Goal: Task Accomplishment & Management: Use online tool/utility

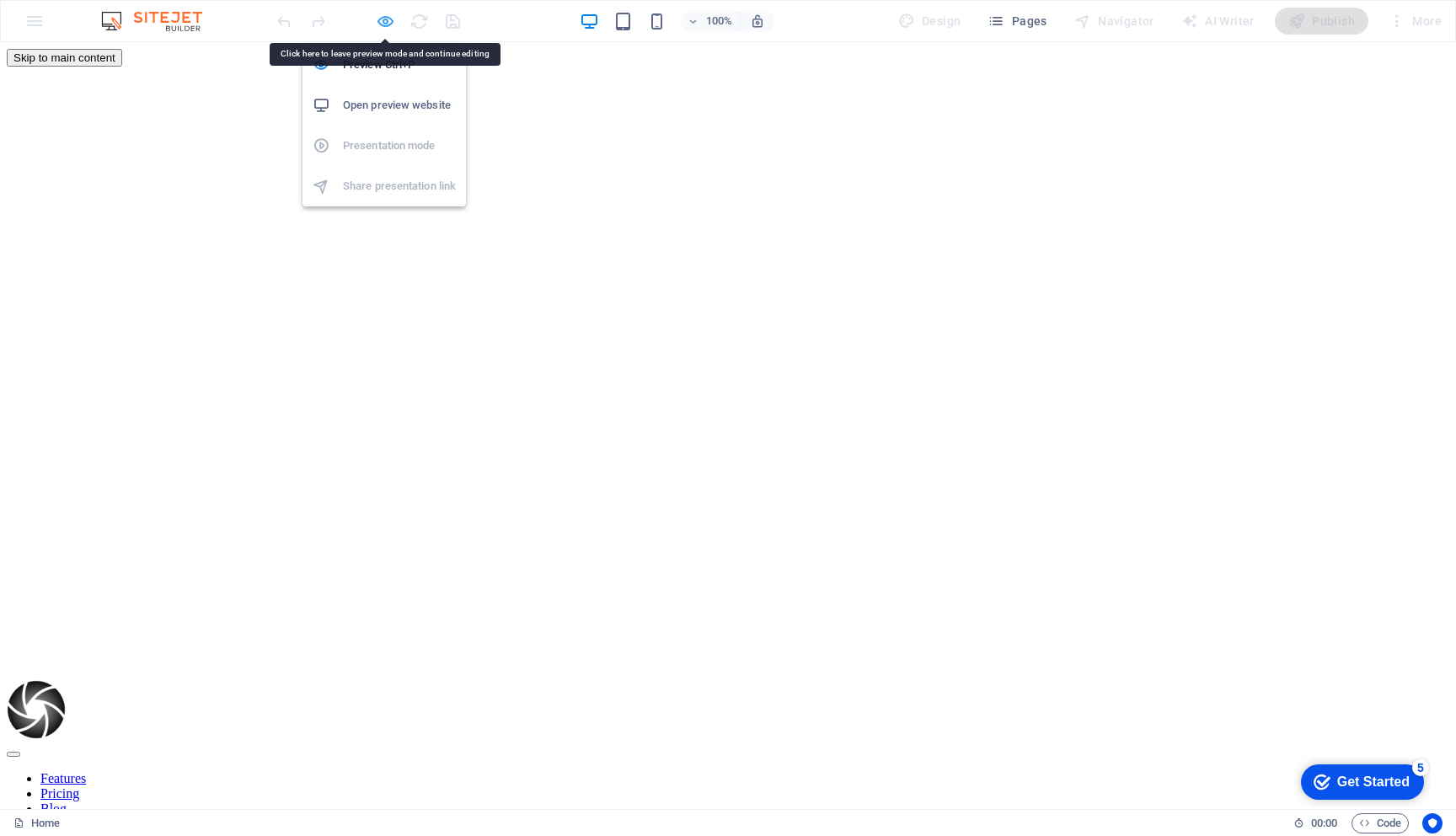
click at [388, 22] on icon "button" at bounding box center [385, 21] width 20 height 20
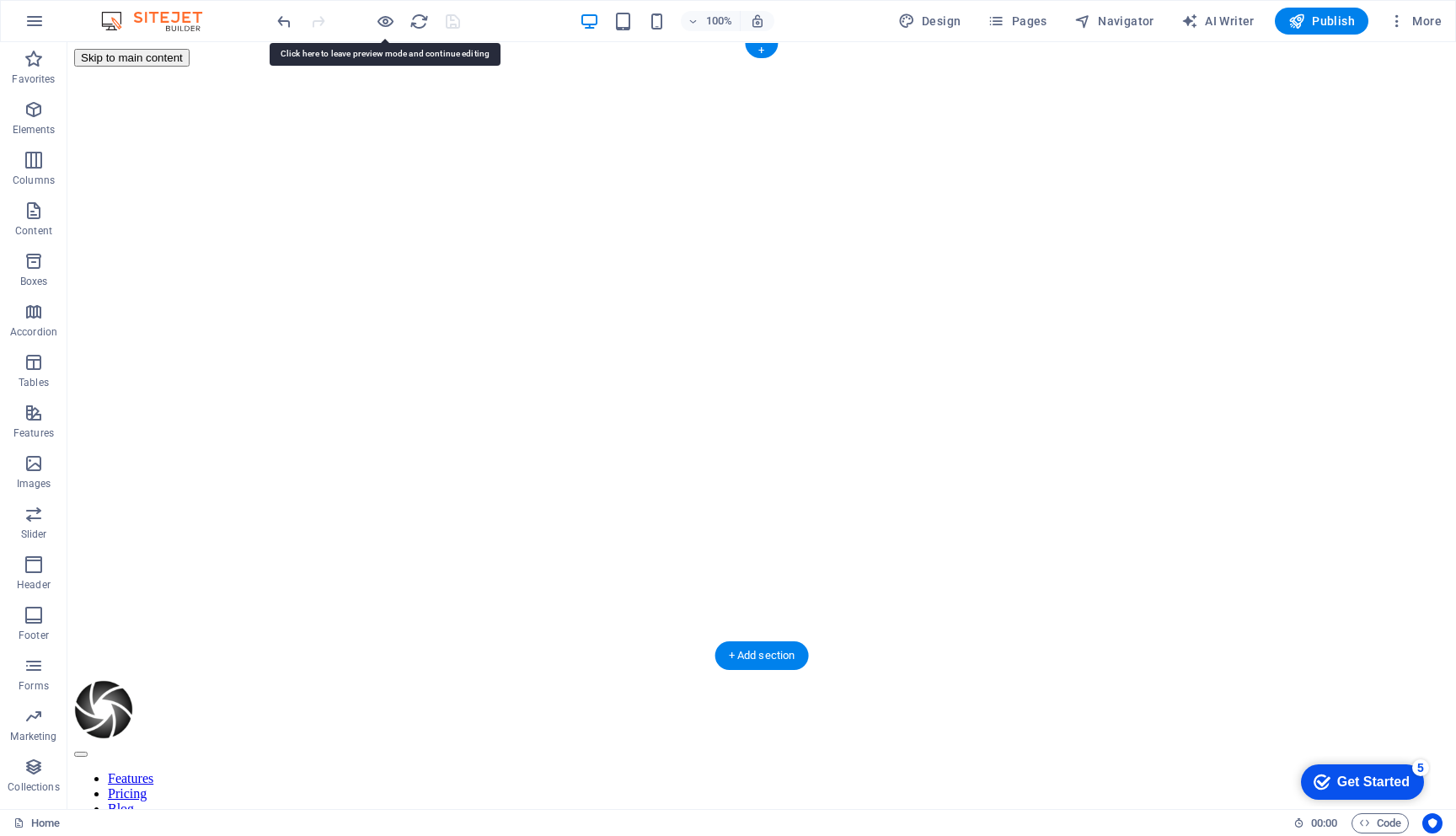
click at [288, 197] on div at bounding box center [762, 130] width 1376 height 130
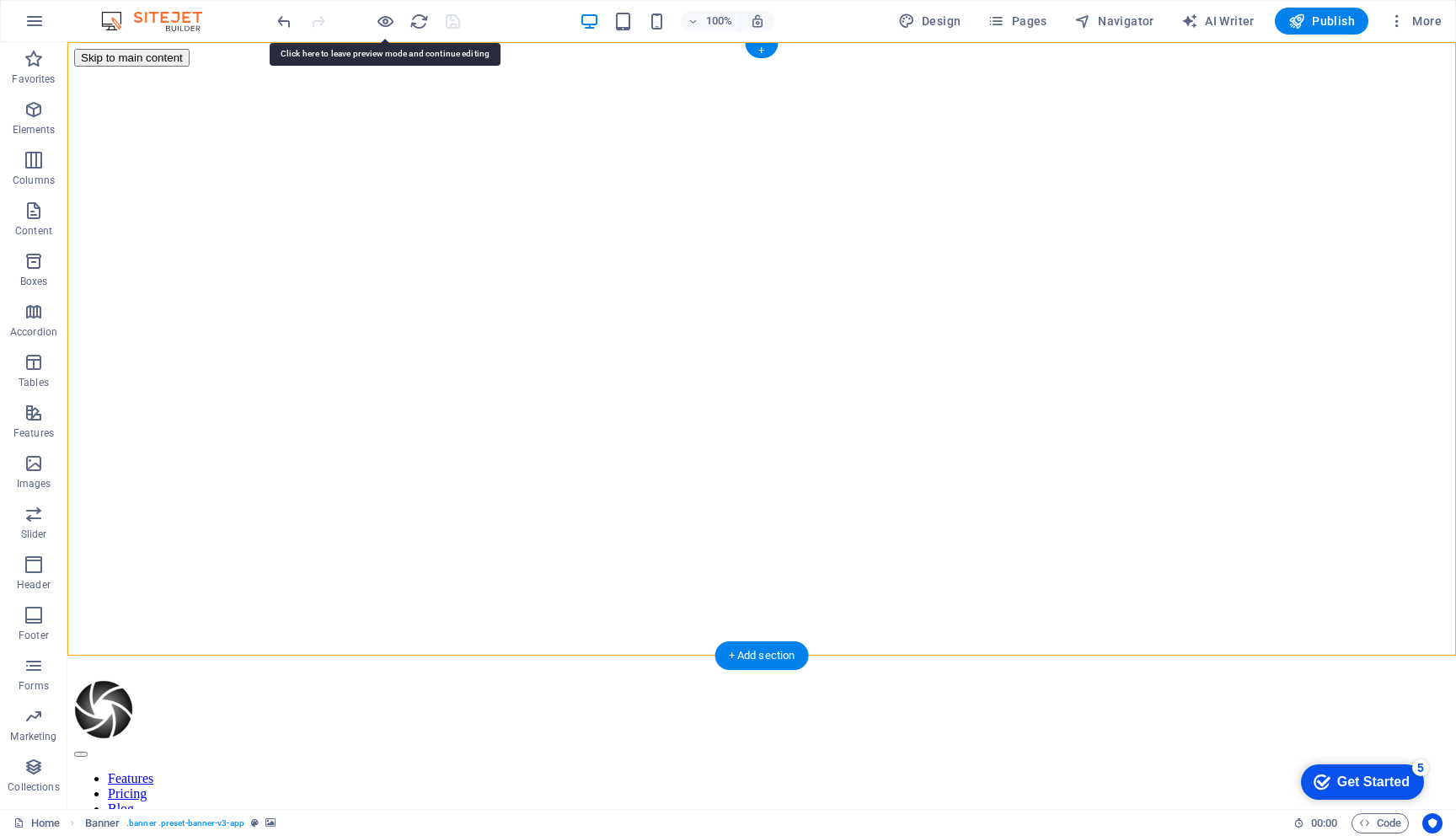
click at [288, 197] on div at bounding box center [762, 130] width 1376 height 130
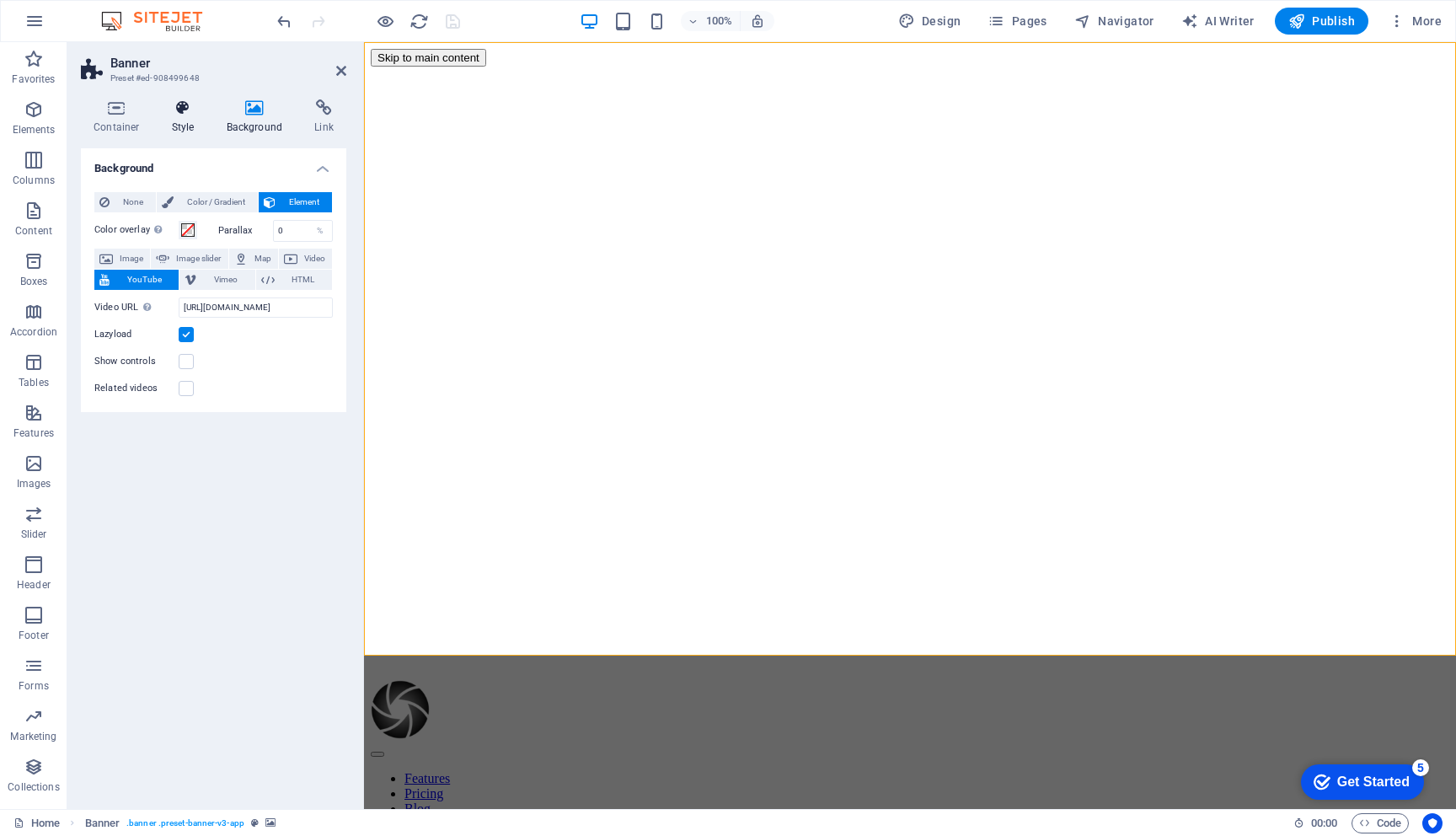
click at [178, 107] on icon at bounding box center [184, 108] width 48 height 17
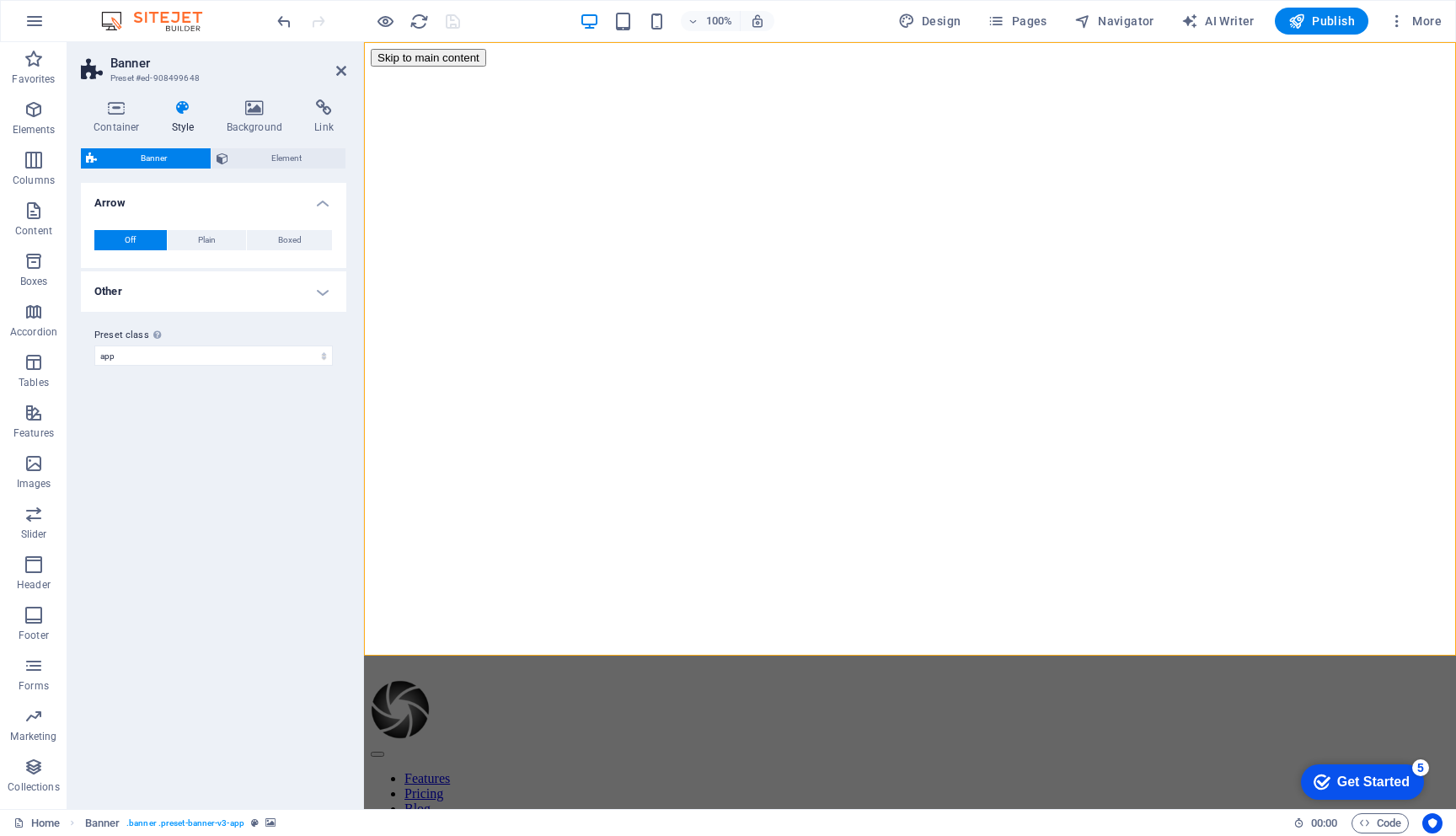
click at [244, 300] on h4 "Other" at bounding box center [213, 291] width 266 height 40
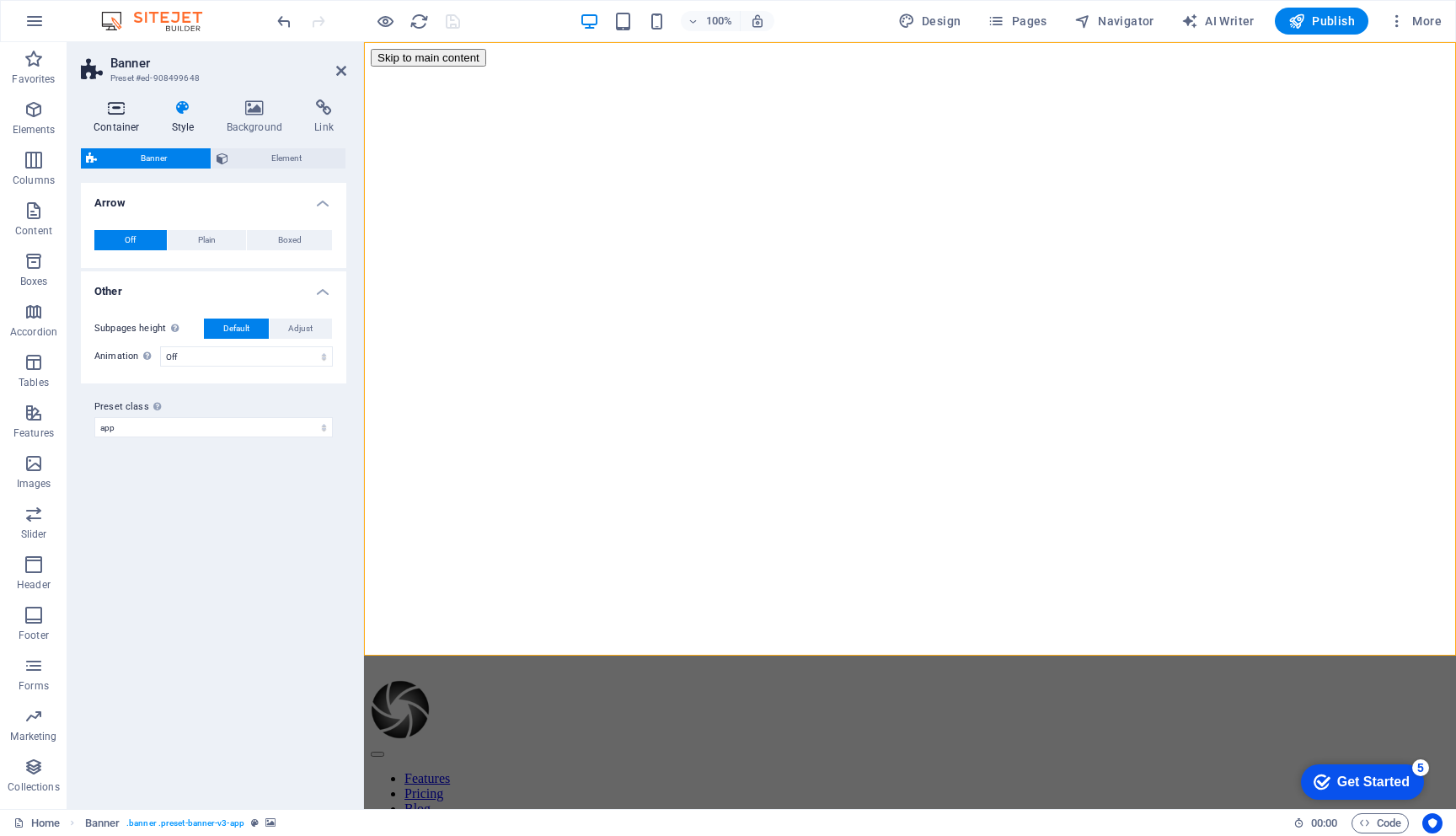
click at [113, 117] on h4 "Container" at bounding box center [120, 117] width 78 height 35
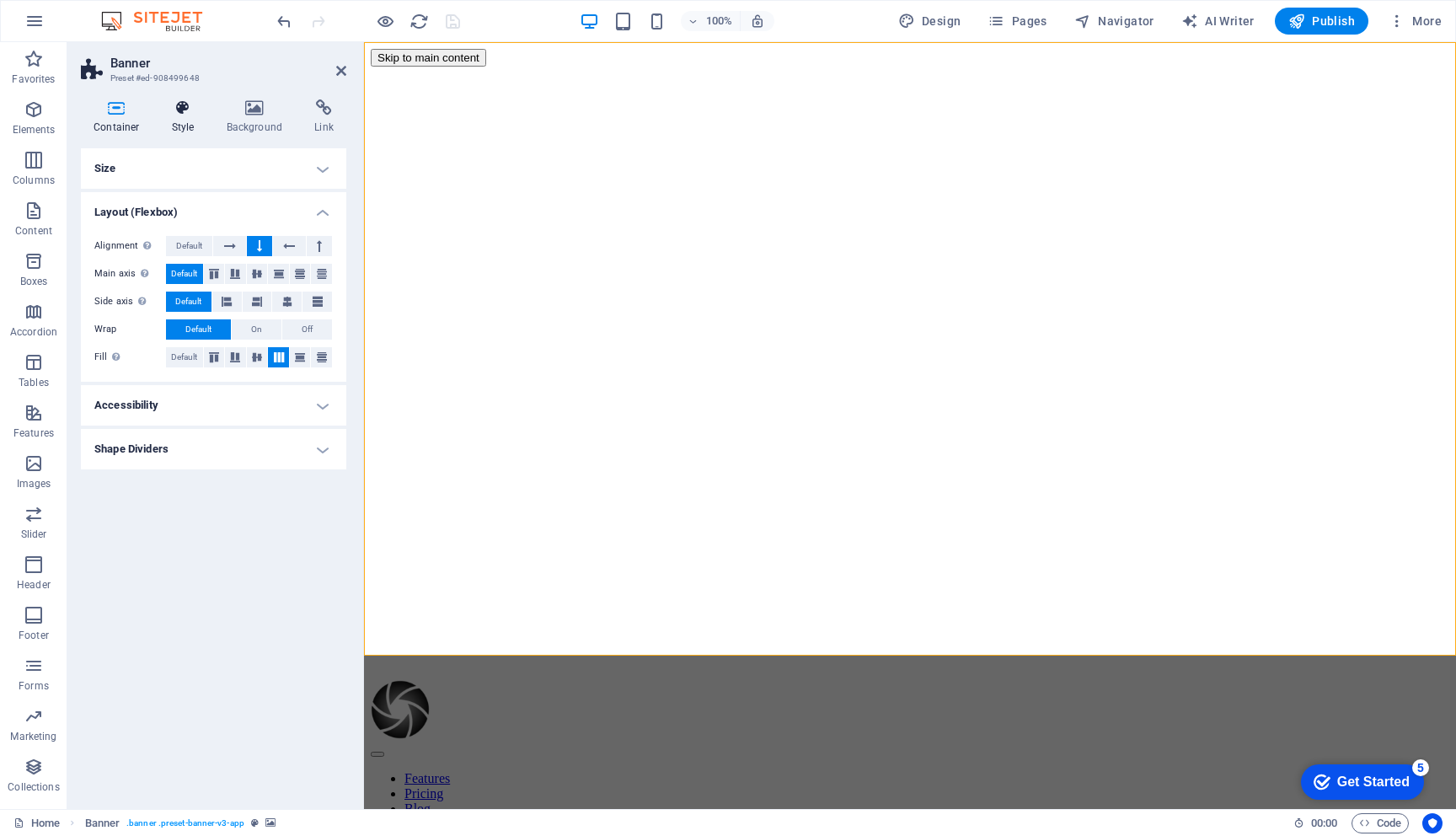
click at [183, 118] on h4 "Style" at bounding box center [186, 117] width 55 height 35
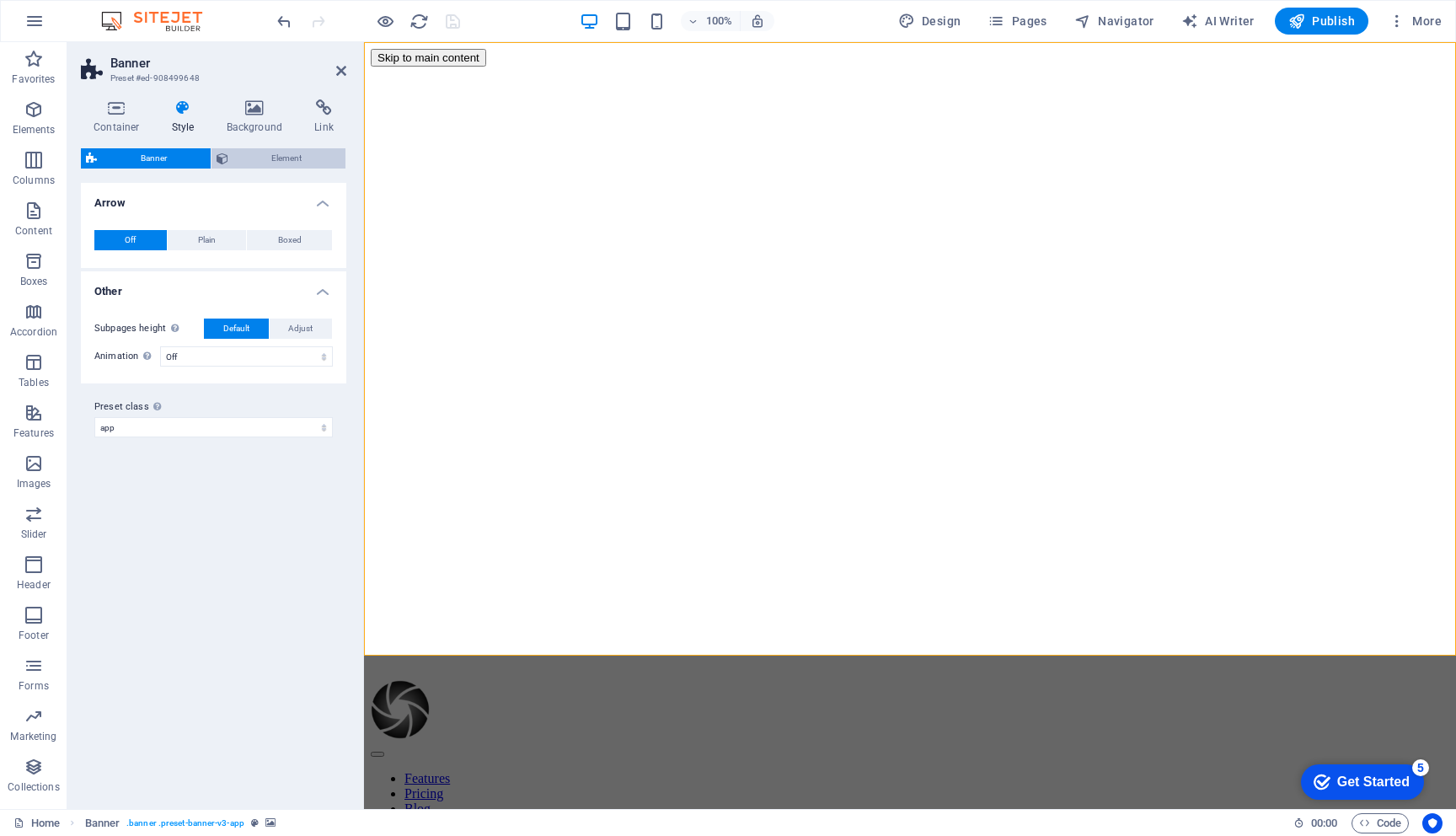
click at [239, 160] on span "Element" at bounding box center [287, 158] width 108 height 21
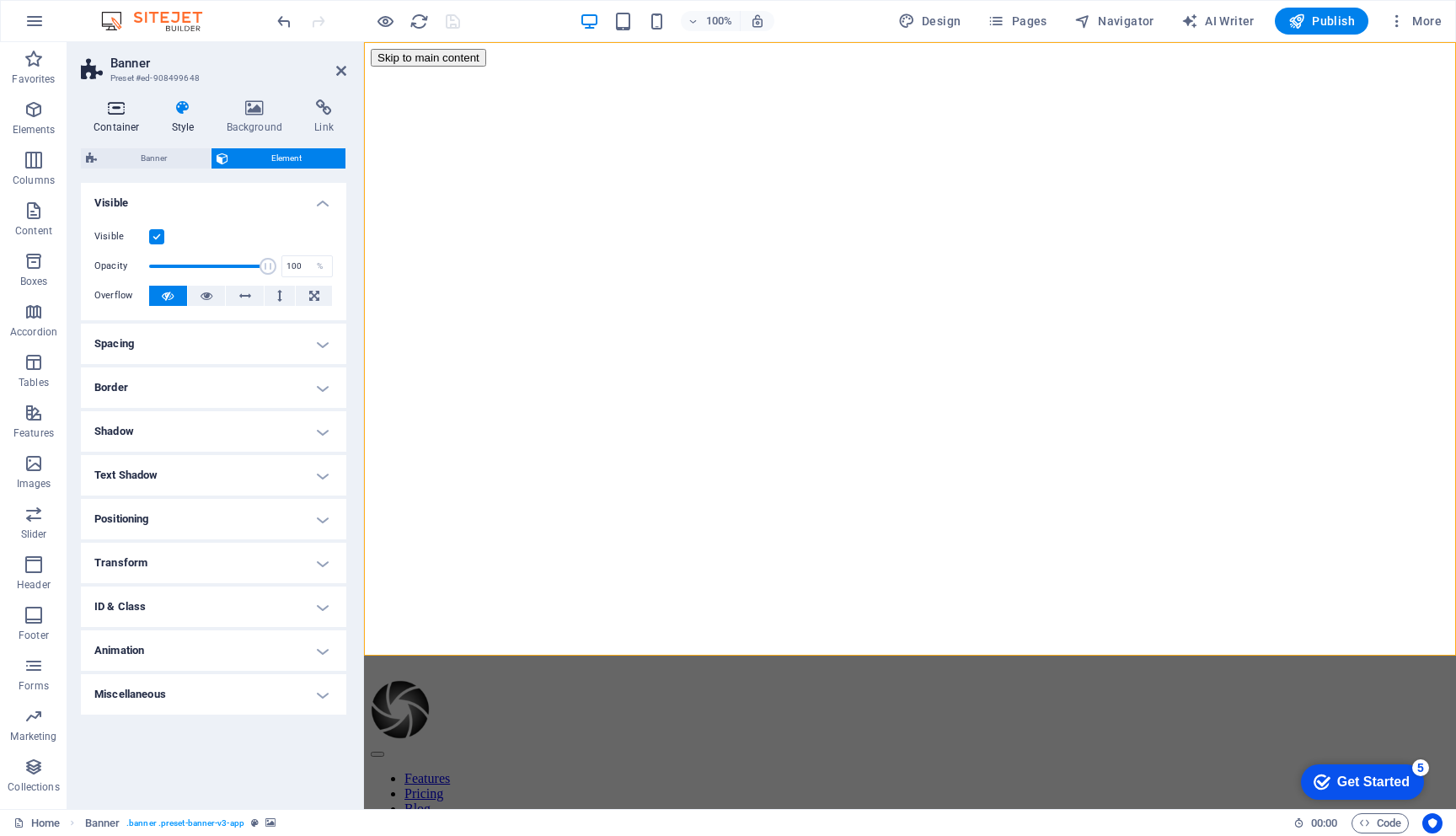
click at [111, 115] on icon at bounding box center [117, 108] width 72 height 17
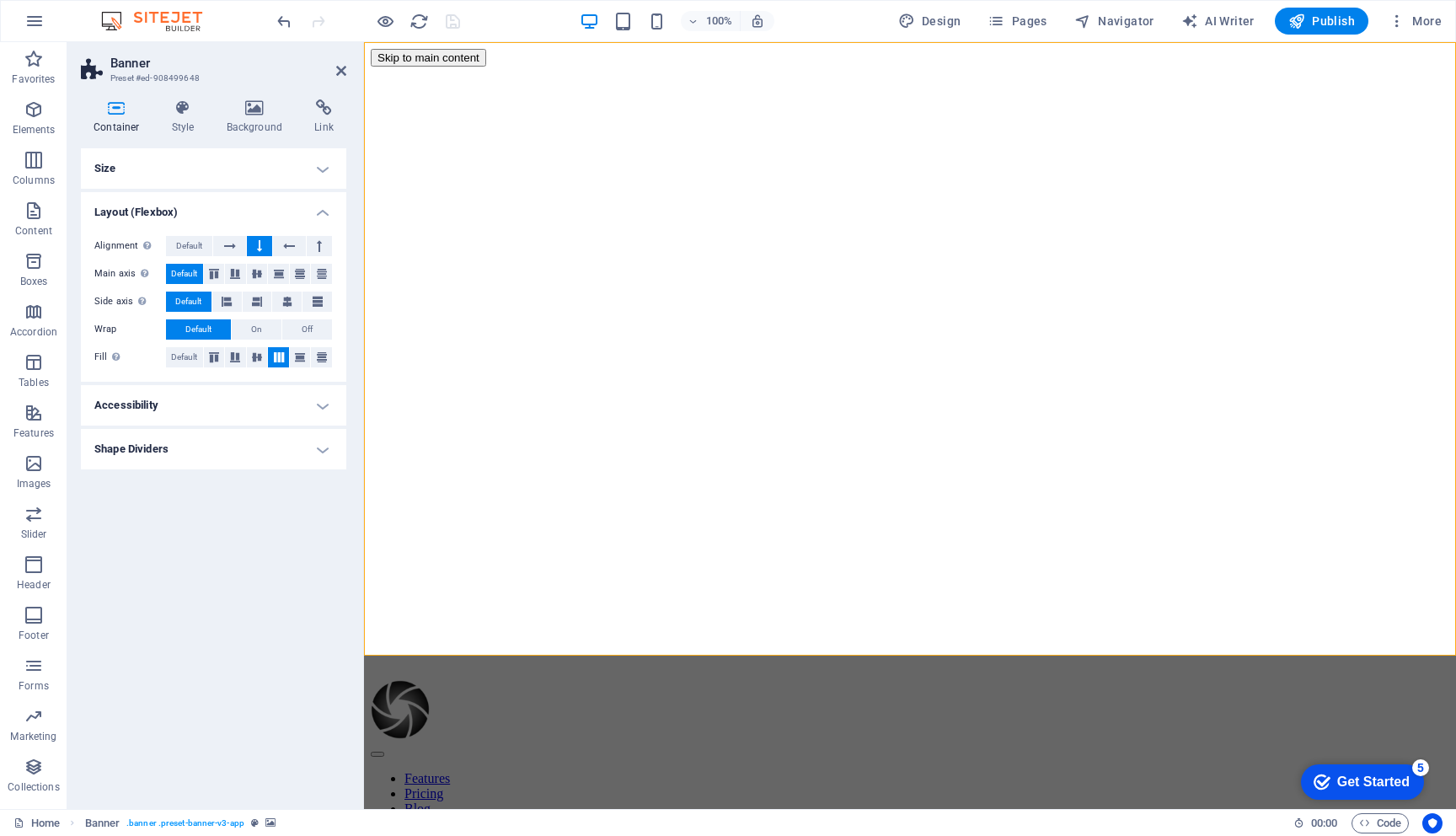
click at [227, 448] on h4 "Shape Dividers" at bounding box center [213, 448] width 266 height 40
click at [227, 444] on h4 "Shape Dividers" at bounding box center [213, 444] width 266 height 31
click at [237, 352] on icon at bounding box center [235, 357] width 21 height 10
click at [213, 355] on icon at bounding box center [214, 357] width 21 height 10
click at [116, 118] on h4 "Container" at bounding box center [120, 117] width 78 height 35
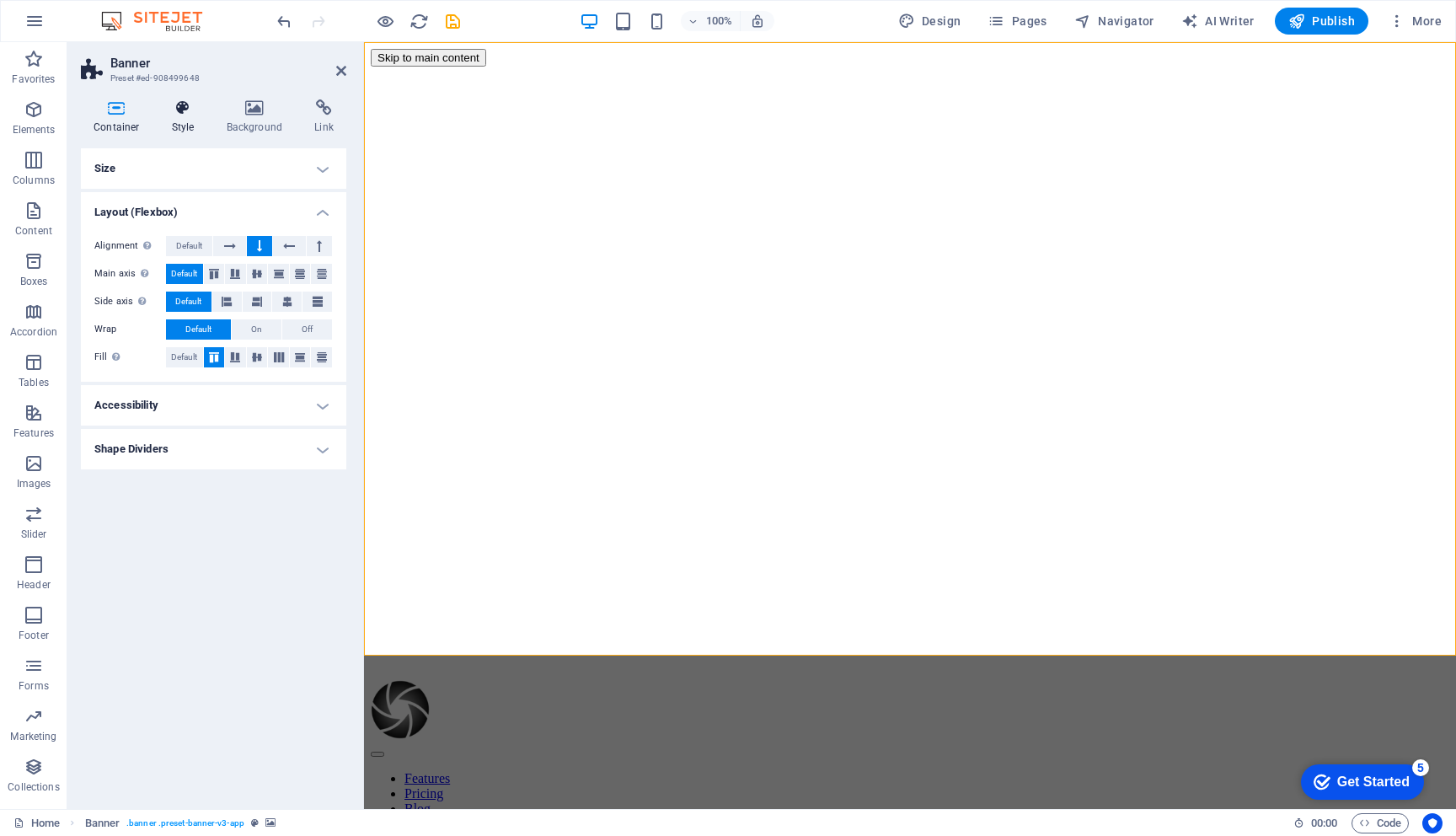
click at [173, 125] on h4 "Style" at bounding box center [186, 117] width 55 height 35
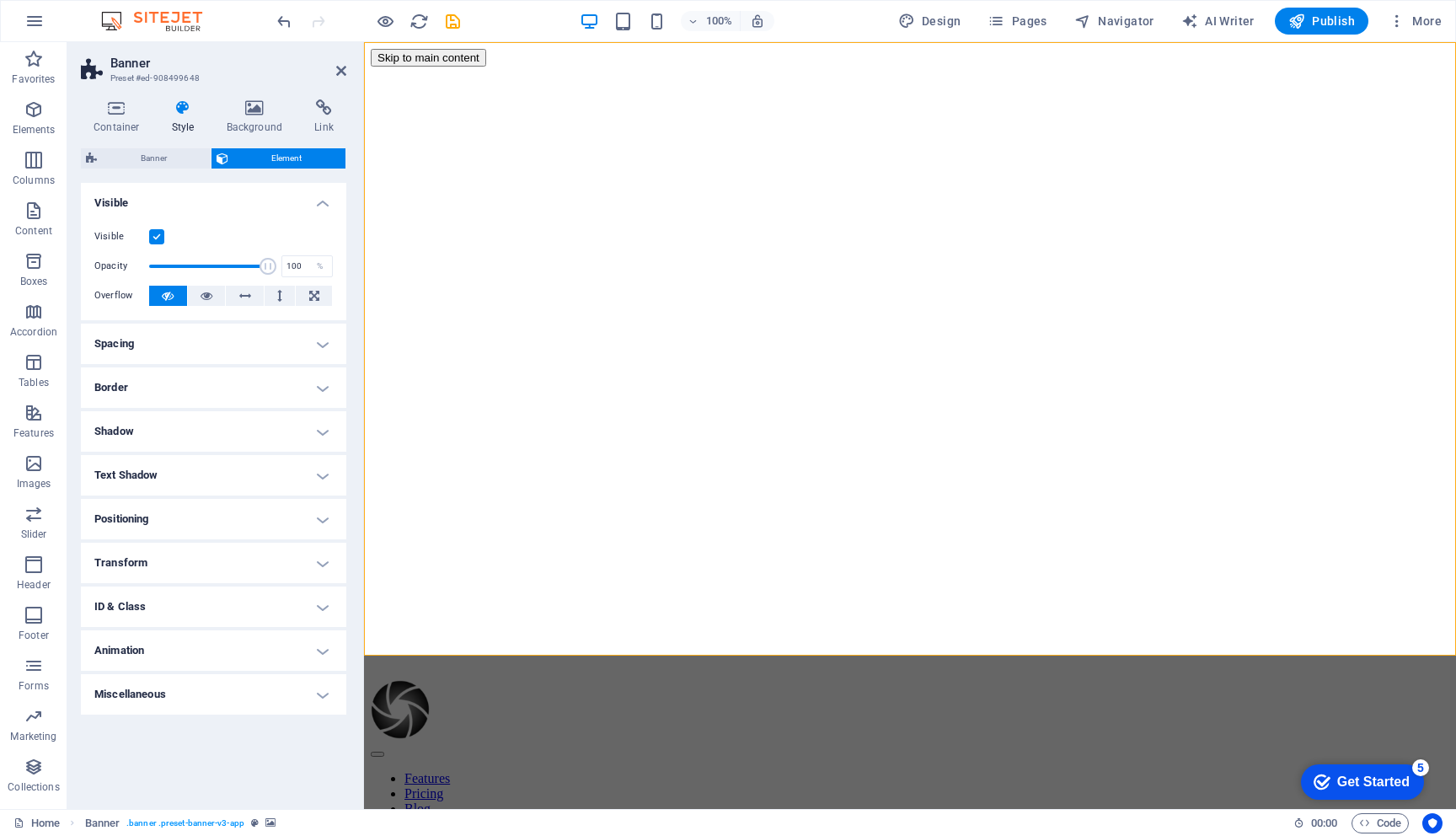
click at [183, 505] on h4 "Positioning" at bounding box center [213, 518] width 266 height 40
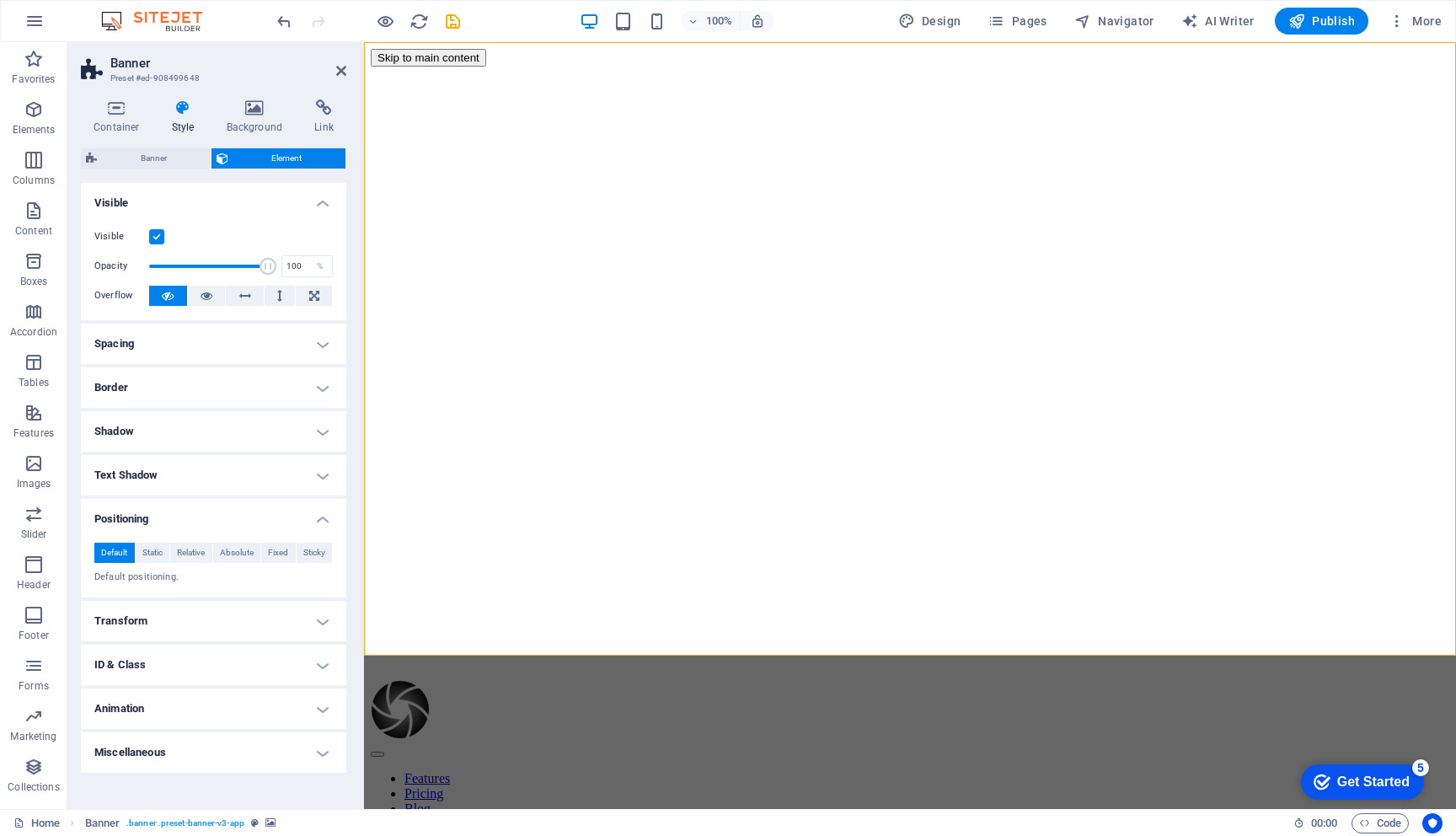
click at [175, 351] on h4 "Spacing" at bounding box center [213, 343] width 266 height 40
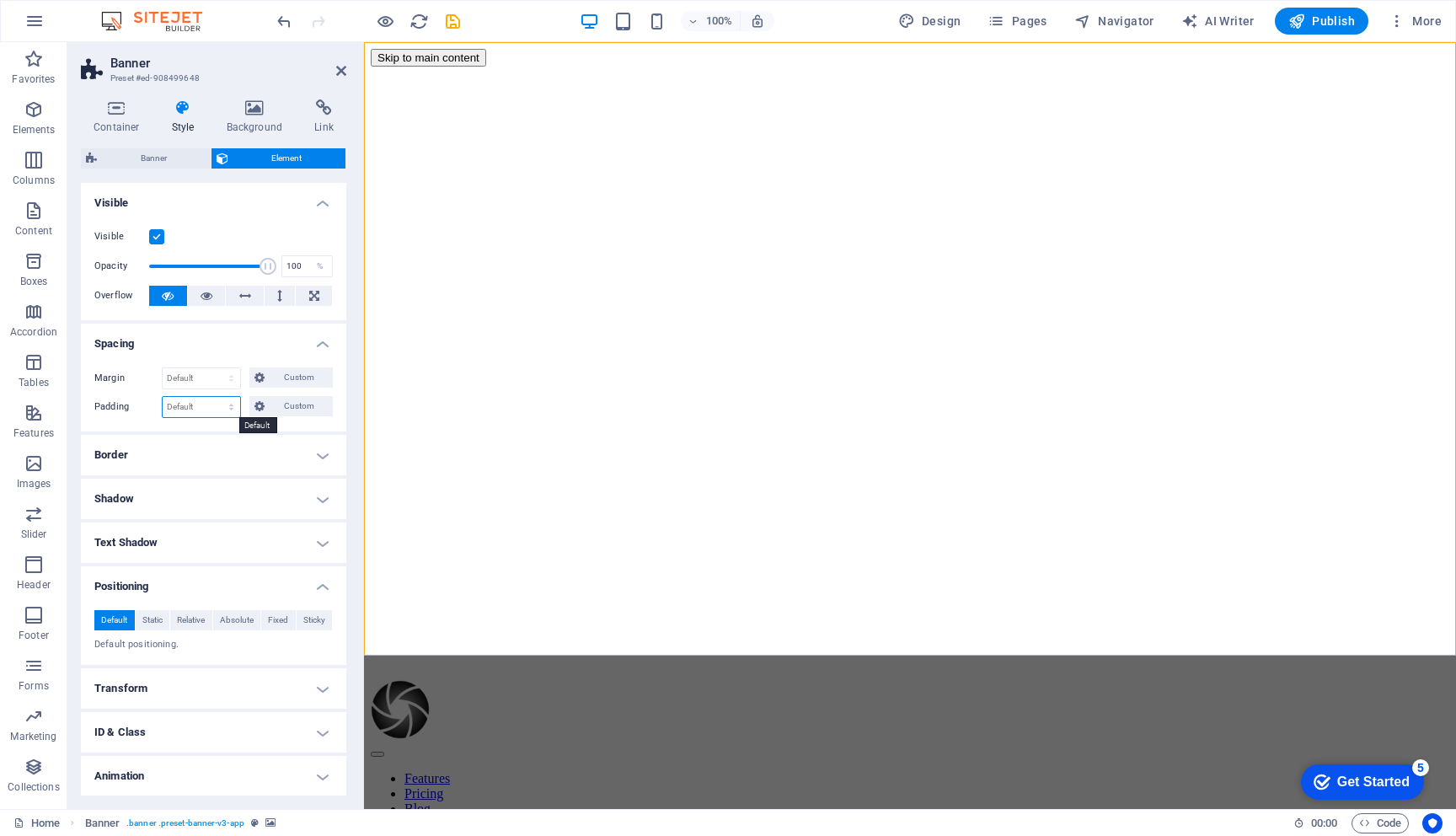
click at [233, 401] on select "Default px rem % vh vw Custom" at bounding box center [200, 407] width 77 height 21
click at [280, 403] on span "Custom" at bounding box center [298, 406] width 58 height 21
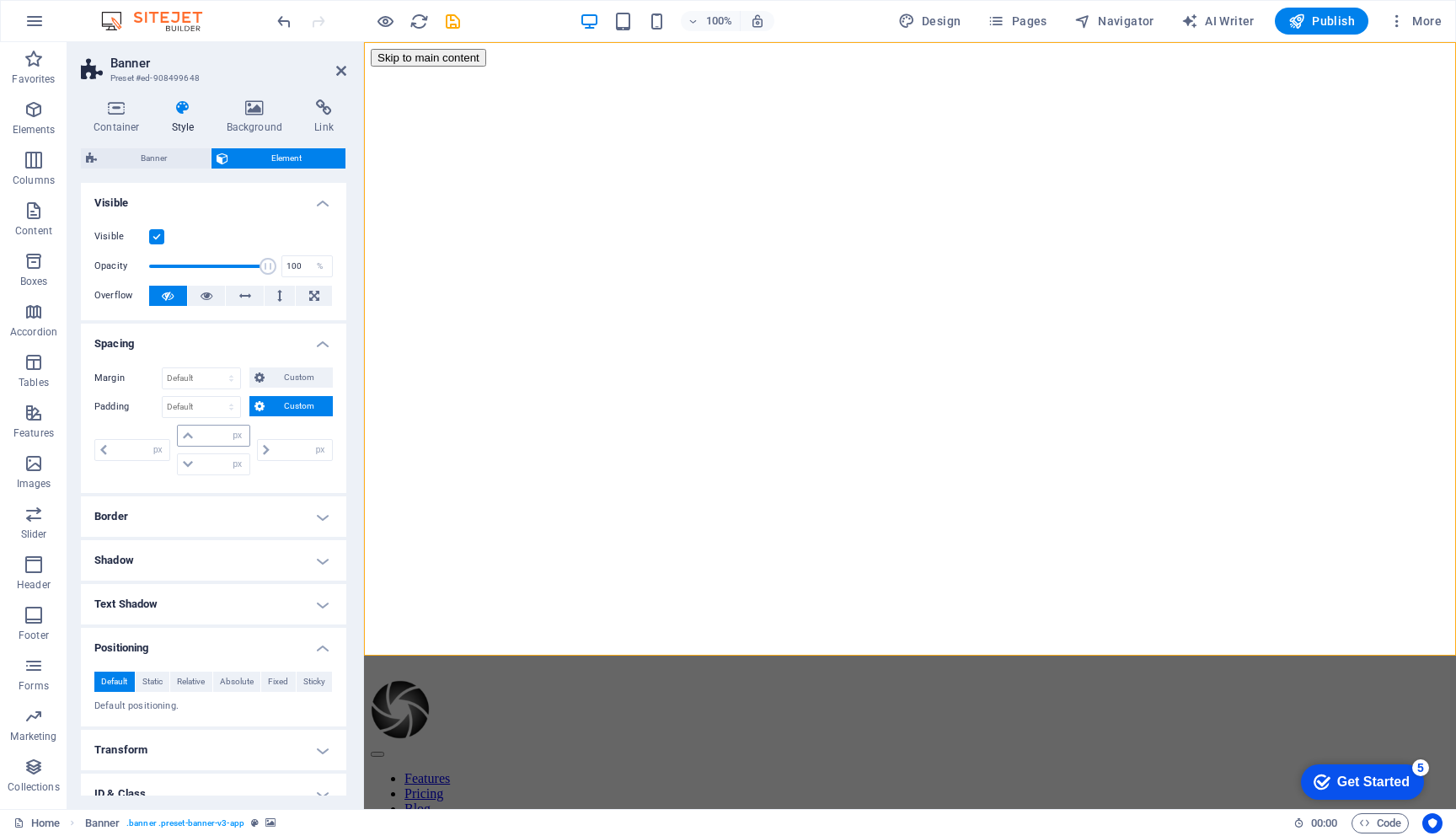
click at [186, 435] on icon at bounding box center [187, 435] width 10 height 10
click at [185, 435] on icon at bounding box center [187, 435] width 10 height 10
click at [222, 441] on input "number" at bounding box center [223, 436] width 50 height 21
type input "3"
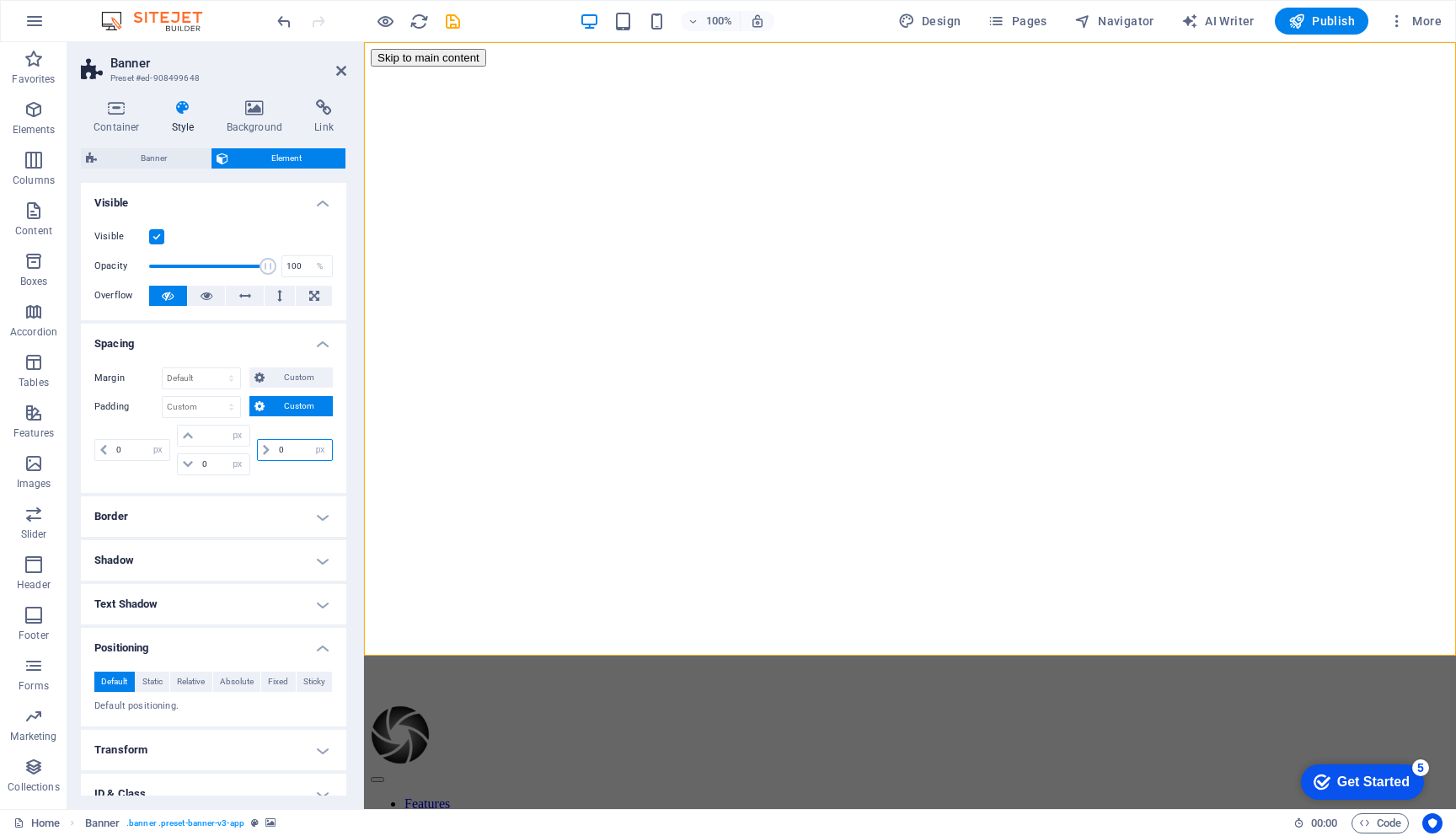
click at [295, 452] on input "number" at bounding box center [303, 450] width 57 height 21
click at [212, 440] on input "number" at bounding box center [223, 436] width 50 height 21
type input "30"
click at [137, 448] on input "number" at bounding box center [140, 450] width 57 height 21
click at [233, 377] on select "Default auto px % rem vw vh Custom" at bounding box center [200, 378] width 77 height 21
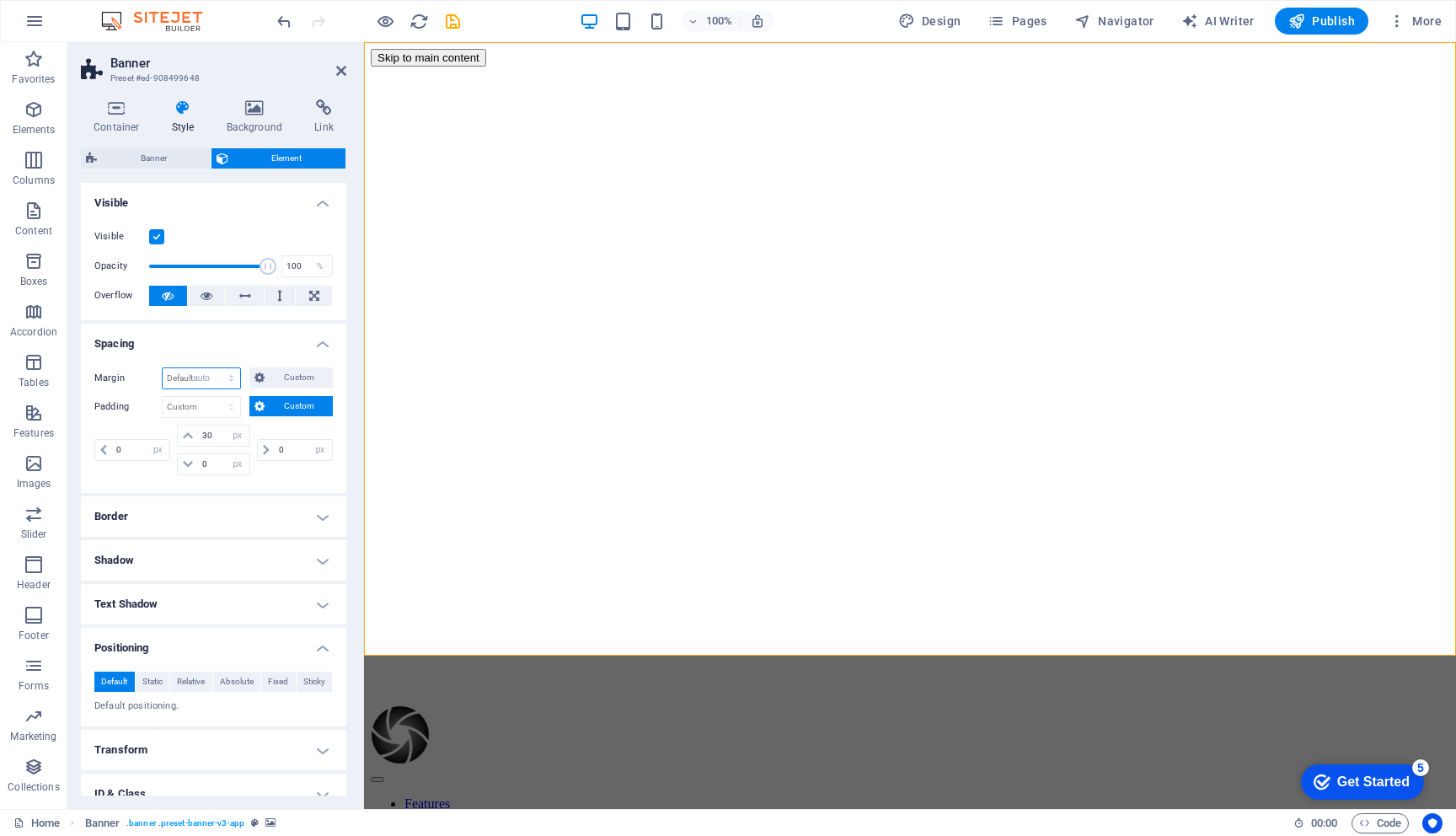
click at [162, 368] on select "Default auto px % rem vw vh Custom" at bounding box center [200, 378] width 77 height 21
select select "DISABLED_OPTION_VALUE"
click at [259, 116] on icon at bounding box center [255, 108] width 82 height 17
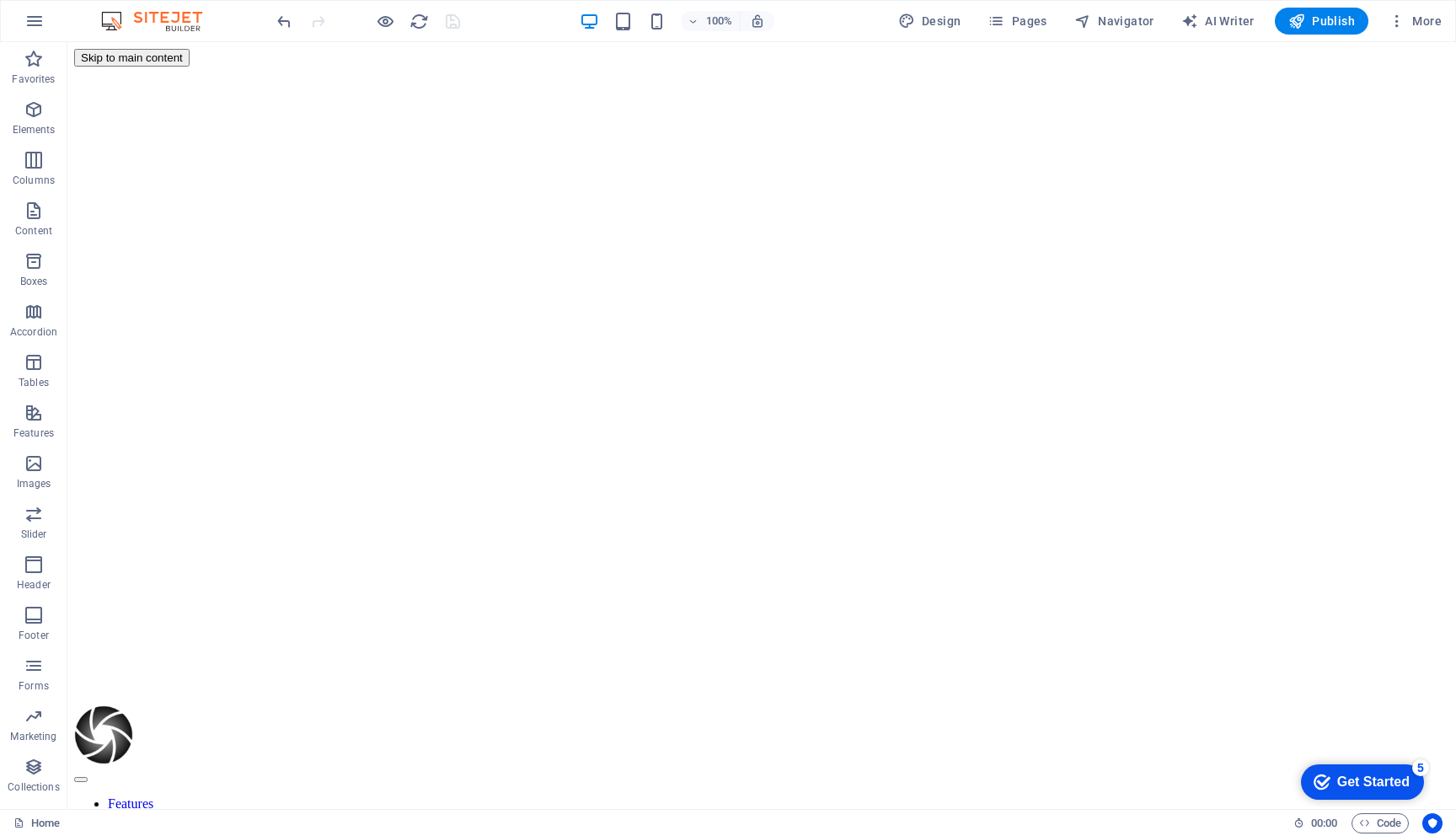
click at [374, 15] on div at bounding box center [368, 21] width 189 height 27
click at [380, 21] on icon "button" at bounding box center [385, 21] width 20 height 20
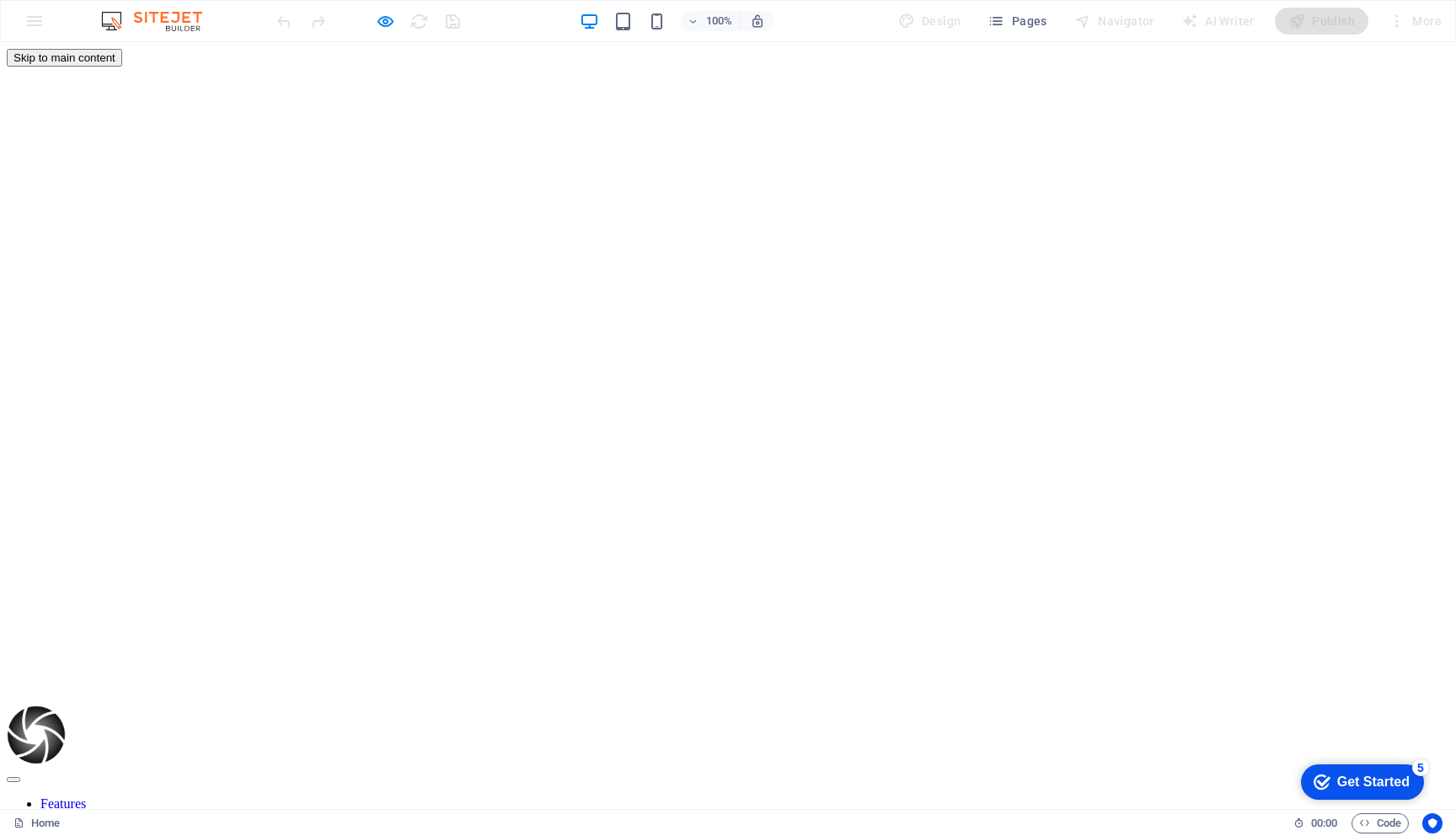
click at [349, 680] on header "Features Pricing Blog Contact" at bounding box center [728, 775] width 1443 height 190
click at [384, 22] on icon "button" at bounding box center [385, 21] width 20 height 20
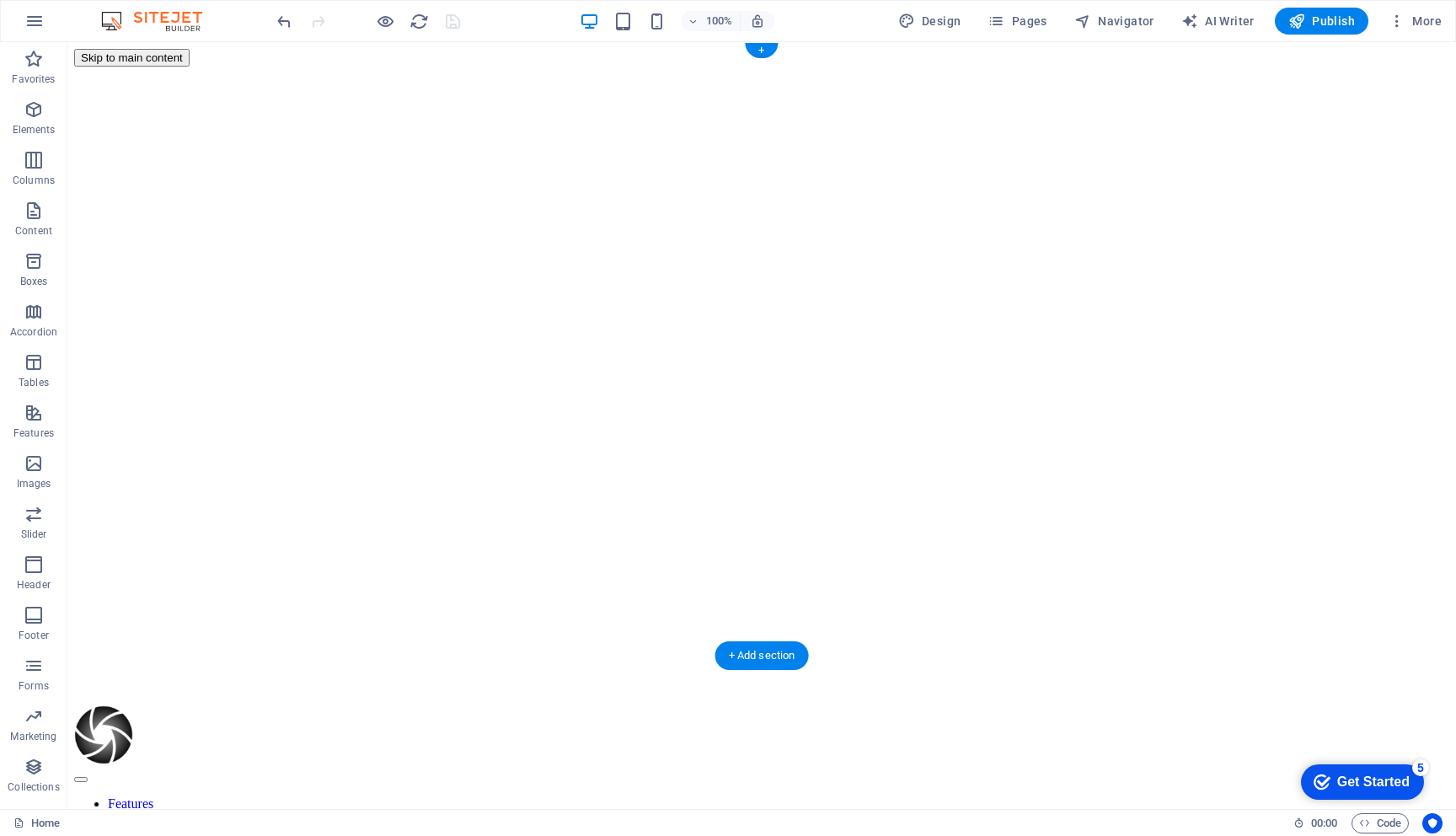
click at [266, 197] on div at bounding box center [762, 130] width 1376 height 130
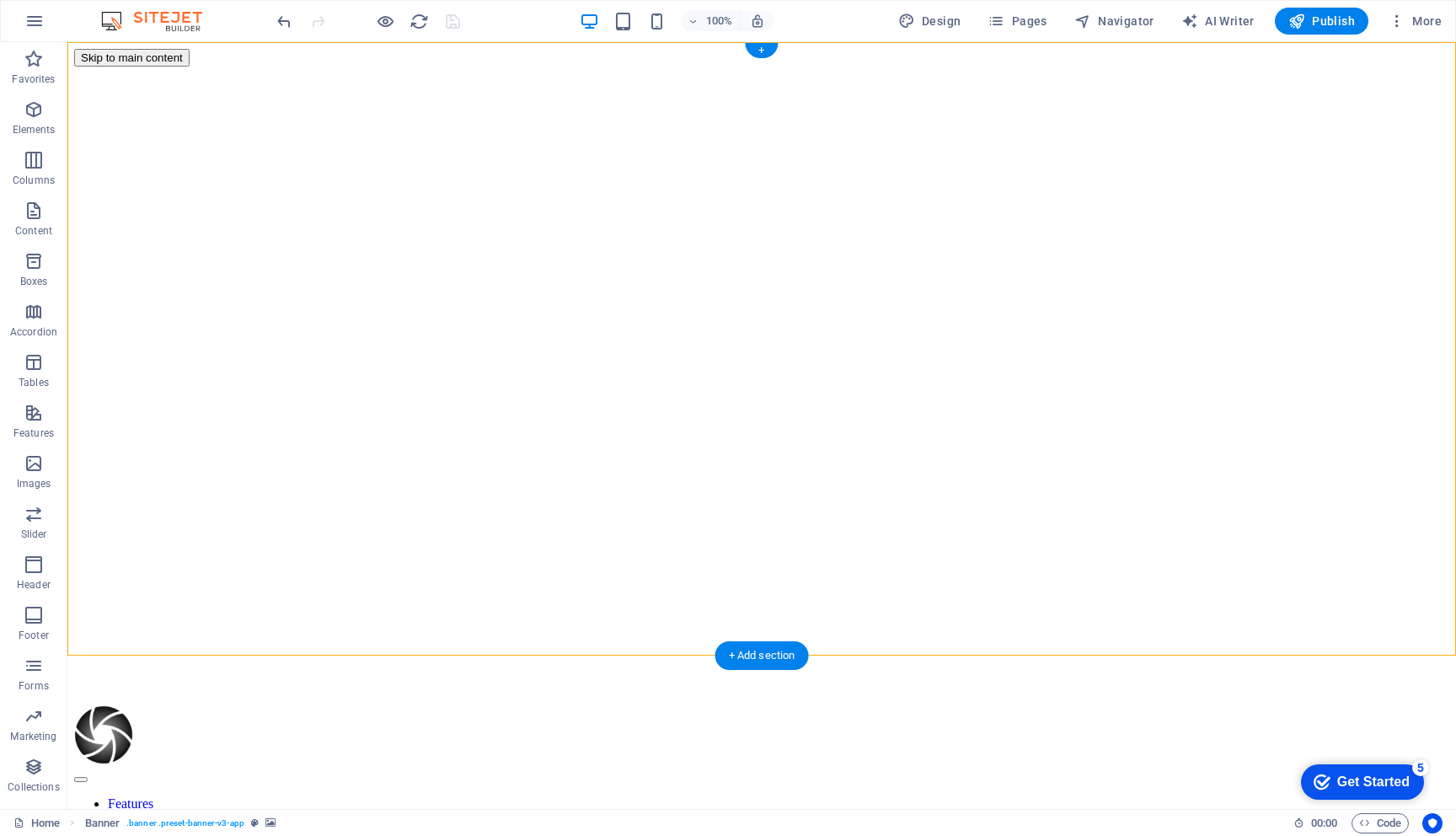
click at [337, 197] on div at bounding box center [762, 130] width 1376 height 130
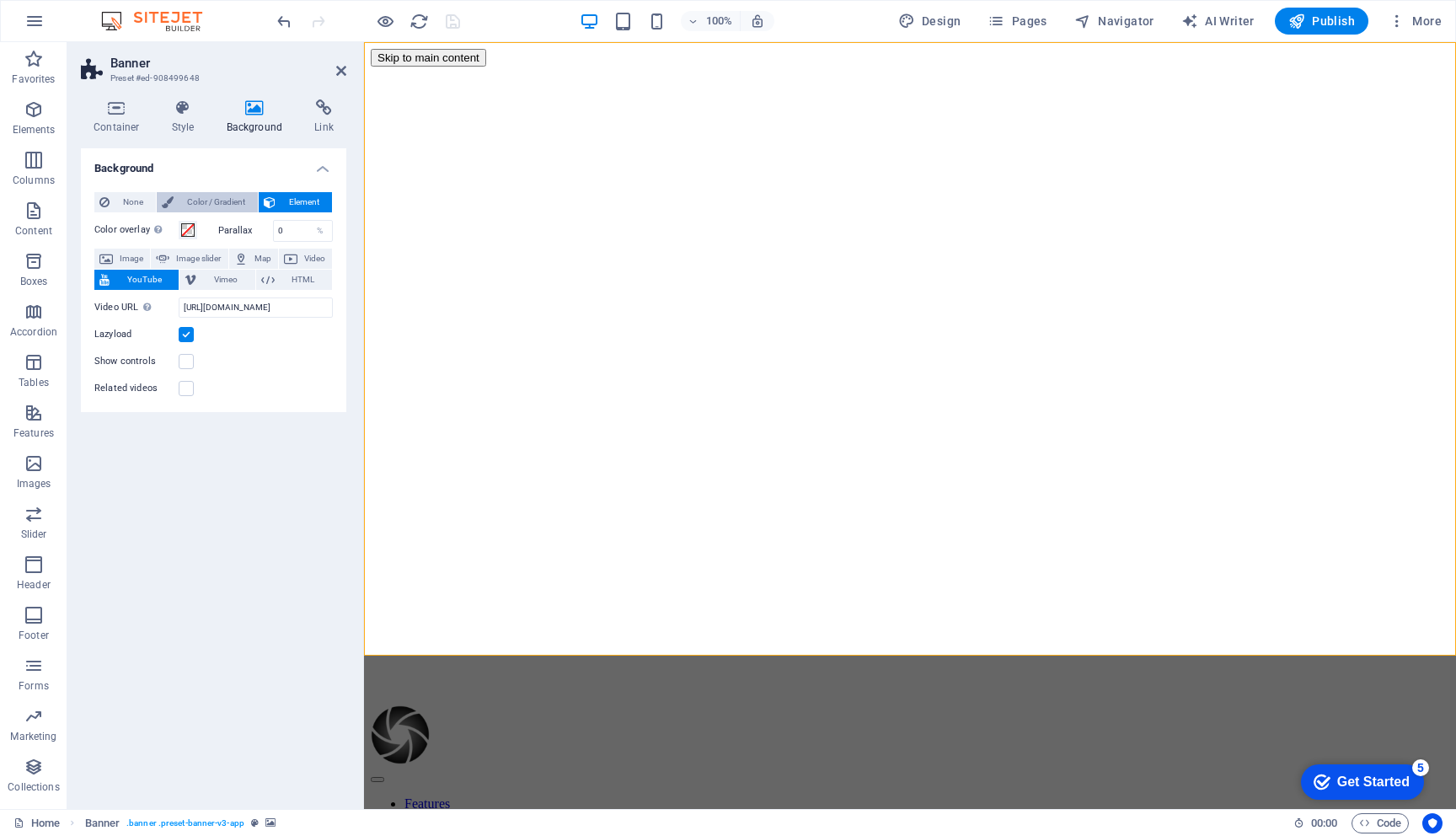
click at [209, 202] on span "Color / Gradient" at bounding box center [216, 202] width 75 height 21
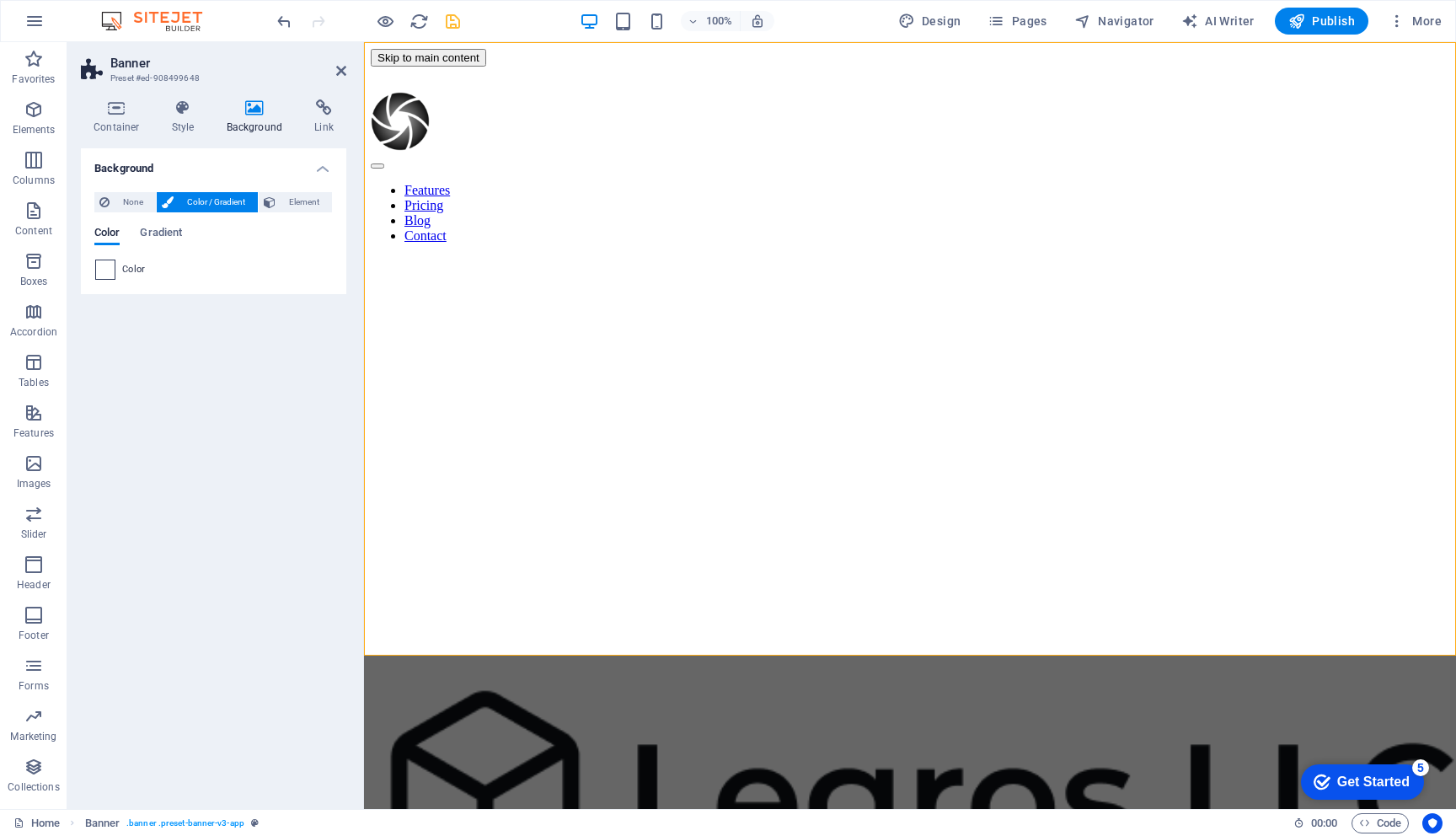
click at [107, 269] on span at bounding box center [105, 269] width 19 height 19
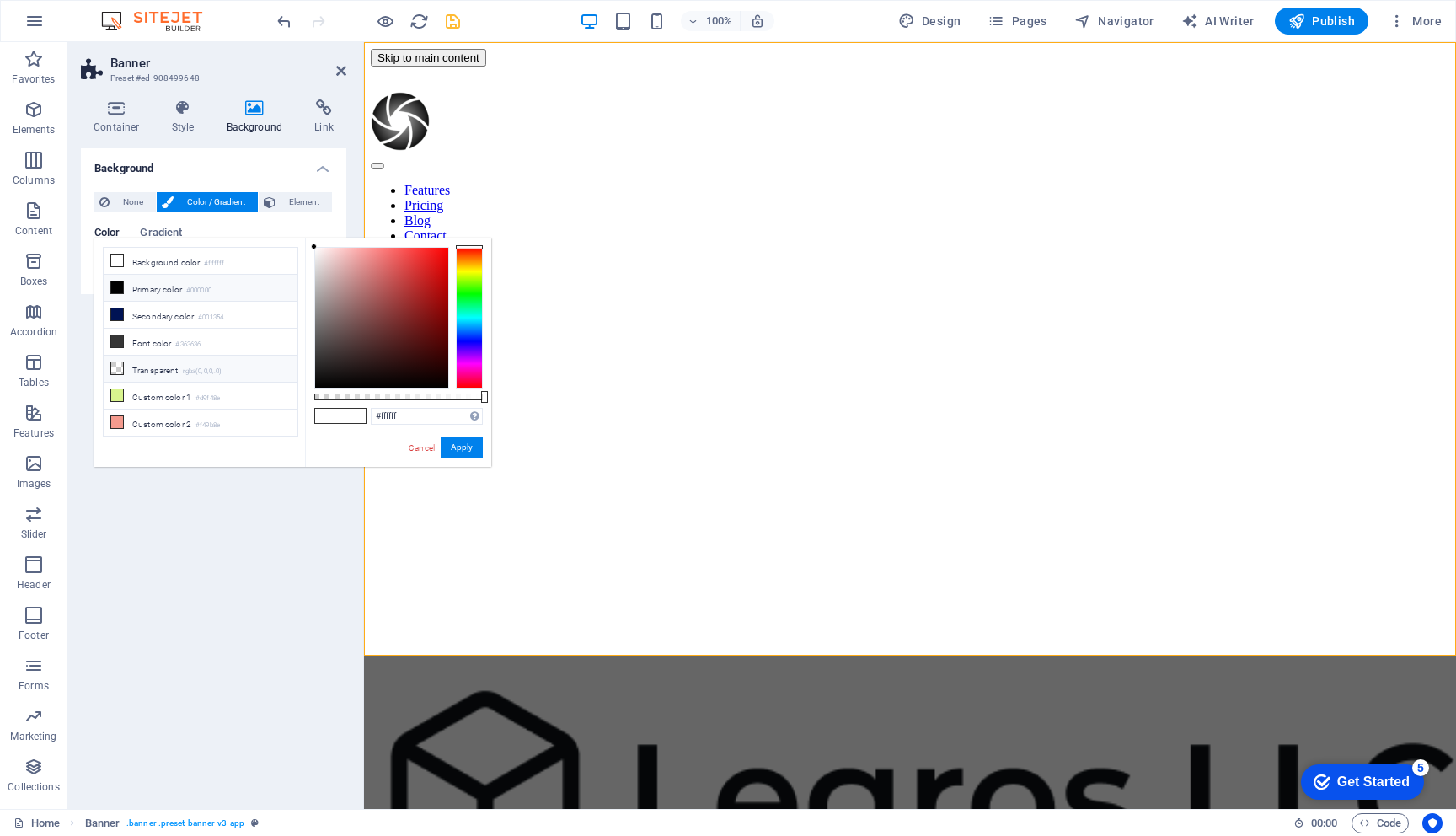
click at [180, 367] on li "Transparent rgba(0,0,0,.0)" at bounding box center [200, 369] width 194 height 27
type input "rgba(0, 0, 0, 0)"
click at [461, 453] on button "Apply" at bounding box center [461, 447] width 42 height 21
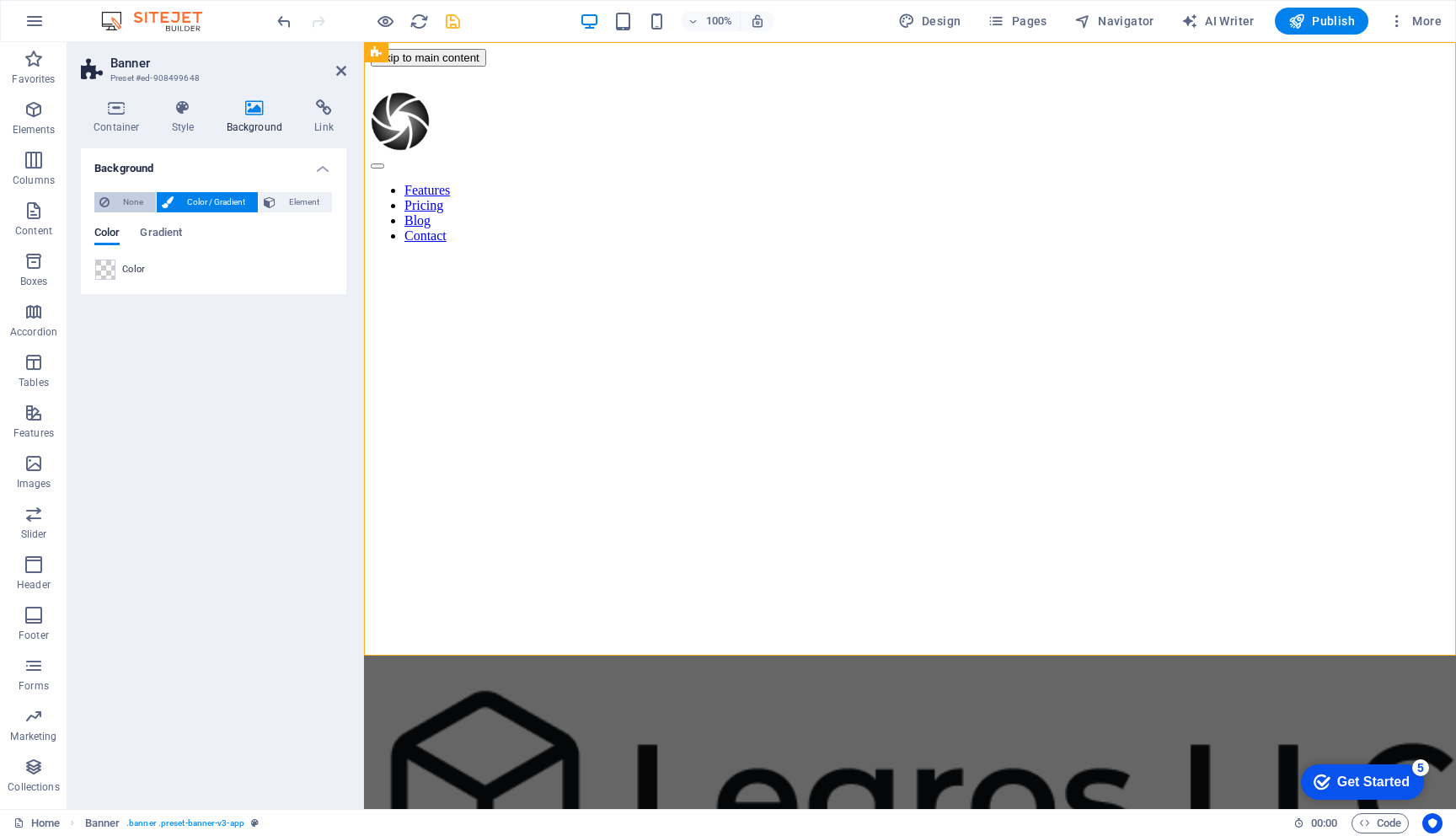
click at [125, 198] on span "None" at bounding box center [132, 202] width 36 height 21
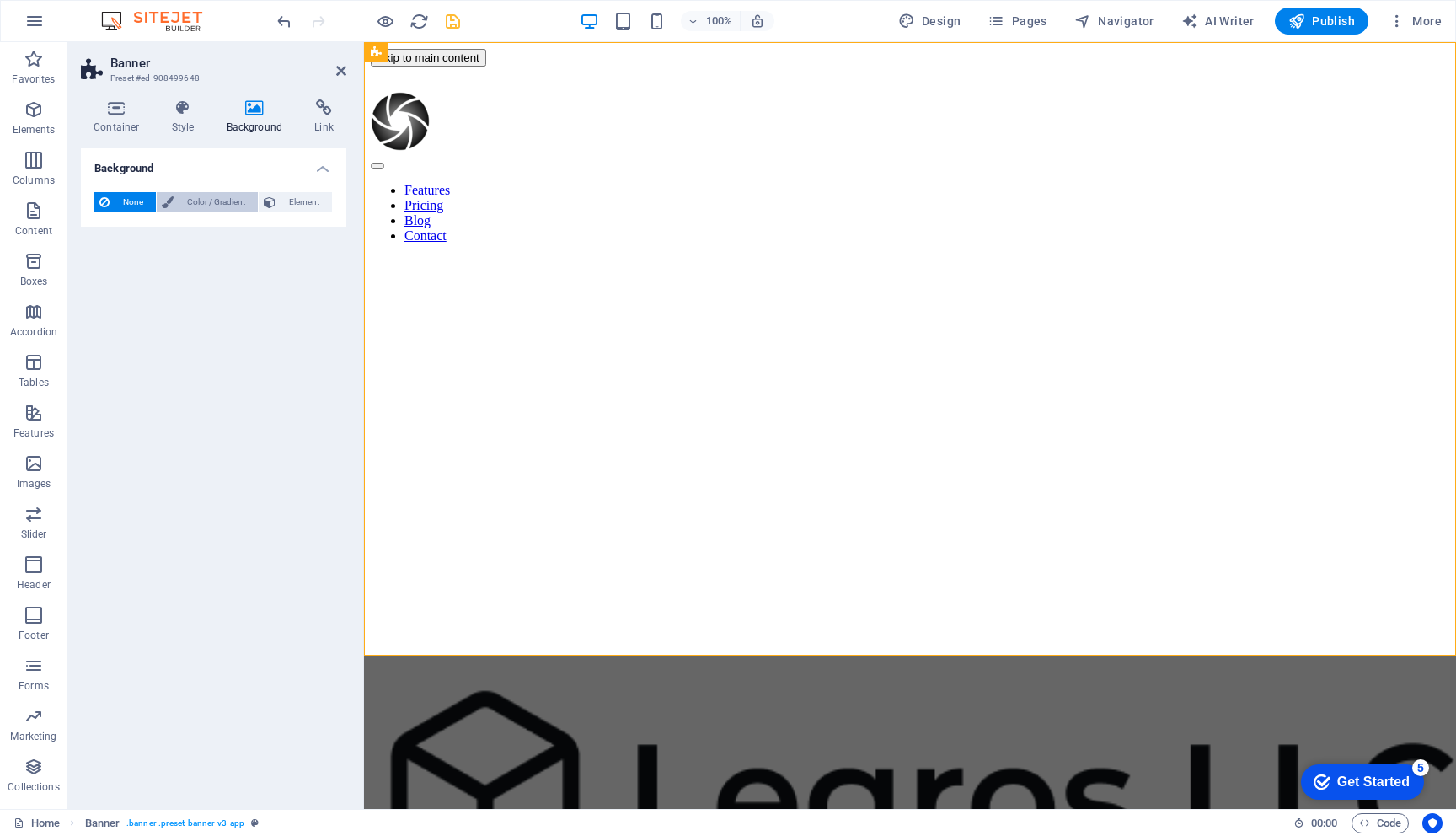
click at [194, 205] on span "Color / Gradient" at bounding box center [216, 202] width 75 height 21
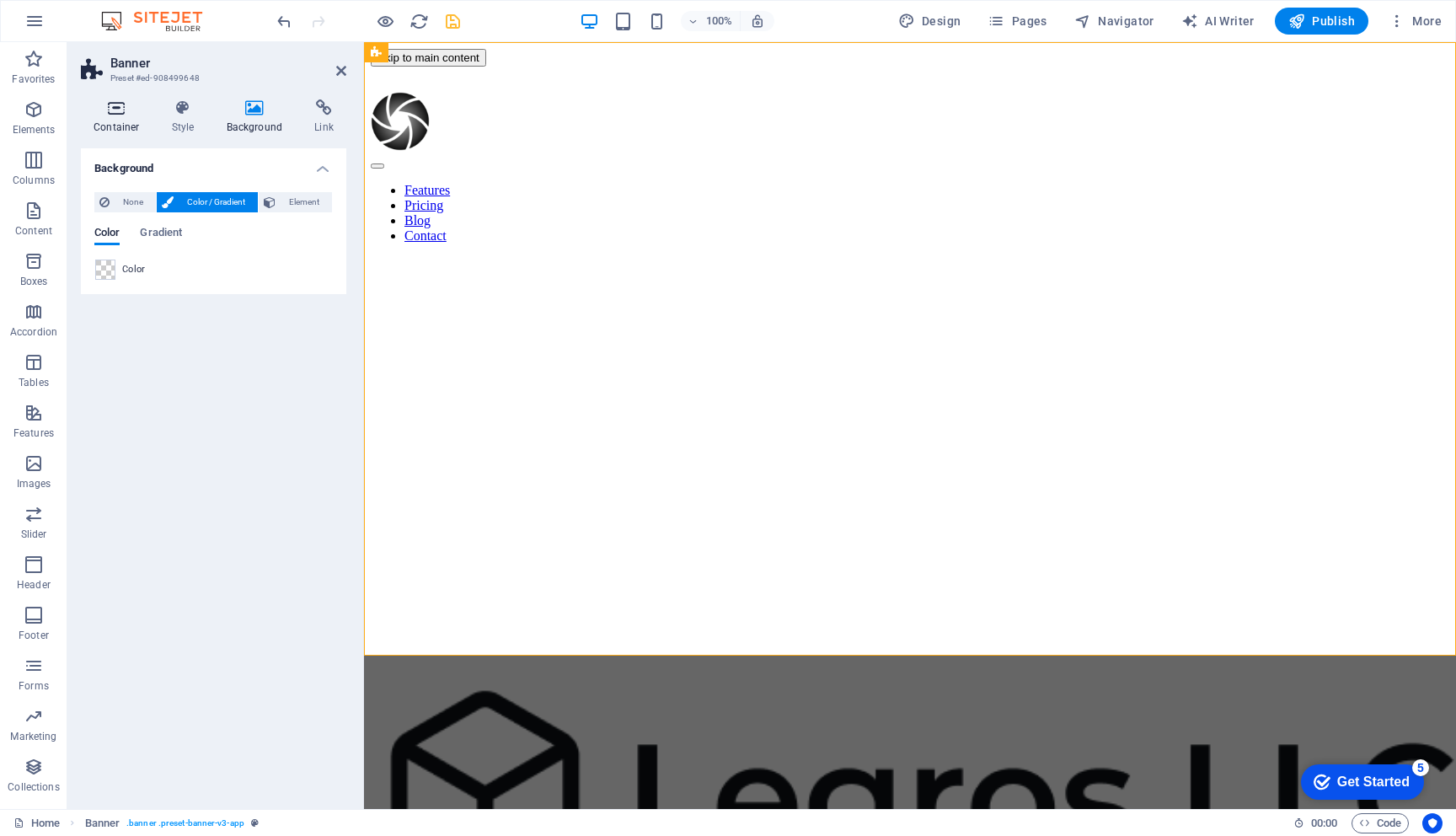
click at [123, 119] on h4 "Container" at bounding box center [120, 117] width 78 height 35
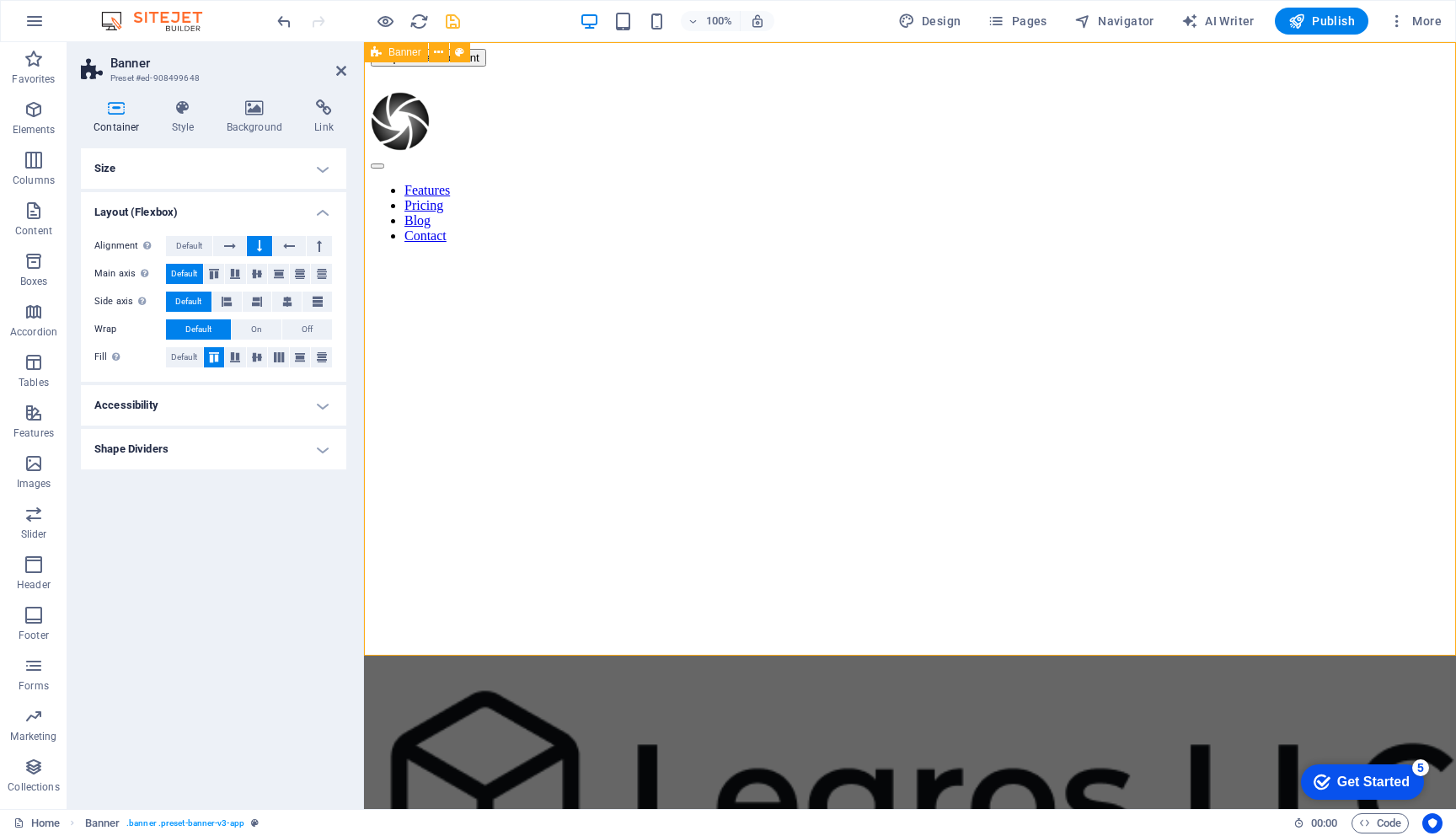
click at [439, 306] on div "Features Pricing Blog Contact" at bounding box center [910, 373] width 1078 height 613
click at [470, 530] on div "Features Pricing Blog Contact" at bounding box center [910, 373] width 1078 height 613
click at [470, 528] on div "Features Pricing Blog Contact" at bounding box center [910, 373] width 1078 height 613
click at [453, 431] on div "Features Pricing Blog Contact" at bounding box center [910, 373] width 1078 height 613
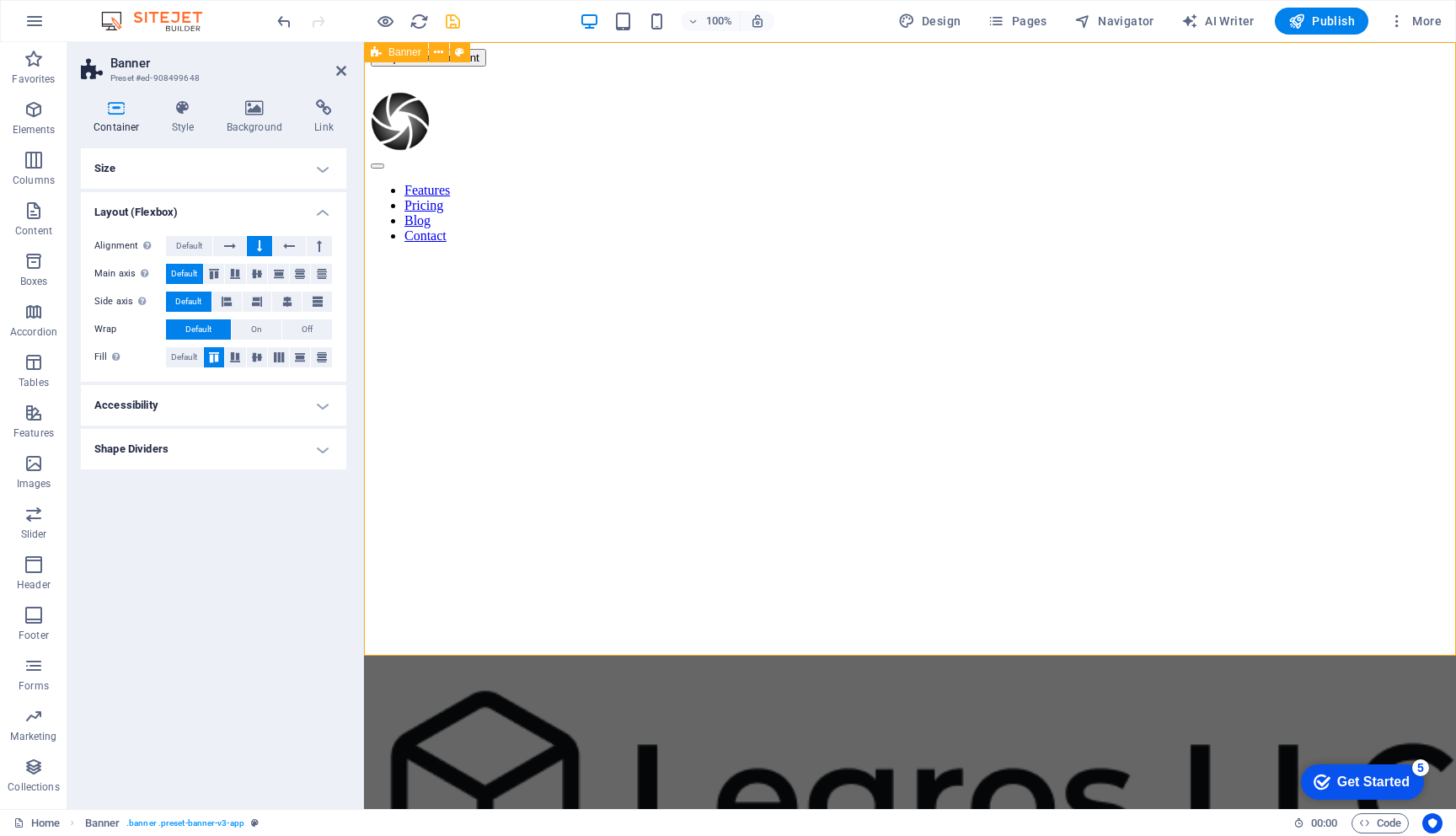
click at [453, 431] on div "Features Pricing Blog Contact" at bounding box center [910, 373] width 1078 height 613
click at [41, 116] on icon "button" at bounding box center [34, 110] width 21 height 21
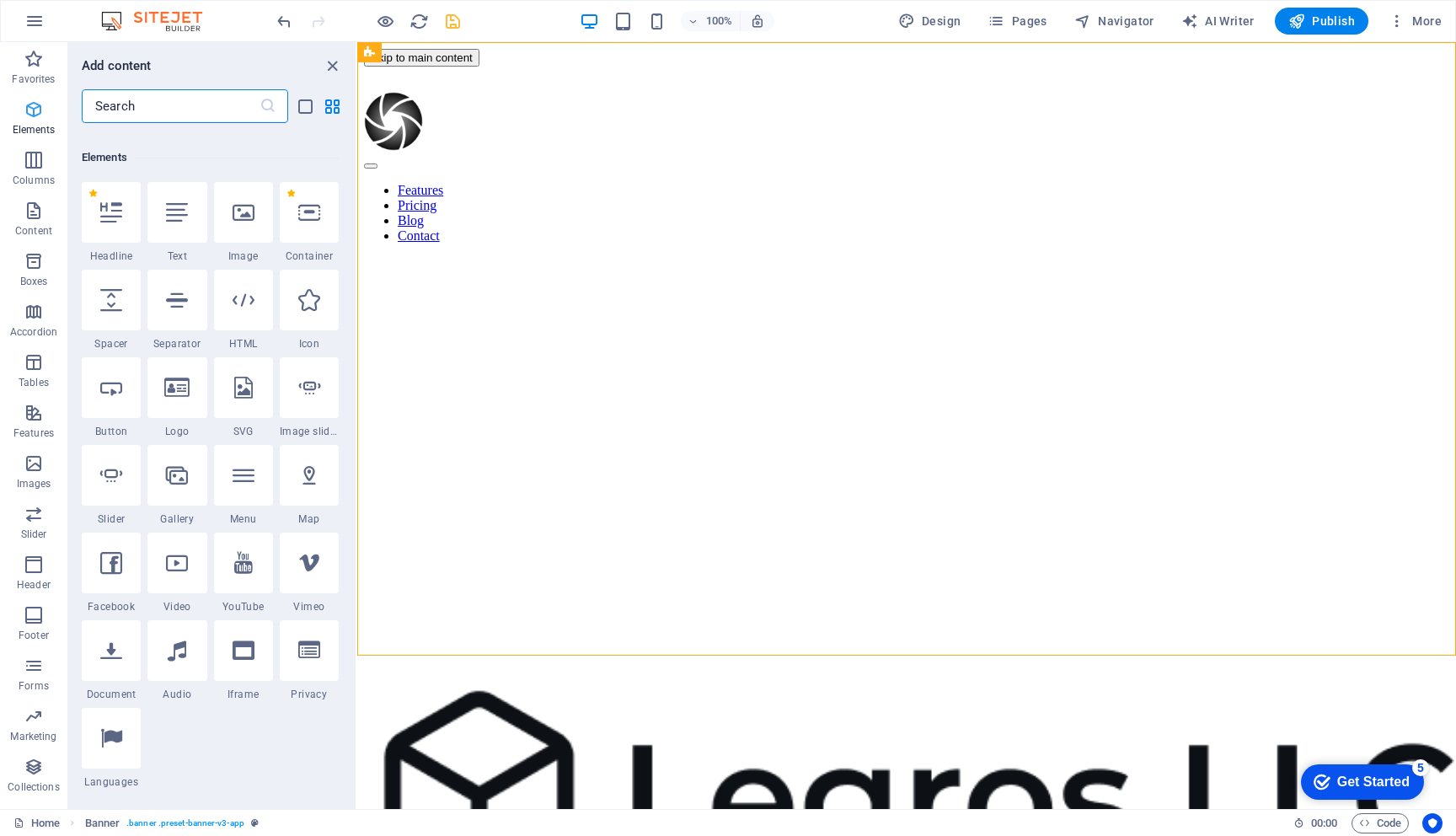
scroll to position [180, 0]
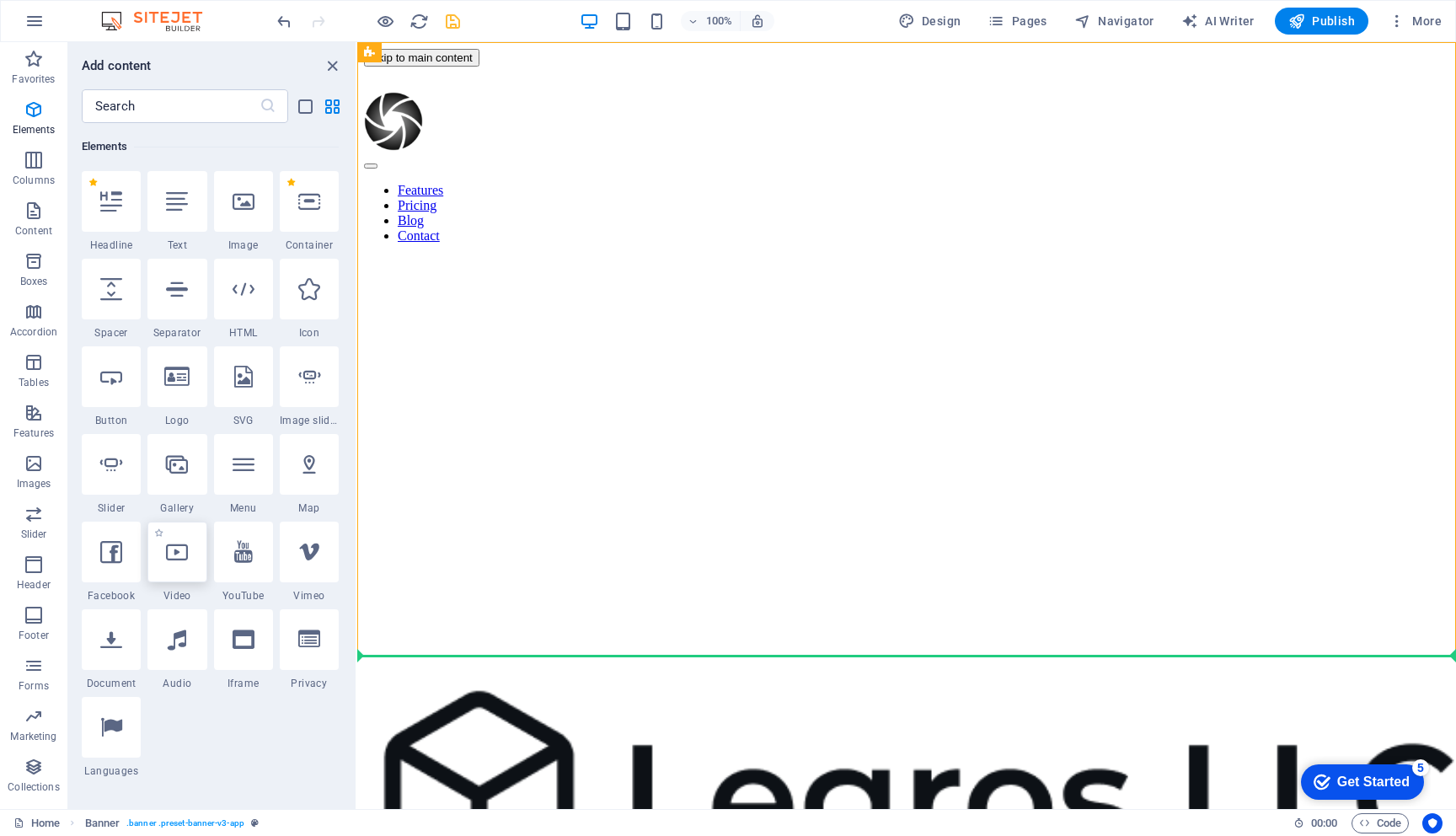
select select "%"
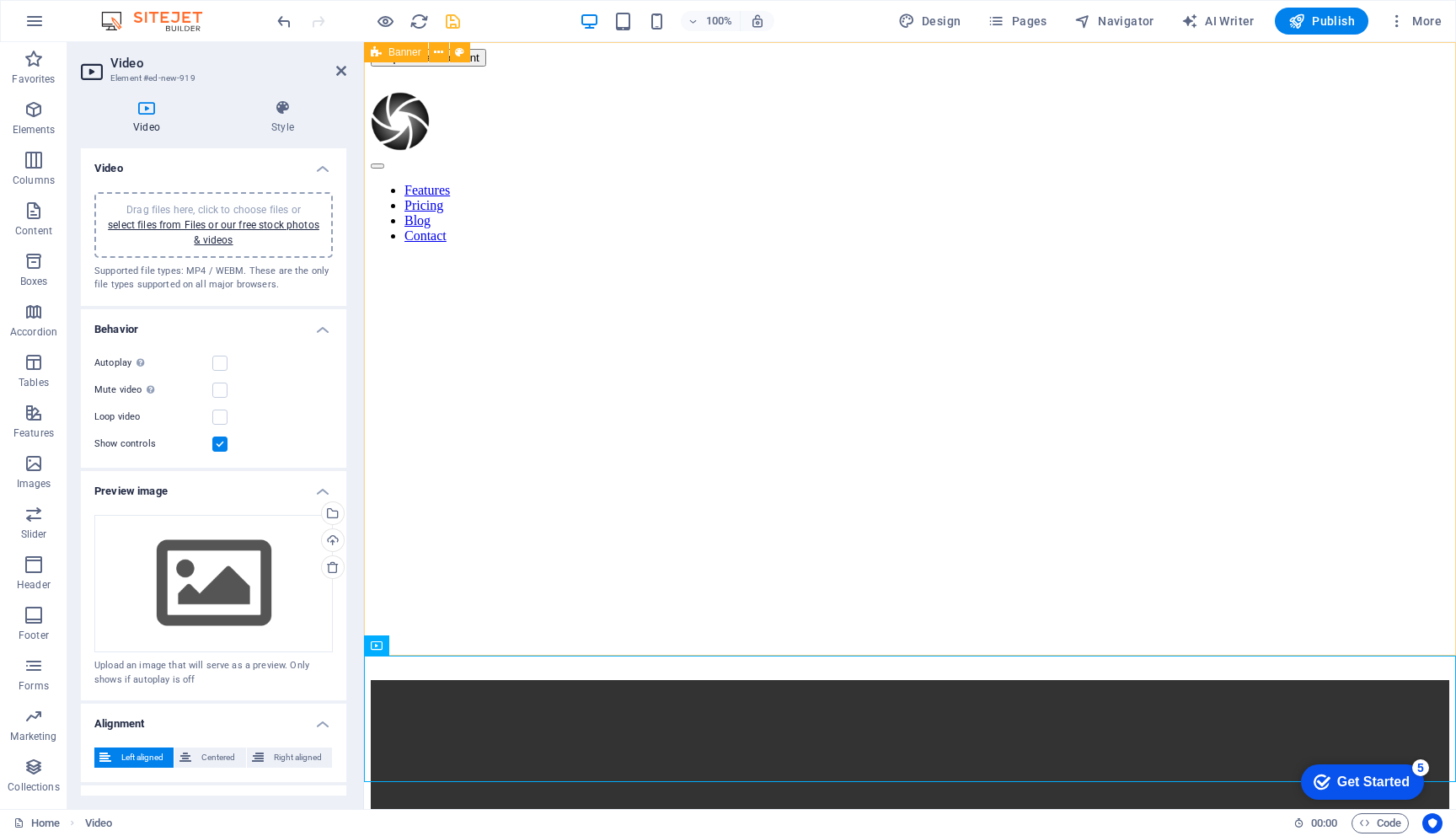
drag, startPoint x: 796, startPoint y: 689, endPoint x: 540, endPoint y: 401, distance: 385.3
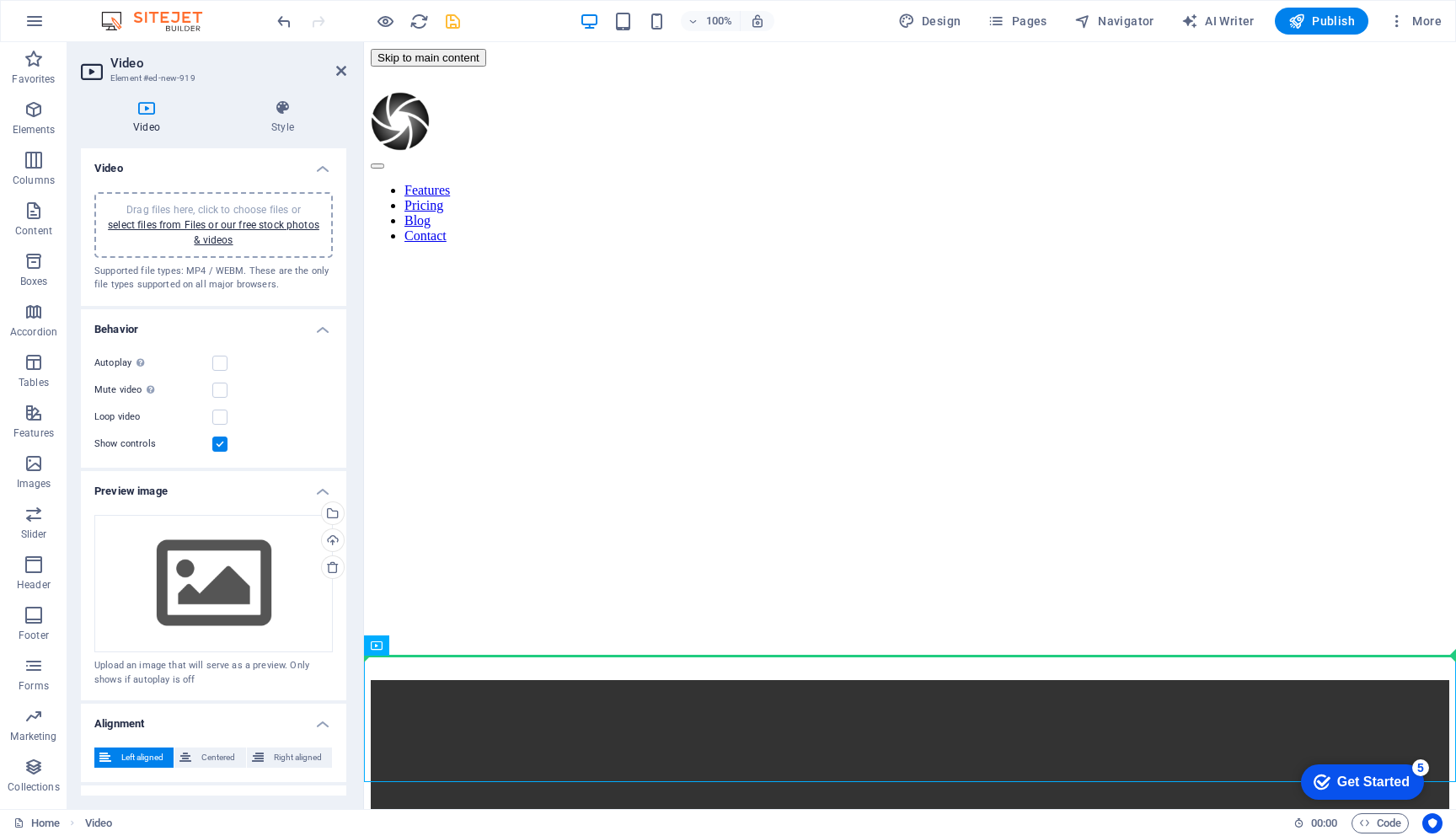
drag, startPoint x: 761, startPoint y: 691, endPoint x: 512, endPoint y: 365, distance: 410.2
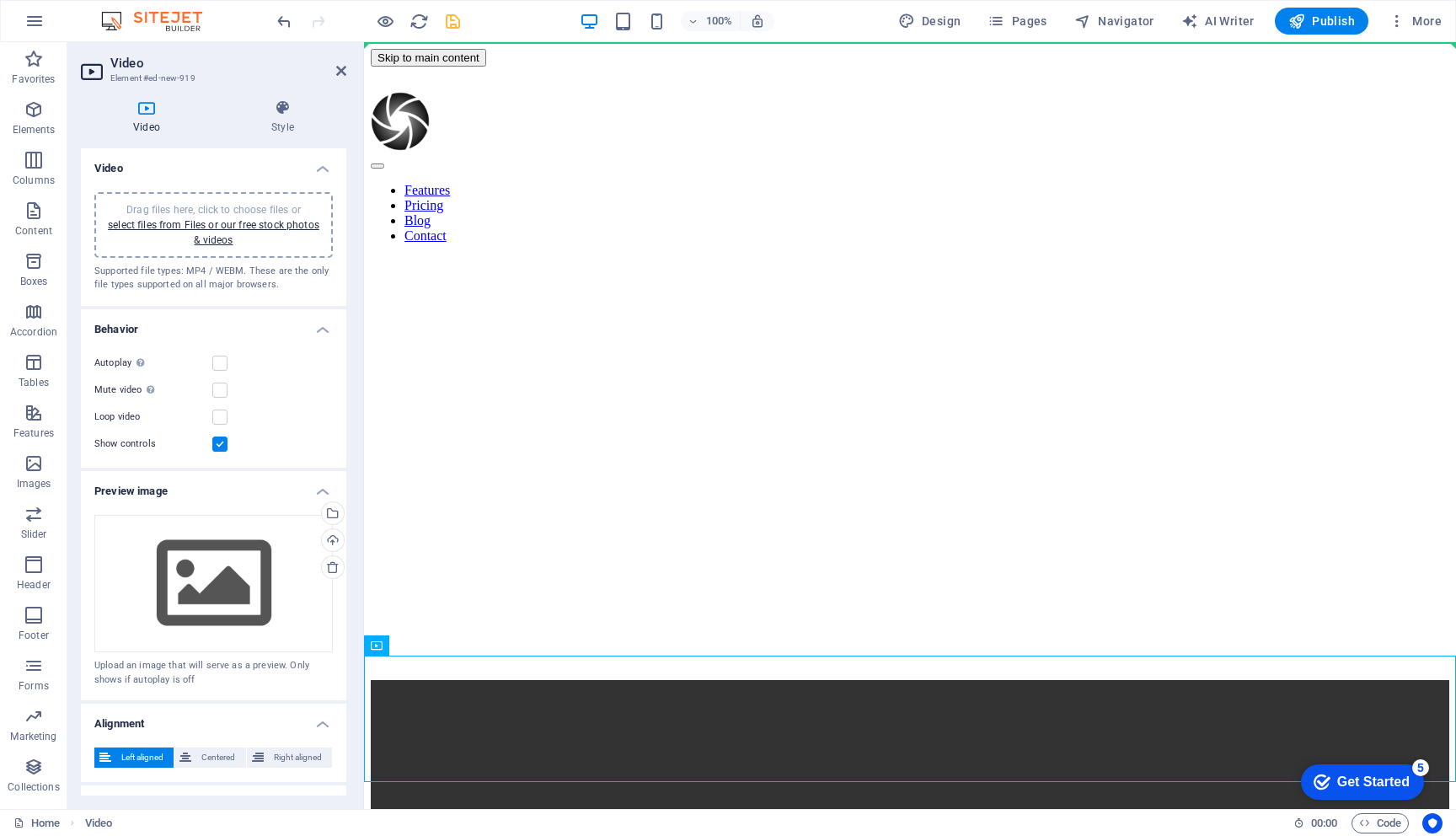
drag, startPoint x: 743, startPoint y: 683, endPoint x: 558, endPoint y: 183, distance: 533.1
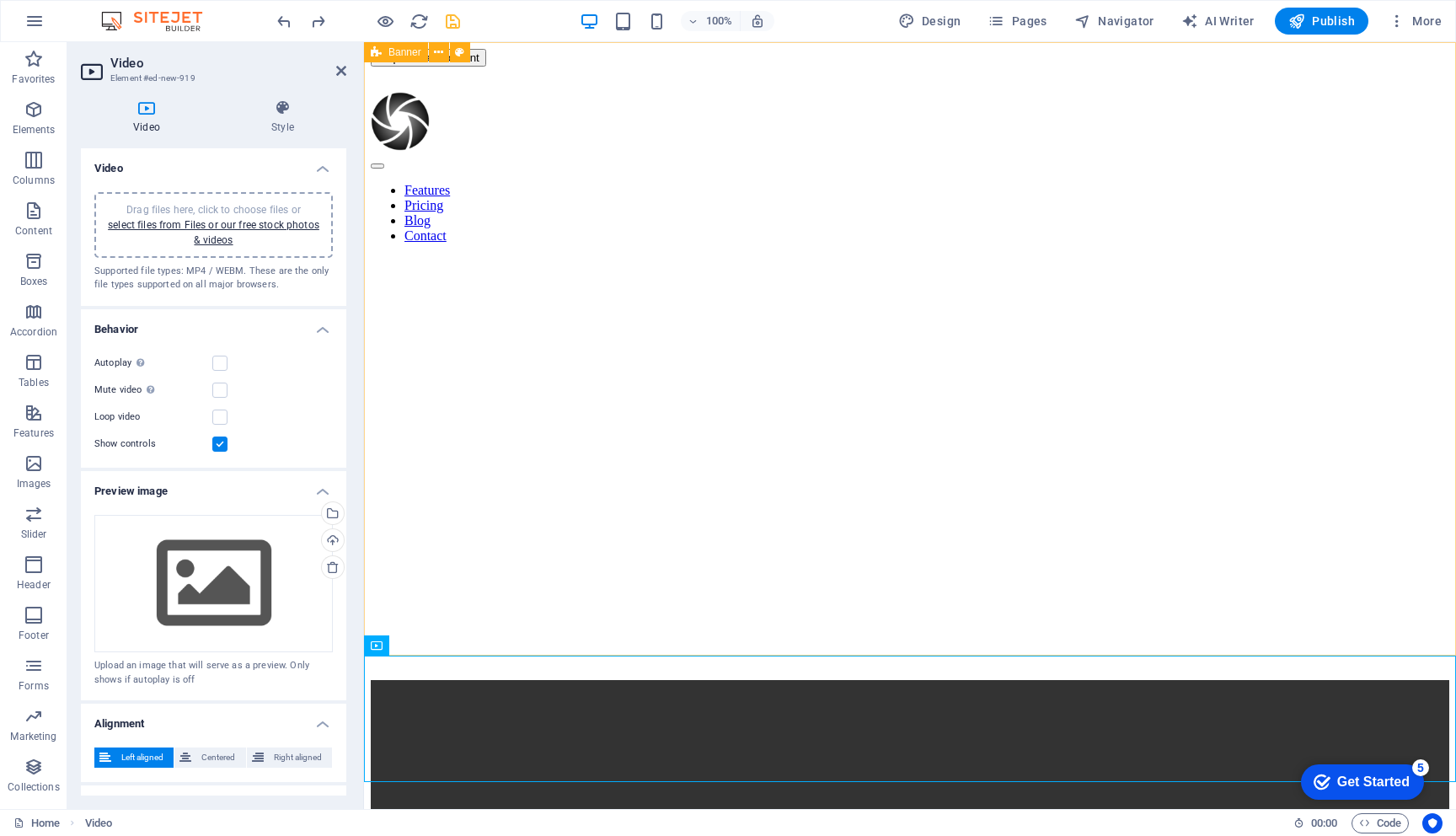
click at [442, 310] on div "Features Pricing Blog Contact" at bounding box center [910, 373] width 1078 height 613
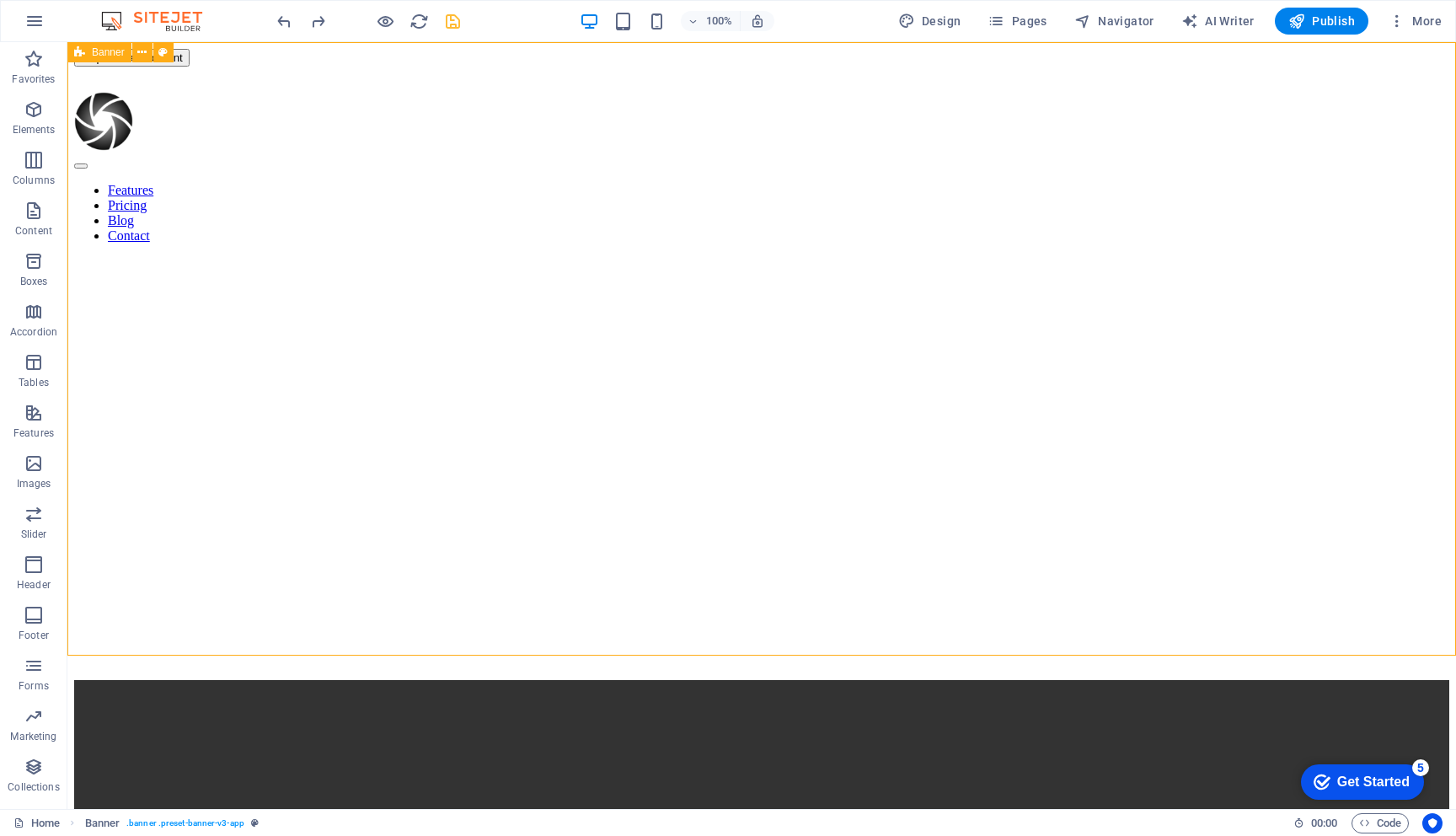
click at [387, 296] on div "Features Pricing Blog Contact" at bounding box center [762, 373] width 1376 height 613
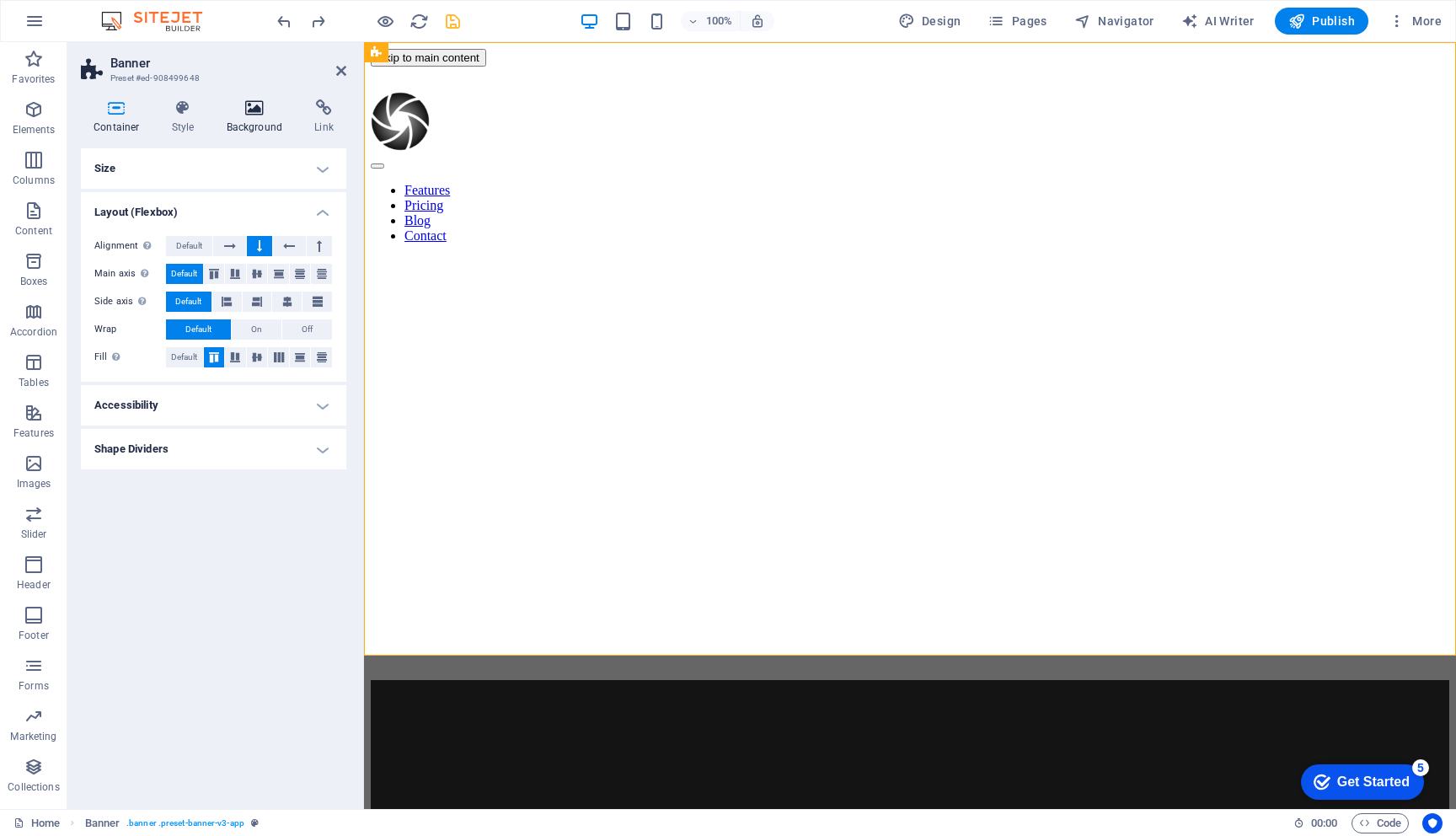
click at [264, 113] on icon at bounding box center [255, 108] width 82 height 17
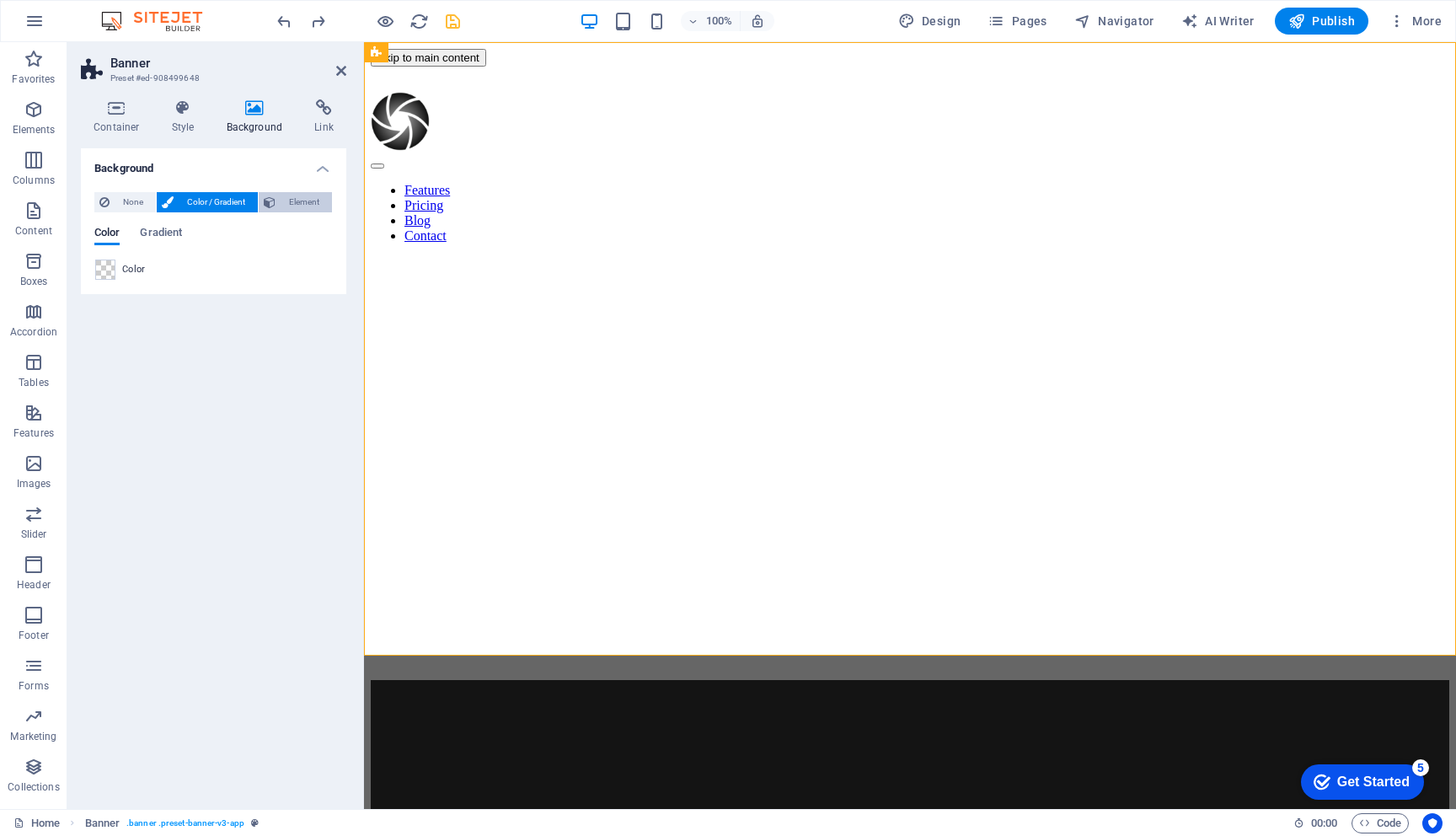
click at [304, 198] on span "Element" at bounding box center [304, 202] width 47 height 21
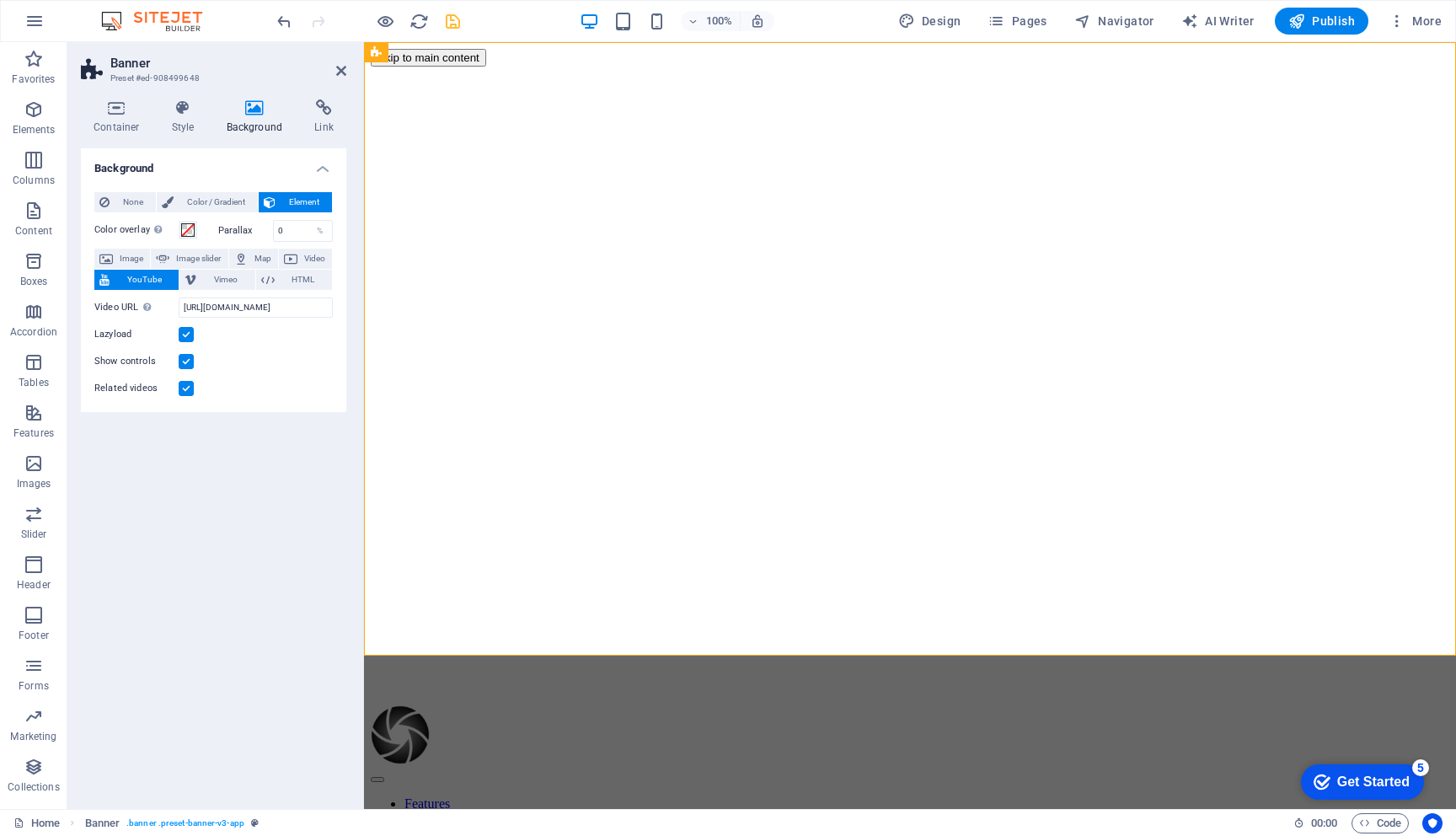
click at [189, 386] on label at bounding box center [186, 389] width 15 height 15
click at [0, 0] on input "Related videos" at bounding box center [0, 0] width 0 height 0
click at [185, 361] on label at bounding box center [186, 362] width 15 height 15
click at [0, 0] on input "Show controls" at bounding box center [0, 0] width 0 height 0
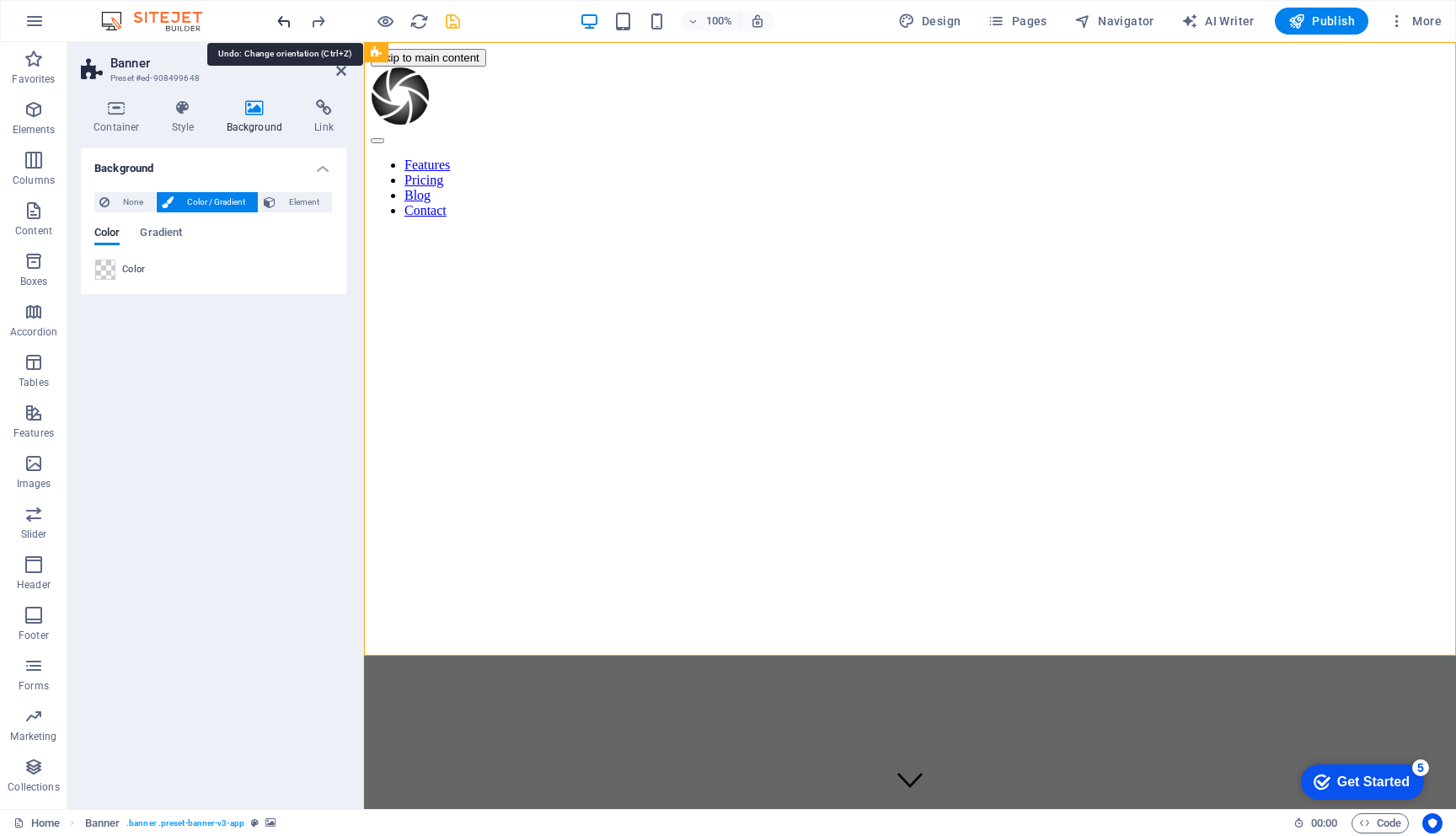
click at [612, 126] on div "Features Pricing Blog Contact" at bounding box center [910, 142] width 1078 height 152
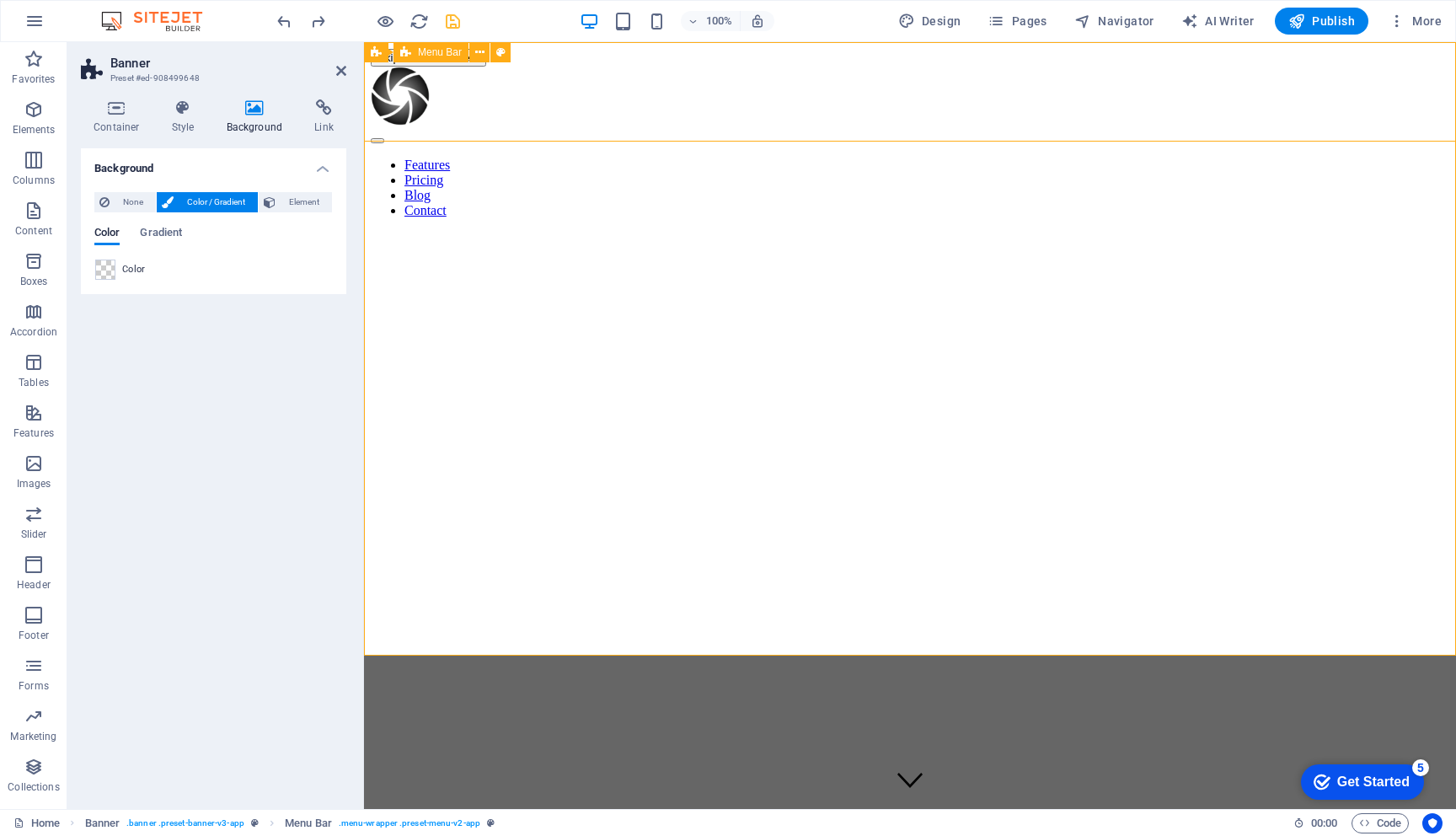
click at [371, 129] on div "Features Pricing Blog Contact" at bounding box center [910, 142] width 1078 height 152
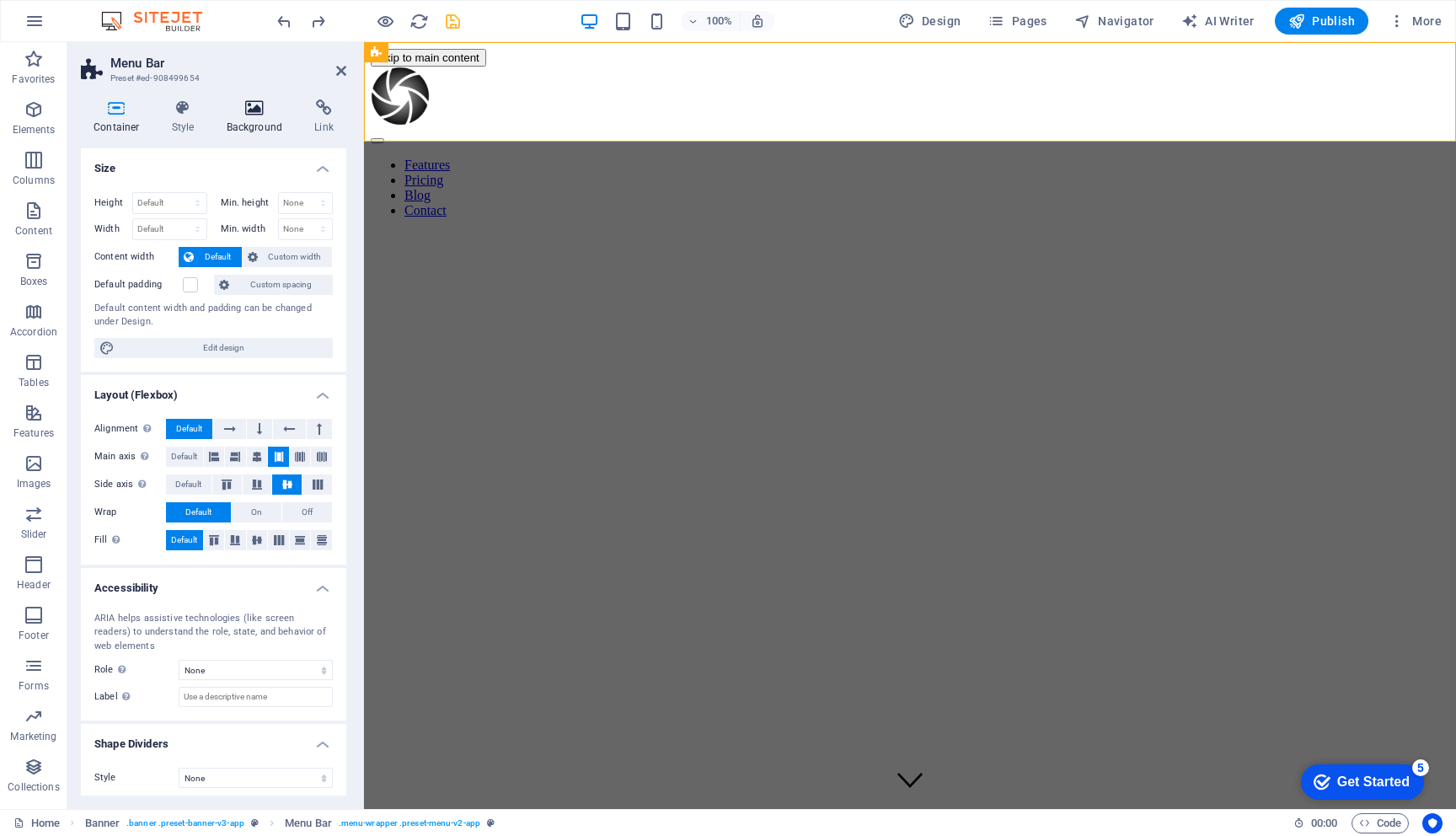
click at [251, 112] on icon at bounding box center [255, 108] width 82 height 17
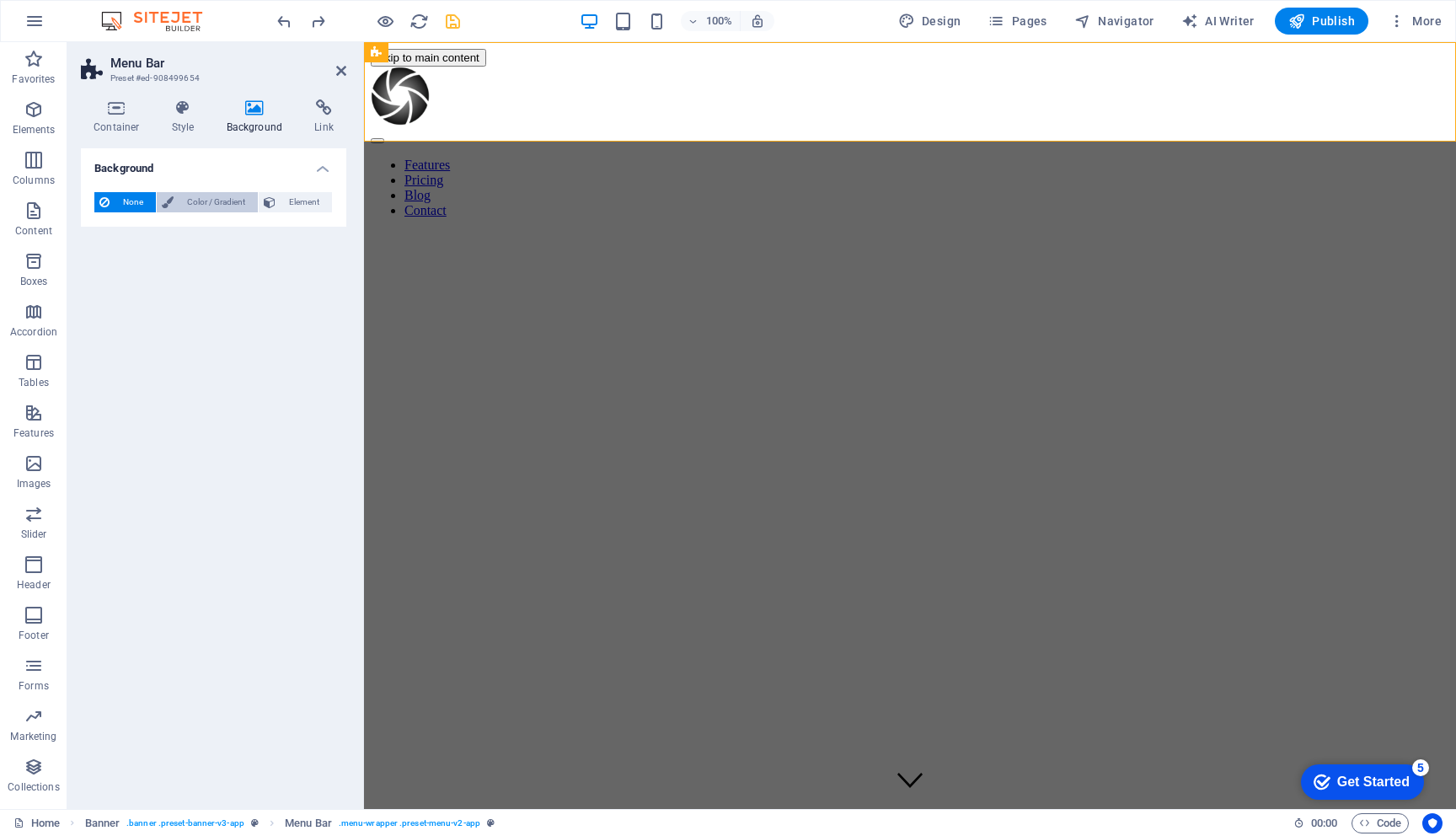
click at [199, 202] on span "Color / Gradient" at bounding box center [216, 202] width 75 height 21
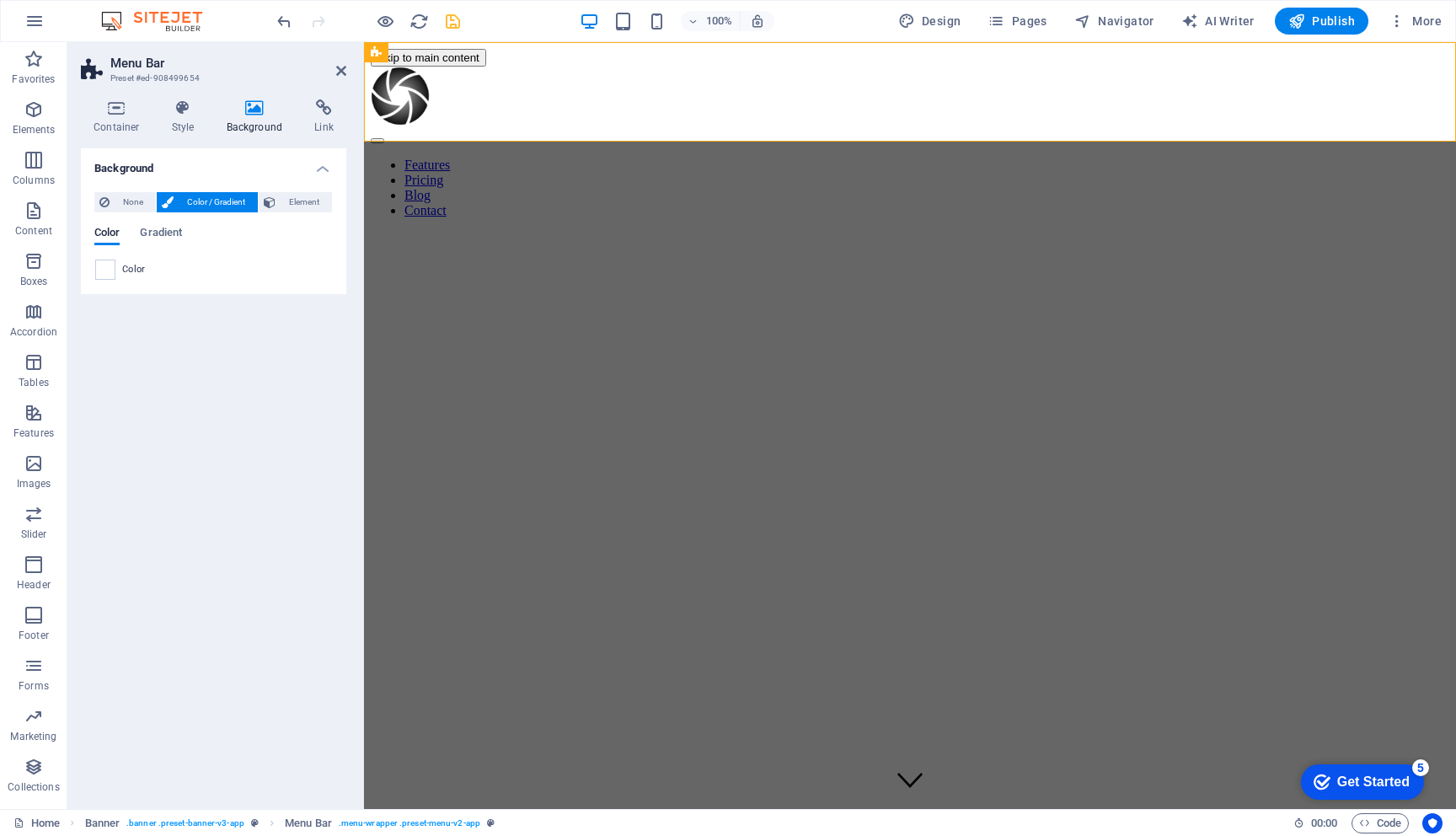
click at [132, 275] on span "Color" at bounding box center [133, 269] width 23 height 13
click at [127, 261] on div "Color" at bounding box center [213, 269] width 237 height 21
click at [105, 265] on span at bounding box center [105, 269] width 19 height 19
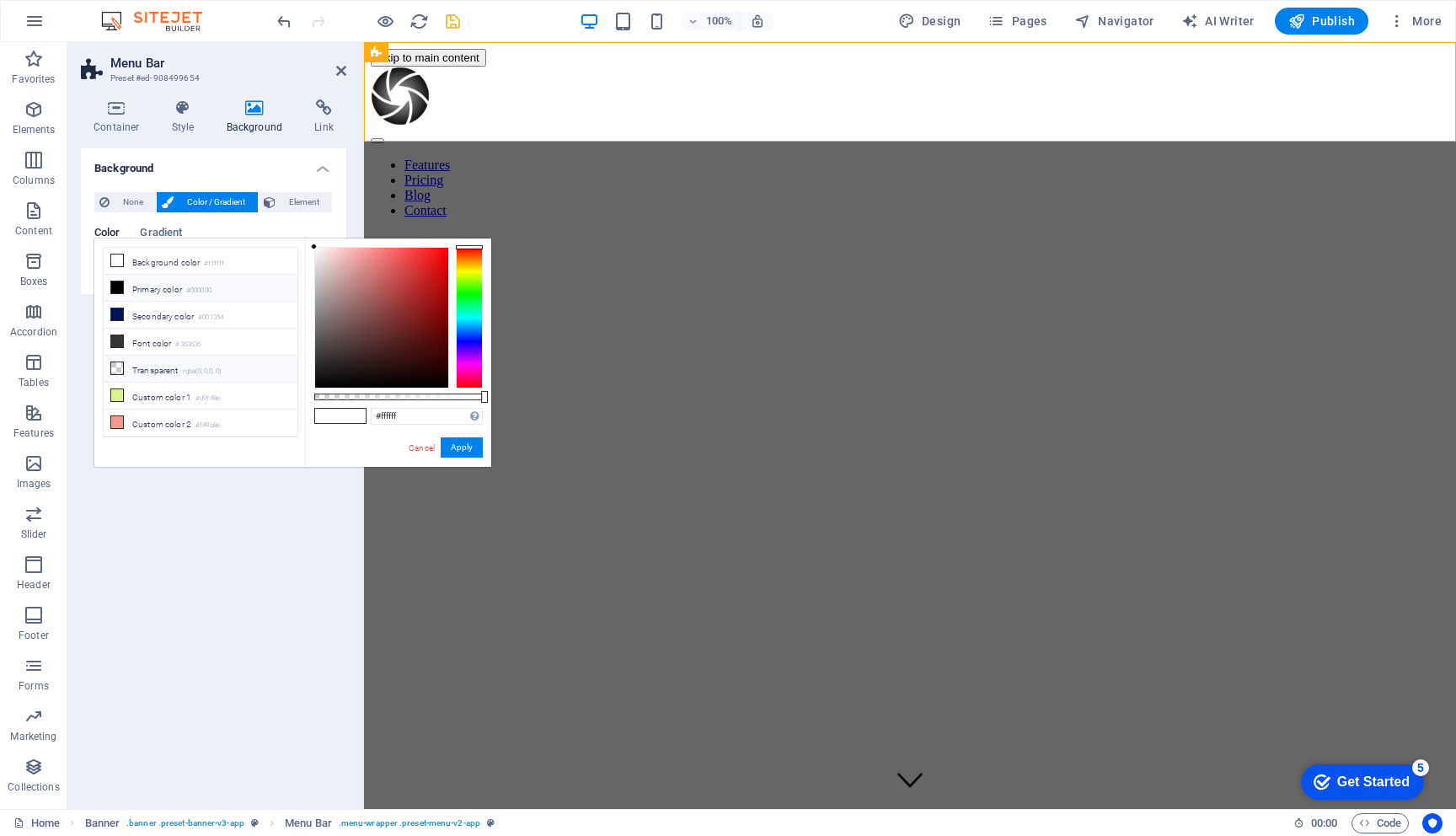
scroll to position [76, 0]
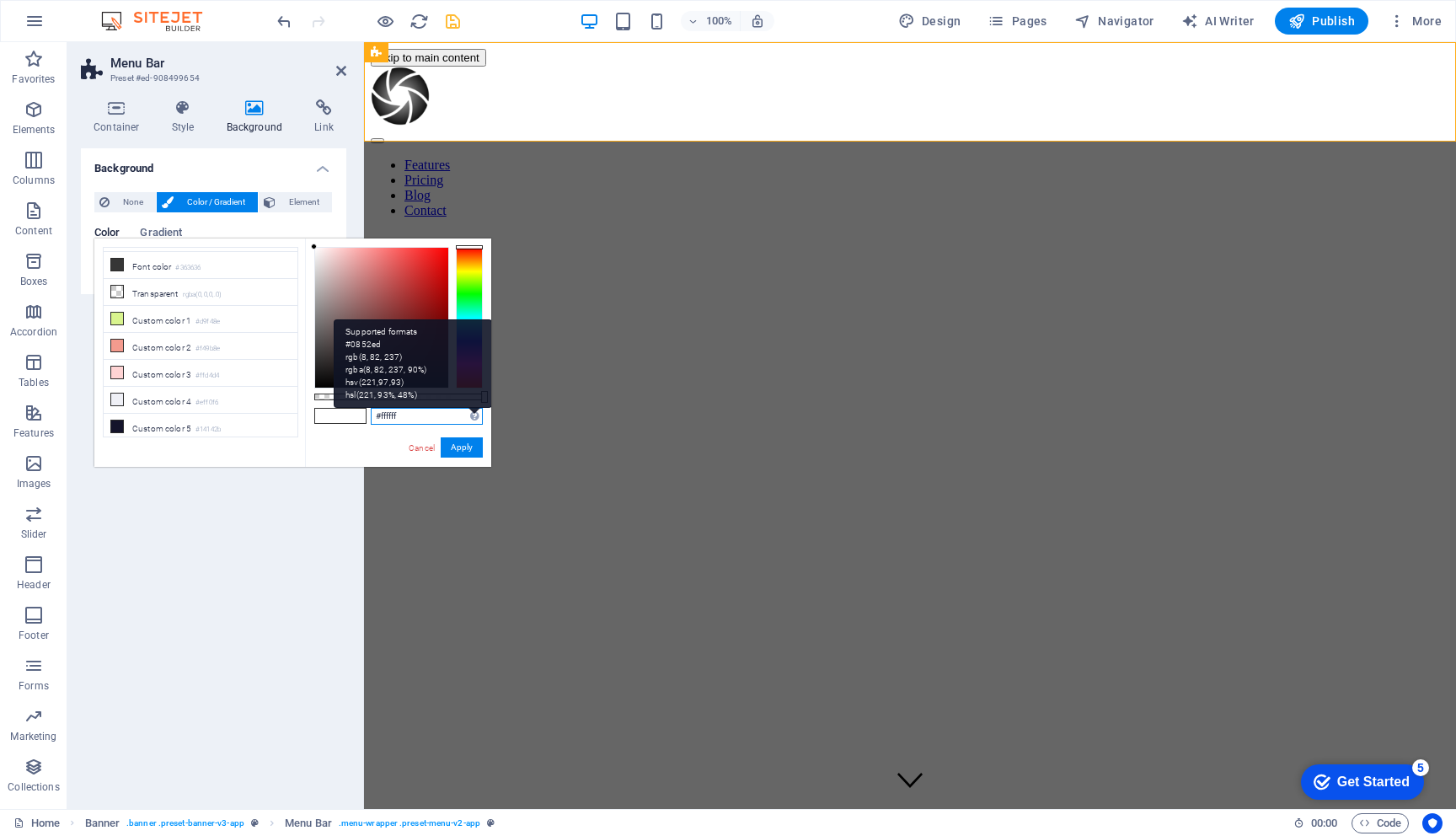
drag, startPoint x: 379, startPoint y: 418, endPoint x: 474, endPoint y: 418, distance: 95.0
click at [474, 418] on div "#ffffff Supported formats #0852ed rgb(8, 82, 237) rgba(8, 82, 237, 90%) hsv(221…" at bounding box center [427, 417] width 112 height 18
paste input "https://youtu.be/kRLVOx2JmsE"
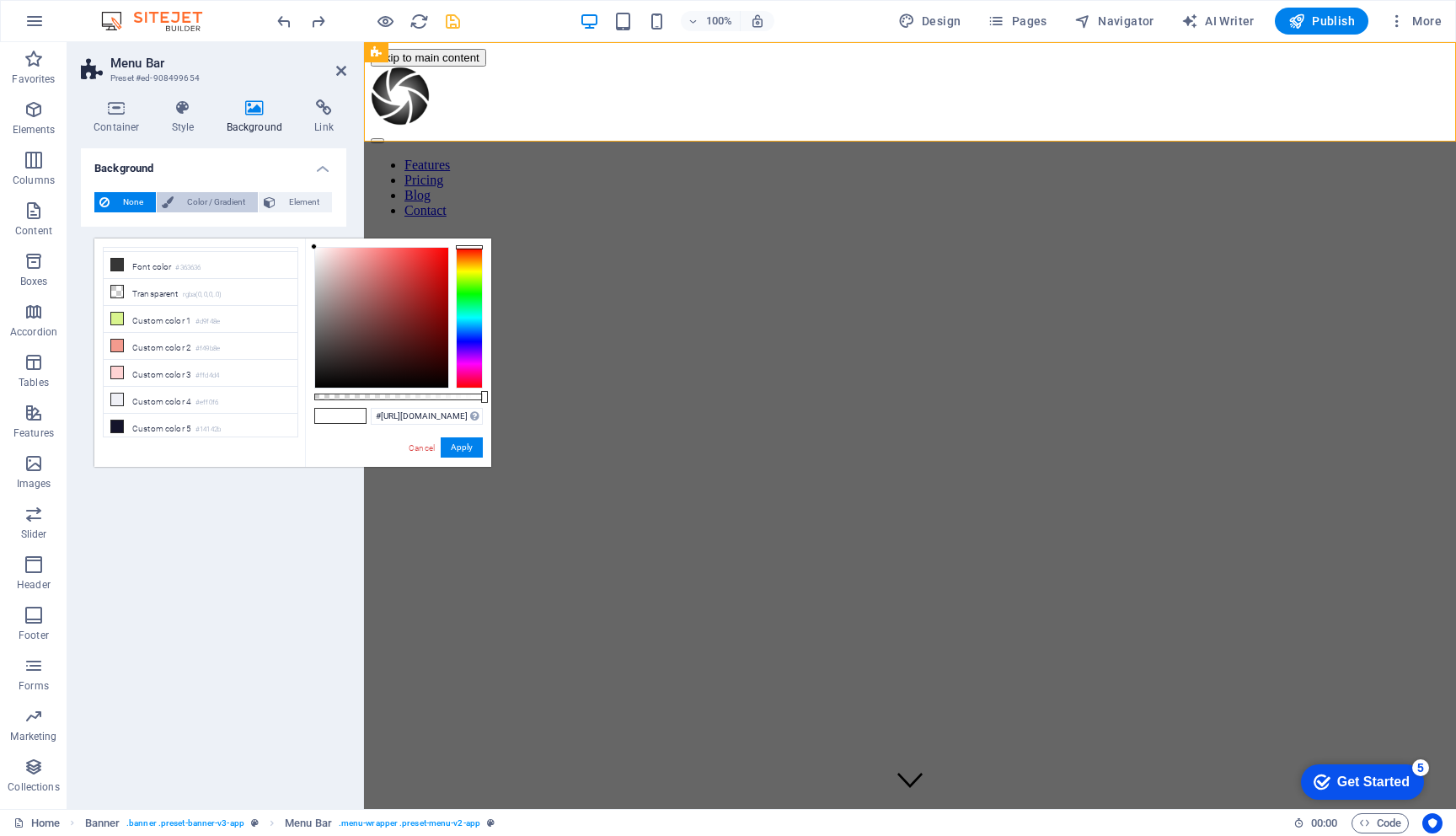
scroll to position [0, 0]
click at [209, 203] on span "Color / Gradient" at bounding box center [216, 202] width 75 height 21
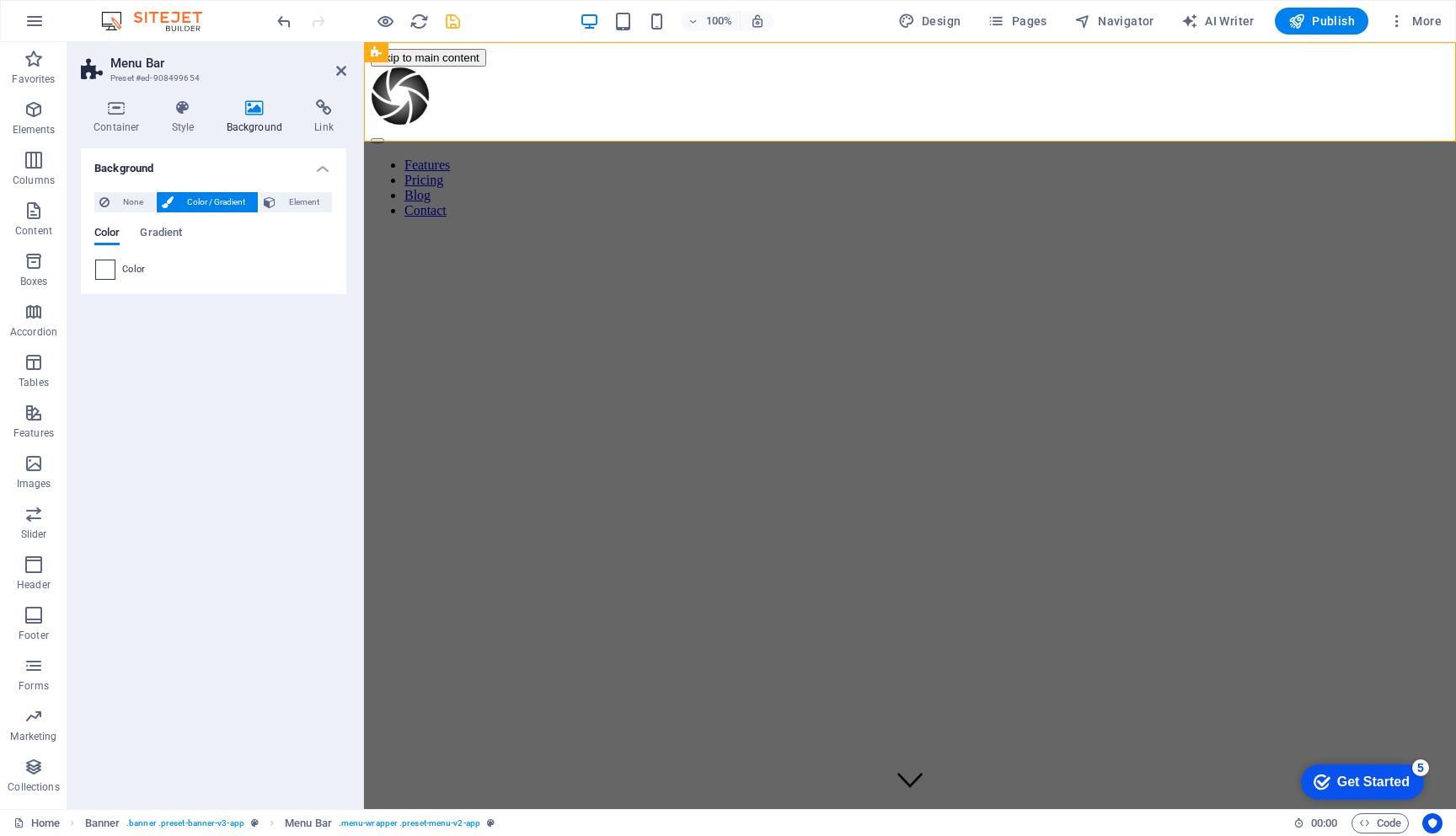
click at [101, 268] on span at bounding box center [105, 269] width 19 height 19
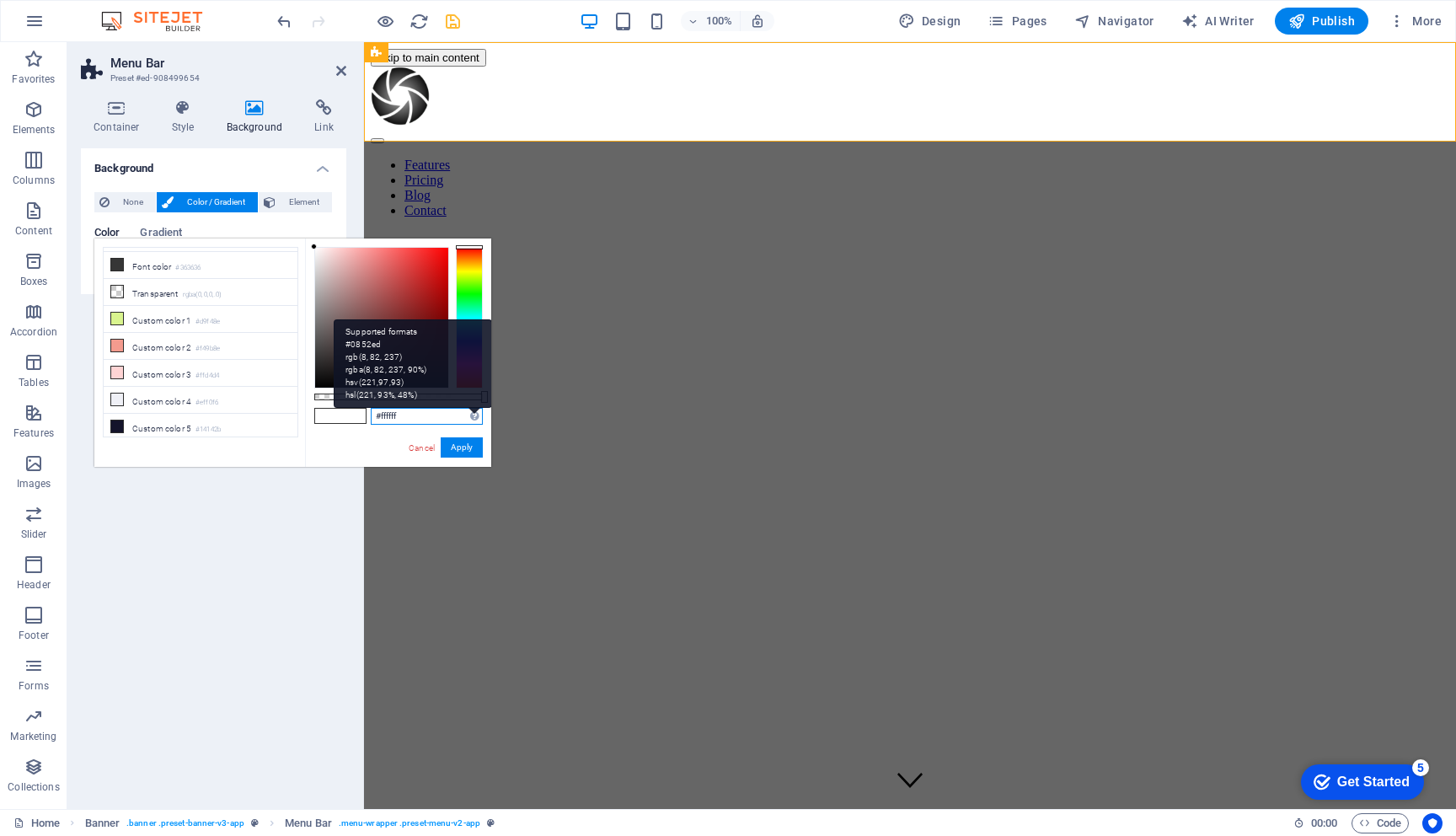
drag, startPoint x: 378, startPoint y: 414, endPoint x: 479, endPoint y: 417, distance: 101.0
click at [479, 417] on div "#ffffff Supported formats #0852ed rgb(8, 82, 237) rgba(8, 82, 237, 90%) hsv(221…" at bounding box center [427, 417] width 112 height 18
paste input "FFF3E1"
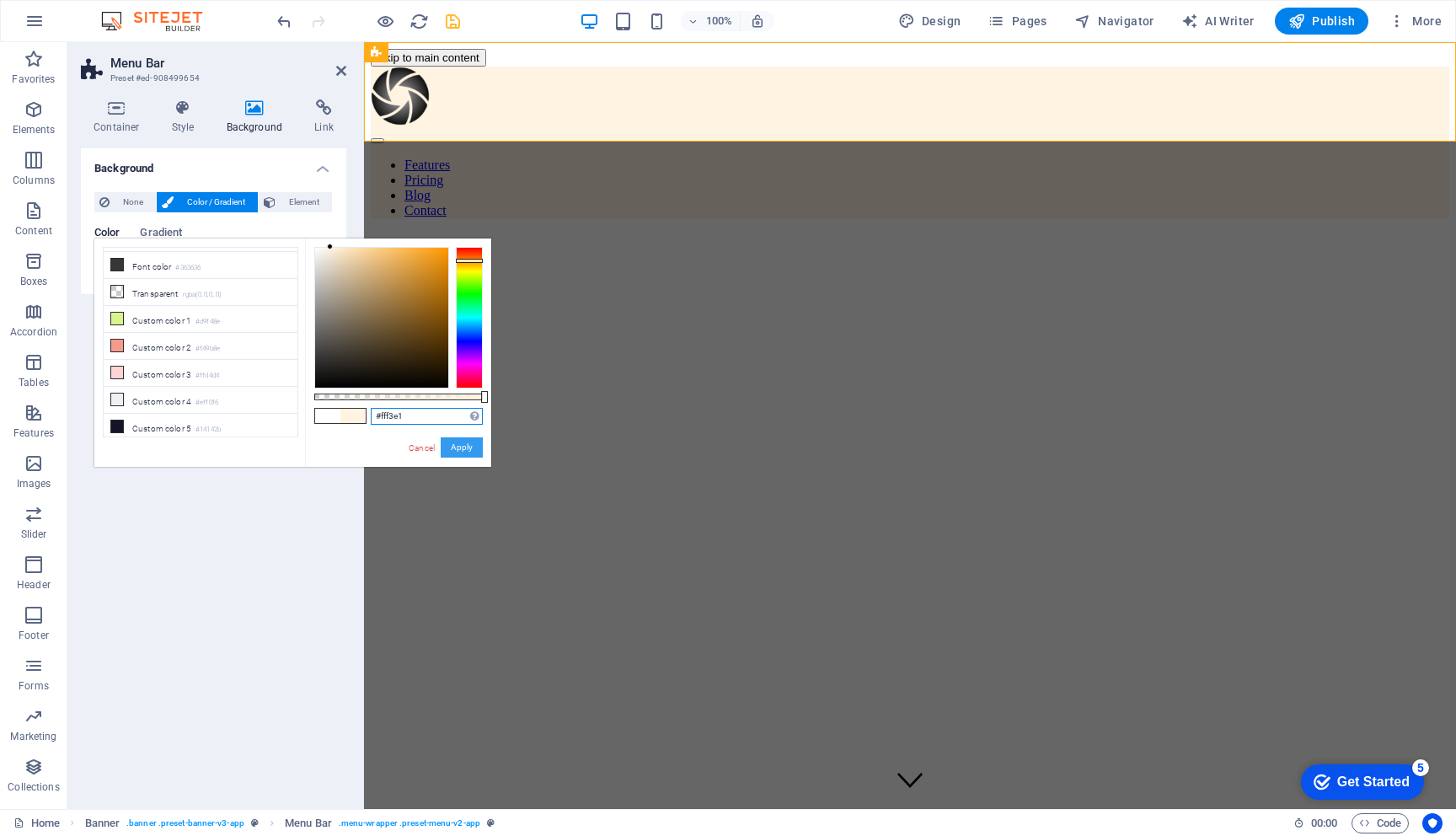
type input "#fff3e1"
click at [461, 448] on button "Apply" at bounding box center [461, 447] width 42 height 21
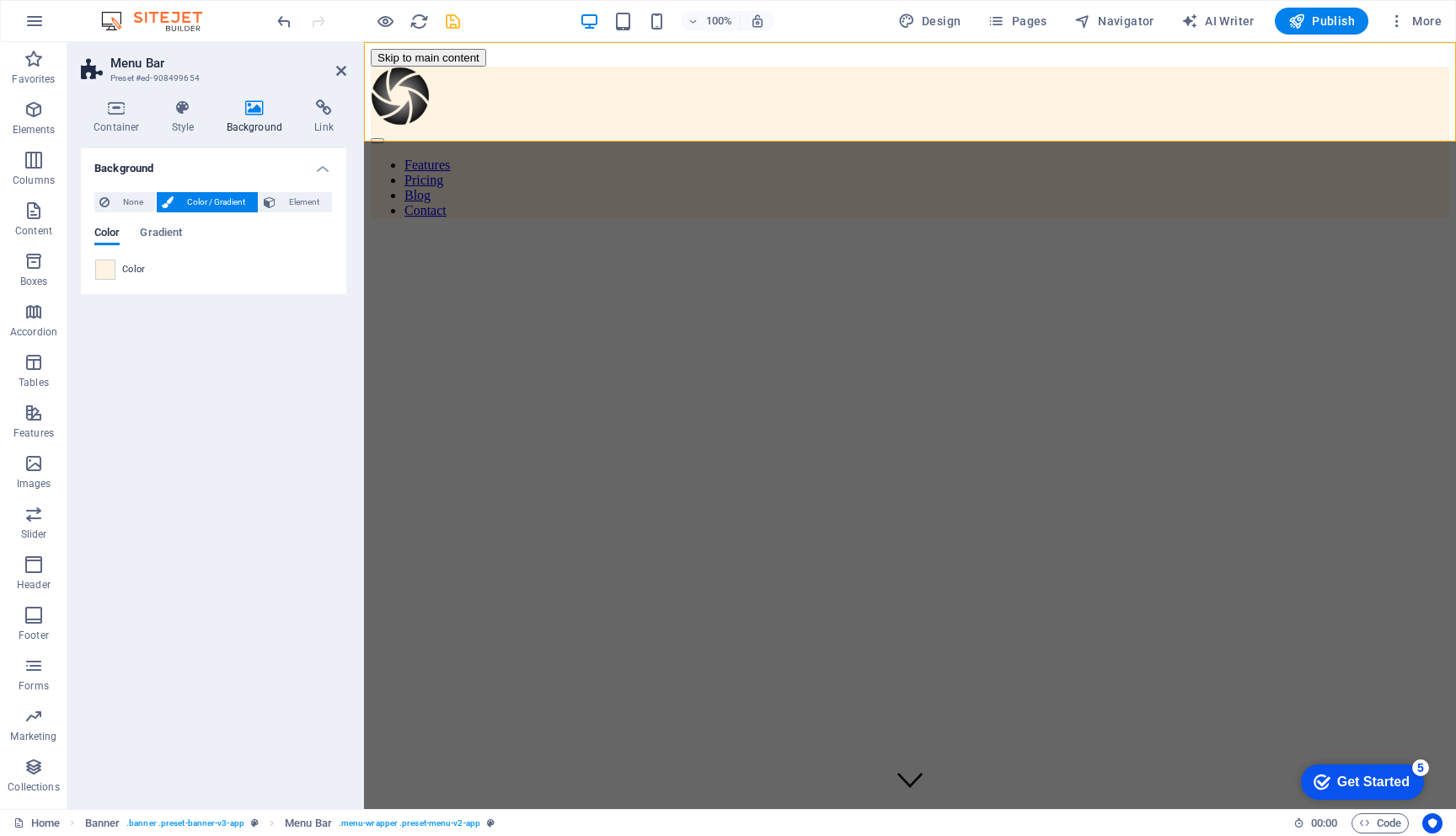
click at [449, 22] on icon "save" at bounding box center [453, 21] width 20 height 20
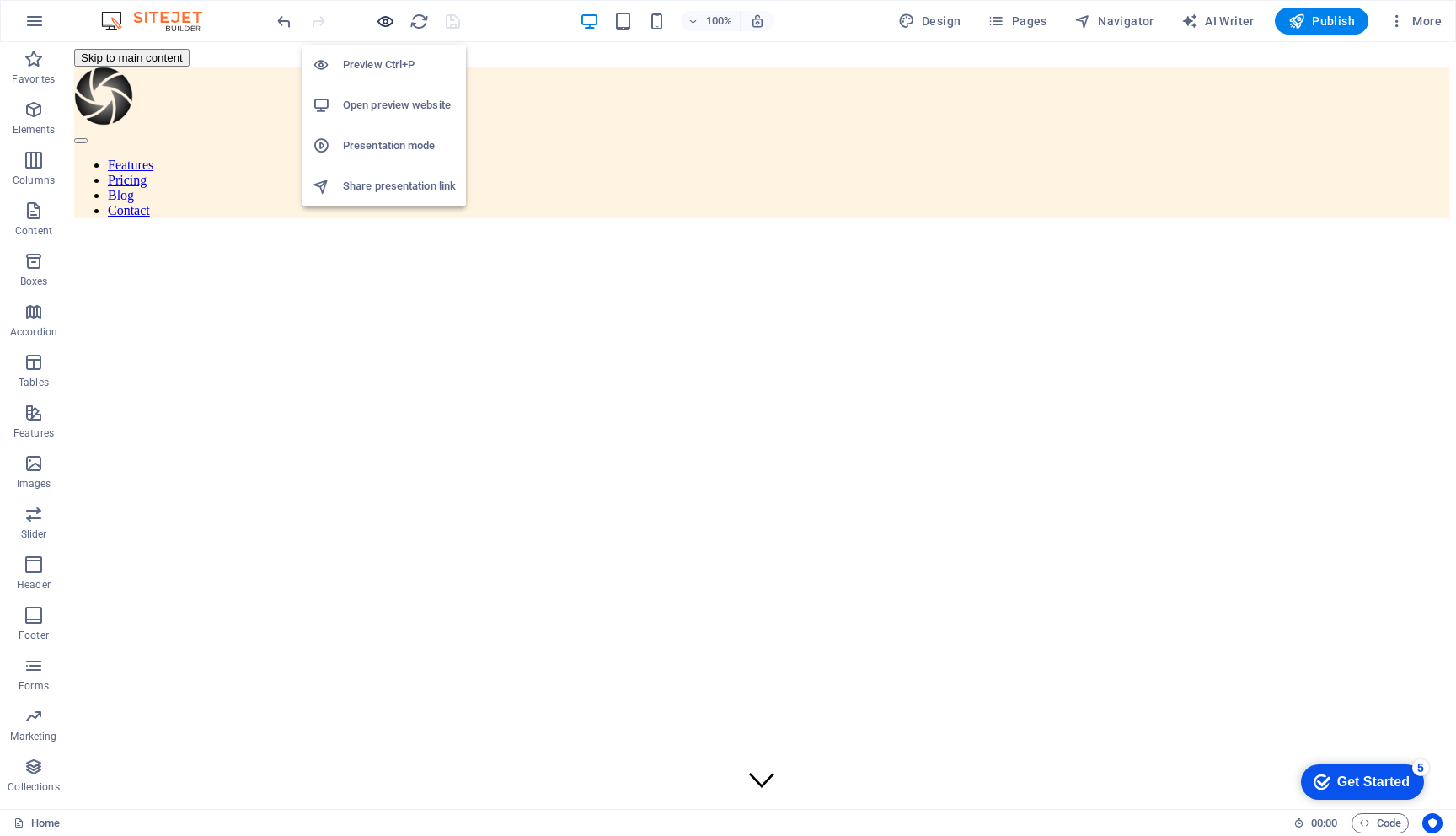
click at [383, 18] on icon "button" at bounding box center [385, 21] width 20 height 20
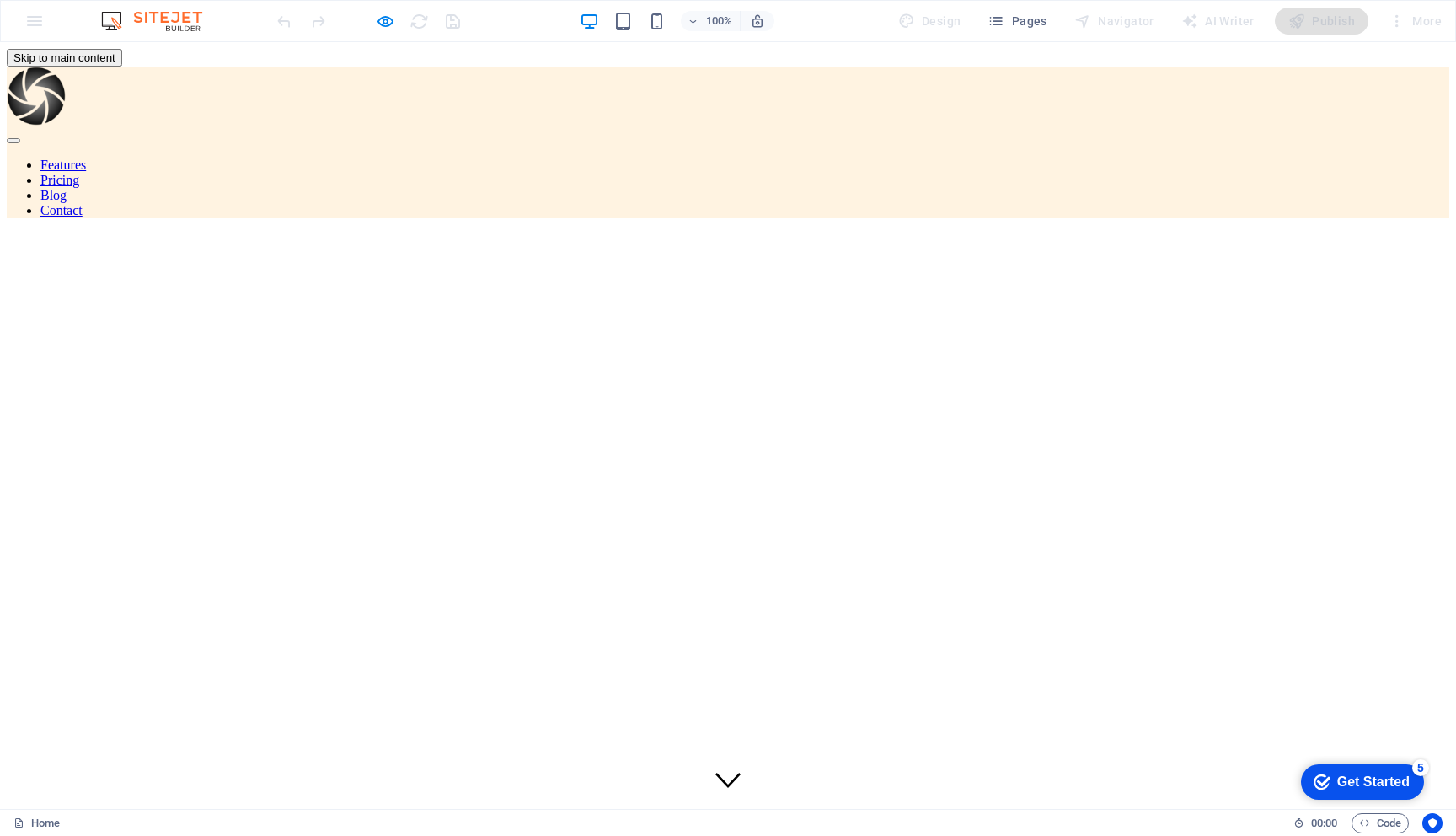
click at [676, 322] on div at bounding box center [728, 322] width 1443 height 0
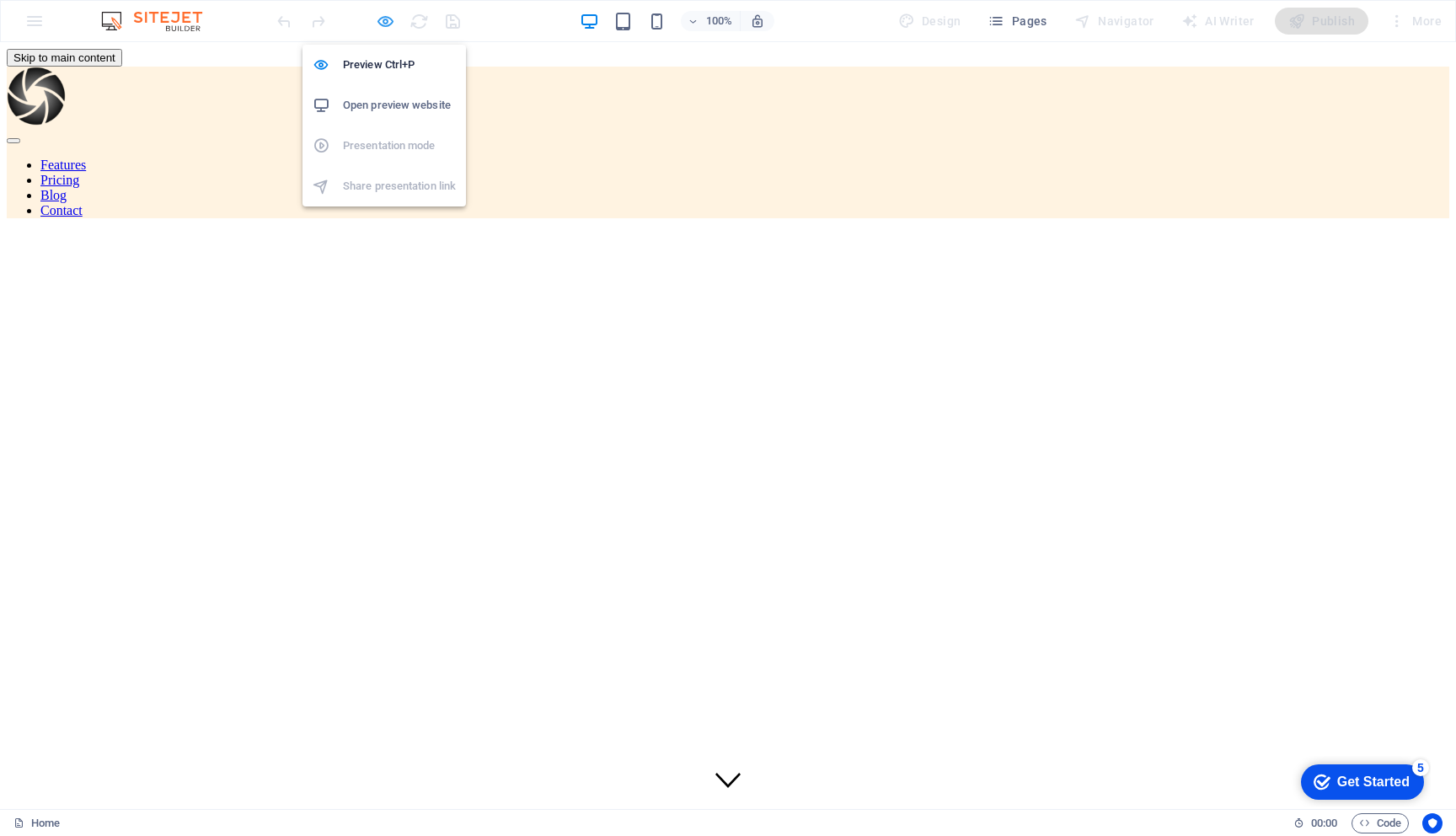
click at [383, 15] on icon "button" at bounding box center [385, 21] width 20 height 20
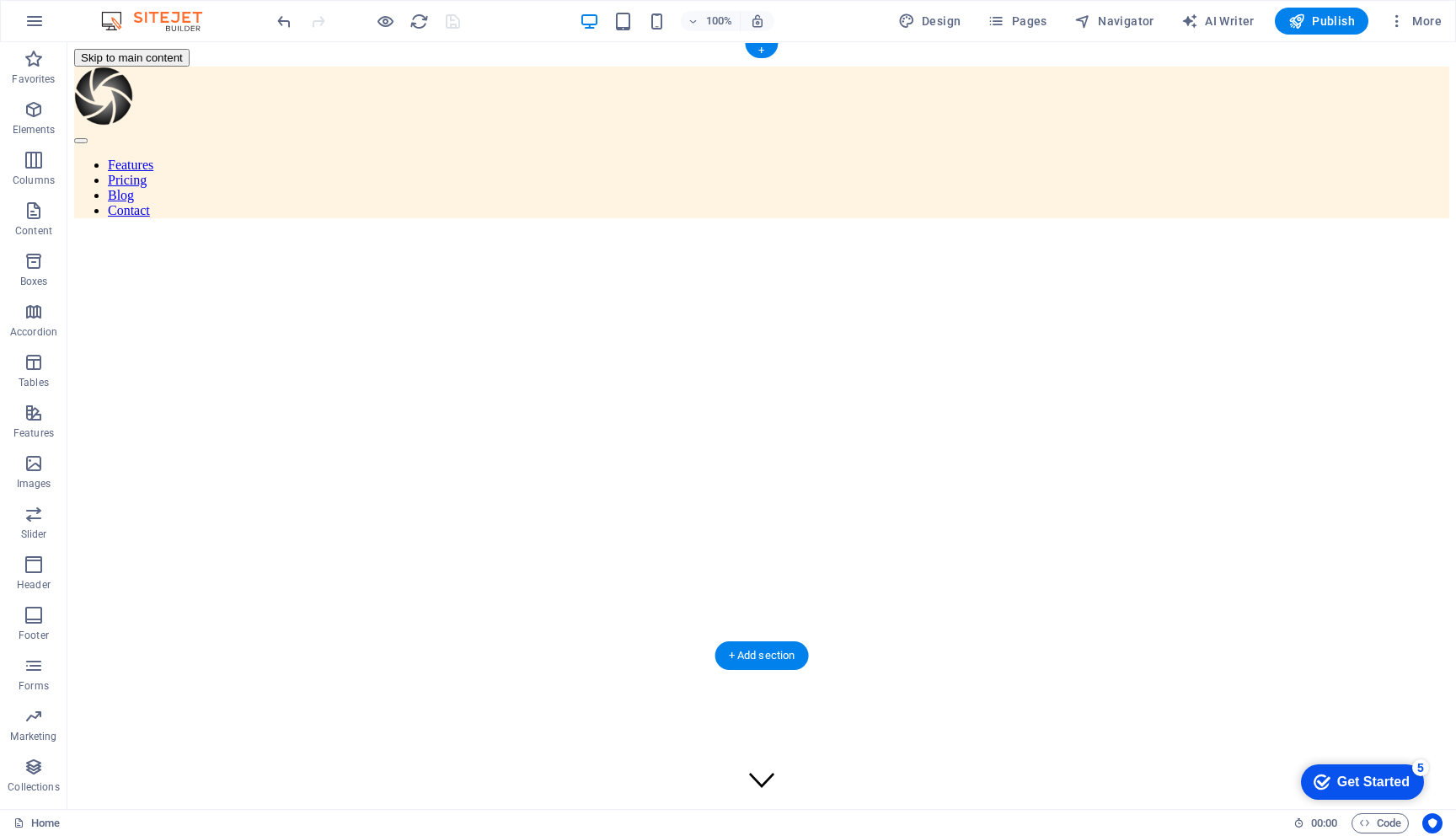
click at [279, 282] on div at bounding box center [762, 256] width 1376 height 130
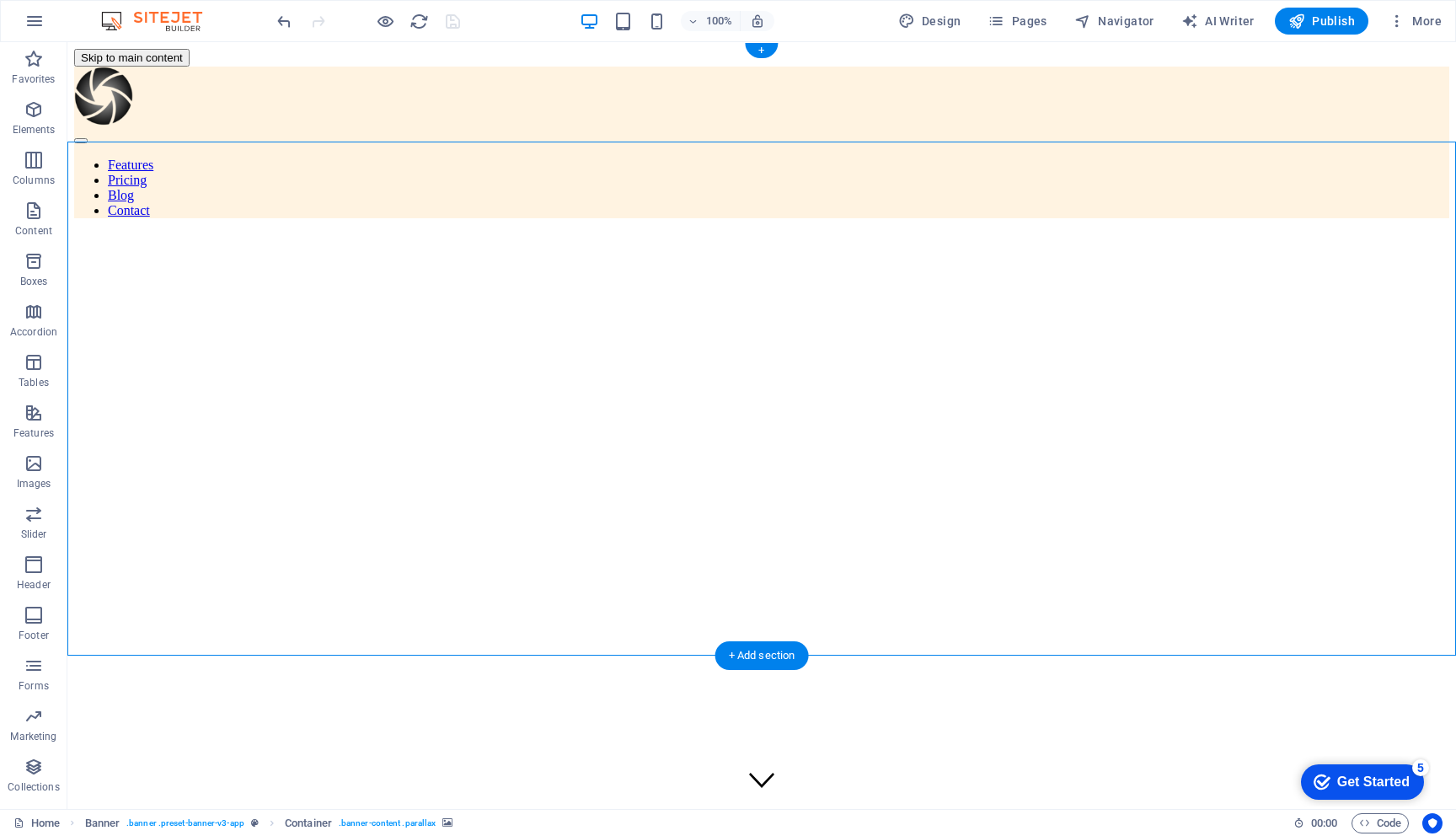
click at [279, 282] on div at bounding box center [762, 256] width 1376 height 130
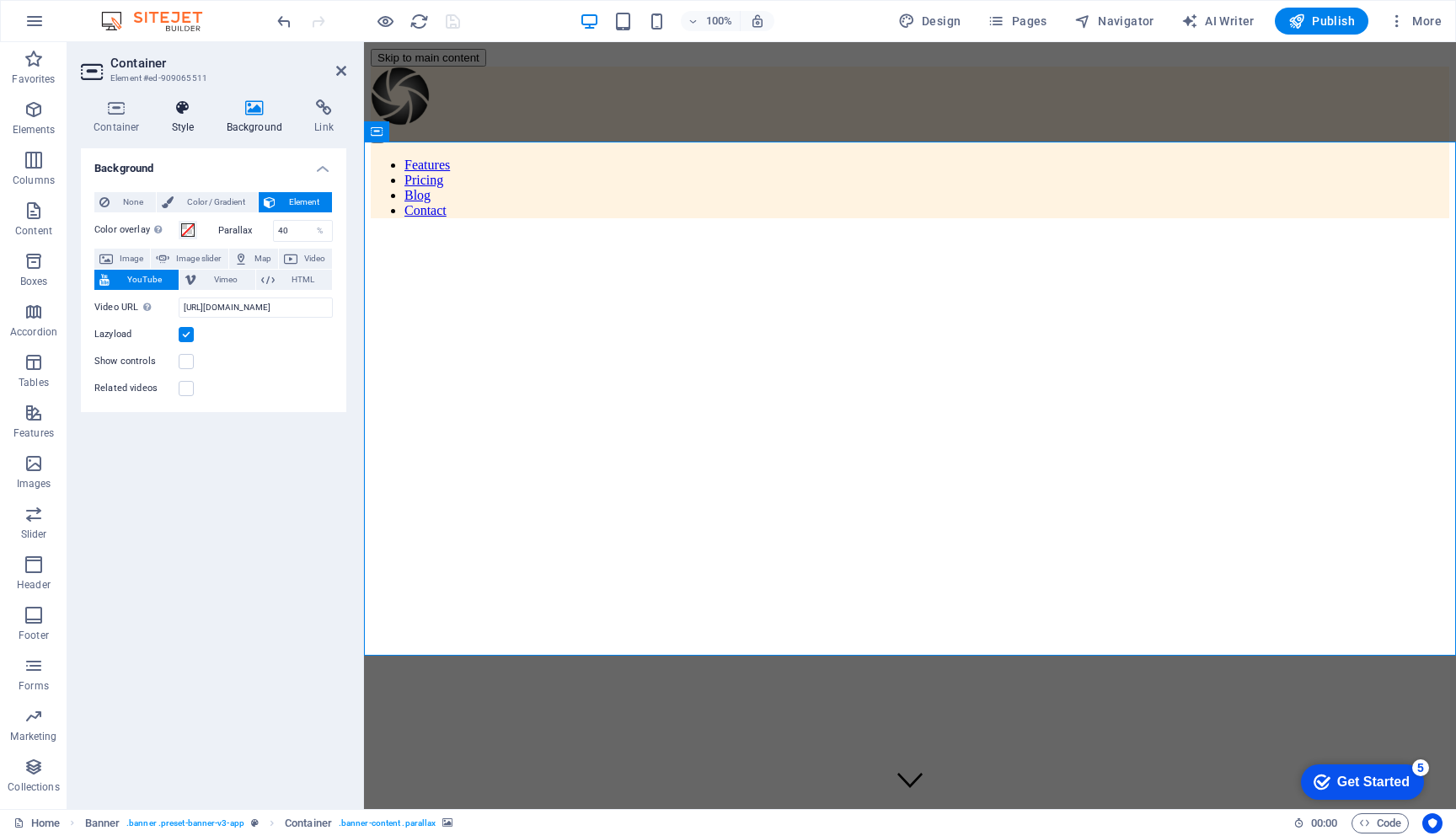
click at [175, 111] on icon at bounding box center [184, 108] width 48 height 17
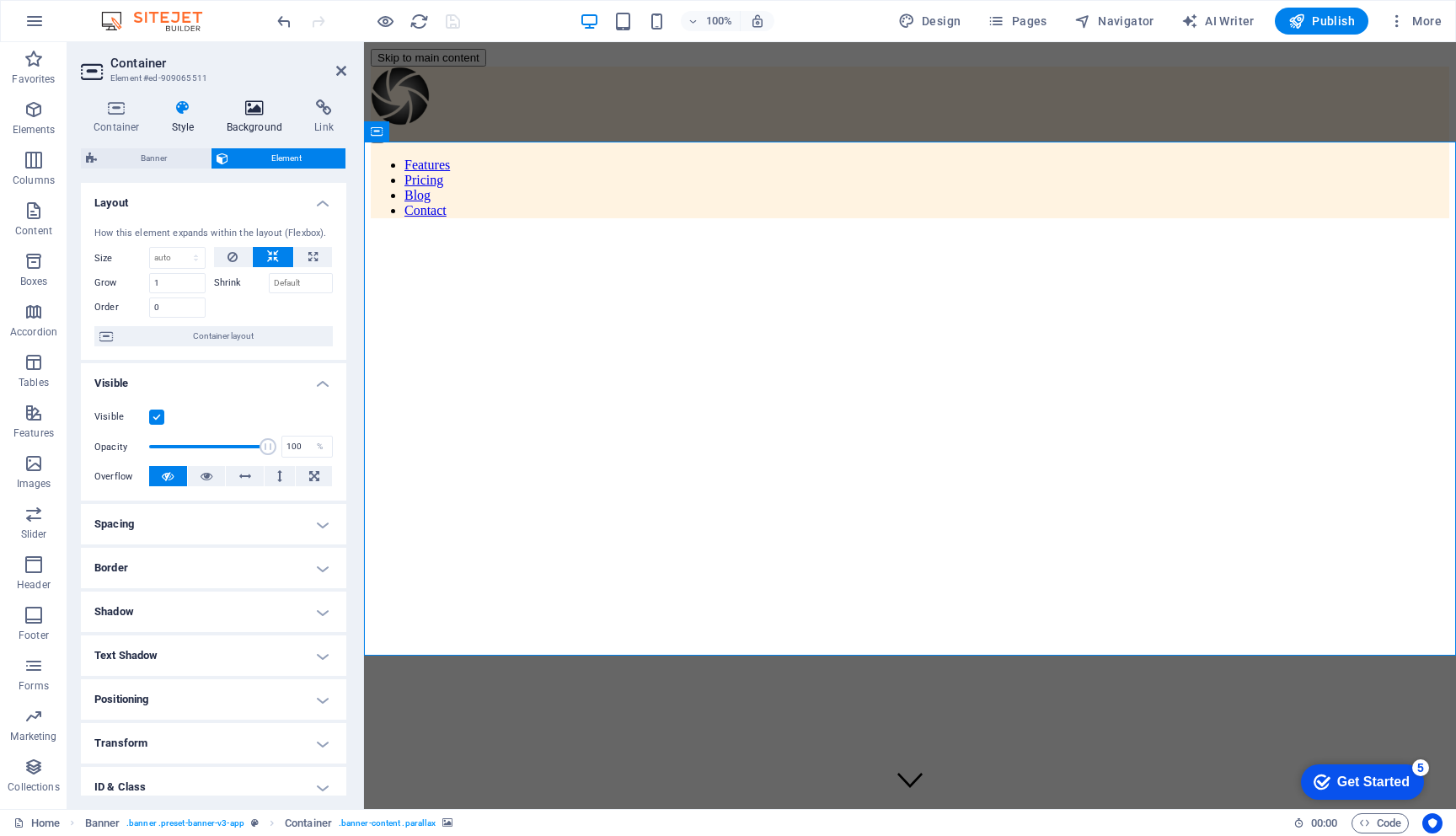
click at [246, 118] on h4 "Background" at bounding box center [258, 117] width 89 height 35
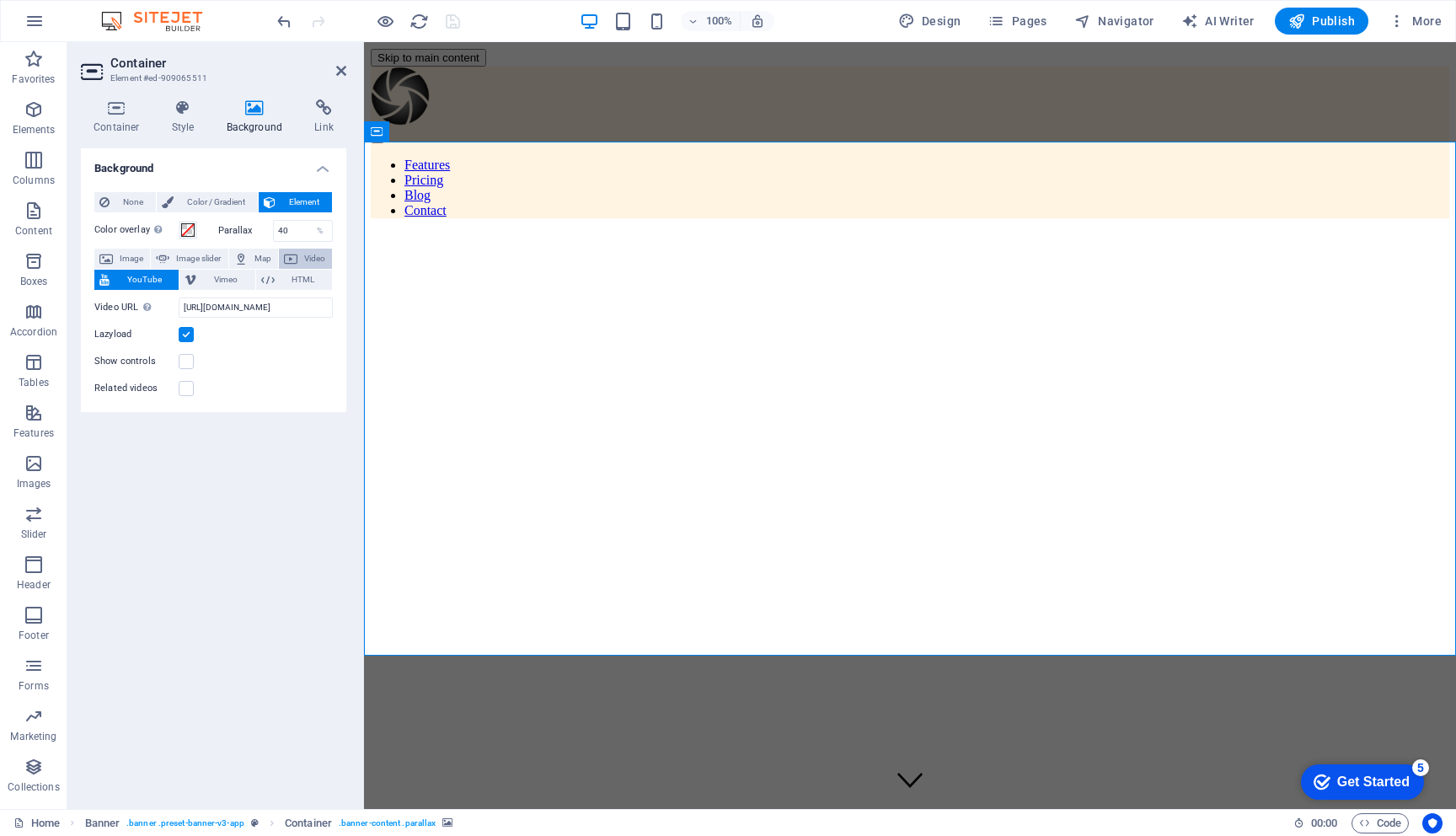
click at [303, 260] on span "Video" at bounding box center [315, 259] width 24 height 21
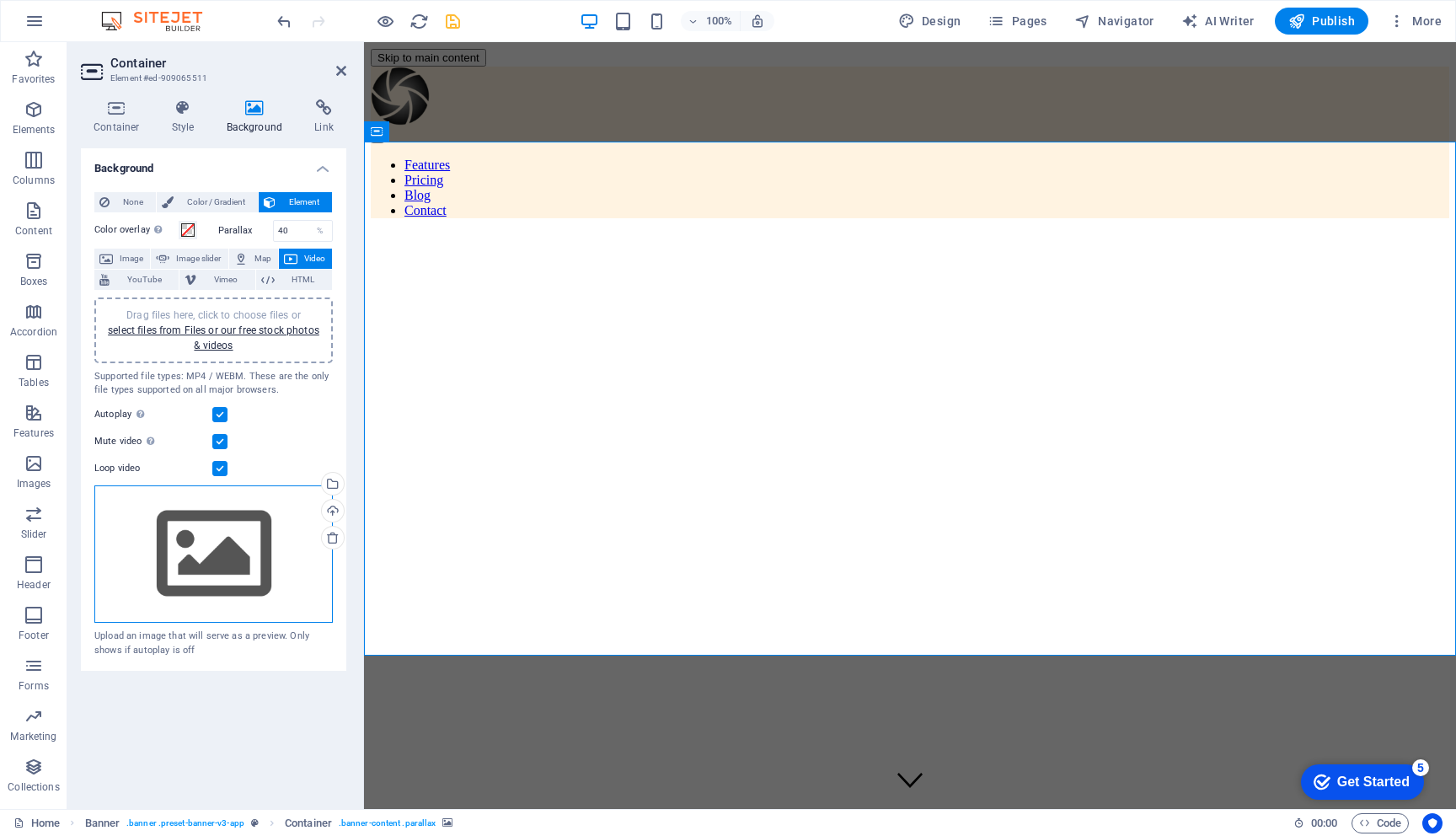
click at [198, 582] on div "Drag files here, click to choose files or select files from Files or our free s…" at bounding box center [213, 555] width 239 height 138
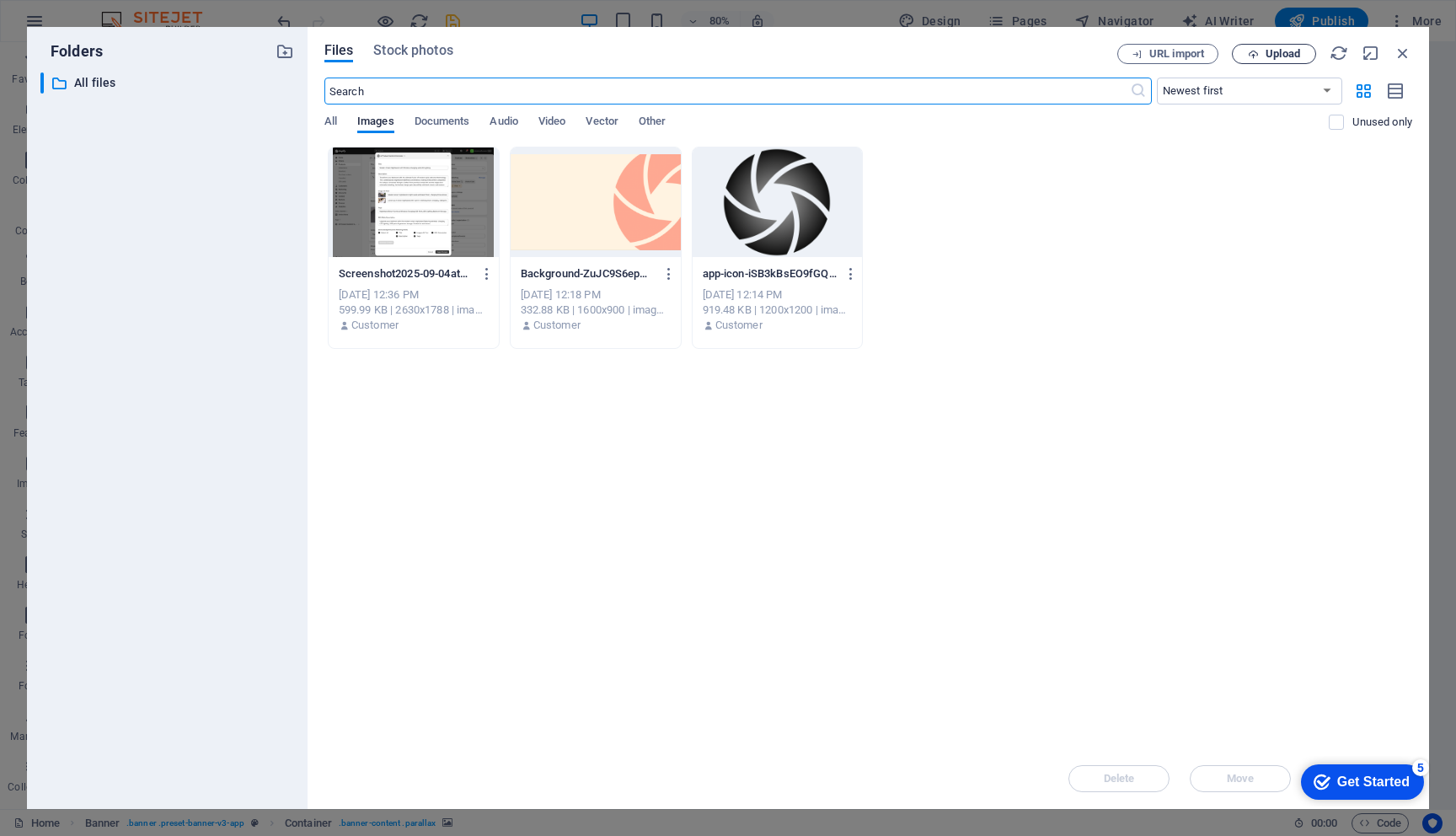
click at [1270, 58] on span "Upload" at bounding box center [1283, 53] width 34 height 10
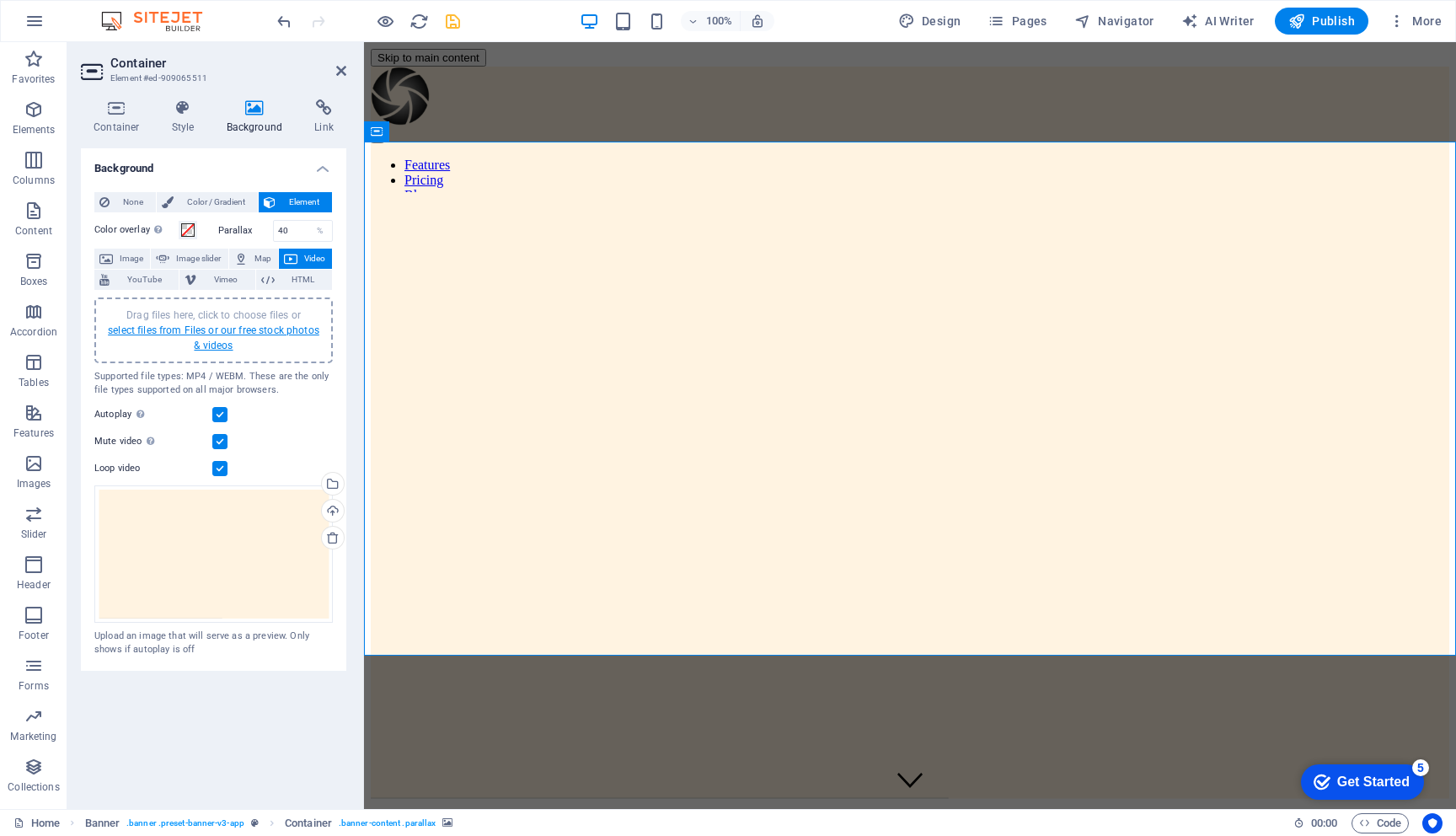
click at [225, 329] on link "select files from Files or our free stock photos & videos" at bounding box center [213, 337] width 212 height 27
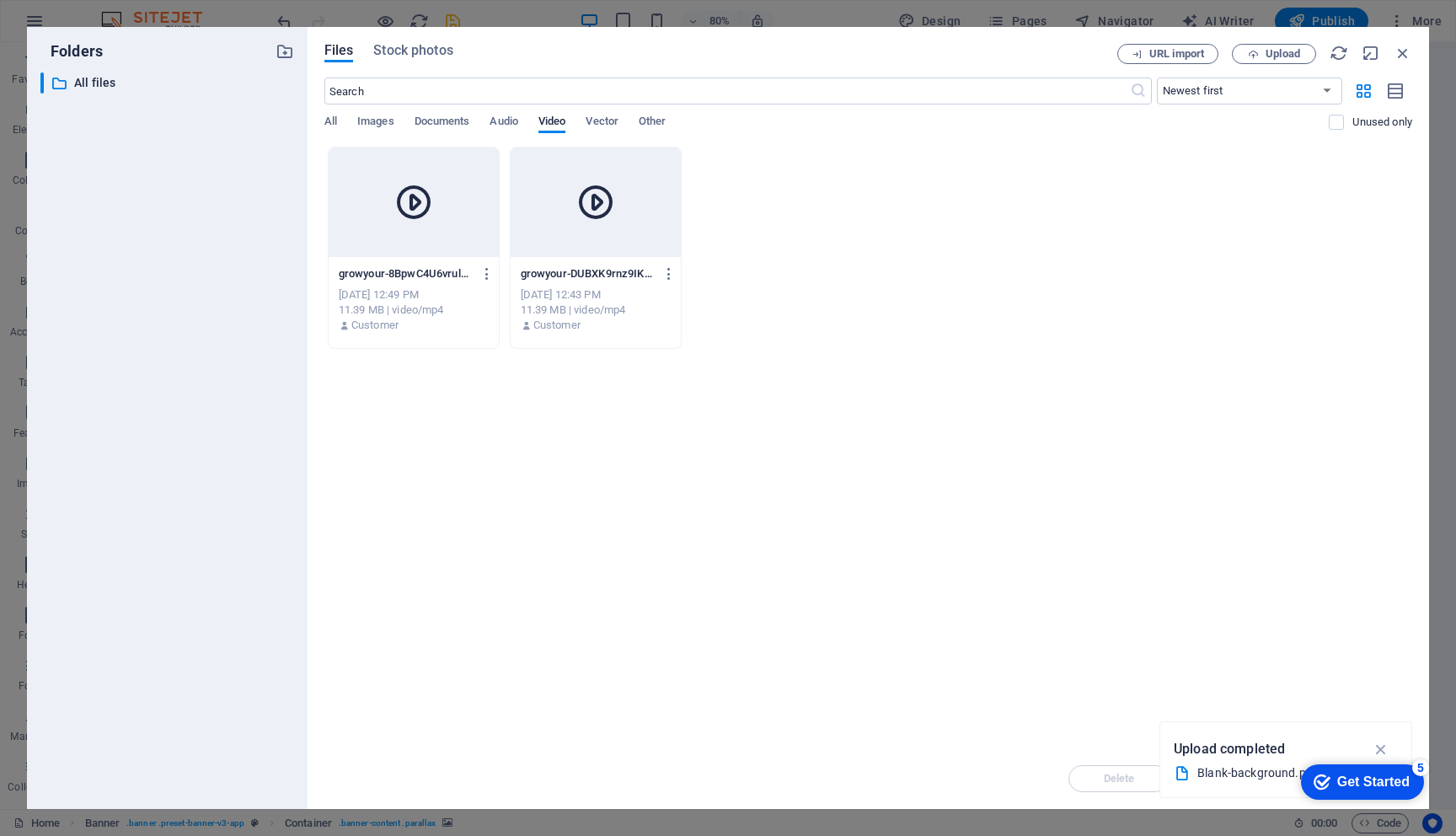
click at [433, 216] on icon at bounding box center [413, 201] width 40 height 40
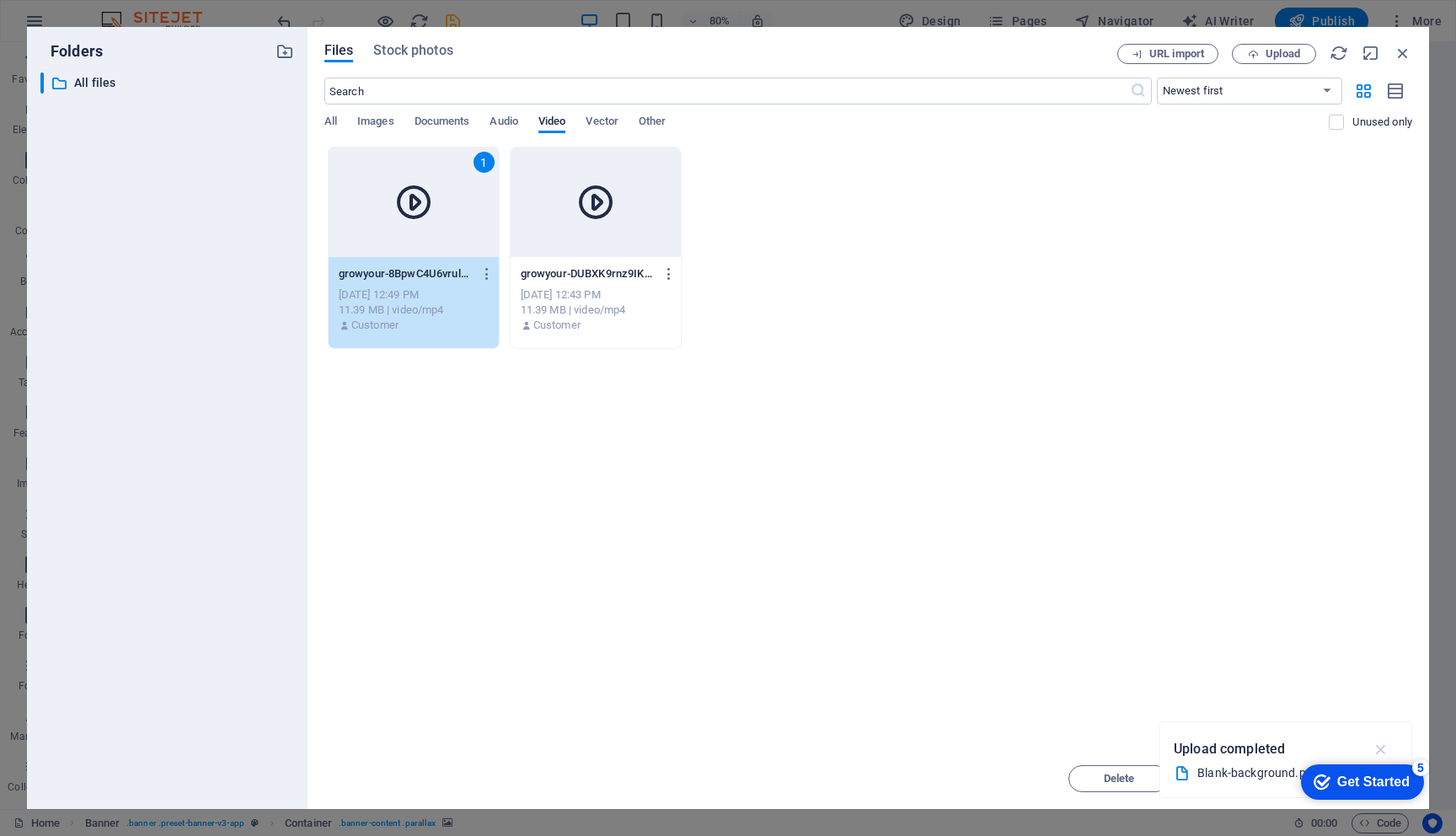
click at [1382, 743] on icon "button" at bounding box center [1381, 749] width 20 height 19
click at [368, 240] on div "1" at bounding box center [414, 202] width 171 height 110
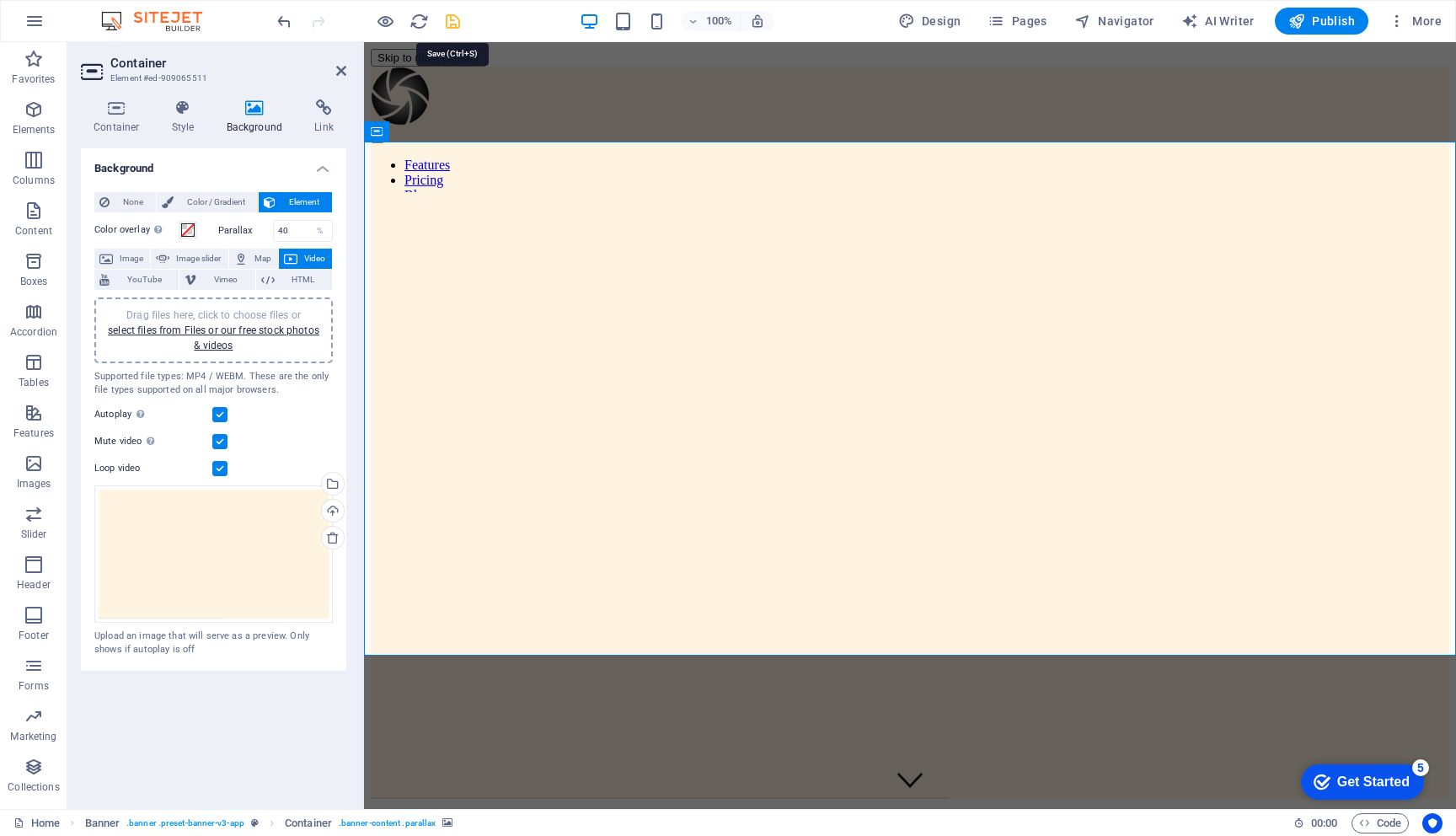
click at [446, 19] on icon "save" at bounding box center [453, 21] width 20 height 20
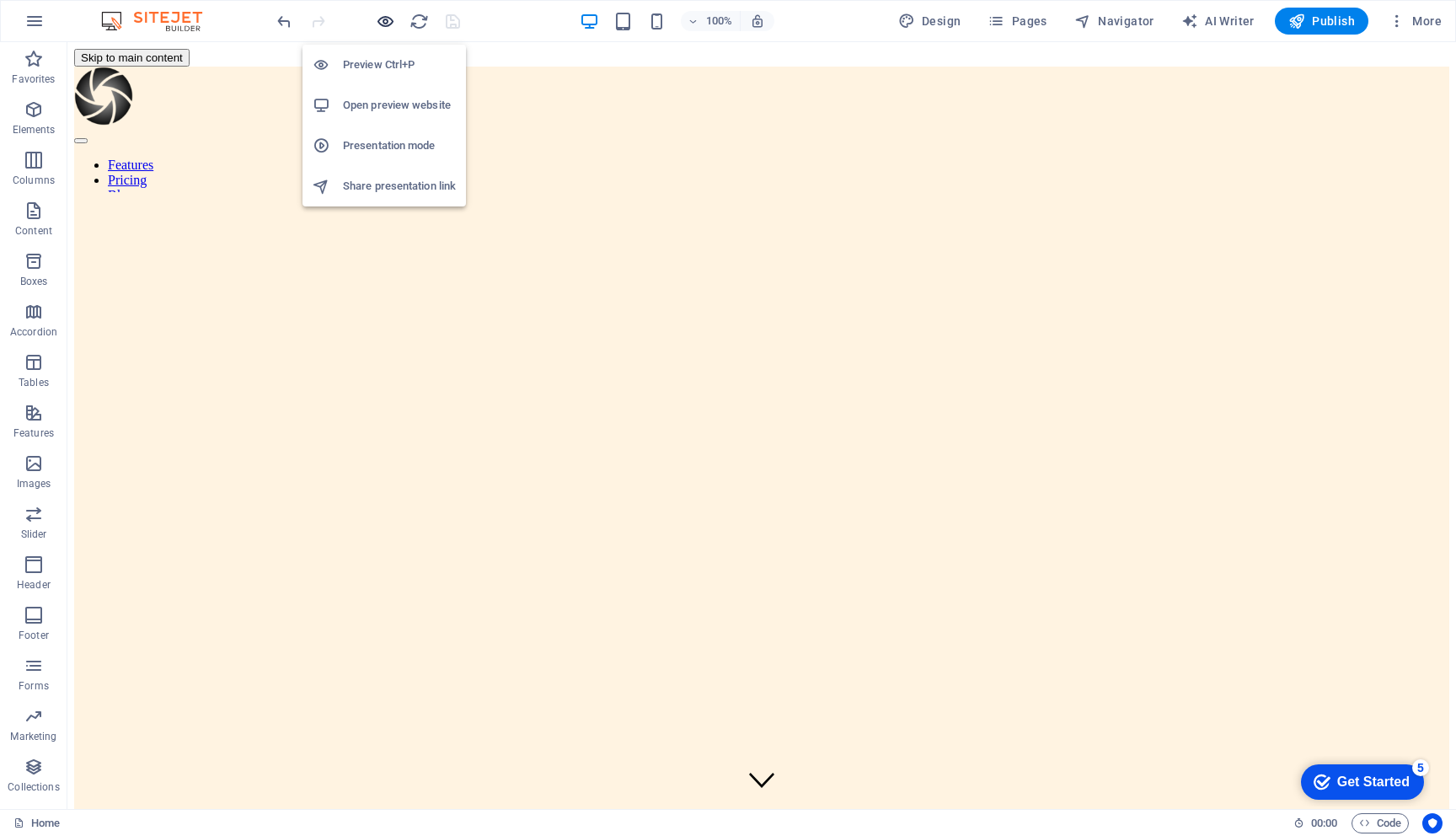
click at [384, 20] on icon "button" at bounding box center [385, 21] width 20 height 20
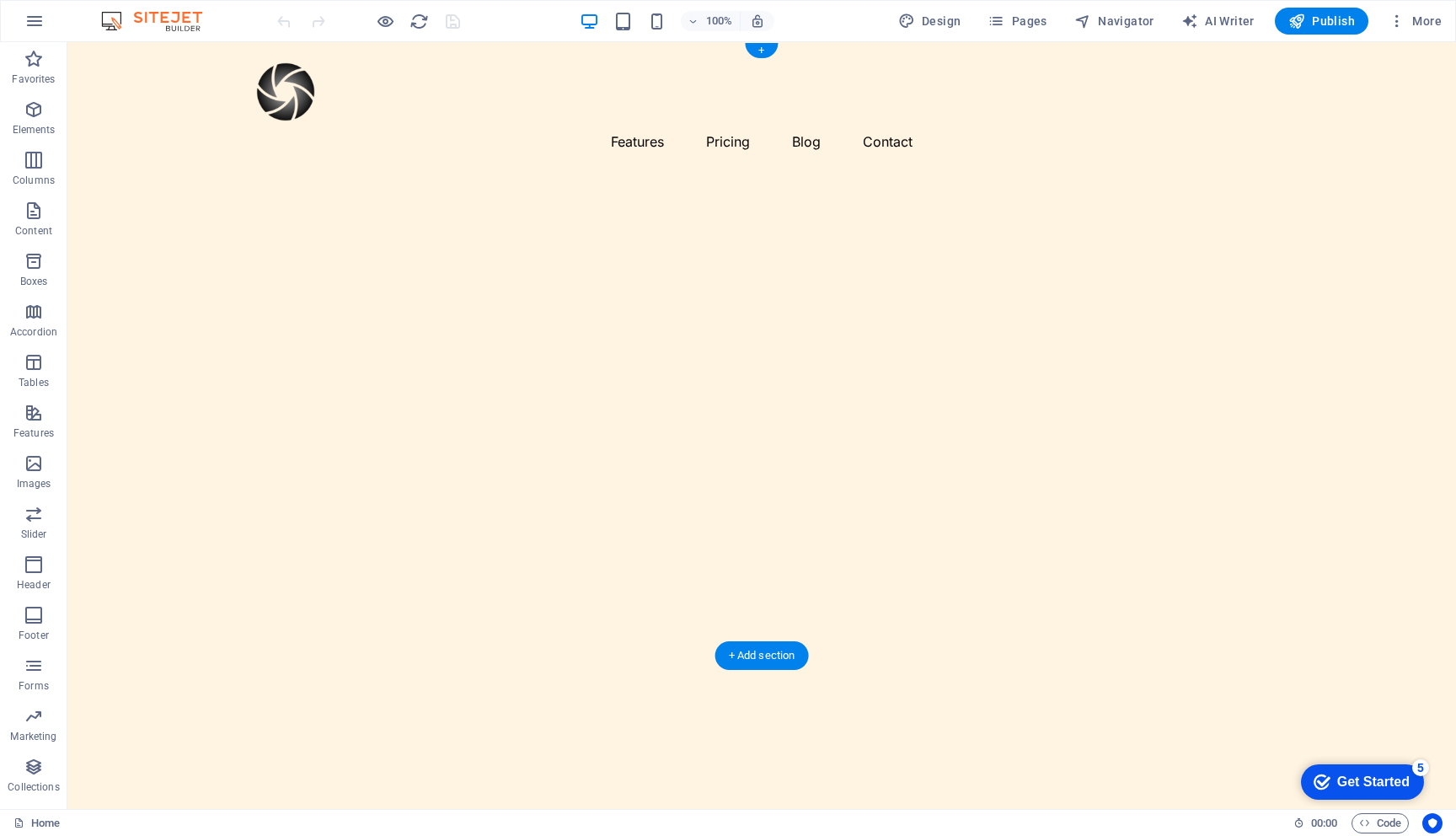
click at [228, 199] on figure at bounding box center [762, 519] width 1389 height 675
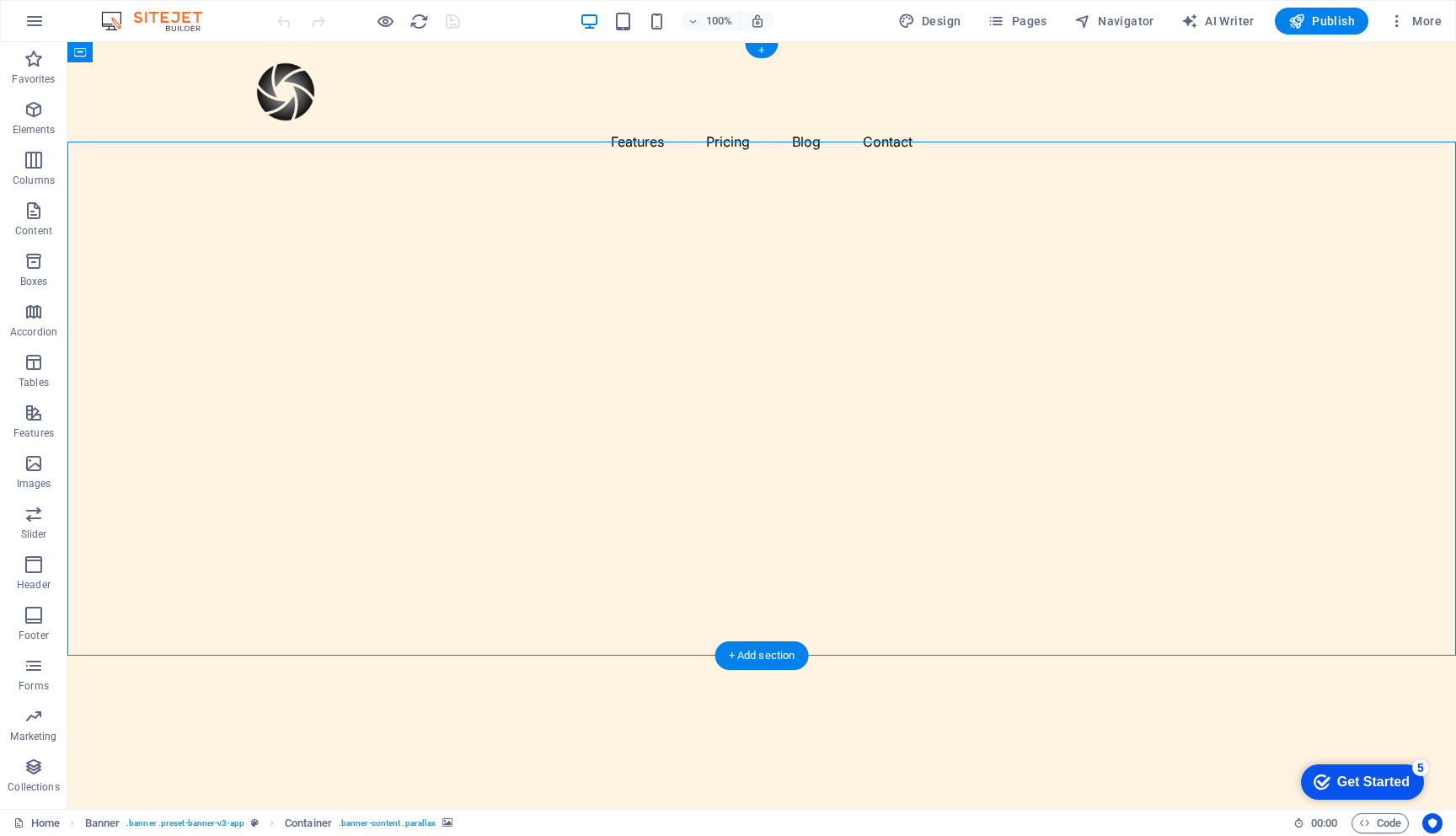
click at [228, 199] on figure at bounding box center [762, 519] width 1389 height 675
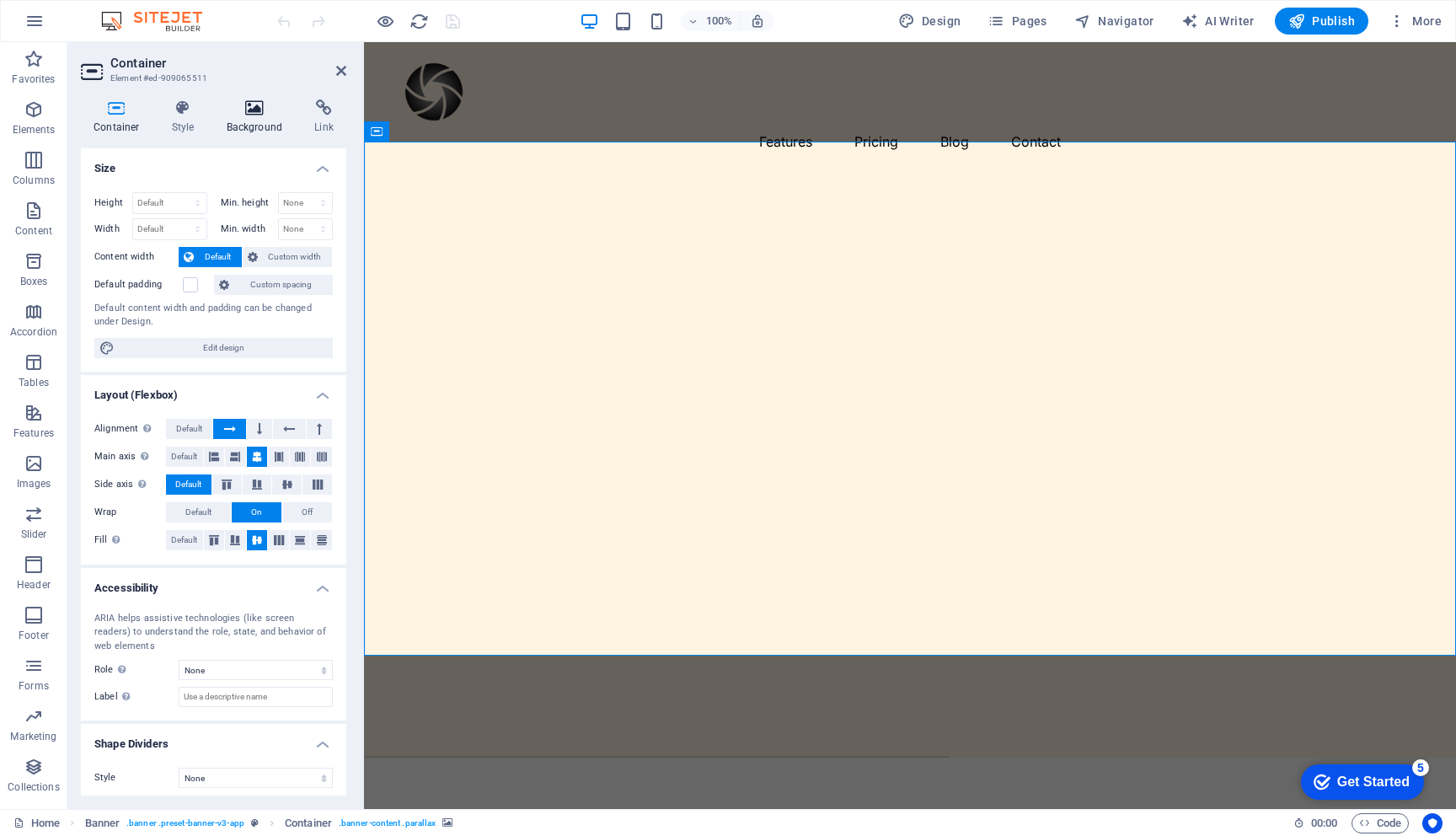
click at [254, 119] on h4 "Background" at bounding box center [258, 117] width 89 height 35
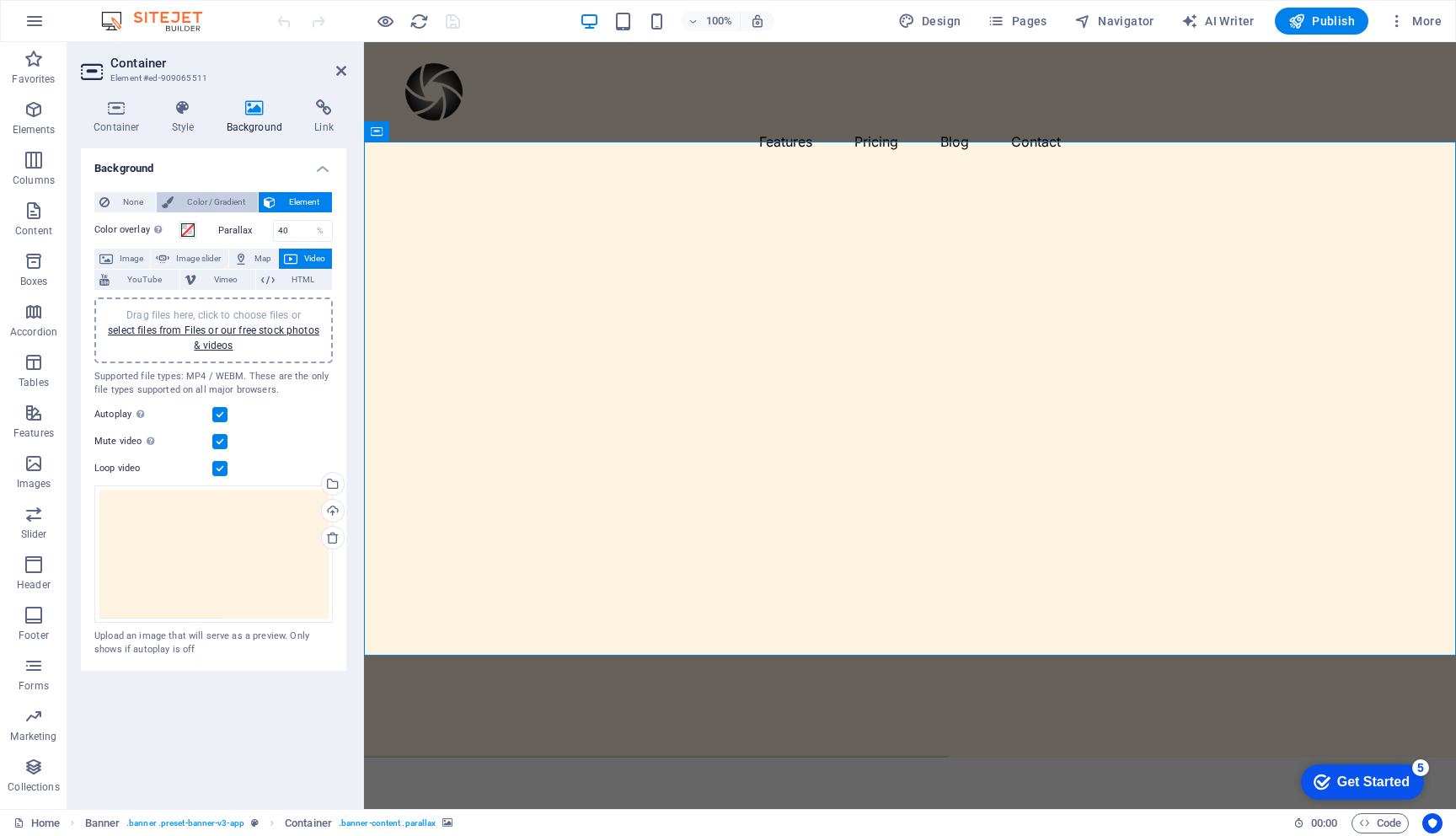
click at [198, 206] on span "Color / Gradient" at bounding box center [216, 202] width 75 height 21
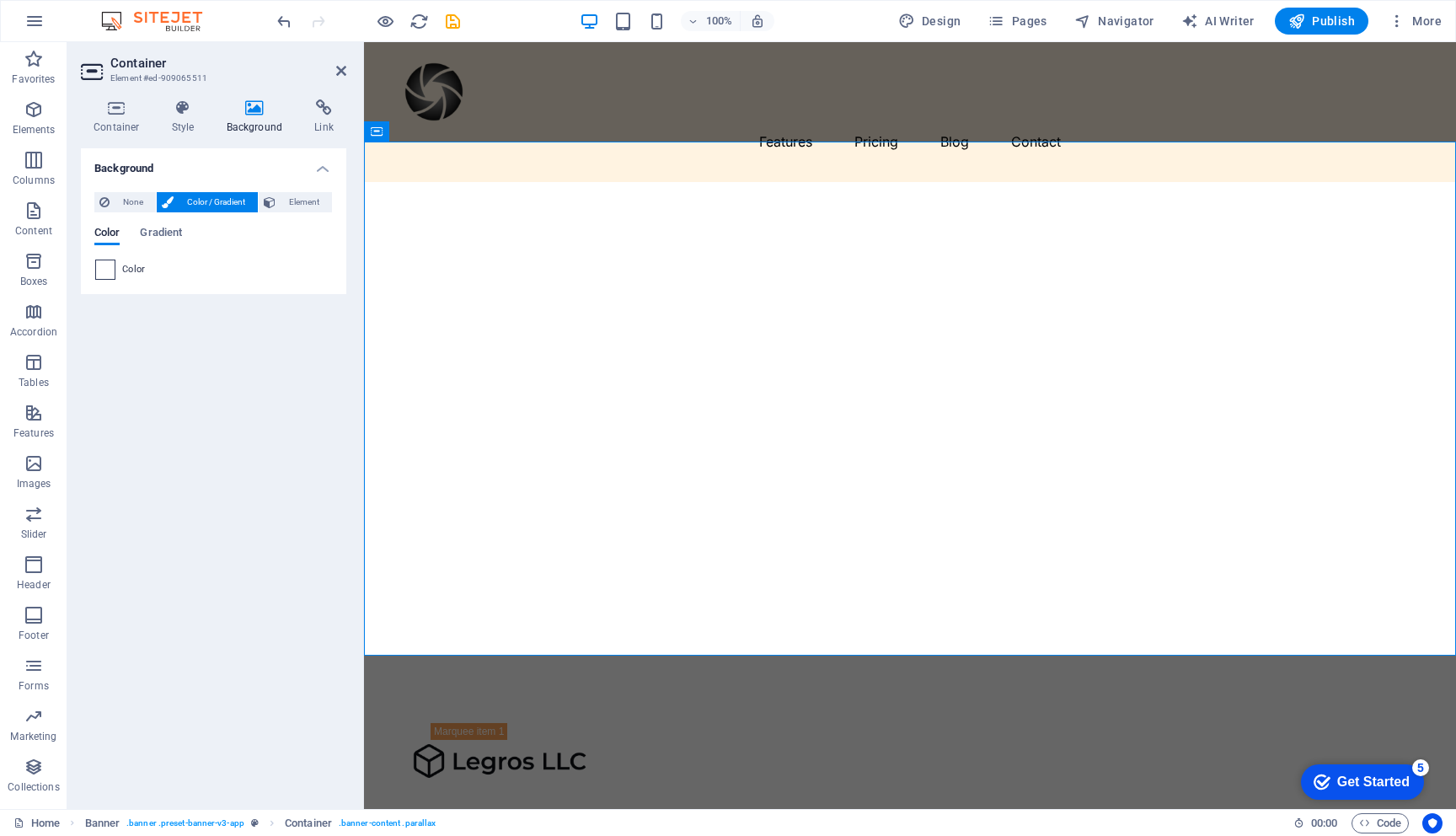
click at [109, 267] on span at bounding box center [105, 269] width 19 height 19
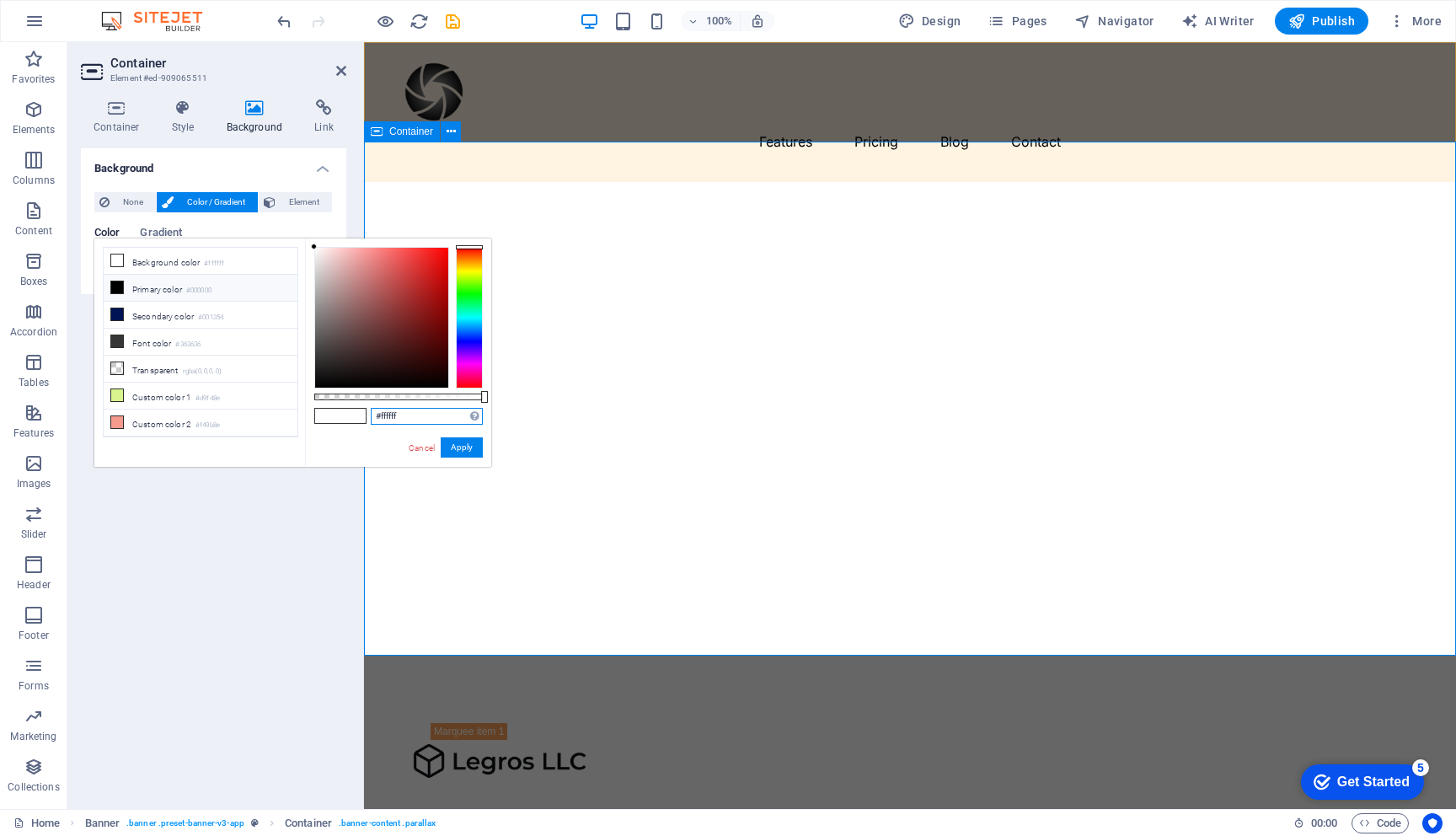
drag, startPoint x: 743, startPoint y: 459, endPoint x: 523, endPoint y: 439, distance: 220.9
drag, startPoint x: 381, startPoint y: 417, endPoint x: 444, endPoint y: 417, distance: 63.0
click at [444, 417] on input "#ffffff" at bounding box center [427, 417] width 112 height 17
paste input "text"
paste input "FFF3E1"
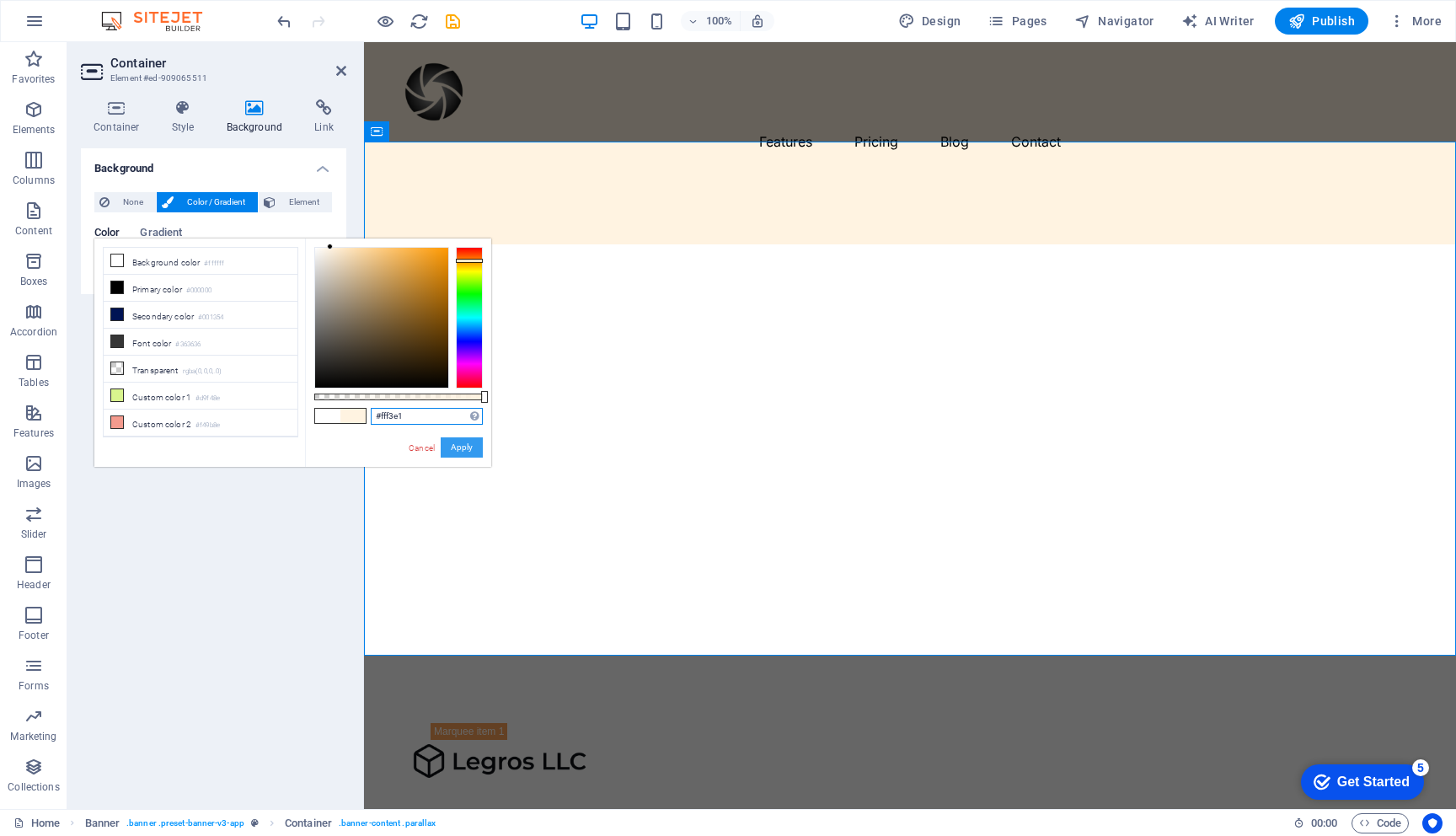
type input "#fff3e1"
click at [473, 450] on button "Apply" at bounding box center [461, 447] width 42 height 21
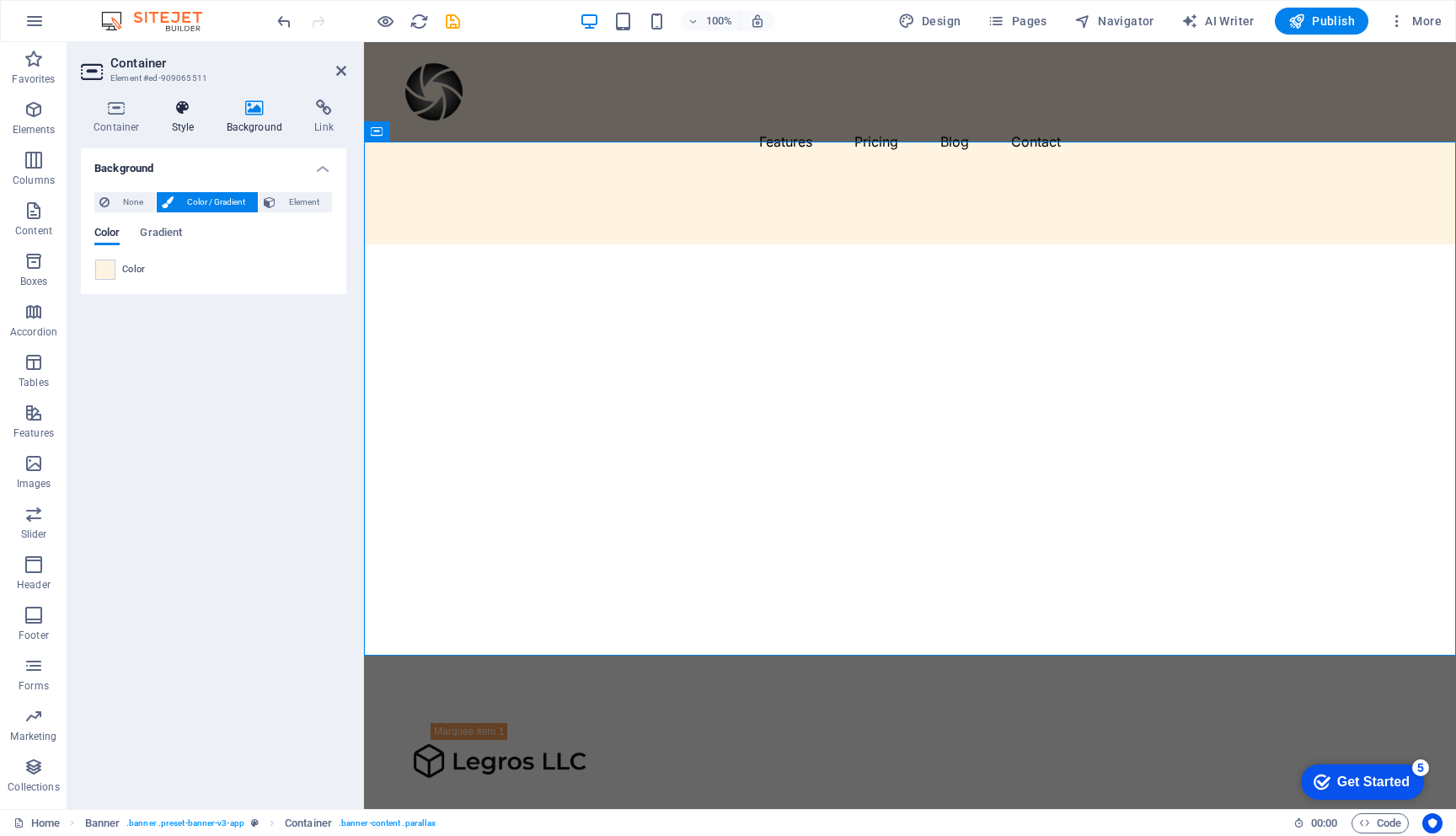
click at [187, 109] on icon at bounding box center [184, 108] width 48 height 17
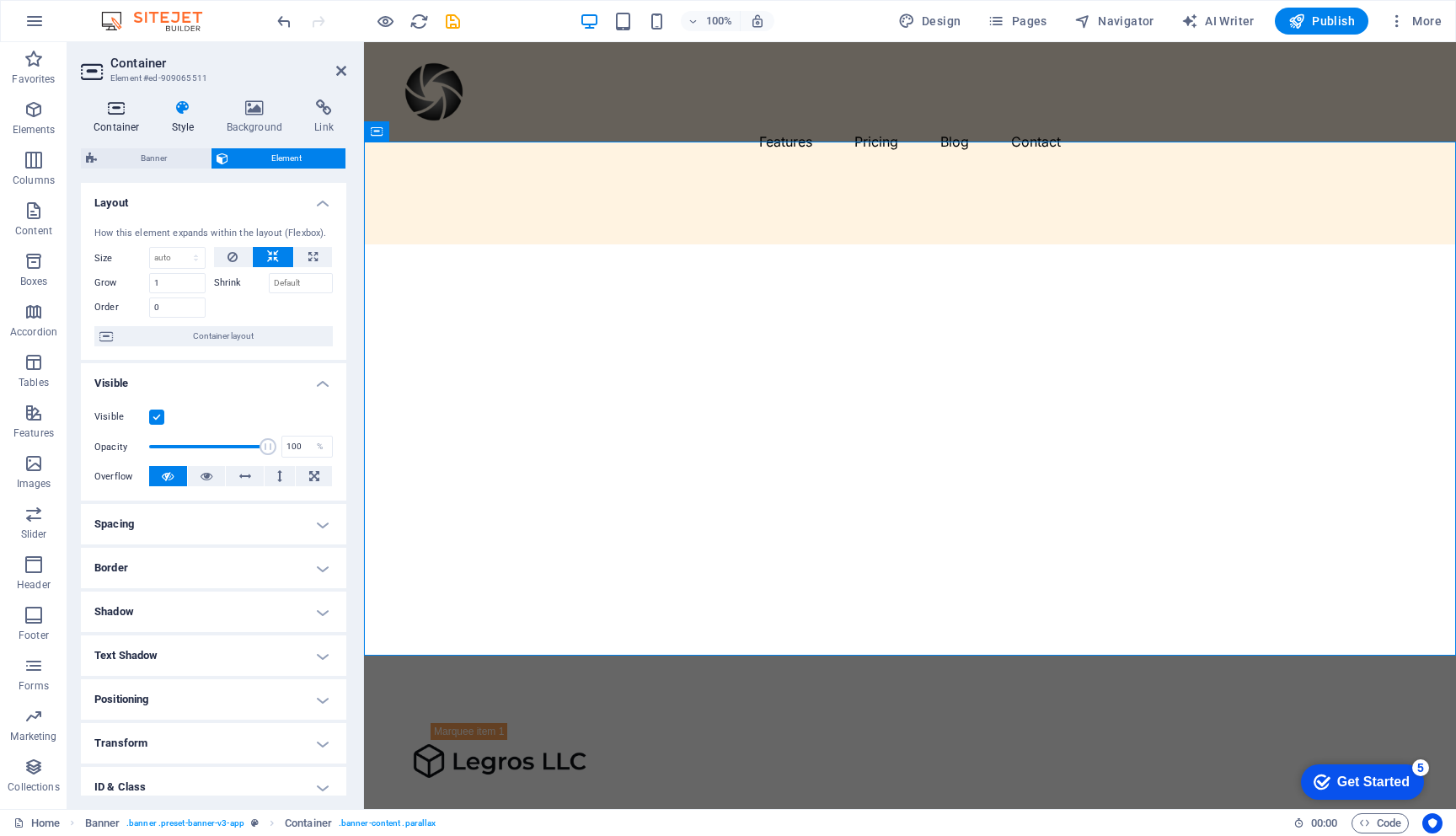
click at [123, 110] on icon at bounding box center [117, 108] width 72 height 17
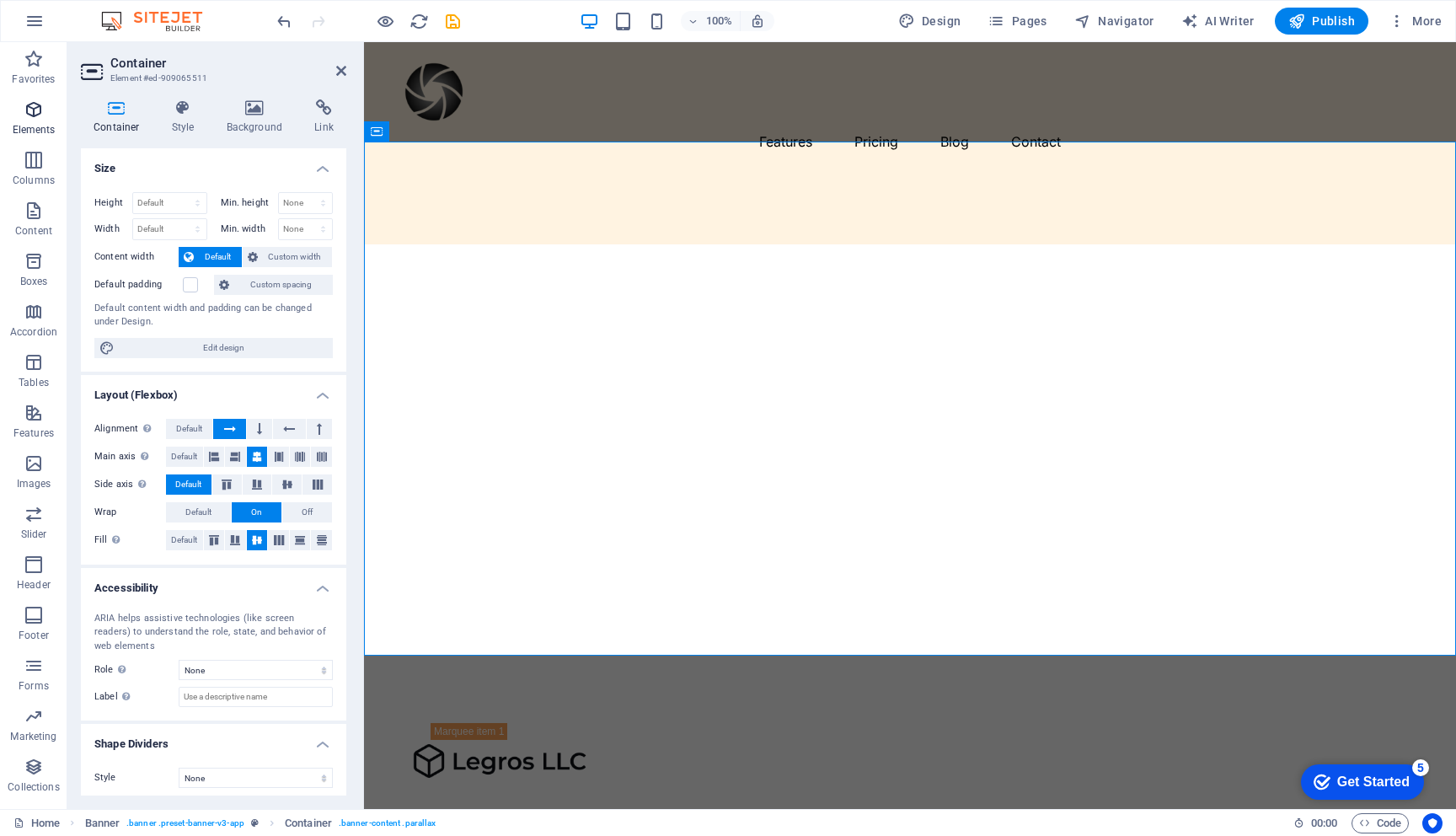
click at [34, 113] on icon "button" at bounding box center [34, 110] width 21 height 21
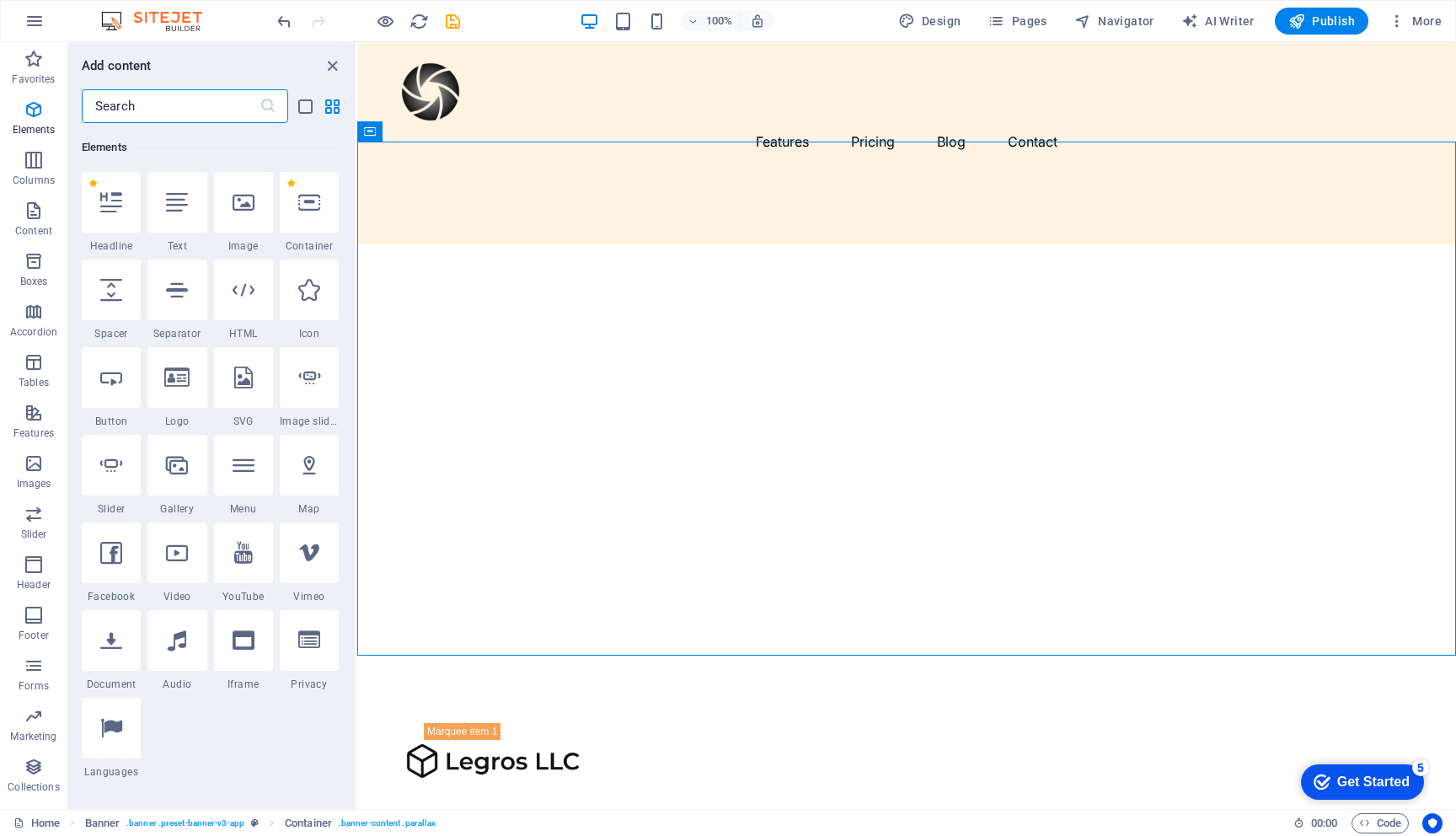
scroll to position [180, 0]
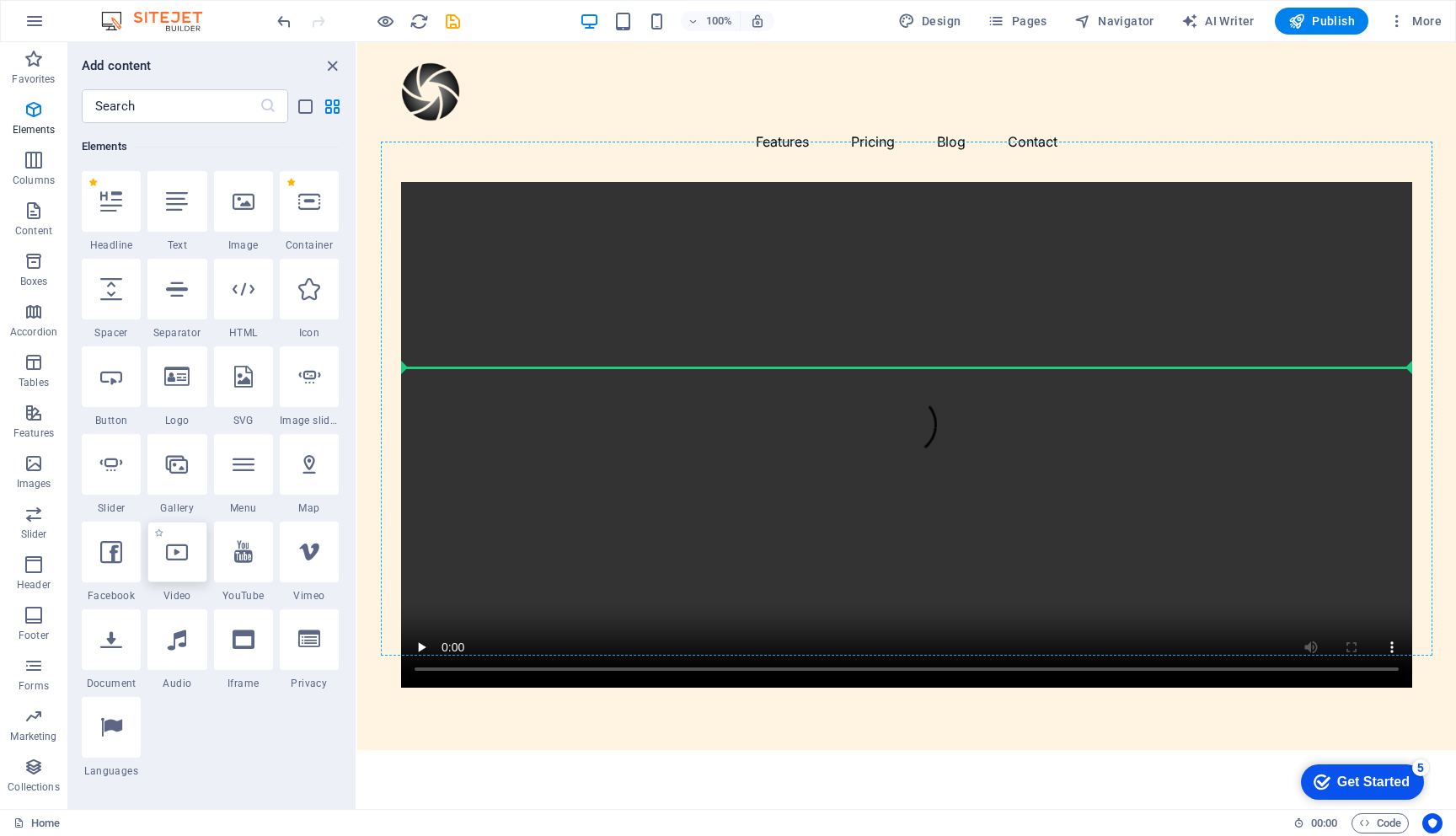
select select "%"
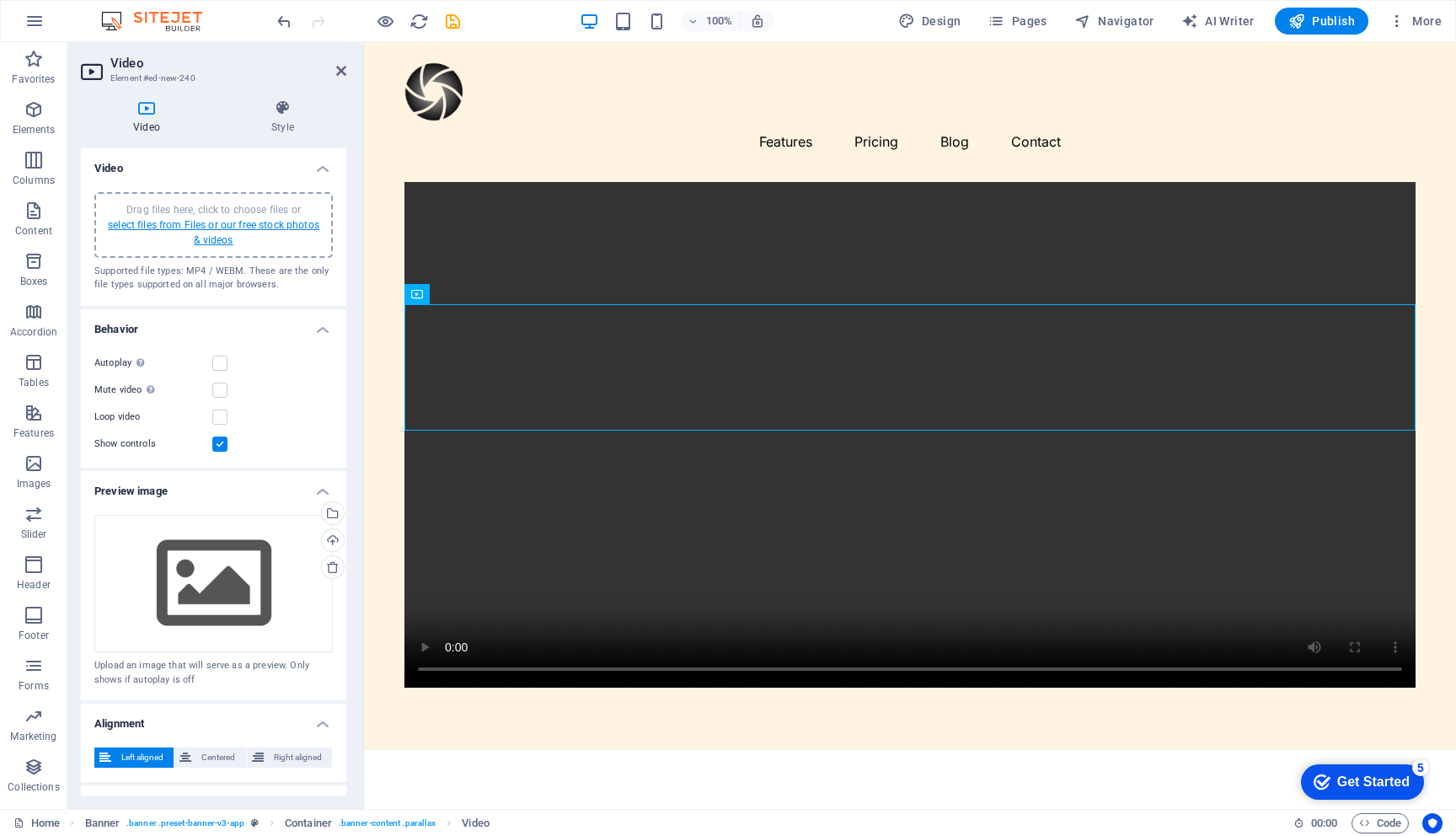
click at [224, 226] on link "select files from Files or our free stock photos & videos" at bounding box center [213, 232] width 212 height 27
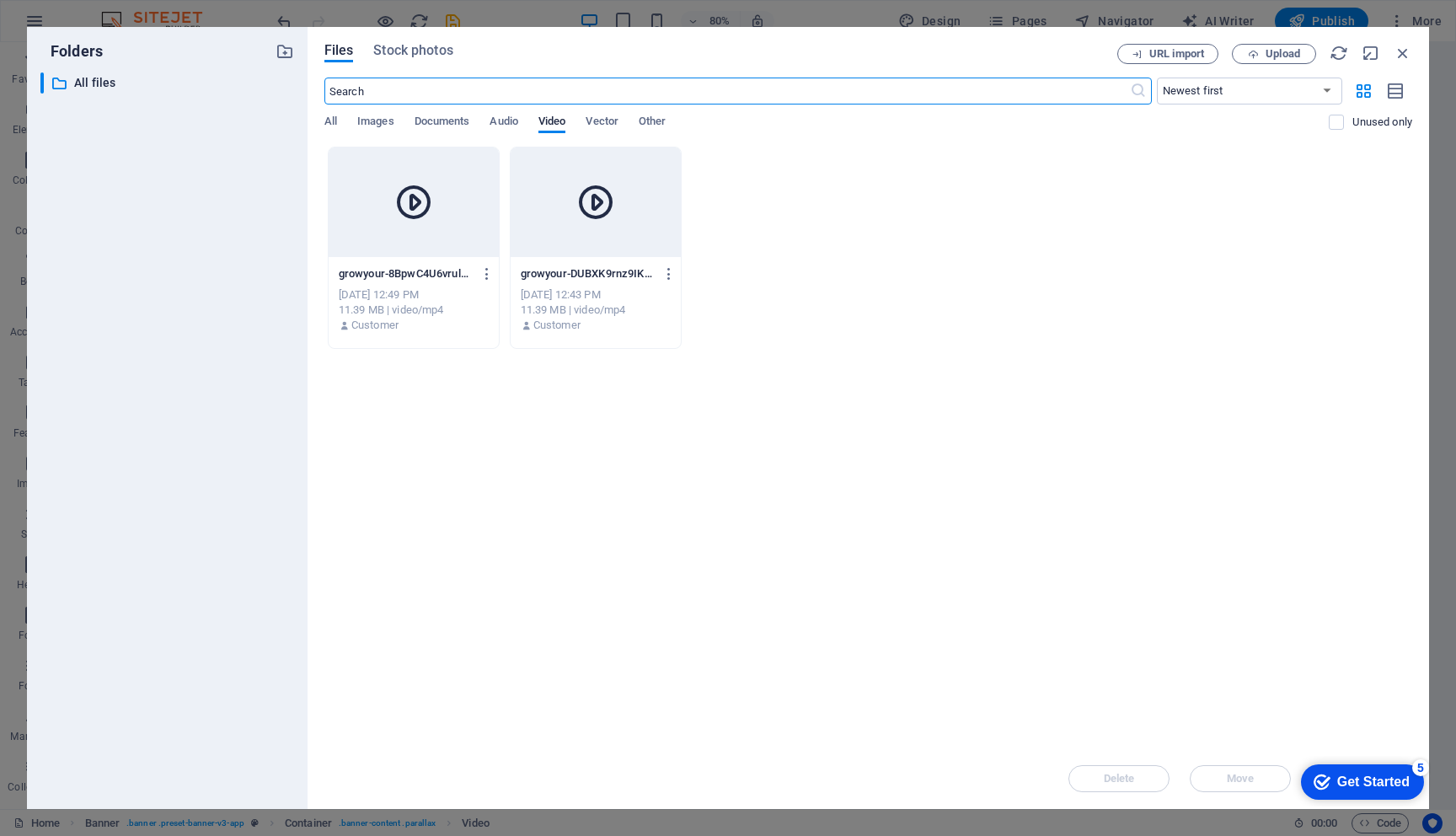
click at [434, 235] on div at bounding box center [414, 202] width 171 height 110
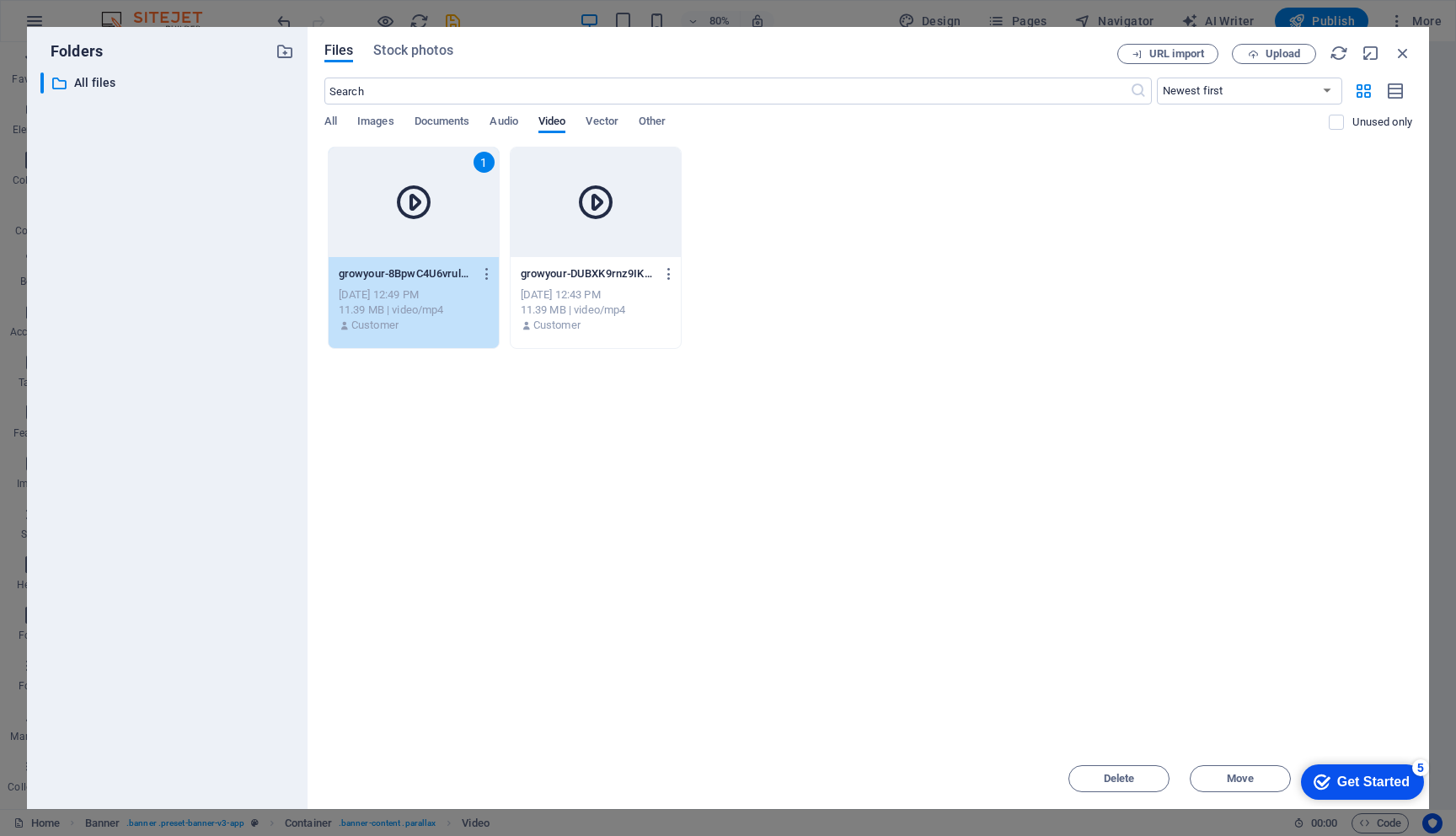
click at [434, 235] on div "1" at bounding box center [414, 202] width 171 height 110
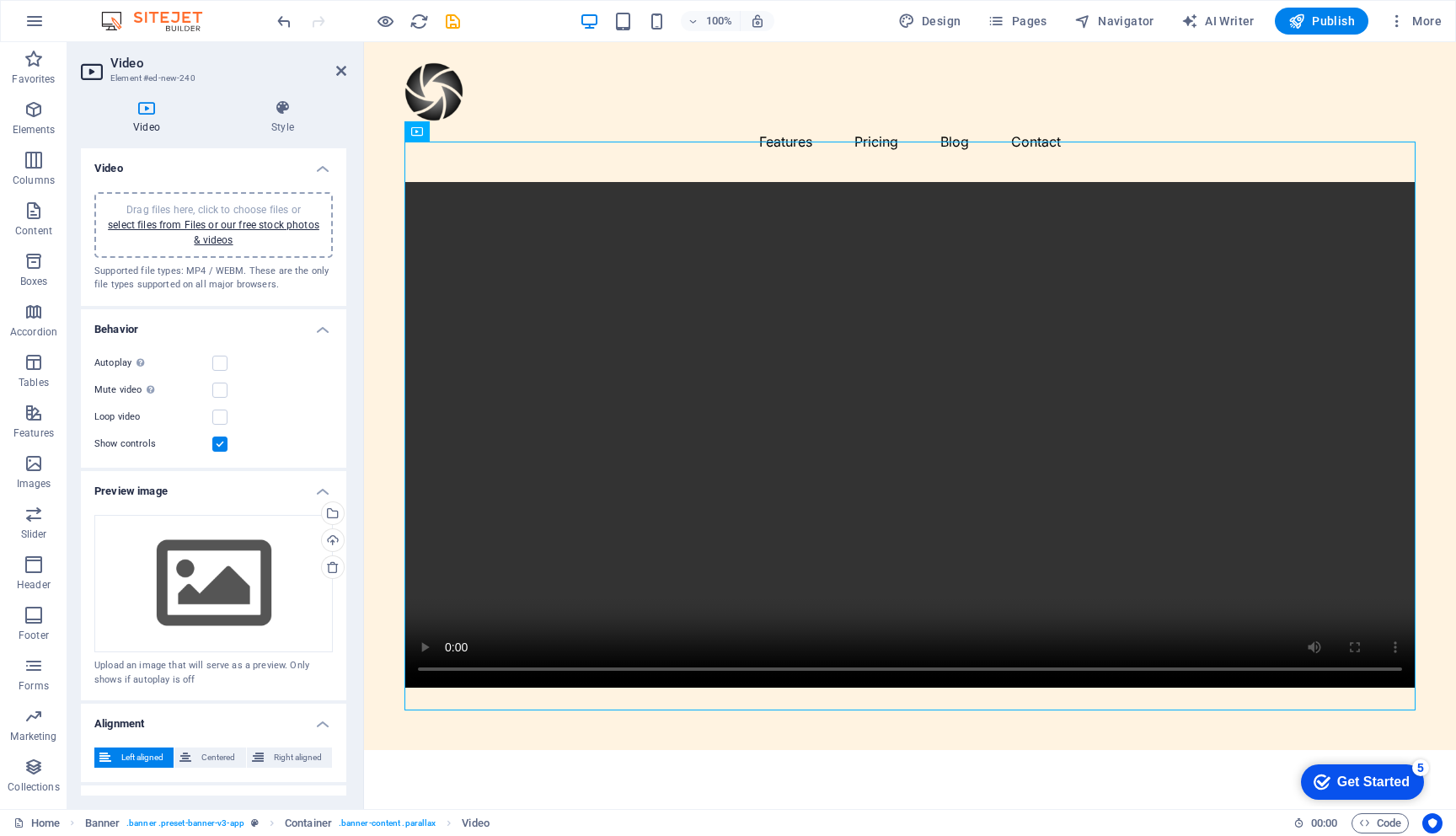
click at [221, 445] on label at bounding box center [220, 444] width 15 height 15
click at [0, 0] on input "Show controls" at bounding box center [0, 0] width 0 height 0
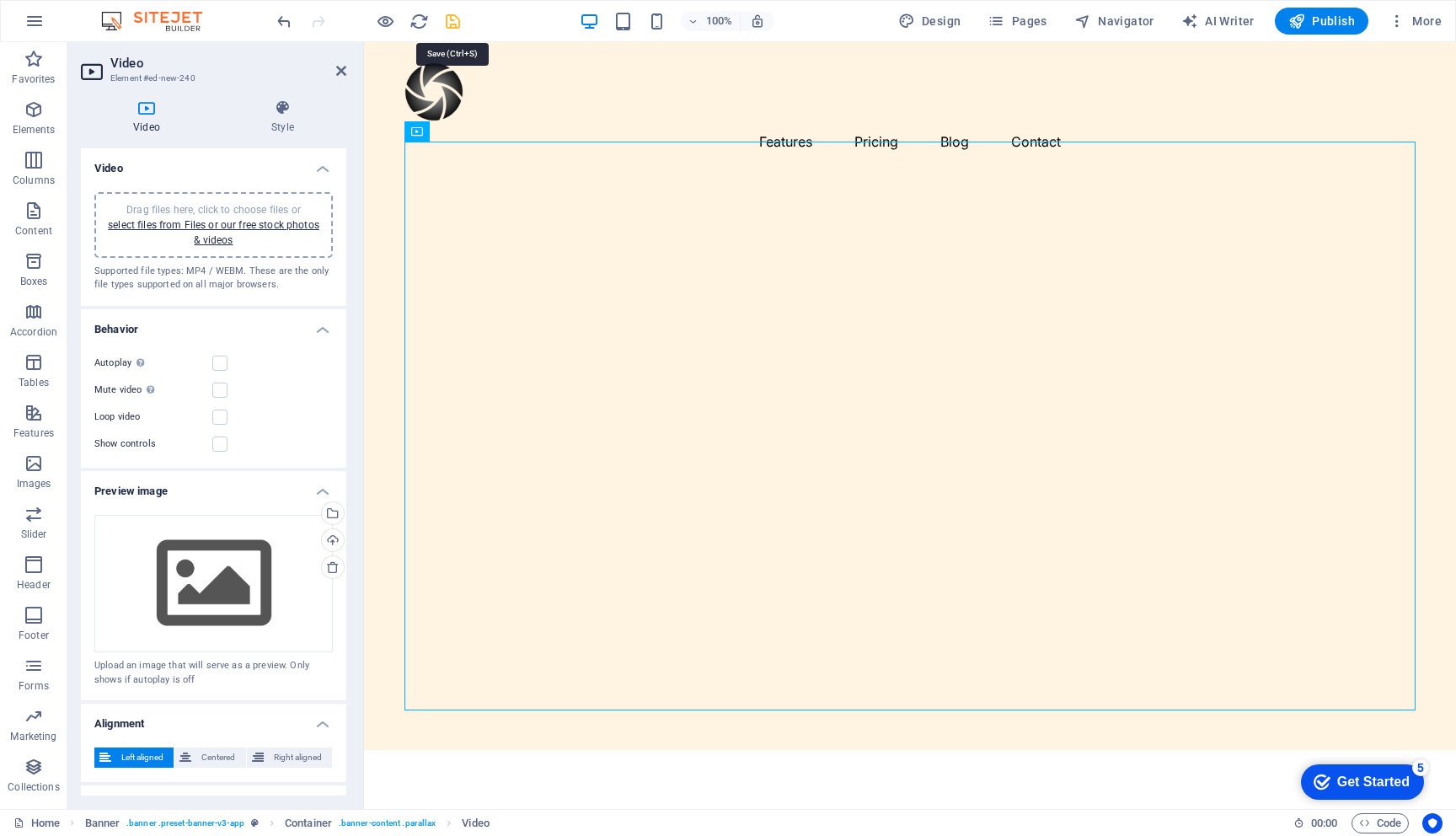
click at [446, 15] on icon "save" at bounding box center [453, 21] width 20 height 20
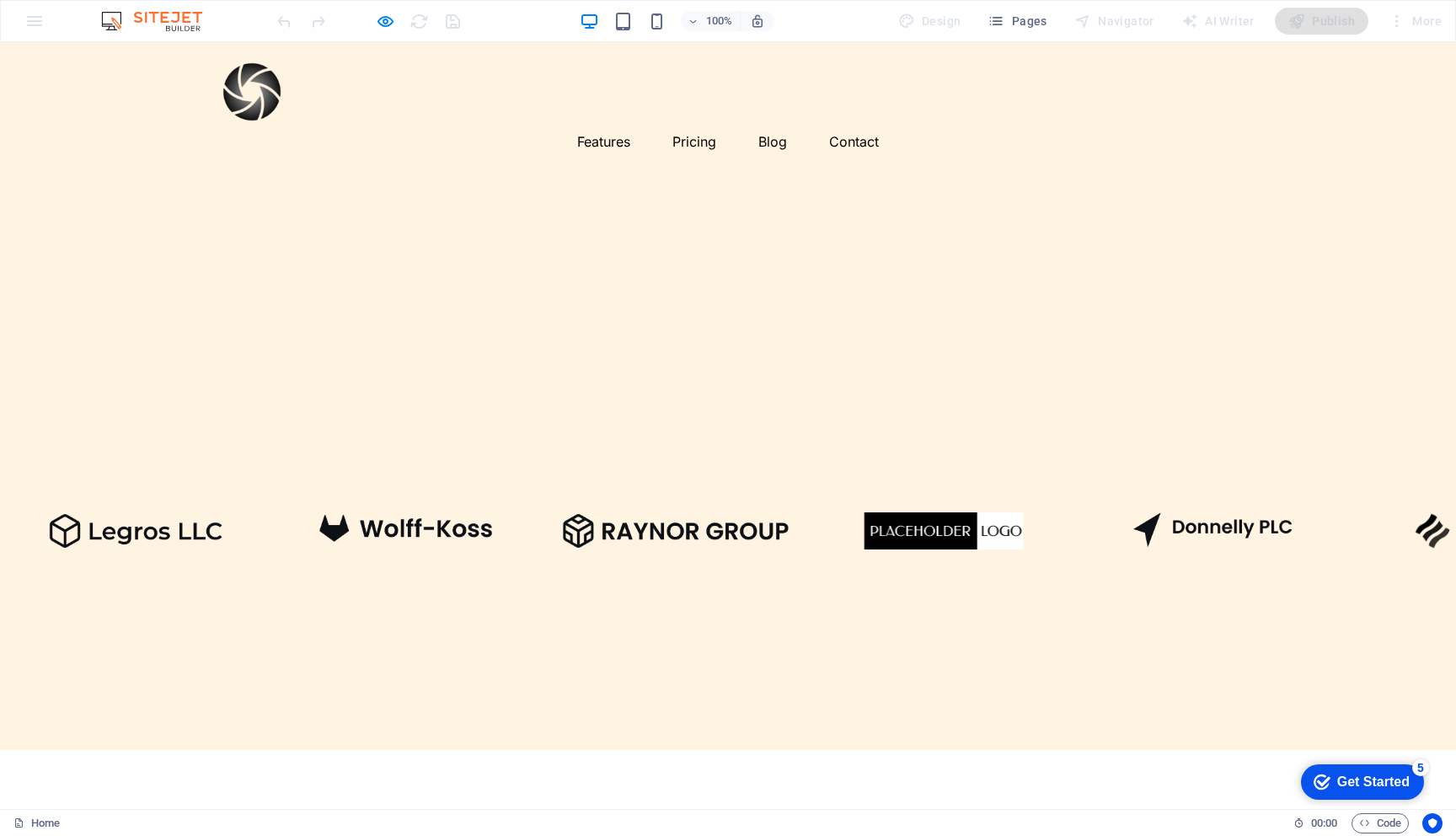
click at [640, 357] on video at bounding box center [728, 434] width 1011 height 505
click at [664, 419] on video at bounding box center [728, 434] width 1011 height 505
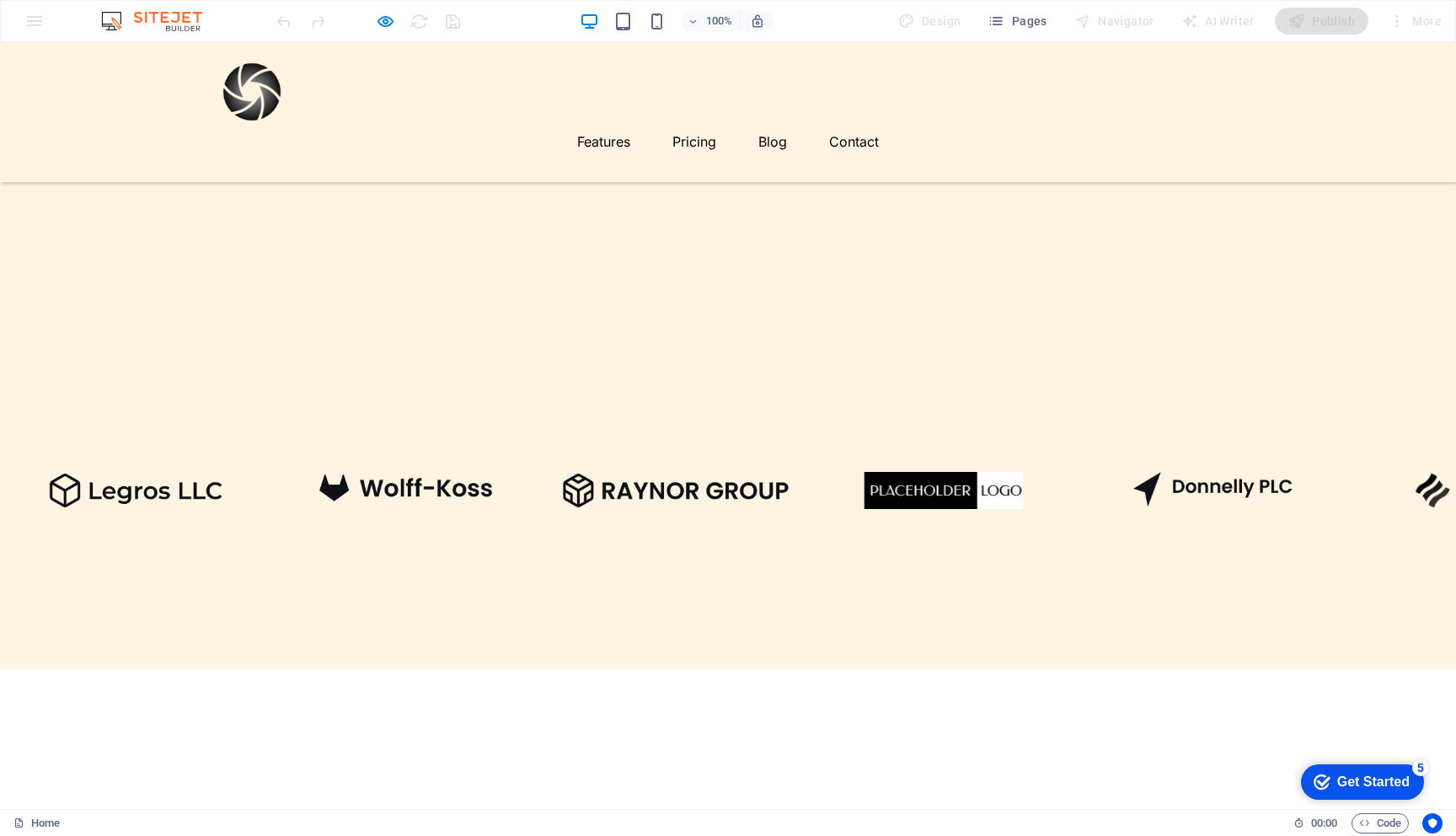
scroll to position [0, 0]
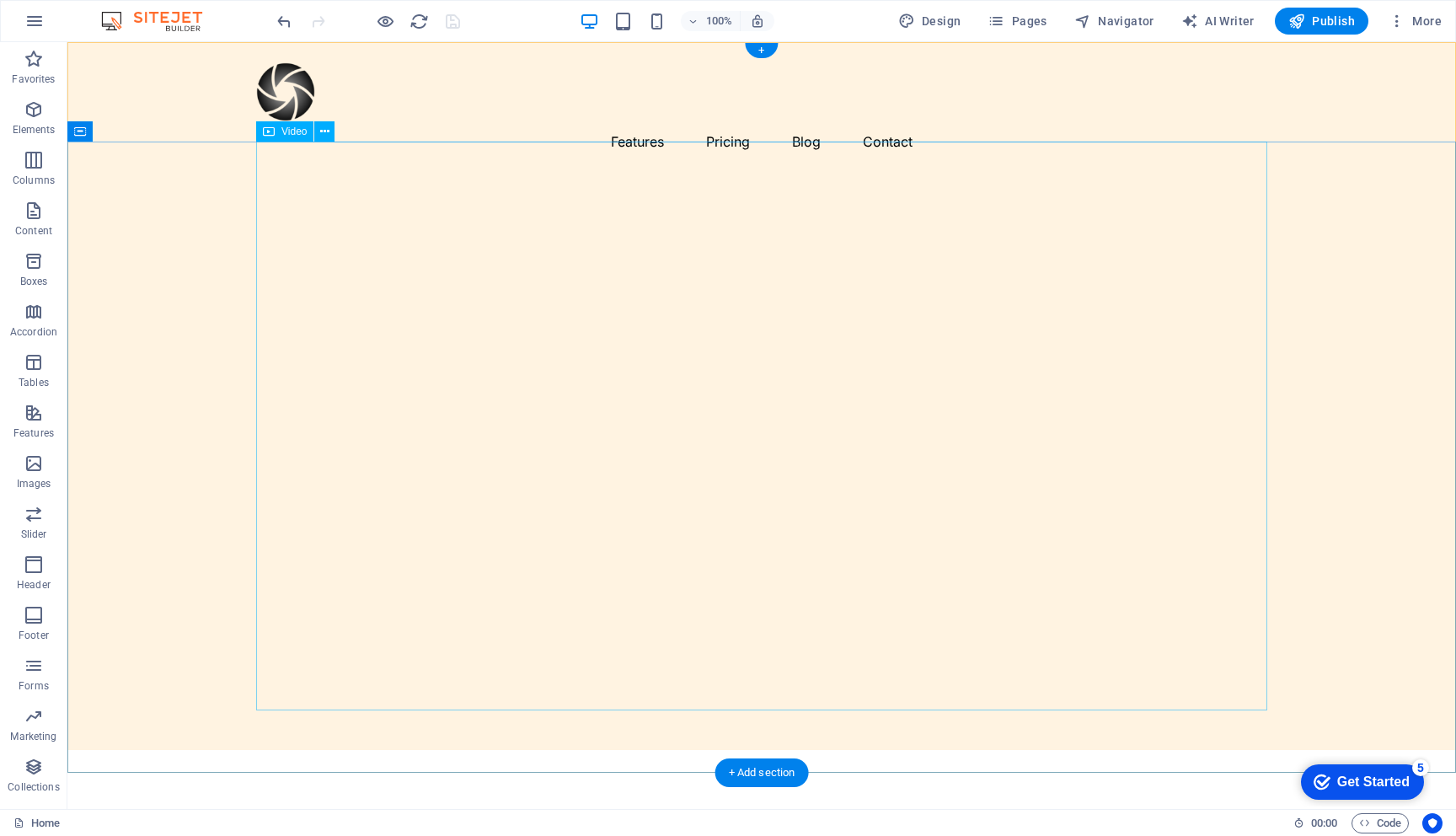
click at [320, 332] on figure at bounding box center [762, 434] width 1011 height 505
select select "%"
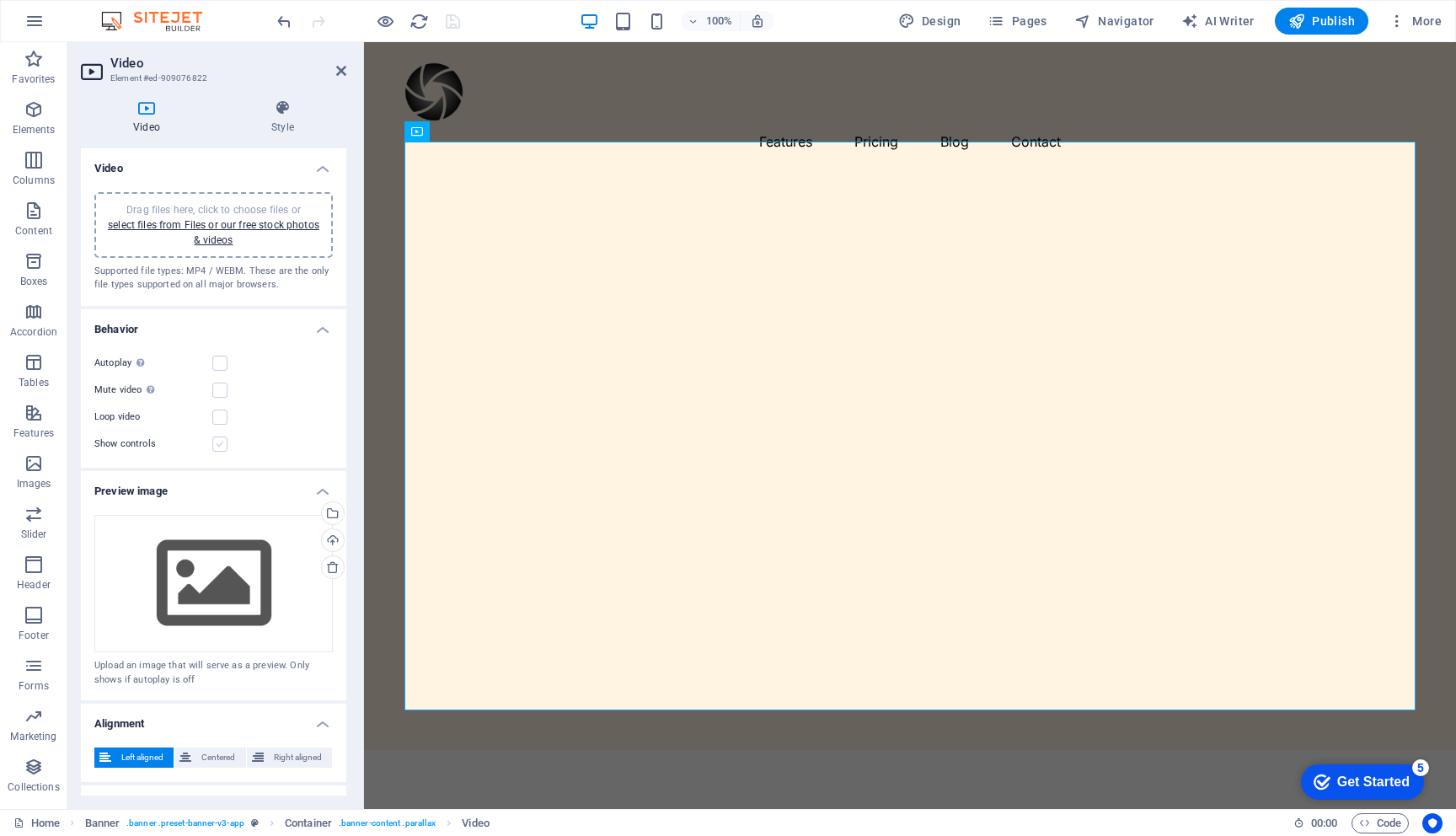
click at [222, 444] on label at bounding box center [220, 444] width 15 height 15
click at [0, 0] on input "Show controls" at bounding box center [0, 0] width 0 height 0
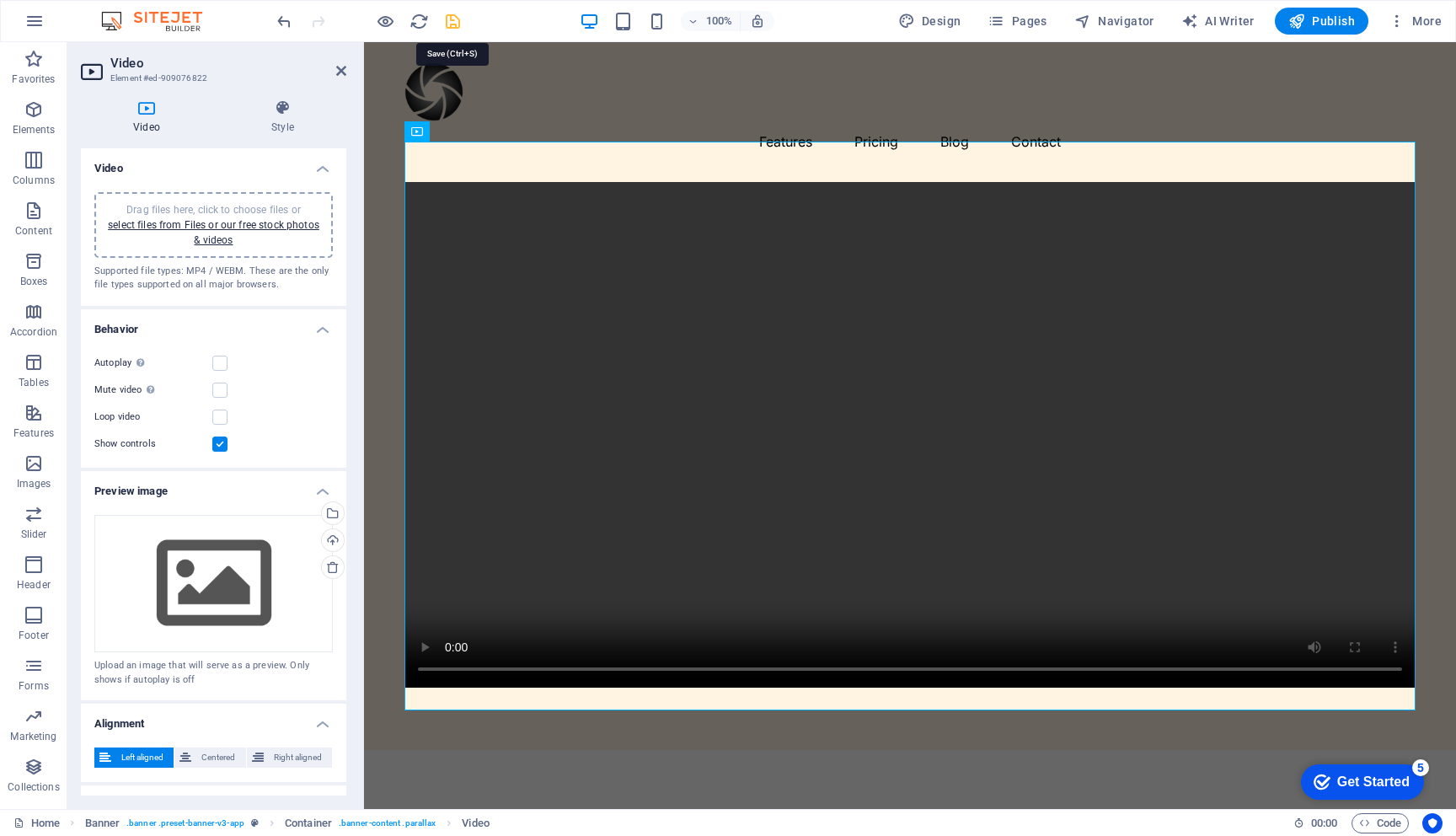
click at [453, 21] on icon "save" at bounding box center [453, 21] width 20 height 20
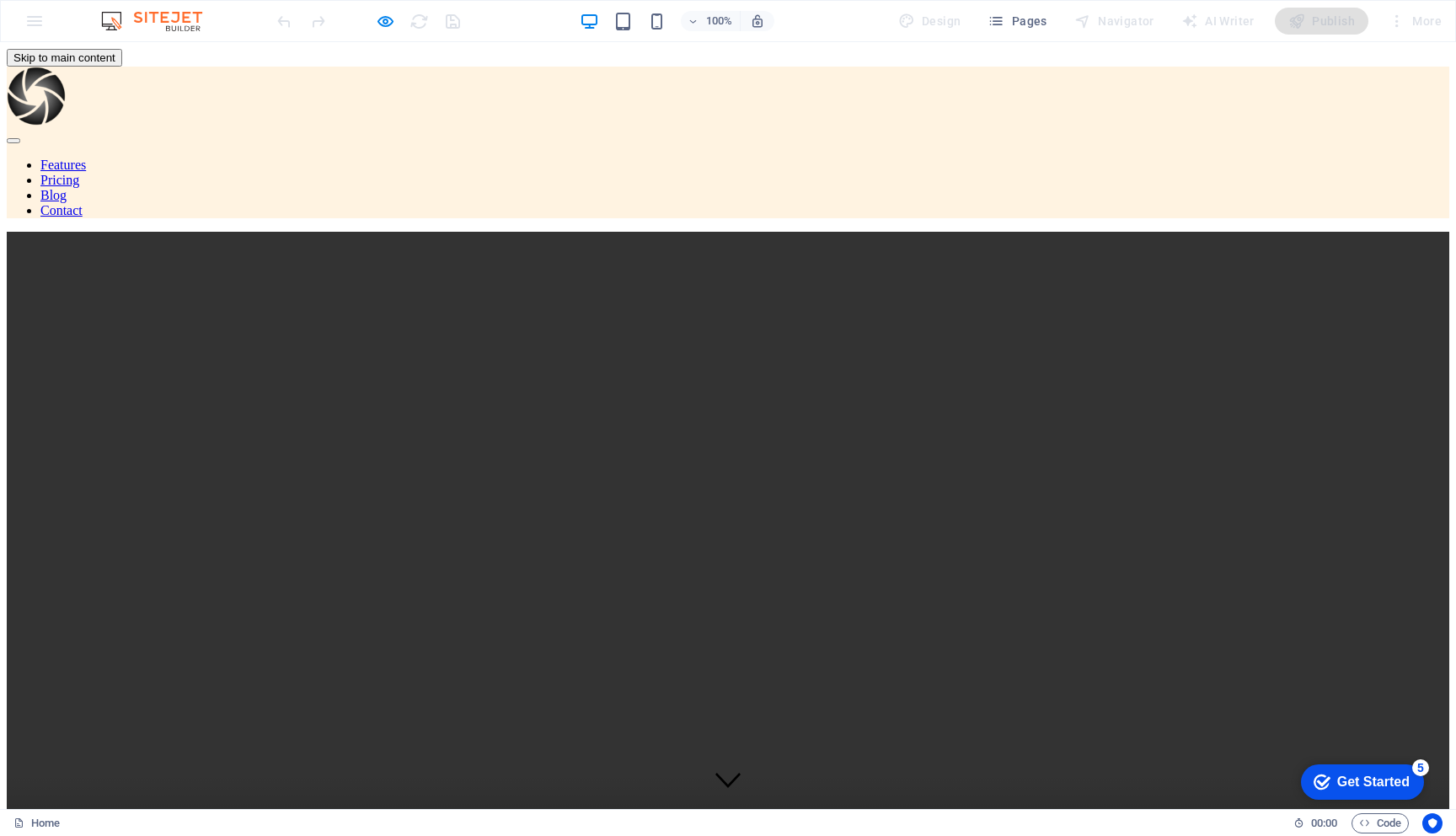
click at [350, 456] on video at bounding box center [728, 593] width 1443 height 721
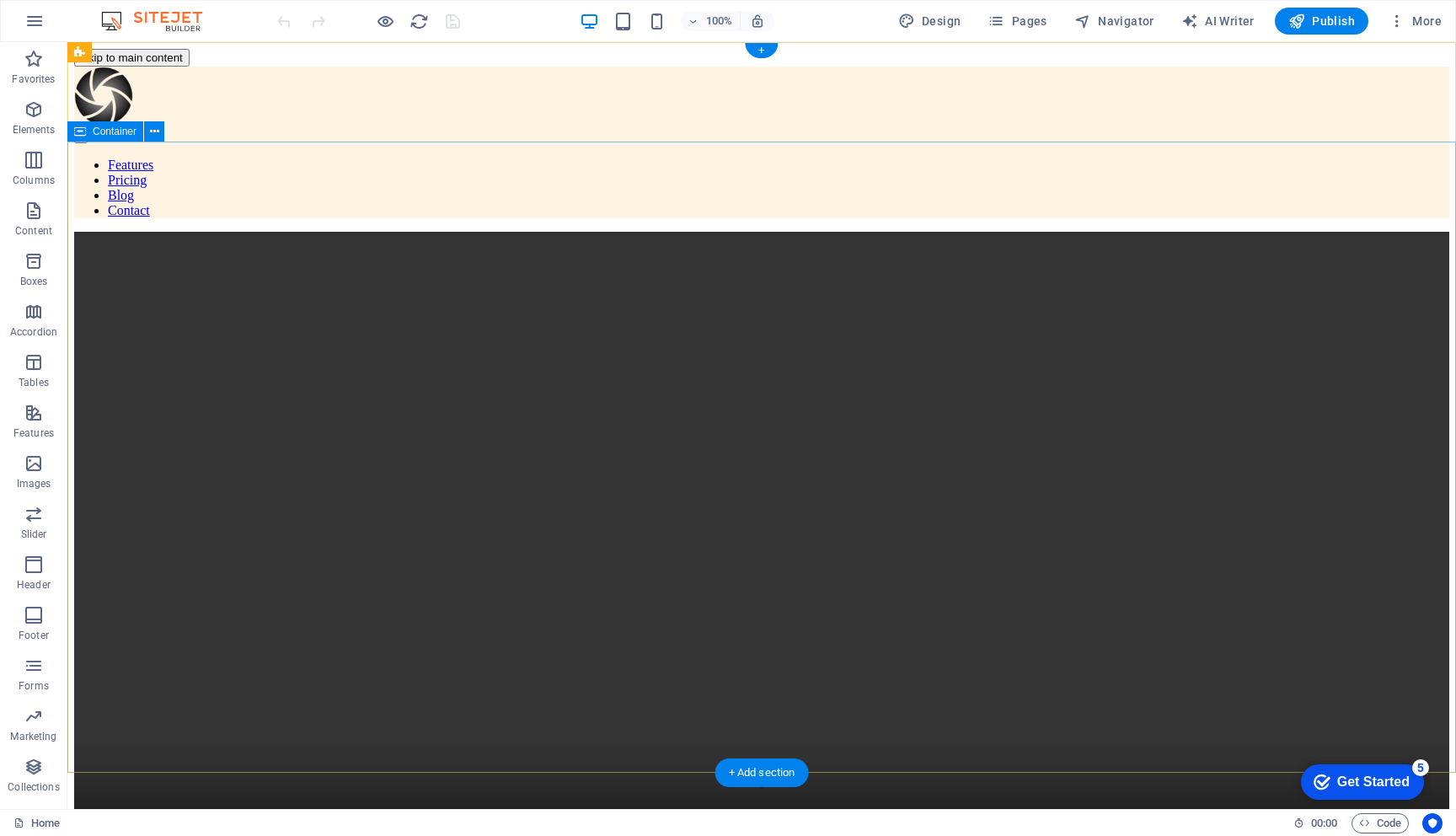
click at [128, 232] on div at bounding box center [762, 609] width 1376 height 753
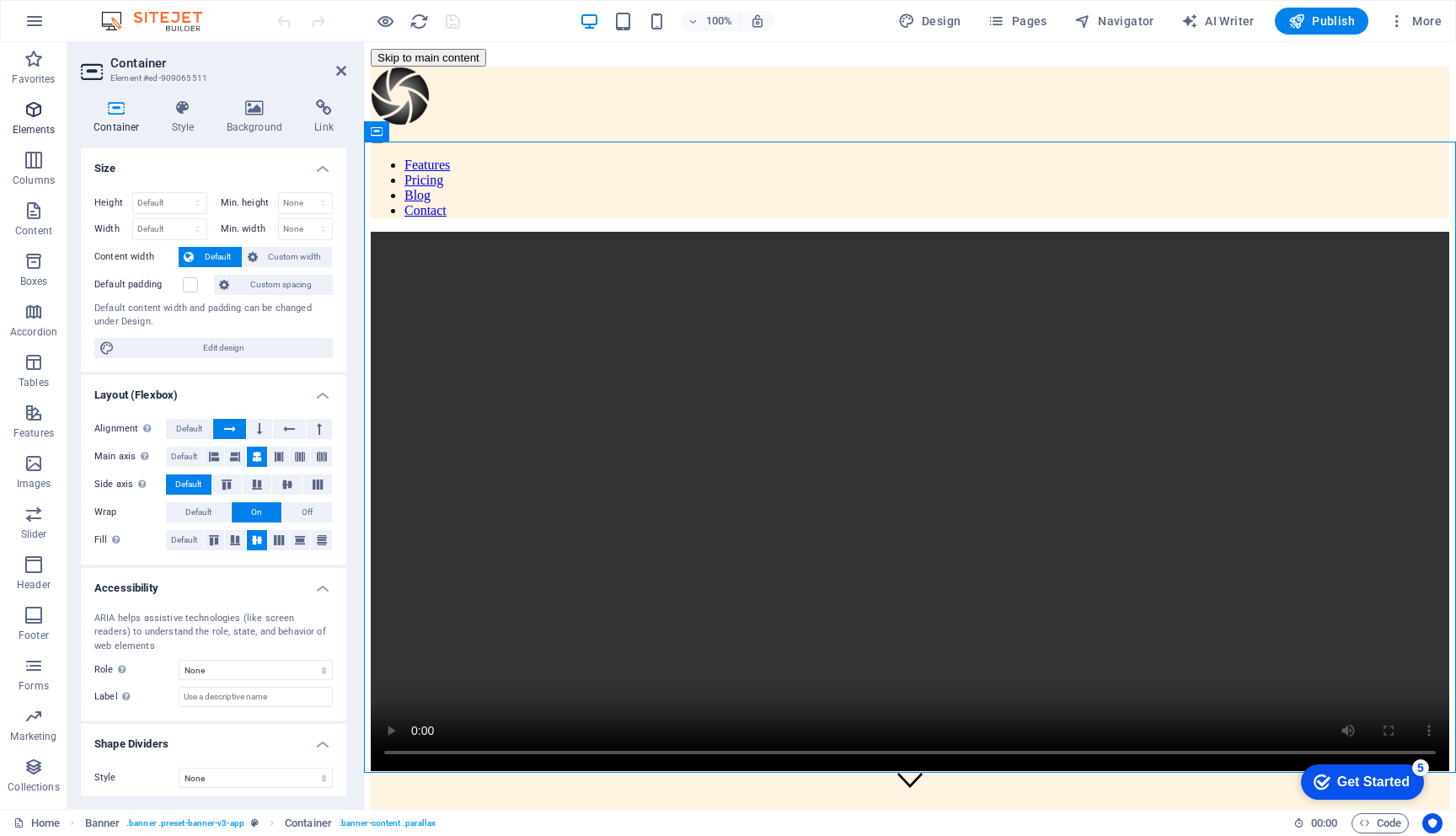
click at [39, 126] on p "Elements" at bounding box center [34, 130] width 43 height 13
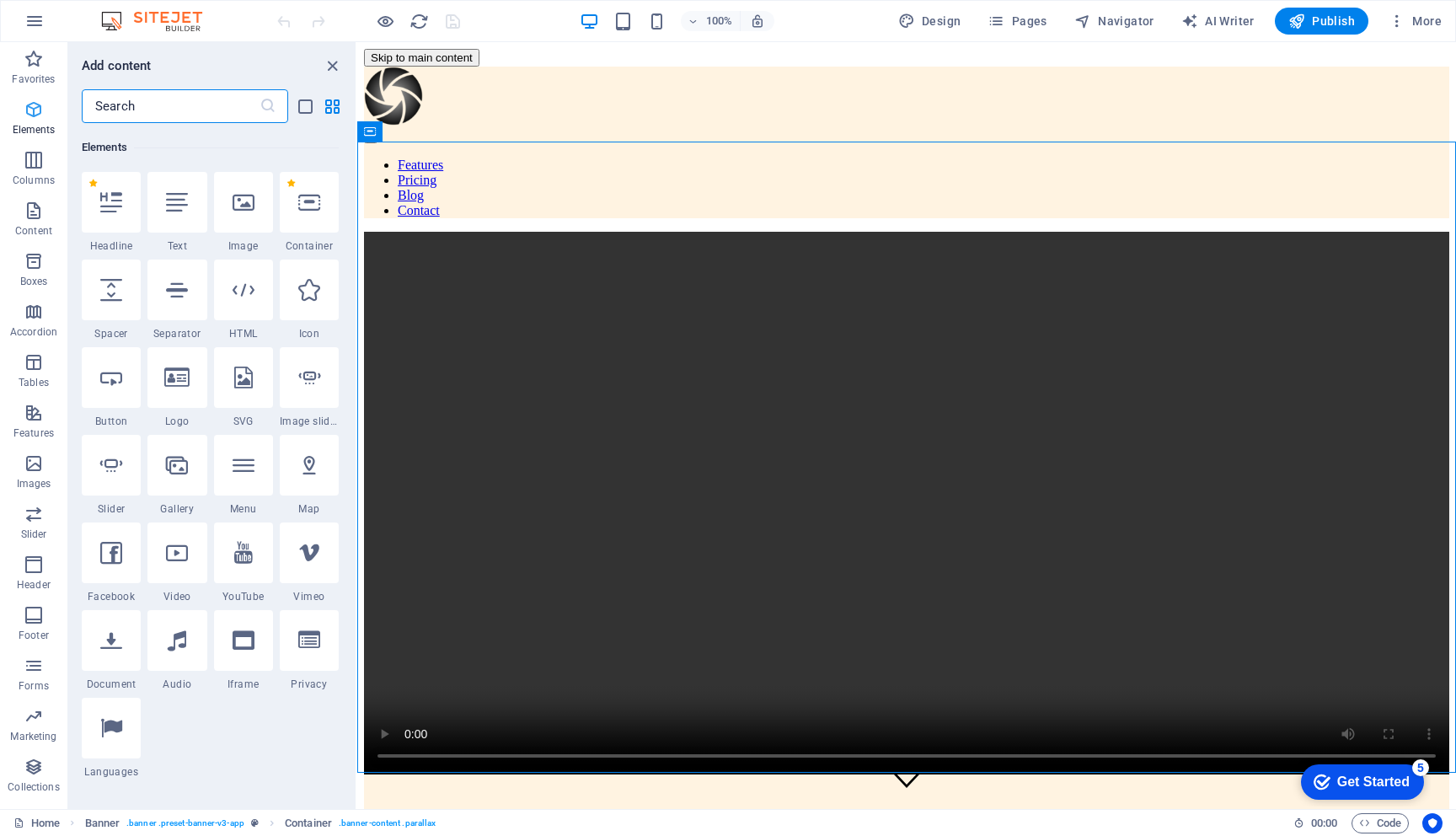
scroll to position [180, 0]
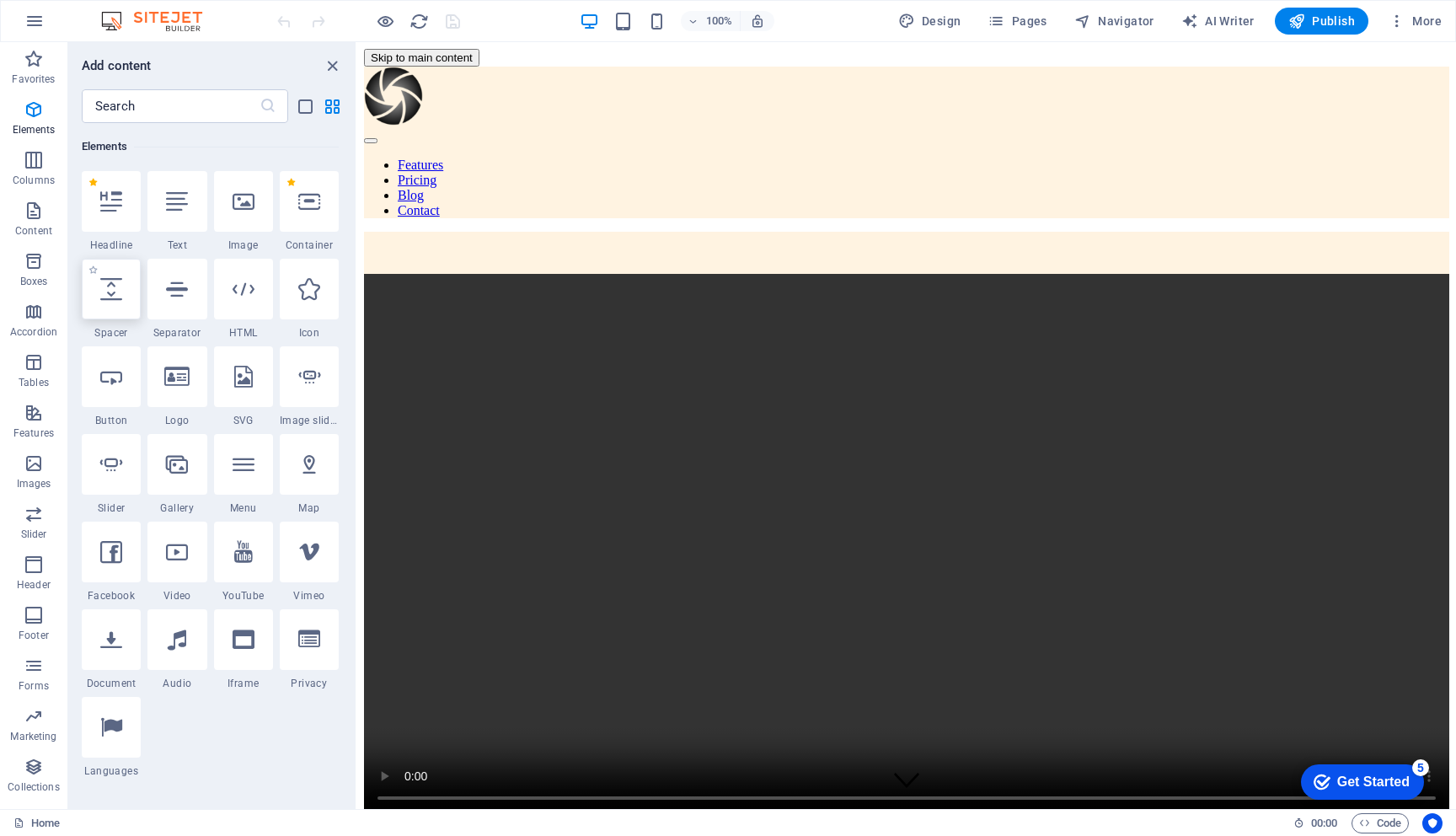
select select "px"
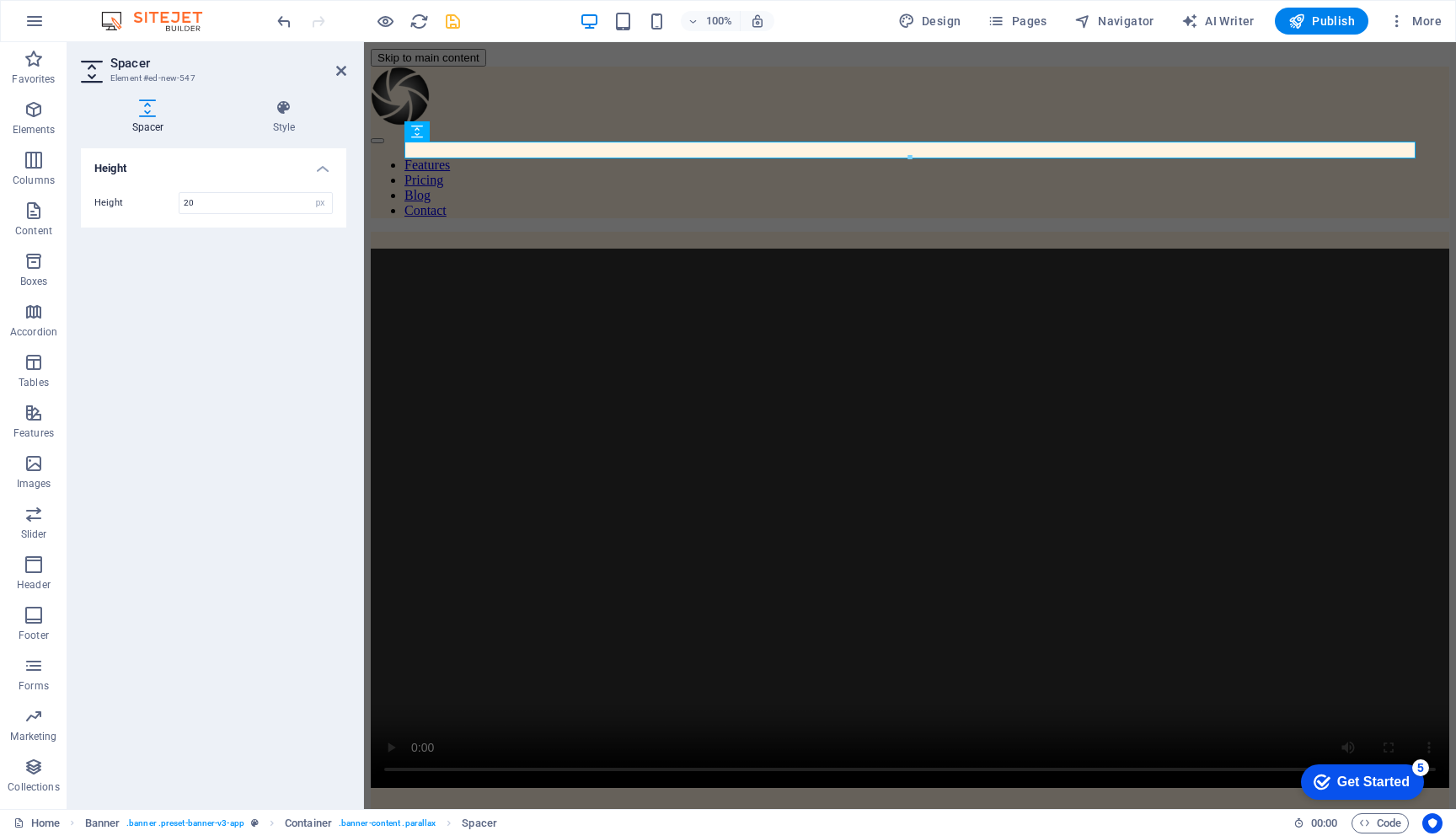
type input "20"
click at [239, 480] on div "Height Height 20 px rem vh vw" at bounding box center [213, 472] width 266 height 647
click at [453, 19] on icon "save" at bounding box center [453, 21] width 20 height 20
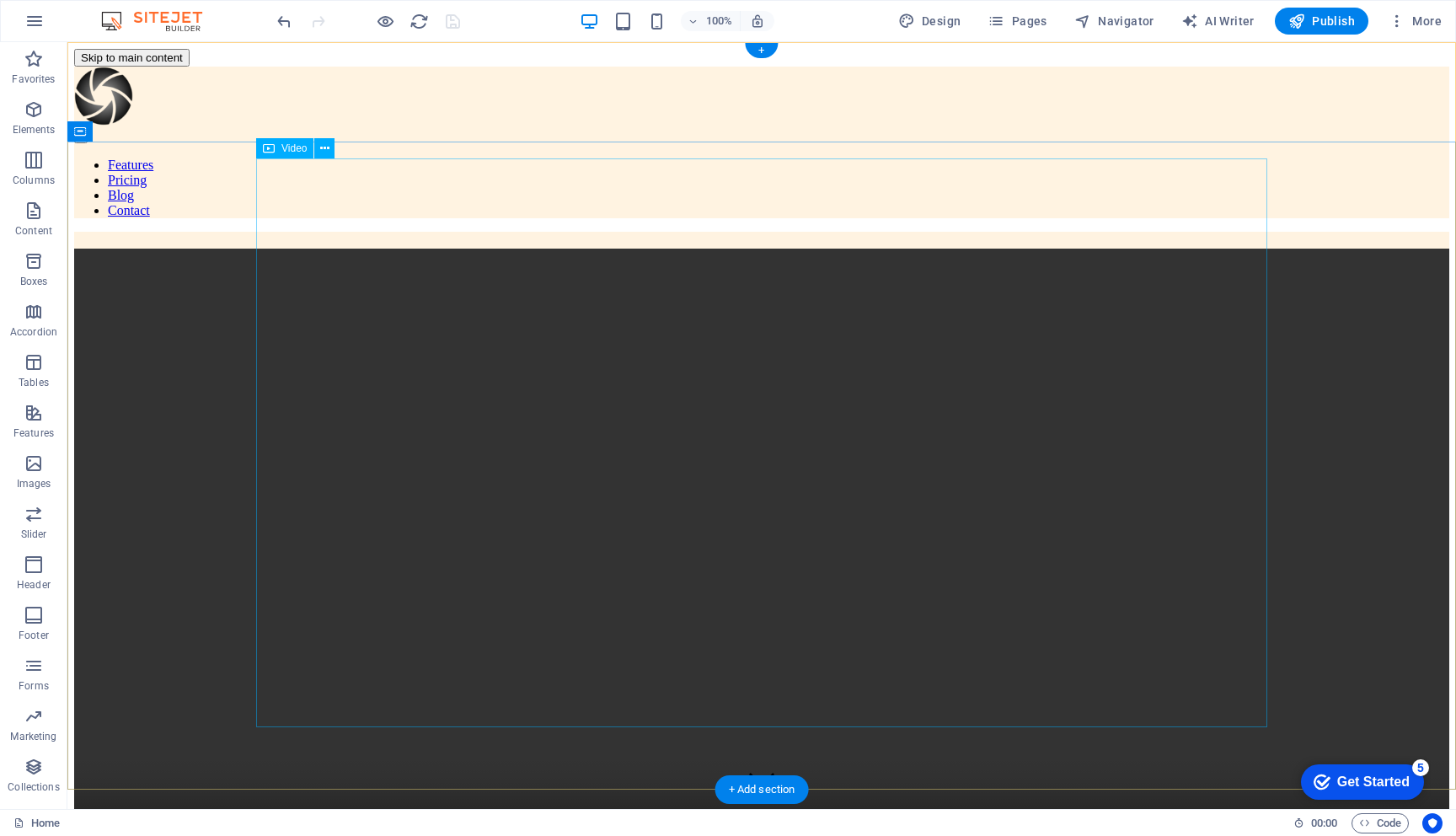
click at [270, 249] on figure at bounding box center [762, 594] width 1376 height 691
select select "%"
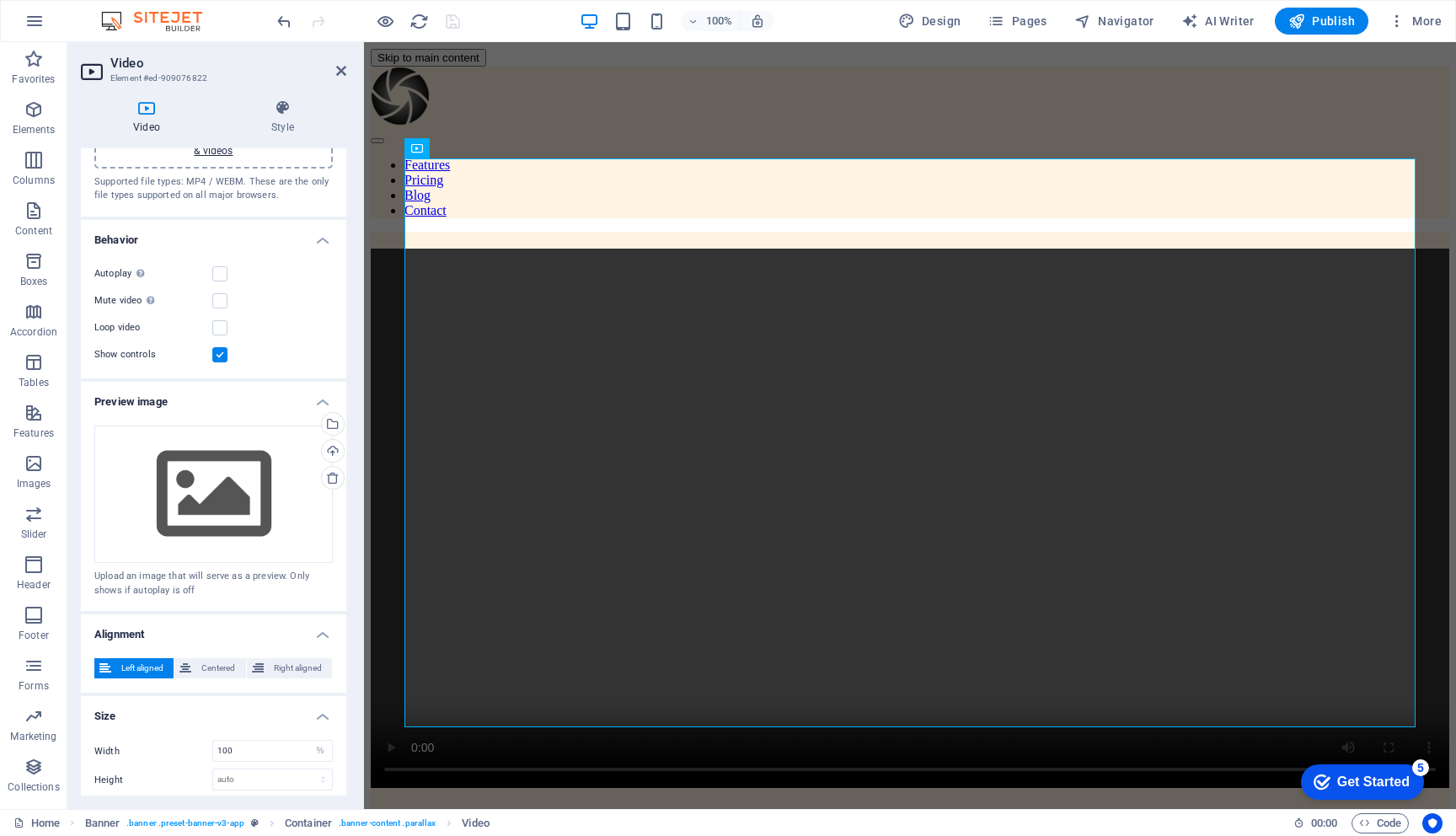
scroll to position [91, 0]
click at [212, 496] on div "Drag files here, click to choose files or select files from Files or our free s…" at bounding box center [213, 493] width 239 height 138
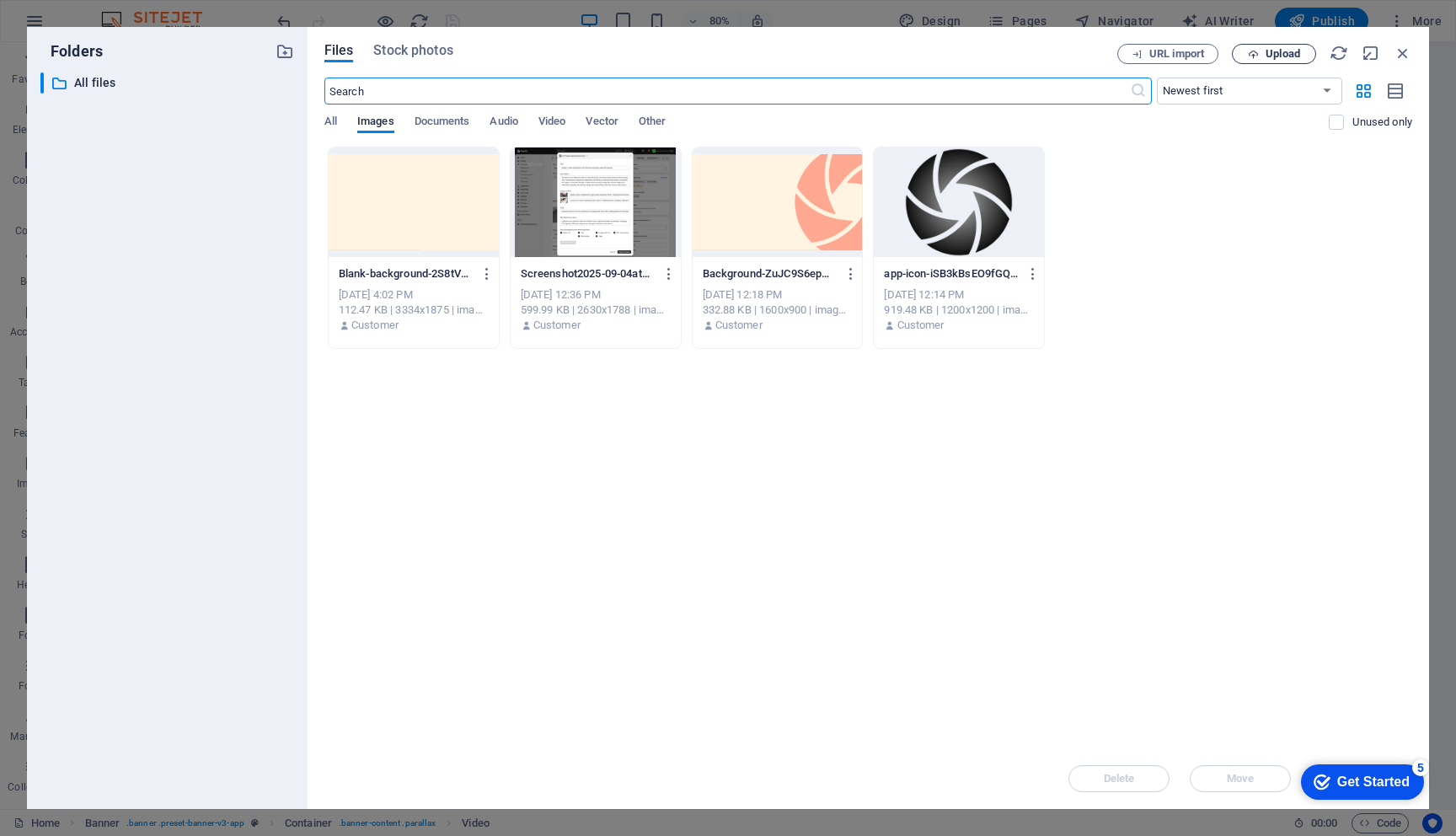
click at [1283, 54] on span "Upload" at bounding box center [1283, 53] width 34 height 10
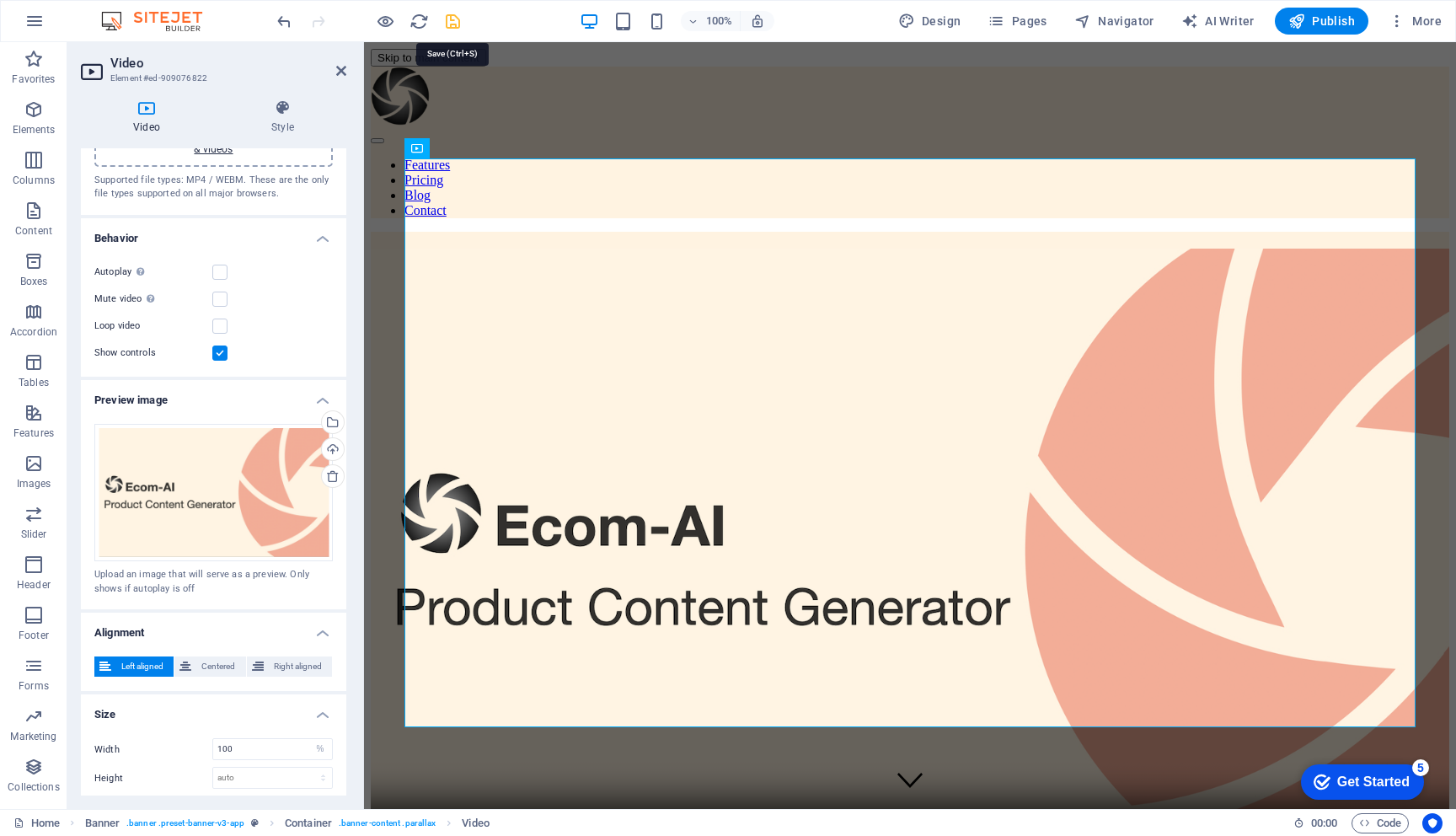
click at [449, 13] on icon "save" at bounding box center [453, 21] width 20 height 20
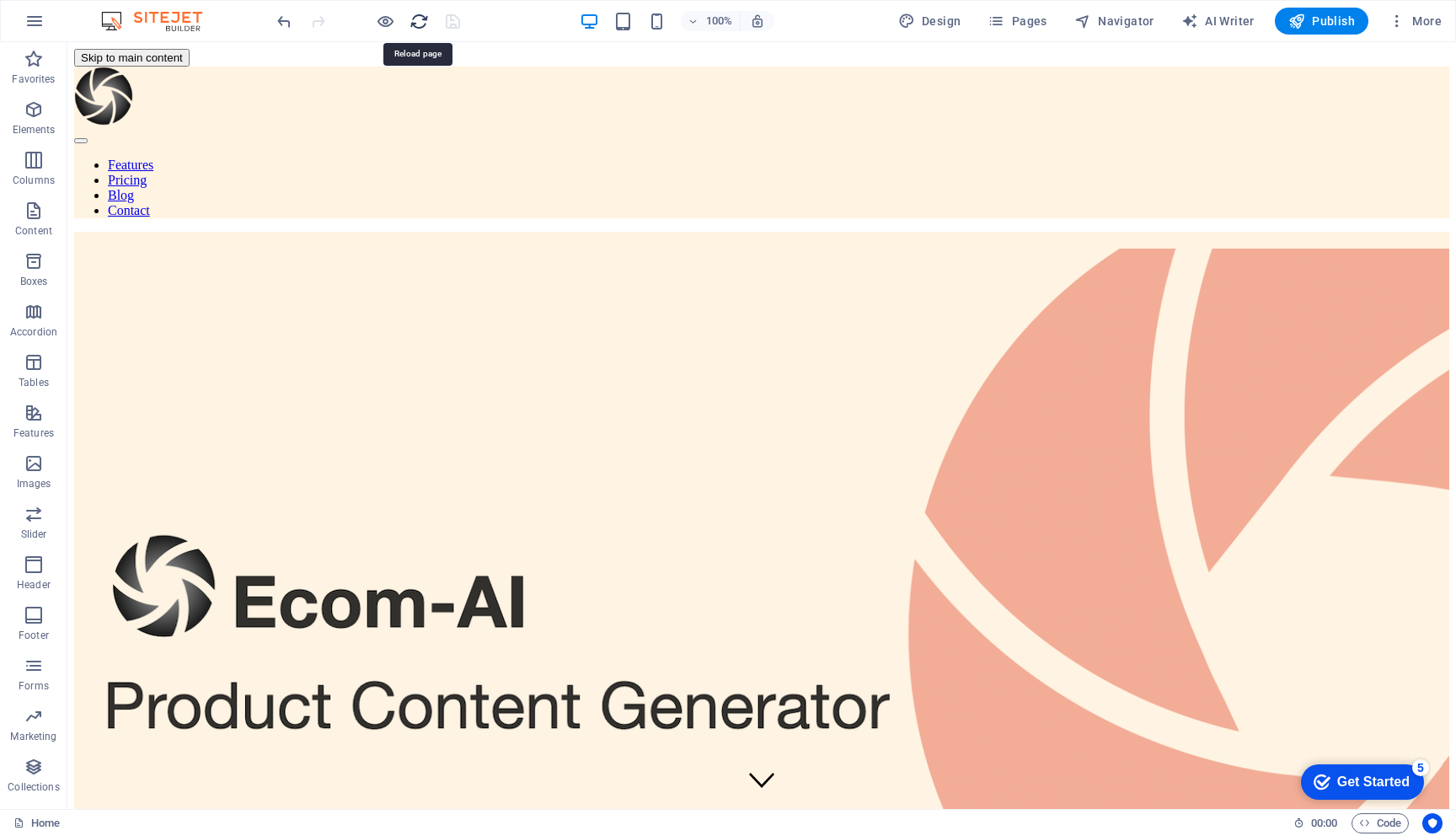
click at [419, 22] on icon "reload" at bounding box center [419, 21] width 20 height 20
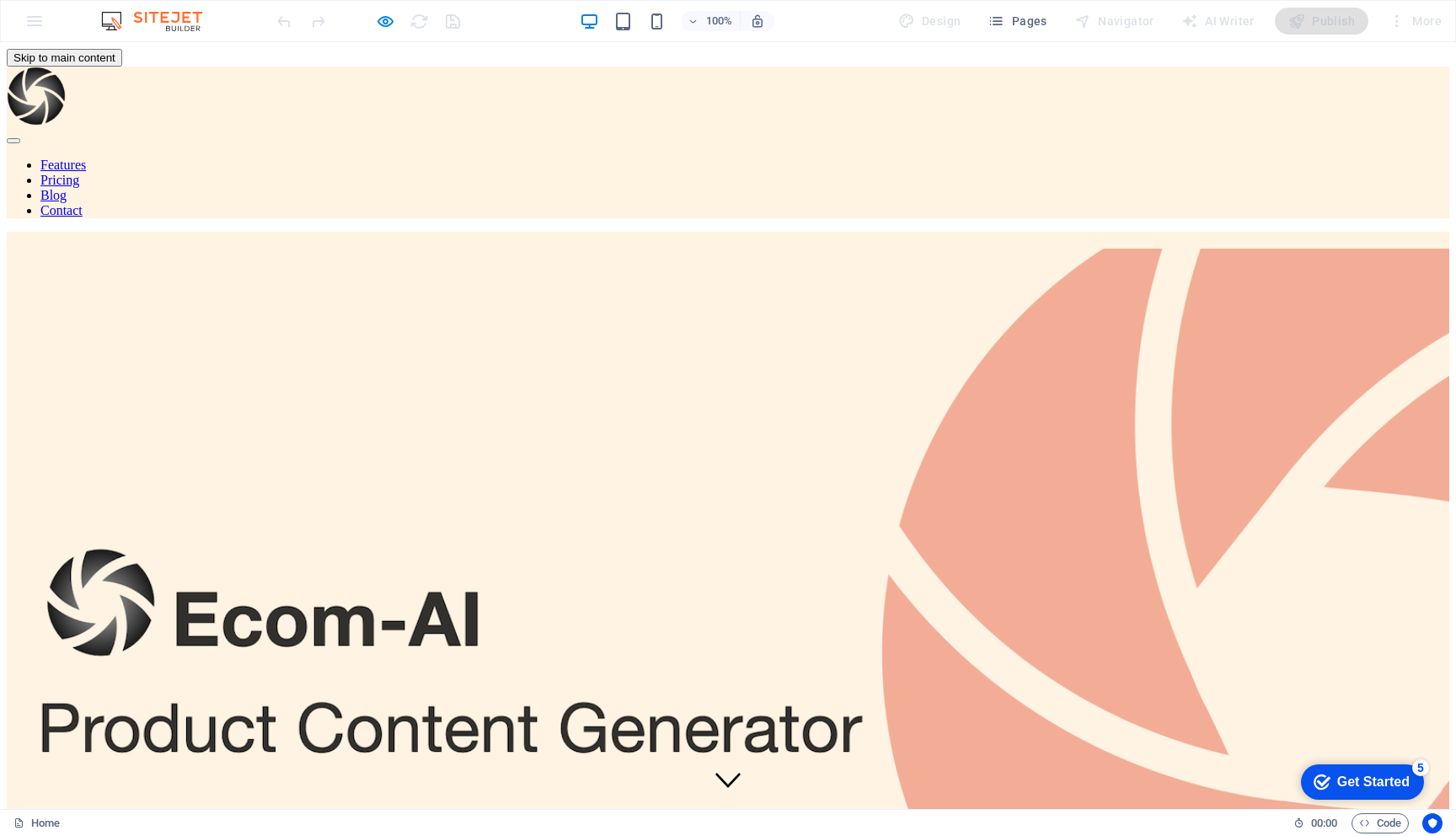
click at [86, 158] on link "Features" at bounding box center [62, 164] width 46 height 14
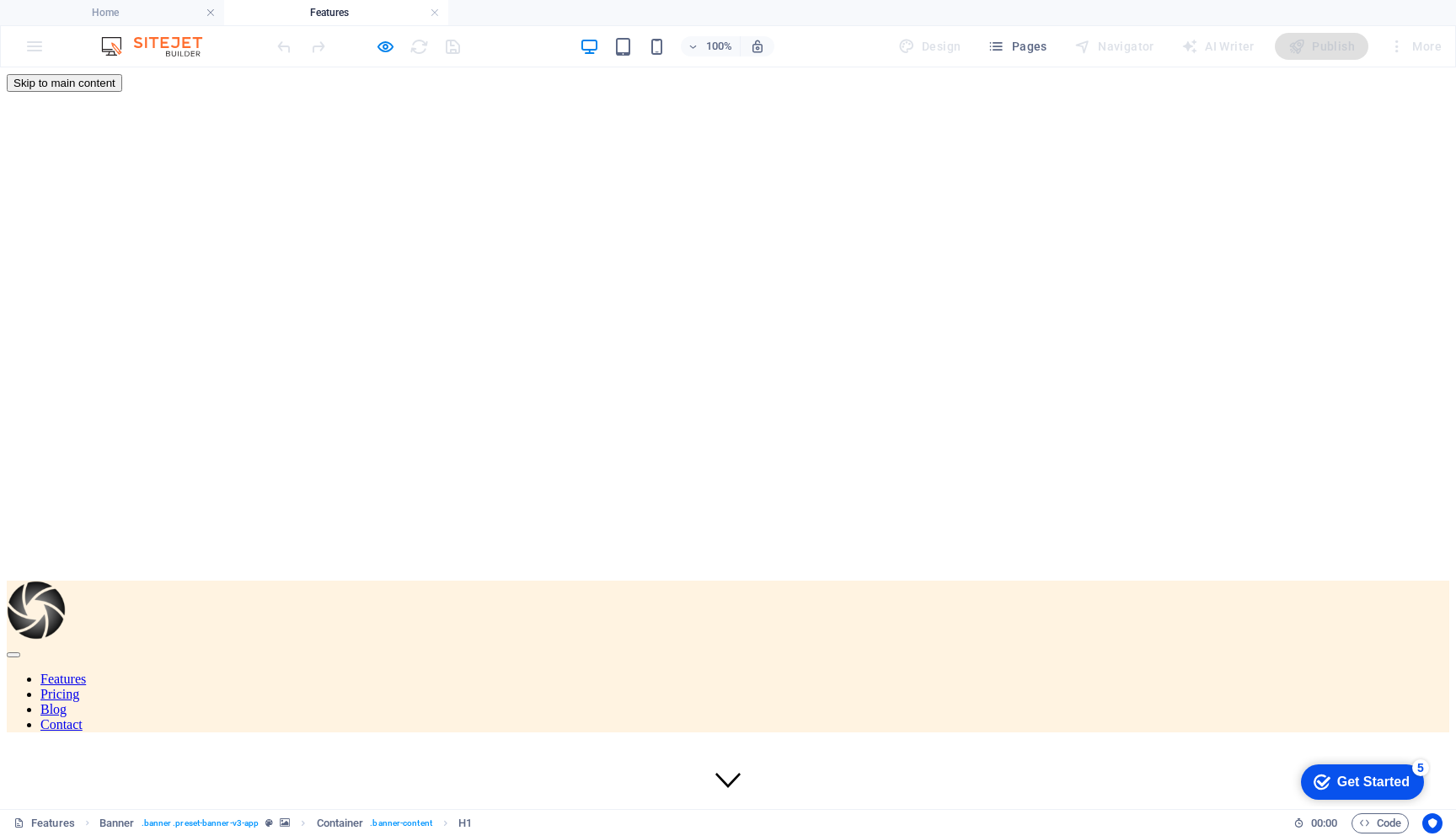
click at [262, 581] on div at bounding box center [728, 611] width 1443 height 62
click at [259, 581] on div at bounding box center [728, 611] width 1443 height 62
click at [143, 9] on h4 "Home" at bounding box center [112, 13] width 224 height 19
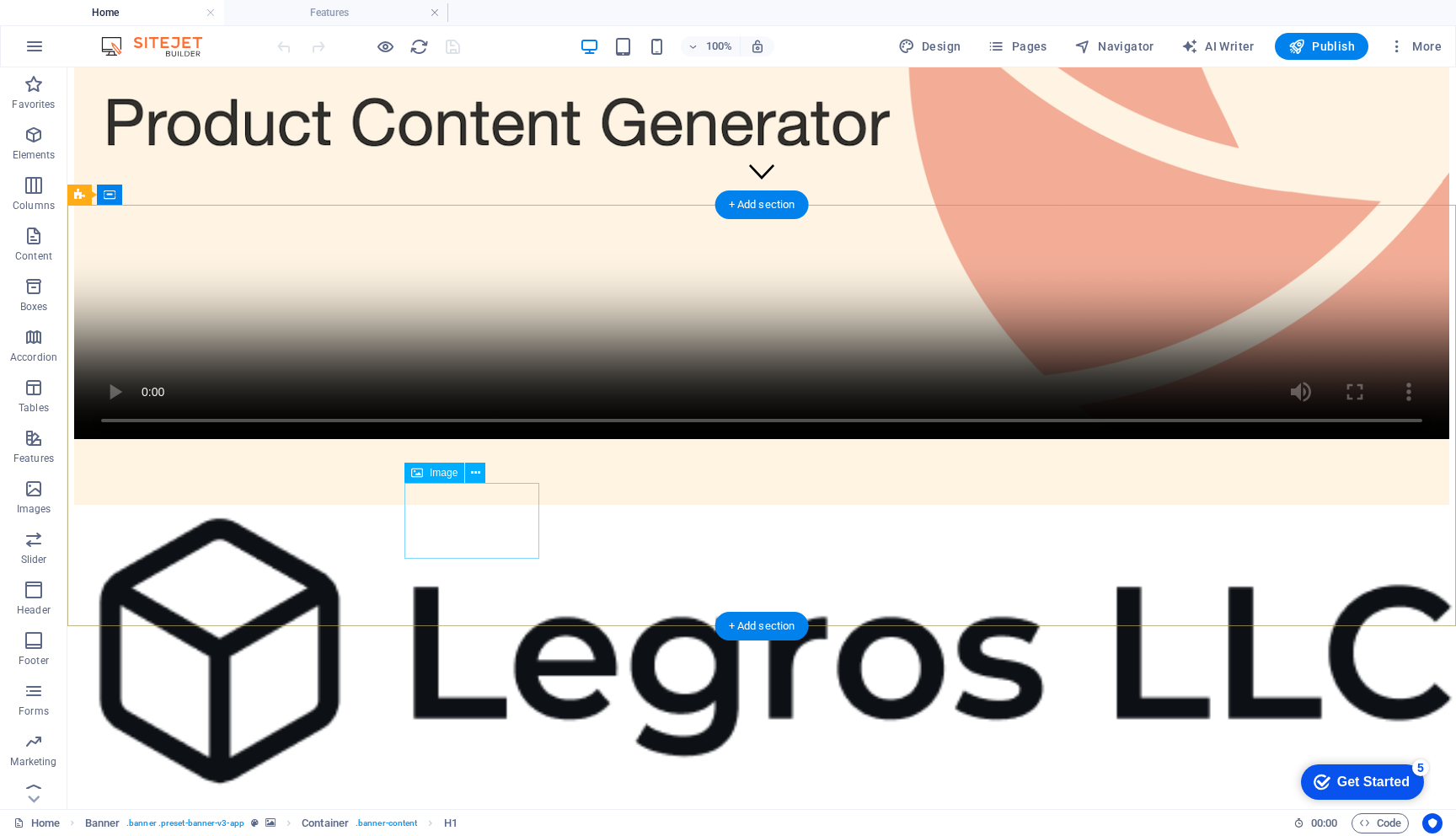
scroll to position [608, 0]
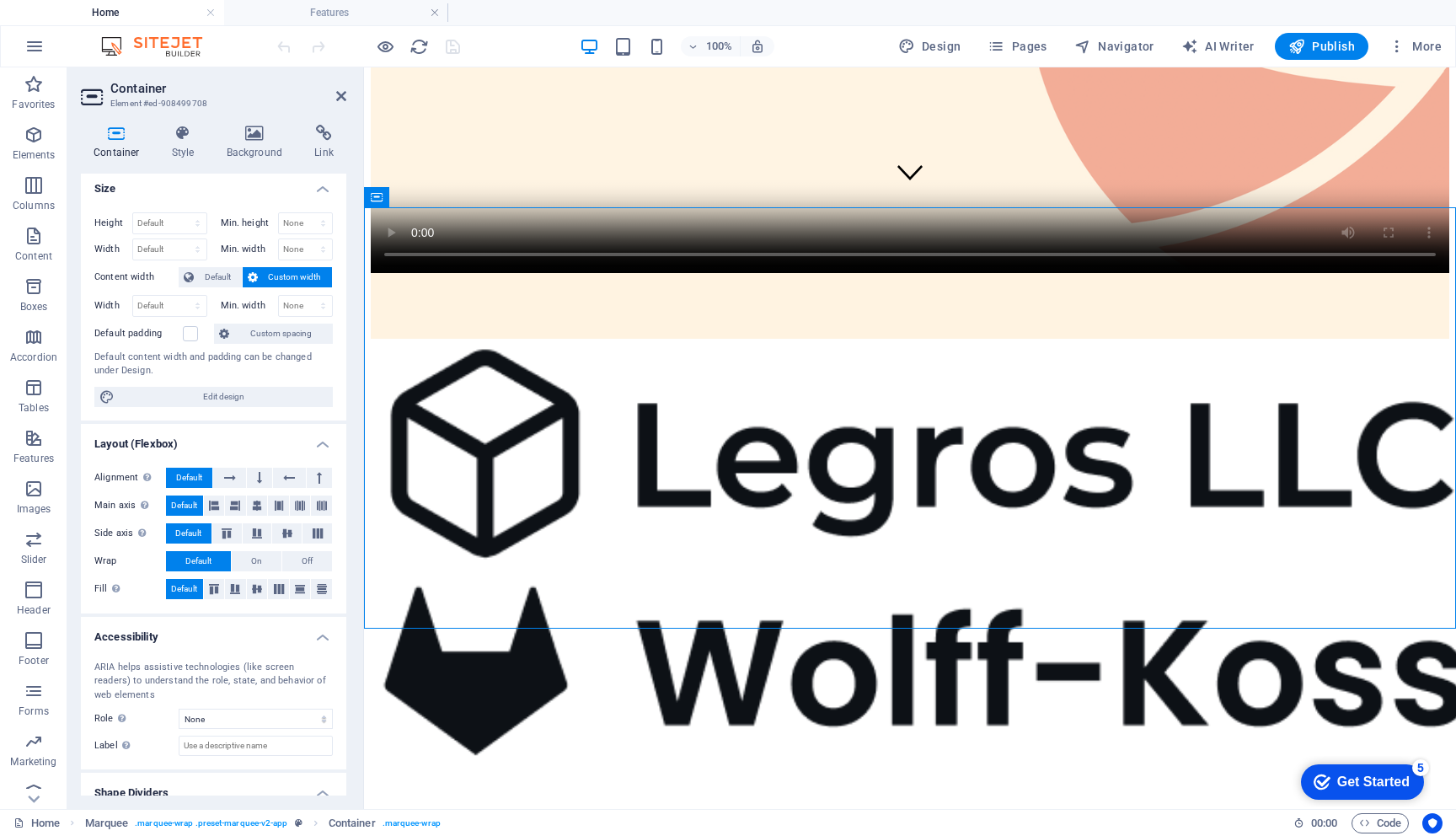
scroll to position [0, 0]
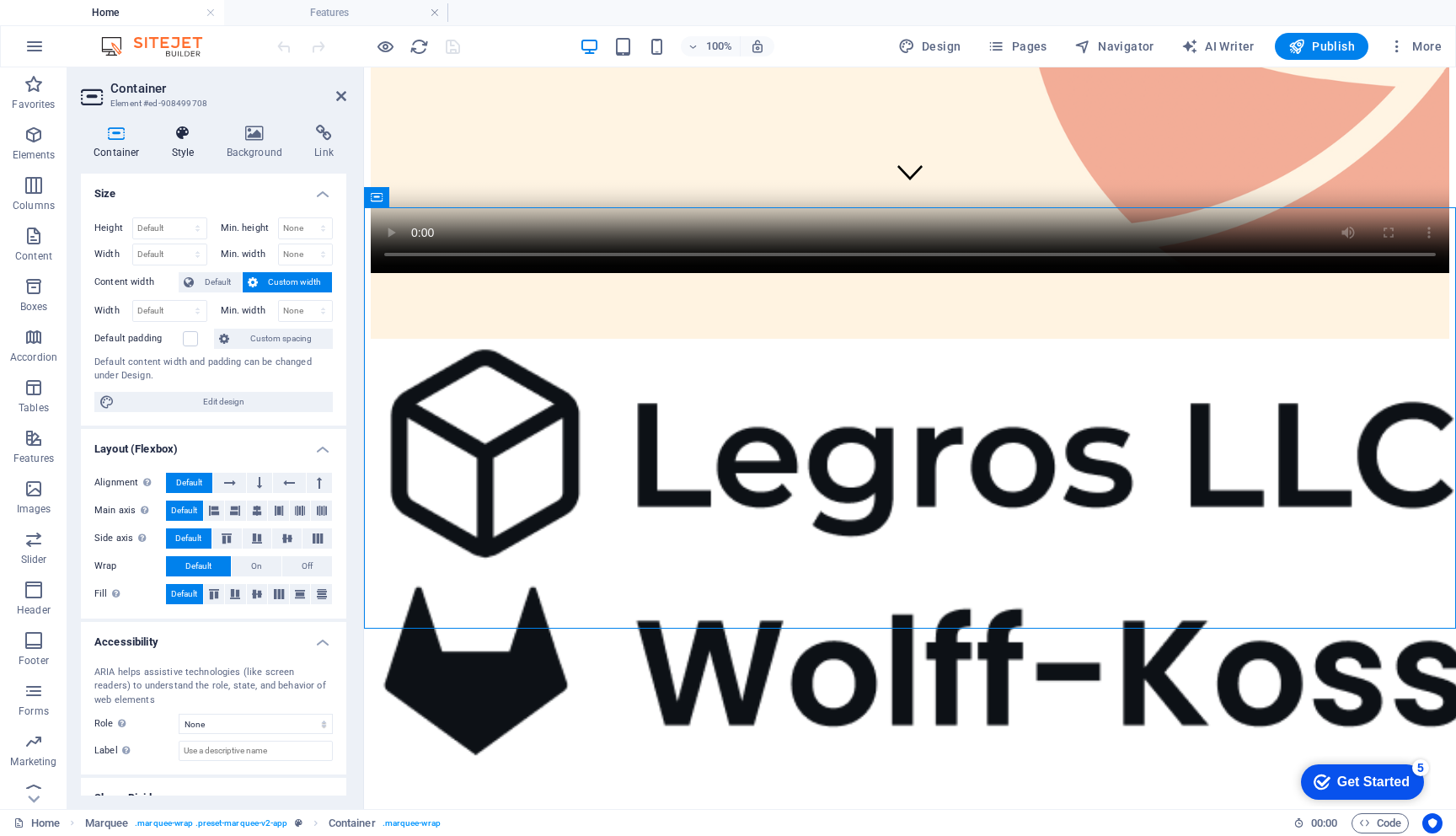
click at [184, 145] on h4 "Style" at bounding box center [186, 143] width 55 height 35
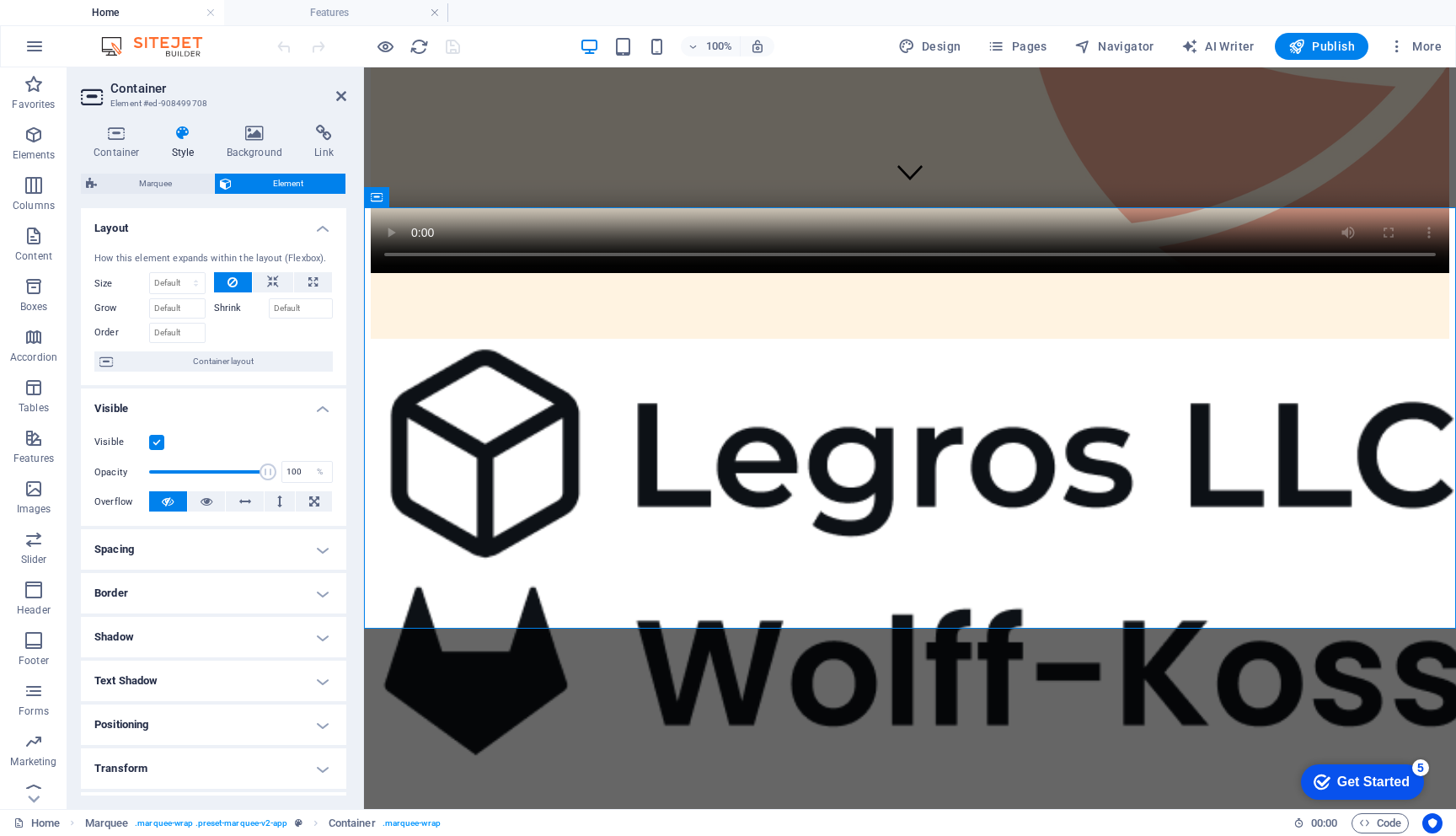
click at [156, 441] on label at bounding box center [157, 443] width 15 height 15
click at [0, 0] on input "Visible" at bounding box center [0, 0] width 0 height 0
drag, startPoint x: 265, startPoint y: 471, endPoint x: 126, endPoint y: 462, distance: 139.3
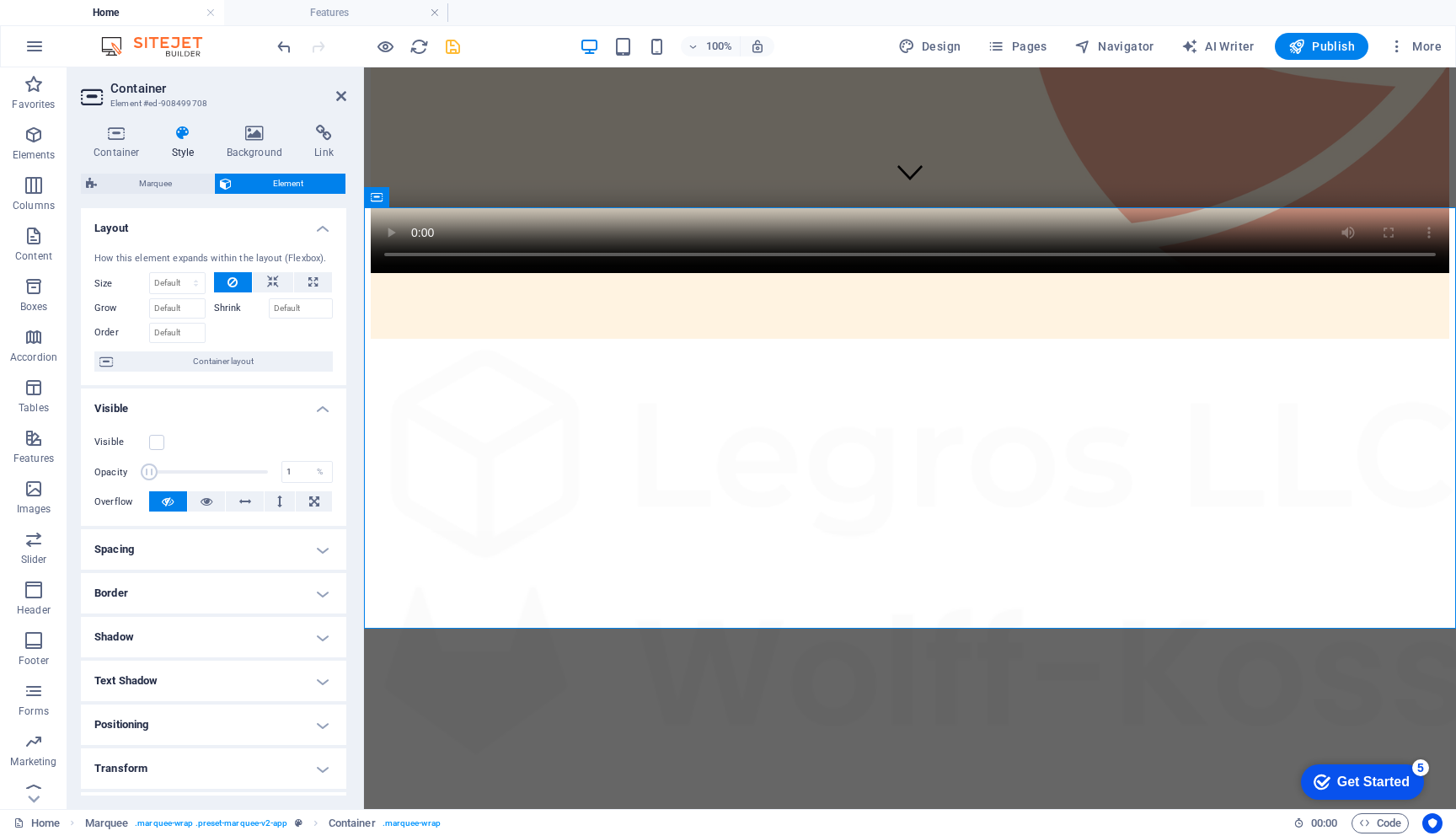
click at [126, 462] on div "Opacity 1 %" at bounding box center [213, 472] width 239 height 25
type input "100"
drag, startPoint x: 148, startPoint y: 474, endPoint x: 306, endPoint y: 487, distance: 158.5
click at [306, 487] on div "Visible Opacity 100 % Overflow" at bounding box center [213, 472] width 266 height 107
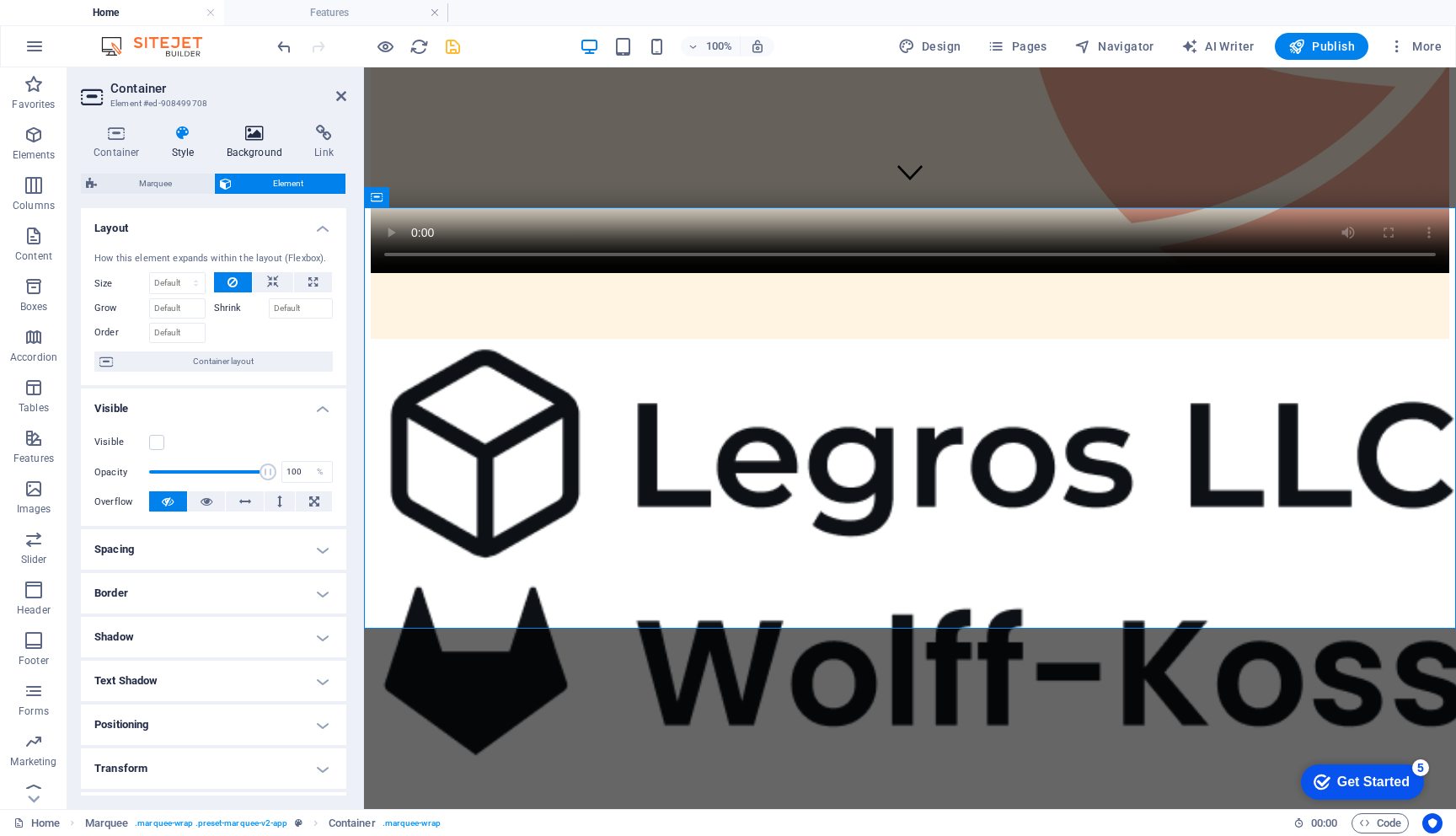
click at [250, 144] on h4 "Background" at bounding box center [258, 143] width 89 height 35
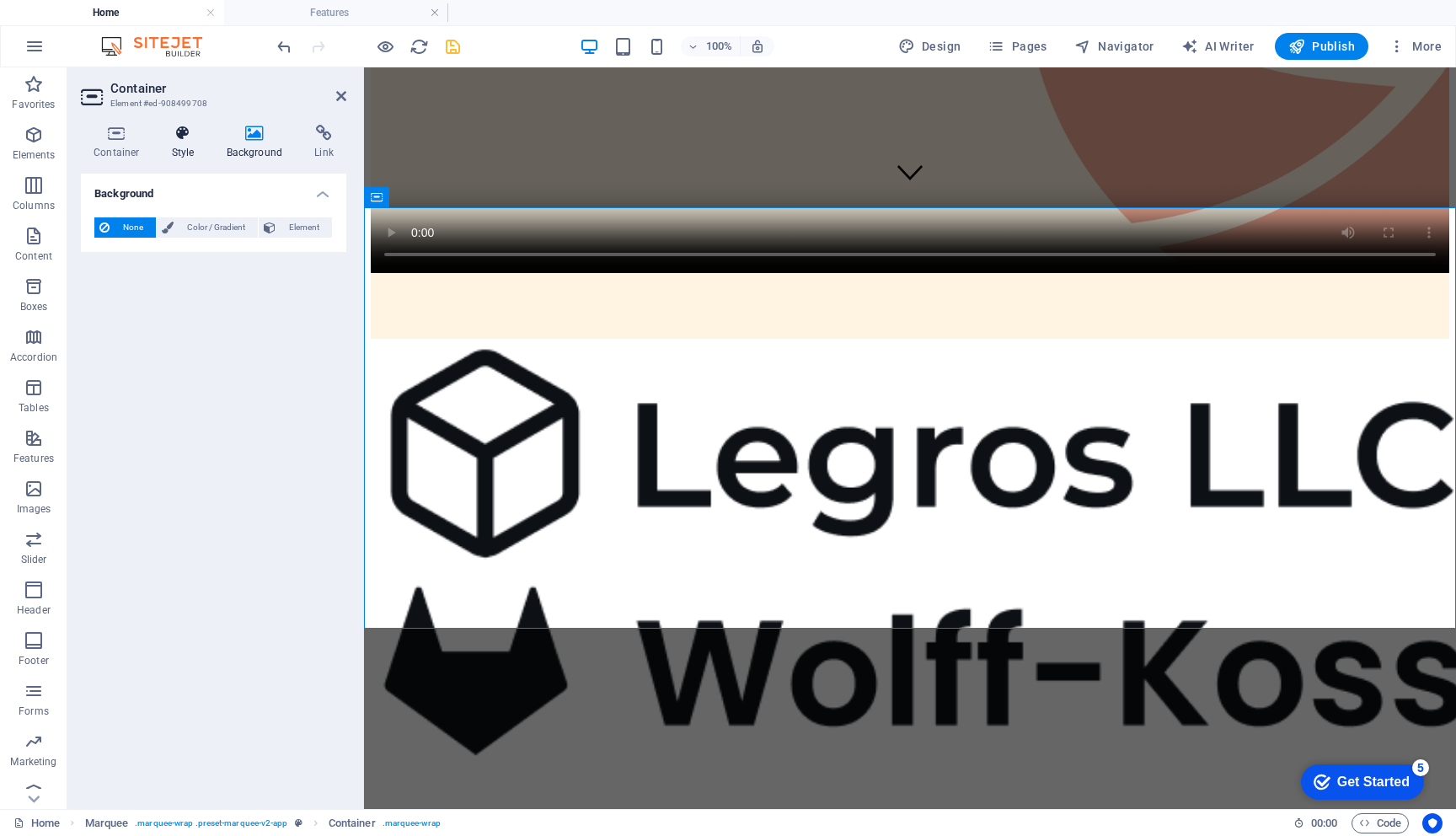
click at [178, 138] on icon at bounding box center [184, 133] width 48 height 17
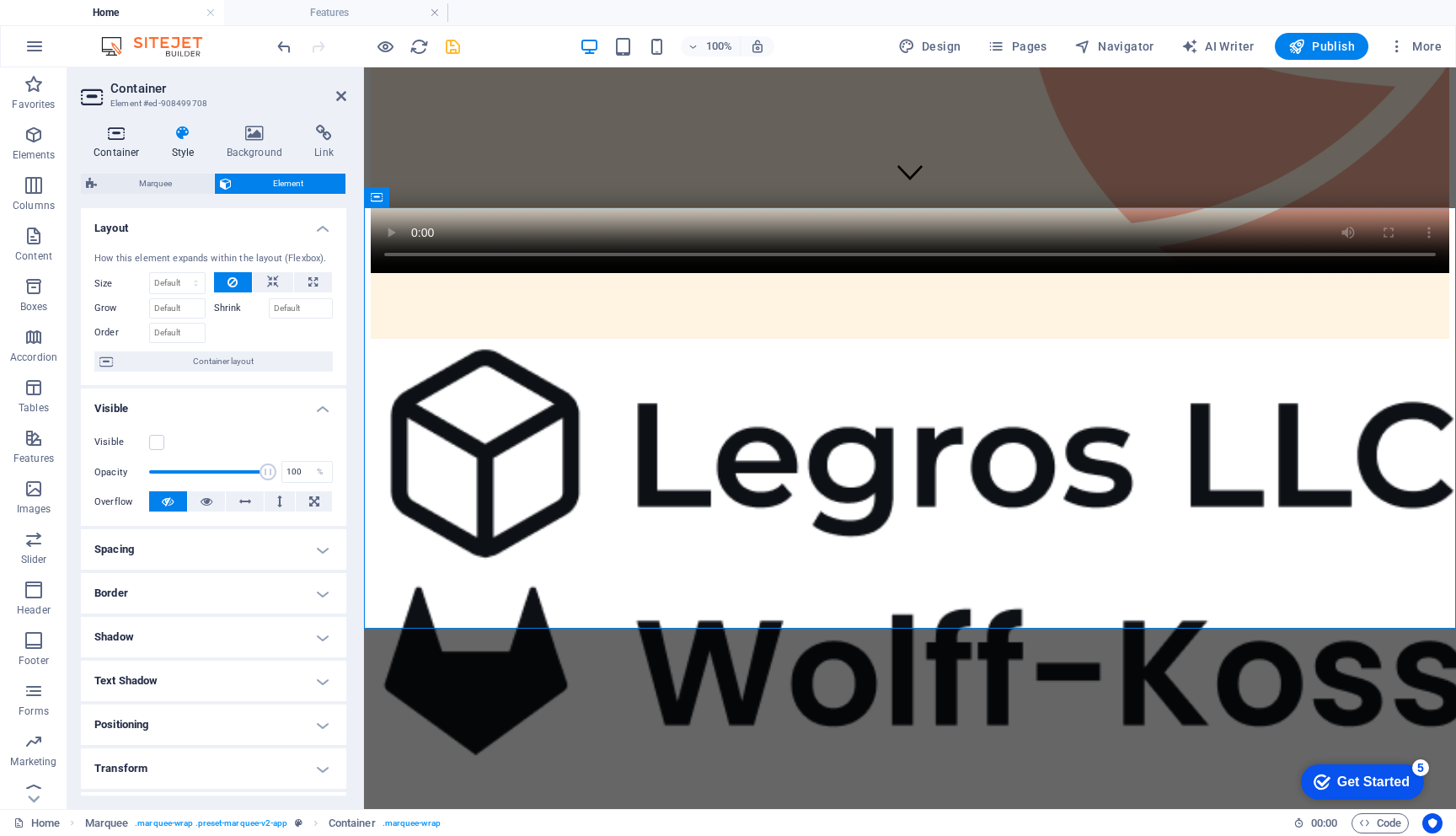
click at [112, 141] on icon at bounding box center [117, 133] width 72 height 17
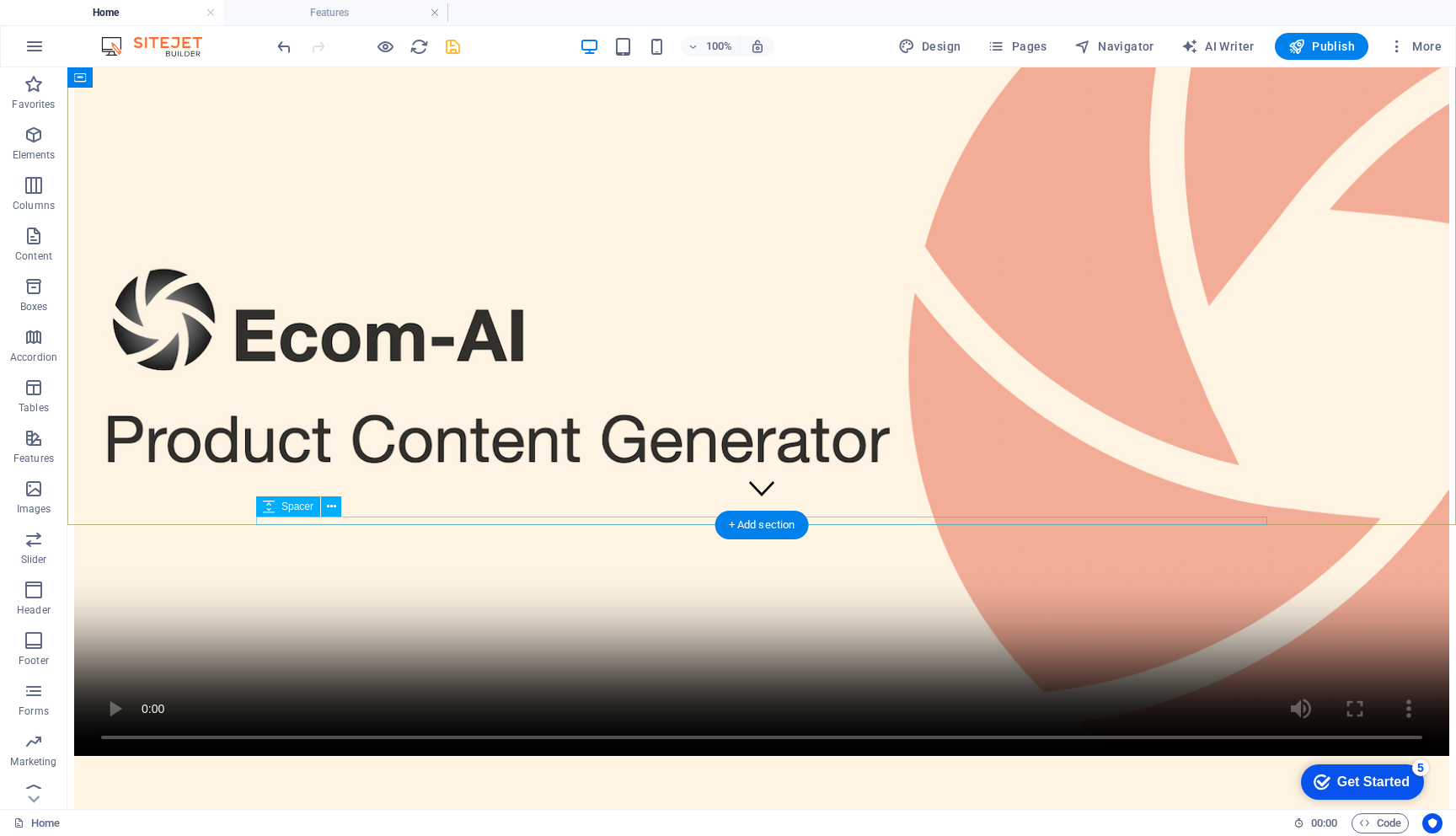
scroll to position [290, 0]
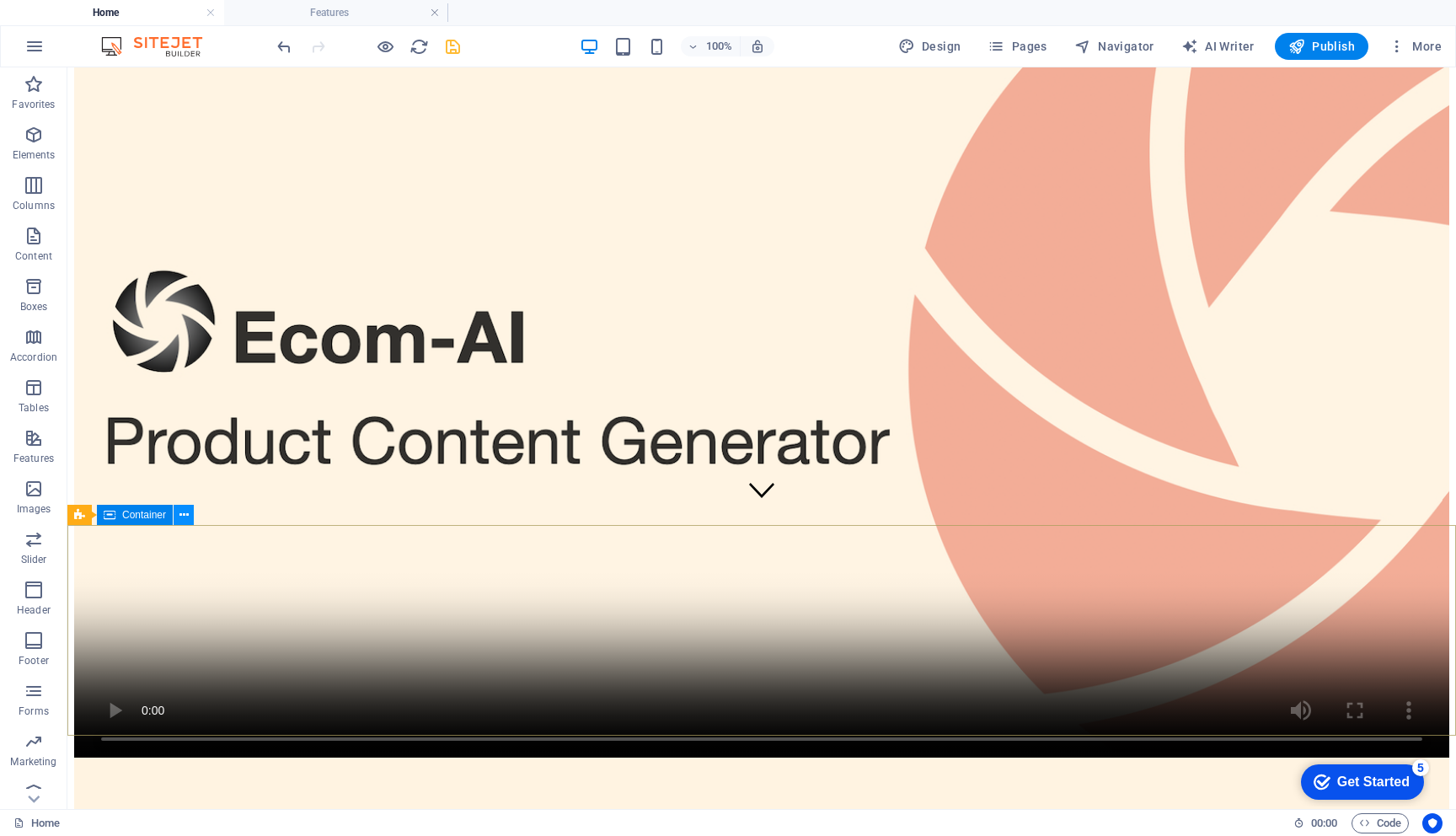
click at [185, 514] on icon at bounding box center [185, 514] width 9 height 18
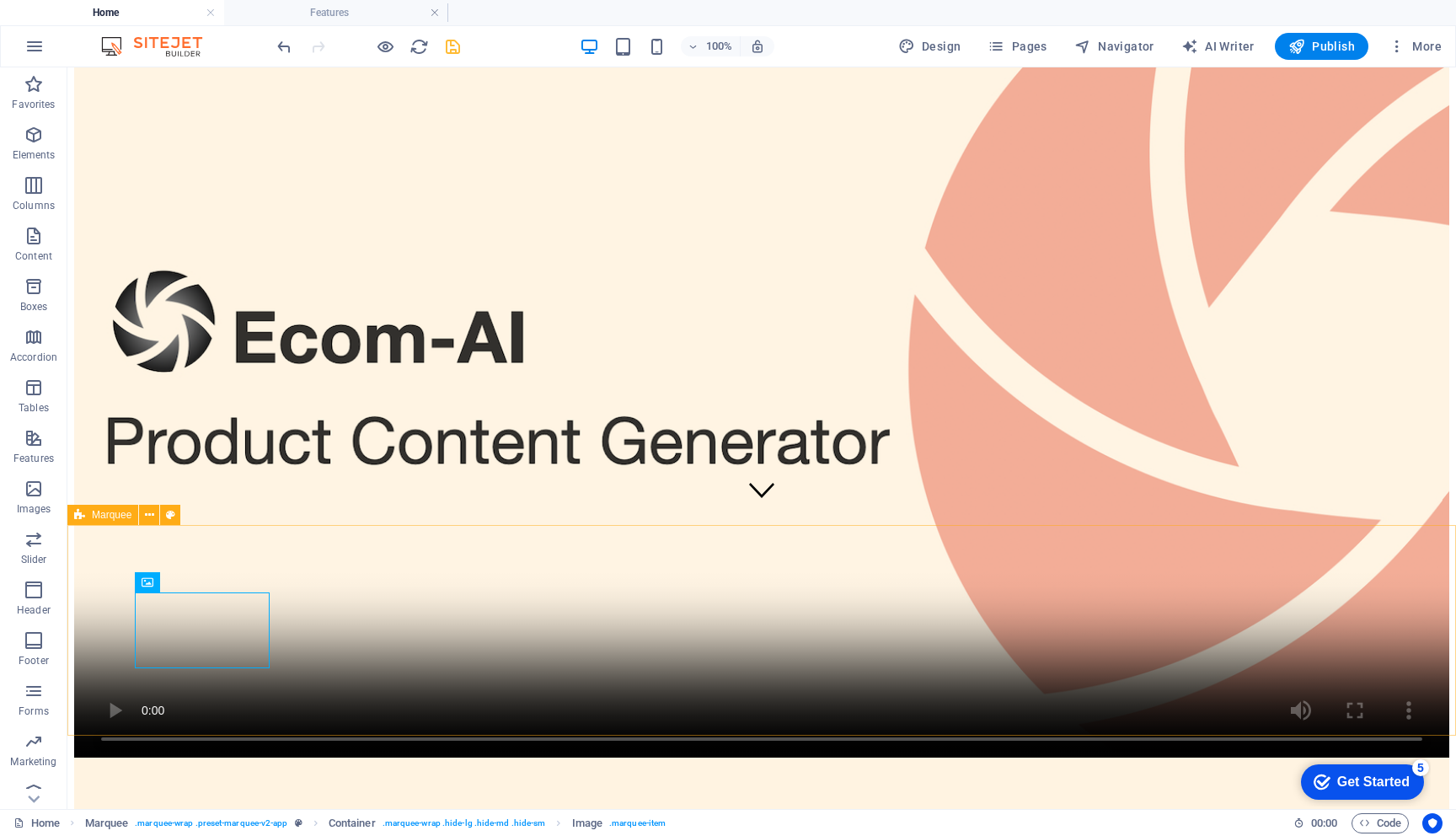
click at [81, 520] on icon at bounding box center [80, 515] width 11 height 21
click at [23, 134] on icon "button" at bounding box center [34, 135] width 21 height 21
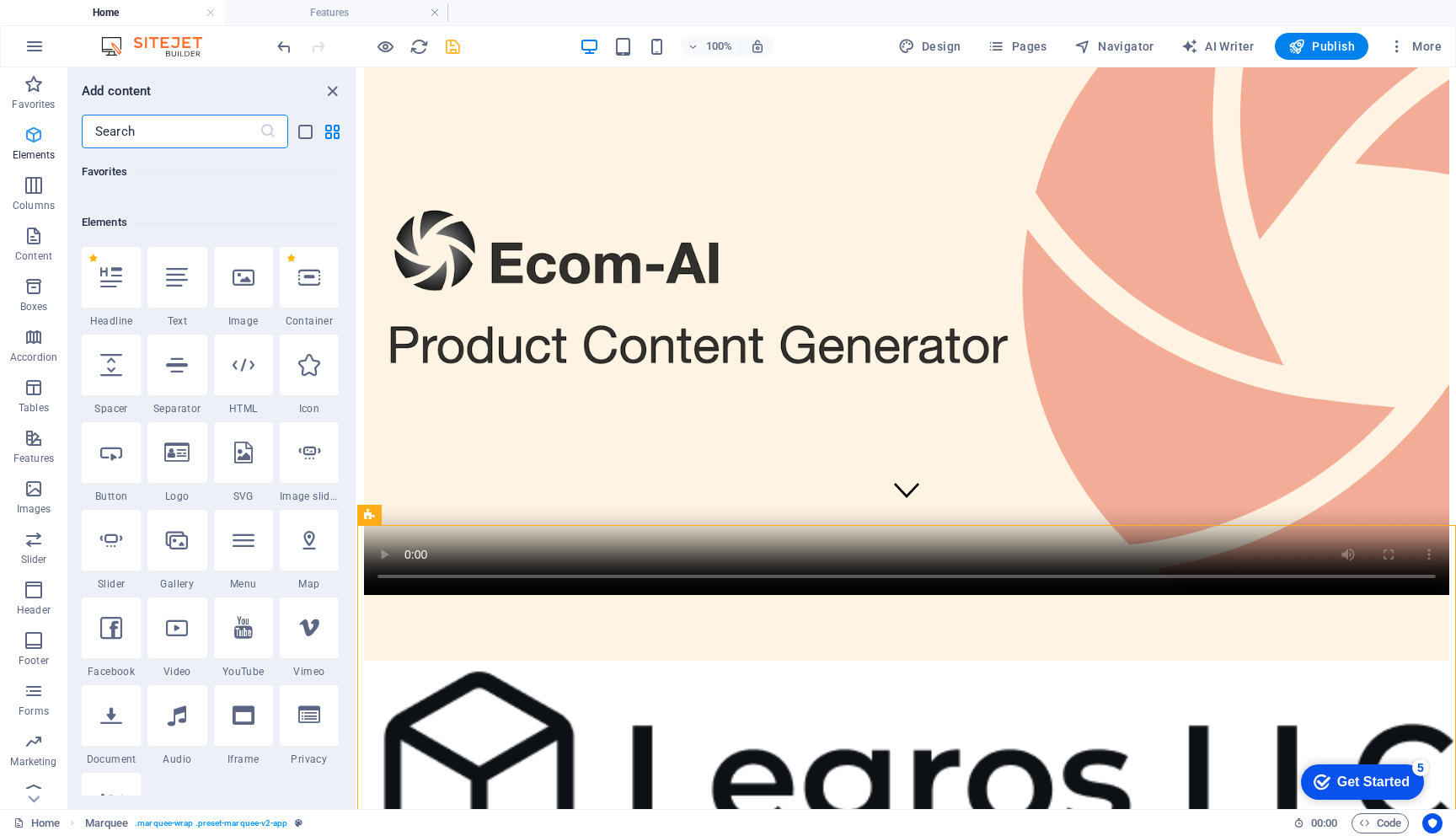
scroll to position [180, 0]
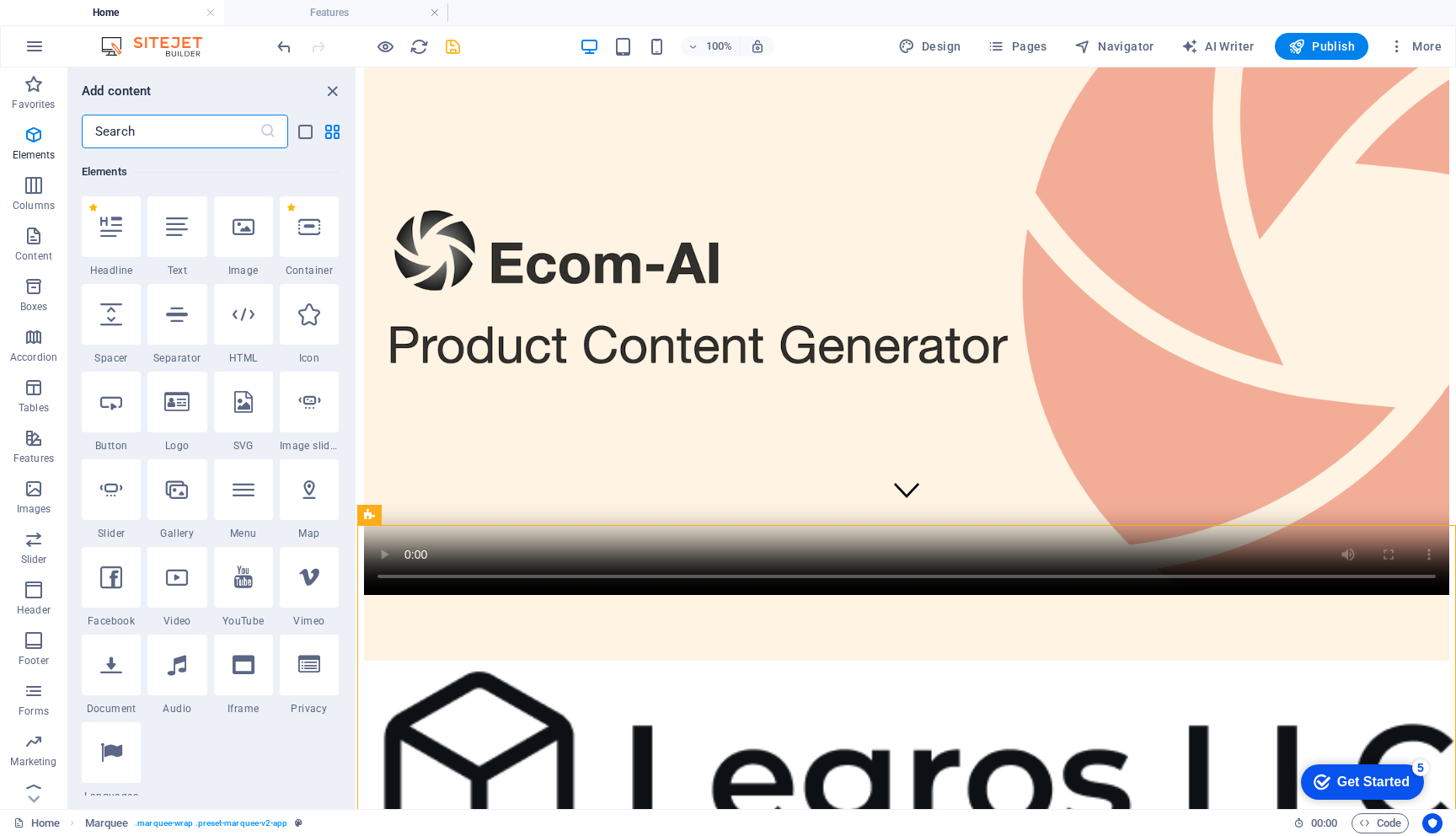
click at [180, 132] on input "text" at bounding box center [171, 131] width 178 height 34
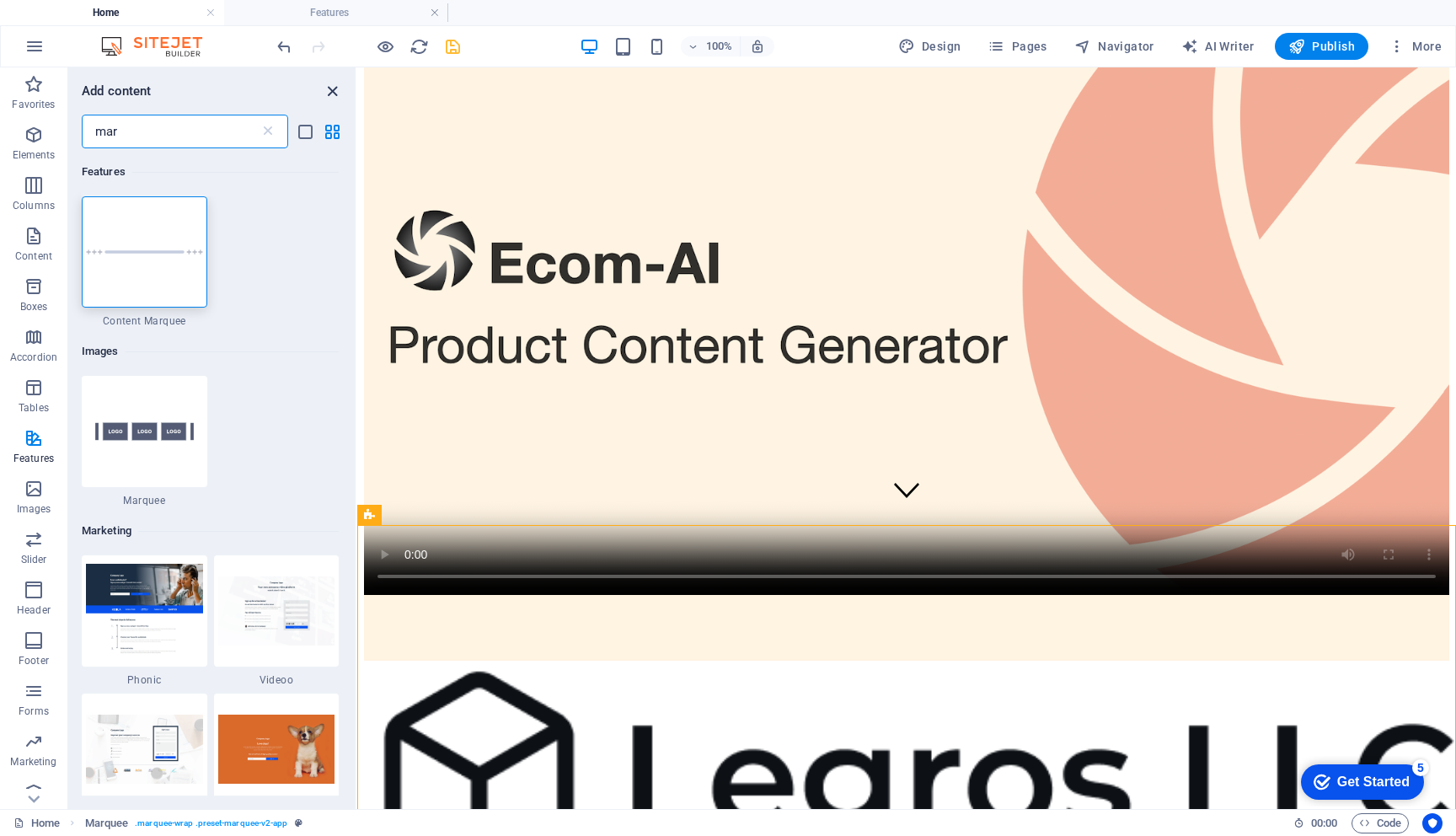
type input "mar"
click at [333, 86] on icon "close panel" at bounding box center [332, 91] width 20 height 20
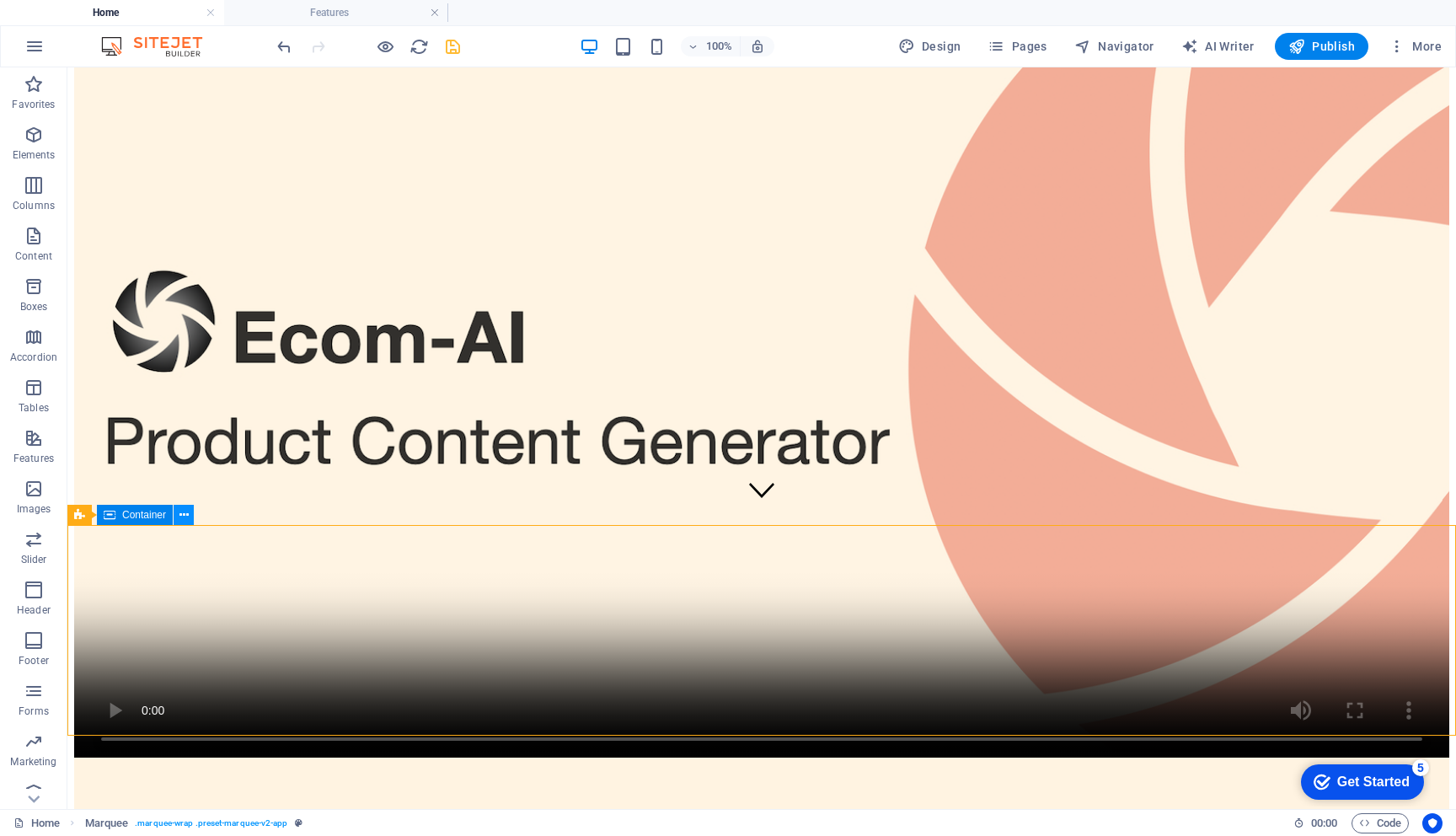
click at [187, 514] on icon at bounding box center [185, 514] width 9 height 18
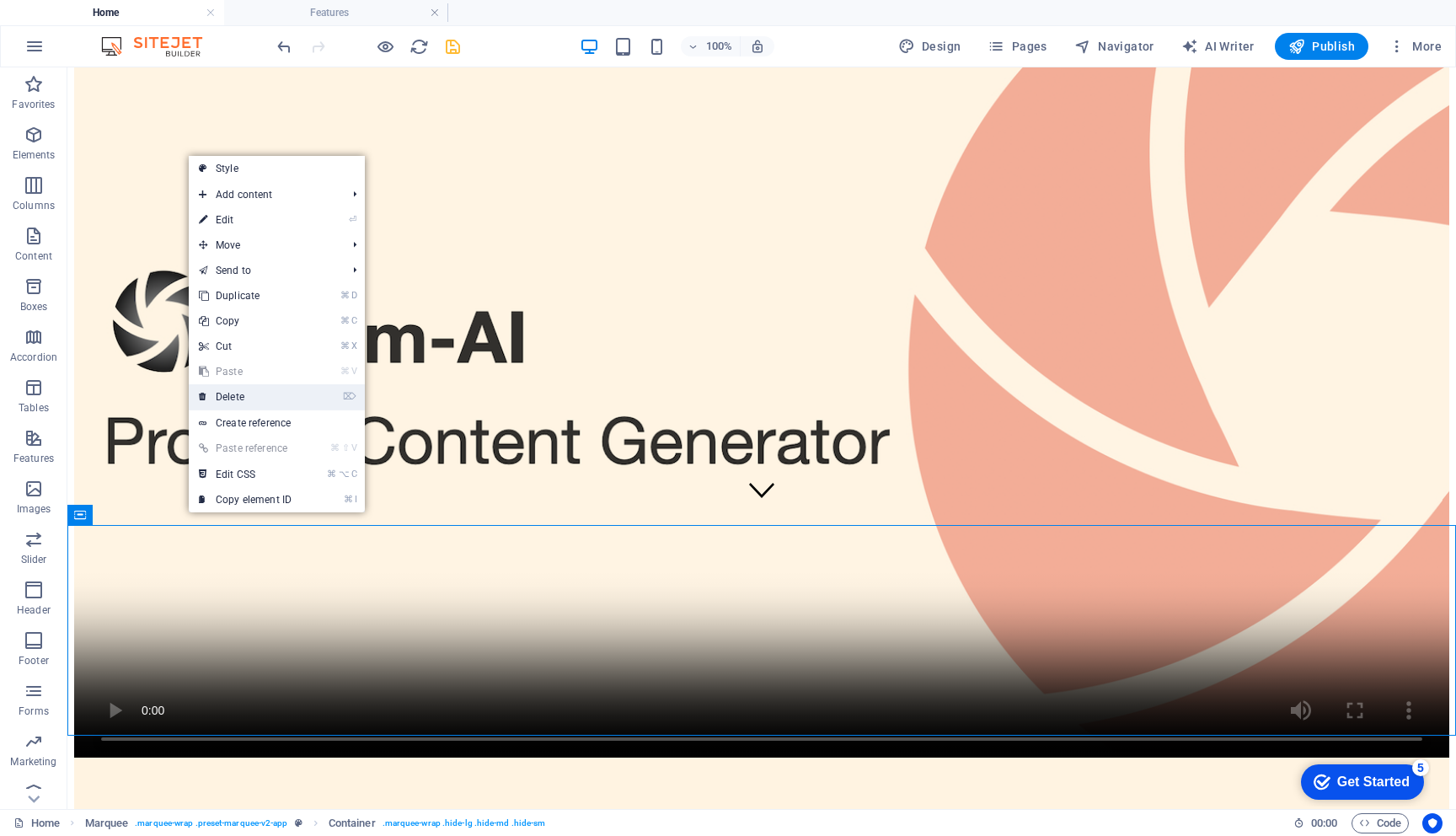
click at [243, 398] on link "⌦ Delete" at bounding box center [245, 396] width 113 height 25
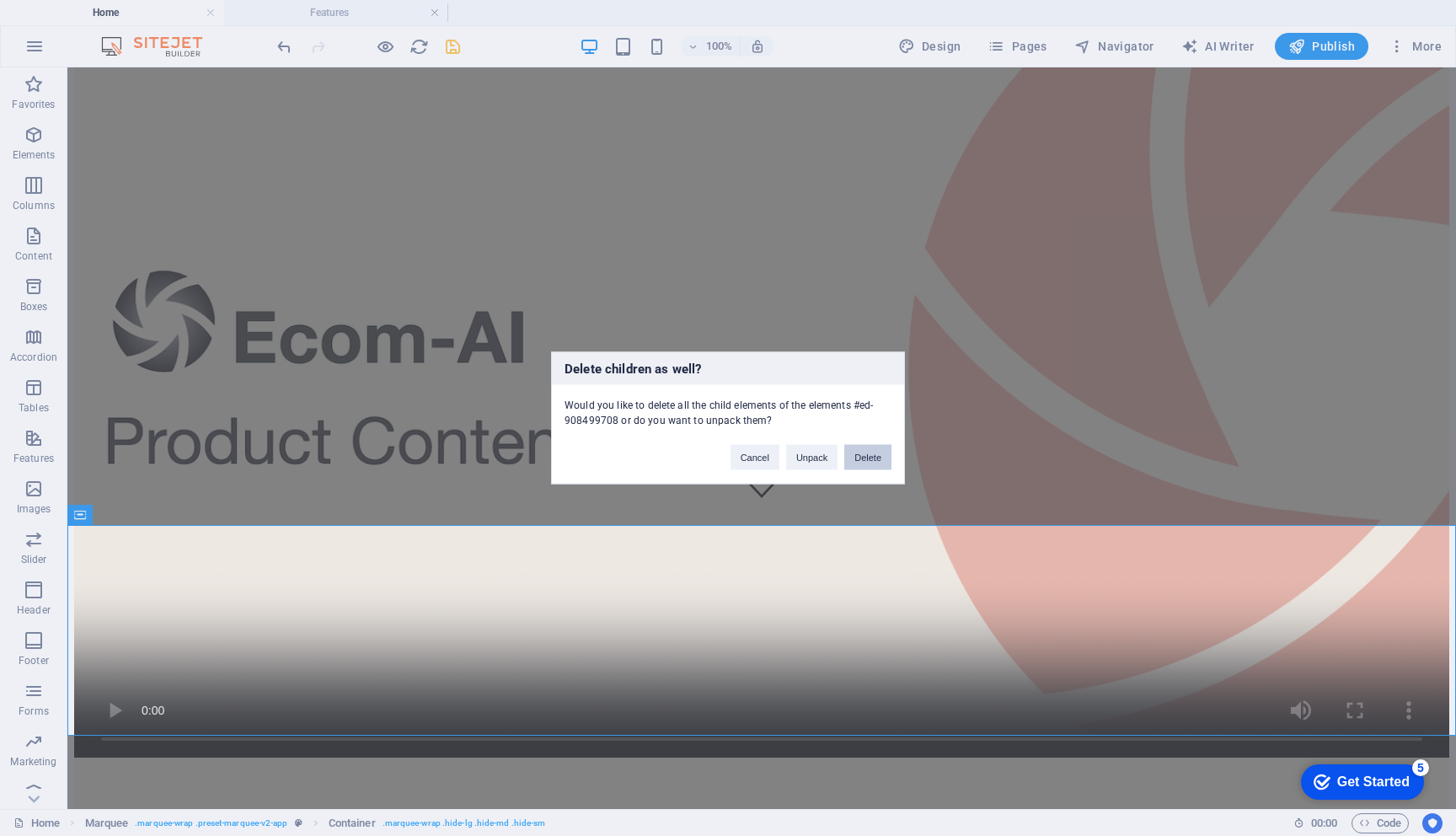
click at [873, 458] on button "Delete" at bounding box center [868, 457] width 48 height 25
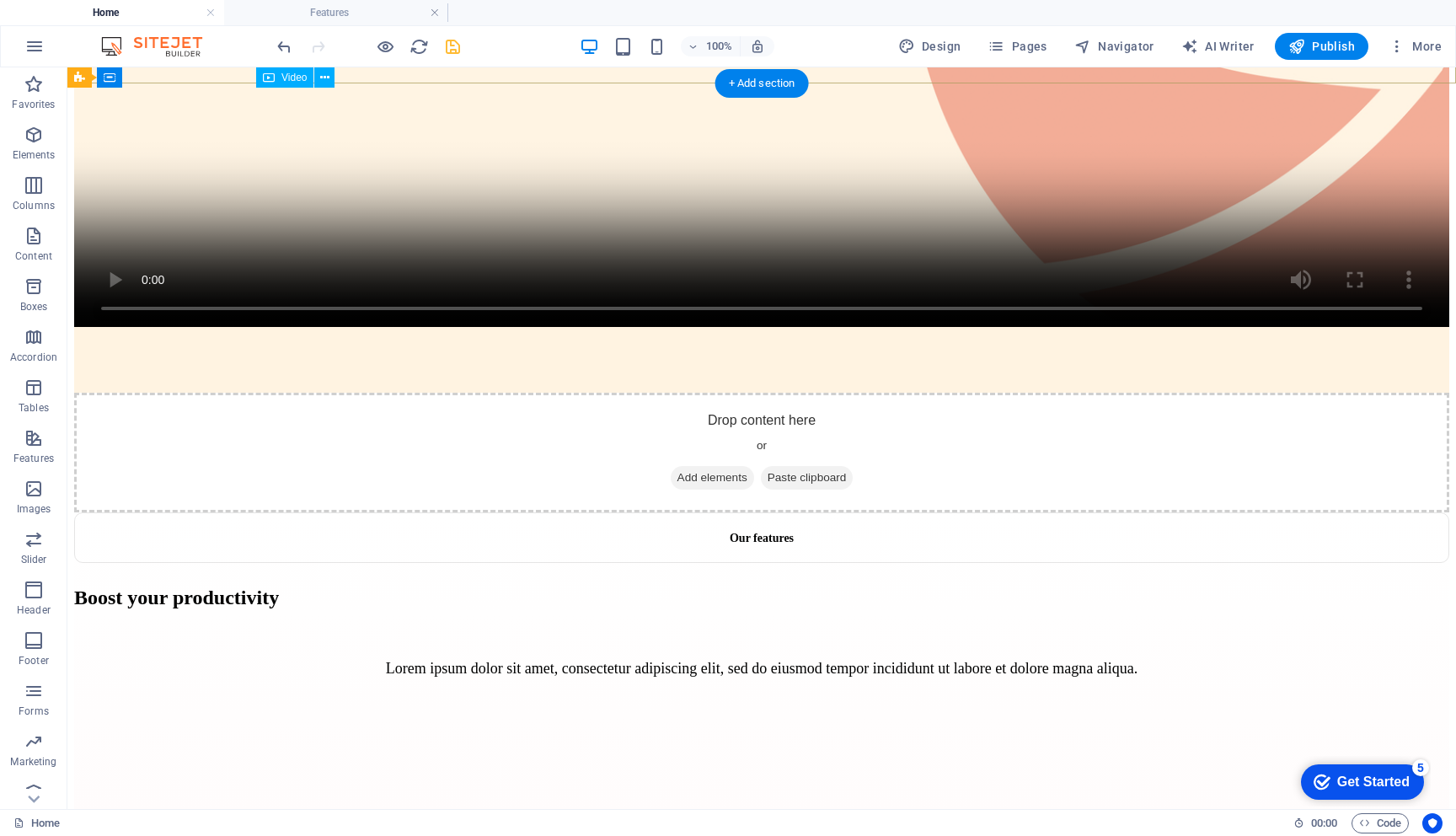
scroll to position [720, 0]
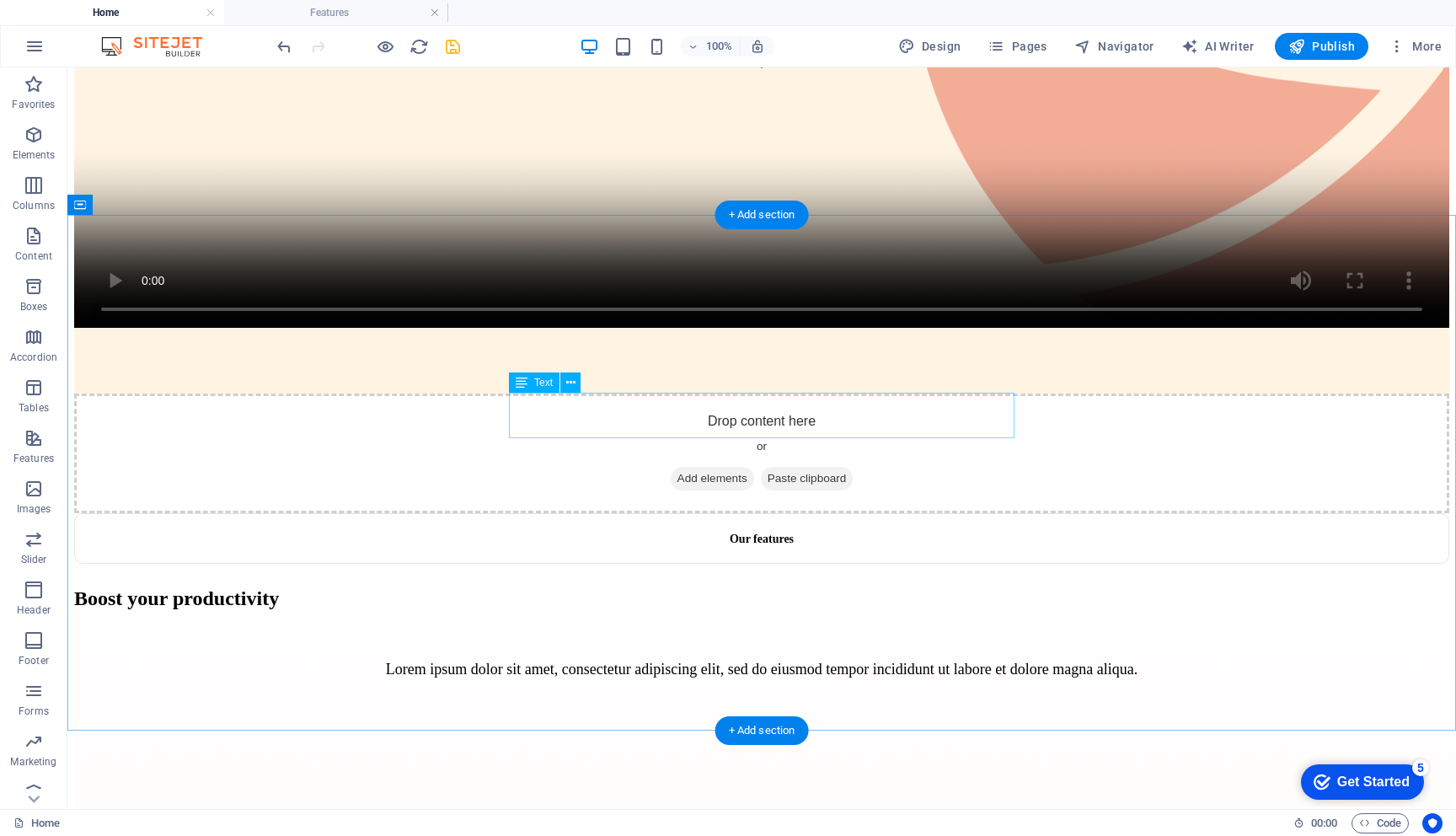
click at [756, 661] on div "Lorem ipsum dolor sit amet, consectetur adipiscing elit, sed do eiusmod tempor …" at bounding box center [762, 669] width 1376 height 18
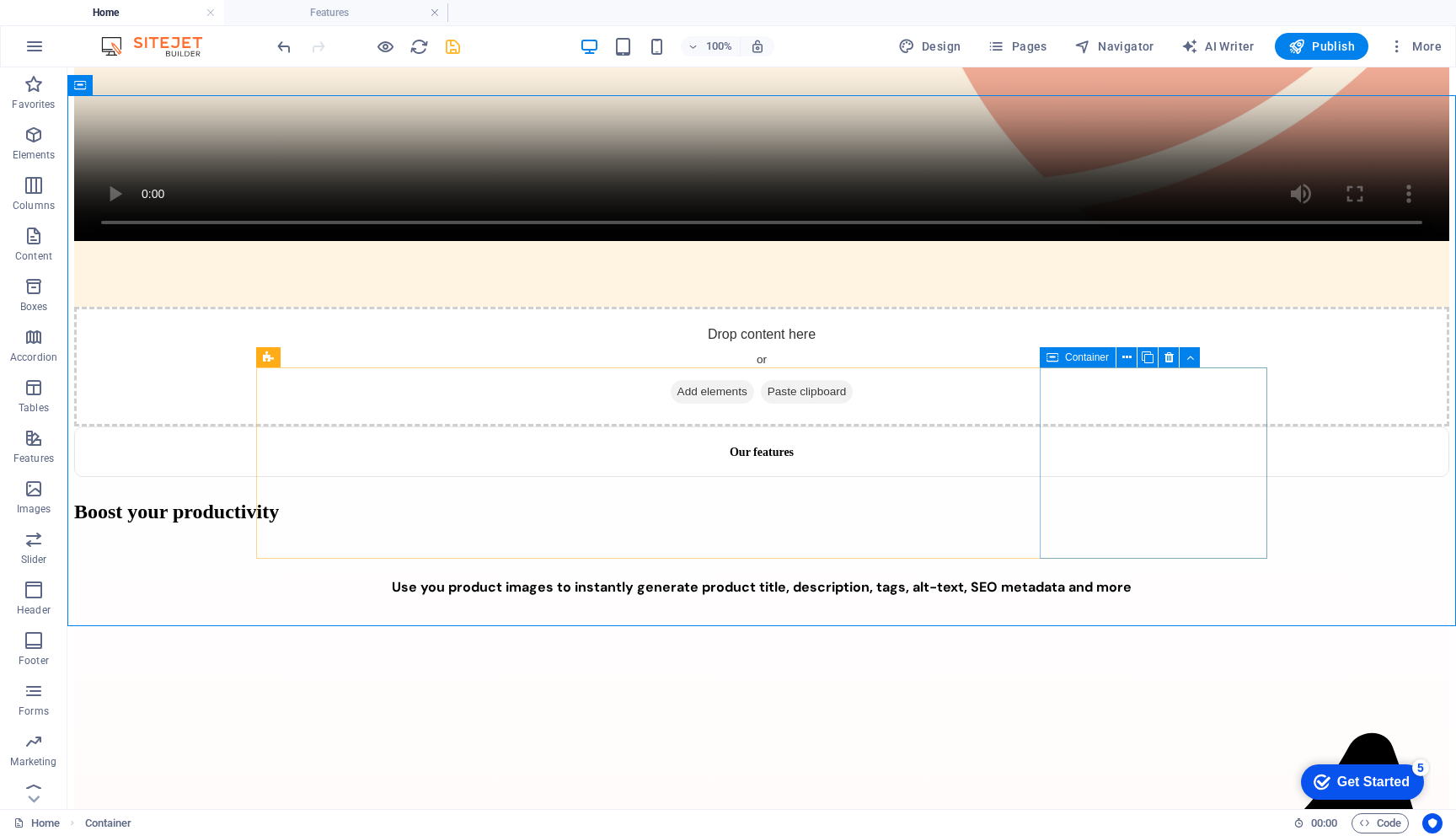
scroll to position [802, 0]
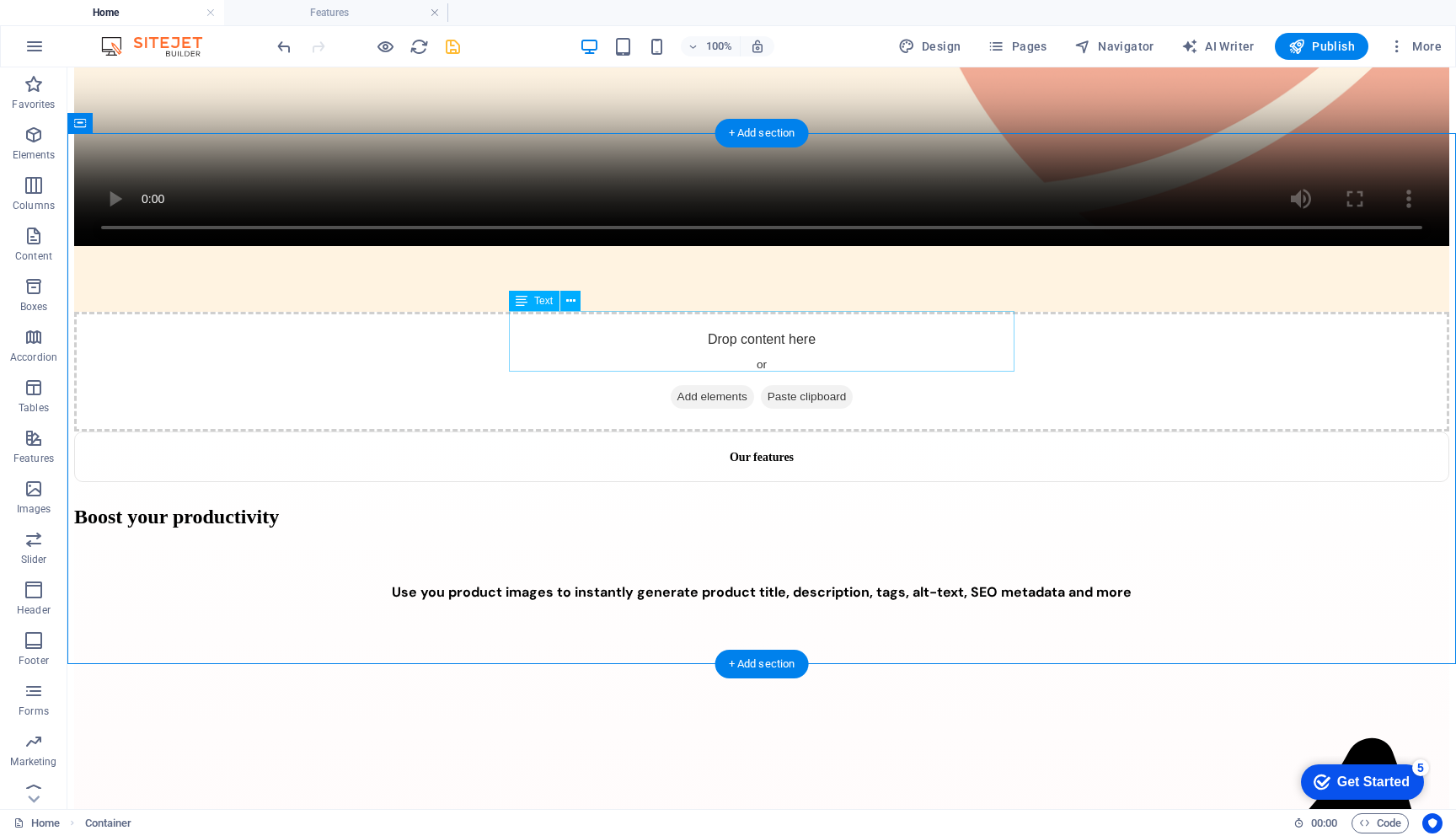
click at [616, 583] on div "Use you product images to instantly generate product title, description, tags, …" at bounding box center [762, 592] width 1376 height 18
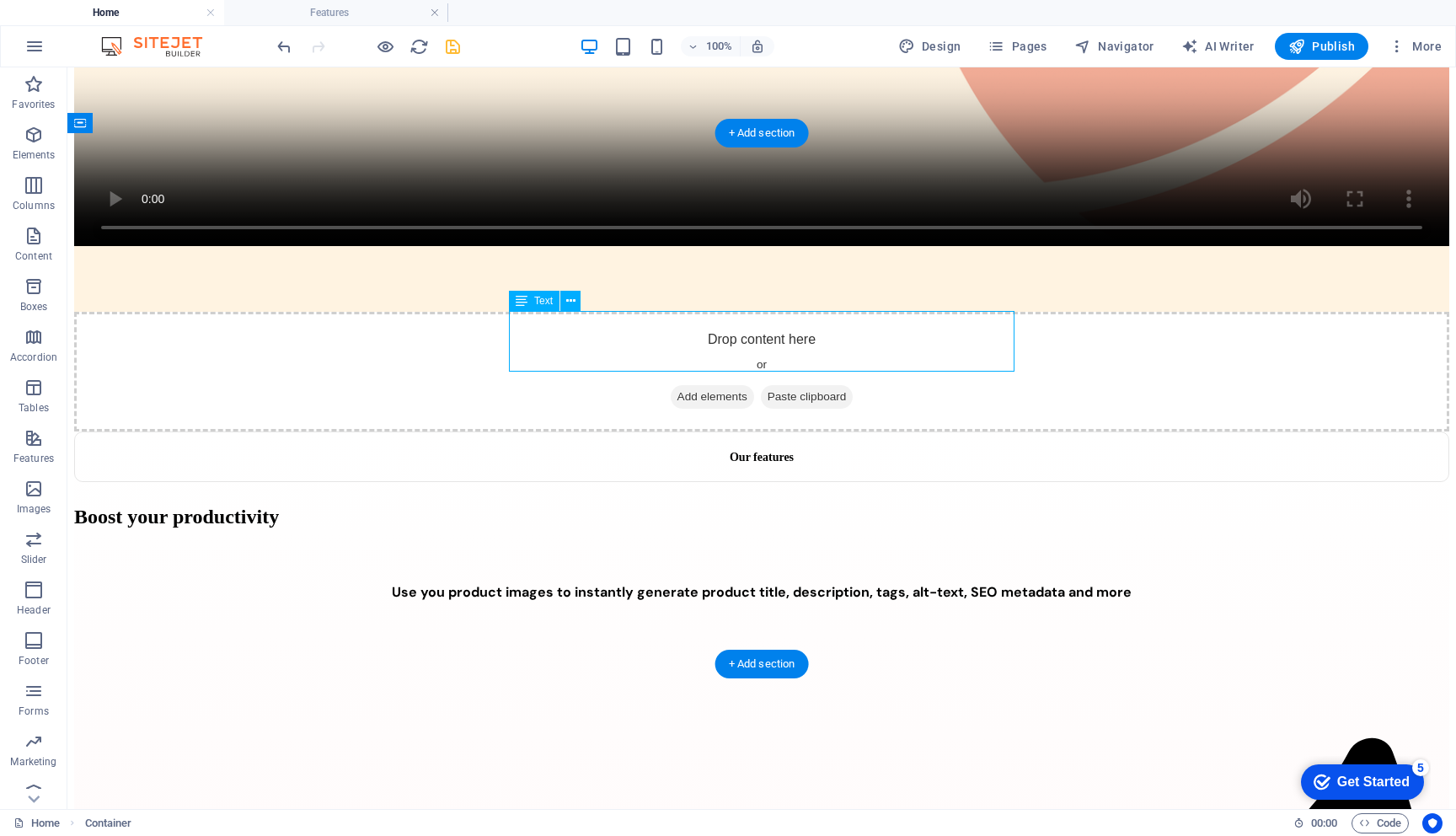
click at [616, 583] on div "Use you product images to instantly generate product title, description, tags, …" at bounding box center [762, 592] width 1376 height 18
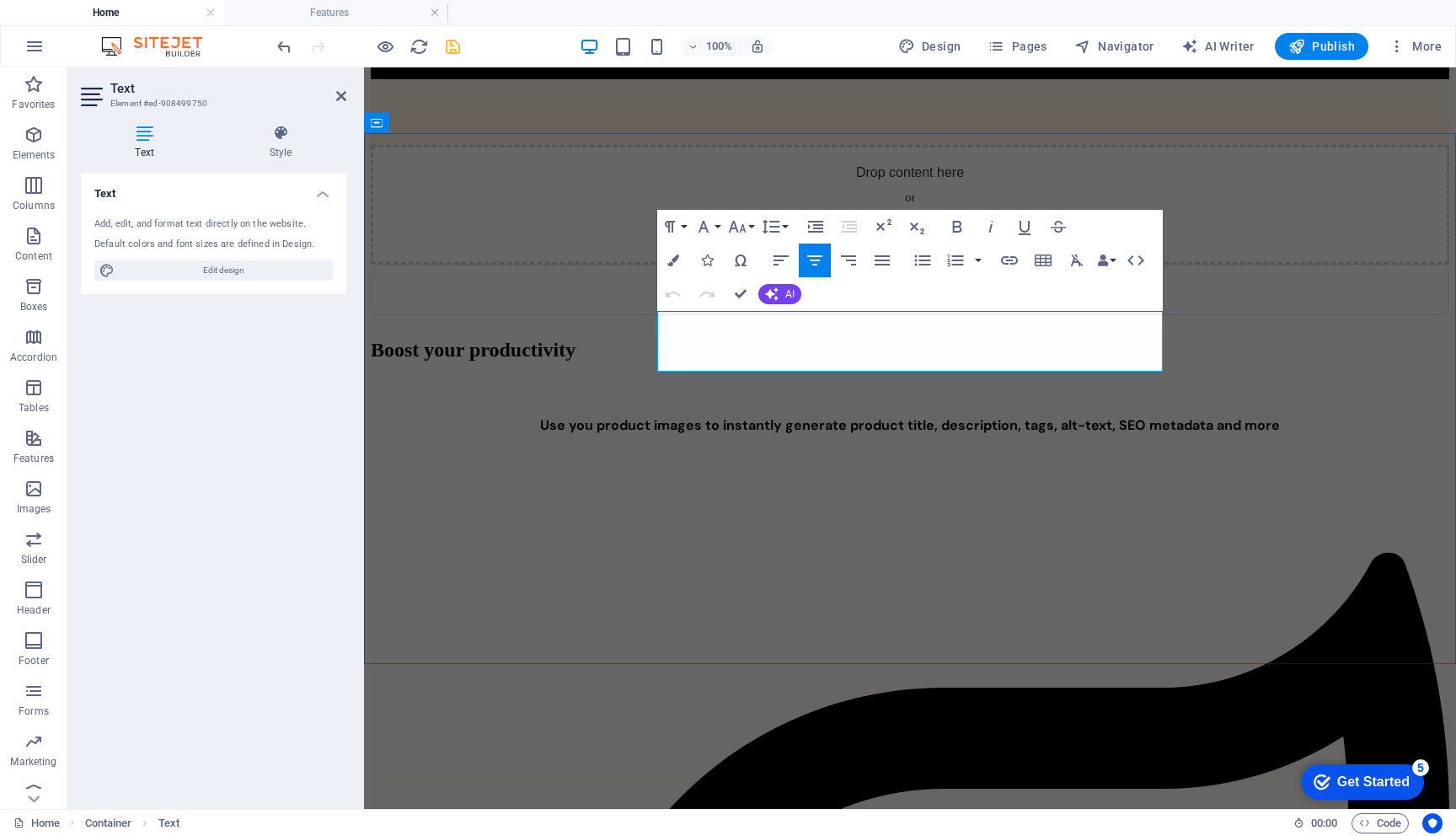
click at [761, 417] on span "Use you product images to instantly generate product title, description, tags, …" at bounding box center [911, 425] width 740 height 18
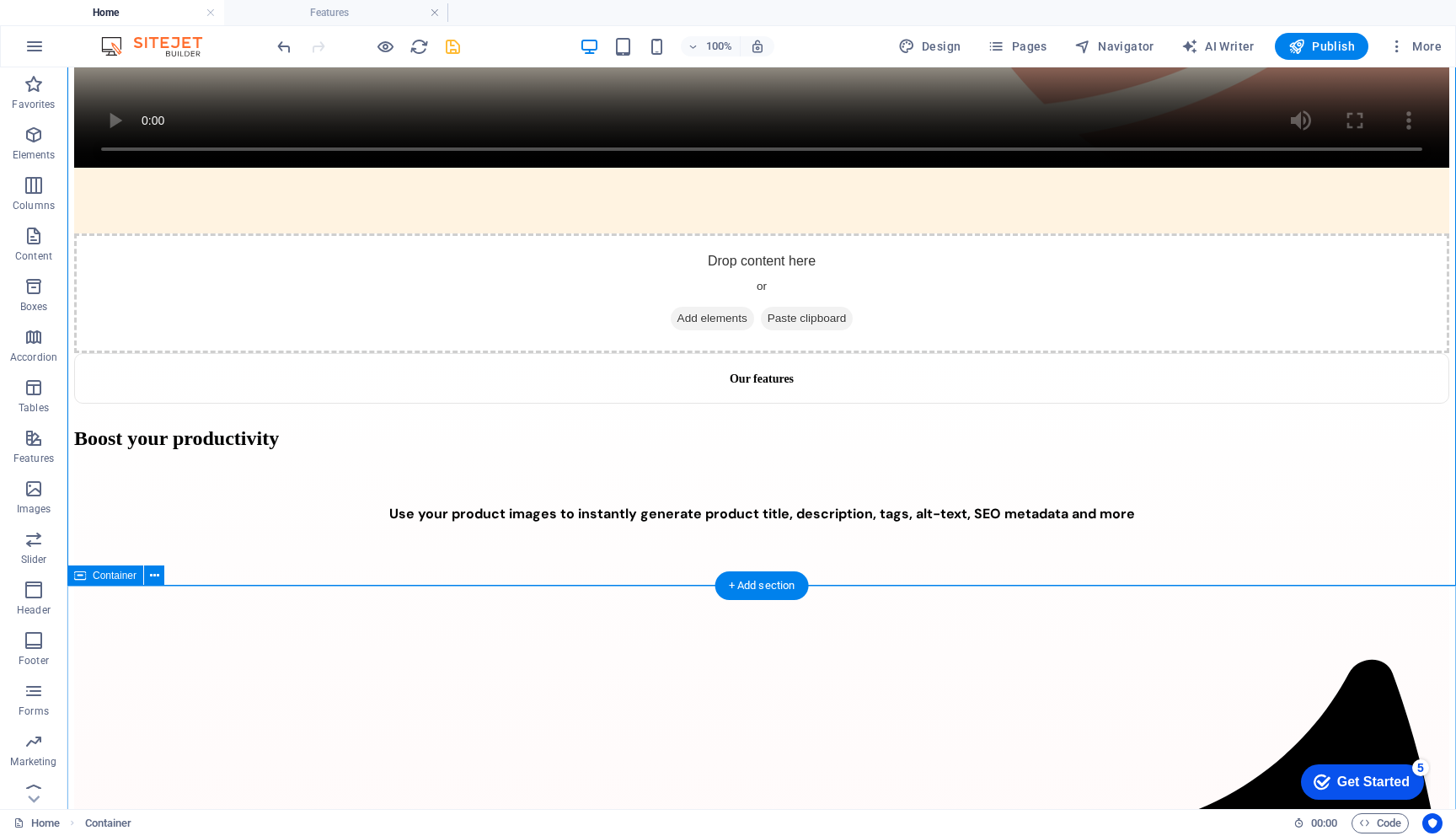
scroll to position [873, 0]
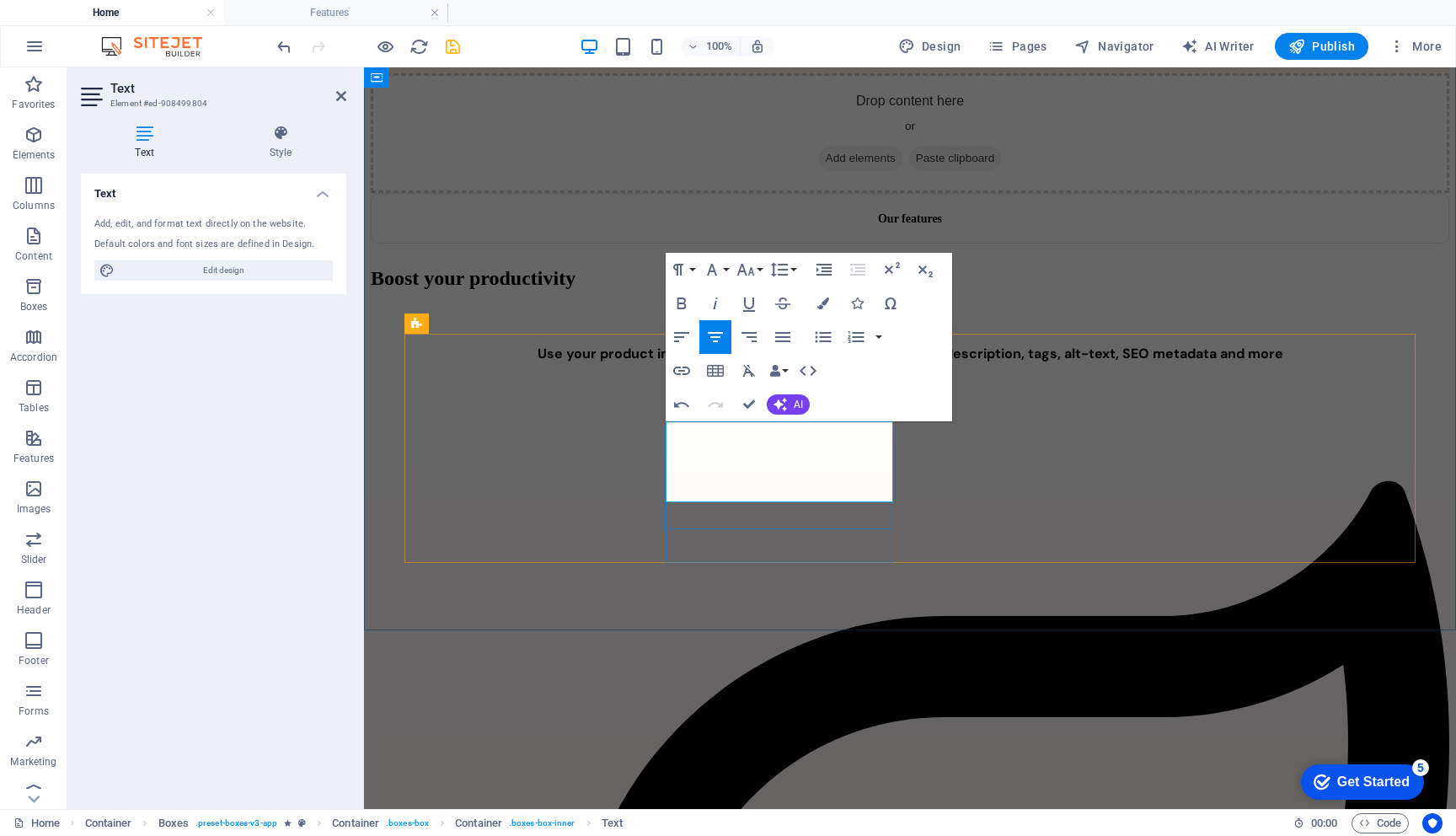
drag, startPoint x: 827, startPoint y: 433, endPoint x: 879, endPoint y: 436, distance: 52.1
click at [677, 299] on icon "button" at bounding box center [682, 304] width 21 height 21
click at [681, 304] on icon "button" at bounding box center [682, 304] width 21 height 21
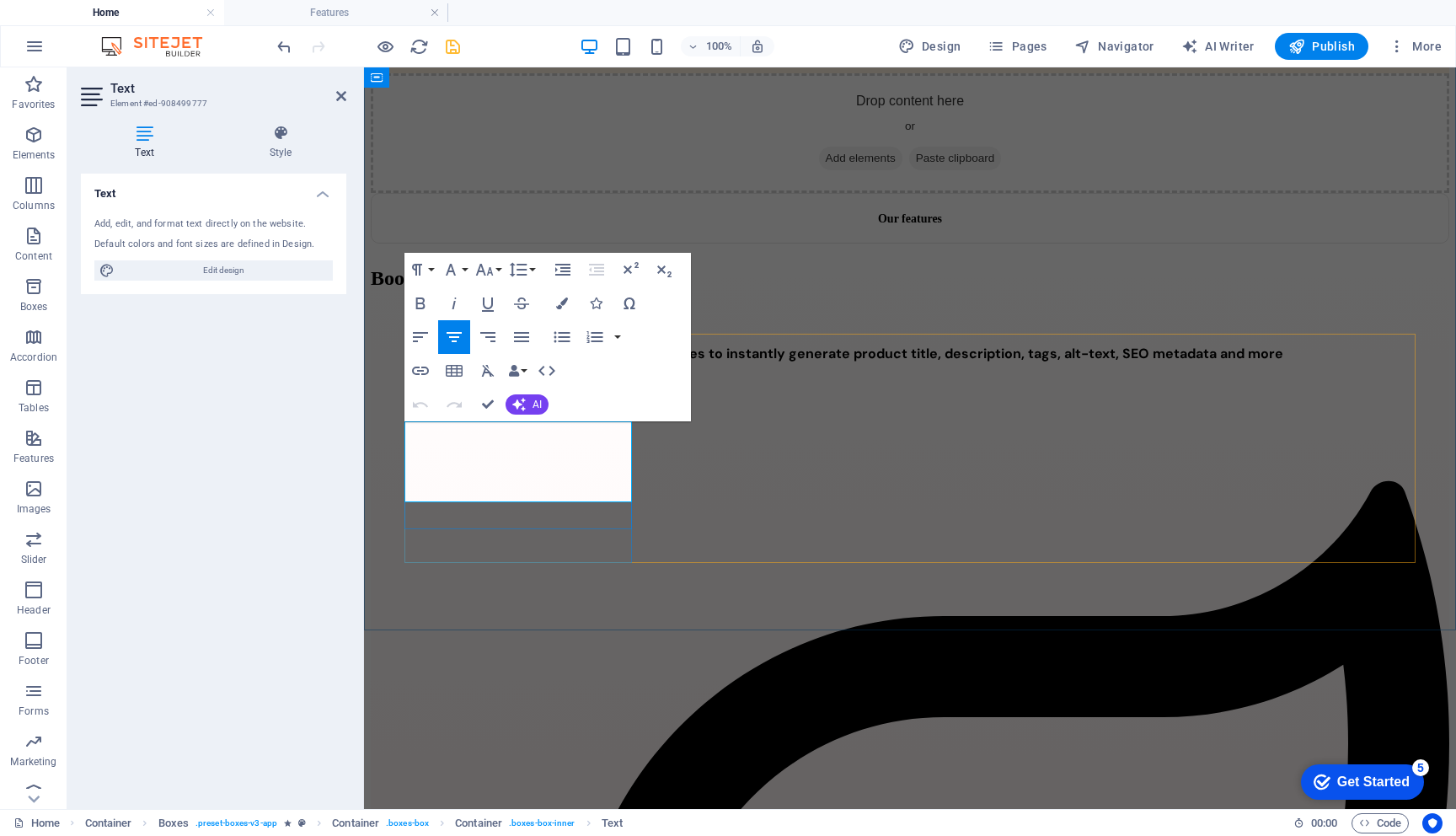
click at [413, 303] on icon "button" at bounding box center [420, 304] width 21 height 21
click at [420, 308] on icon "button" at bounding box center [421, 303] width 9 height 12
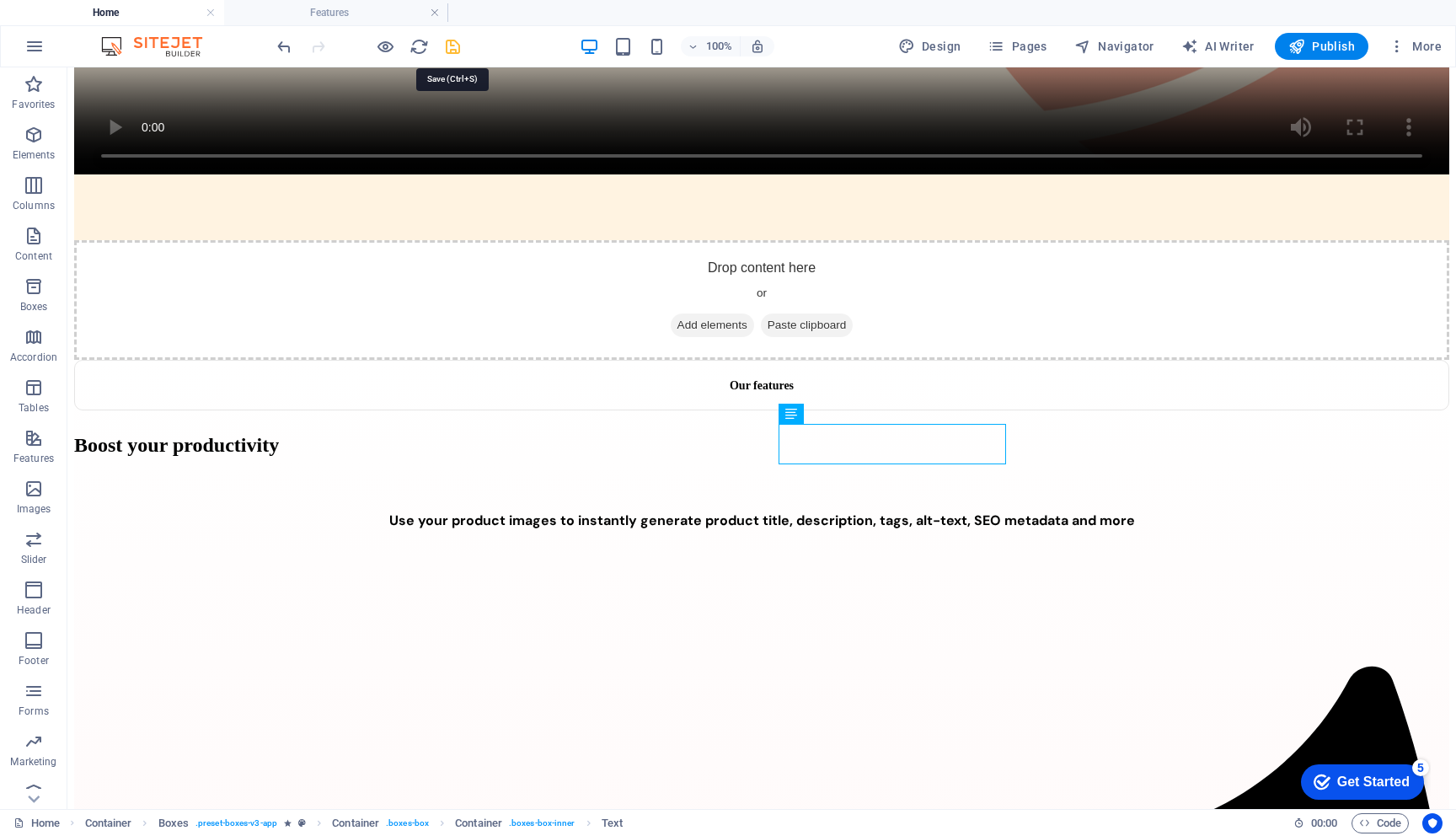
click at [452, 47] on icon "save" at bounding box center [453, 47] width 20 height 20
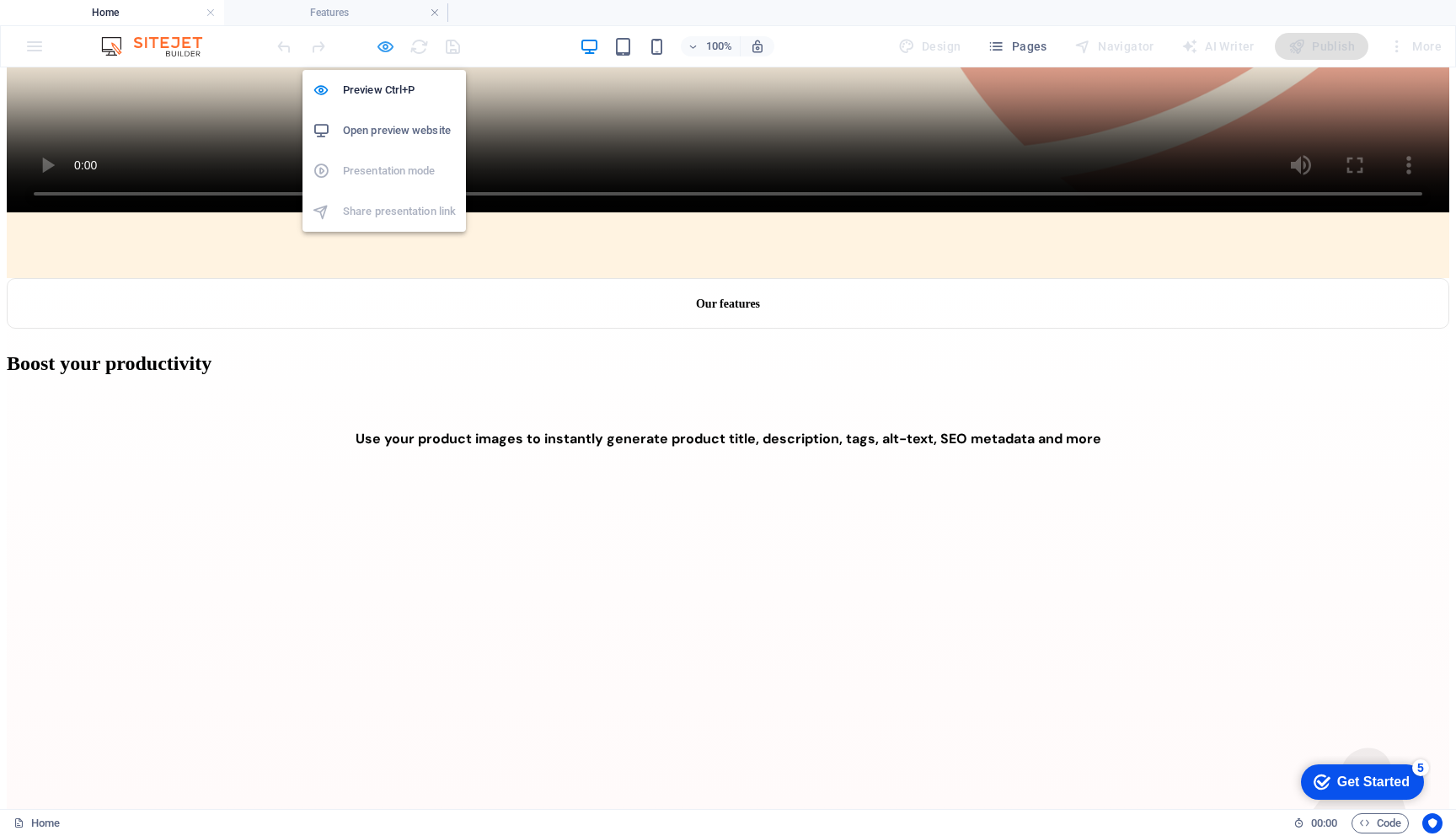
scroll to position [888, 0]
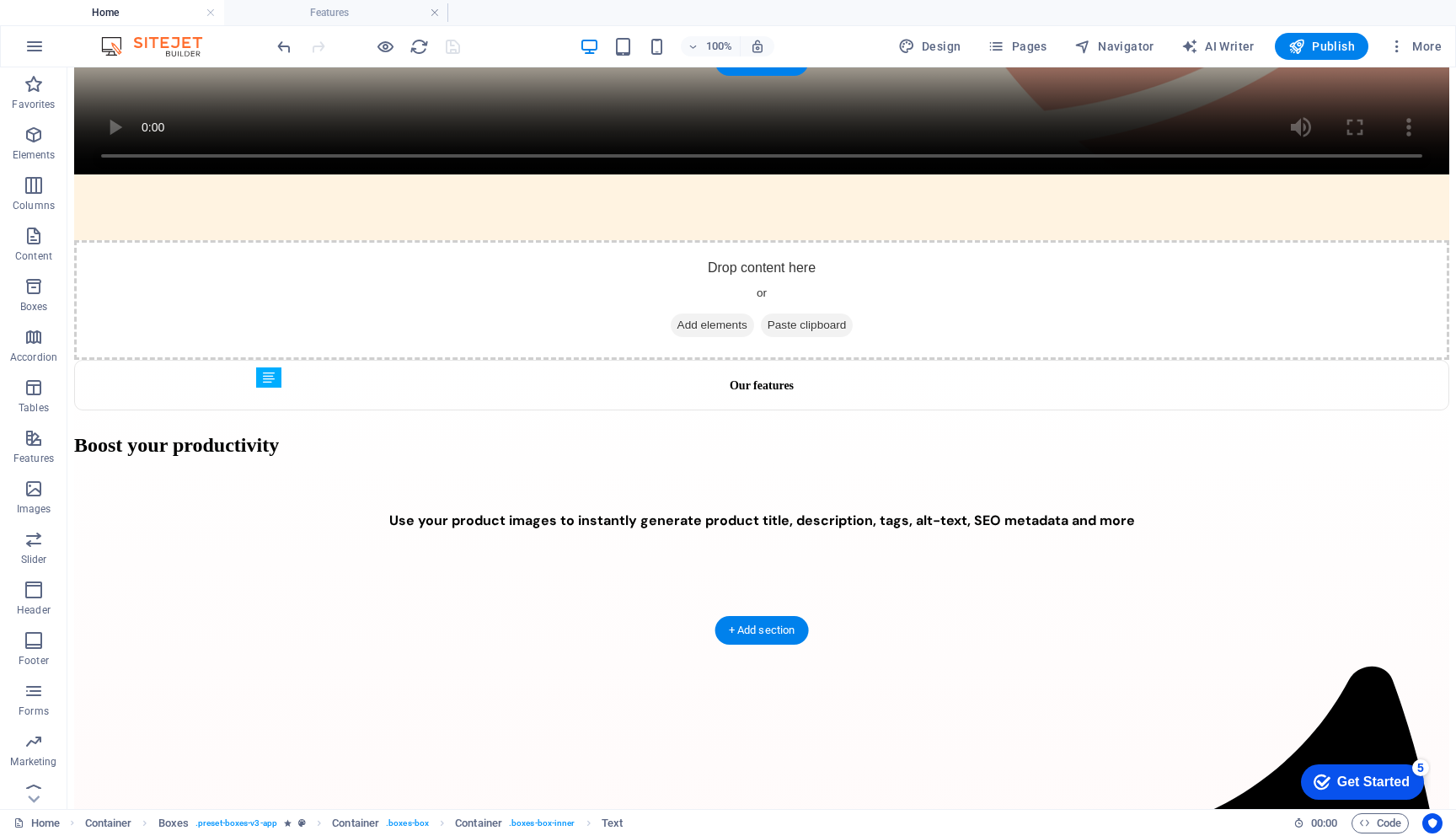
drag, startPoint x: 381, startPoint y: 450, endPoint x: 310, endPoint y: 400, distance: 86.8
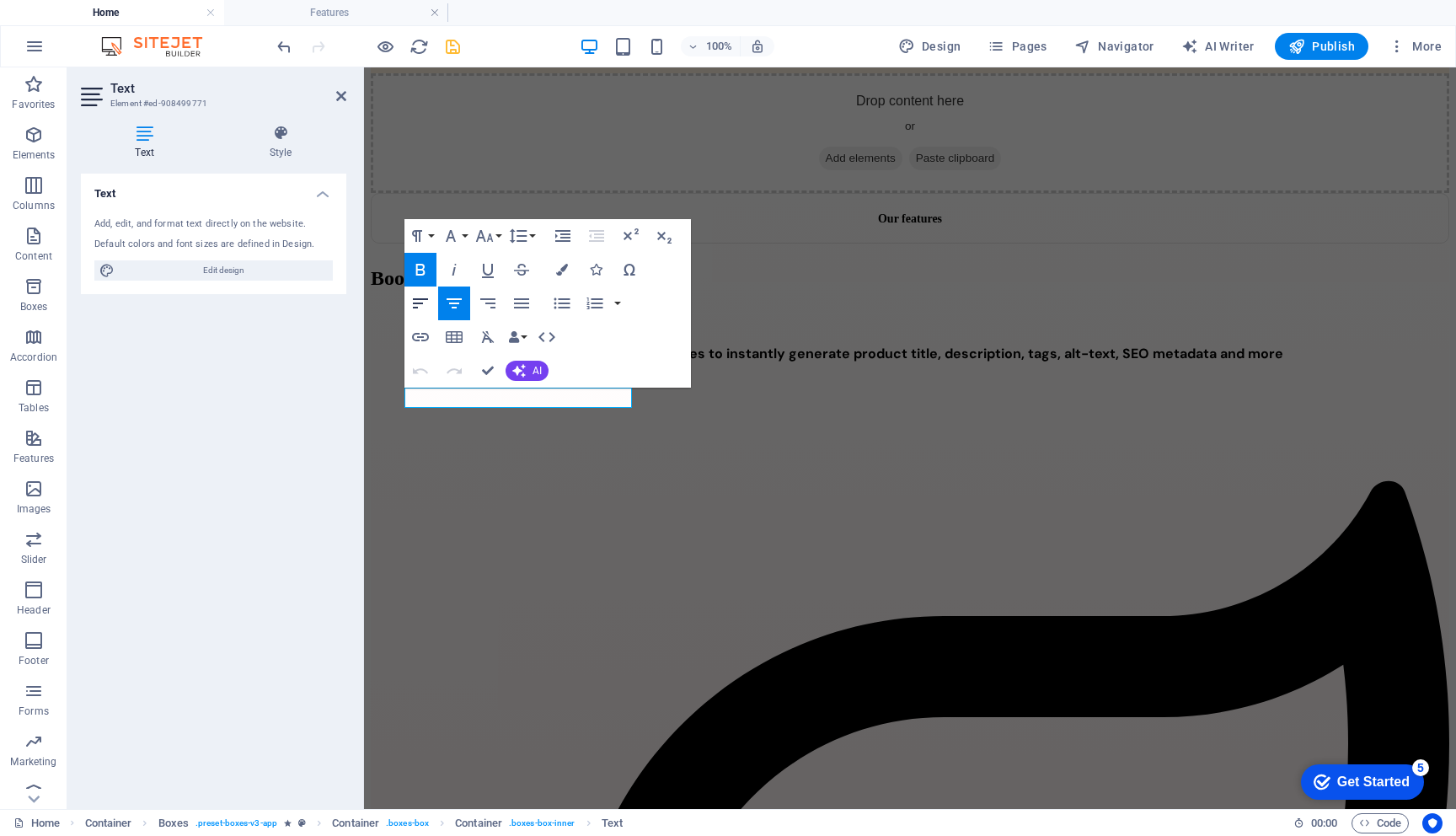
click at [424, 295] on icon "button" at bounding box center [420, 304] width 21 height 21
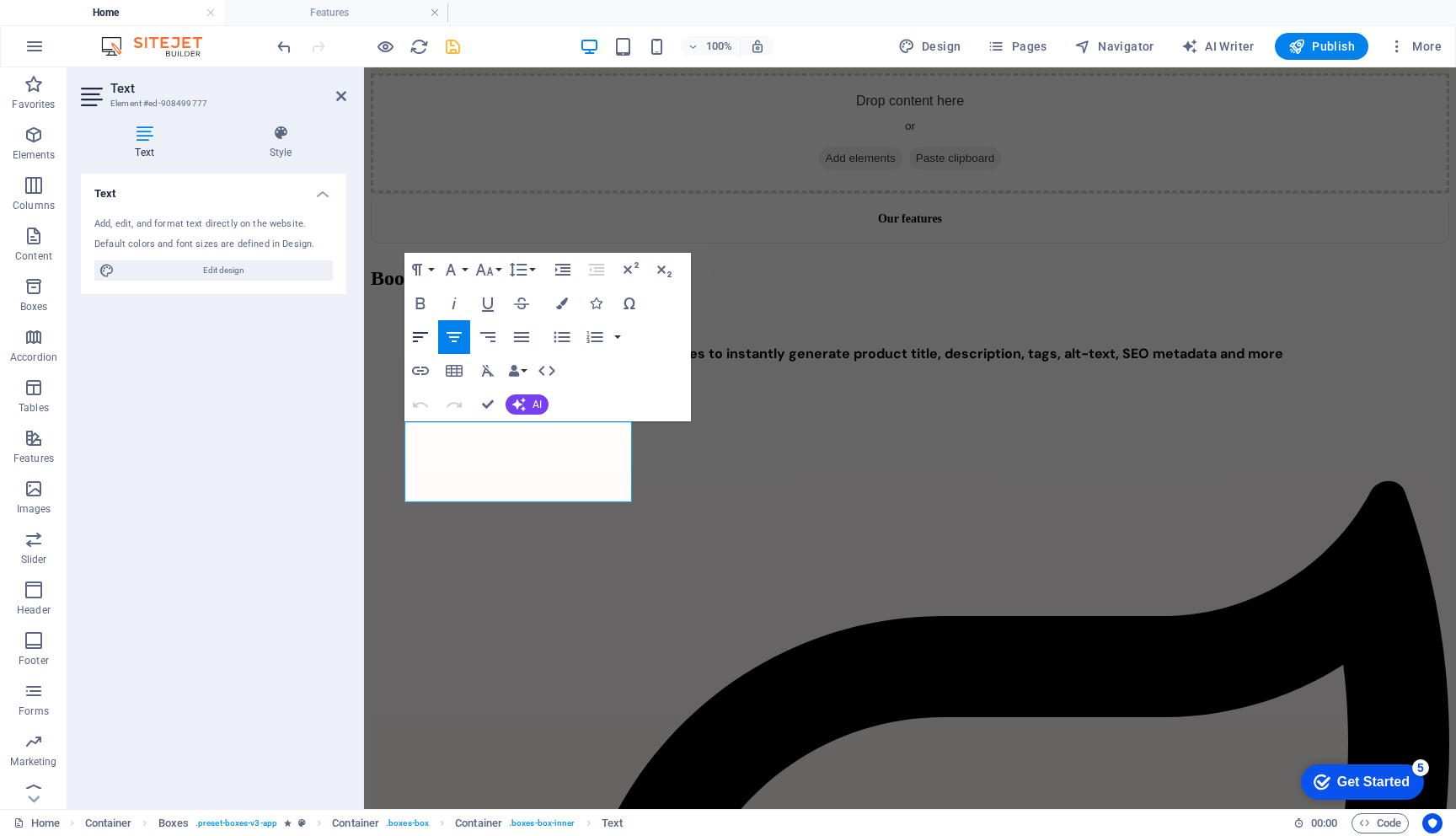
click at [427, 328] on icon "button" at bounding box center [420, 337] width 21 height 21
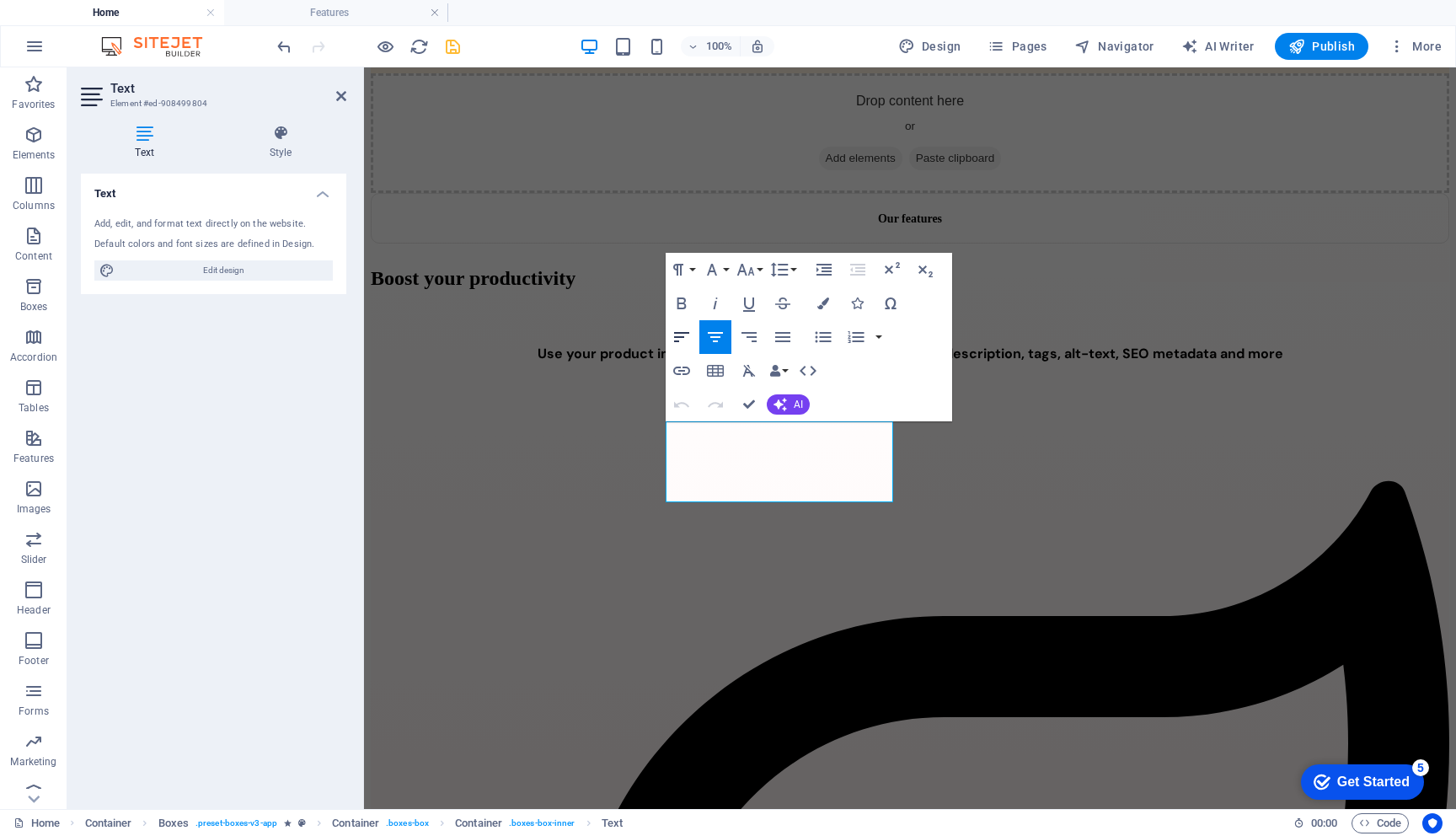
click at [681, 336] on icon "button" at bounding box center [682, 337] width 21 height 21
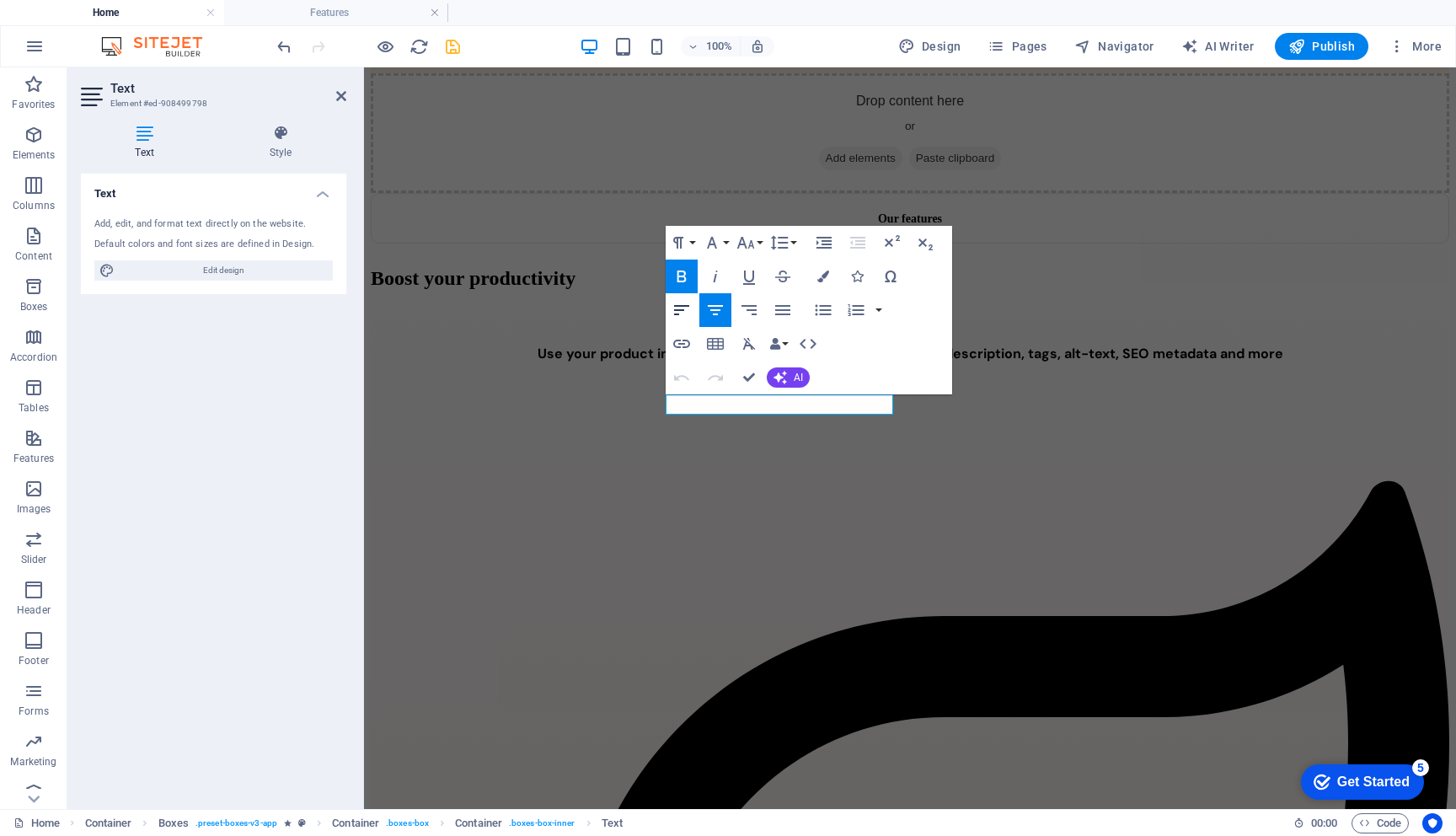
click at [681, 305] on icon "button" at bounding box center [681, 309] width 15 height 10
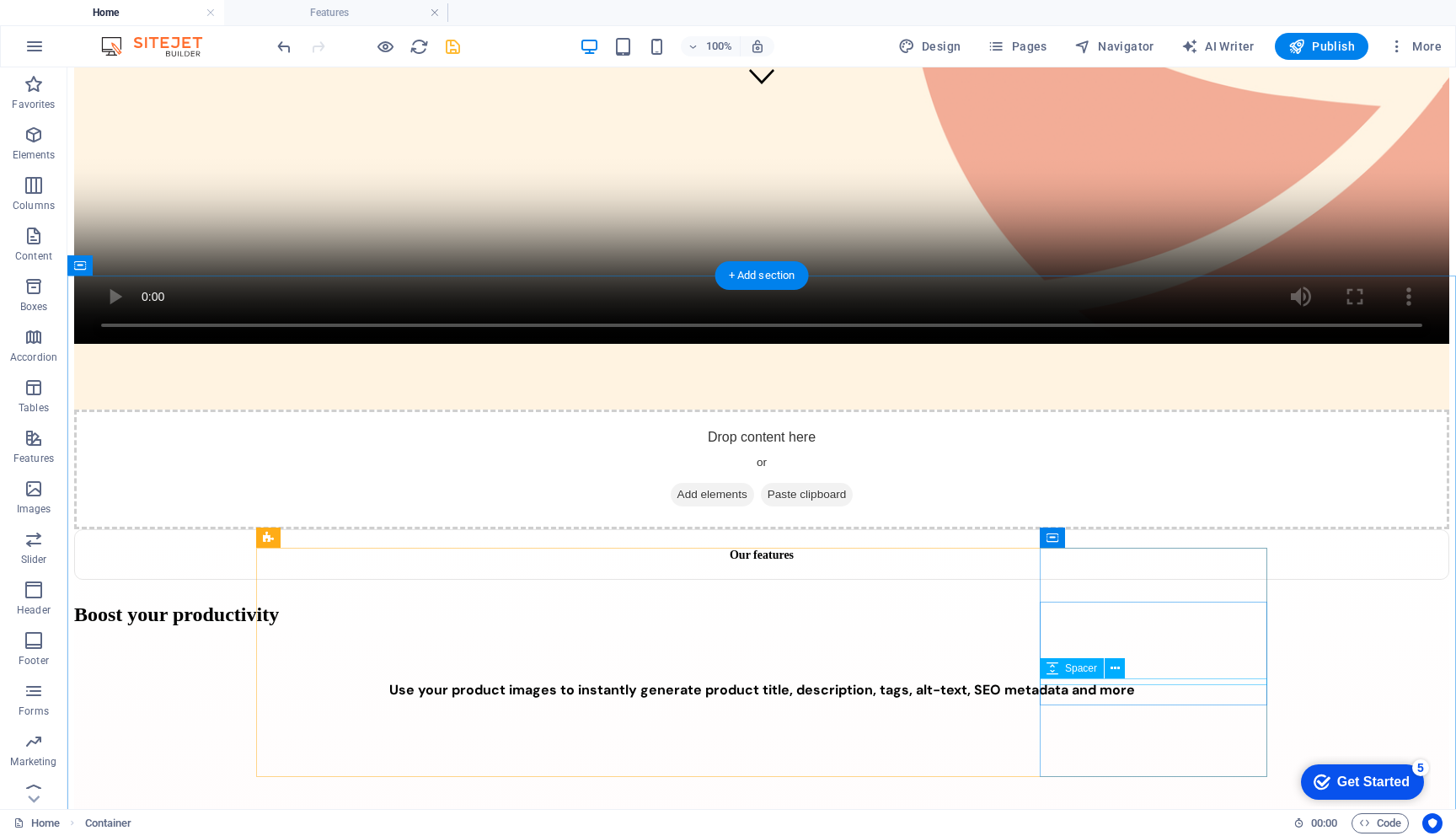
scroll to position [717, 0]
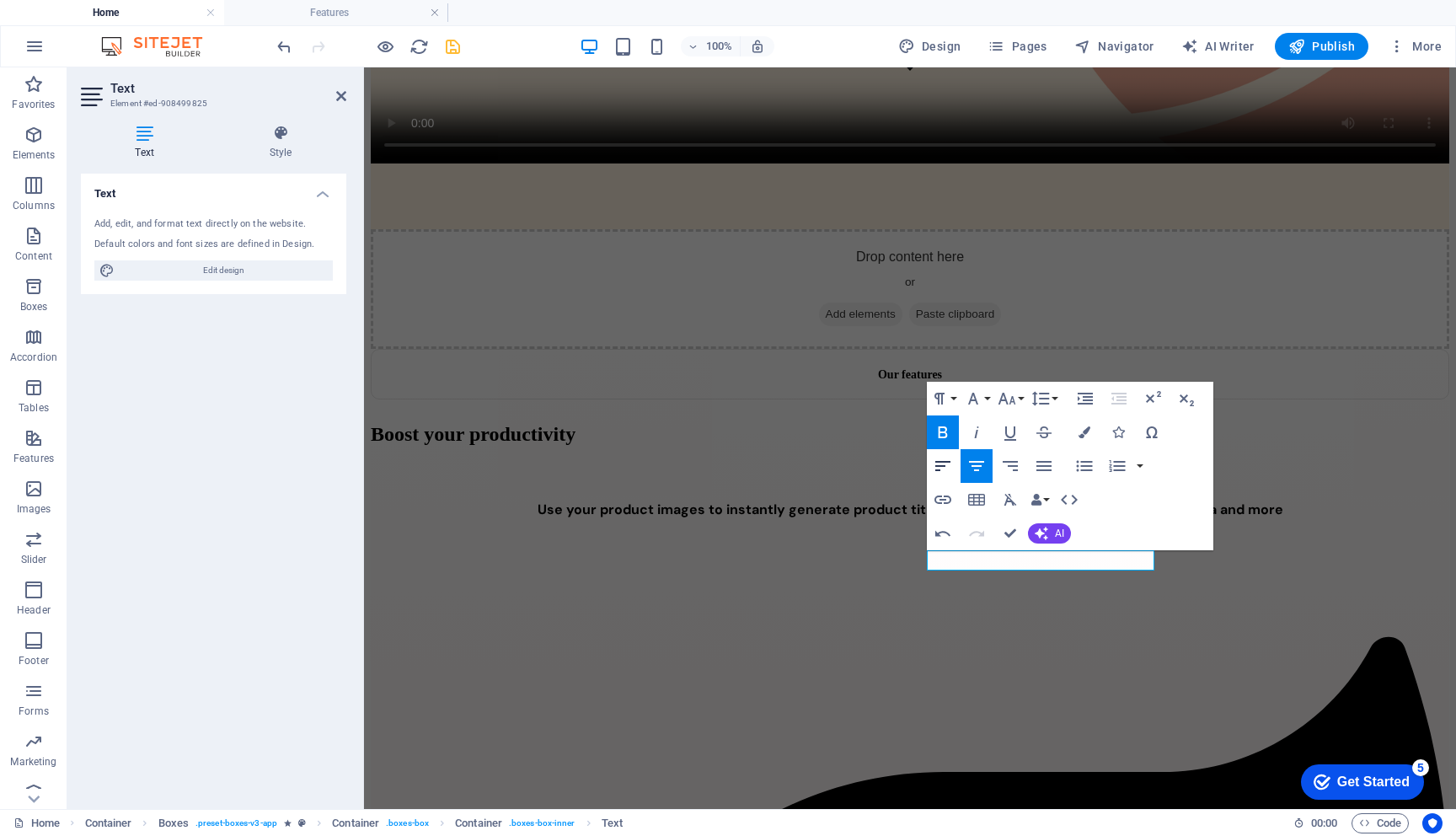
click at [943, 459] on icon "button" at bounding box center [943, 466] width 21 height 21
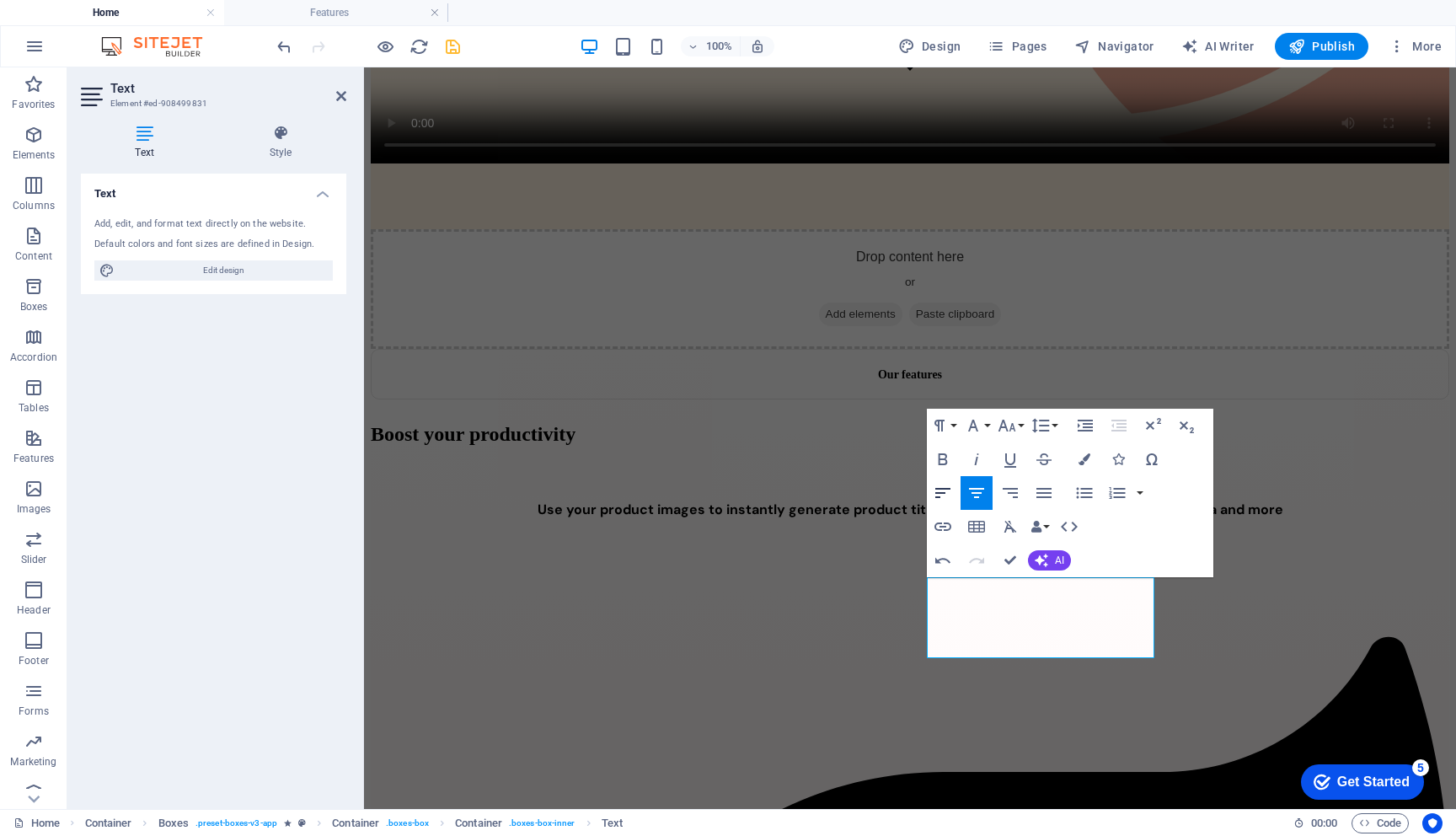
click at [942, 487] on icon "button" at bounding box center [943, 492] width 15 height 10
click at [942, 453] on icon "button" at bounding box center [943, 459] width 9 height 12
click at [946, 460] on icon "button" at bounding box center [943, 459] width 21 height 21
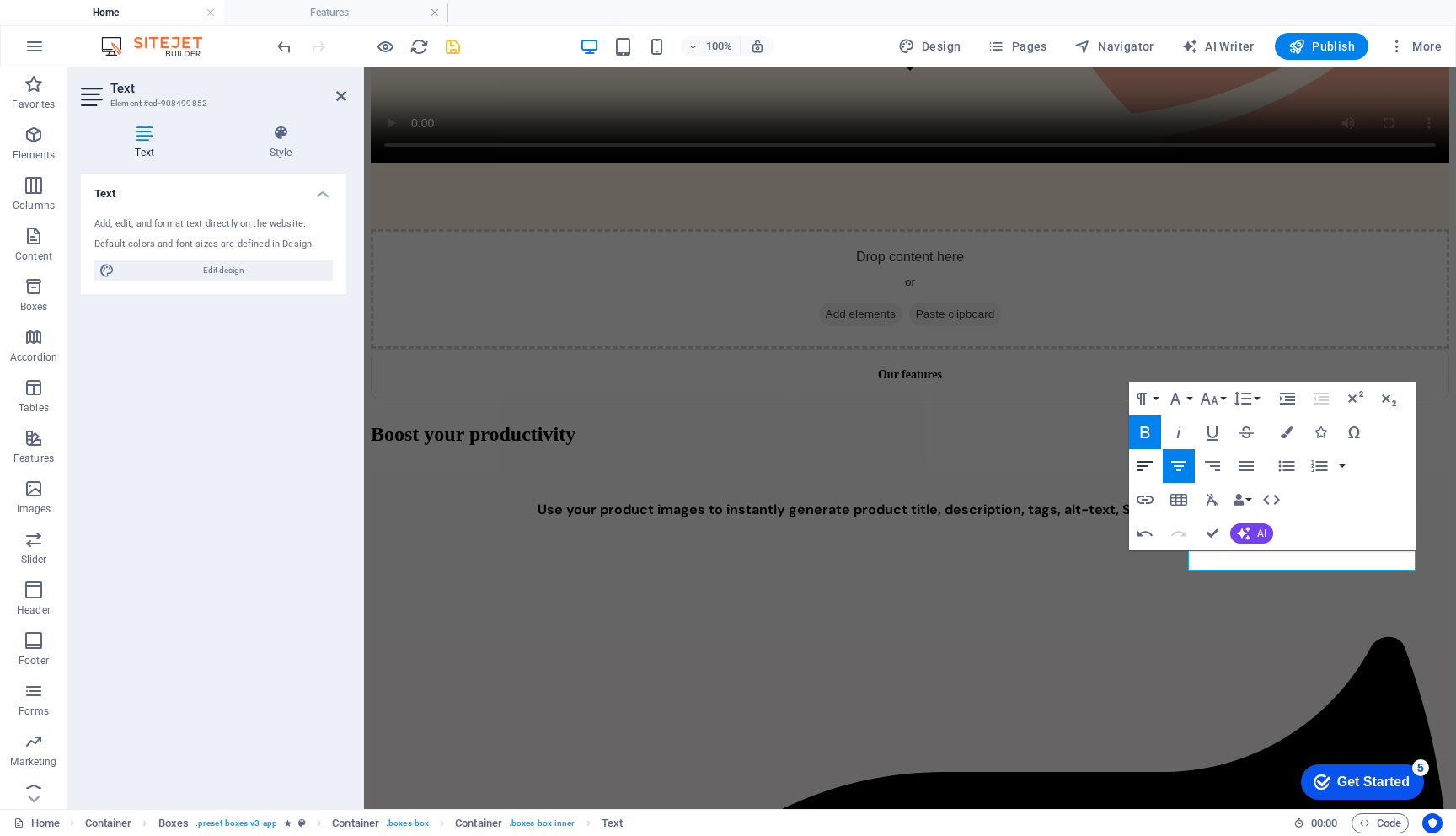
click at [1142, 468] on icon "button" at bounding box center [1146, 466] width 21 height 21
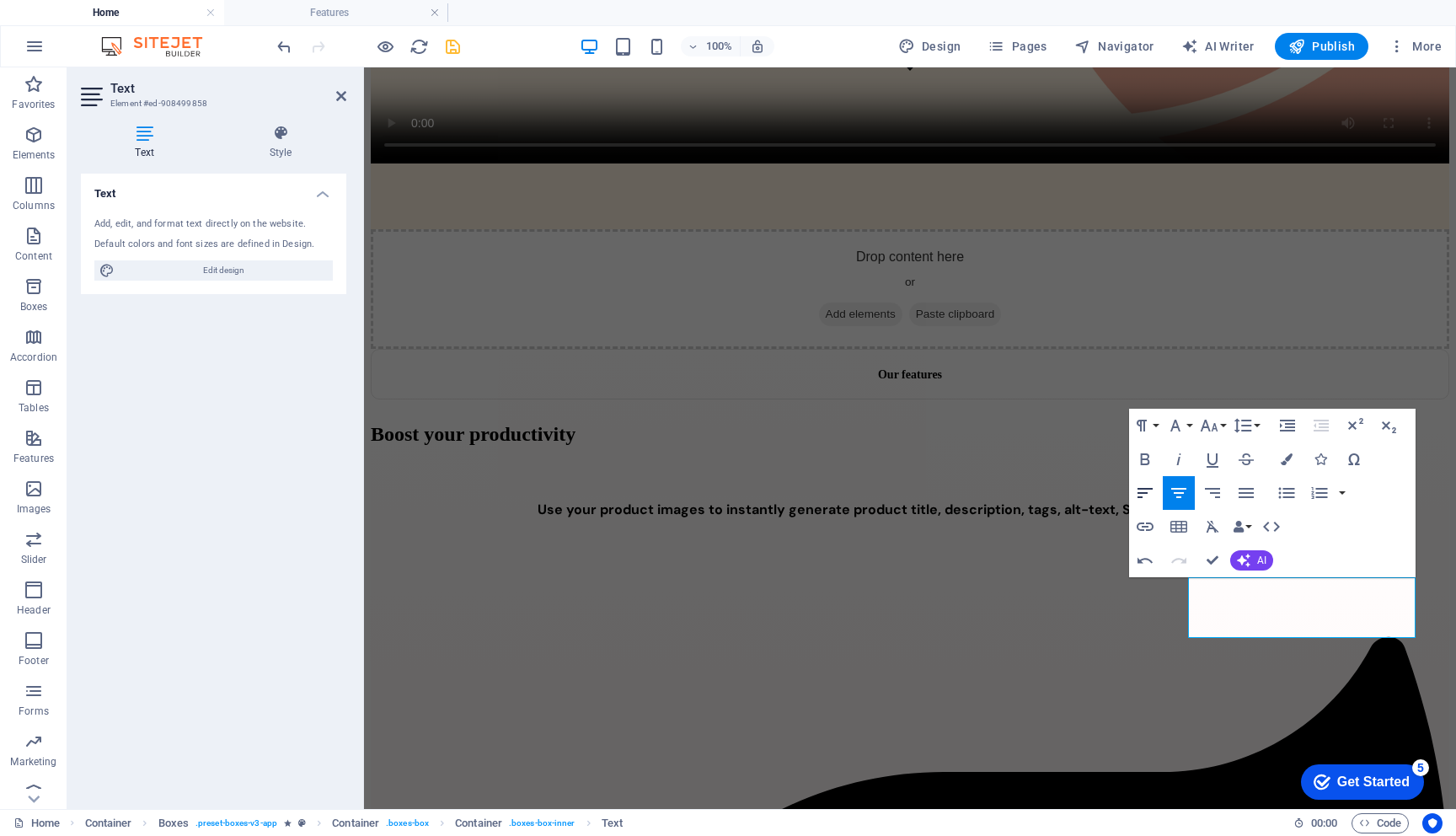
click at [1148, 488] on icon "button" at bounding box center [1146, 492] width 15 height 10
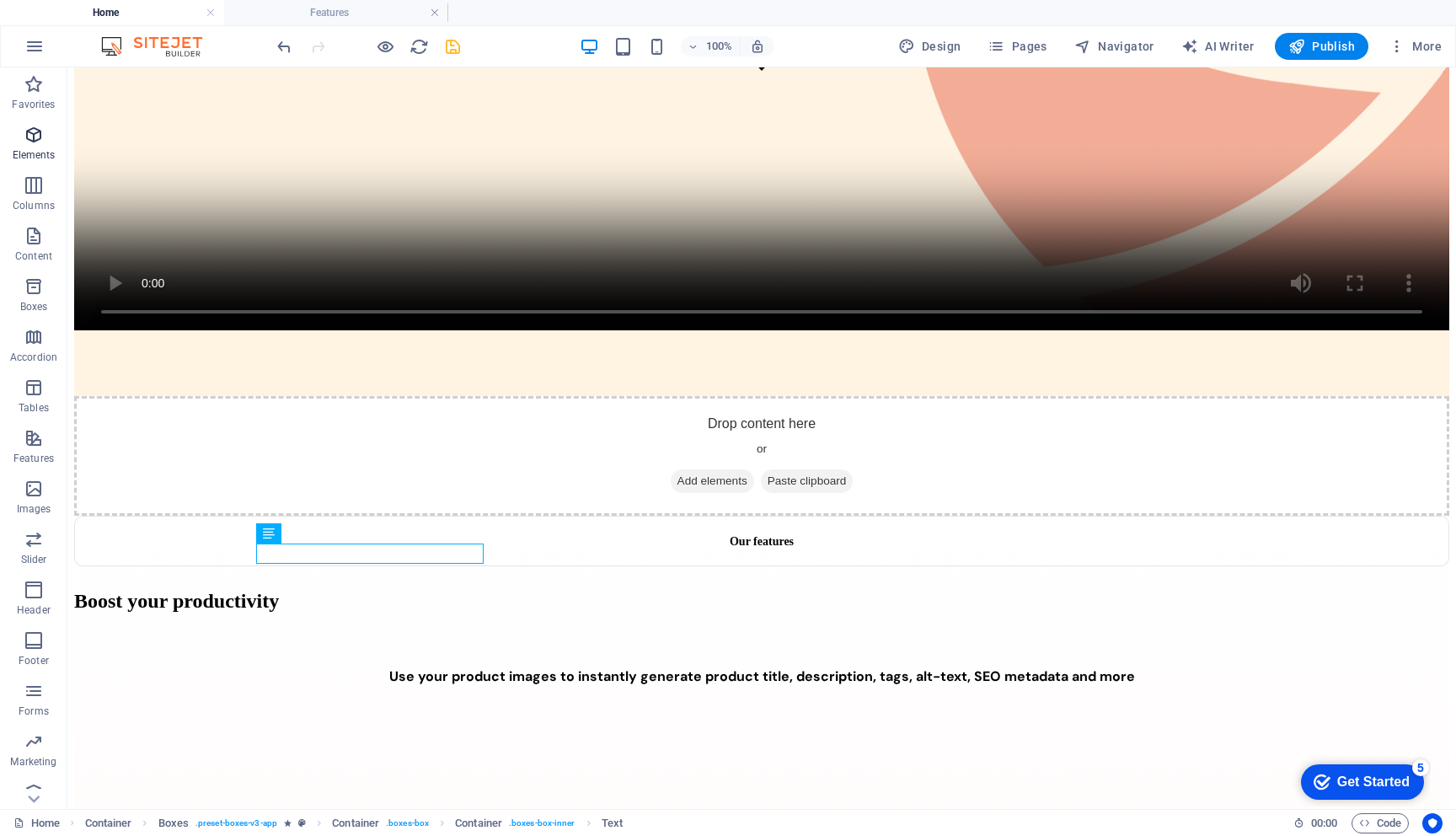
click at [31, 141] on icon "button" at bounding box center [34, 135] width 21 height 21
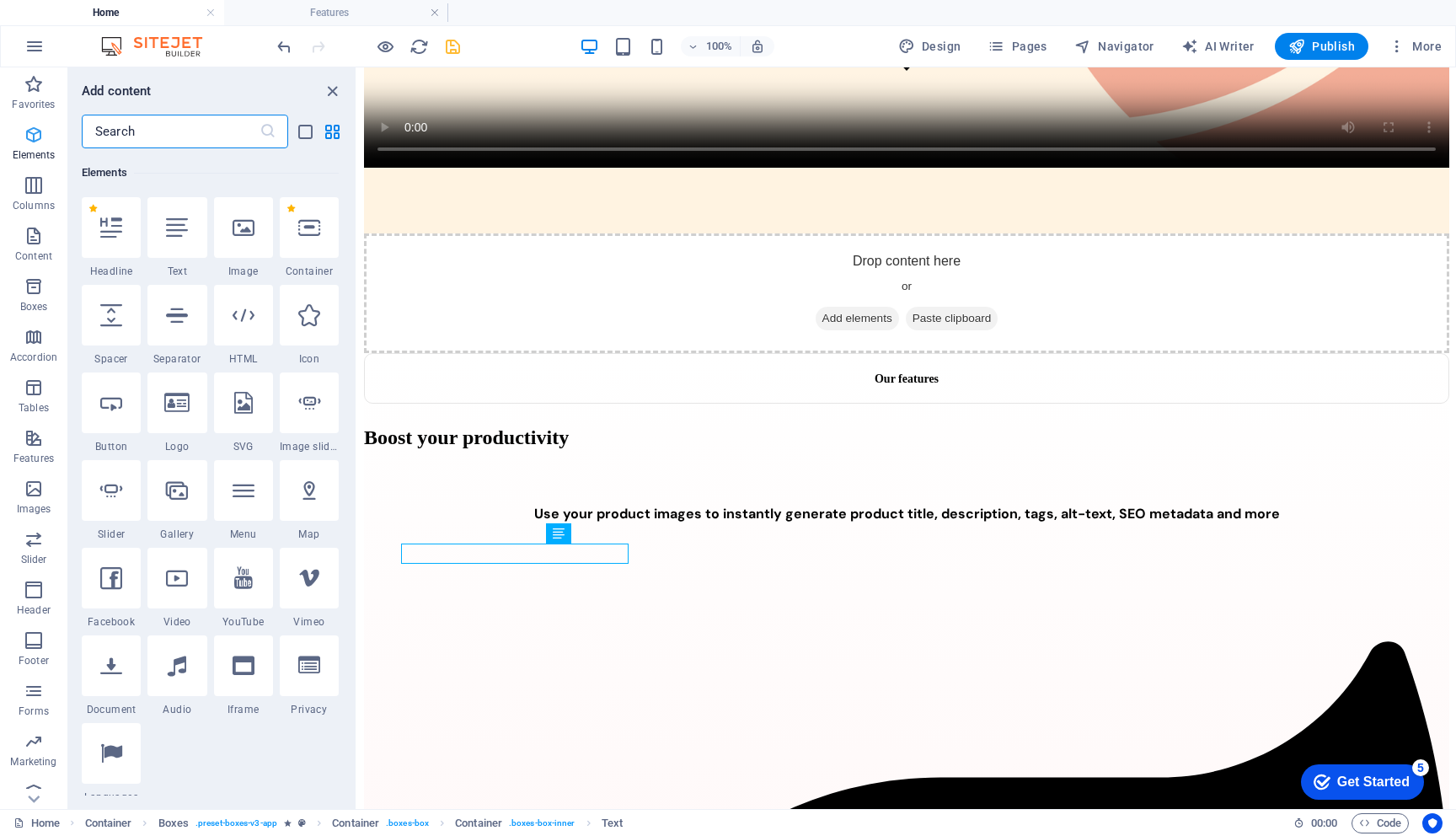
scroll to position [180, 0]
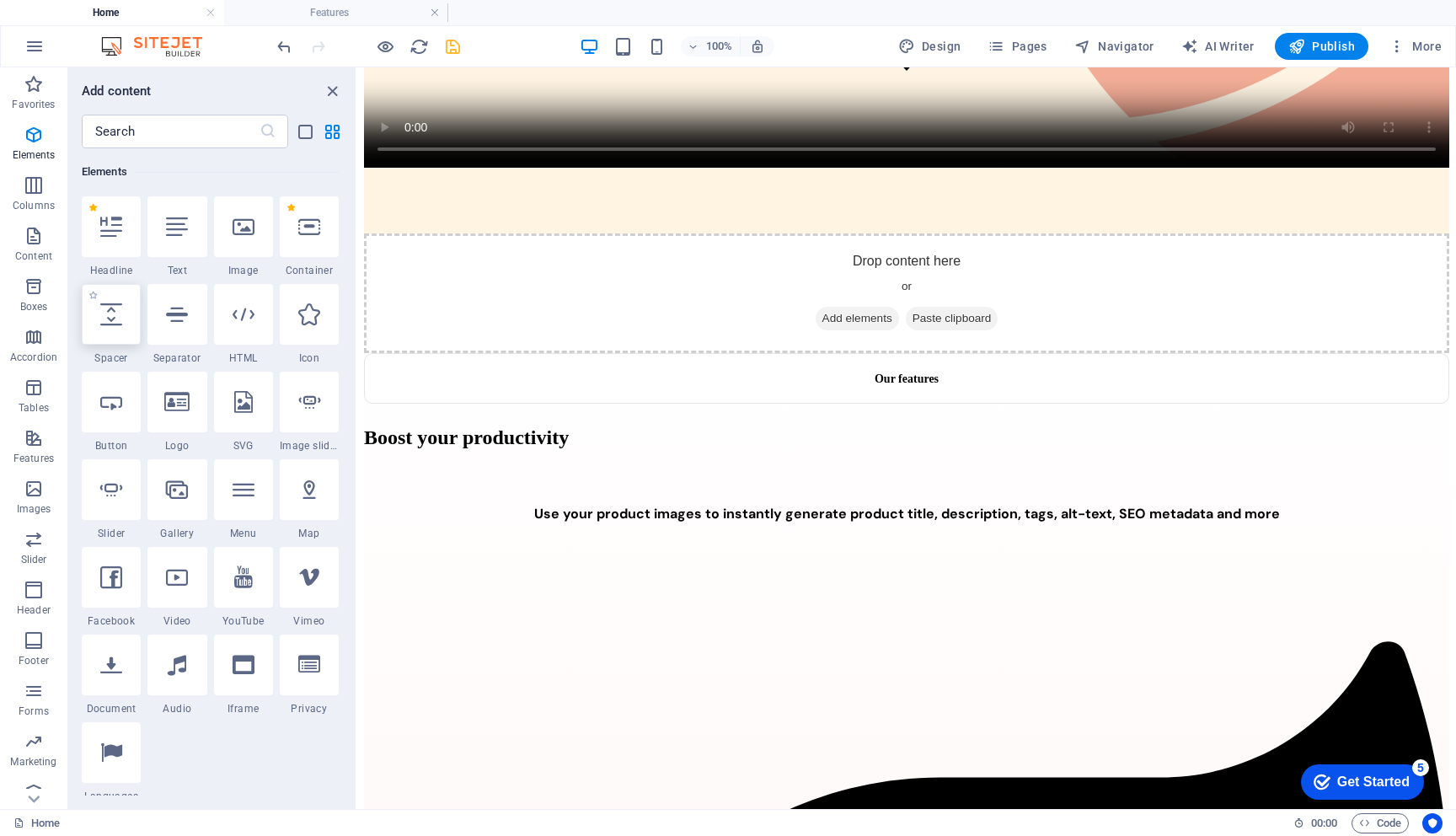
select select "px"
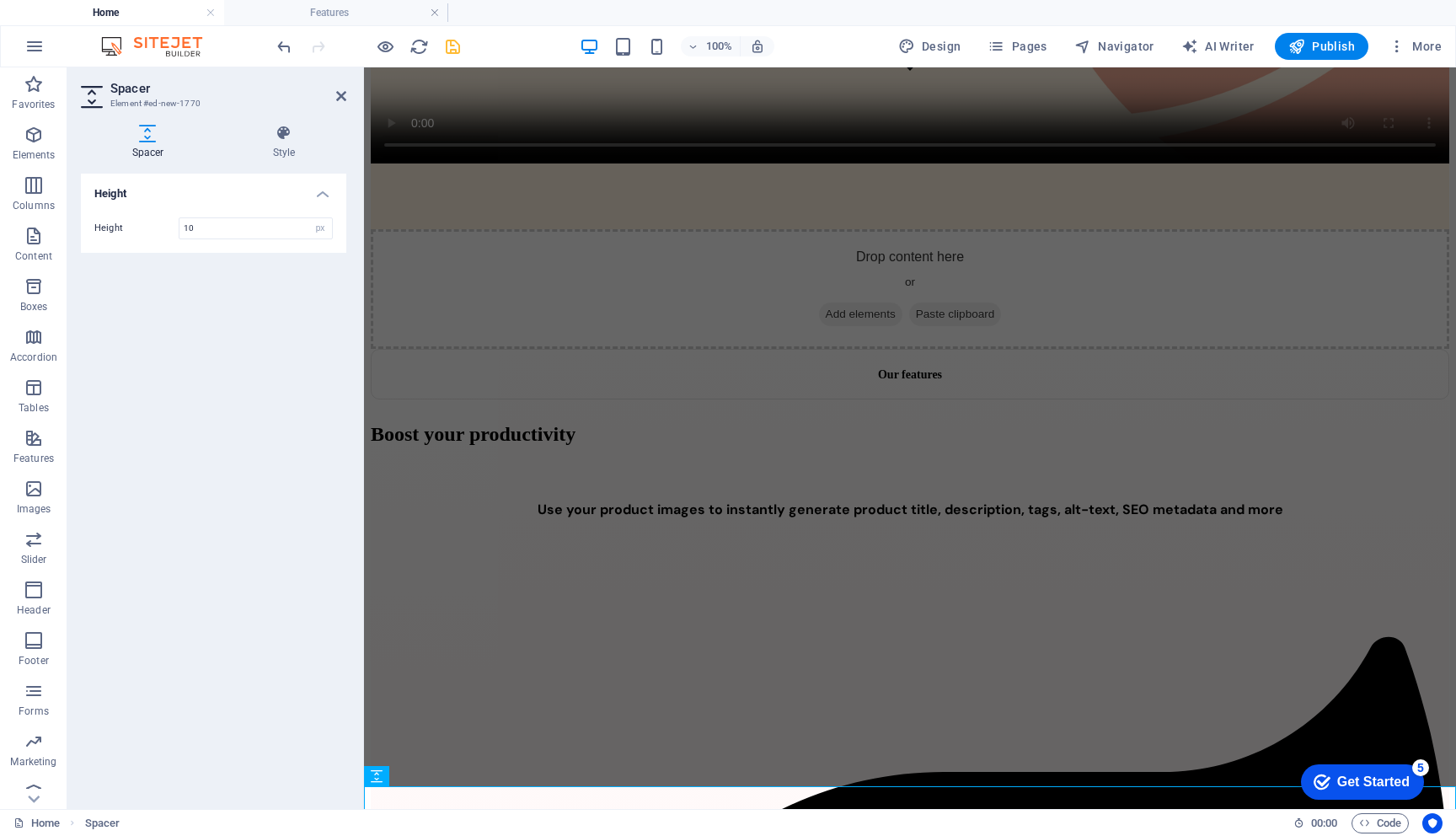
type input "10"
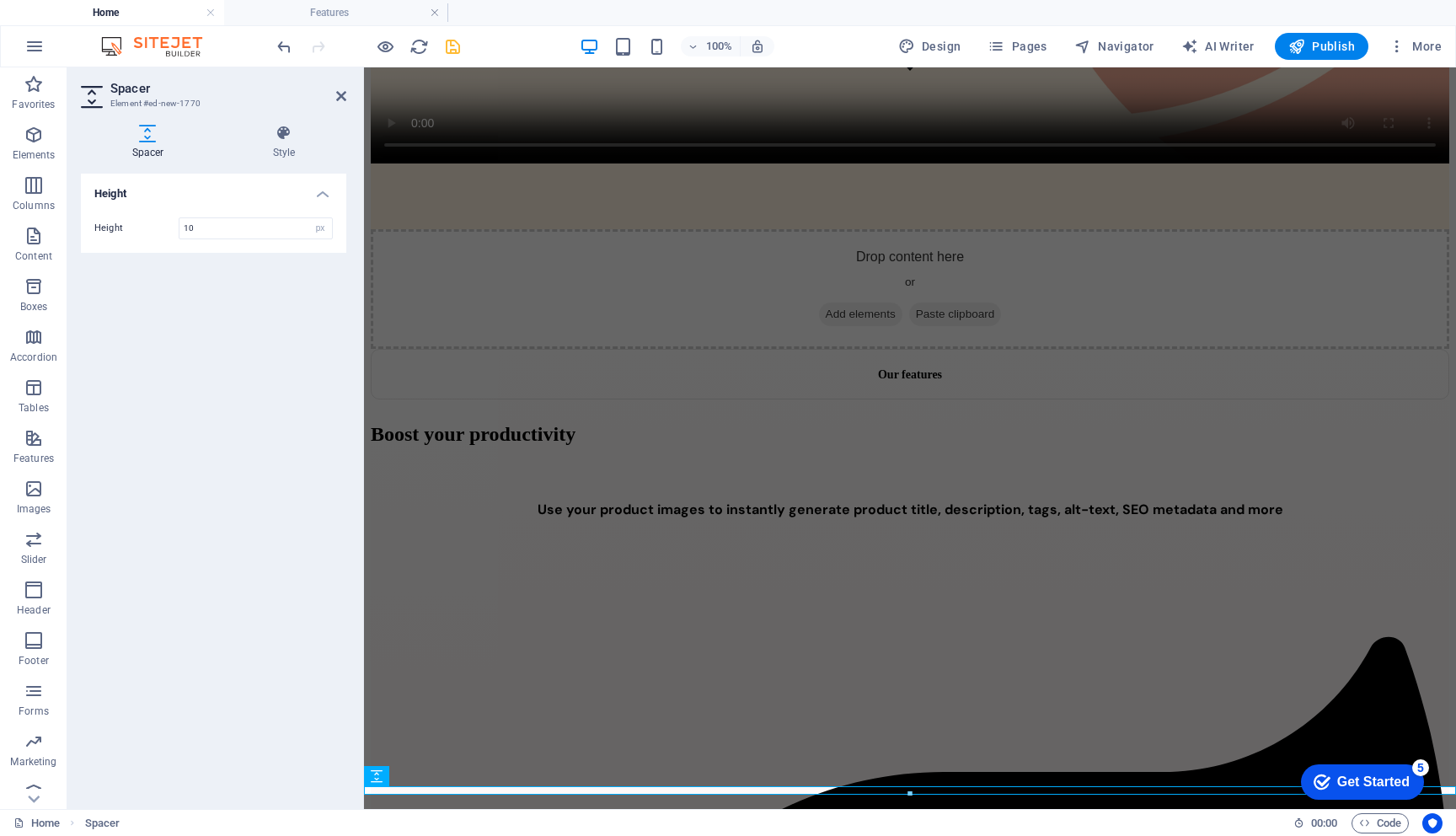
click at [312, 555] on div "Height Height 10 px rem vh vw" at bounding box center [213, 484] width 266 height 622
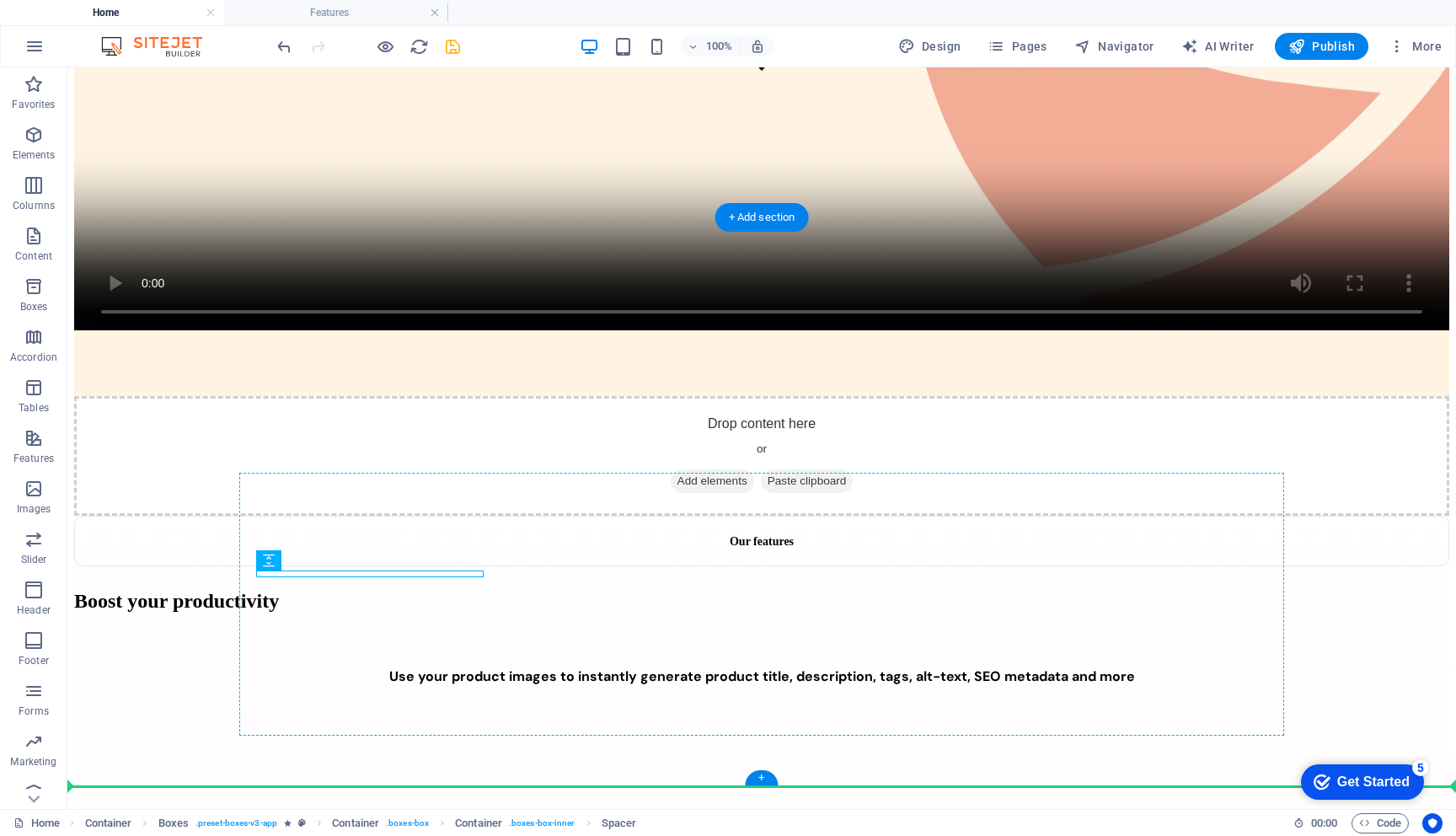
drag, startPoint x: 240, startPoint y: 573, endPoint x: 545, endPoint y: 538, distance: 307.0
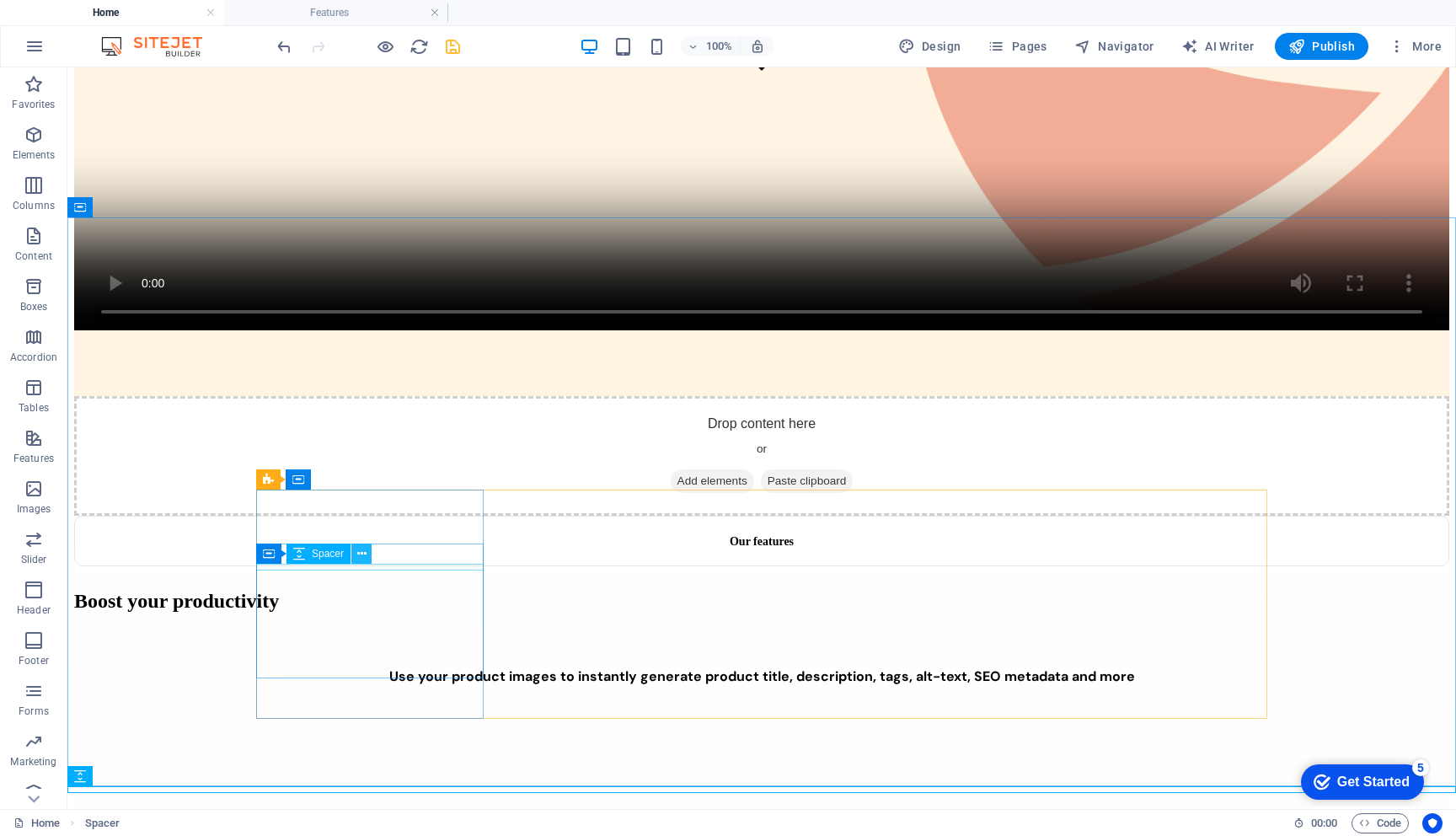
click at [360, 555] on icon at bounding box center [362, 554] width 9 height 18
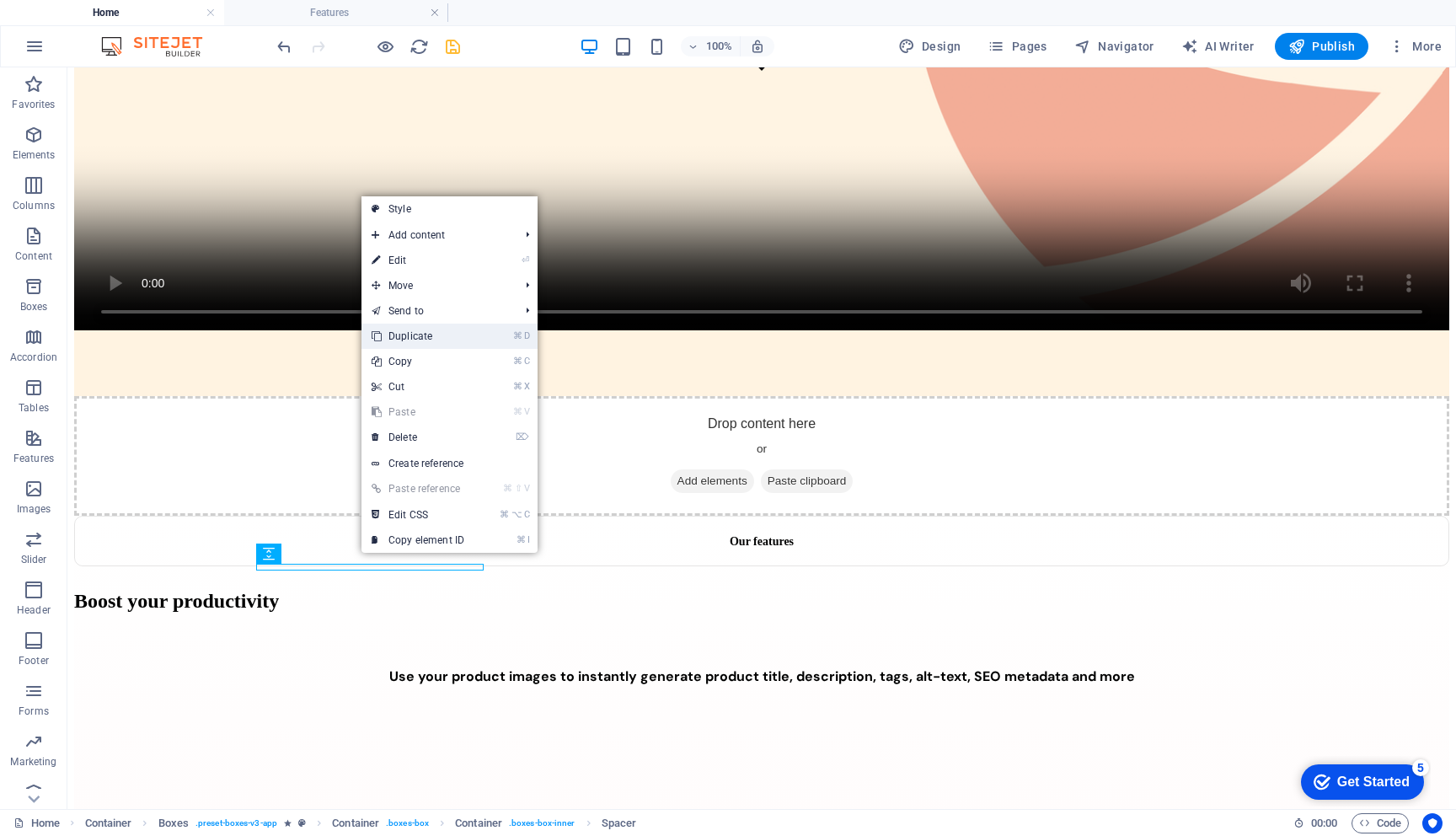
click at [415, 336] on link "⌘ D Duplicate" at bounding box center [418, 336] width 113 height 25
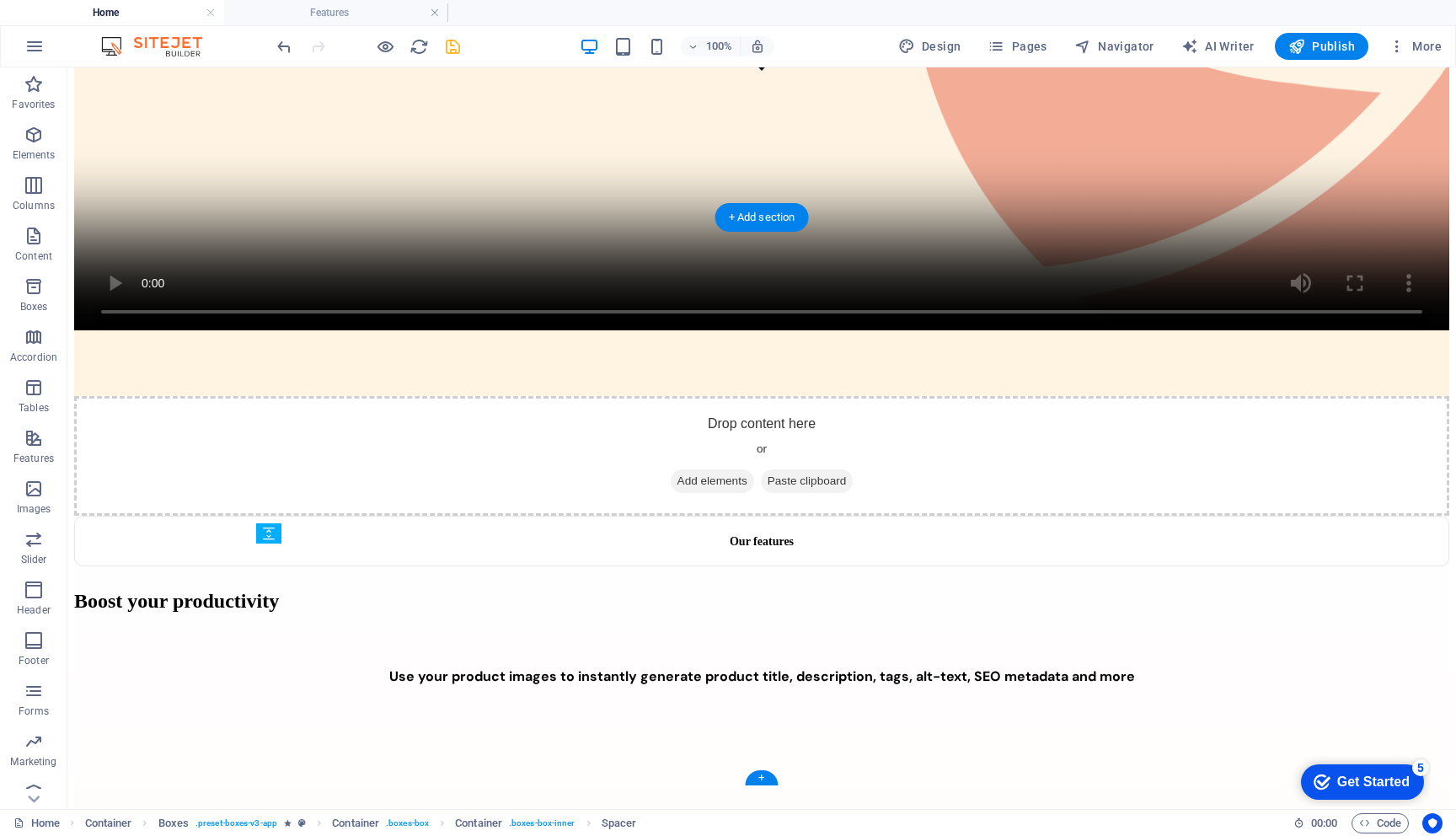
drag, startPoint x: 366, startPoint y: 626, endPoint x: 280, endPoint y: 548, distance: 116.1
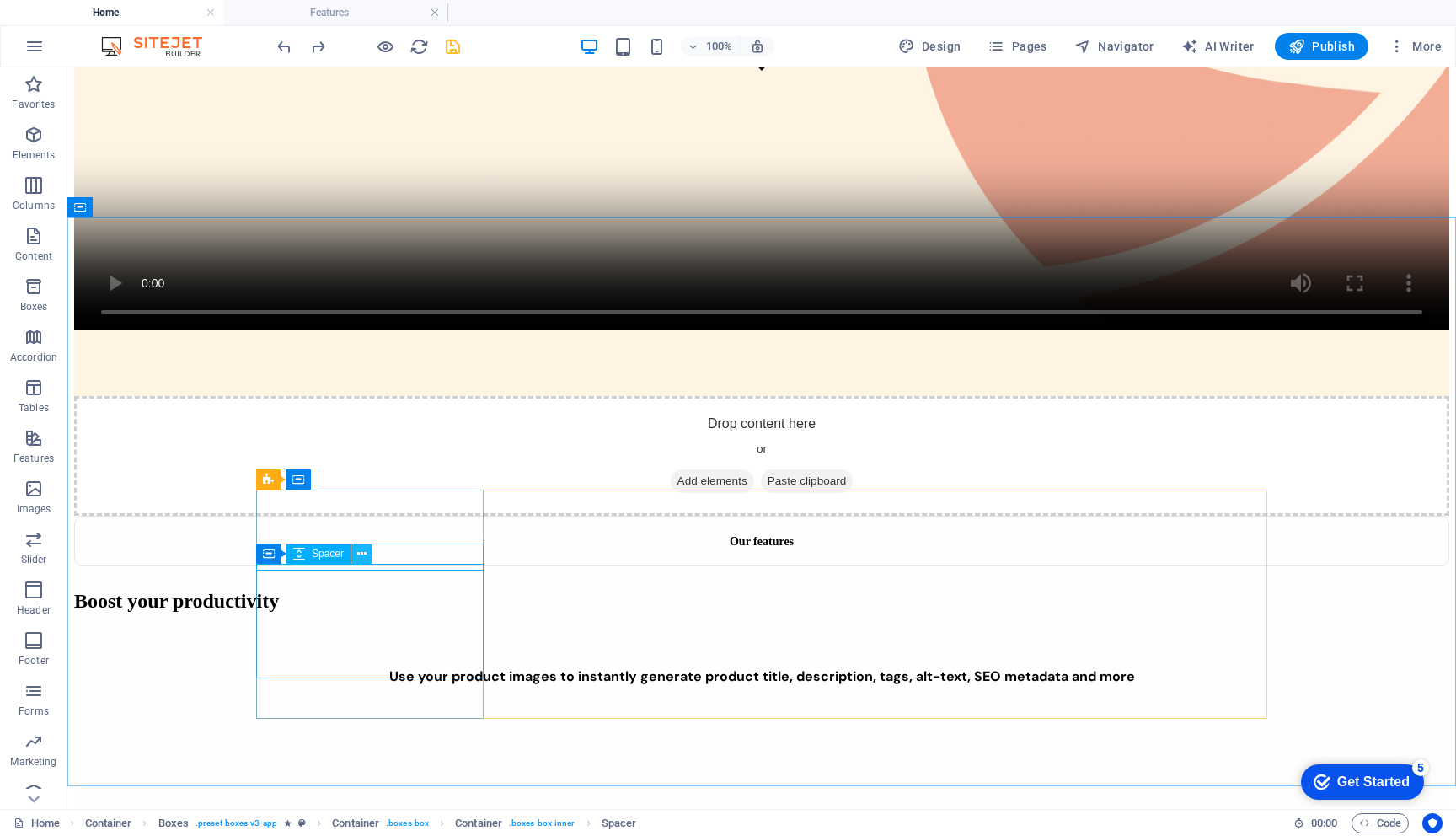
click at [364, 552] on icon at bounding box center [362, 554] width 9 height 18
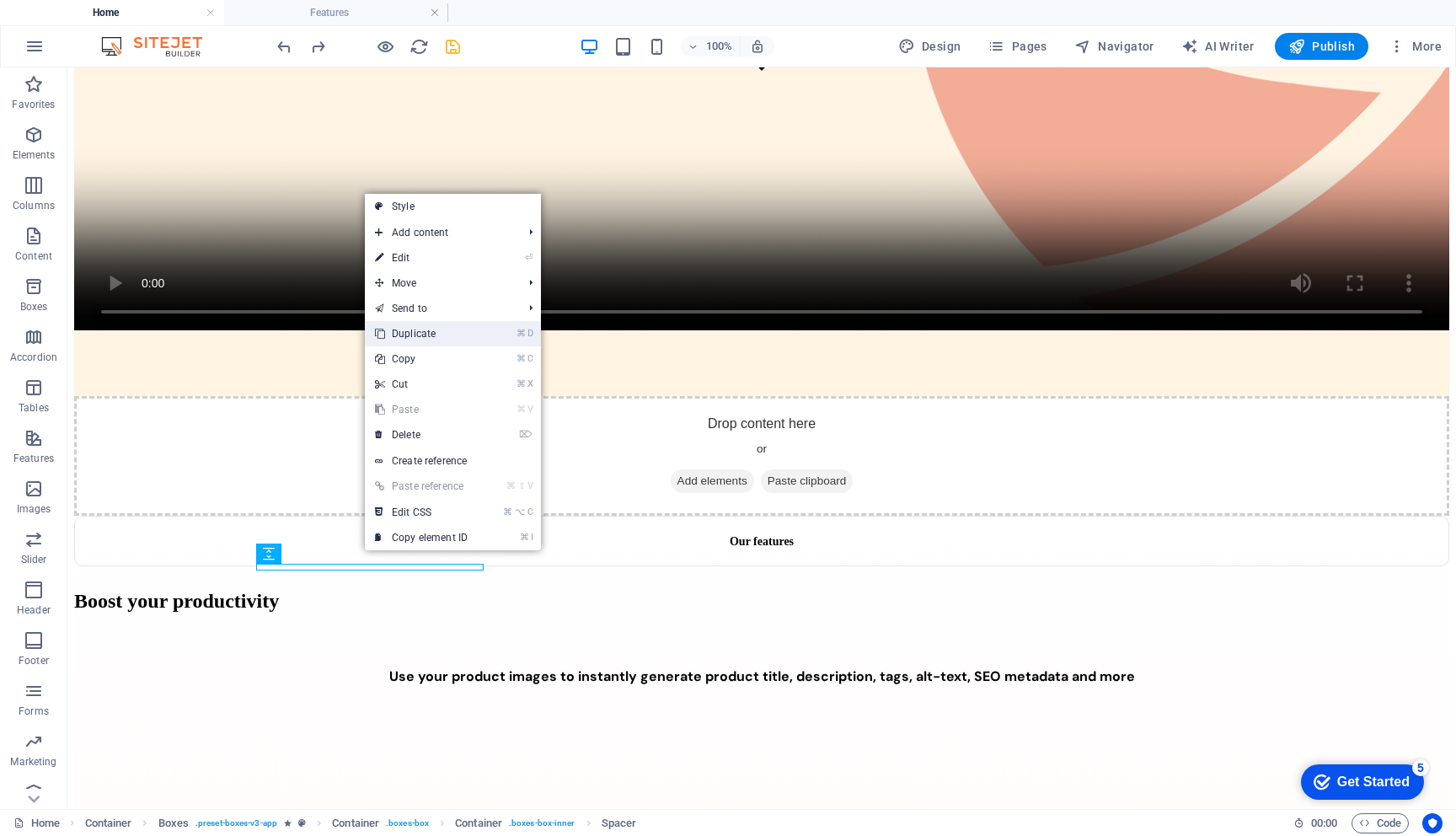
click at [410, 332] on link "⌘ D Duplicate" at bounding box center [420, 333] width 113 height 25
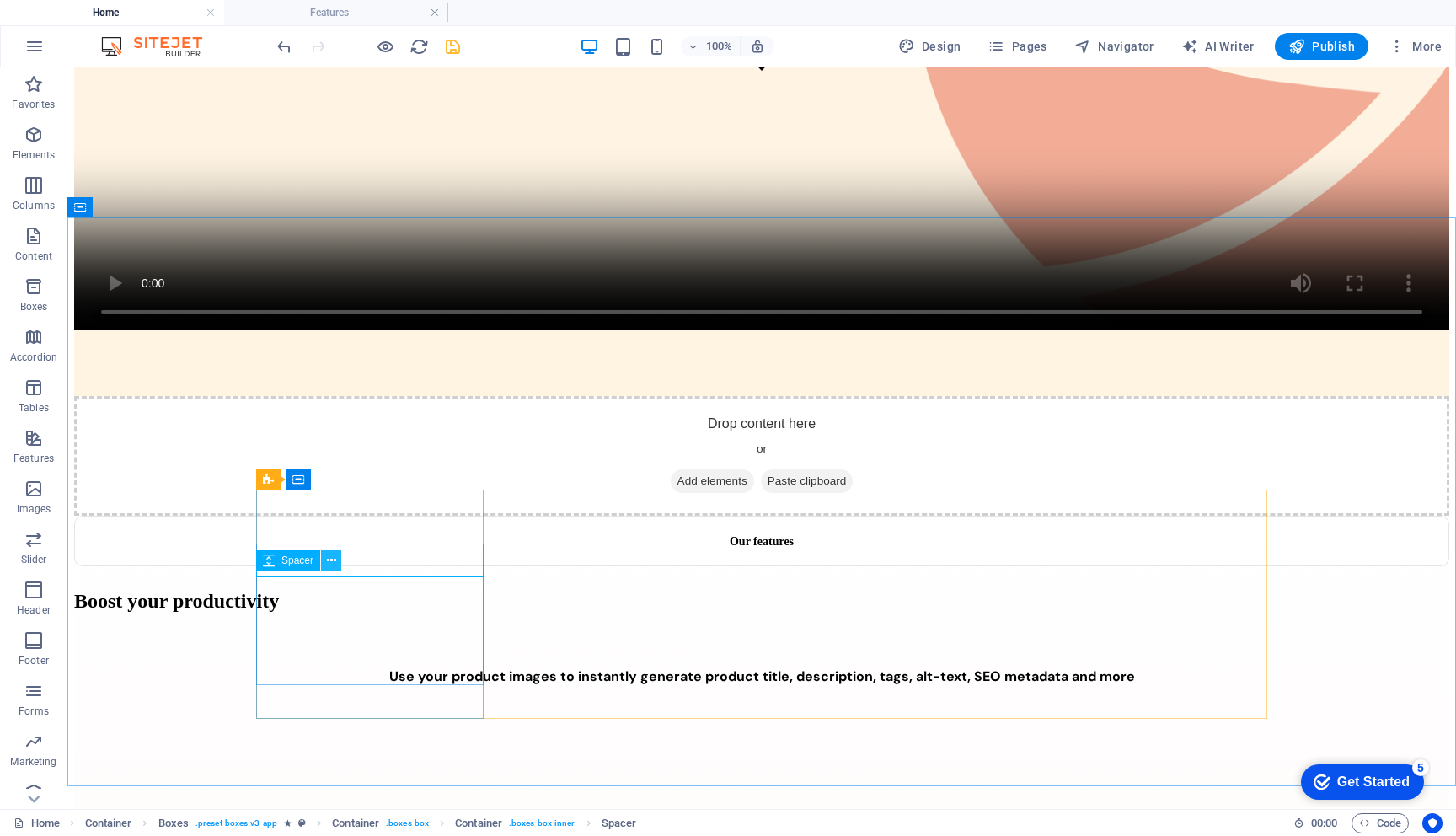
click at [332, 561] on icon at bounding box center [332, 560] width 9 height 18
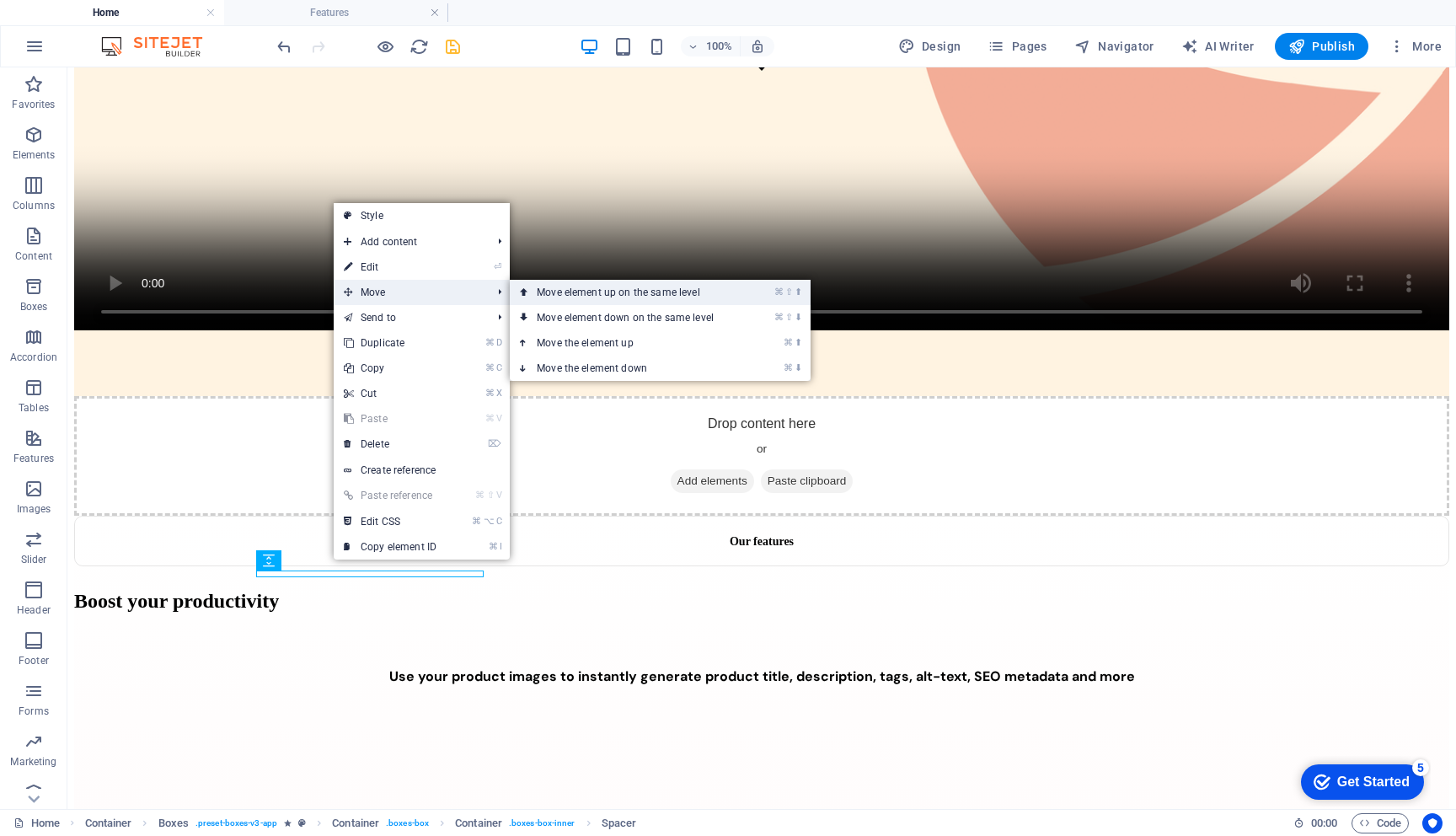
click at [562, 285] on link "⌘ ⇧ ⬆ Move element up on the same level" at bounding box center [628, 292] width 238 height 25
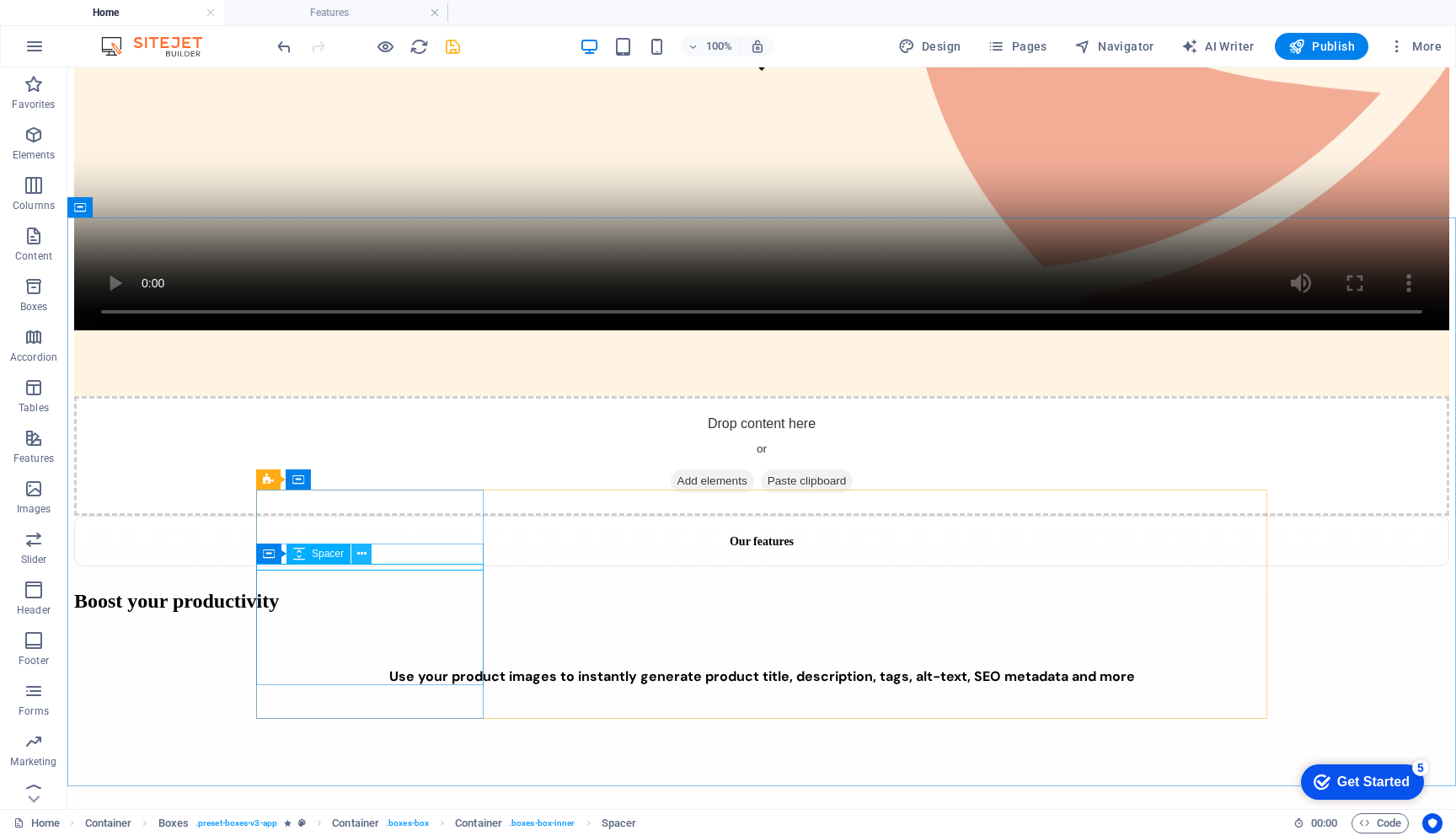
click at [364, 555] on icon at bounding box center [362, 554] width 9 height 18
click at [329, 562] on icon at bounding box center [332, 560] width 9 height 18
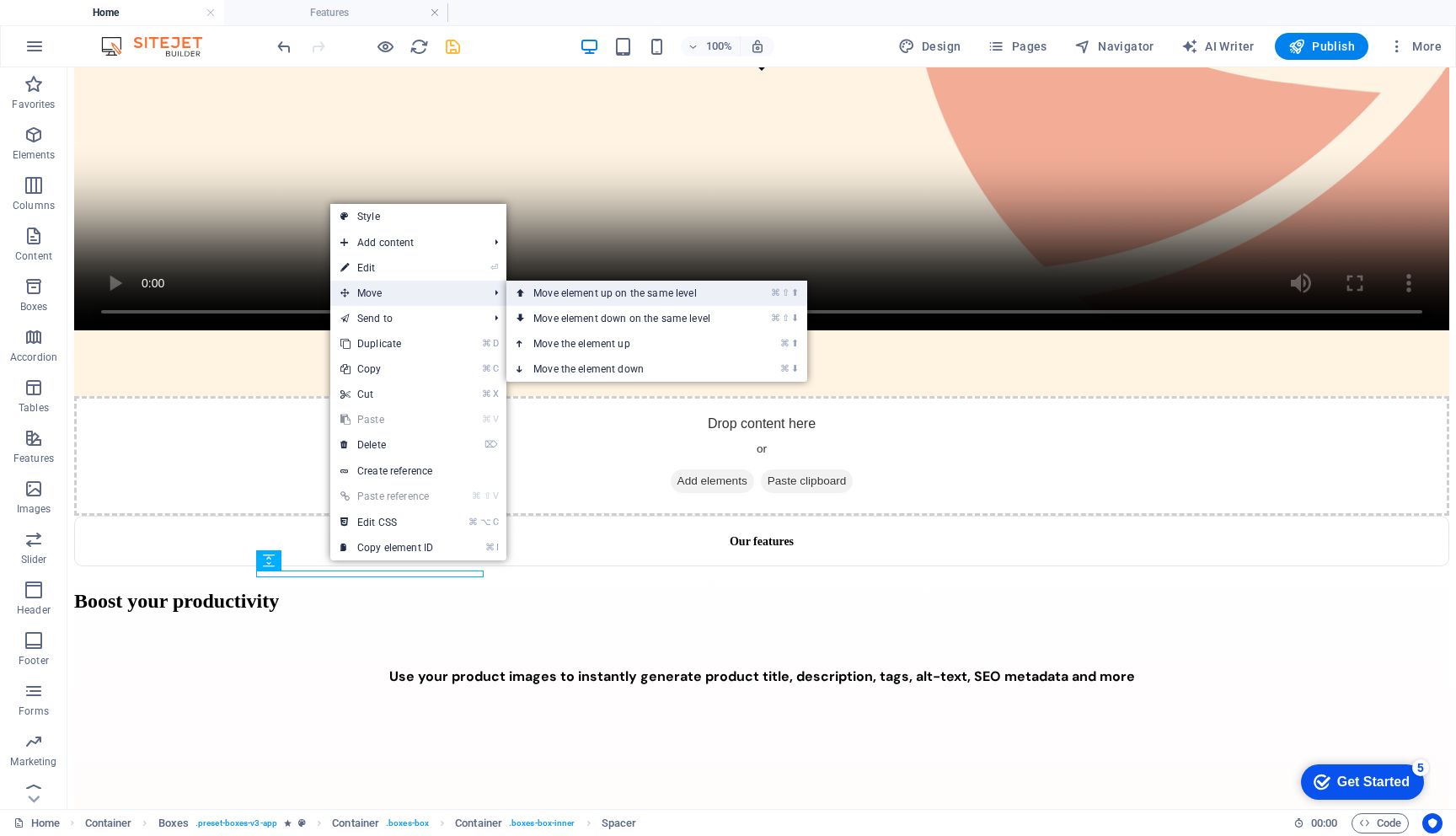
click at [531, 294] on link "⌘ ⇧ ⬆ Move element up on the same level" at bounding box center [625, 293] width 238 height 25
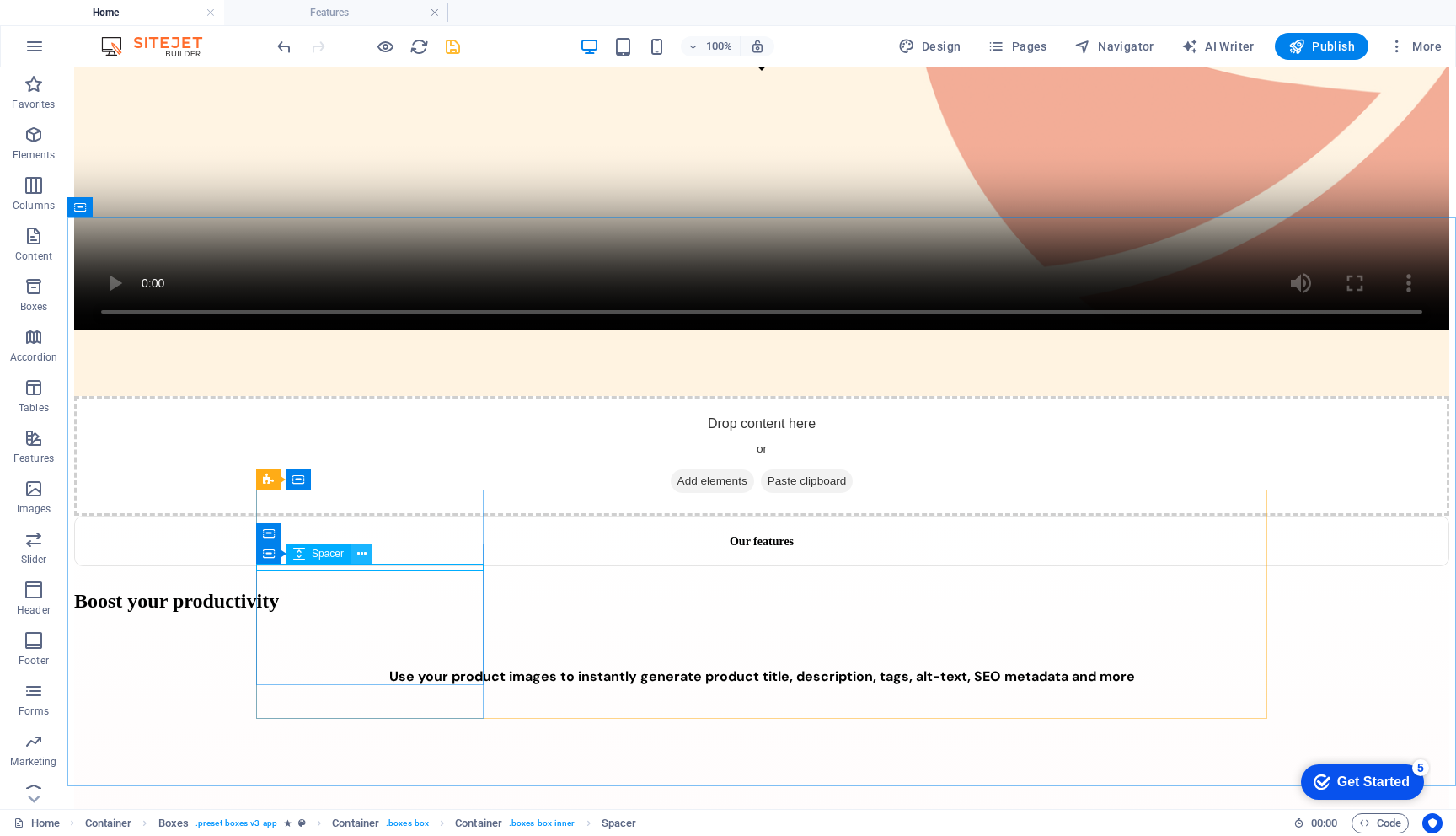
click at [361, 554] on icon at bounding box center [362, 554] width 9 height 18
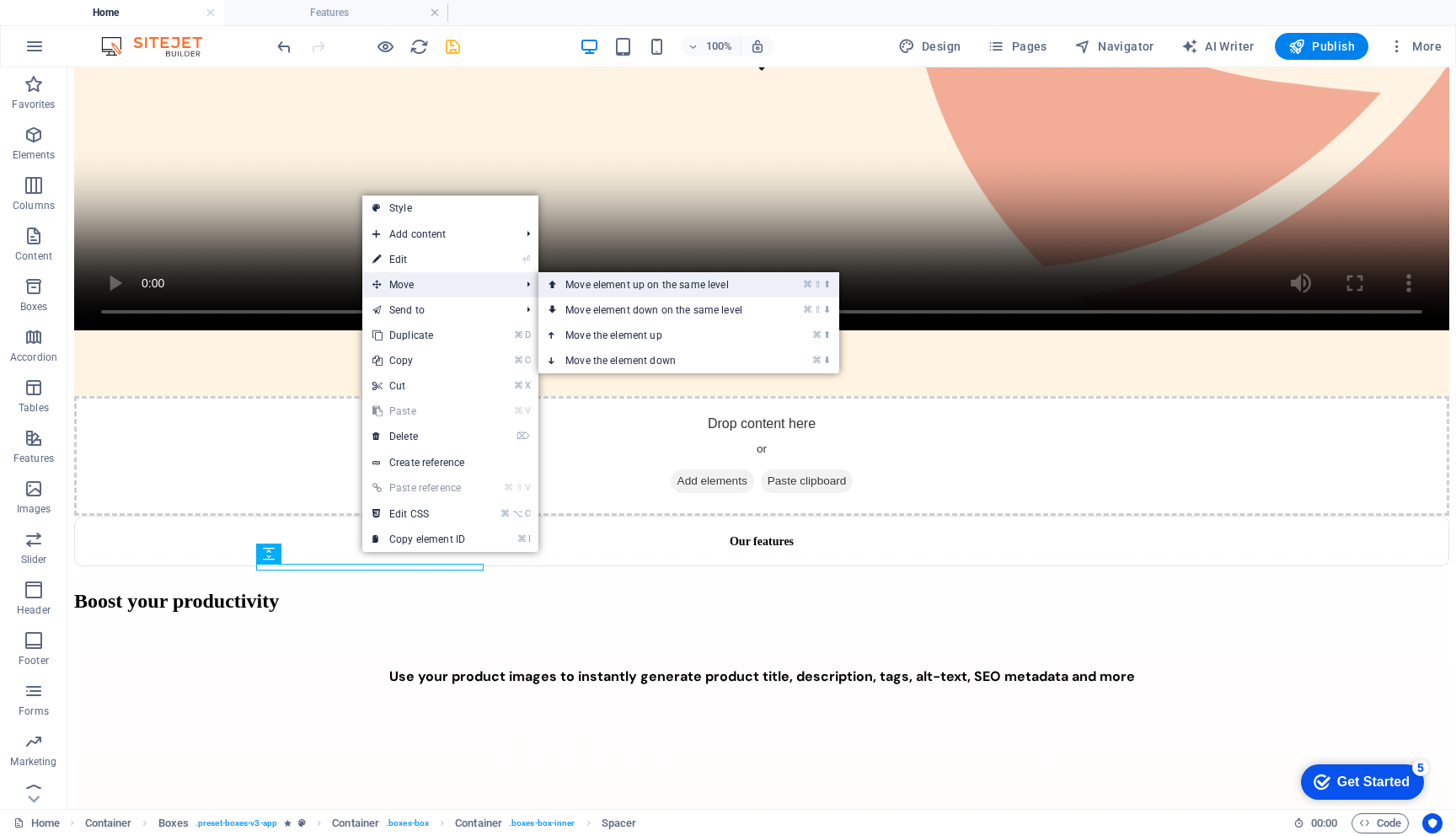
click at [637, 290] on link "⌘ ⇧ ⬆ Move element up on the same level" at bounding box center [657, 284] width 238 height 25
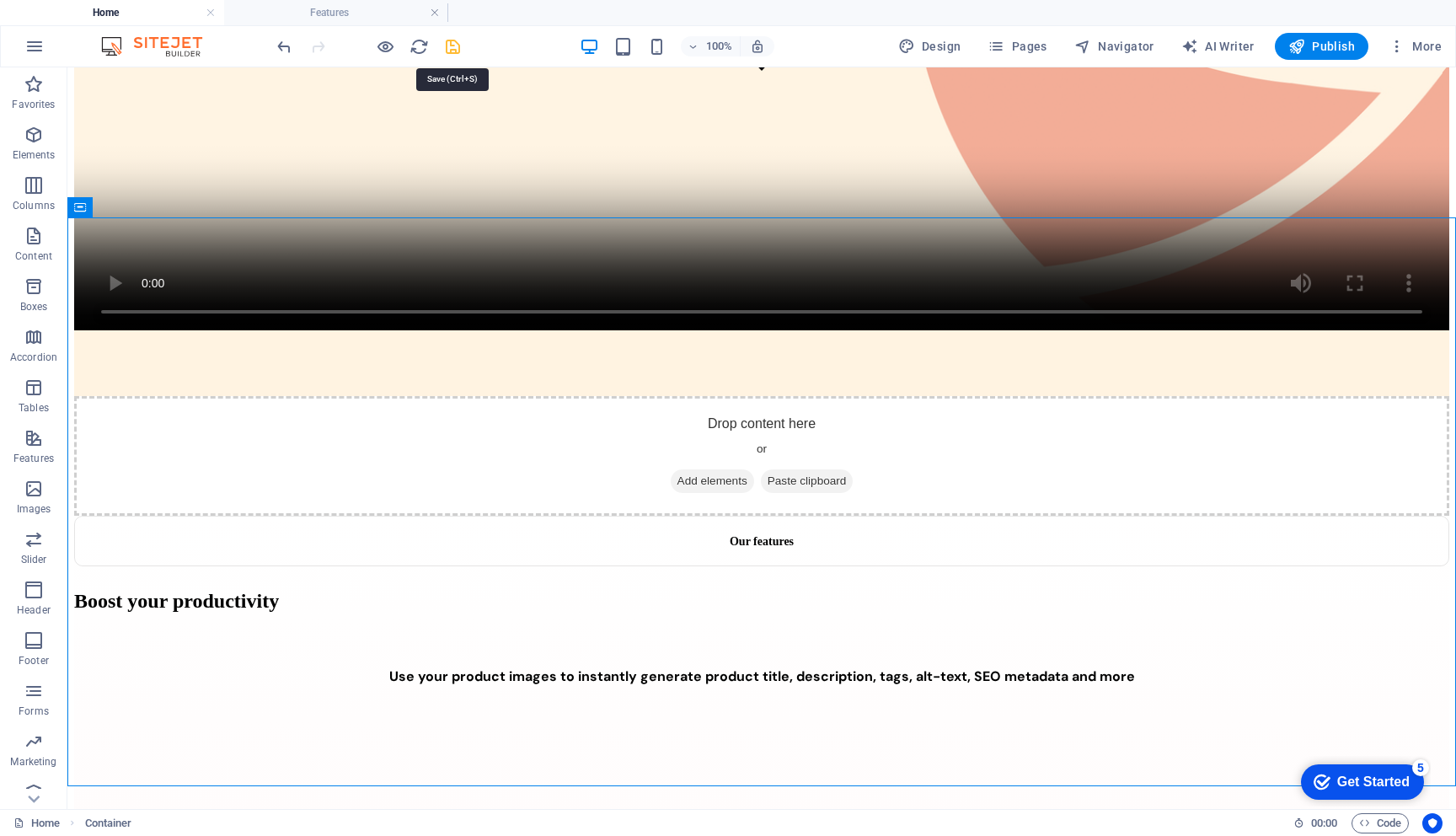
click at [451, 47] on icon "save" at bounding box center [453, 47] width 20 height 20
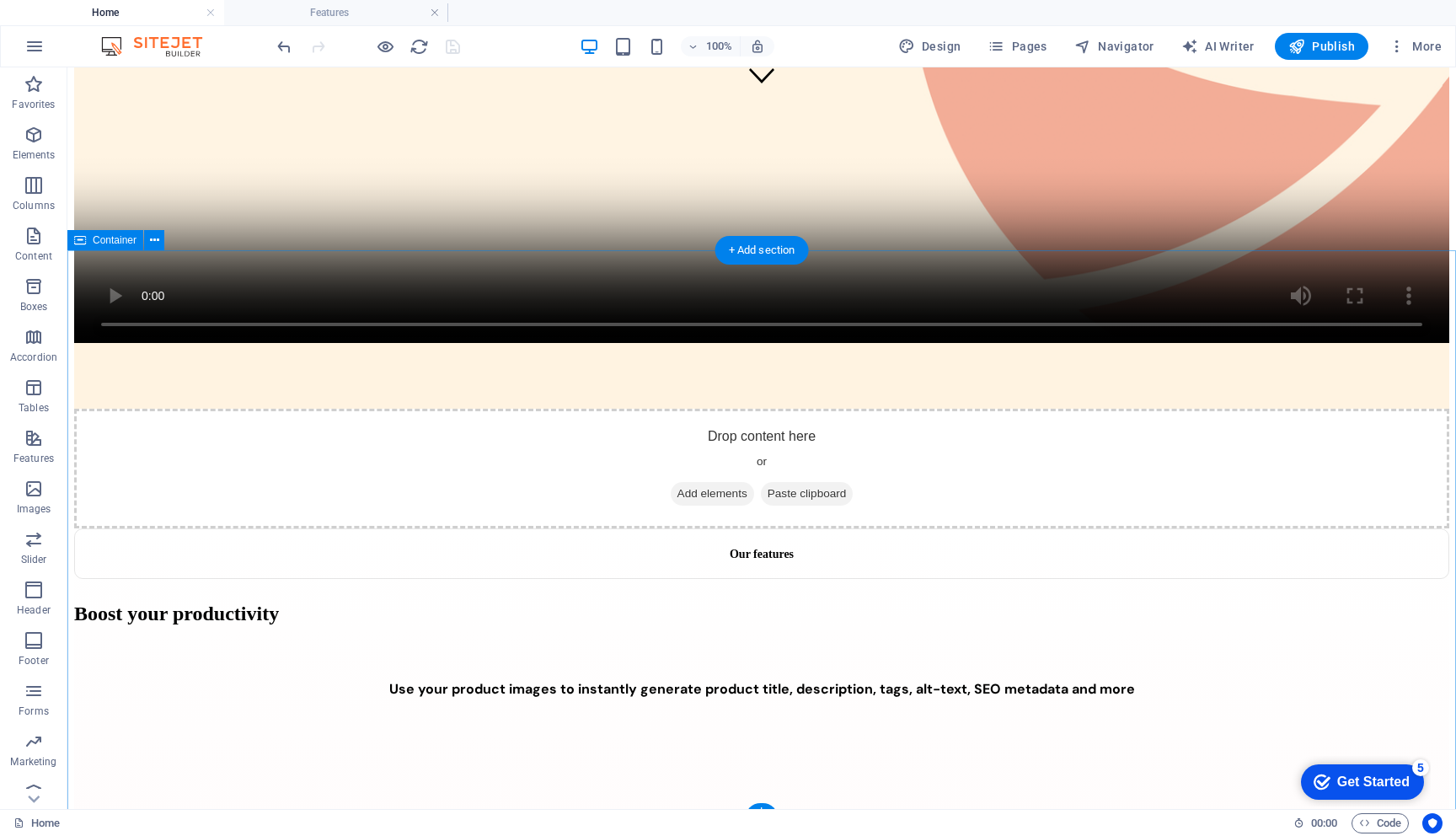
scroll to position [708, 0]
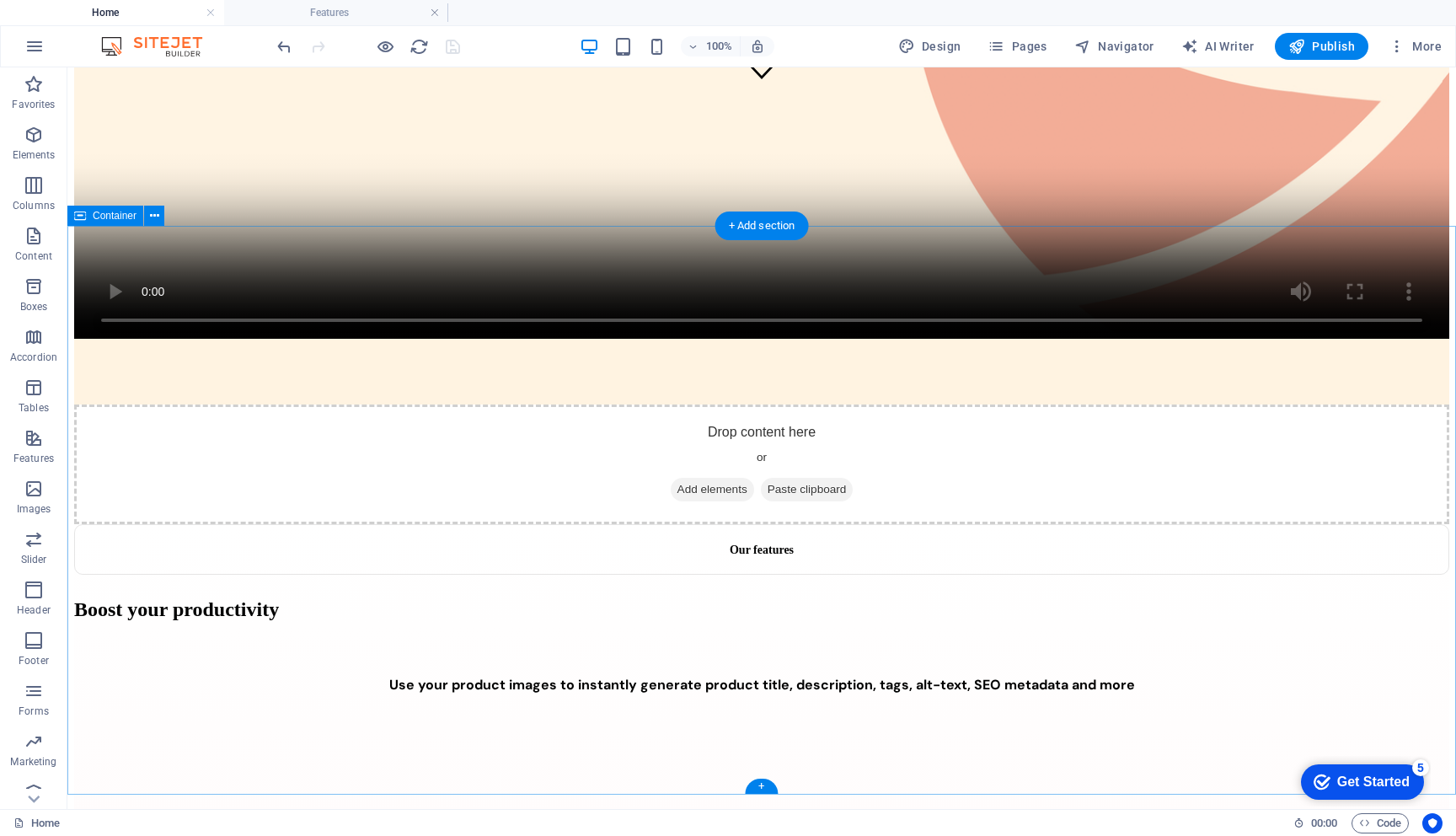
click at [111, 218] on span "Container" at bounding box center [114, 215] width 44 height 10
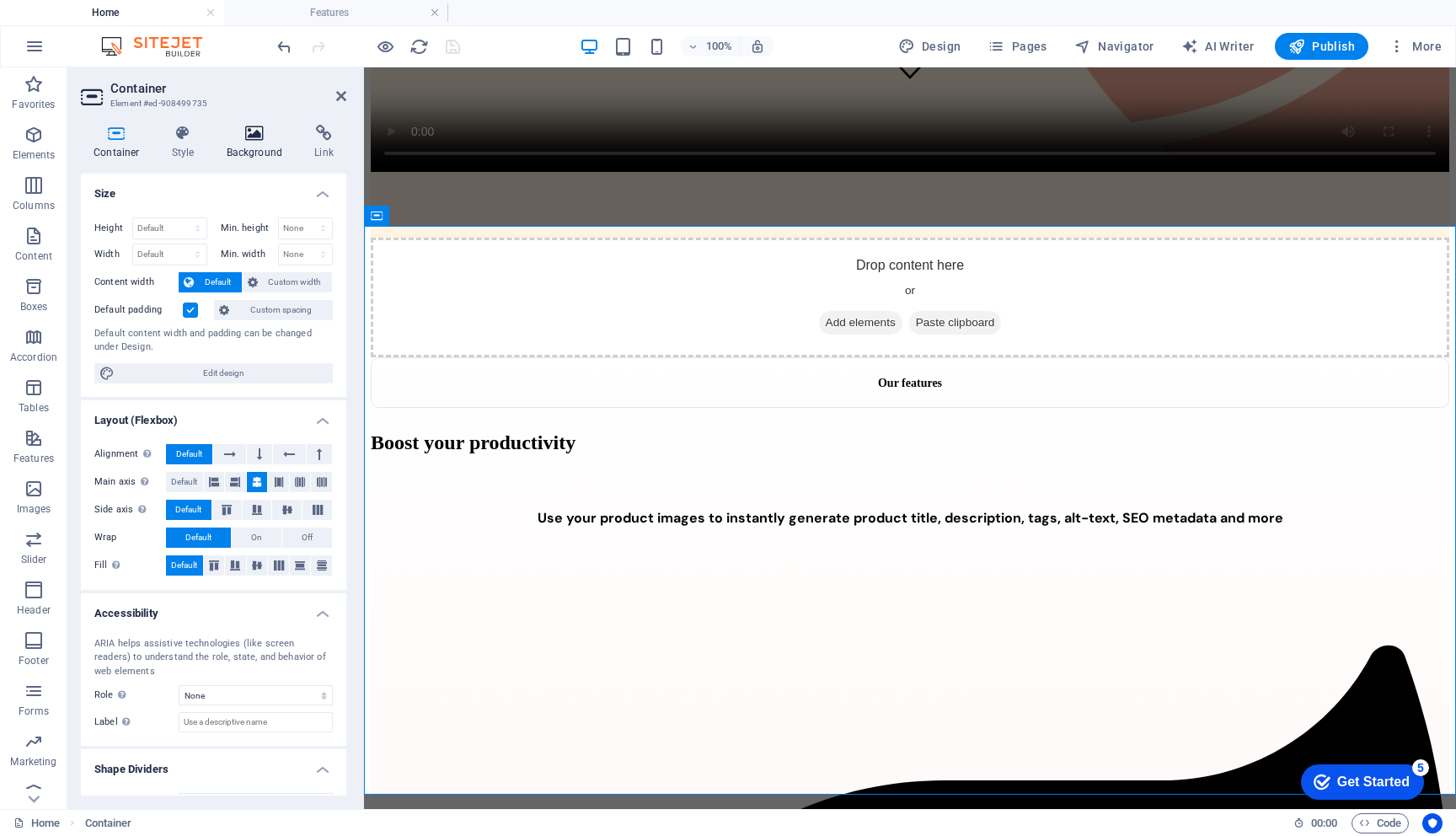
click at [246, 136] on icon at bounding box center [255, 133] width 82 height 17
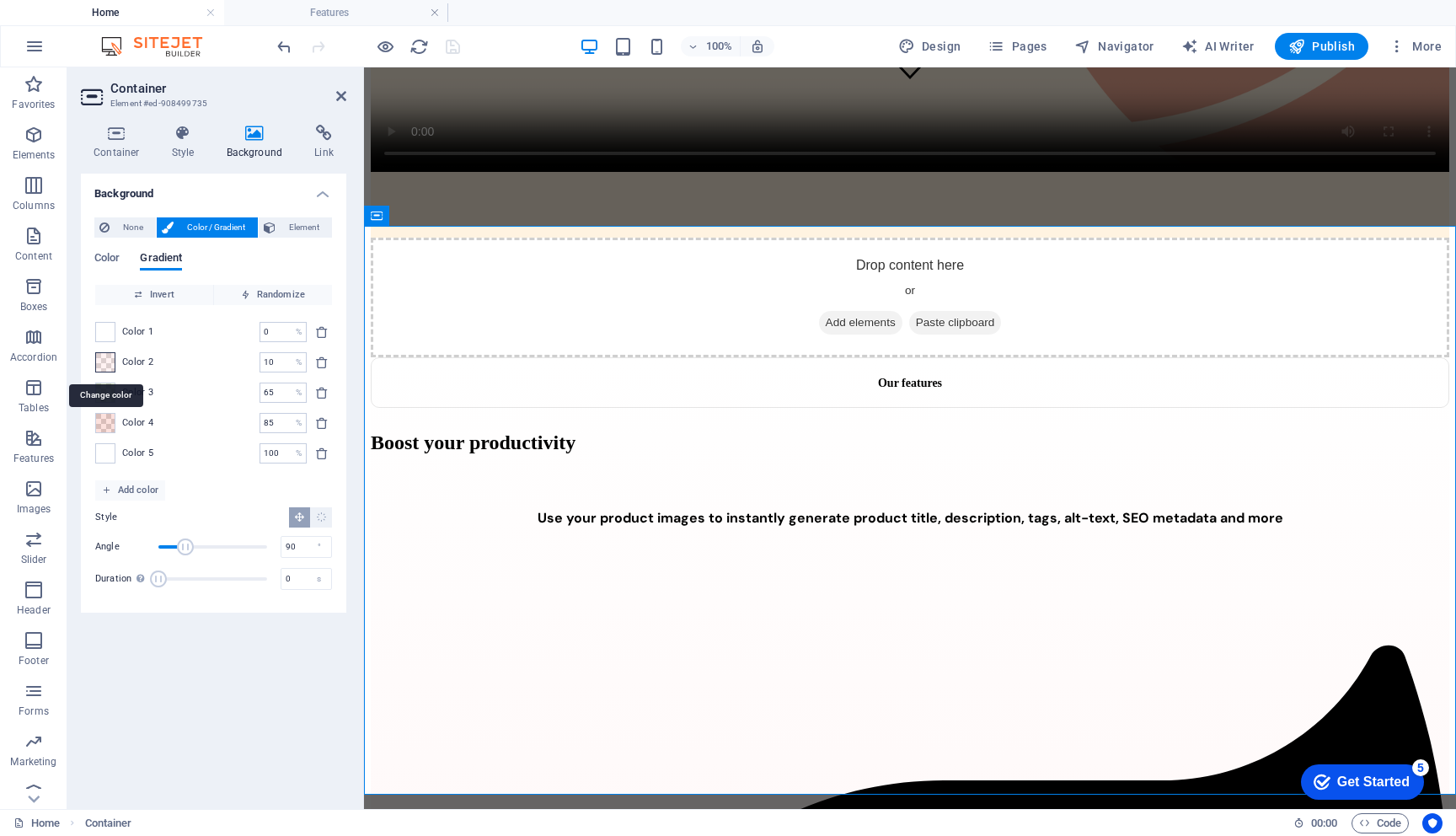
click at [103, 362] on span at bounding box center [105, 363] width 19 height 19
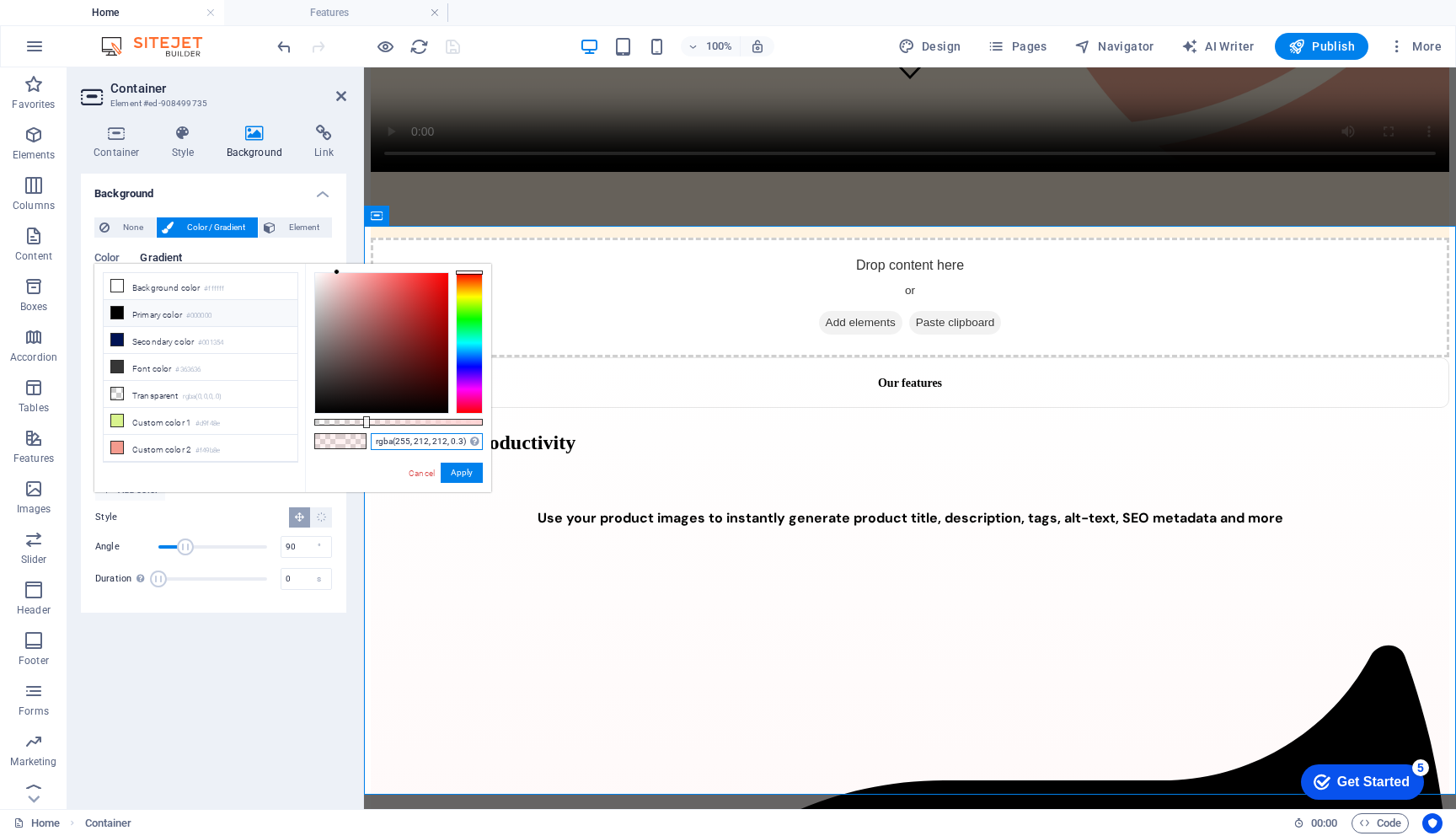
click at [389, 443] on input "rgba(255, 212, 212, 0.3)" at bounding box center [427, 442] width 112 height 17
paste input "FFF3E1"
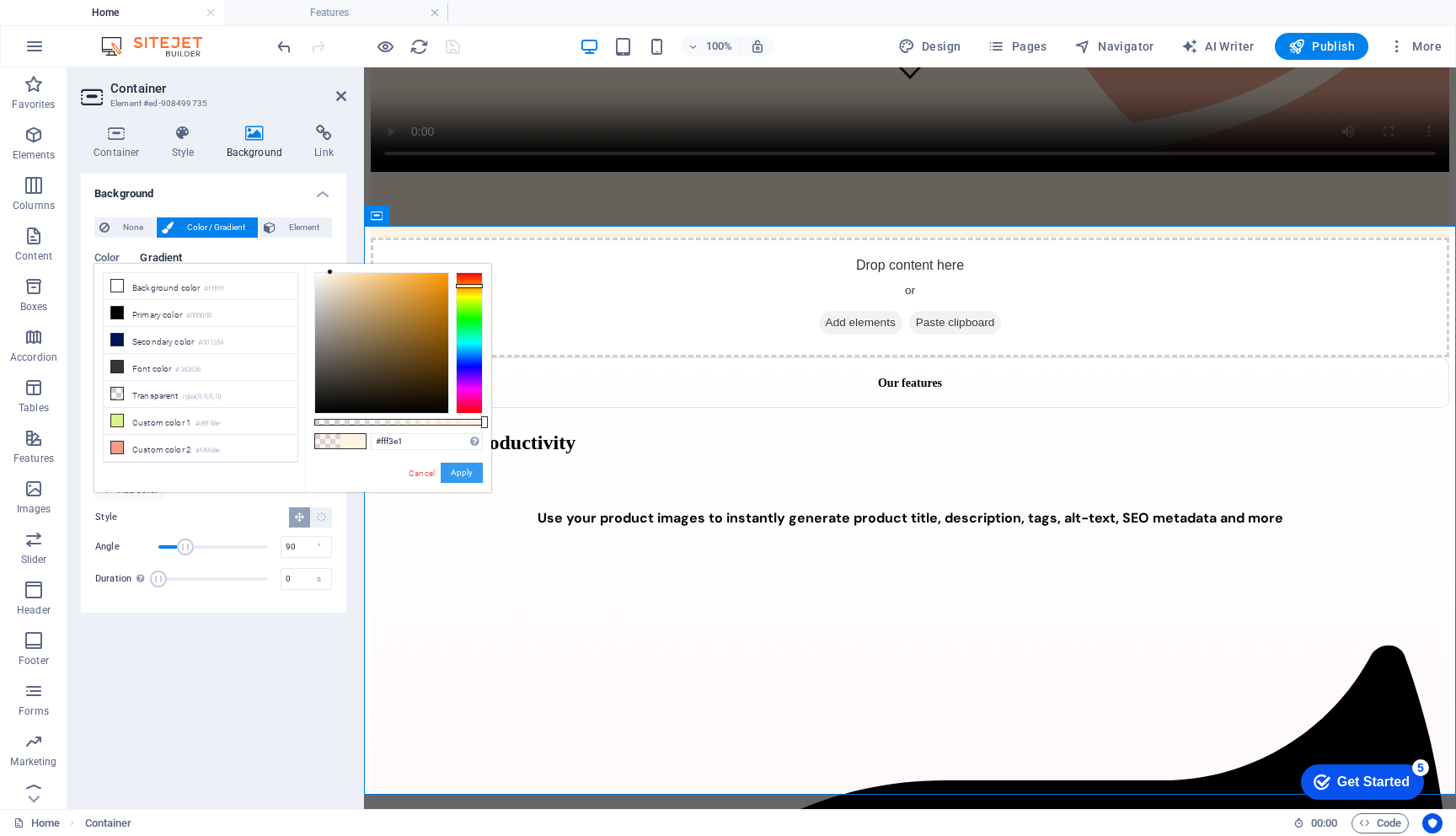
click at [460, 473] on button "Apply" at bounding box center [461, 473] width 42 height 21
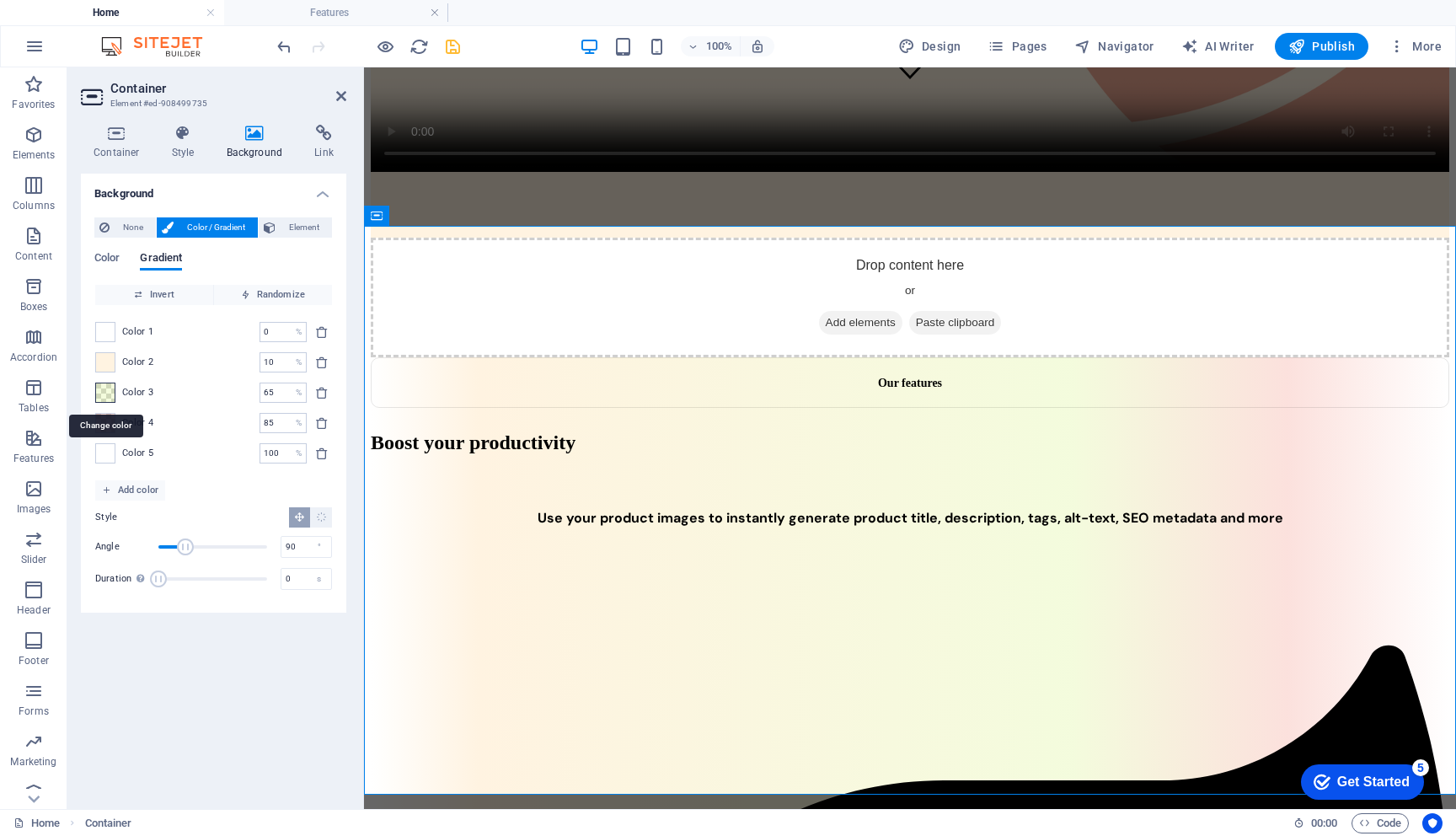
click at [101, 389] on span at bounding box center [105, 392] width 19 height 19
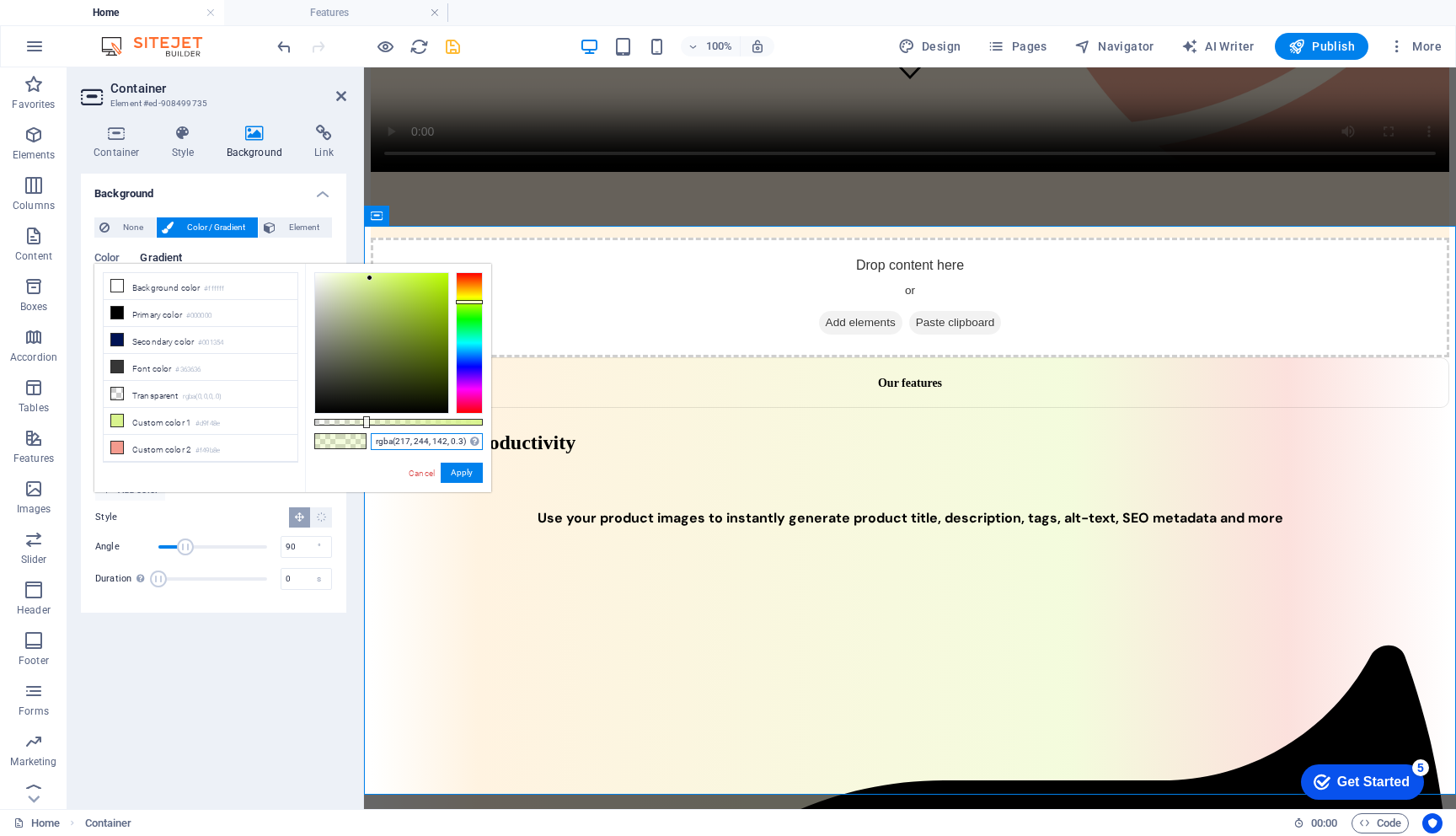
click at [397, 440] on input "rgba(217, 244, 142, 0.3)" at bounding box center [427, 442] width 112 height 17
paste input "C4DDDC"
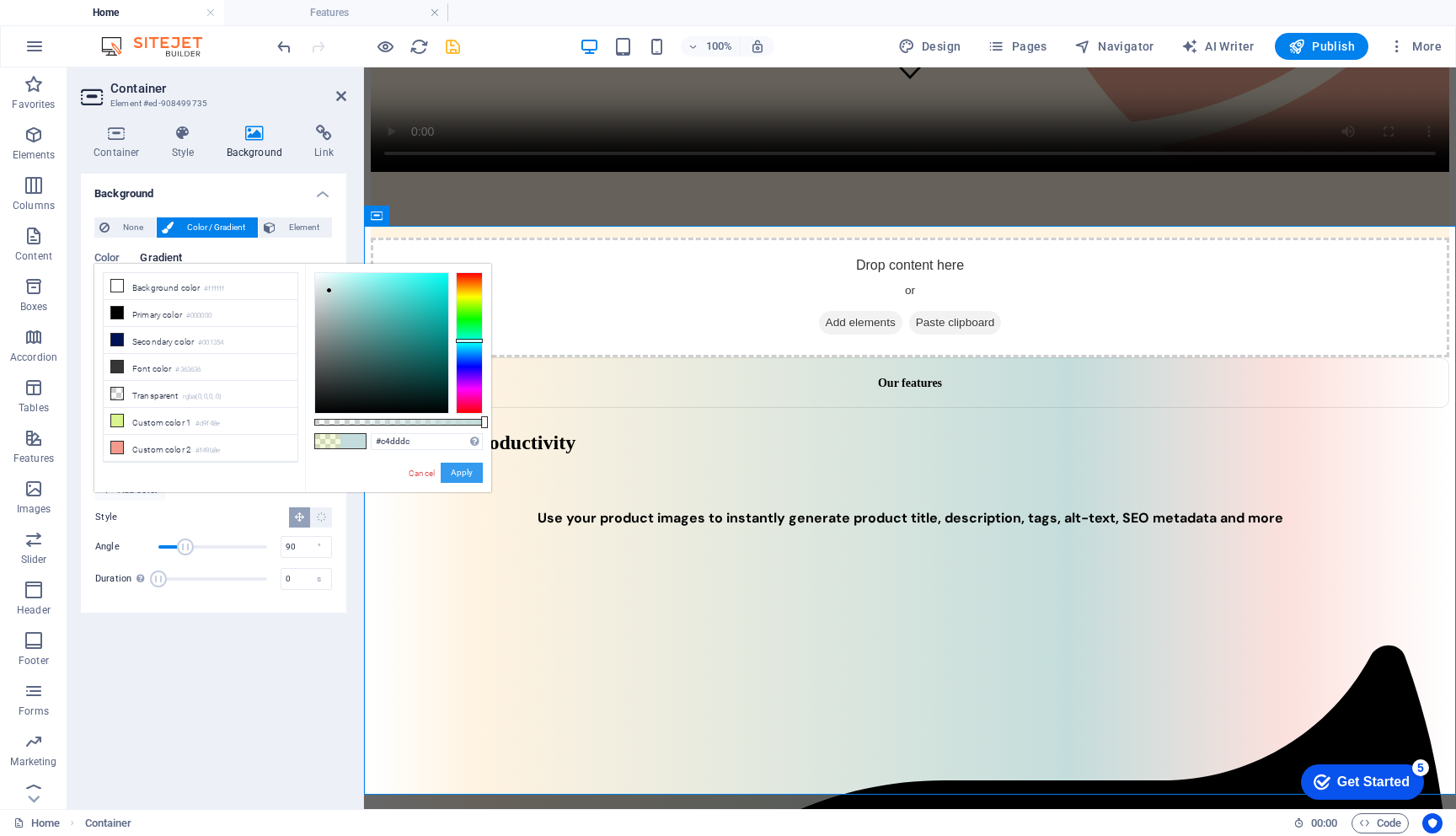
click at [456, 477] on button "Apply" at bounding box center [461, 473] width 42 height 21
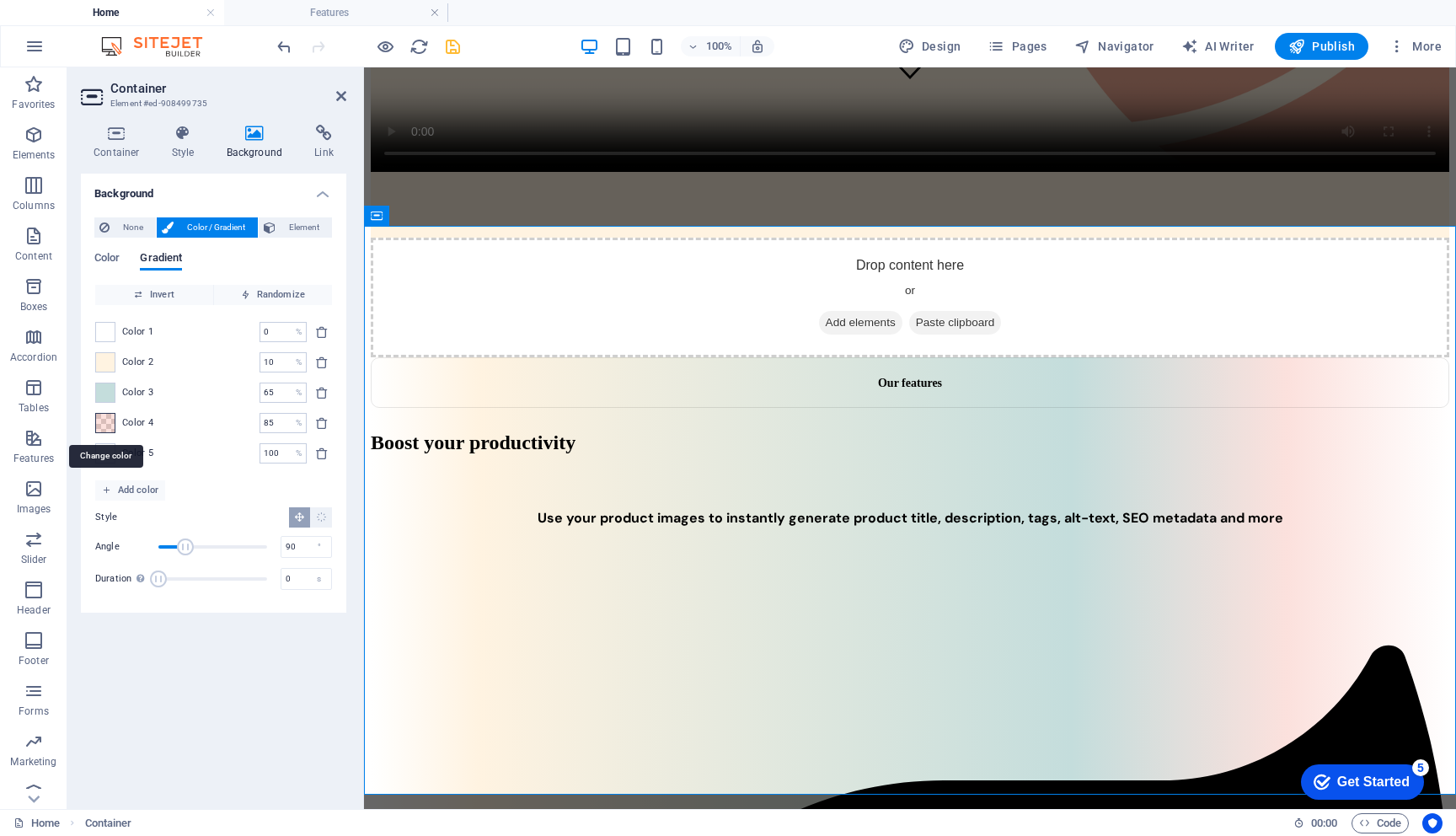
click at [108, 425] on span at bounding box center [105, 423] width 19 height 19
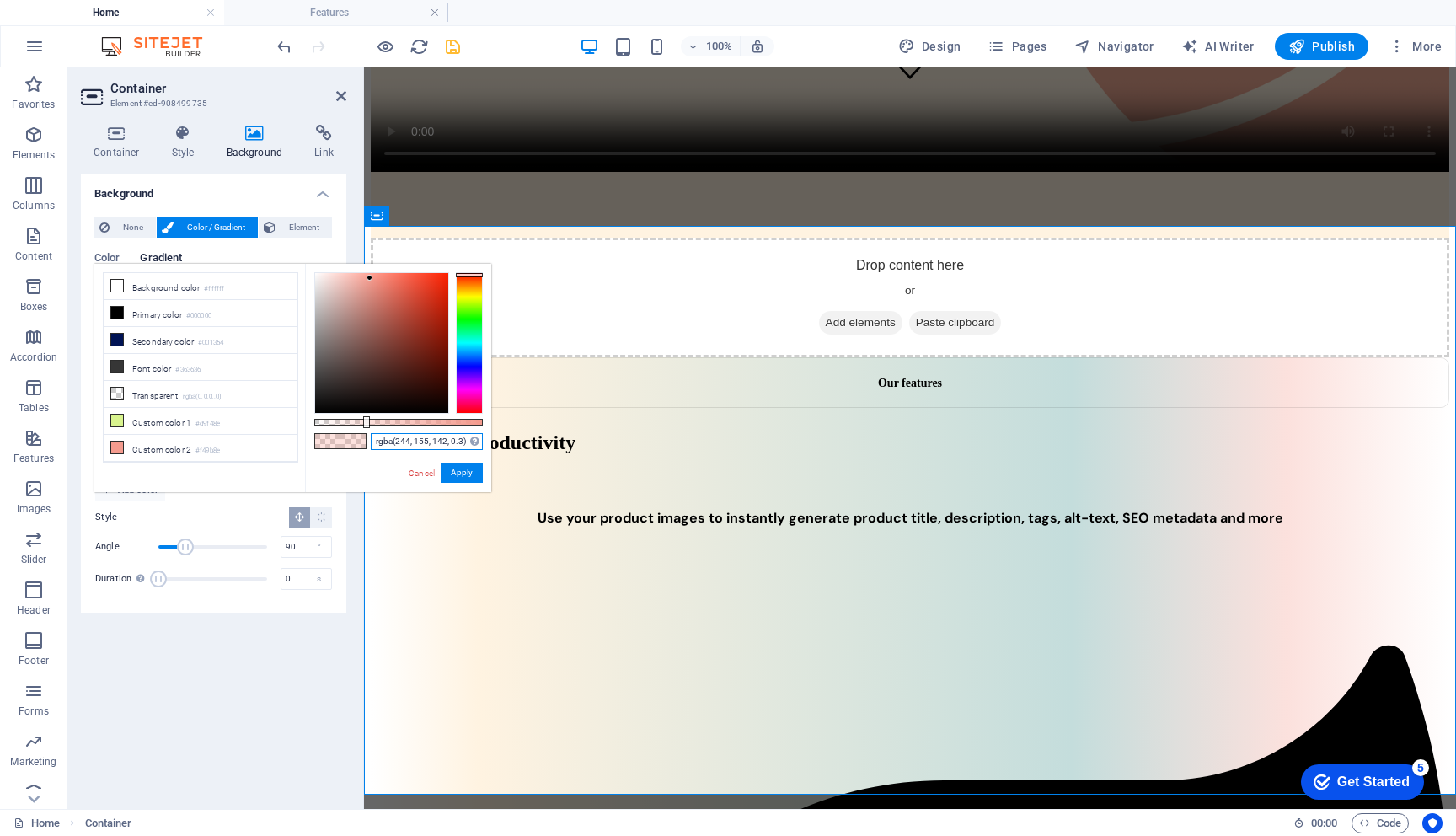
click at [416, 441] on input "rgba(244, 155, 142, 0.3)" at bounding box center [427, 442] width 112 height 17
paste input "F3C3B6"
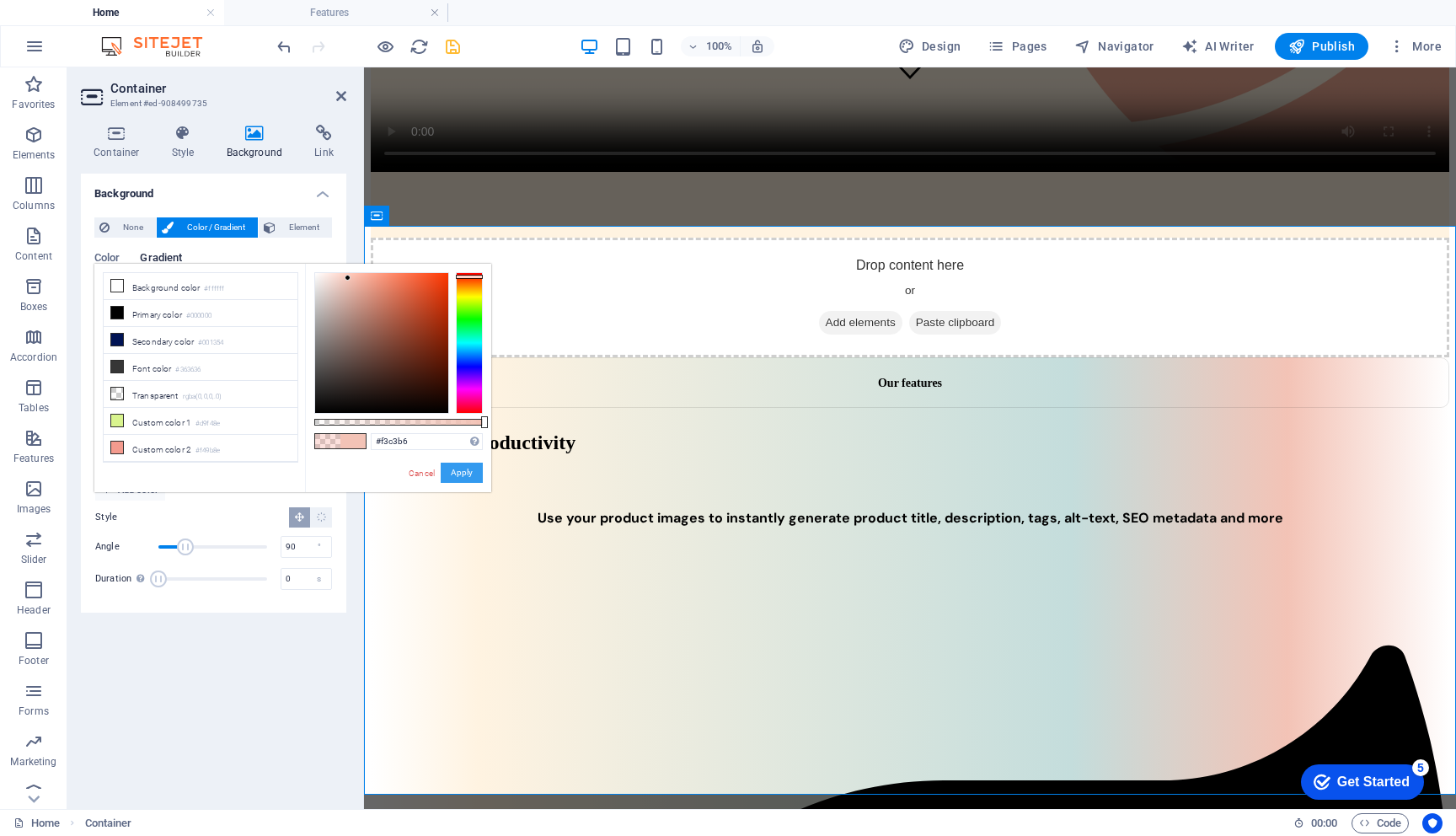
click at [474, 477] on button "Apply" at bounding box center [461, 473] width 42 height 21
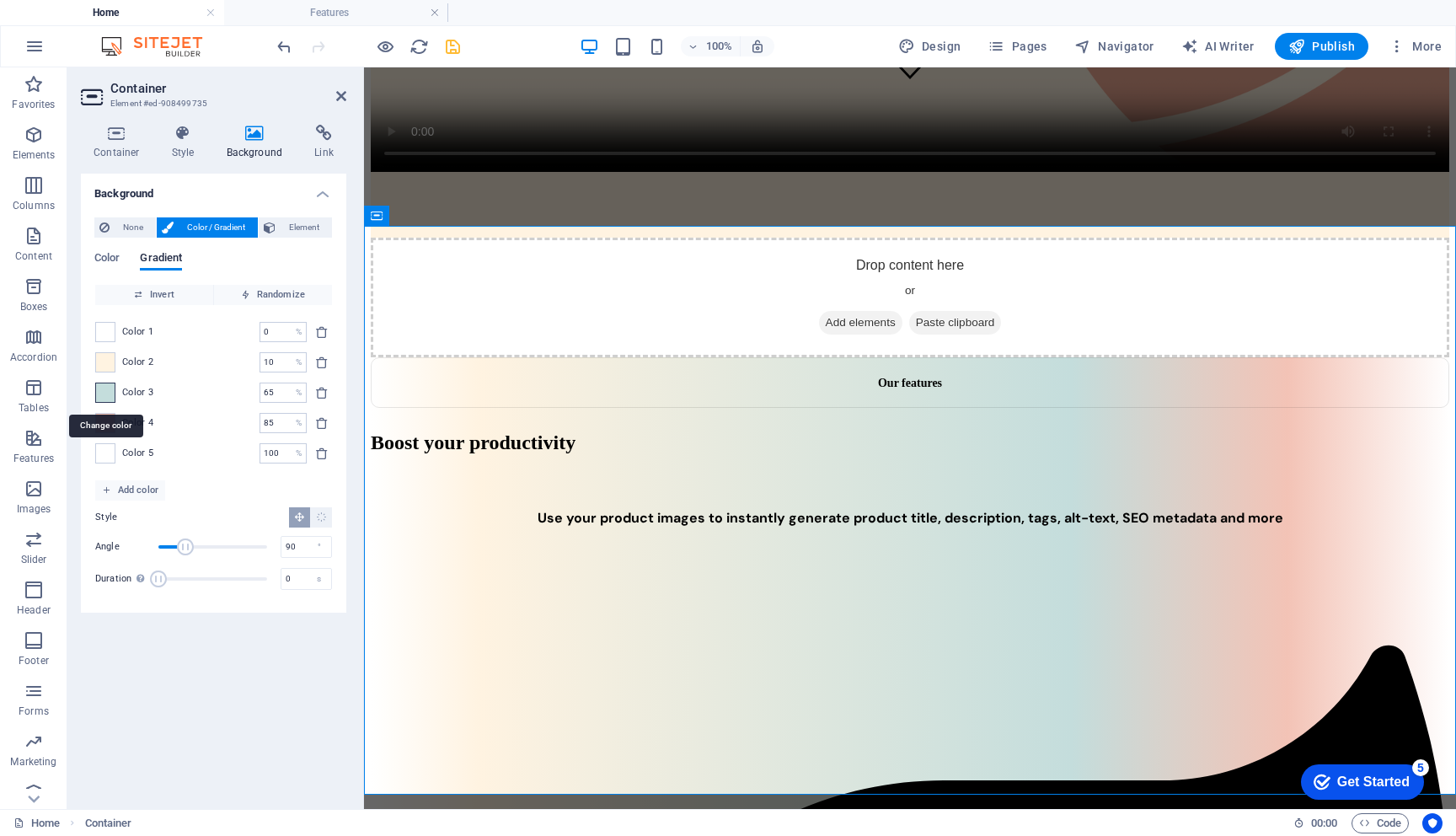
click at [110, 391] on span at bounding box center [105, 392] width 19 height 19
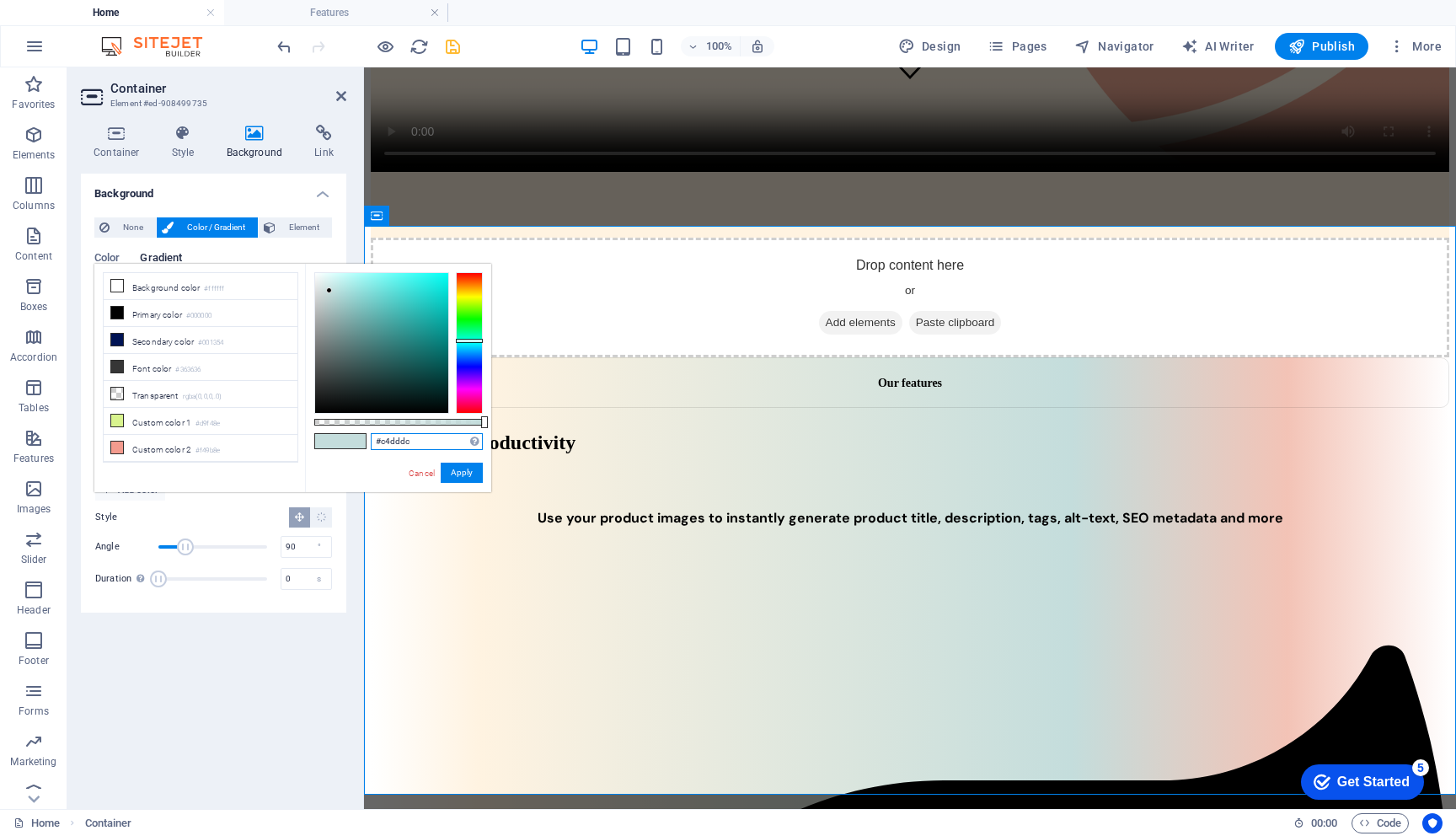
drag, startPoint x: 380, startPoint y: 444, endPoint x: 431, endPoint y: 444, distance: 51.0
click at [431, 444] on input "#c4dddc" at bounding box center [427, 442] width 112 height 17
paste input "F09881"
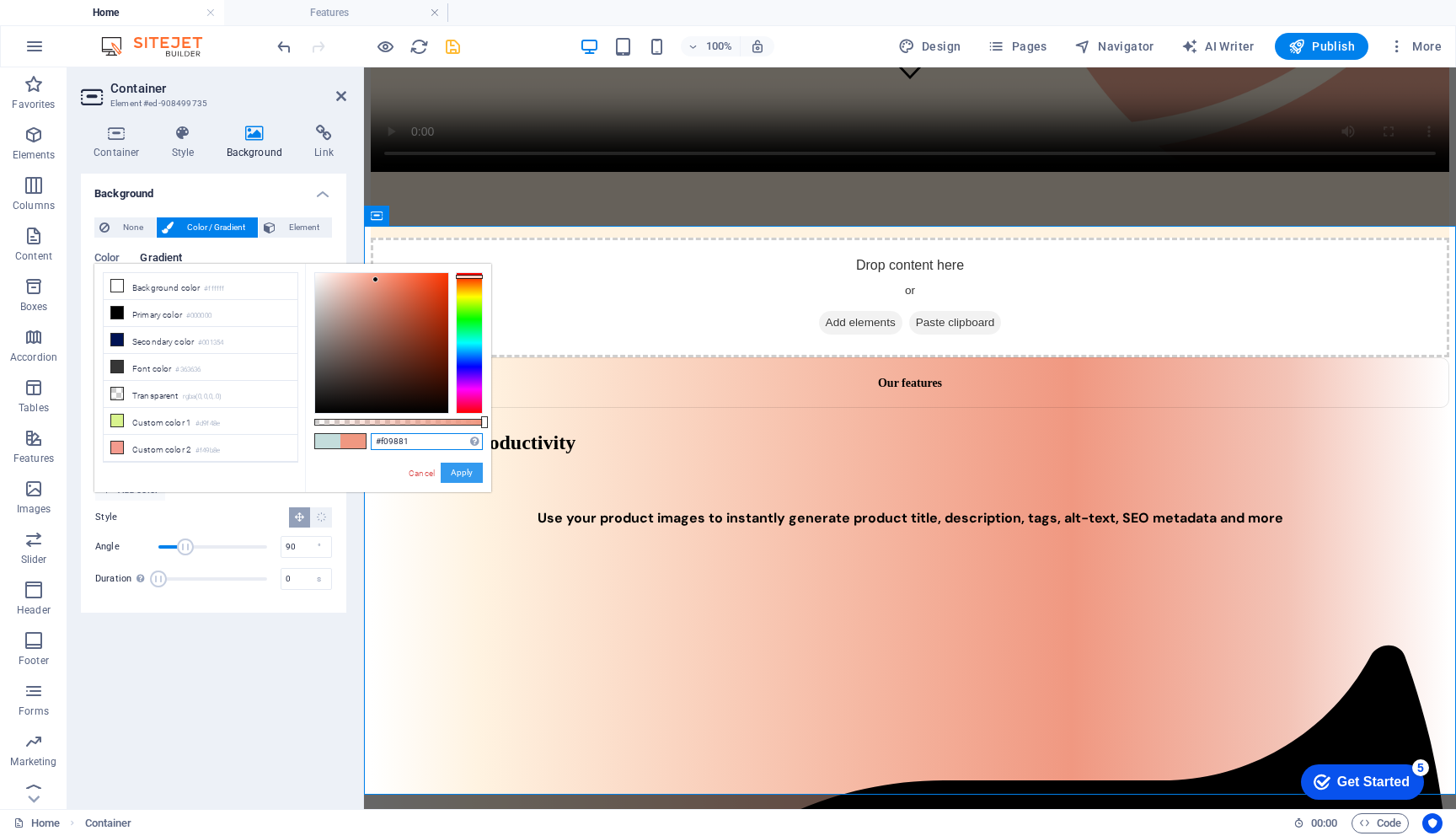
type input "#f09881"
click at [456, 473] on button "Apply" at bounding box center [461, 473] width 42 height 21
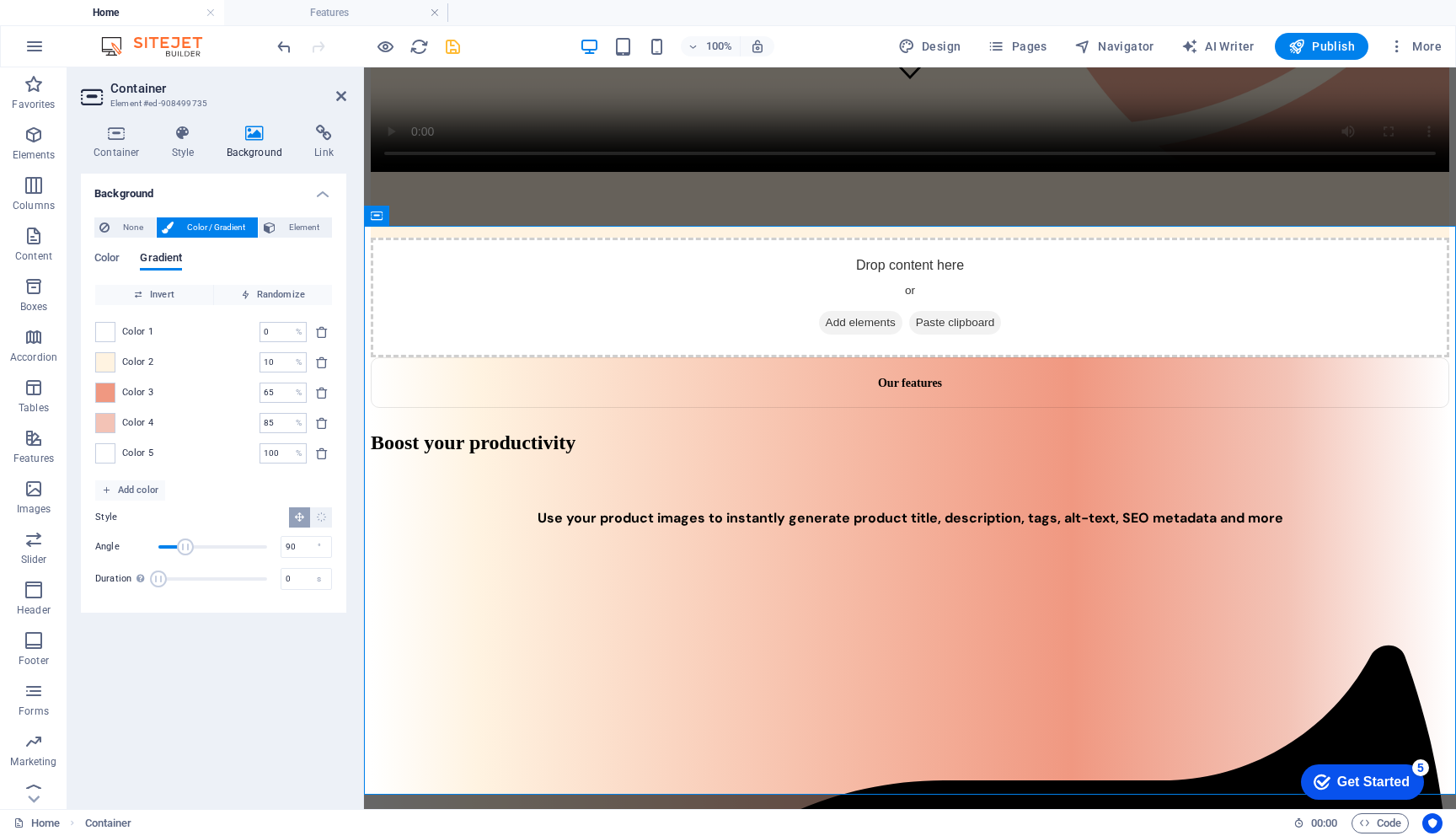
click at [223, 669] on div "Background None Color / Gradient Element Stretch background to full-width Color…" at bounding box center [213, 484] width 266 height 622
drag, startPoint x: 185, startPoint y: 549, endPoint x: 227, endPoint y: 549, distance: 42.0
click at [227, 549] on span "Angle" at bounding box center [227, 547] width 17 height 17
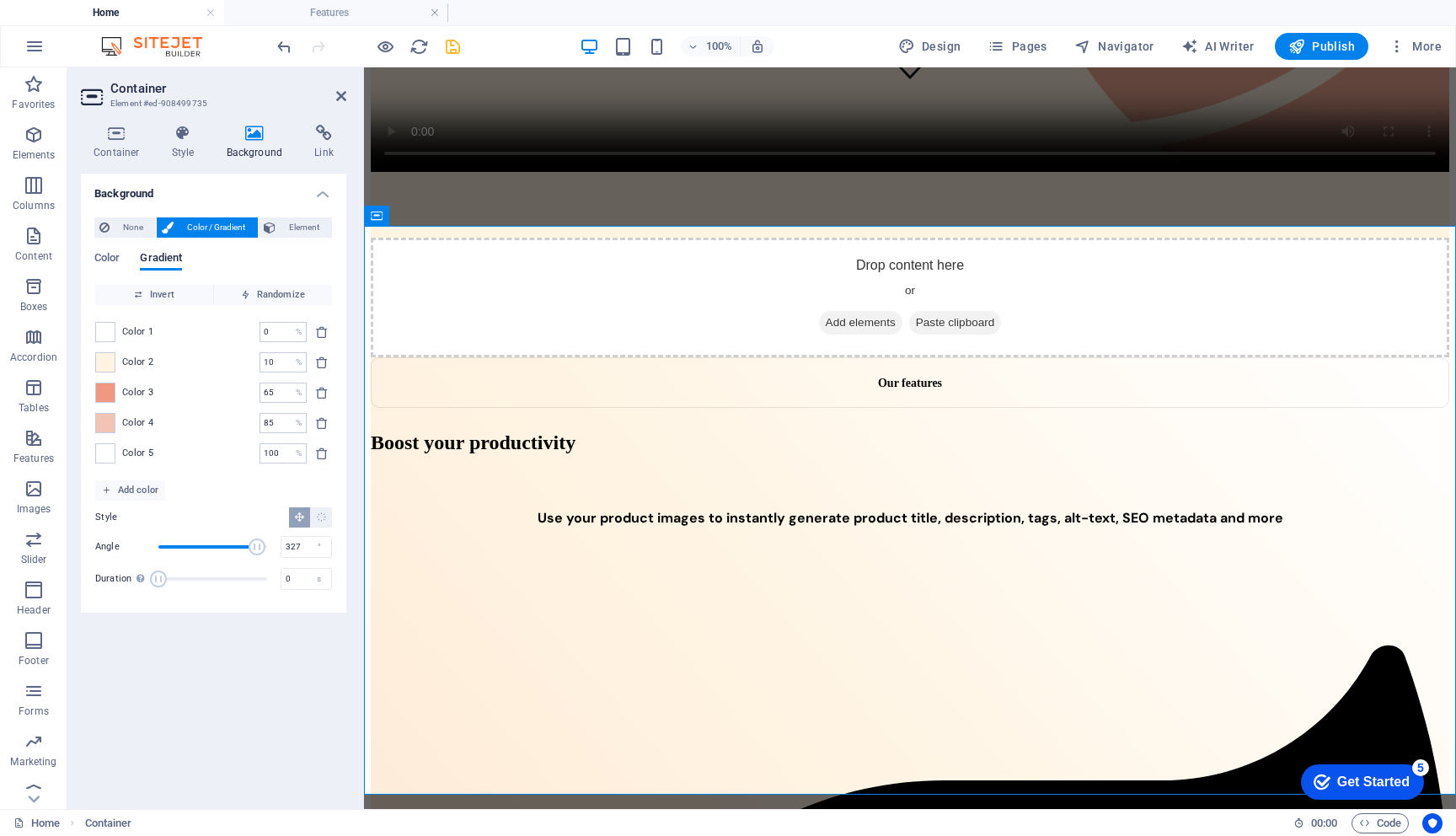
drag, startPoint x: 229, startPoint y: 544, endPoint x: 257, endPoint y: 546, distance: 28.1
click at [257, 546] on span "Angle" at bounding box center [257, 547] width 17 height 17
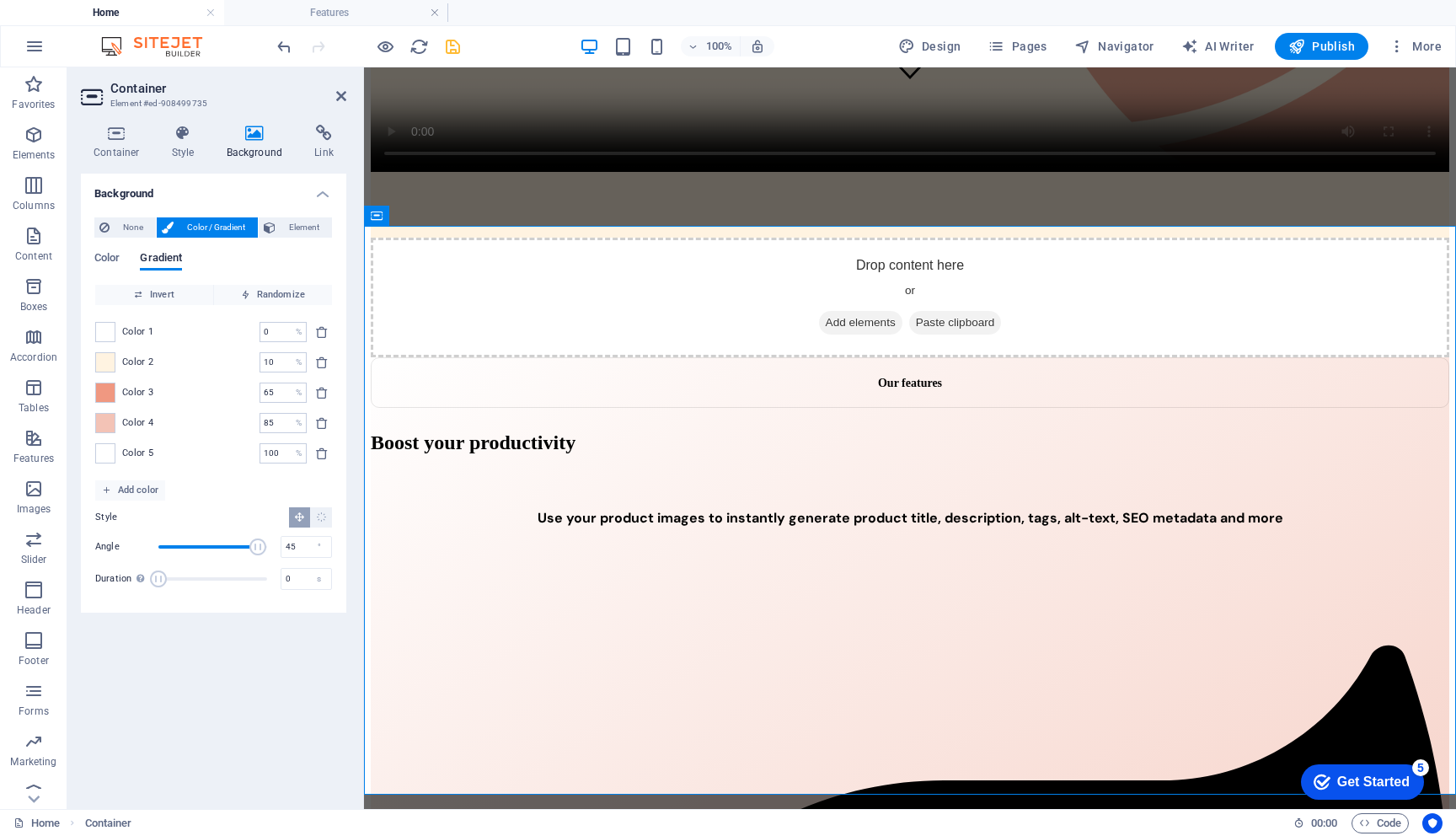
type input "0"
drag, startPoint x: 258, startPoint y: 548, endPoint x: 84, endPoint y: 549, distance: 174.0
click at [84, 549] on div "None Color / Gradient Element Stretch background to full-width Color overlay Pl…" at bounding box center [213, 408] width 266 height 408
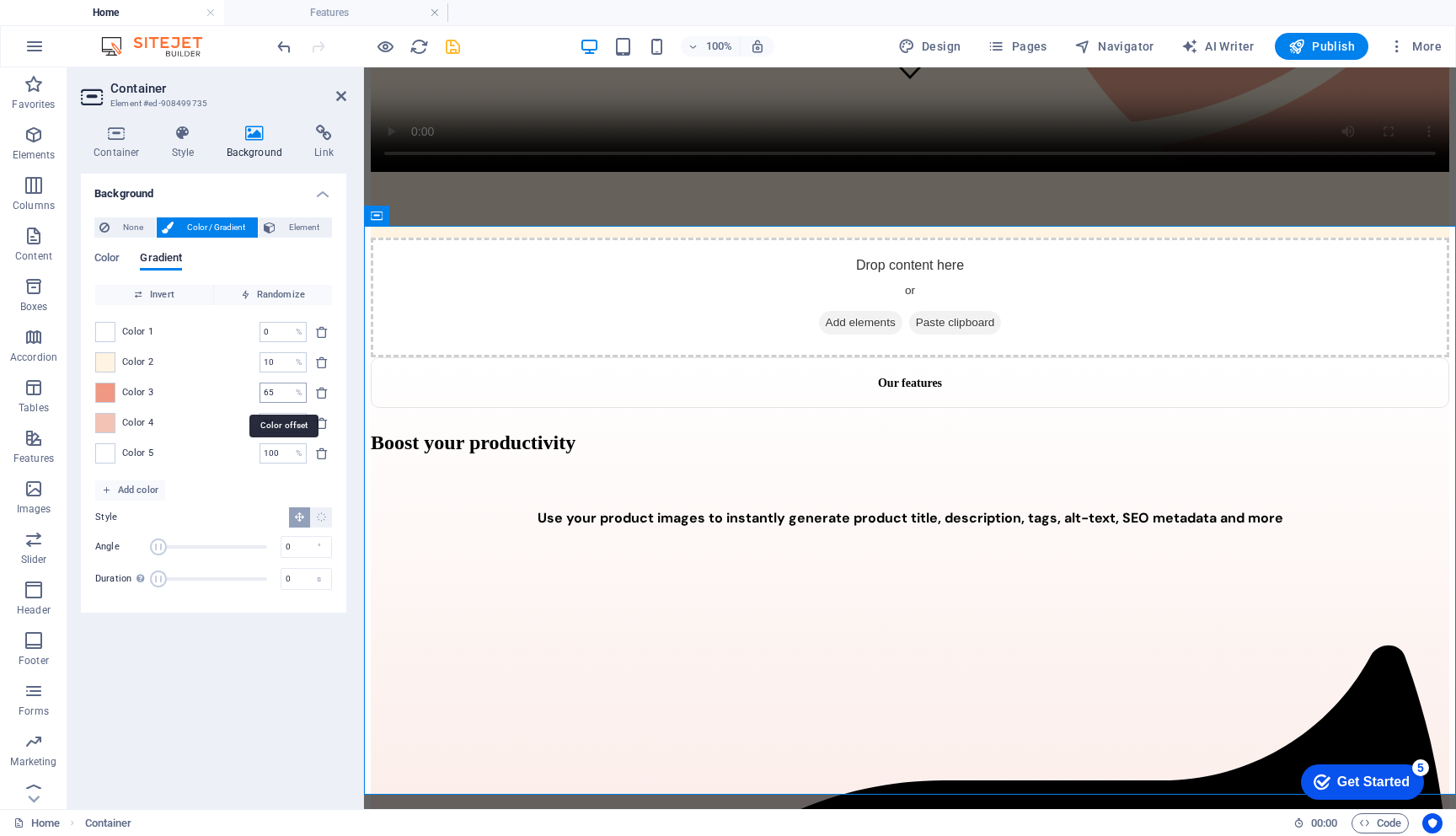
click at [271, 396] on input "65" at bounding box center [274, 392] width 30 height 21
type input "6"
type input "40"
click at [268, 363] on input "10" at bounding box center [274, 363] width 30 height 21
type input "30"
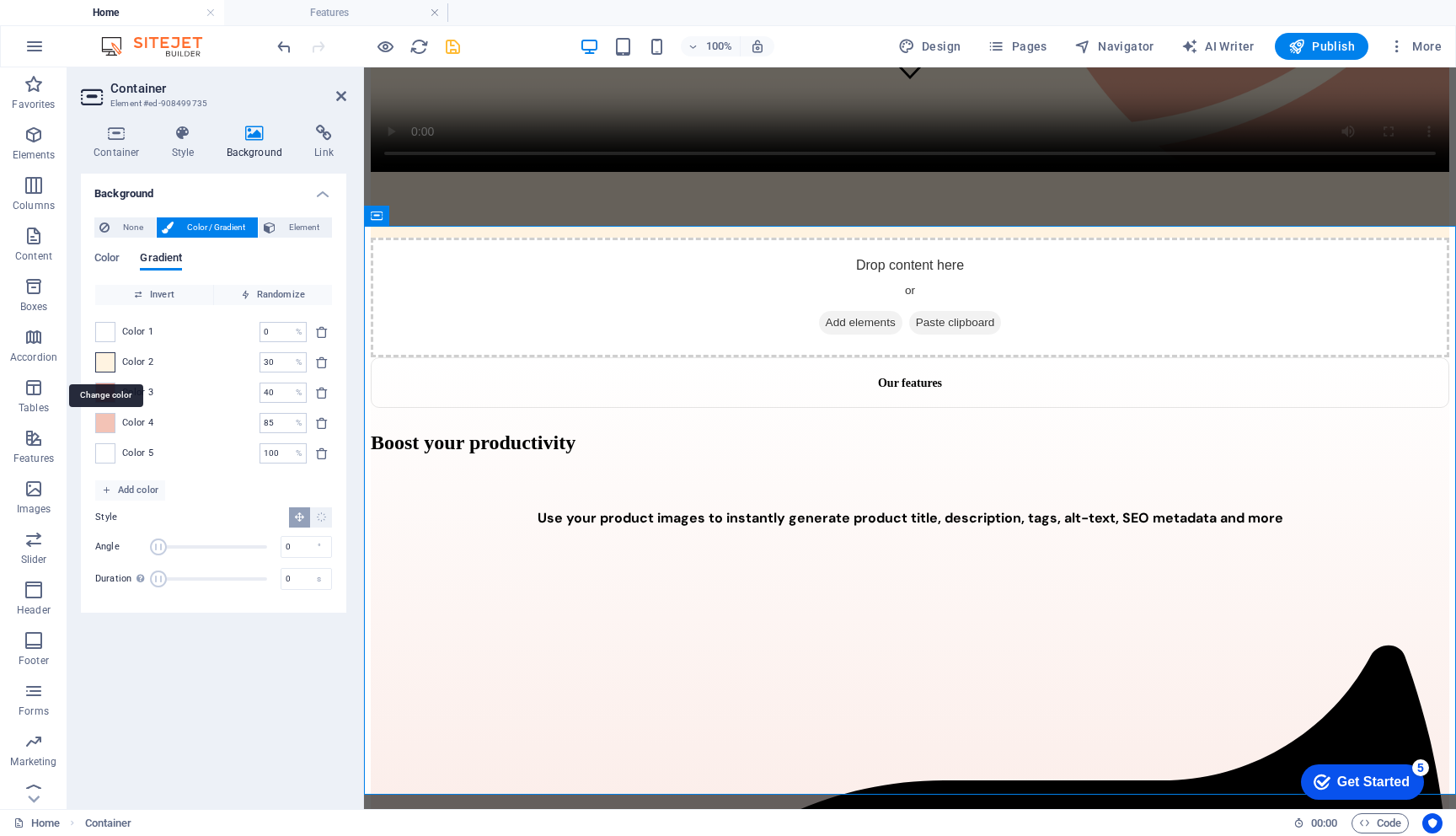
click at [106, 358] on span at bounding box center [105, 363] width 19 height 19
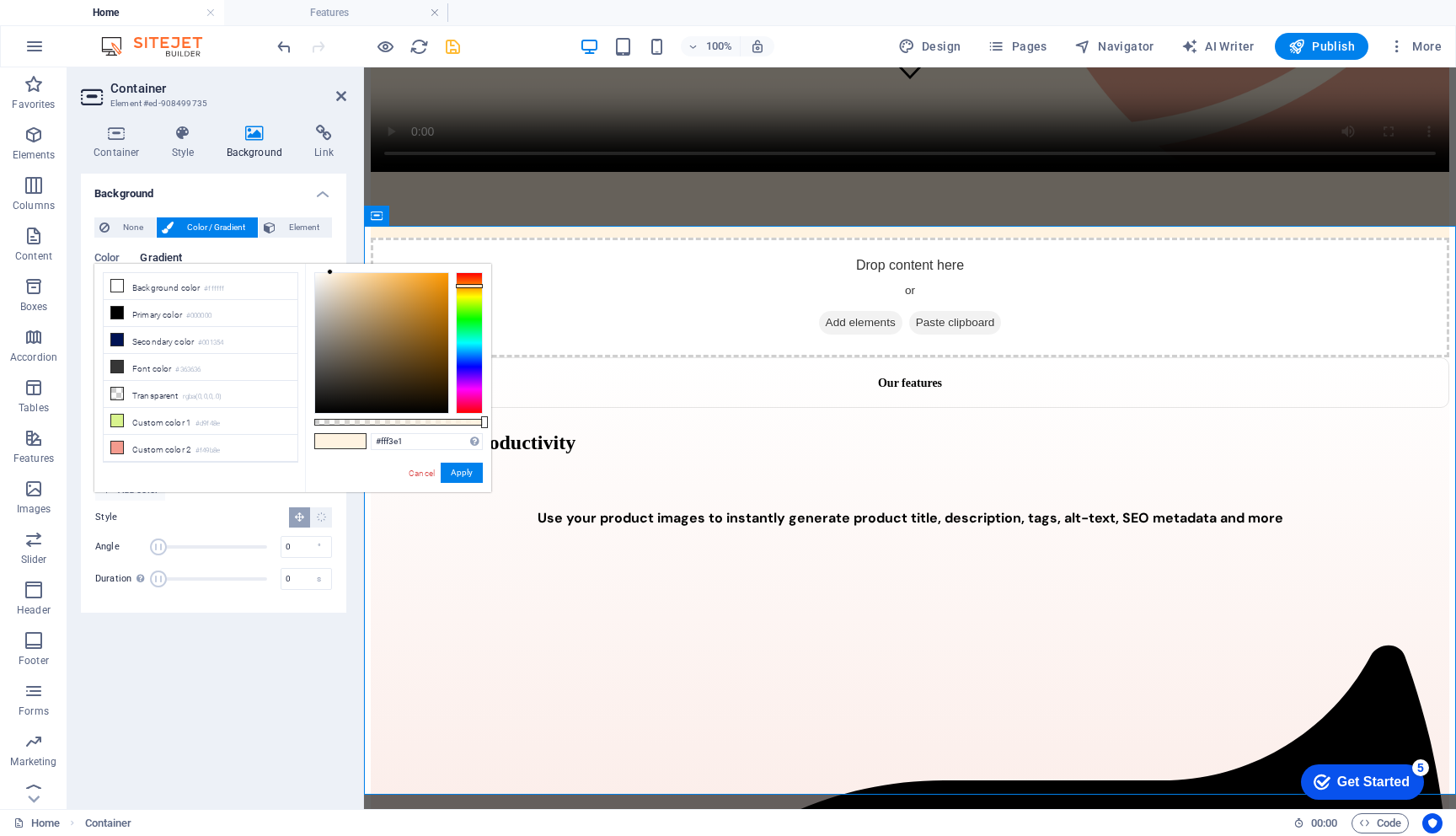
click at [235, 639] on div "Background None Color / Gradient Element Stretch background to full-width Color…" at bounding box center [213, 484] width 266 height 622
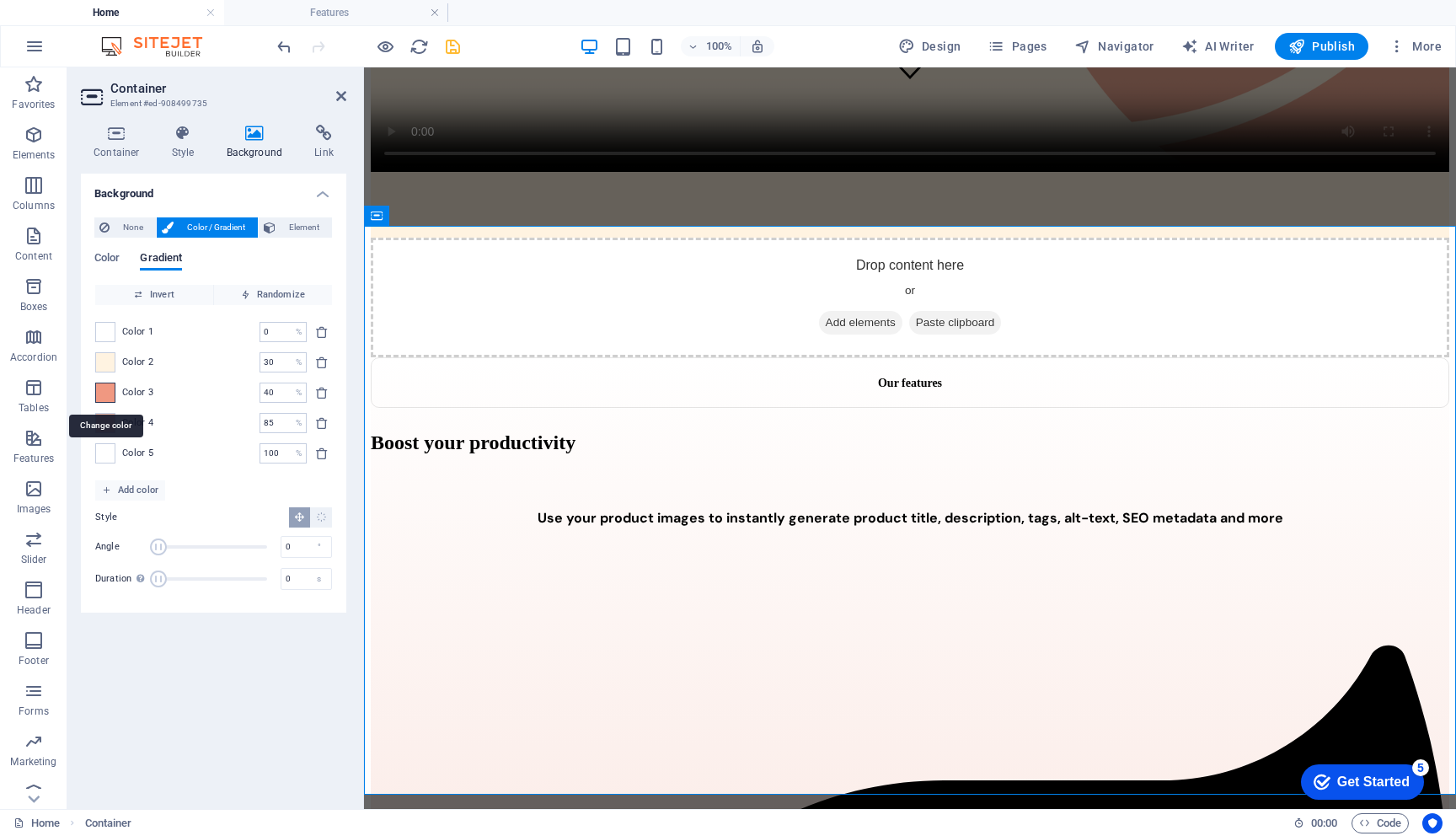
click at [102, 391] on span at bounding box center [105, 392] width 19 height 19
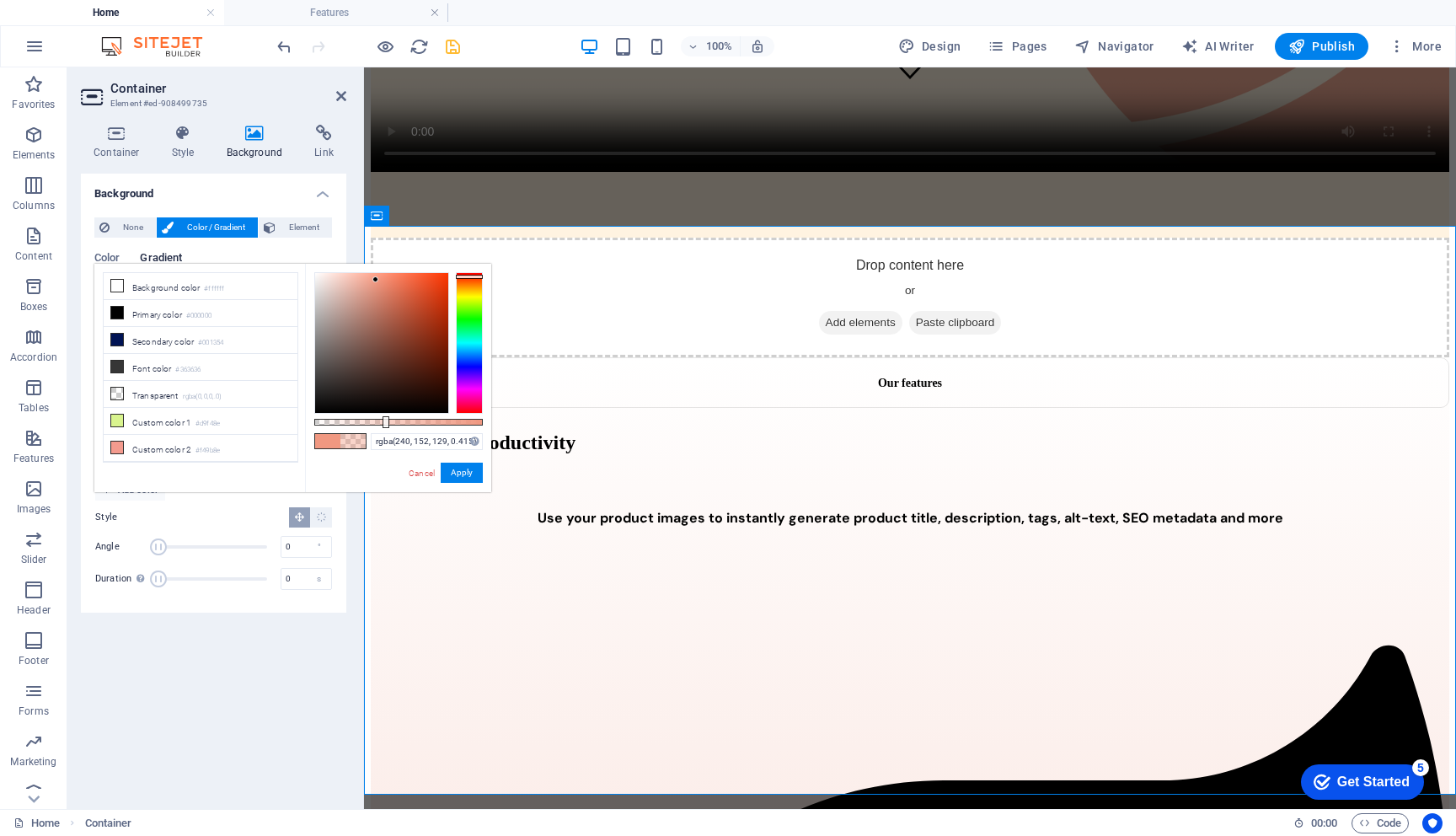
drag, startPoint x: 484, startPoint y: 425, endPoint x: 384, endPoint y: 425, distance: 100.0
click at [384, 425] on div at bounding box center [385, 422] width 7 height 12
click at [455, 475] on button "Apply" at bounding box center [461, 473] width 42 height 21
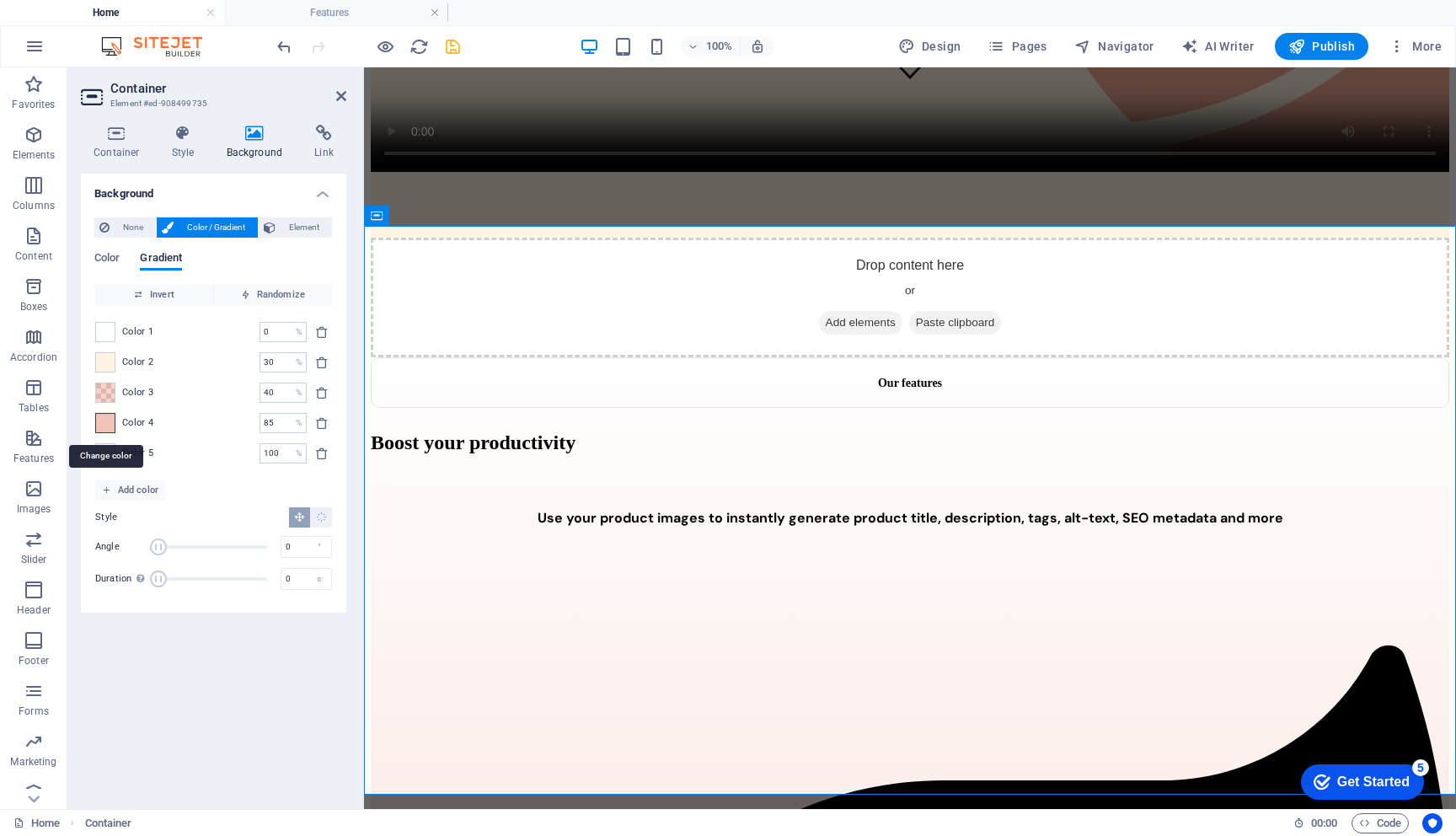
click at [103, 422] on span at bounding box center [105, 423] width 19 height 19
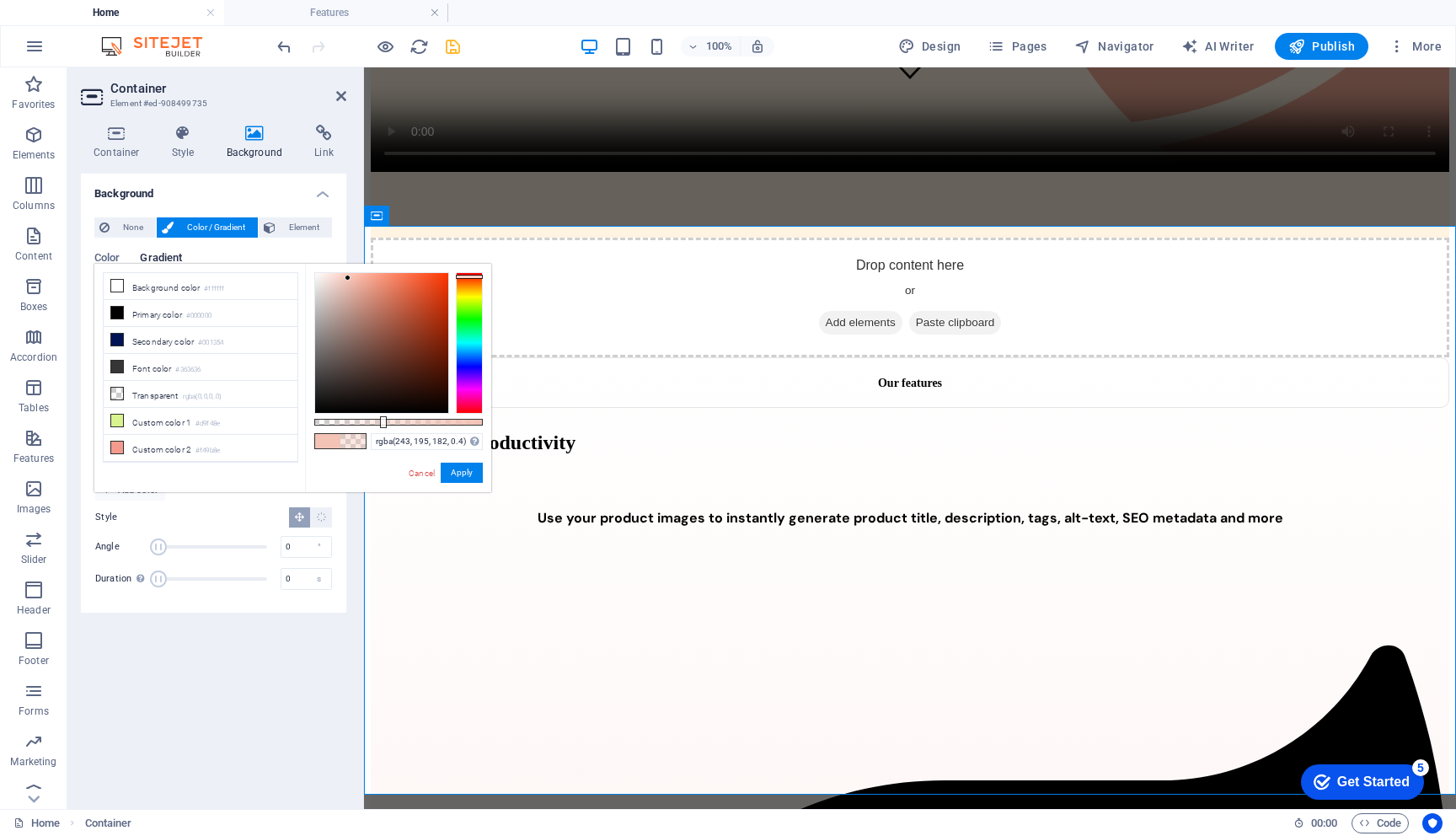
drag, startPoint x: 484, startPoint y: 420, endPoint x: 382, endPoint y: 420, distance: 102.0
click at [382, 420] on div at bounding box center [383, 422] width 7 height 12
click at [455, 476] on button "Apply" at bounding box center [461, 473] width 42 height 21
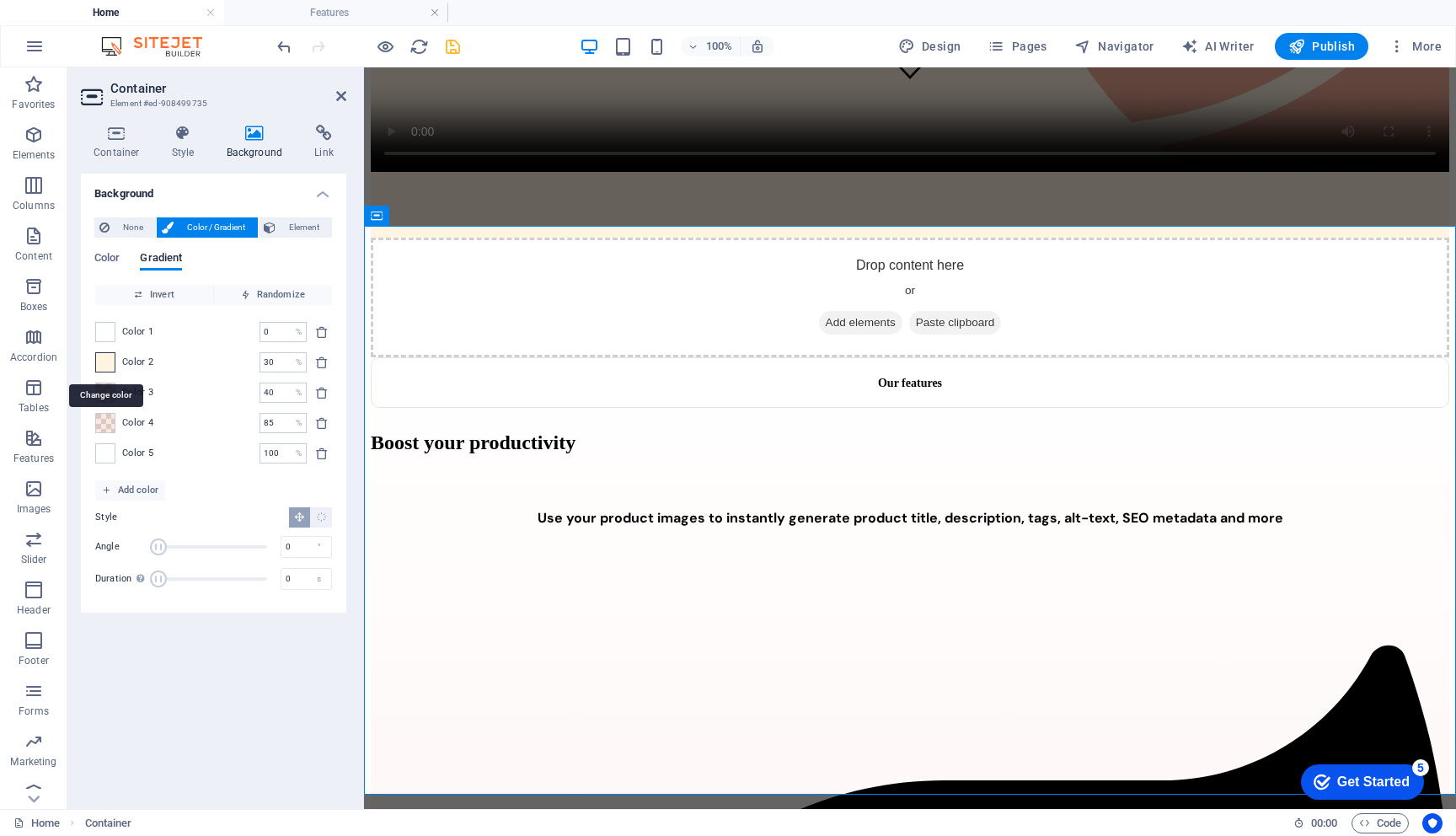
click at [104, 363] on span at bounding box center [105, 363] width 19 height 19
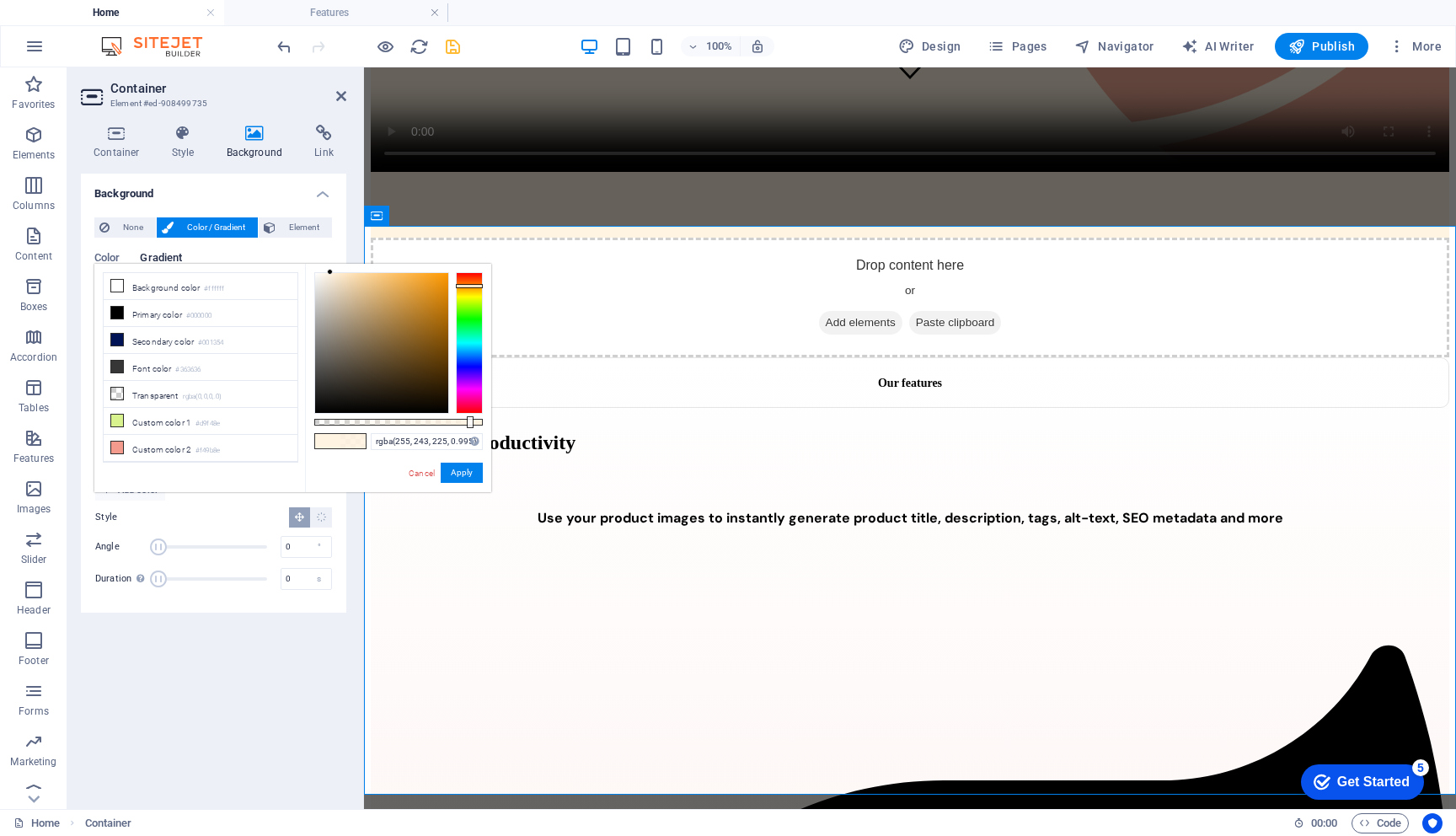
type input "#fff3e1"
click at [484, 419] on div at bounding box center [484, 422] width 7 height 12
click at [470, 474] on button "Apply" at bounding box center [461, 473] width 42 height 21
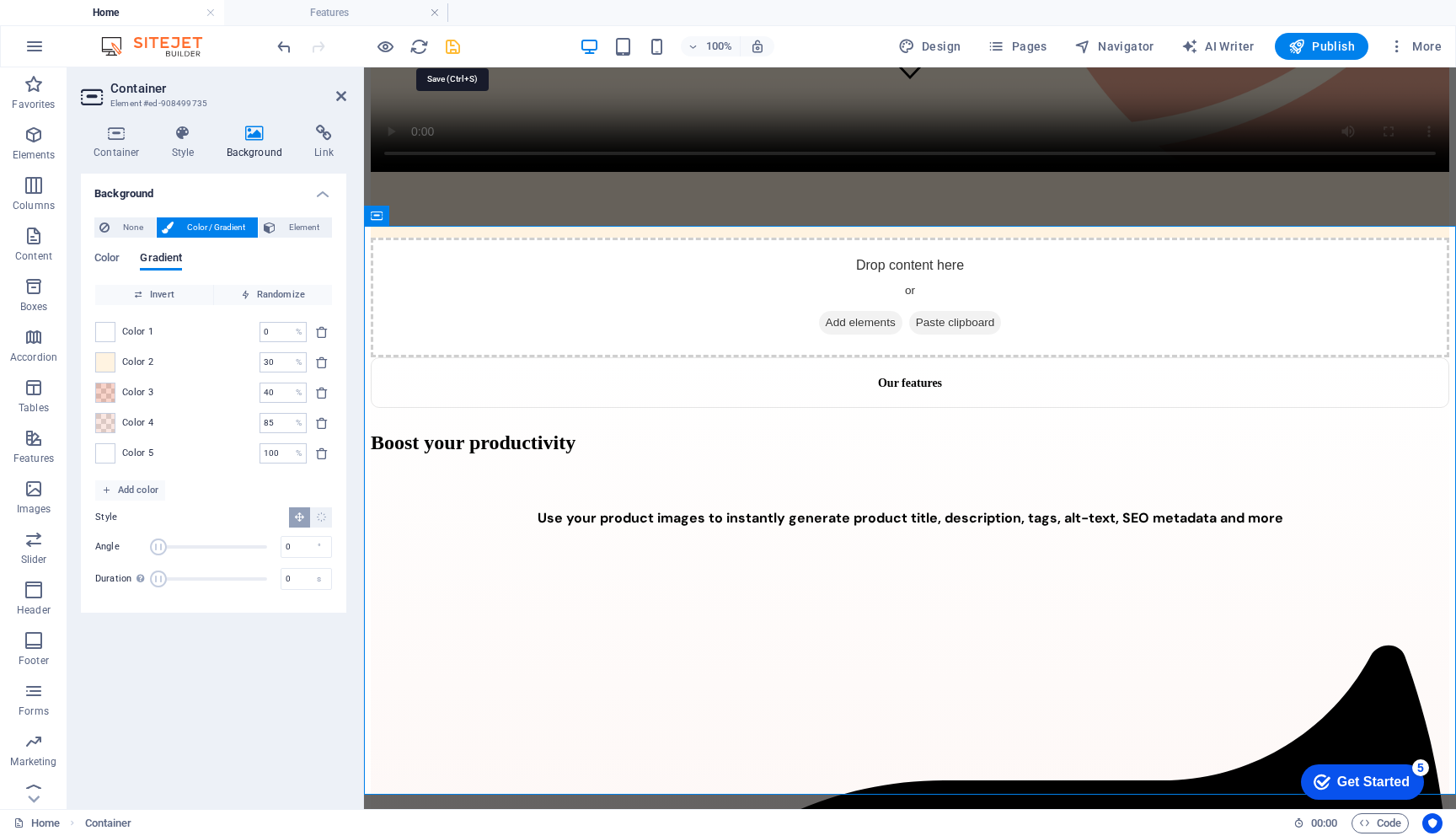
click at [446, 46] on icon "save" at bounding box center [453, 47] width 20 height 20
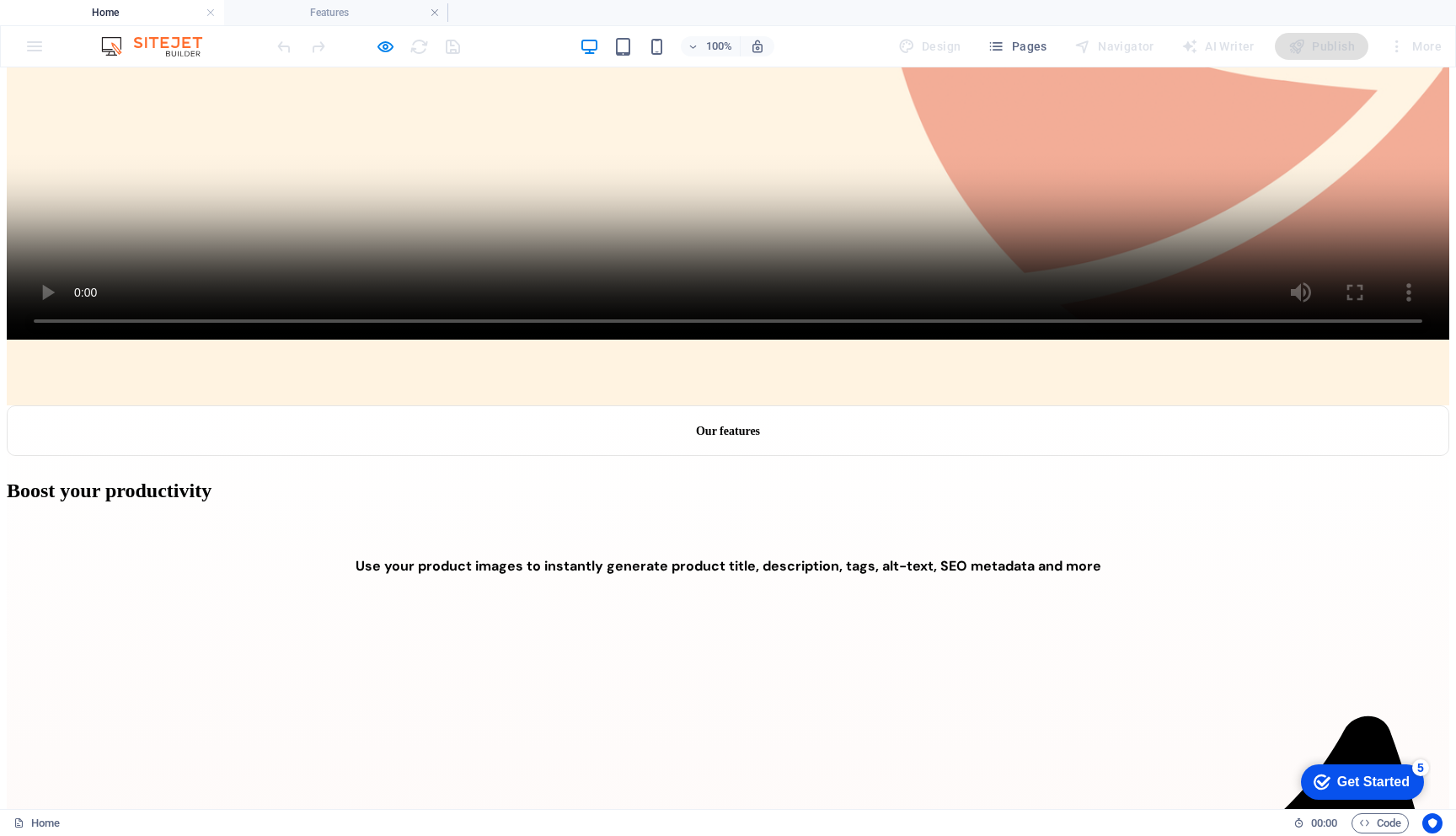
scroll to position [751, 0]
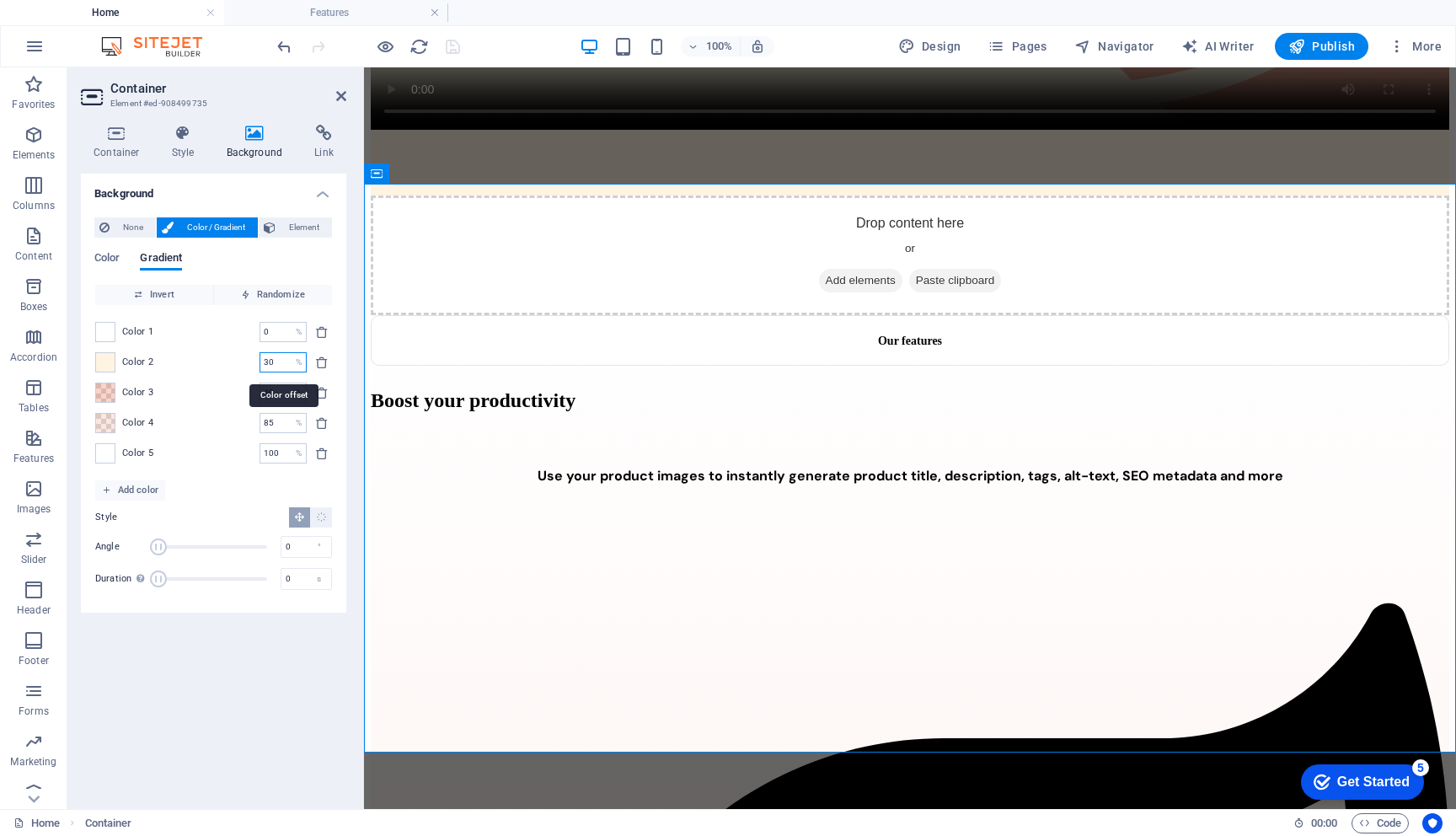
drag, startPoint x: 268, startPoint y: 363, endPoint x: 240, endPoint y: 363, distance: 28.0
click at [240, 363] on div "Color 2 30 % ​" at bounding box center [213, 363] width 237 height 21
drag, startPoint x: 268, startPoint y: 363, endPoint x: 241, endPoint y: 363, distance: 27.0
click at [241, 363] on div "Color 2 40 % ​" at bounding box center [213, 363] width 237 height 21
type input "40"
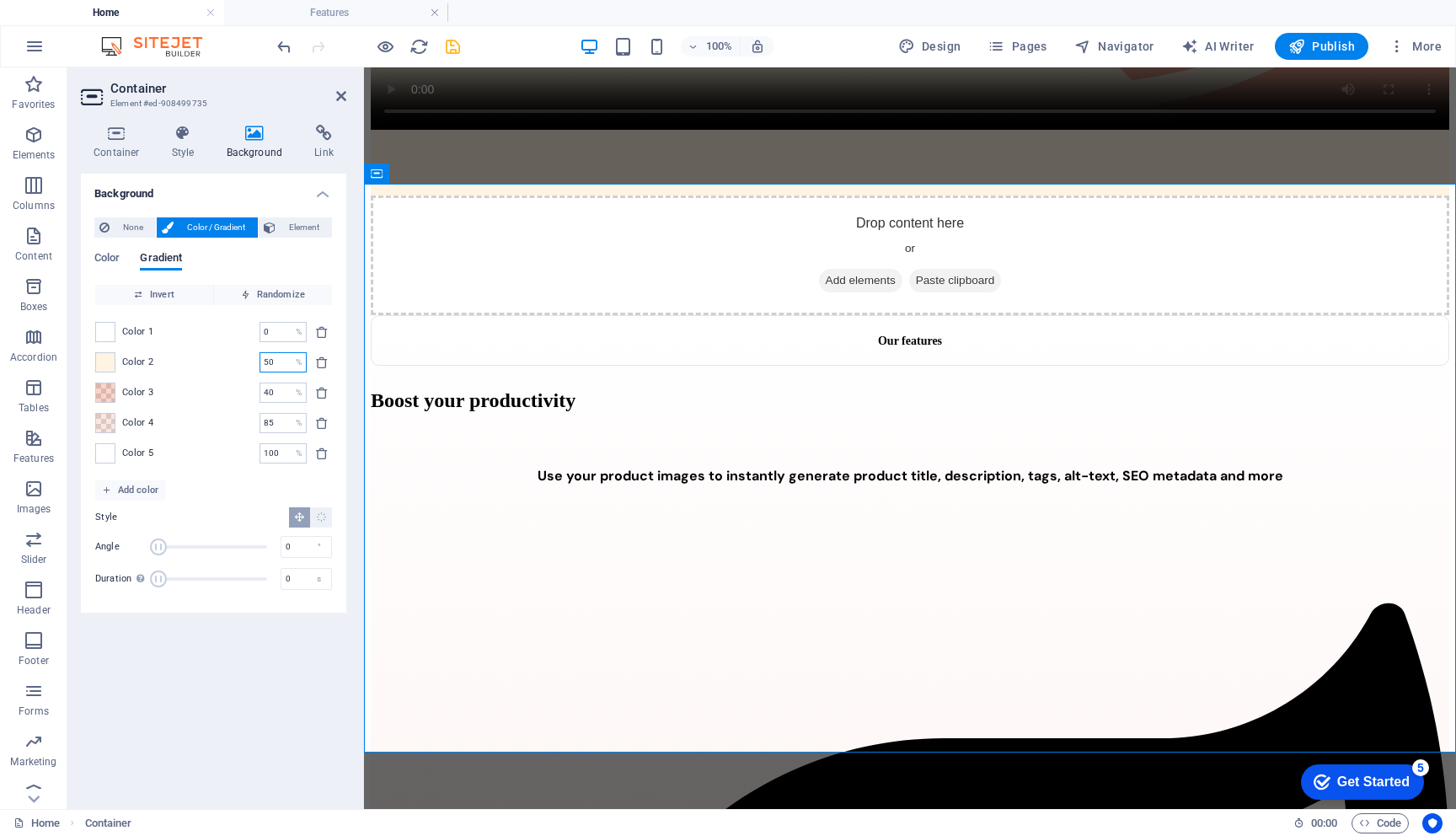
type input "50"
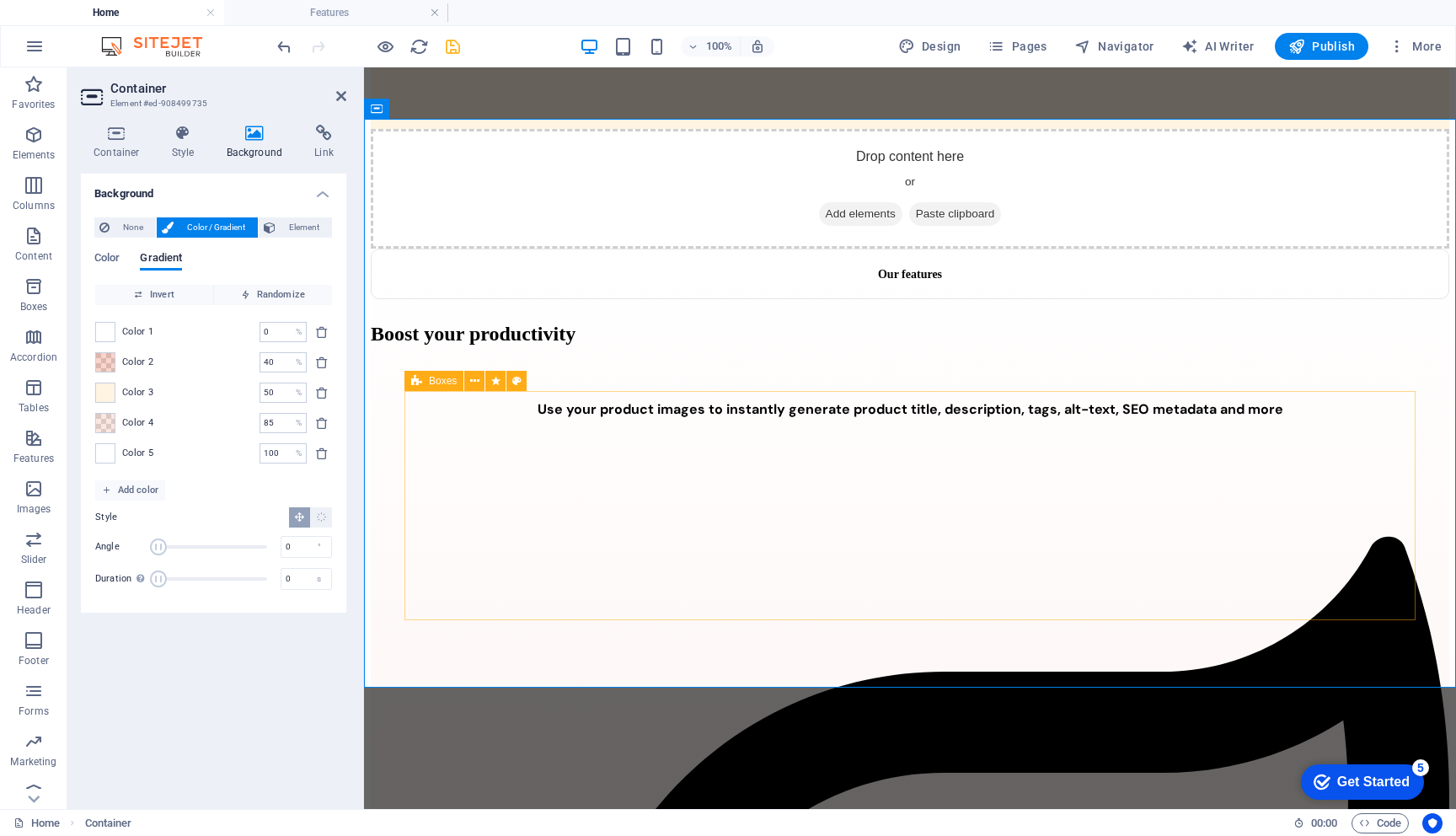
scroll to position [805, 0]
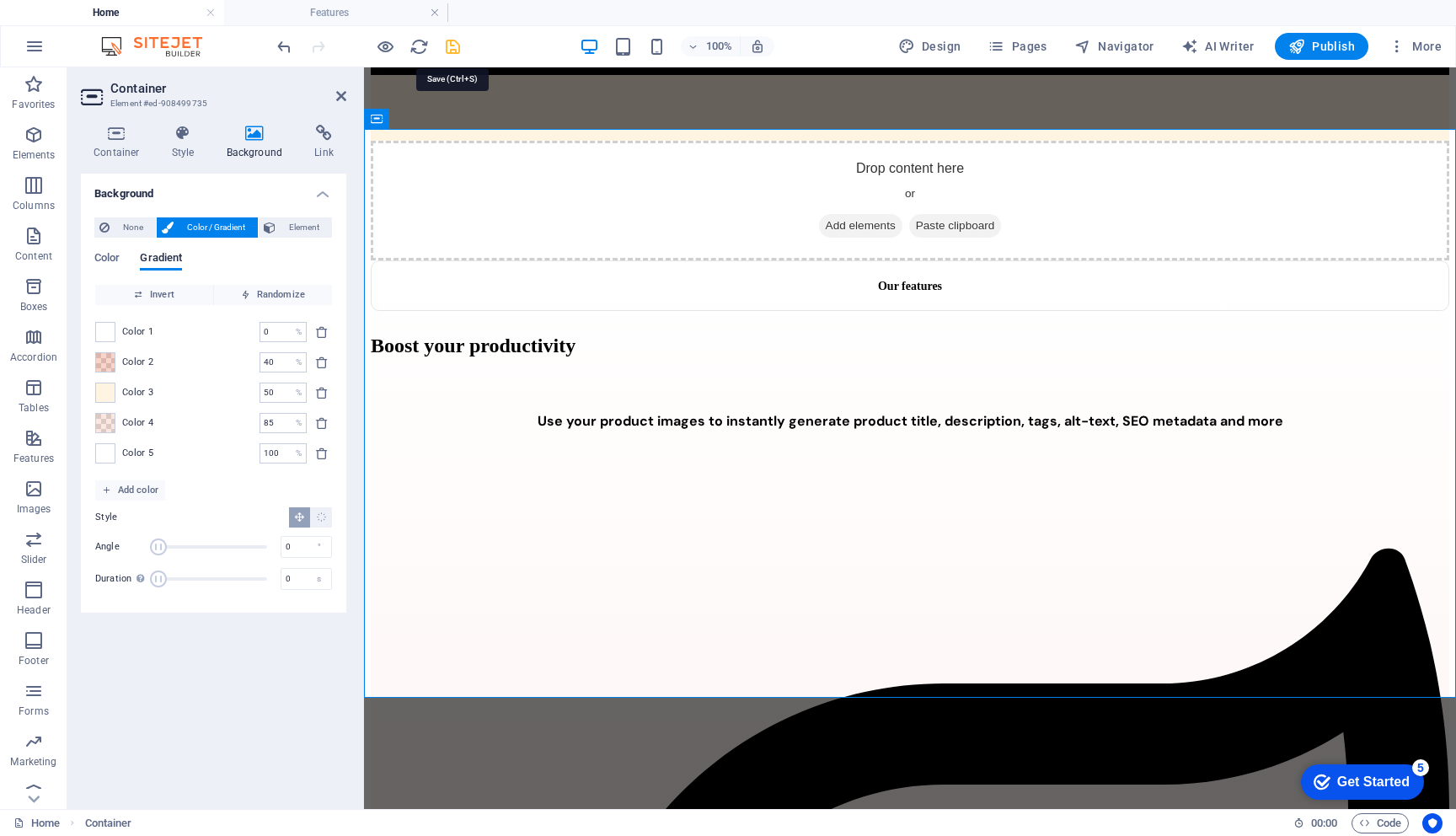
click at [457, 44] on icon "save" at bounding box center [453, 47] width 20 height 20
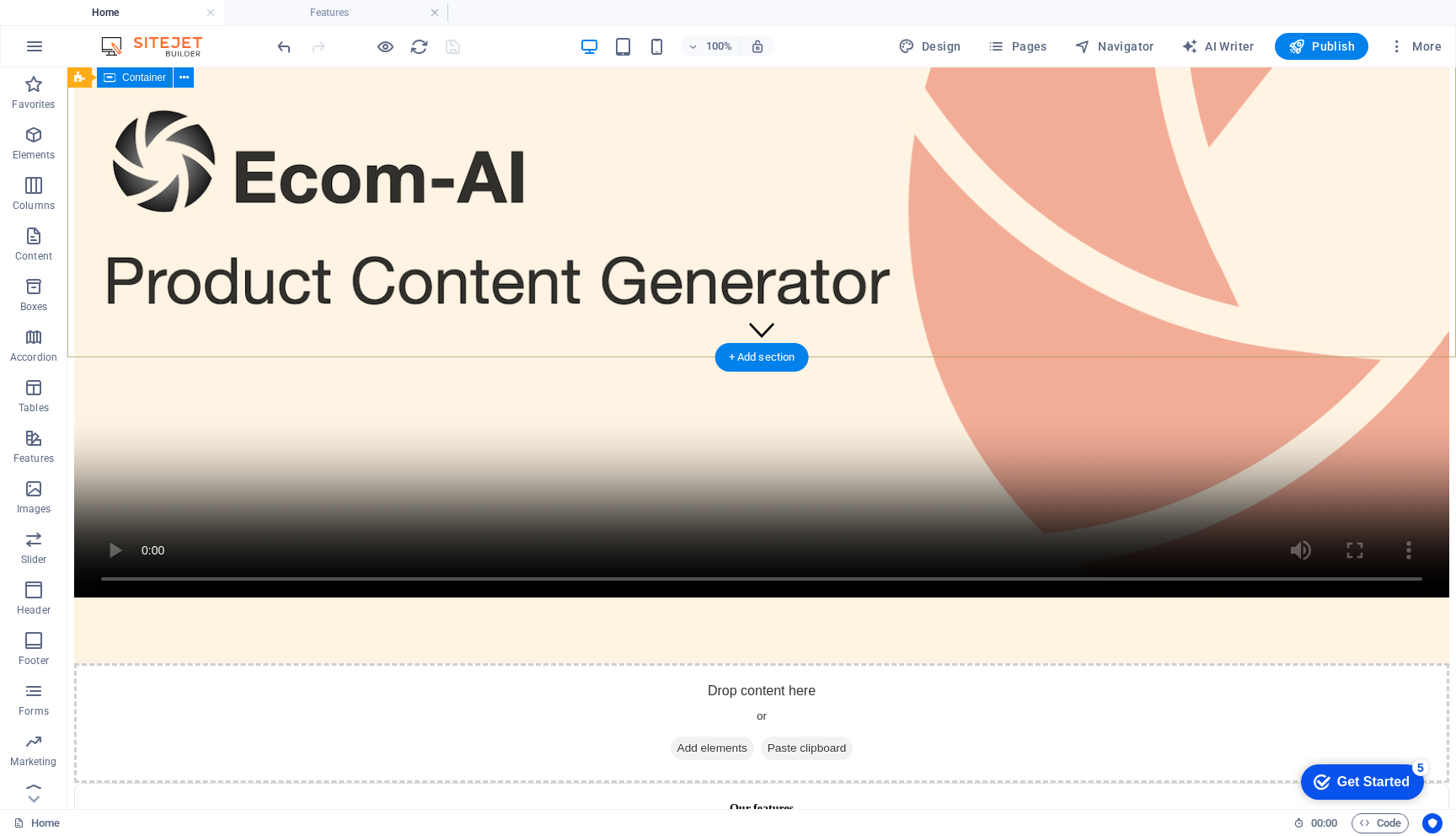
scroll to position [461, 0]
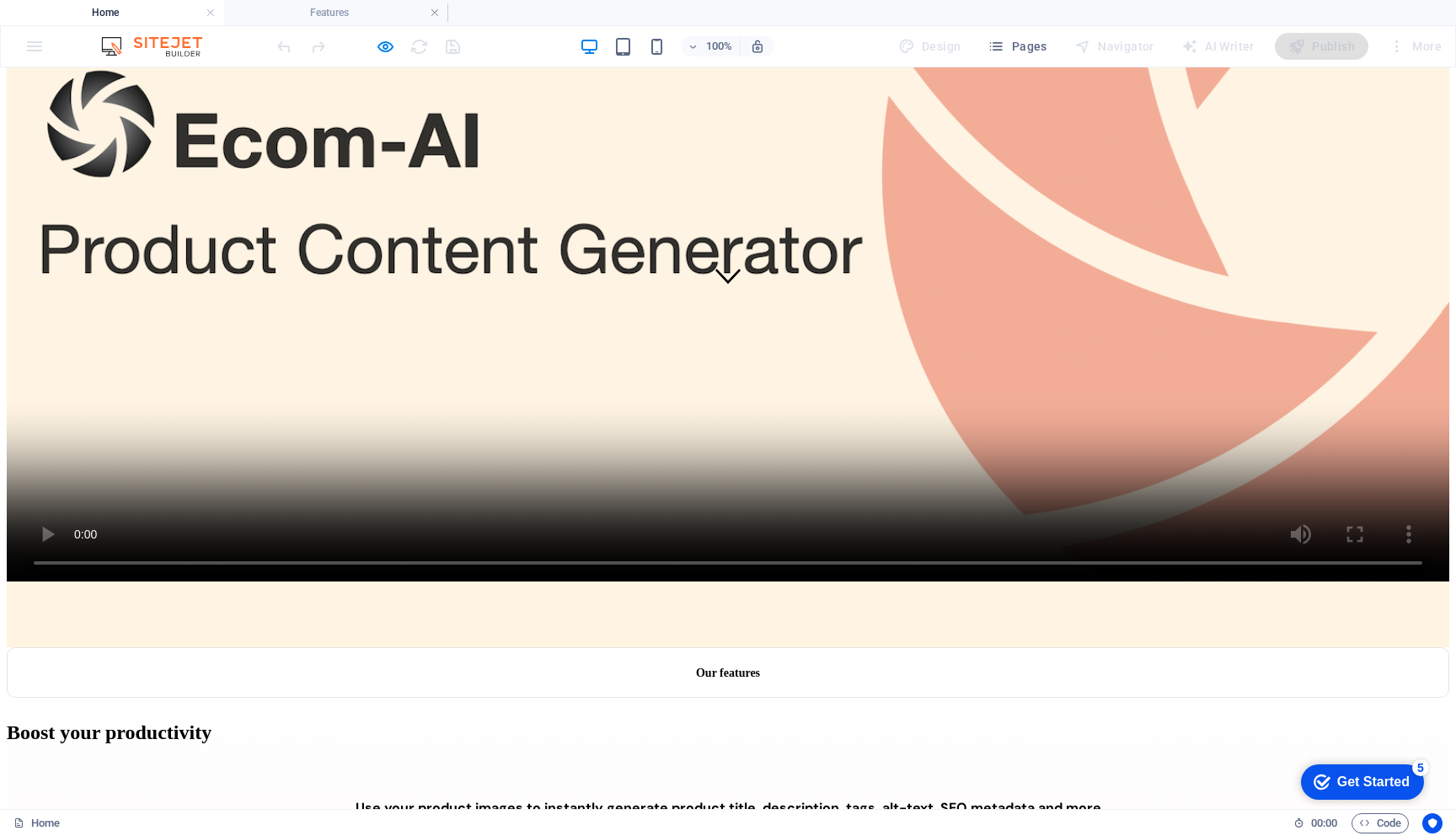
scroll to position [503, 0]
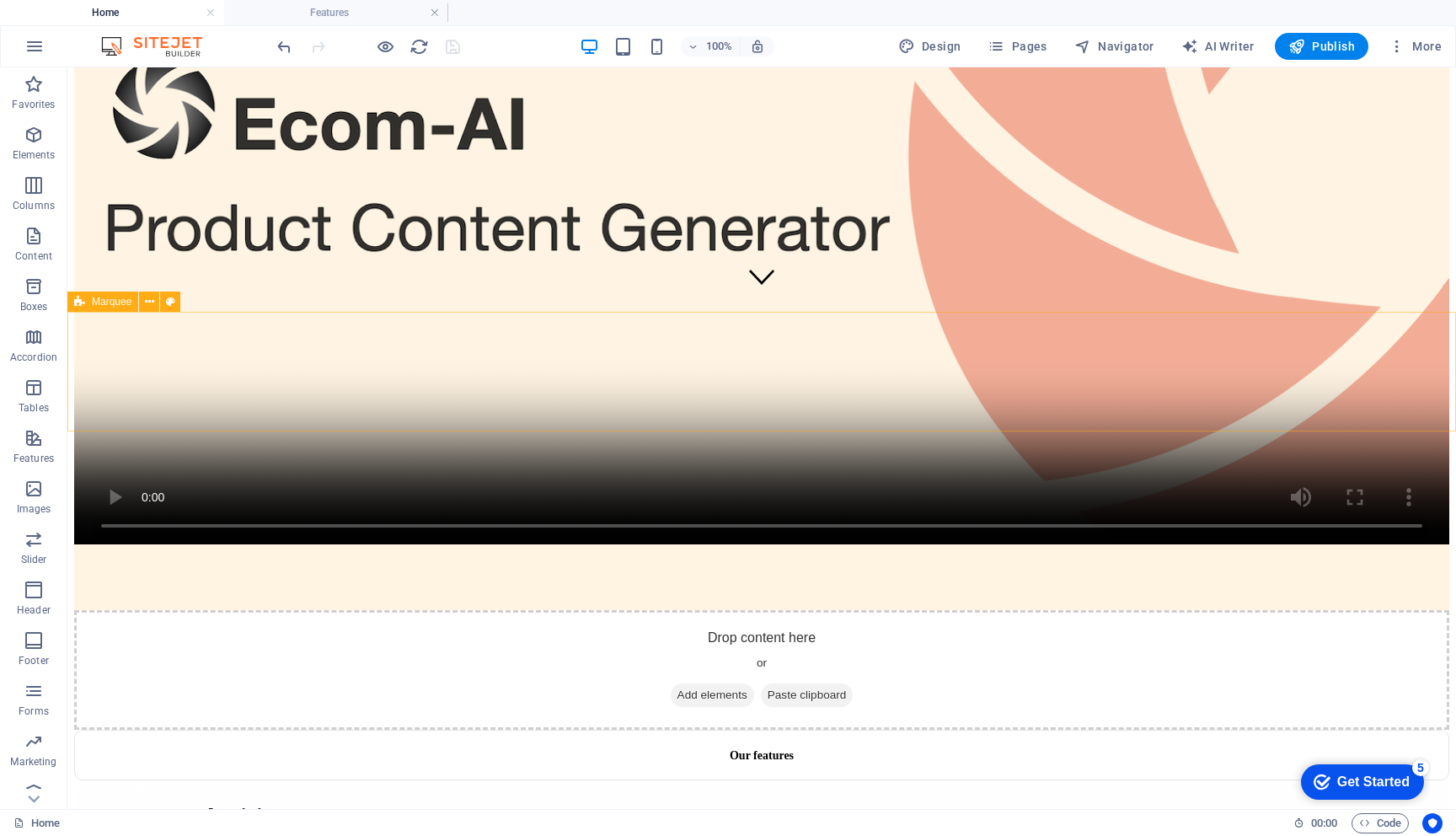
click at [111, 303] on span "Marquee" at bounding box center [112, 301] width 39 height 10
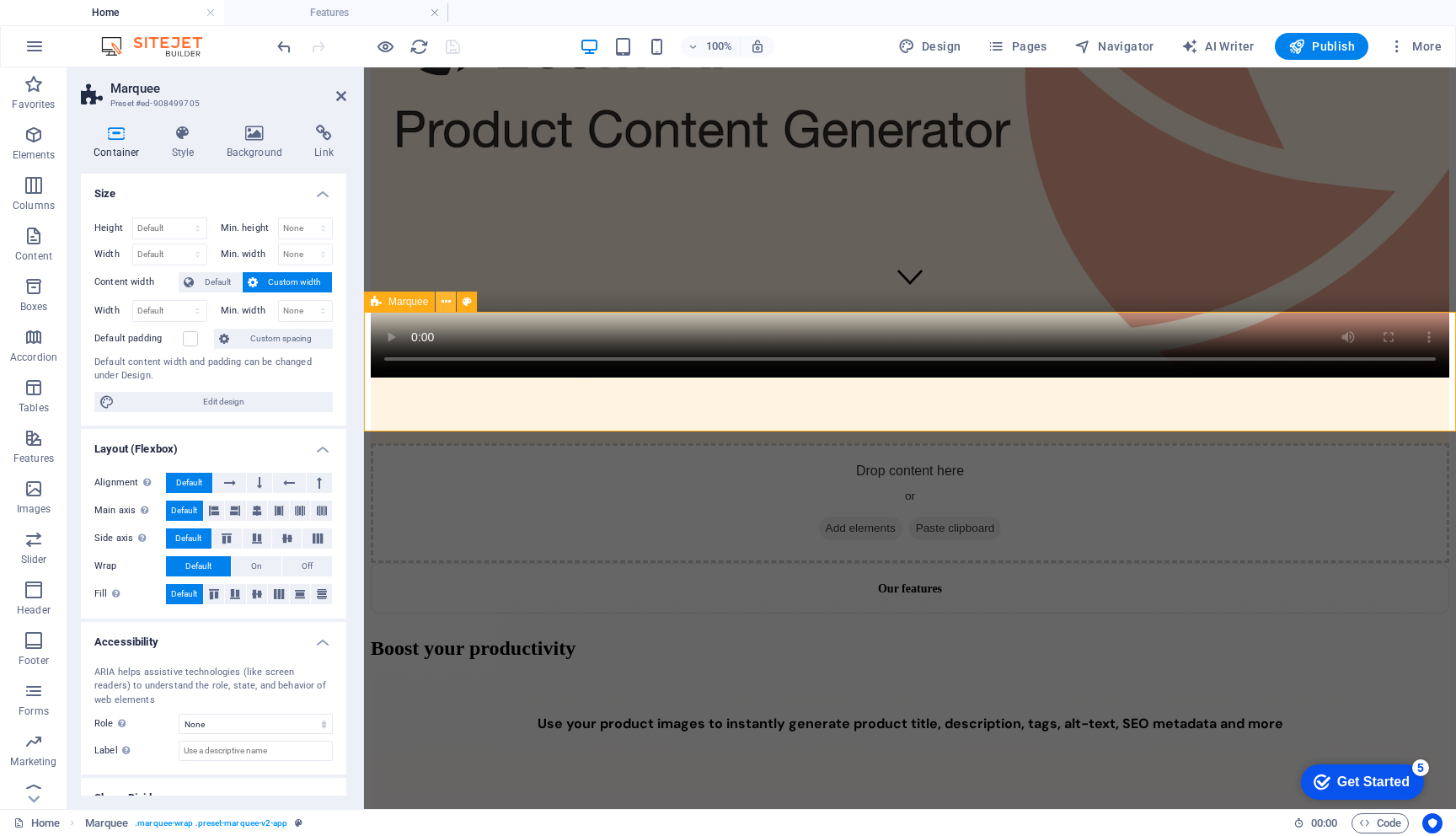
click at [446, 303] on icon at bounding box center [446, 302] width 9 height 18
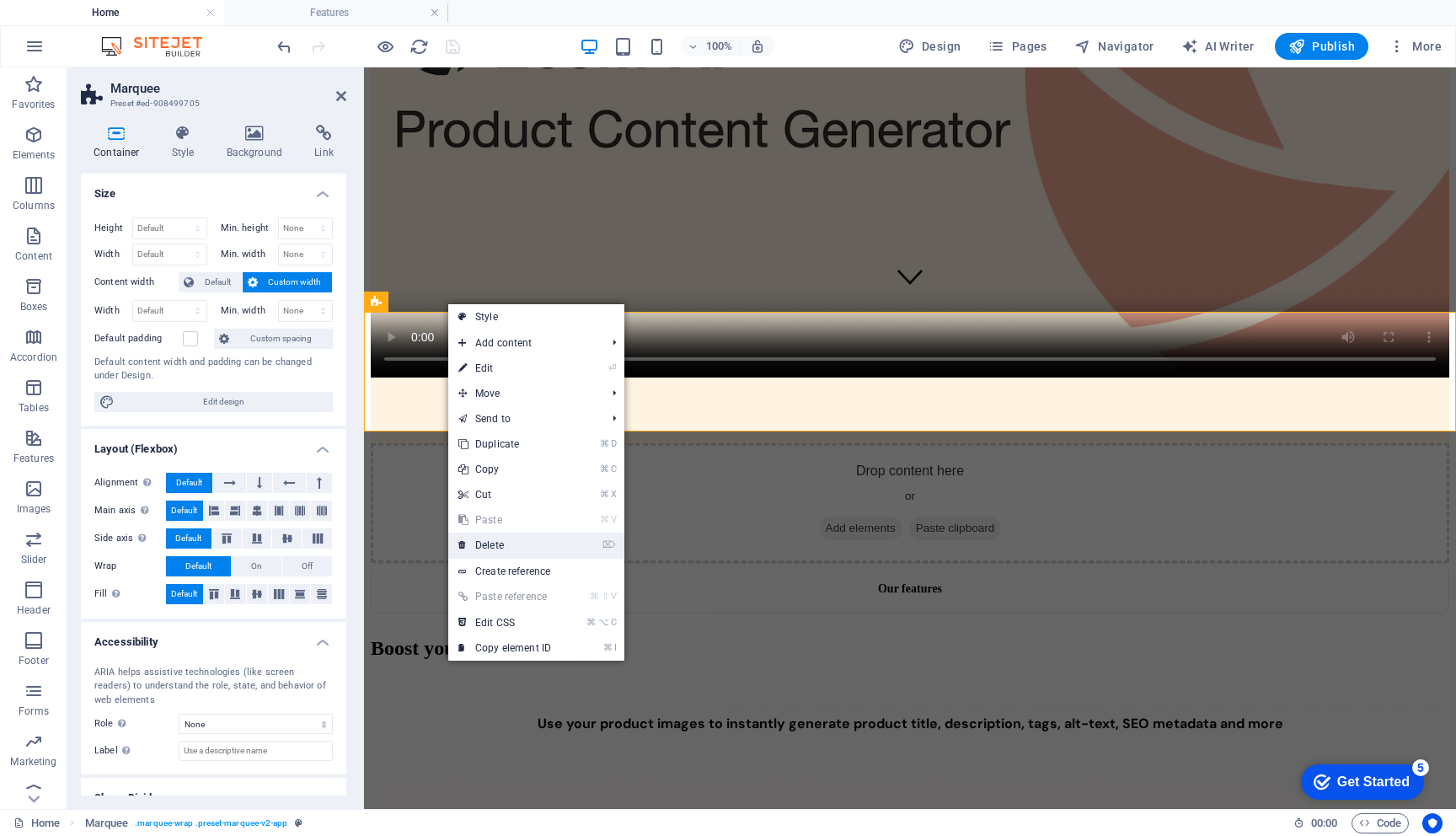
click at [520, 550] on link "⌦ Delete" at bounding box center [504, 544] width 113 height 25
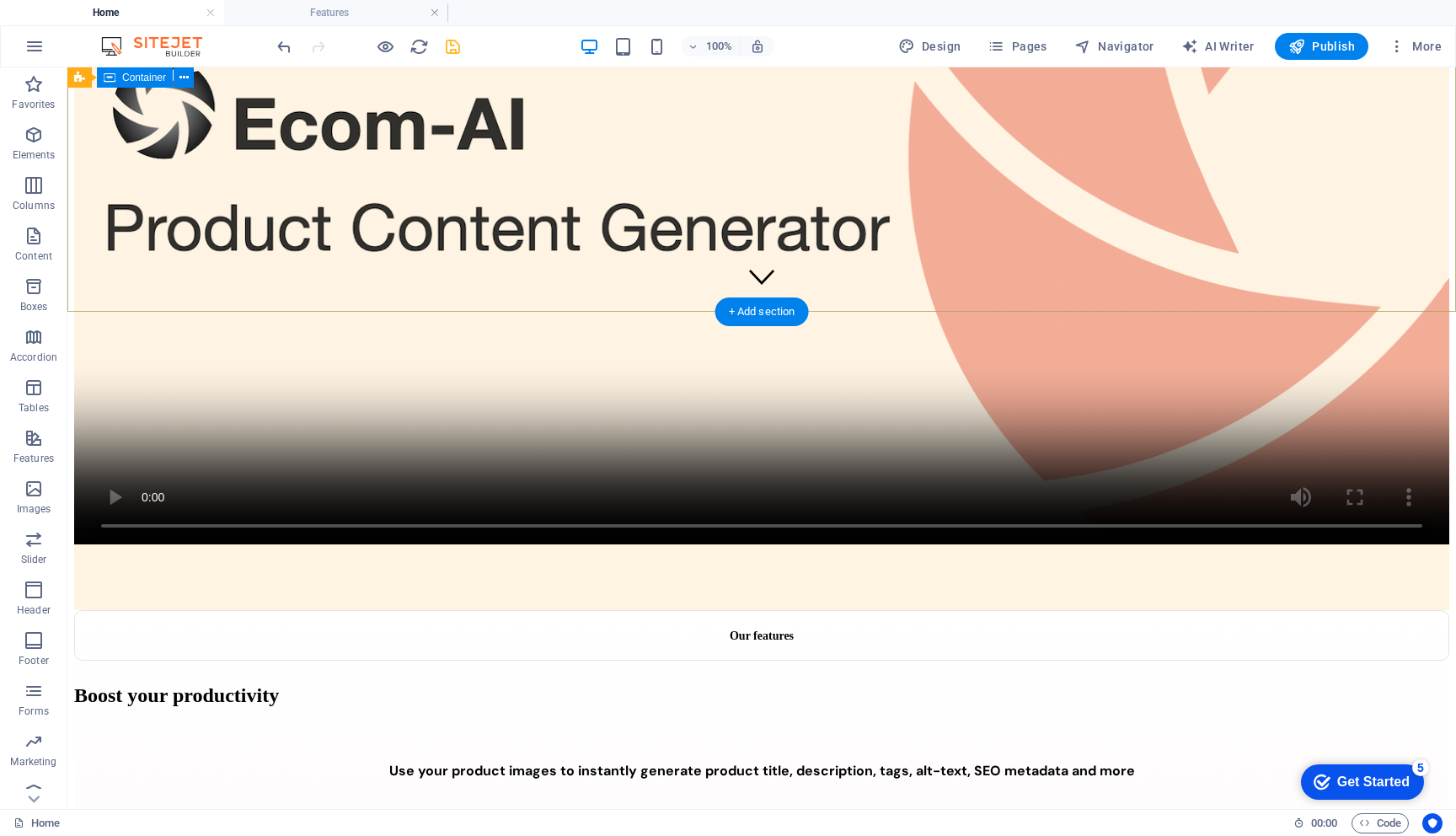
click at [169, 293] on div at bounding box center [762, 182] width 1376 height 857
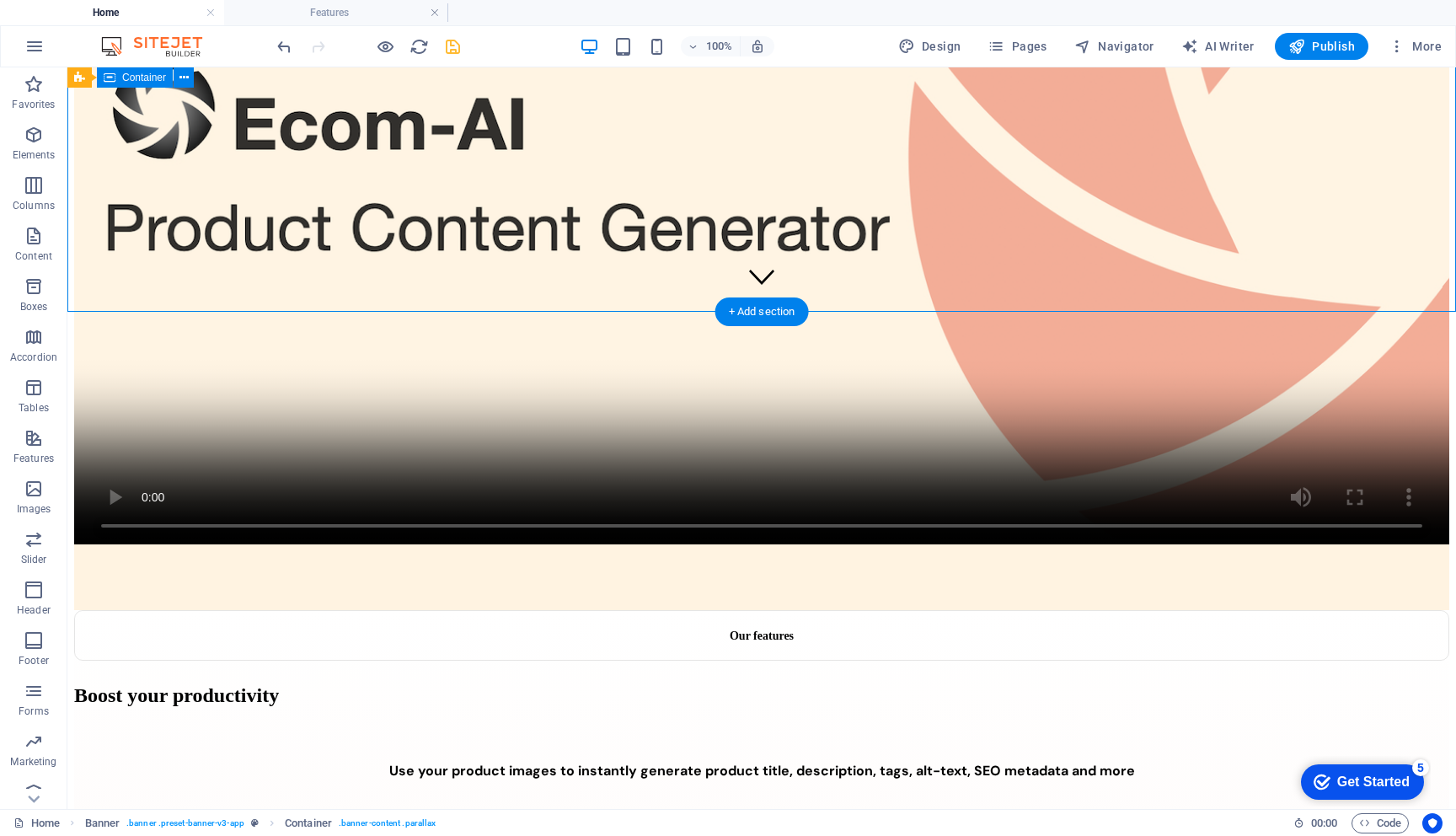
click at [169, 293] on div at bounding box center [762, 182] width 1376 height 857
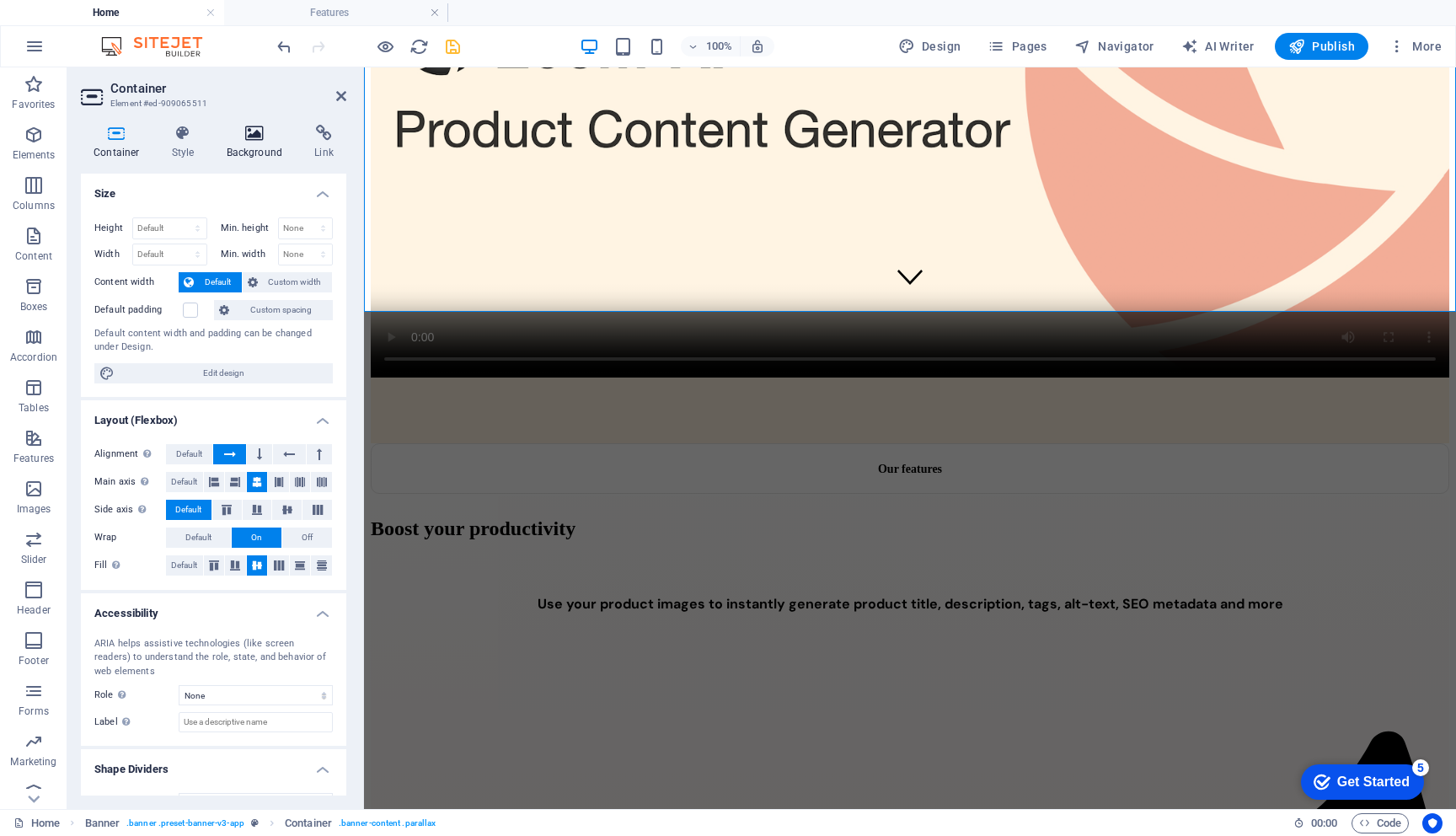
click at [241, 144] on h4 "Background" at bounding box center [258, 143] width 89 height 35
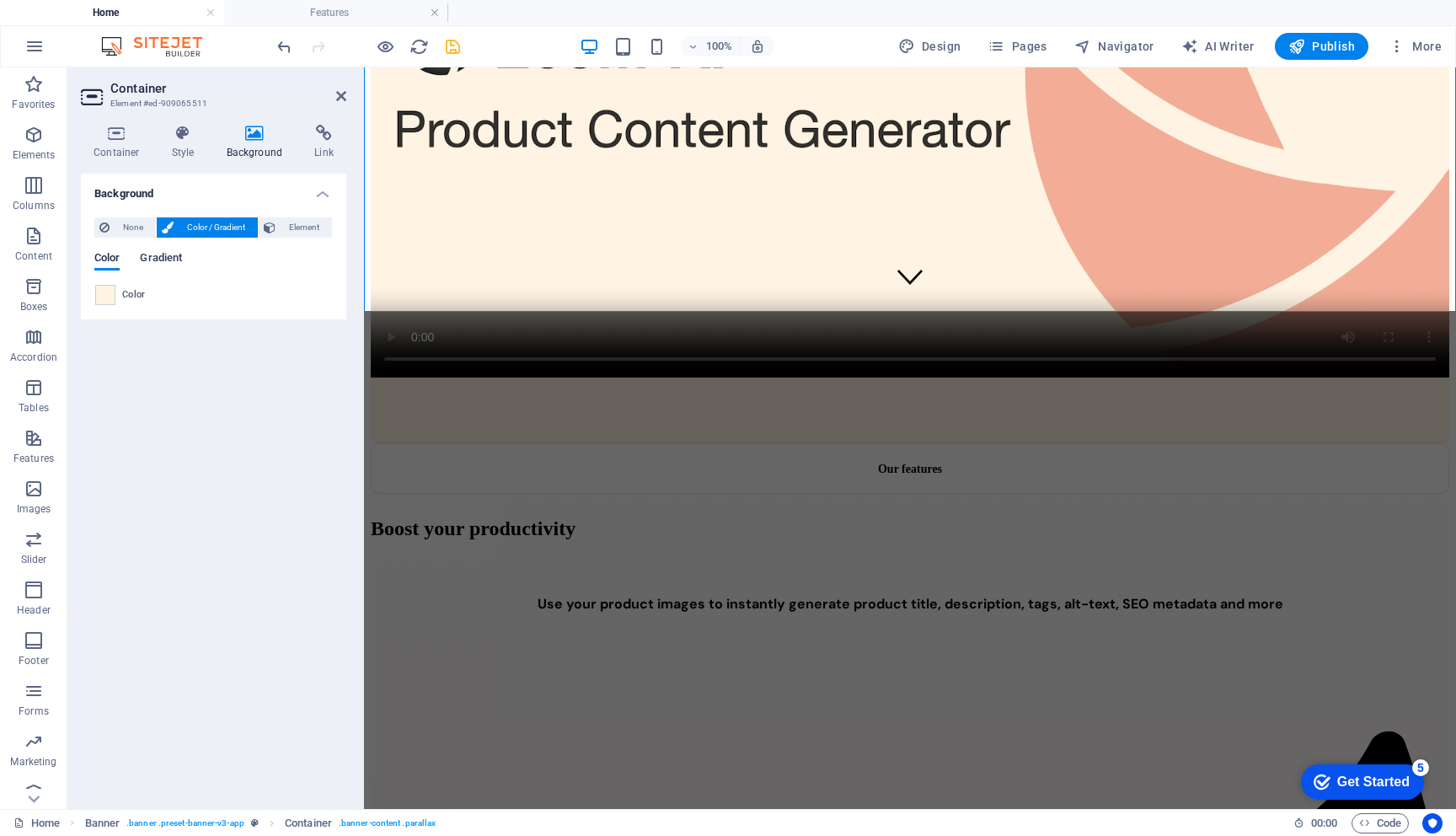
click at [158, 261] on span "Gradient" at bounding box center [160, 259] width 42 height 23
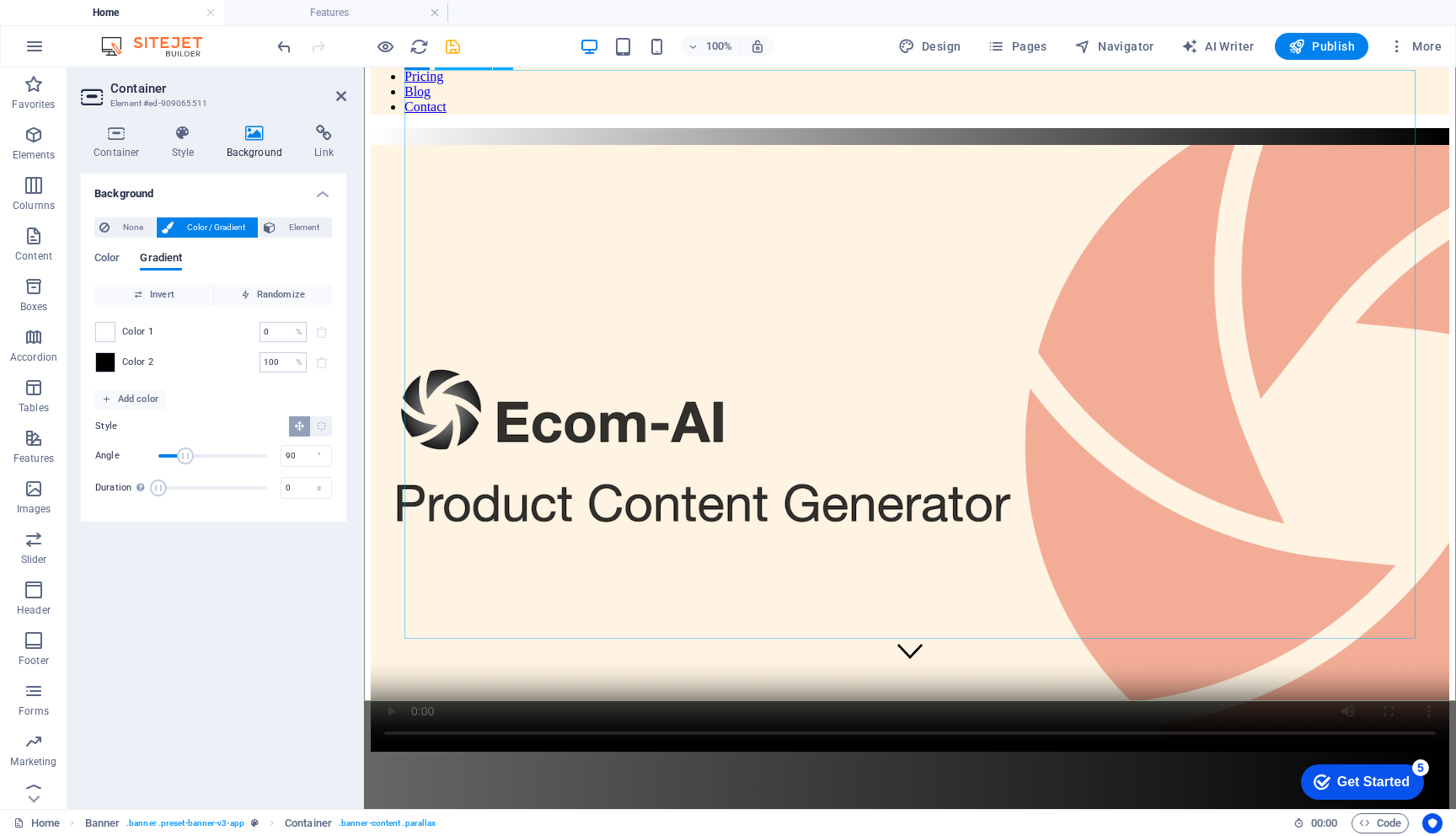
scroll to position [136, 0]
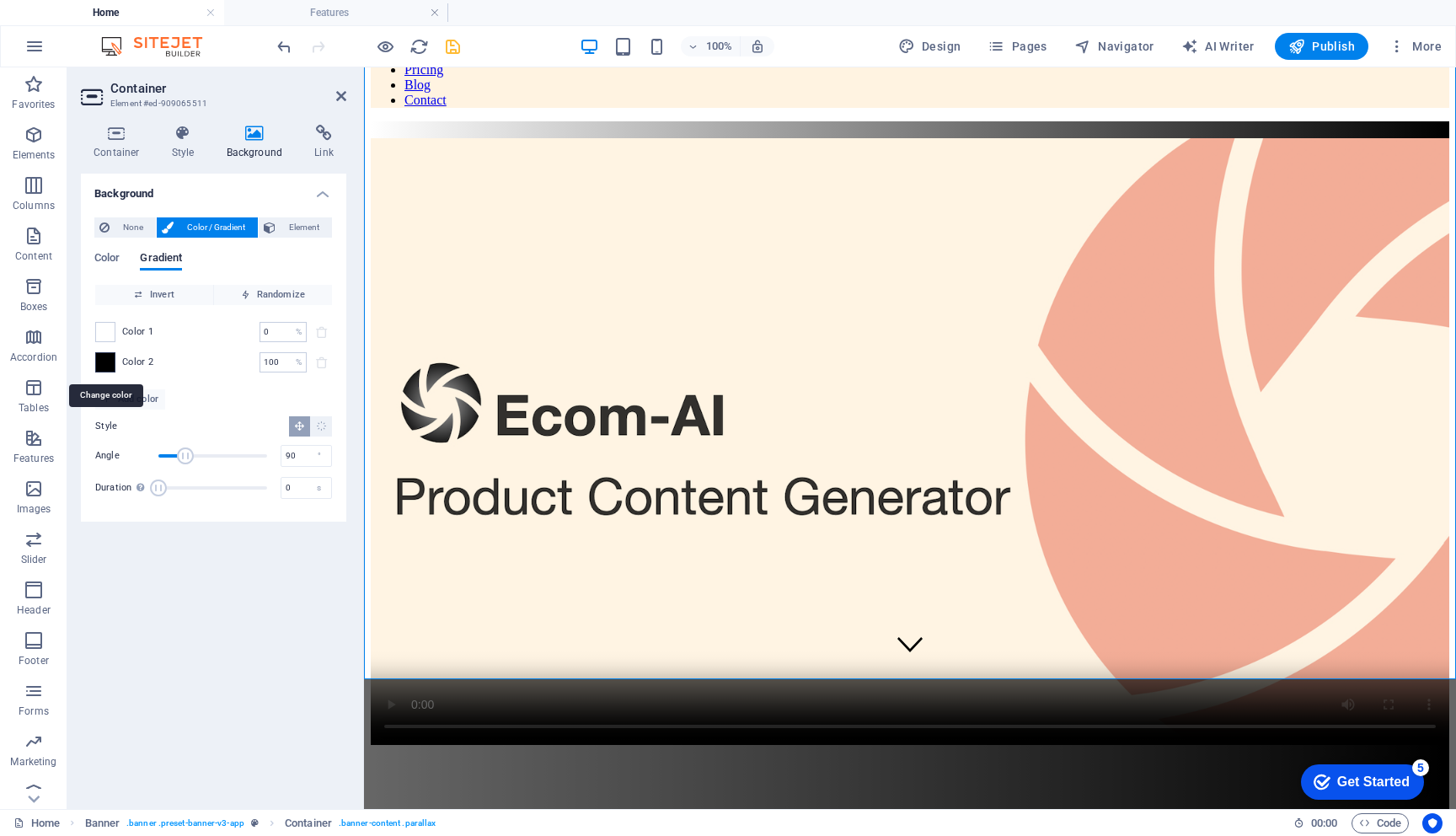
click at [110, 364] on span at bounding box center [105, 363] width 19 height 19
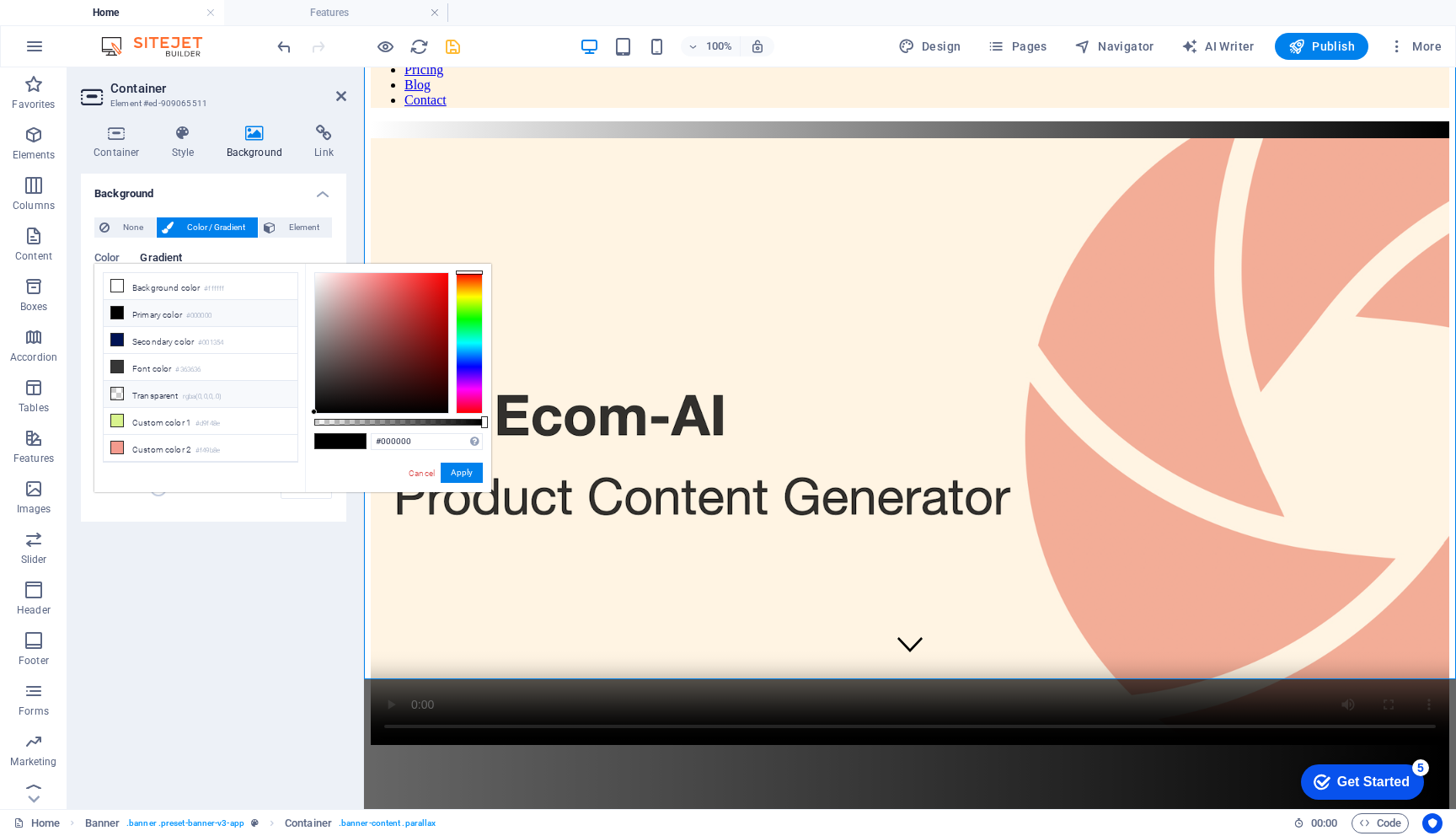
scroll to position [76, 0]
click at [215, 342] on small "#d9f48e" at bounding box center [208, 347] width 24 height 12
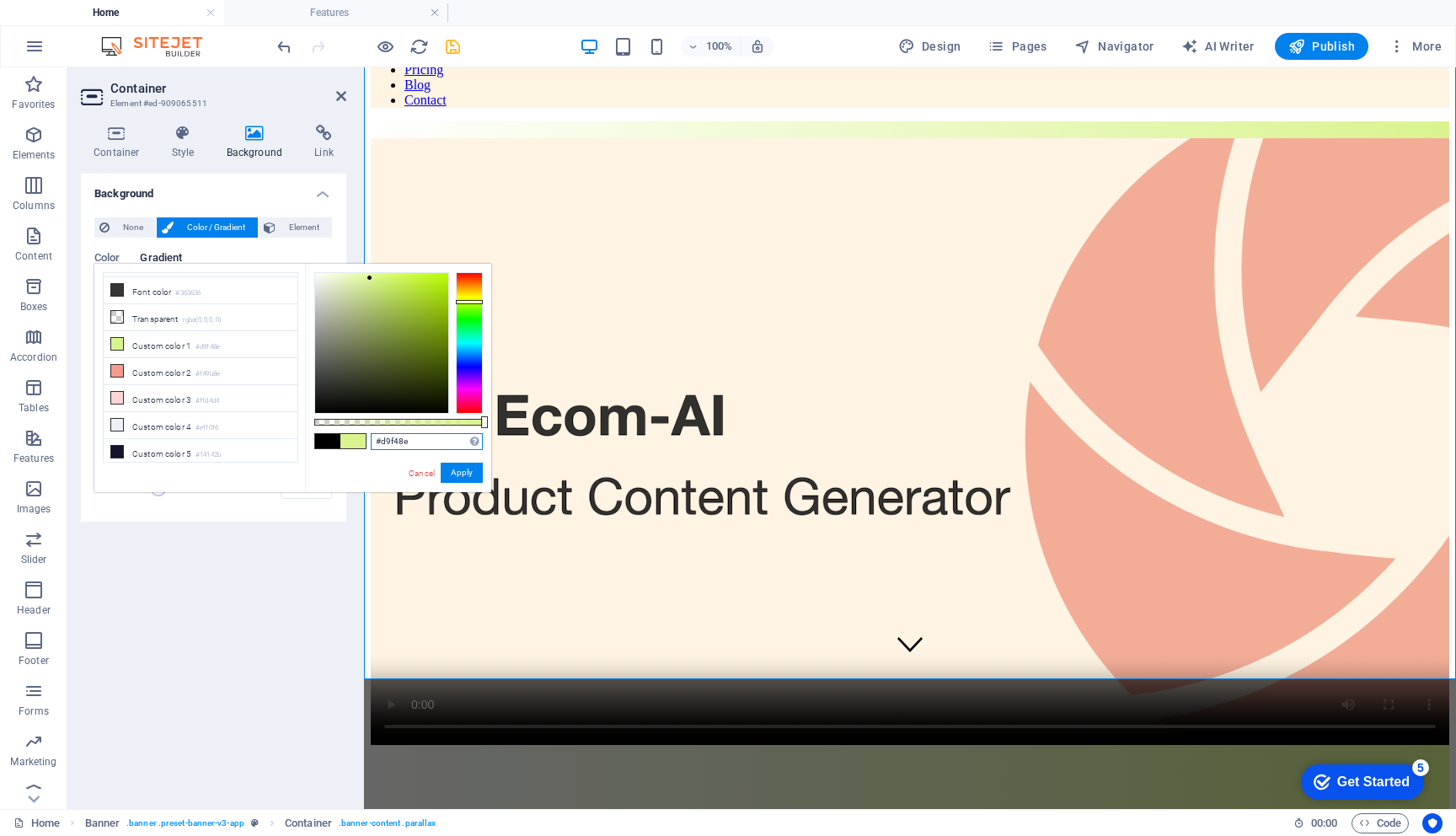
drag, startPoint x: 381, startPoint y: 441, endPoint x: 451, endPoint y: 444, distance: 70.1
click at [451, 444] on input "#d9f48e" at bounding box center [427, 442] width 112 height 17
paste input "FBEED4"
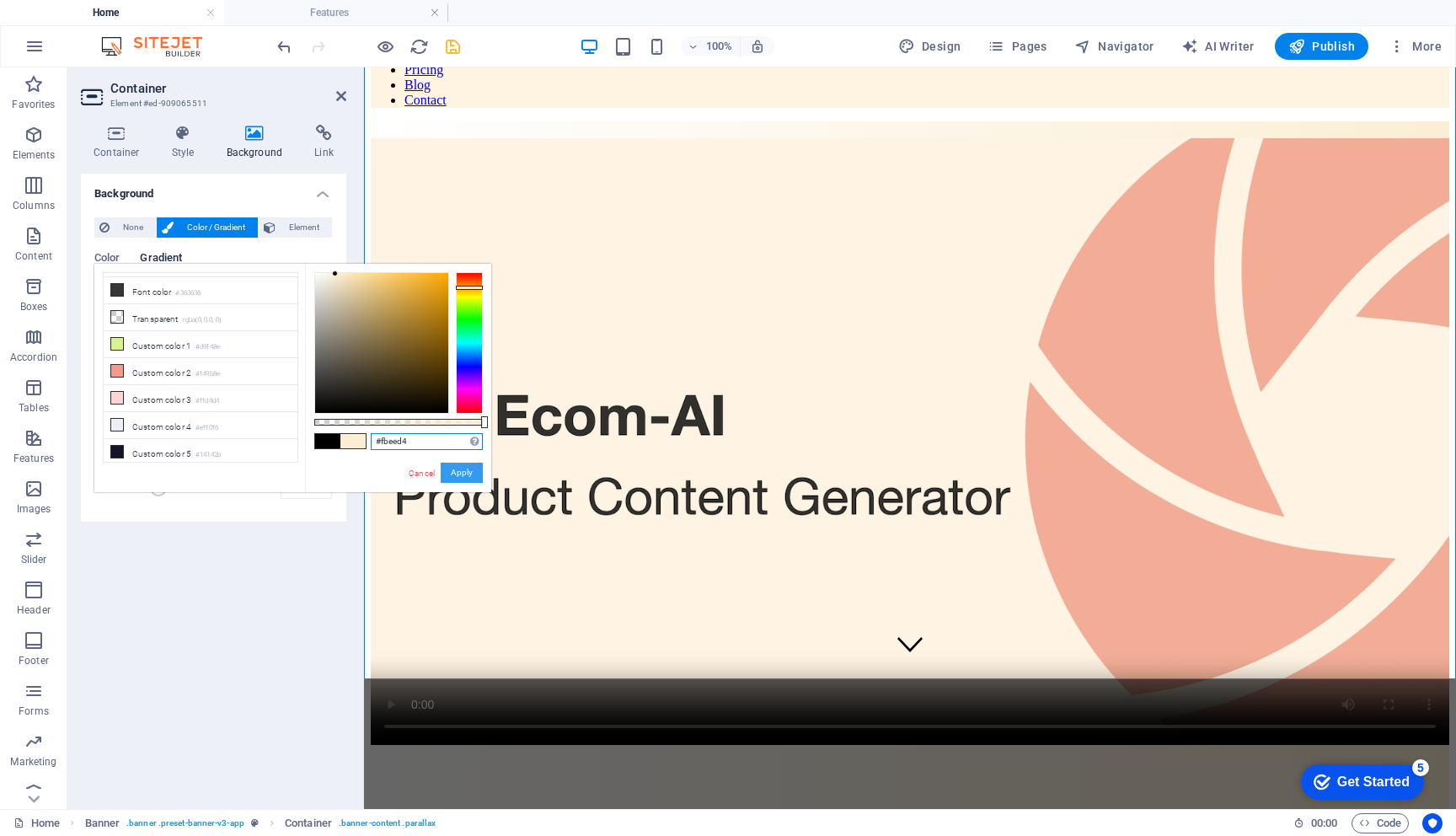
type input "#fbeed4"
click at [461, 474] on button "Apply" at bounding box center [461, 473] width 42 height 21
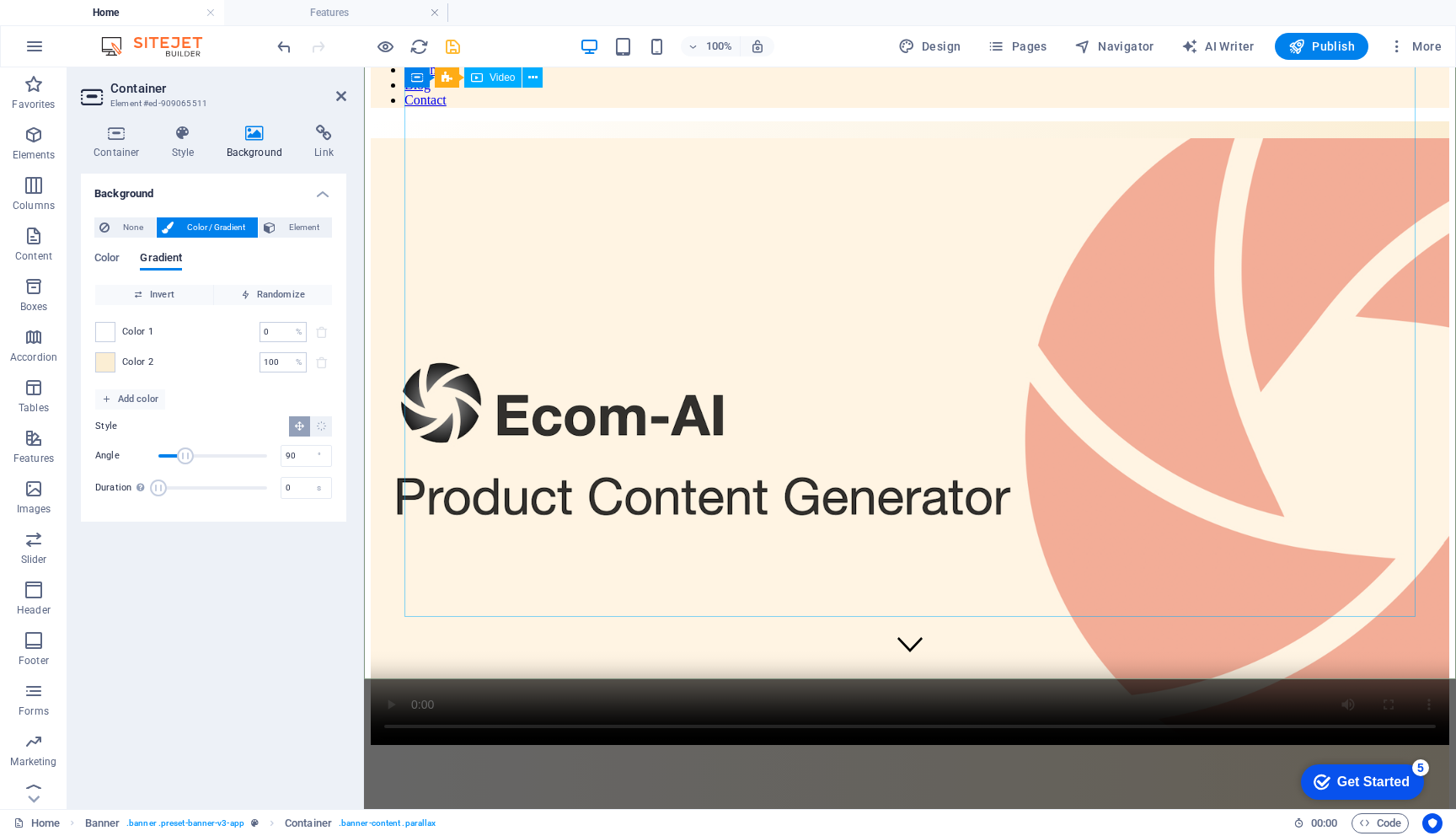
scroll to position [0, 0]
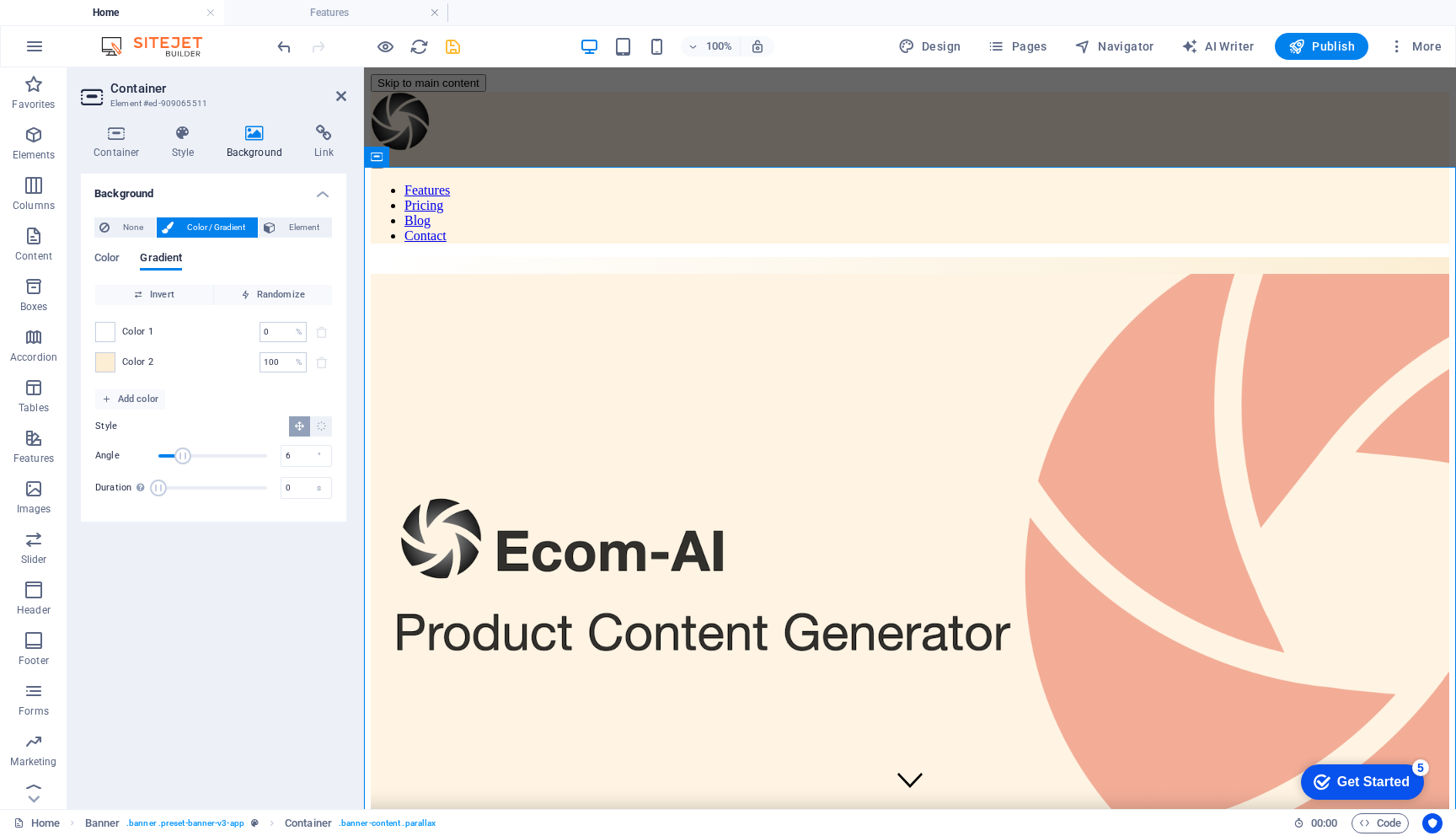
type input "0"
drag, startPoint x: 183, startPoint y: 455, endPoint x: 132, endPoint y: 458, distance: 51.1
click at [132, 458] on div "Angle 0 °" at bounding box center [213, 456] width 237 height 25
click at [453, 45] on icon "save" at bounding box center [453, 47] width 20 height 20
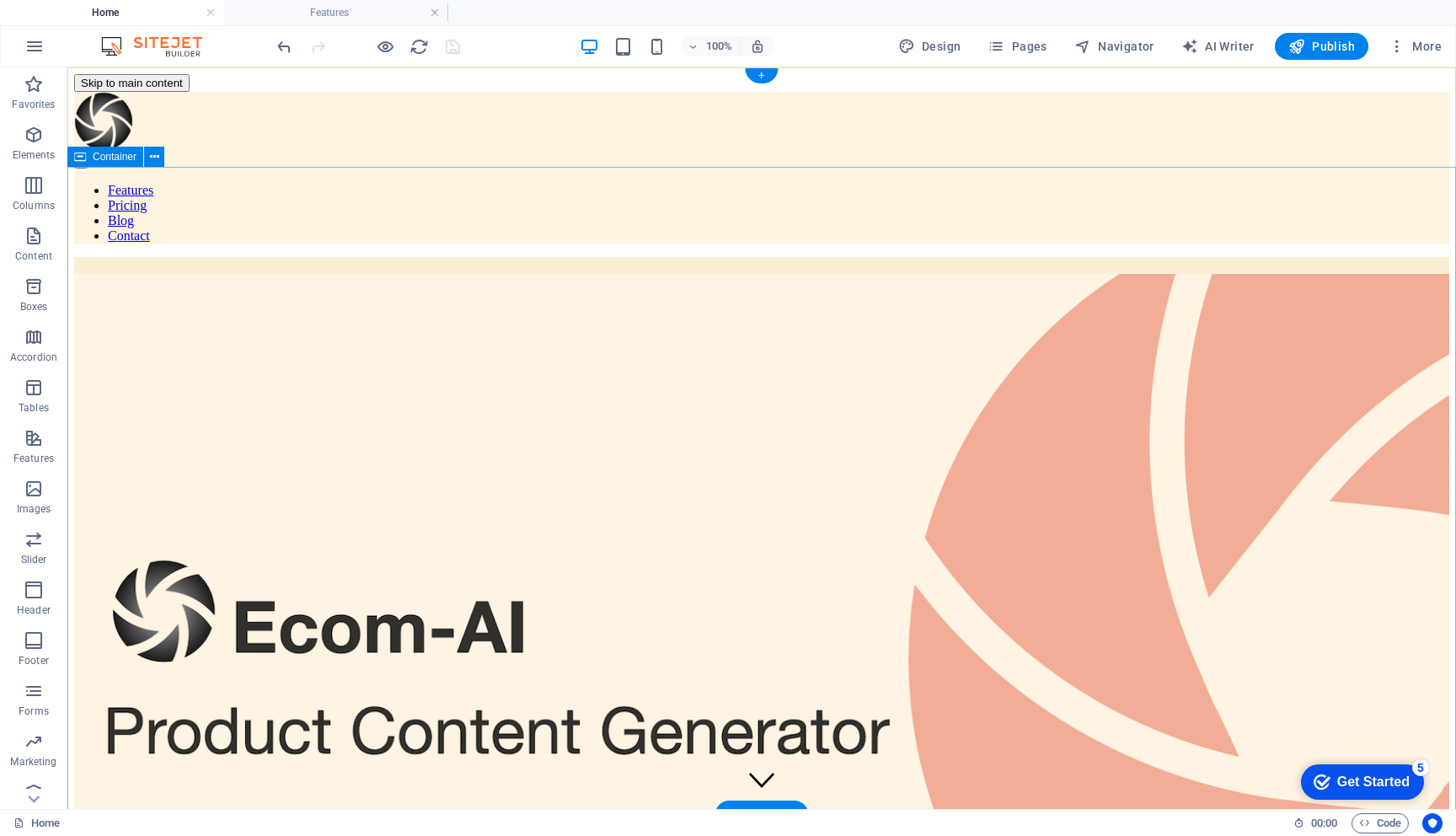
click at [212, 257] on div at bounding box center [762, 685] width 1376 height 857
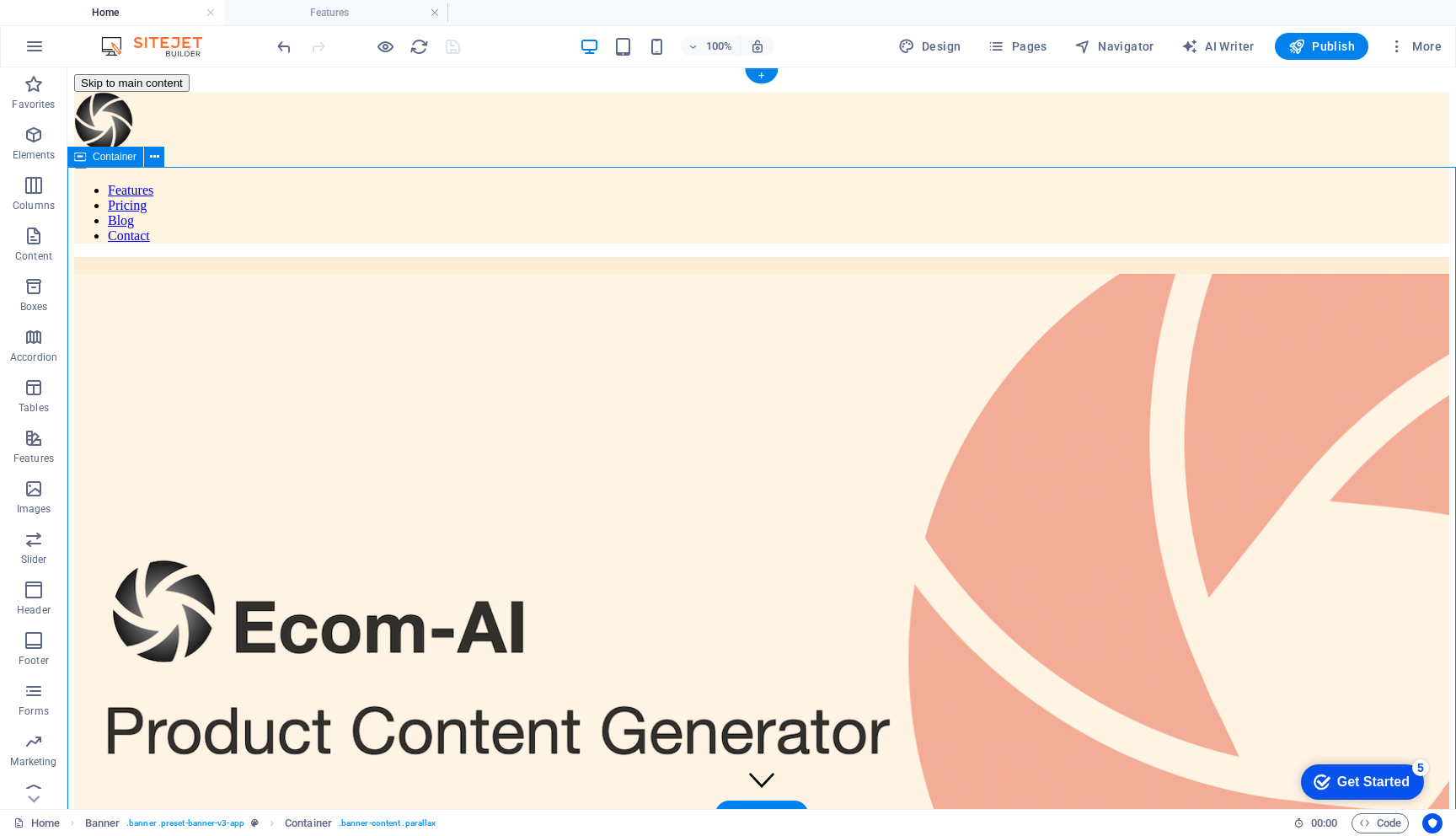
click at [212, 257] on div at bounding box center [762, 685] width 1376 height 857
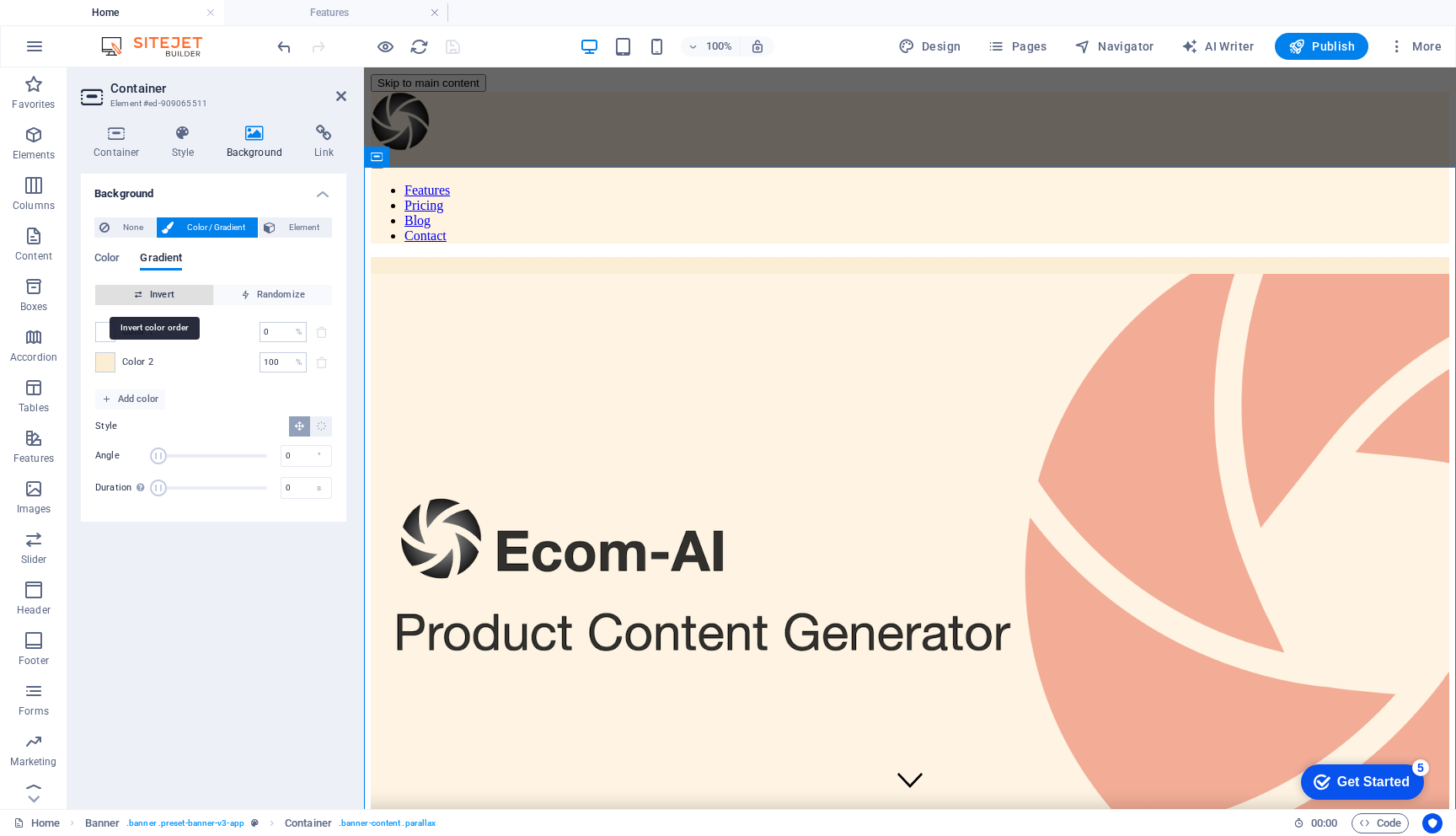
click at [185, 295] on span "Invert" at bounding box center [154, 295] width 104 height 21
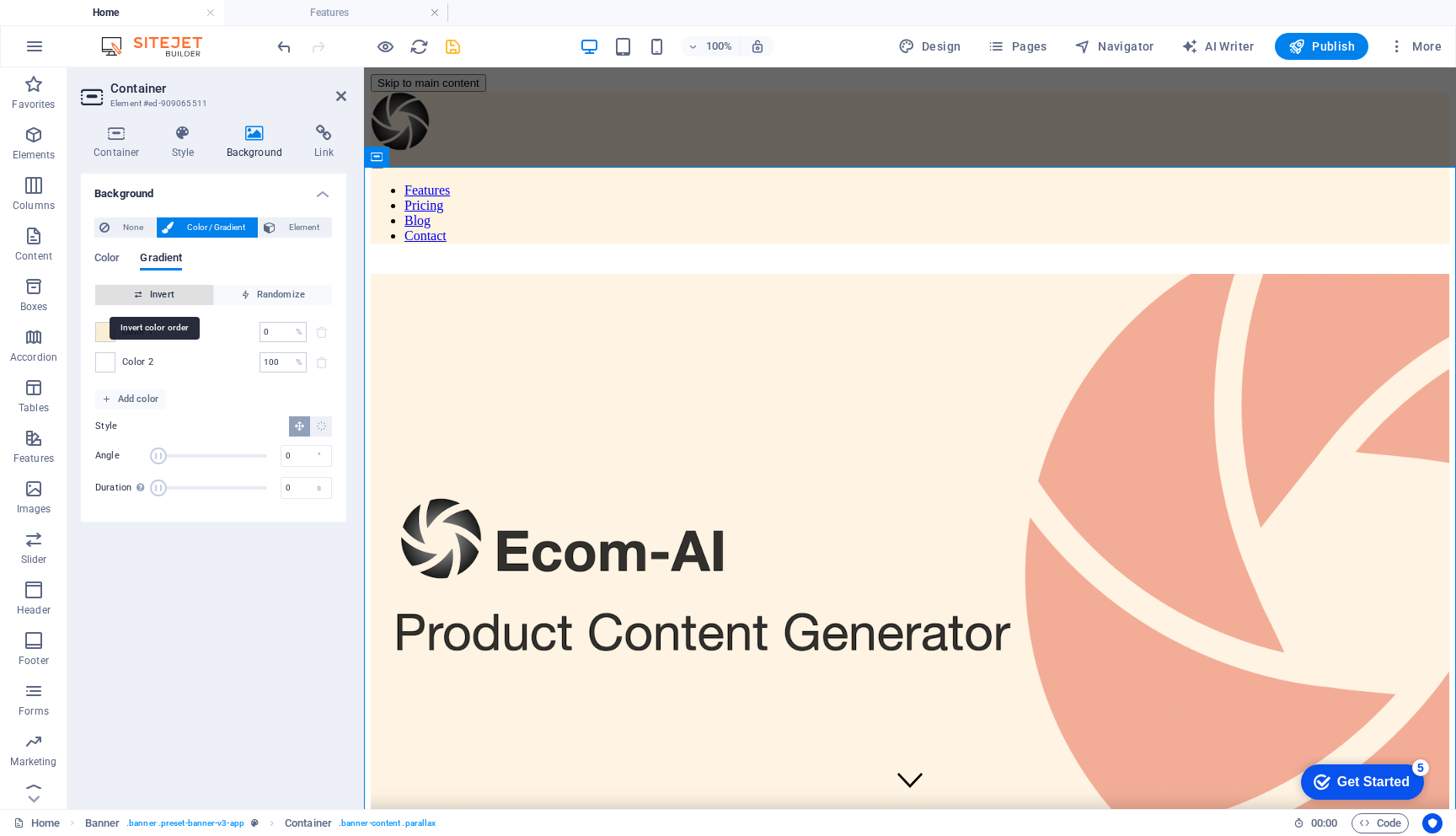
click at [185, 295] on span "Invert" at bounding box center [154, 295] width 104 height 21
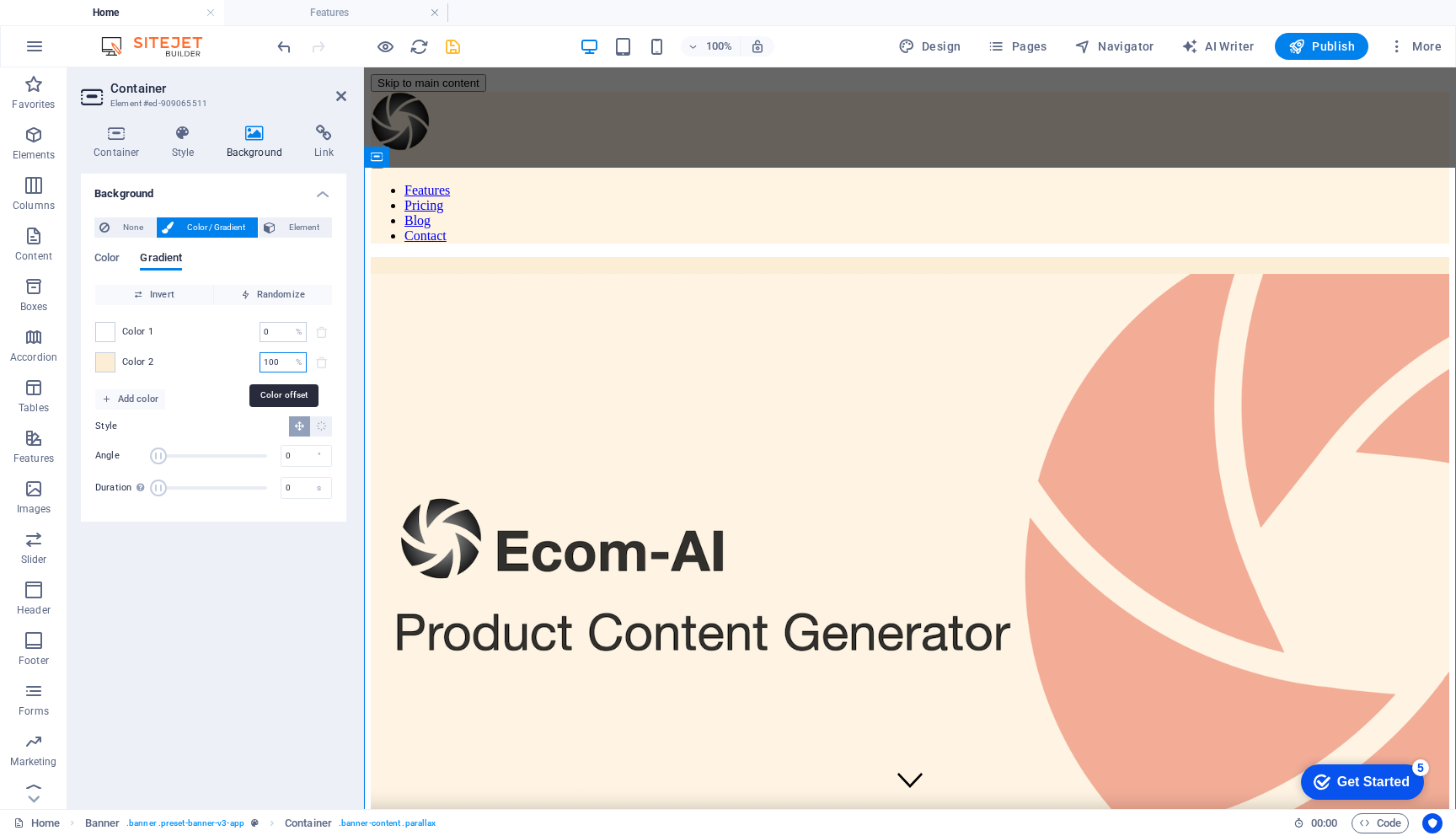
drag, startPoint x: 282, startPoint y: 363, endPoint x: 213, endPoint y: 363, distance: 69.0
click at [213, 363] on div "Color 2 100 % ​" at bounding box center [213, 363] width 237 height 21
type input "50"
click at [266, 385] on div "Color 1 0 % ​ Color 2 50 % ​" at bounding box center [213, 347] width 237 height 84
click at [106, 368] on span at bounding box center [105, 363] width 19 height 19
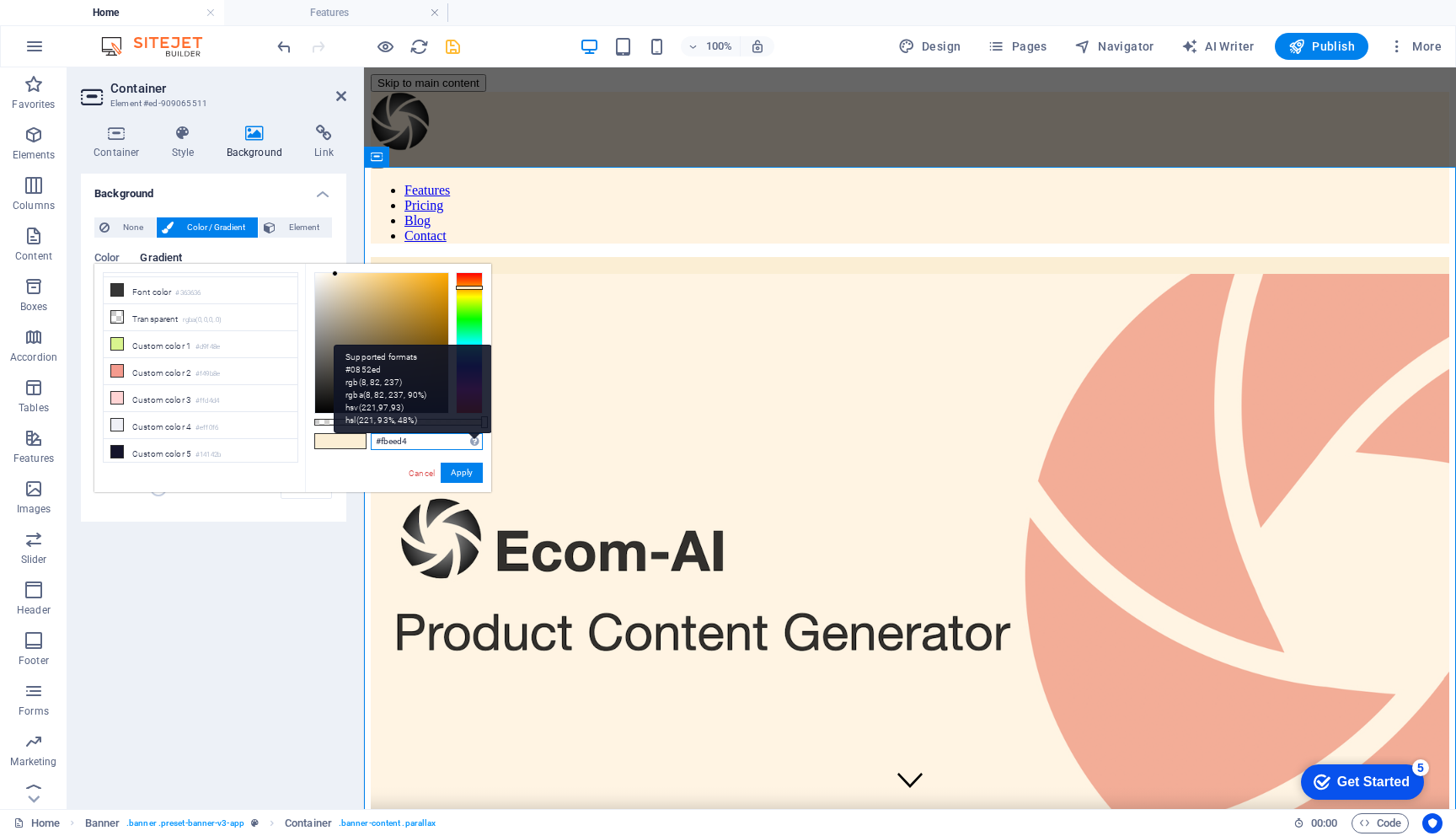
drag, startPoint x: 380, startPoint y: 443, endPoint x: 480, endPoint y: 443, distance: 100.0
click at [480, 443] on div "#fbeed4 Supported formats #0852ed rgb(8, 82, 237) rgba(8, 82, 237, 90%) hsv(221…" at bounding box center [427, 442] width 112 height 18
paste input "FFF4E3"
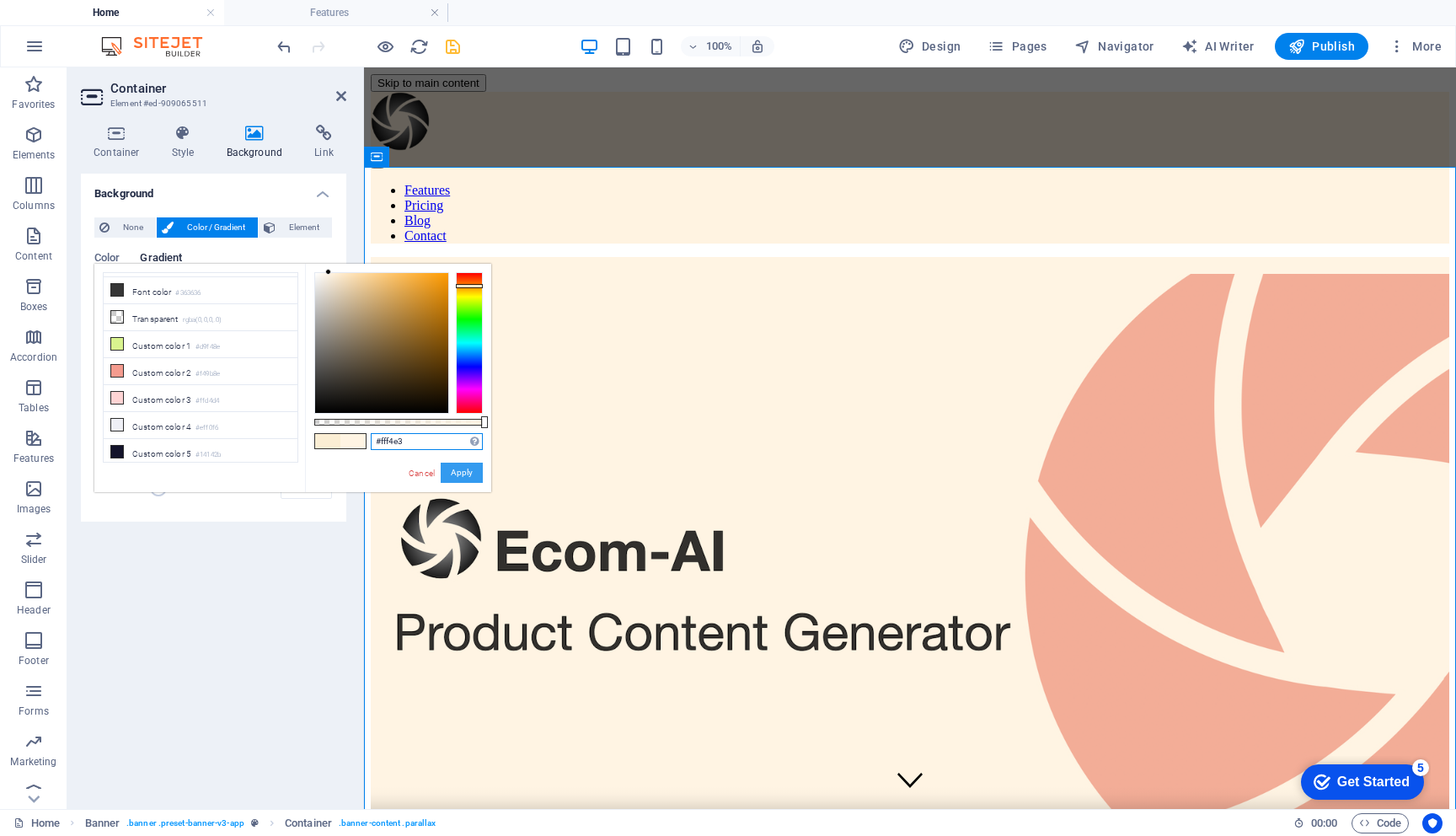
type input "#fff4e3"
click at [463, 476] on button "Apply" at bounding box center [461, 473] width 42 height 21
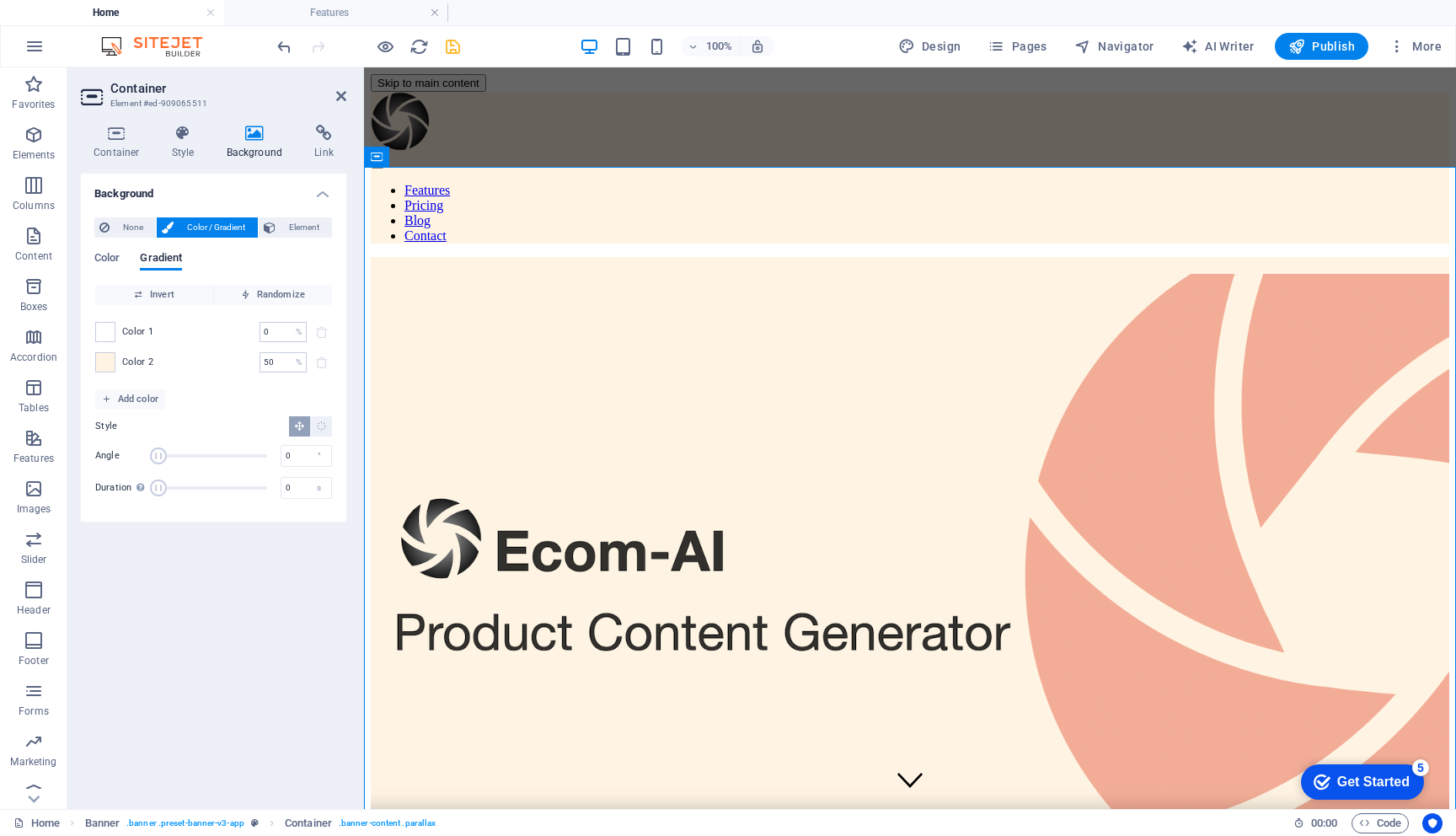
click at [452, 45] on icon "save" at bounding box center [453, 47] width 20 height 20
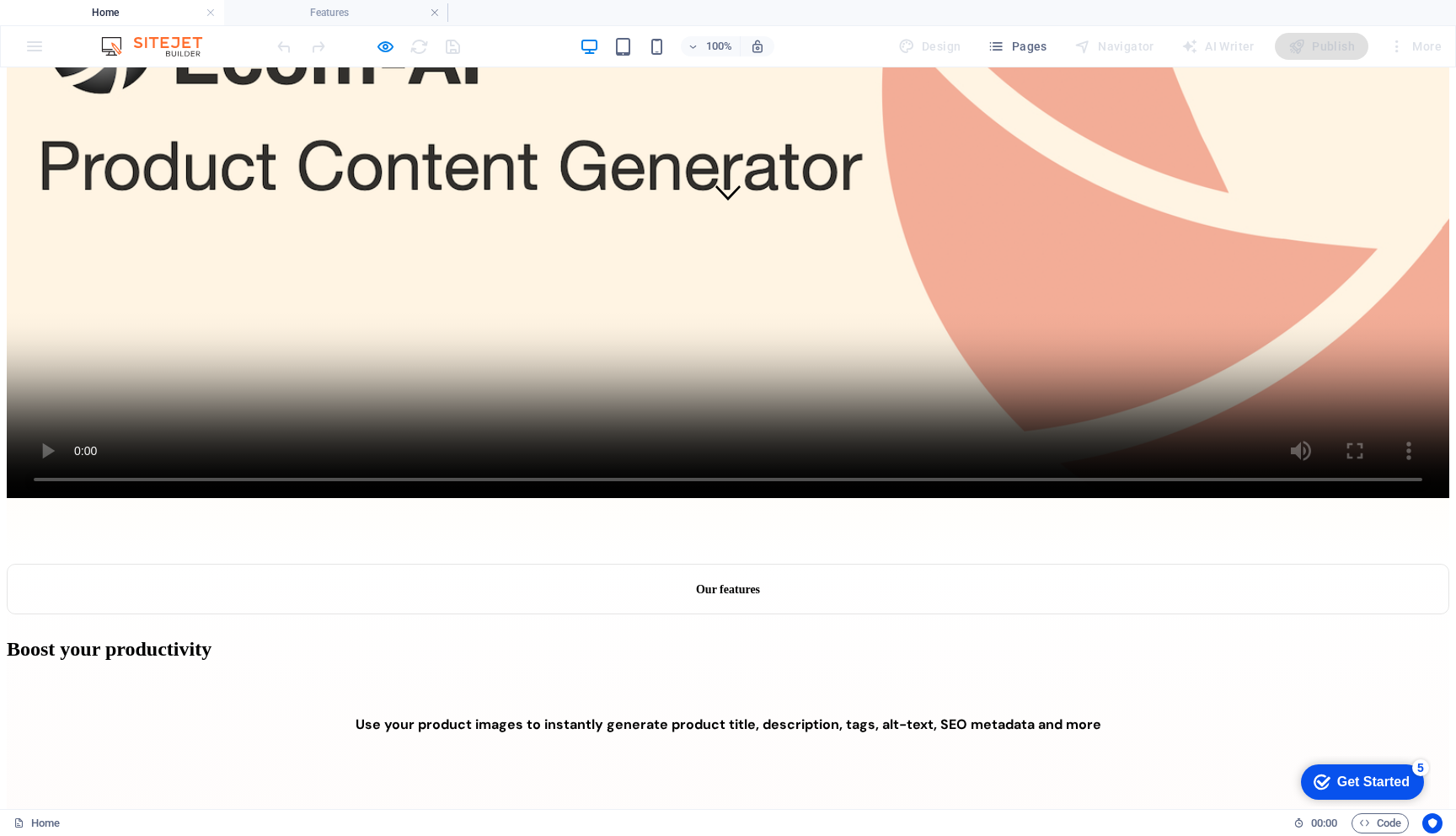
scroll to position [607, 0]
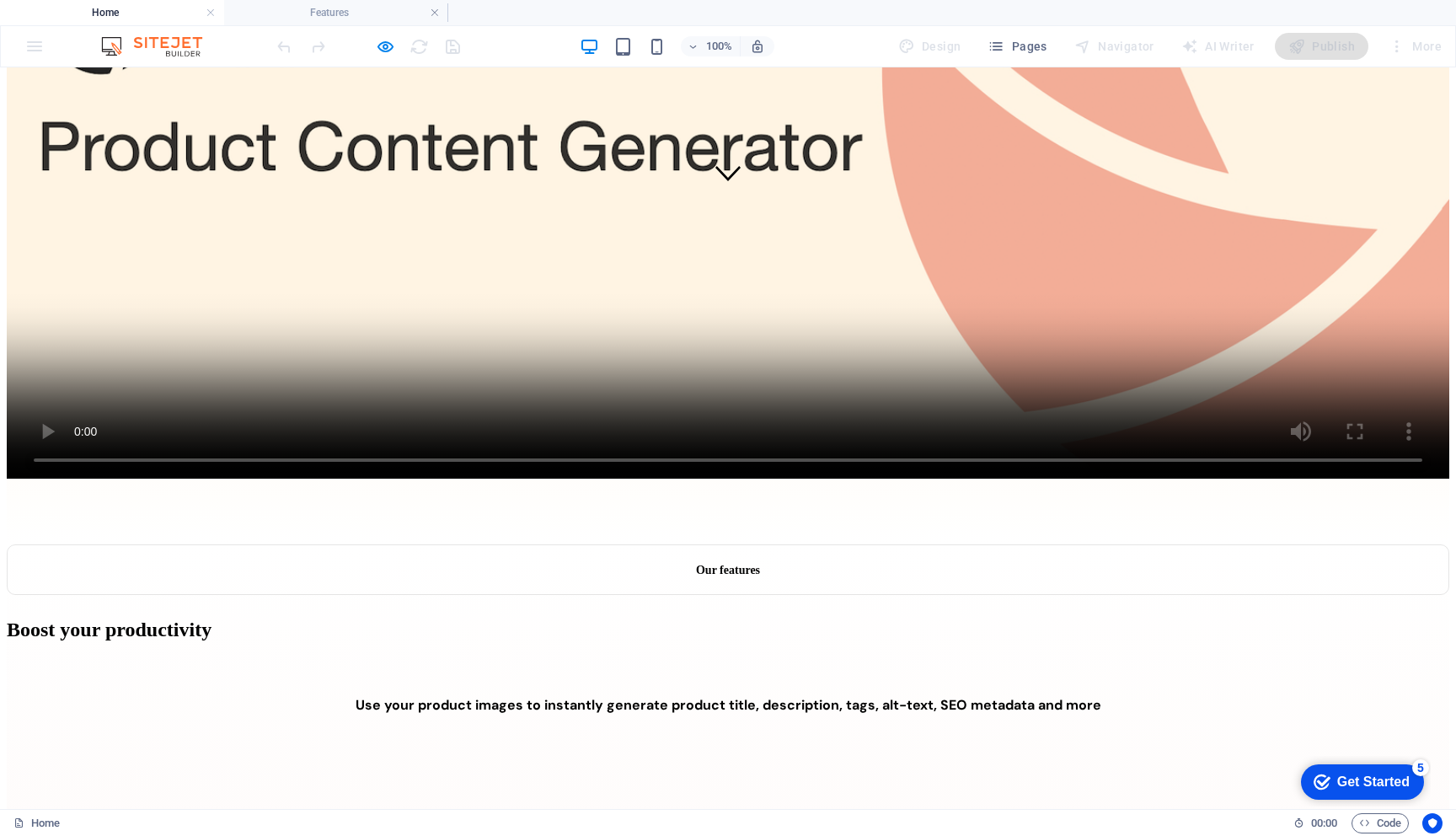
click at [716, 564] on strong "Our features" at bounding box center [728, 570] width 64 height 13
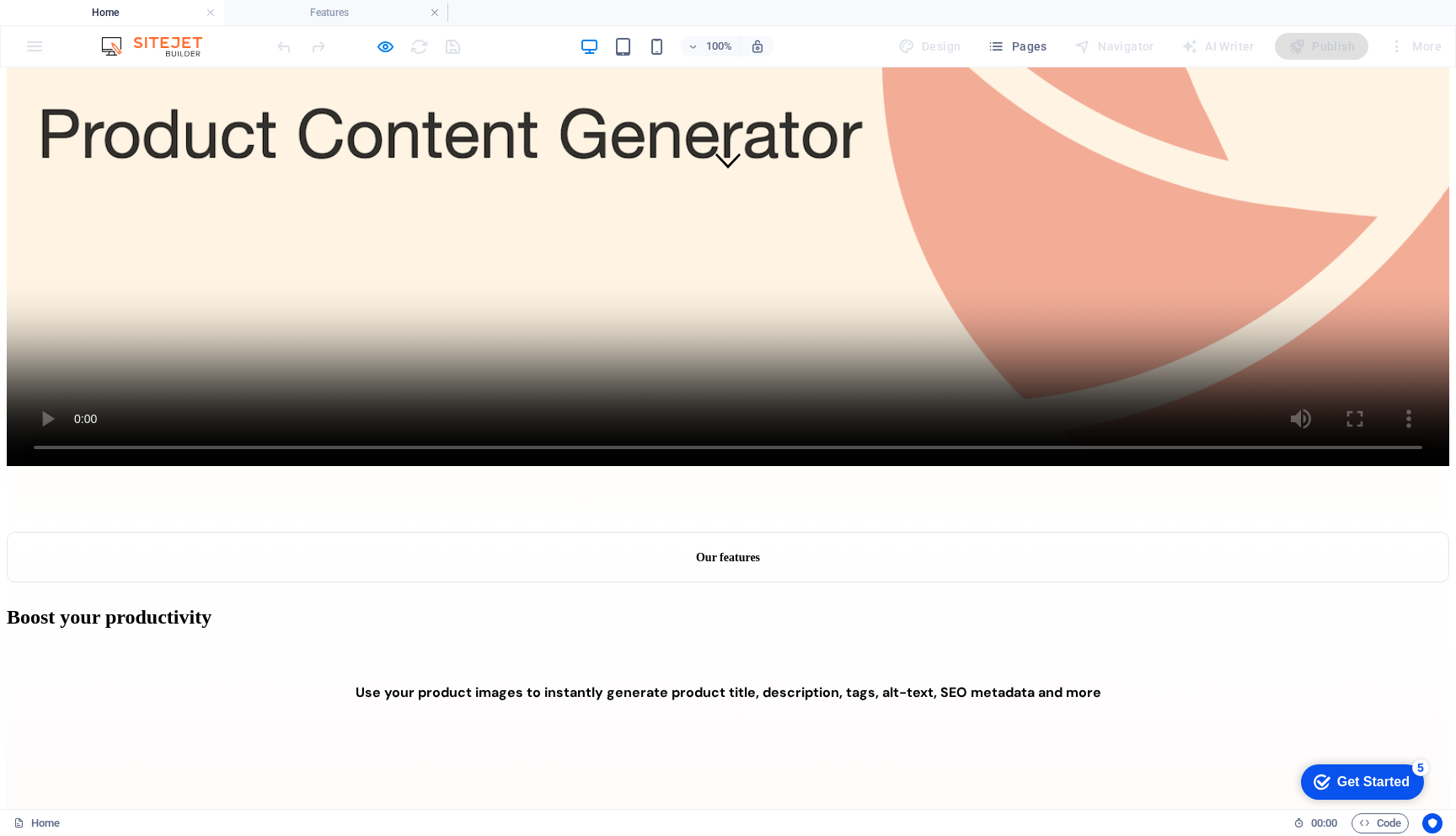
scroll to position [646, 0]
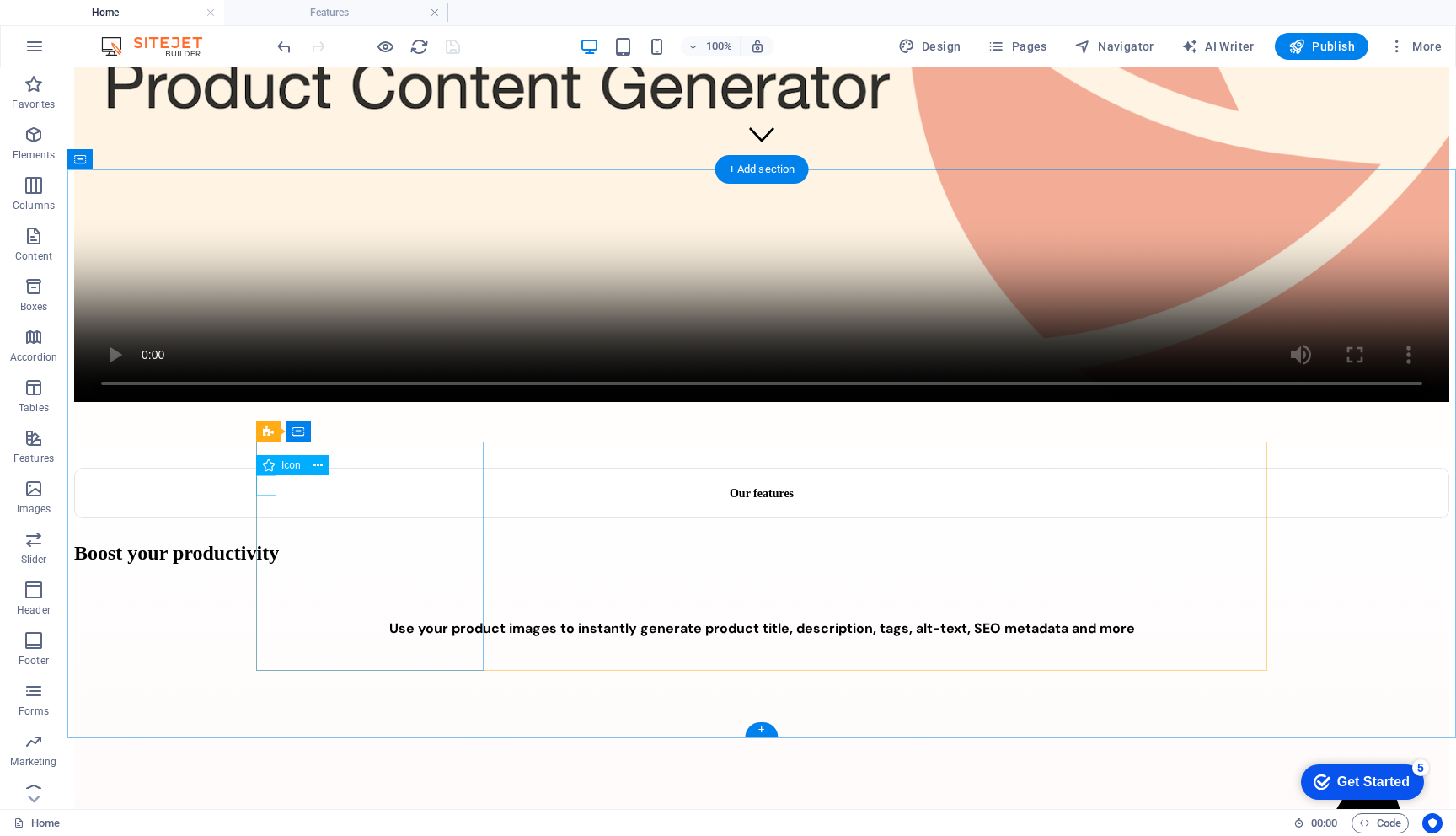
click at [285, 466] on span "Icon" at bounding box center [291, 465] width 20 height 10
select select "xMidYMid"
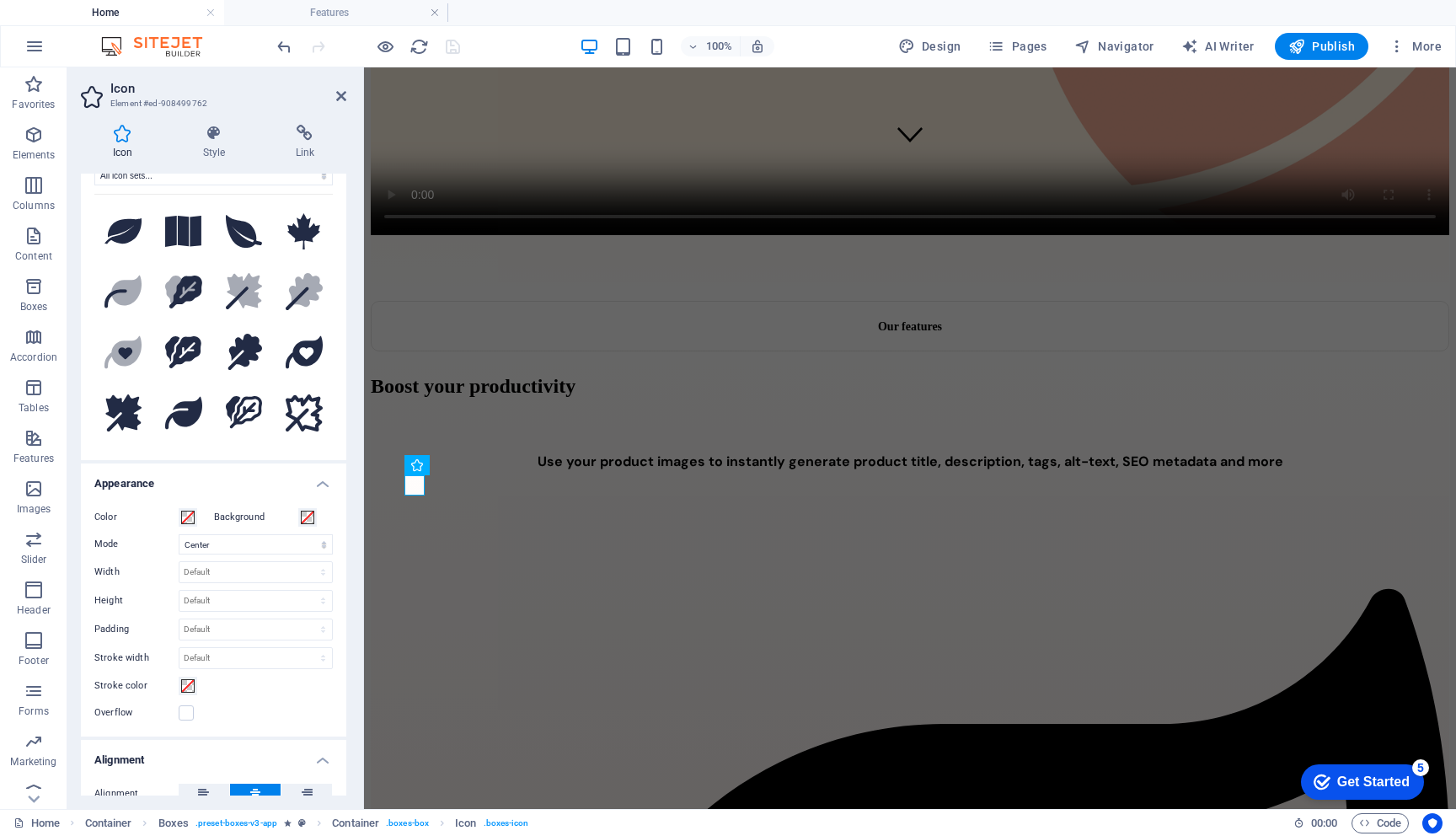
scroll to position [0, 0]
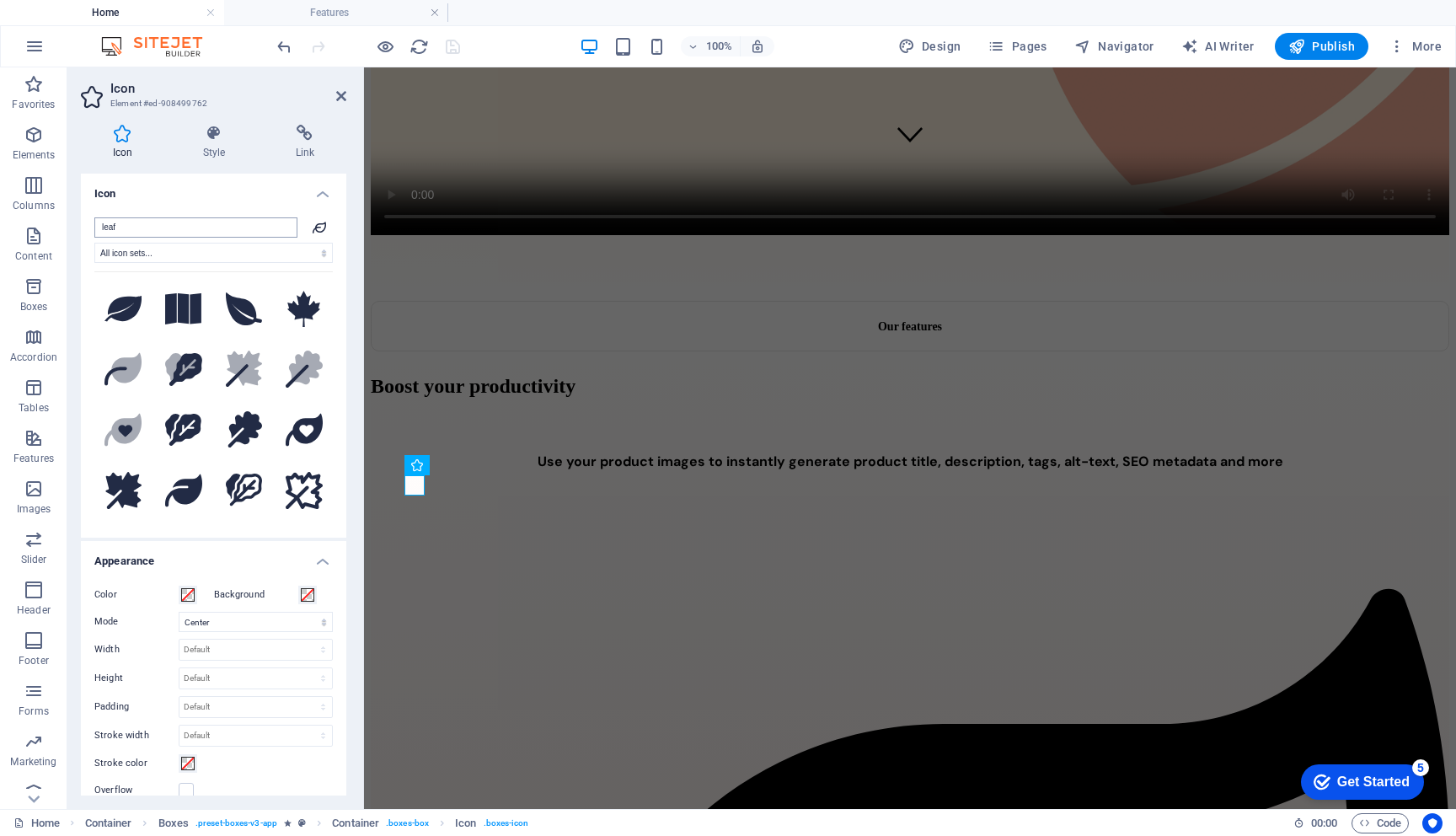
click at [164, 222] on input "leaf" at bounding box center [196, 227] width 203 height 21
drag, startPoint x: 154, startPoint y: 227, endPoint x: 72, endPoint y: 222, distance: 82.2
click at [72, 222] on div "Icon Style Link Icon leaf All icon sets... IcoFont Ionicons FontAwesome Brands …" at bounding box center [213, 459] width 293 height 698
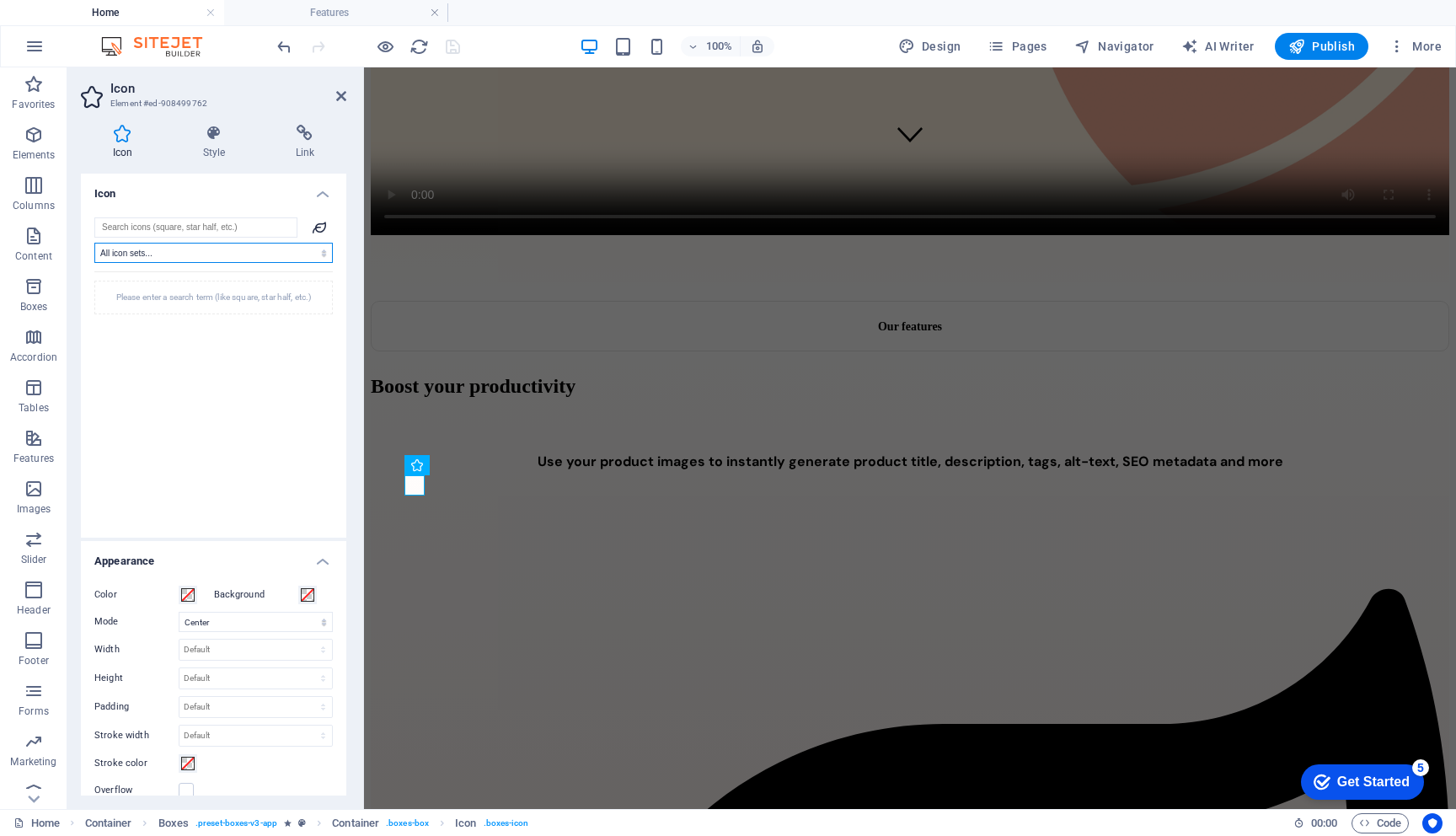
click at [191, 254] on select "All icon sets... IcoFont Ionicons FontAwesome Brands FontAwesome Duotone FontAw…" at bounding box center [213, 253] width 239 height 21
click at [207, 221] on input "search" at bounding box center [196, 227] width 203 height 21
type input "g"
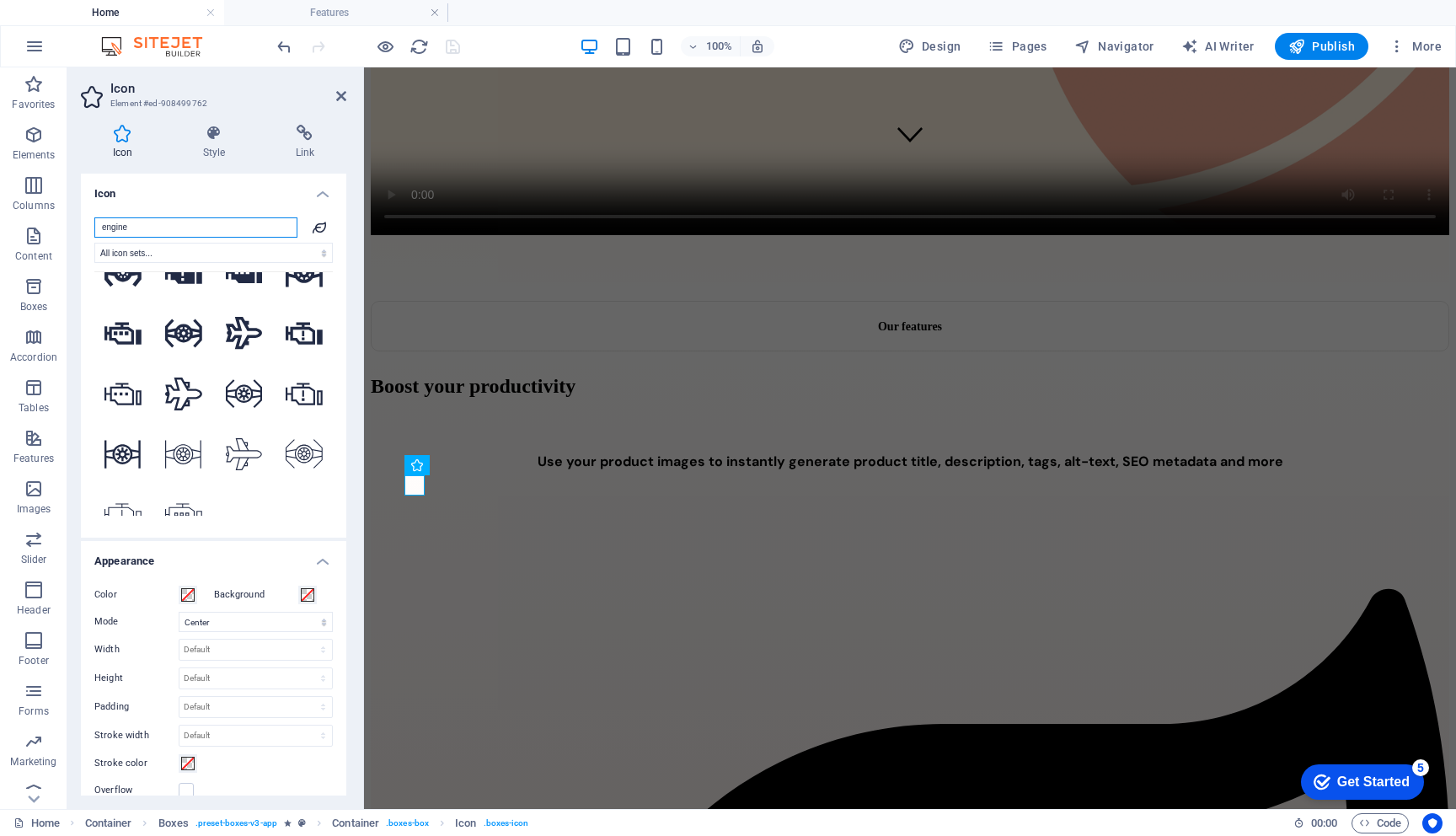
scroll to position [467, 0]
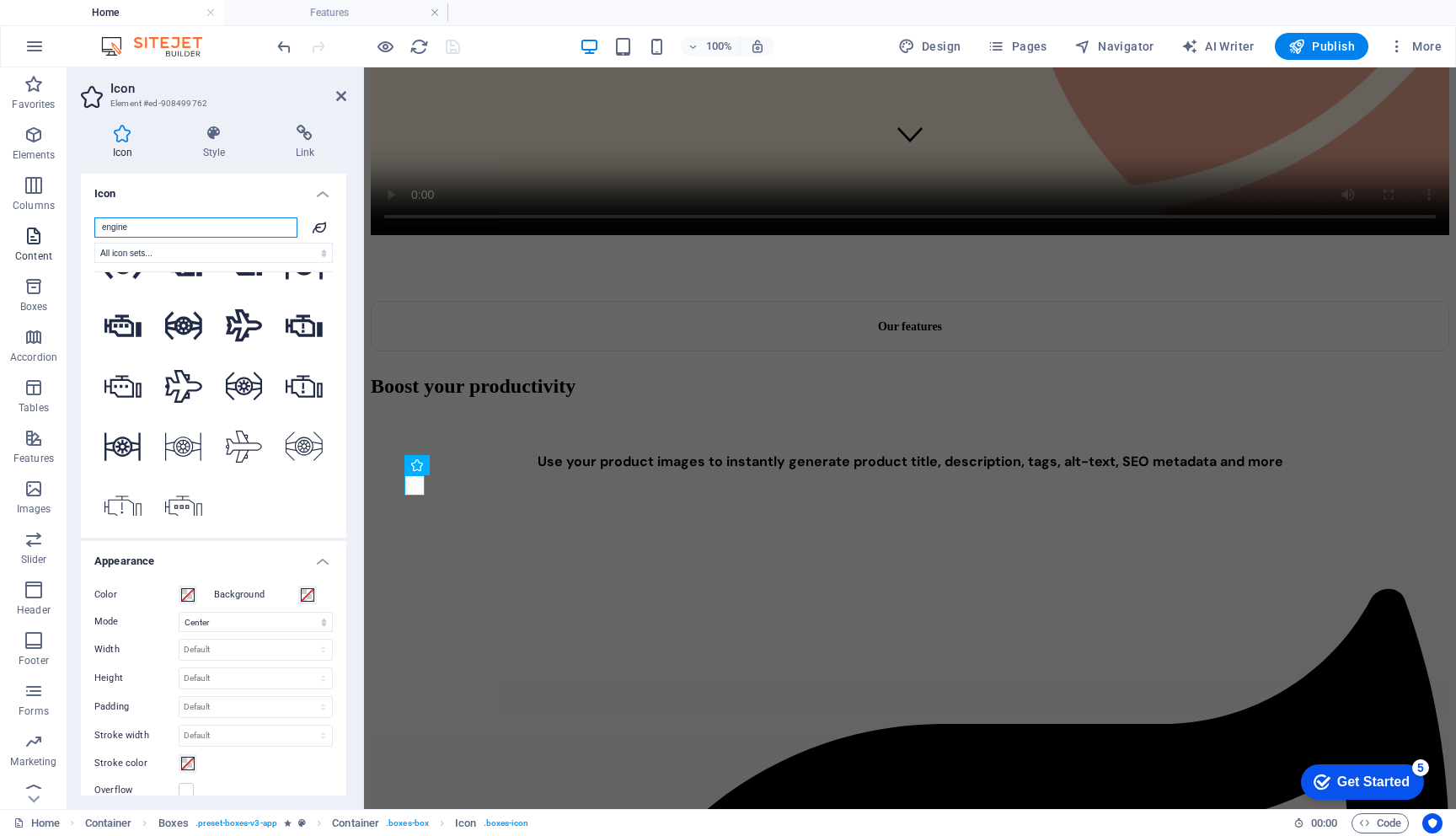
drag, startPoint x: 136, startPoint y: 225, endPoint x: 31, endPoint y: 221, distance: 105.1
click at [31, 221] on section "Favorites Elements Columns Content Boxes Accordion Tables Features Images Slide…" at bounding box center [728, 438] width 1456 height 742
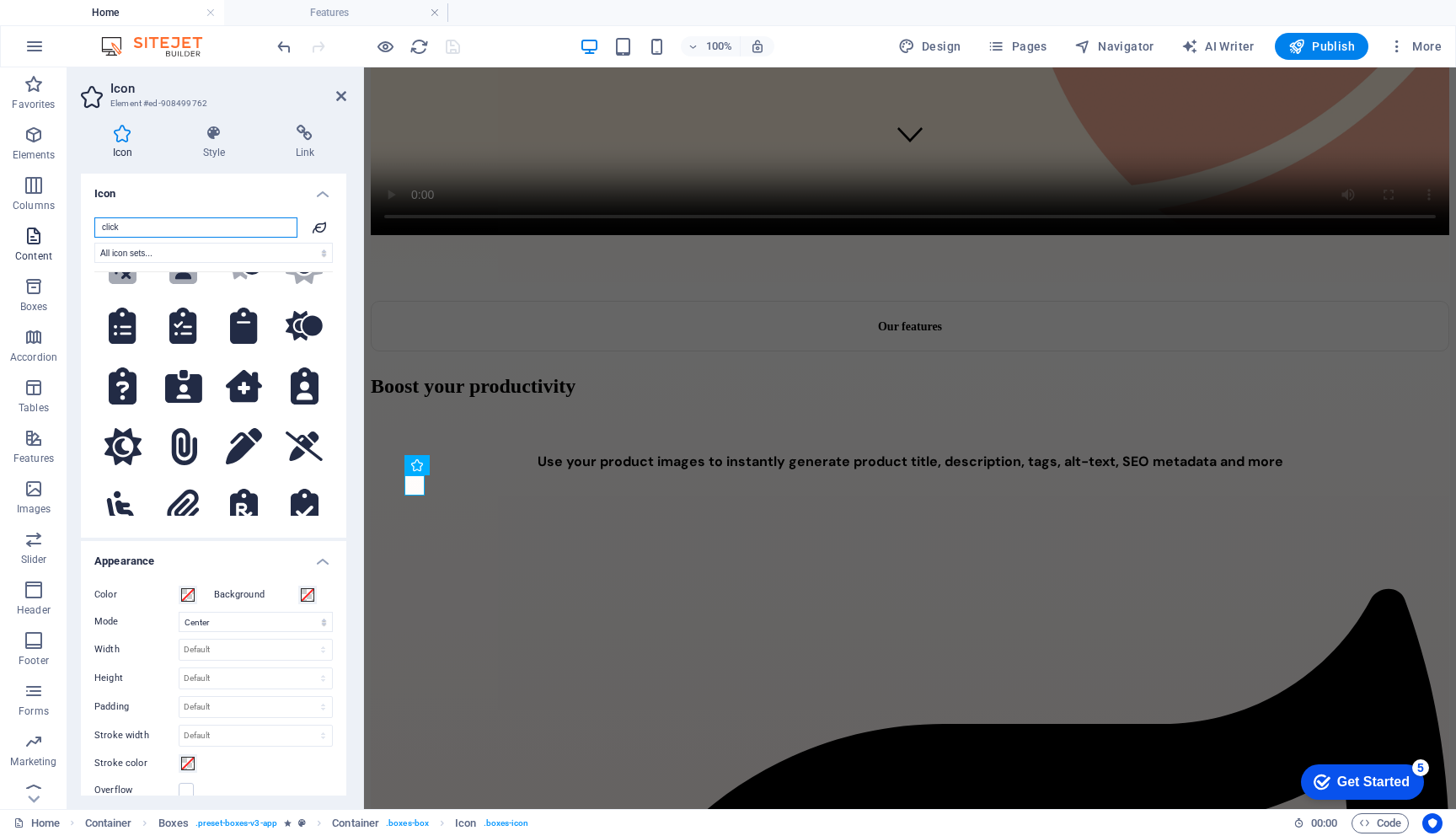
scroll to position [0, 0]
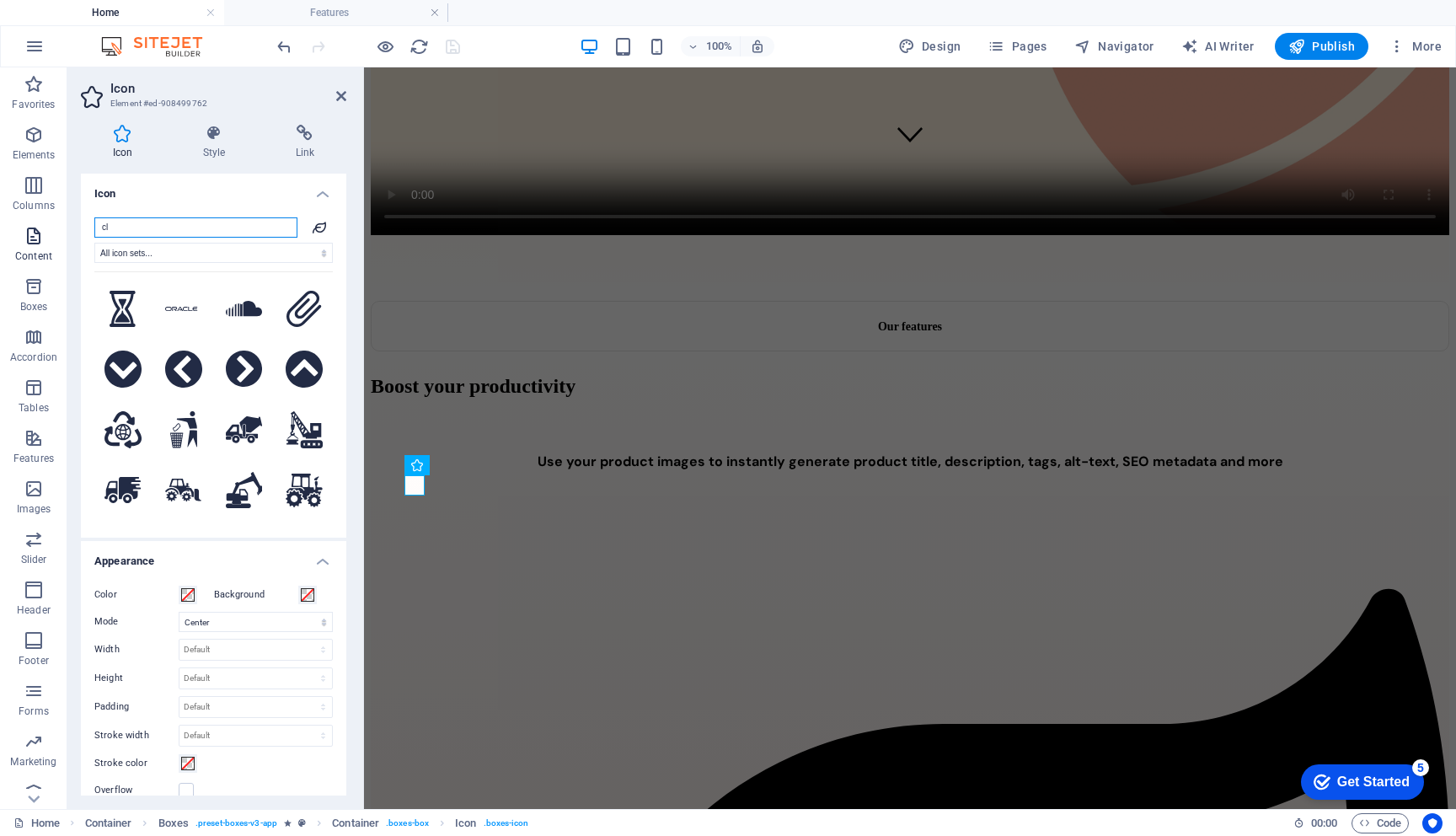
type input "c"
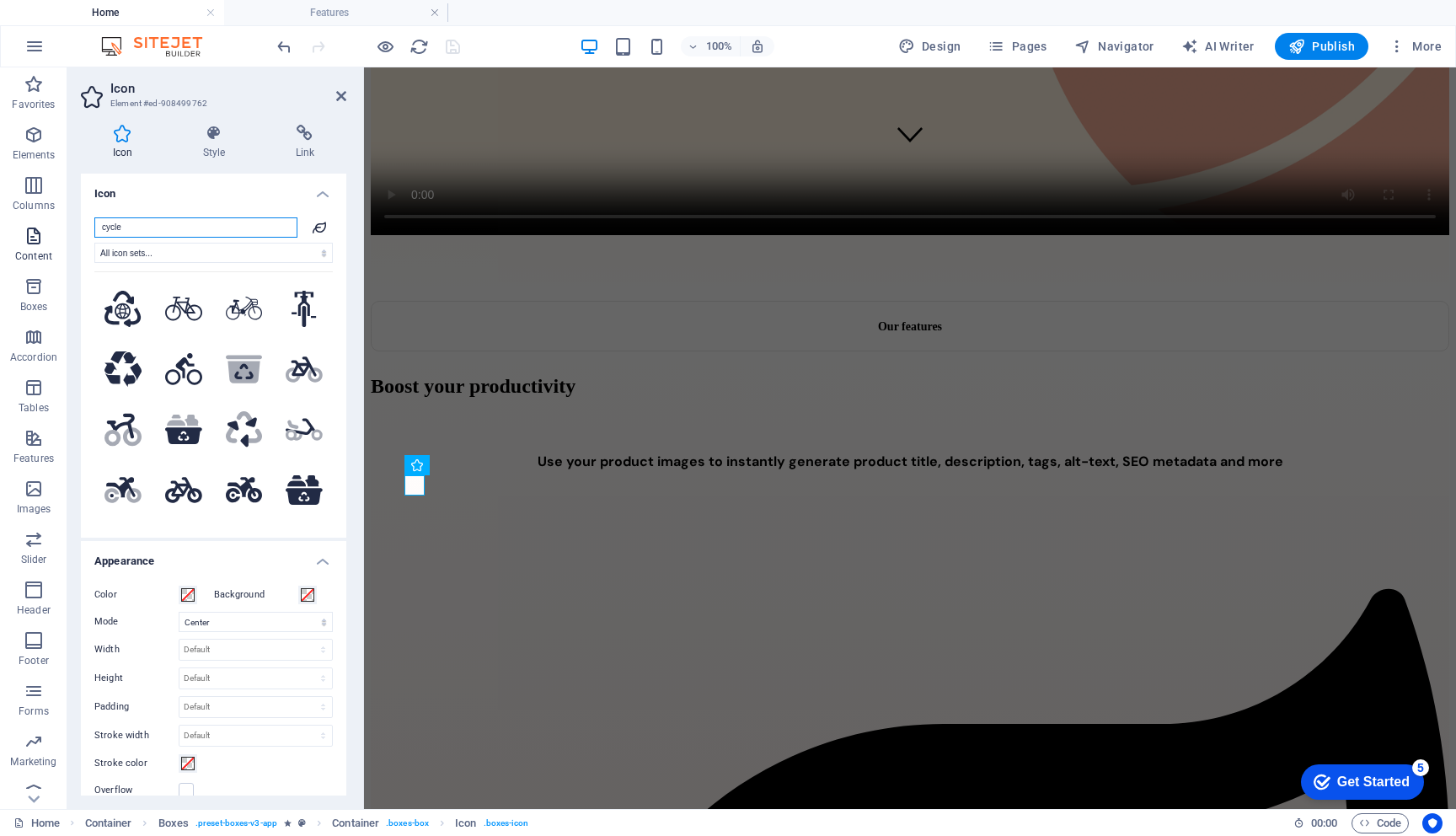
drag, startPoint x: 130, startPoint y: 226, endPoint x: 61, endPoint y: 224, distance: 69.0
click at [61, 224] on section "Favorites Elements Columns Content Boxes Accordion Tables Features Images Slide…" at bounding box center [728, 438] width 1456 height 742
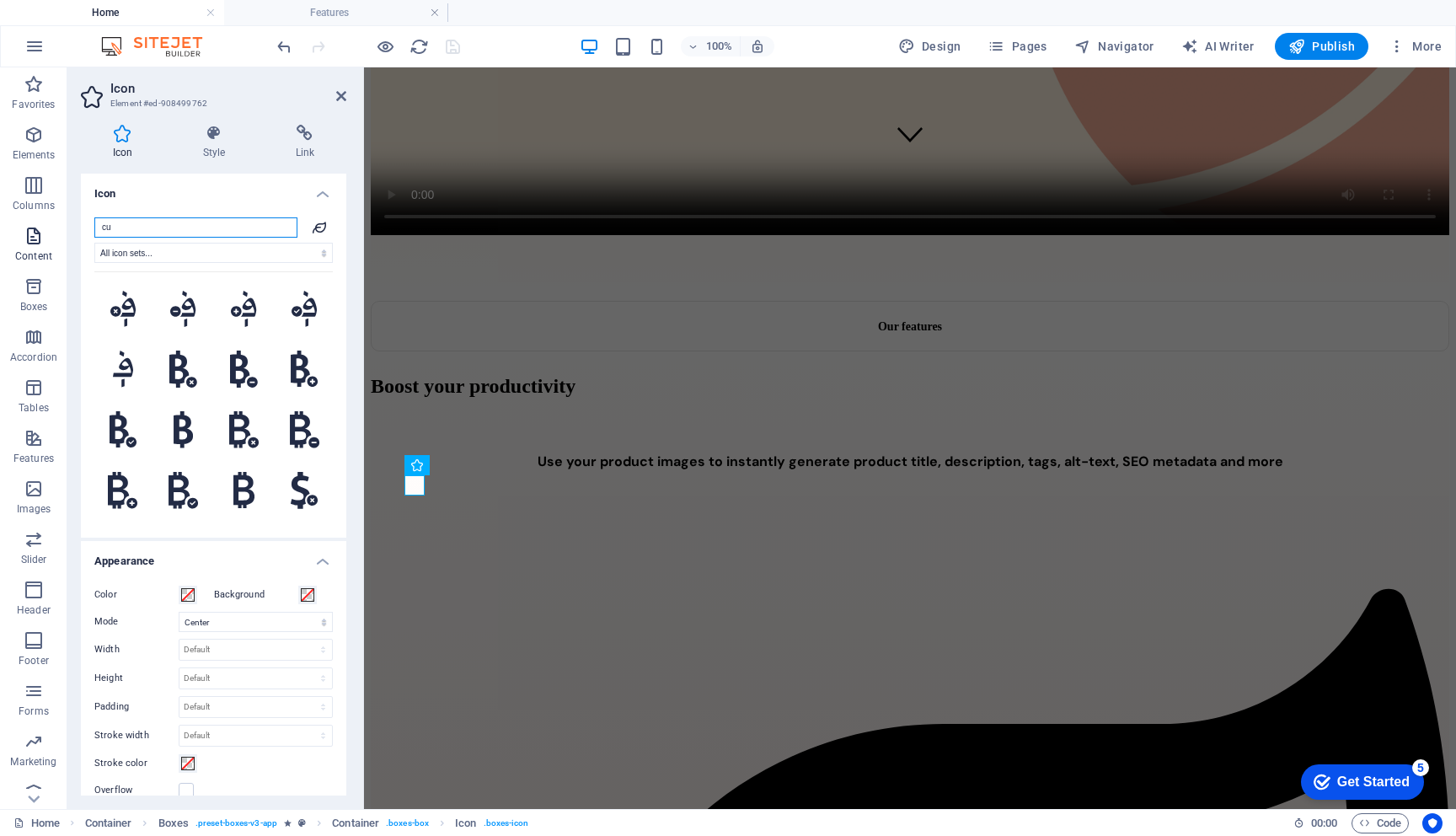
type input "c"
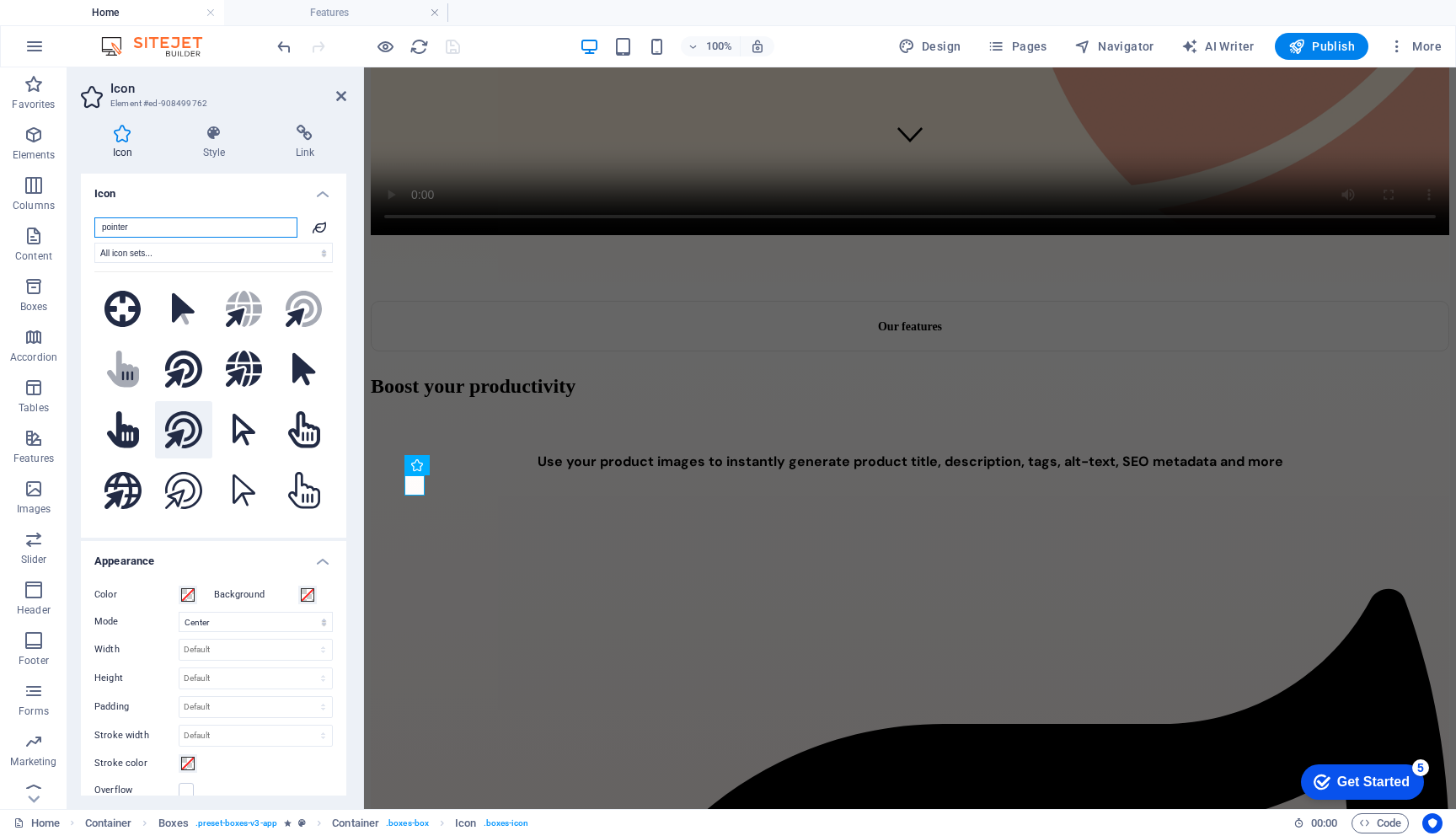
type input "pointer"
click at [189, 431] on icon at bounding box center [184, 430] width 37 height 37
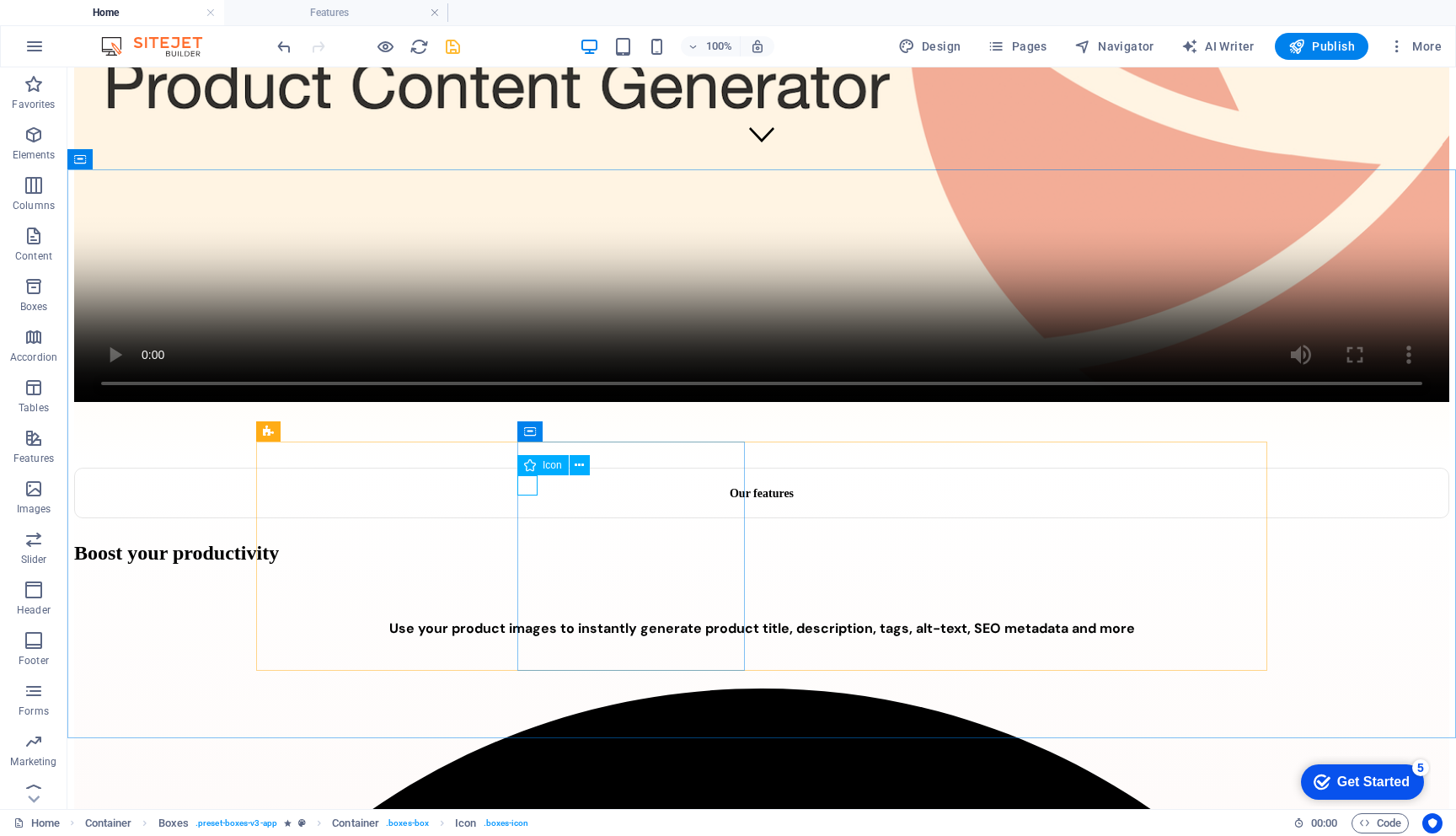
click at [556, 463] on span "Icon" at bounding box center [552, 465] width 20 height 10
select select "xMidYMid"
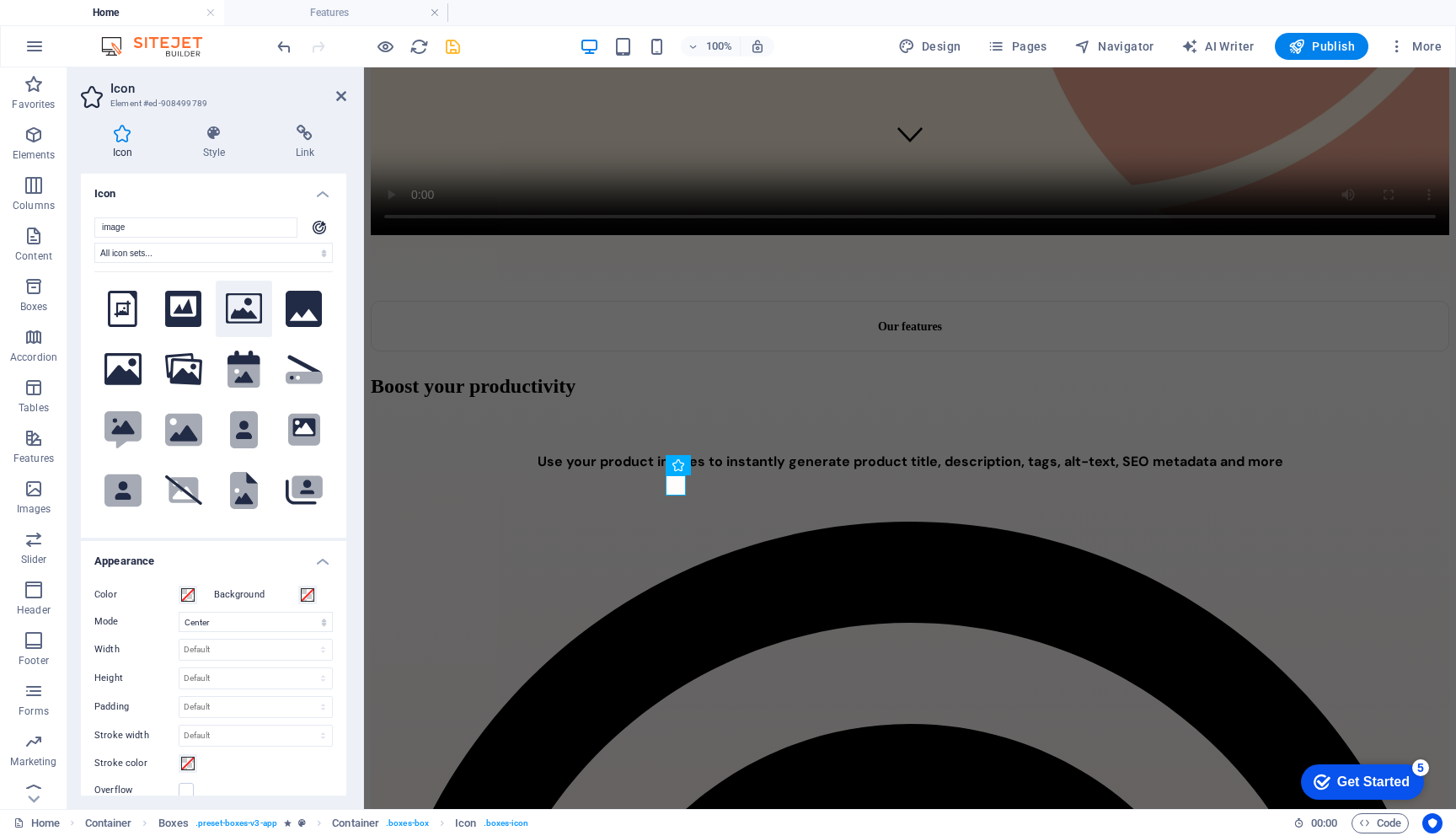
type input "image"
click at [234, 312] on icon at bounding box center [244, 308] width 37 height 31
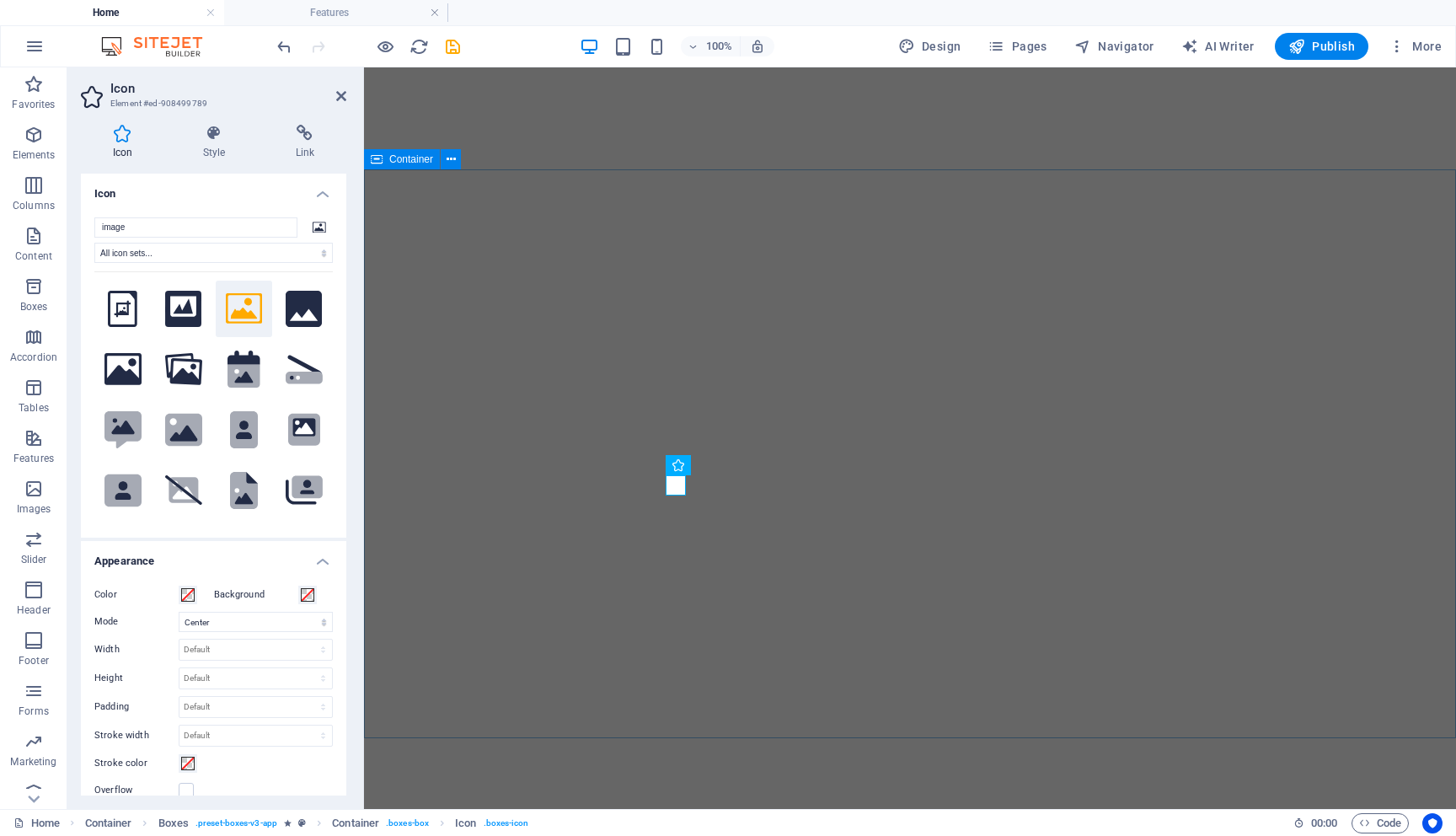
select select "xMidYMid"
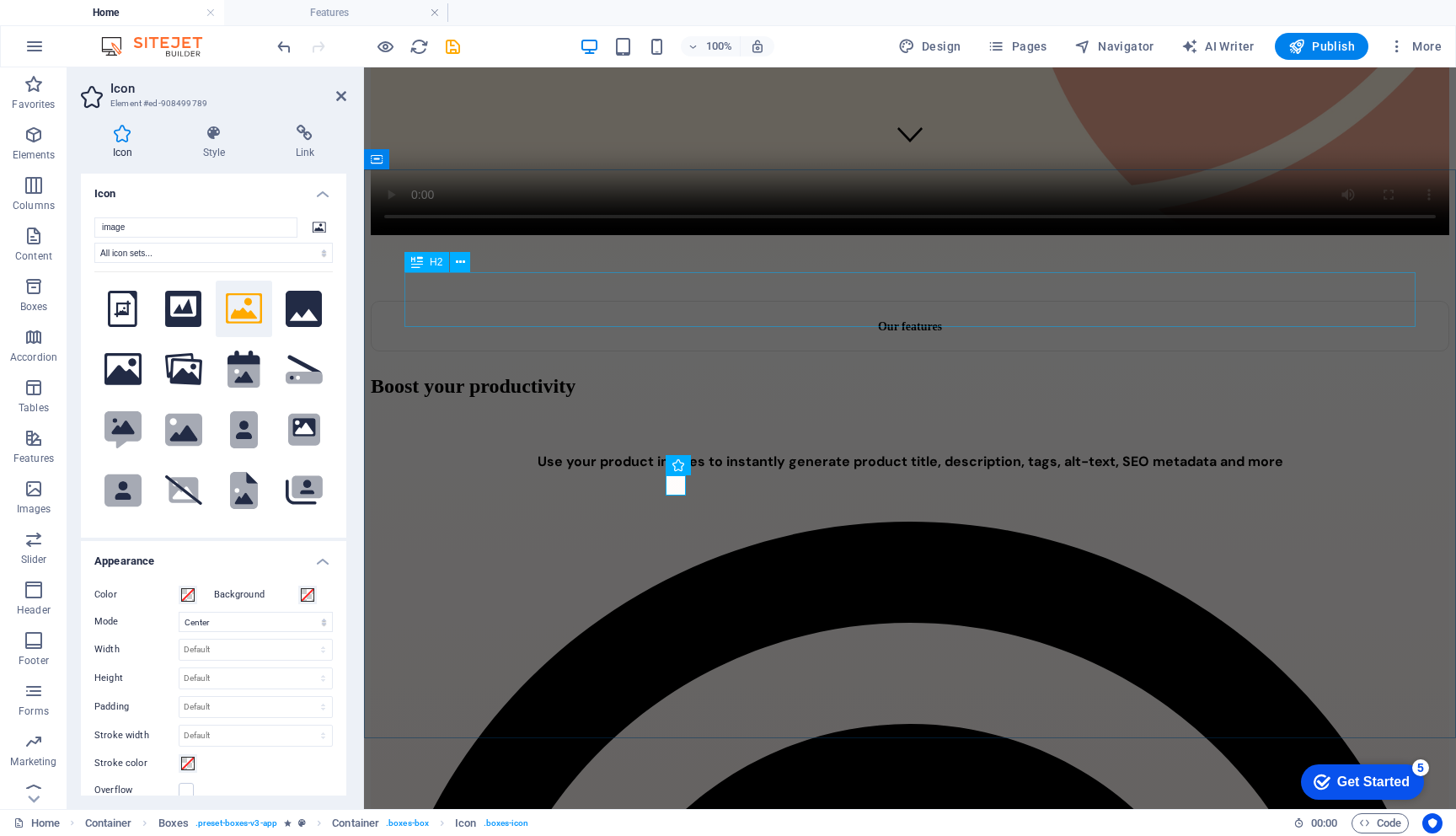
click at [933, 375] on div "Boost your productivity" at bounding box center [910, 386] width 1078 height 22
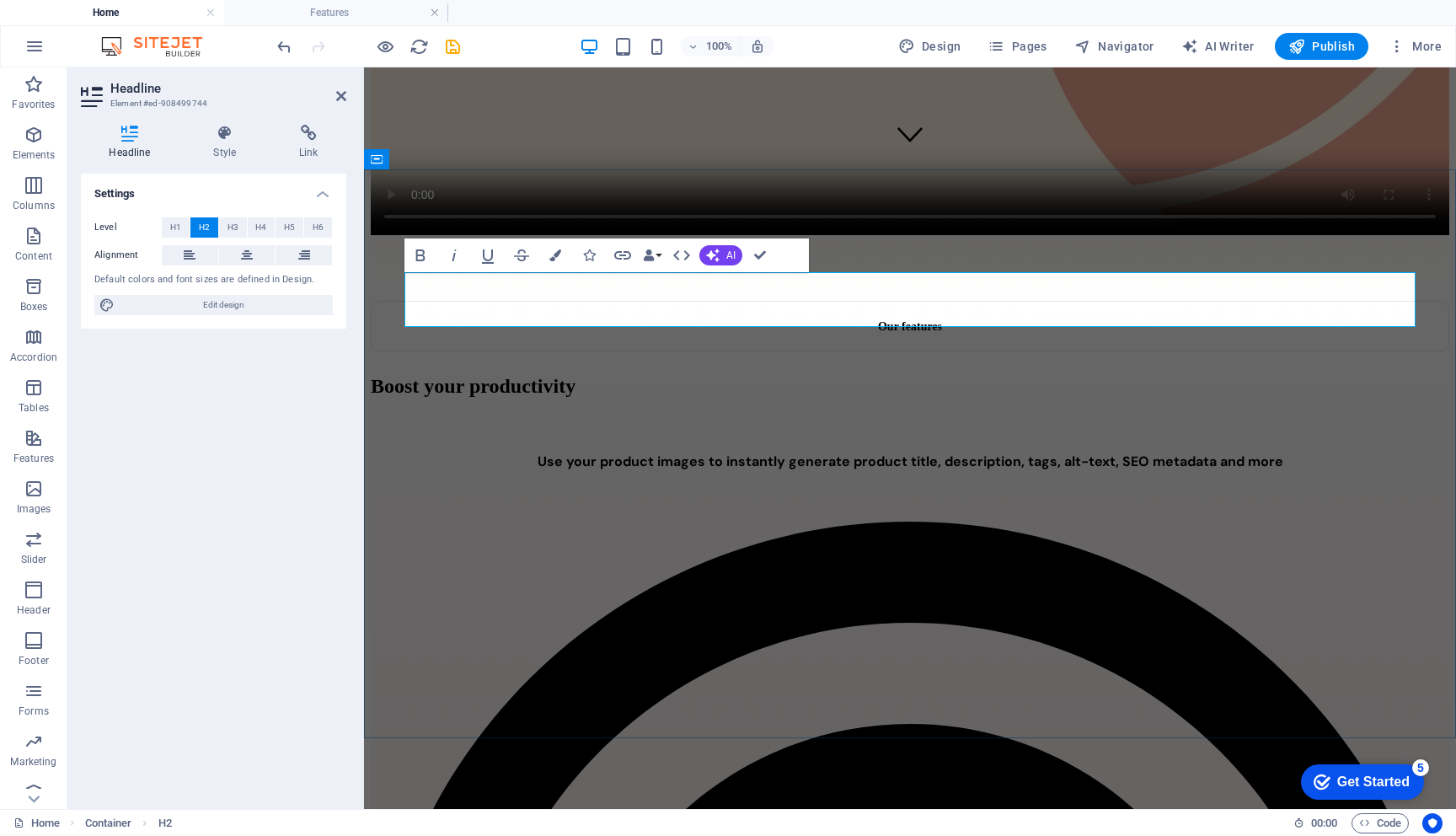
click at [991, 375] on h2 "Boost your productivity" at bounding box center [910, 386] width 1078 height 22
click at [1089, 375] on h2 "Boost your productivity" at bounding box center [910, 386] width 1078 height 22
click at [1109, 375] on h2 "Boost your productivity" at bounding box center [910, 386] width 1078 height 22
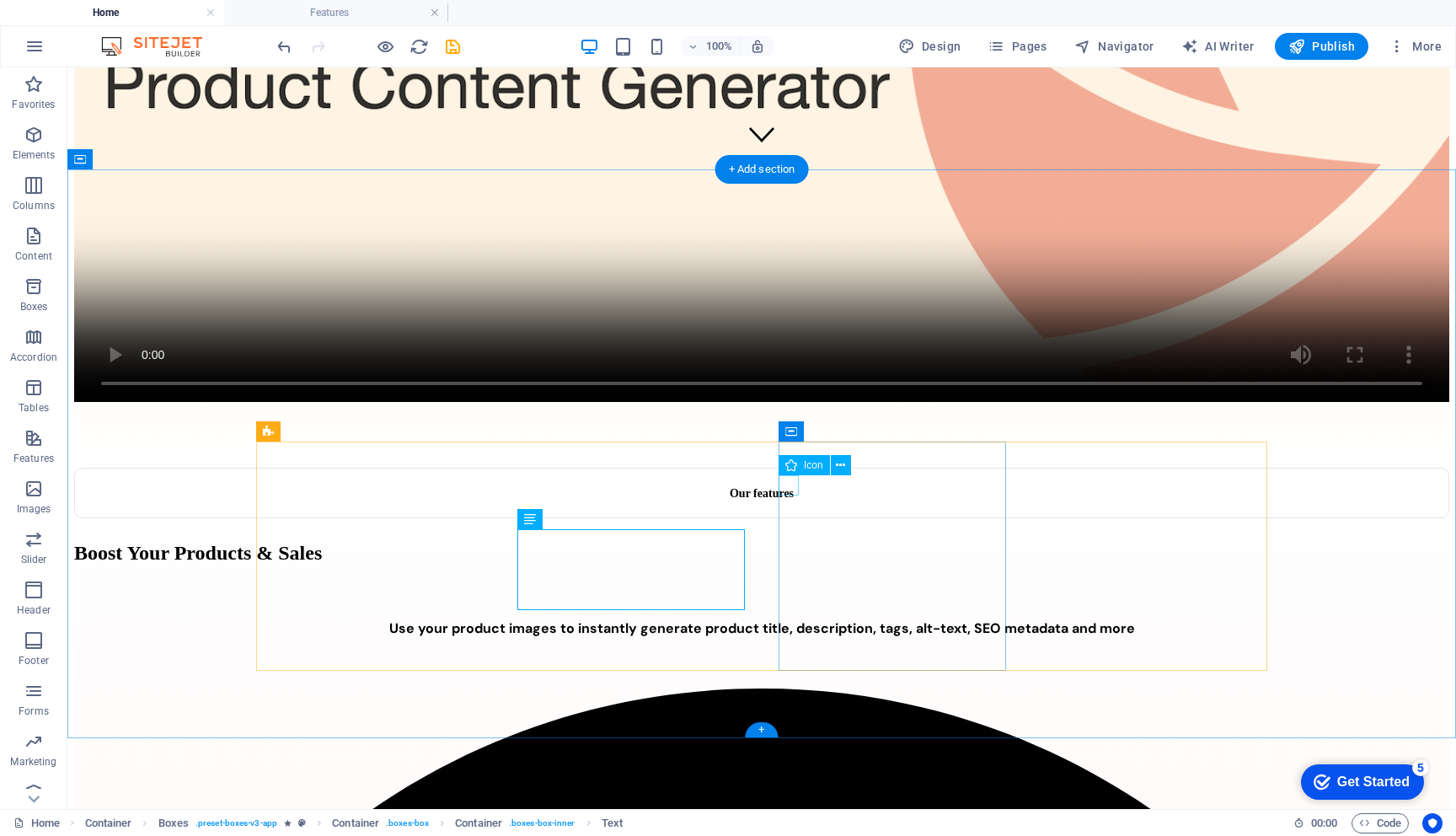
select select "xMidYMid"
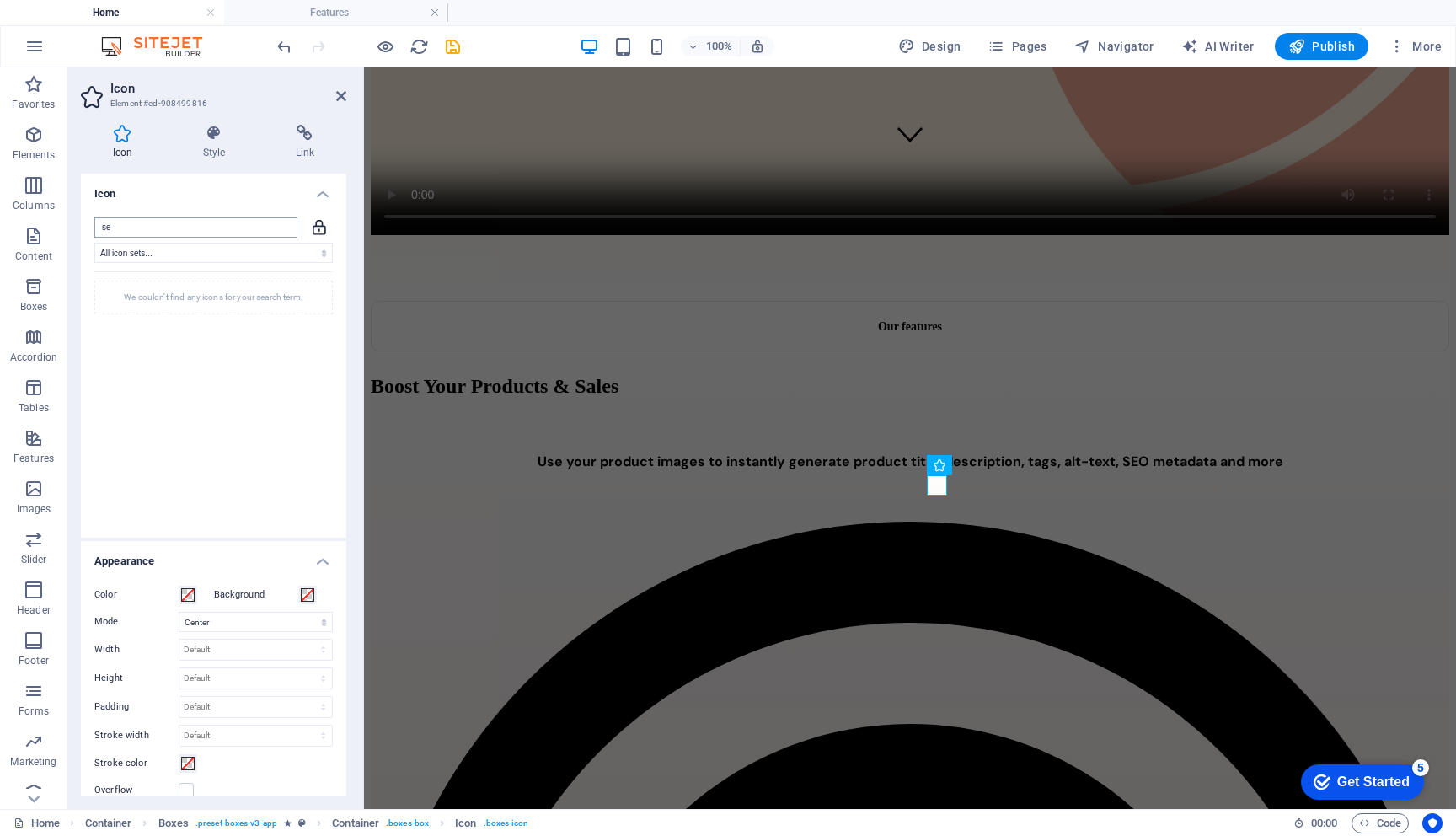
type input "s"
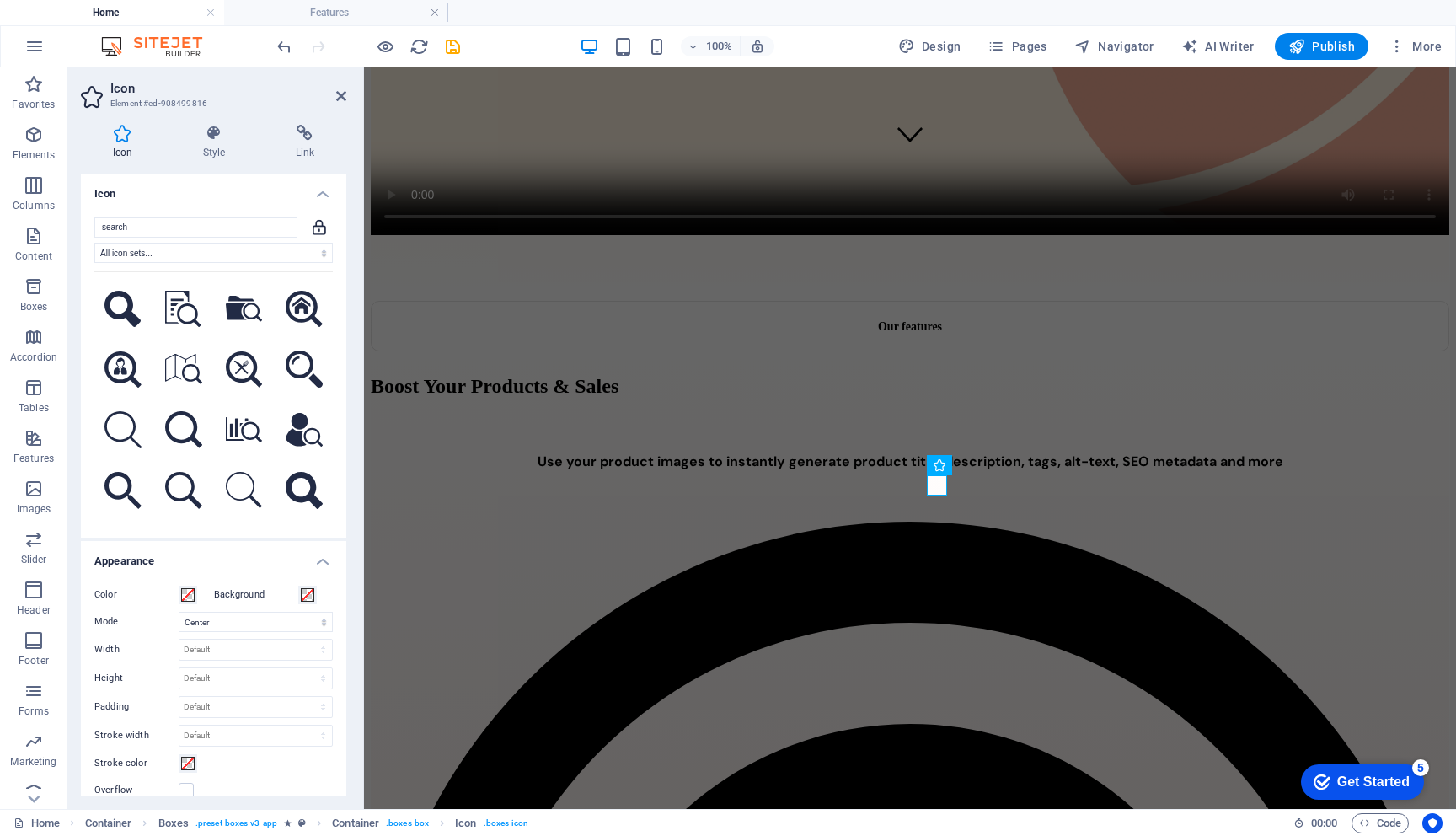
drag, startPoint x: 172, startPoint y: 223, endPoint x: 74, endPoint y: 207, distance: 99.3
click at [74, 207] on div "Icon Style Link Icon search All icon sets... IcoFont Ionicons FontAwesome Brand…" at bounding box center [213, 459] width 293 height 698
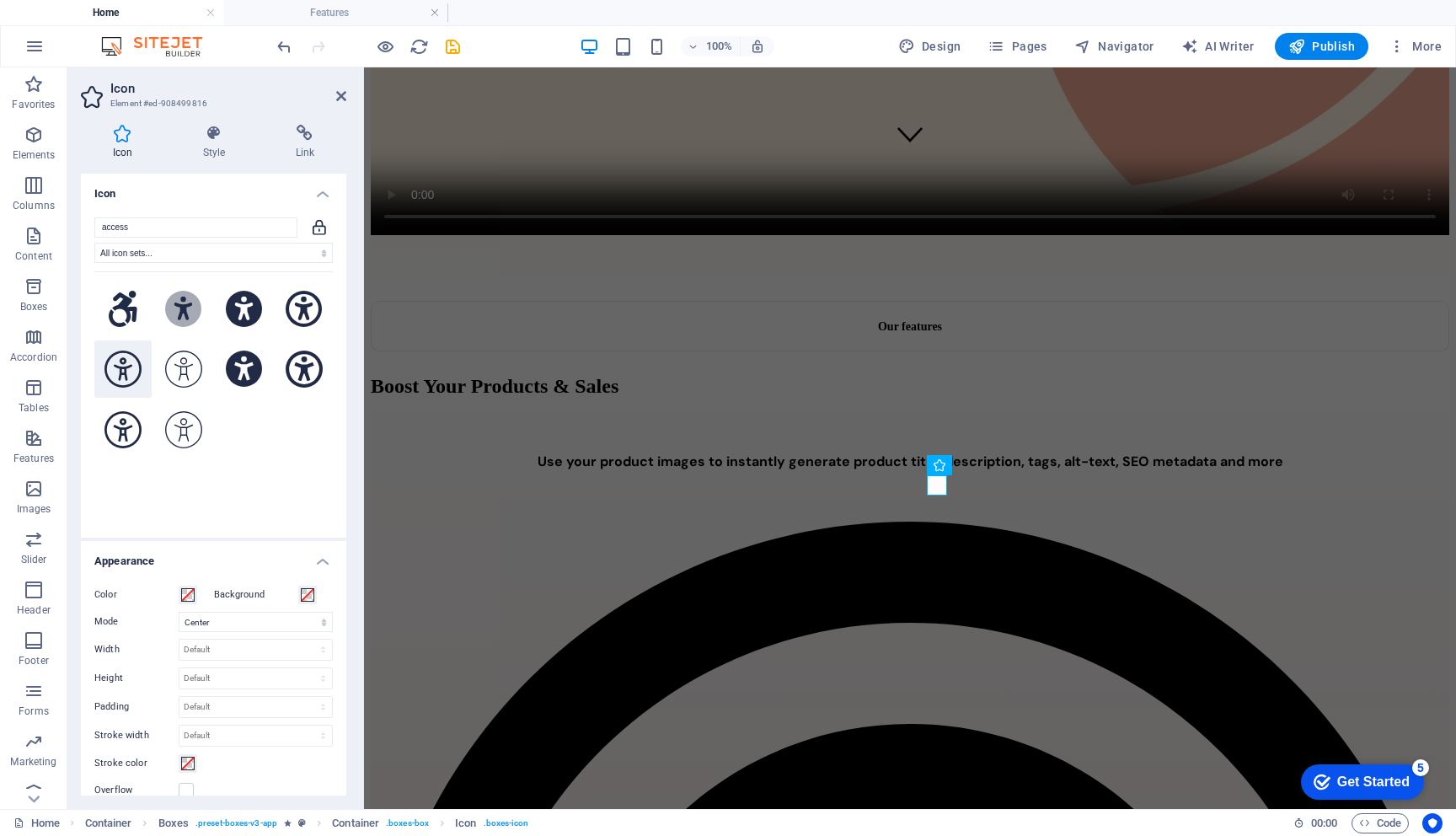
type input "access"
click at [123, 360] on icon at bounding box center [123, 369] width 37 height 37
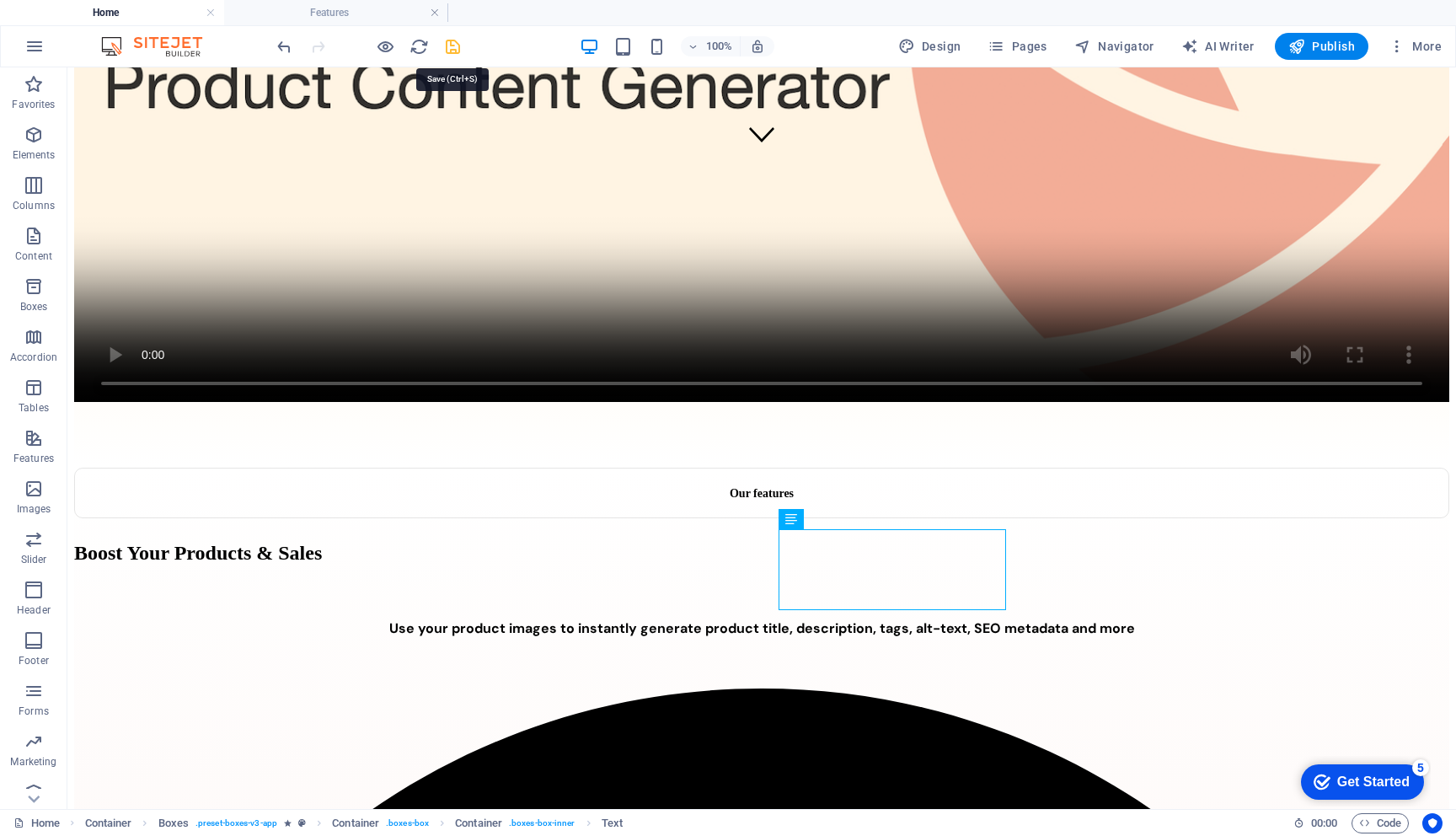
click at [453, 44] on icon "save" at bounding box center [453, 47] width 20 height 20
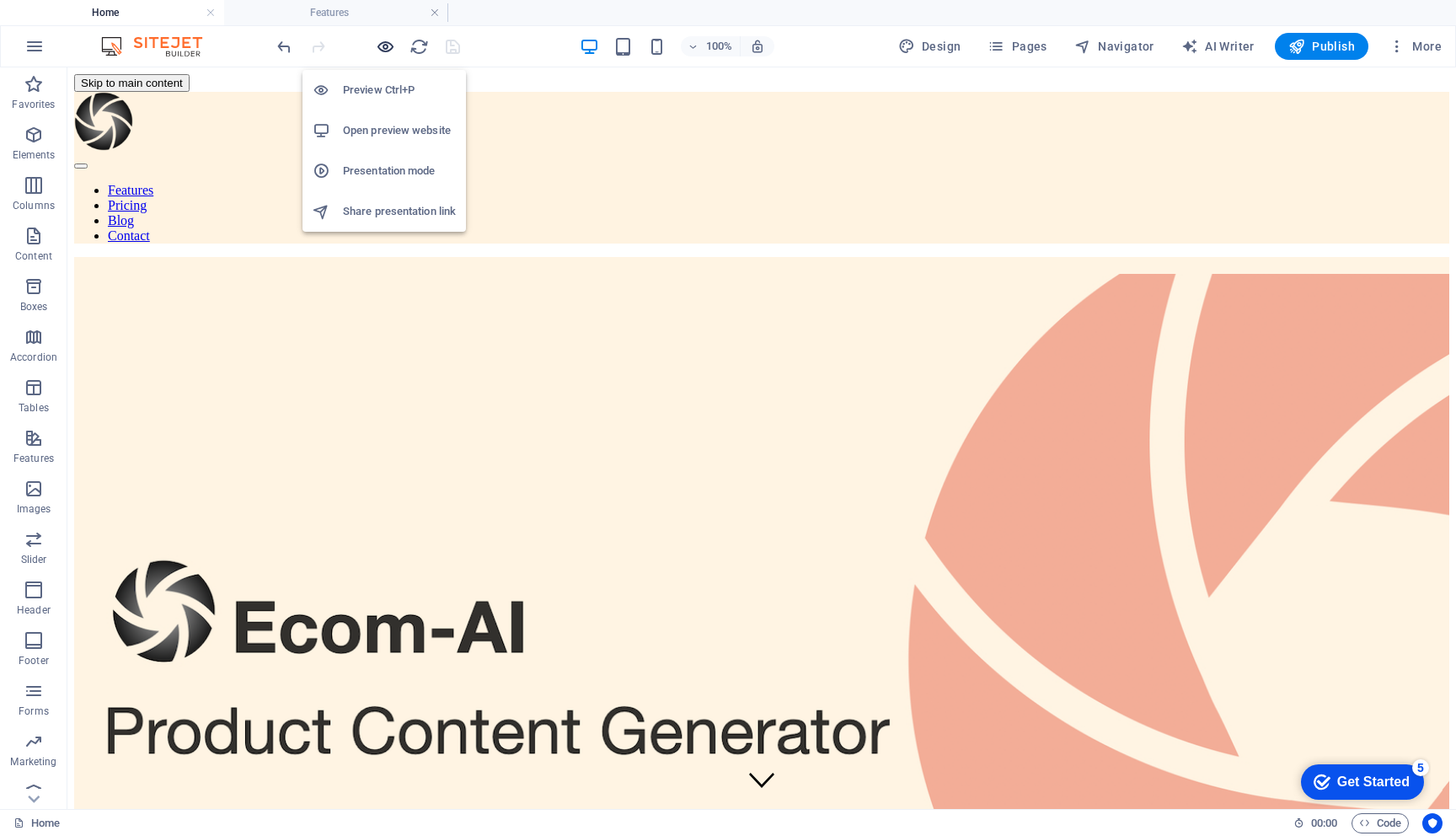
click at [384, 50] on icon "button" at bounding box center [385, 47] width 20 height 20
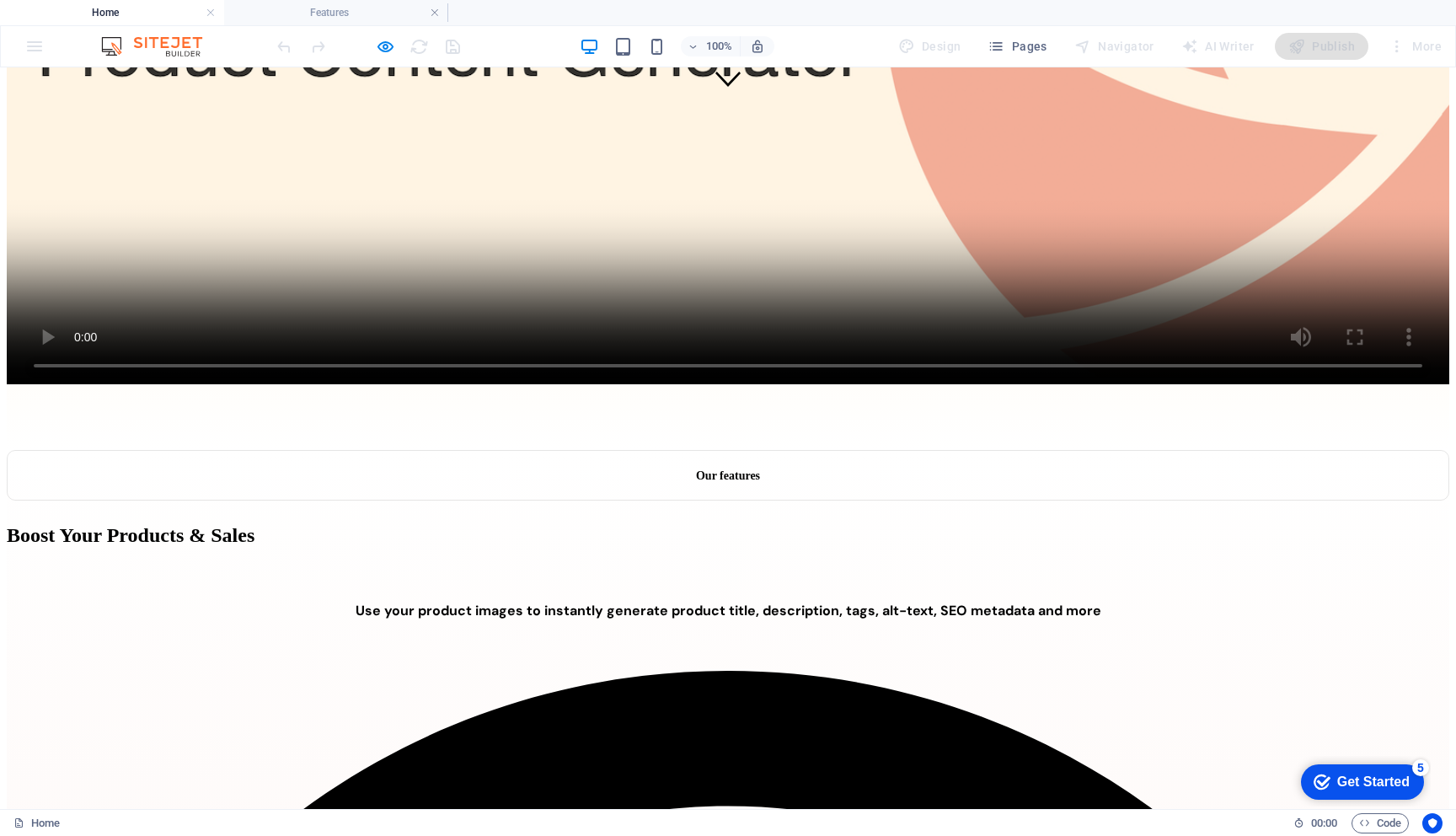
scroll to position [689, 0]
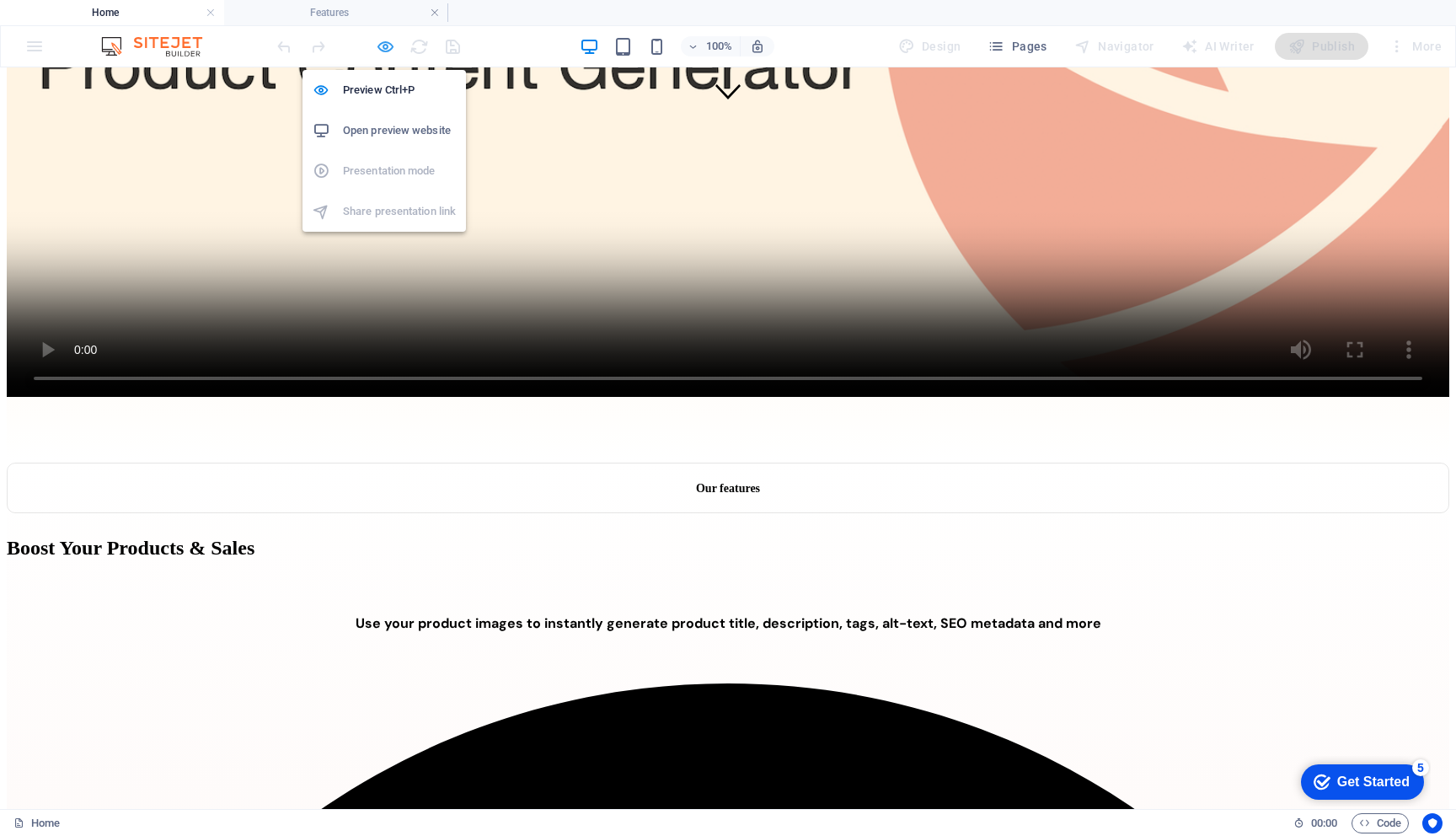
click at [385, 46] on icon "button" at bounding box center [385, 47] width 20 height 20
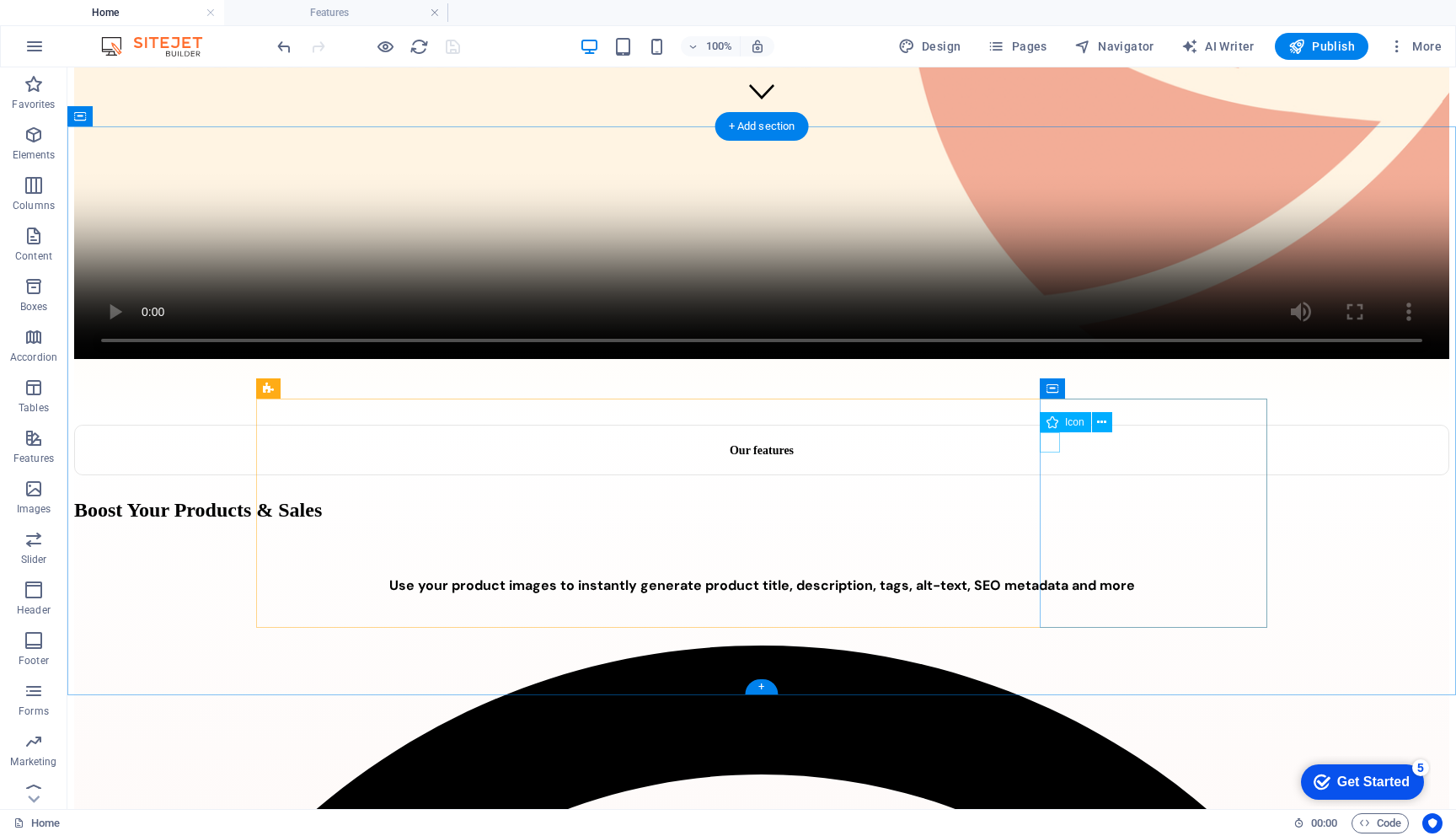
select select "xMidYMid"
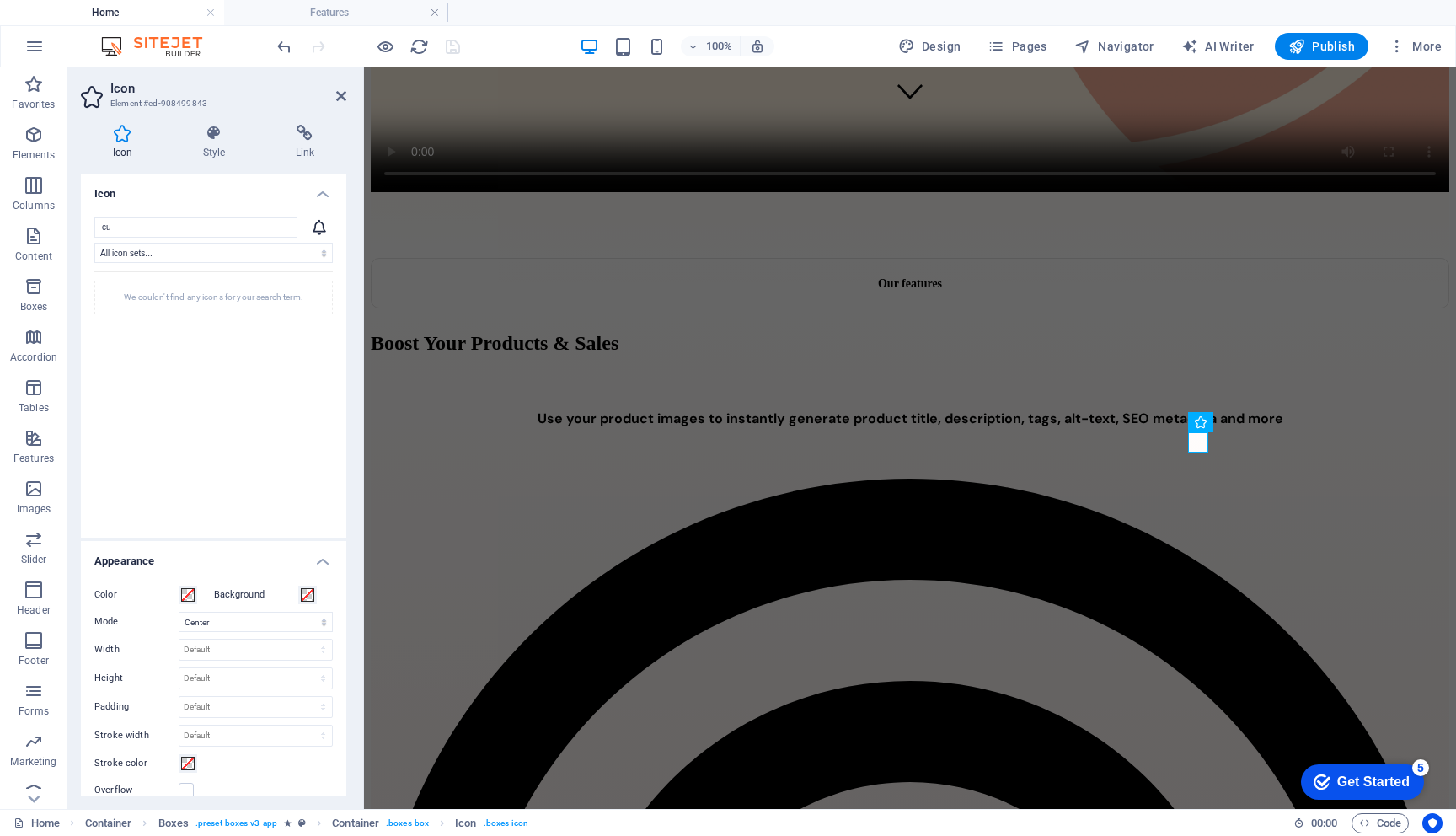
type input "c"
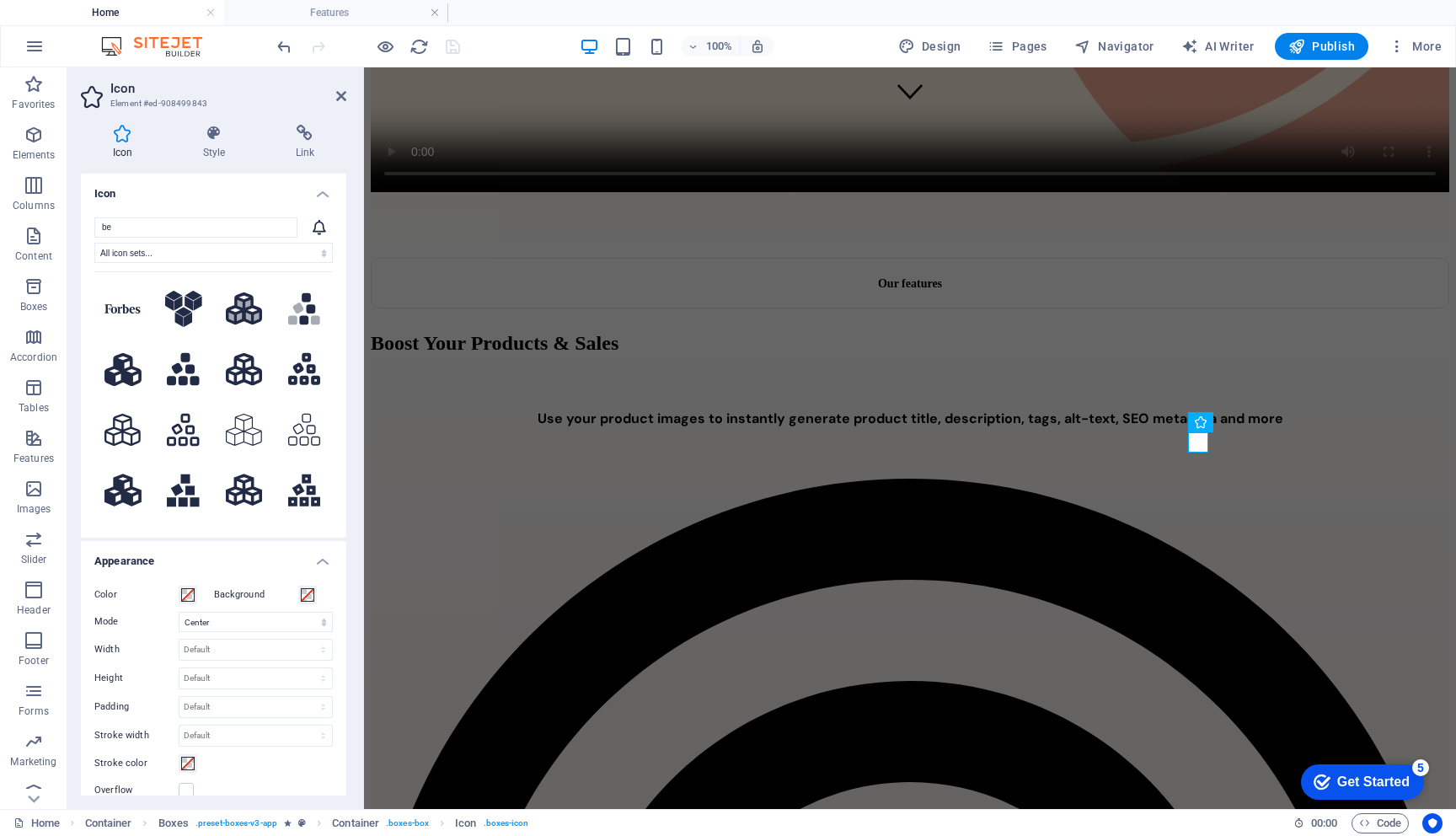
type input "b"
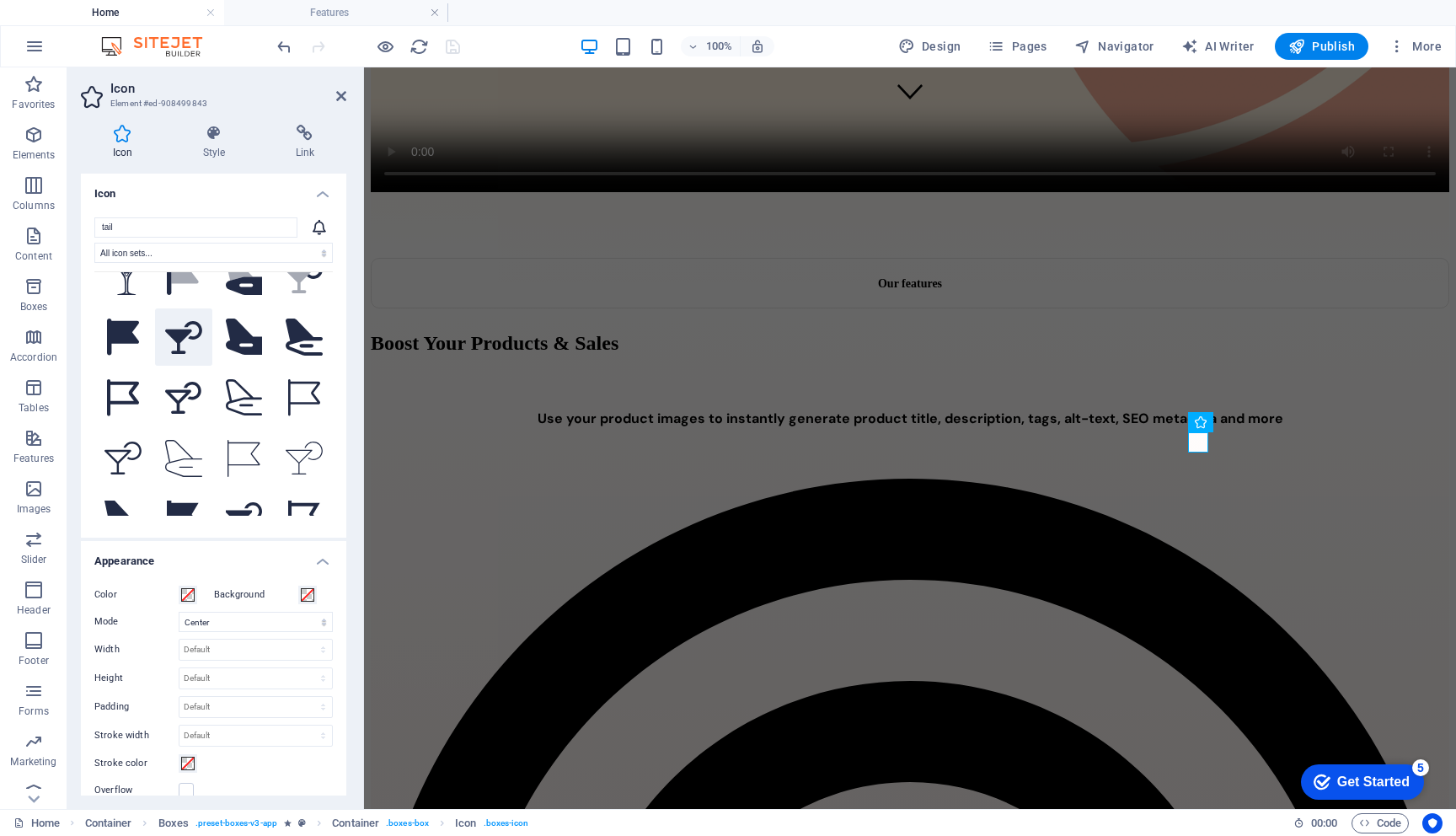
scroll to position [0, 0]
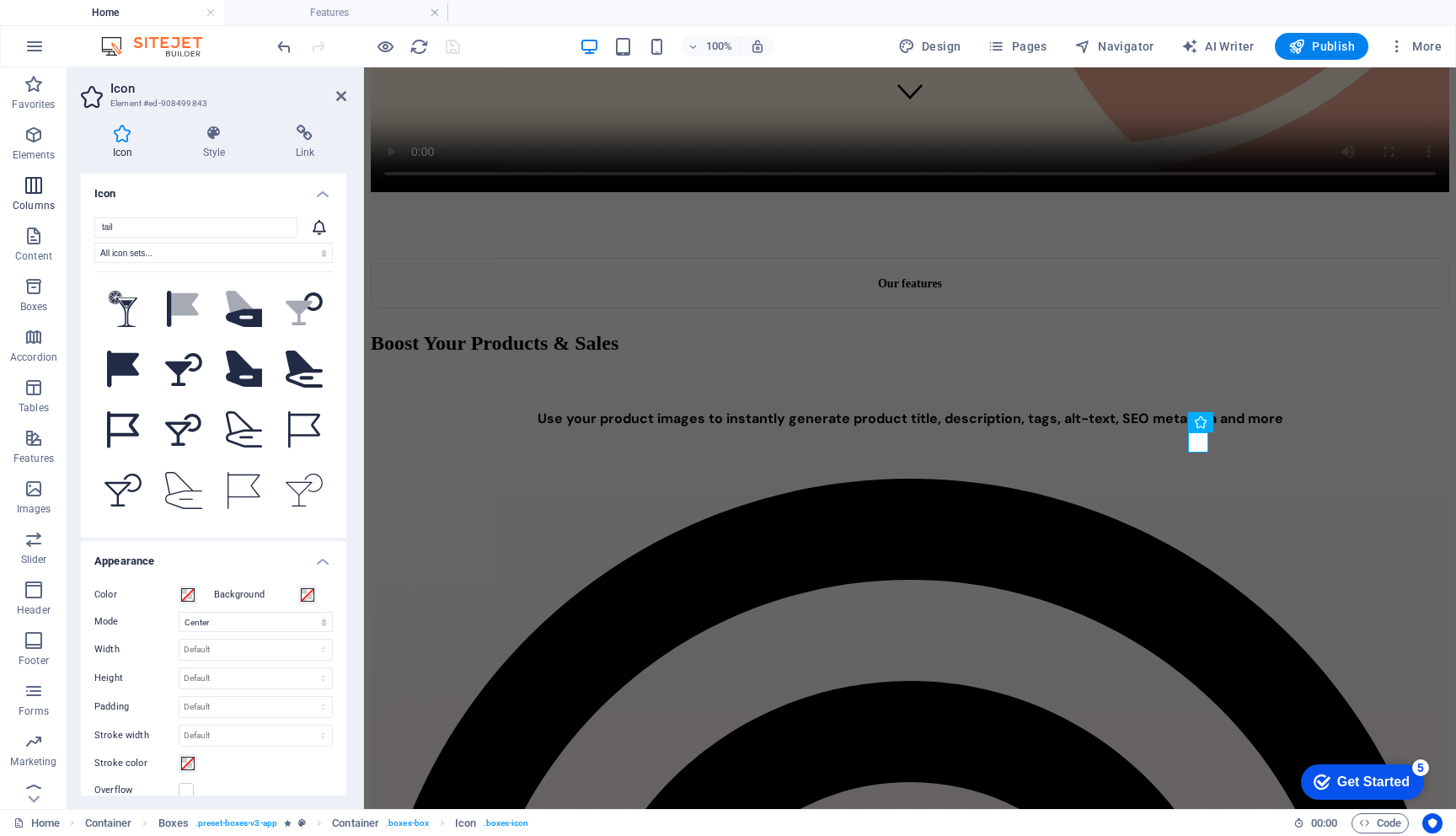
drag, startPoint x: 123, startPoint y: 231, endPoint x: 44, endPoint y: 198, distance: 85.6
click at [44, 198] on section "Favorites Elements Columns Content Boxes Accordion Tables Features Images Slide…" at bounding box center [728, 438] width 1456 height 742
type input "sp"
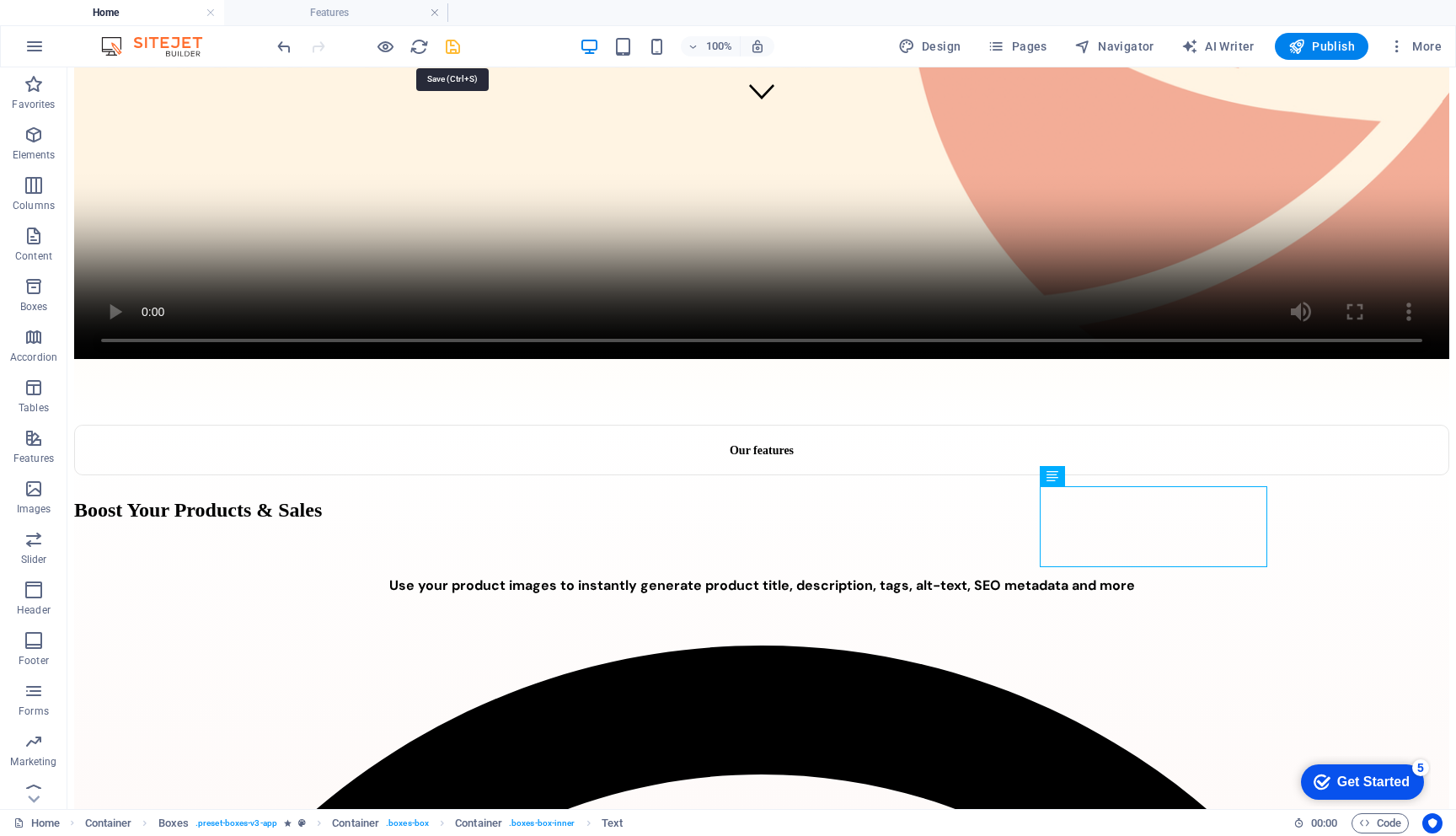
click at [453, 42] on icon "save" at bounding box center [453, 47] width 20 height 20
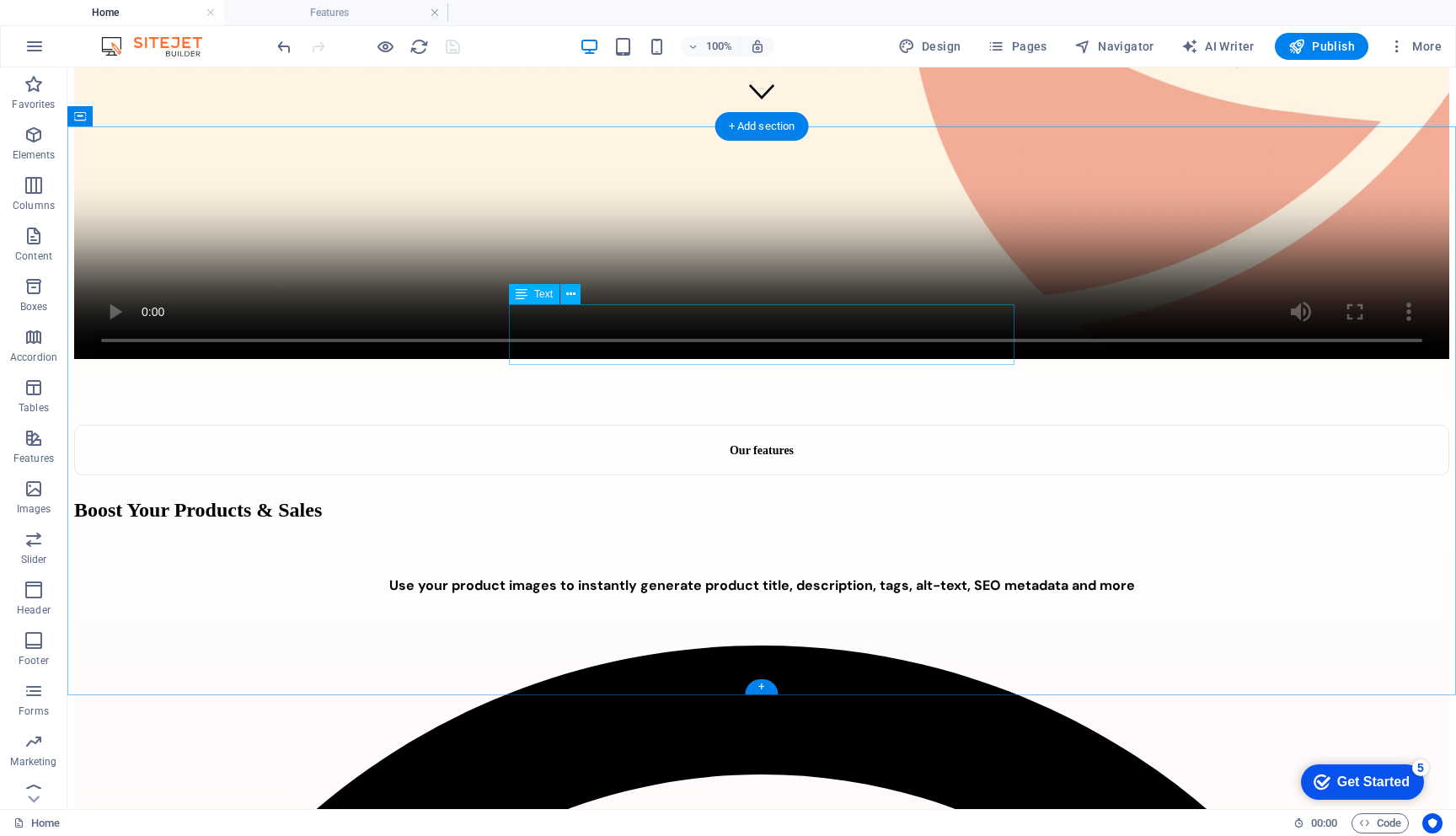
click at [693, 576] on div "Use your product images to instantly generate product title, description, tags,…" at bounding box center [762, 584] width 1376 height 18
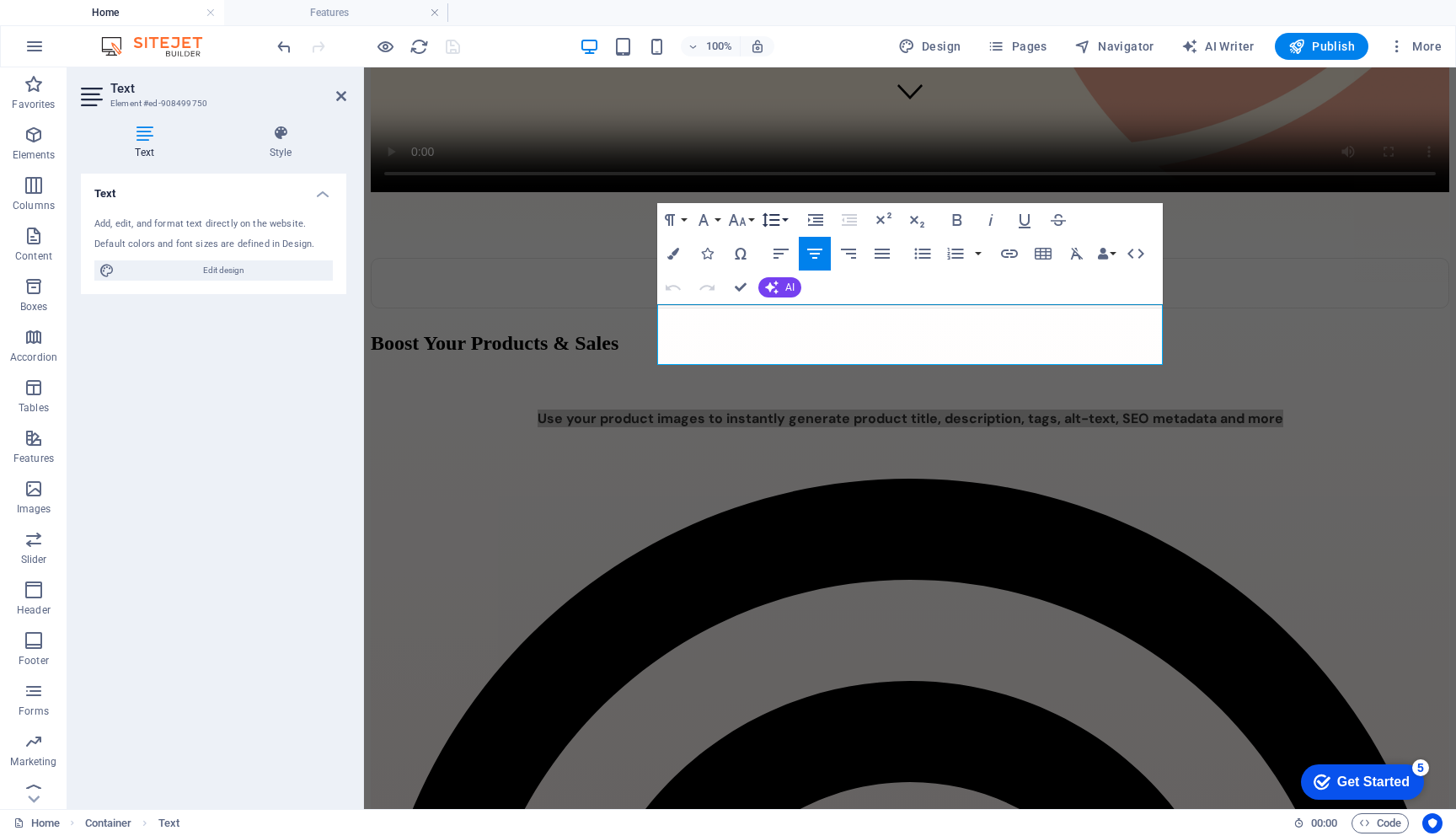
click at [780, 219] on icon "button" at bounding box center [771, 220] width 21 height 21
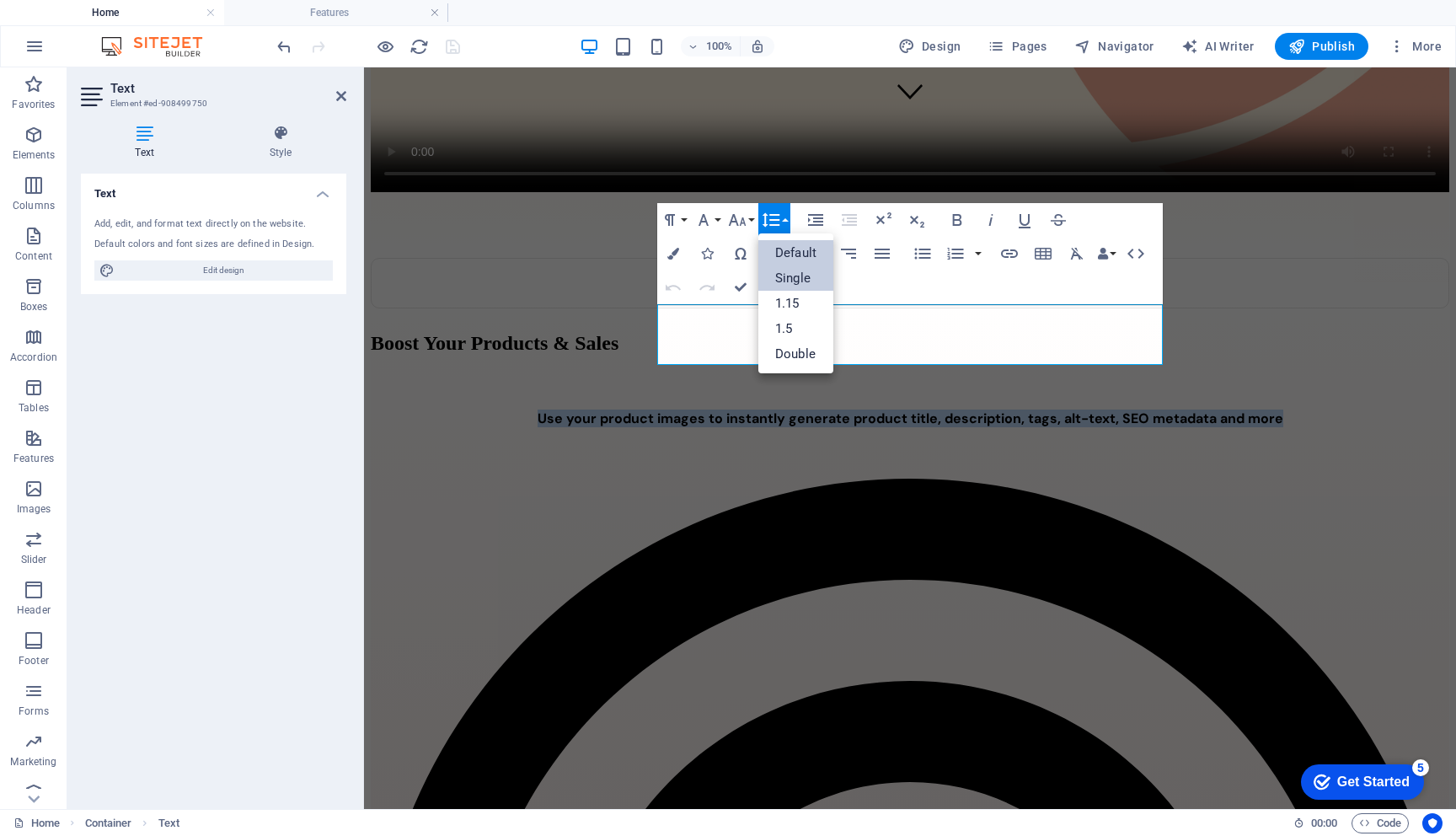
click at [791, 275] on link "Single" at bounding box center [796, 278] width 75 height 25
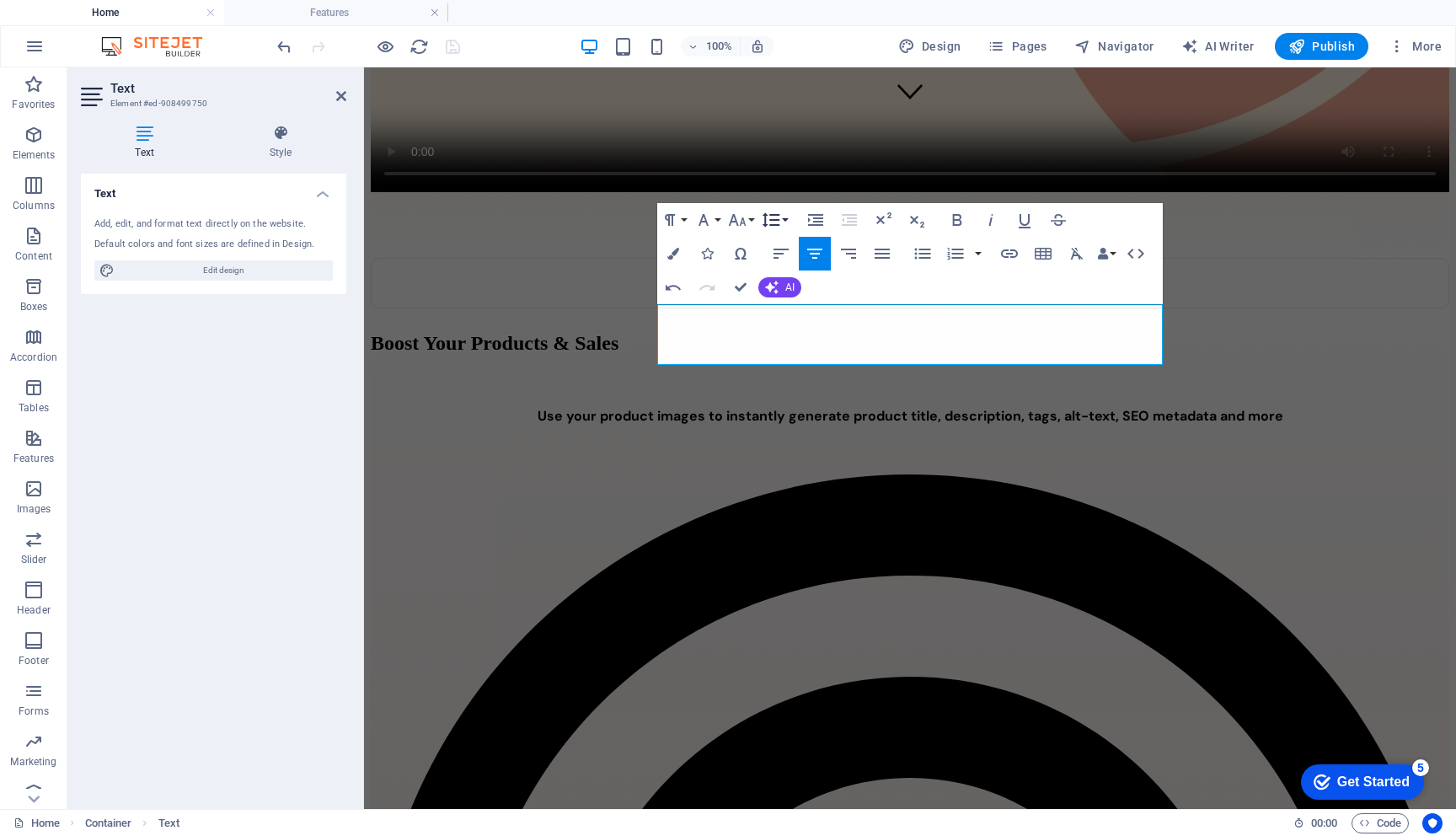
click at [777, 223] on icon "button" at bounding box center [771, 220] width 21 height 21
click at [791, 299] on link "1.15" at bounding box center [796, 303] width 75 height 25
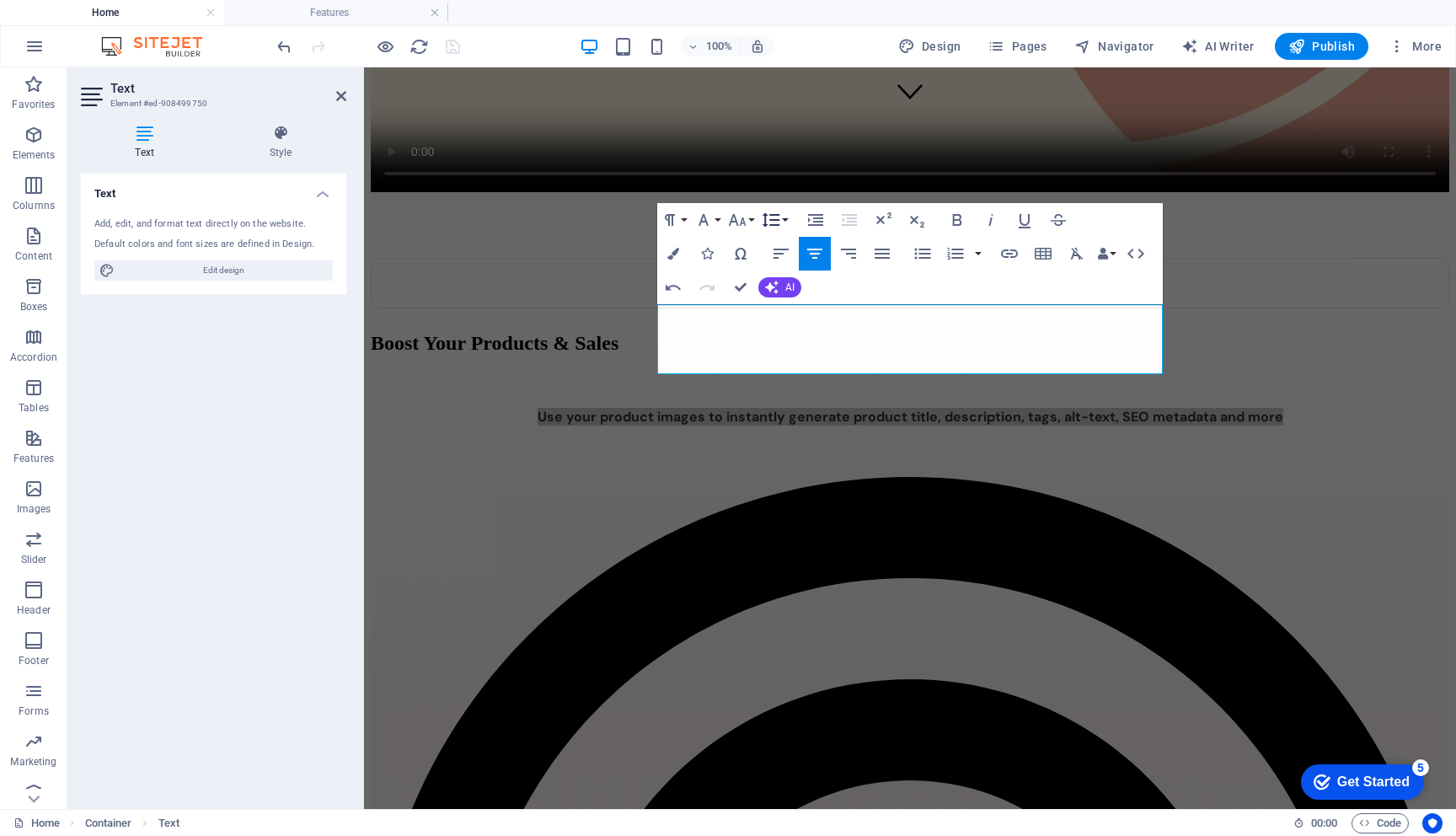
click at [777, 224] on icon "button" at bounding box center [771, 220] width 18 height 14
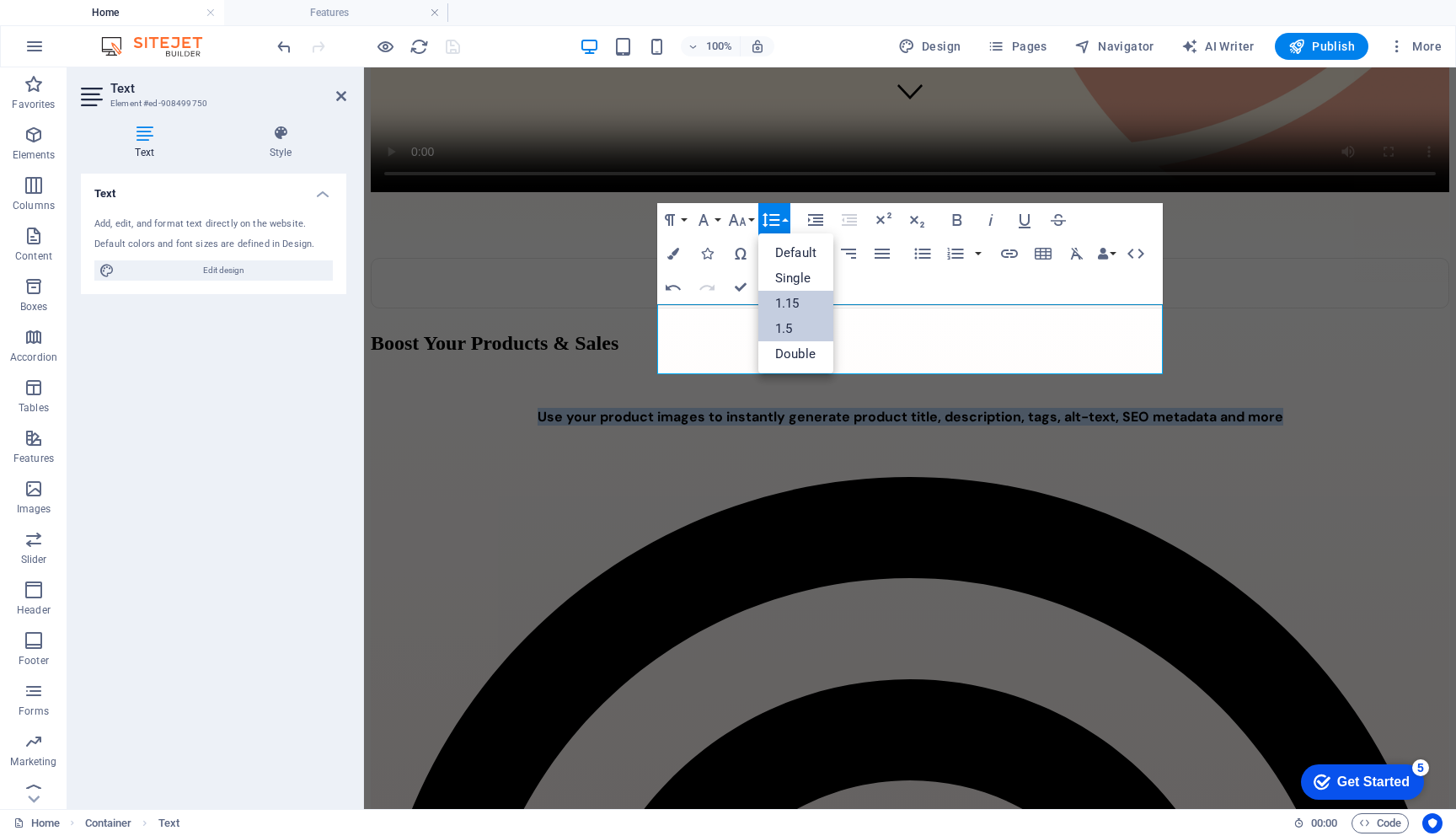
click at [786, 329] on link "1.5" at bounding box center [796, 328] width 75 height 25
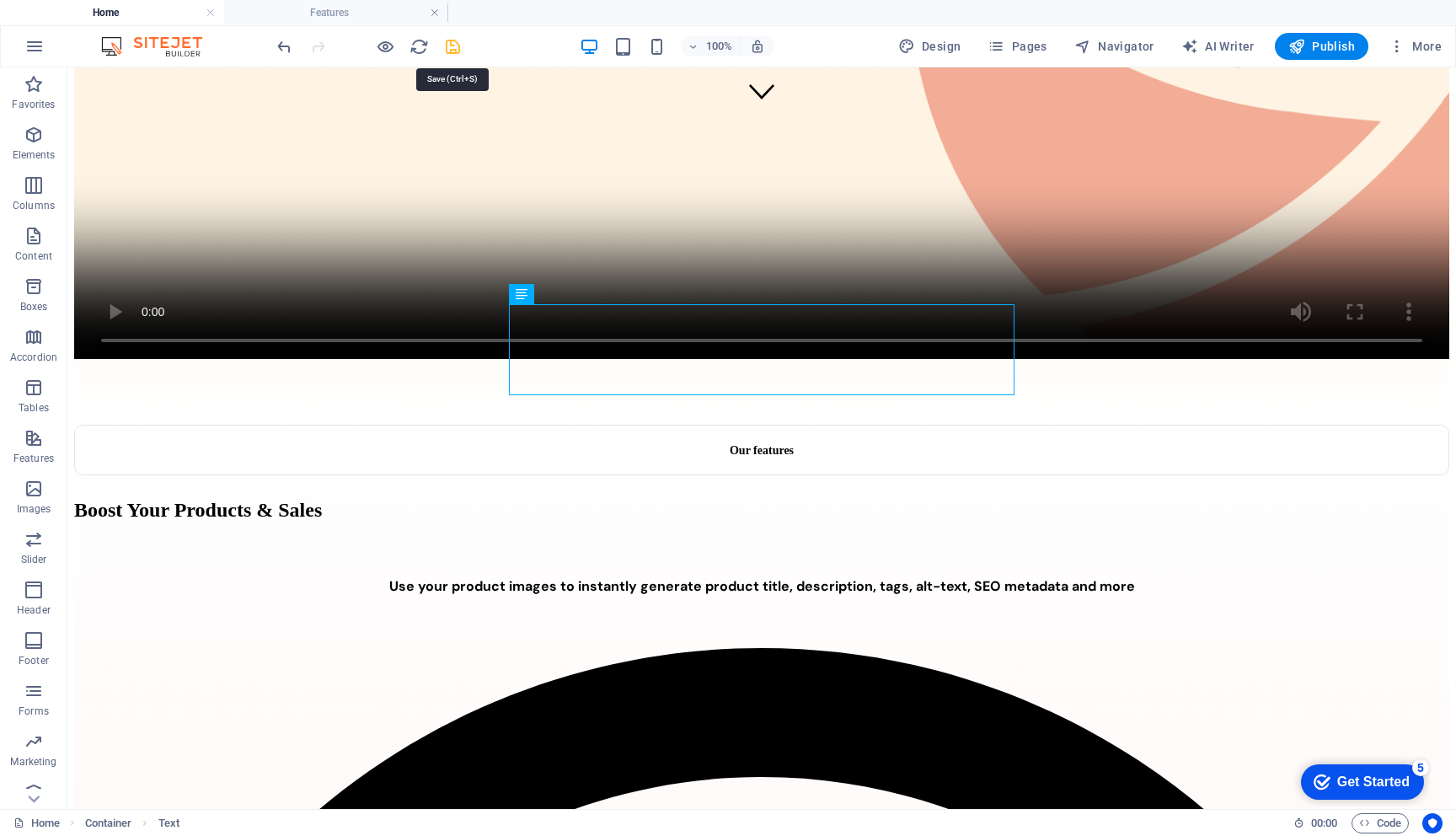
click at [453, 44] on icon "save" at bounding box center [453, 47] width 20 height 20
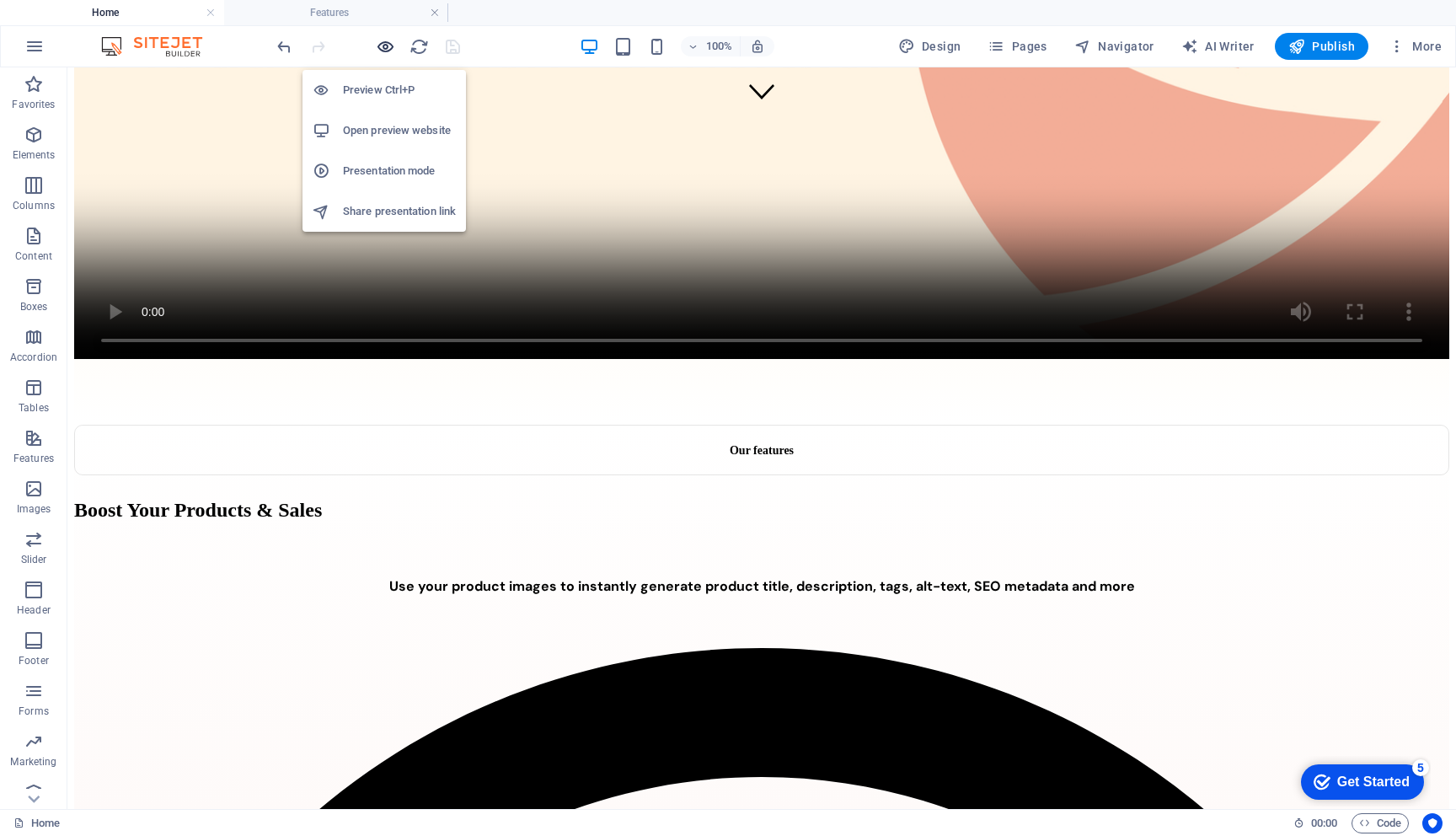
click at [381, 44] on icon "button" at bounding box center [385, 47] width 20 height 20
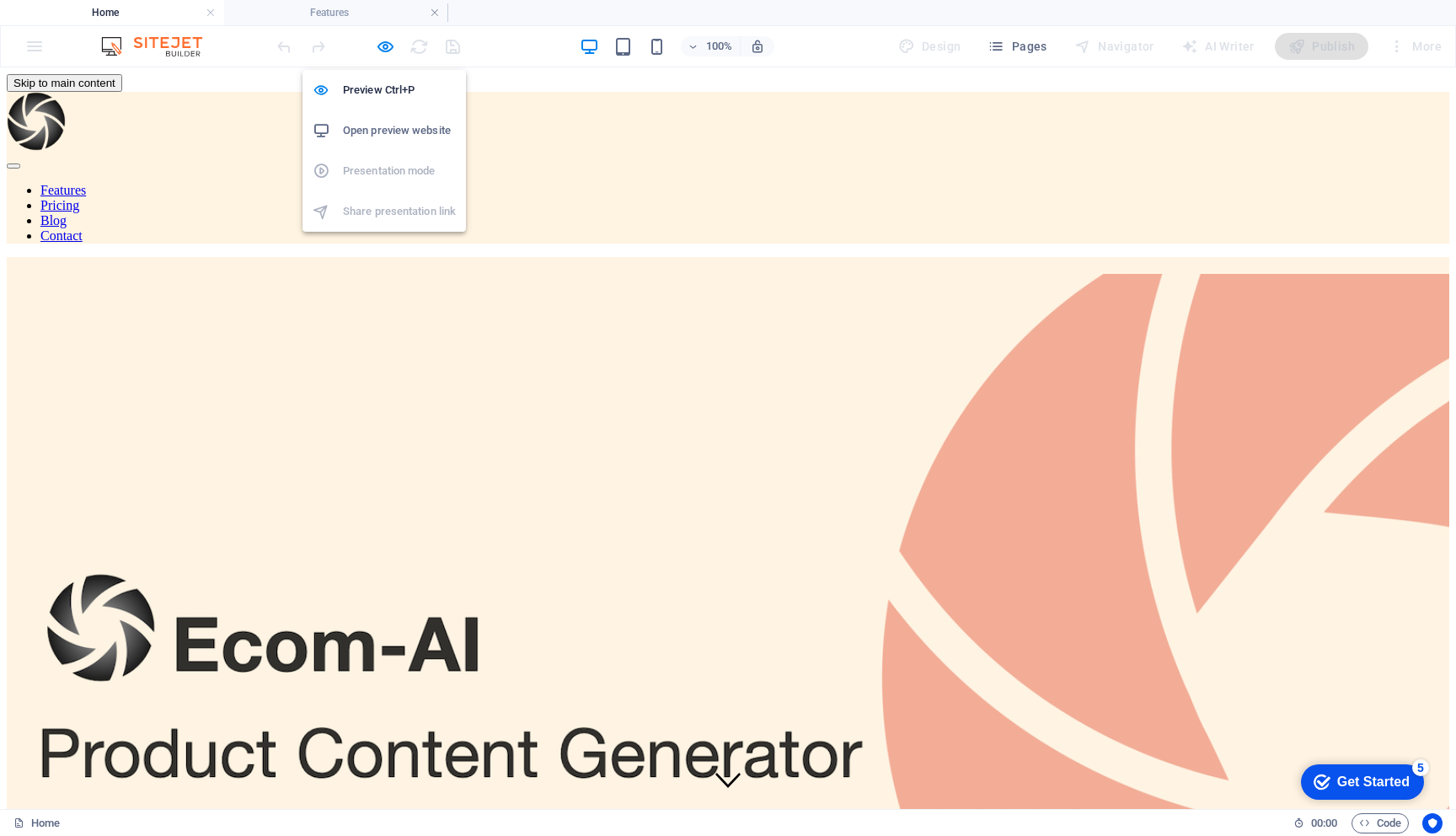
click at [374, 48] on div at bounding box center [368, 46] width 189 height 27
click at [385, 45] on icon "button" at bounding box center [385, 47] width 20 height 20
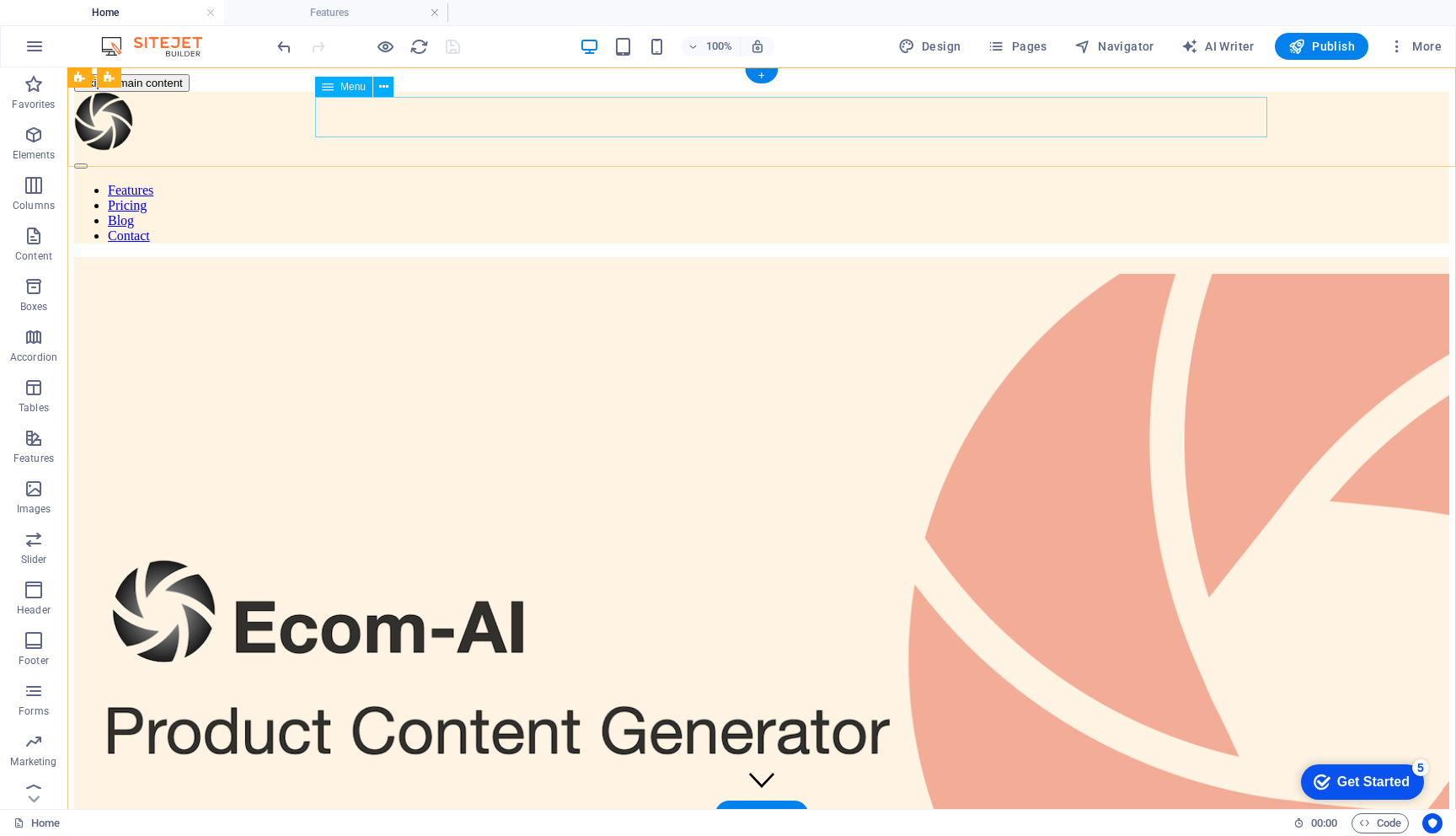
click at [329, 183] on nav "Features Pricing Blog Contact" at bounding box center [762, 212] width 1376 height 61
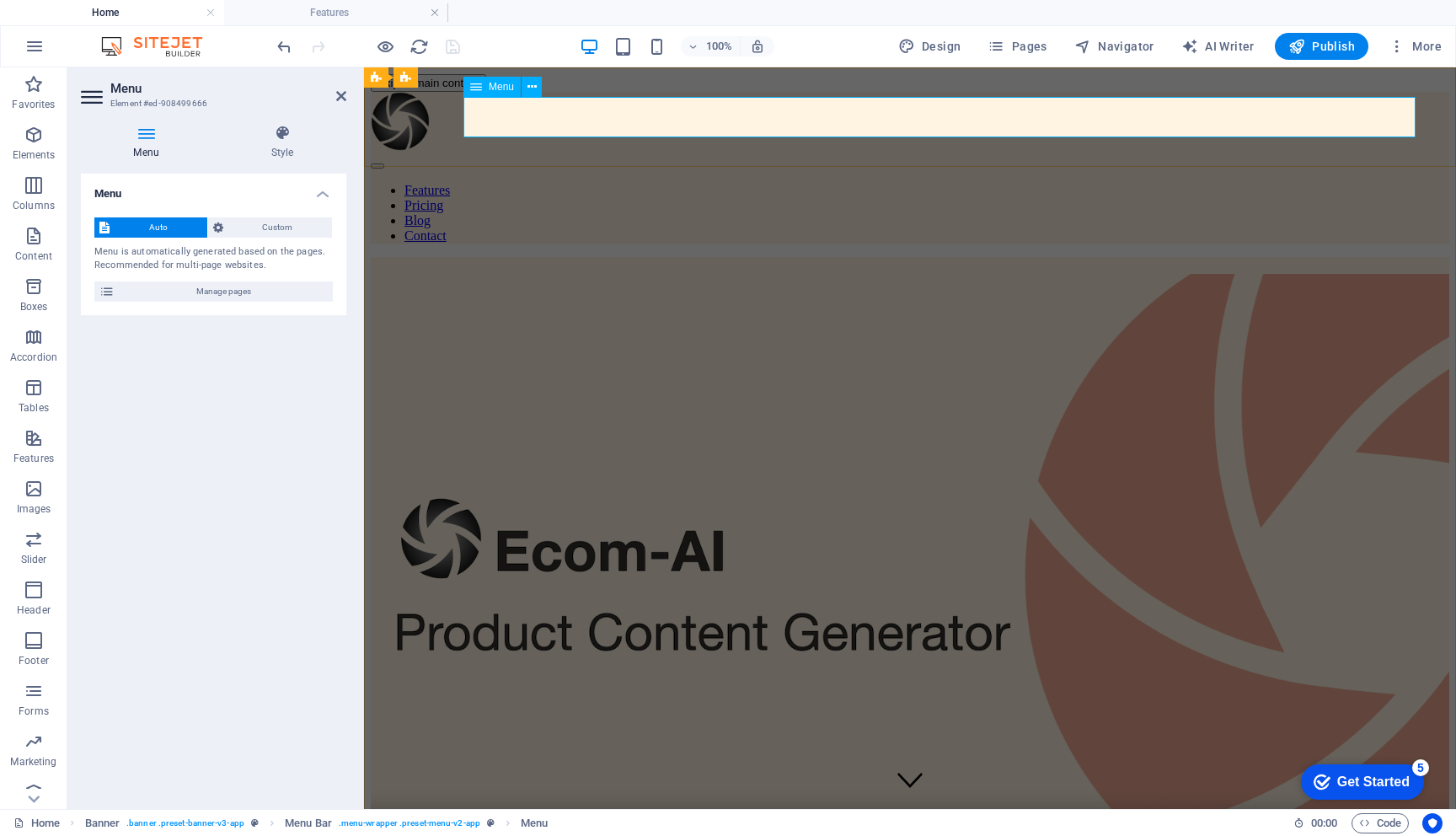
click at [815, 183] on nav "Features Pricing Blog Contact" at bounding box center [910, 212] width 1078 height 61
click at [106, 295] on icon at bounding box center [107, 292] width 15 height 21
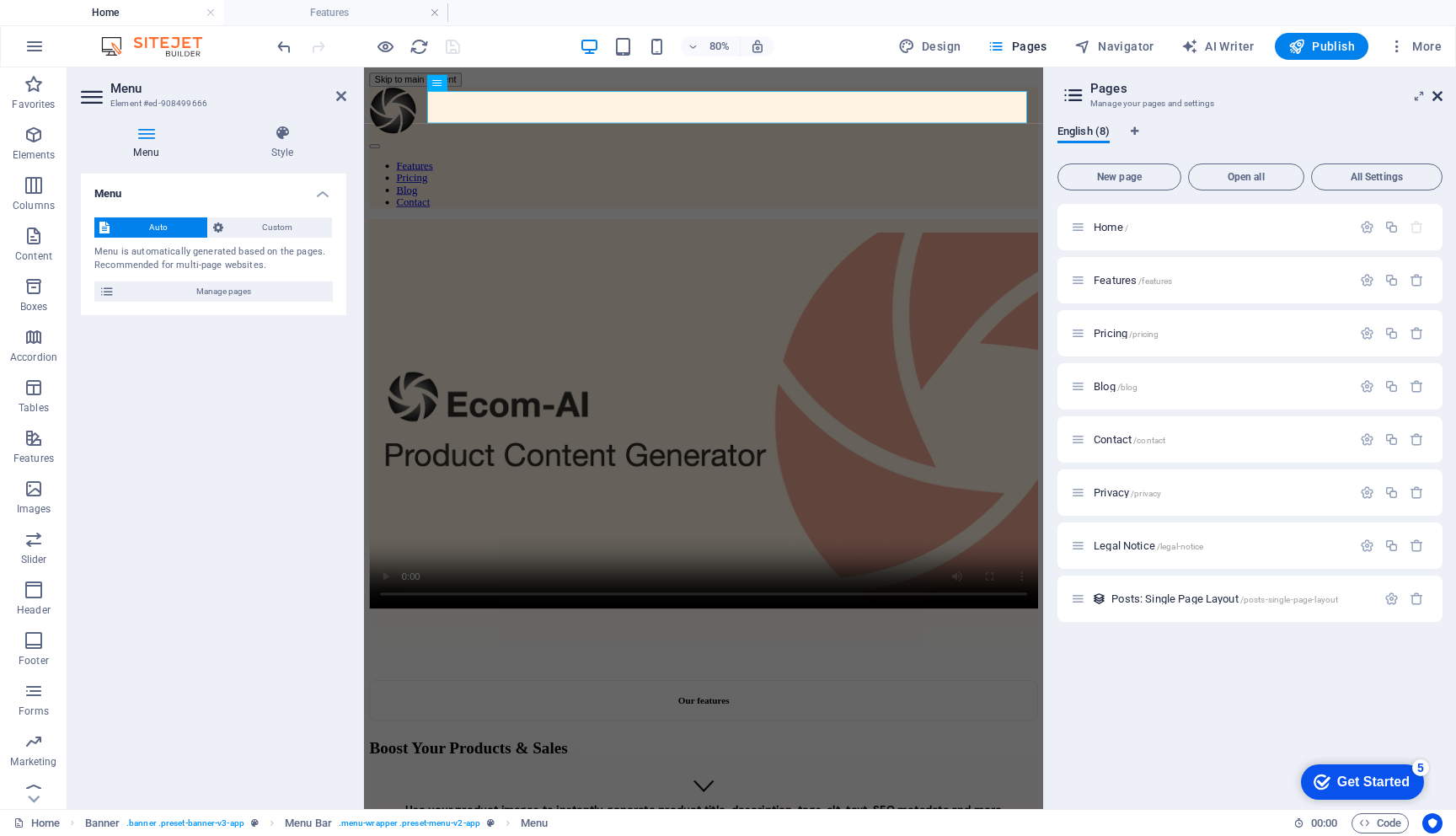
click at [1437, 93] on icon at bounding box center [1437, 96] width 10 height 13
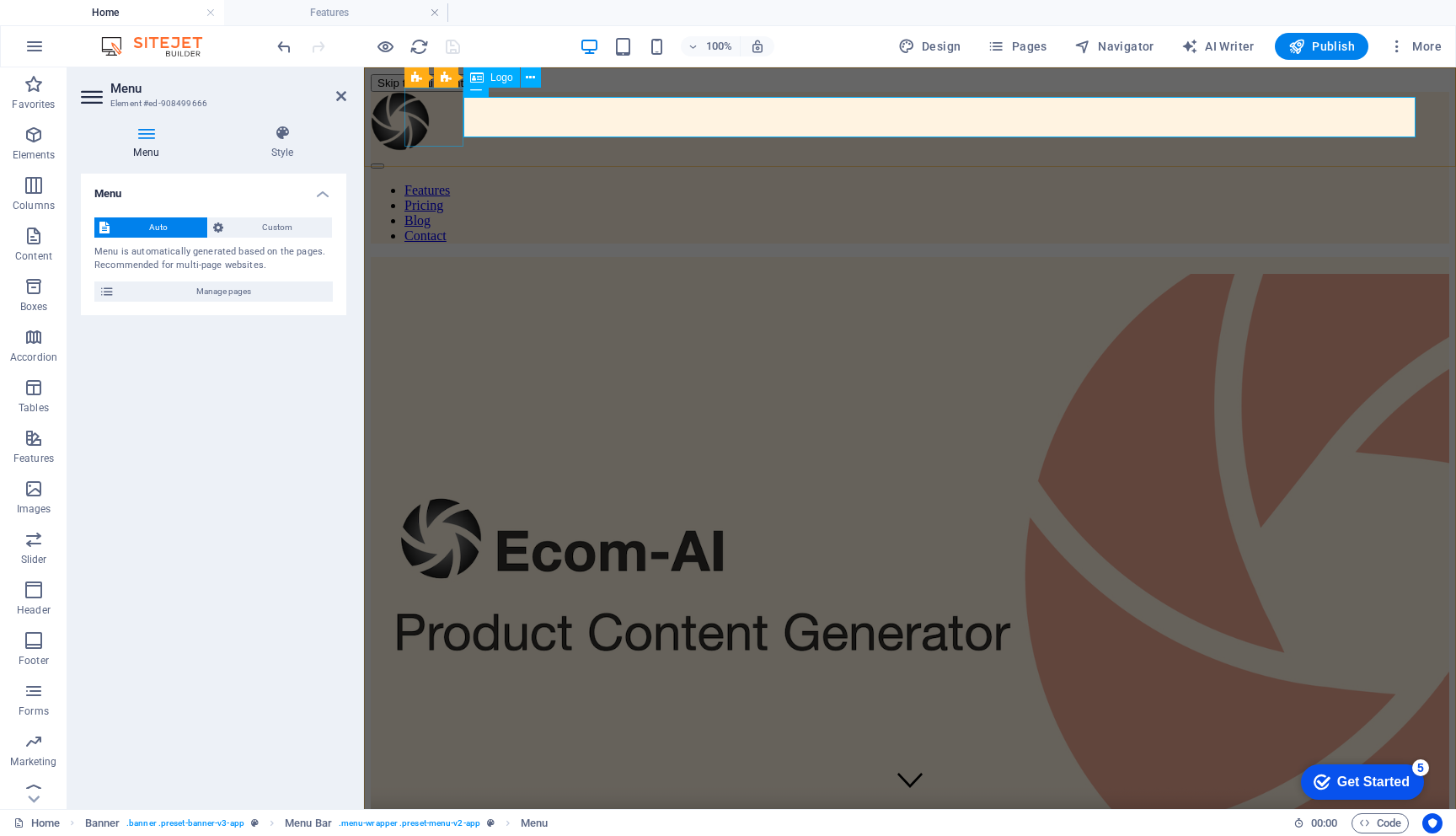
click at [441, 116] on div at bounding box center [910, 123] width 1078 height 62
select select "px"
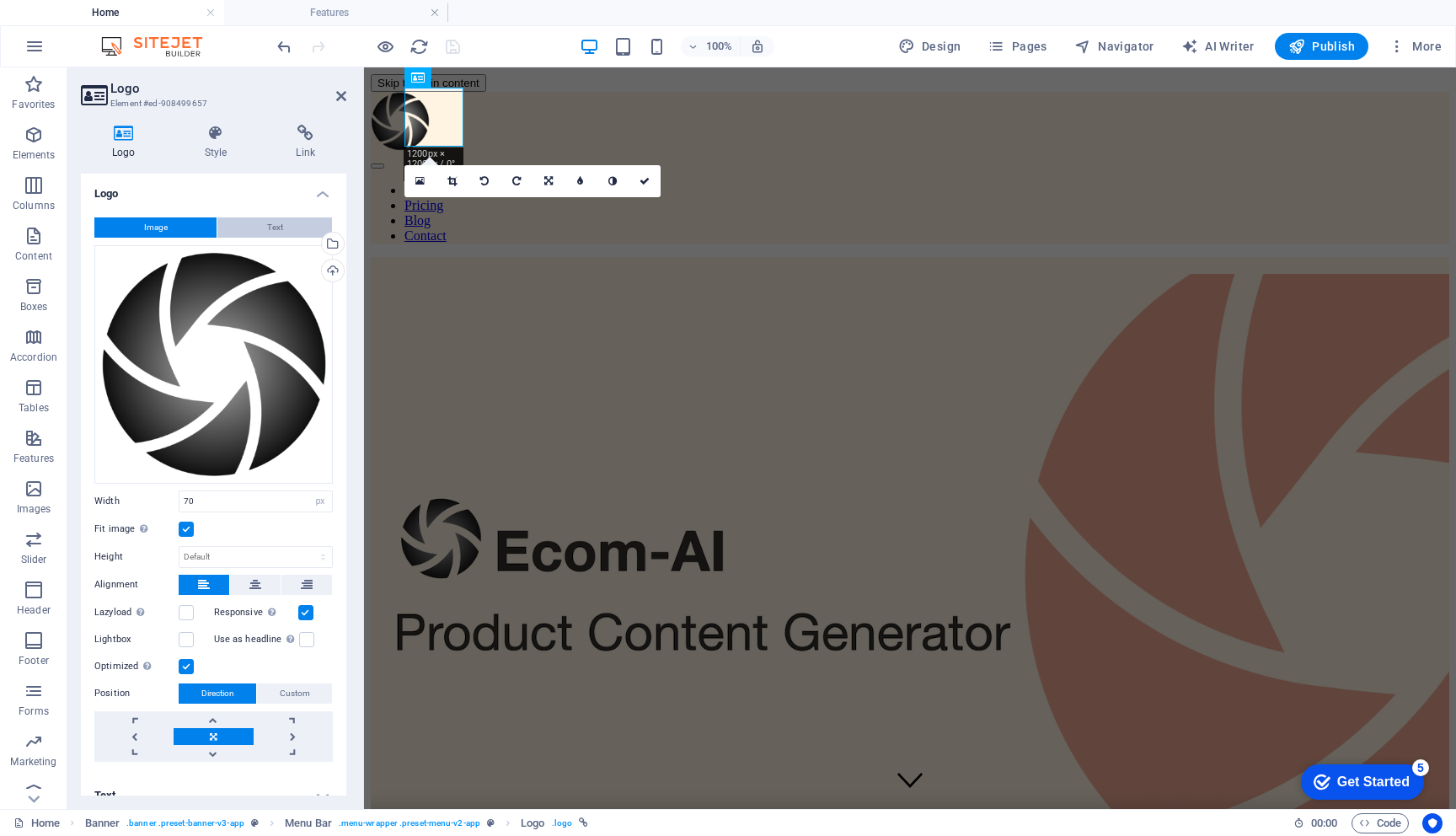
click at [241, 223] on button "Text" at bounding box center [274, 227] width 115 height 21
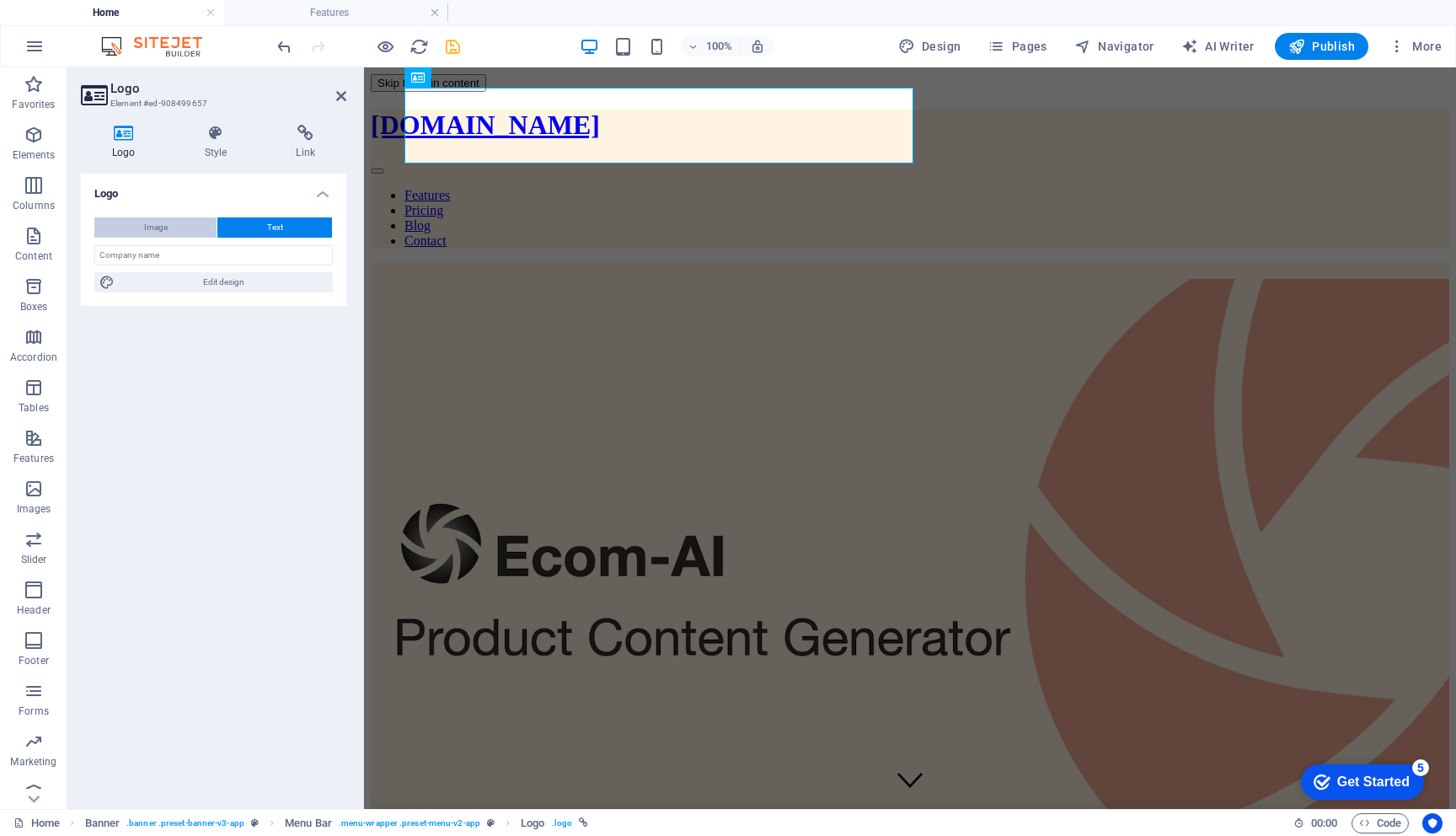
click at [145, 229] on span "Image" at bounding box center [156, 227] width 23 height 21
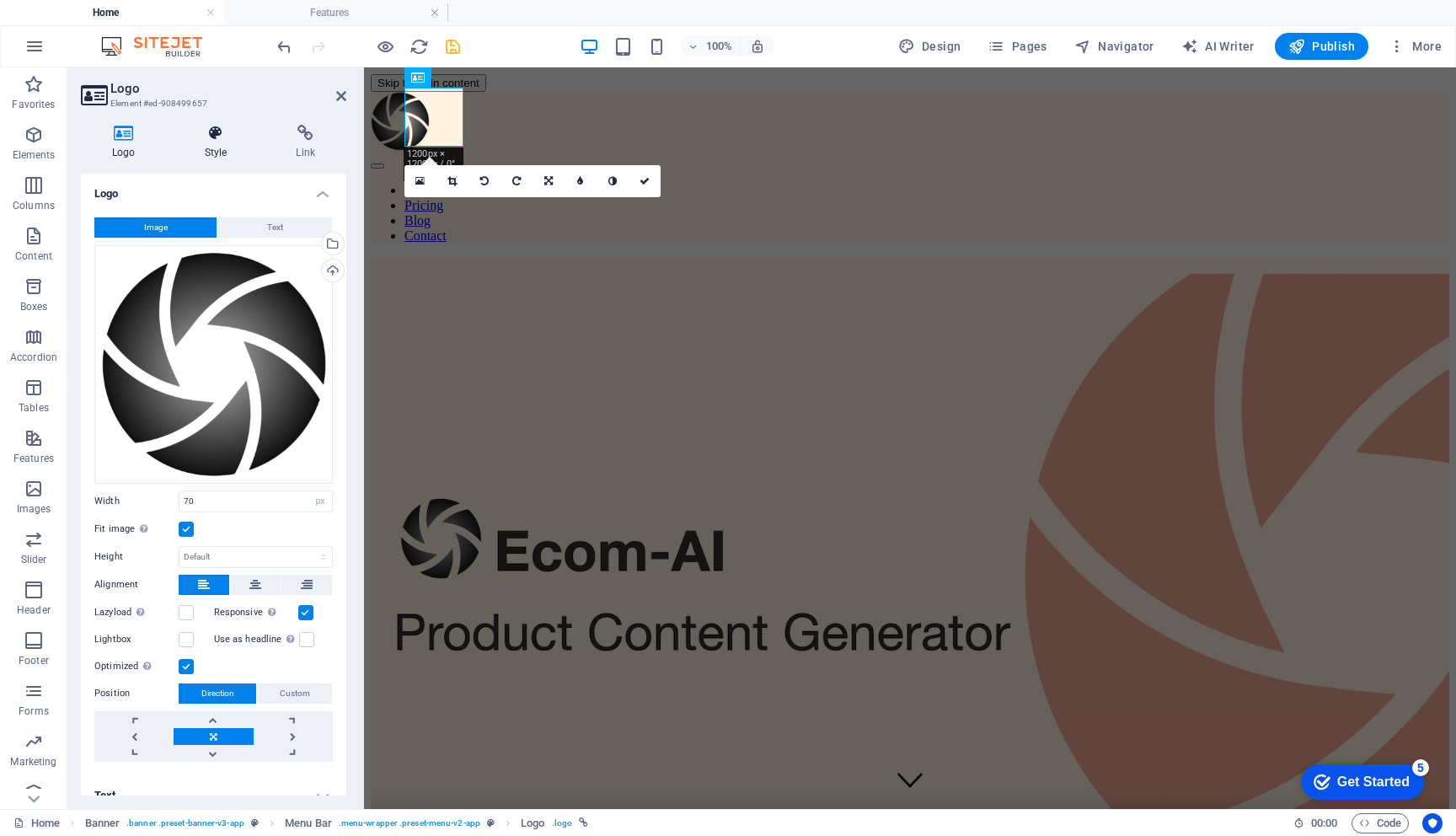
click at [213, 140] on icon at bounding box center [215, 133] width 85 height 17
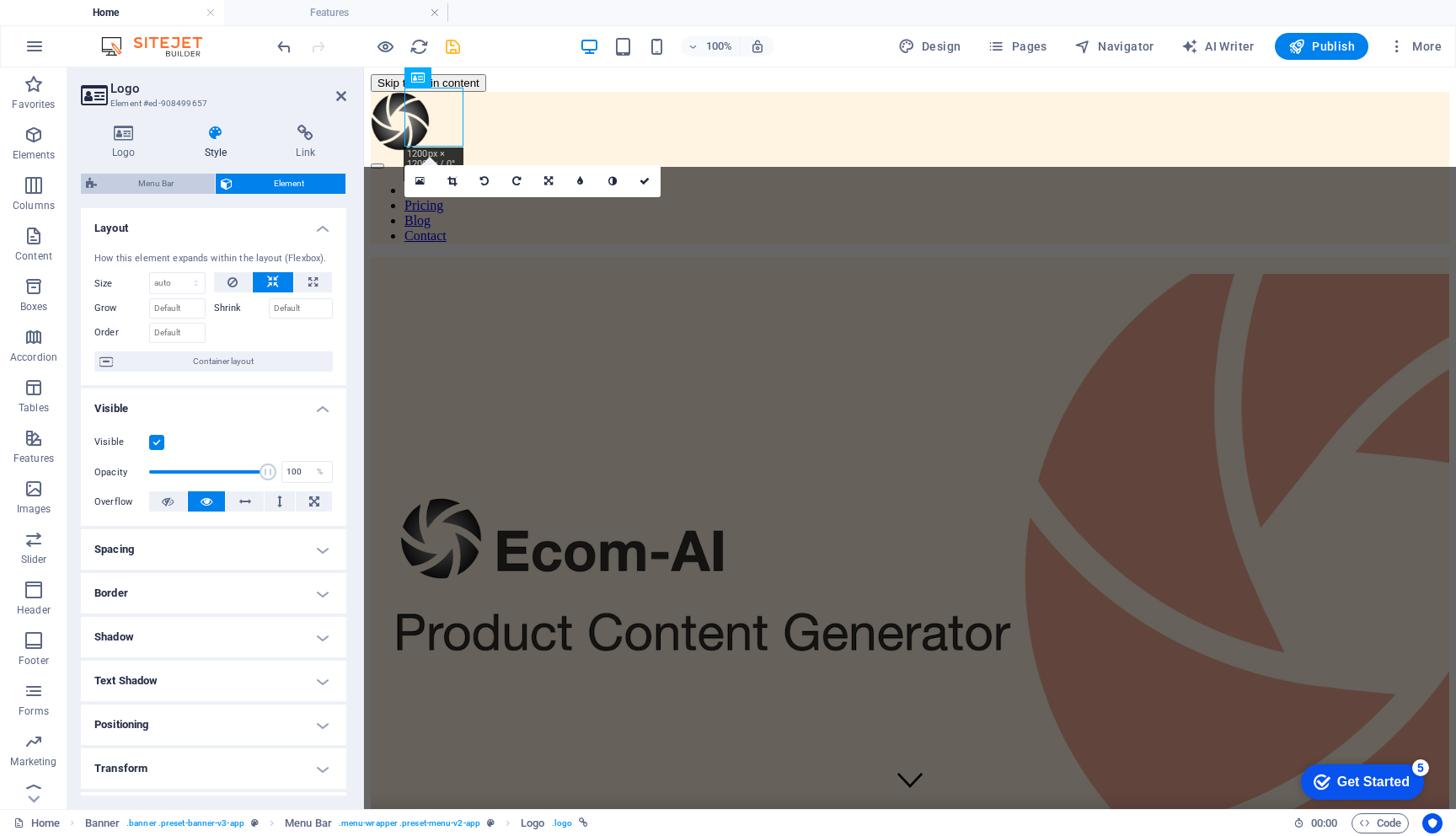
click at [177, 182] on span "Menu Bar" at bounding box center [156, 184] width 108 height 21
select select "rem"
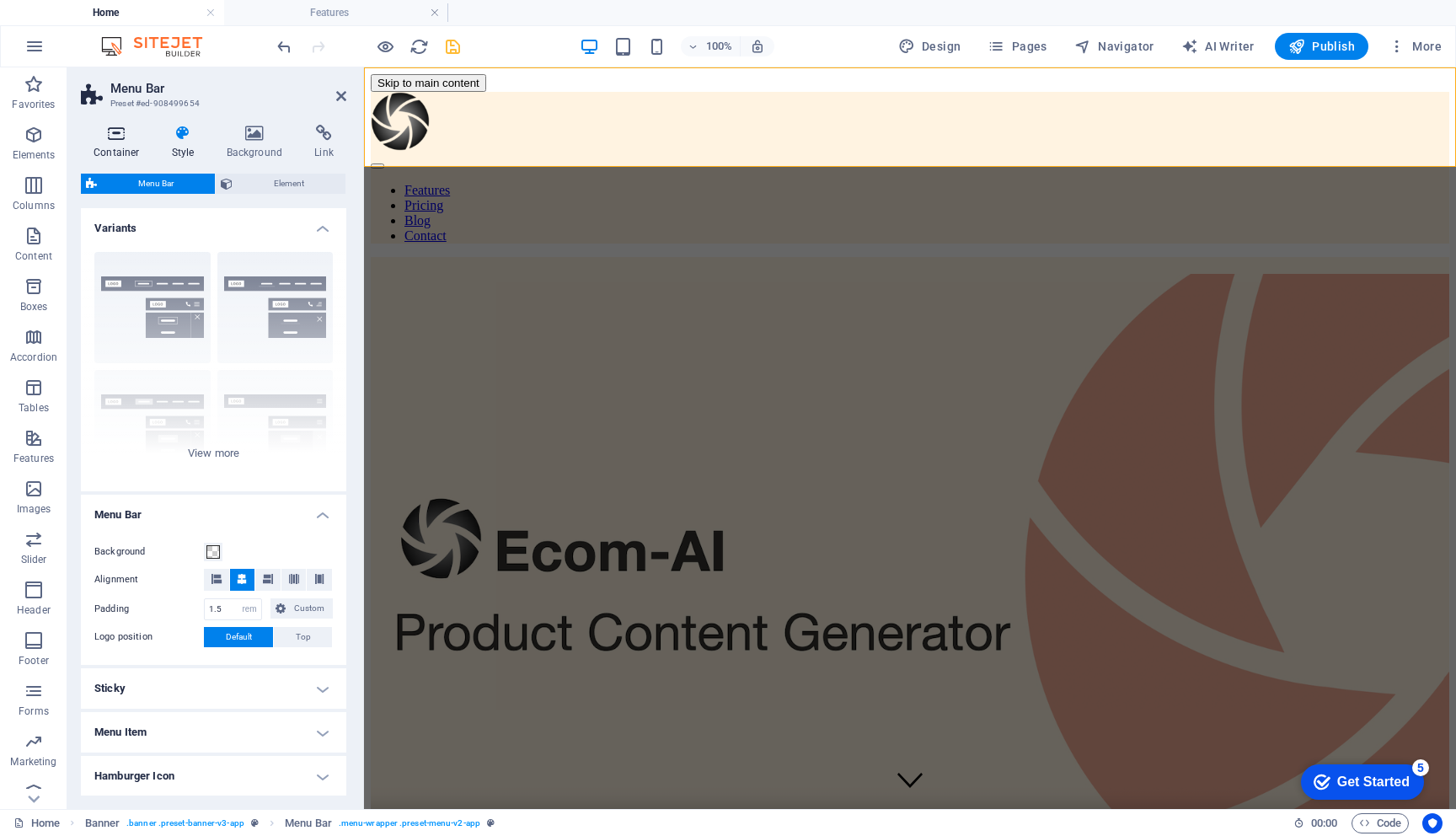
click at [121, 136] on icon at bounding box center [117, 133] width 72 height 17
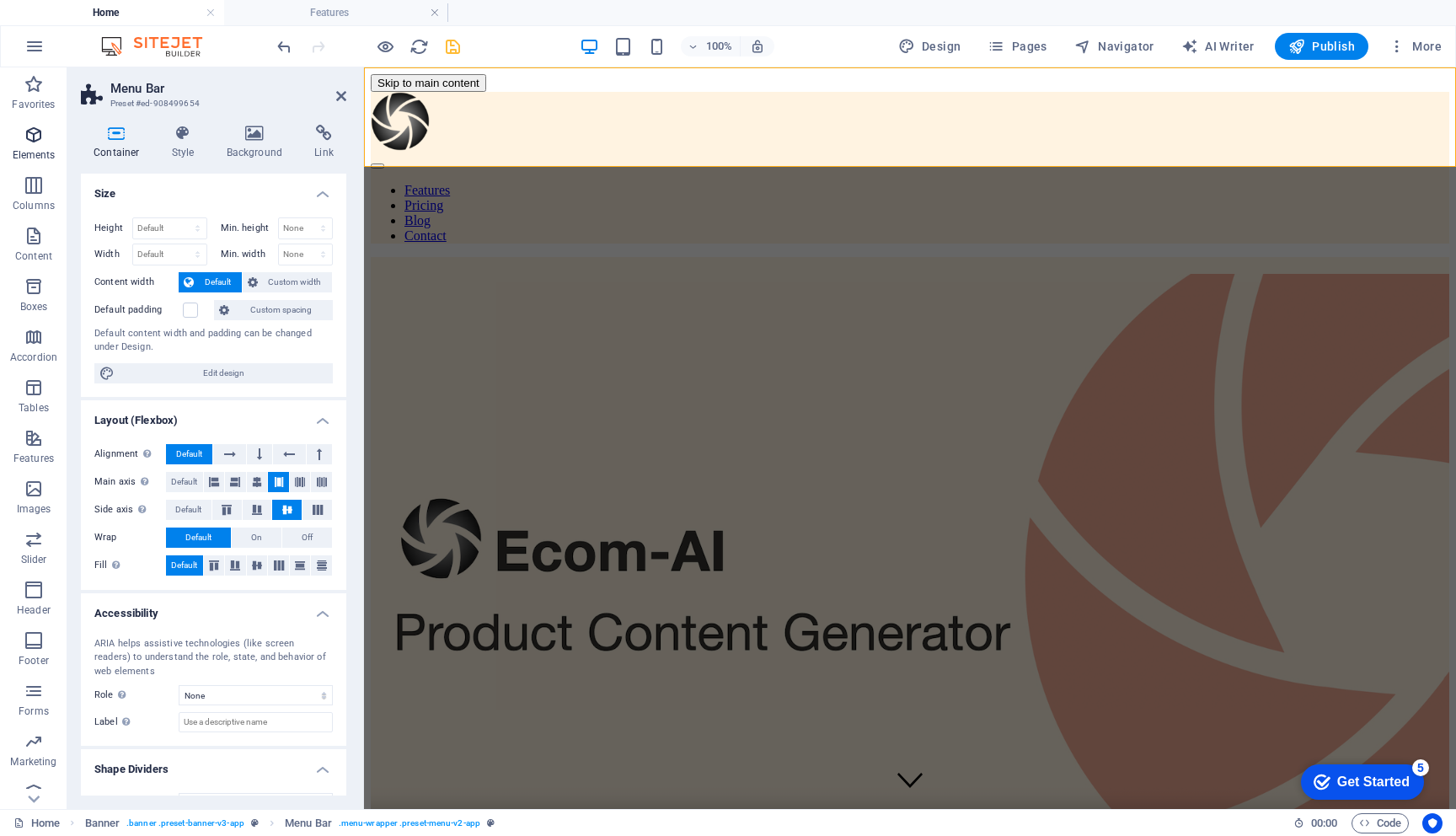
click at [37, 139] on icon "button" at bounding box center [34, 135] width 21 height 21
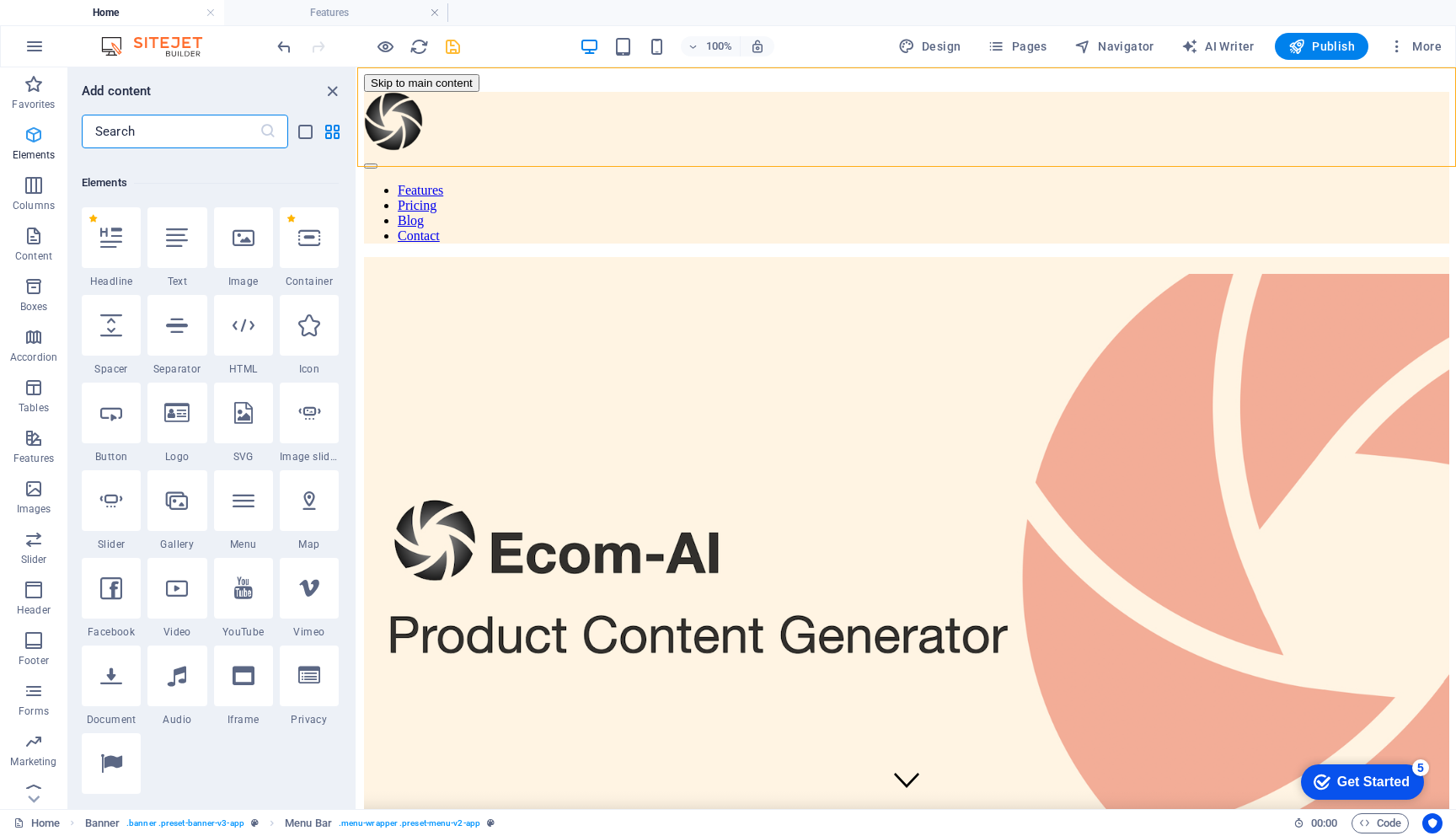
scroll to position [180, 0]
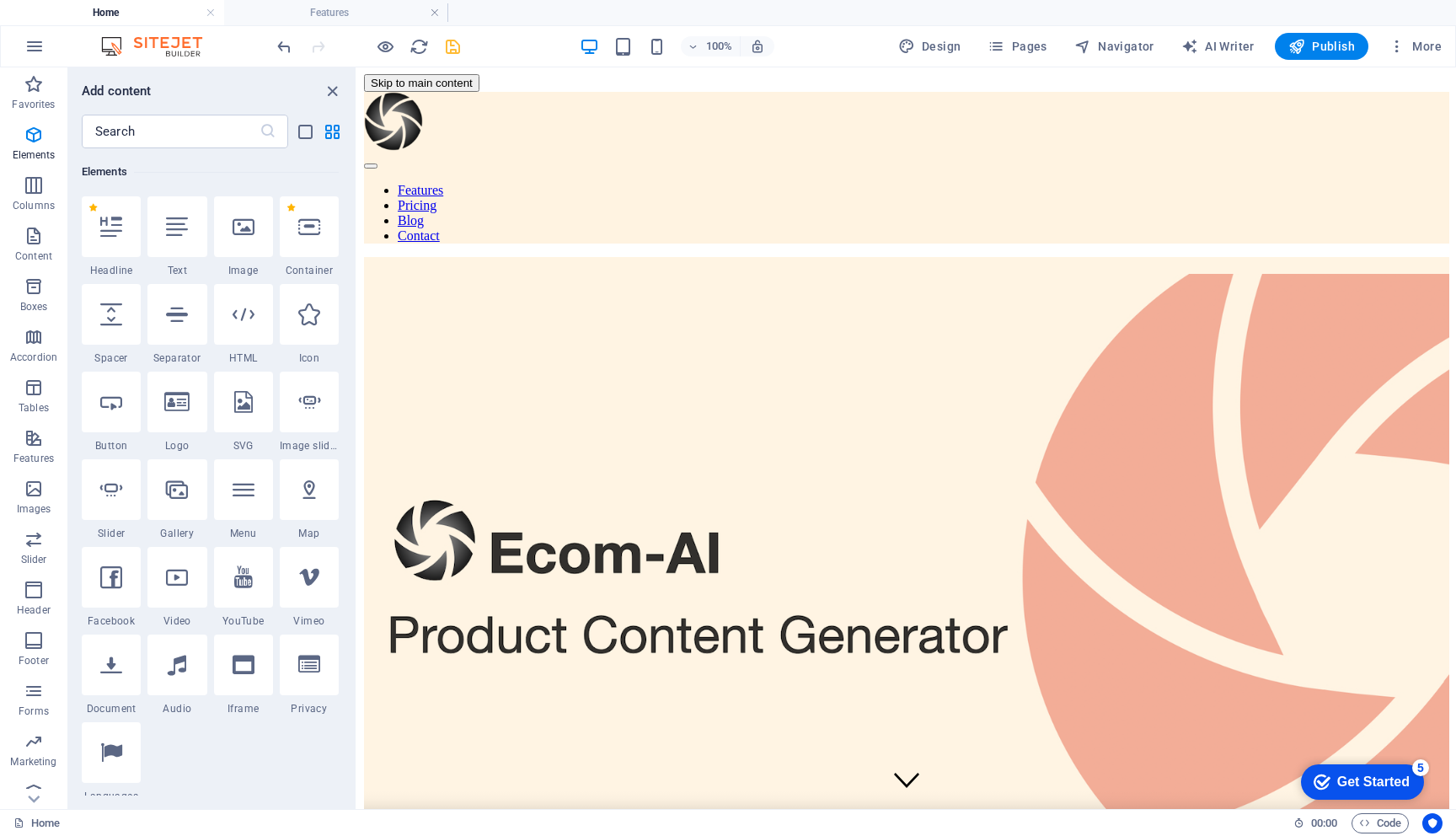
drag, startPoint x: 537, startPoint y: 301, endPoint x: 461, endPoint y: 124, distance: 192.6
click at [442, 118] on div at bounding box center [907, 123] width 1085 height 62
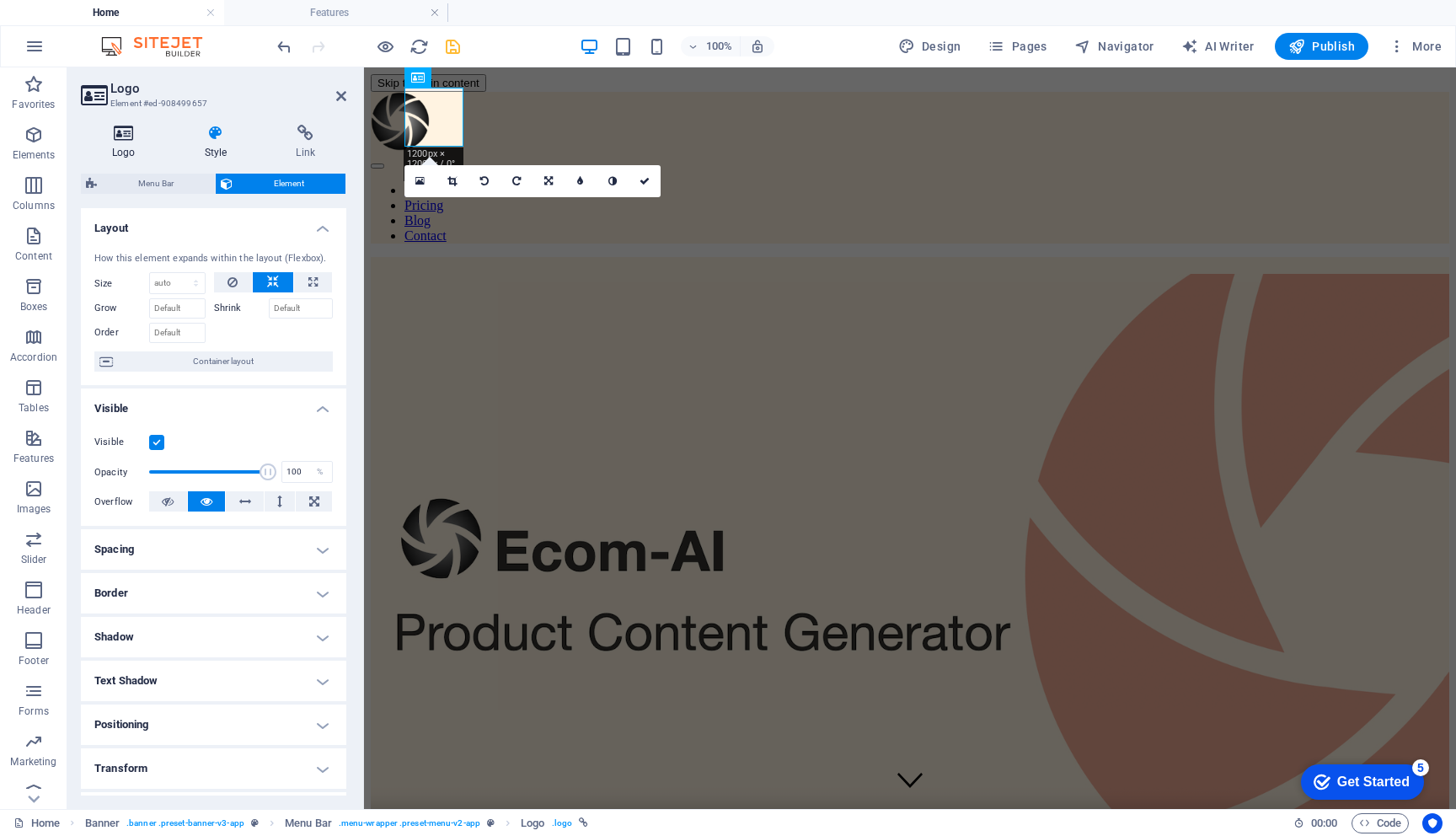
click at [117, 131] on icon at bounding box center [124, 133] width 86 height 17
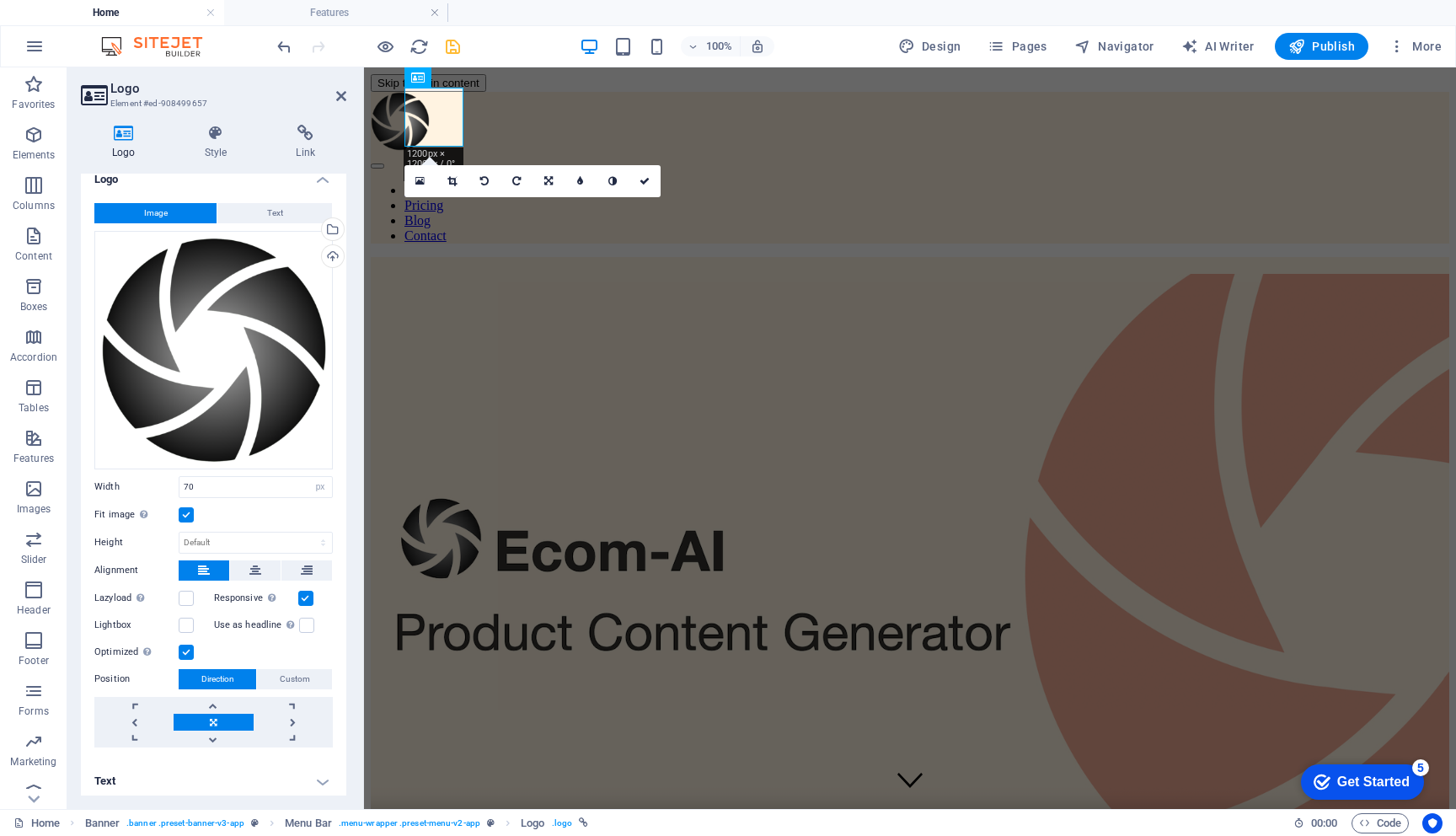
scroll to position [16, 0]
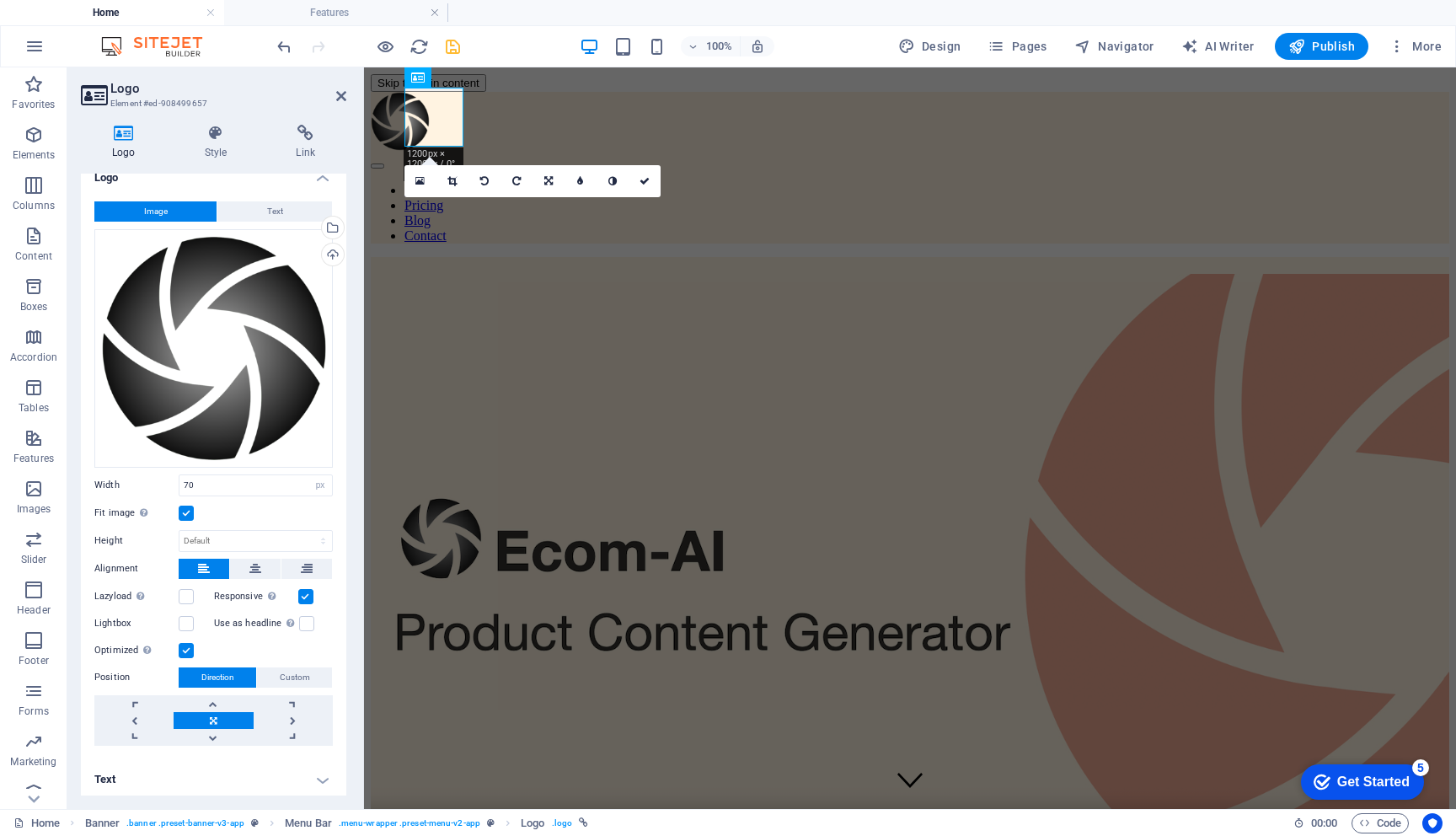
click at [216, 778] on h4 "Text" at bounding box center [213, 779] width 266 height 40
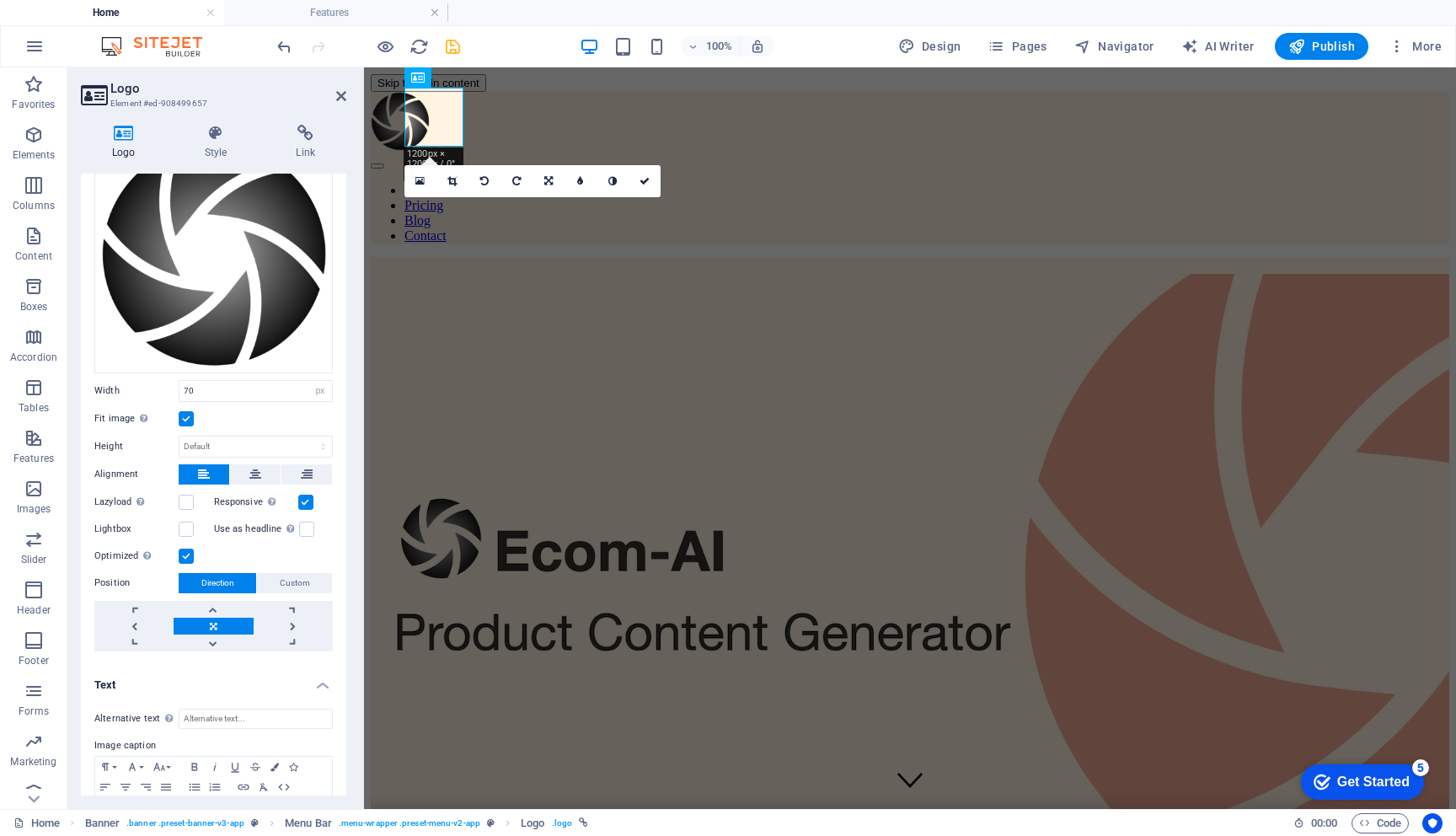
scroll to position [174, 0]
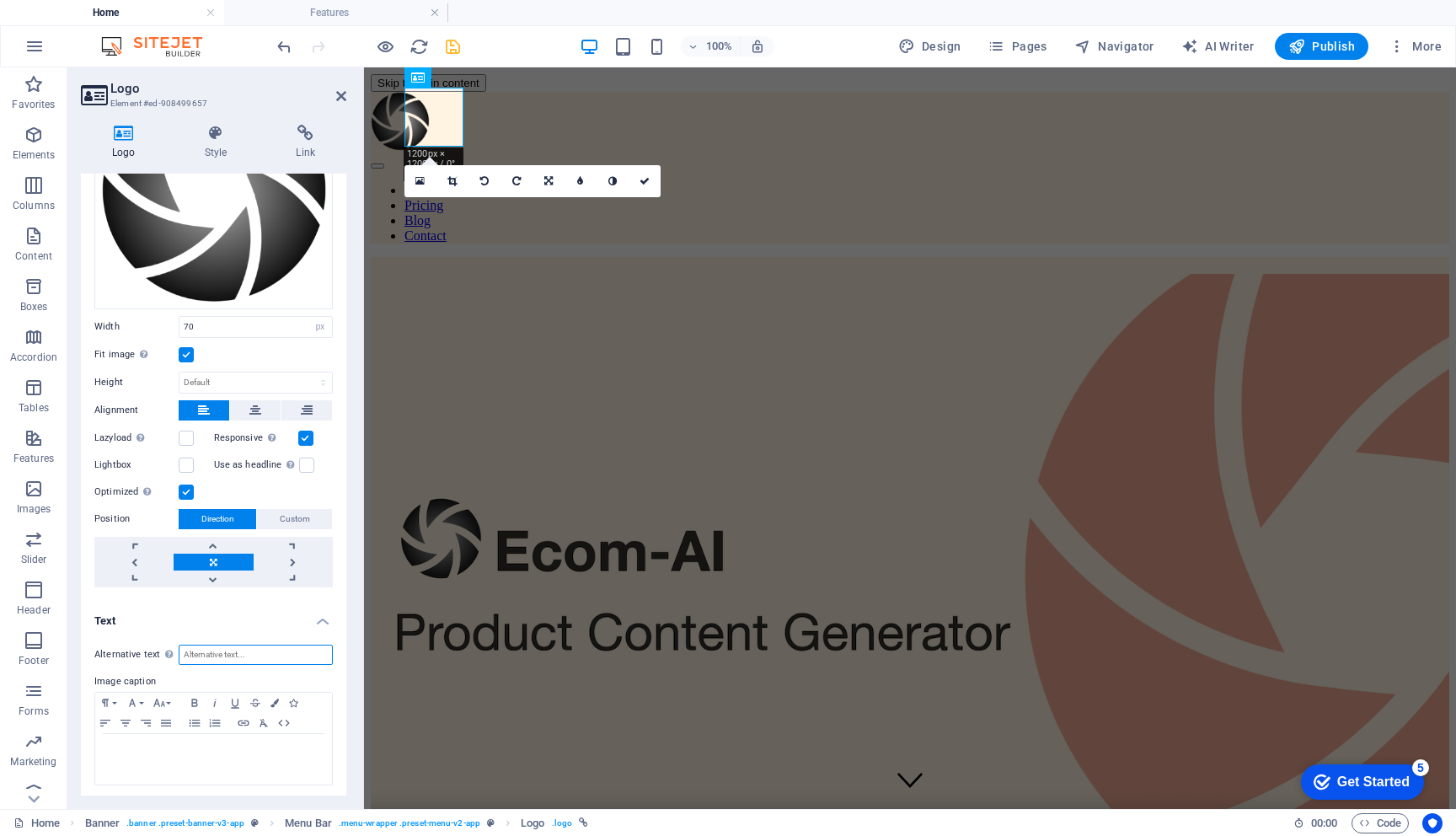
click at [190, 652] on input "Alternative text The alternative text is used by devices that cannot display im…" at bounding box center [255, 655] width 154 height 21
type input "EcommAI"
click at [186, 751] on p at bounding box center [213, 750] width 220 height 15
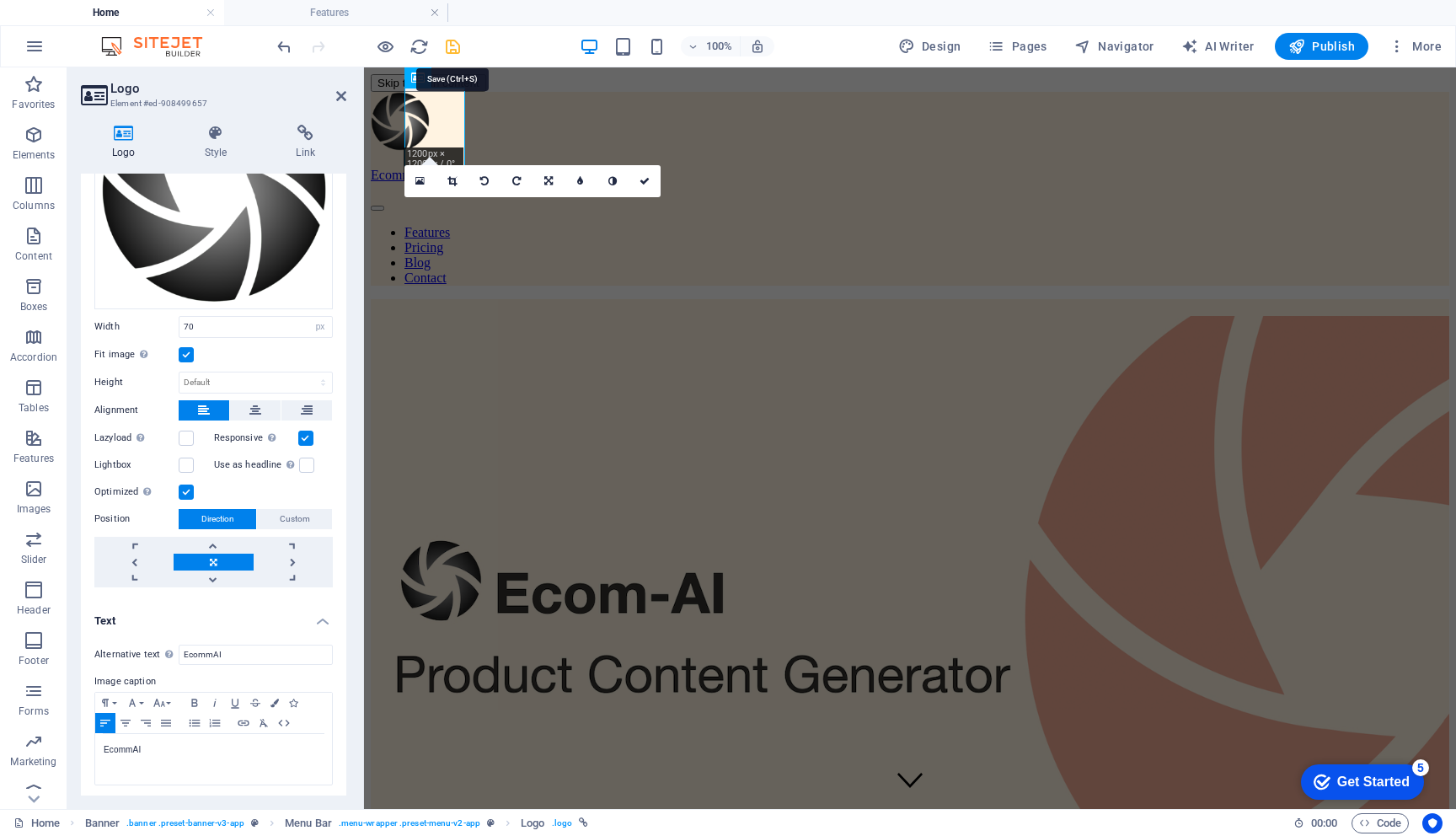
click at [452, 44] on icon "save" at bounding box center [453, 47] width 20 height 20
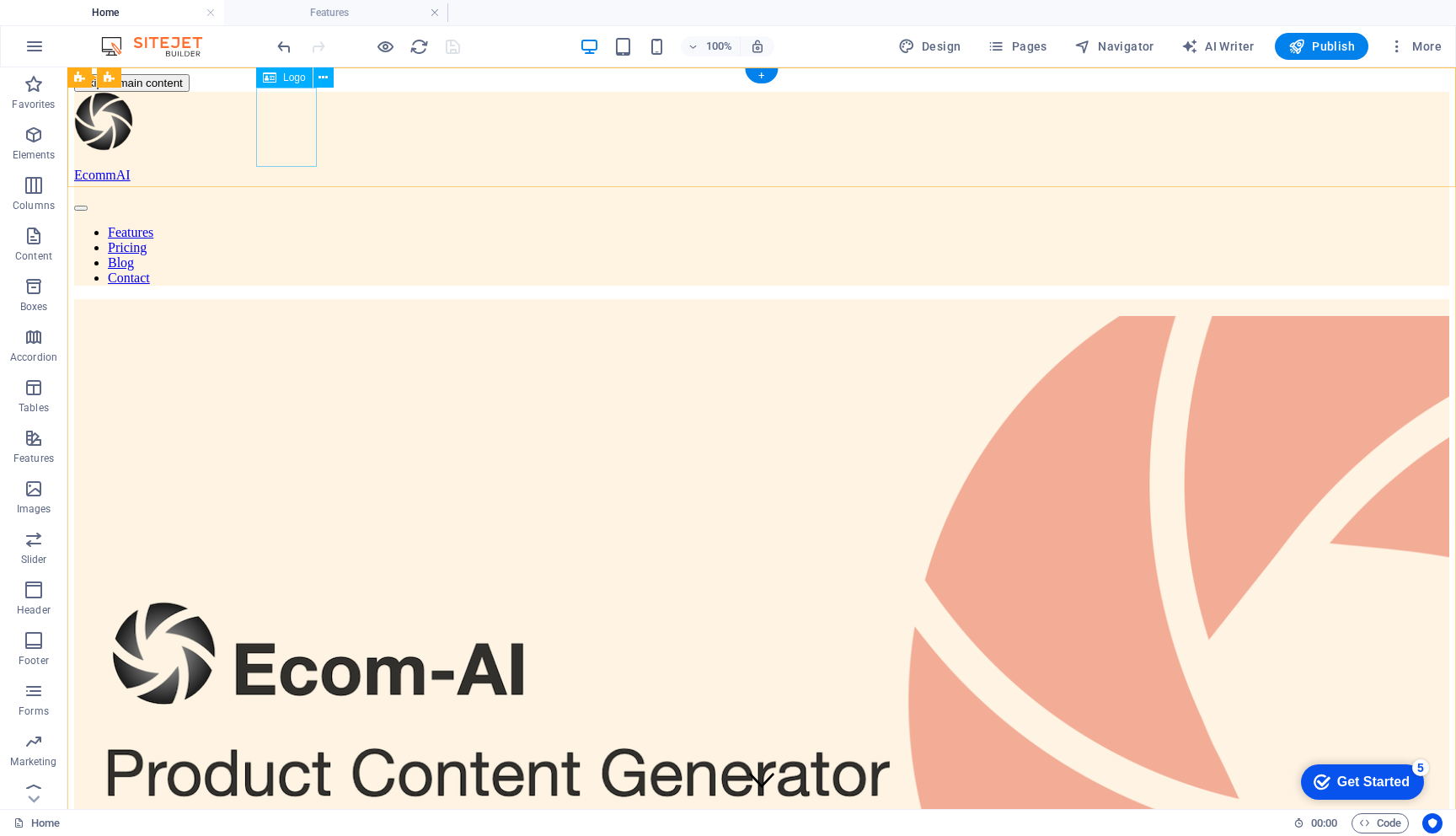
click at [287, 121] on div "EcommAI" at bounding box center [762, 138] width 1376 height 91
select select "px"
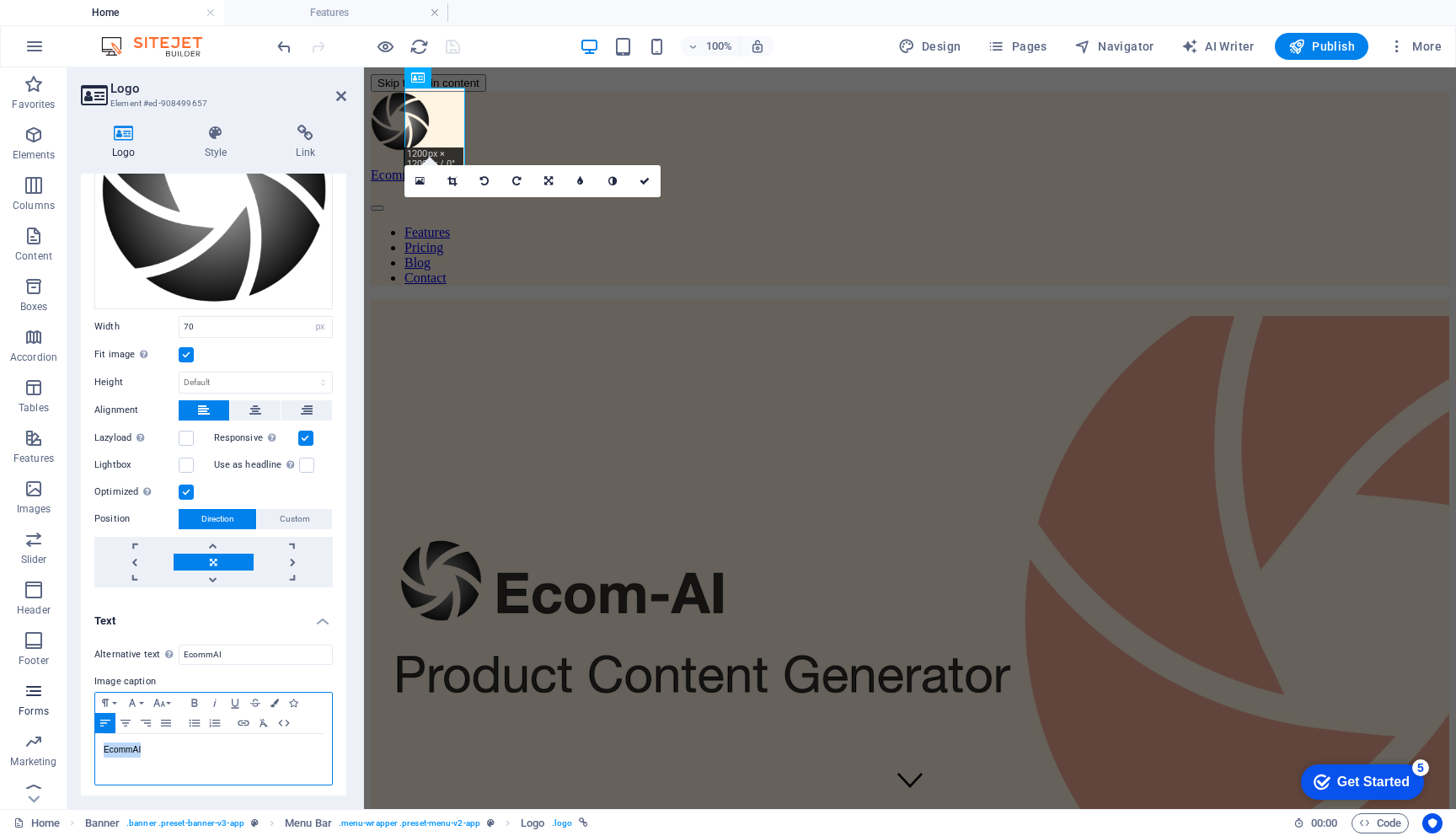
drag, startPoint x: 179, startPoint y: 758, endPoint x: 14, endPoint y: 716, distance: 170.3
click at [14, 716] on section "Favorites Elements Columns Content Boxes Accordion Tables Features Images Slide…" at bounding box center [728, 438] width 1456 height 742
click at [125, 721] on icon "button" at bounding box center [125, 722] width 10 height 7
click at [110, 698] on icon "button" at bounding box center [105, 703] width 21 height 13
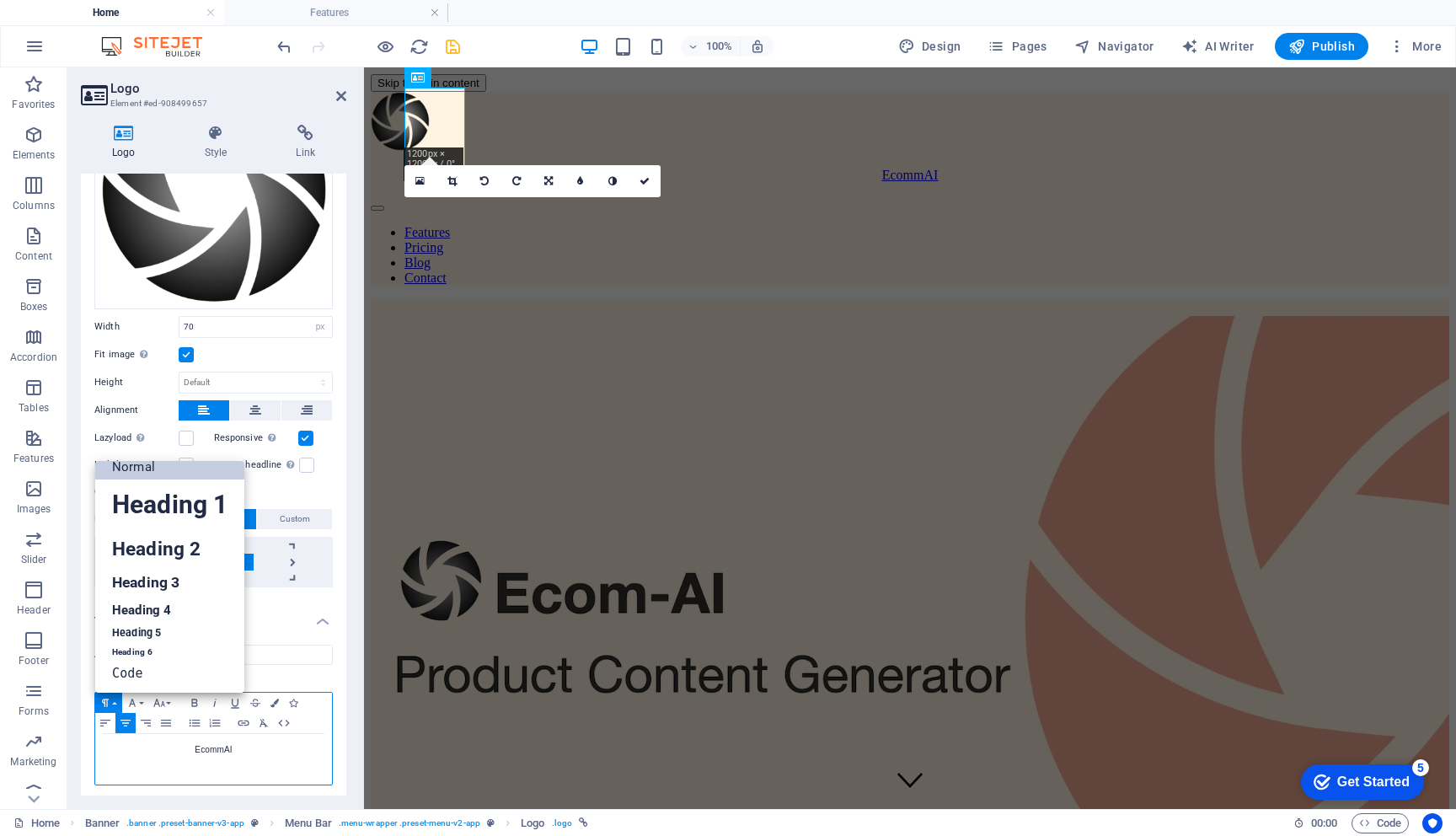
scroll to position [13, 0]
click at [137, 697] on icon "button" at bounding box center [132, 703] width 21 height 13
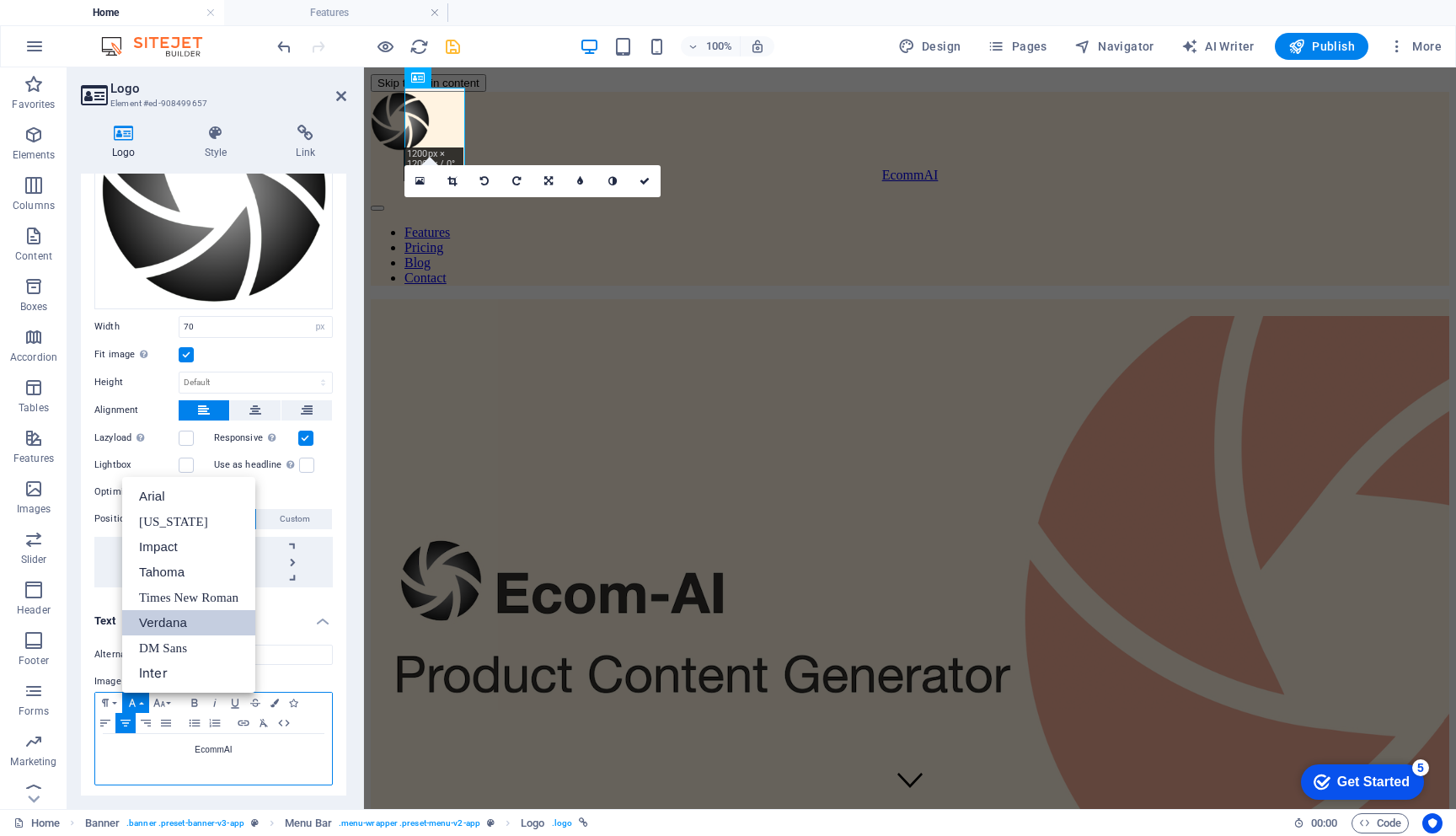
click at [179, 622] on link "Verdana" at bounding box center [188, 623] width 133 height 25
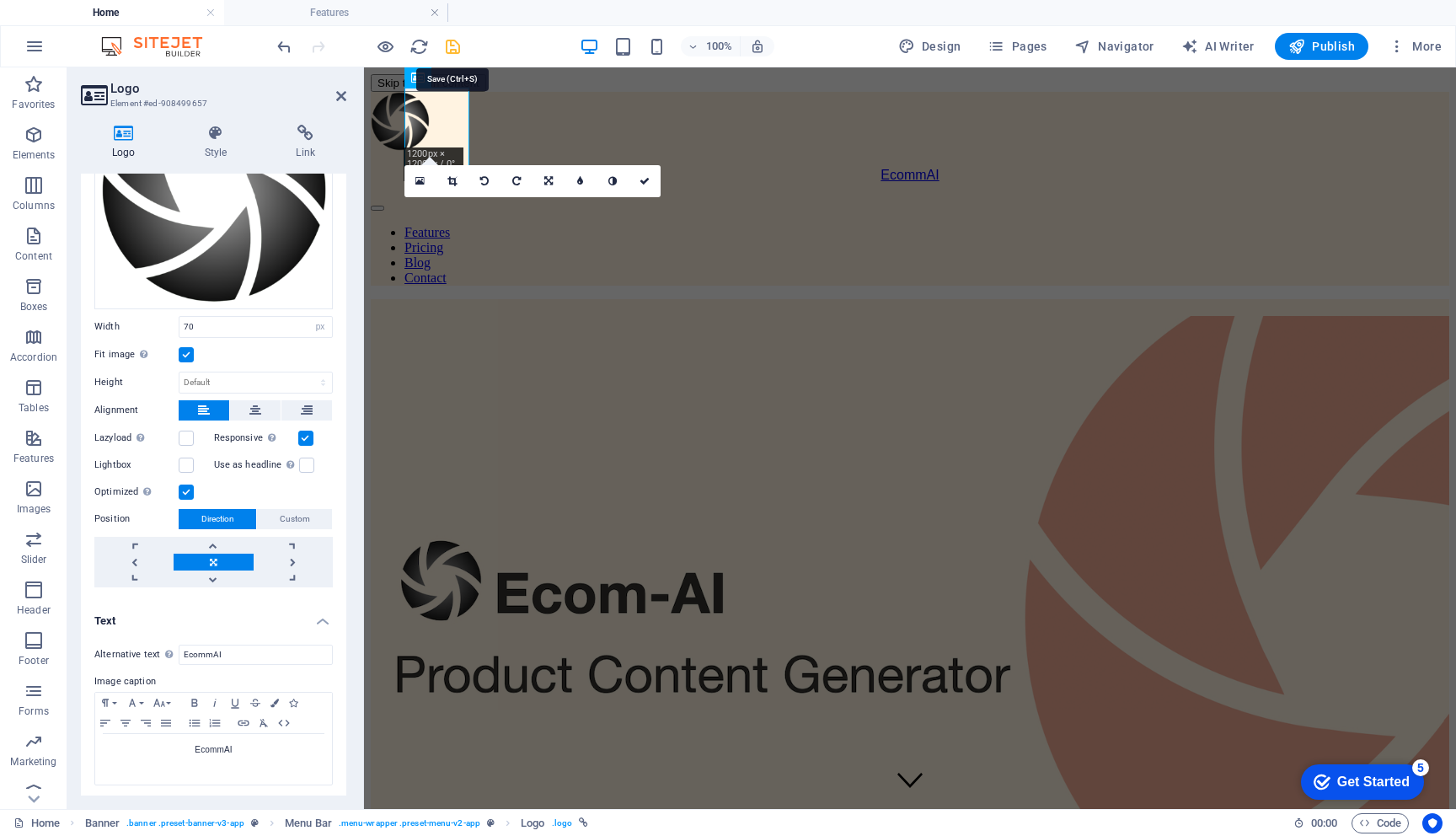
click at [451, 48] on icon "save" at bounding box center [453, 47] width 20 height 20
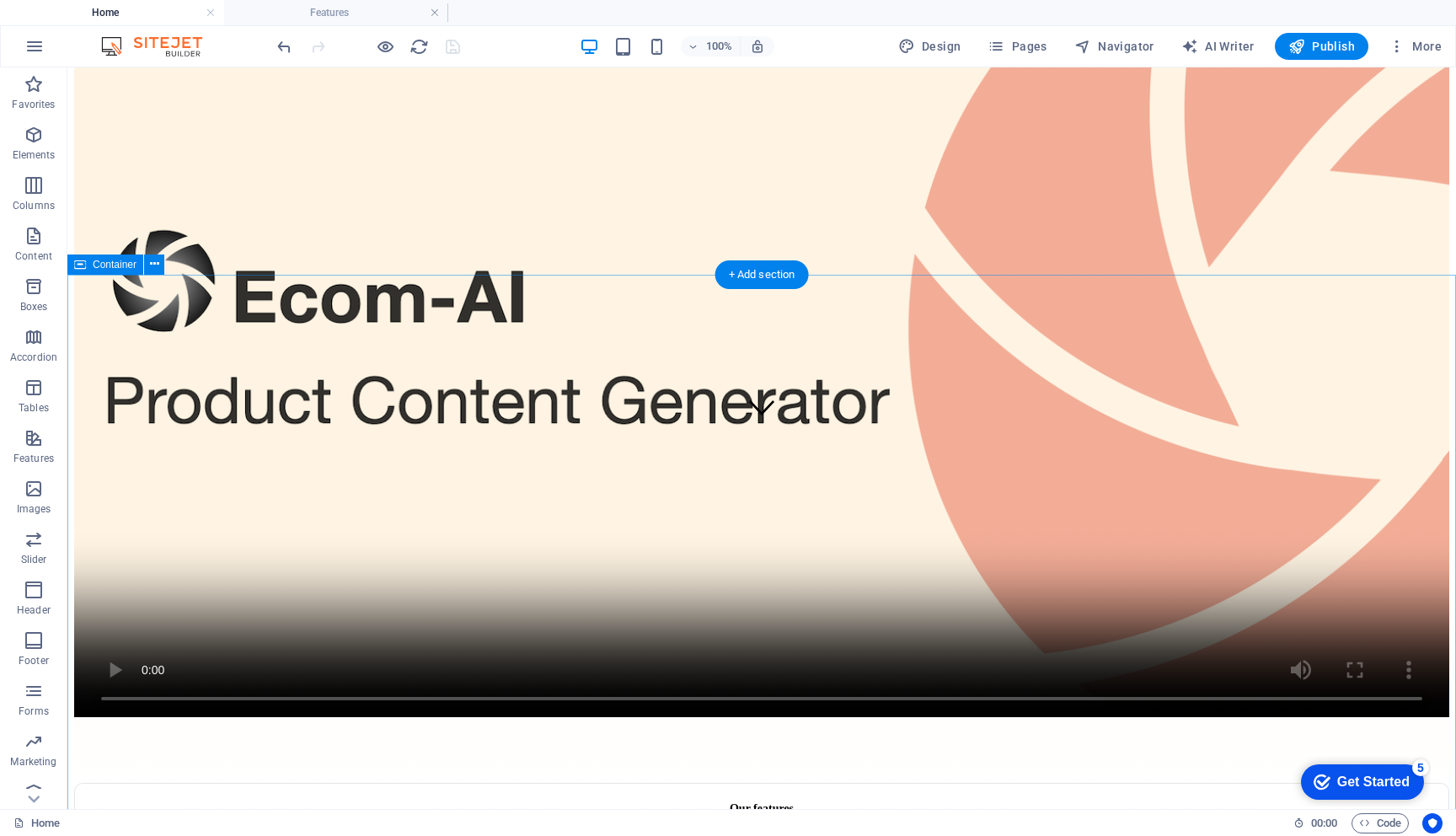
scroll to position [0, 0]
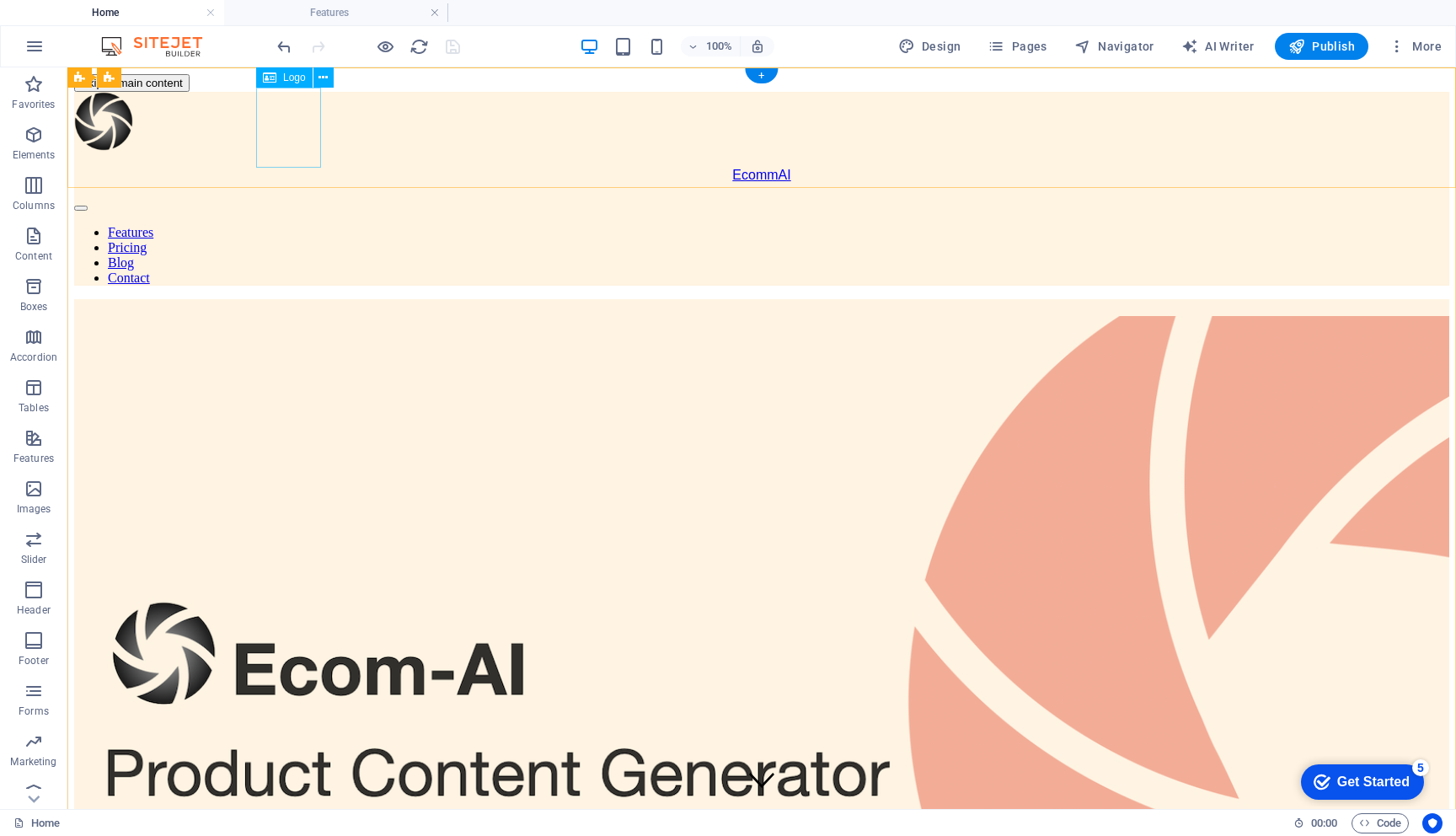
click at [292, 127] on div "EcommAI" at bounding box center [762, 138] width 1376 height 91
select select "px"
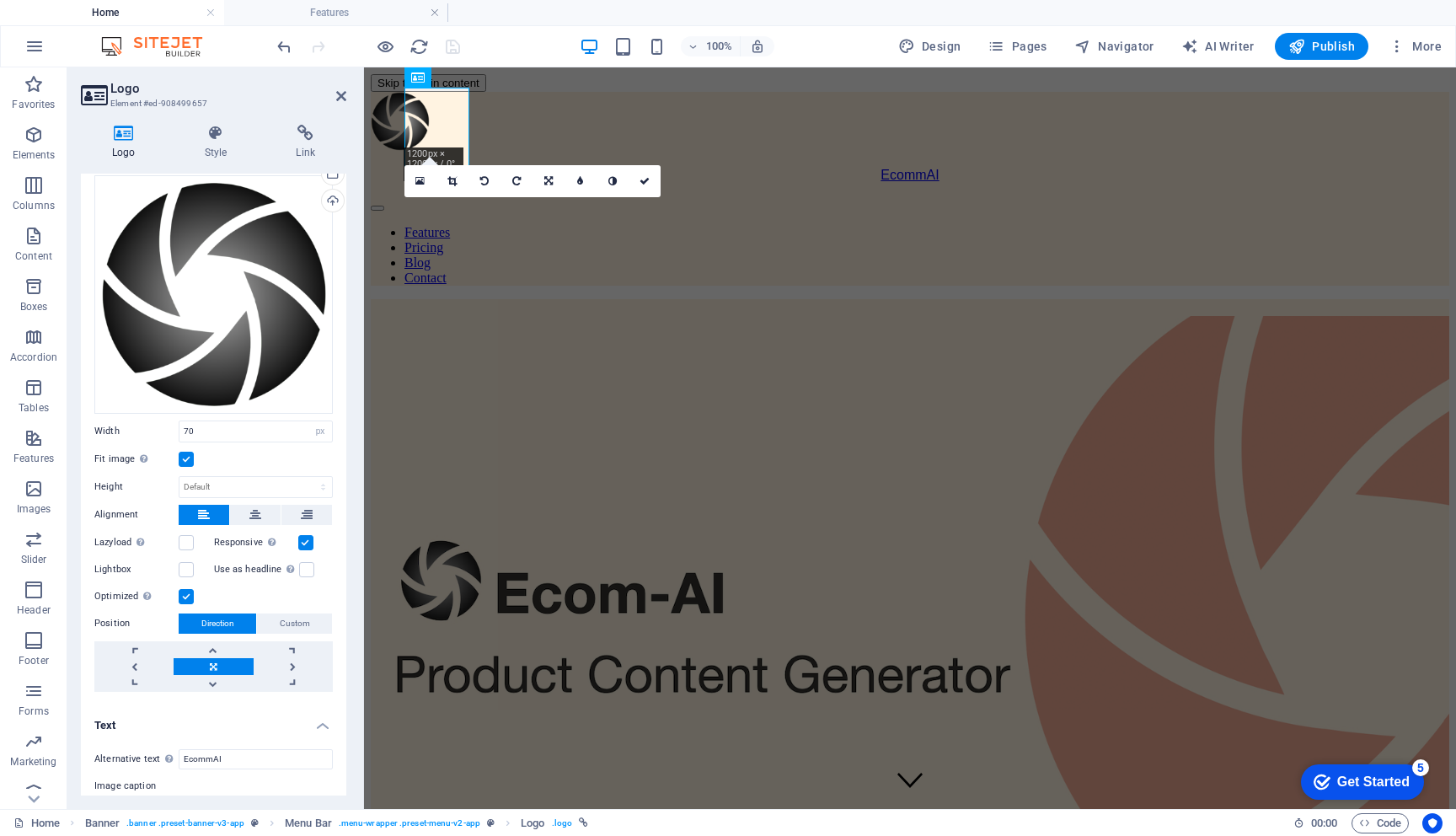
scroll to position [174, 0]
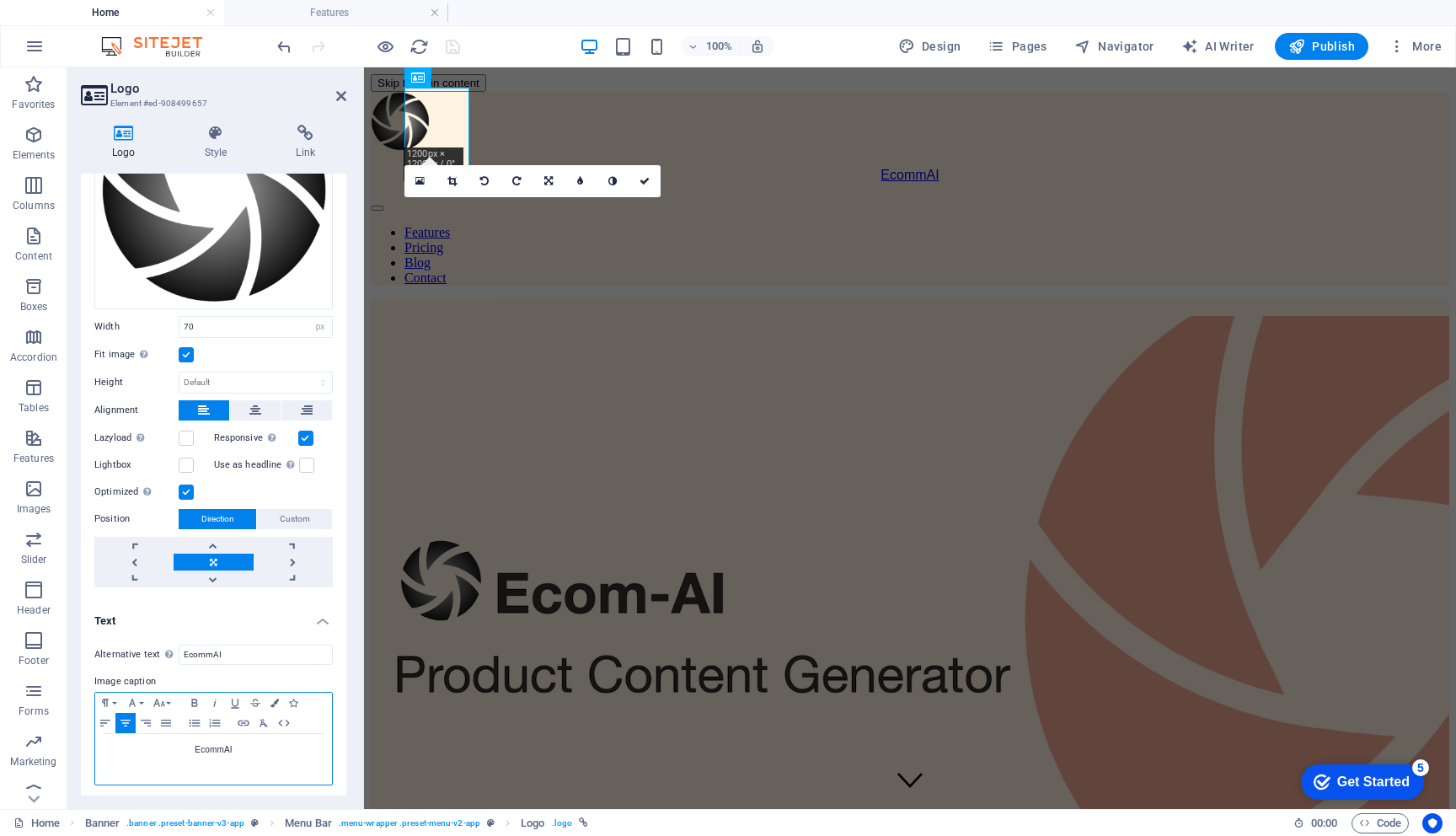
click at [205, 749] on span "EcommAI" at bounding box center [213, 749] width 37 height 9
click at [165, 699] on button "Font Size" at bounding box center [162, 703] width 27 height 21
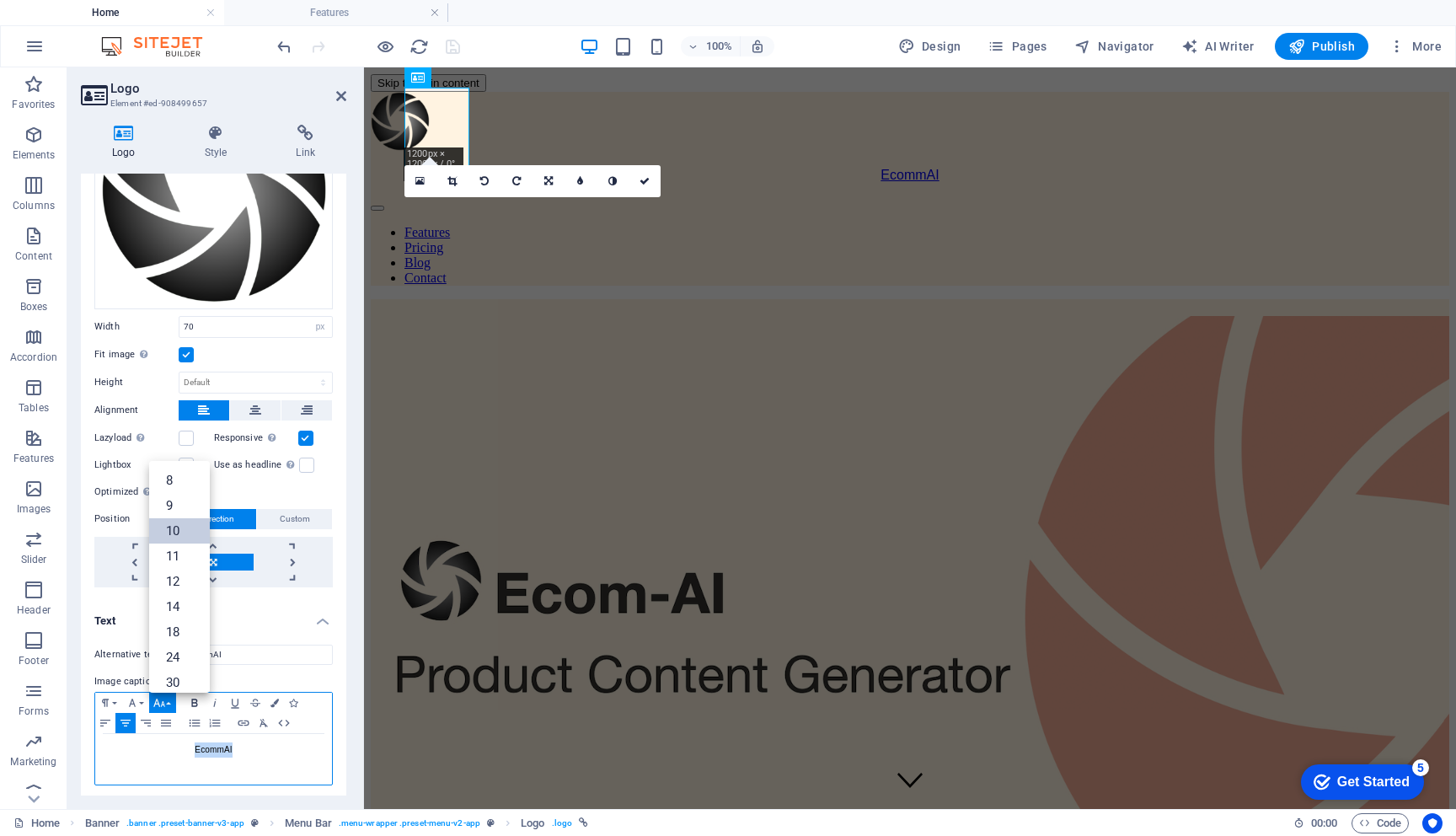
click at [190, 699] on icon "button" at bounding box center [195, 703] width 21 height 13
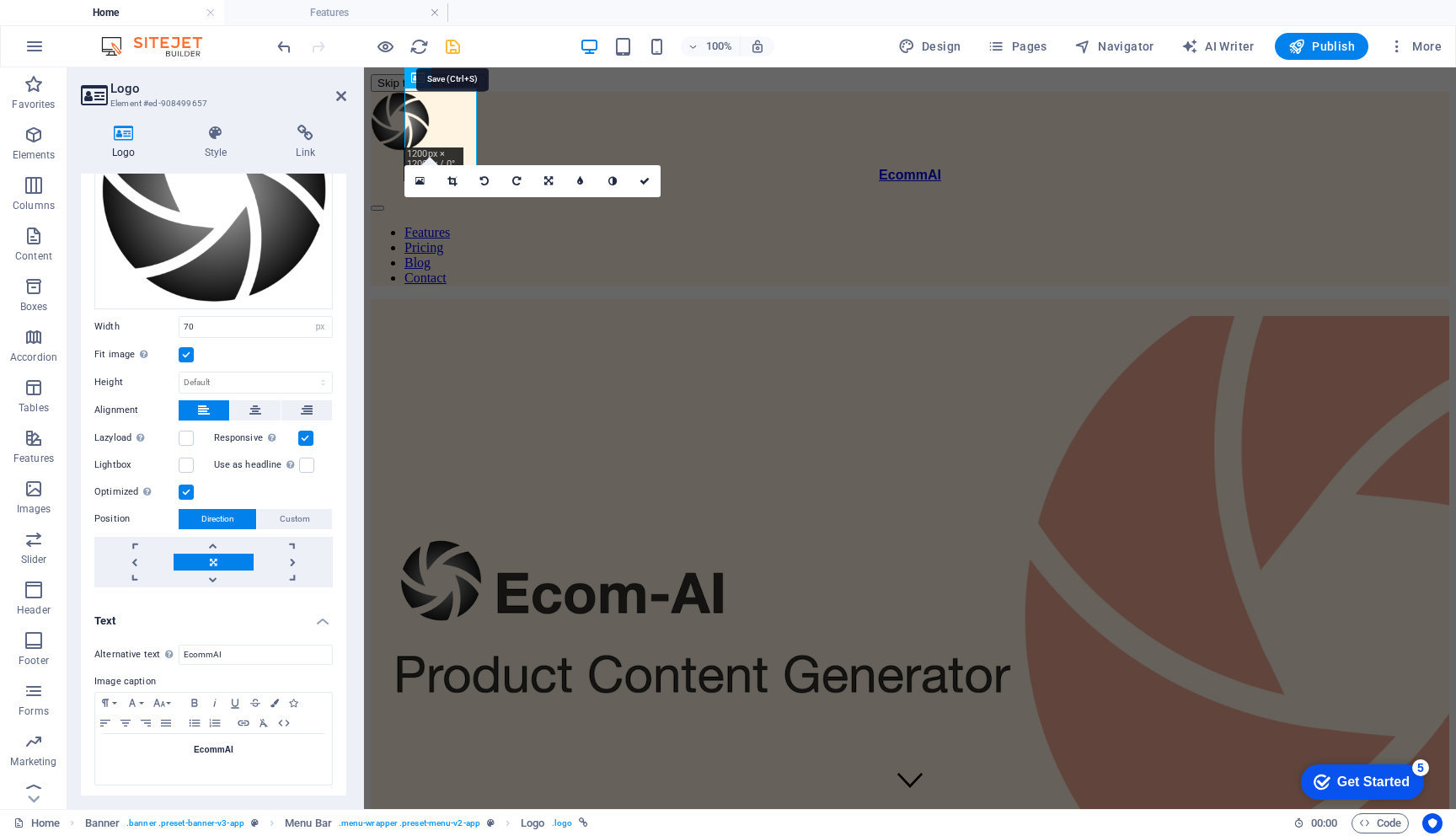
click at [453, 48] on icon "save" at bounding box center [453, 47] width 20 height 20
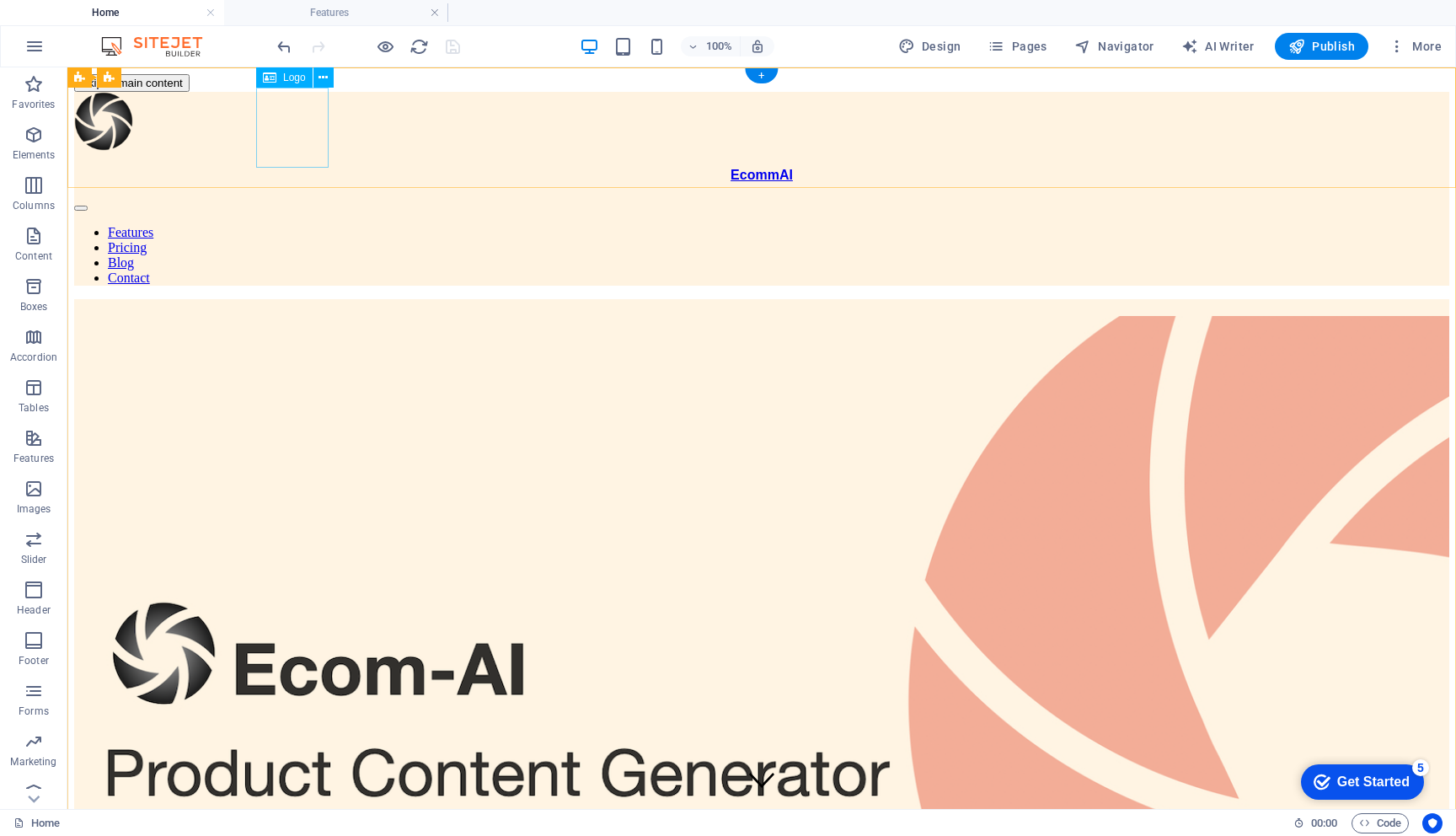
click at [293, 110] on div "EcommAI" at bounding box center [762, 138] width 1376 height 91
select select "px"
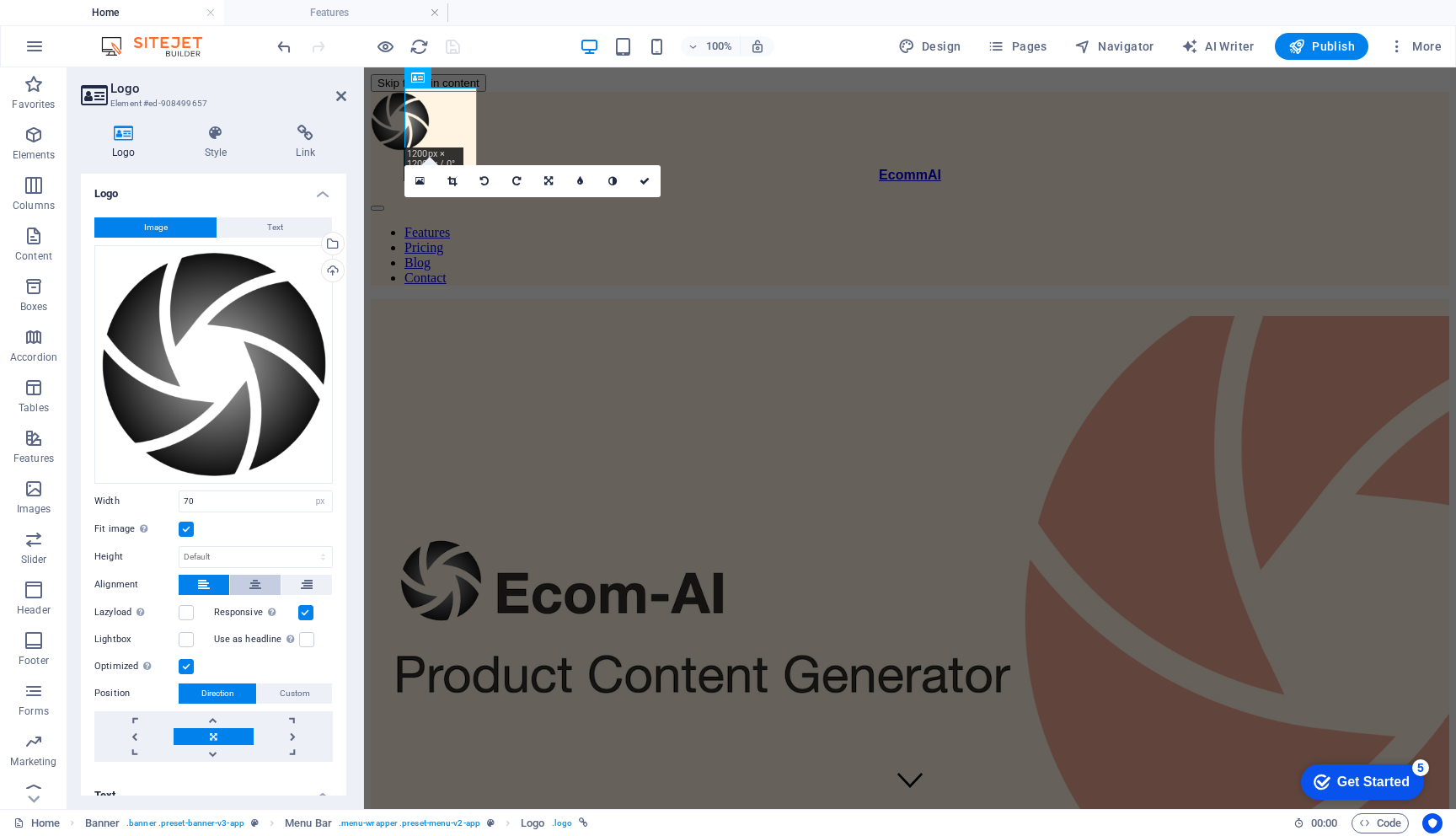
click at [250, 586] on icon at bounding box center [255, 585] width 12 height 21
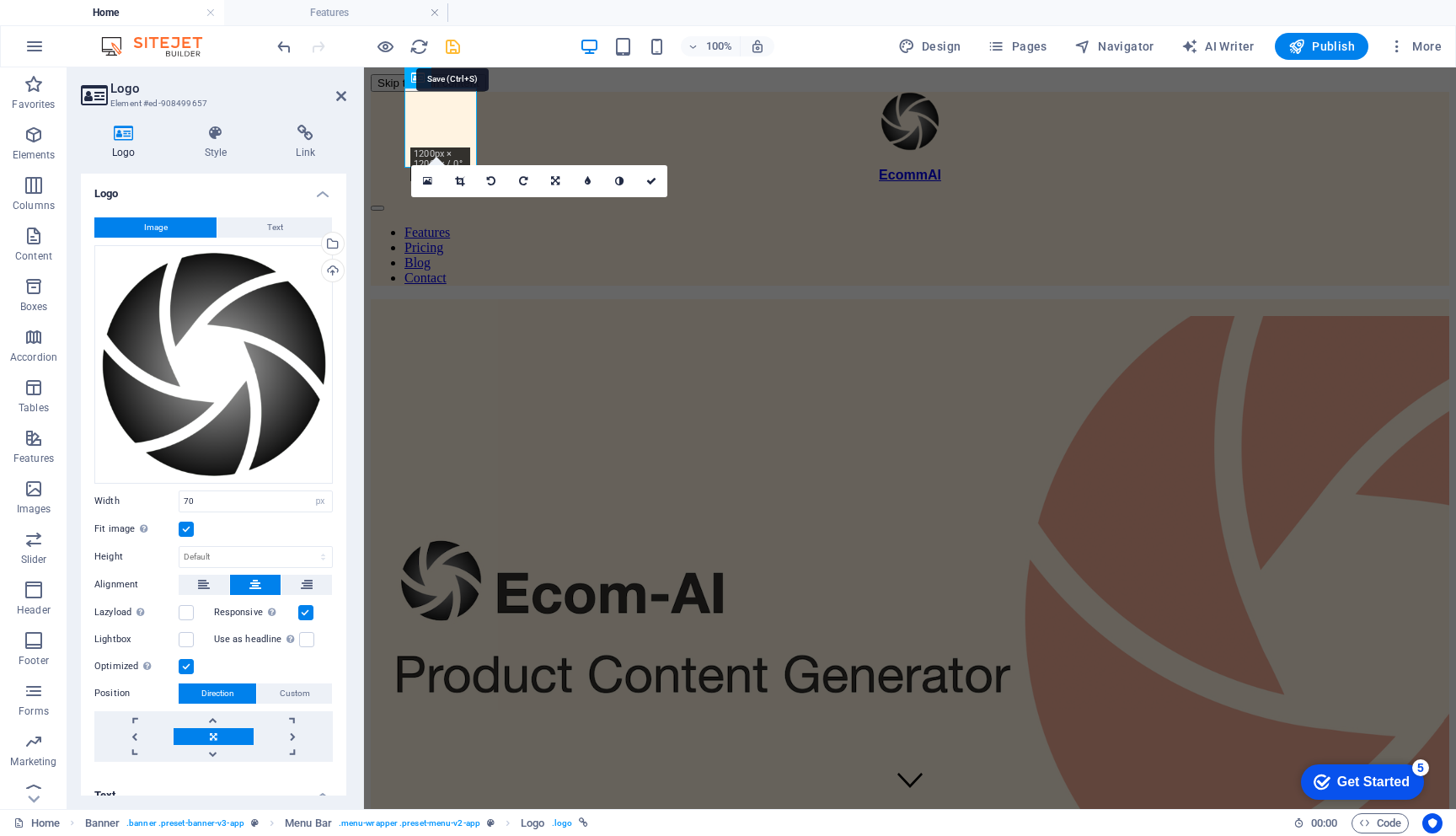
click at [450, 41] on icon "save" at bounding box center [453, 47] width 20 height 20
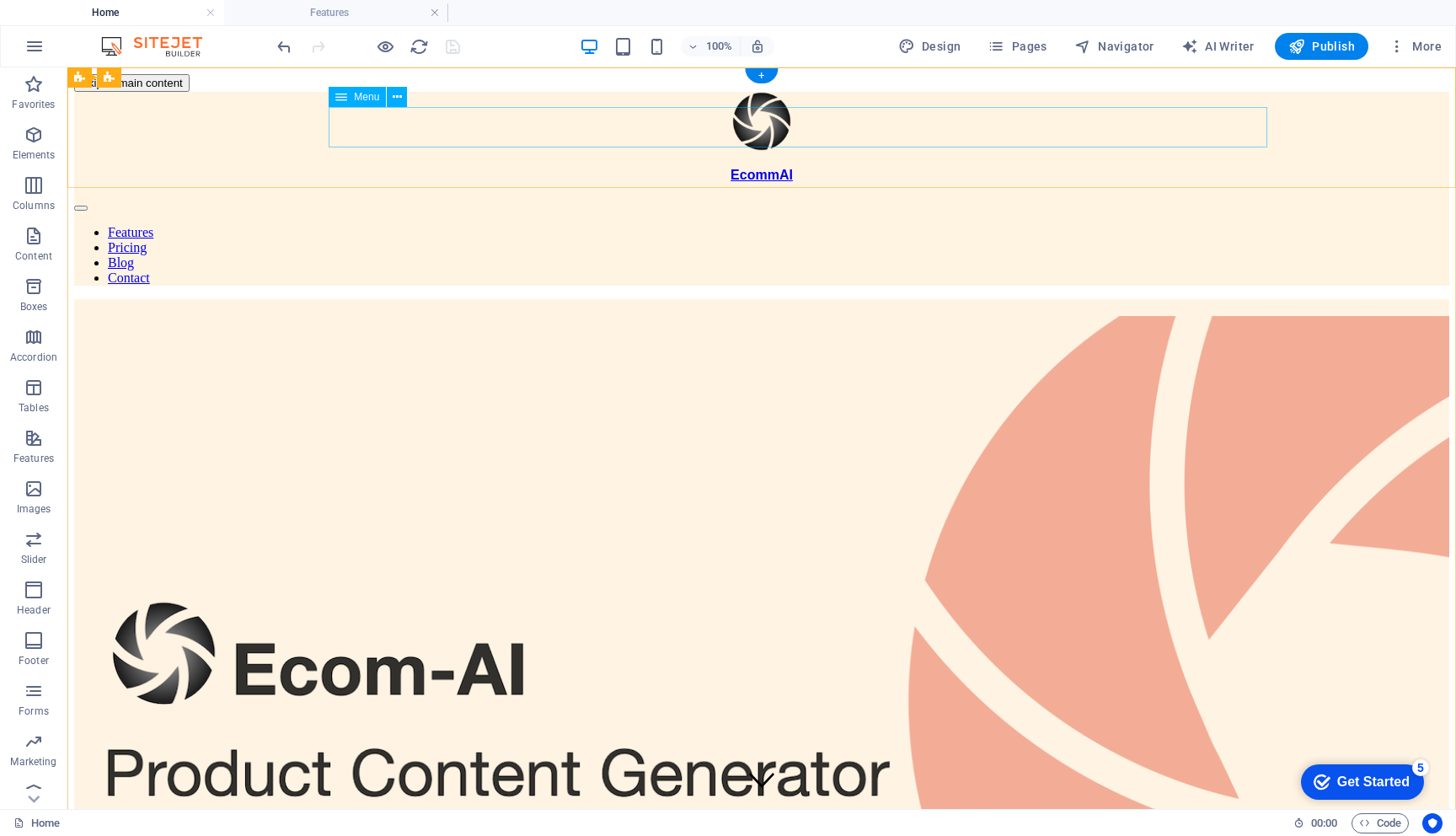
click at [662, 225] on nav "Features Pricing Blog Contact" at bounding box center [762, 254] width 1376 height 61
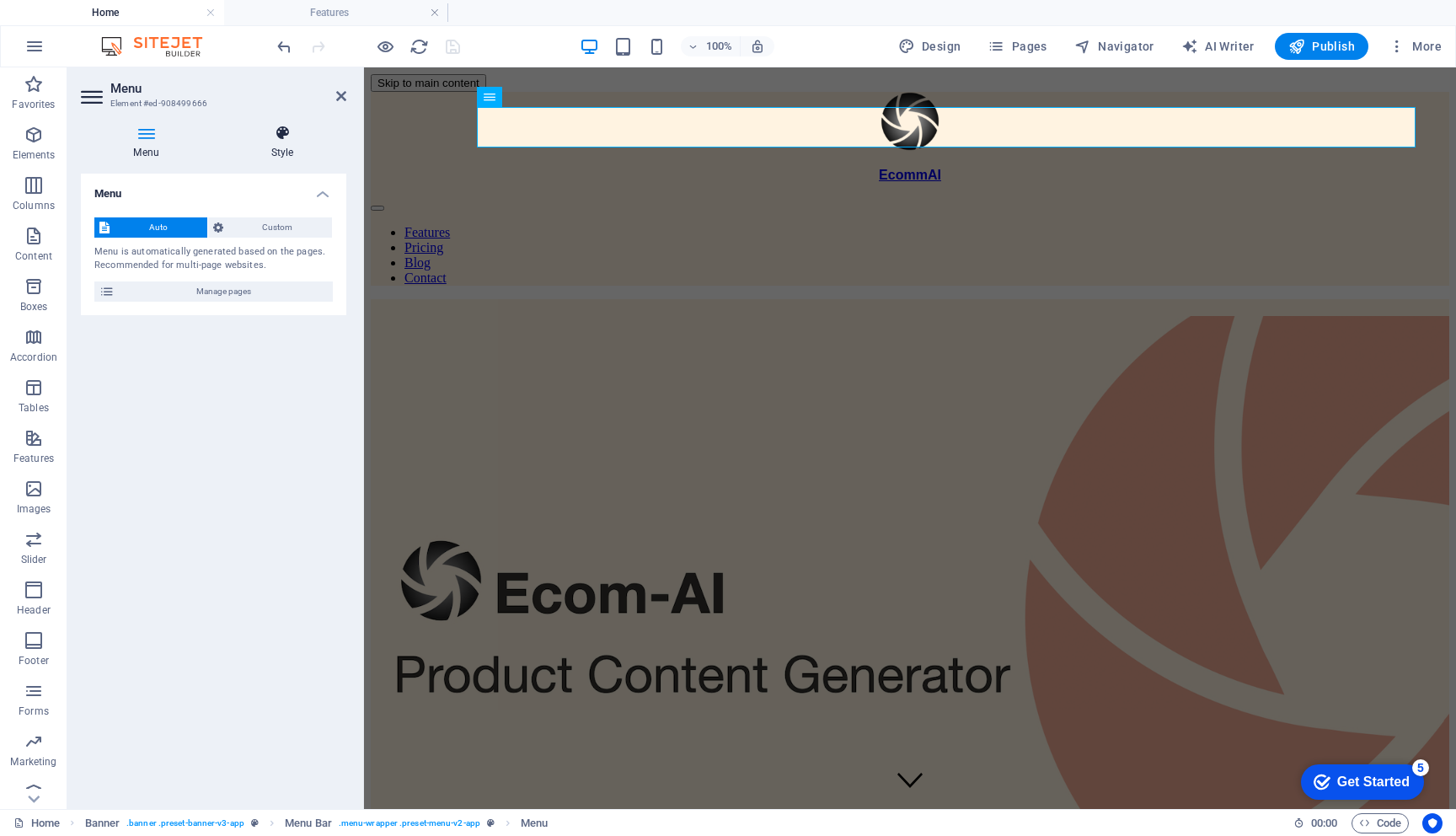
click at [287, 142] on h4 "Style" at bounding box center [282, 143] width 128 height 35
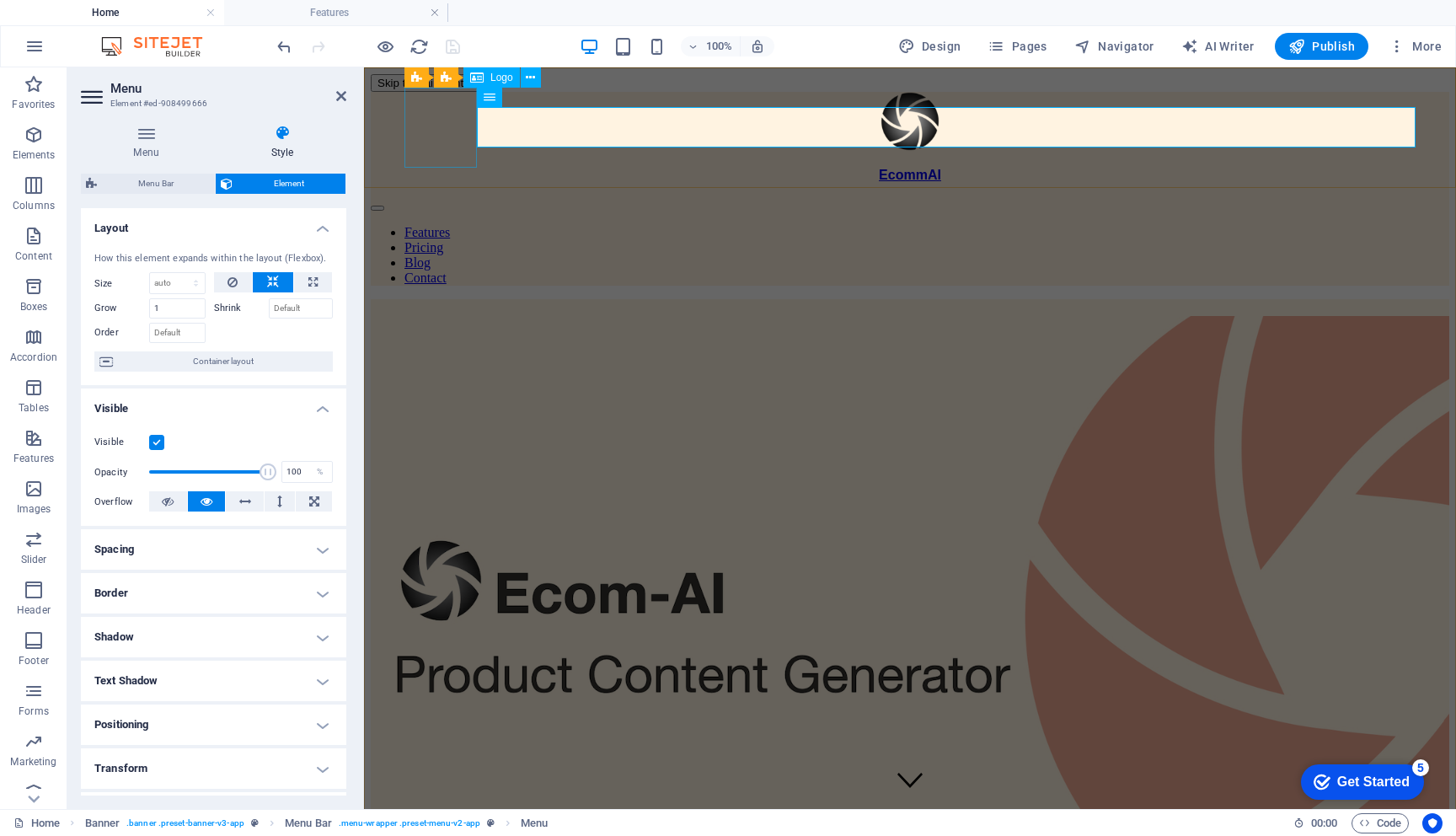
click at [435, 157] on div "EcommAI" at bounding box center [910, 138] width 1078 height 91
select select "px"
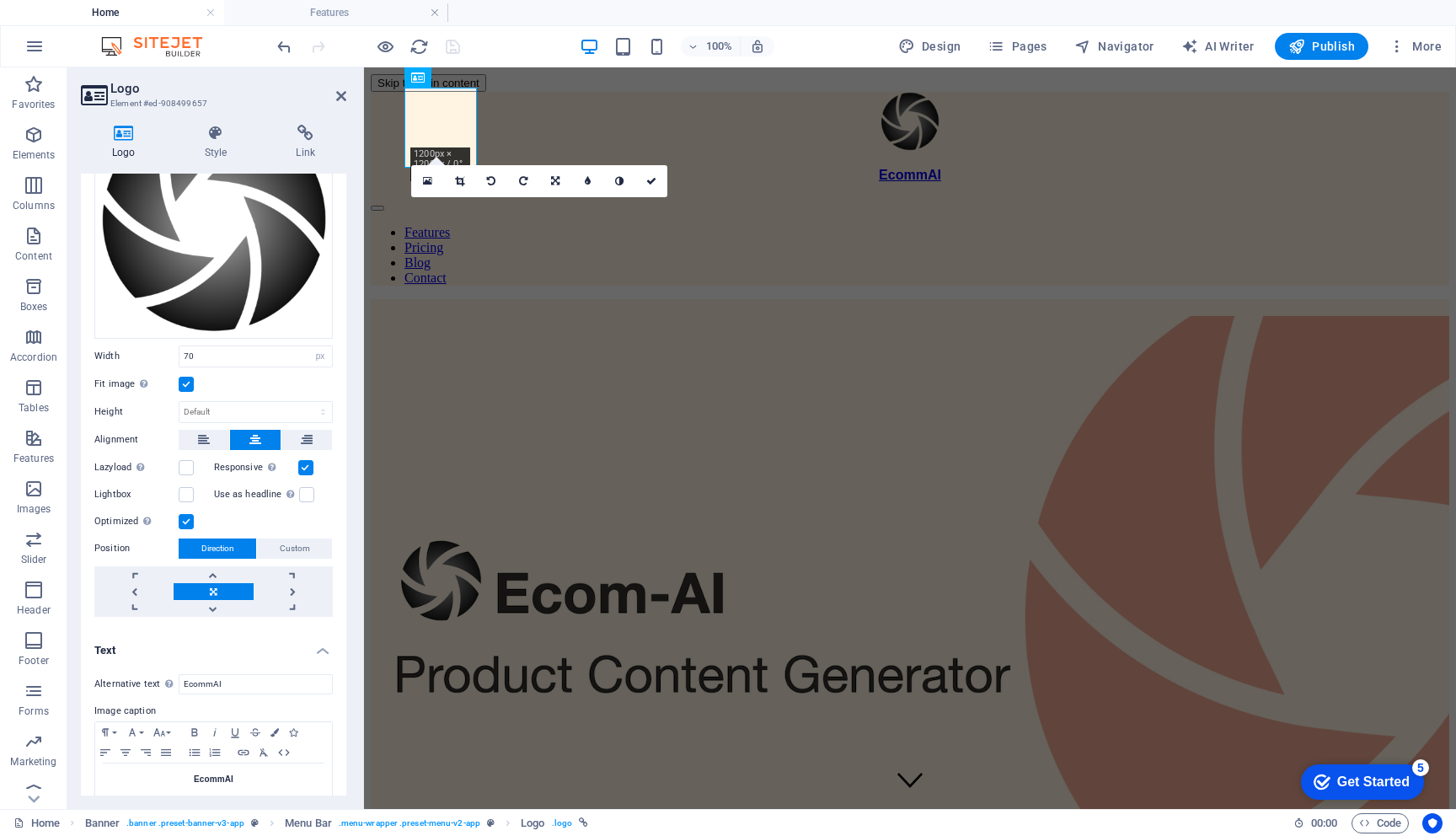
scroll to position [174, 0]
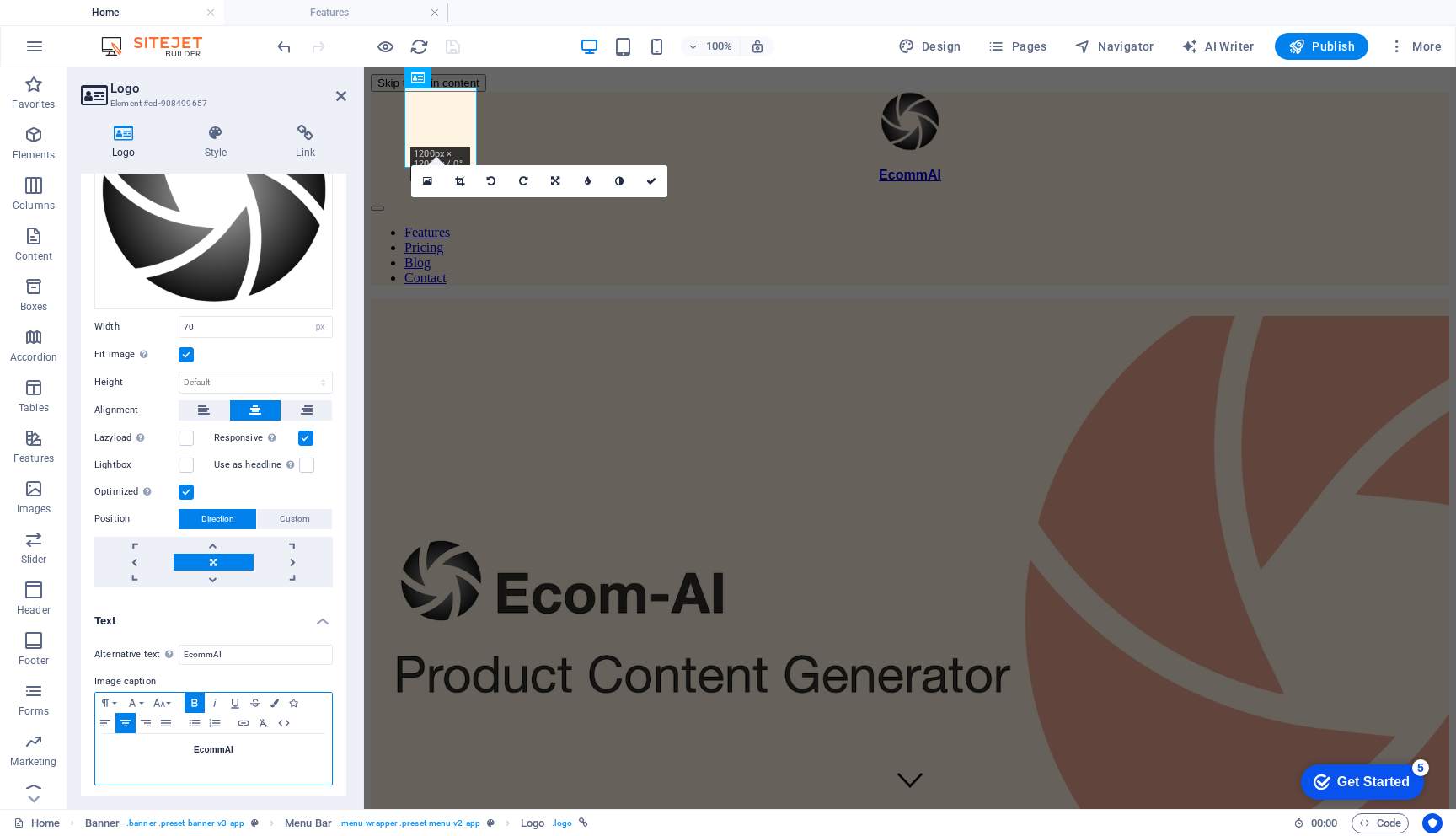
click at [220, 748] on strong "EcommAI" at bounding box center [213, 749] width 39 height 9
click at [170, 698] on button "Font Size" at bounding box center [162, 703] width 27 height 21
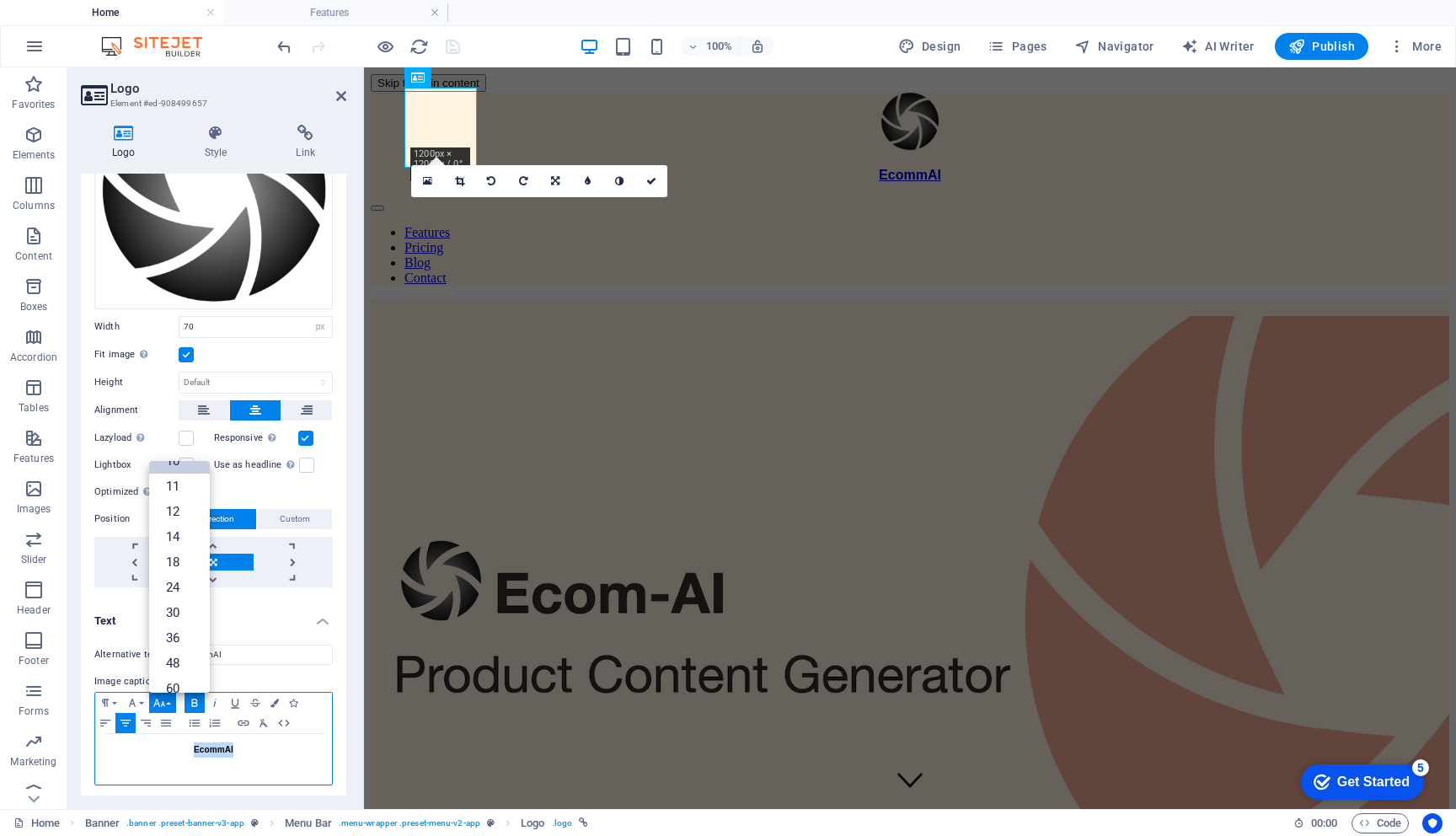
click at [170, 698] on button "Font Size" at bounding box center [162, 703] width 27 height 21
click at [273, 699] on icon "button" at bounding box center [274, 703] width 8 height 8
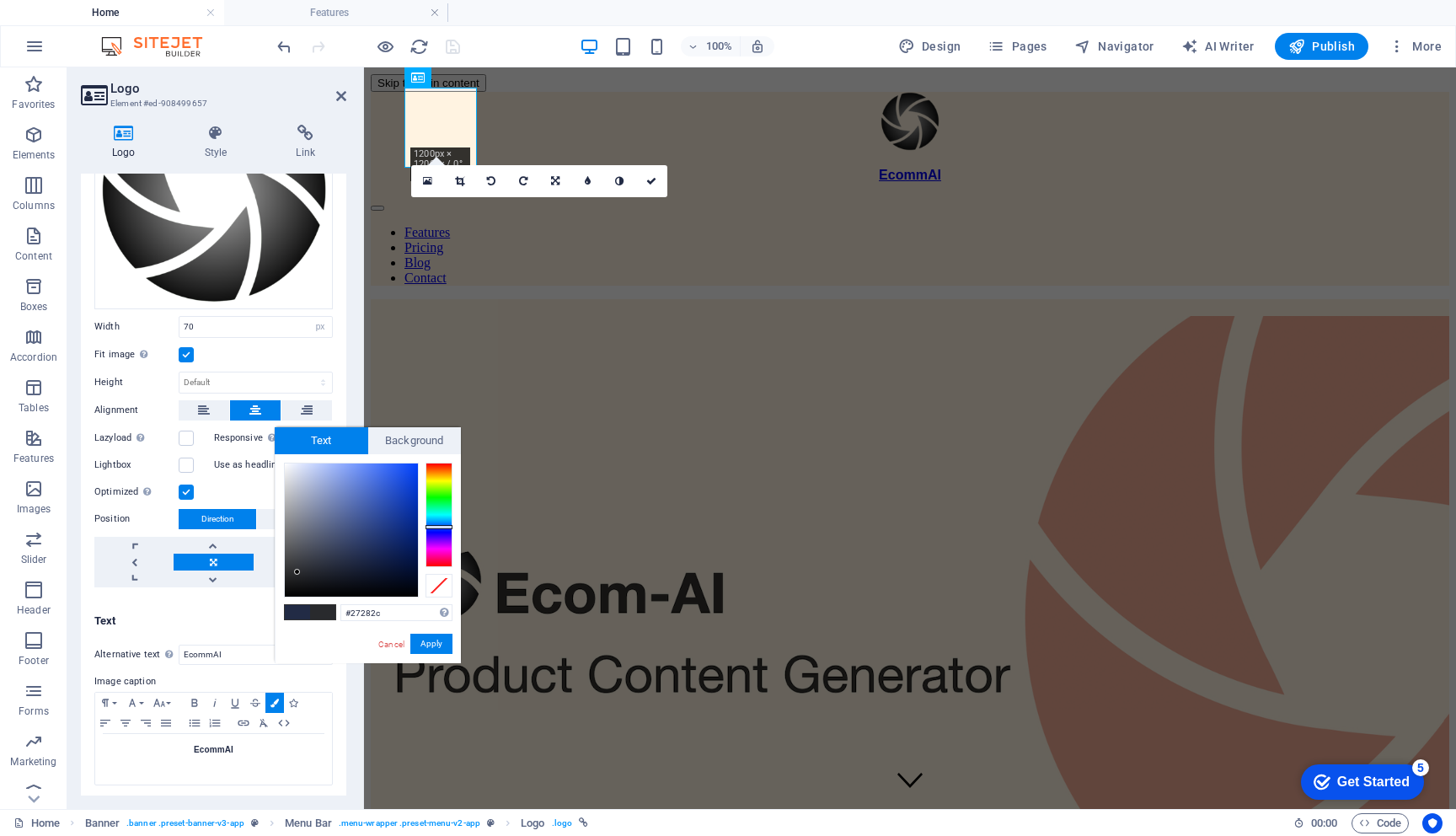
type input "#26272a"
drag, startPoint x: 351, startPoint y: 558, endPoint x: 297, endPoint y: 574, distance: 56.3
click at [297, 574] on div at bounding box center [297, 573] width 6 height 6
click at [418, 649] on button "Apply" at bounding box center [431, 644] width 42 height 21
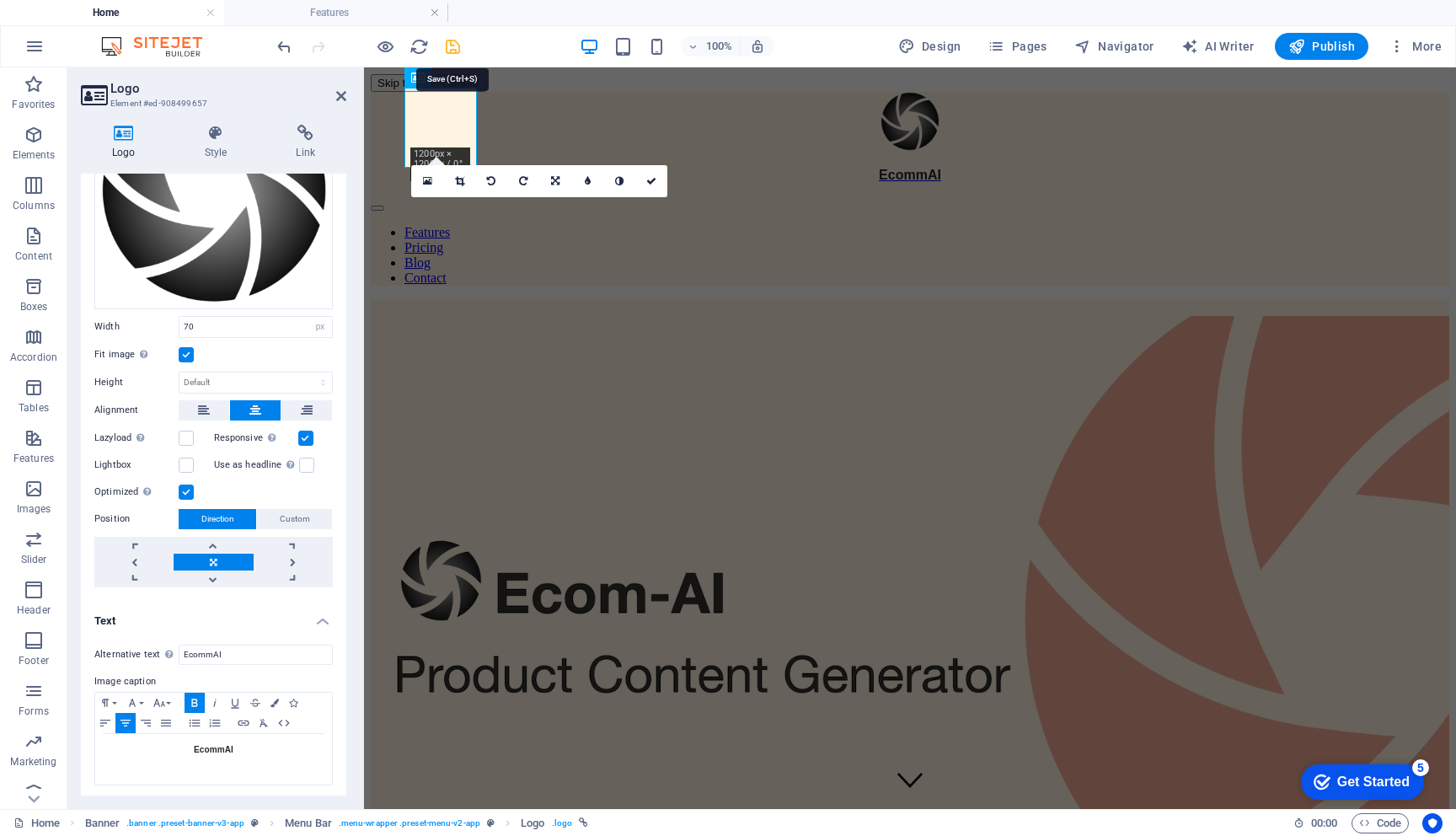
click at [453, 41] on icon "save" at bounding box center [453, 47] width 20 height 20
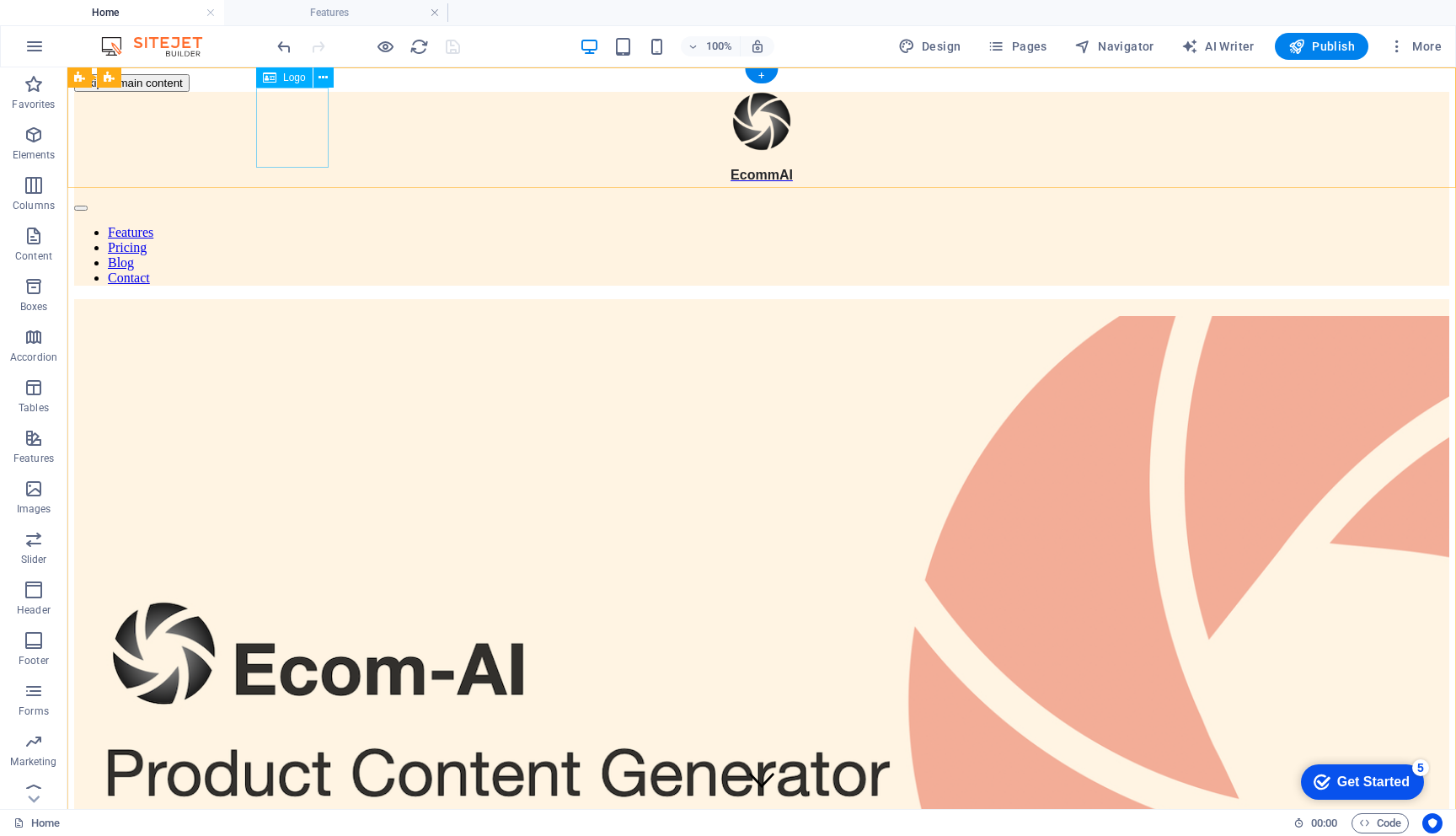
click at [297, 157] on div "EcommAI" at bounding box center [762, 138] width 1376 height 91
select select "px"
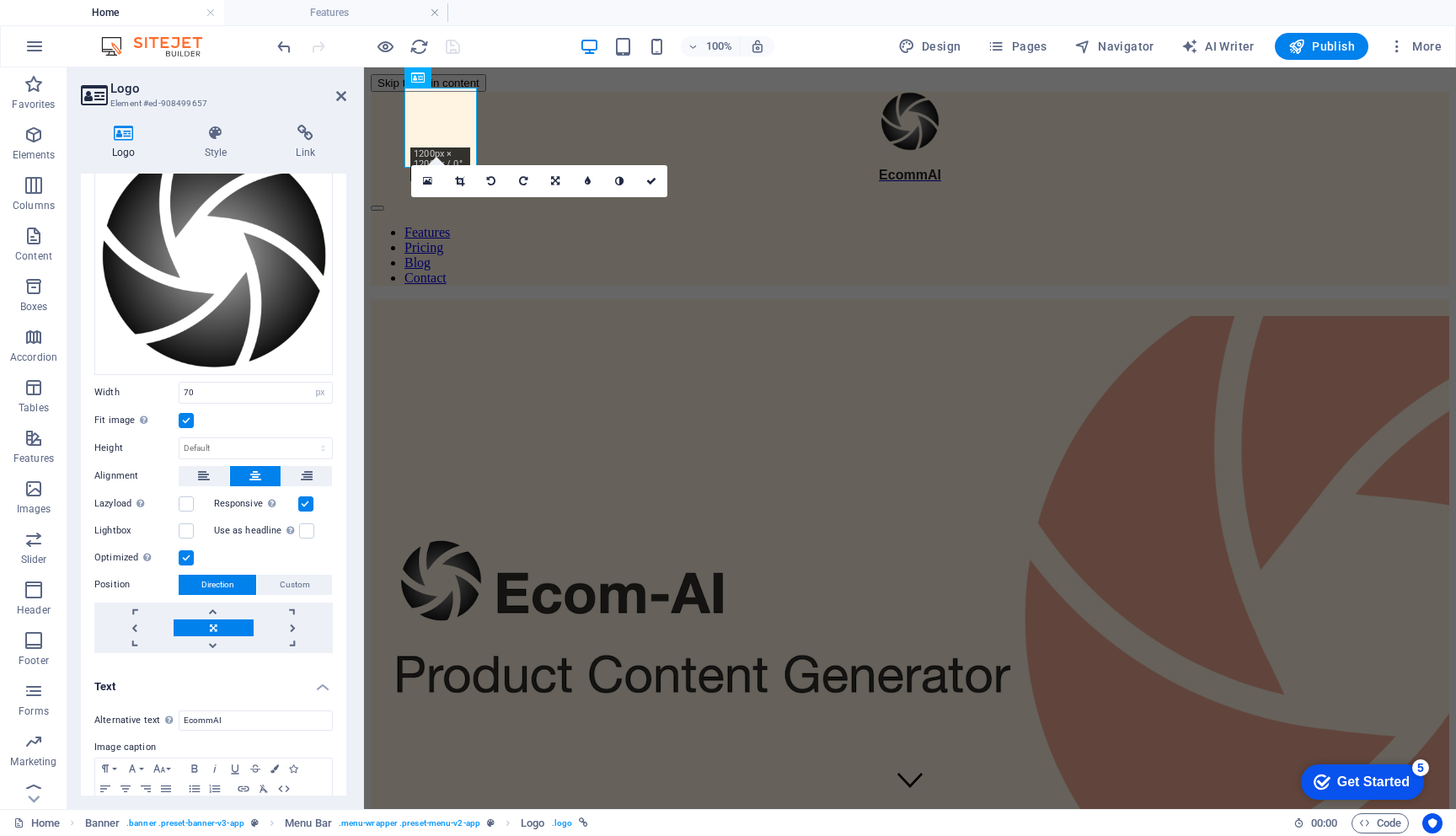
scroll to position [174, 0]
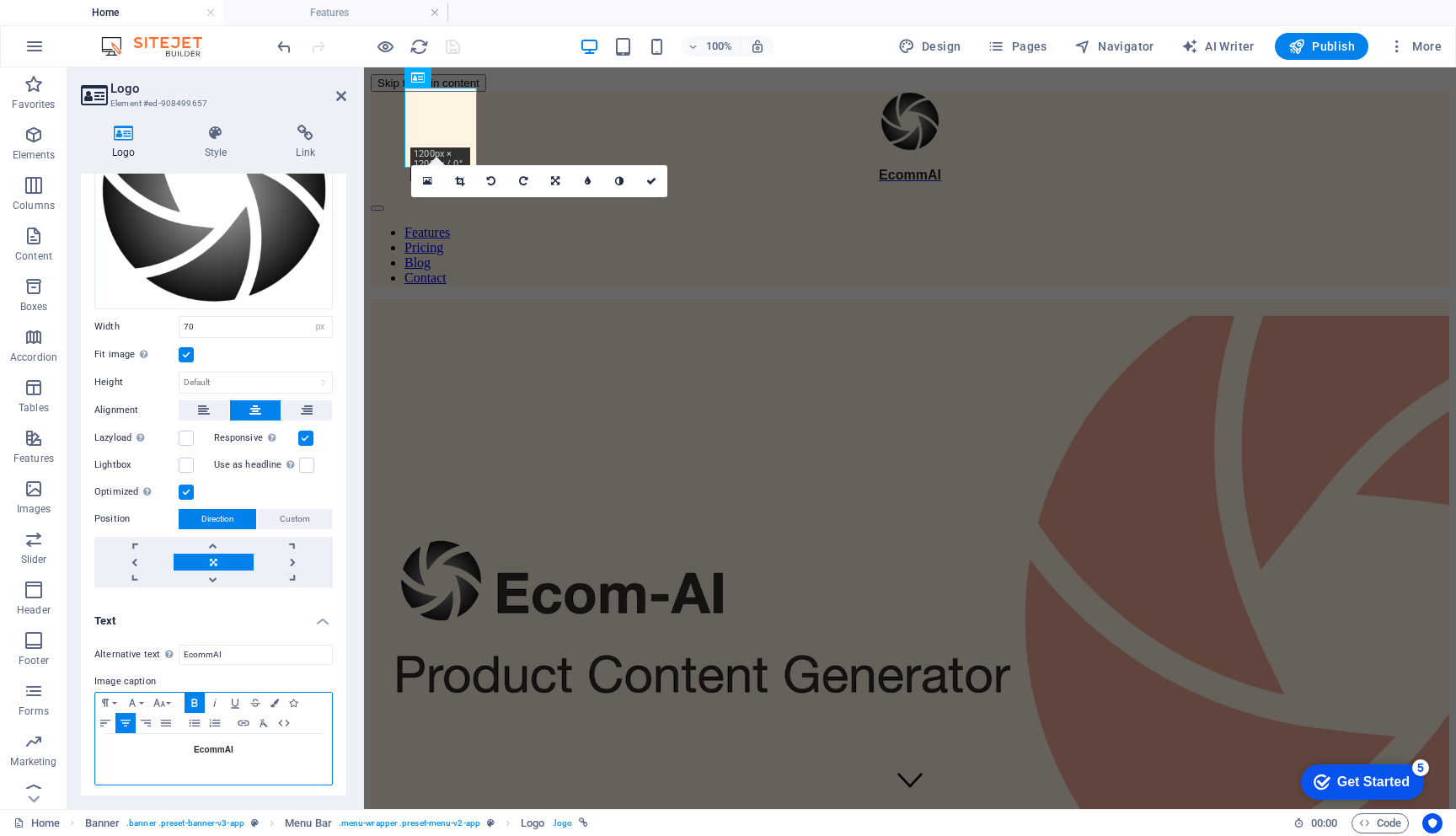
click at [208, 749] on span "EcommAI" at bounding box center [213, 749] width 39 height 9
click at [142, 699] on button "Font Family" at bounding box center [135, 703] width 27 height 21
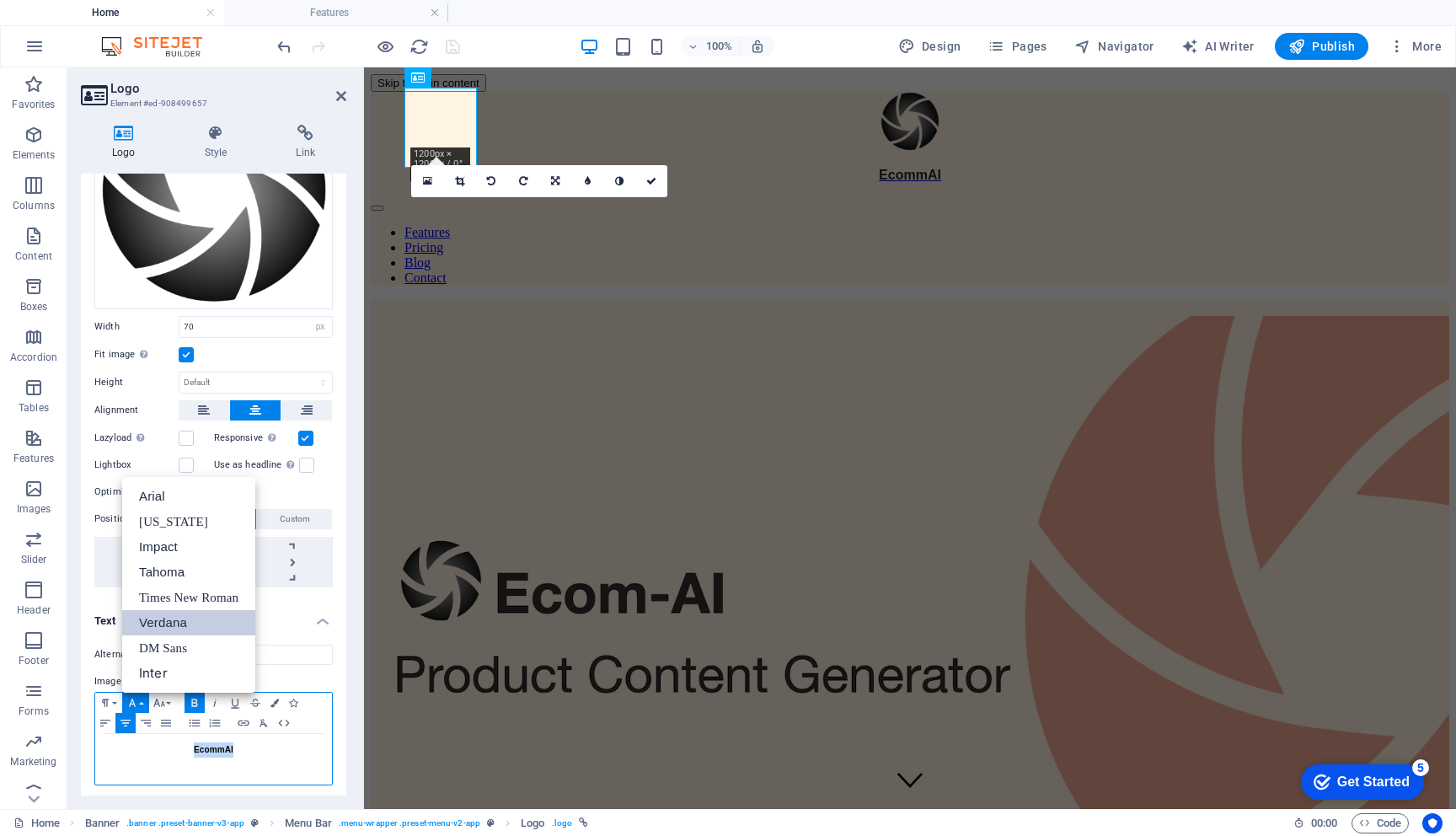
scroll to position [0, 0]
click at [168, 565] on link "Tahoma" at bounding box center [188, 571] width 133 height 25
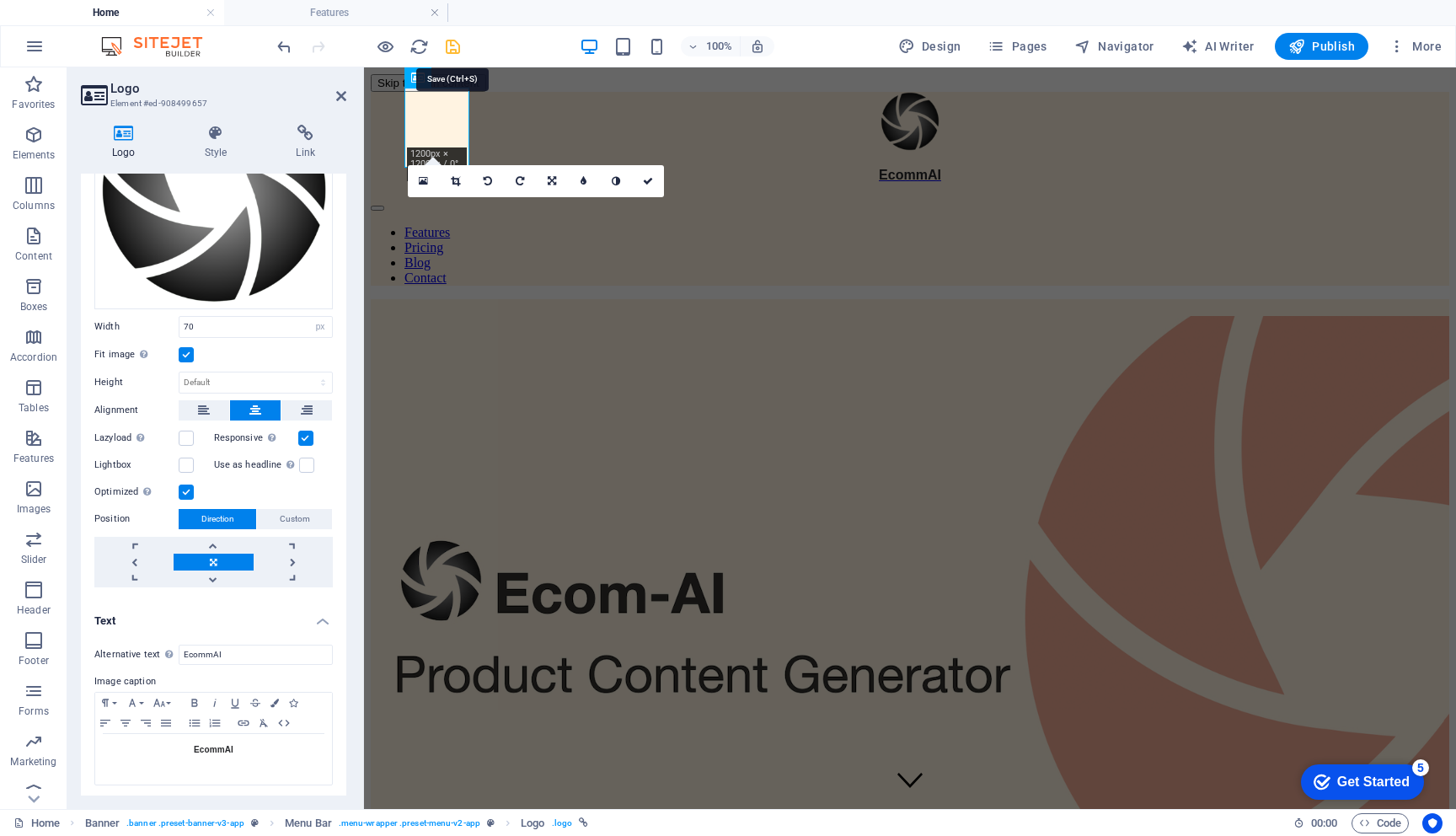
click at [453, 48] on icon "save" at bounding box center [453, 47] width 20 height 20
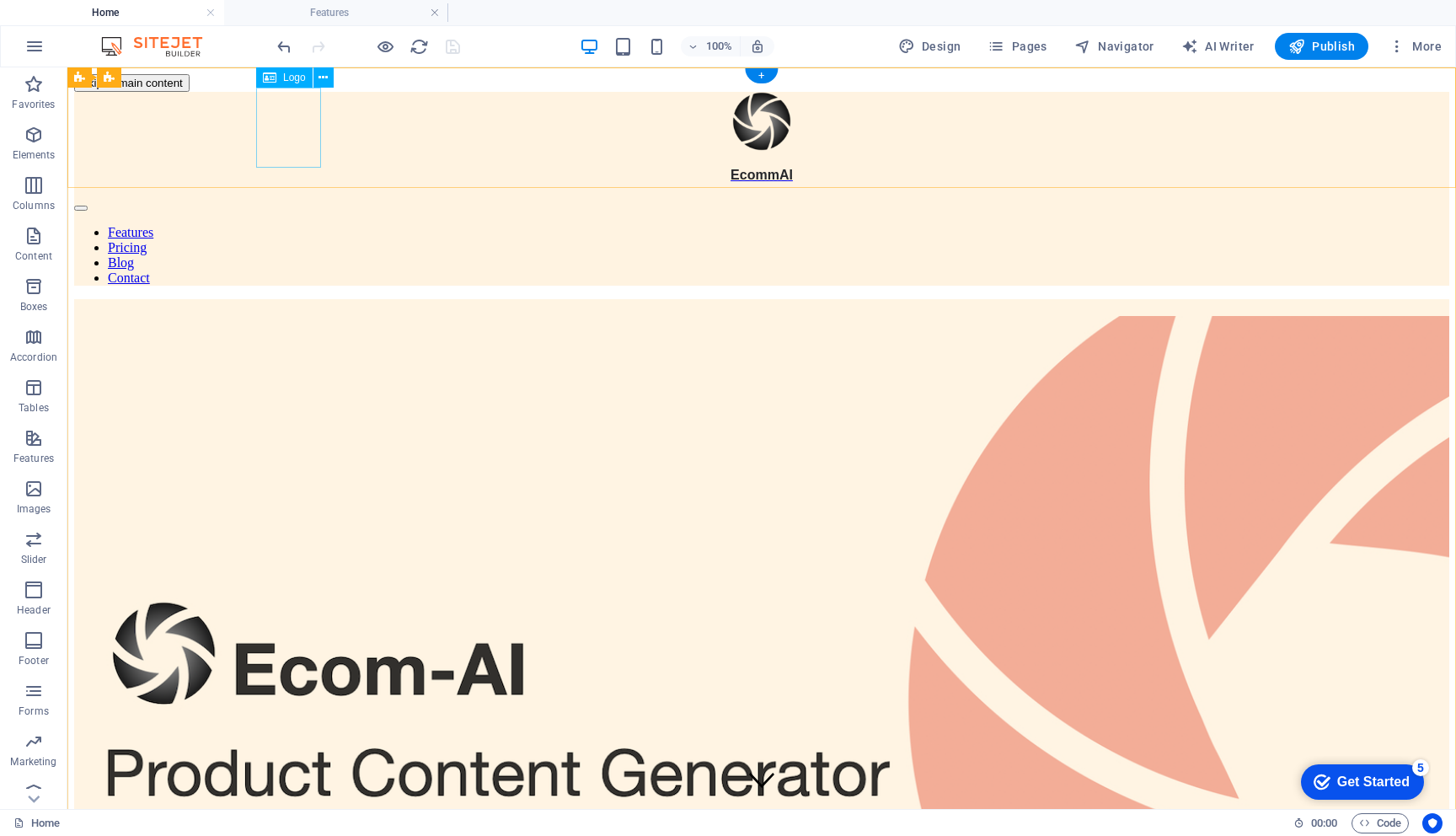
click at [293, 155] on div "EcommAI" at bounding box center [762, 138] width 1376 height 91
select select "px"
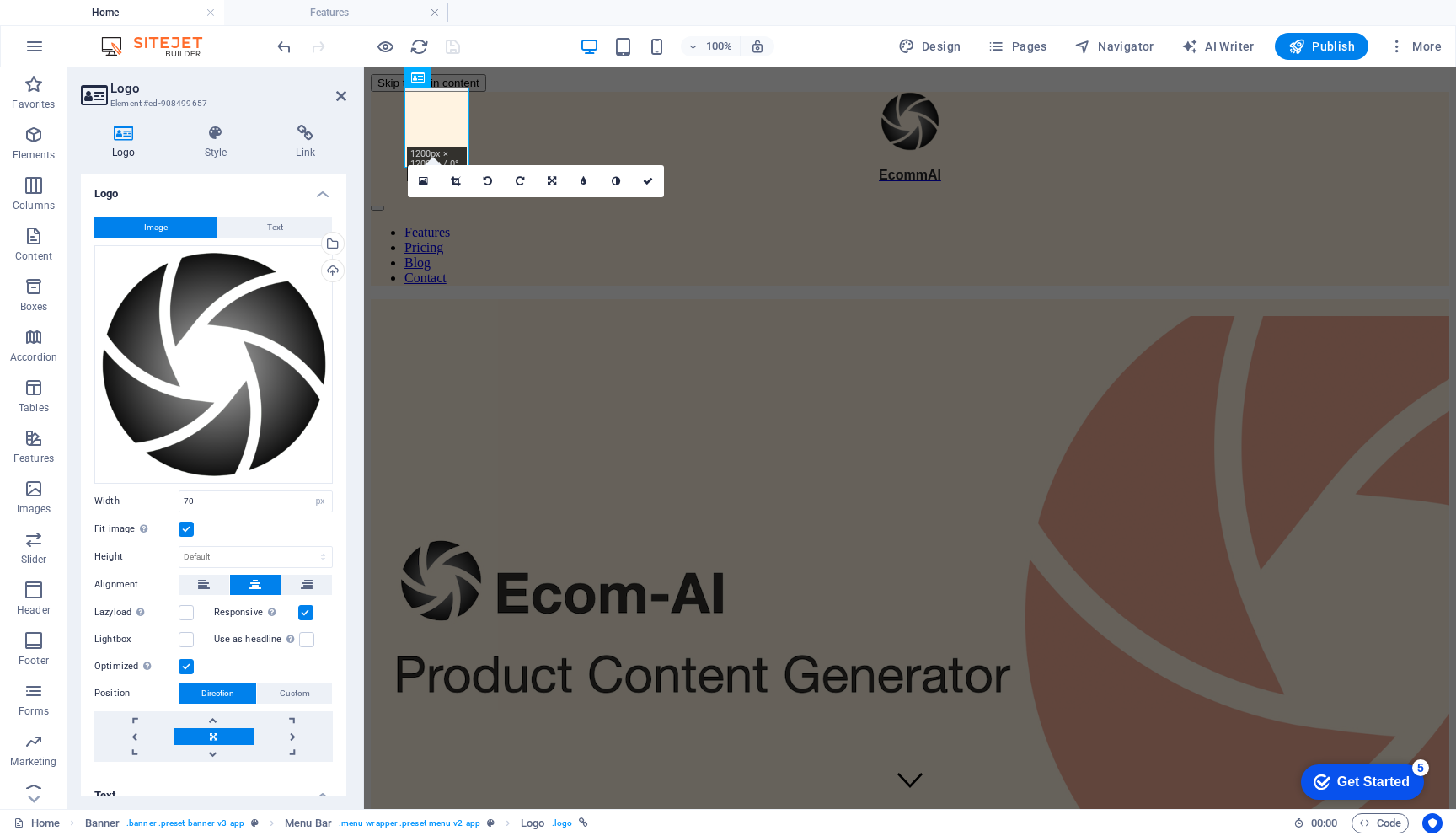
scroll to position [174, 0]
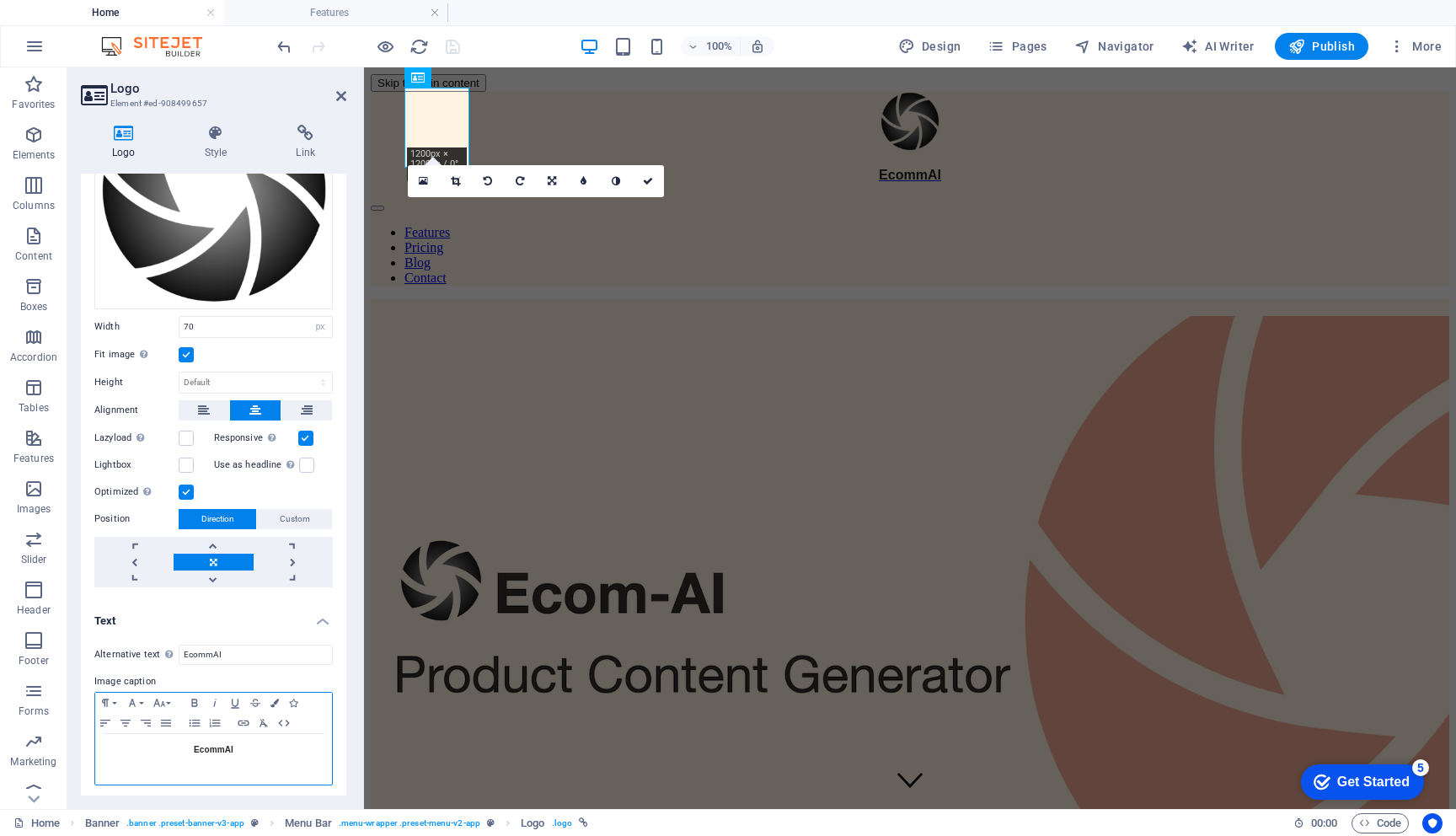
click at [201, 747] on span "EcommAI" at bounding box center [213, 749] width 39 height 9
click at [167, 699] on button "Font Size" at bounding box center [162, 703] width 27 height 21
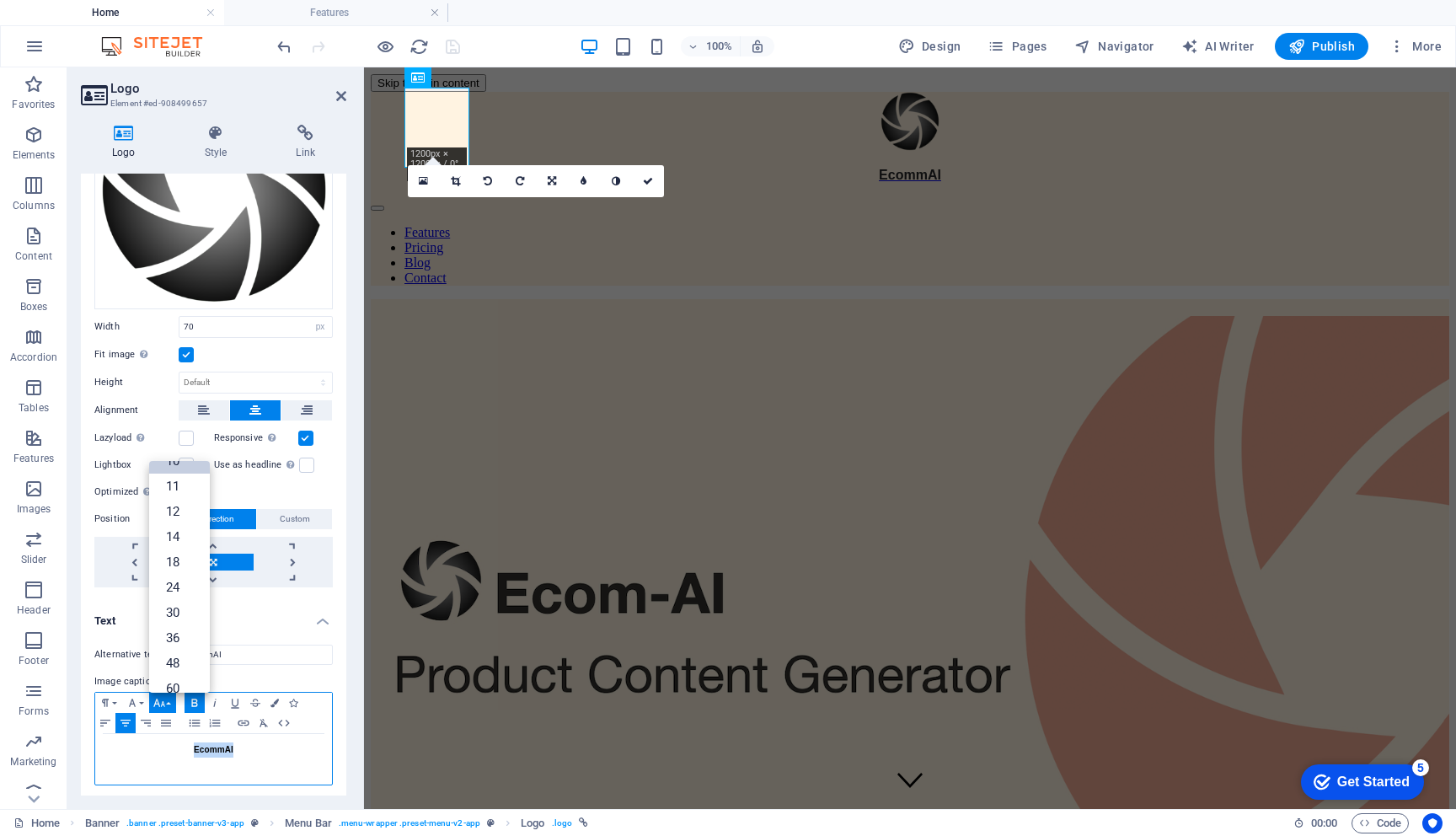
click at [167, 699] on button "Font Size" at bounding box center [162, 703] width 27 height 21
click at [134, 699] on icon "button" at bounding box center [132, 703] width 21 height 13
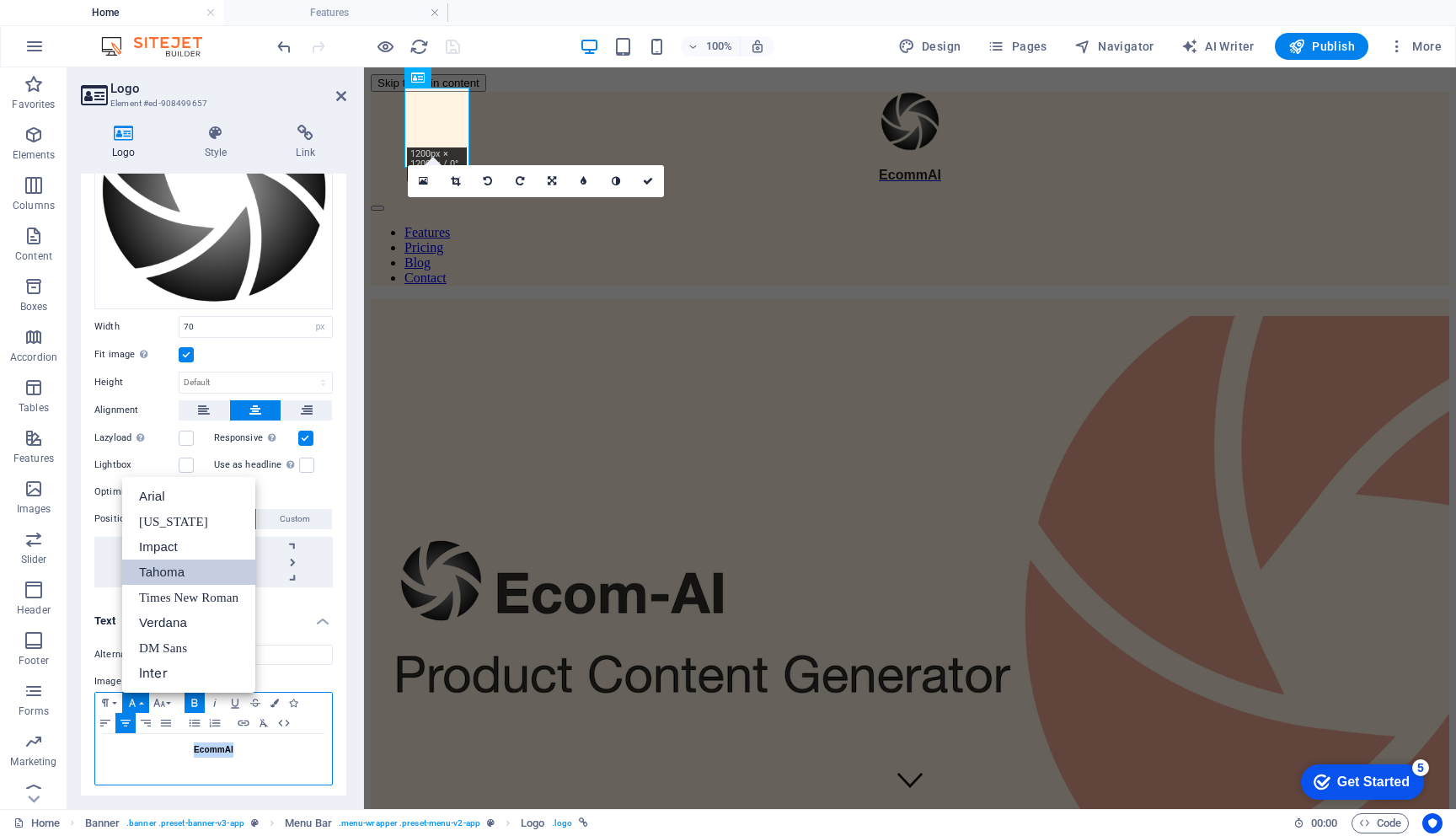
scroll to position [0, 0]
click at [179, 540] on link "Impact" at bounding box center [188, 546] width 133 height 25
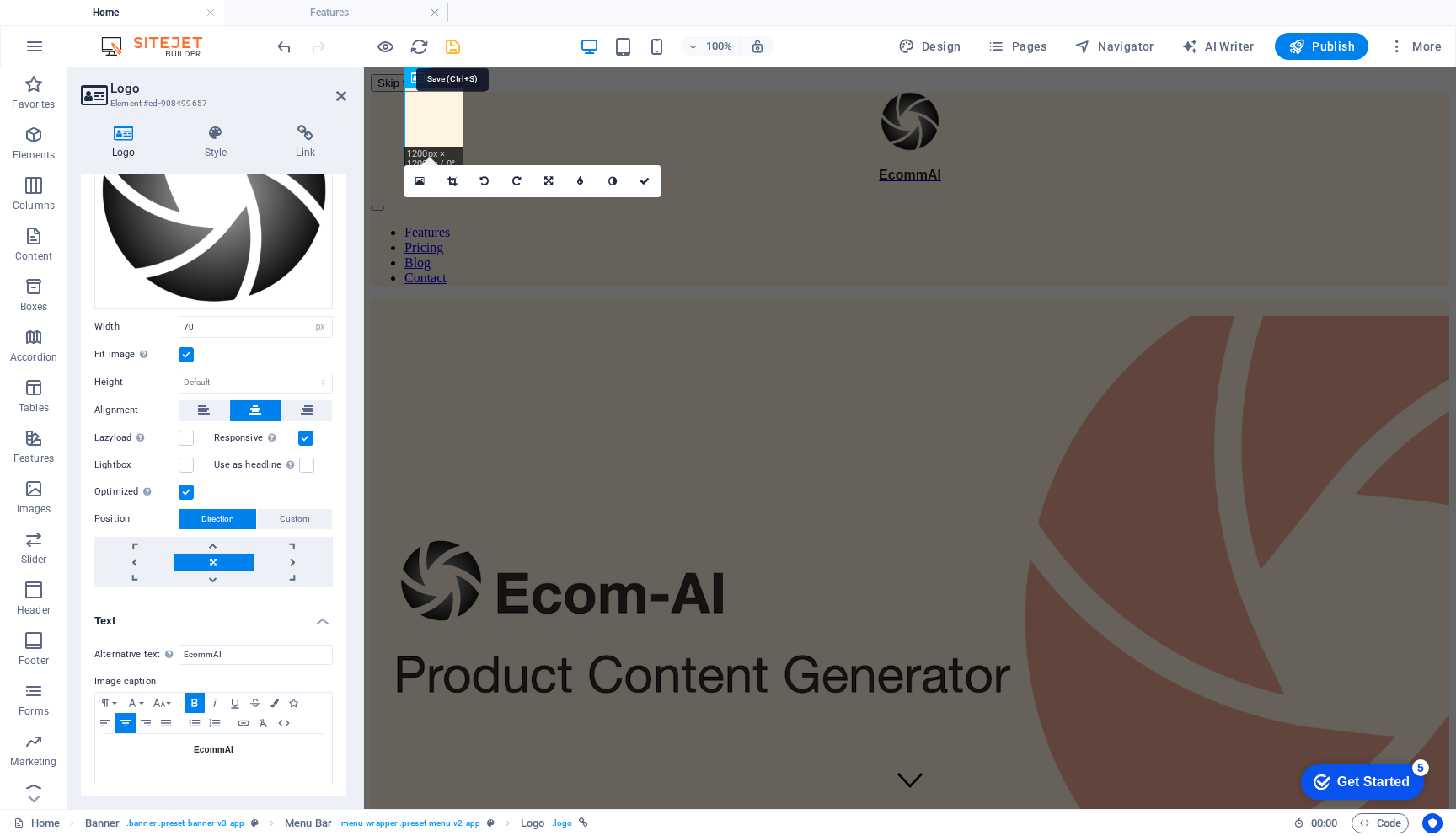
click at [450, 45] on icon "save" at bounding box center [453, 47] width 20 height 20
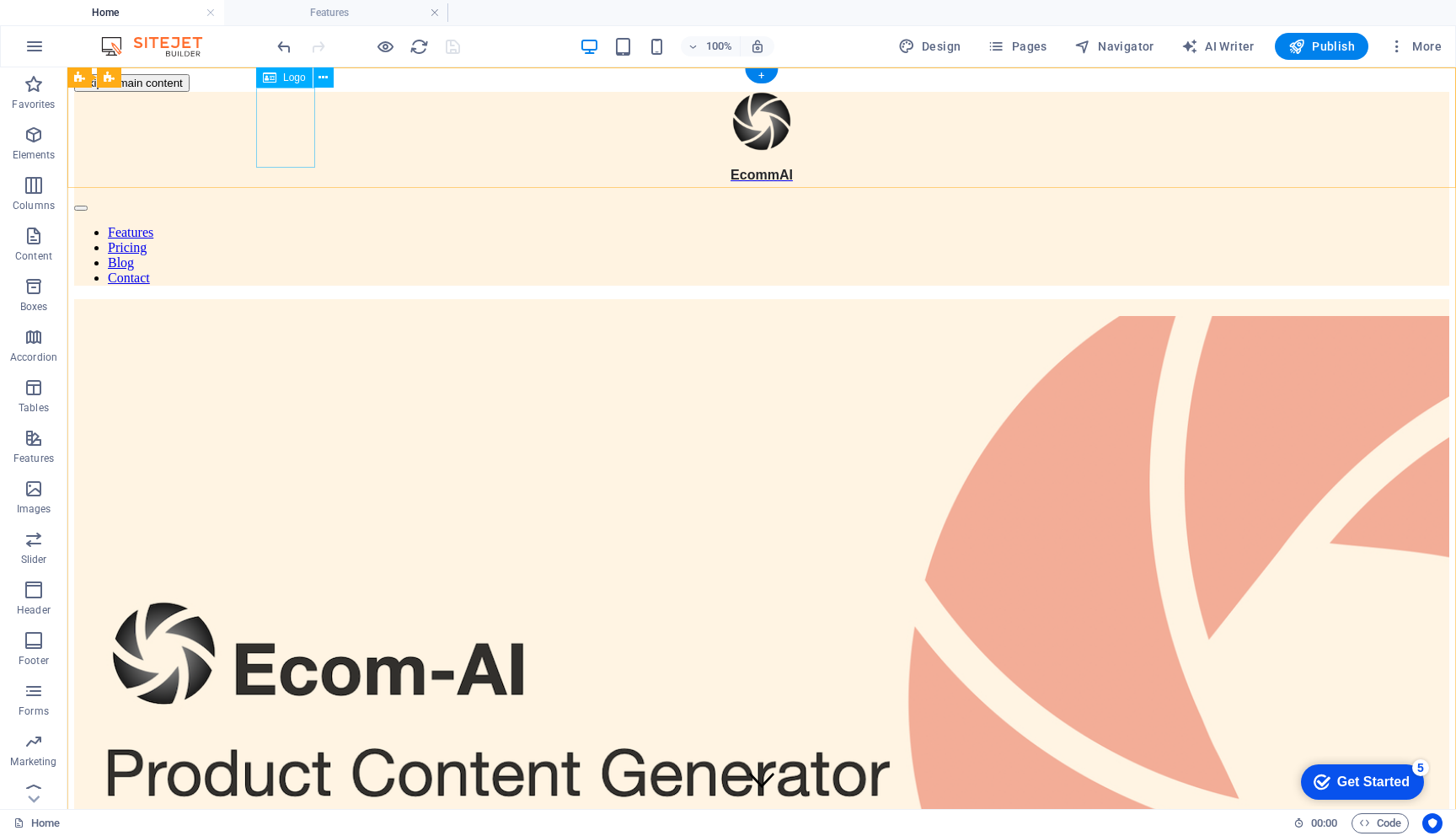
click at [281, 135] on div "EcommAI" at bounding box center [762, 138] width 1376 height 91
select select "px"
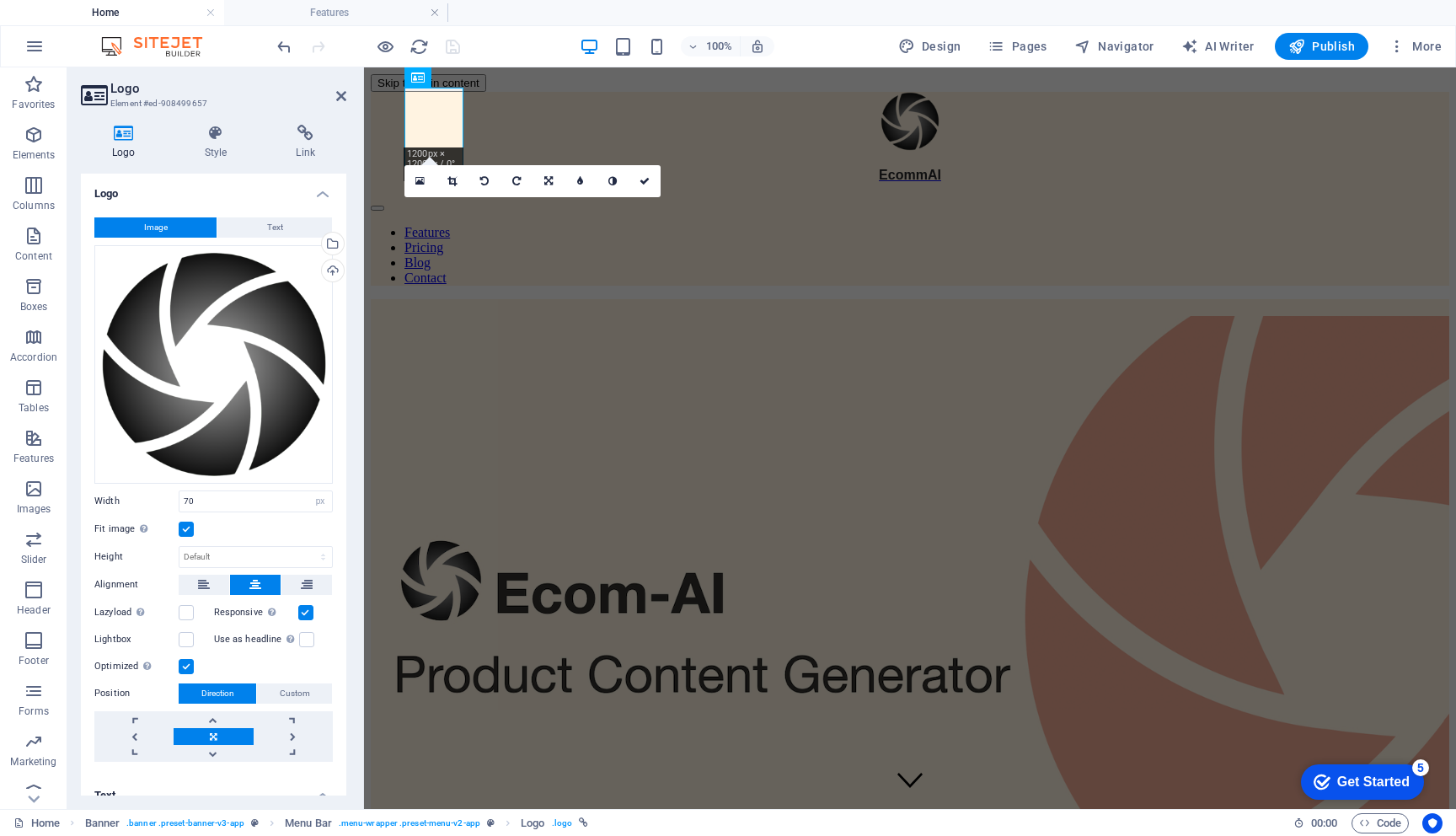
scroll to position [174, 0]
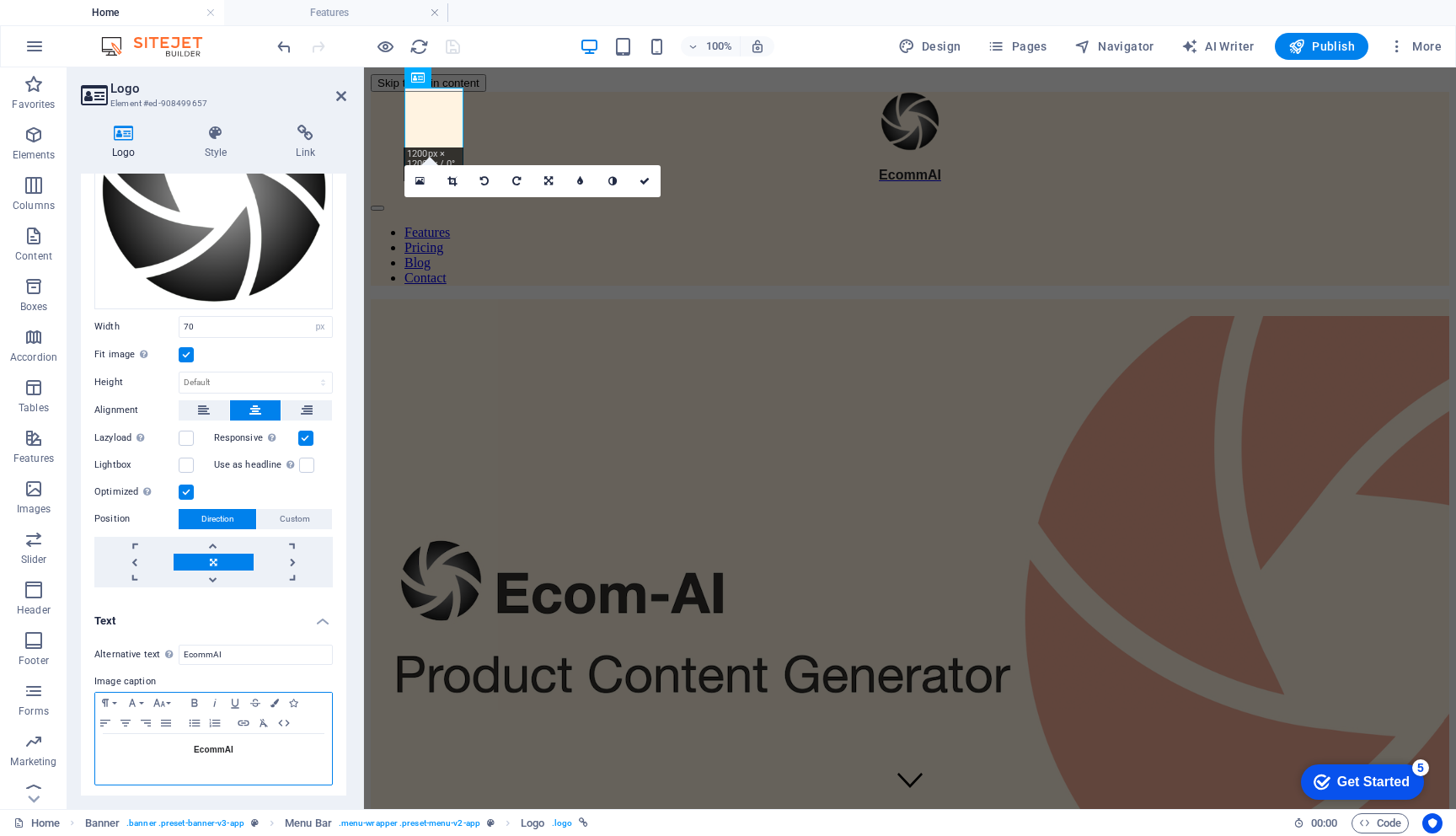
click at [205, 750] on span "EcommAI" at bounding box center [213, 749] width 39 height 9
click at [143, 698] on button "Font Family" at bounding box center [135, 703] width 27 height 21
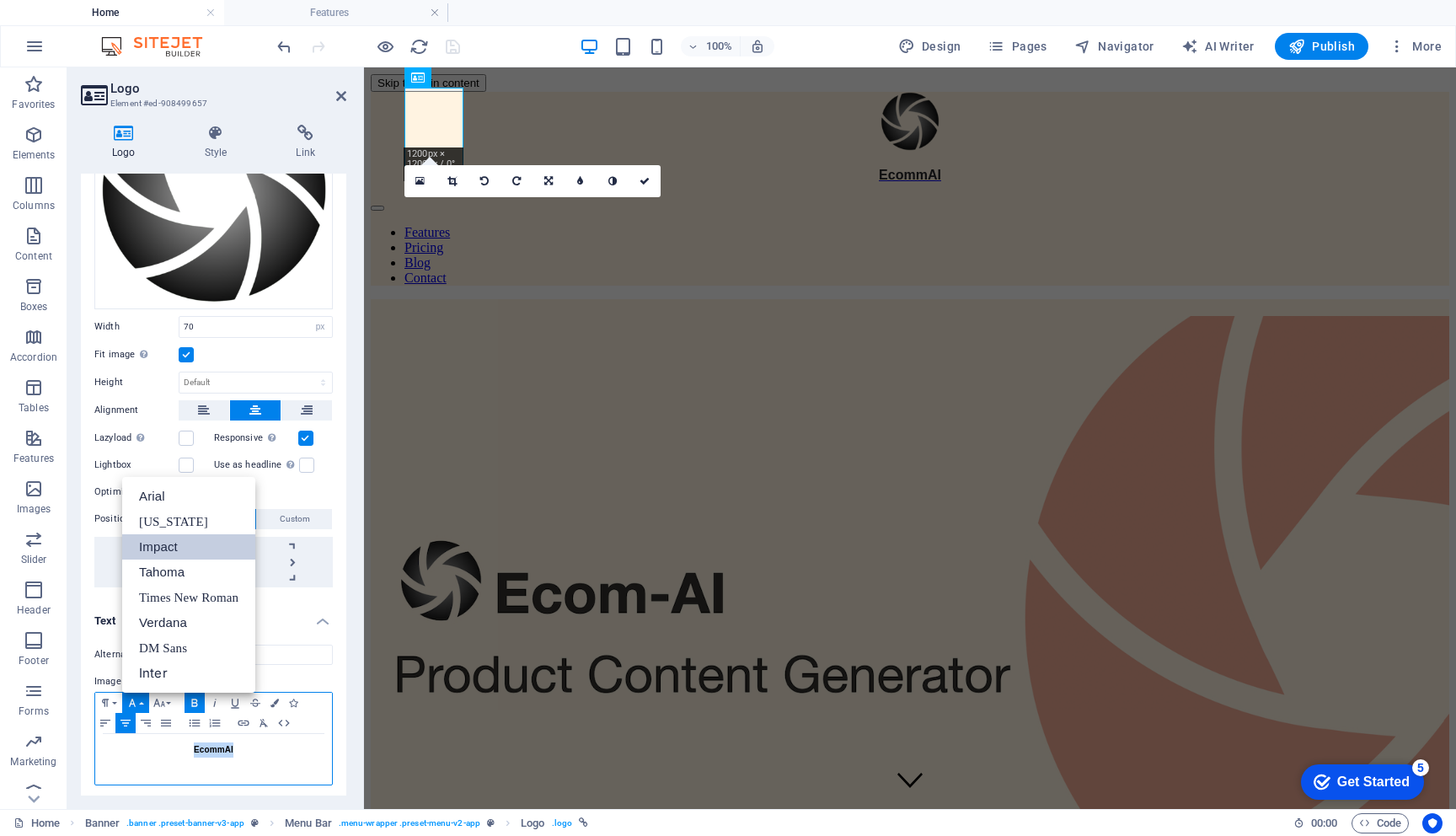
scroll to position [0, 0]
click at [189, 514] on link "[US_STATE]" at bounding box center [188, 521] width 133 height 25
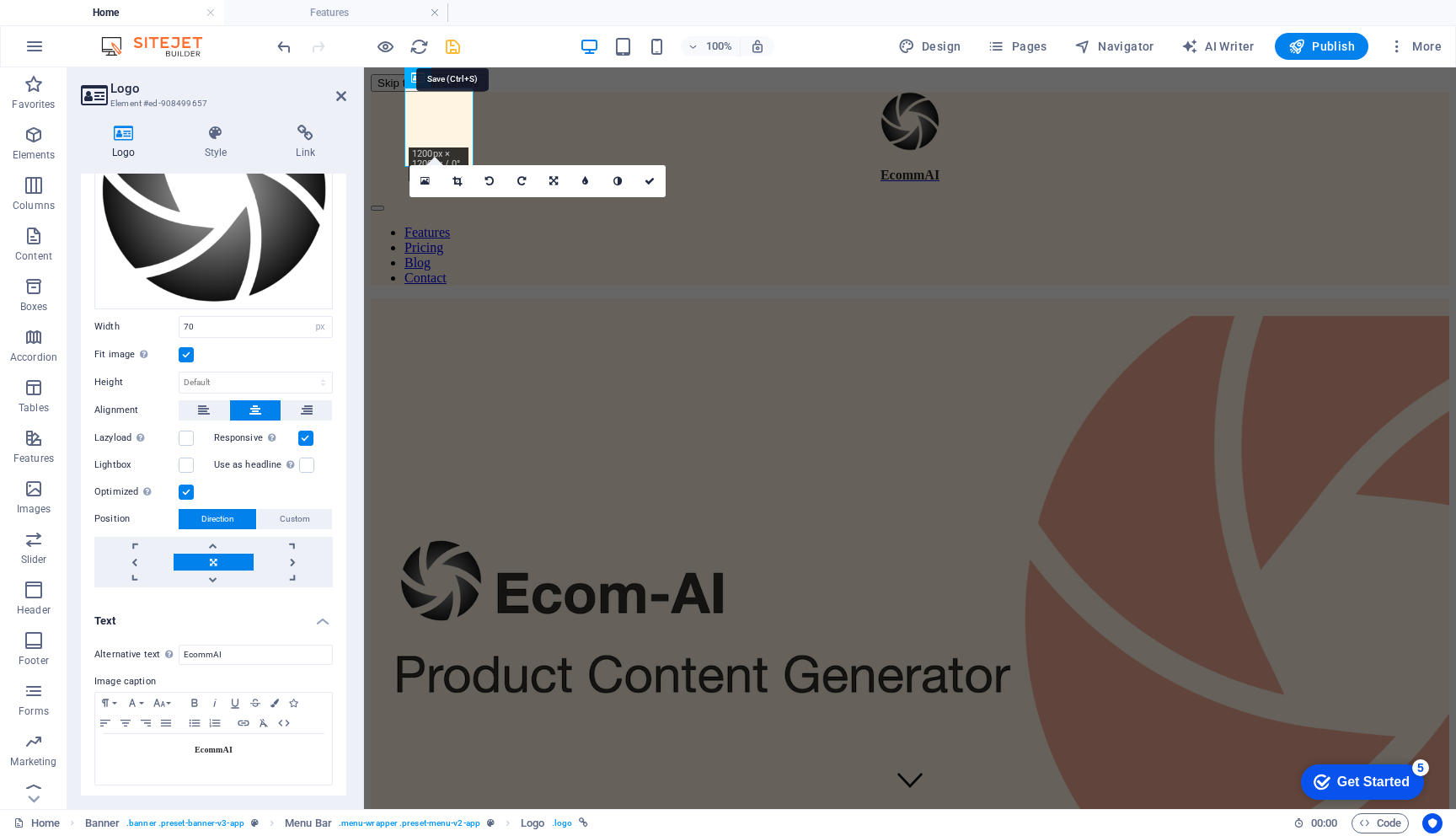
click at [460, 44] on icon "save" at bounding box center [453, 47] width 20 height 20
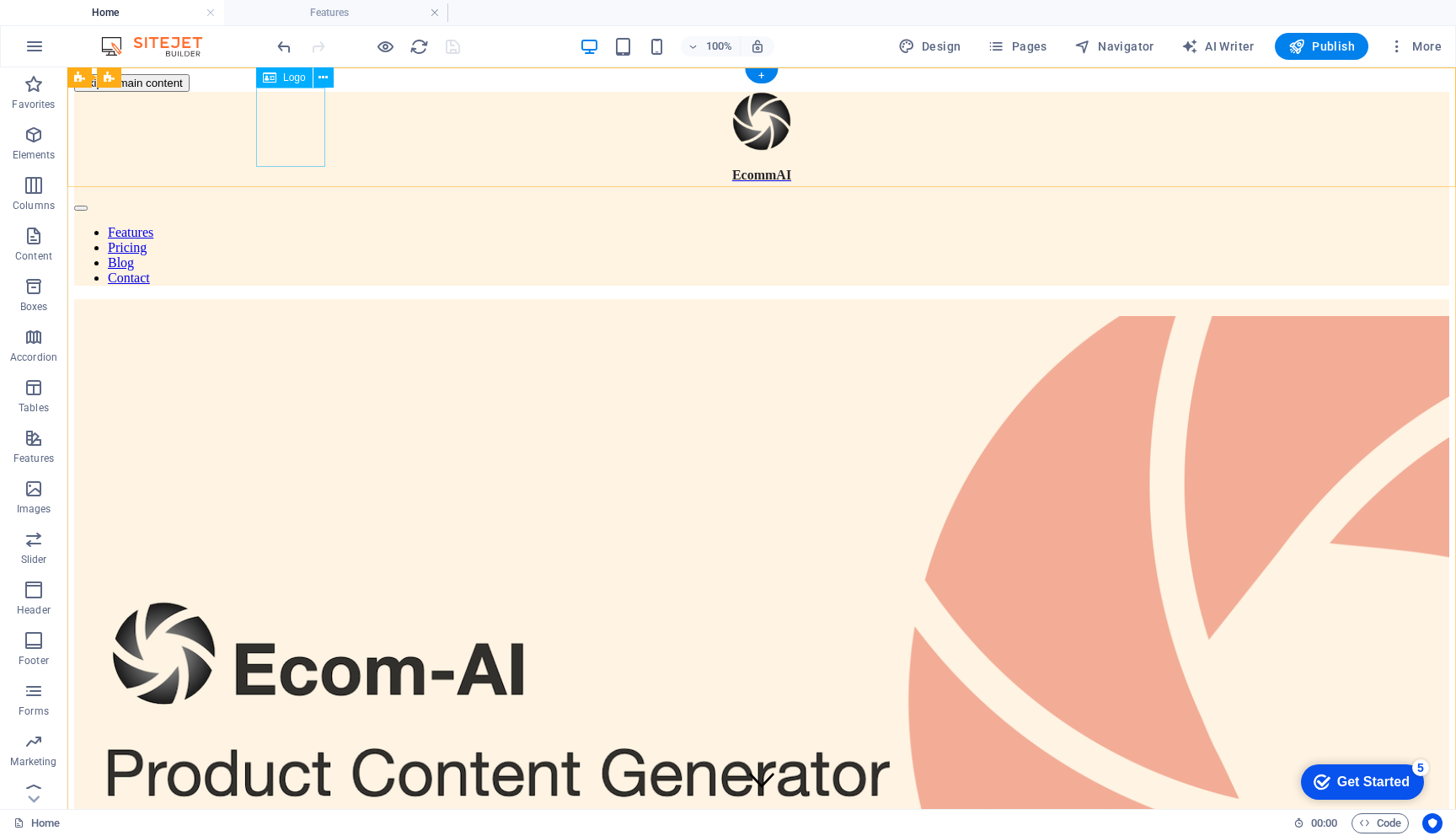
click at [295, 128] on div "EcommAI" at bounding box center [762, 138] width 1376 height 91
select select "px"
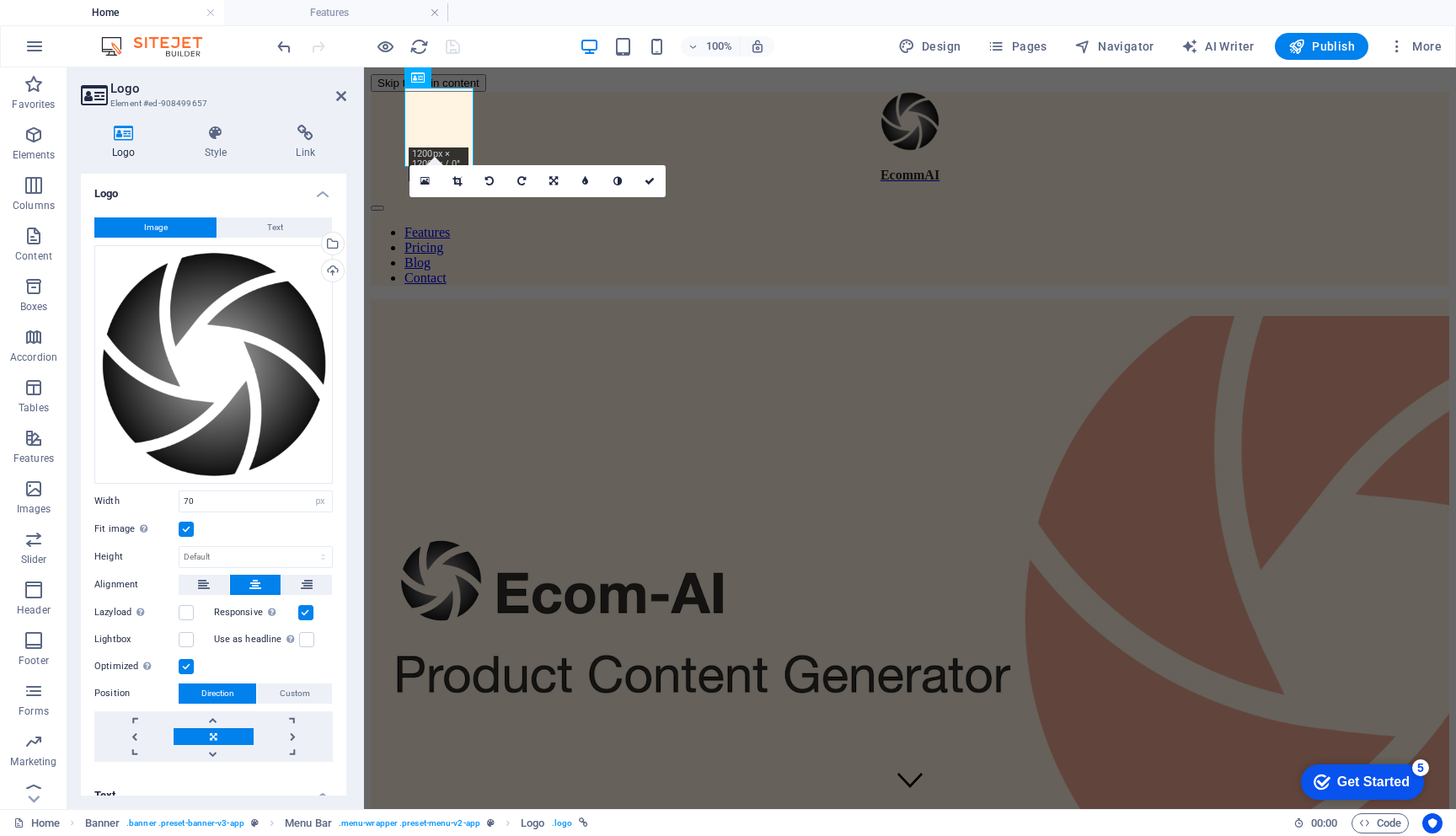
scroll to position [174, 0]
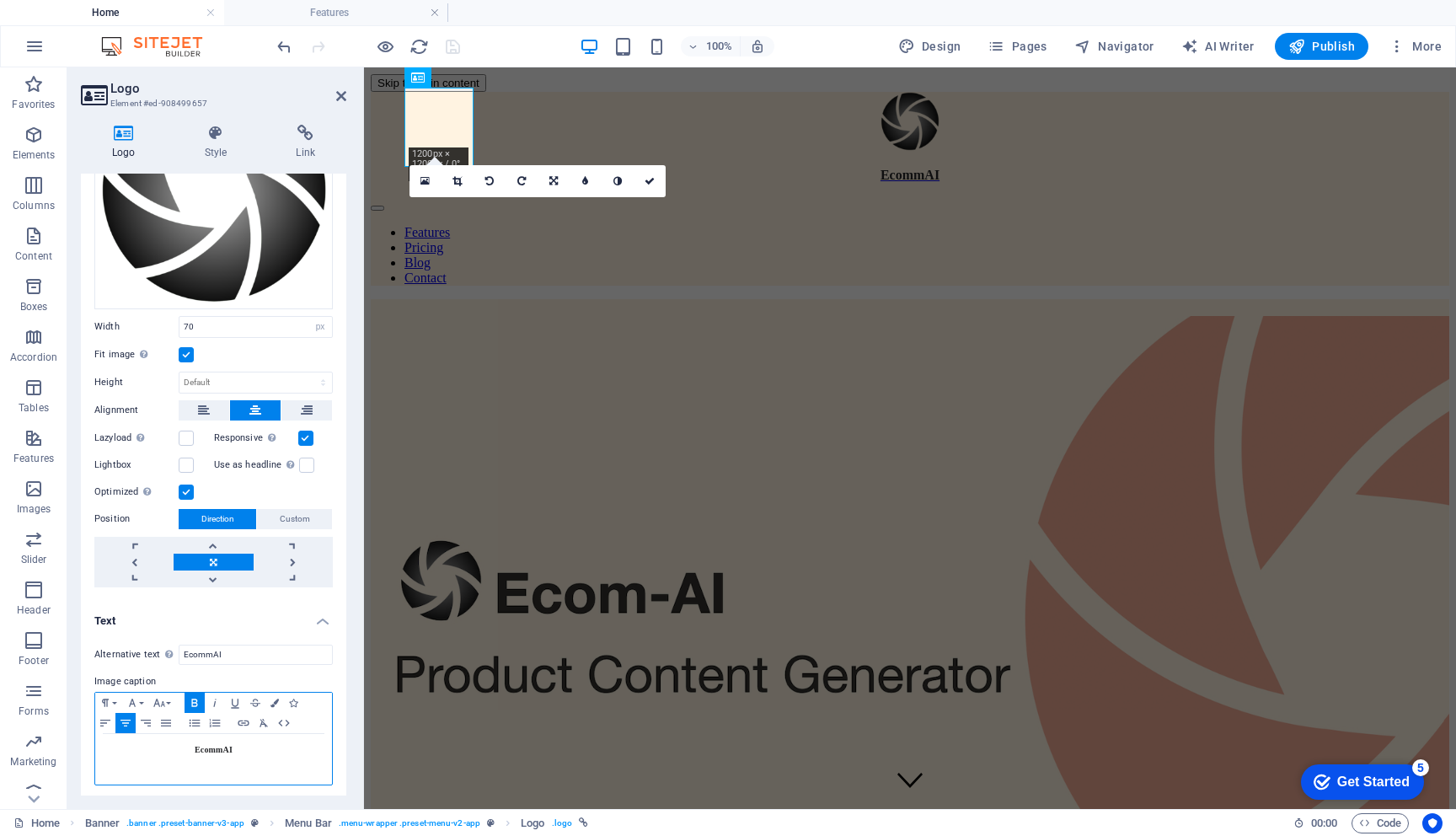
click at [240, 746] on p "EcommAI" at bounding box center [213, 750] width 220 height 15
click at [220, 750] on span "ecomm.ai" at bounding box center [213, 749] width 23 height 9
click at [139, 696] on icon "button" at bounding box center [132, 703] width 21 height 13
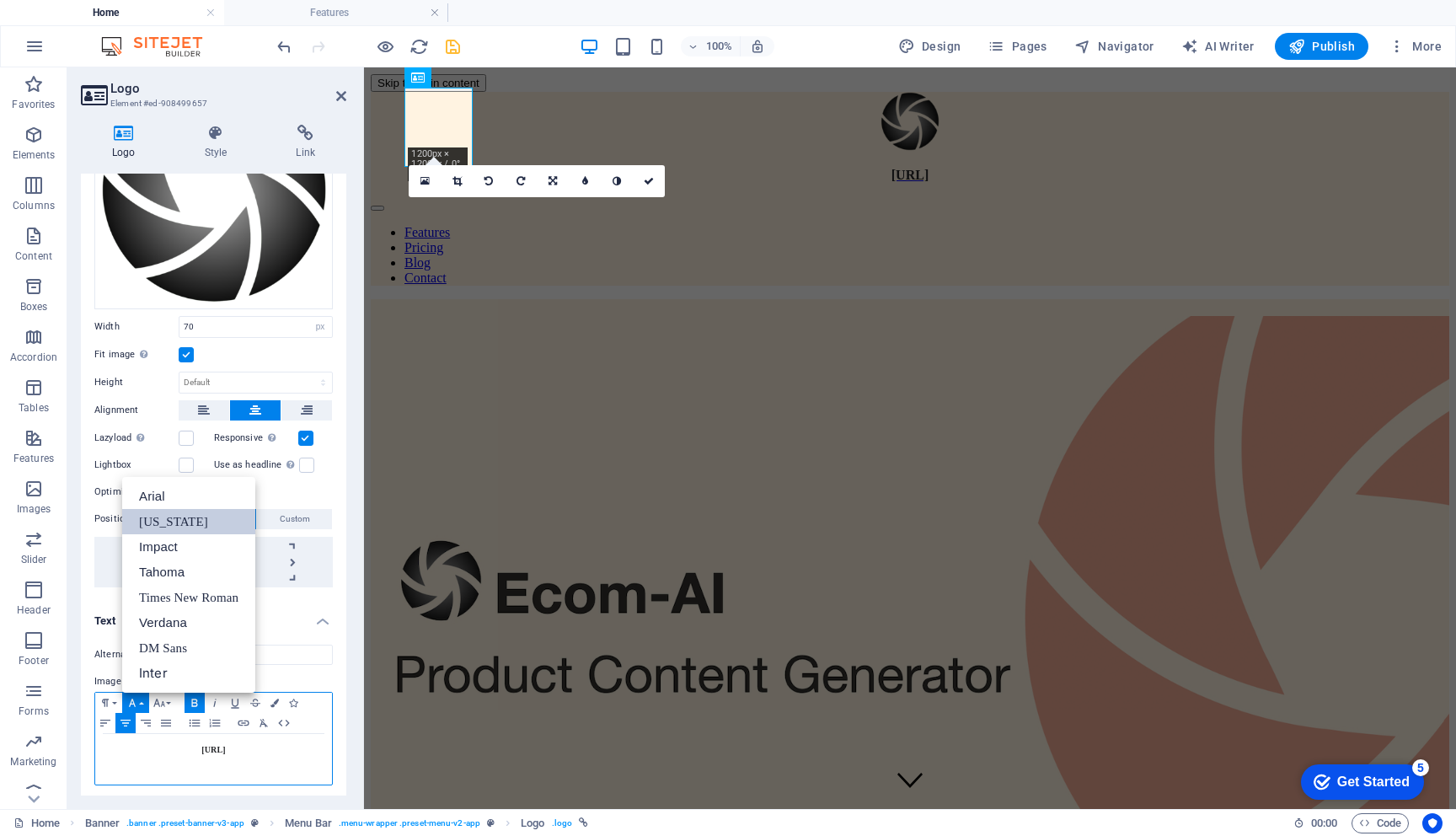
scroll to position [0, 0]
click at [169, 669] on link "Inter" at bounding box center [188, 673] width 133 height 25
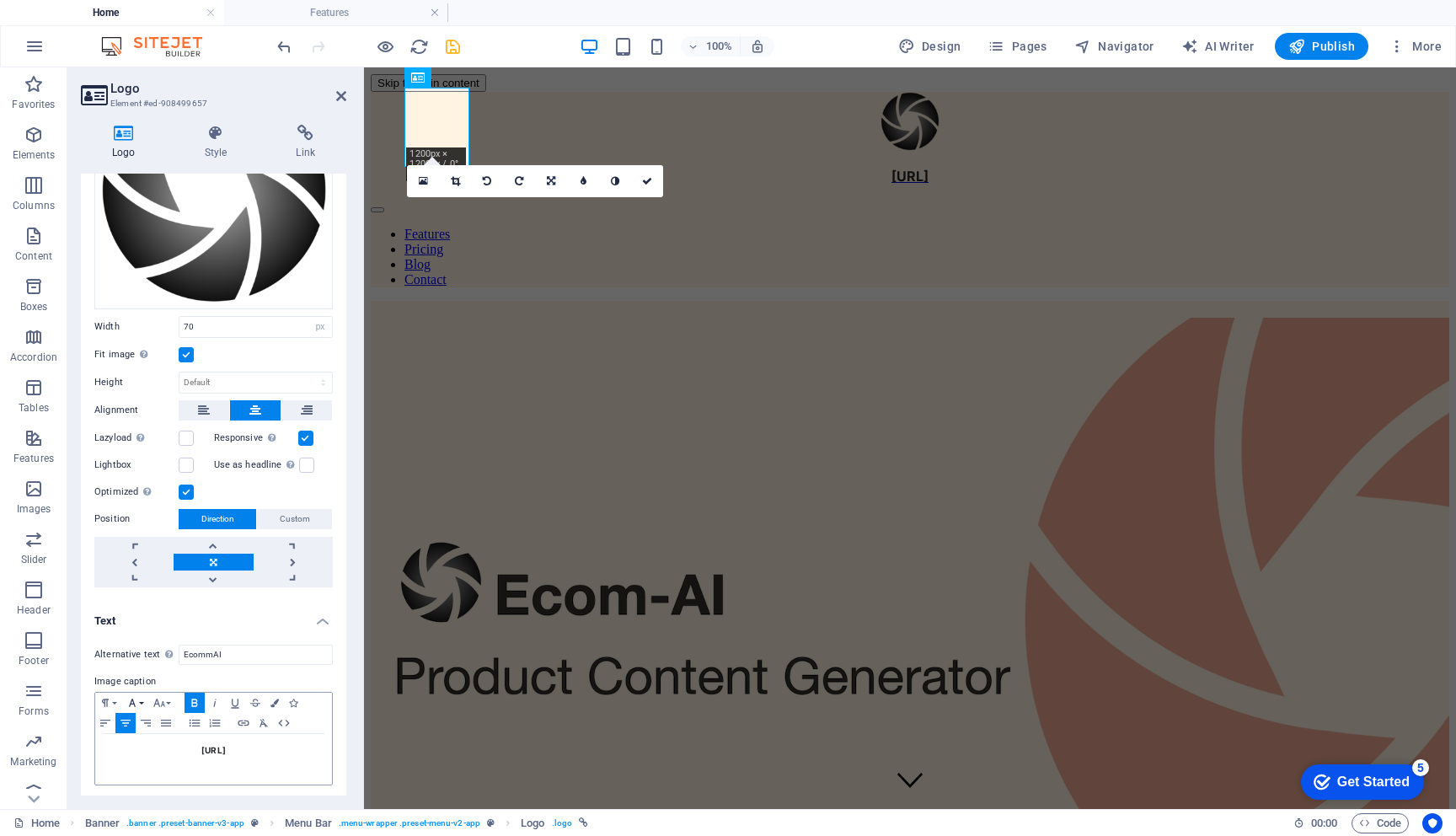
click at [144, 699] on button "Font Family" at bounding box center [135, 703] width 27 height 21
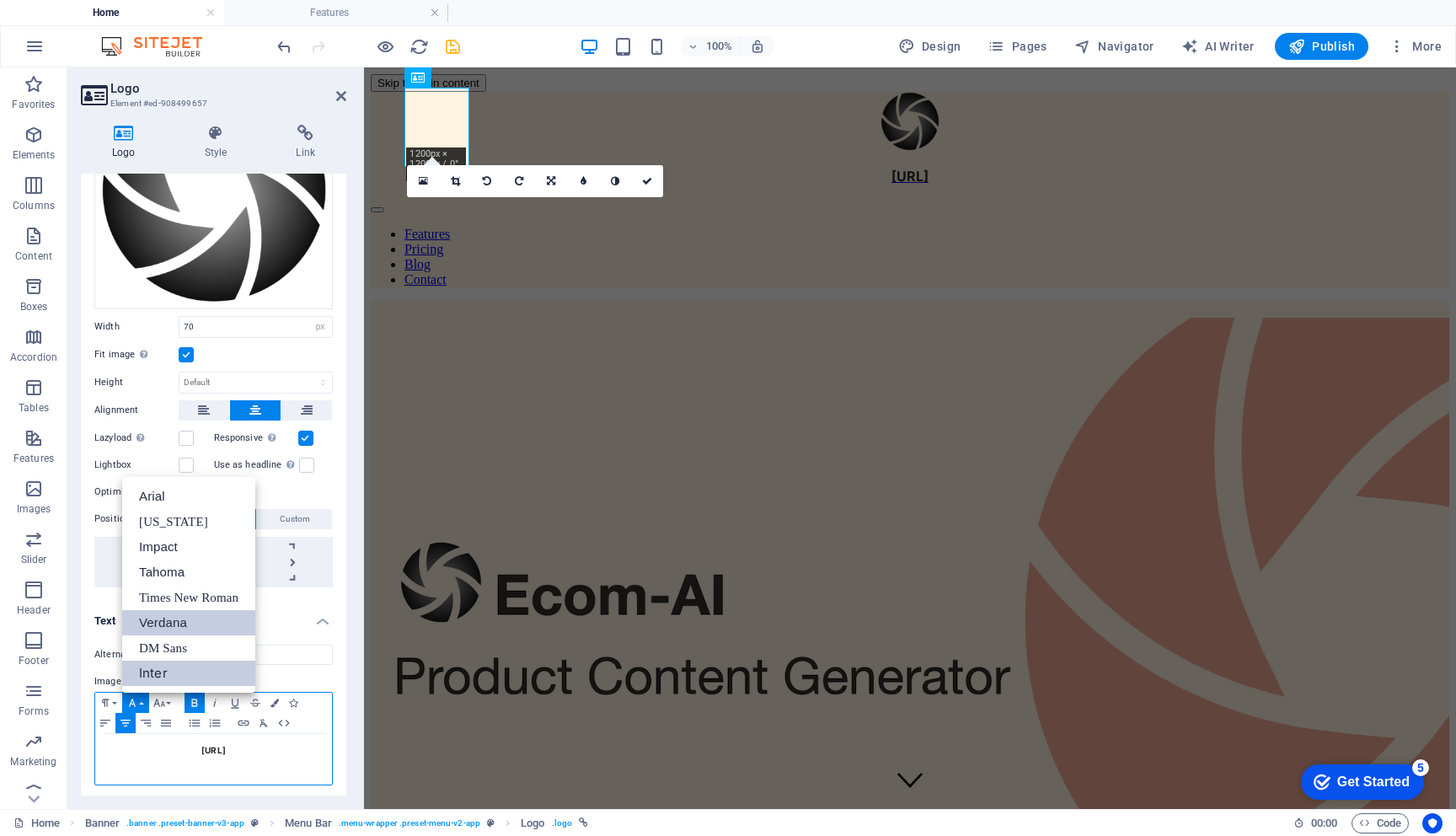
click at [169, 620] on link "Verdana" at bounding box center [188, 623] width 133 height 25
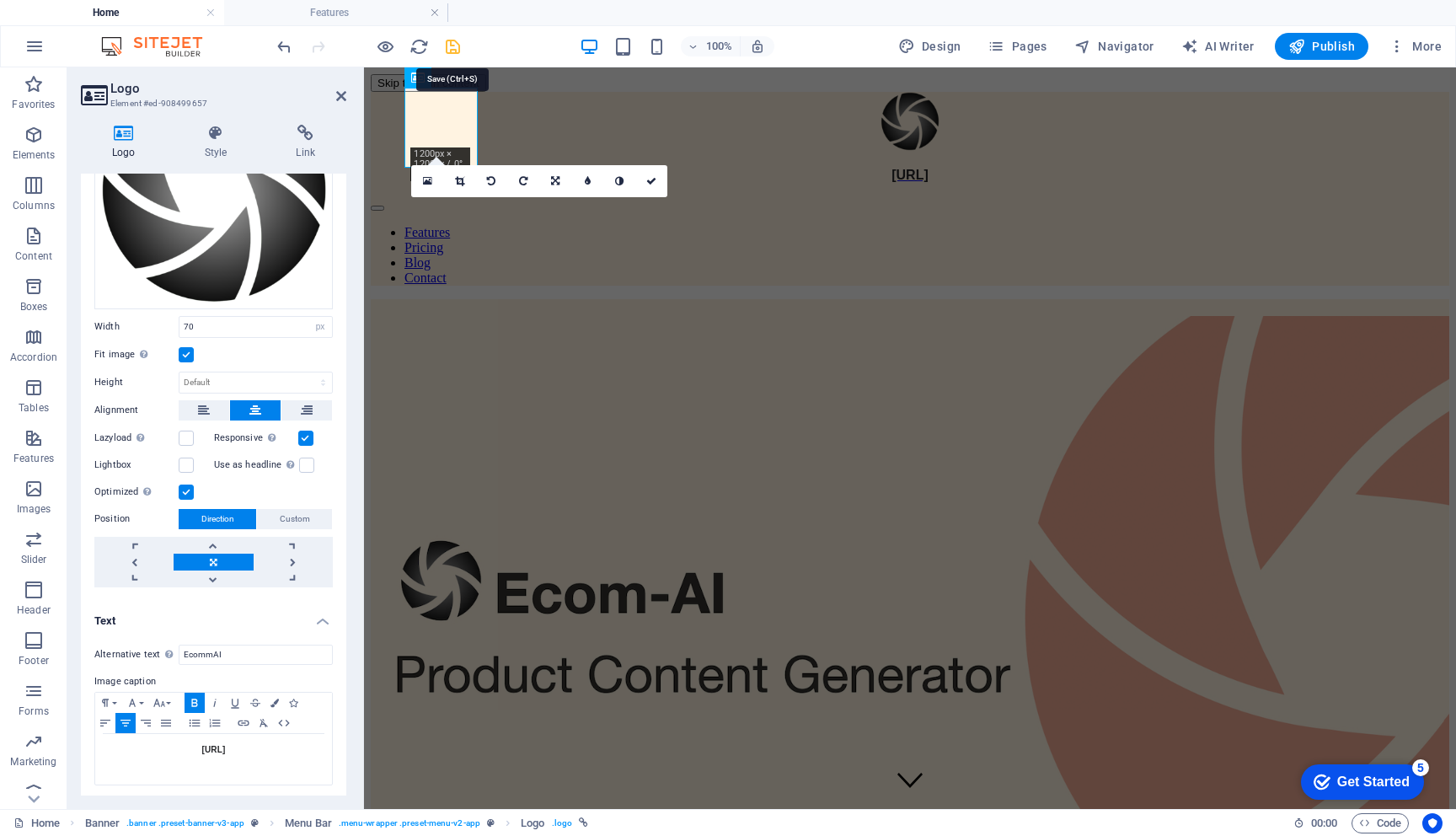
click at [452, 44] on icon "save" at bounding box center [453, 47] width 20 height 20
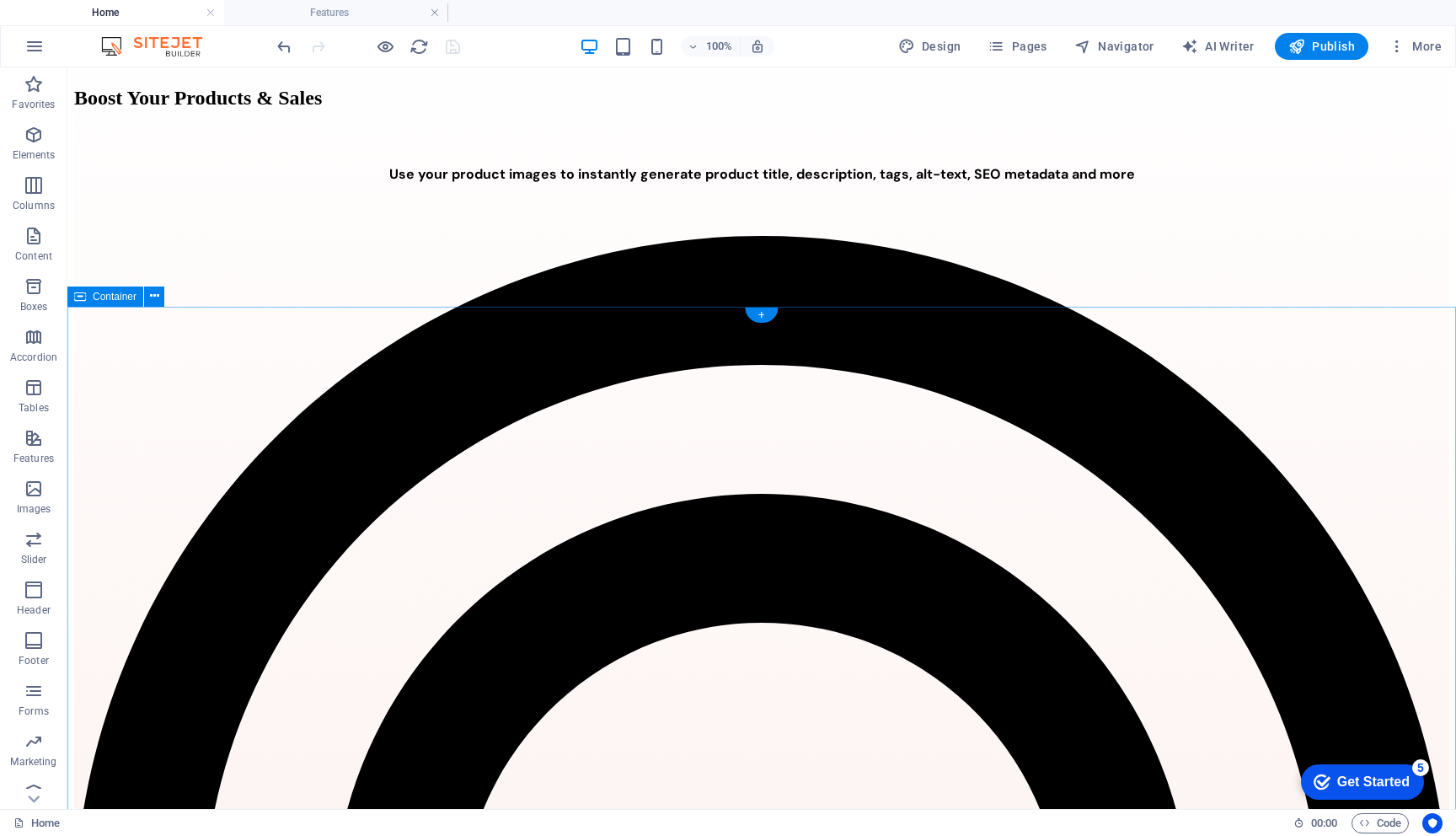
scroll to position [1144, 0]
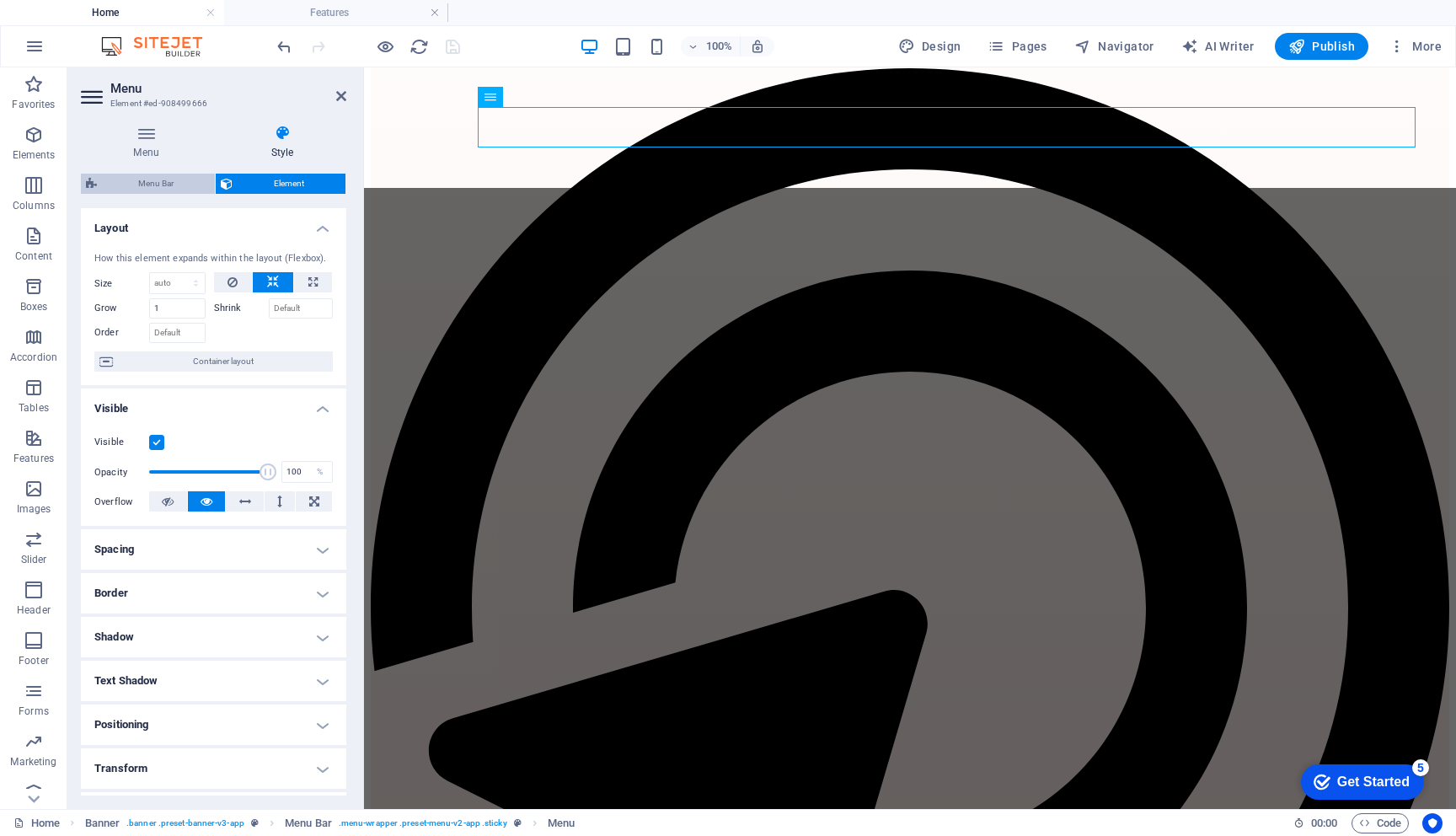
click at [171, 185] on span "Menu Bar" at bounding box center [156, 184] width 108 height 21
select select "rem"
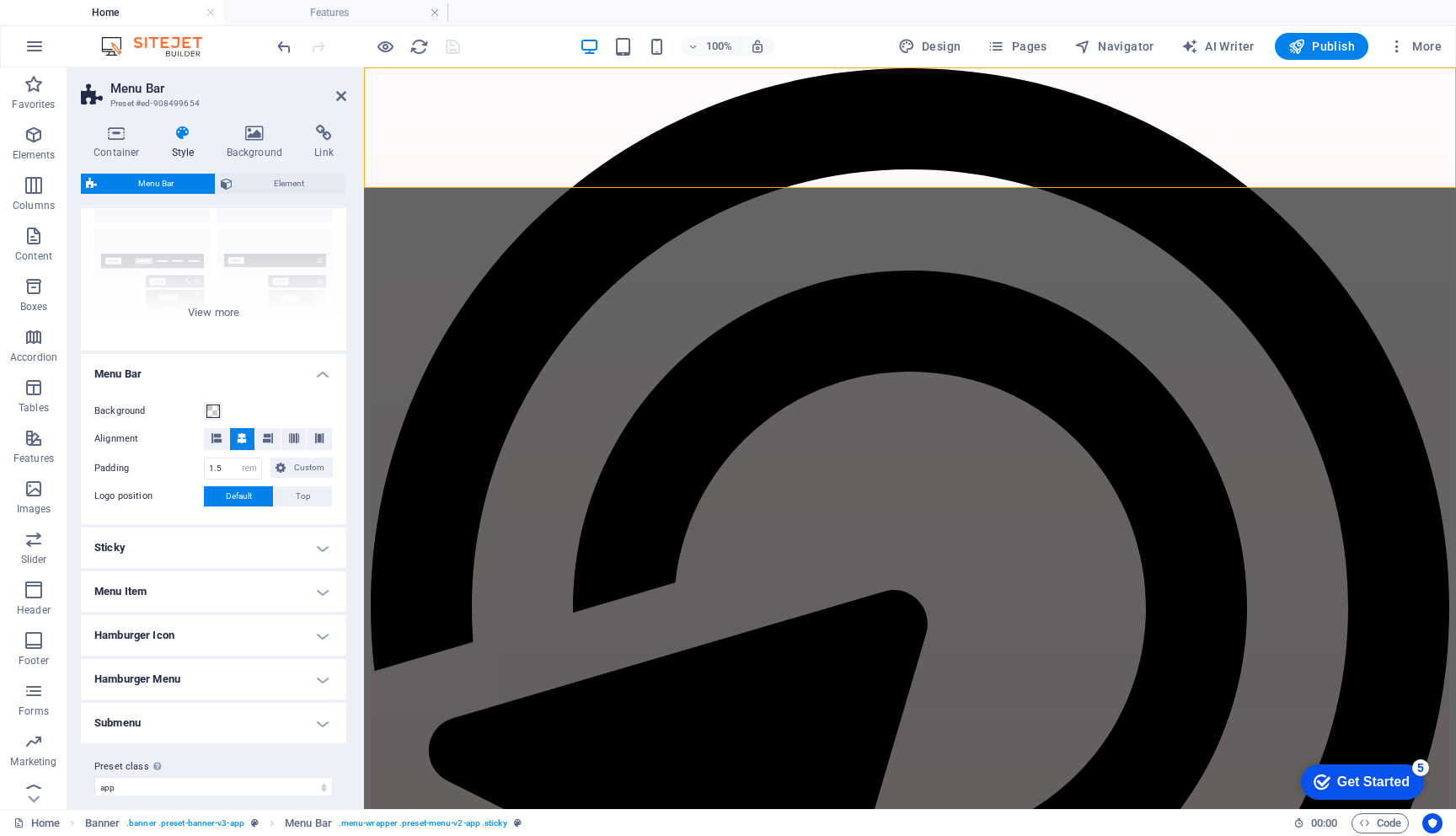
scroll to position [155, 0]
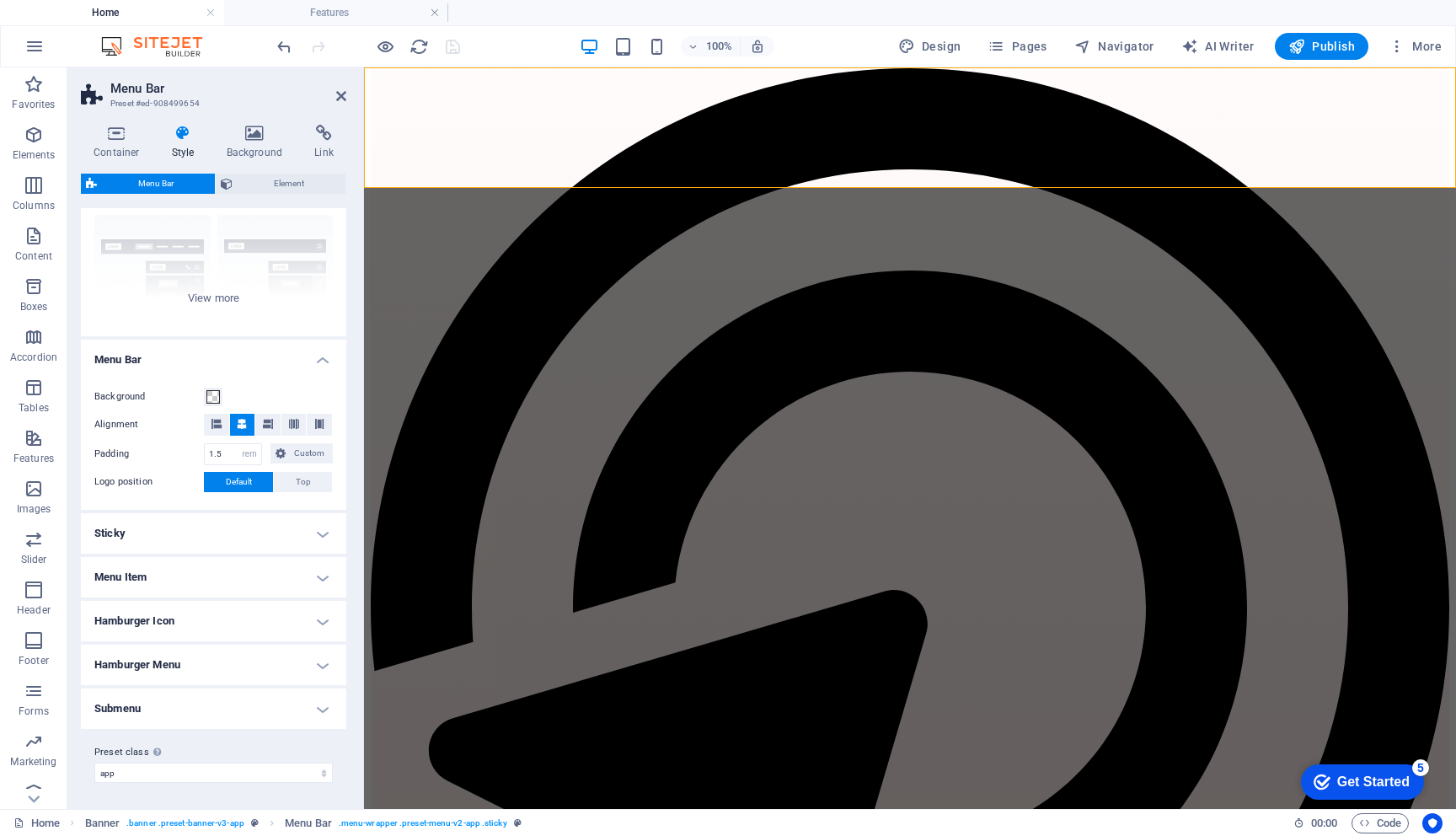
click at [212, 578] on h4 "Menu Item" at bounding box center [213, 577] width 266 height 40
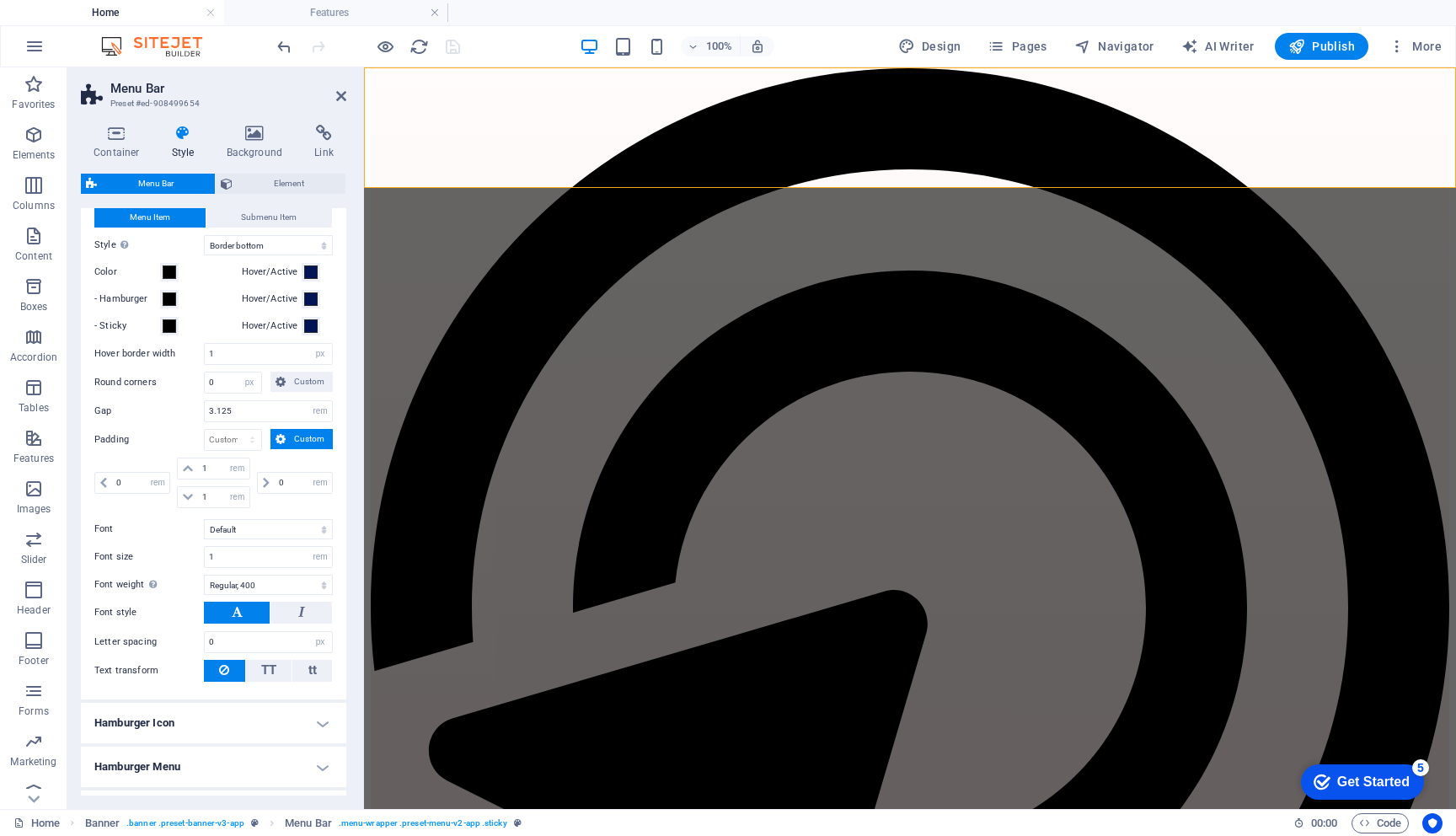
scroll to position [555, 0]
click at [228, 530] on select "Default Headlines" at bounding box center [268, 526] width 129 height 21
click at [204, 515] on select "Default Headlines" at bounding box center [268, 526] width 129 height 21
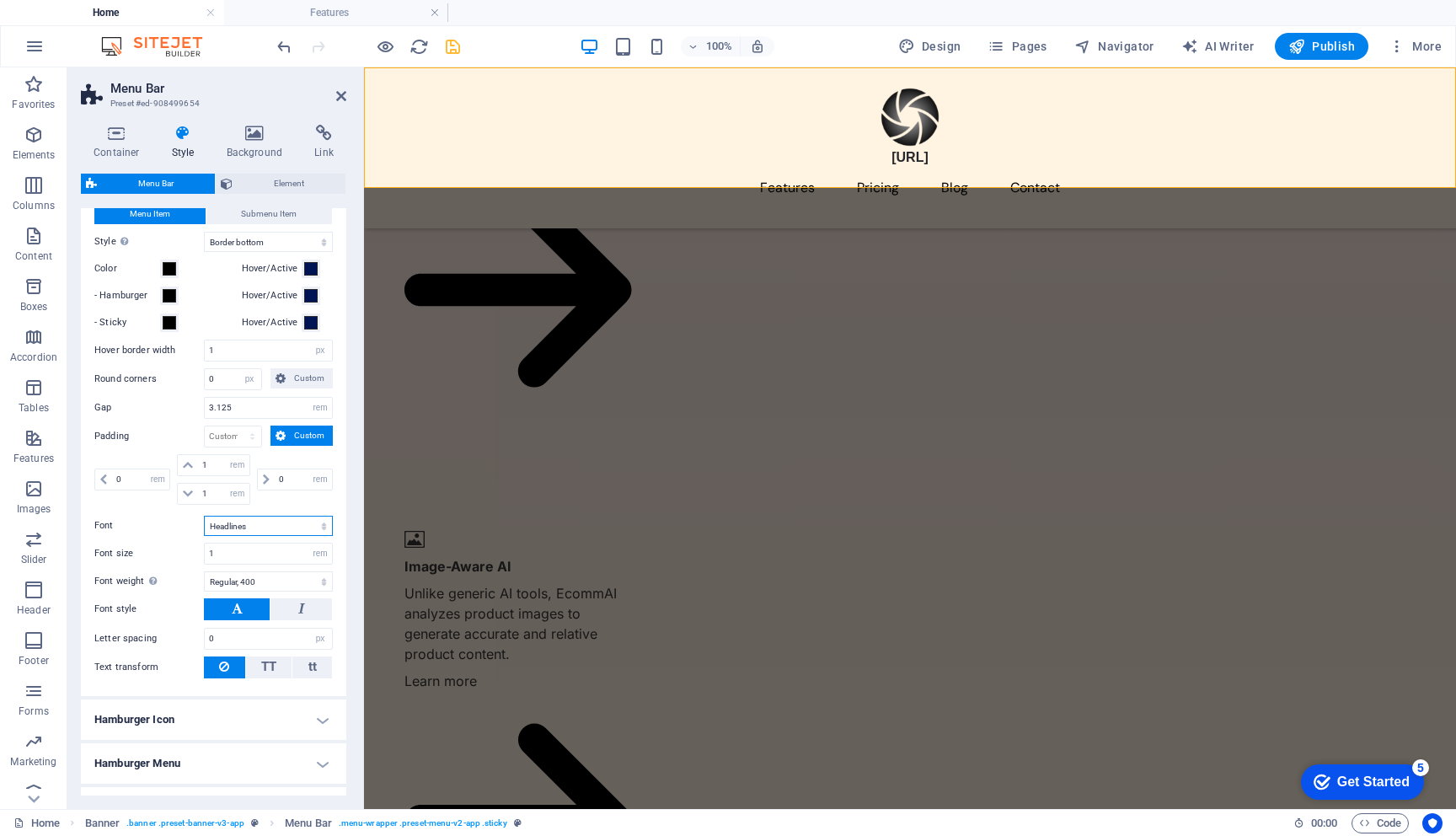
click at [235, 526] on select "Default Headlines" at bounding box center [268, 526] width 129 height 21
select select "link-default-font"
click at [204, 515] on select "Default Headlines" at bounding box center [268, 526] width 129 height 21
drag, startPoint x: 225, startPoint y: 554, endPoint x: 172, endPoint y: 545, distance: 53.8
click at [172, 545] on div "Font size 1 px rem % vh vw" at bounding box center [213, 554] width 239 height 22
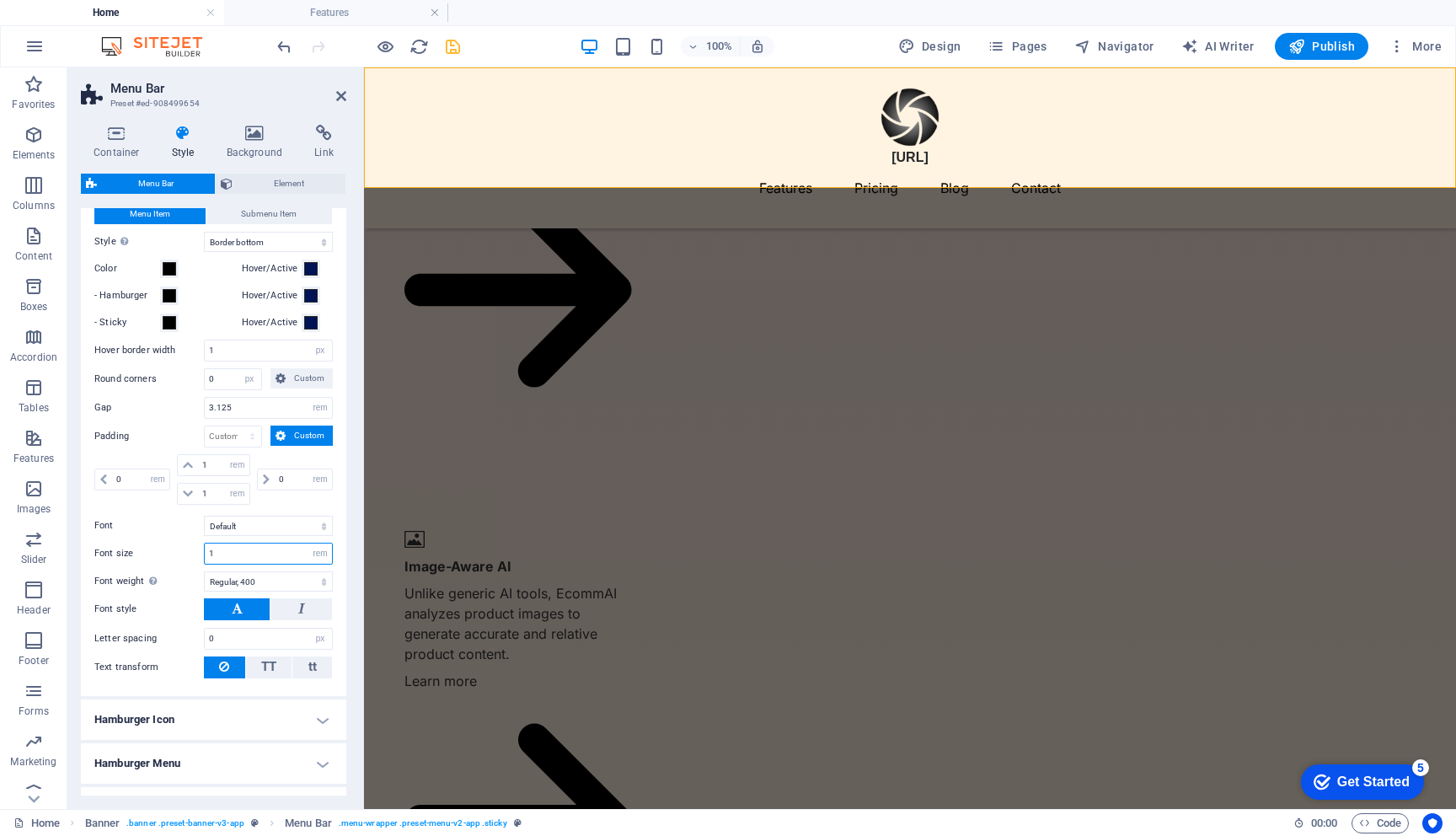
type input "2"
type input "1"
type input "1.5"
type input "1.2"
click at [264, 665] on span "TT" at bounding box center [268, 666] width 15 height 15
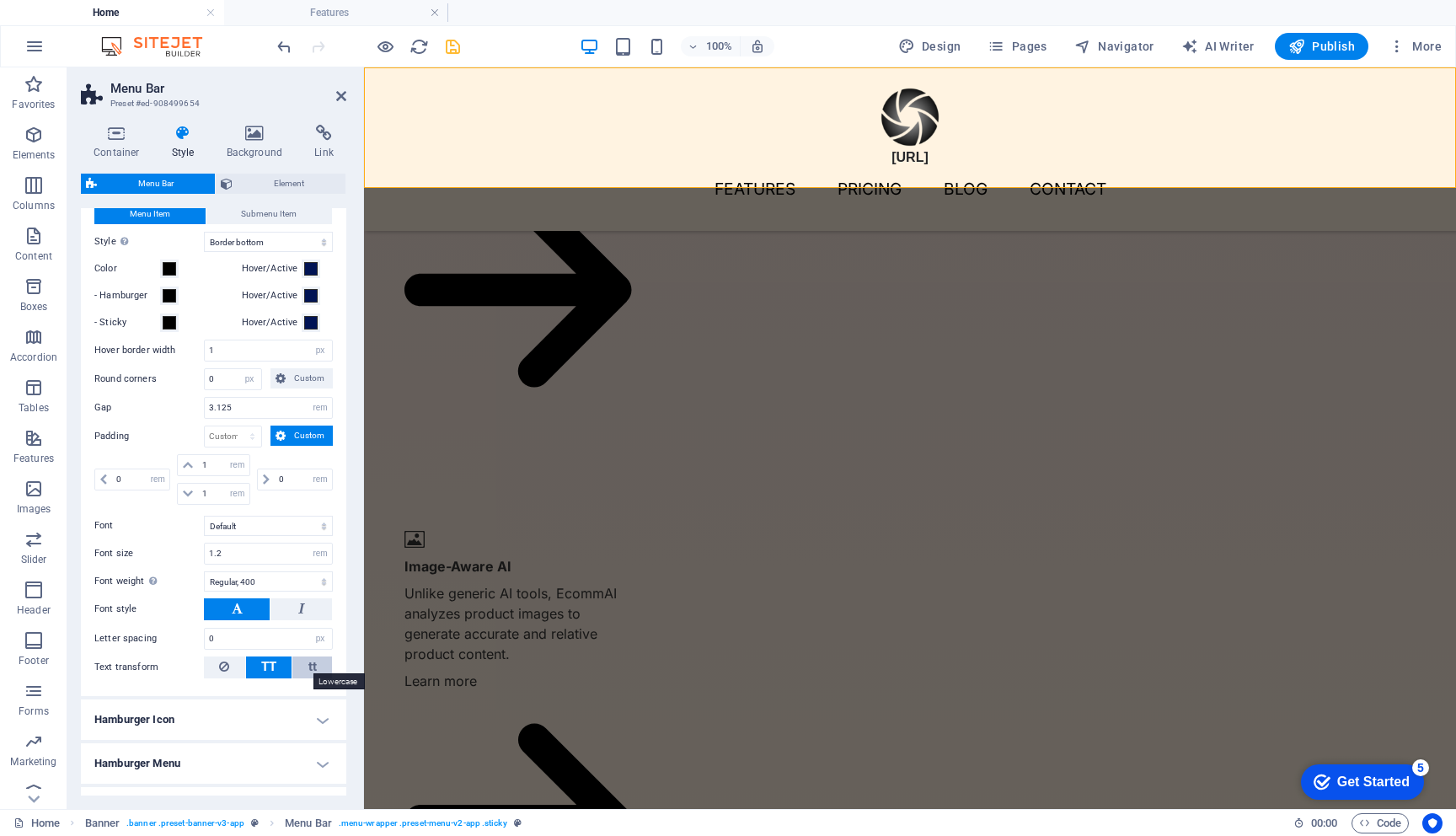
click at [309, 671] on span "tt" at bounding box center [312, 666] width 8 height 15
click at [221, 664] on icon at bounding box center [224, 666] width 10 height 21
click at [340, 89] on icon at bounding box center [341, 96] width 10 height 13
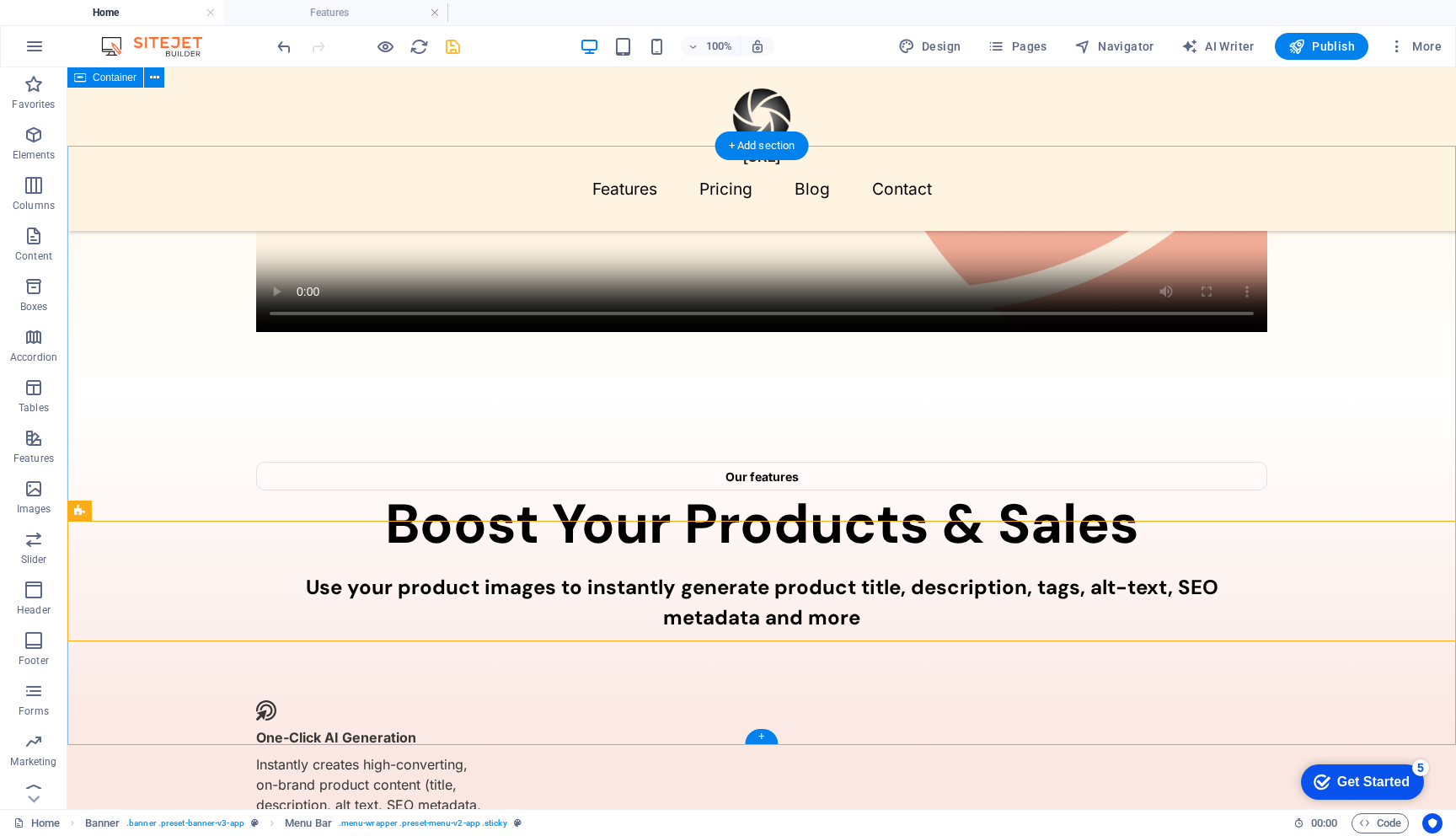
scroll to position [0, 0]
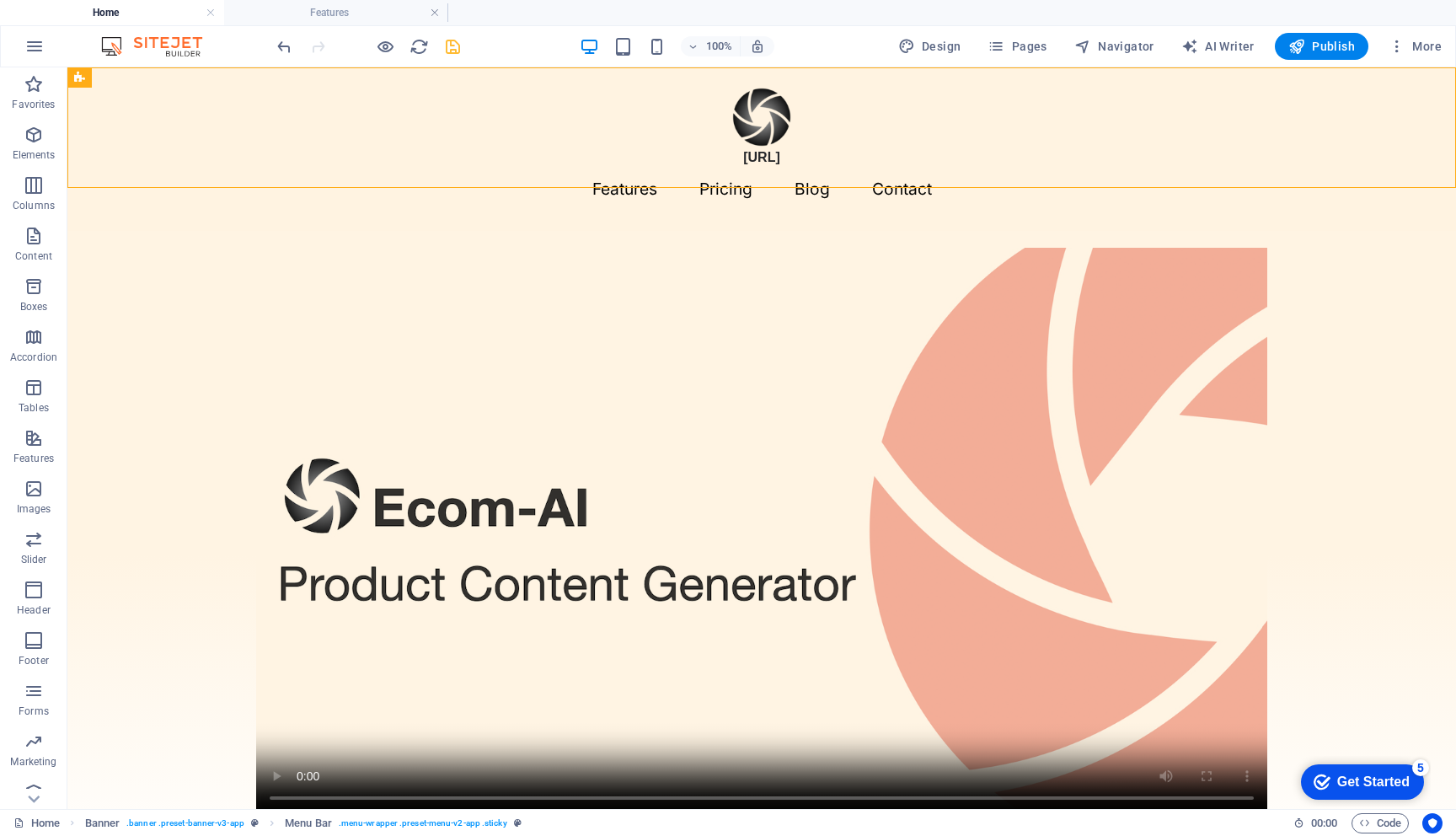
click at [452, 44] on icon "save" at bounding box center [453, 47] width 20 height 20
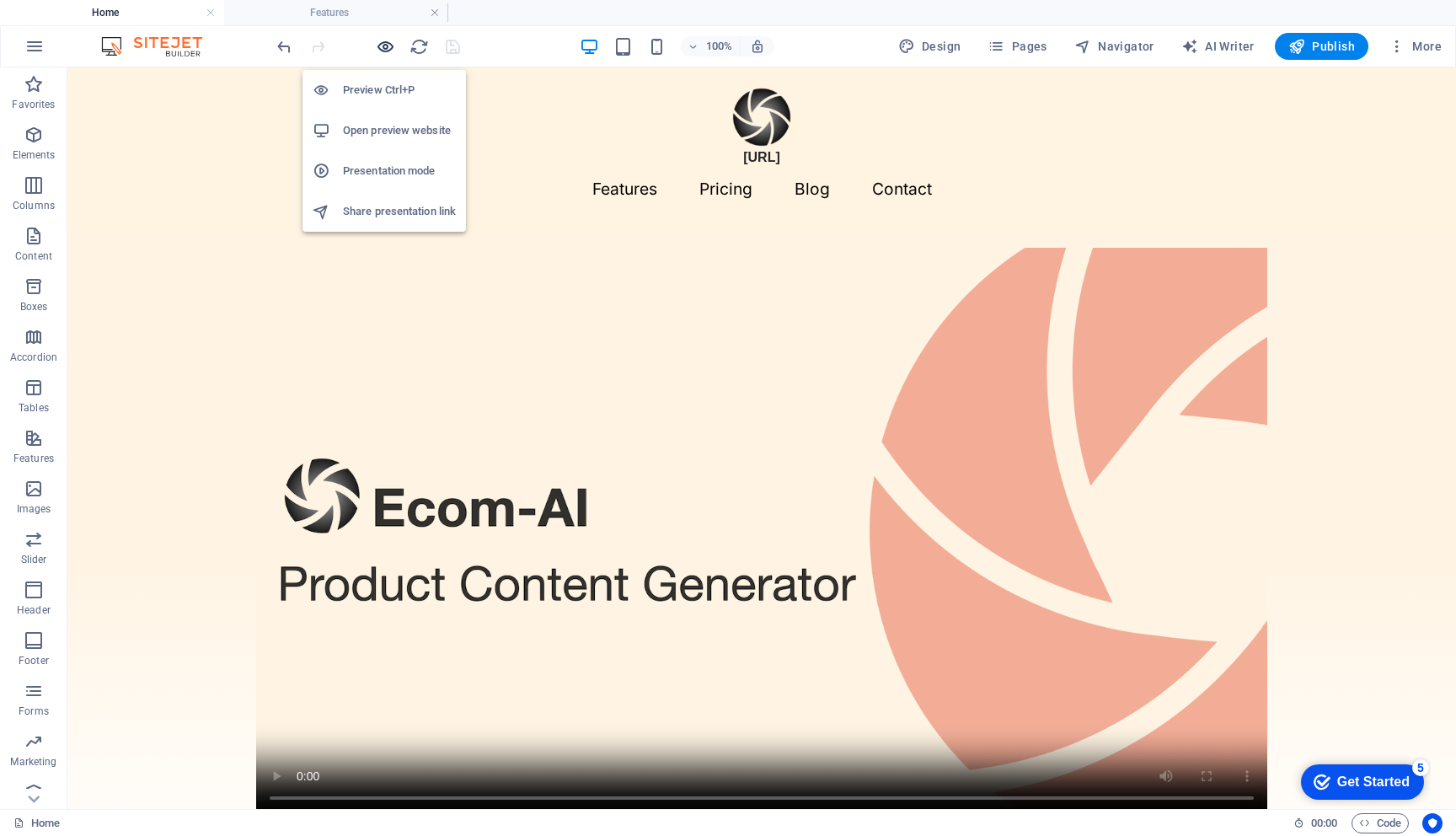
click at [382, 44] on icon "button" at bounding box center [385, 47] width 20 height 20
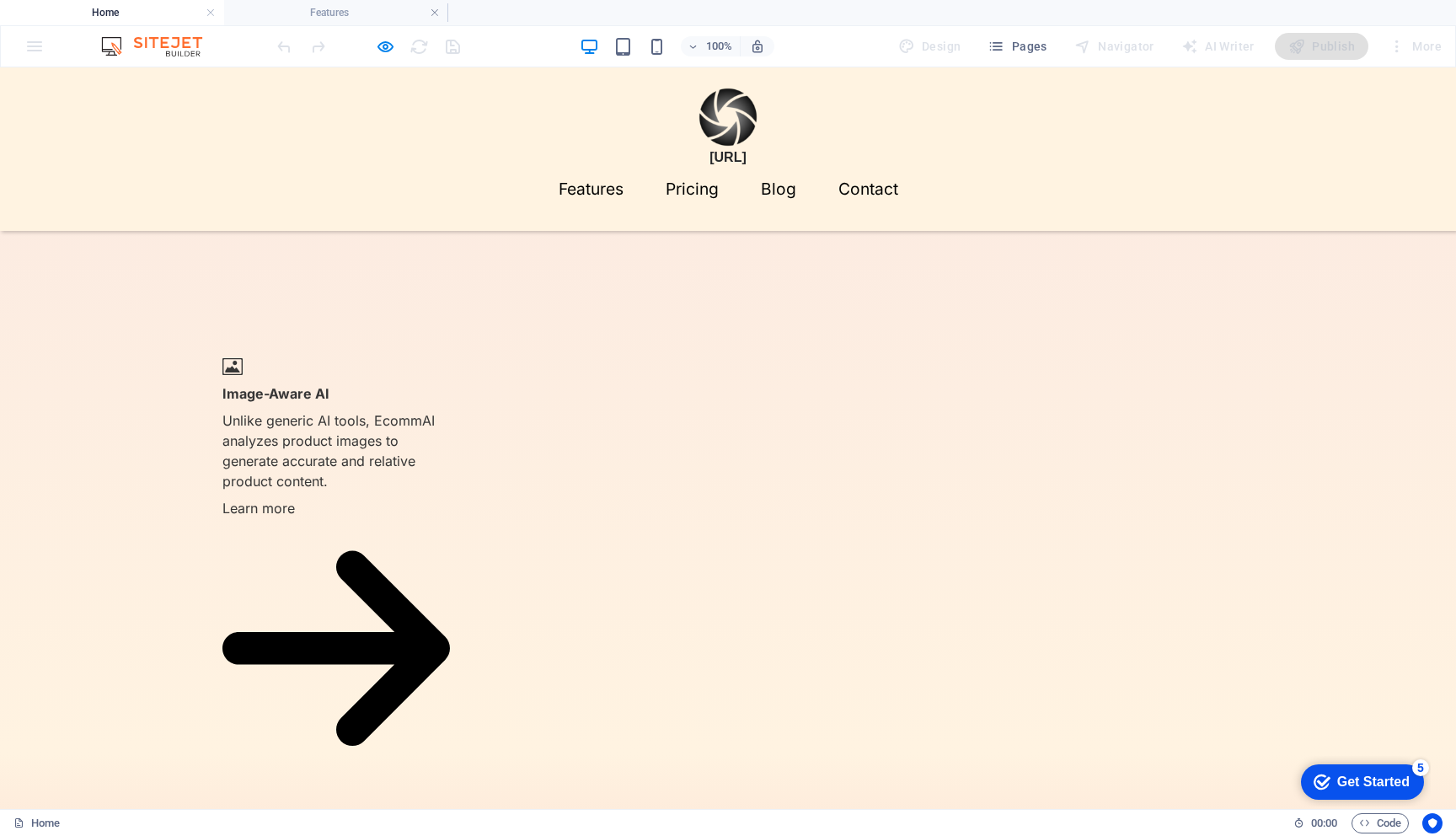
scroll to position [1298, 0]
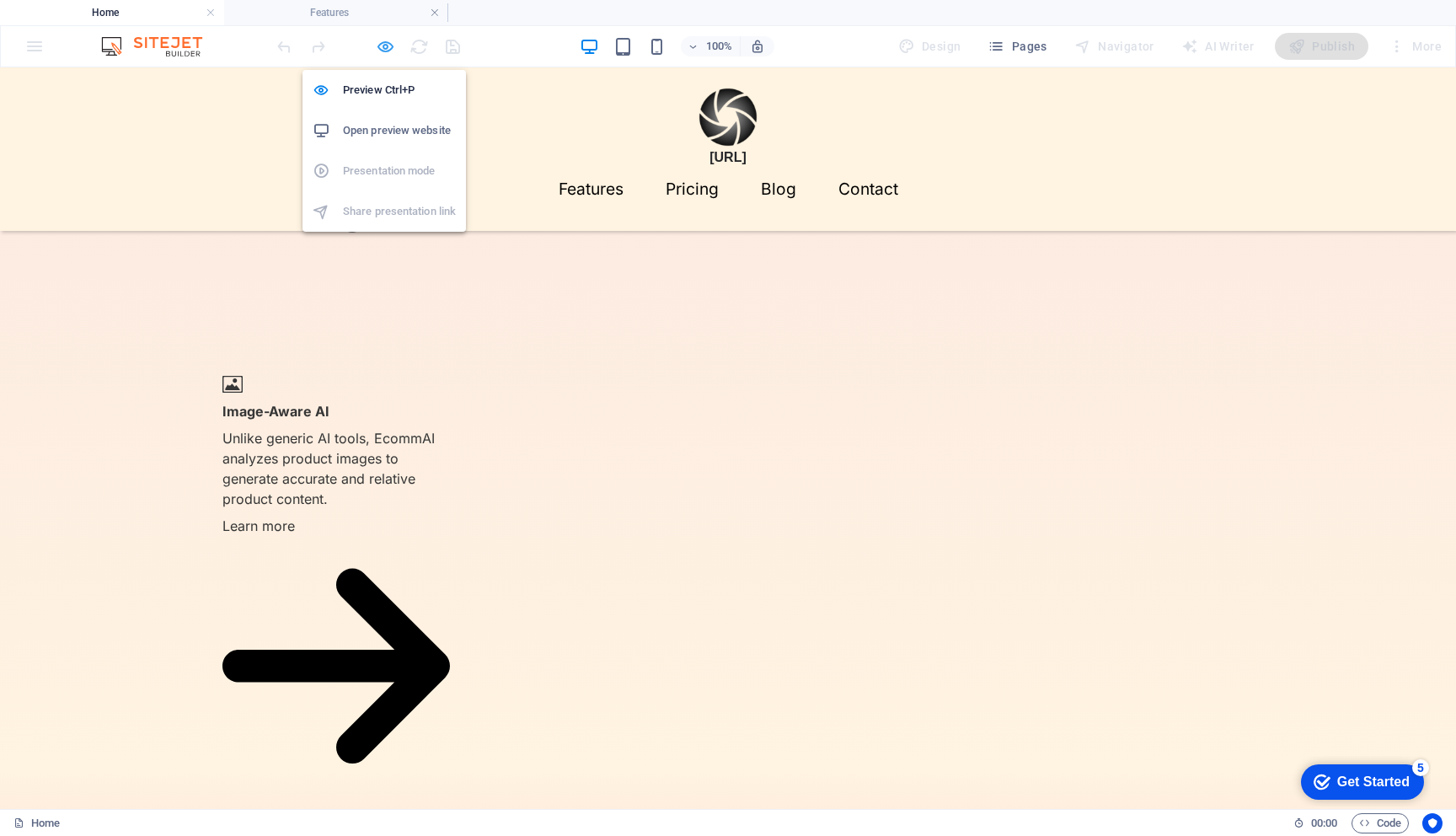
click at [386, 45] on icon "button" at bounding box center [385, 47] width 20 height 20
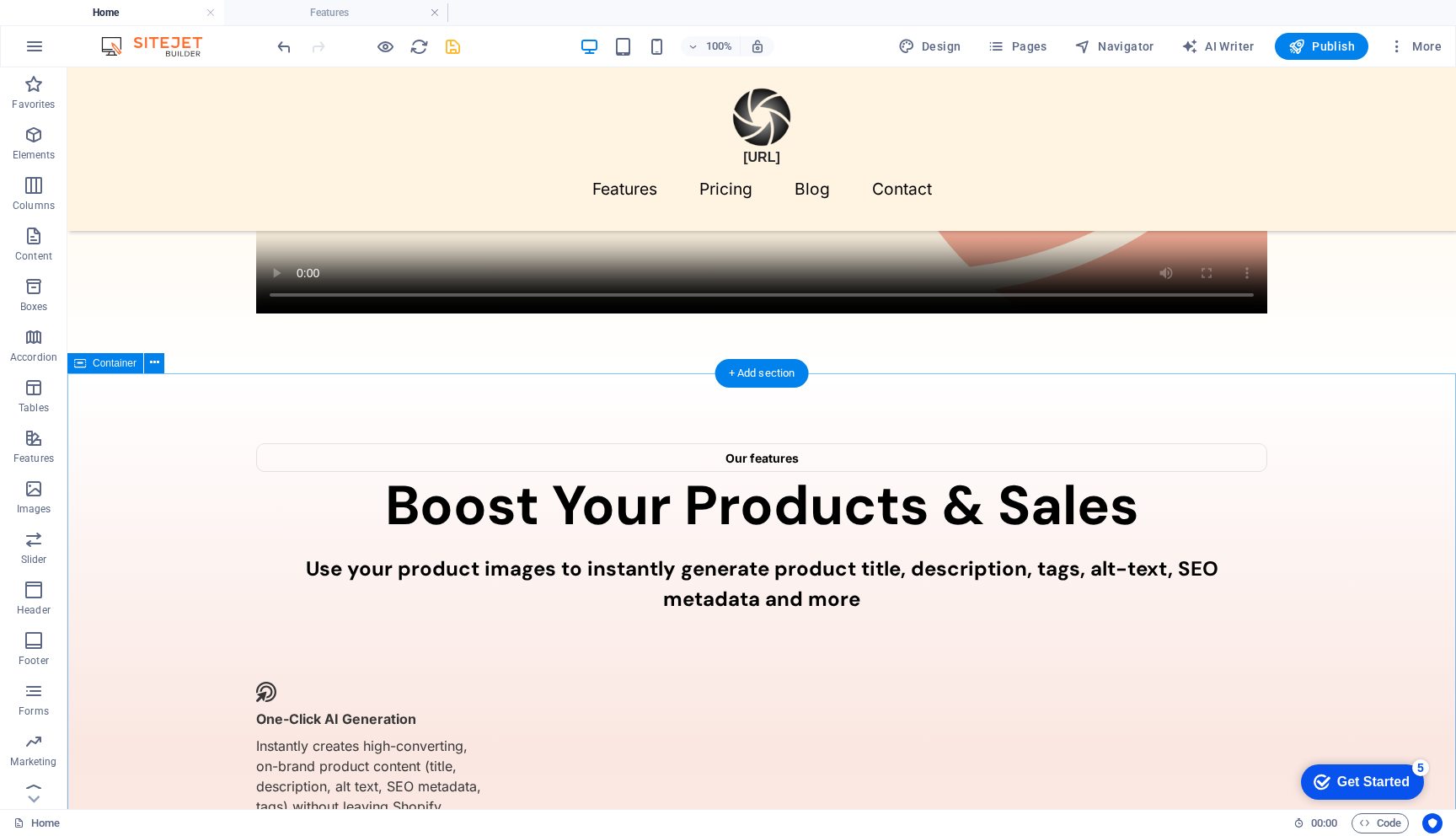
scroll to position [462, 0]
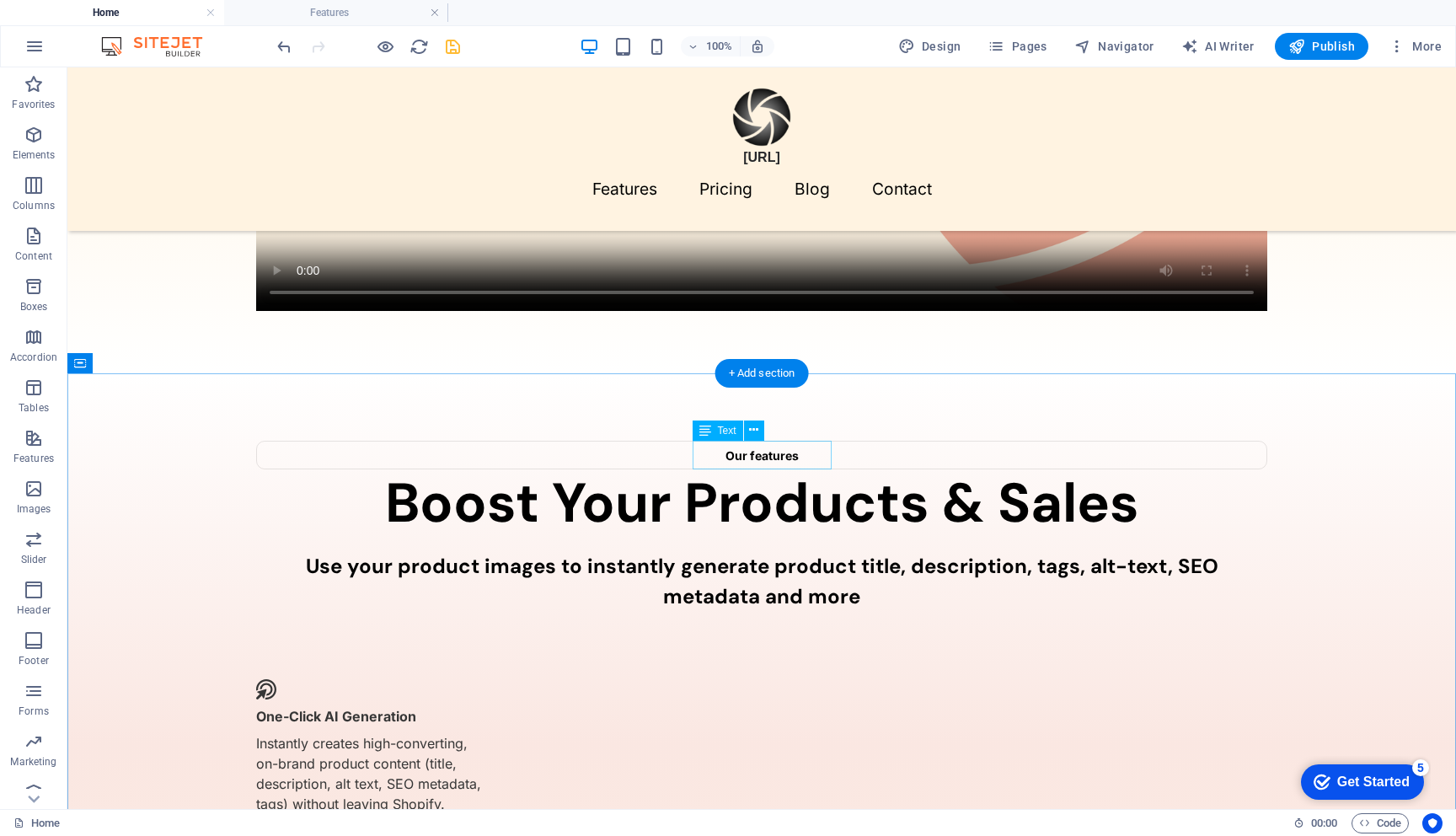
click at [751, 456] on div "Our features" at bounding box center [762, 455] width 1011 height 29
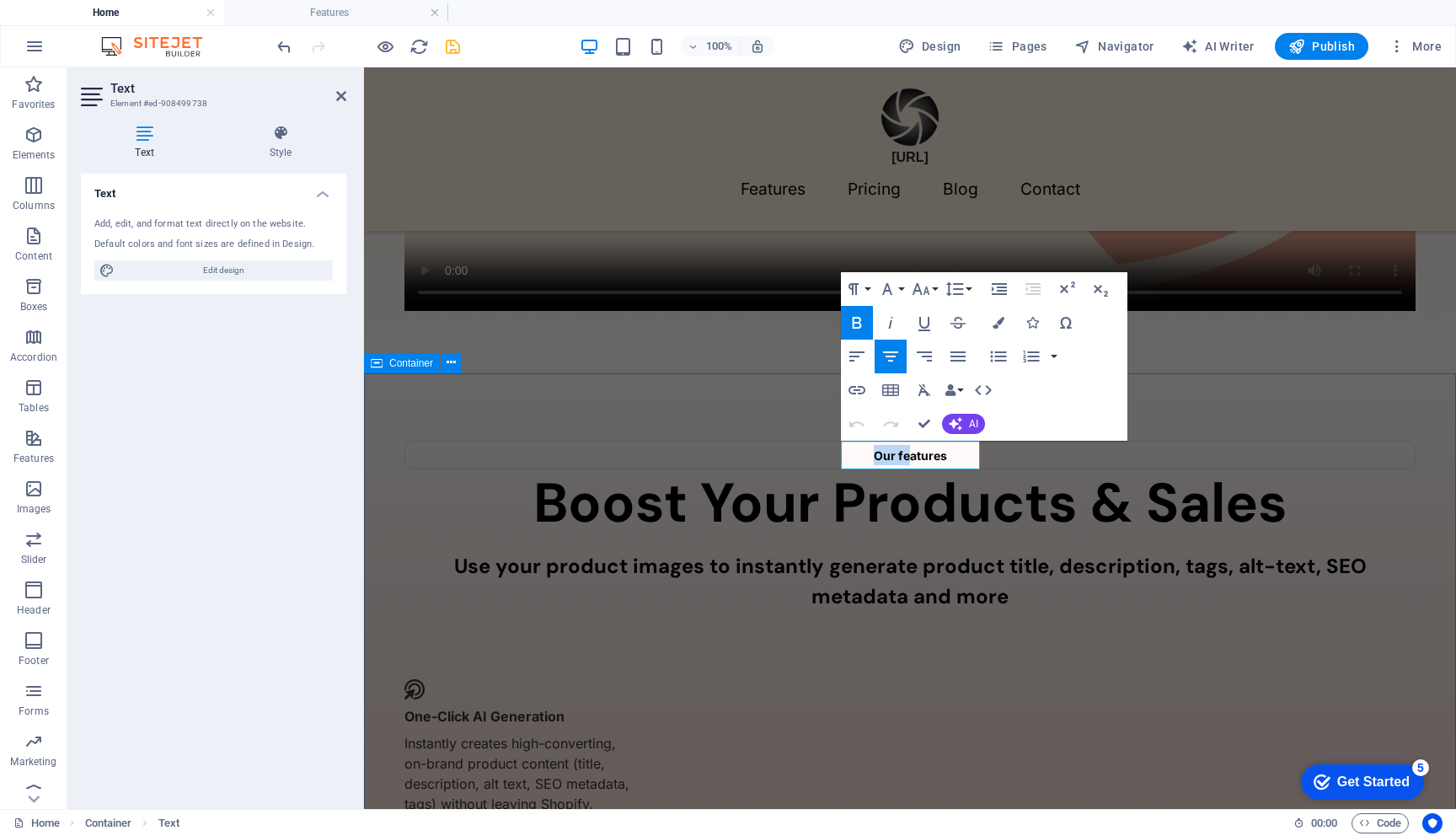
drag, startPoint x: 906, startPoint y: 458, endPoint x: 751, endPoint y: 428, distance: 157.9
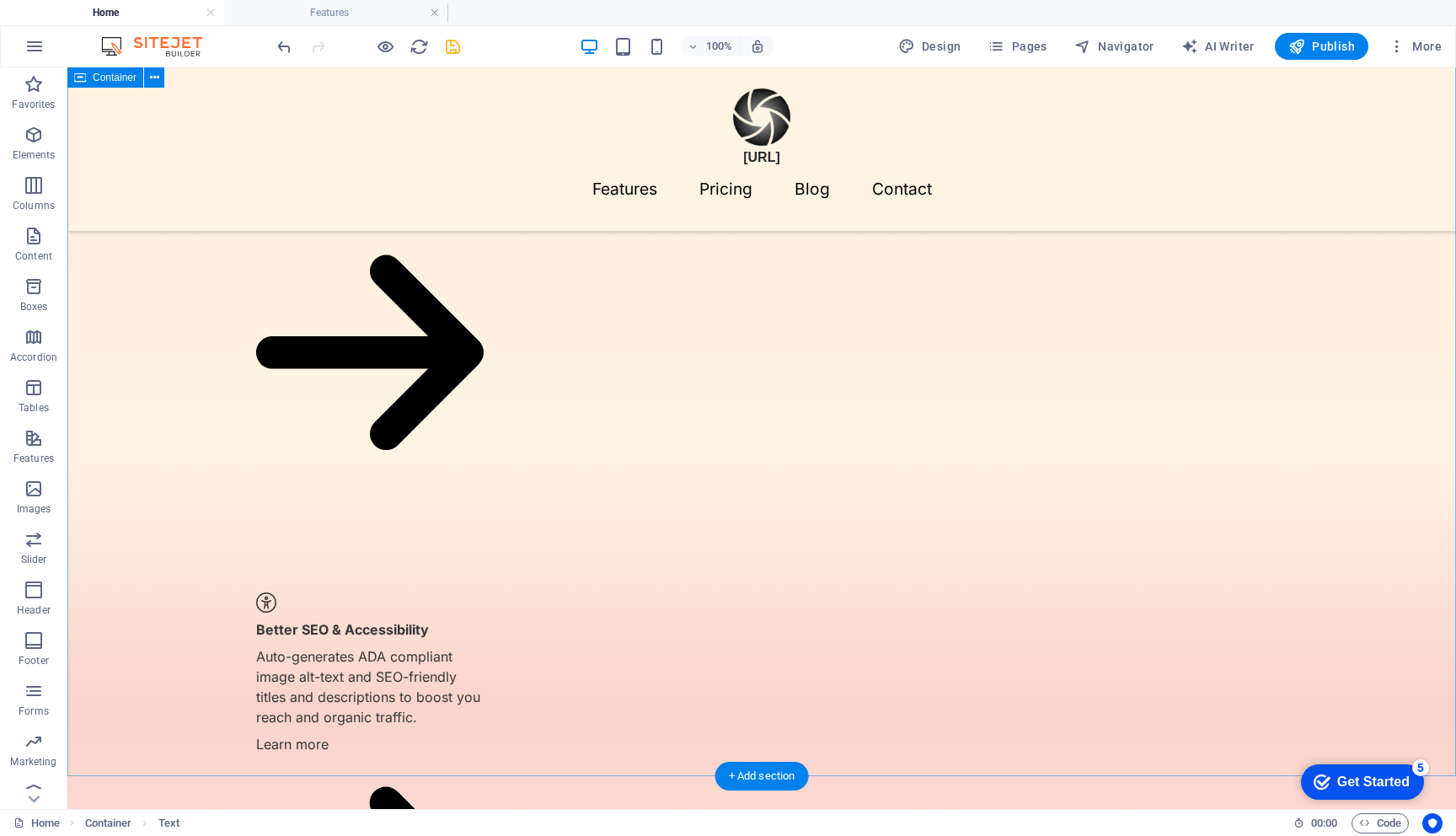
scroll to position [1582, 0]
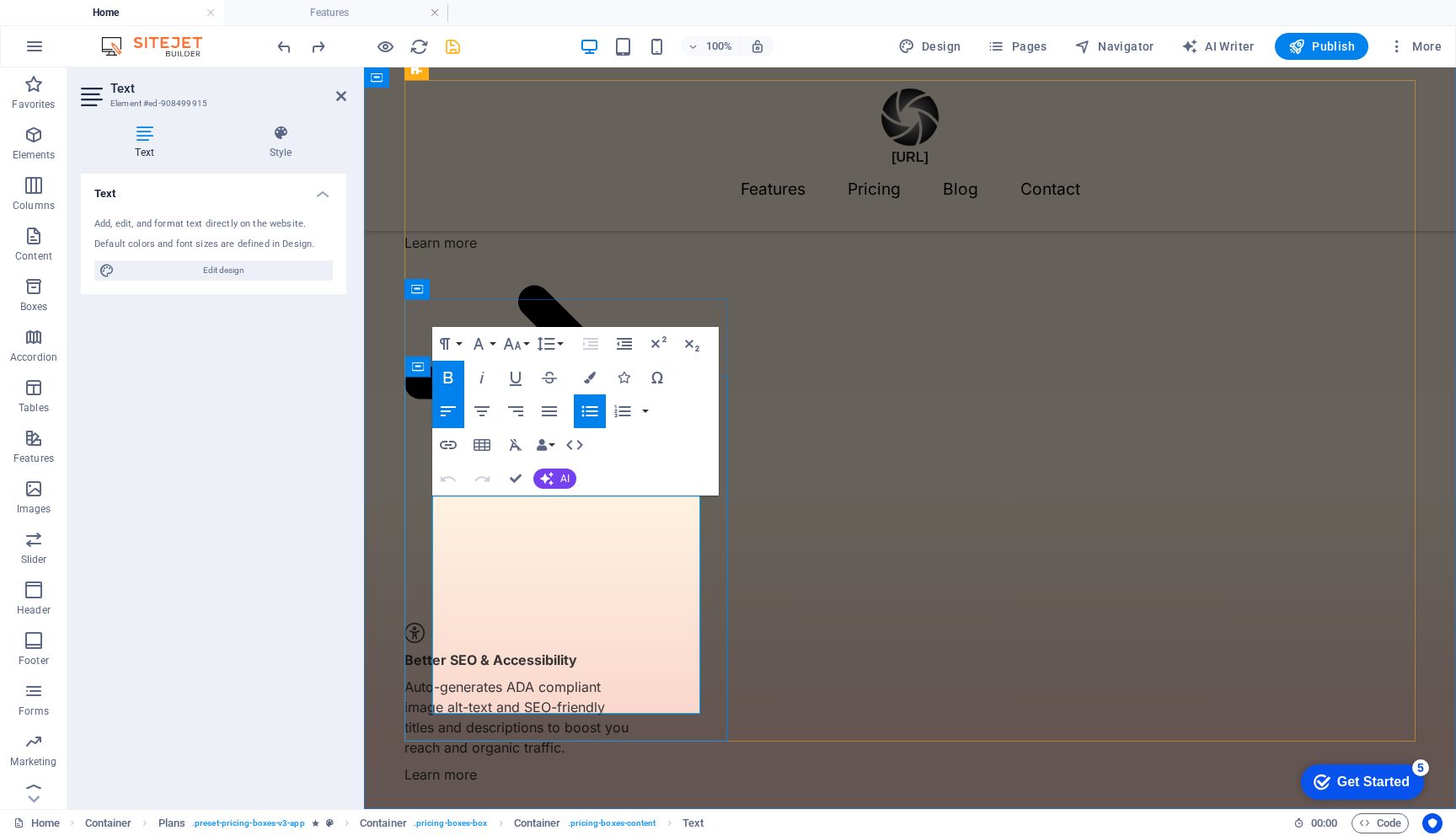
drag, startPoint x: 461, startPoint y: 517, endPoint x: 618, endPoint y: 531, distance: 157.6
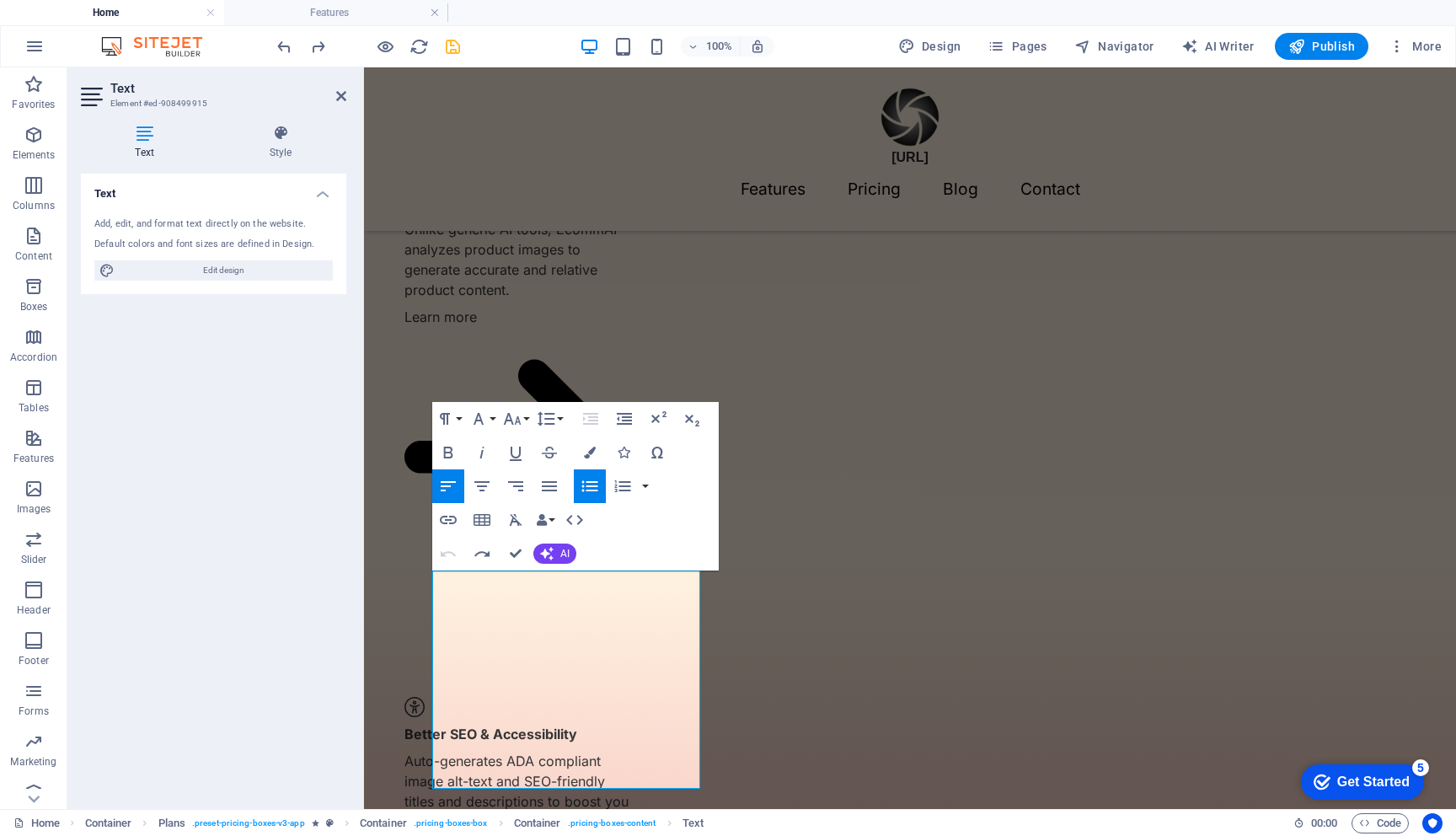
scroll to position [1507, 0]
click at [449, 445] on icon "button" at bounding box center [448, 453] width 21 height 21
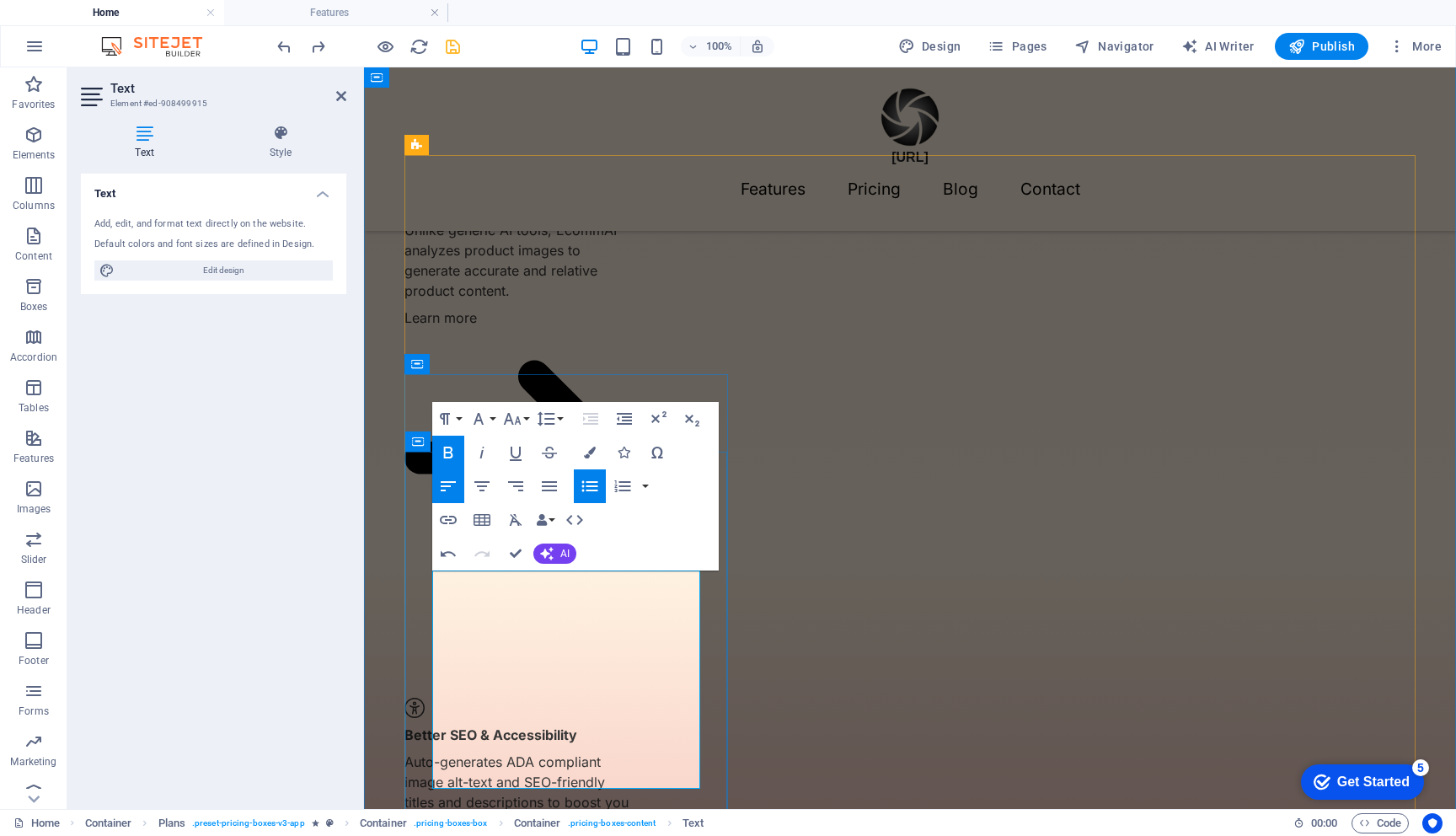
click at [488, 414] on button "Font Family" at bounding box center [482, 418] width 32 height 34
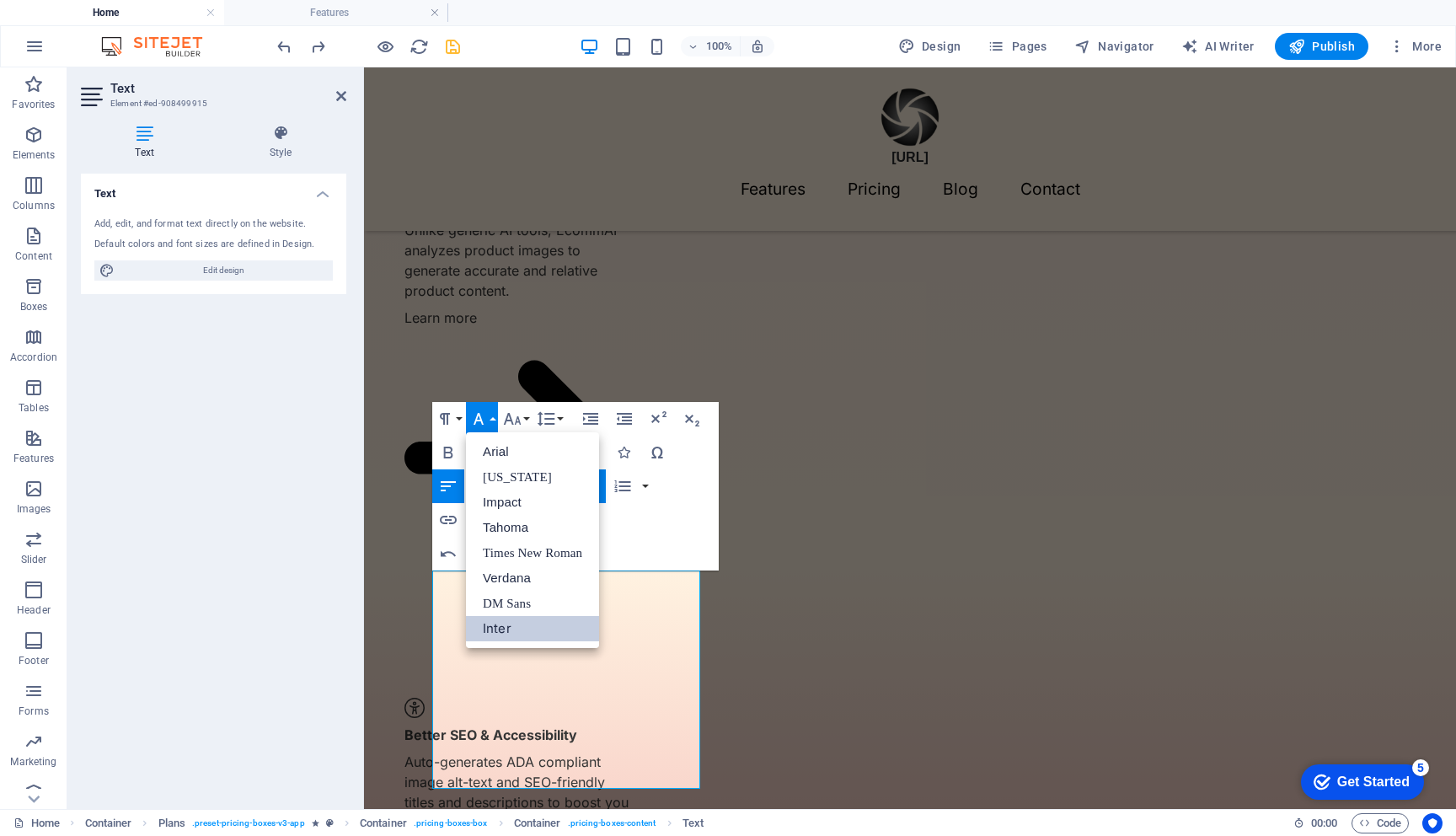
scroll to position [0, 0]
click at [488, 414] on button "Font Family" at bounding box center [482, 418] width 32 height 34
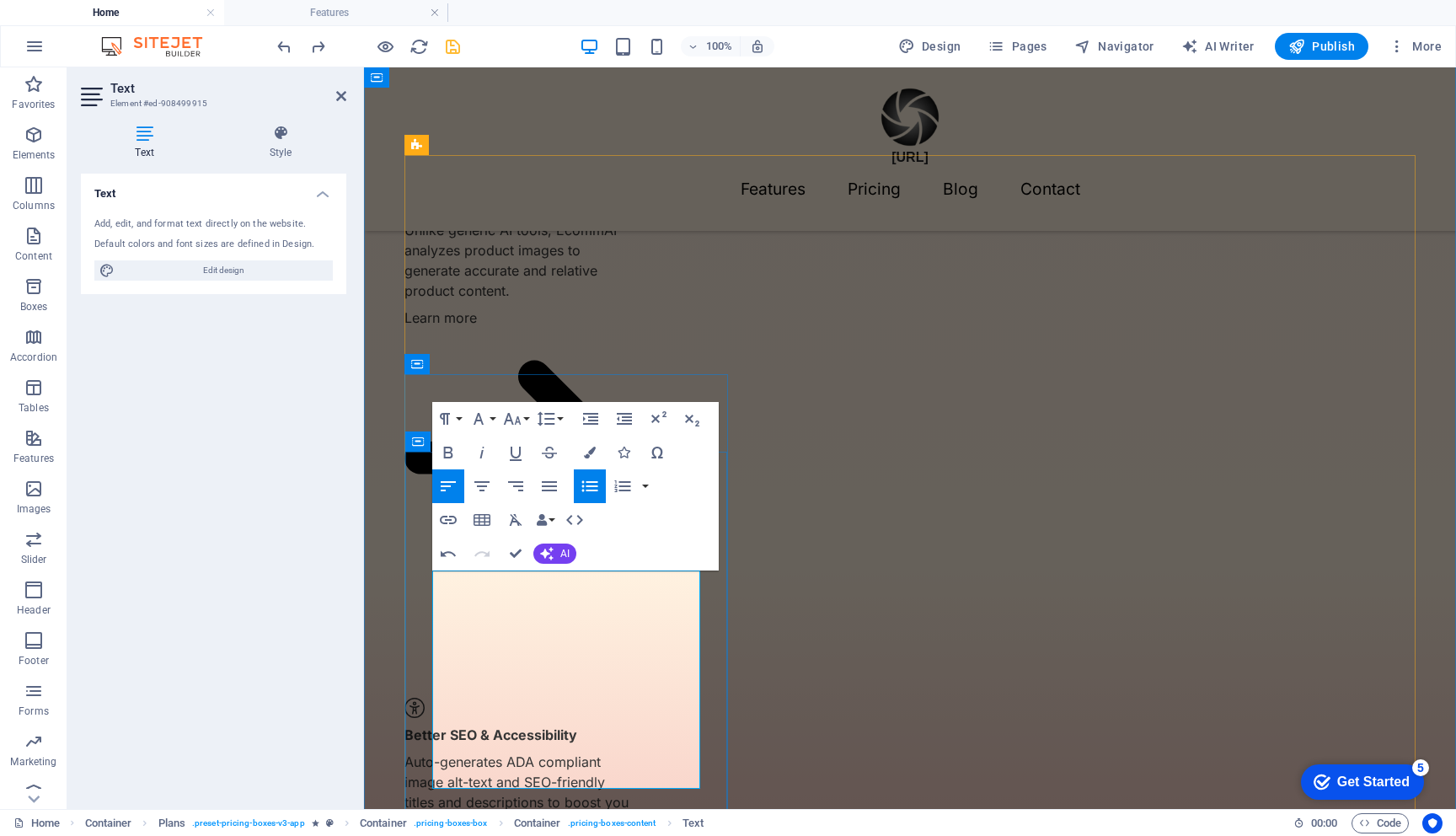
click at [454, 445] on icon "button" at bounding box center [448, 453] width 21 height 21
click at [494, 423] on button "Font Family" at bounding box center [482, 418] width 32 height 34
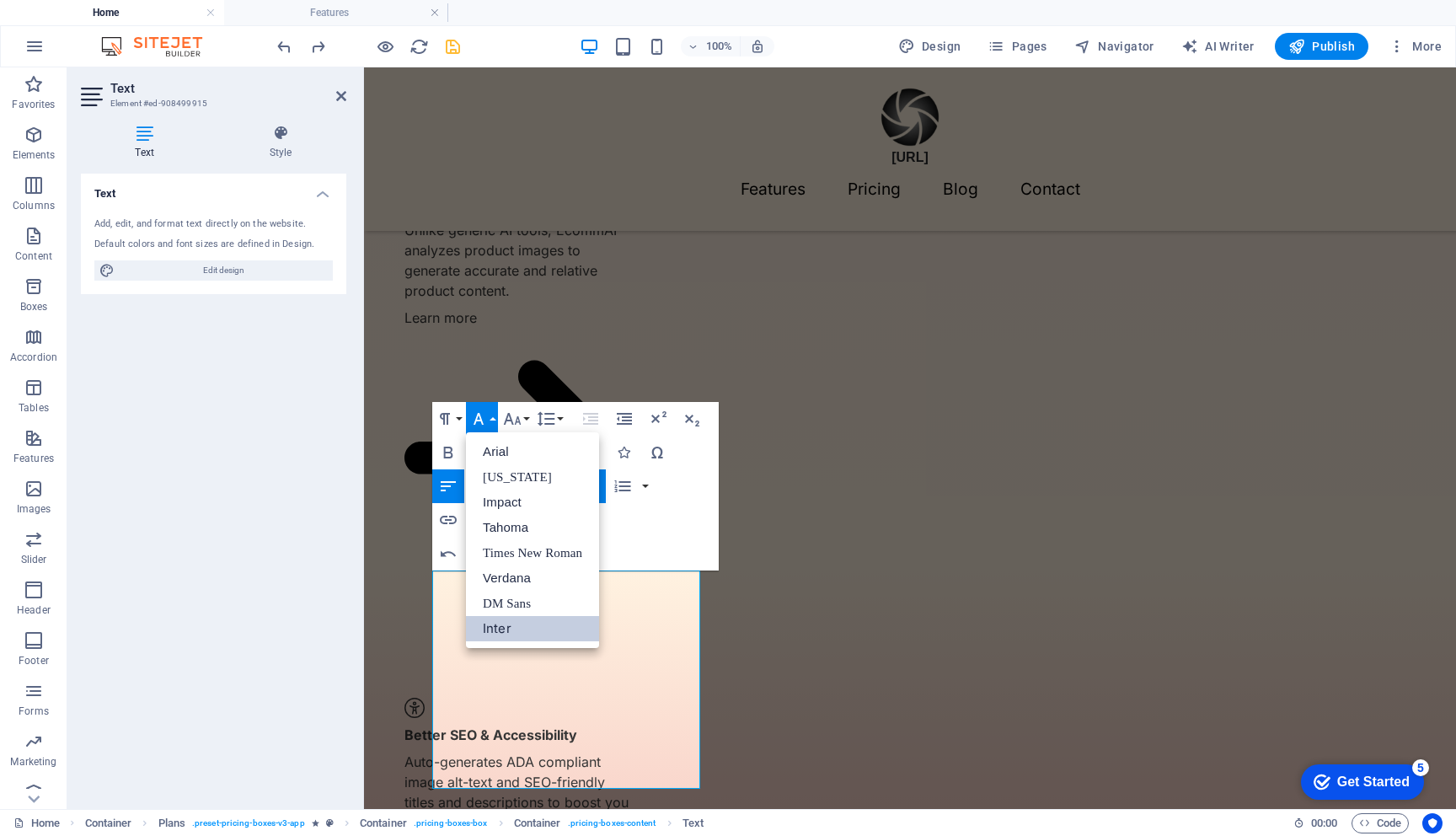
click at [494, 423] on button "Font Family" at bounding box center [482, 418] width 32 height 34
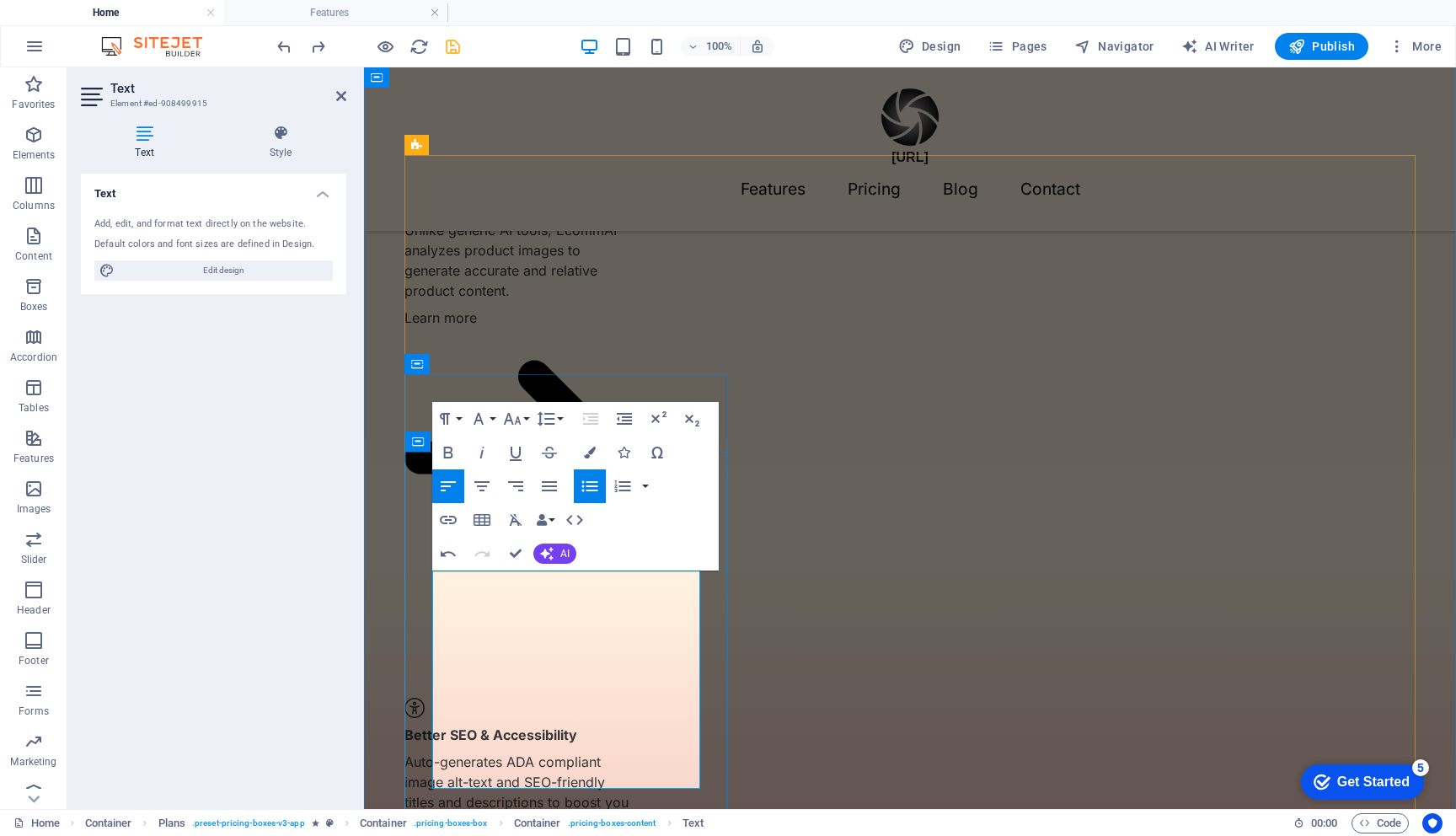
click at [451, 444] on icon "button" at bounding box center [448, 453] width 21 height 21
click at [523, 421] on button "Font Size" at bounding box center [515, 418] width 32 height 34
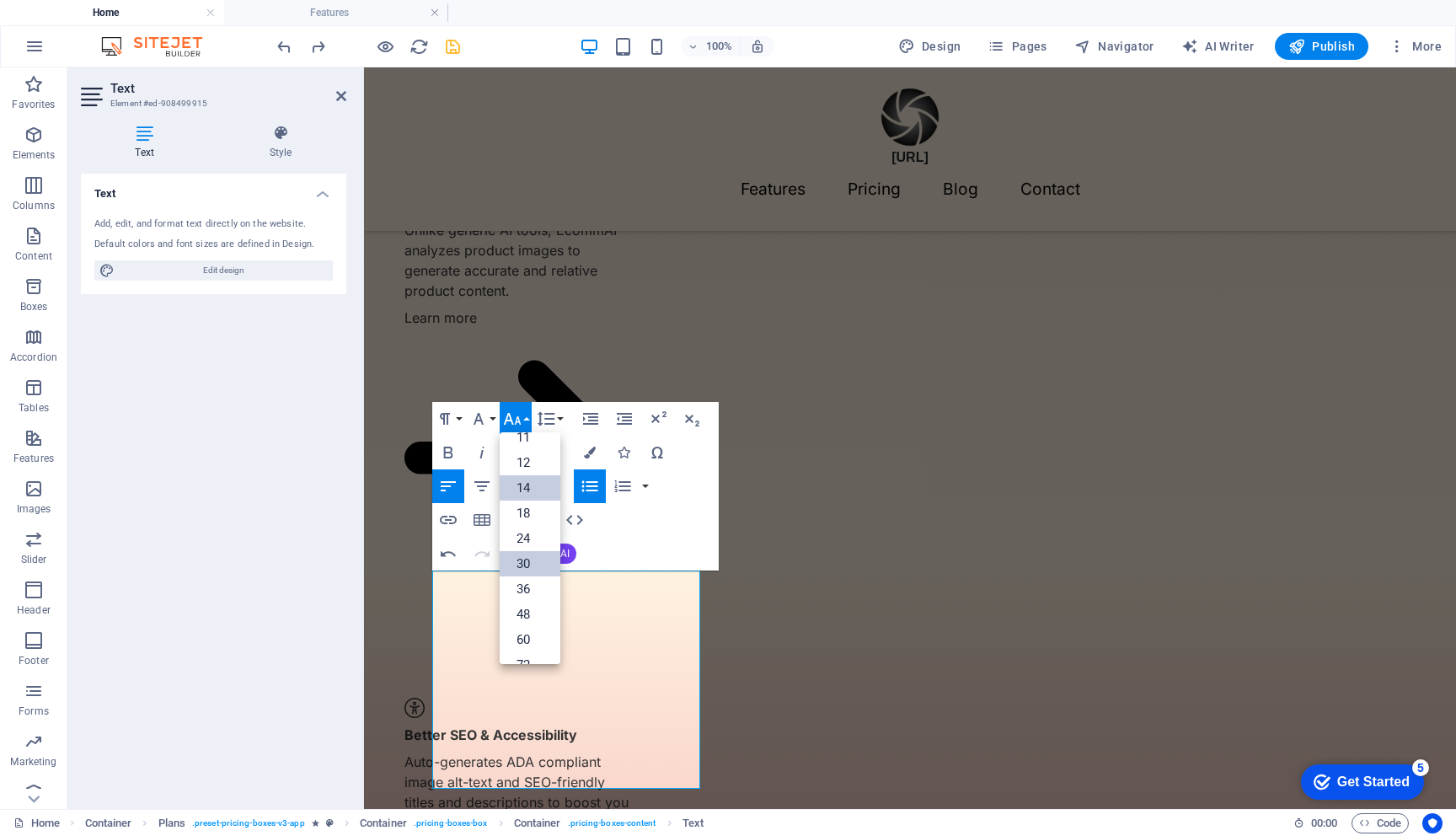
scroll to position [89, 0]
click at [488, 418] on icon "button" at bounding box center [479, 418] width 21 height 21
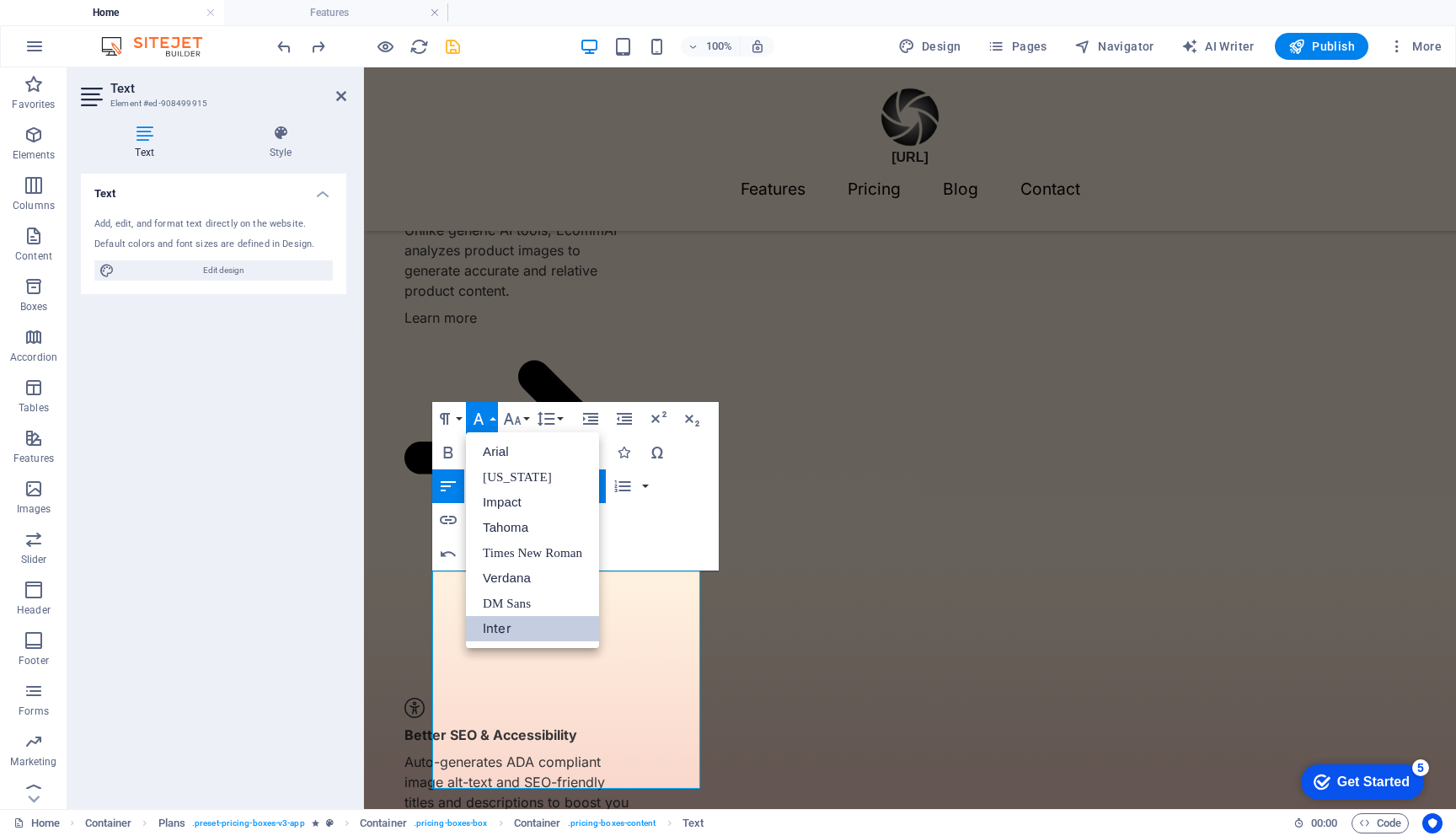
scroll to position [0, 0]
click at [455, 411] on button "Paragraph Format" at bounding box center [448, 418] width 32 height 34
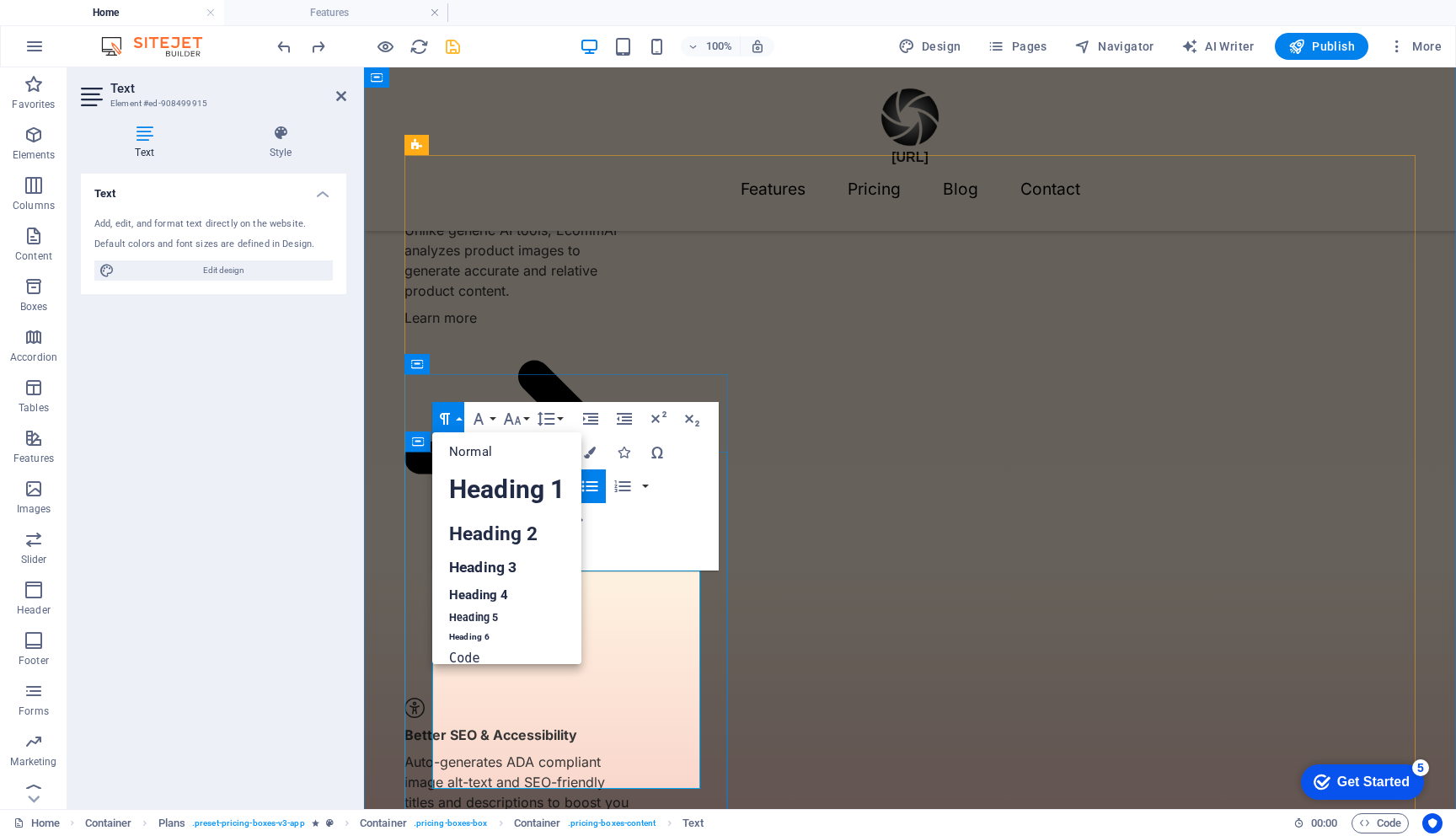
click at [513, 418] on icon "button" at bounding box center [513, 418] width 21 height 21
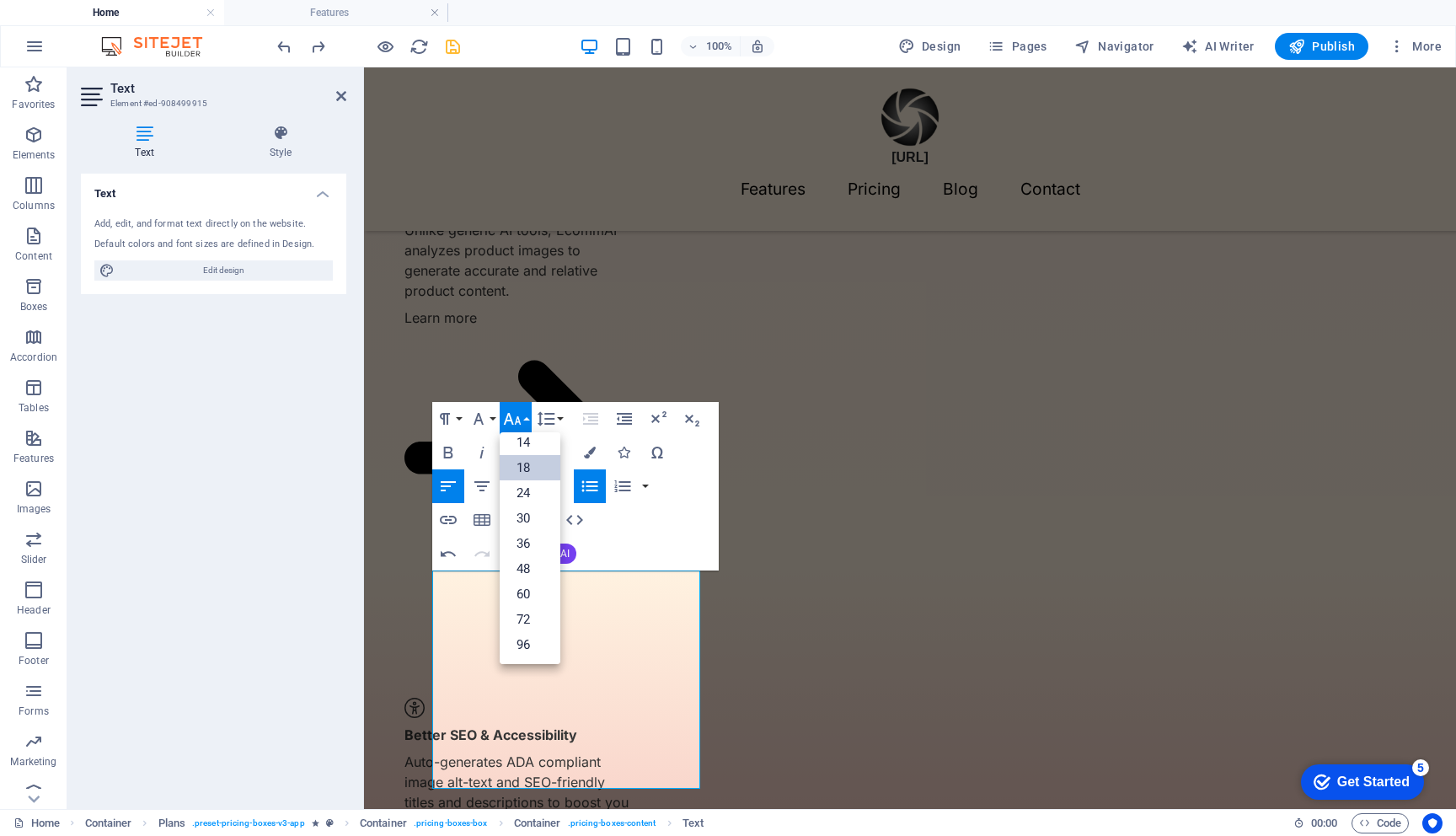
scroll to position [136, 0]
click at [526, 435] on link "14" at bounding box center [529, 442] width 61 height 25
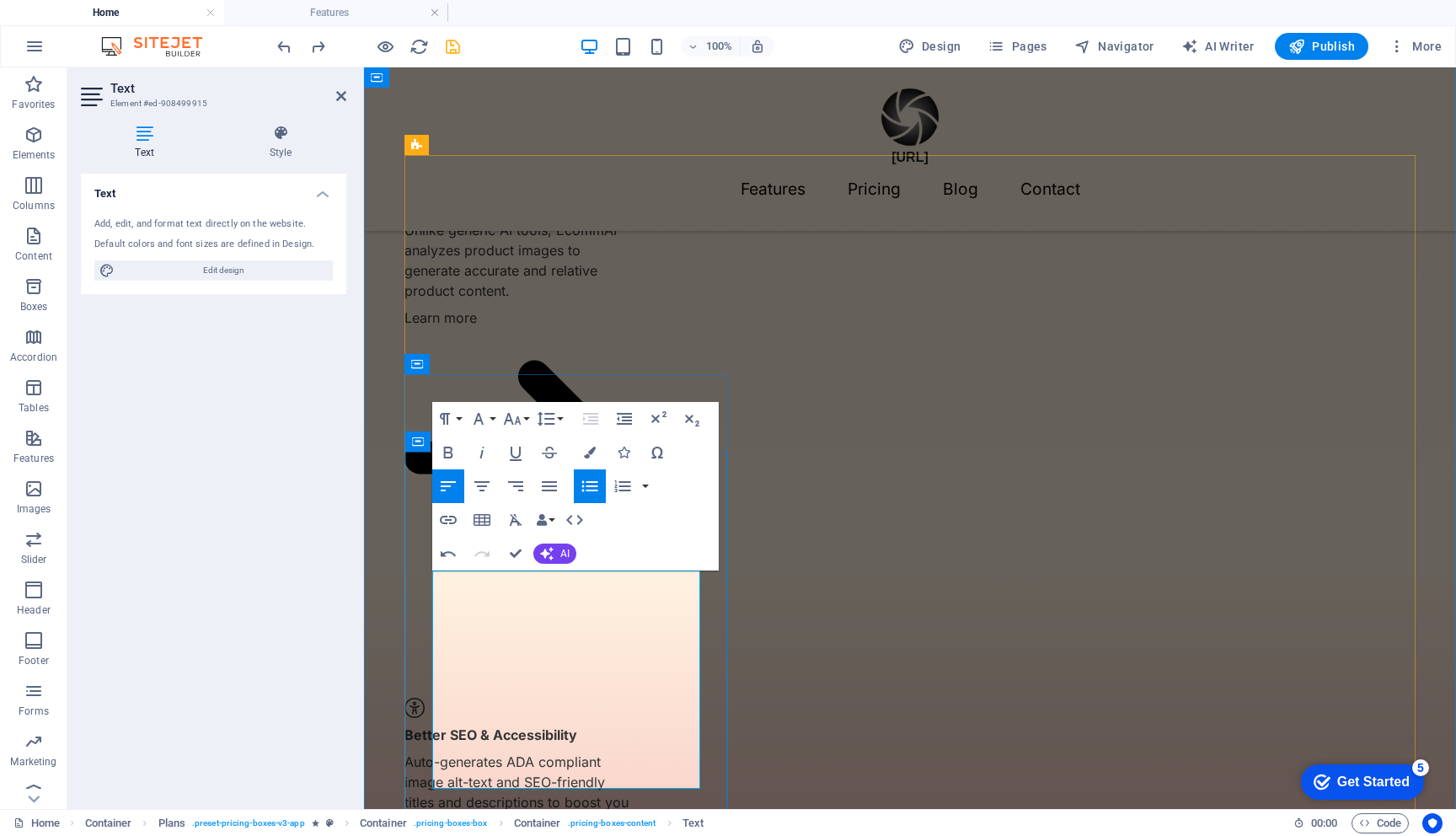
drag, startPoint x: 627, startPoint y: 591, endPoint x: 460, endPoint y: 593, distance: 167.0
click at [523, 423] on button "Font Size" at bounding box center [515, 418] width 32 height 34
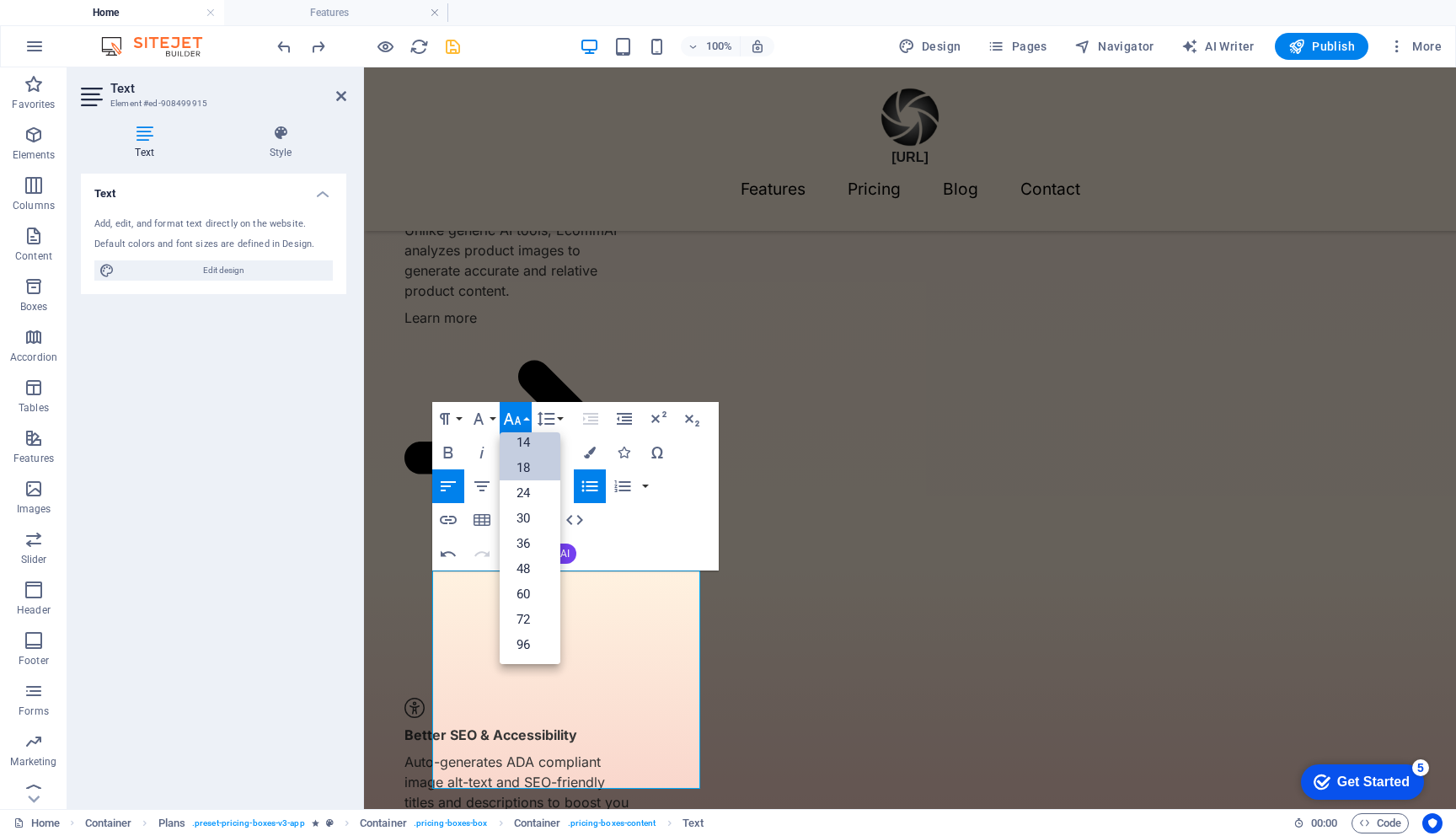
click at [529, 445] on link "14" at bounding box center [529, 442] width 61 height 25
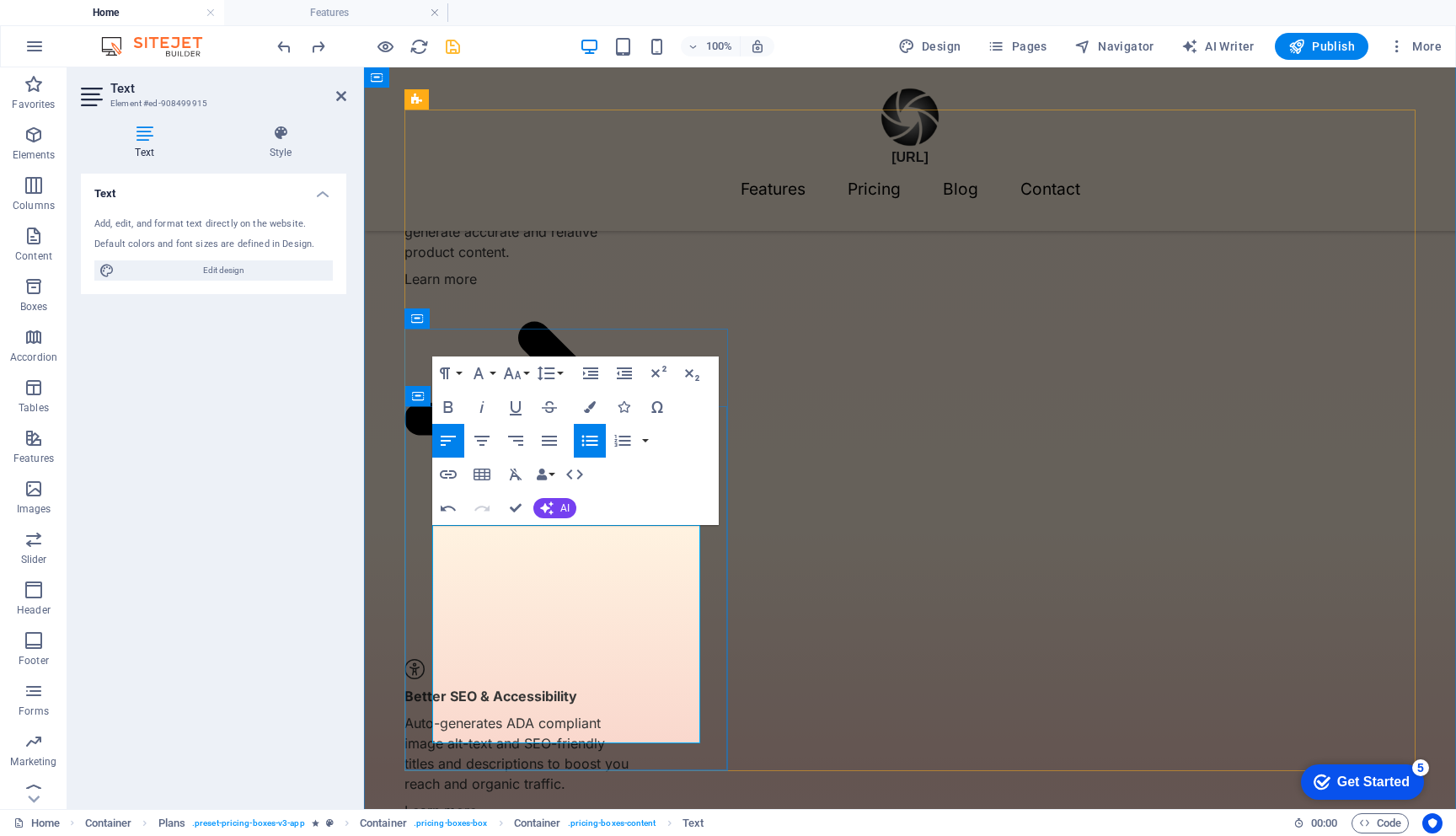
scroll to position [1554, 0]
drag, startPoint x: 620, startPoint y: 592, endPoint x: 460, endPoint y: 591, distance: 160.0
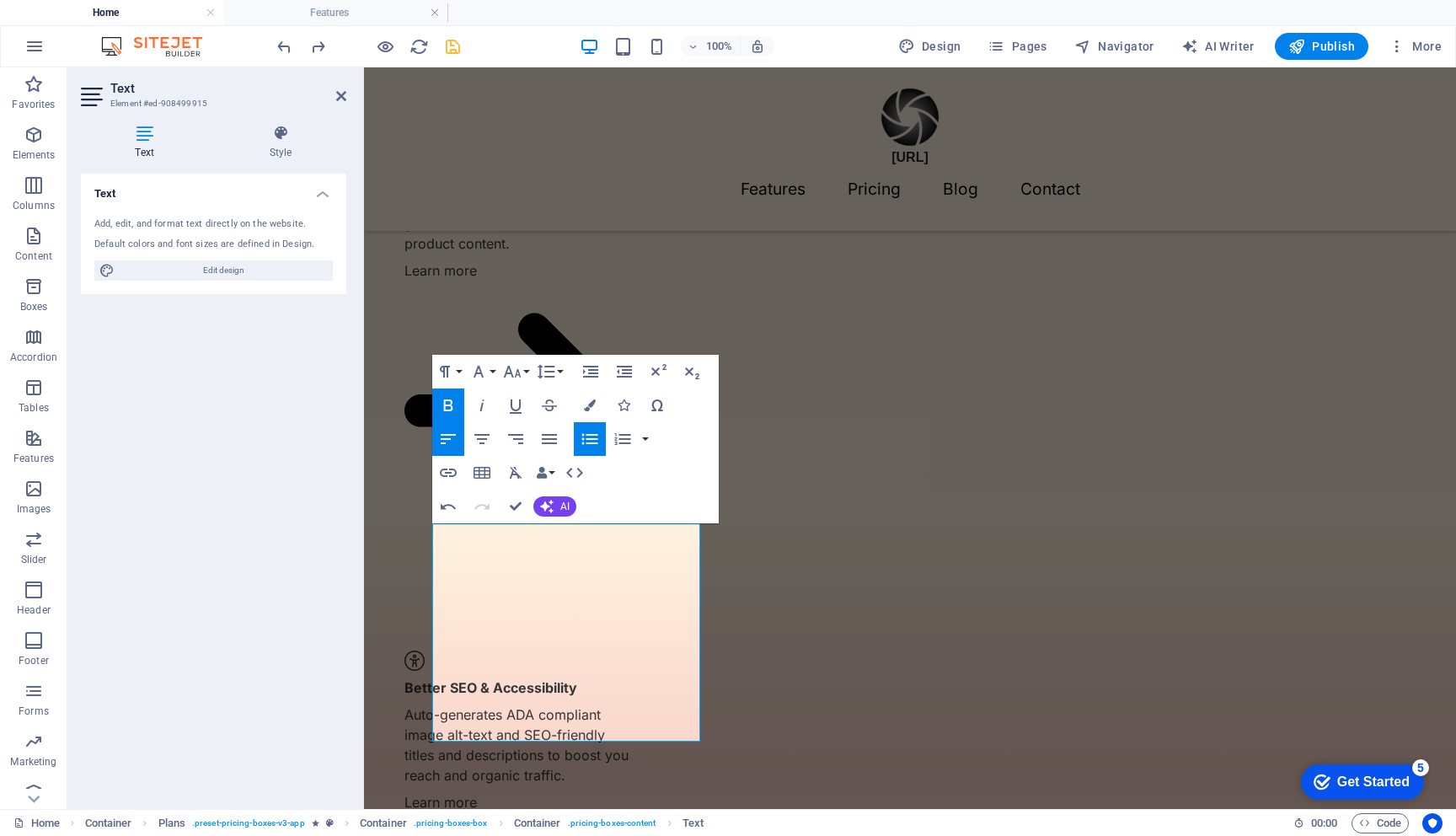
click at [448, 402] on icon "button" at bounding box center [448, 405] width 21 height 21
click at [512, 374] on icon "button" at bounding box center [513, 371] width 18 height 12
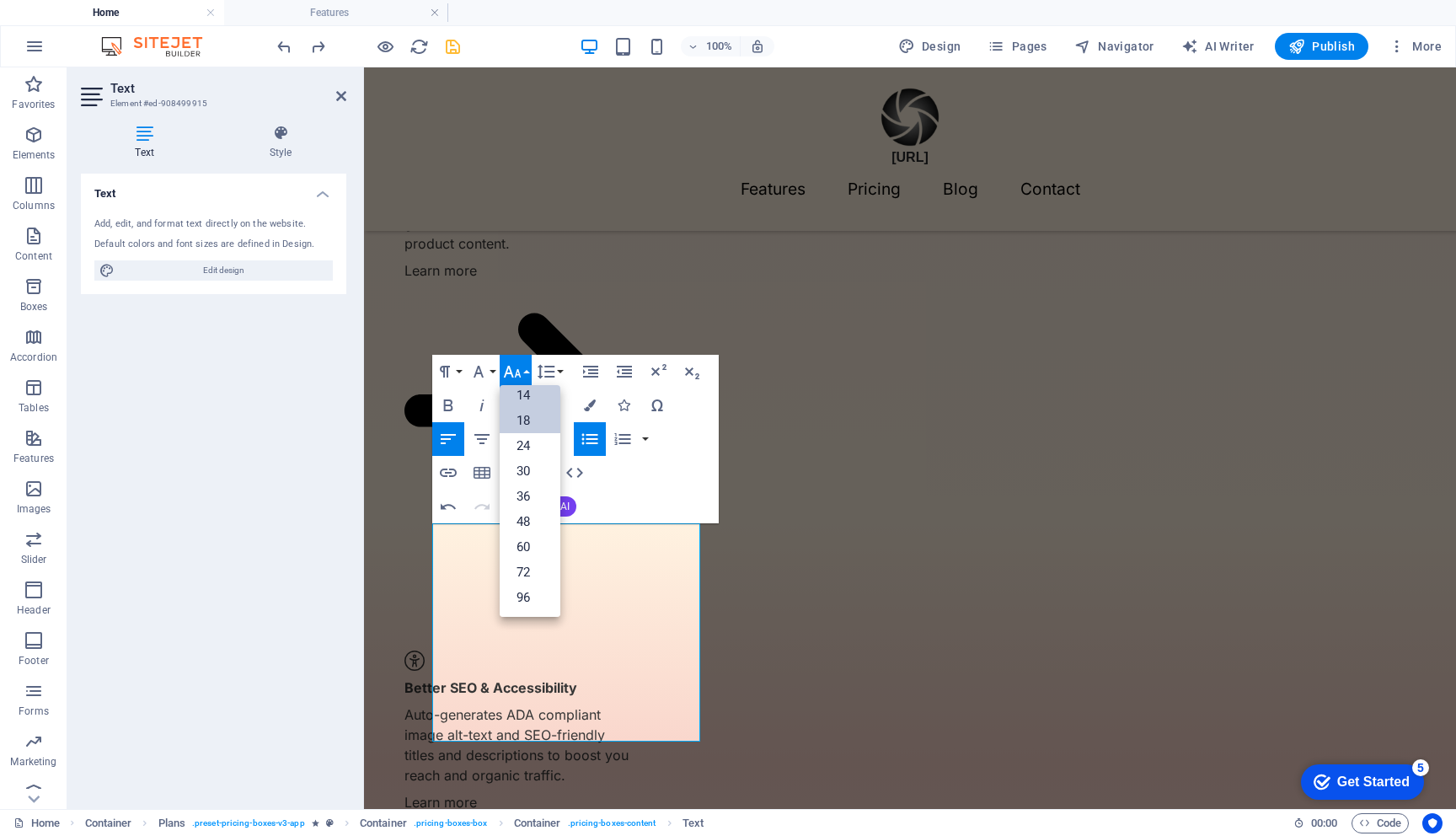
click at [529, 397] on link "14" at bounding box center [529, 394] width 61 height 25
click at [488, 375] on icon "button" at bounding box center [479, 372] width 21 height 21
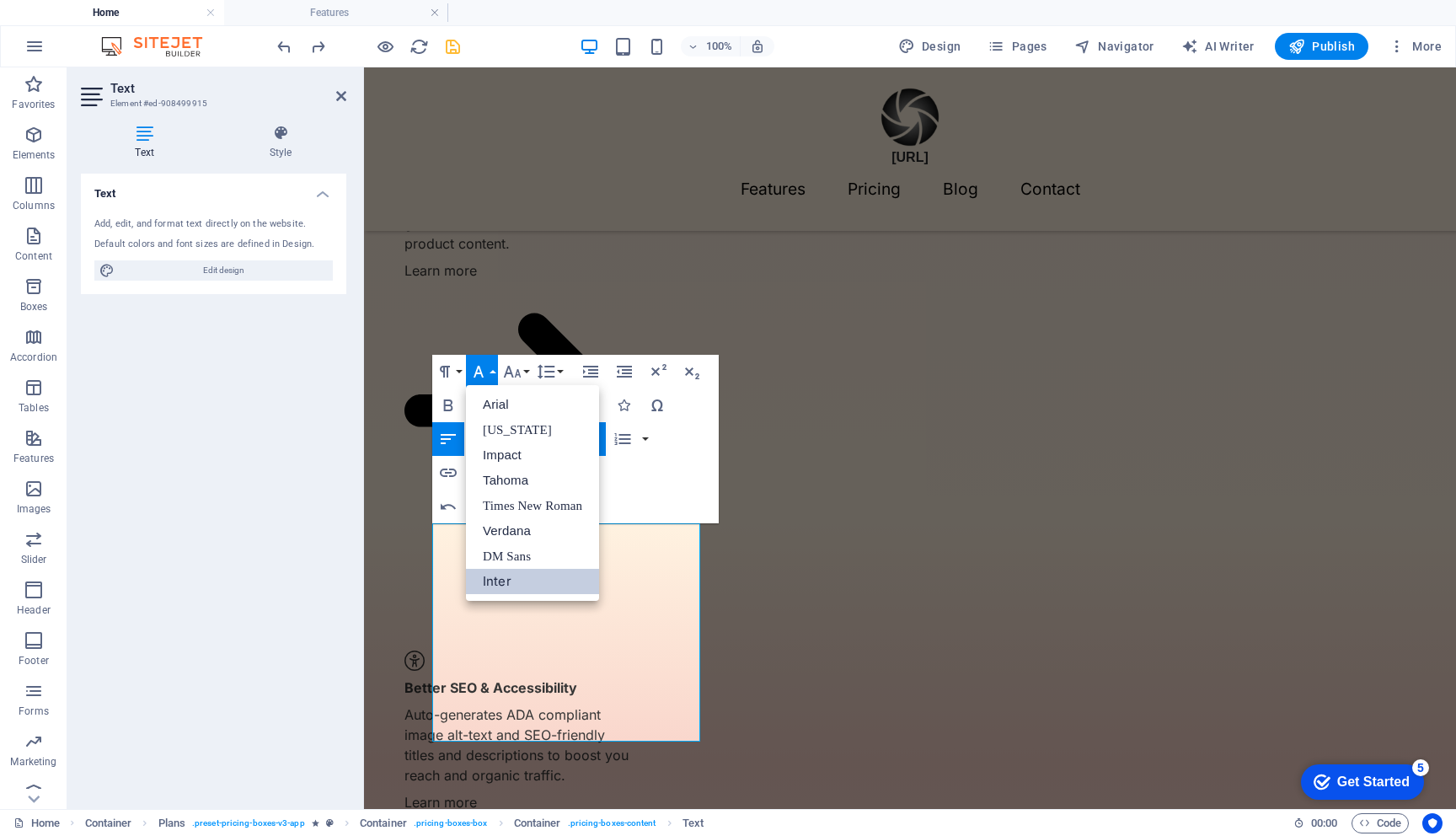
scroll to position [0, 0]
click at [488, 375] on icon "button" at bounding box center [479, 372] width 21 height 21
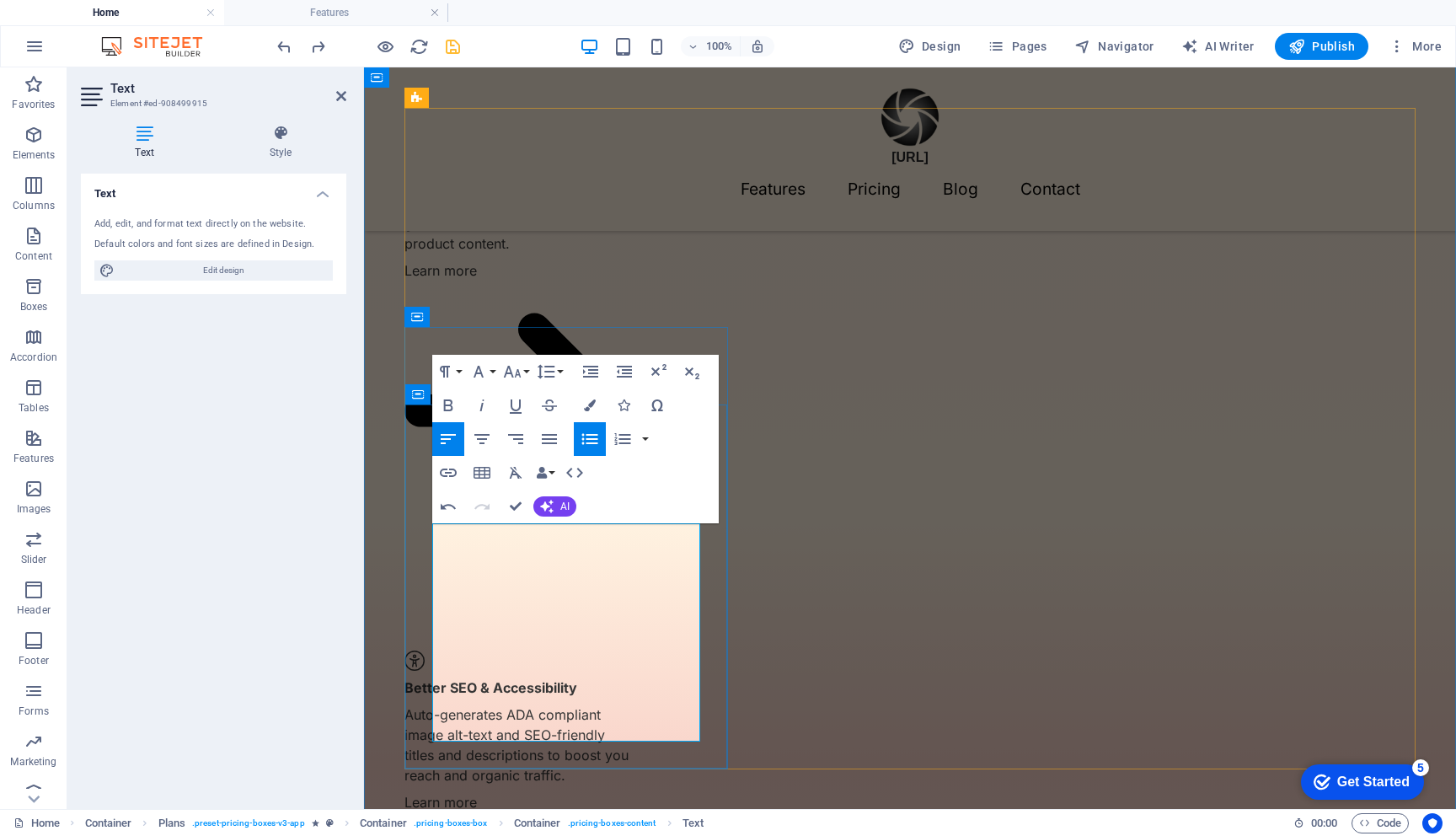
click at [448, 403] on icon "button" at bounding box center [448, 405] width 21 height 21
click at [525, 370] on button "Font Size" at bounding box center [515, 372] width 32 height 34
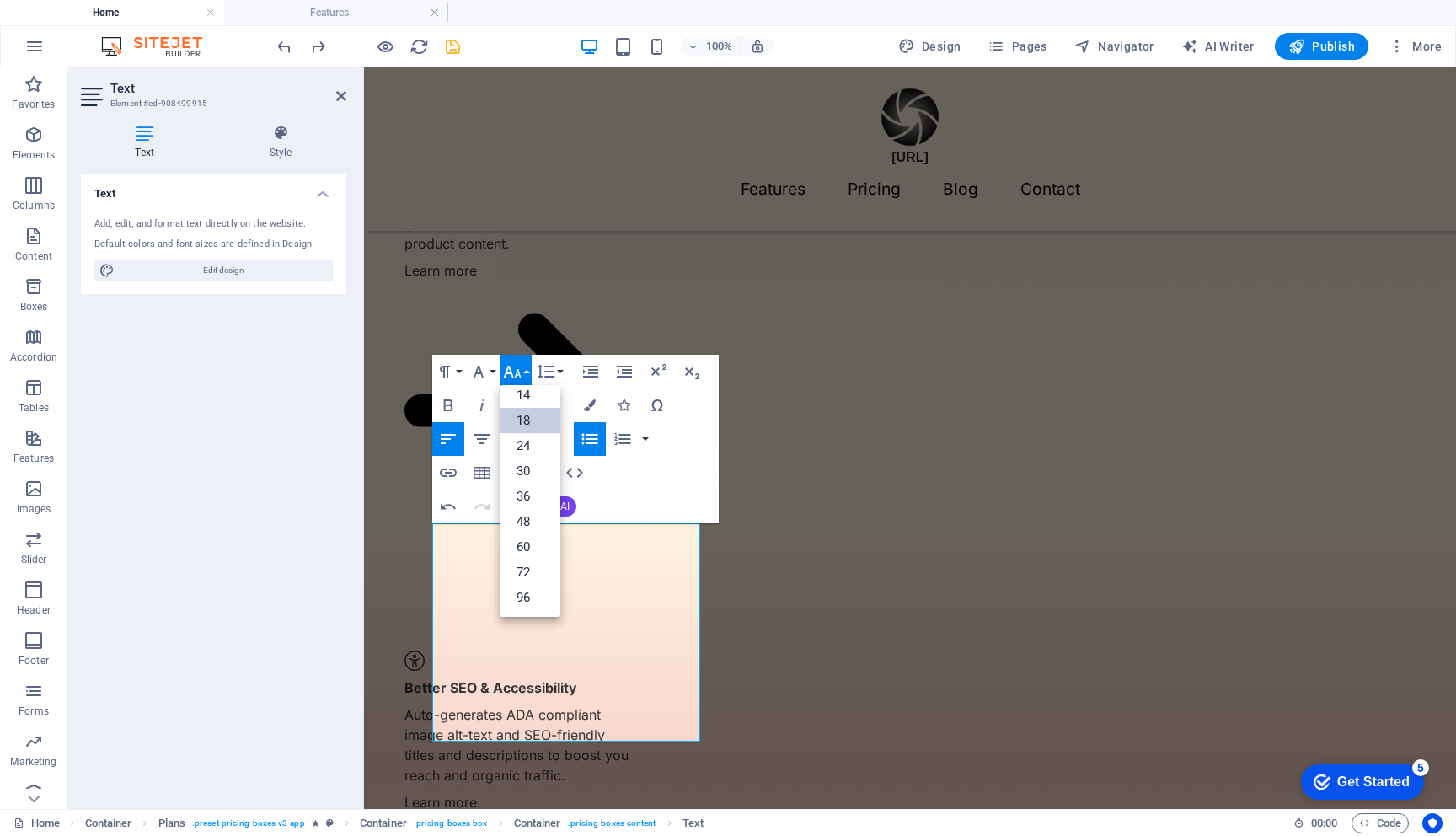
scroll to position [136, 0]
click at [530, 396] on link "14" at bounding box center [529, 394] width 61 height 25
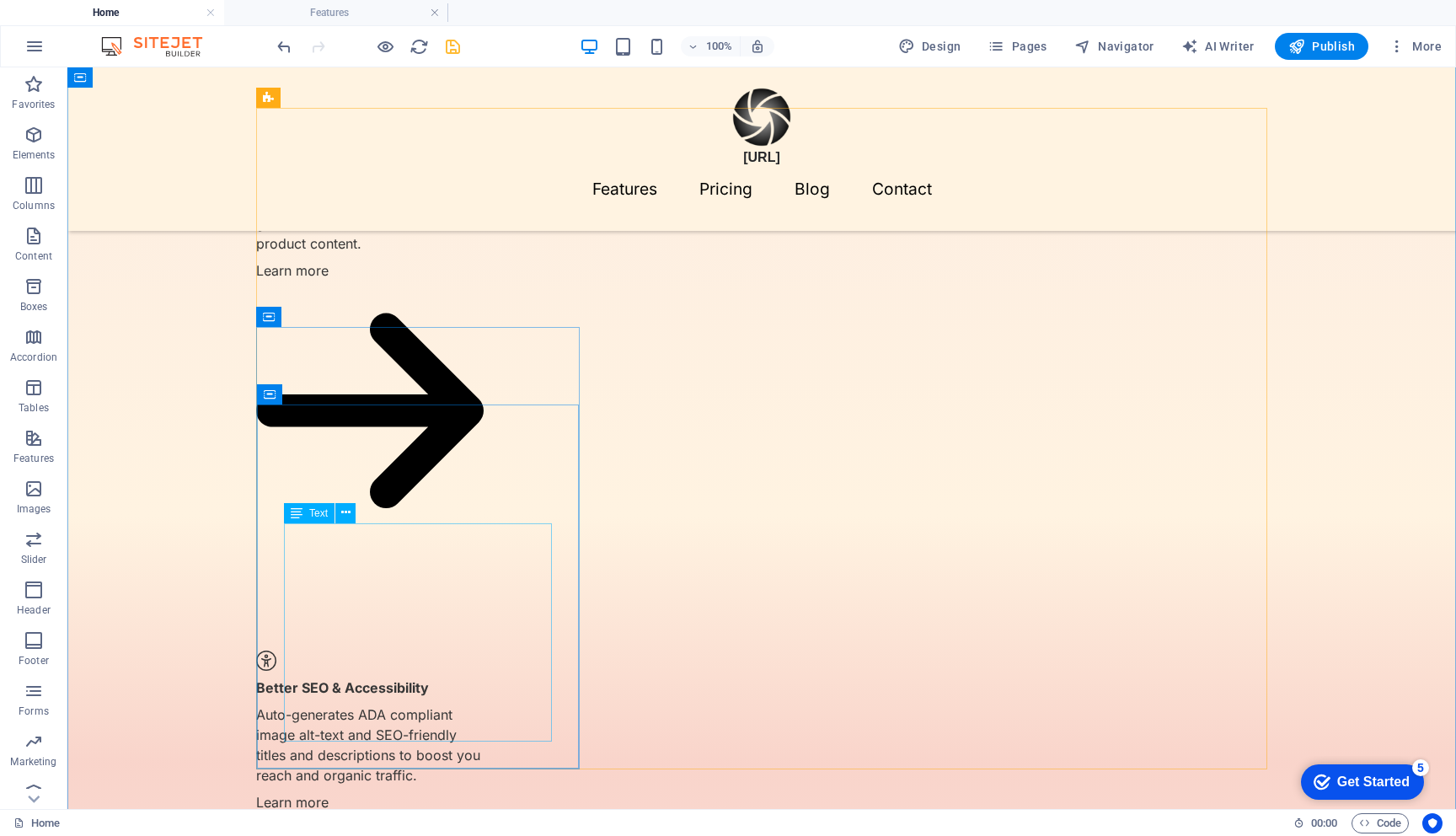
click at [319, 515] on span "Text" at bounding box center [319, 513] width 19 height 10
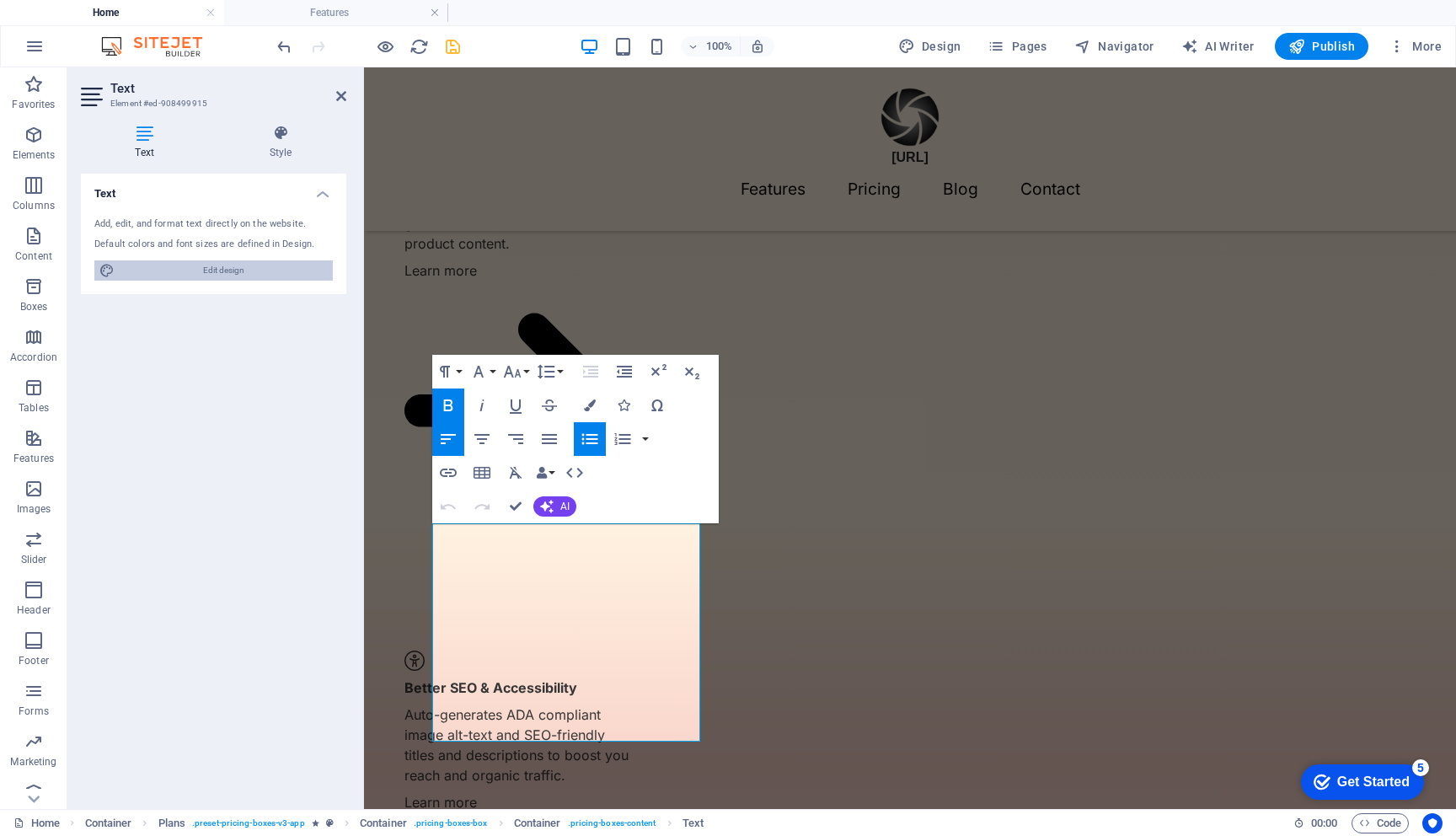
click at [238, 269] on span "Edit design" at bounding box center [223, 270] width 208 height 21
select select "700"
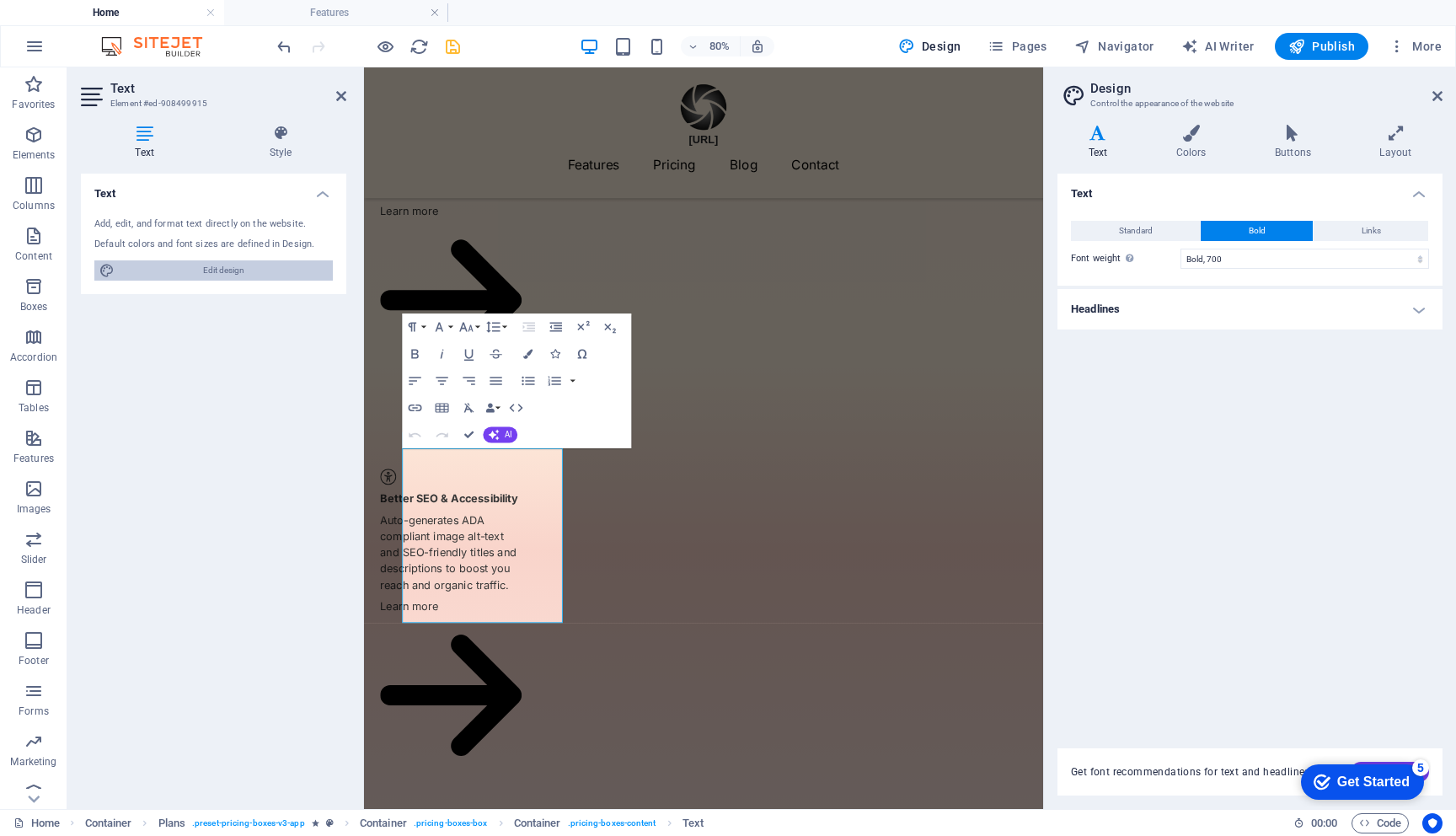
scroll to position [1587, 0]
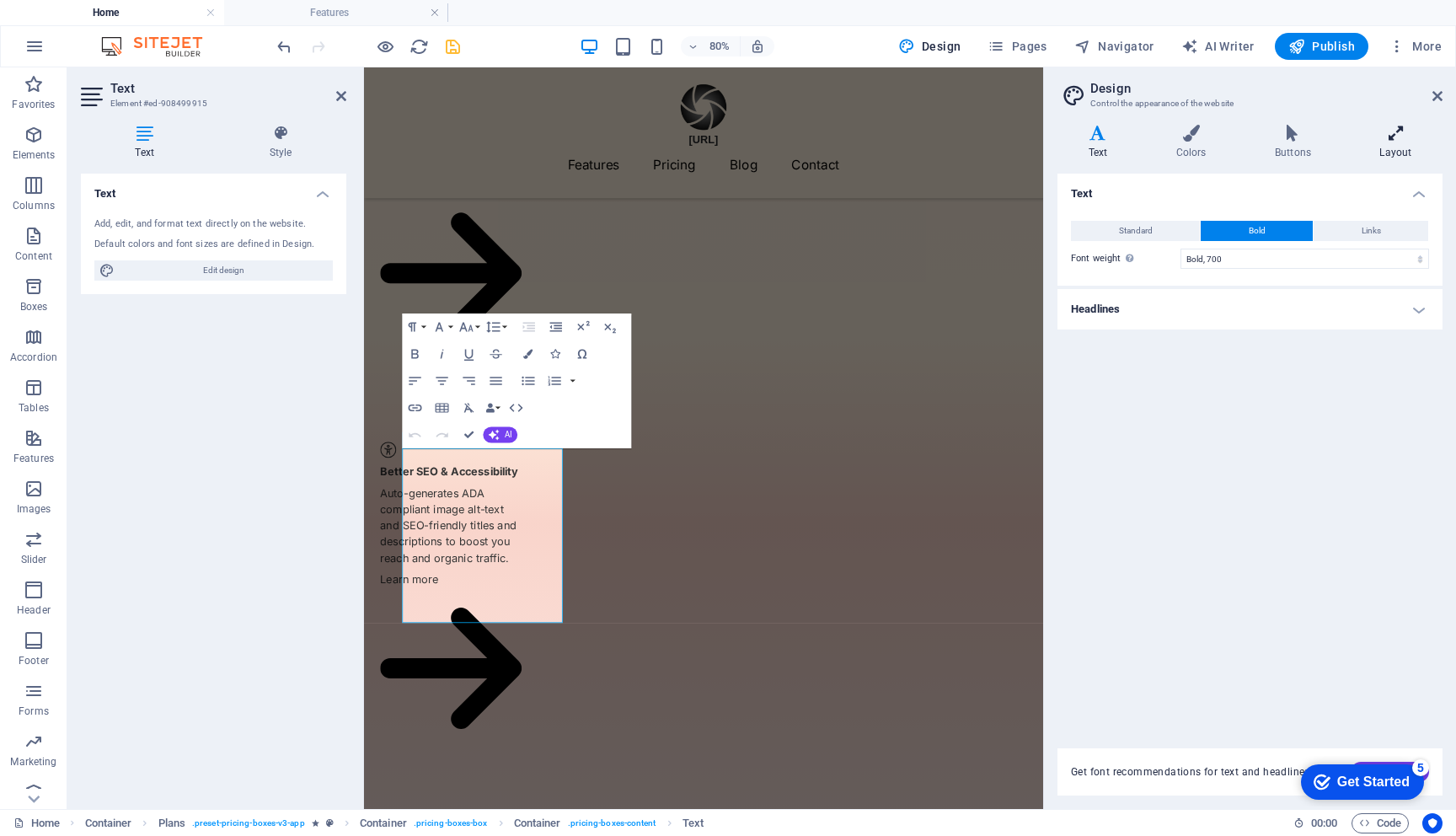
click at [1389, 136] on icon at bounding box center [1395, 133] width 93 height 17
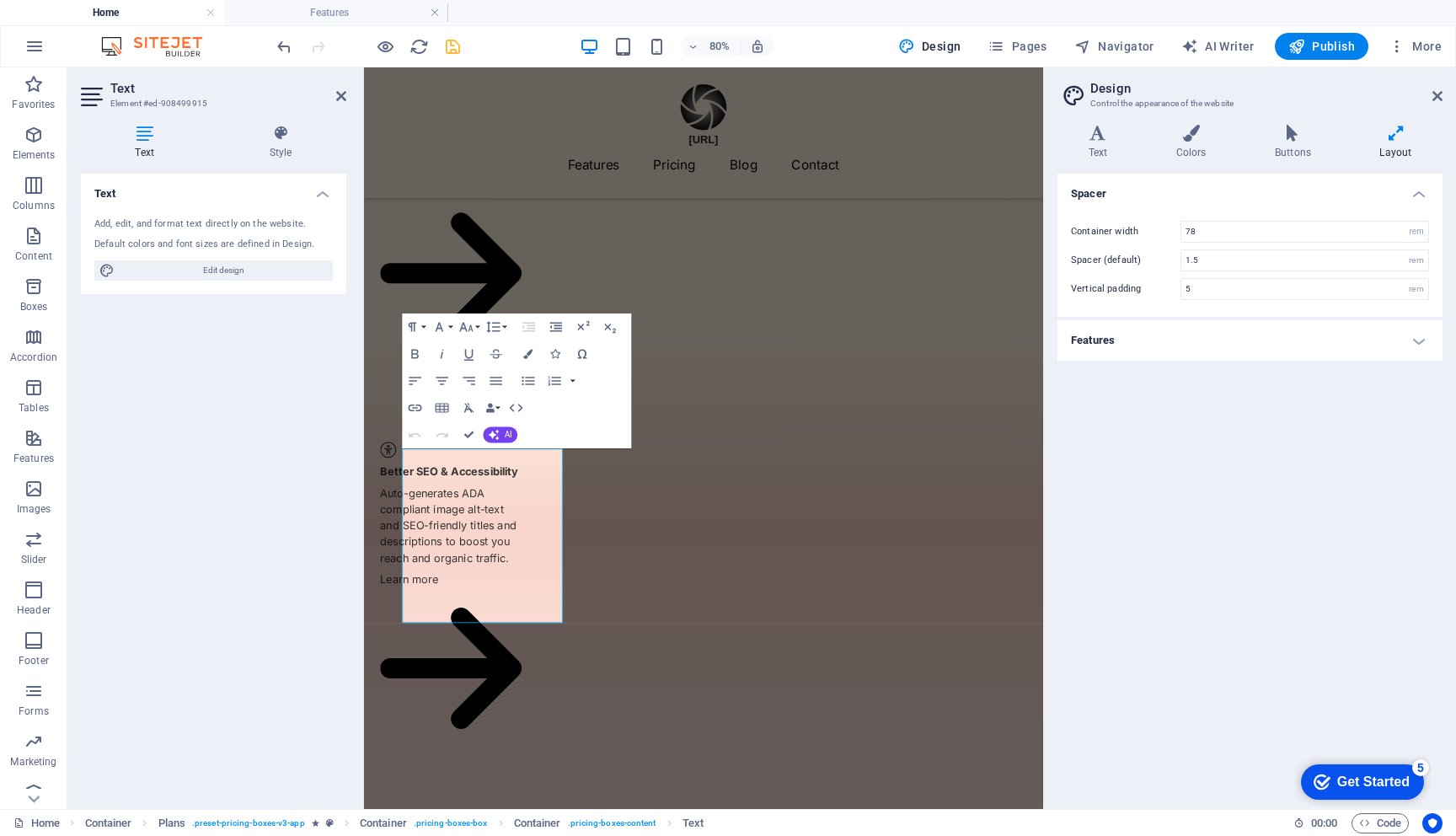
click at [1395, 329] on h4 "Features" at bounding box center [1250, 340] width 385 height 40
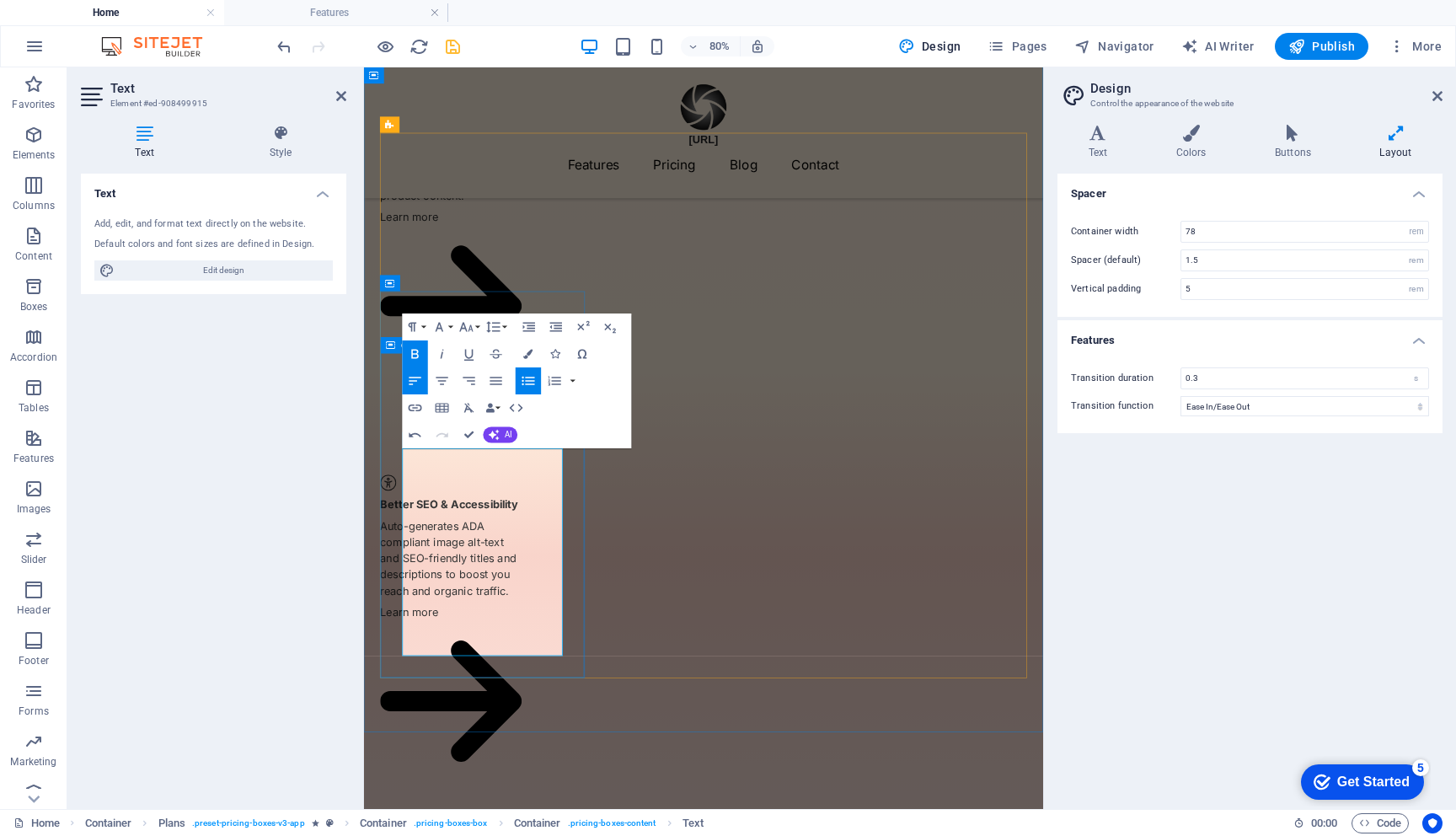
copy span "Generate image alt-text"
copy span "​     Generate SEO titles"
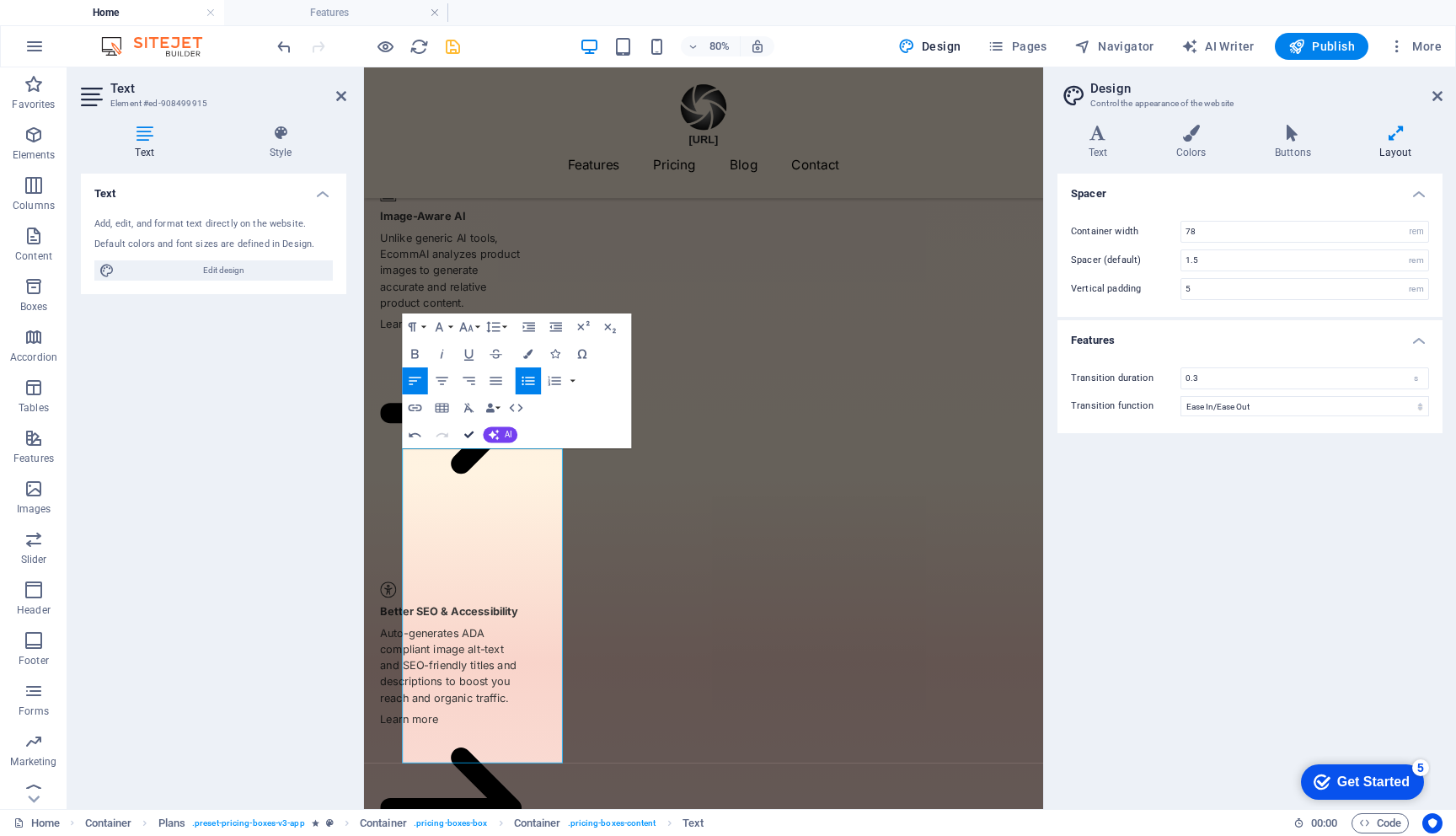
scroll to position [1356, 0]
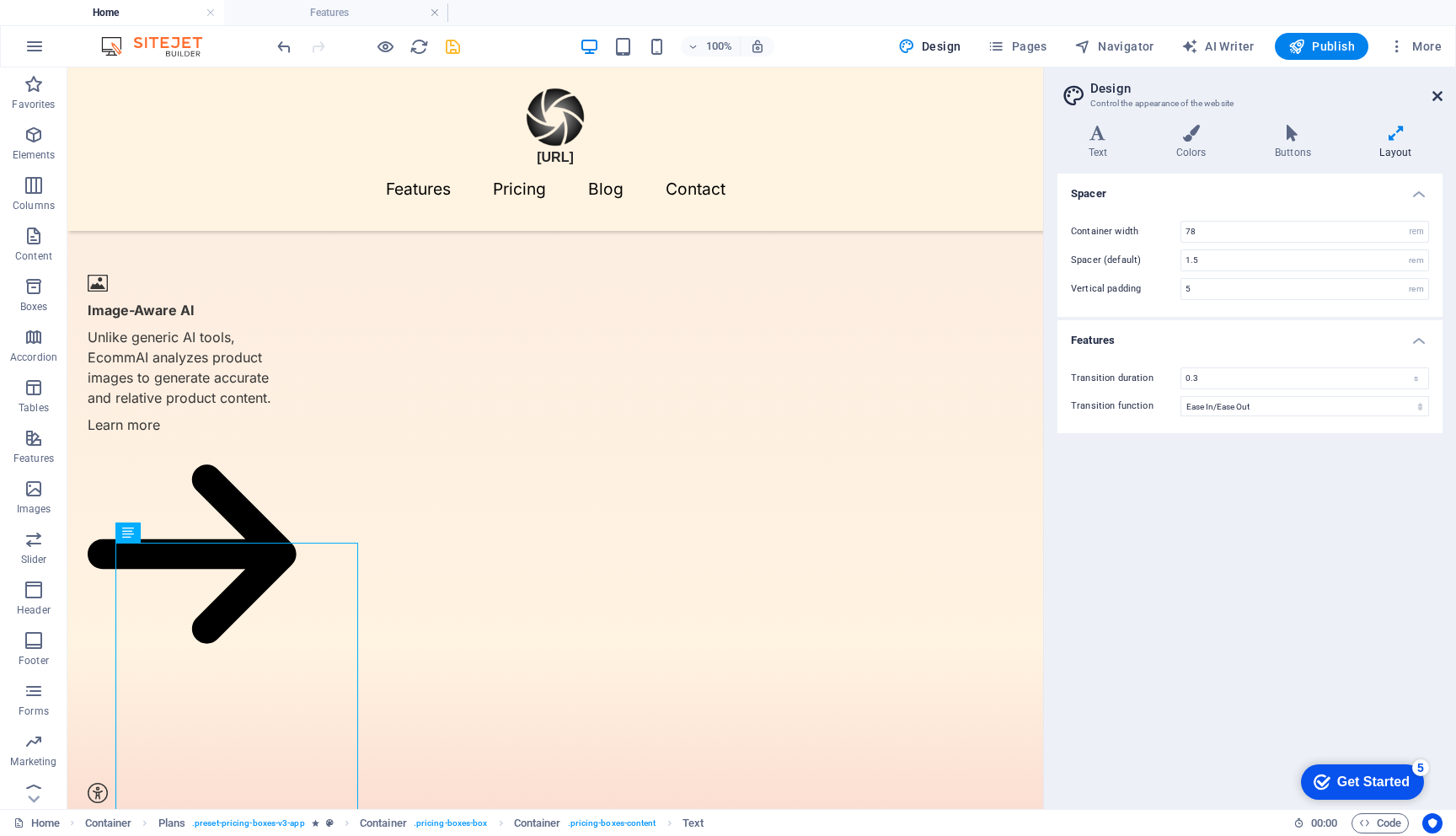
click at [1437, 94] on icon at bounding box center [1437, 96] width 10 height 13
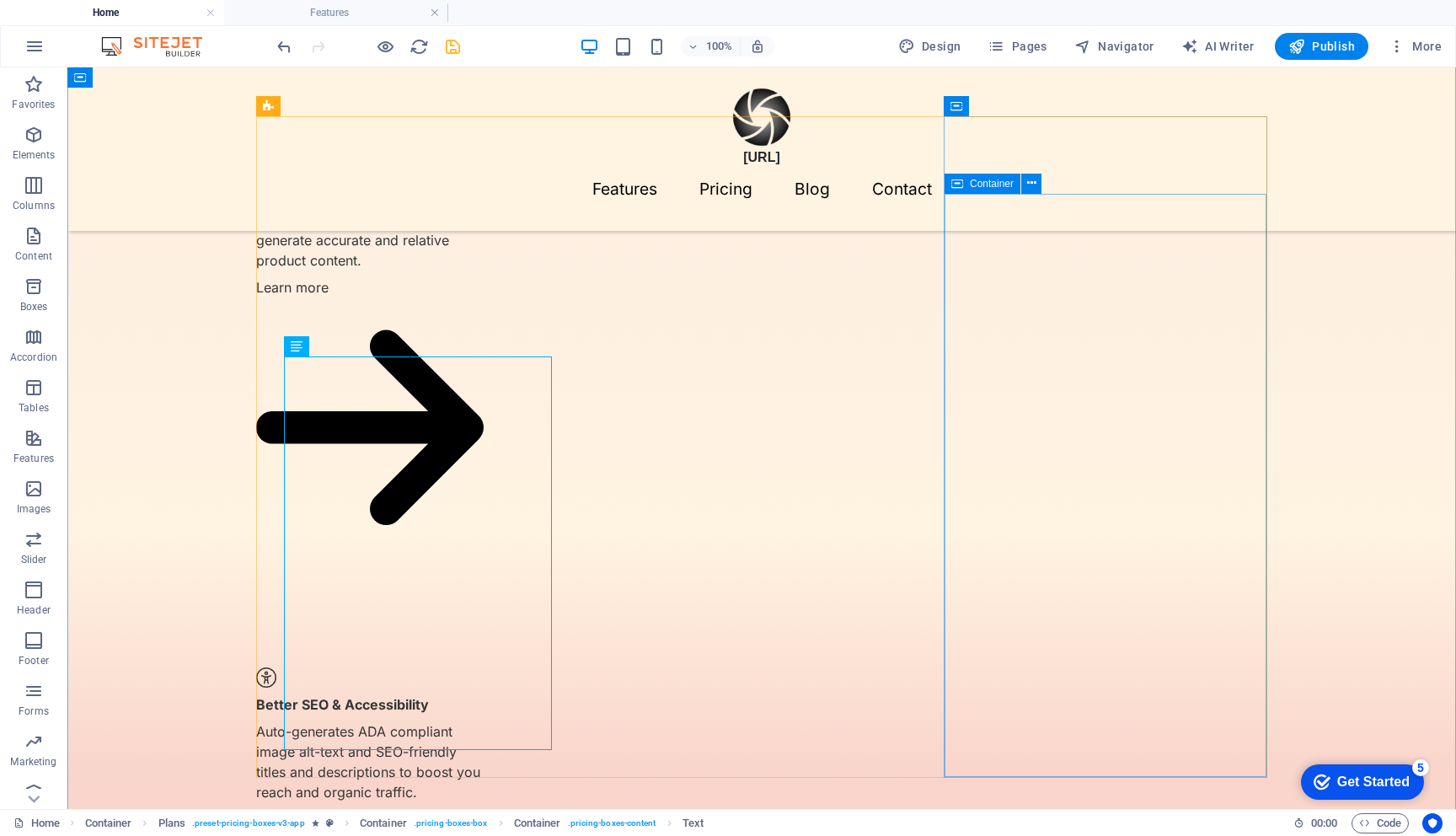
scroll to position [1545, 0]
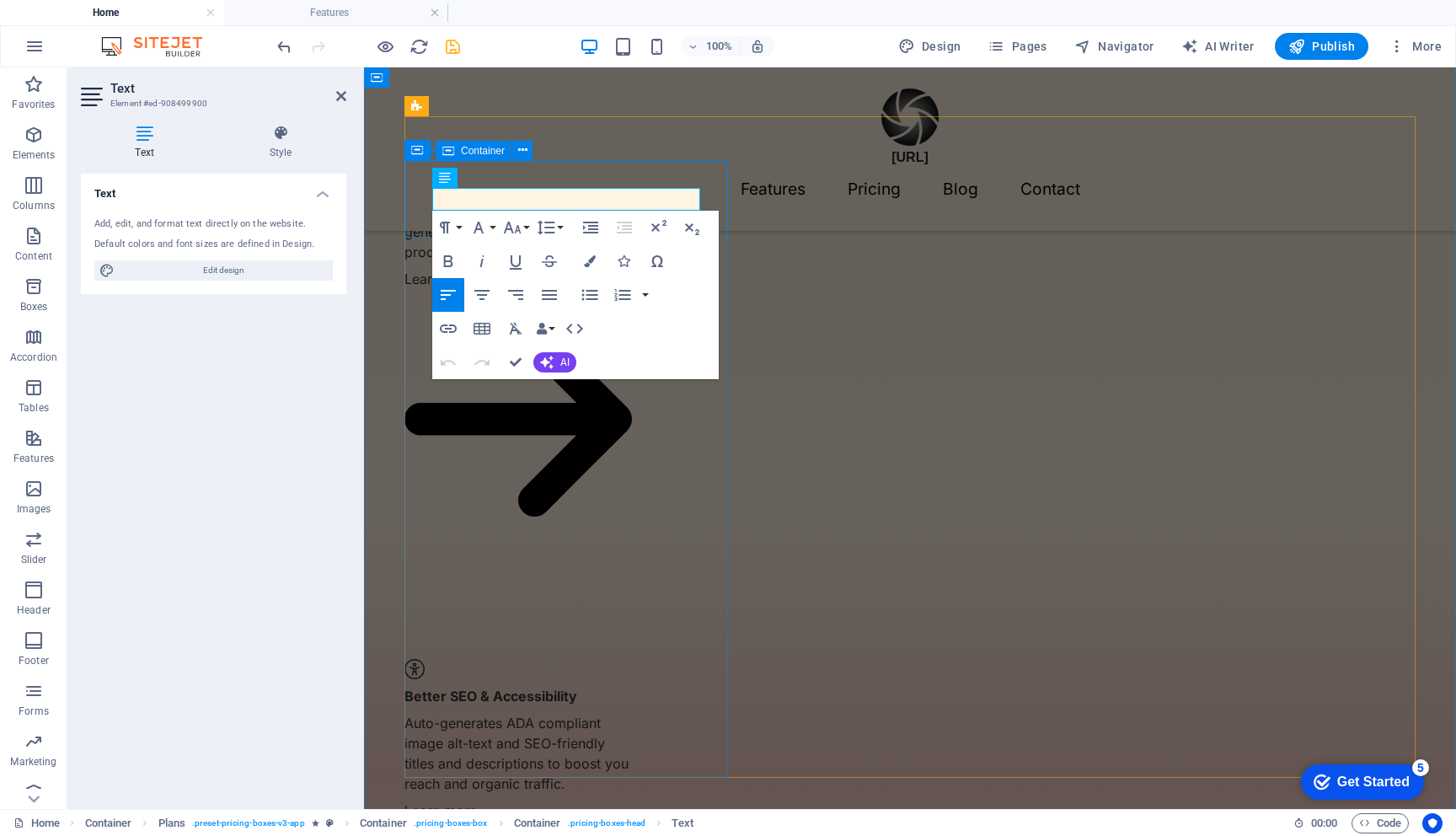
drag, startPoint x: 484, startPoint y: 199, endPoint x: 415, endPoint y: 189, distance: 69.7
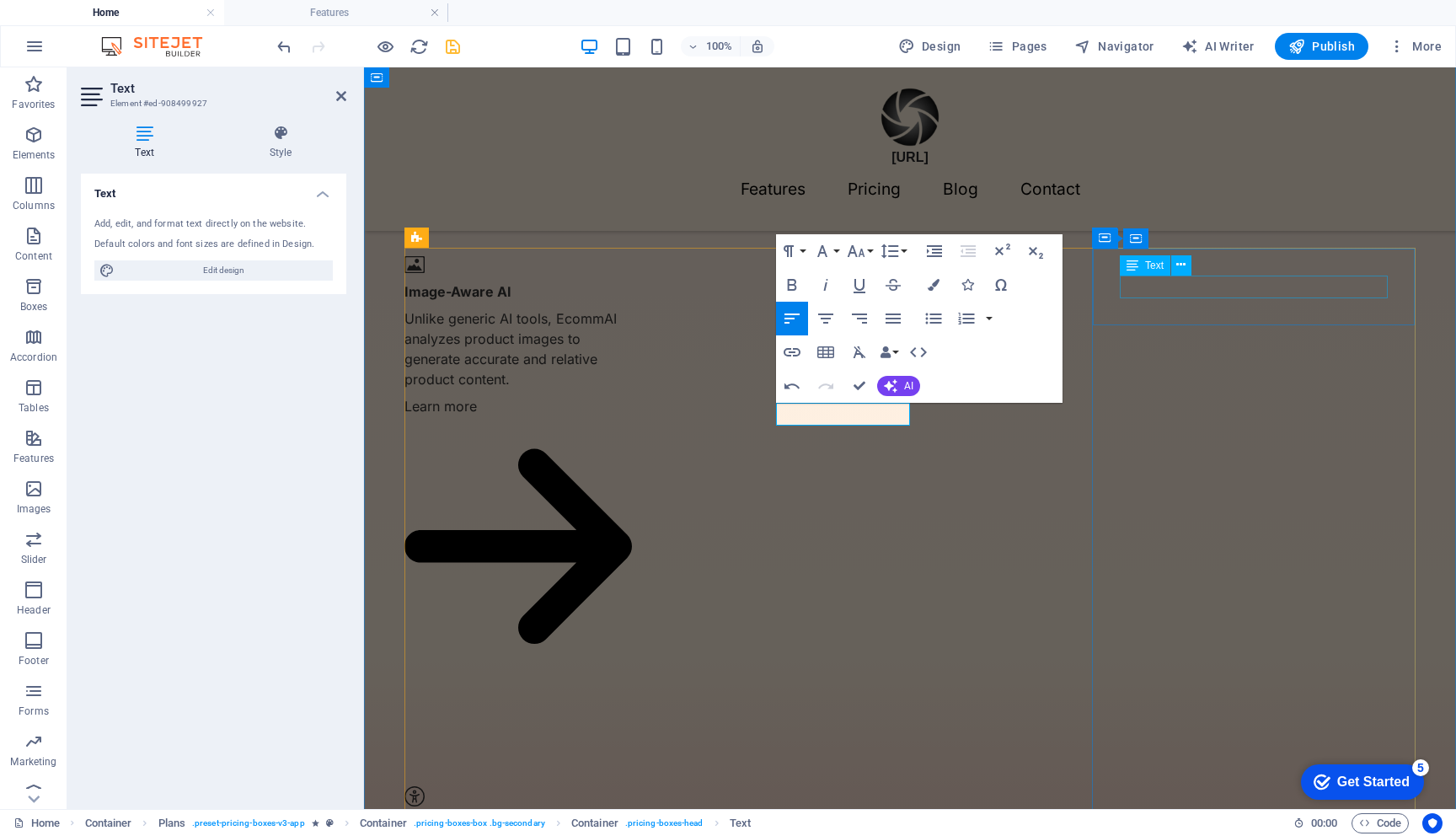
scroll to position [1418, 0]
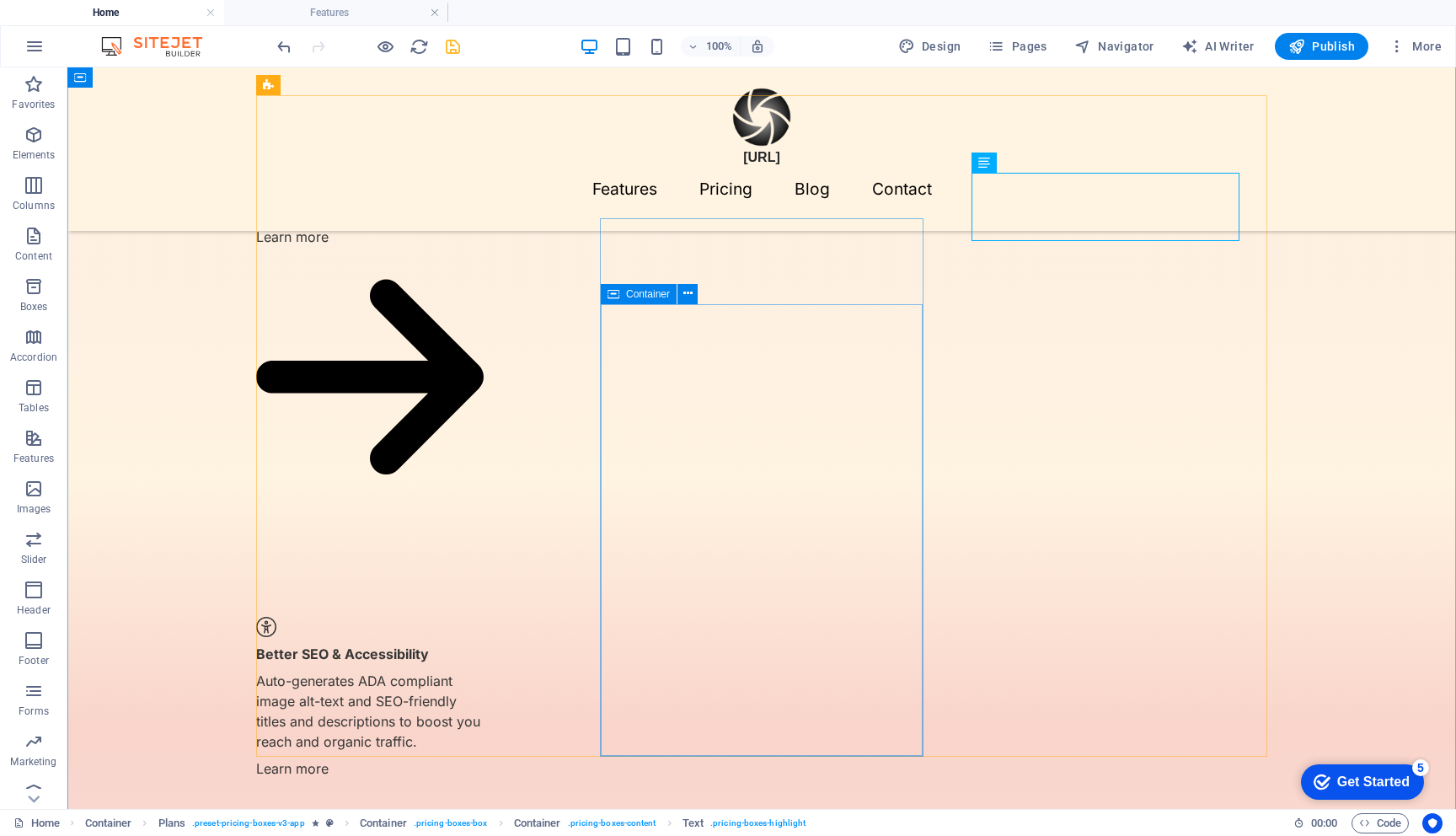
scroll to position [1589, 0]
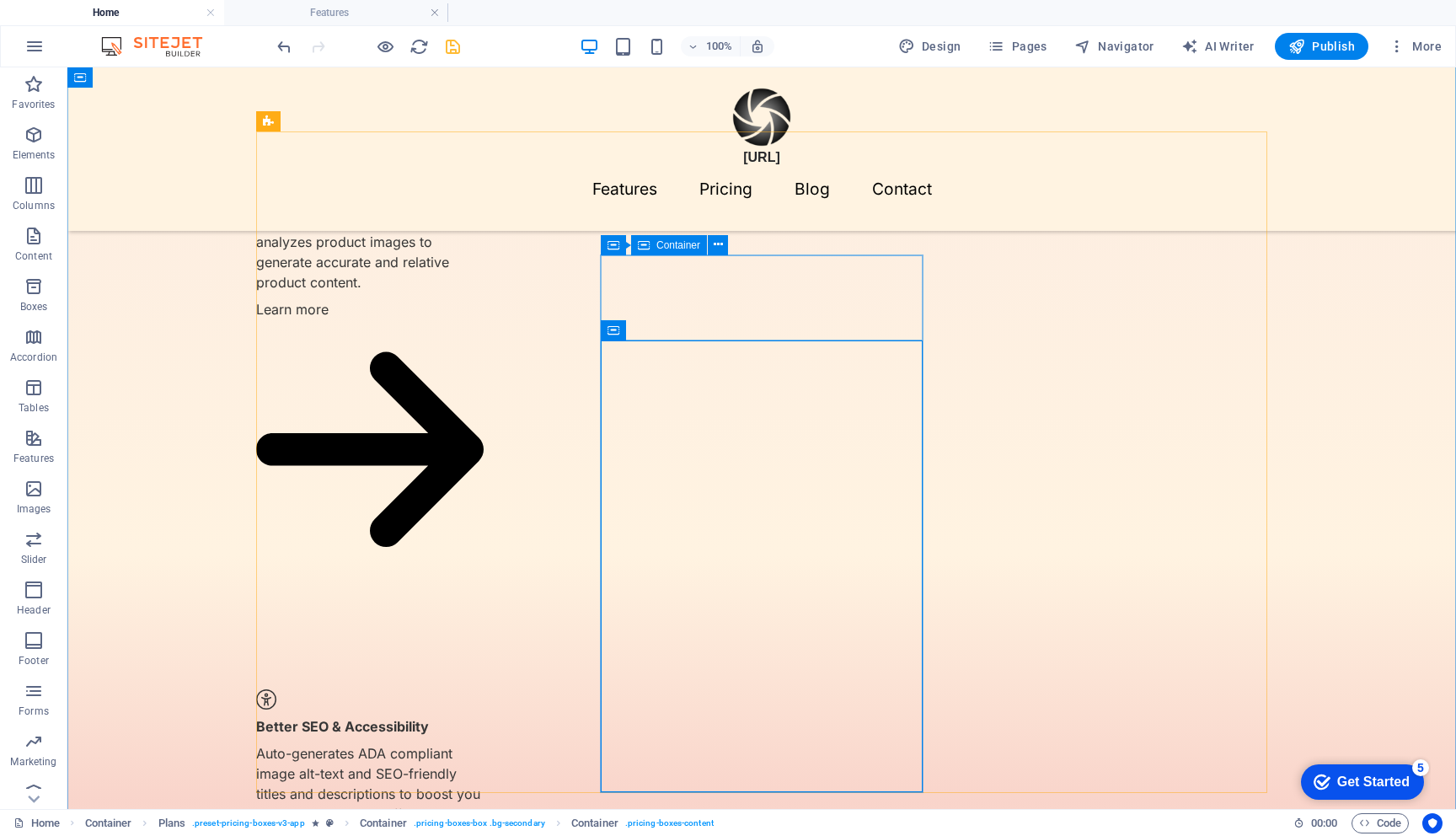
scroll to position [1514, 0]
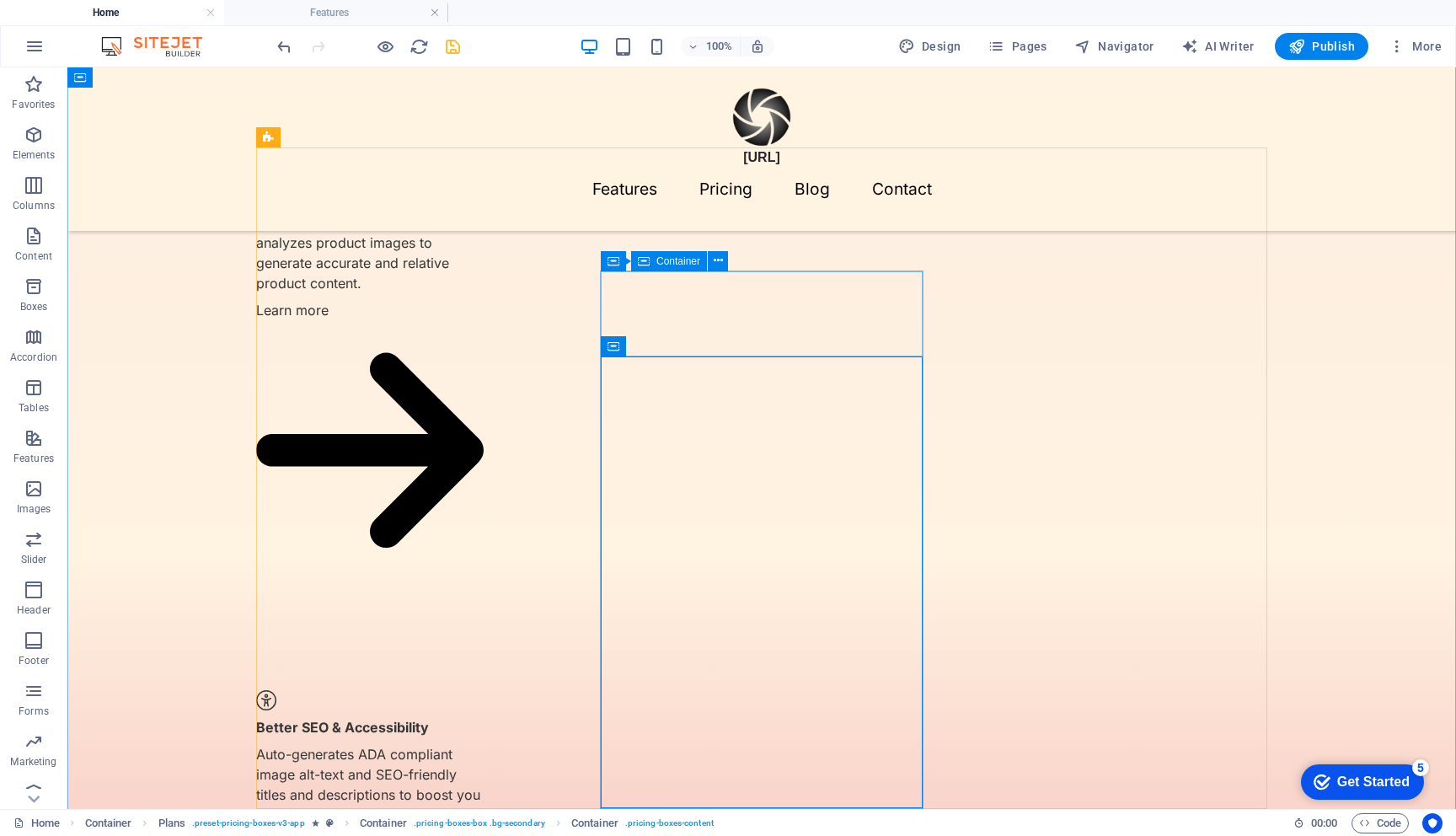
click at [652, 260] on span "Container" at bounding box center [647, 260] width 44 height 10
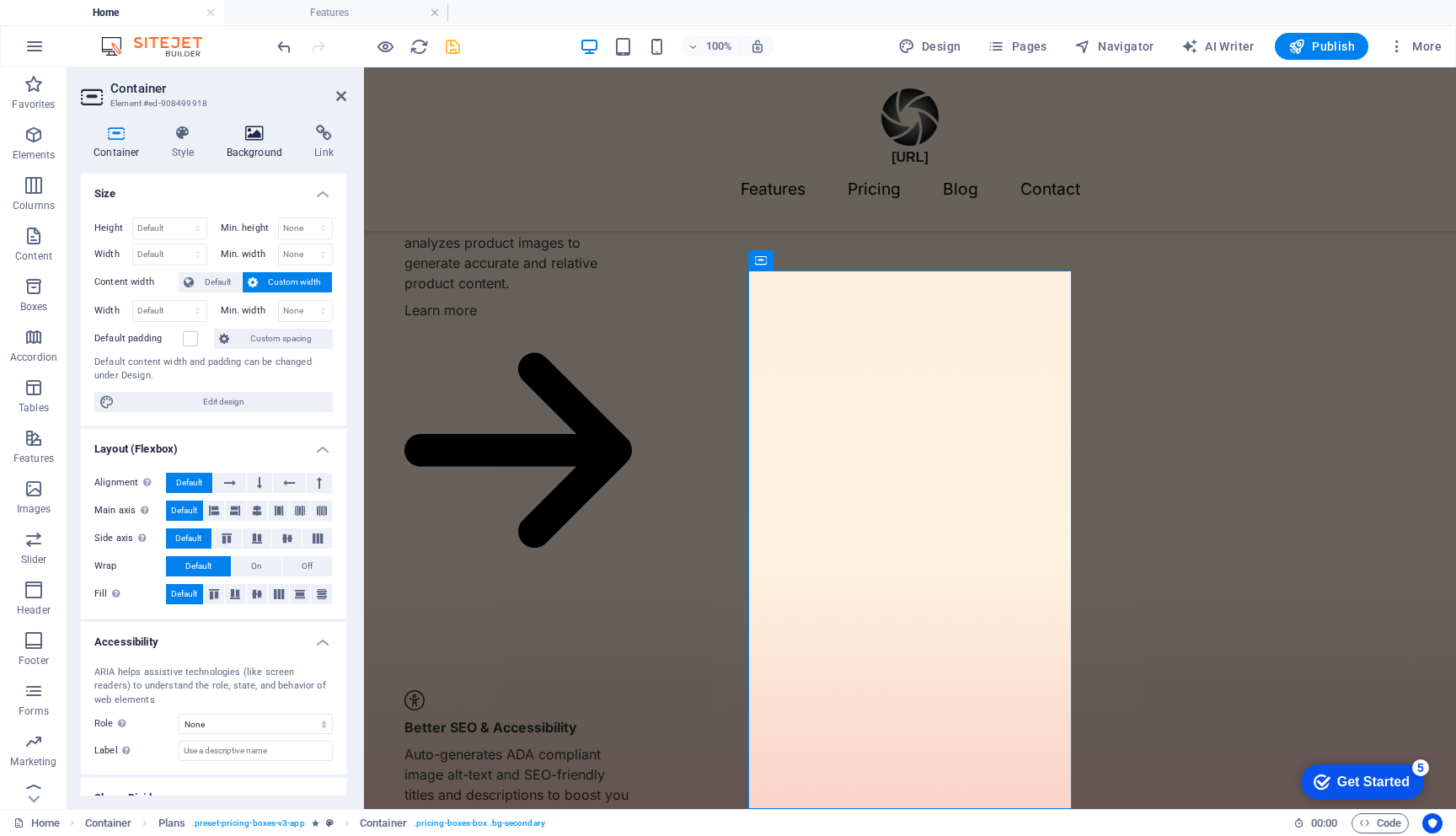
click at [259, 140] on icon at bounding box center [255, 133] width 82 height 17
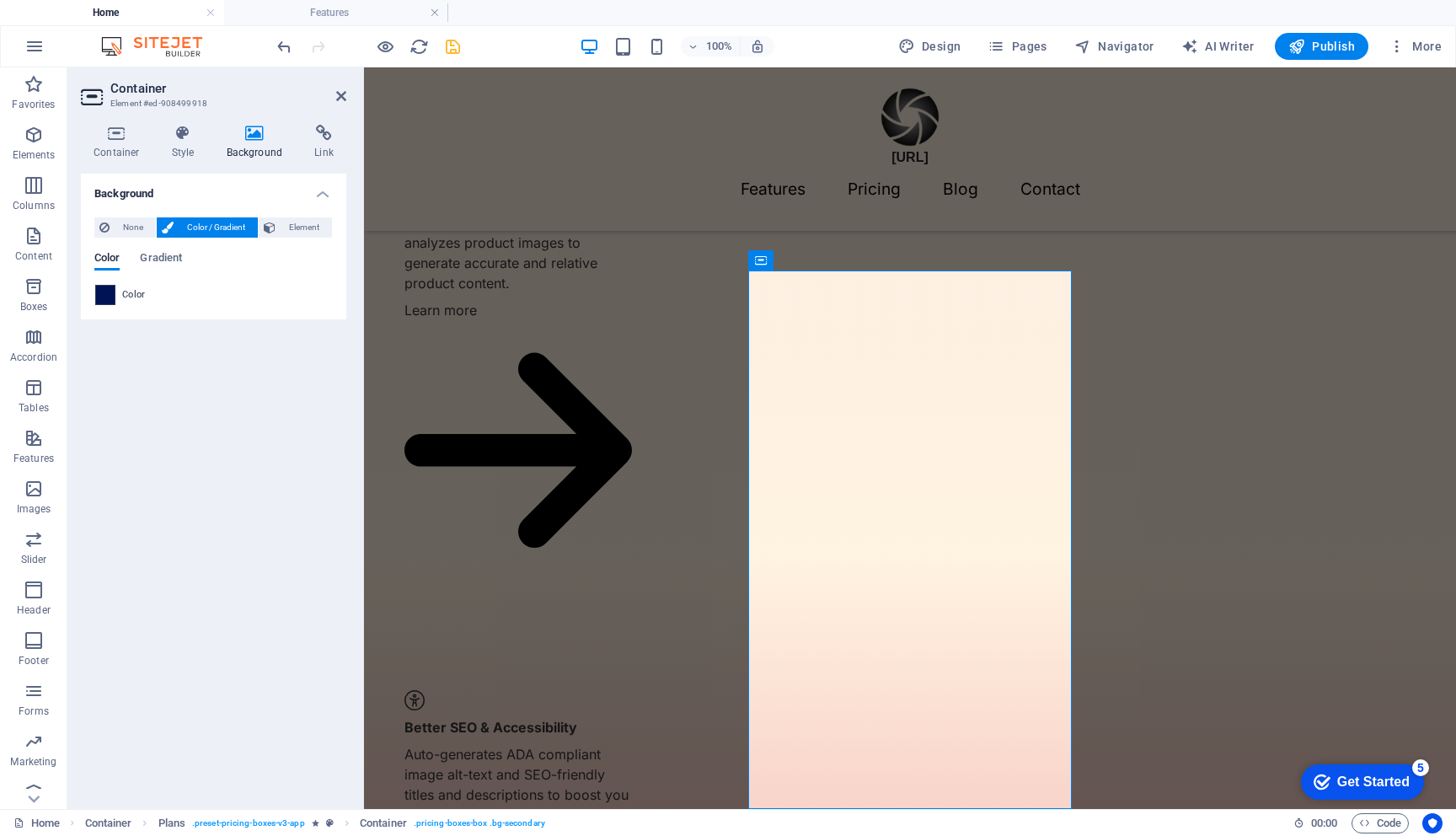
click at [106, 296] on span at bounding box center [105, 295] width 19 height 19
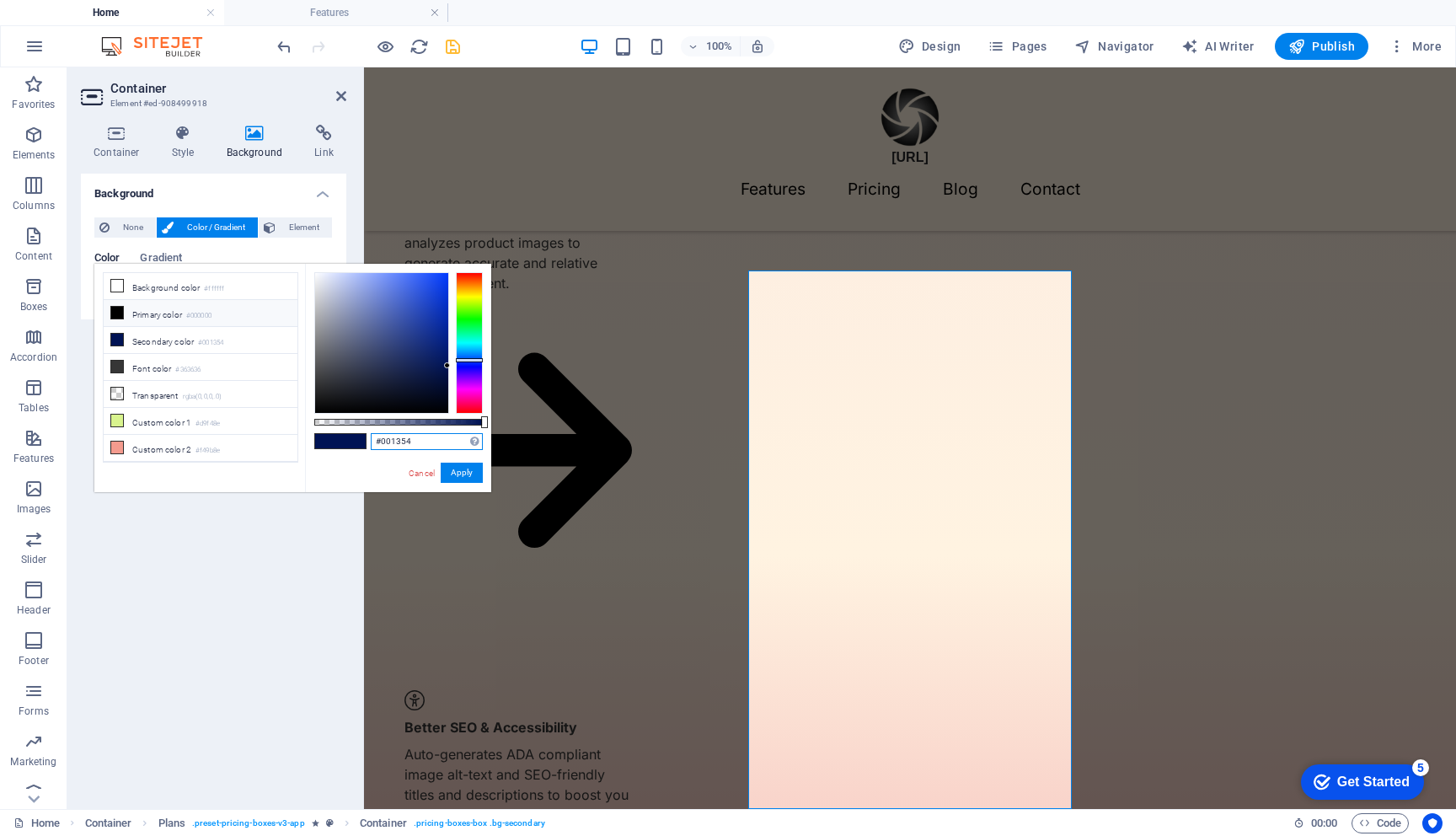
drag, startPoint x: 379, startPoint y: 441, endPoint x: 453, endPoint y: 448, distance: 74.3
click at [453, 448] on input "#001354" at bounding box center [427, 442] width 112 height 17
paste input "80AFAB"
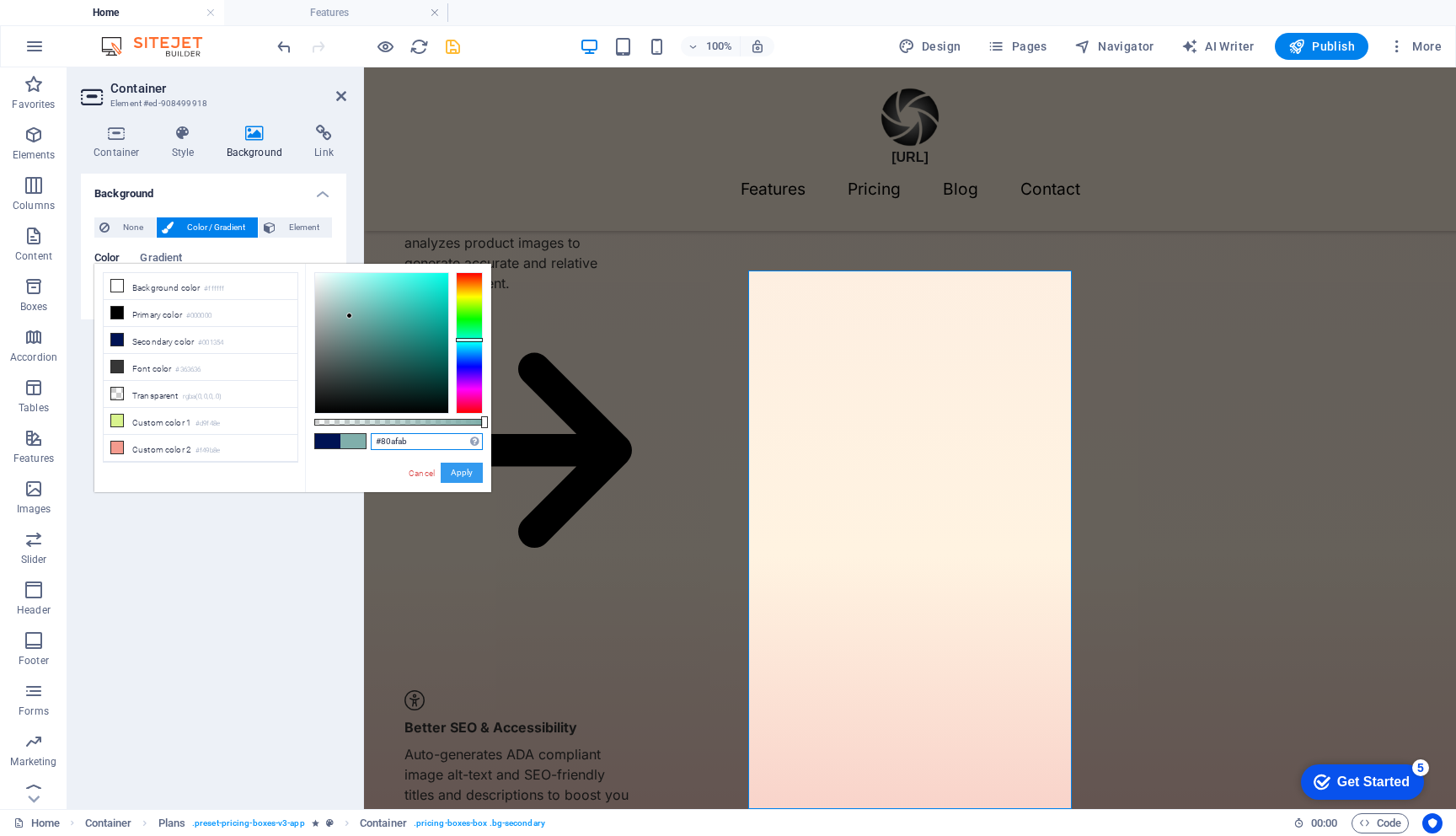
type input "#80afab"
click at [463, 473] on button "Apply" at bounding box center [461, 473] width 42 height 21
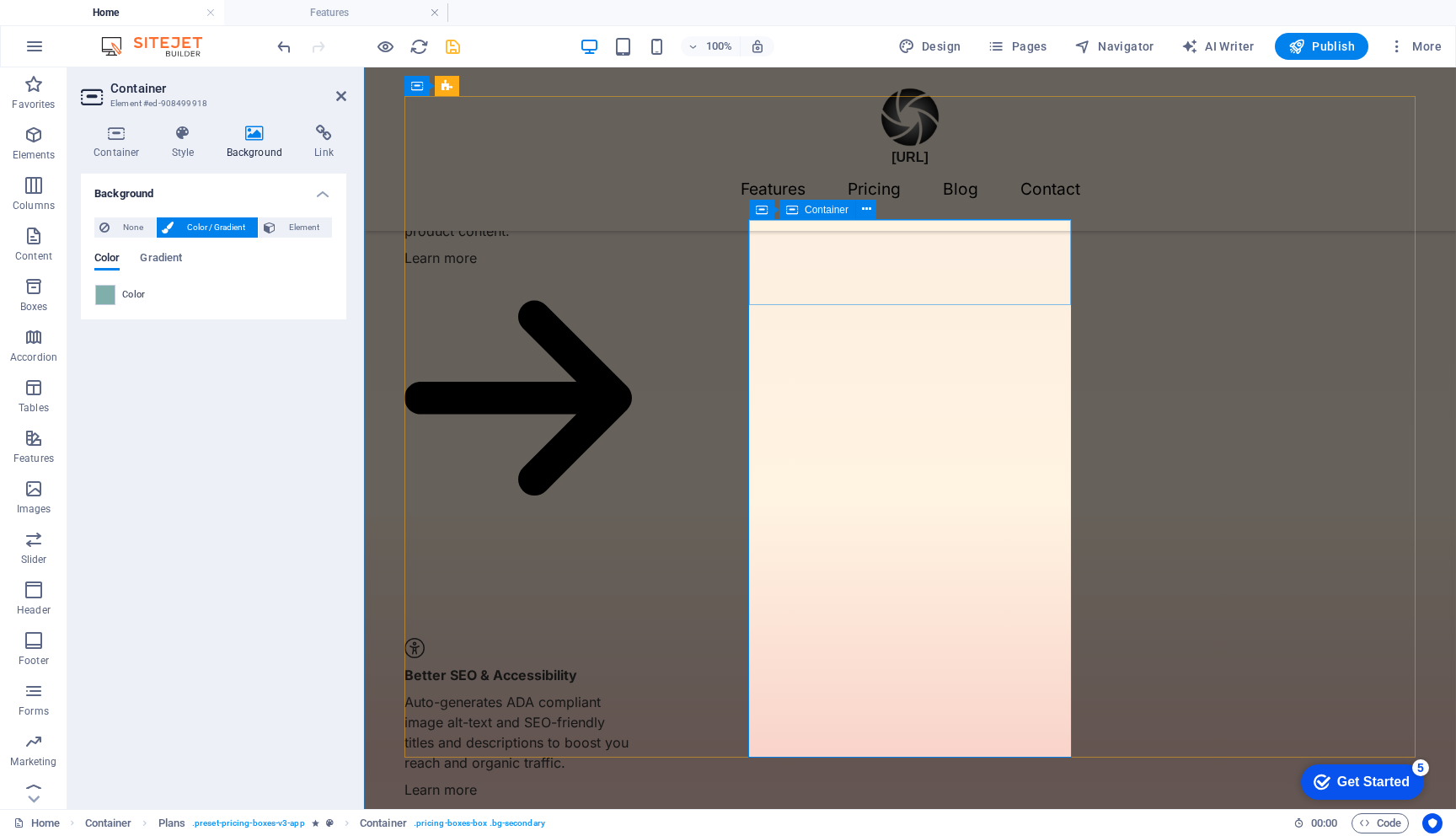
scroll to position [1564, 0]
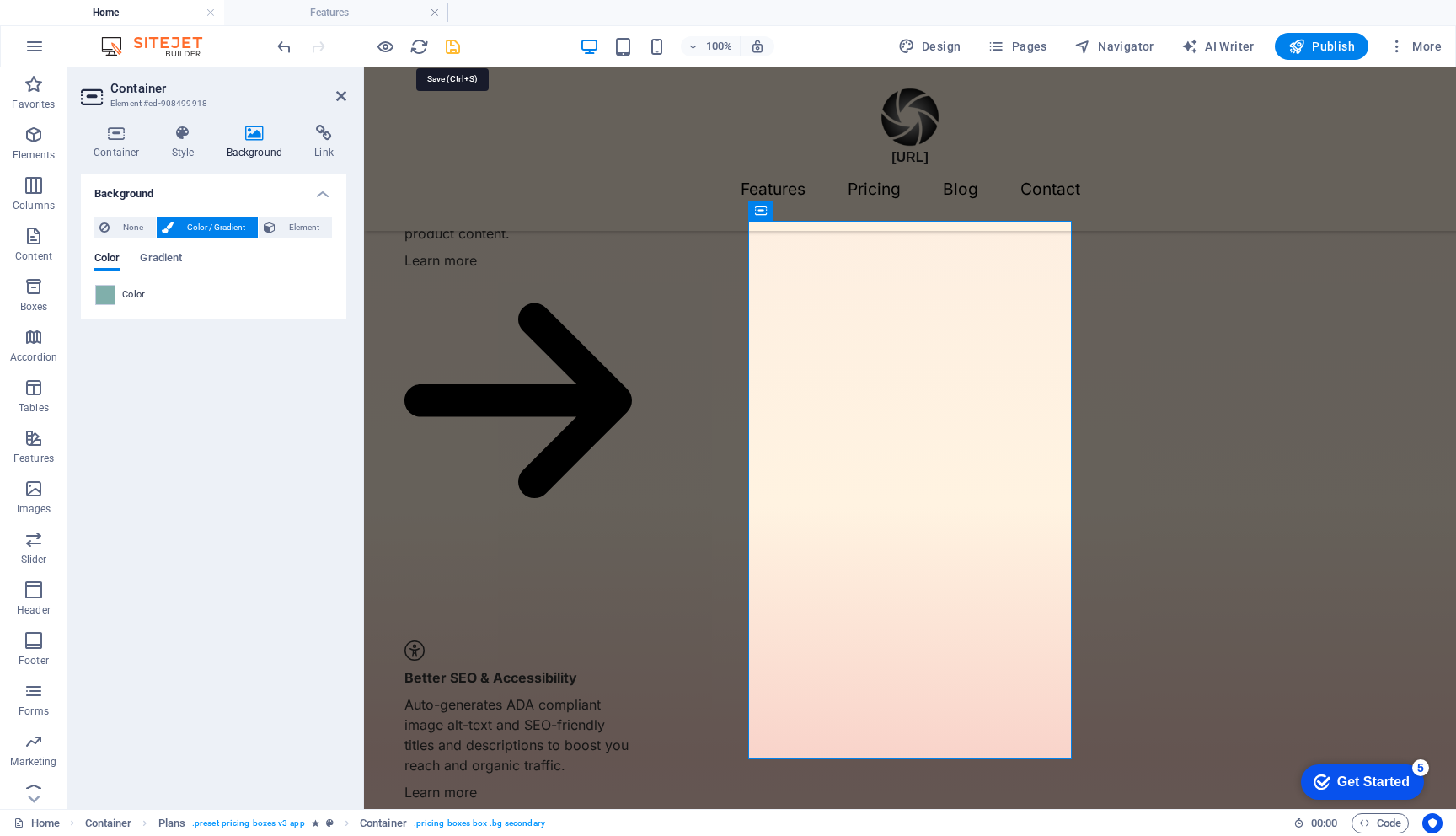
click at [449, 43] on icon "save" at bounding box center [453, 47] width 20 height 20
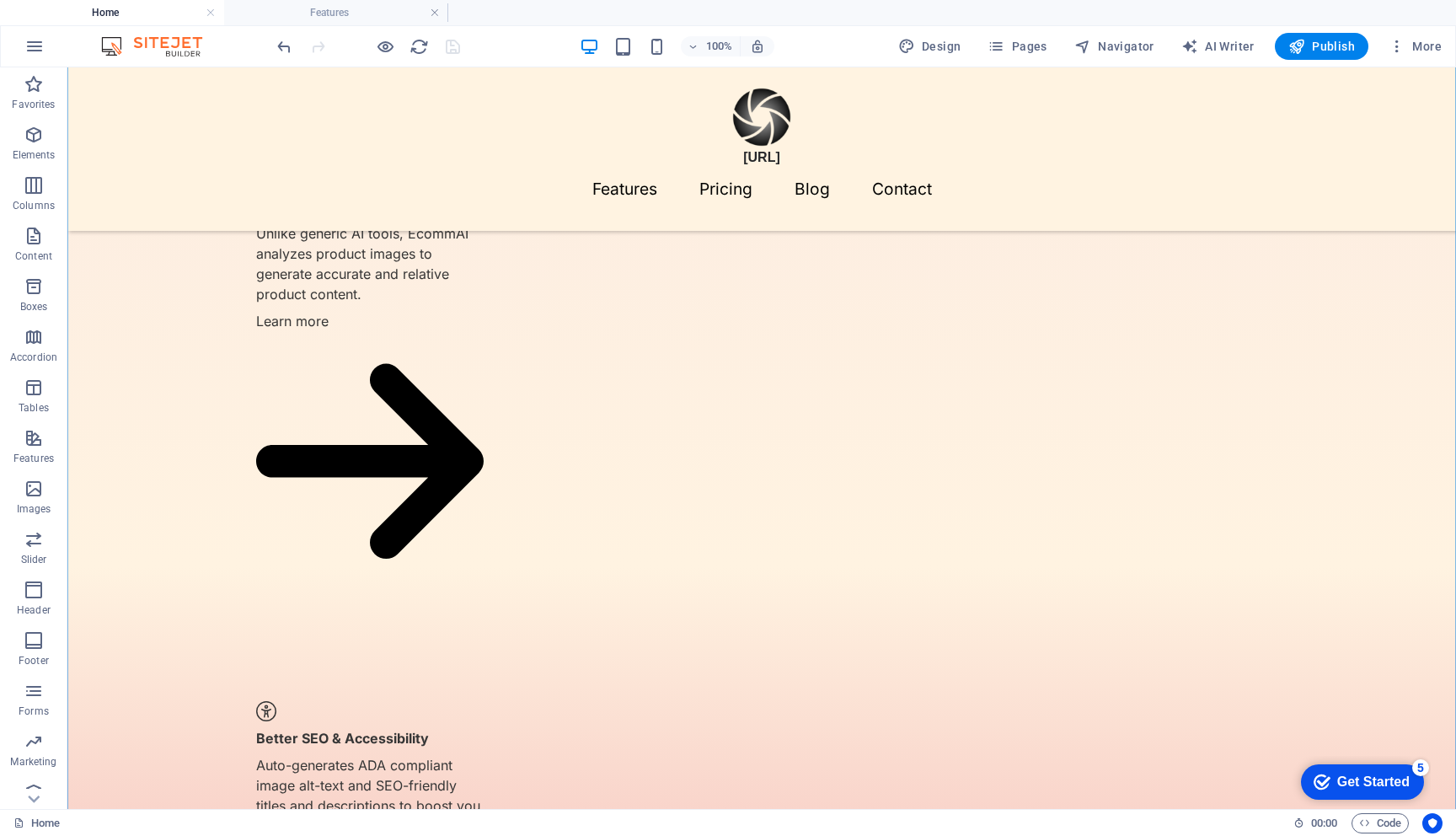
scroll to position [1516, 0]
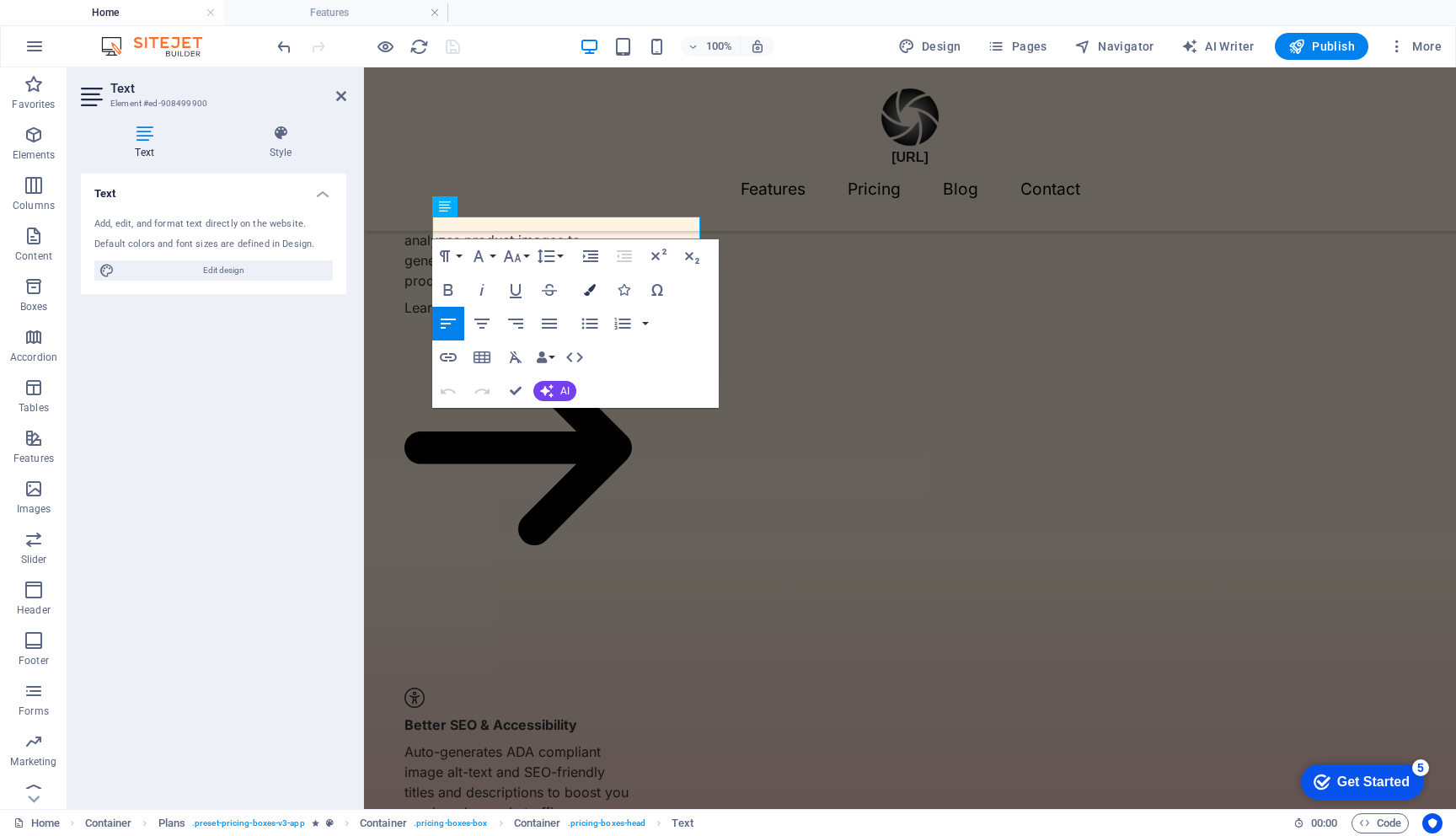
click at [593, 288] on icon "button" at bounding box center [590, 290] width 12 height 12
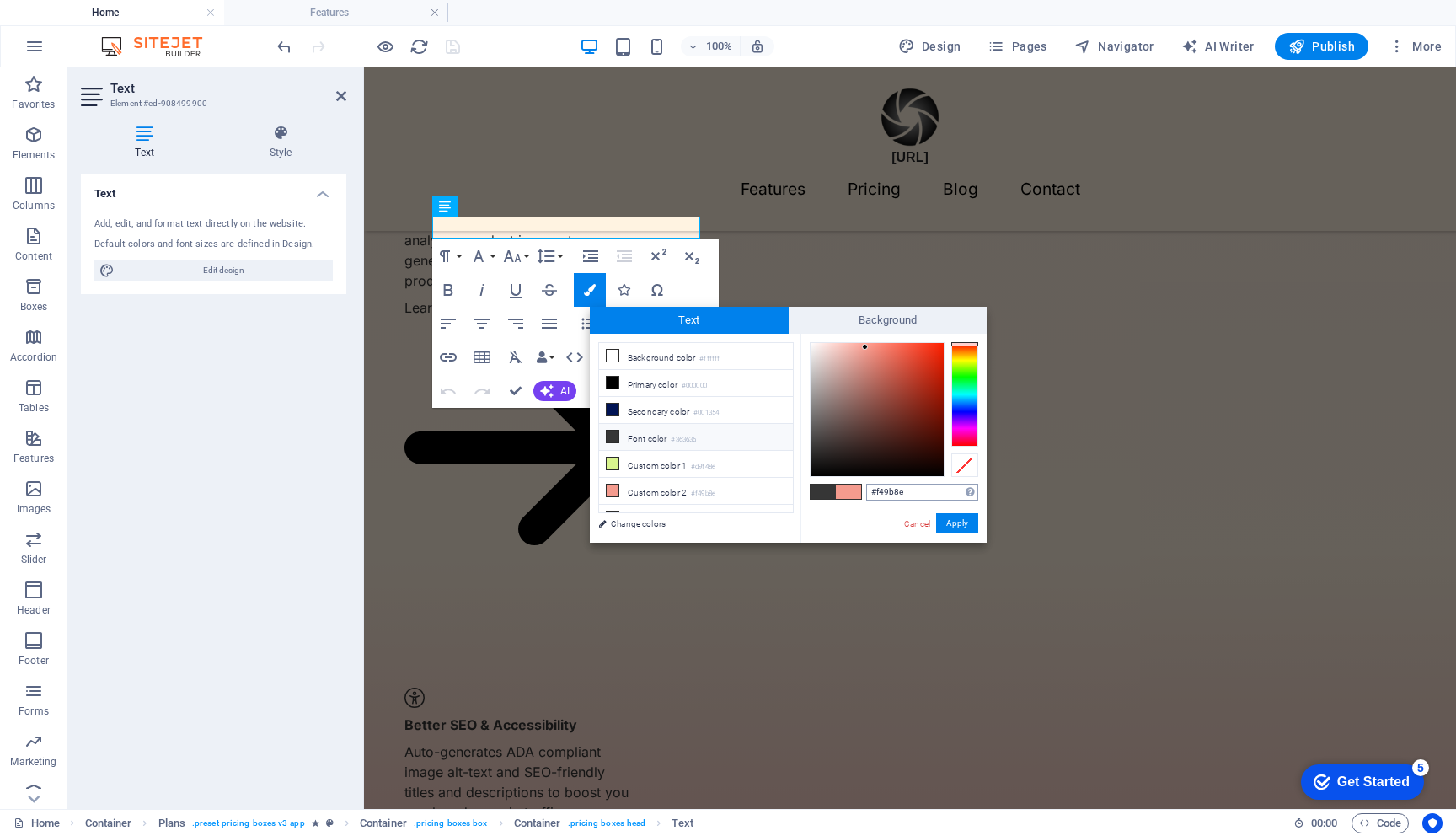
drag, startPoint x: 877, startPoint y: 492, endPoint x: 949, endPoint y: 495, distance: 72.1
click at [949, 495] on input "#f49b8e" at bounding box center [922, 492] width 112 height 17
drag, startPoint x: 874, startPoint y: 490, endPoint x: 935, endPoint y: 496, distance: 61.3
click at [935, 496] on input "#f49b8e" at bounding box center [922, 492] width 112 height 17
type input "#14312b"
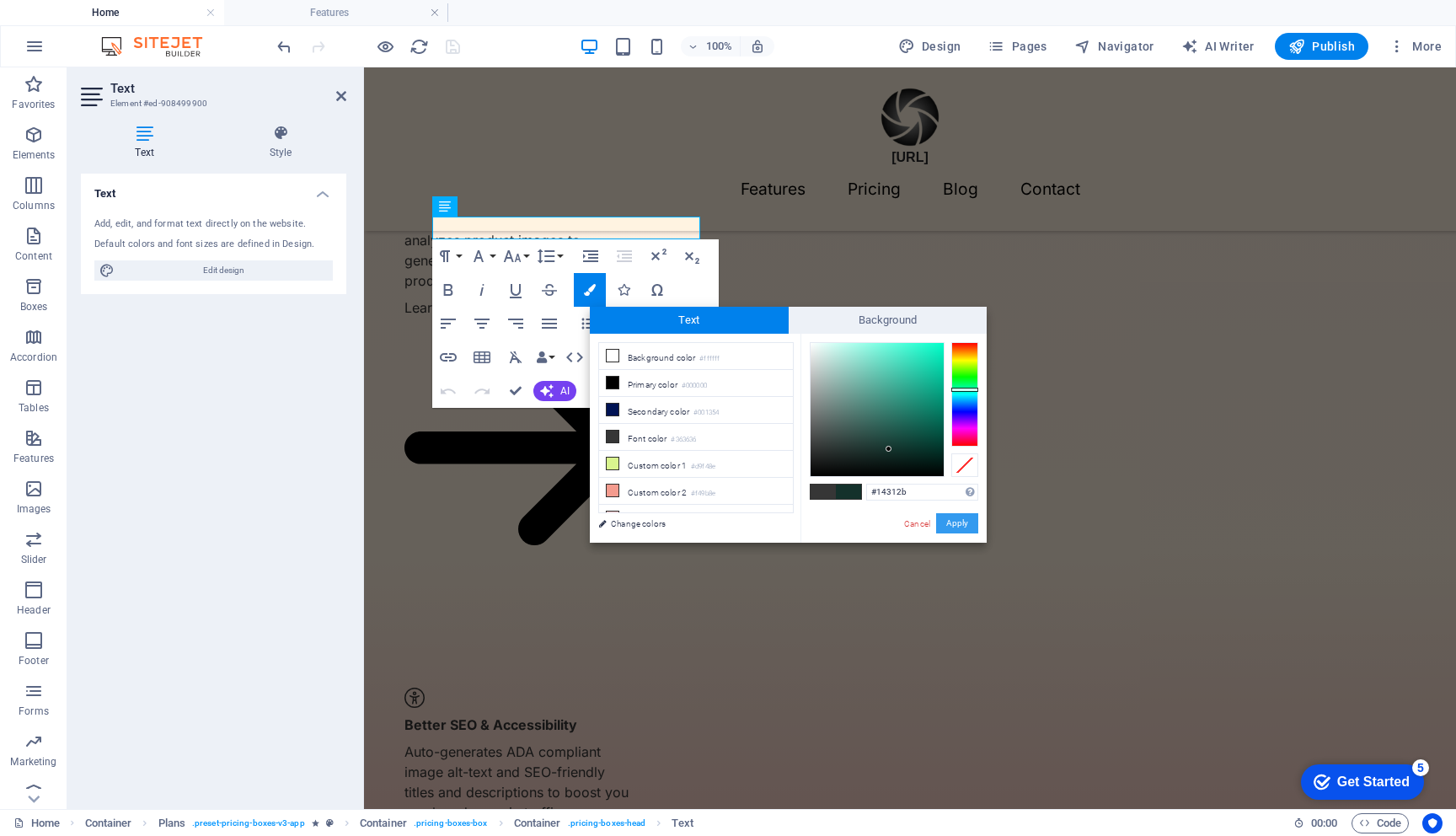
click at [955, 524] on button "Apply" at bounding box center [956, 524] width 42 height 21
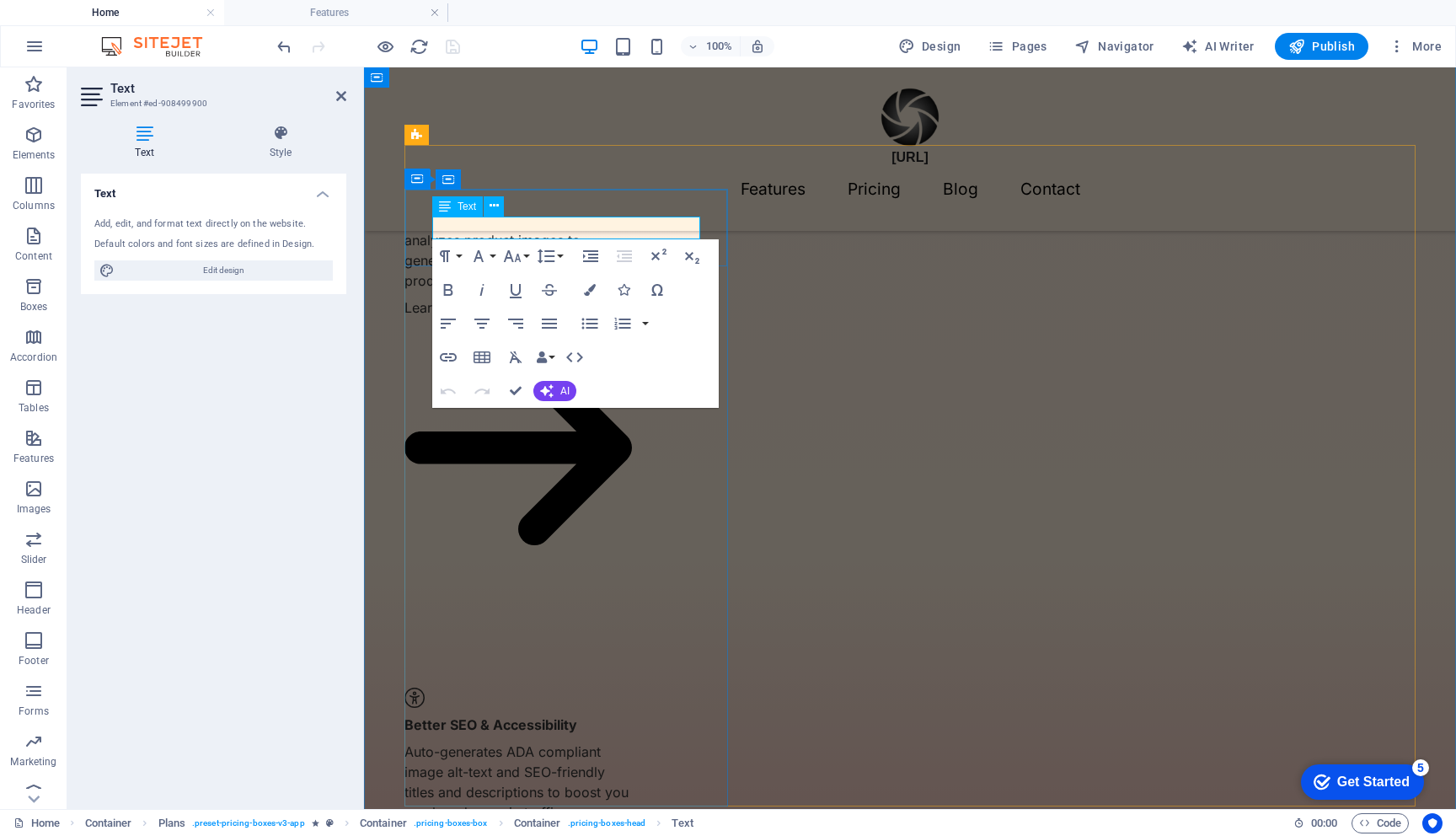
click at [595, 292] on icon "button" at bounding box center [590, 290] width 12 height 12
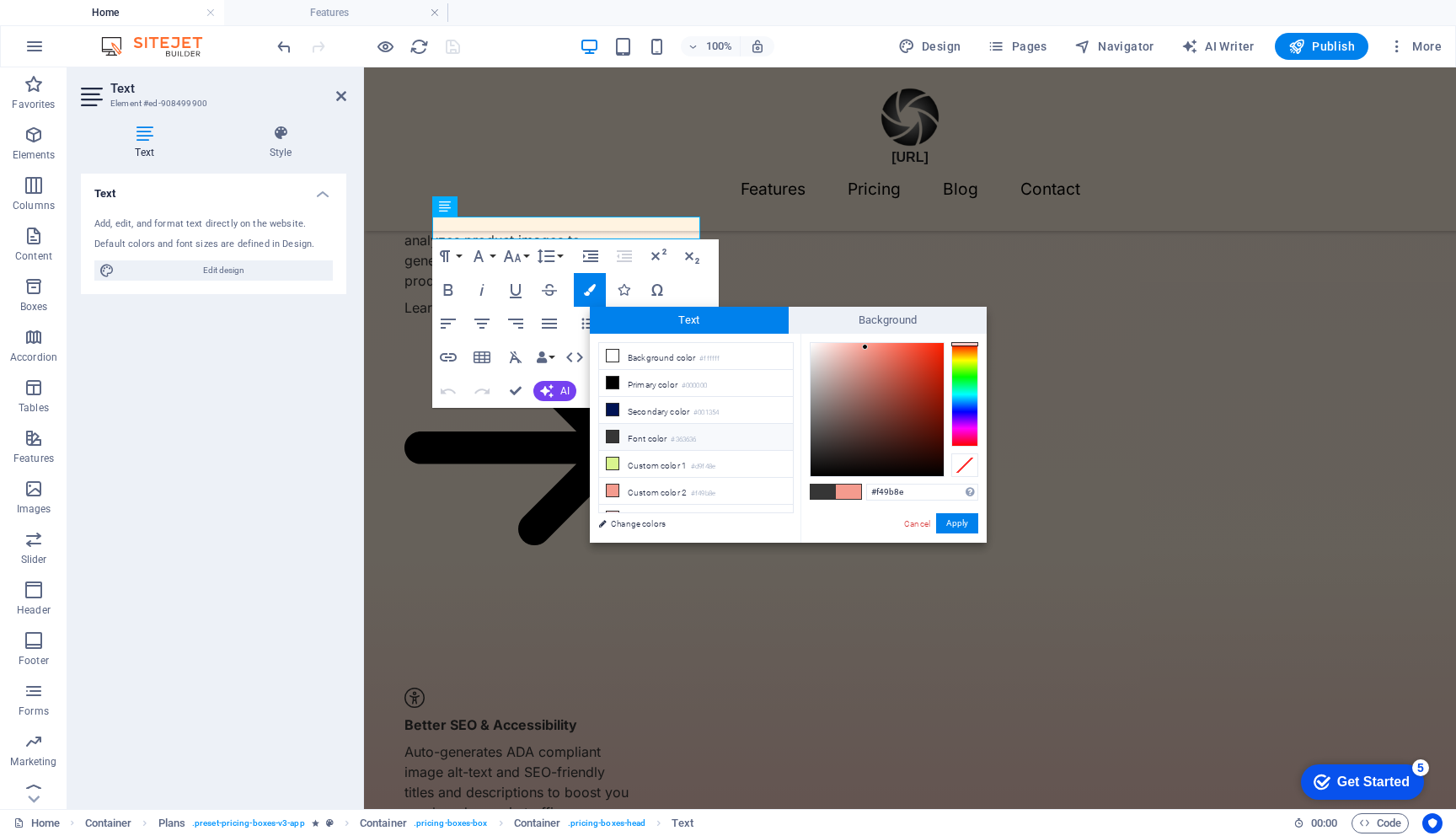
drag, startPoint x: 876, startPoint y: 493, endPoint x: 945, endPoint y: 500, distance: 69.4
click at [945, 500] on div "#f49b8e Supported formats #0852ed rgb(8, 82, 237) rgba(8, 82, 237, 90%) hsv(221…" at bounding box center [894, 560] width 186 height 453
type input "#14312b"
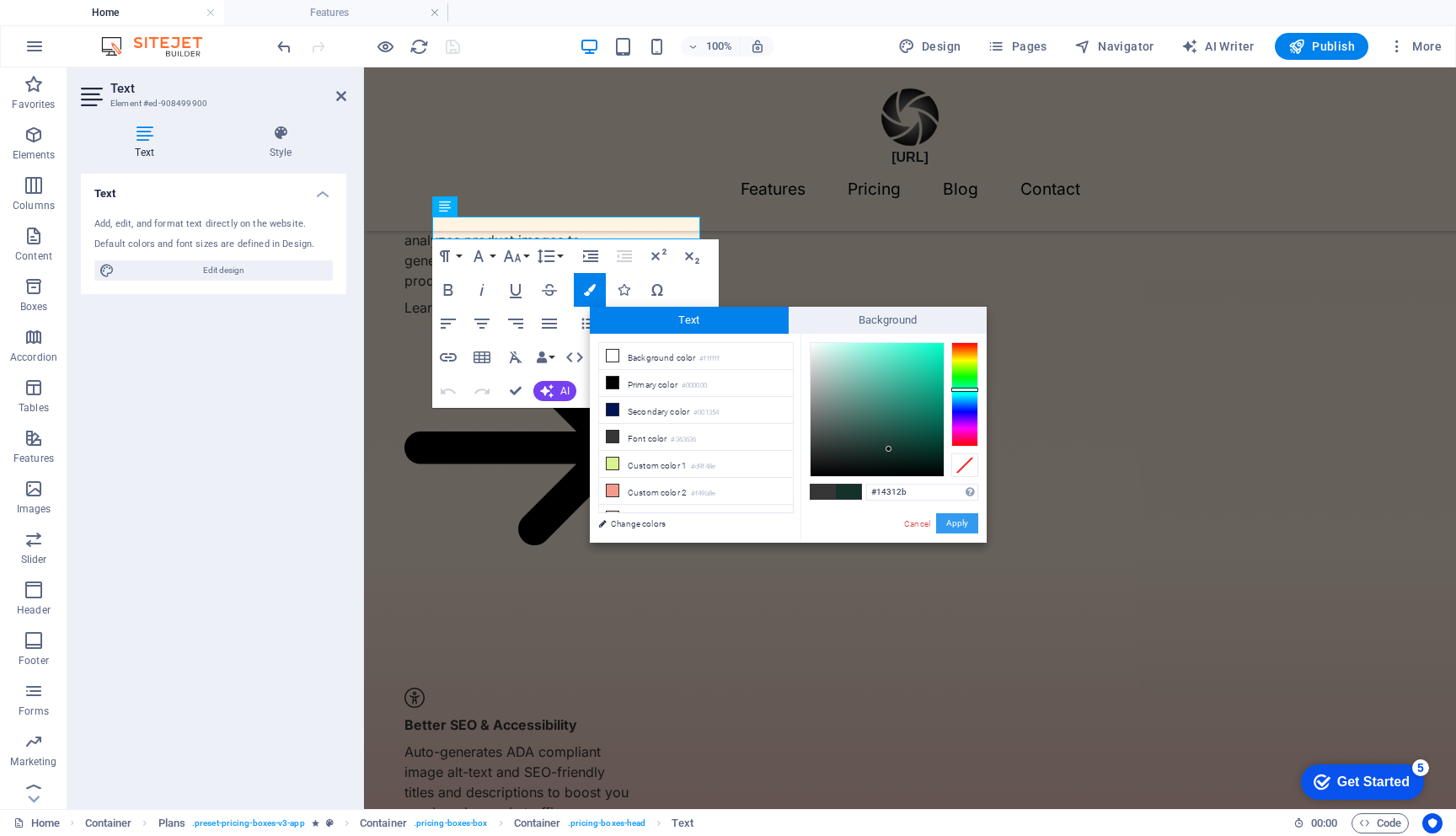
click at [955, 523] on button "Apply" at bounding box center [956, 524] width 42 height 21
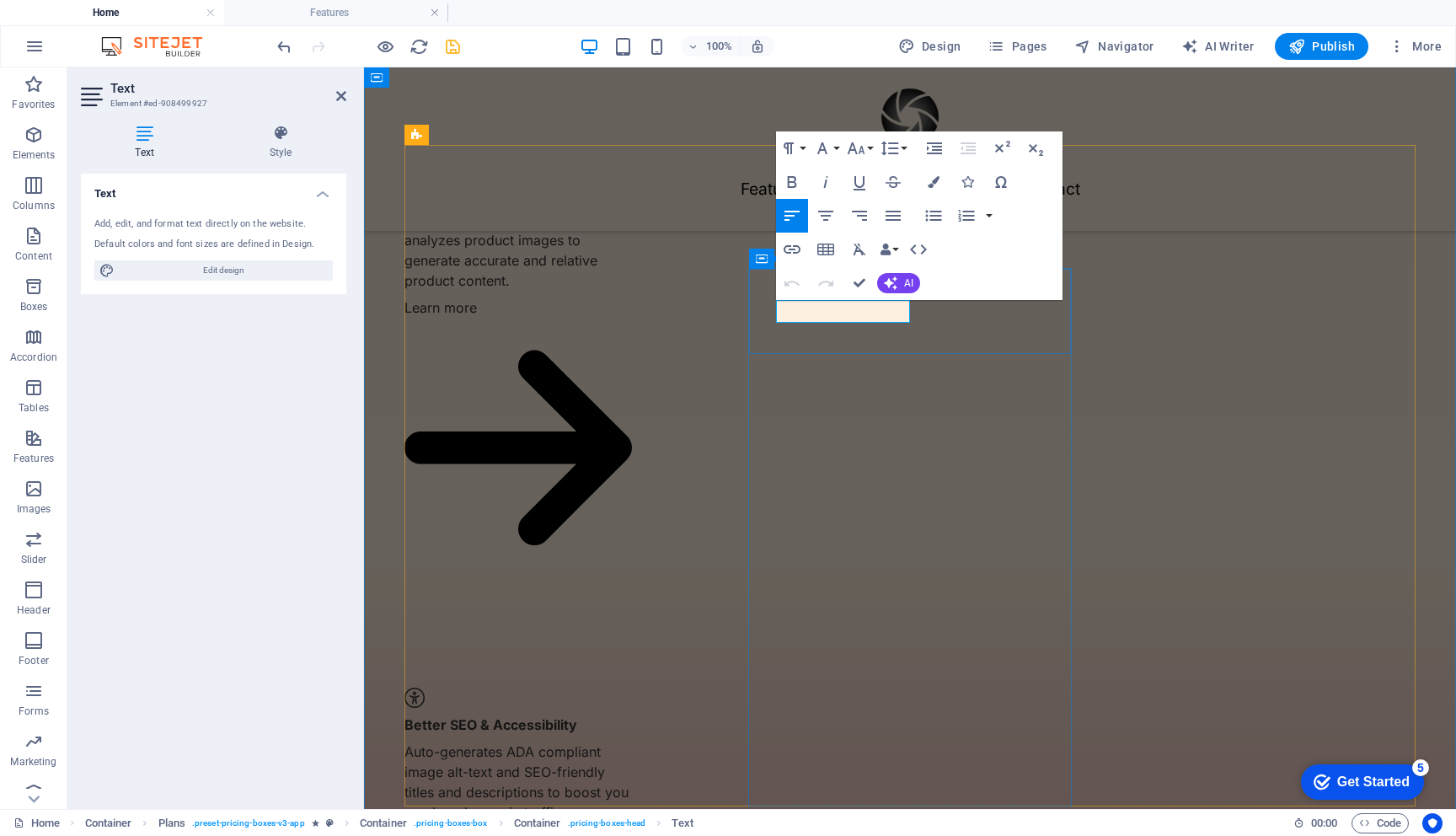
click at [938, 181] on icon "button" at bounding box center [933, 182] width 12 height 12
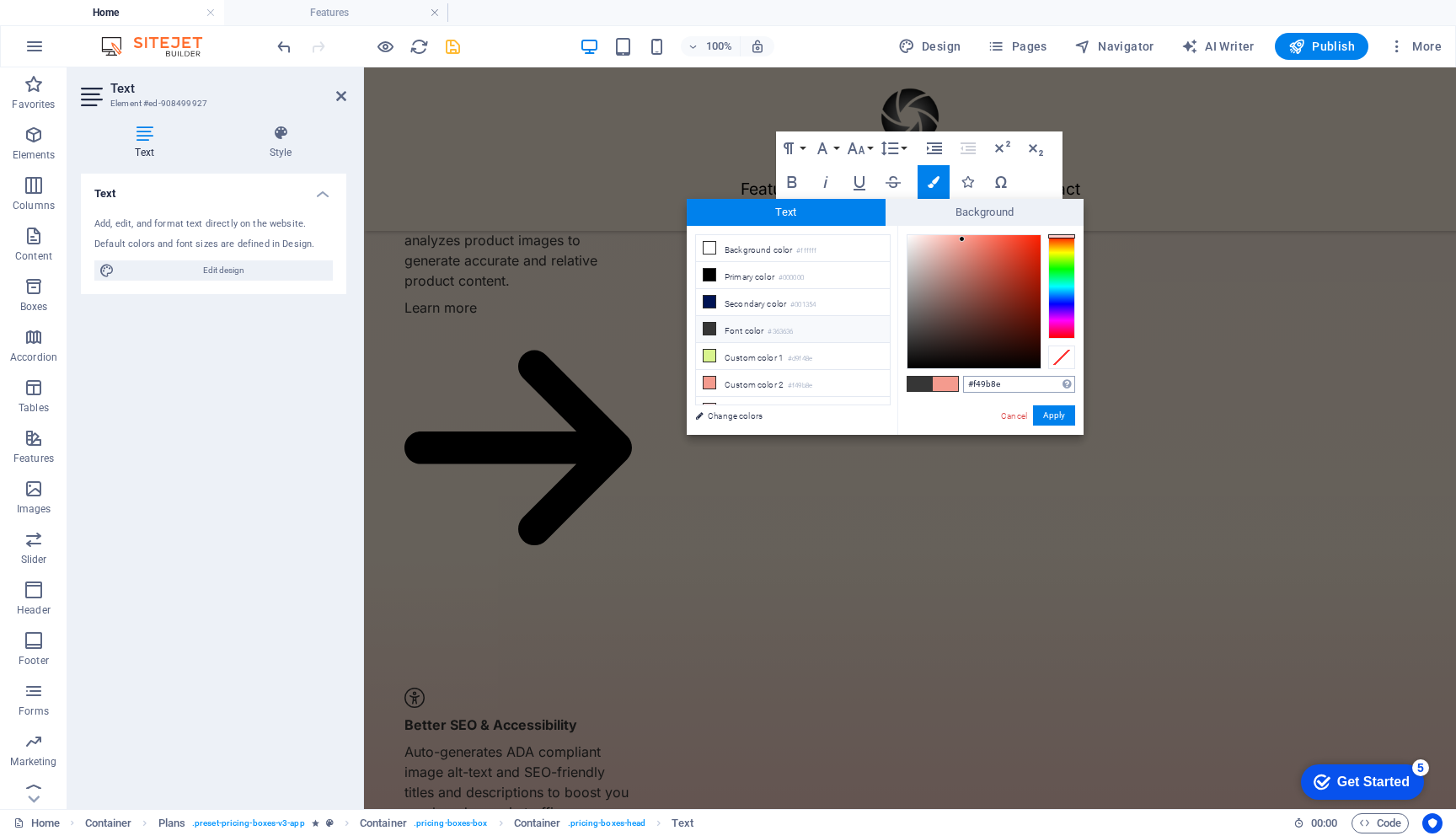
drag, startPoint x: 971, startPoint y: 384, endPoint x: 1027, endPoint y: 388, distance: 56.1
click at [1027, 388] on input "#f49b8e" at bounding box center [1019, 384] width 112 height 17
type input "#14312b"
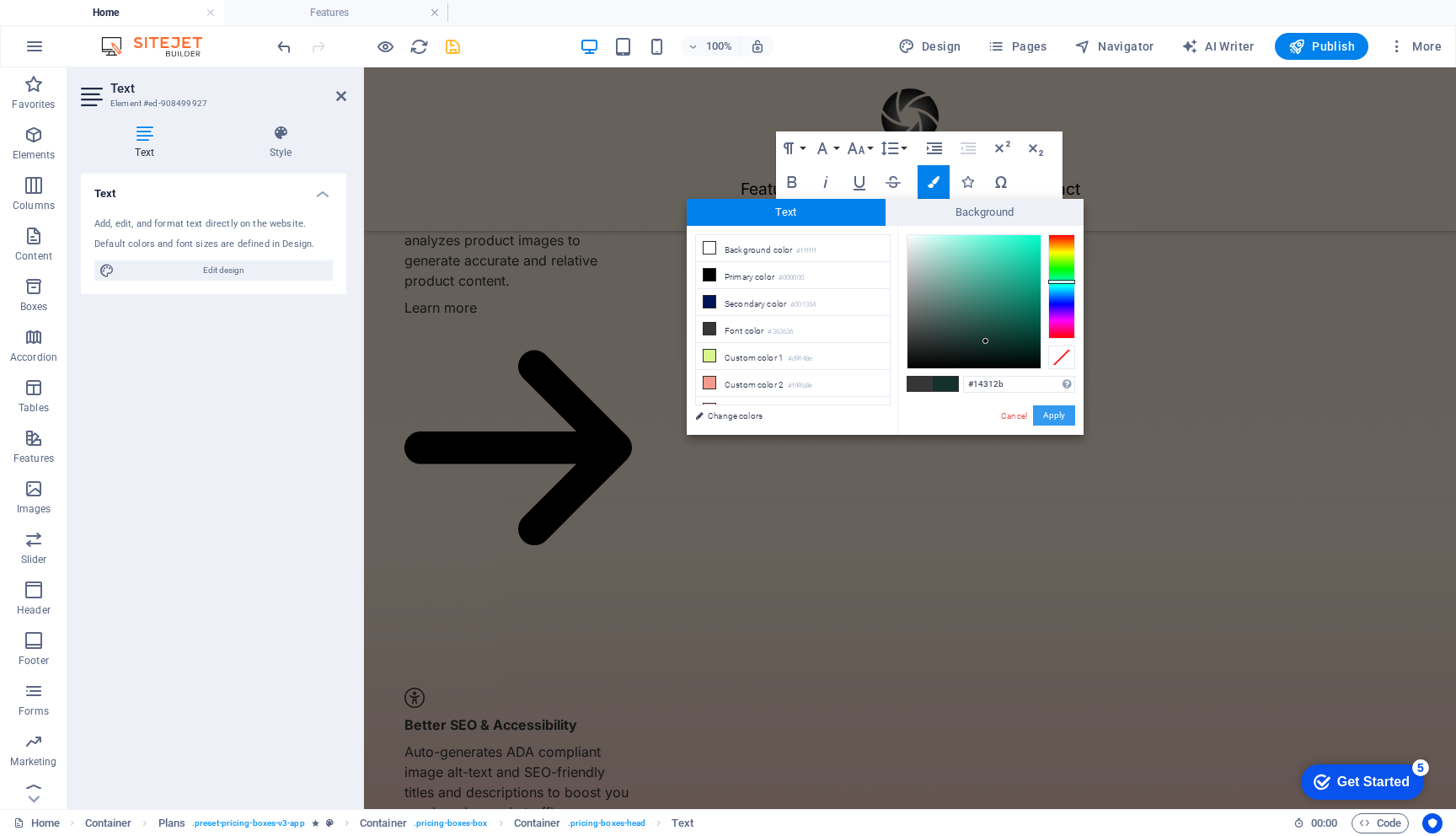
click at [1046, 418] on button "Apply" at bounding box center [1053, 416] width 42 height 21
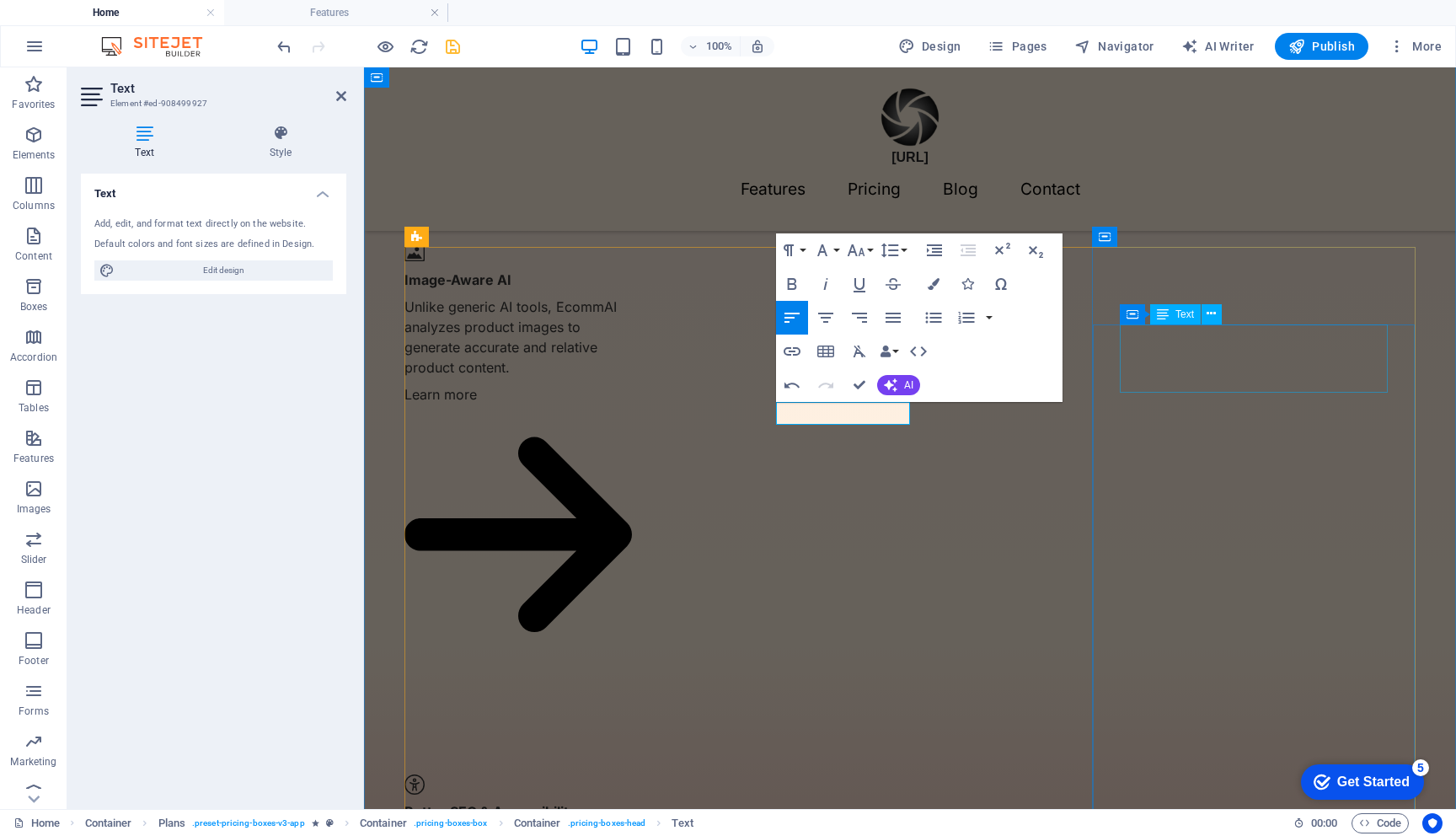
scroll to position [1414, 0]
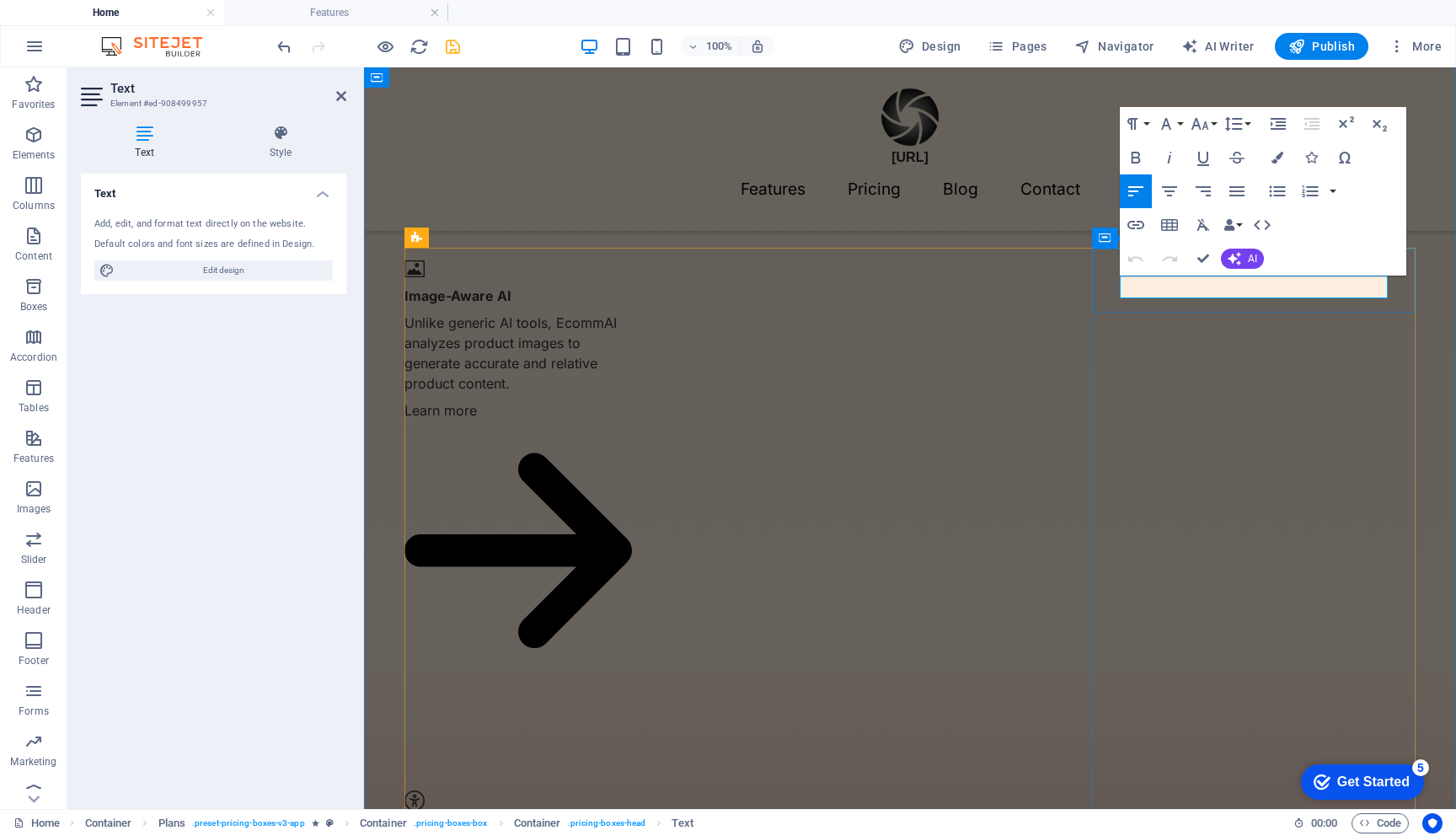
click at [1275, 158] on icon "button" at bounding box center [1277, 158] width 12 height 12
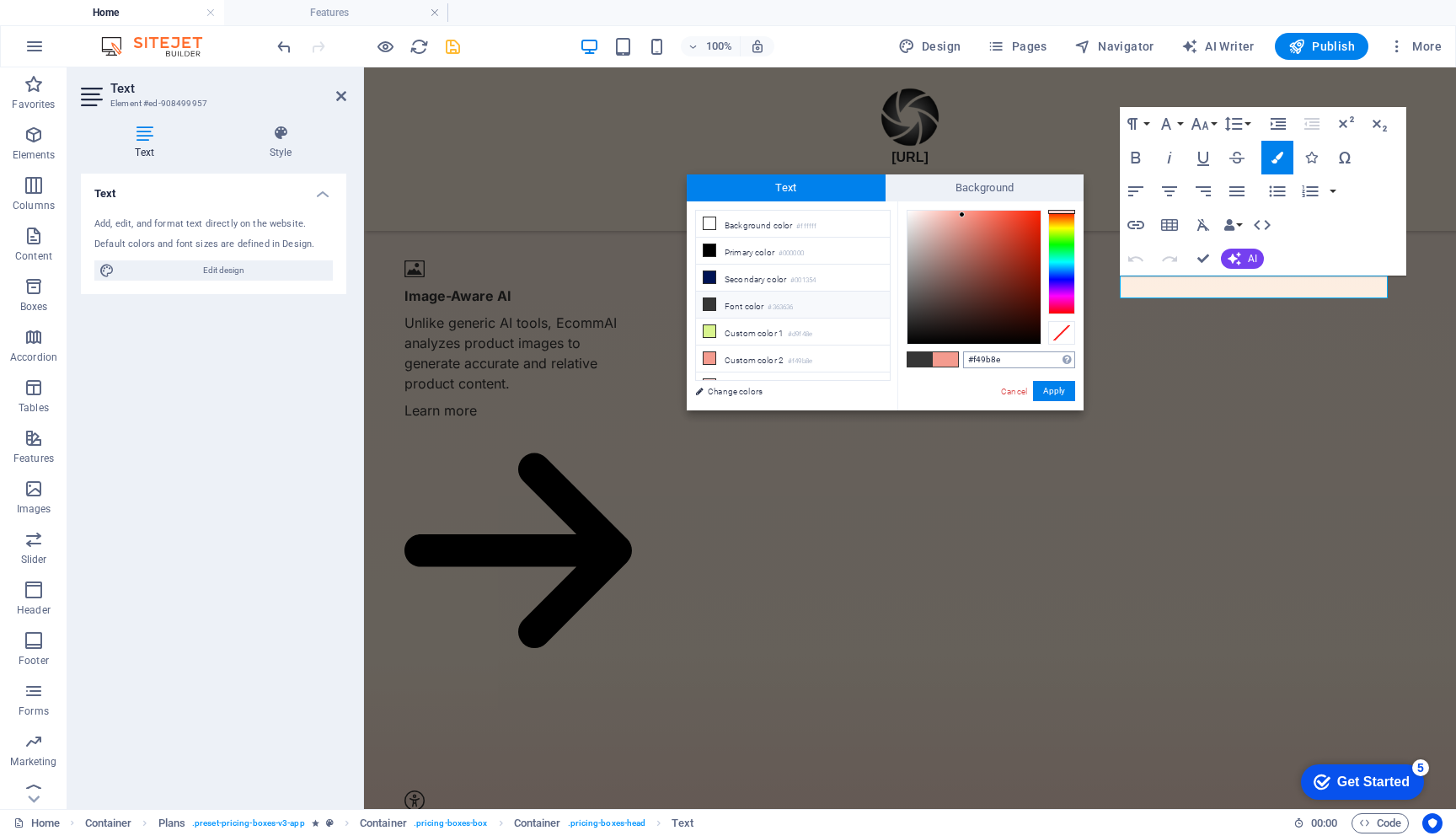
drag, startPoint x: 971, startPoint y: 363, endPoint x: 1030, endPoint y: 364, distance: 59.0
click at [1030, 364] on input "#f49b8e" at bounding box center [1019, 360] width 112 height 17
type input "#14312b"
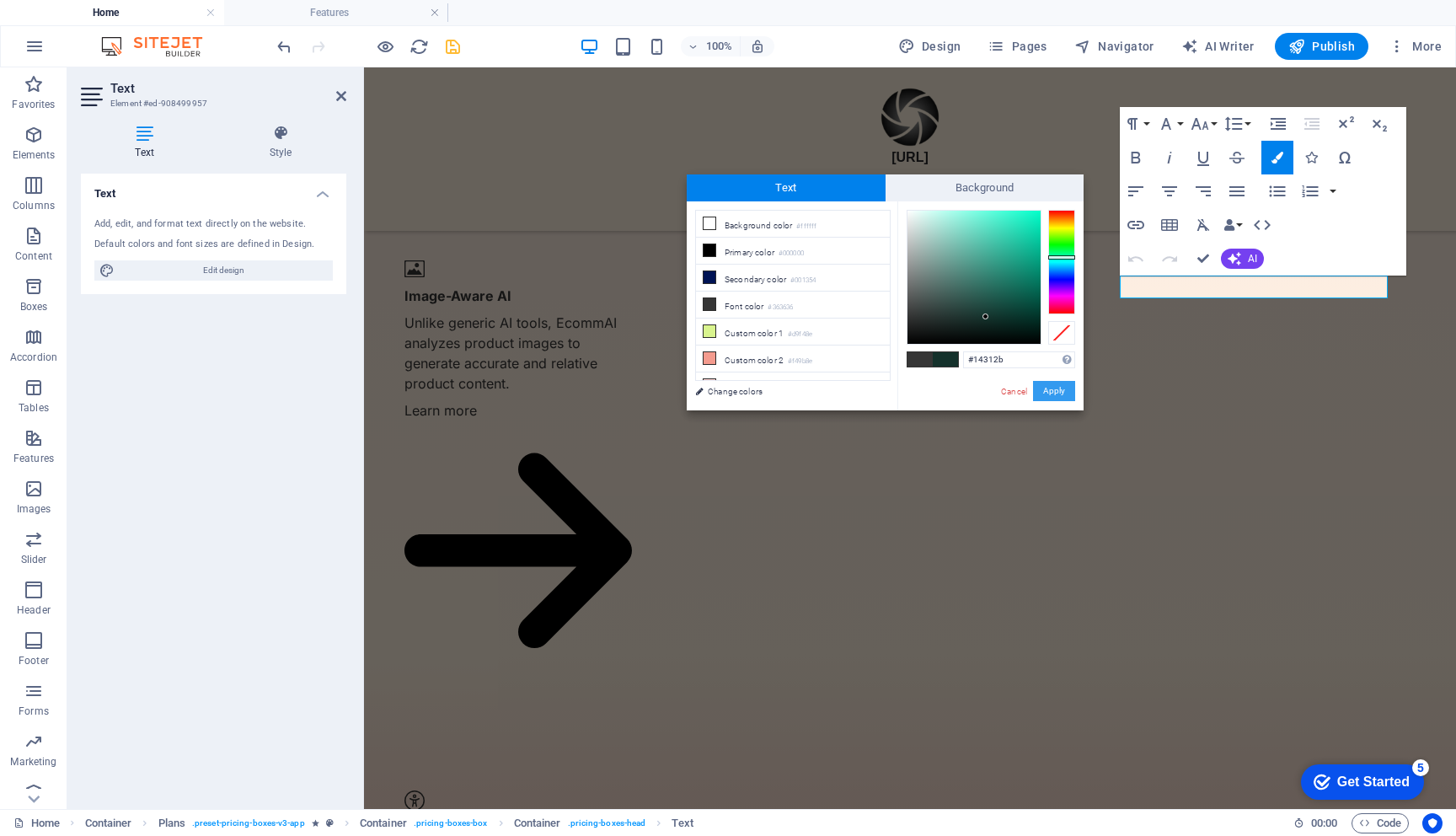
click at [1051, 395] on button "Apply" at bounding box center [1053, 391] width 42 height 21
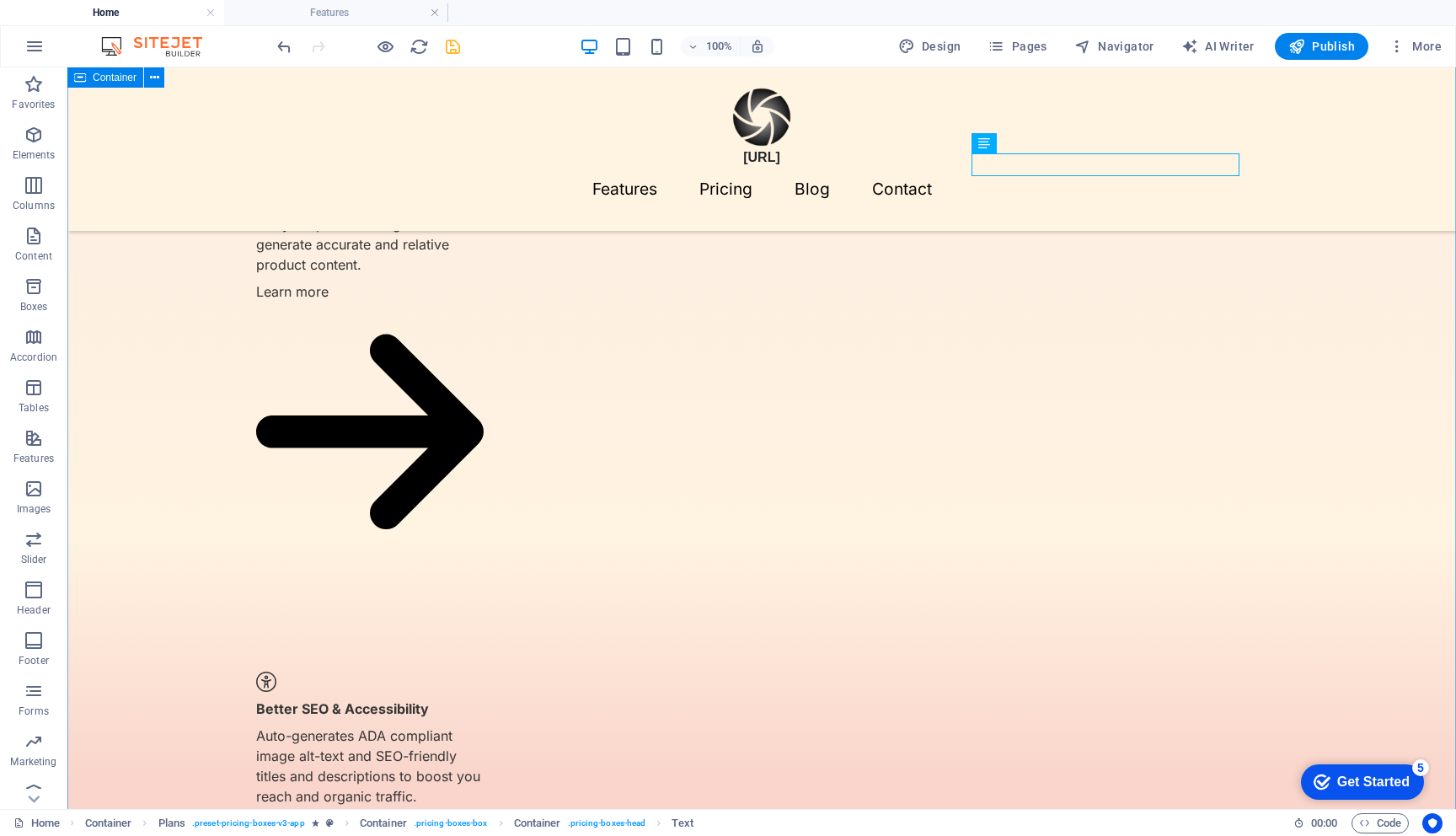
scroll to position [1520, 0]
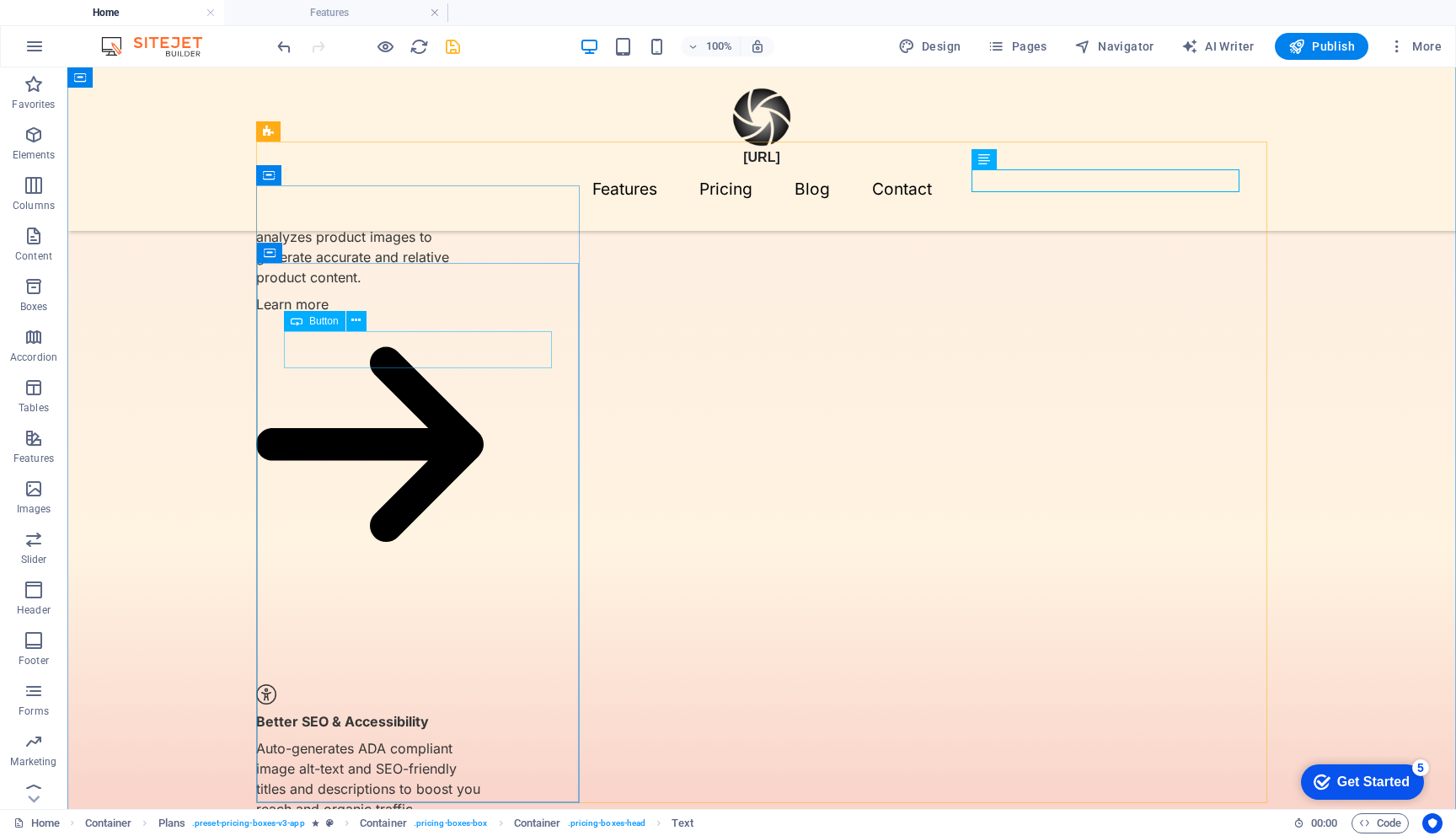
click at [321, 324] on span "Button" at bounding box center [324, 321] width 30 height 10
select select "%"
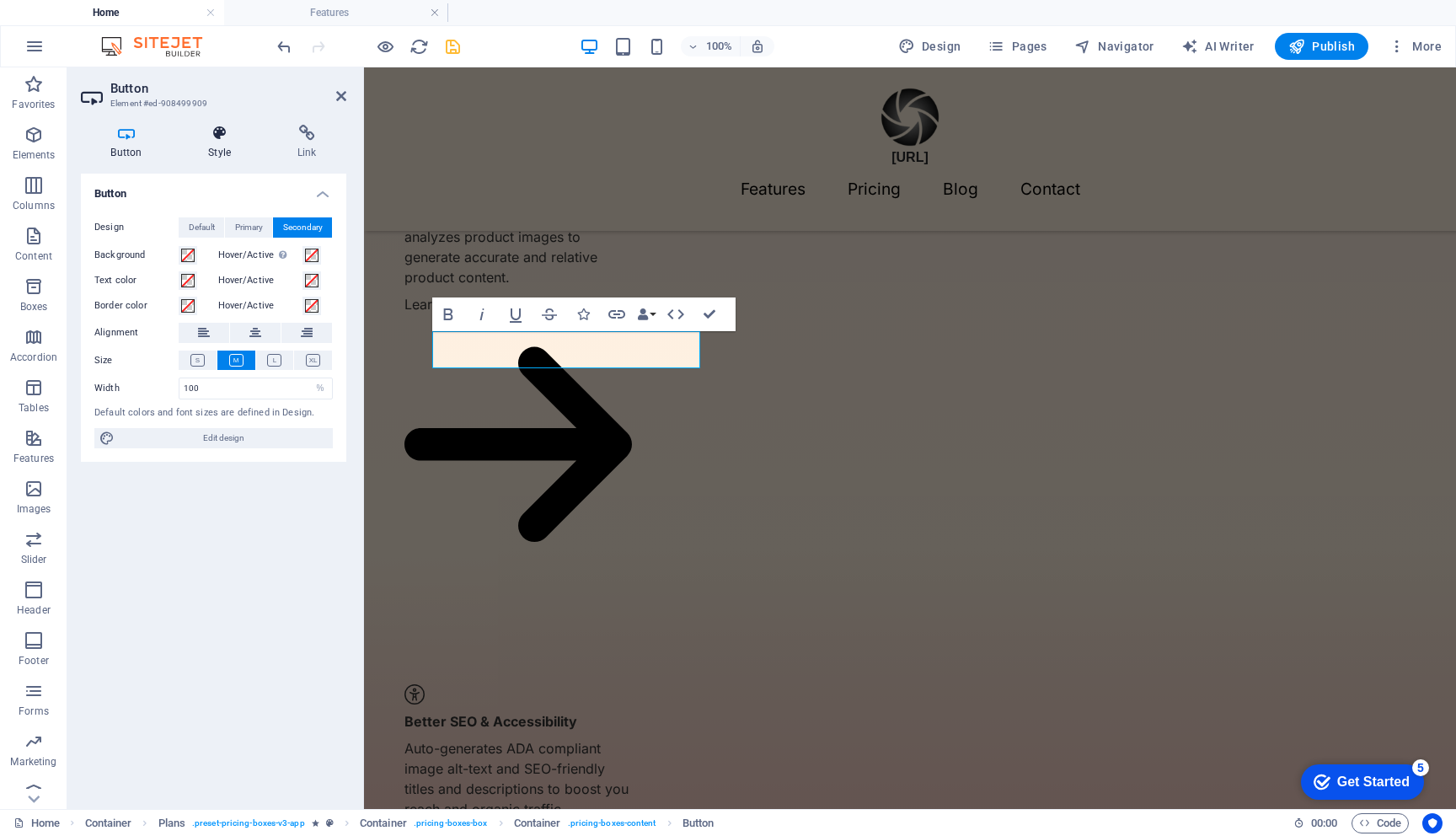
click at [220, 133] on icon at bounding box center [220, 133] width 83 height 17
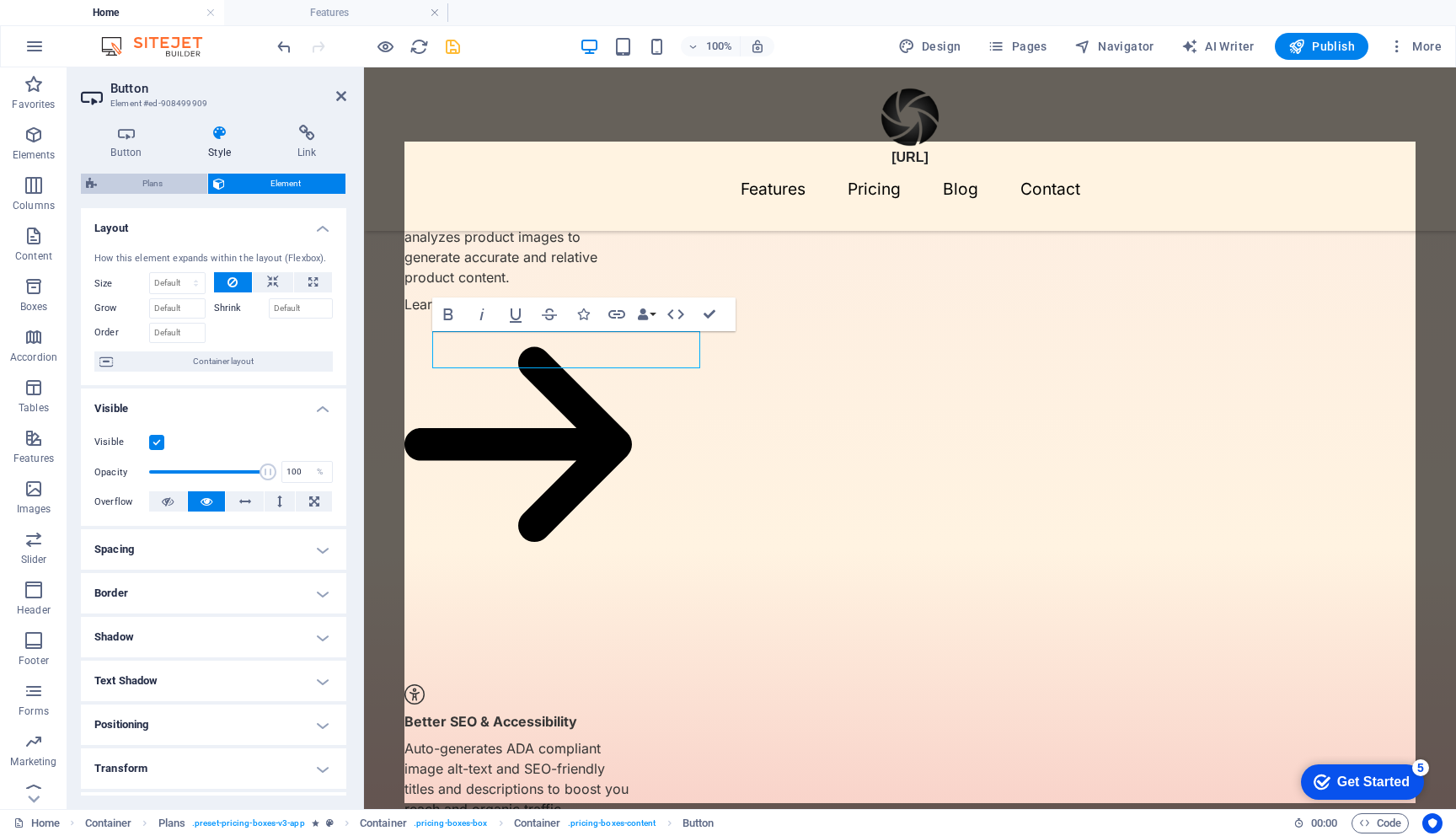
click at [171, 181] on span "Plans" at bounding box center [152, 184] width 101 height 21
select select "rem"
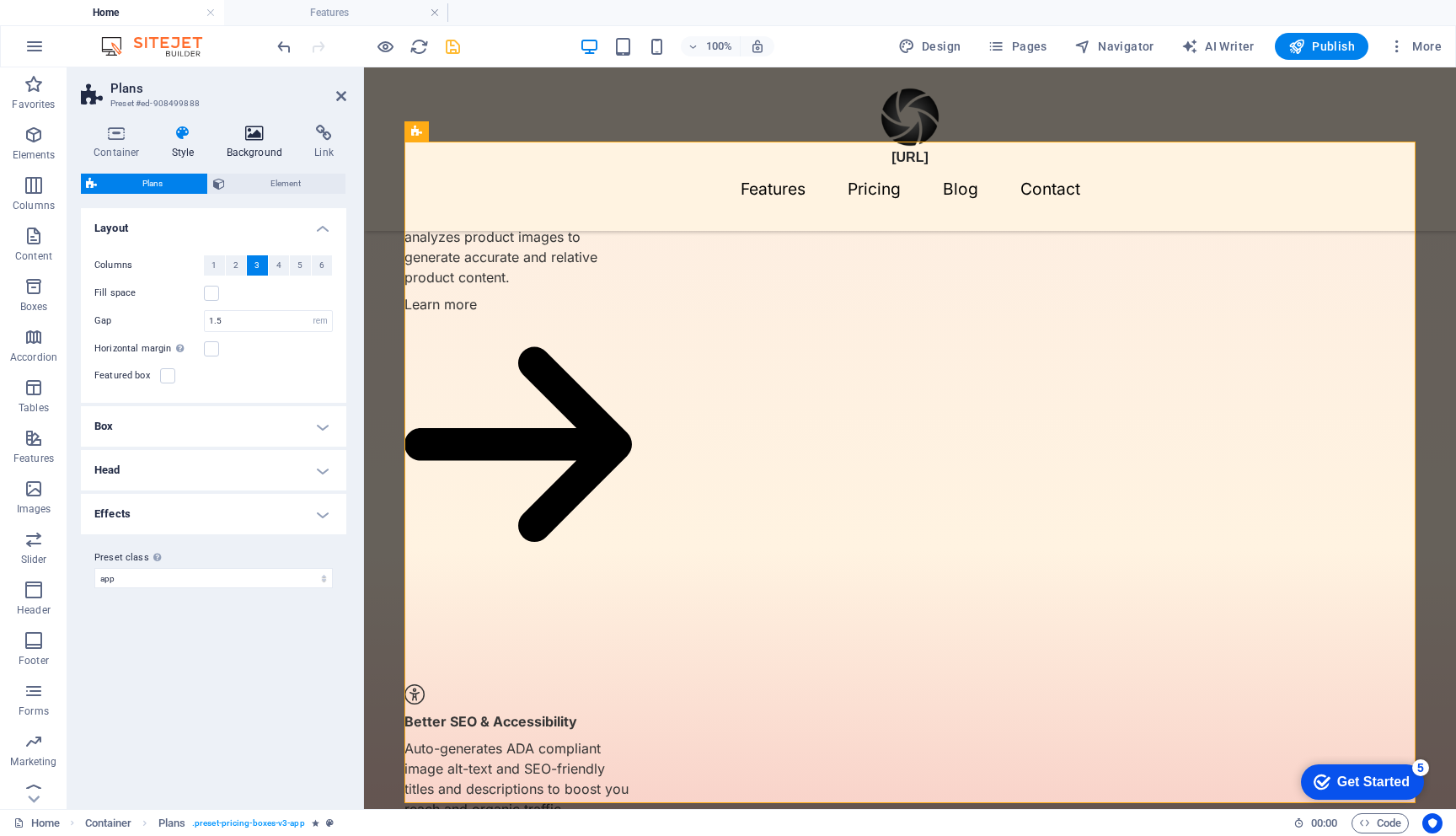
click at [253, 146] on h4 "Background" at bounding box center [258, 143] width 89 height 35
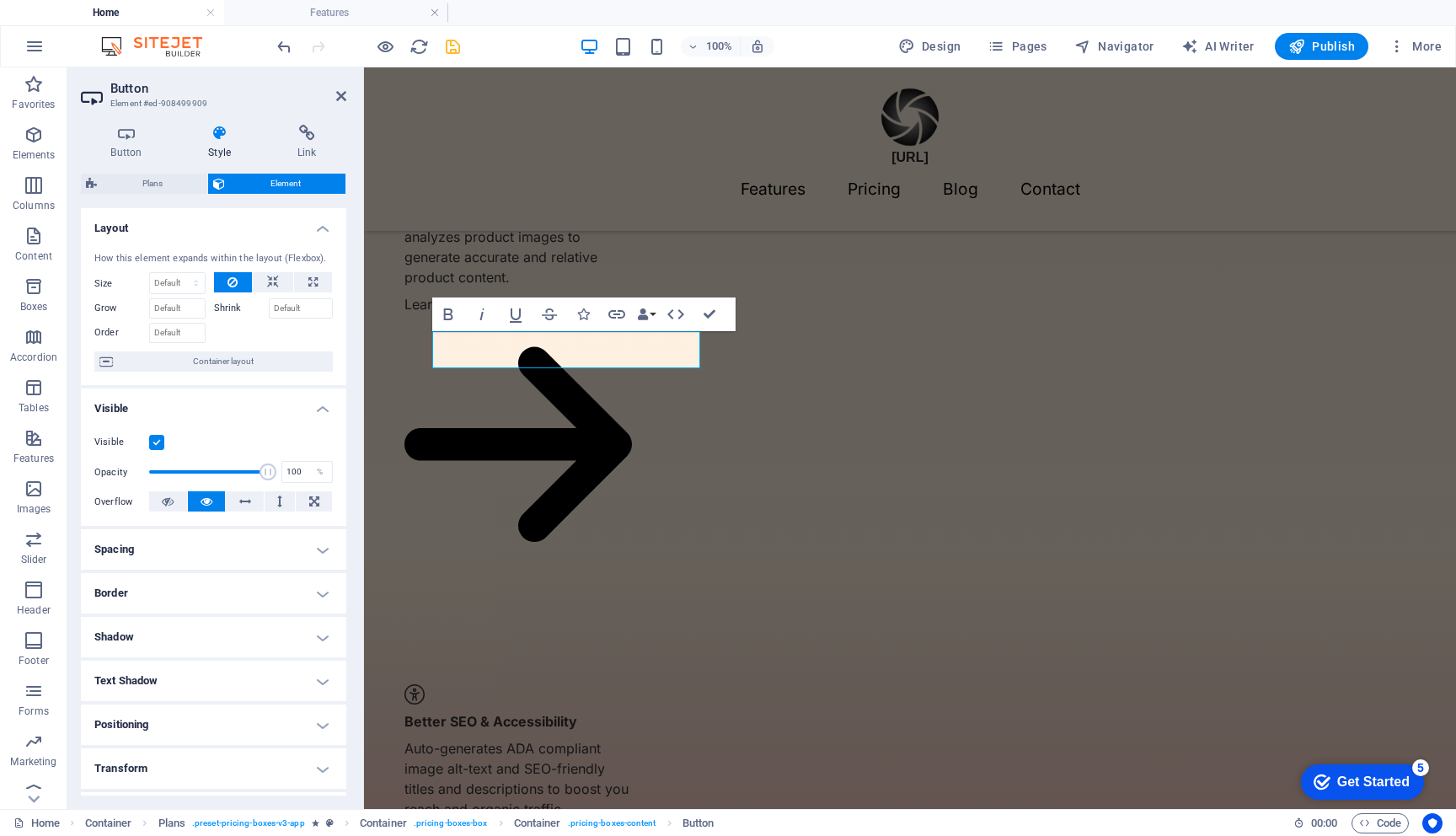
click at [214, 143] on h4 "Style" at bounding box center [224, 143] width 89 height 35
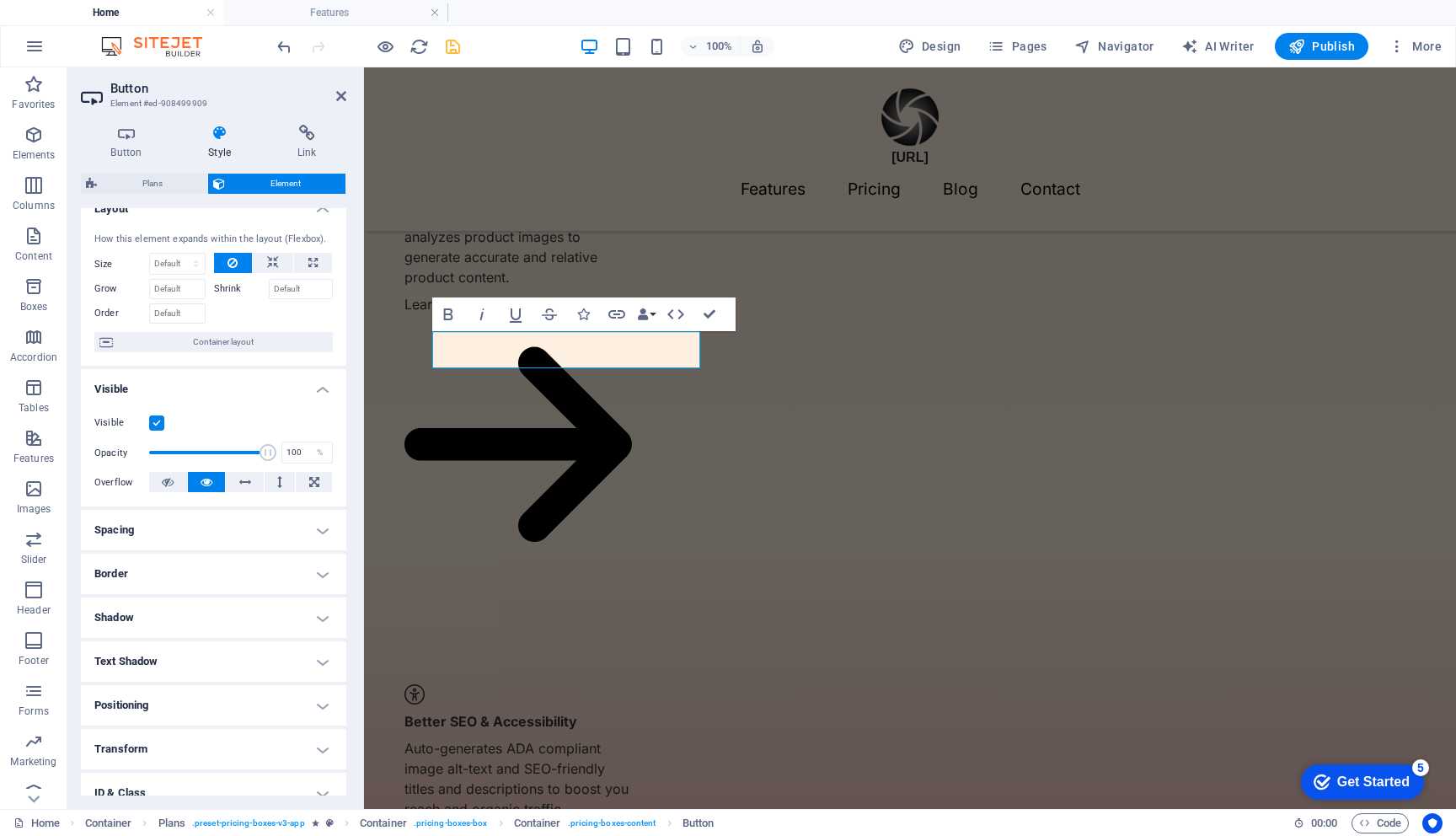
scroll to position [0, 0]
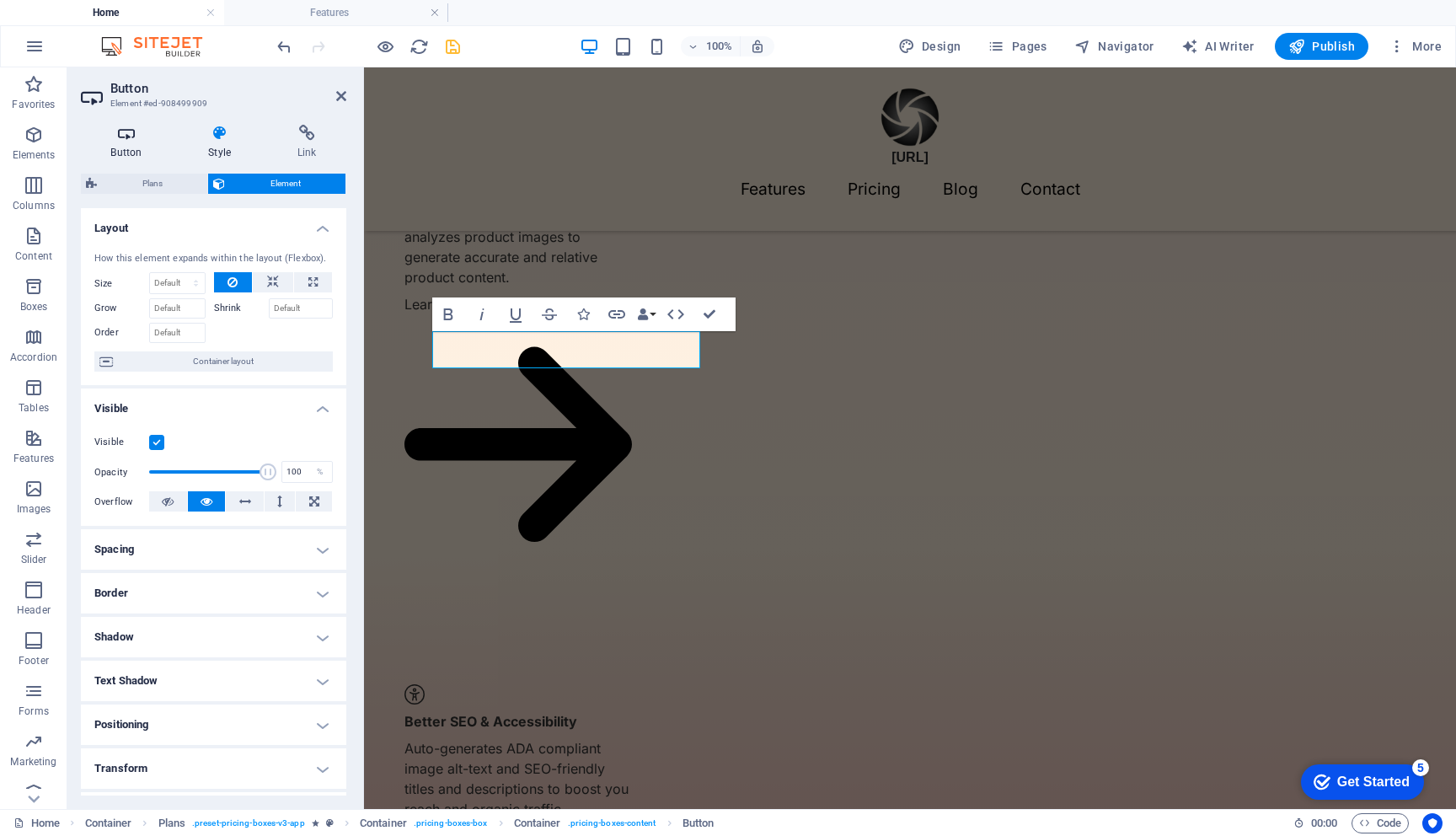
click at [130, 136] on icon at bounding box center [127, 133] width 91 height 17
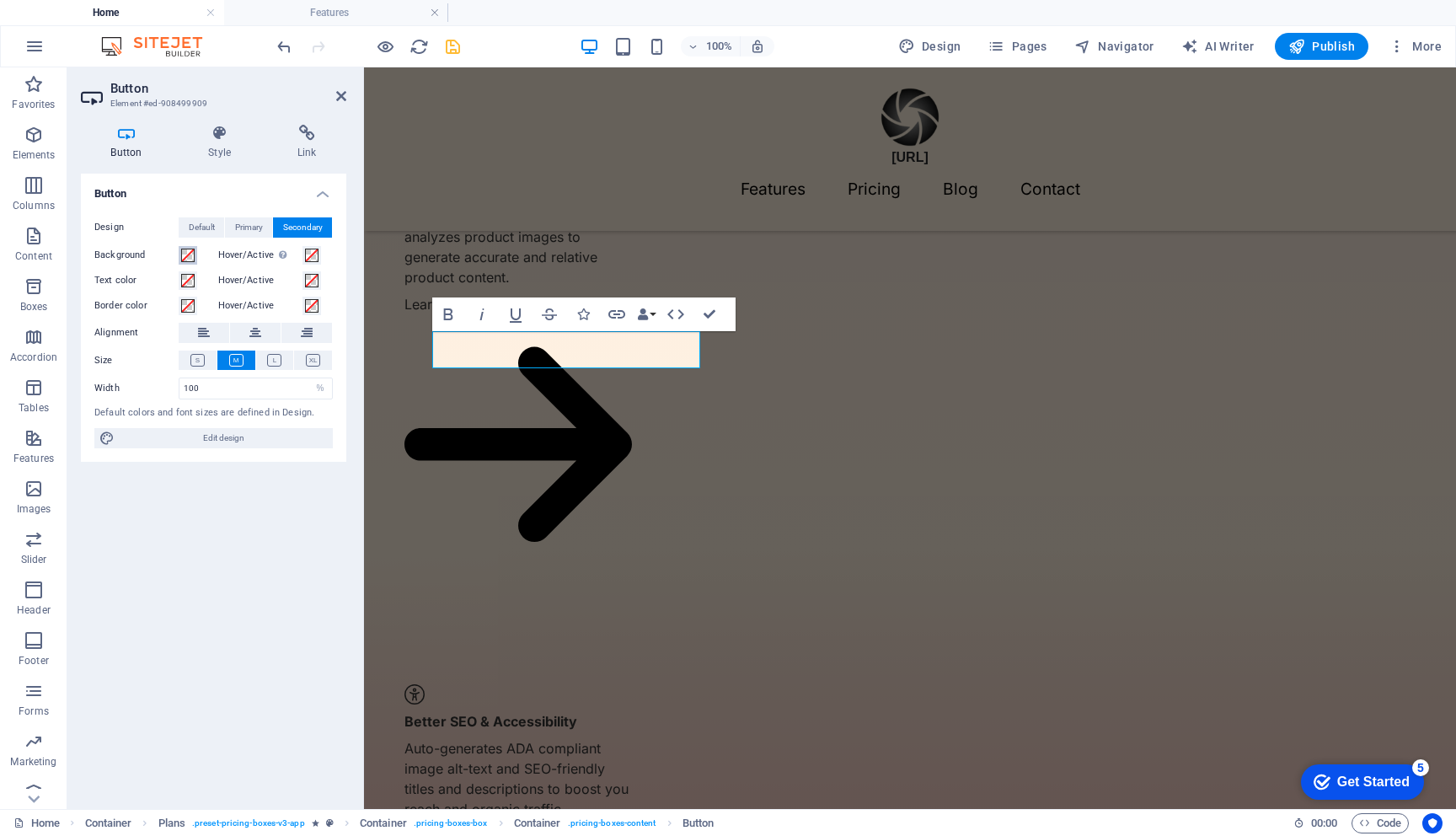
click at [184, 256] on span at bounding box center [187, 255] width 13 height 13
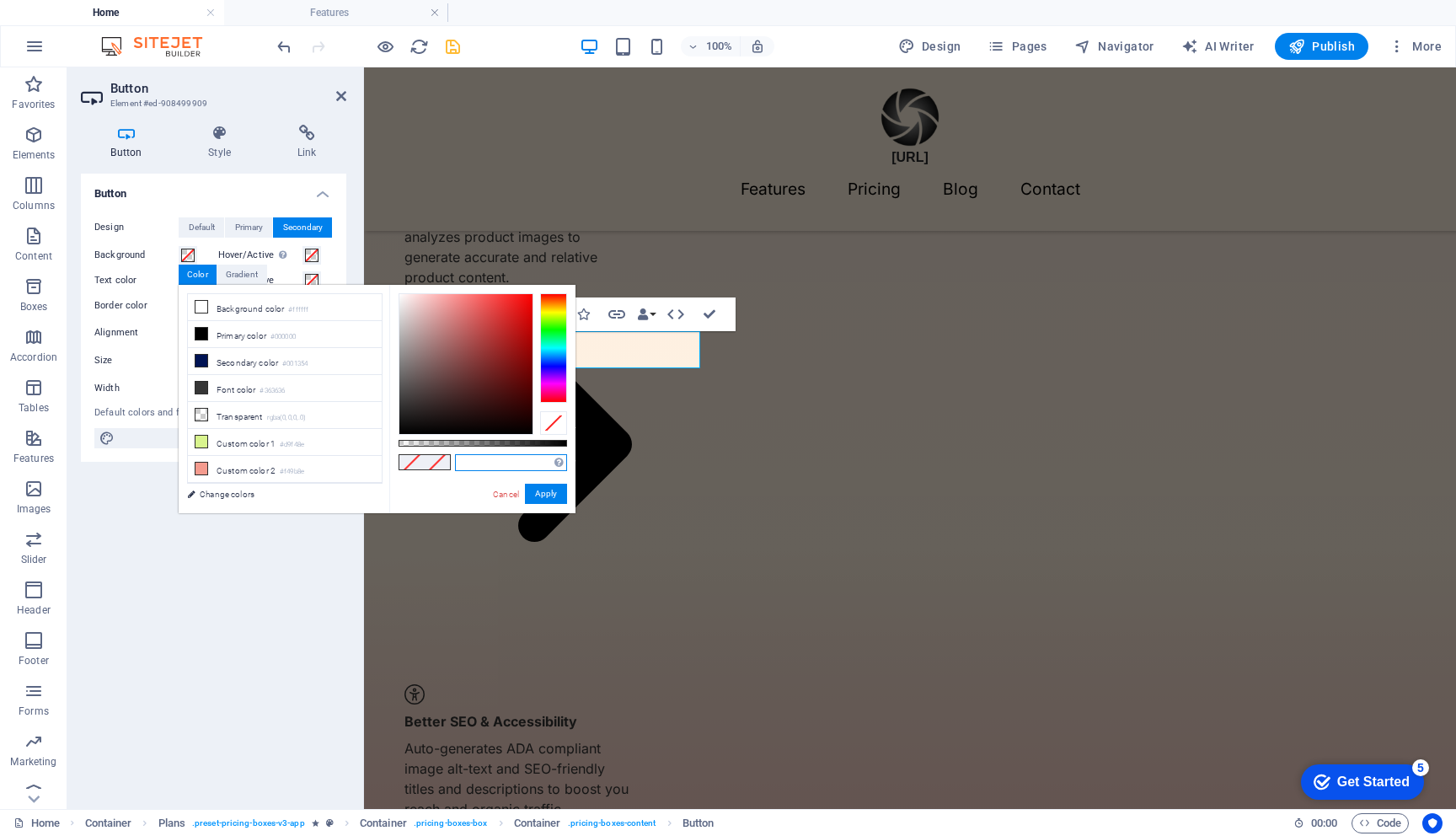
click at [480, 462] on input "text" at bounding box center [511, 462] width 112 height 17
paste input "14312B"
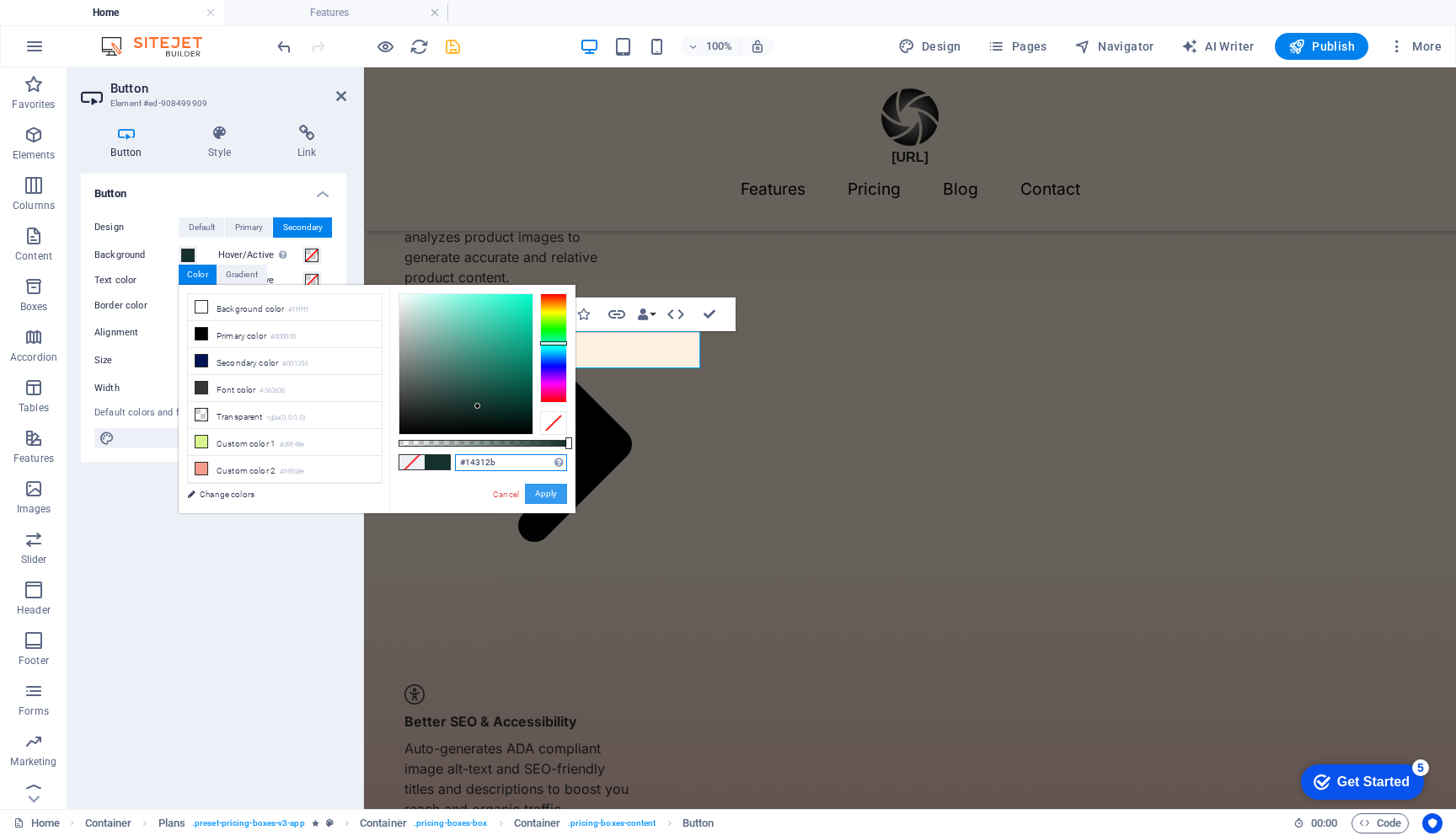
type input "#14312b"
click at [552, 491] on button "Apply" at bounding box center [545, 494] width 42 height 21
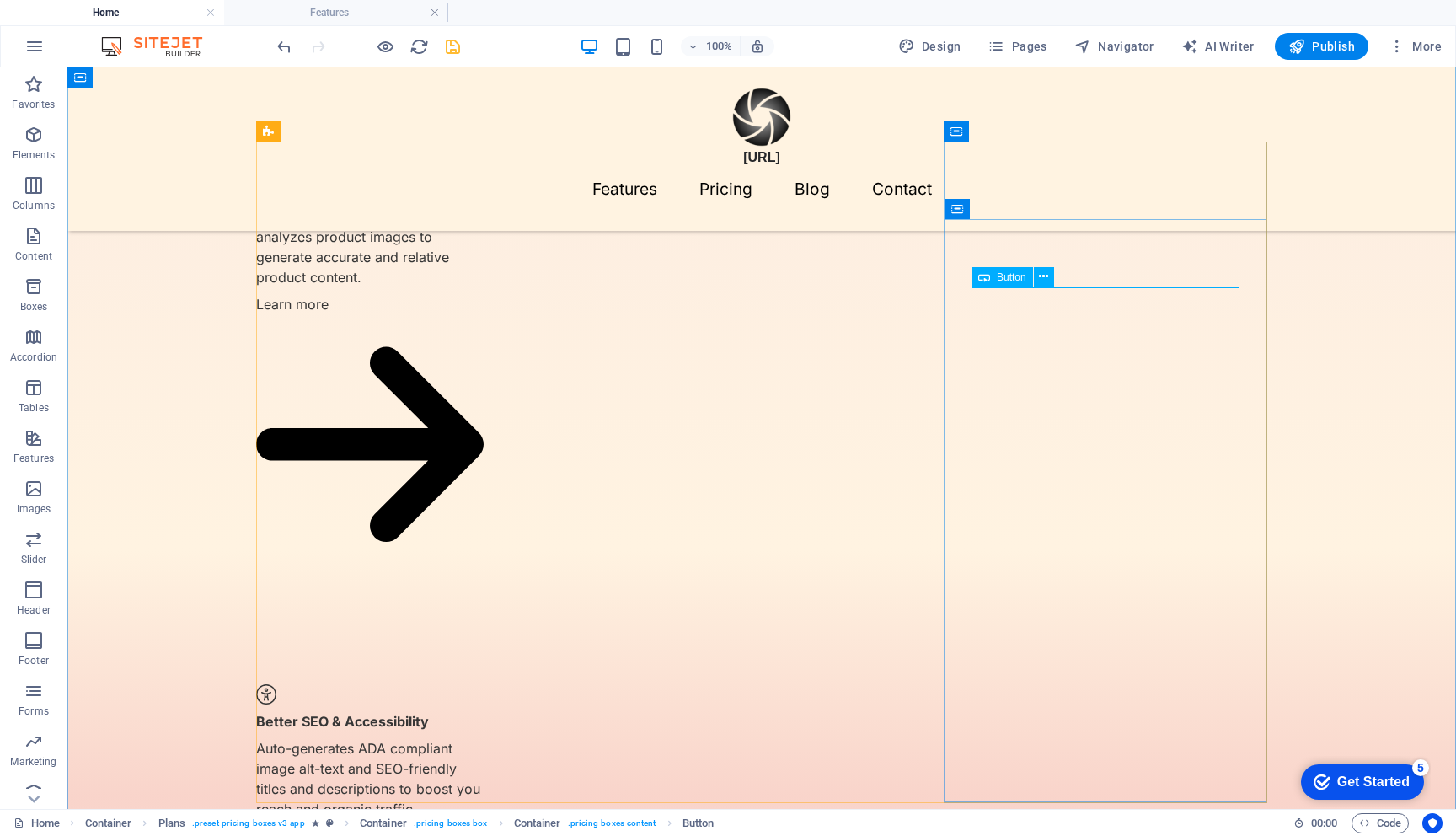
select select "%"
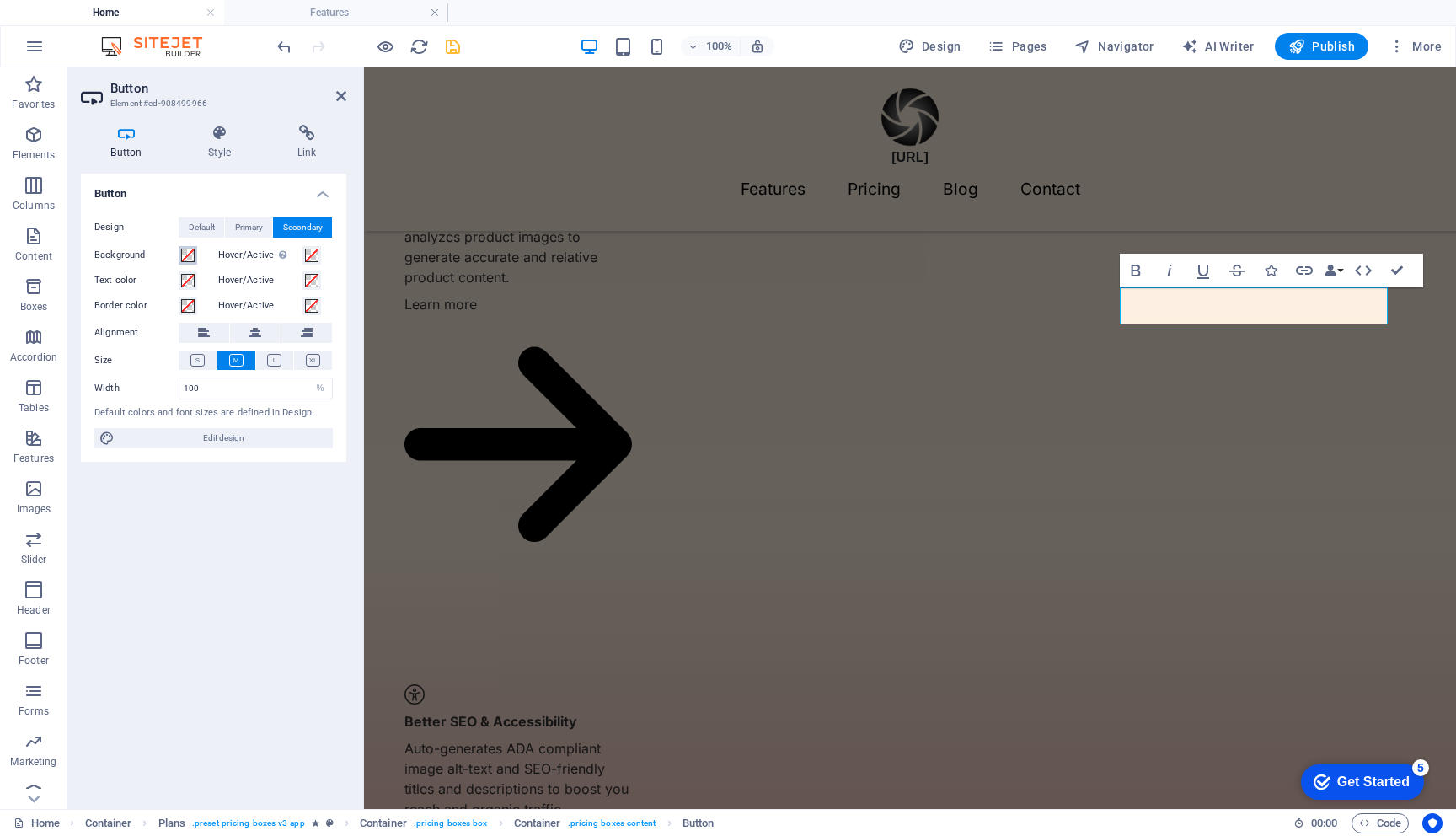
click at [184, 253] on span at bounding box center [187, 255] width 13 height 13
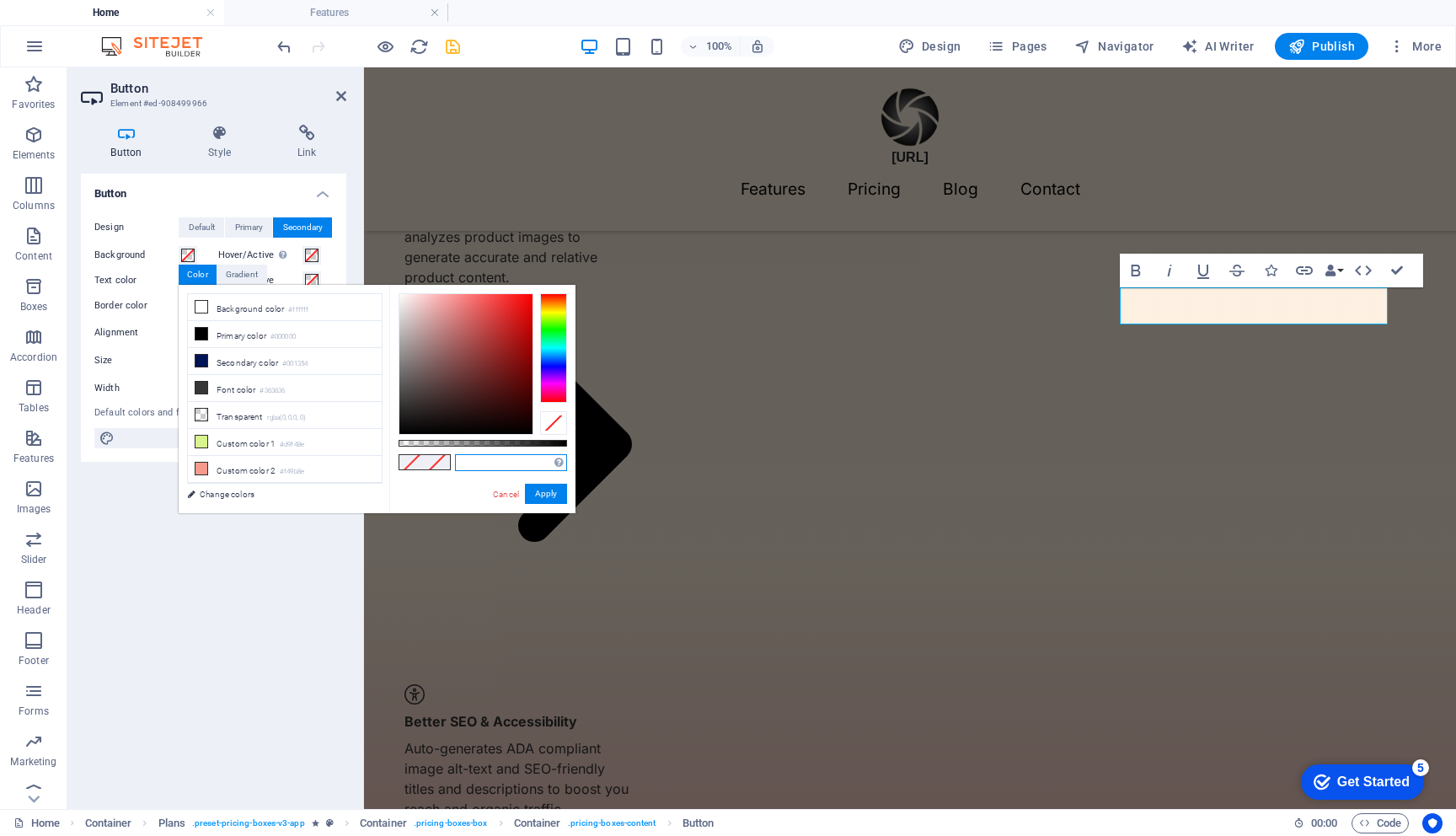
click at [486, 462] on input "text" at bounding box center [511, 462] width 112 height 17
paste input "14312B"
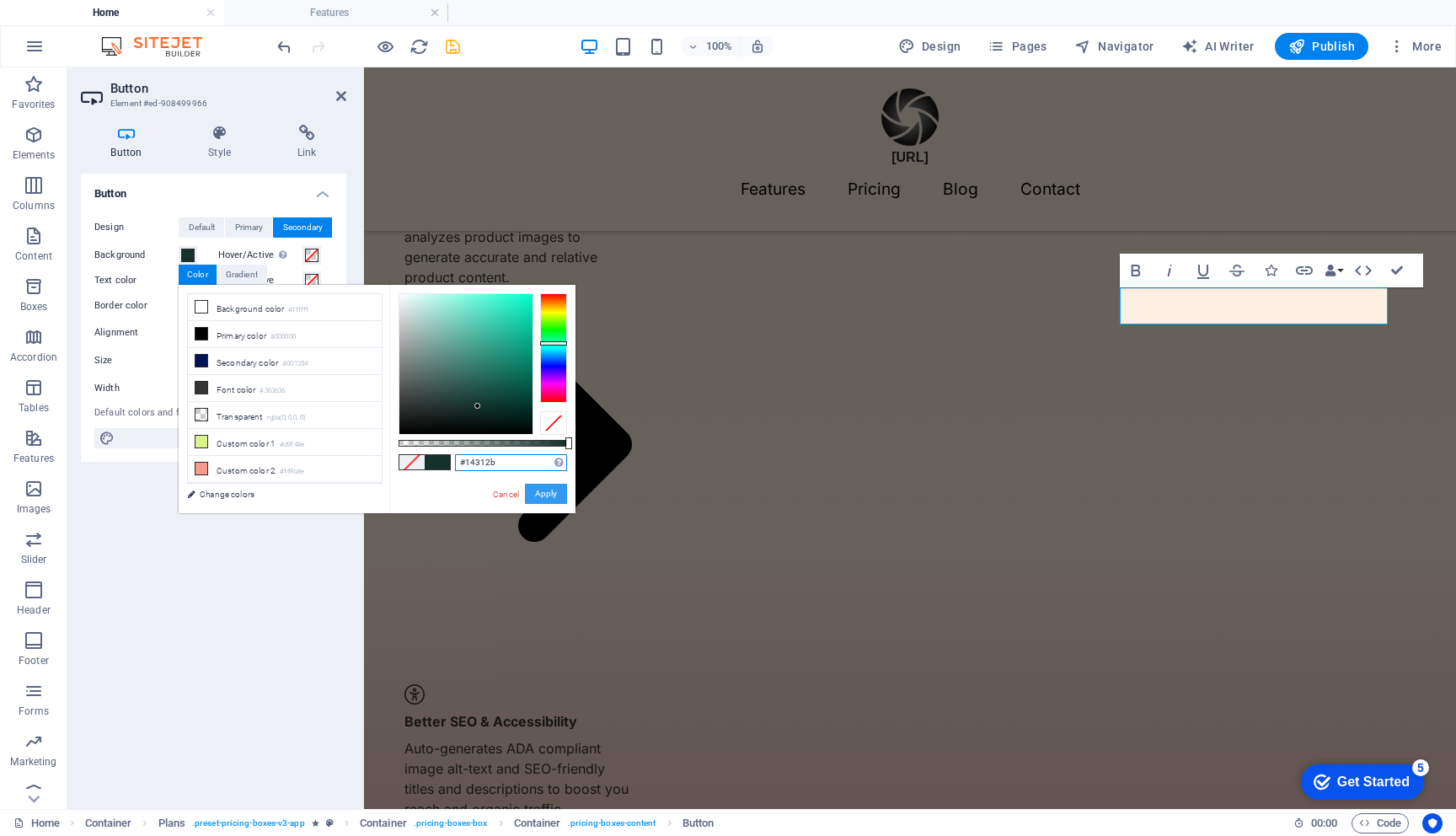
type input "#14312b"
click at [553, 494] on button "Apply" at bounding box center [545, 494] width 42 height 21
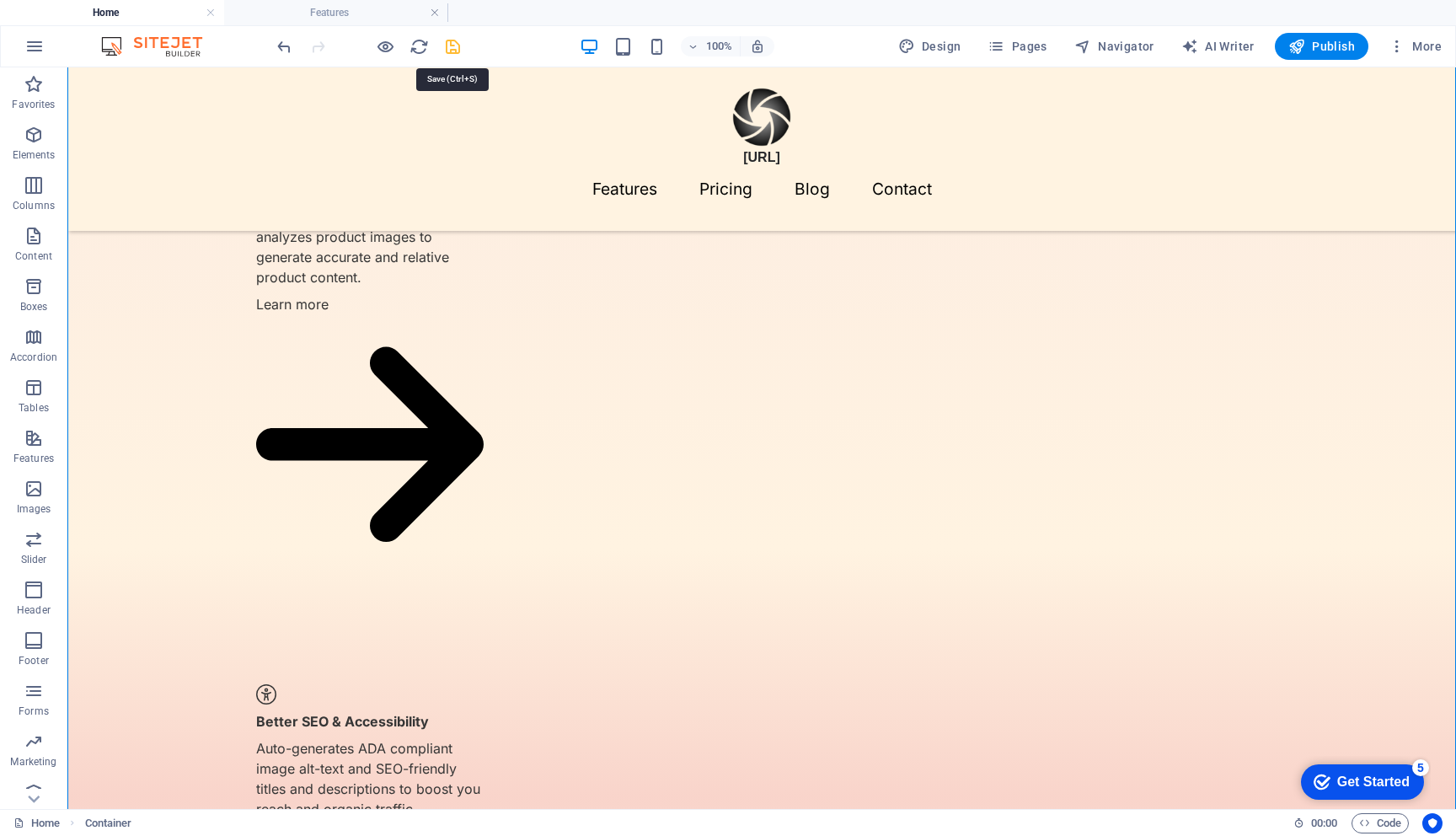
click at [447, 40] on icon "save" at bounding box center [453, 47] width 20 height 20
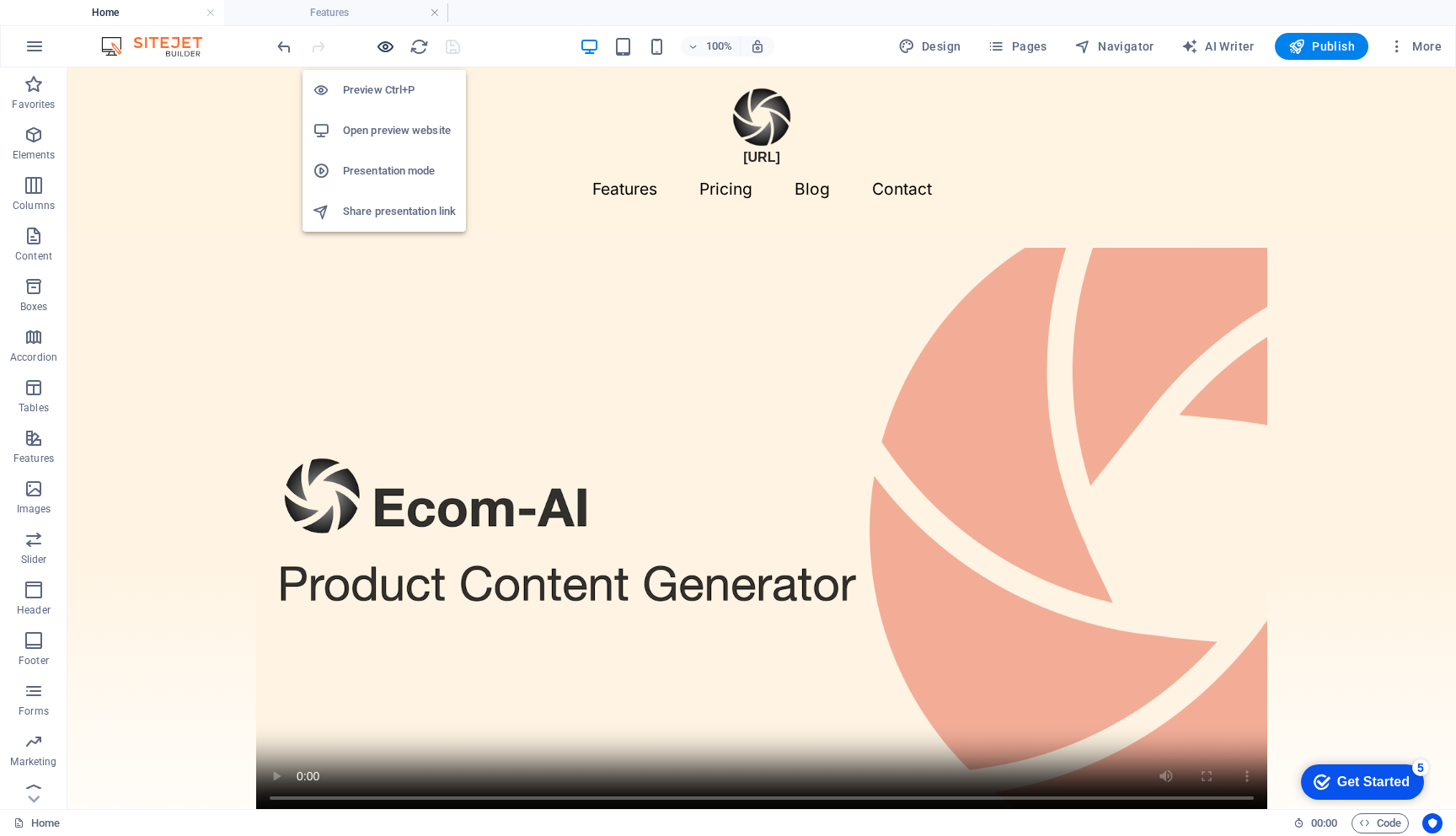
click at [387, 48] on icon "button" at bounding box center [385, 47] width 20 height 20
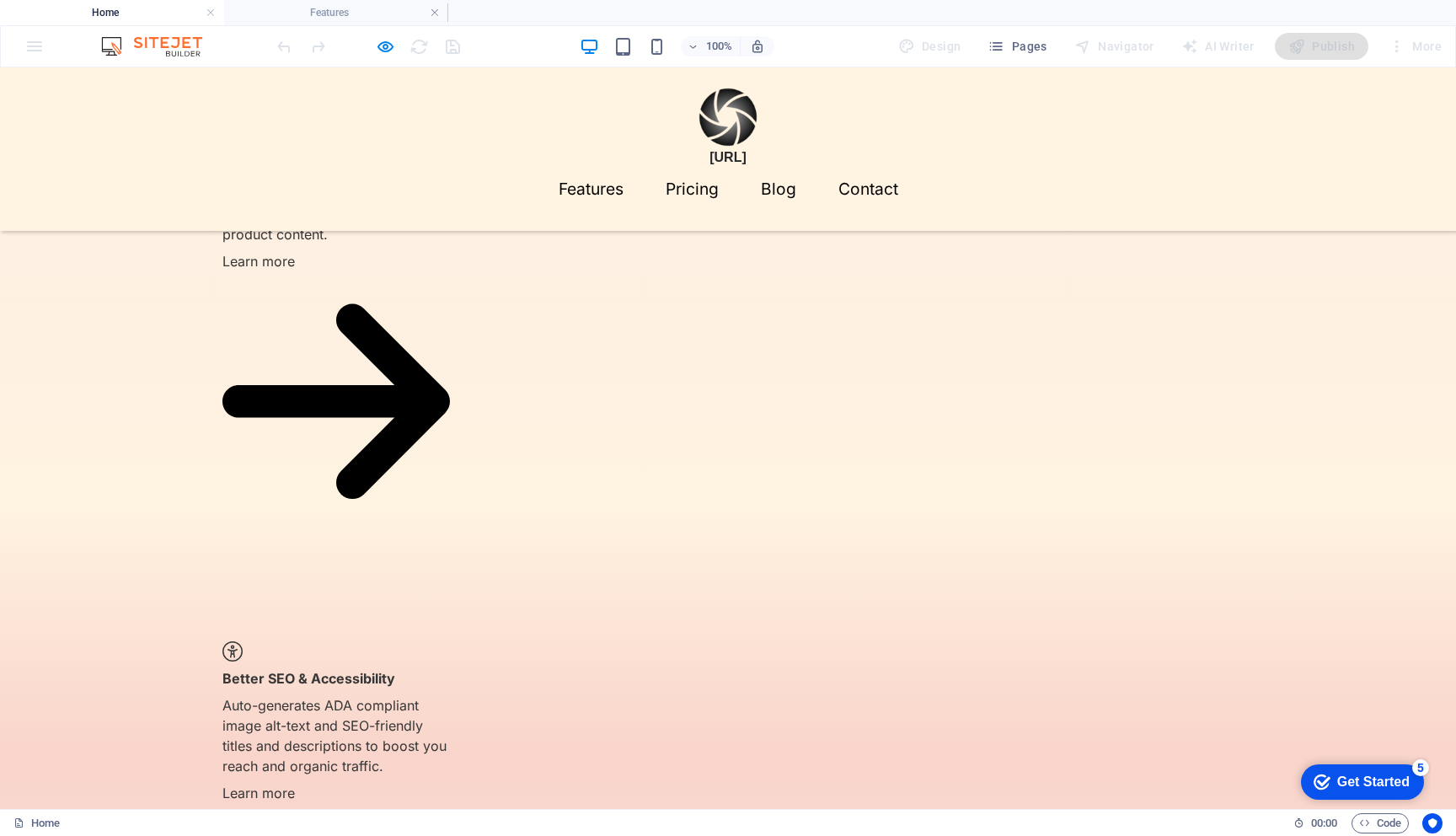
scroll to position [1569, 0]
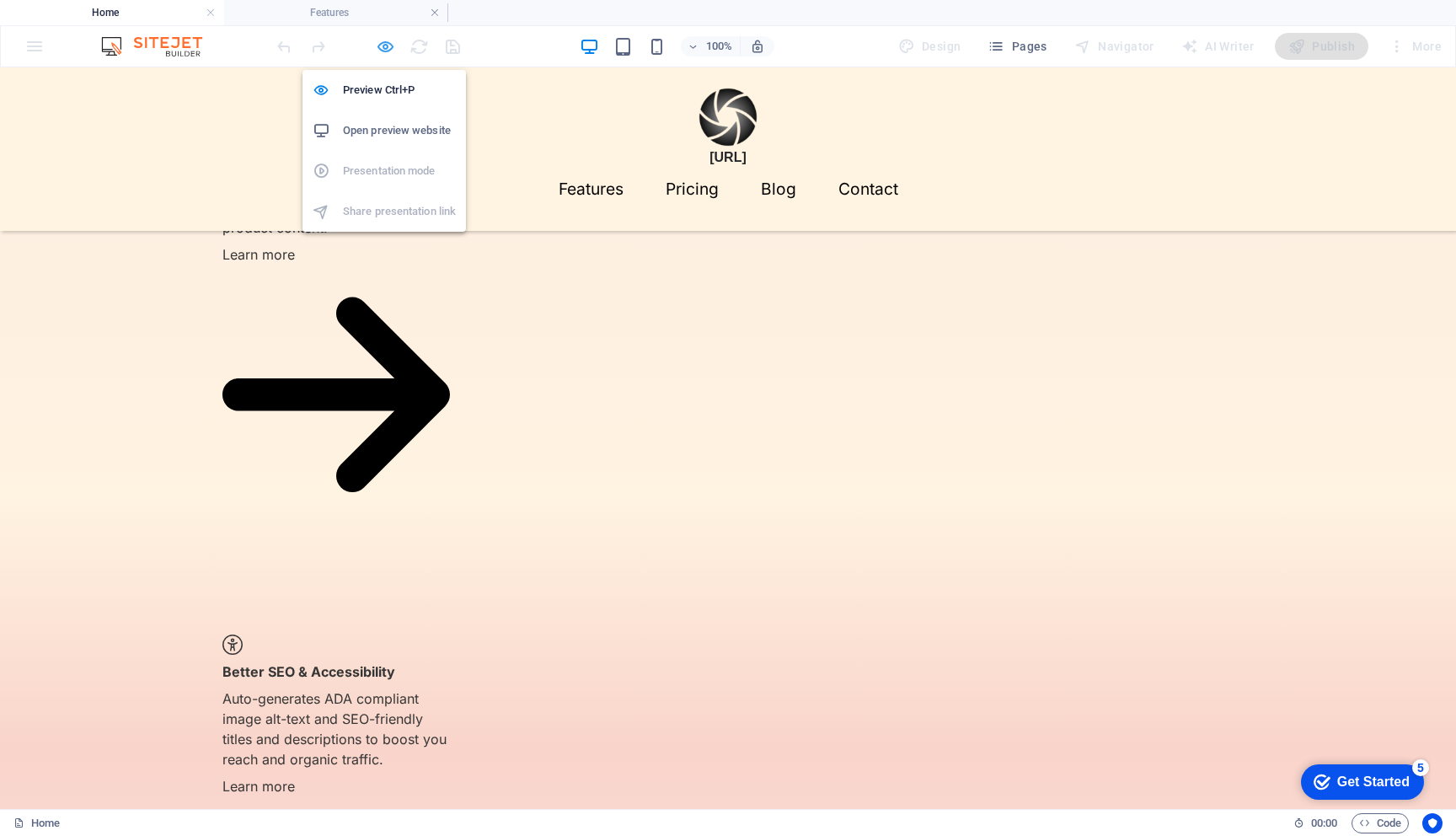
click at [381, 45] on icon "button" at bounding box center [385, 47] width 20 height 20
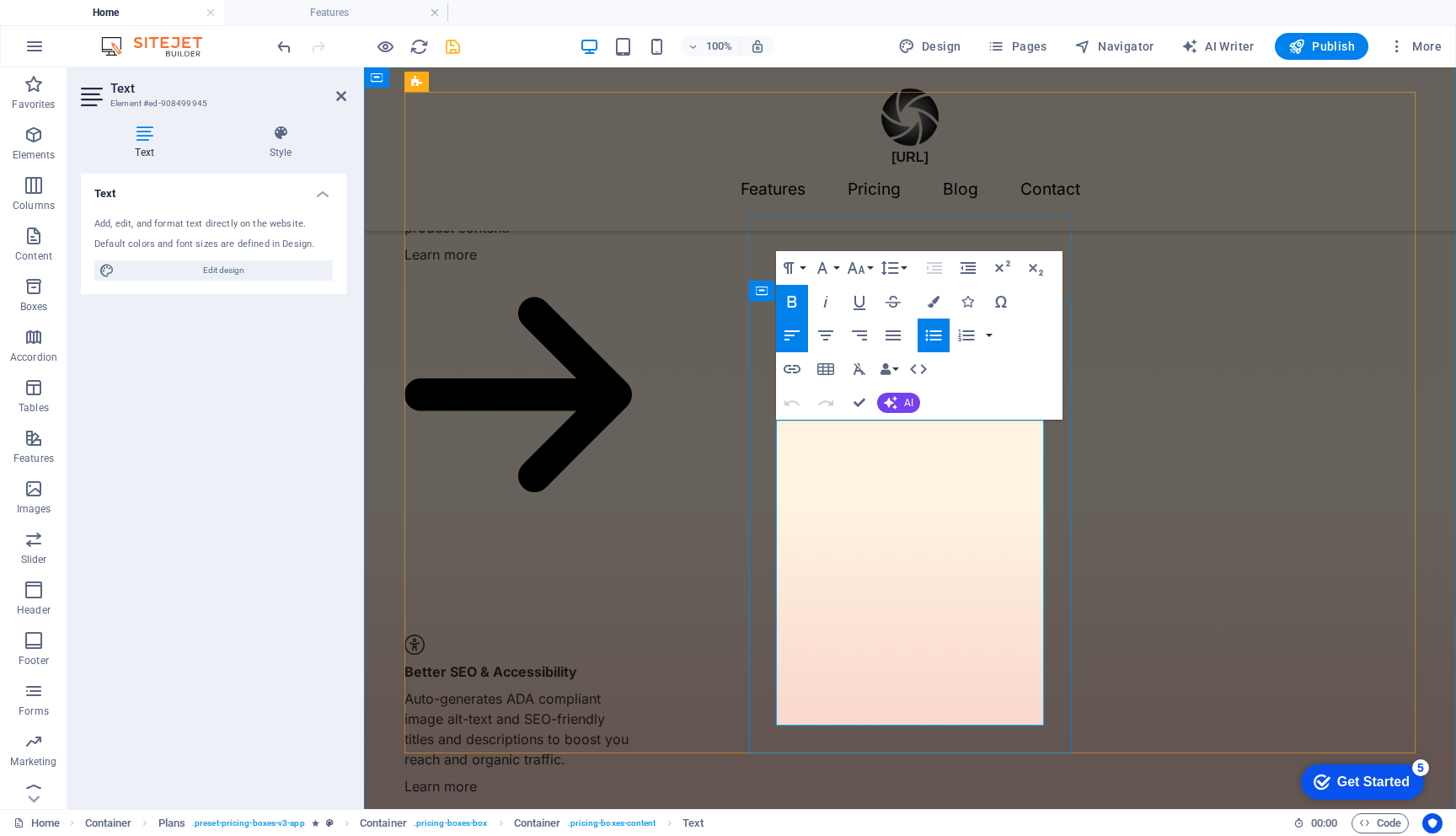
drag, startPoint x: 804, startPoint y: 443, endPoint x: 946, endPoint y: 445, distance: 142.0
click at [795, 300] on icon "button" at bounding box center [792, 302] width 21 height 21
click at [864, 271] on icon "button" at bounding box center [857, 267] width 18 height 12
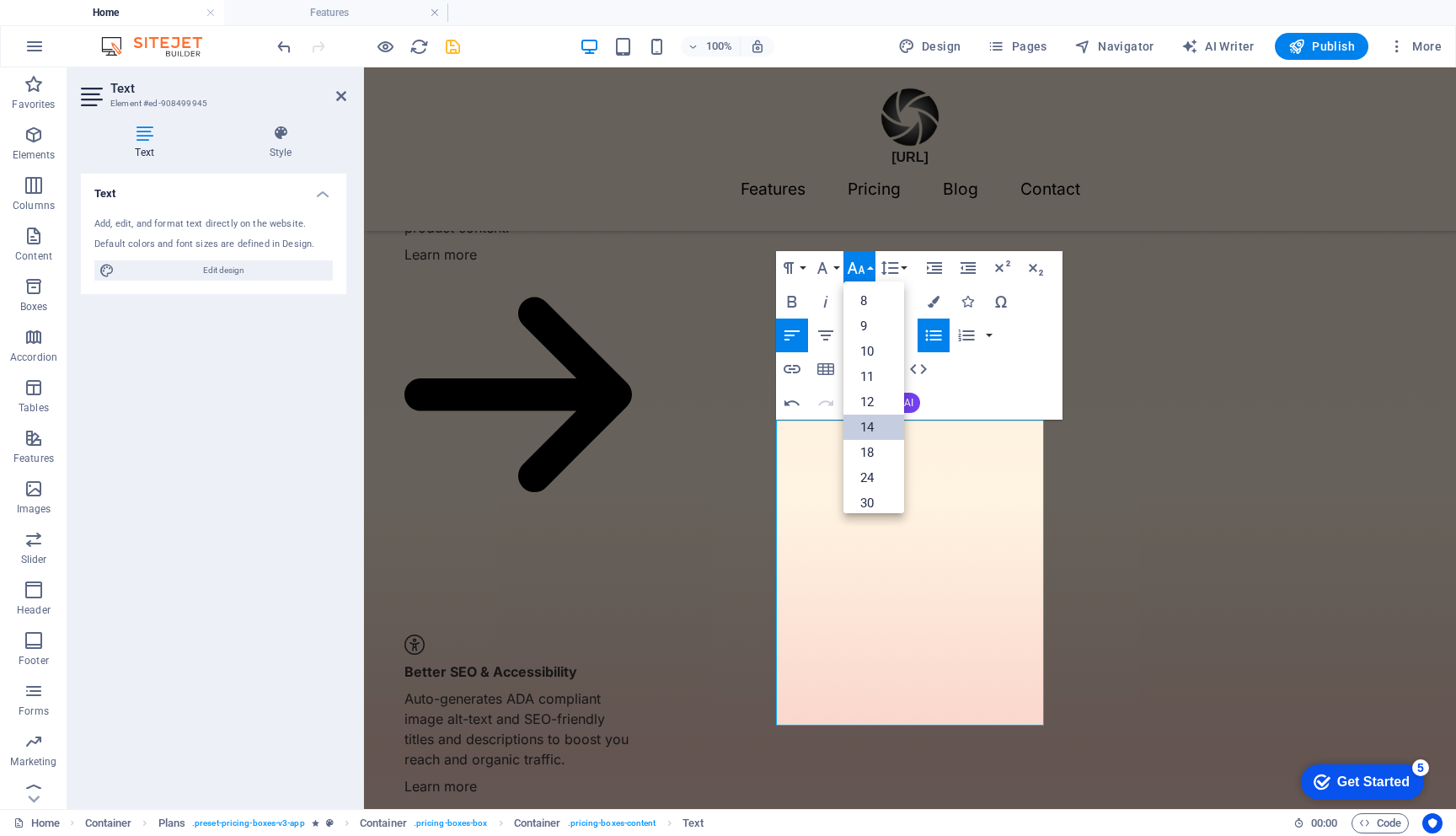
click at [872, 428] on link "14" at bounding box center [873, 427] width 61 height 25
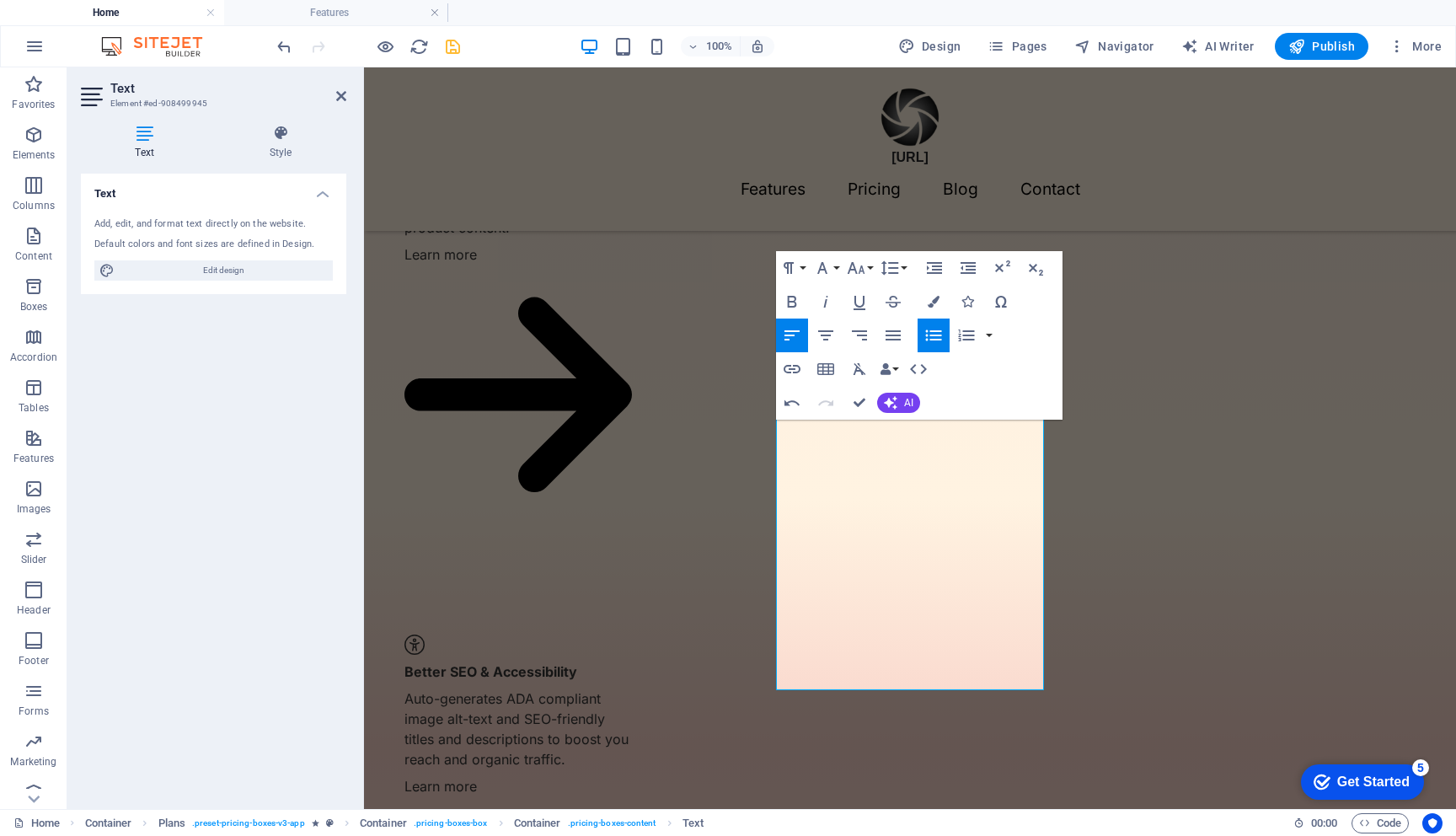
scroll to position [1605, 0]
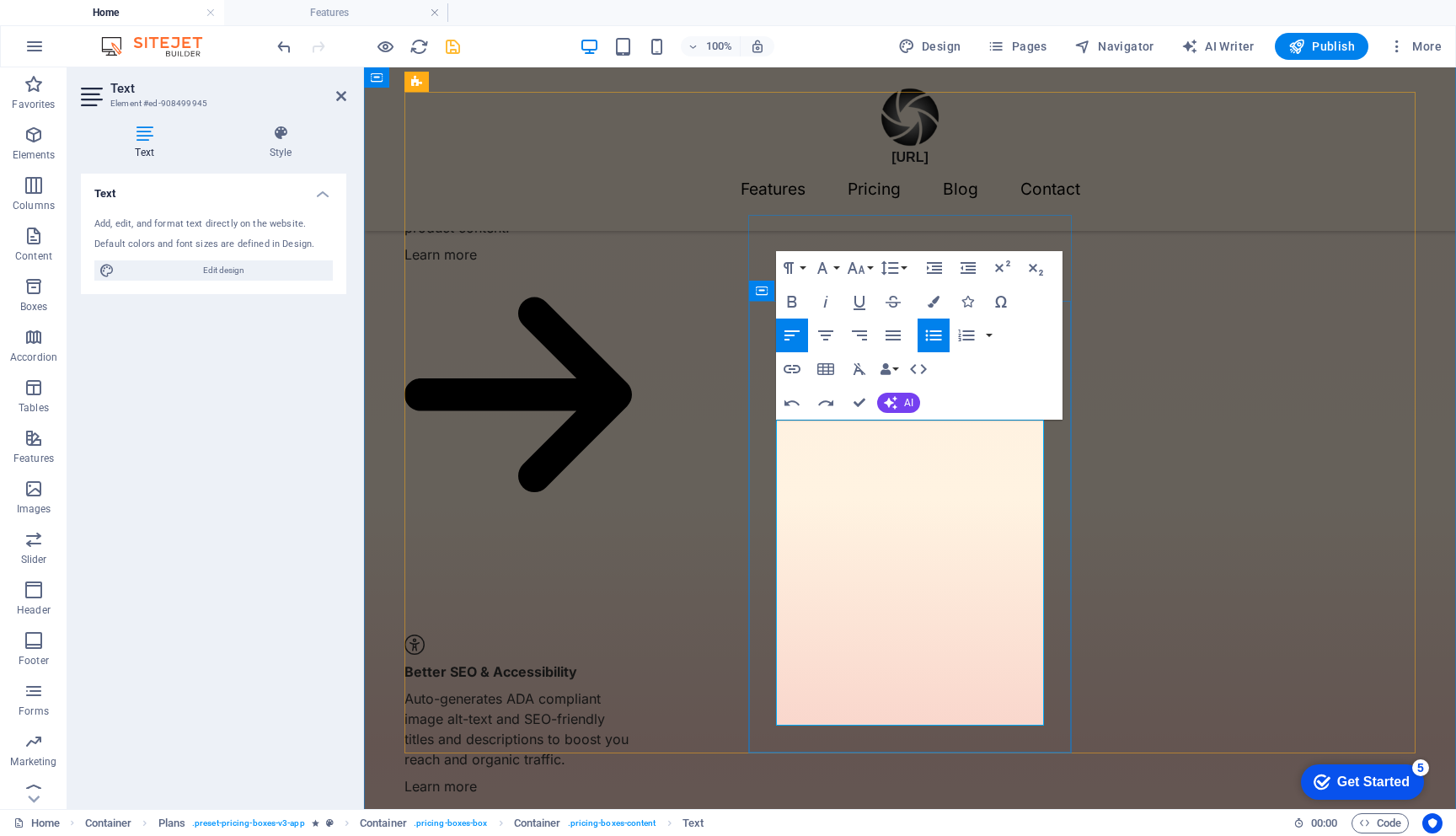
drag, startPoint x: 975, startPoint y: 441, endPoint x: 804, endPoint y: 443, distance: 171.0
click at [864, 266] on icon "button" at bounding box center [857, 268] width 21 height 21
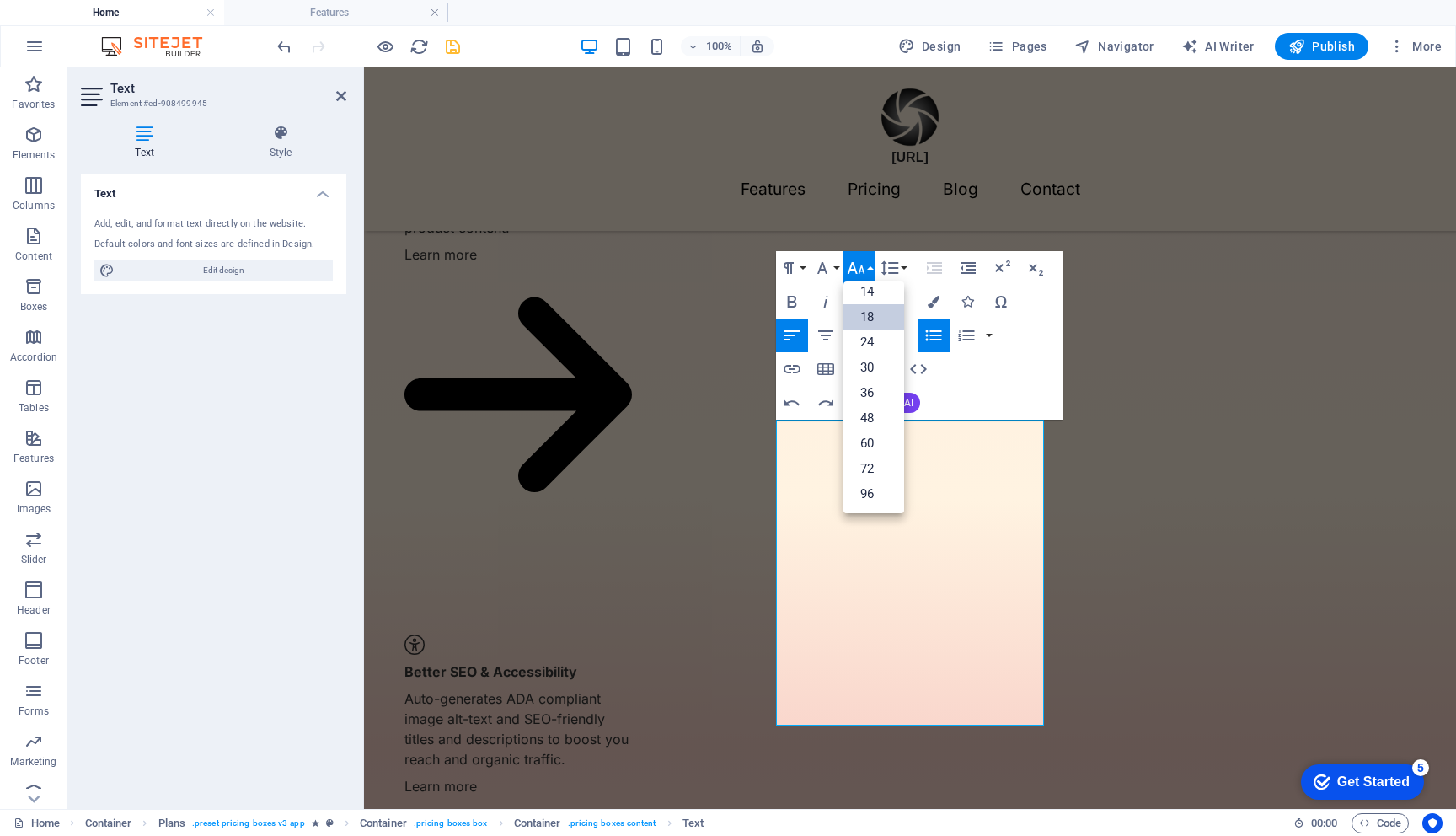
scroll to position [136, 0]
click at [867, 293] on link "14" at bounding box center [873, 291] width 61 height 25
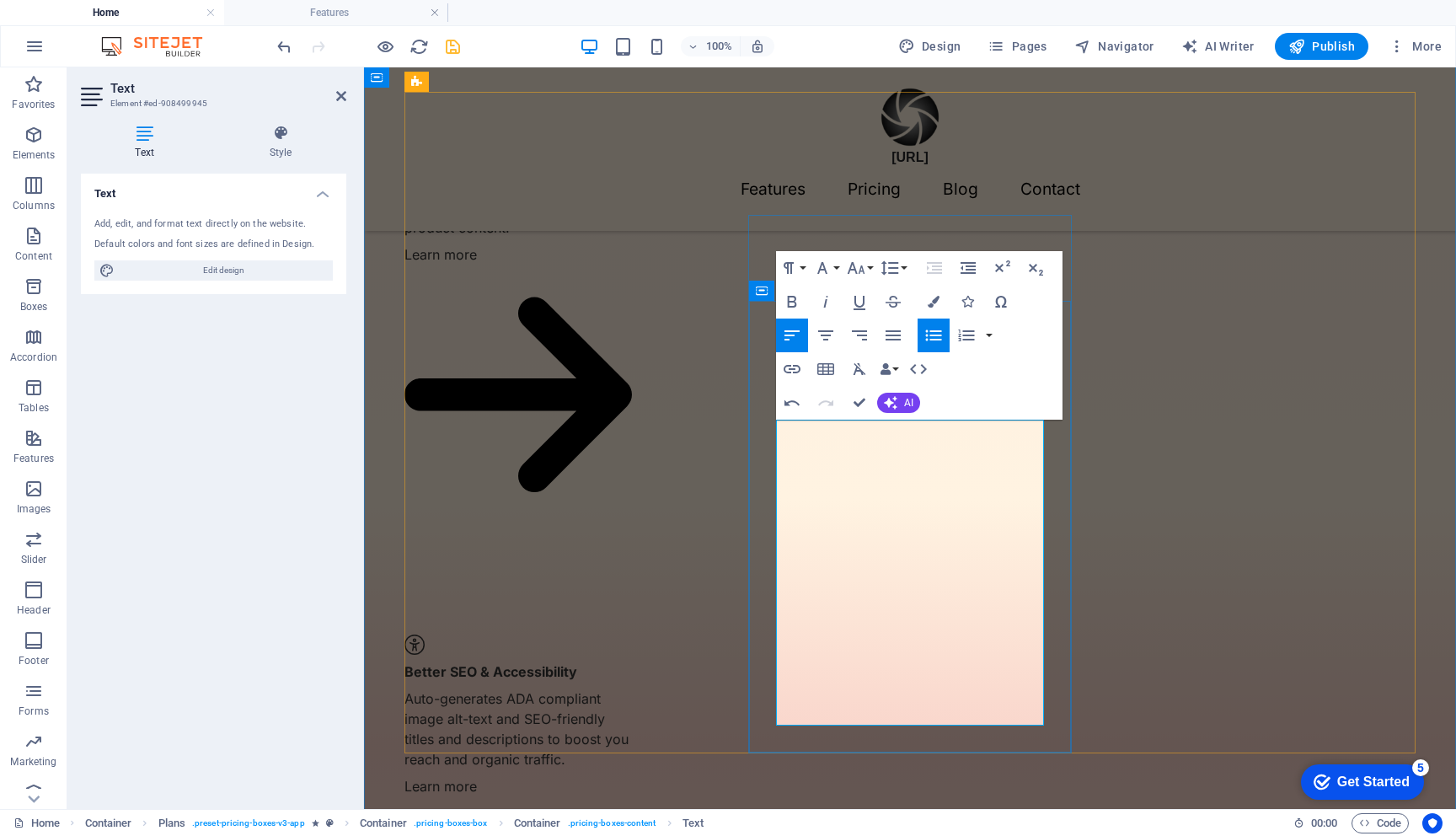
drag, startPoint x: 945, startPoint y: 444, endPoint x: 804, endPoint y: 451, distance: 141.2
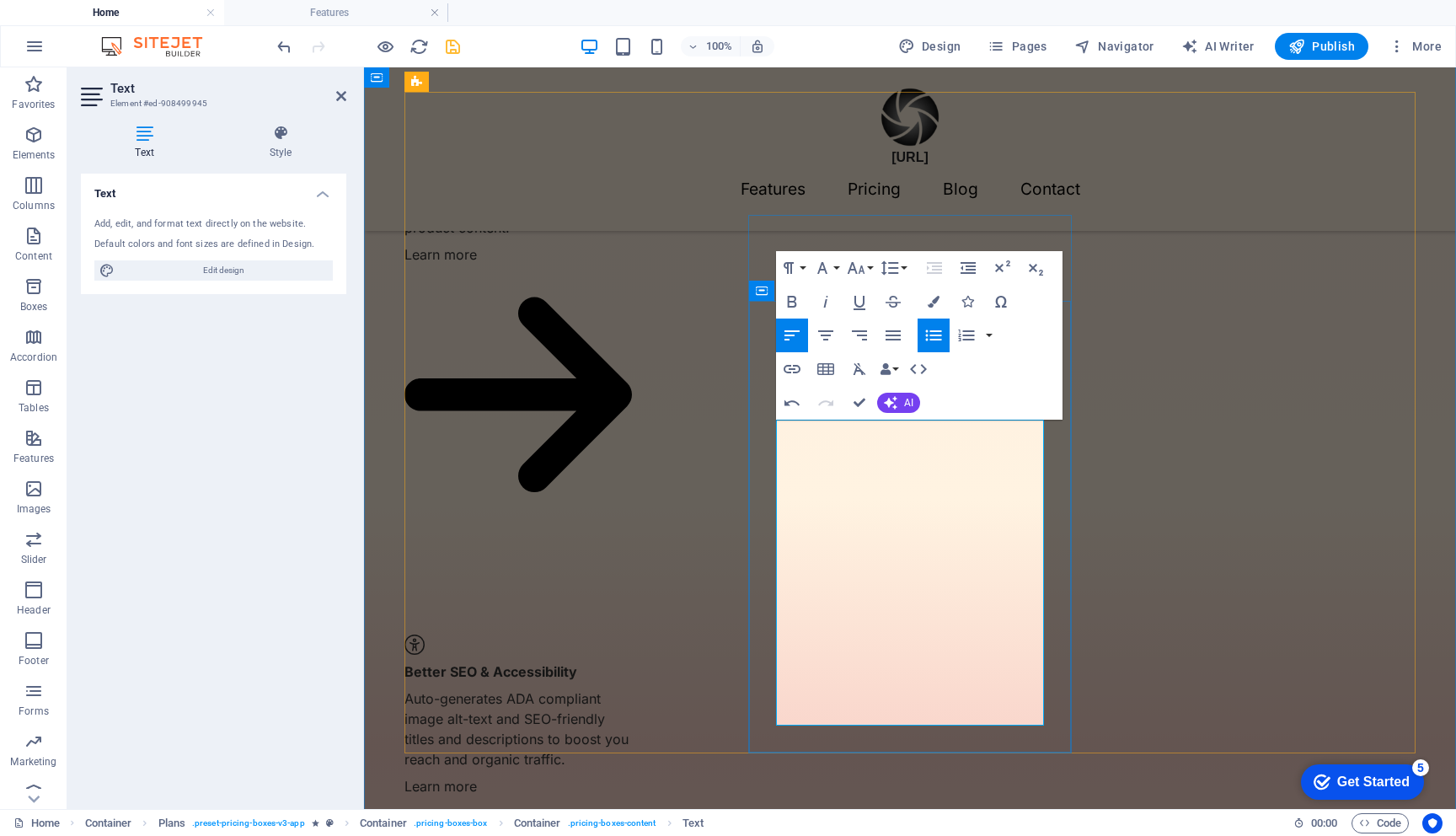
click at [793, 299] on icon "button" at bounding box center [792, 302] width 21 height 21
click at [788, 298] on icon "button" at bounding box center [792, 301] width 9 height 12
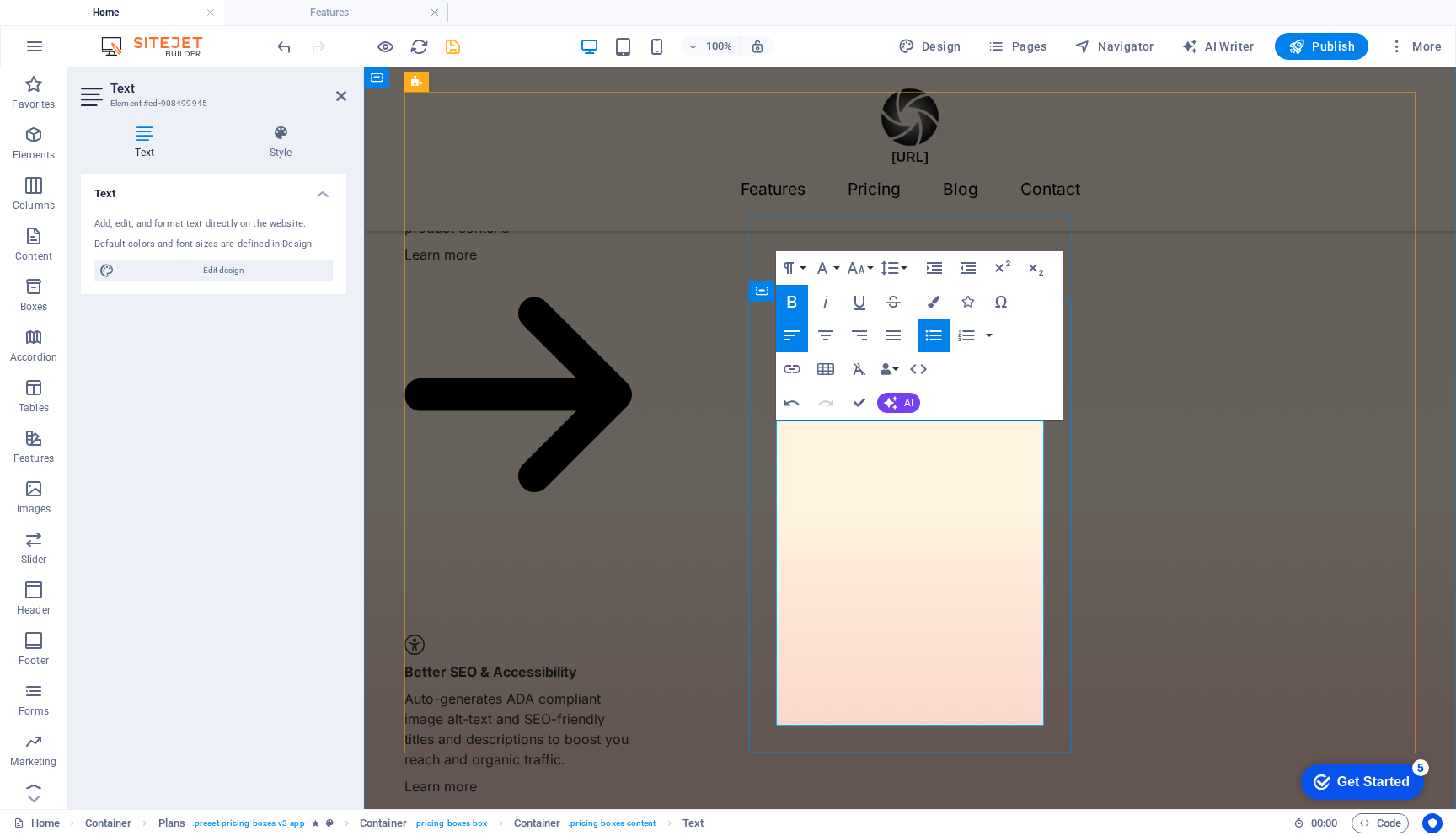
click at [790, 303] on icon "button" at bounding box center [792, 302] width 21 height 21
click at [858, 267] on icon "button" at bounding box center [857, 268] width 21 height 21
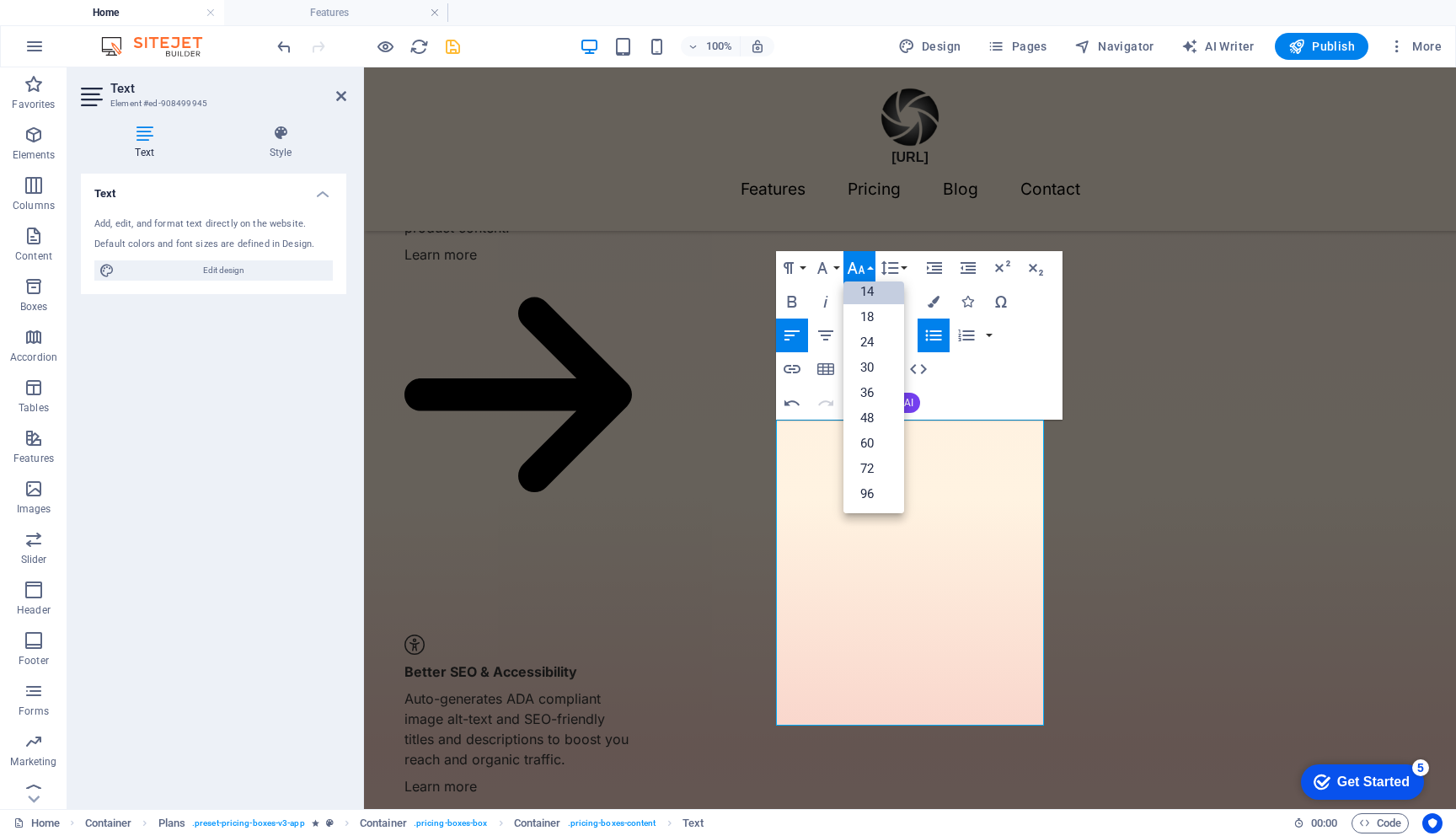
click at [866, 295] on link "14" at bounding box center [873, 291] width 61 height 25
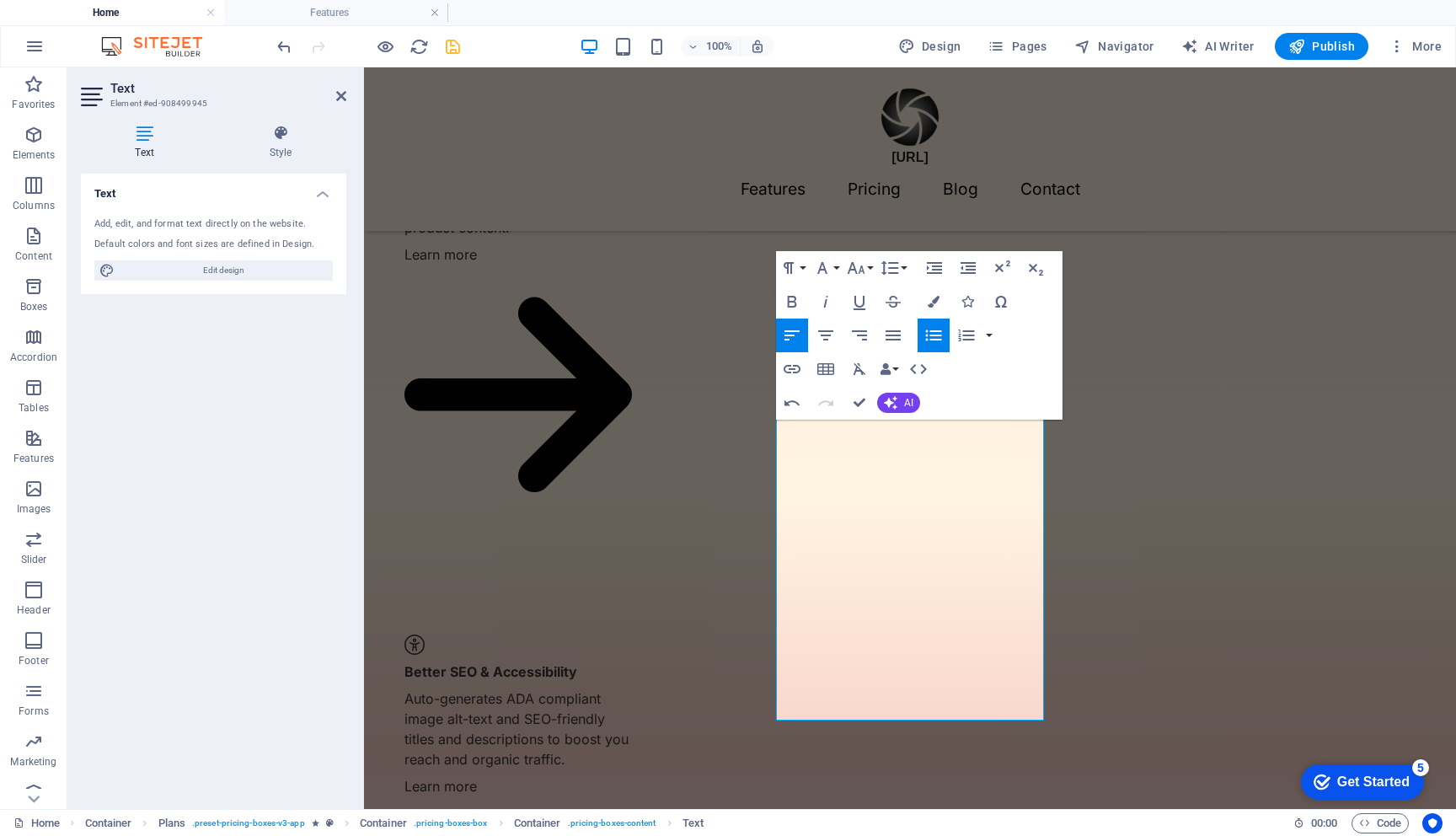
scroll to position [1575, 0]
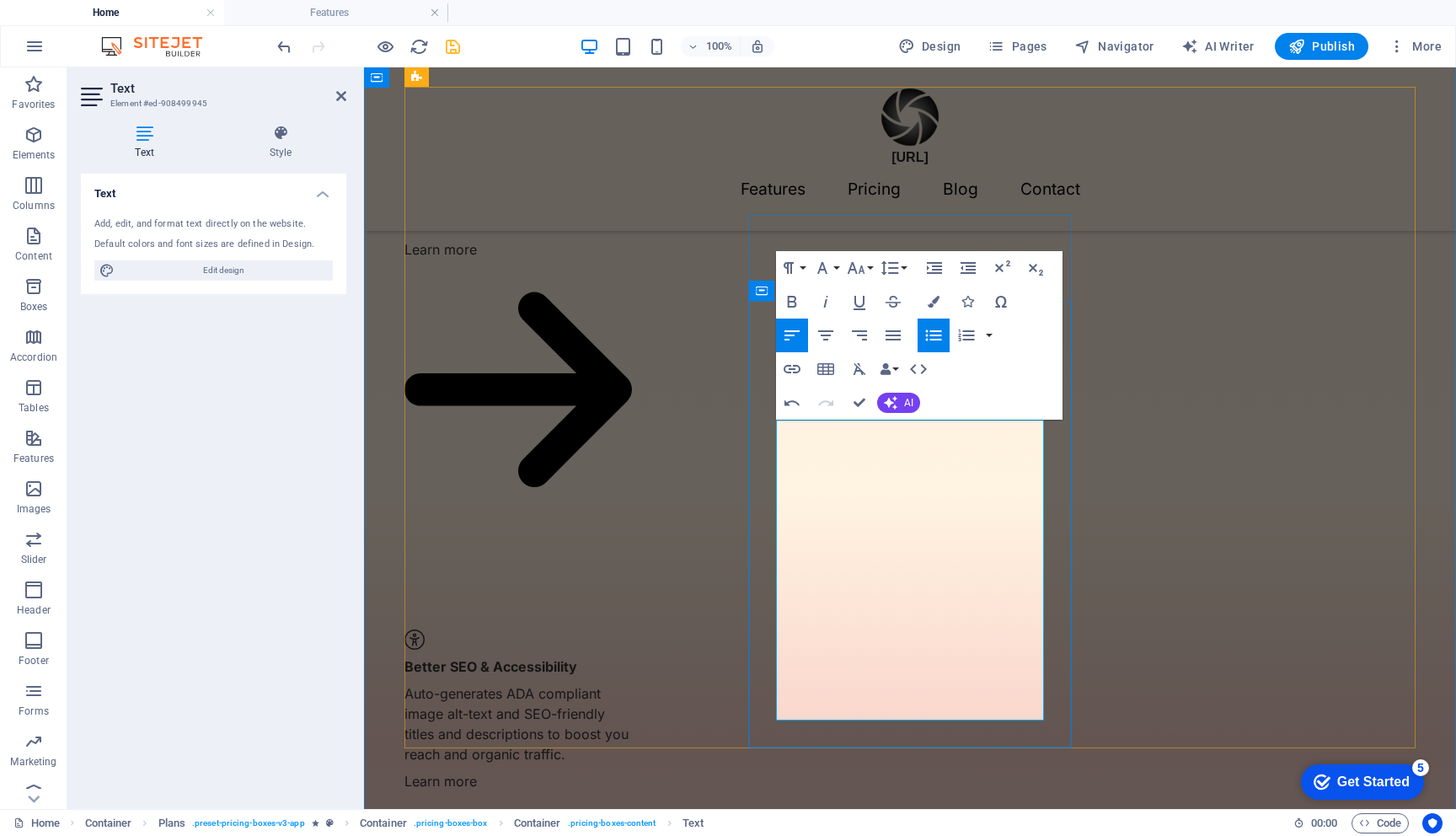
drag, startPoint x: 897, startPoint y: 701, endPoint x: 809, endPoint y: 611, distance: 125.9
drag, startPoint x: 966, startPoint y: 569, endPoint x: 801, endPoint y: 571, distance: 165.0
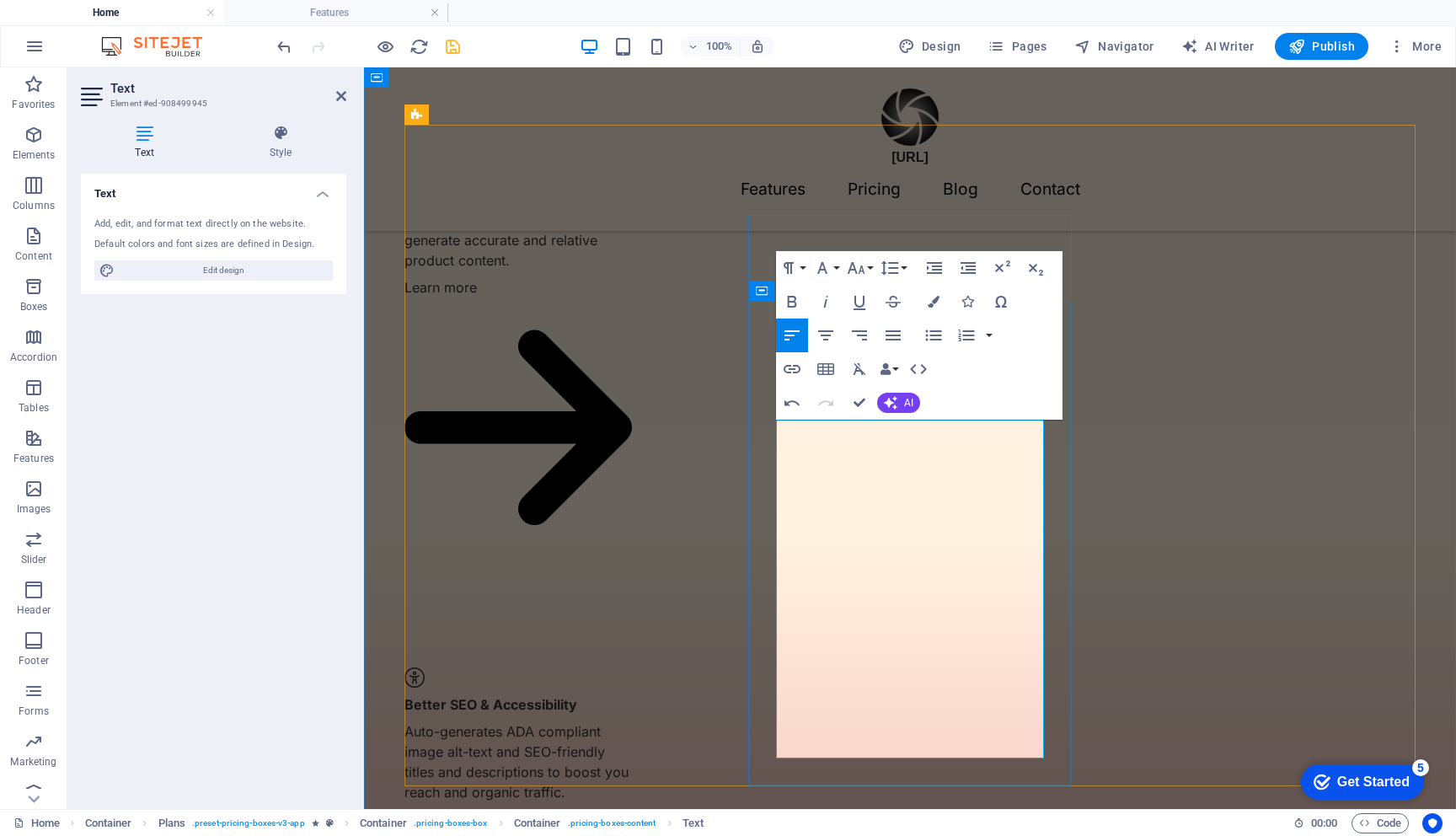
drag, startPoint x: 892, startPoint y: 610, endPoint x: 804, endPoint y: 610, distance: 88.0
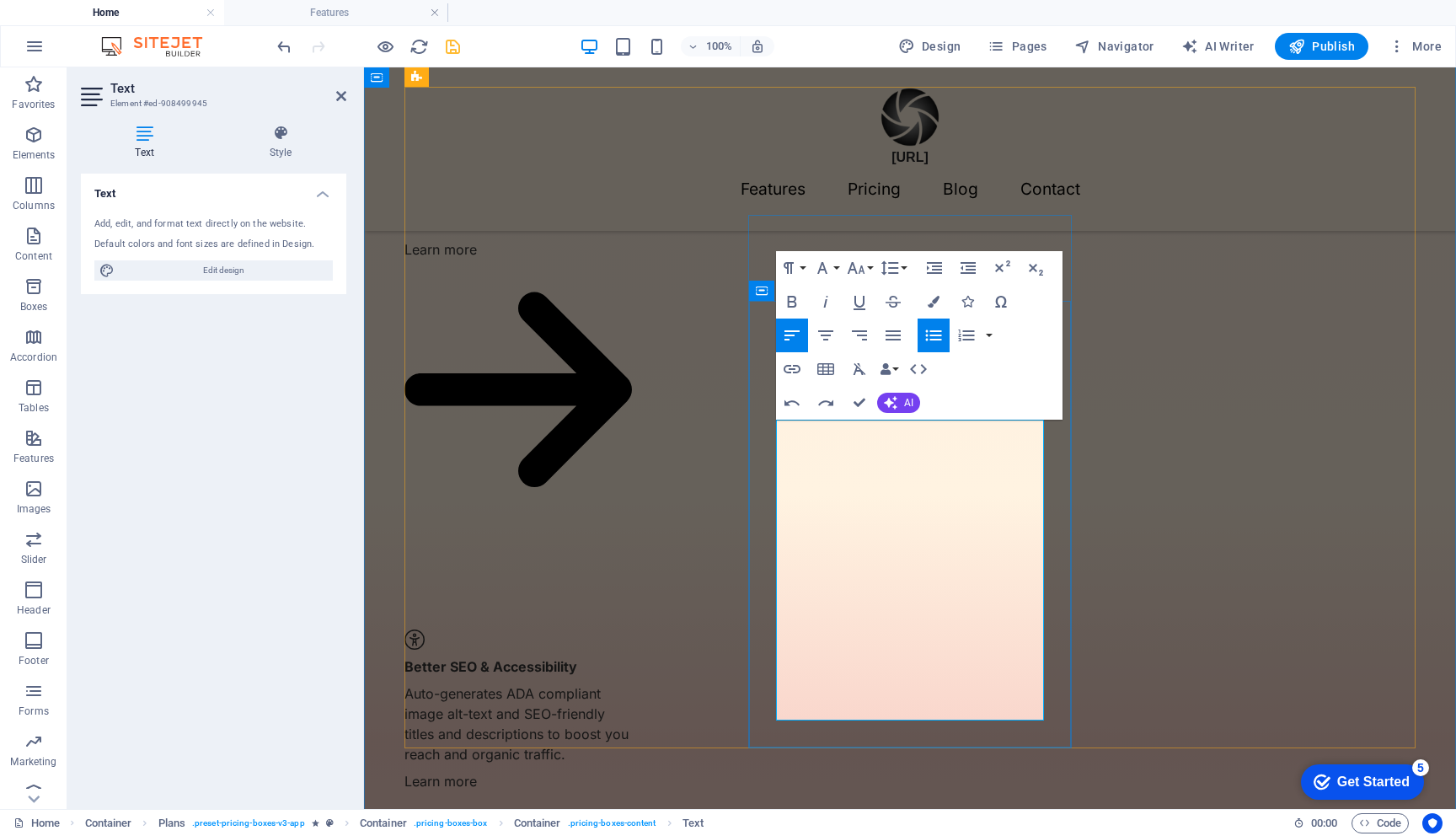
drag, startPoint x: 800, startPoint y: 526, endPoint x: 784, endPoint y: 526, distance: 16.0
drag, startPoint x: 798, startPoint y: 609, endPoint x: 781, endPoint y: 609, distance: 17.0
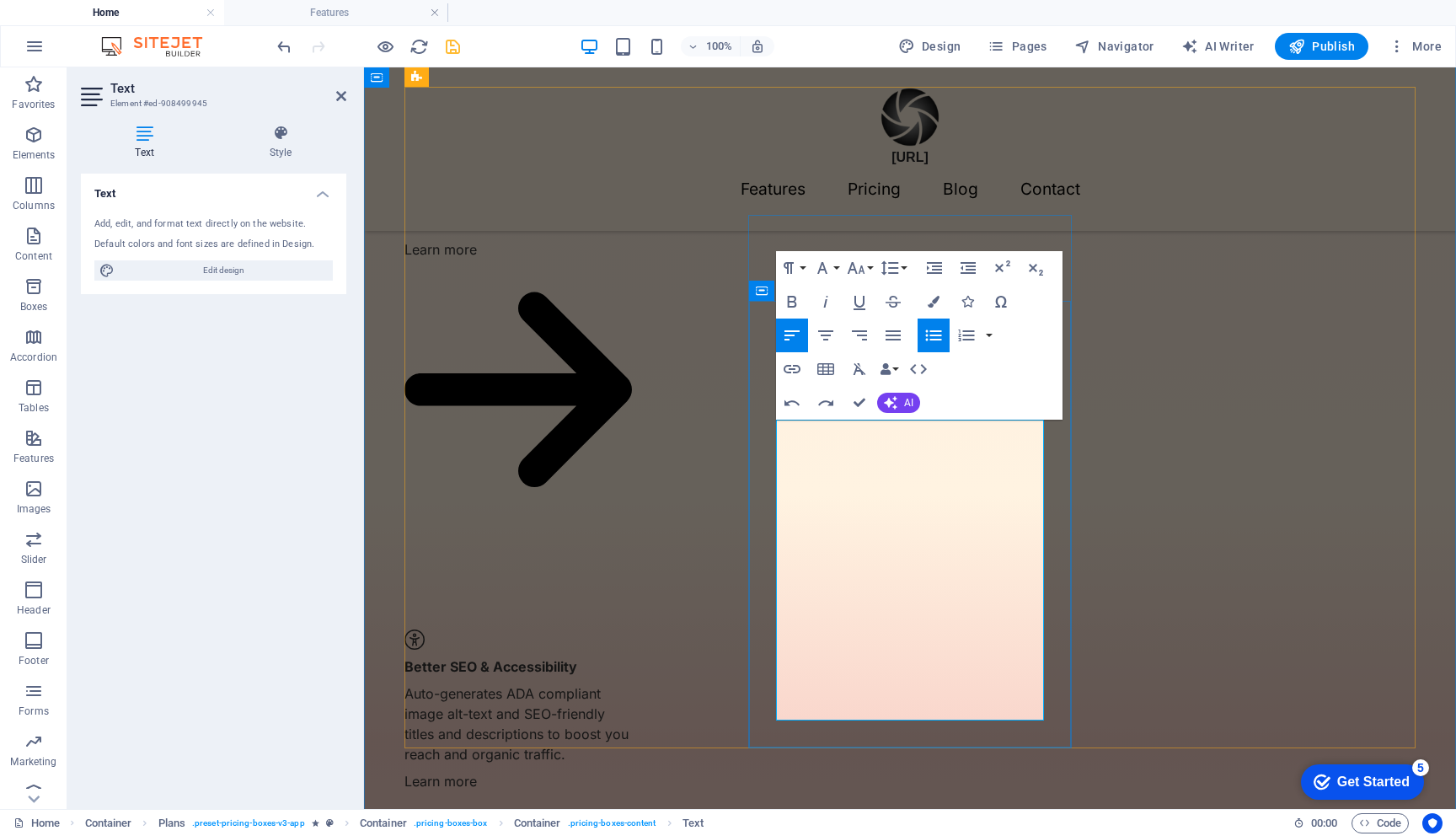
copy span
drag, startPoint x: 797, startPoint y: 573, endPoint x: 788, endPoint y: 573, distance: 9.0
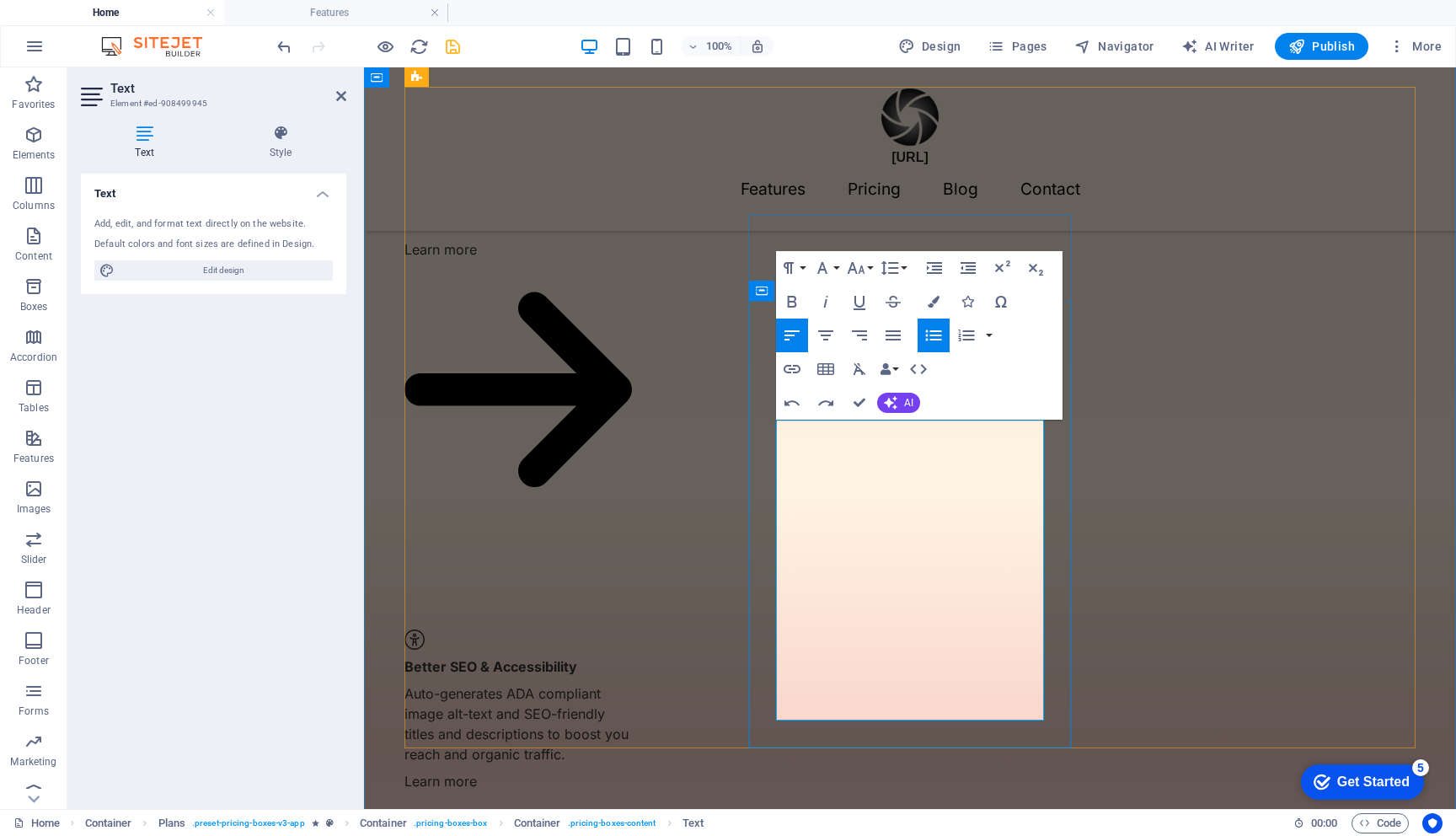
scroll to position [1569, 0]
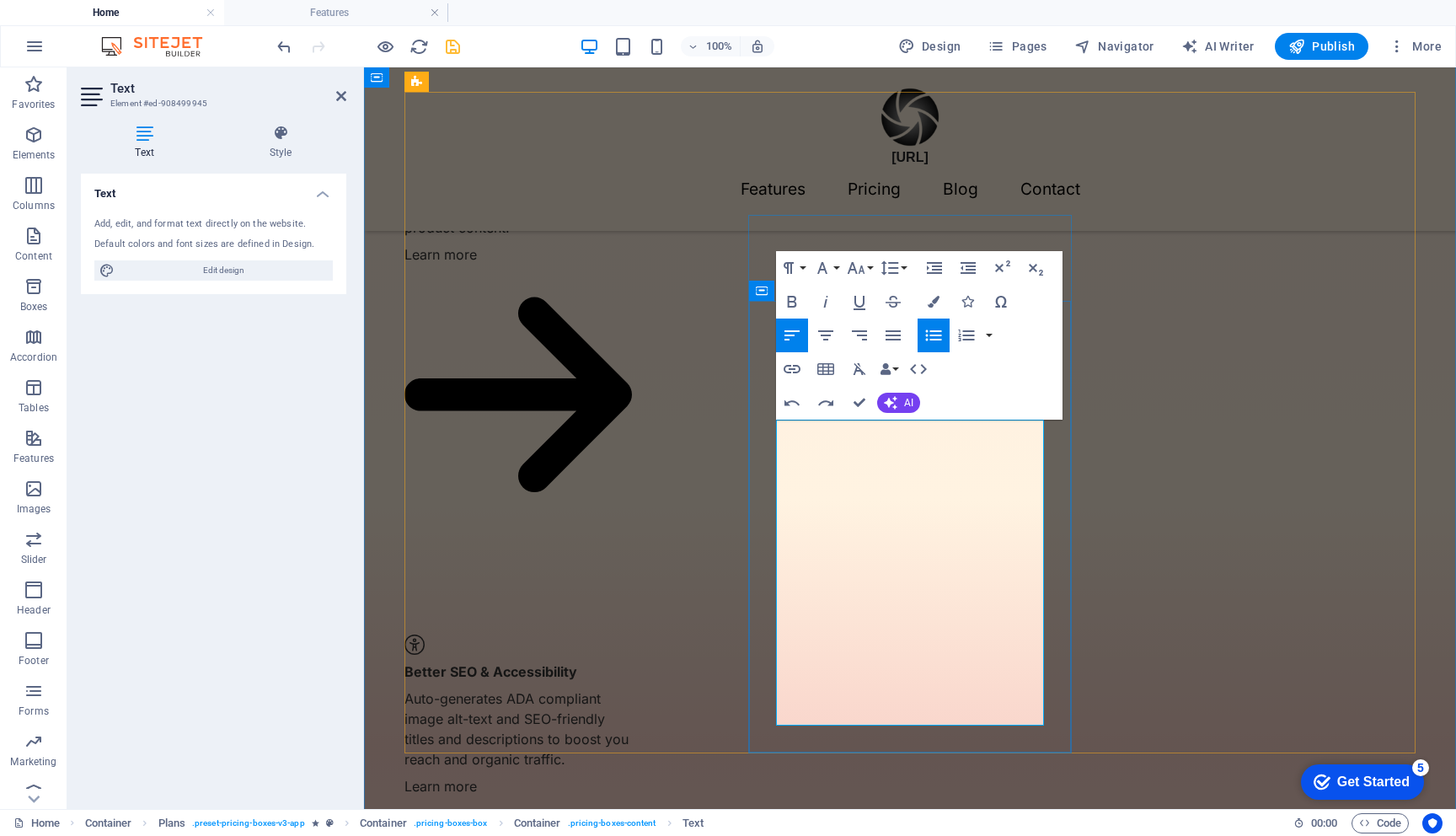
drag, startPoint x: 804, startPoint y: 571, endPoint x: 1011, endPoint y: 576, distance: 207.1
click at [862, 266] on icon "button" at bounding box center [857, 268] width 21 height 21
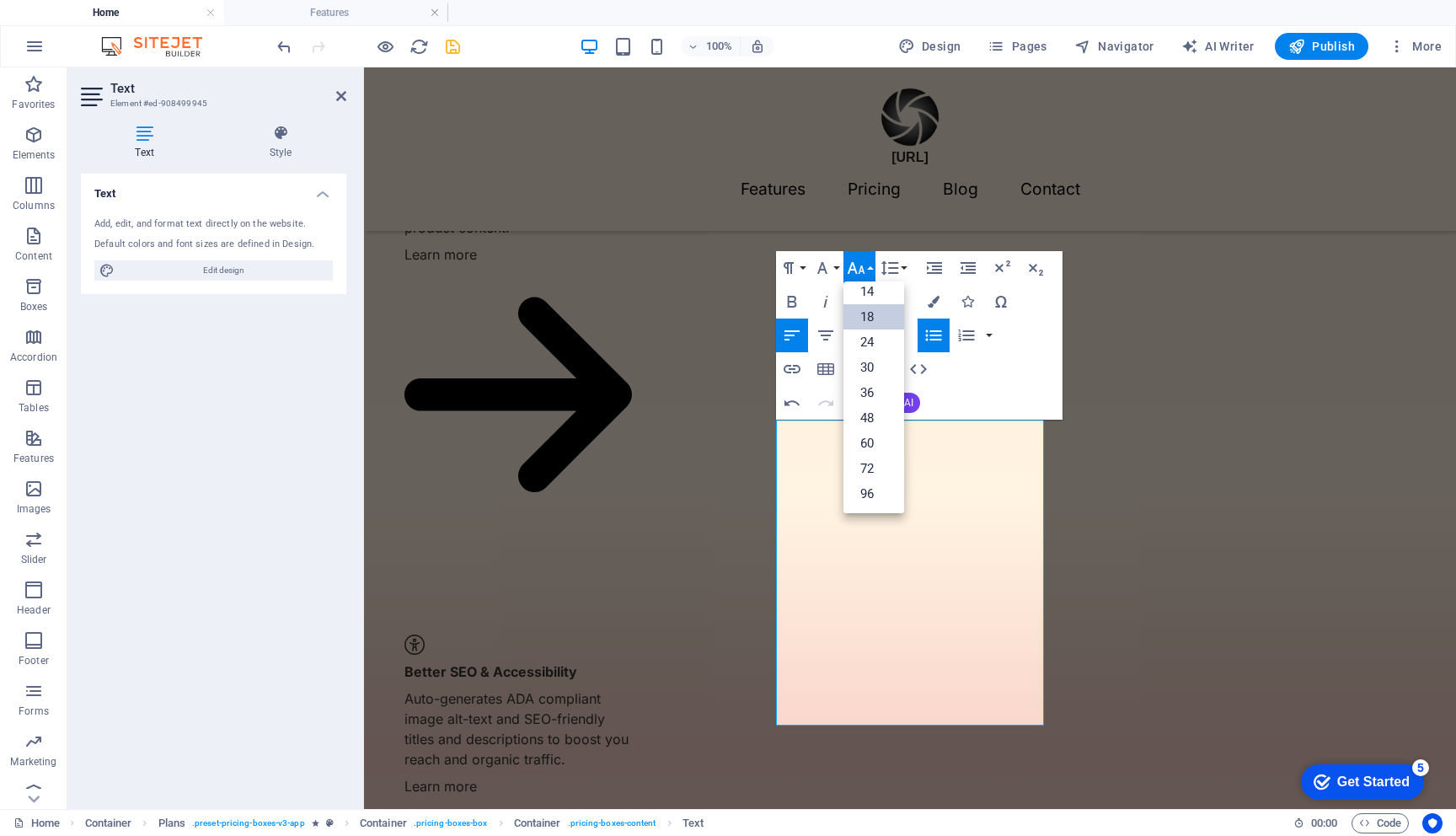
scroll to position [136, 0]
click at [872, 296] on link "14" at bounding box center [873, 291] width 61 height 25
click at [788, 304] on icon "button" at bounding box center [792, 301] width 9 height 12
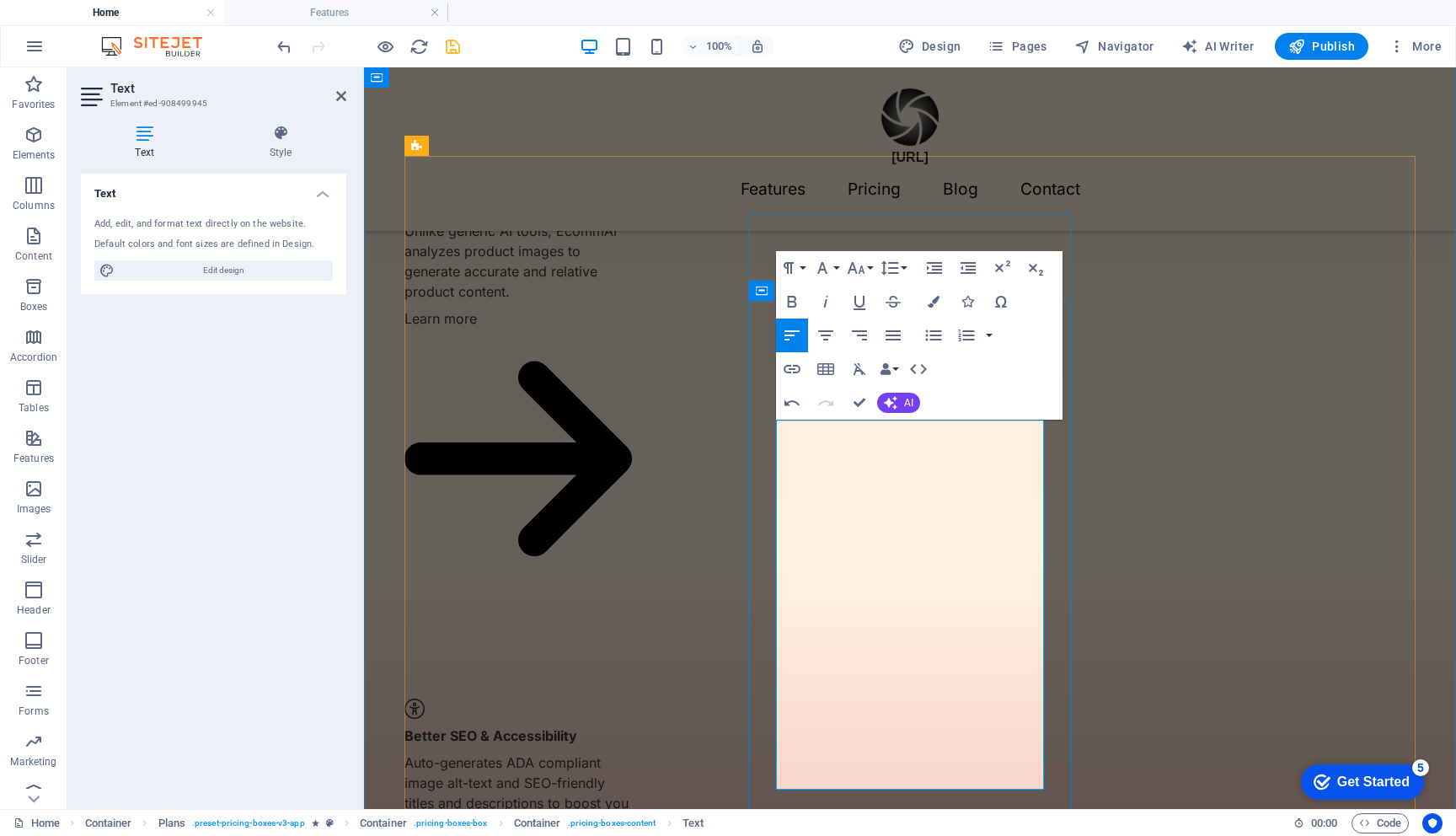
scroll to position [1569, 0]
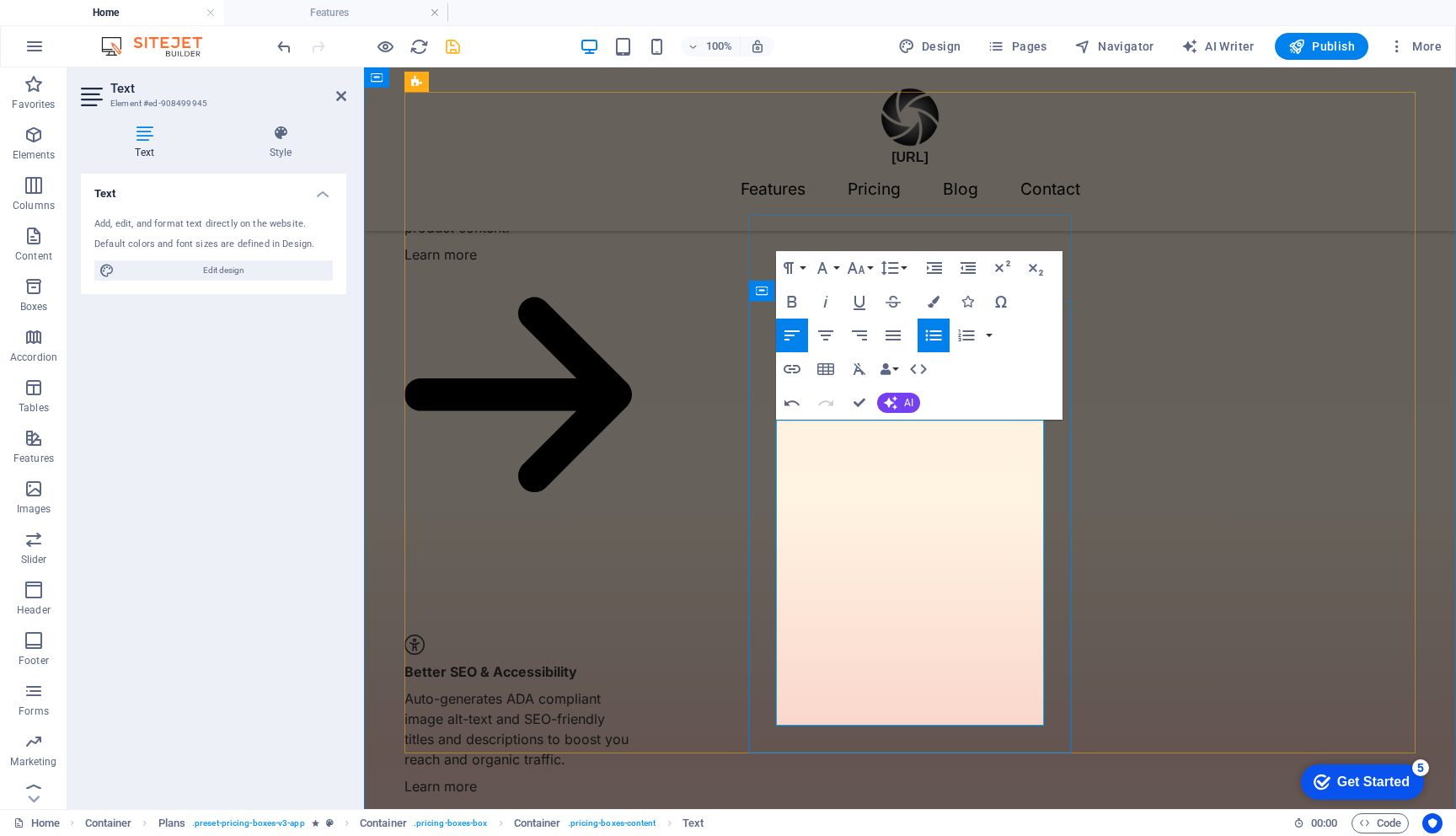
drag, startPoint x: 901, startPoint y: 705, endPoint x: 801, endPoint y: 660, distance: 109.7
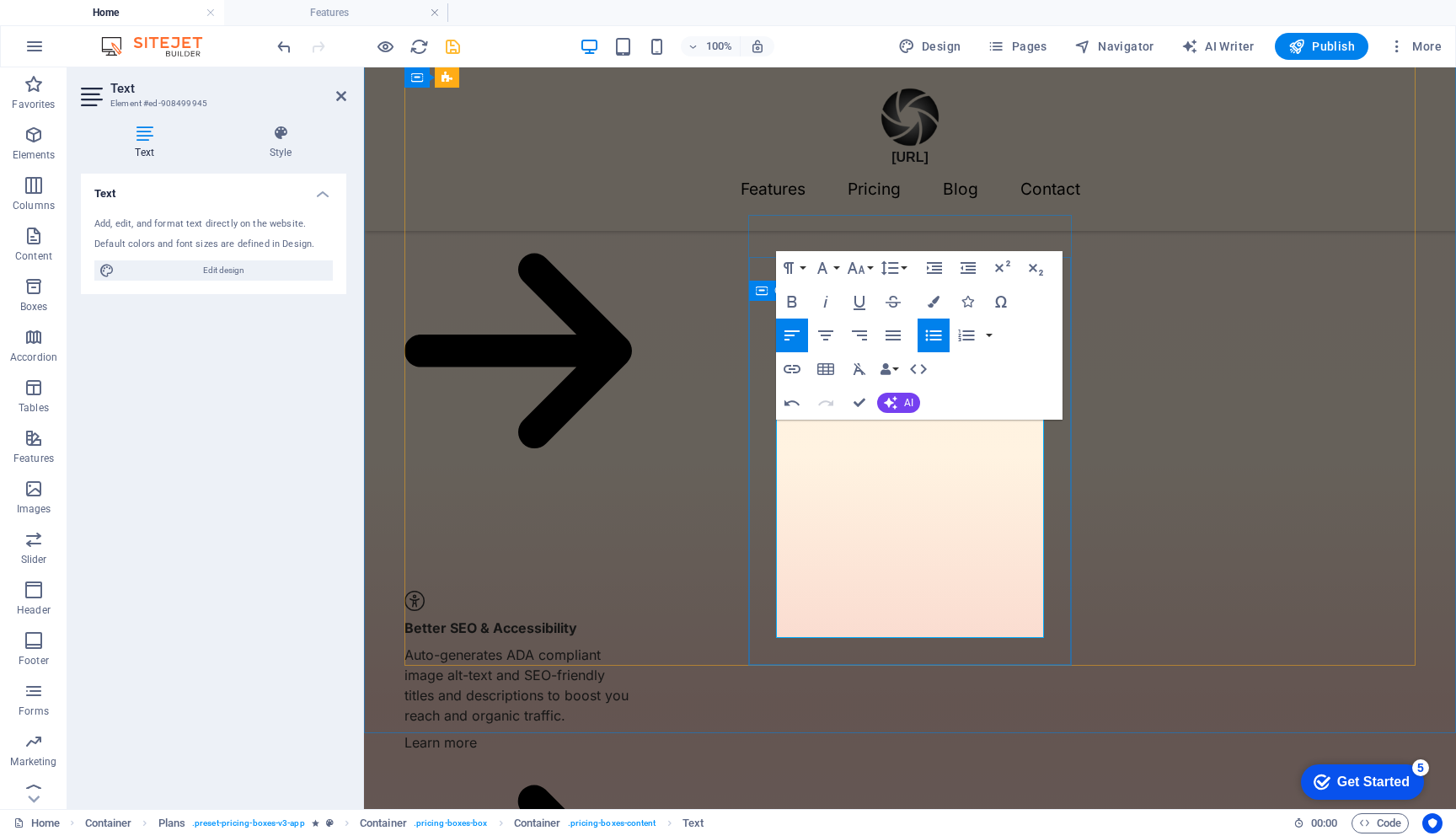
scroll to position [1657, 0]
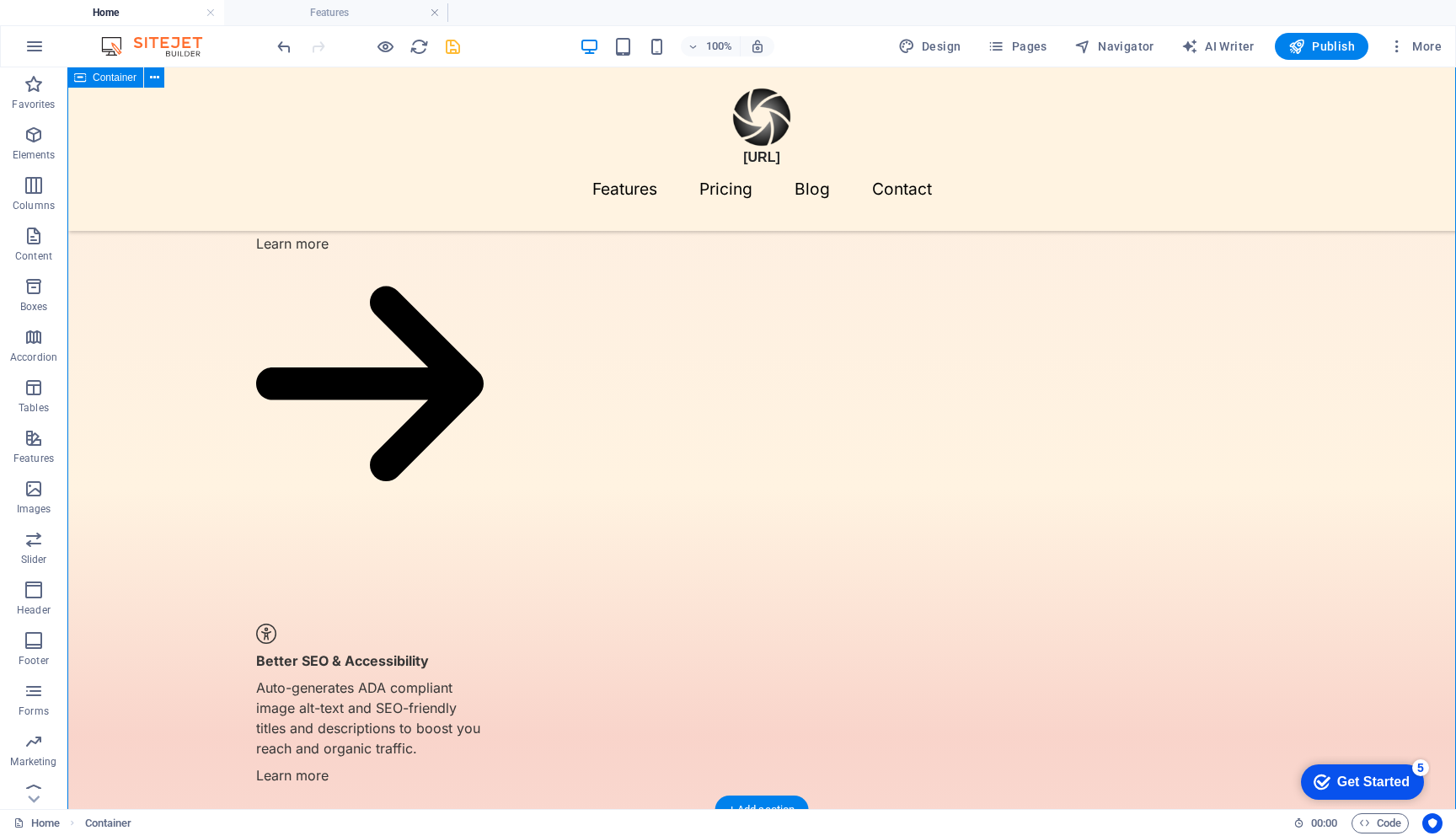
scroll to position [1560, 0]
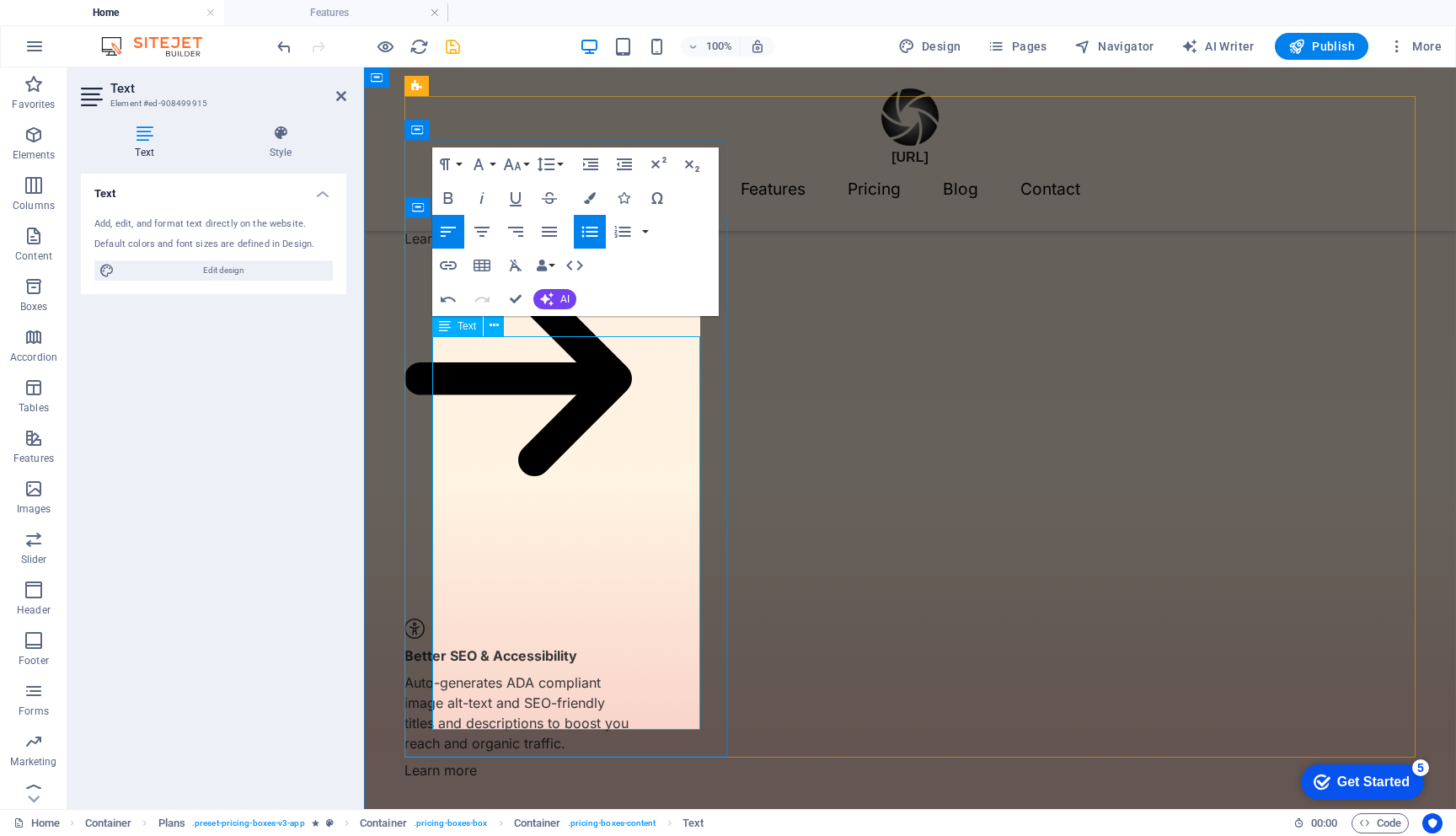
scroll to position [1566, 0]
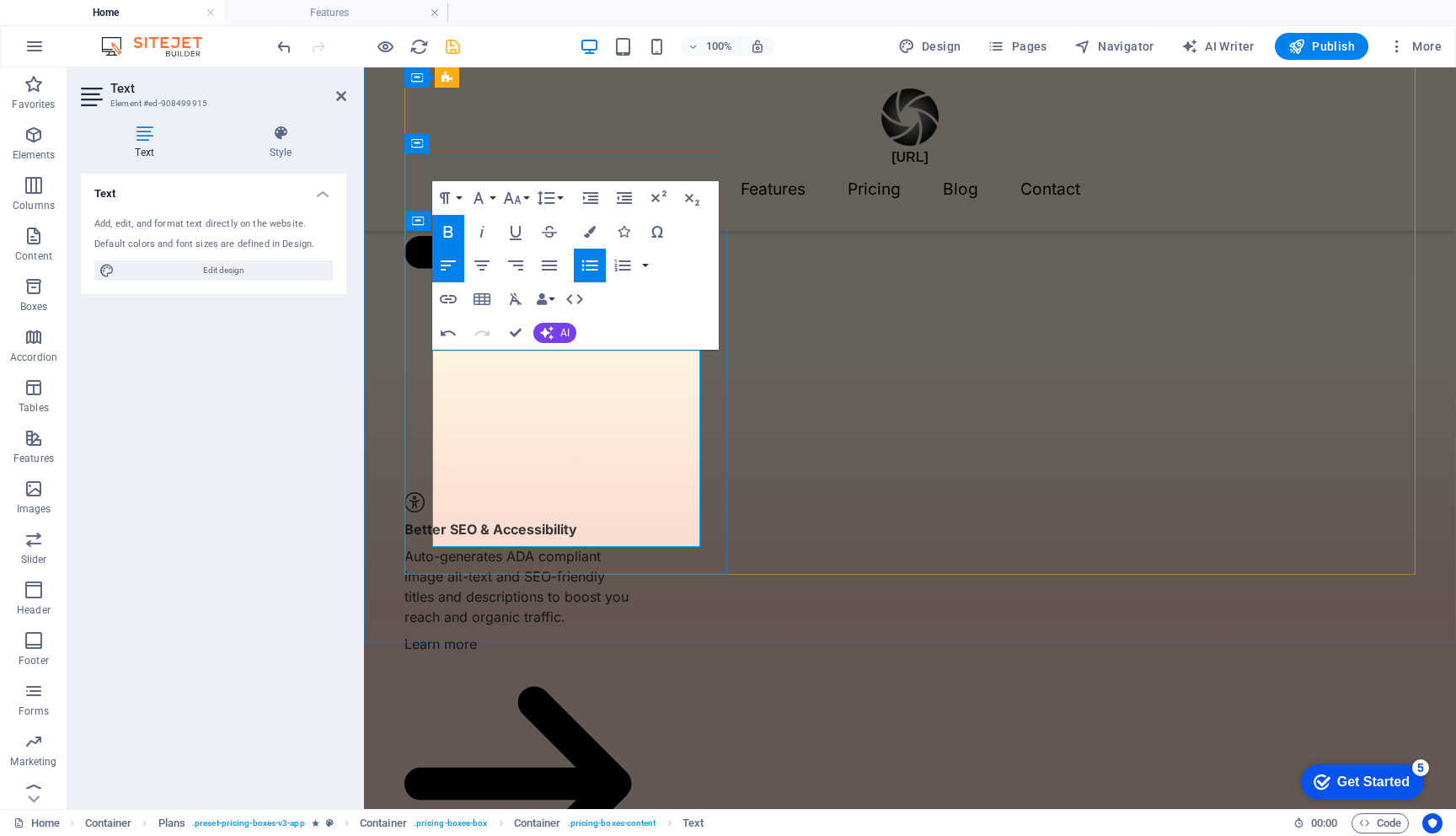
scroll to position [1748, 0]
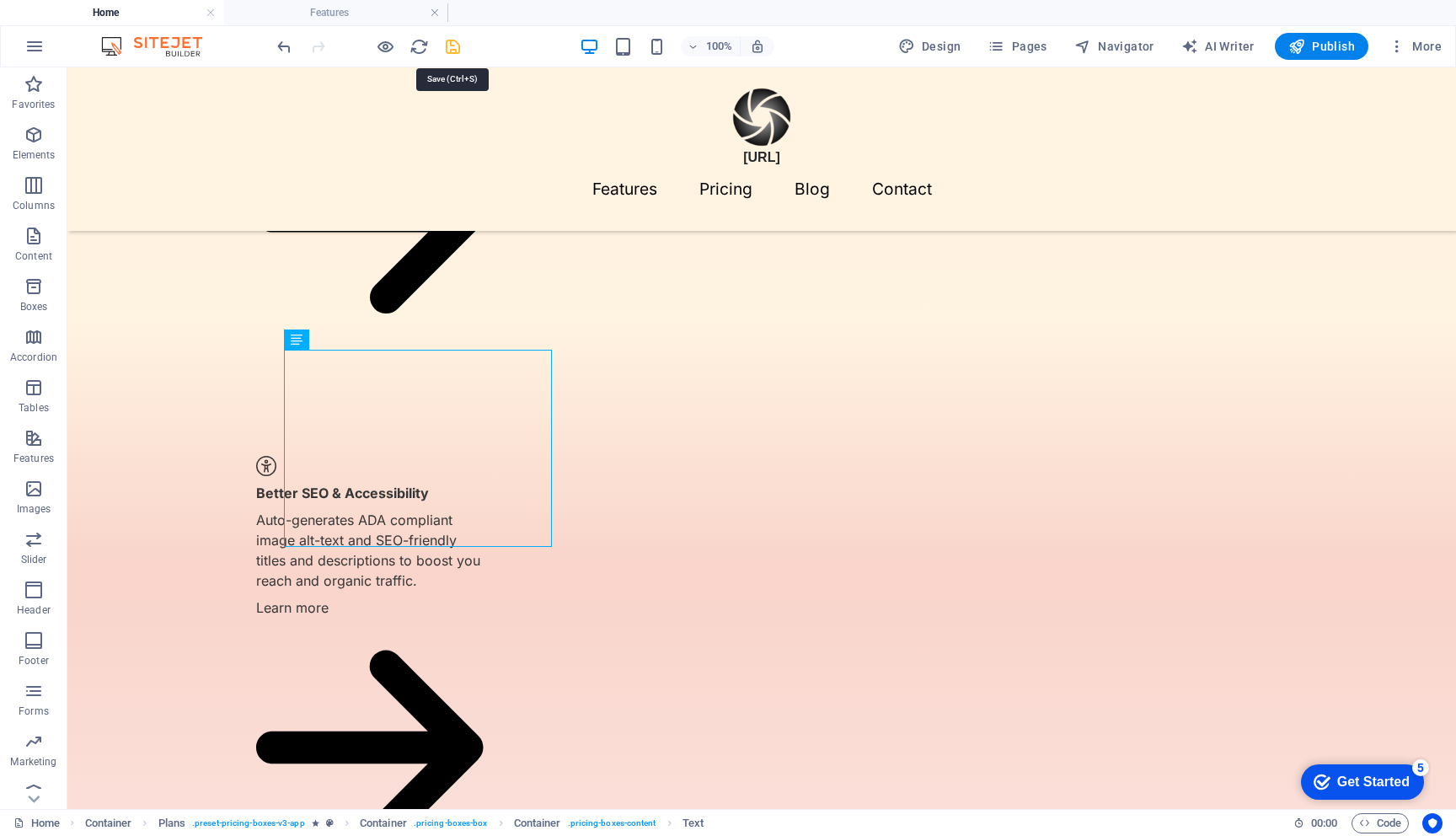
click at [451, 48] on icon "save" at bounding box center [453, 47] width 20 height 20
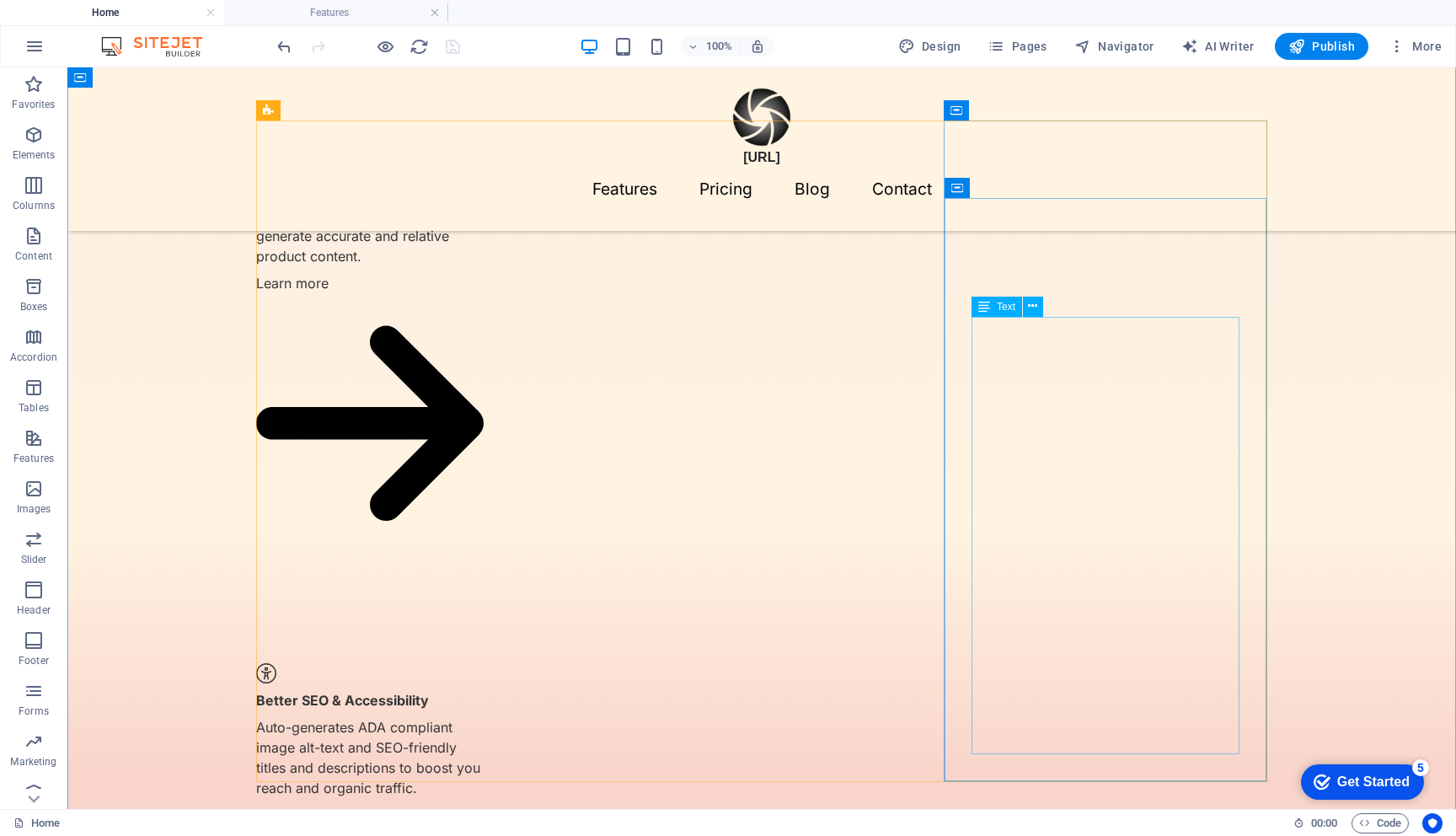
scroll to position [1544, 0]
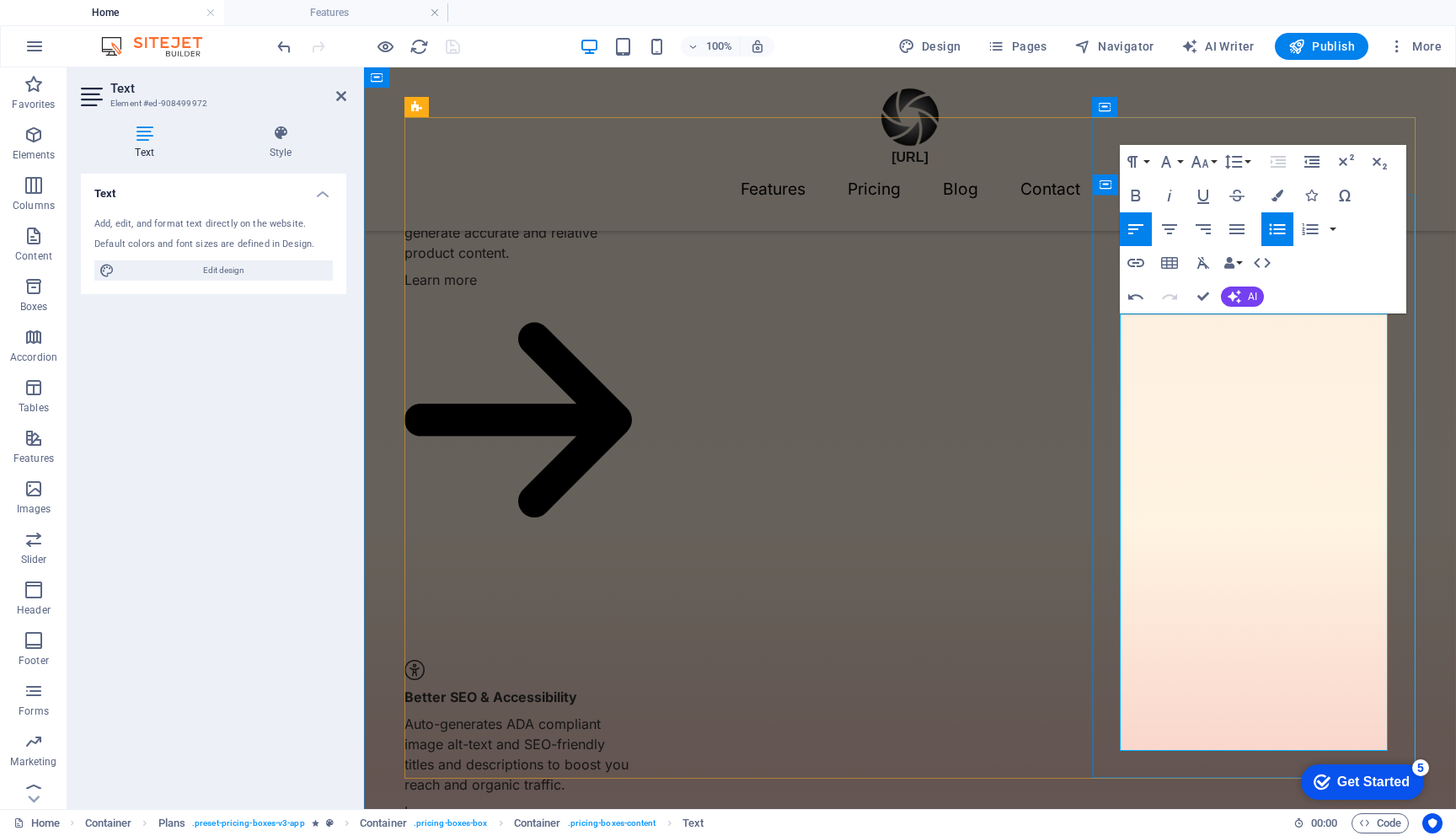
drag, startPoint x: 1290, startPoint y: 336, endPoint x: 1149, endPoint y: 336, distance: 141.0
click at [1138, 195] on icon "button" at bounding box center [1136, 195] width 9 height 12
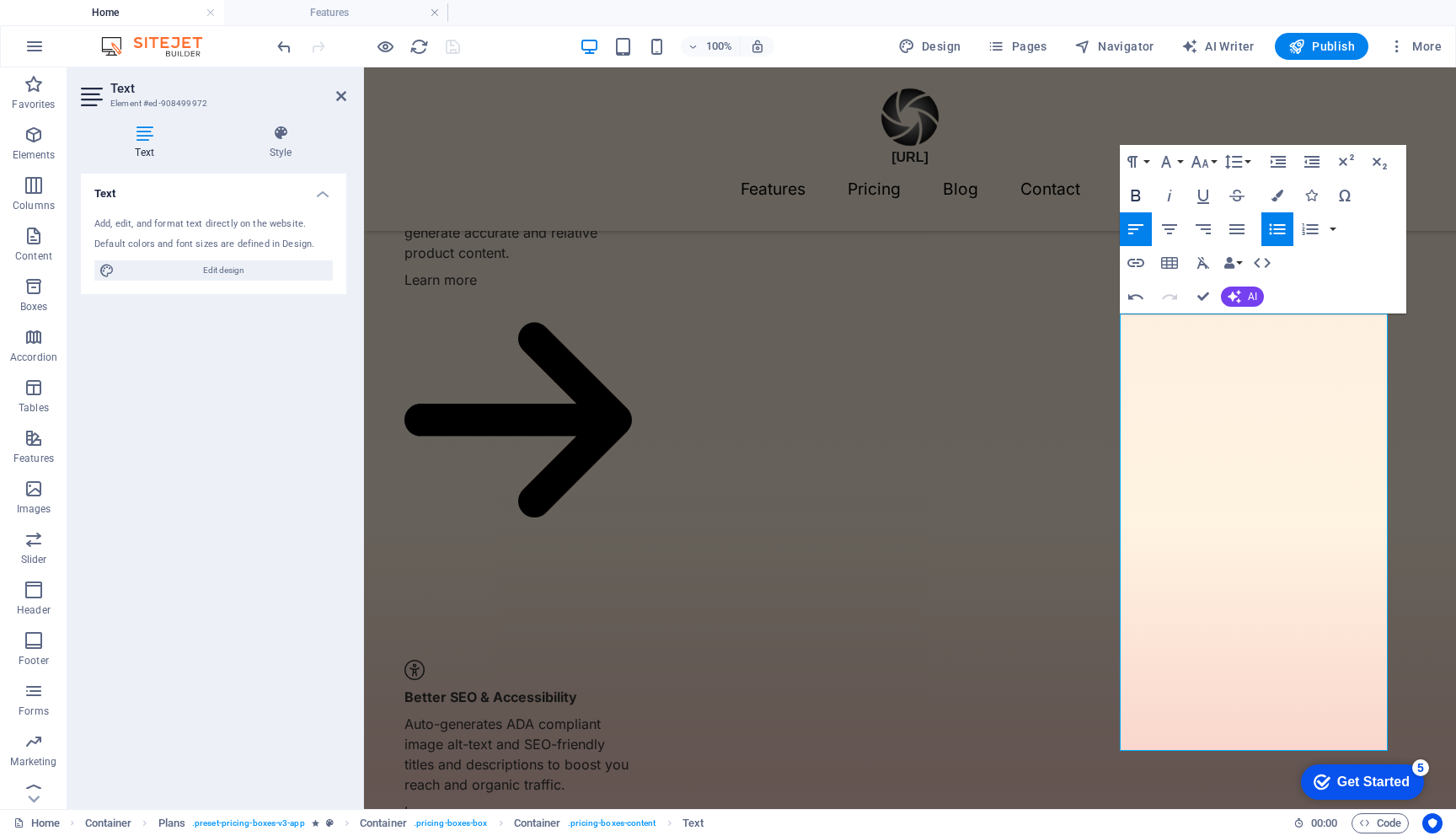
click at [1138, 191] on icon "button" at bounding box center [1136, 195] width 9 height 12
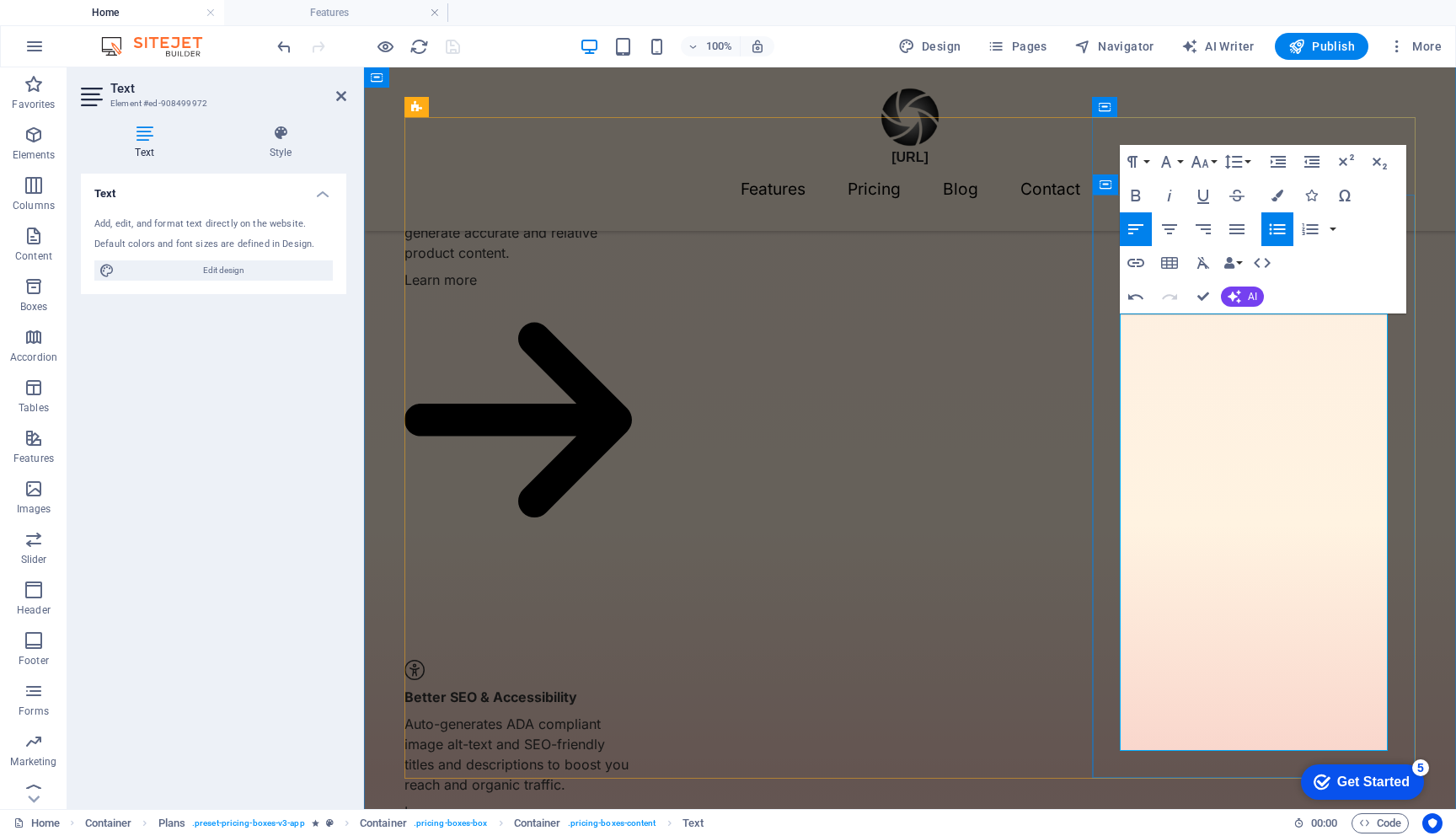
drag, startPoint x: 1305, startPoint y: 730, endPoint x: 1147, endPoint y: 723, distance: 158.2
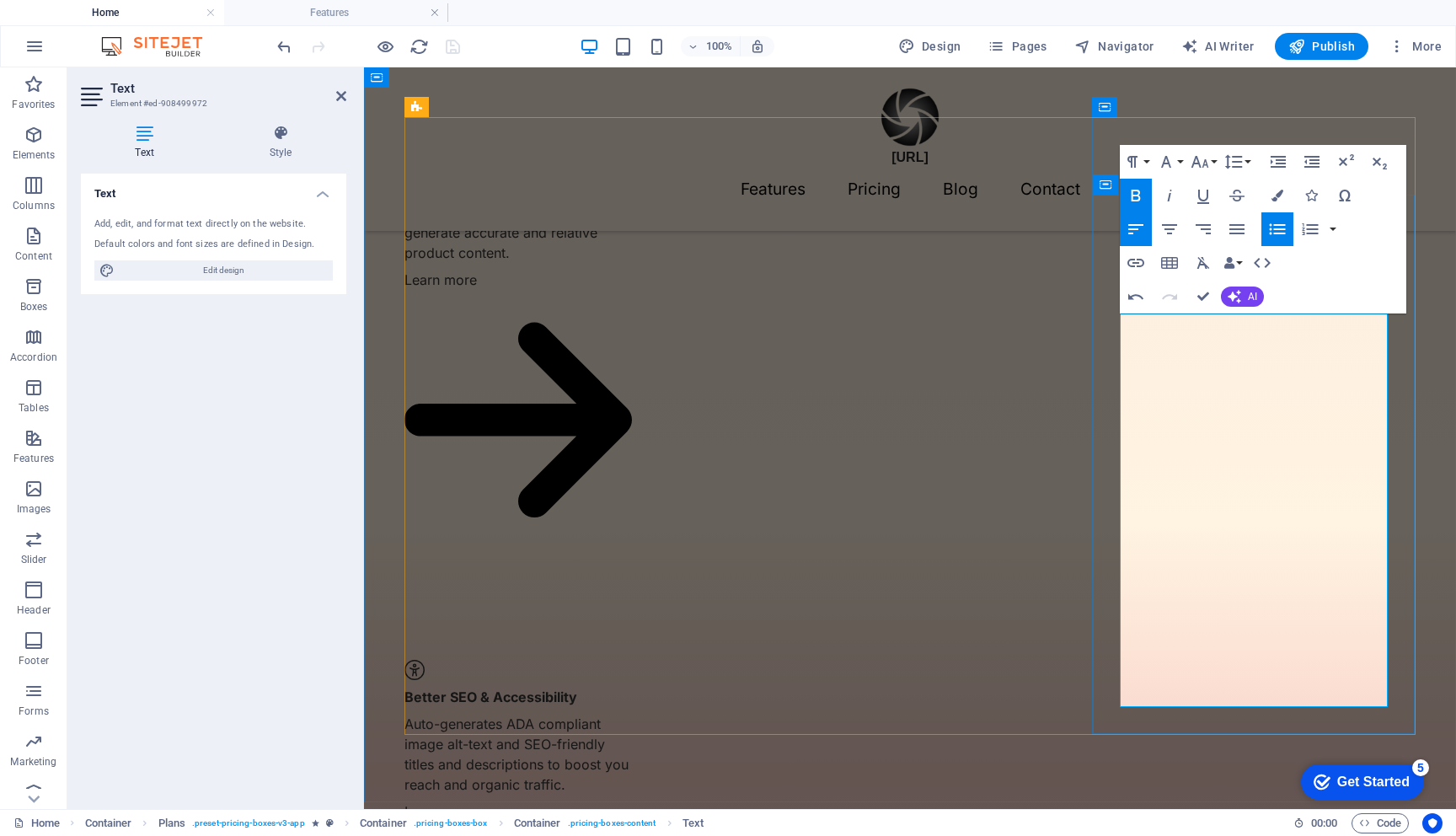
drag, startPoint x: 1220, startPoint y: 686, endPoint x: 1139, endPoint y: 643, distance: 91.7
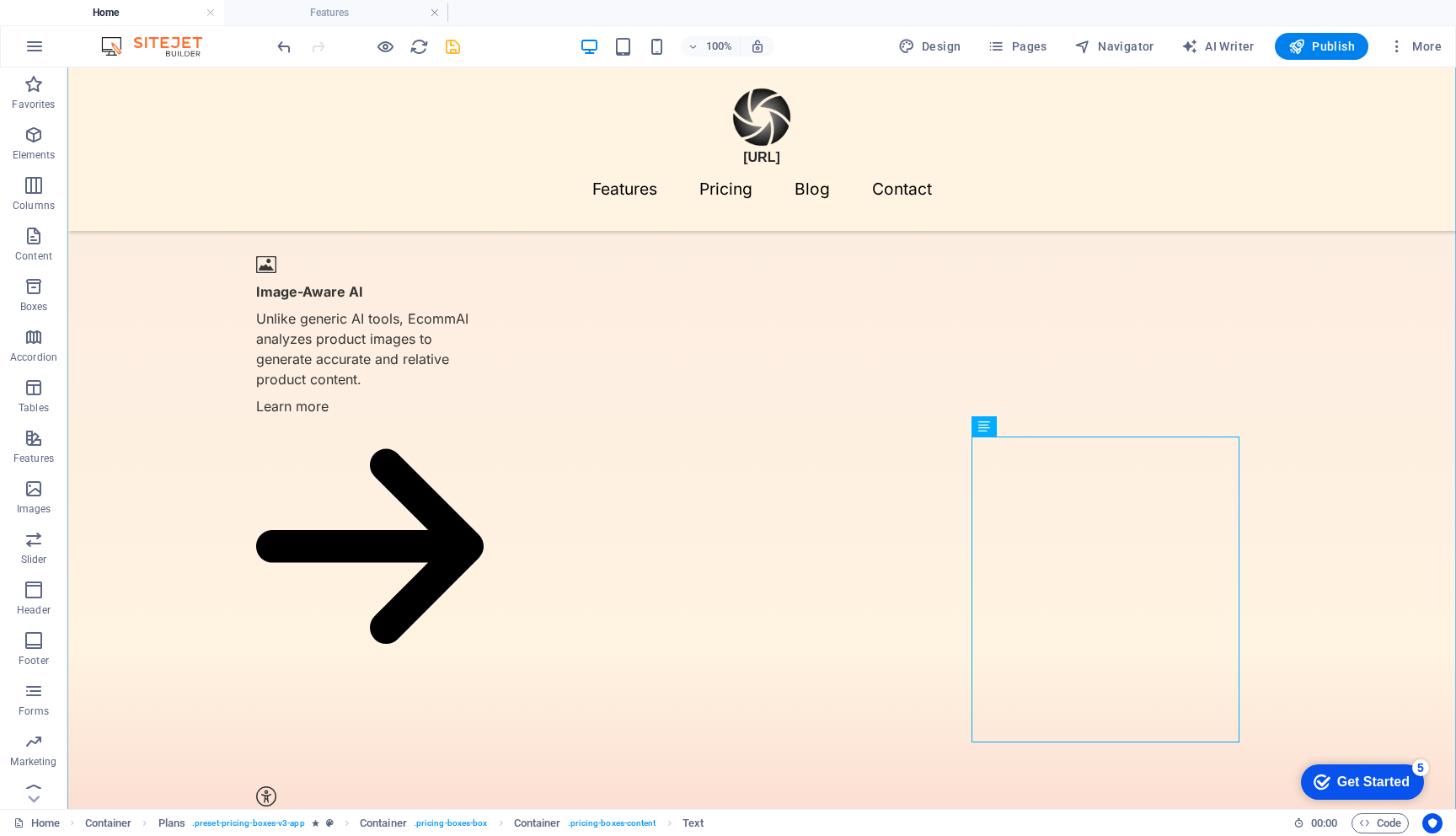
scroll to position [1431, 0]
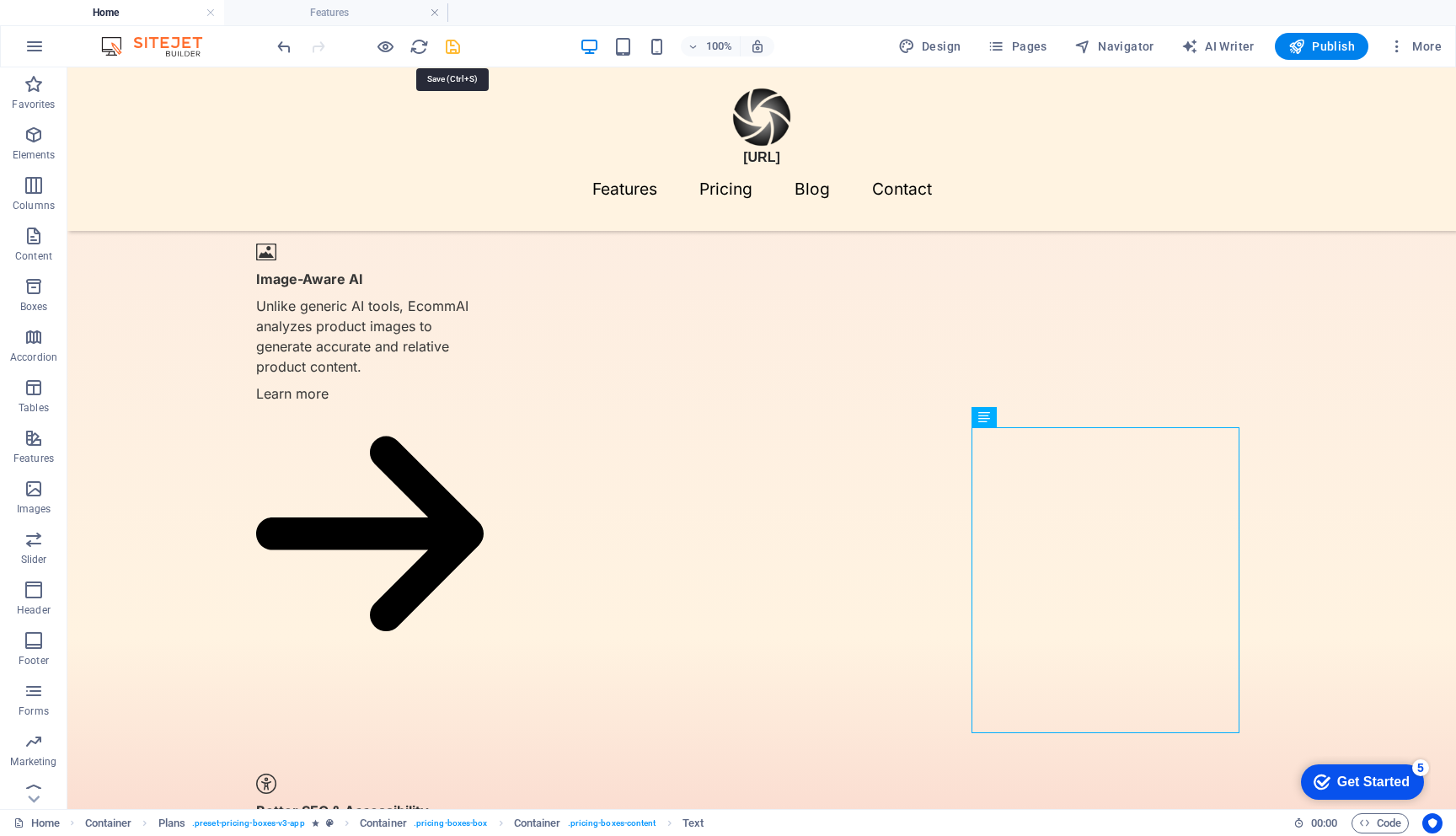
click at [451, 46] on icon "save" at bounding box center [453, 47] width 20 height 20
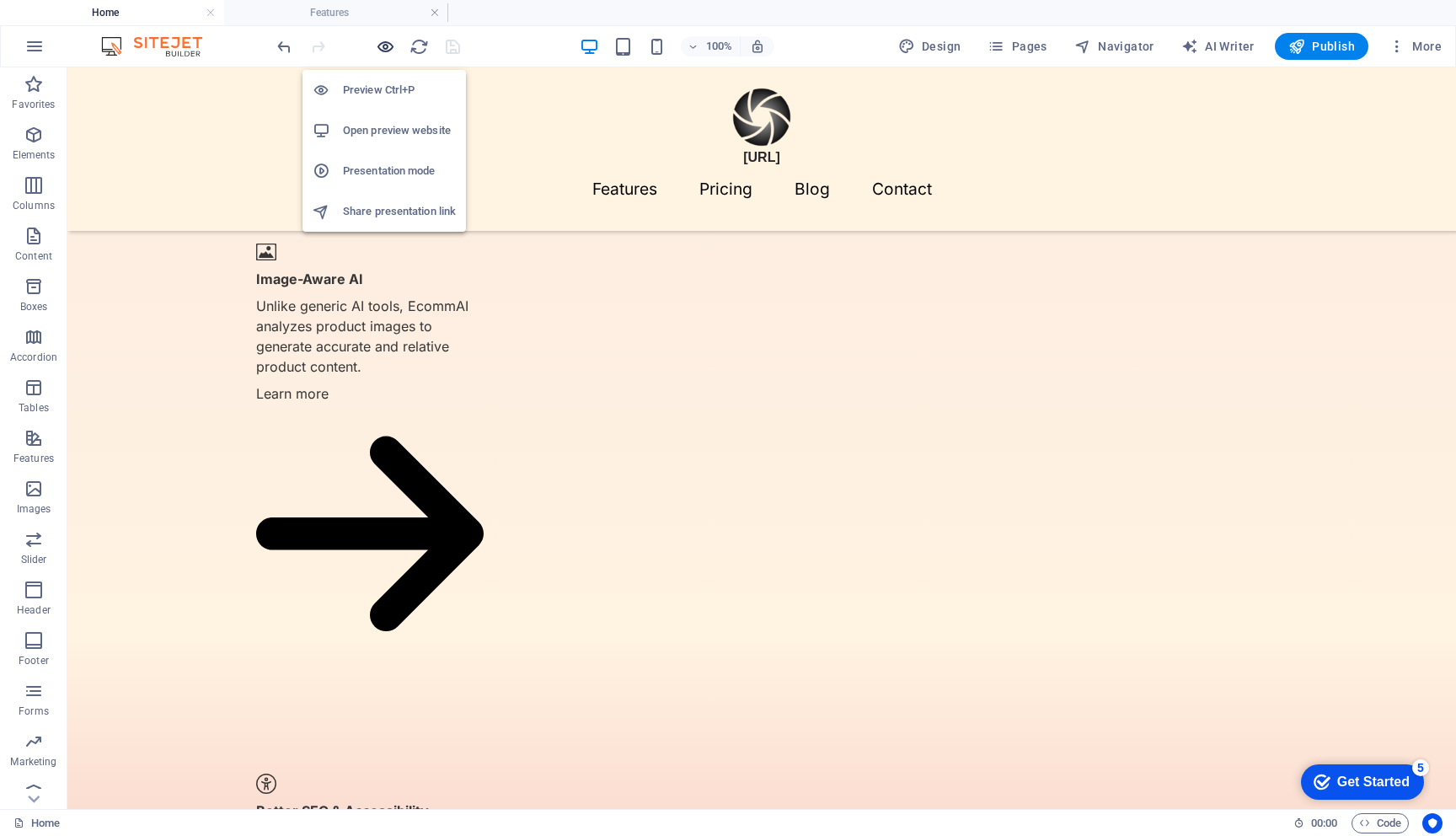
click at [386, 47] on icon "button" at bounding box center [385, 47] width 20 height 20
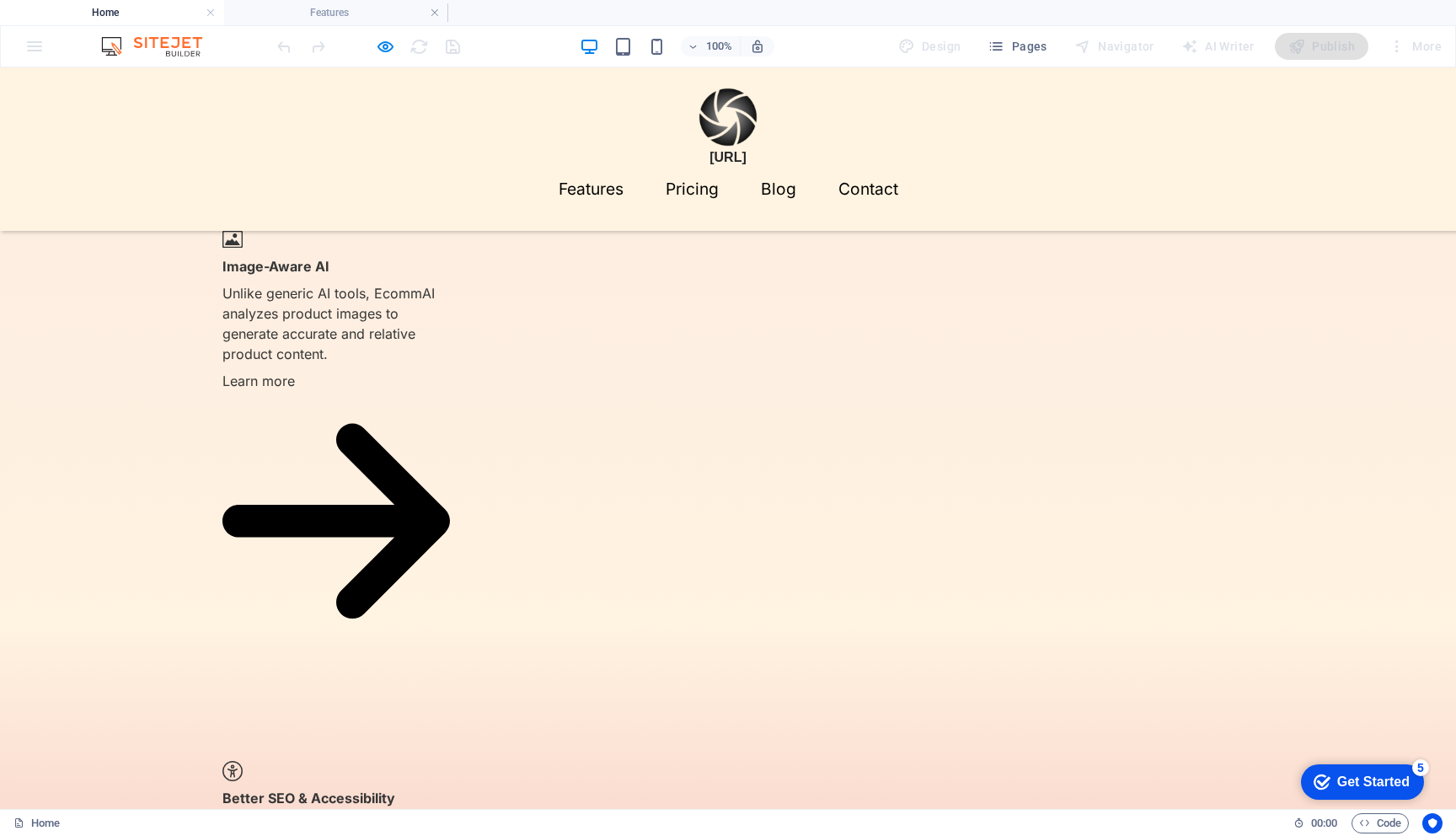
scroll to position [1455, 0]
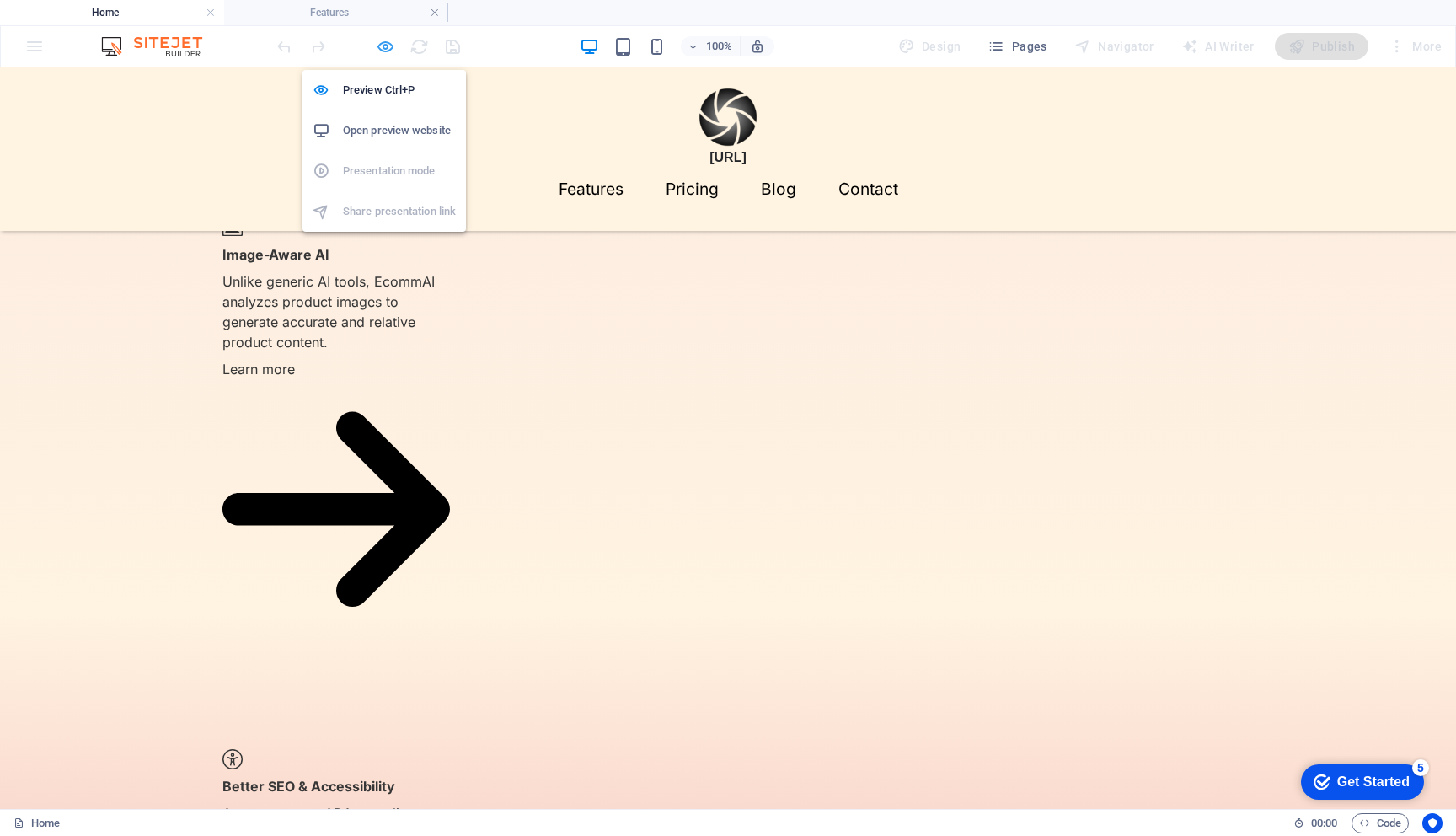
click at [385, 47] on icon "button" at bounding box center [385, 47] width 20 height 20
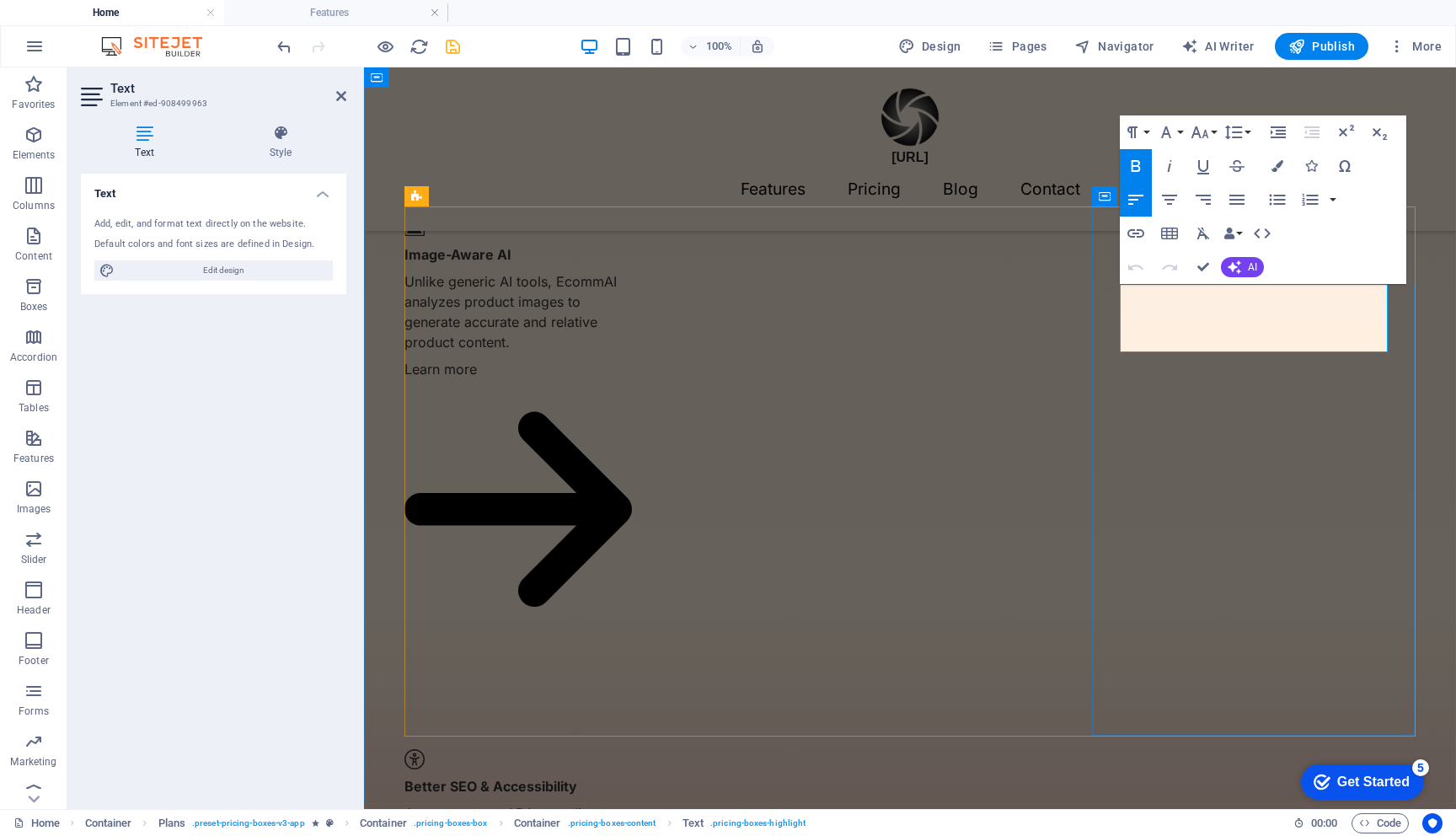
click at [1279, 163] on icon "button" at bounding box center [1277, 166] width 12 height 12
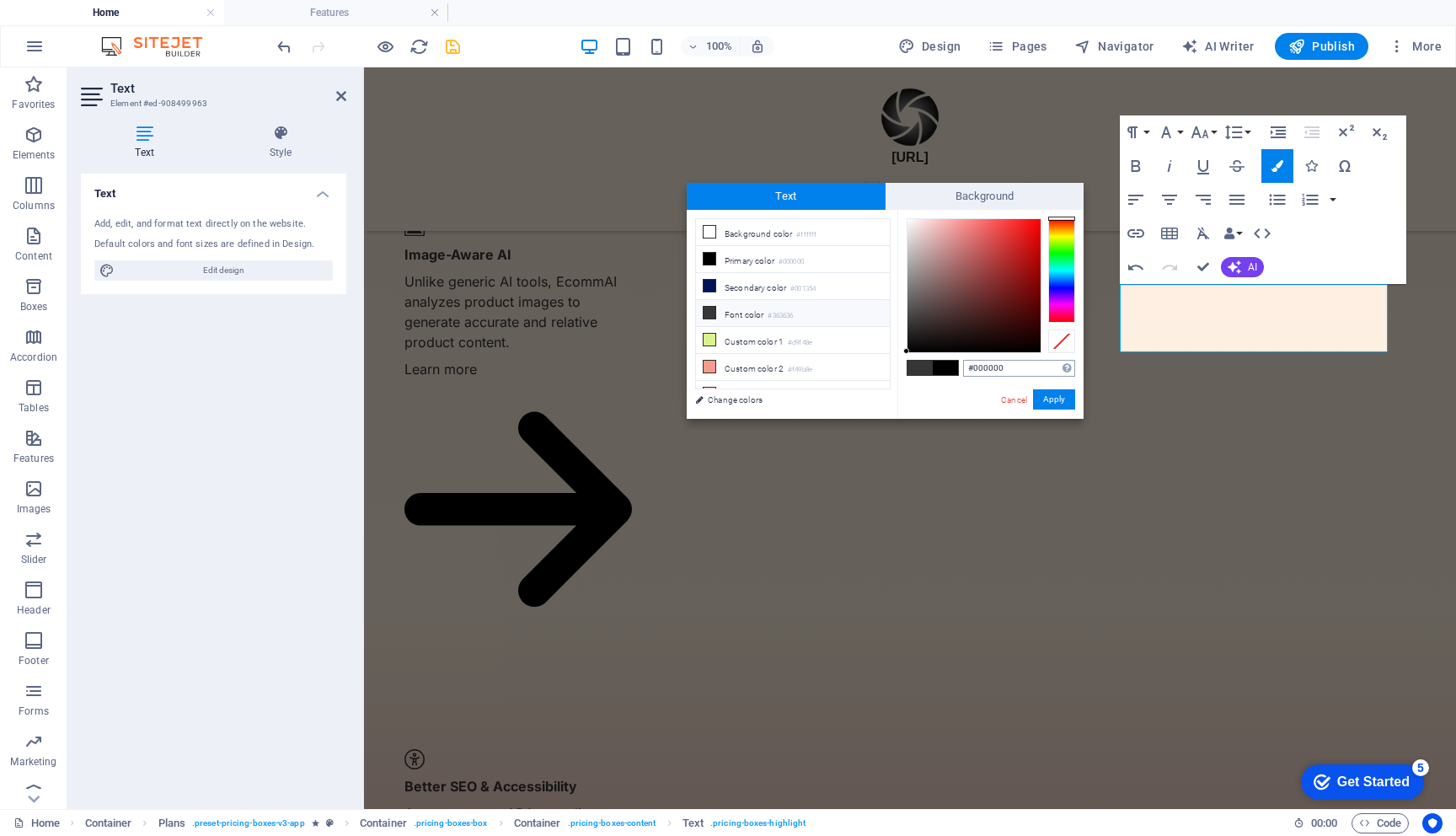
drag, startPoint x: 974, startPoint y: 367, endPoint x: 1044, endPoint y: 369, distance: 70.0
click at [1044, 369] on input "#000000" at bounding box center [1019, 368] width 112 height 17
drag, startPoint x: 1338, startPoint y: 435, endPoint x: 1180, endPoint y: 373, distance: 169.7
drag, startPoint x: 1339, startPoint y: 435, endPoint x: 1093, endPoint y: 370, distance: 254.4
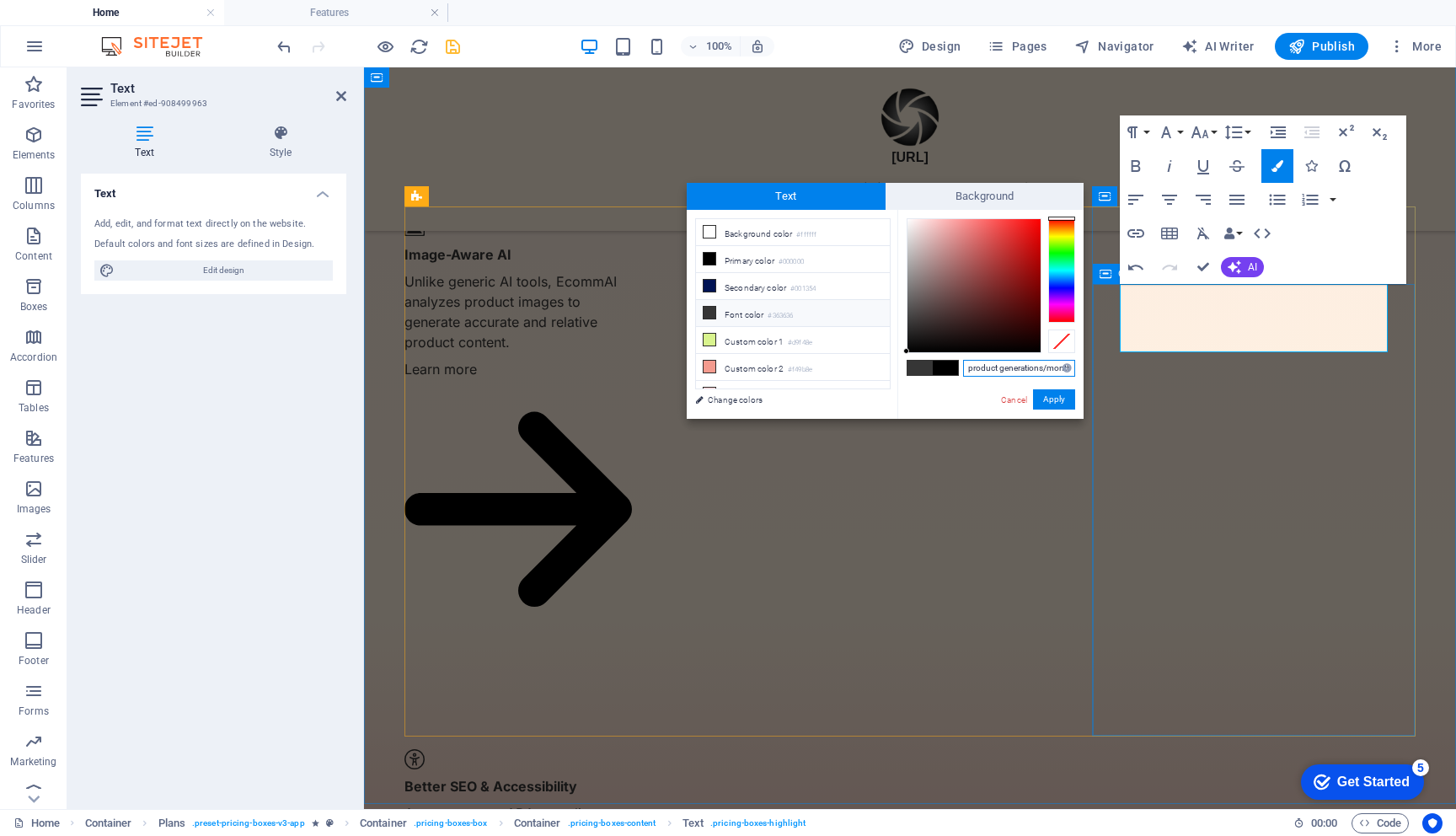
paste input "4312B"
type input "#14312b"
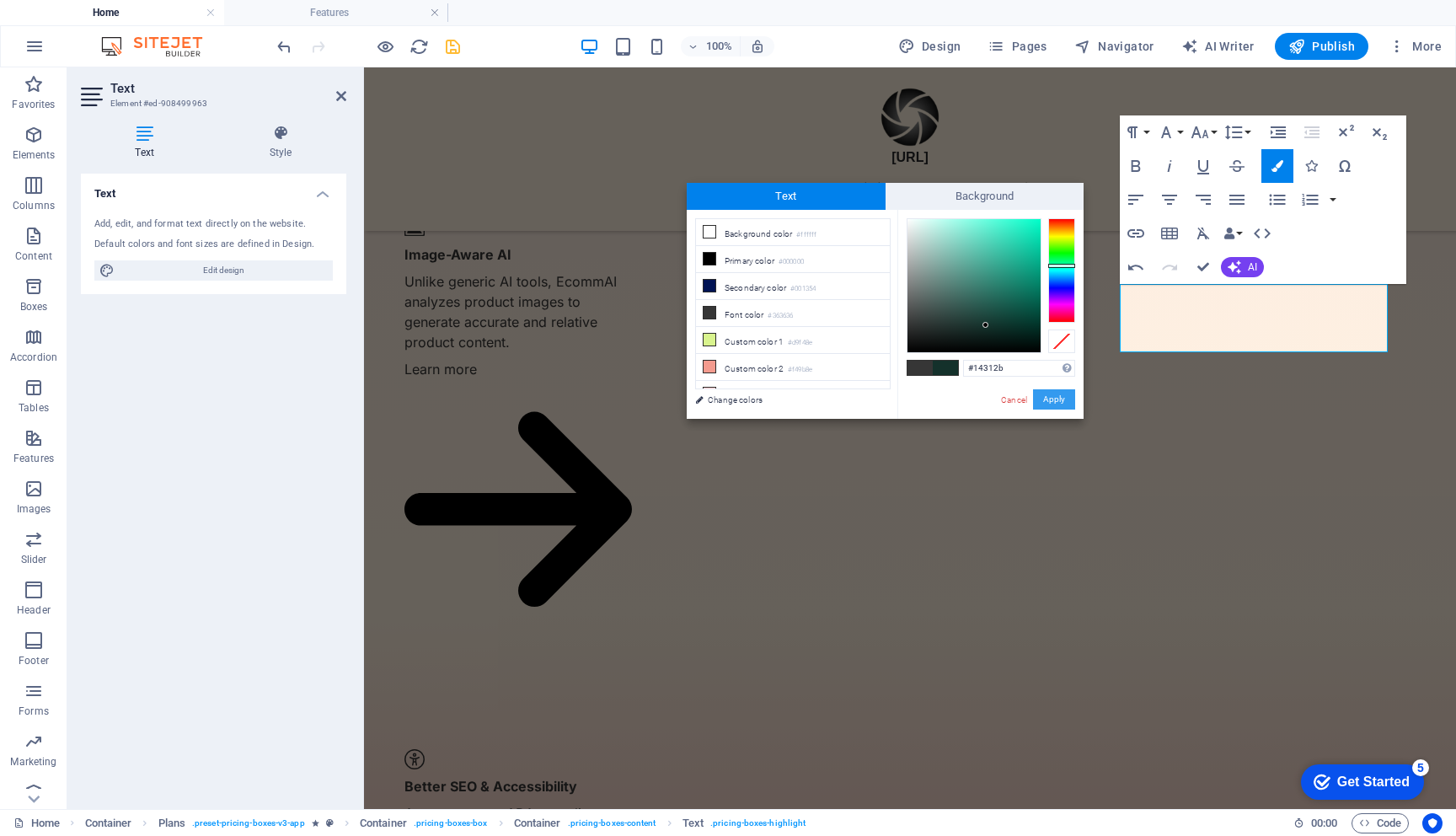
click at [1053, 399] on button "Apply" at bounding box center [1053, 400] width 42 height 21
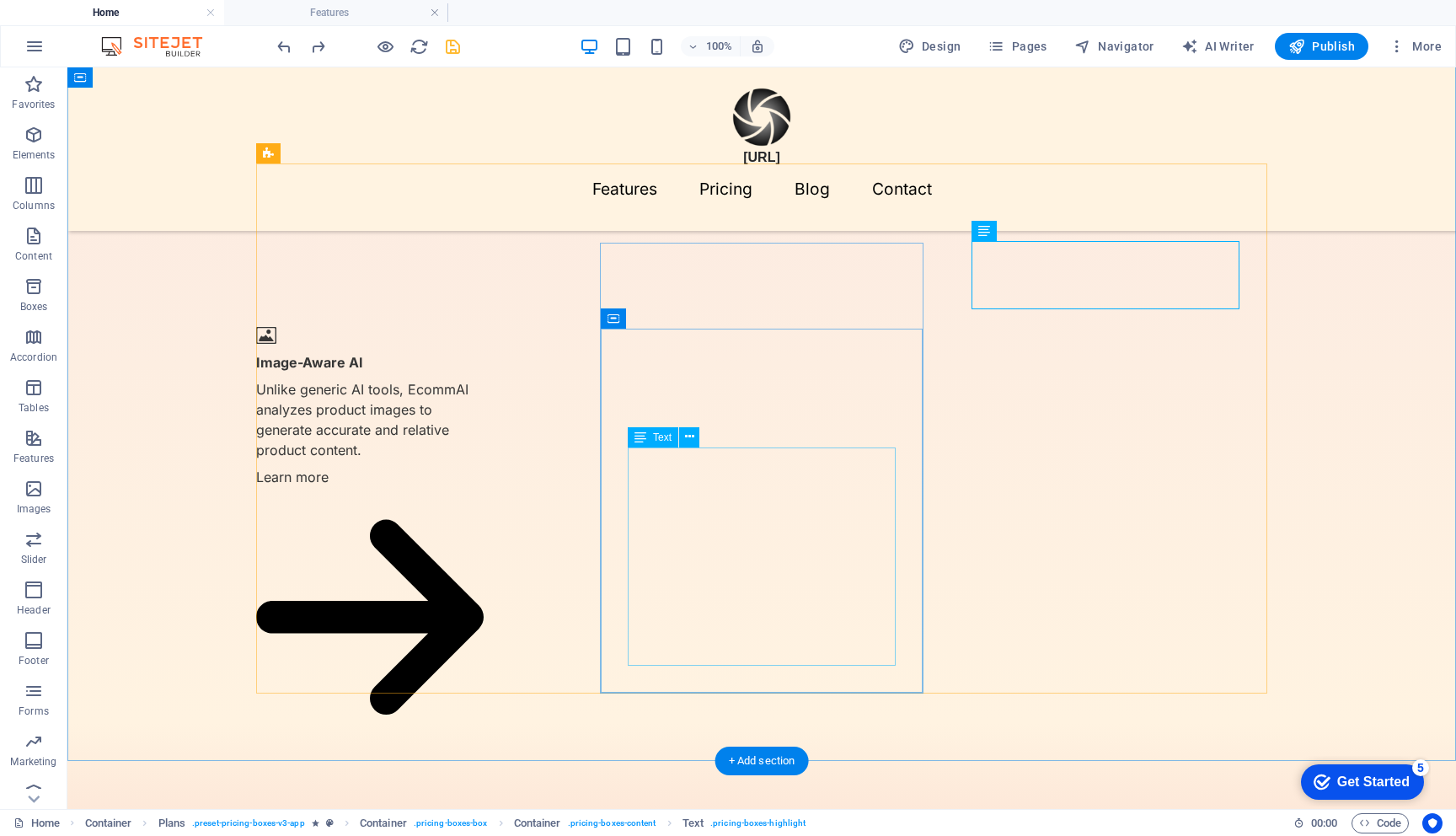
scroll to position [1335, 0]
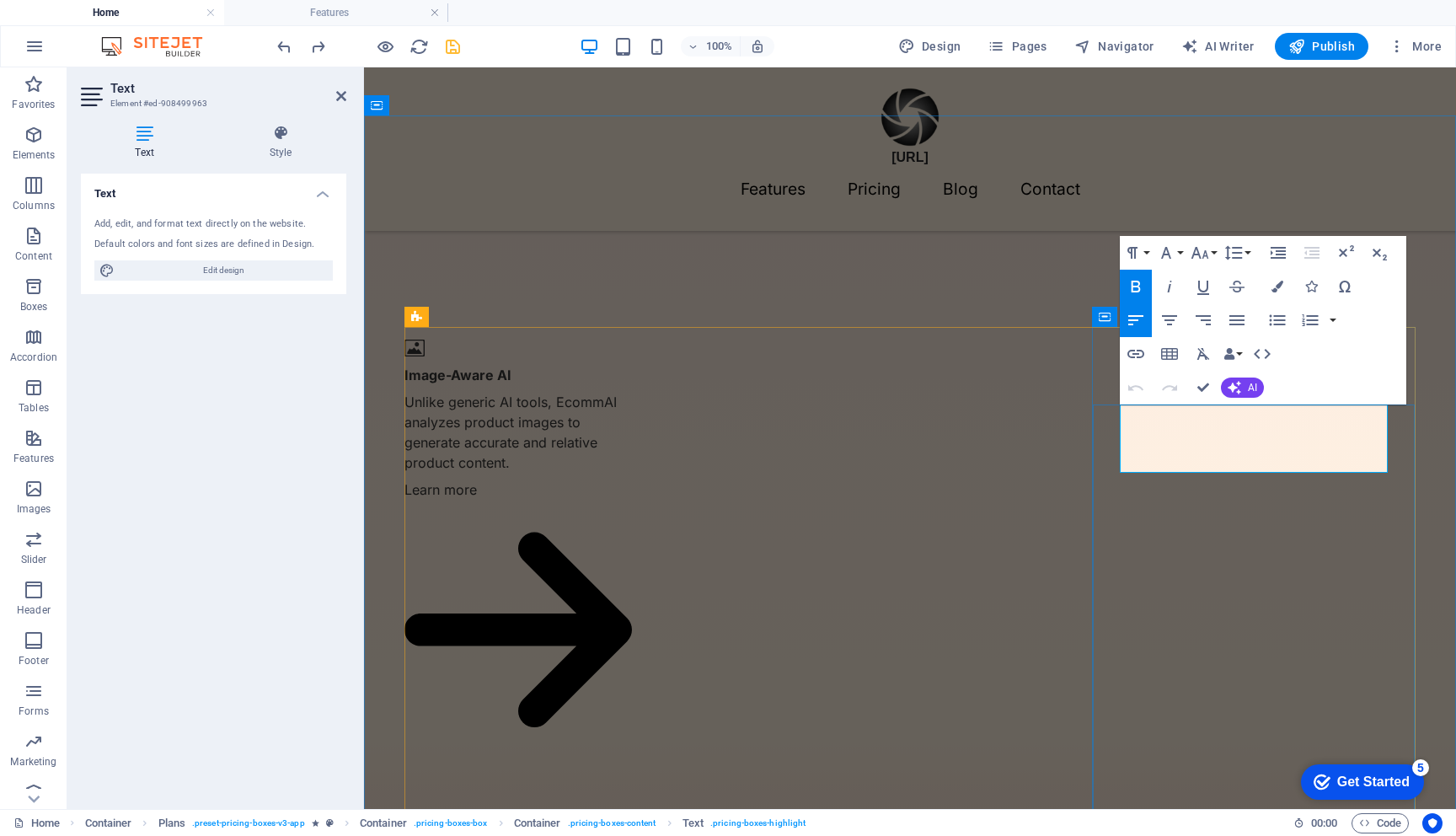
click at [1277, 285] on icon "button" at bounding box center [1277, 286] width 12 height 12
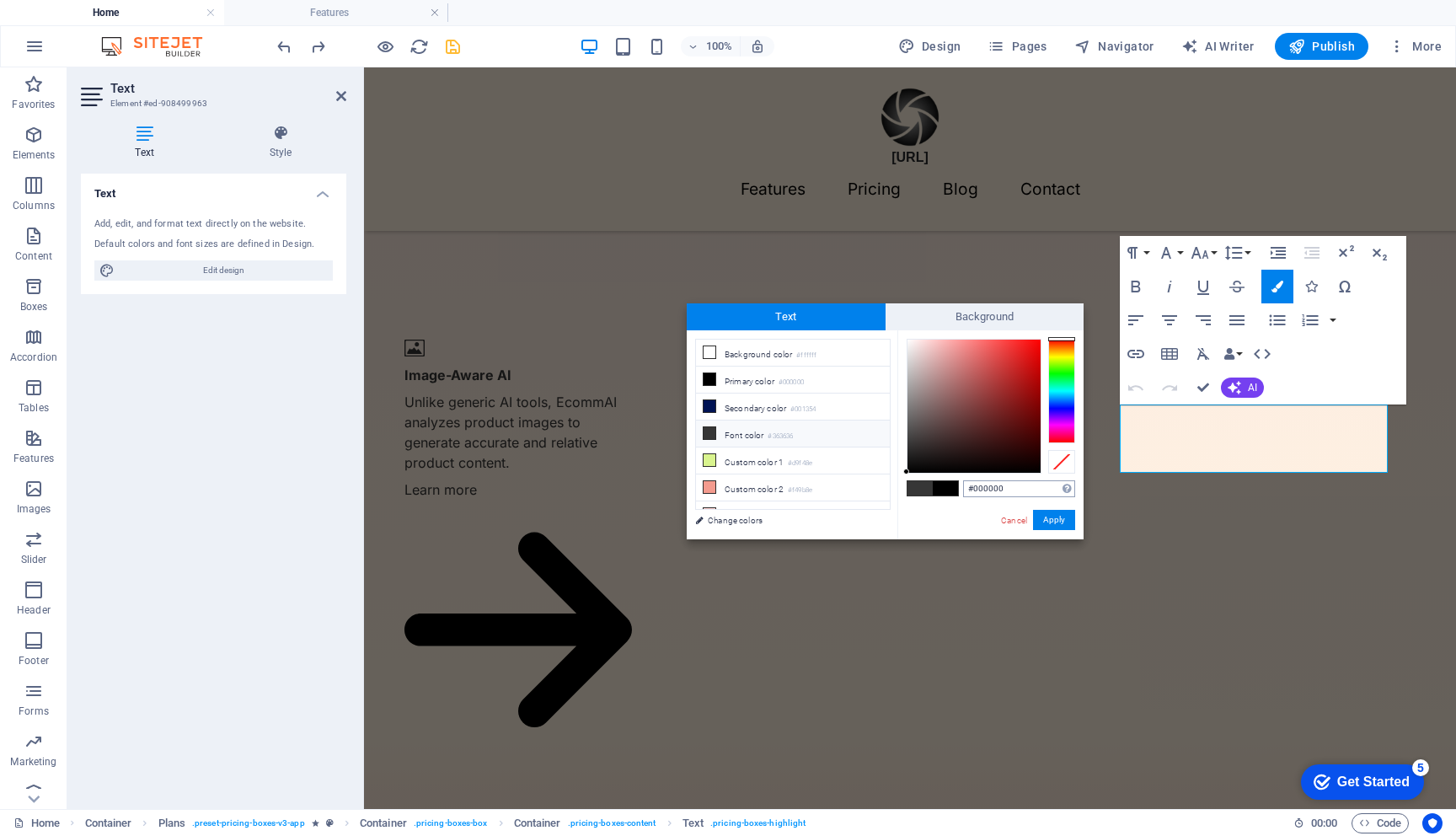
drag, startPoint x: 973, startPoint y: 487, endPoint x: 1015, endPoint y: 487, distance: 42.0
click at [1015, 487] on input "#000000" at bounding box center [1019, 488] width 112 height 17
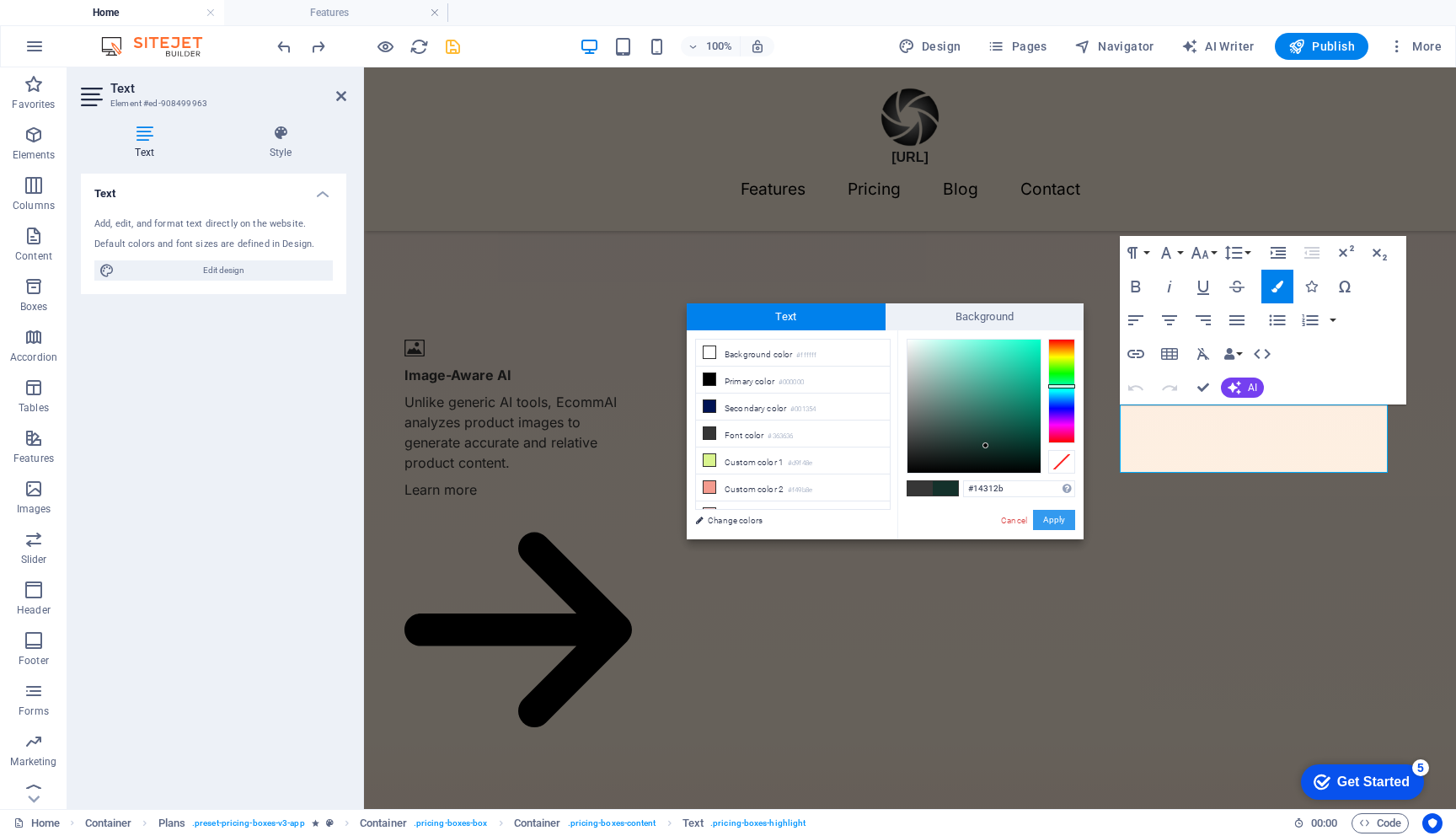
click at [1051, 520] on button "Apply" at bounding box center [1053, 520] width 42 height 21
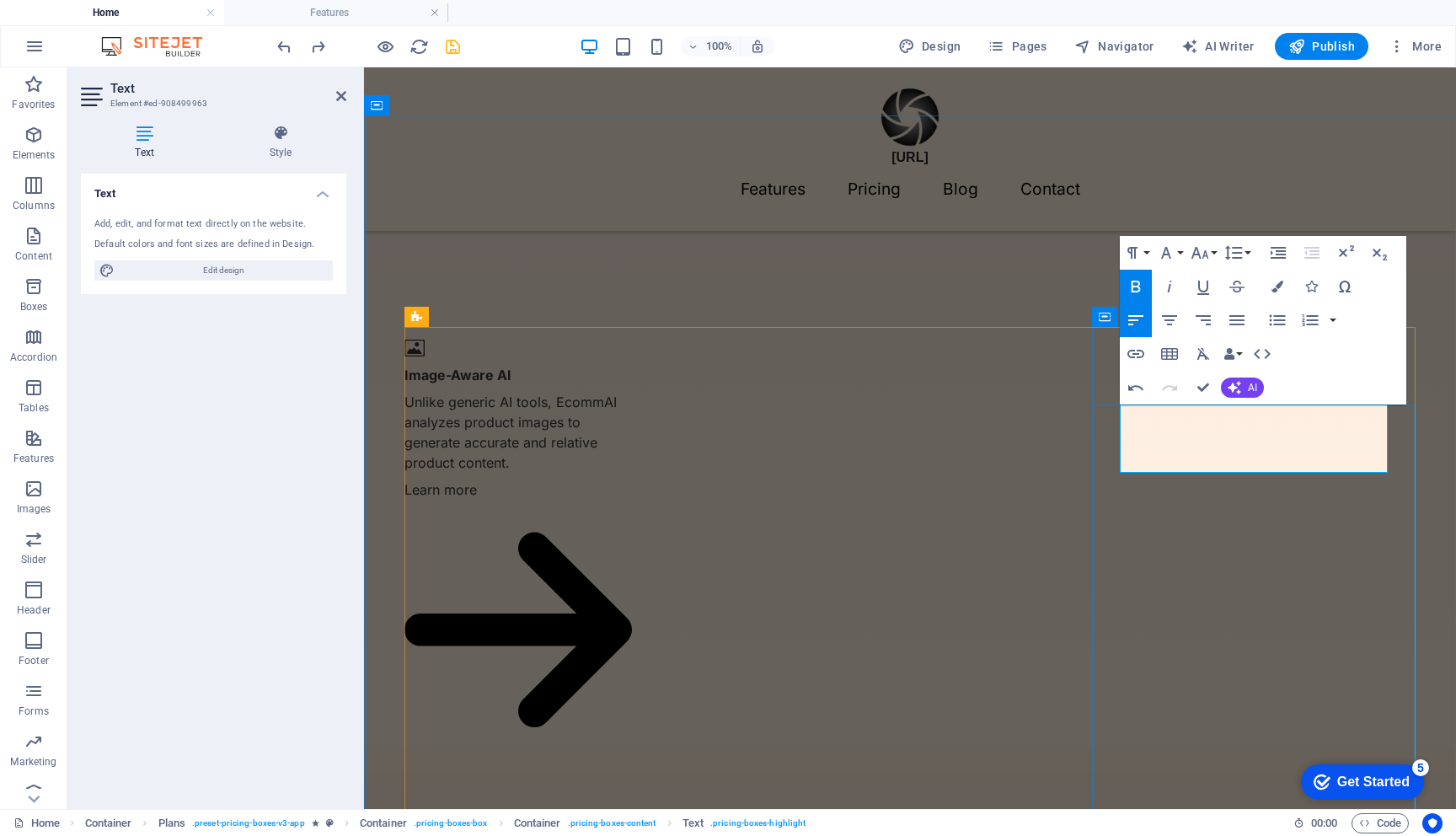
drag, startPoint x: 1283, startPoint y: 453, endPoint x: 1355, endPoint y: 453, distance: 72.0
click at [1277, 285] on icon "button" at bounding box center [1277, 286] width 12 height 12
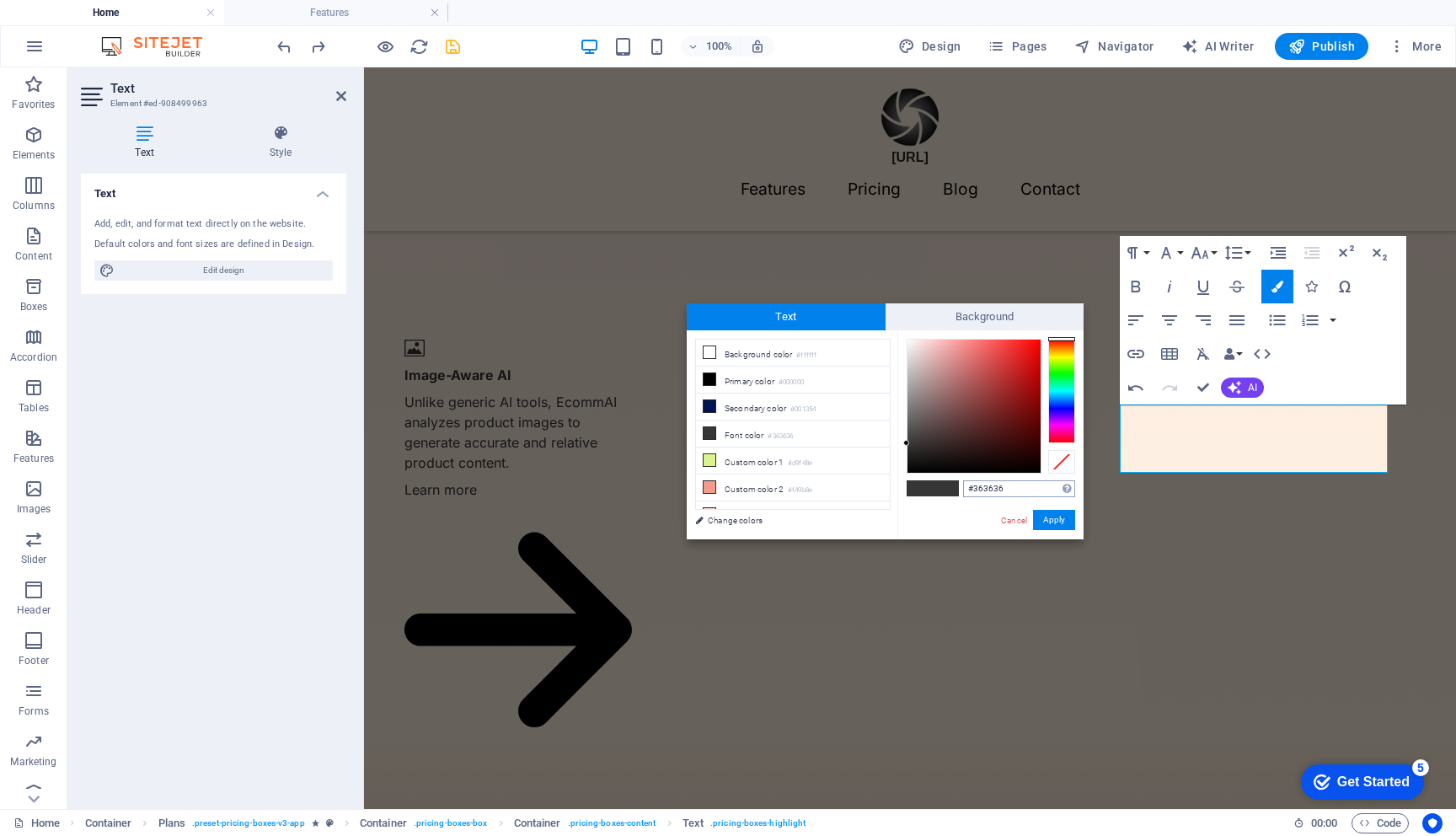
drag, startPoint x: 974, startPoint y: 491, endPoint x: 1029, endPoint y: 494, distance: 55.1
click at [1029, 494] on input "#363636" at bounding box center [1019, 488] width 112 height 17
type input "#14312b"
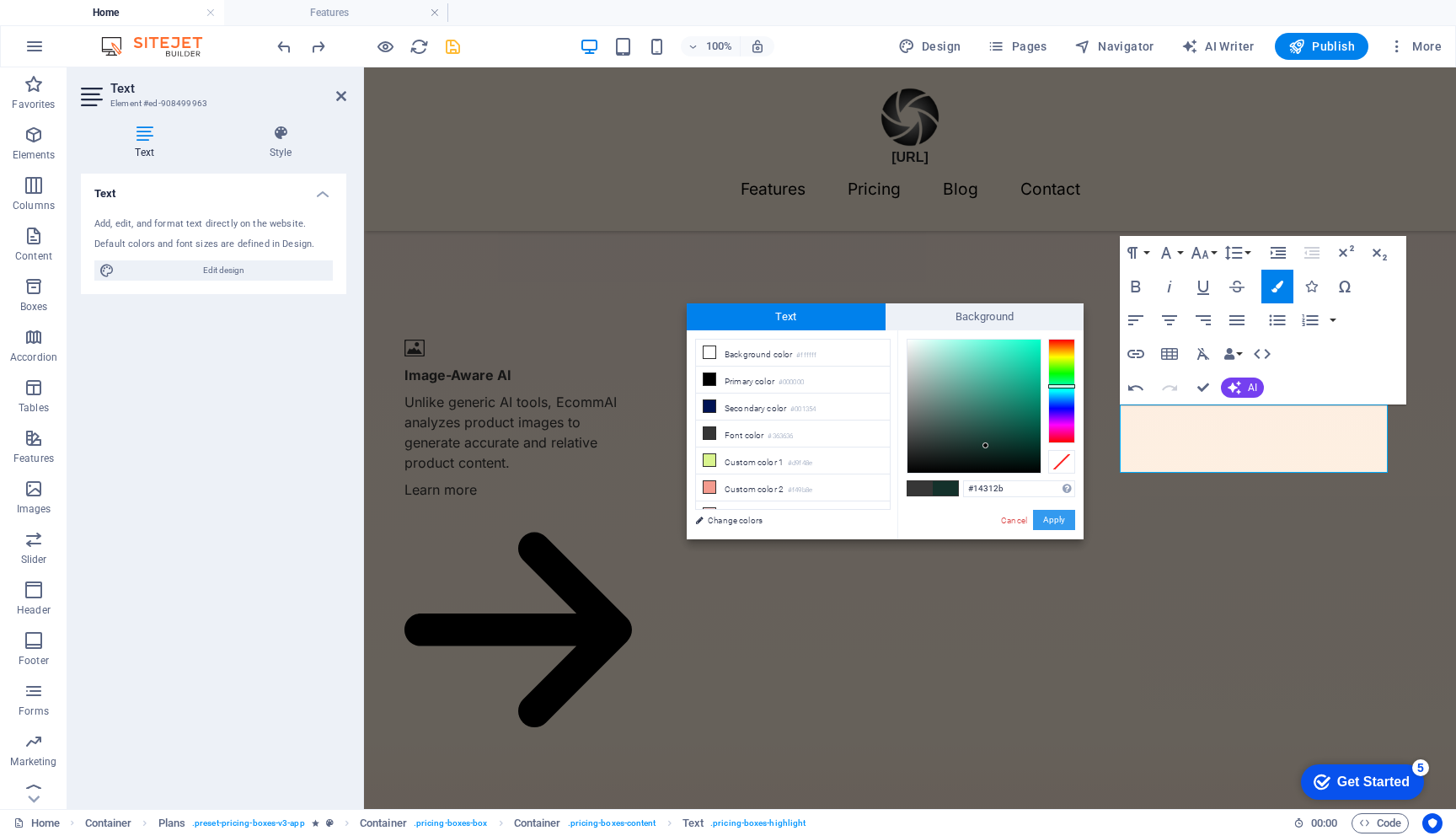
click at [1049, 517] on button "Apply" at bounding box center [1053, 520] width 42 height 21
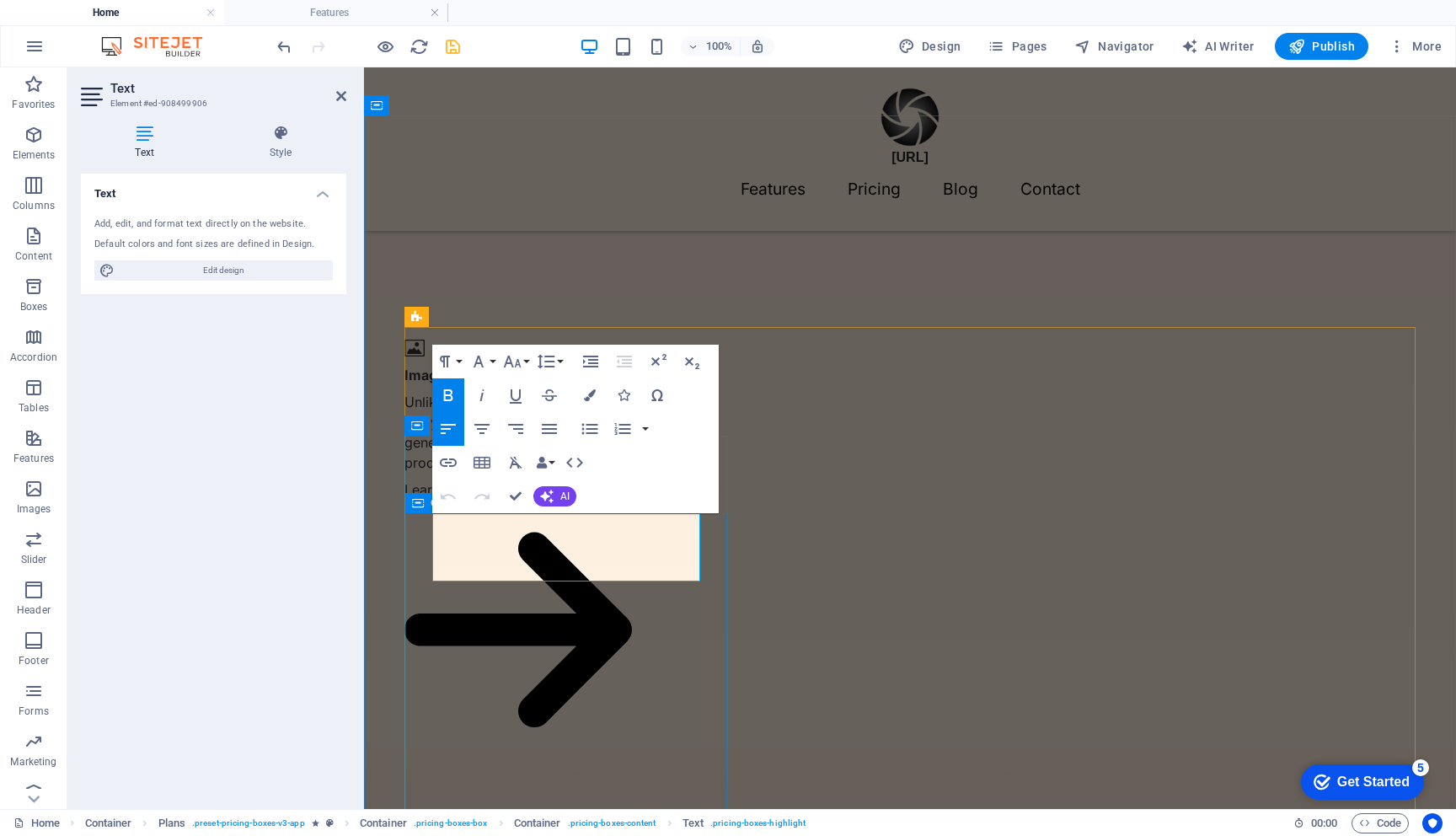
drag, startPoint x: 485, startPoint y: 550, endPoint x: 416, endPoint y: 550, distance: 69.0
click at [587, 392] on icon "button" at bounding box center [590, 395] width 12 height 12
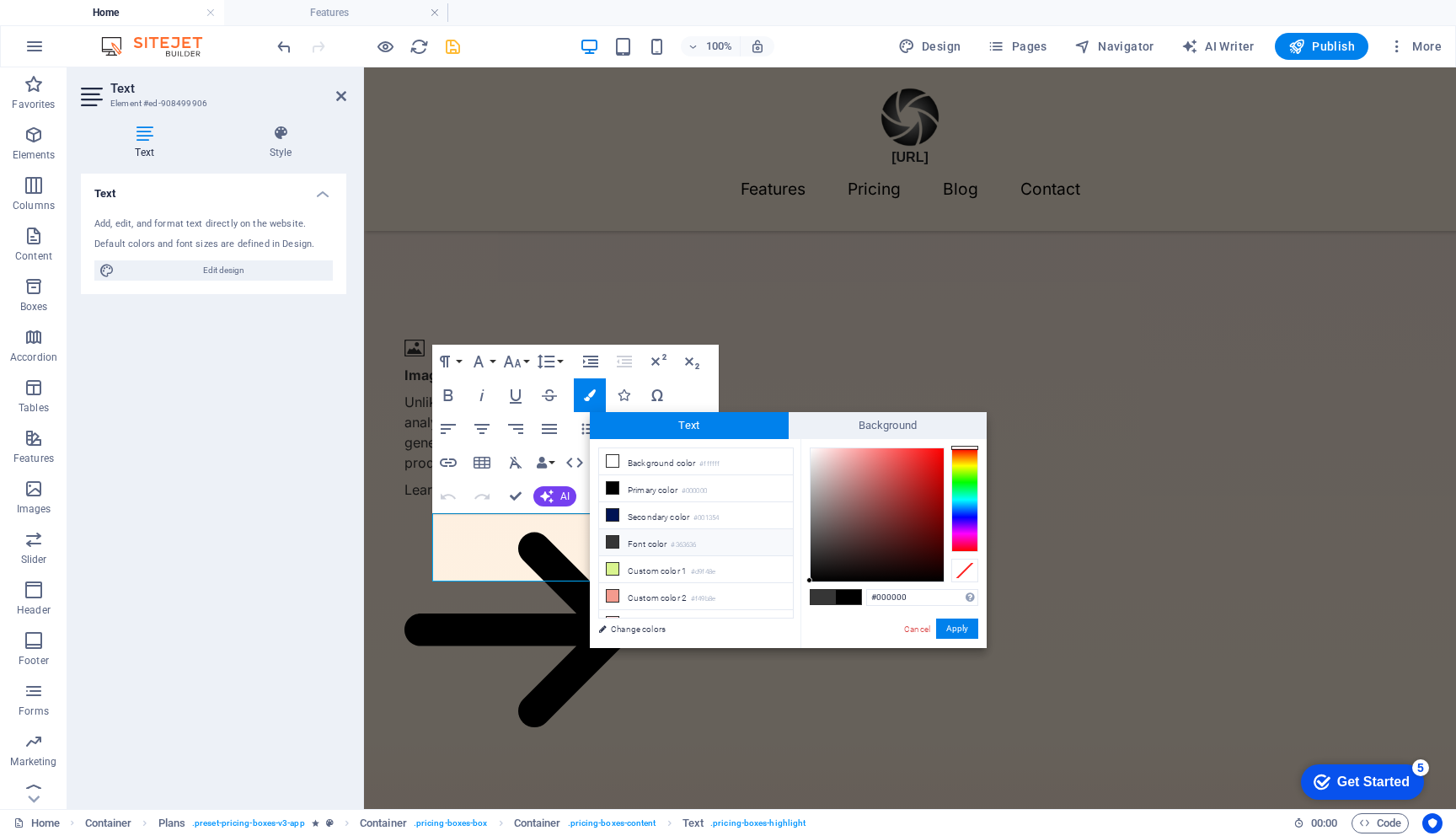
drag, startPoint x: 877, startPoint y: 596, endPoint x: 944, endPoint y: 606, distance: 67.7
click at [944, 606] on div "#000000 Supported formats #0852ed rgb(8, 82, 237) rgba(8, 82, 237, 90%) hsv(221…" at bounding box center [922, 597] width 112 height 18
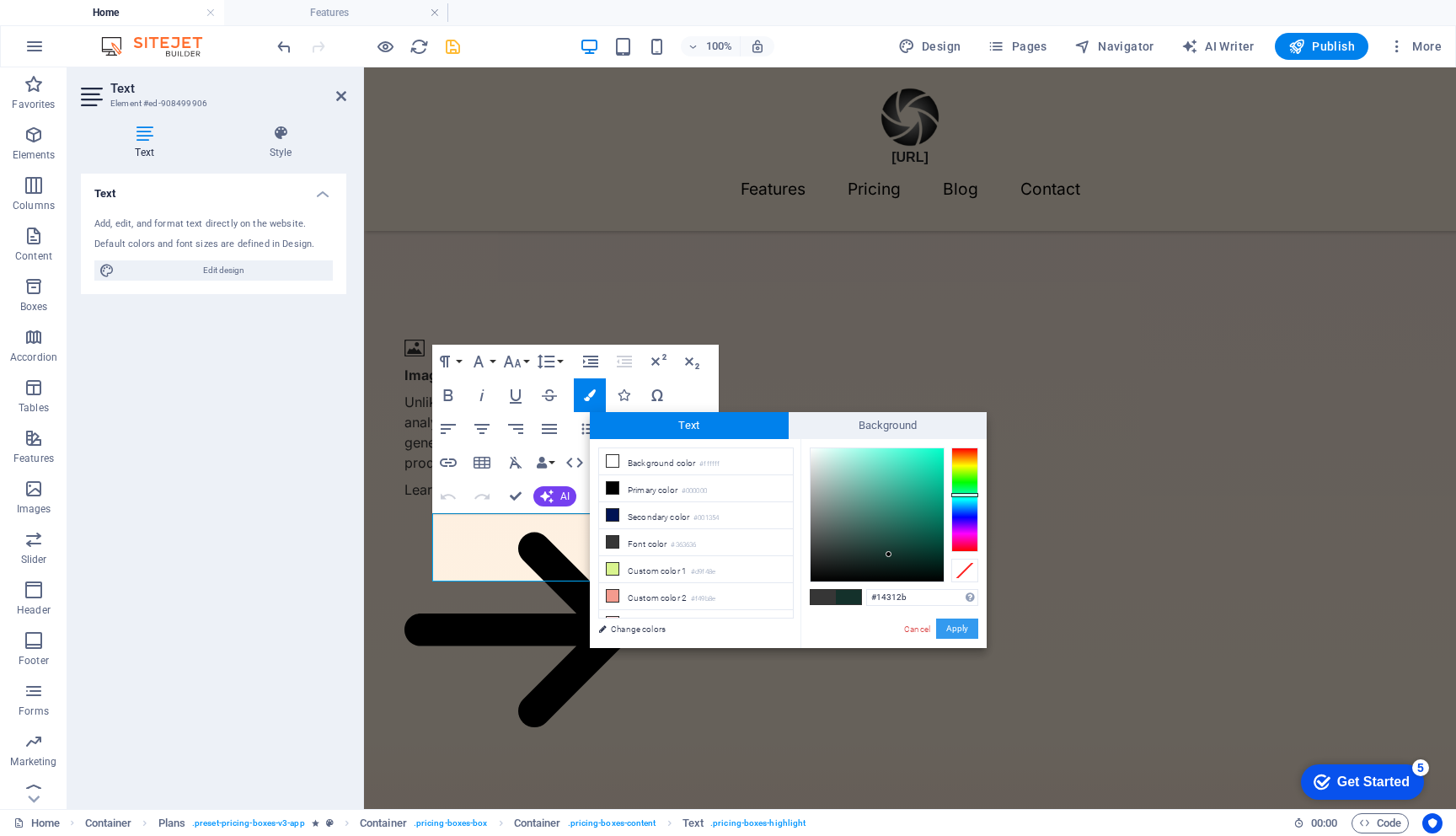
click at [952, 628] on button "Apply" at bounding box center [956, 629] width 42 height 21
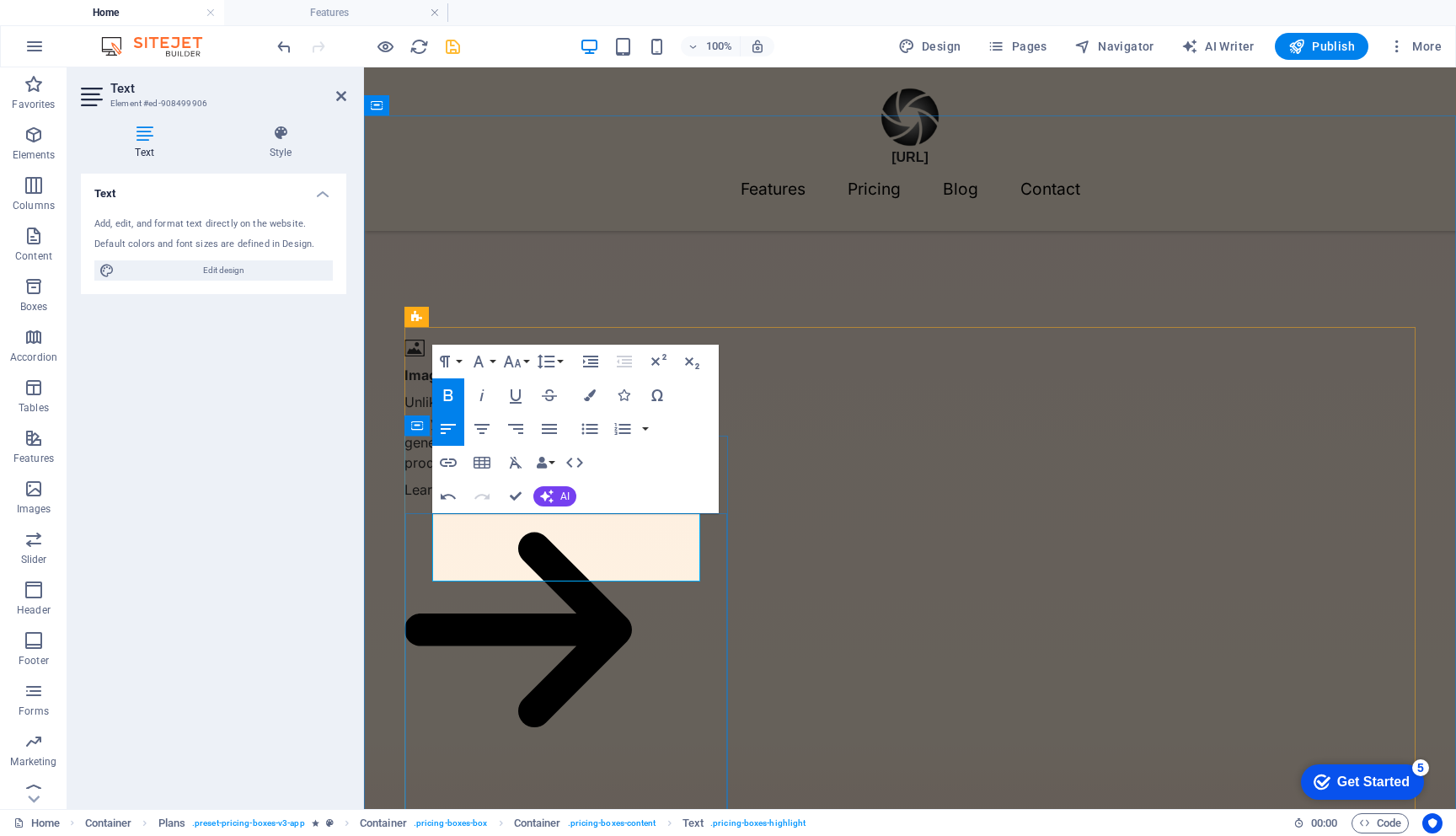
drag, startPoint x: 495, startPoint y: 554, endPoint x: 587, endPoint y: 558, distance: 92.1
click at [590, 392] on icon "button" at bounding box center [590, 395] width 12 height 12
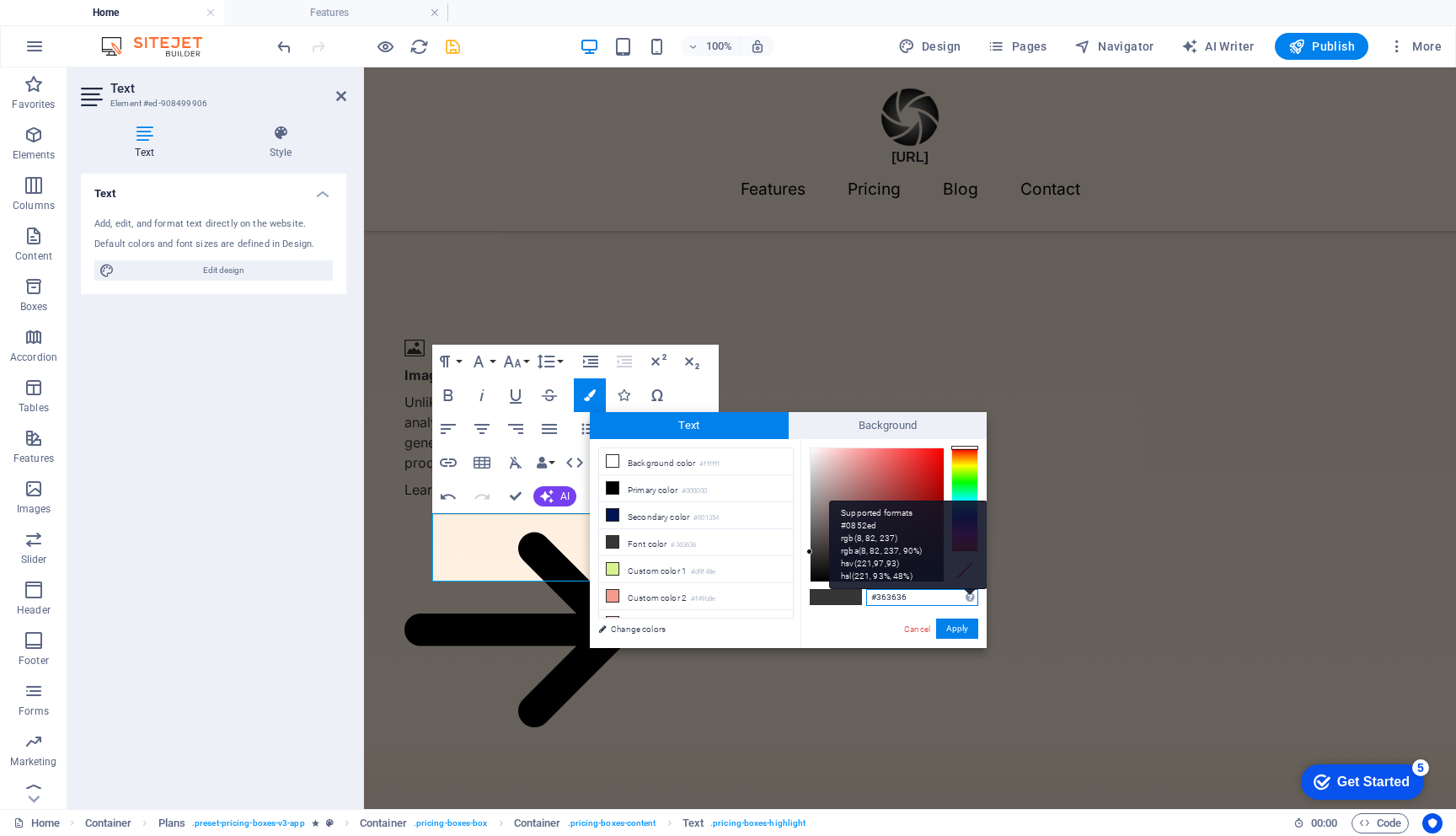
drag, startPoint x: 876, startPoint y: 597, endPoint x: 963, endPoint y: 600, distance: 87.1
click at [963, 600] on div "#363636 Supported formats #0852ed rgb(8, 82, 237) rgba(8, 82, 237, 90%) hsv(221…" at bounding box center [922, 597] width 112 height 18
paste input "14312B"
type input "#14312b"
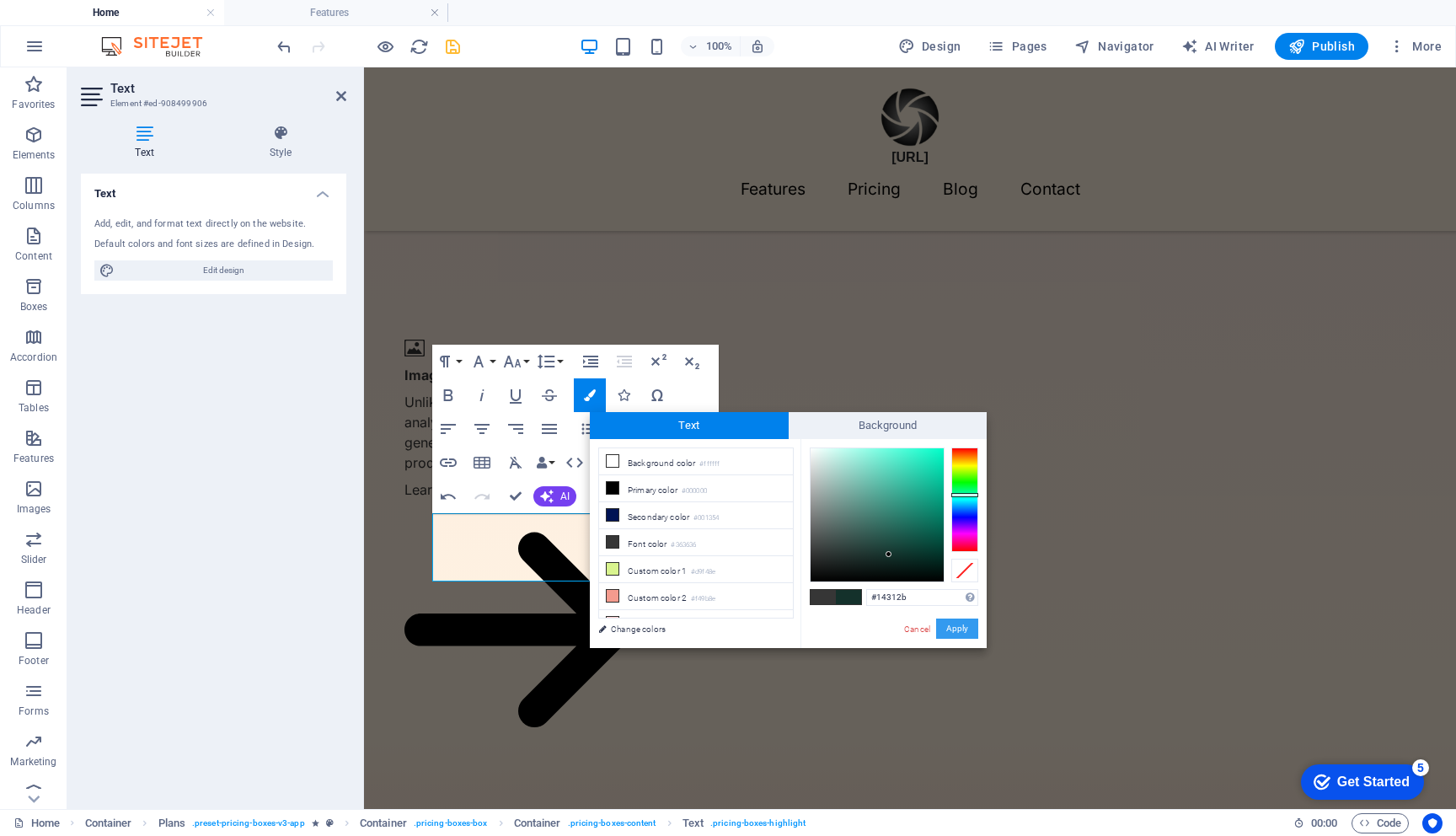
click at [955, 626] on button "Apply" at bounding box center [956, 629] width 42 height 21
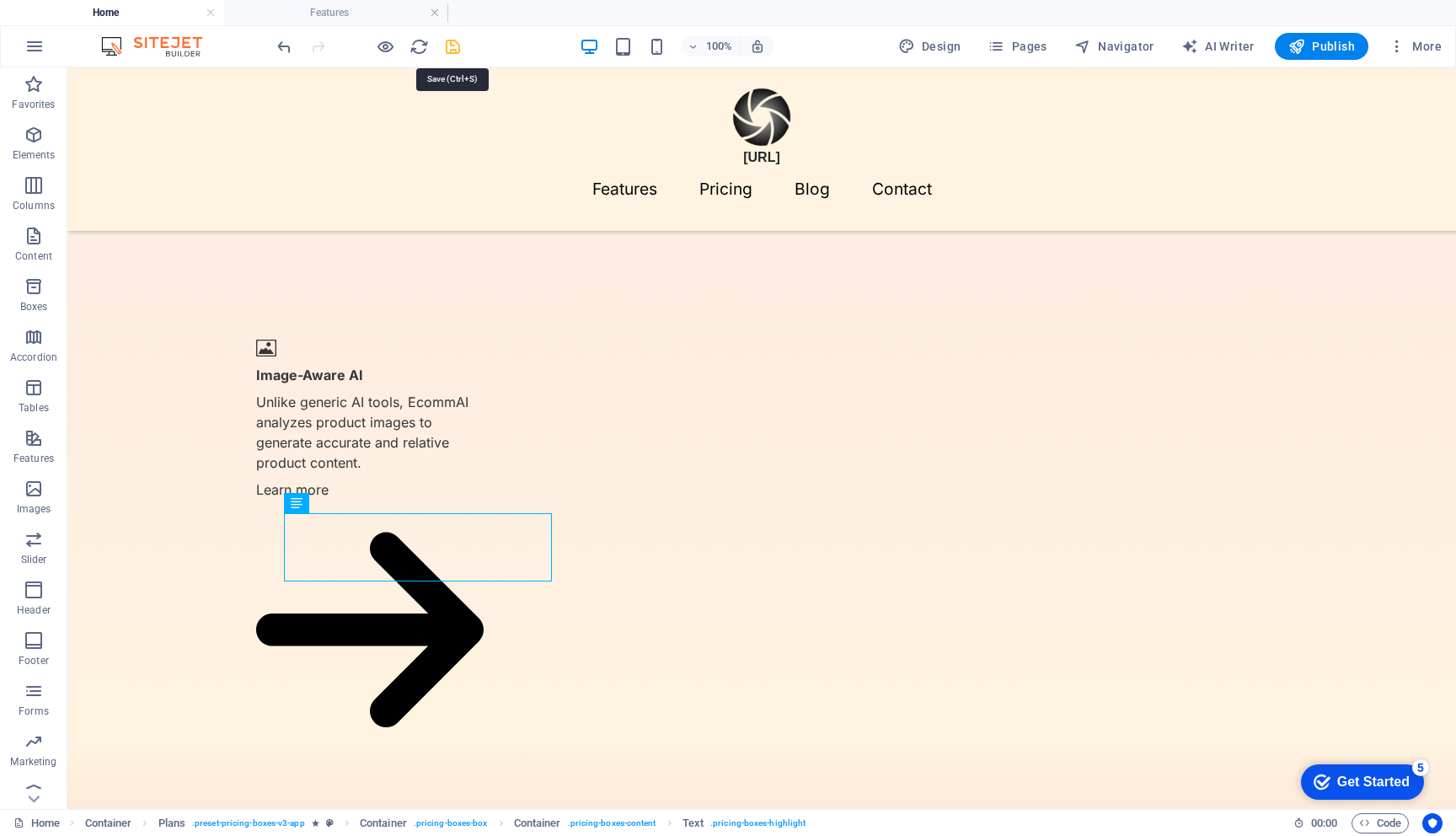
click at [453, 41] on icon "save" at bounding box center [453, 47] width 20 height 20
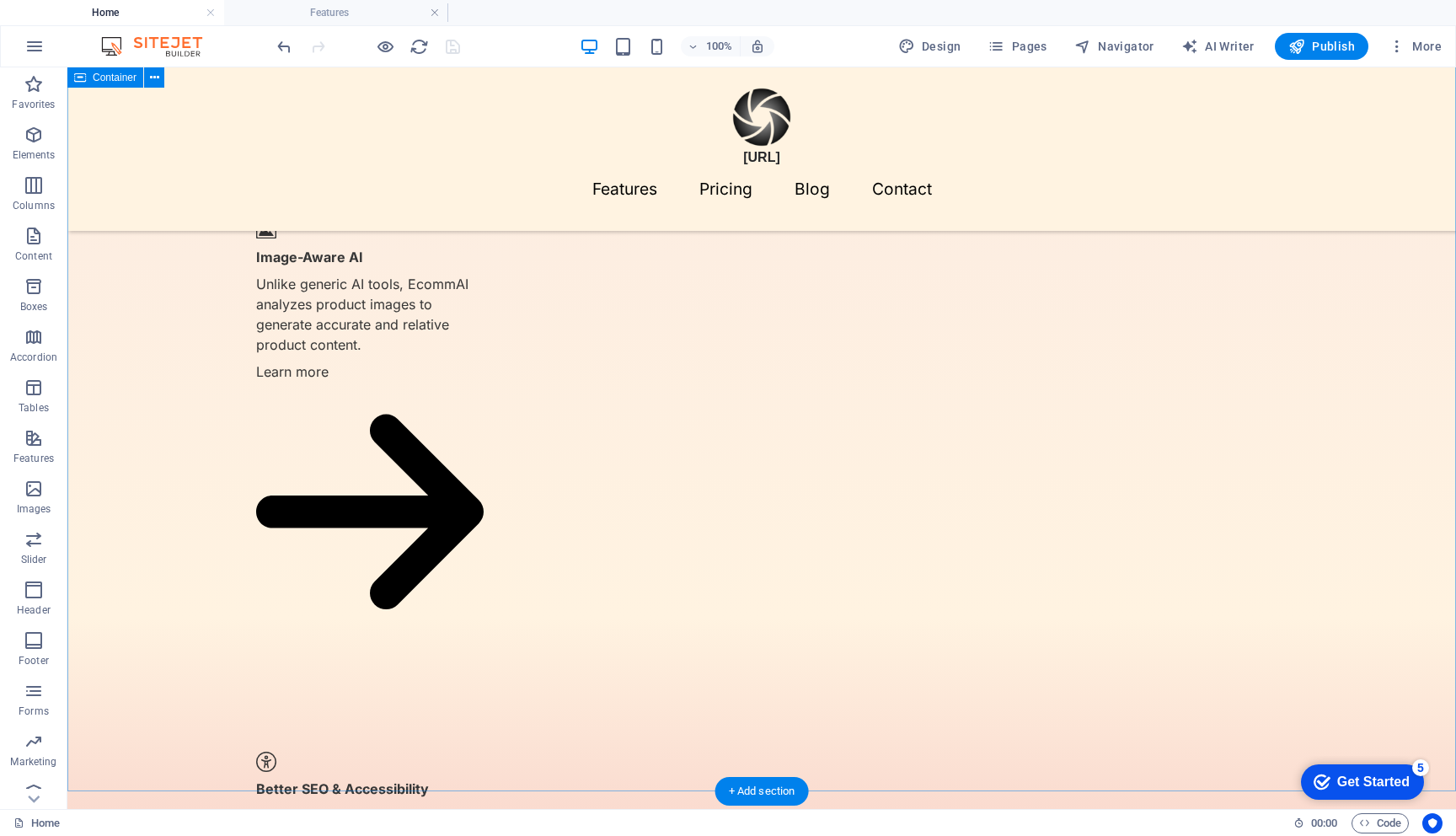
scroll to position [1439, 0]
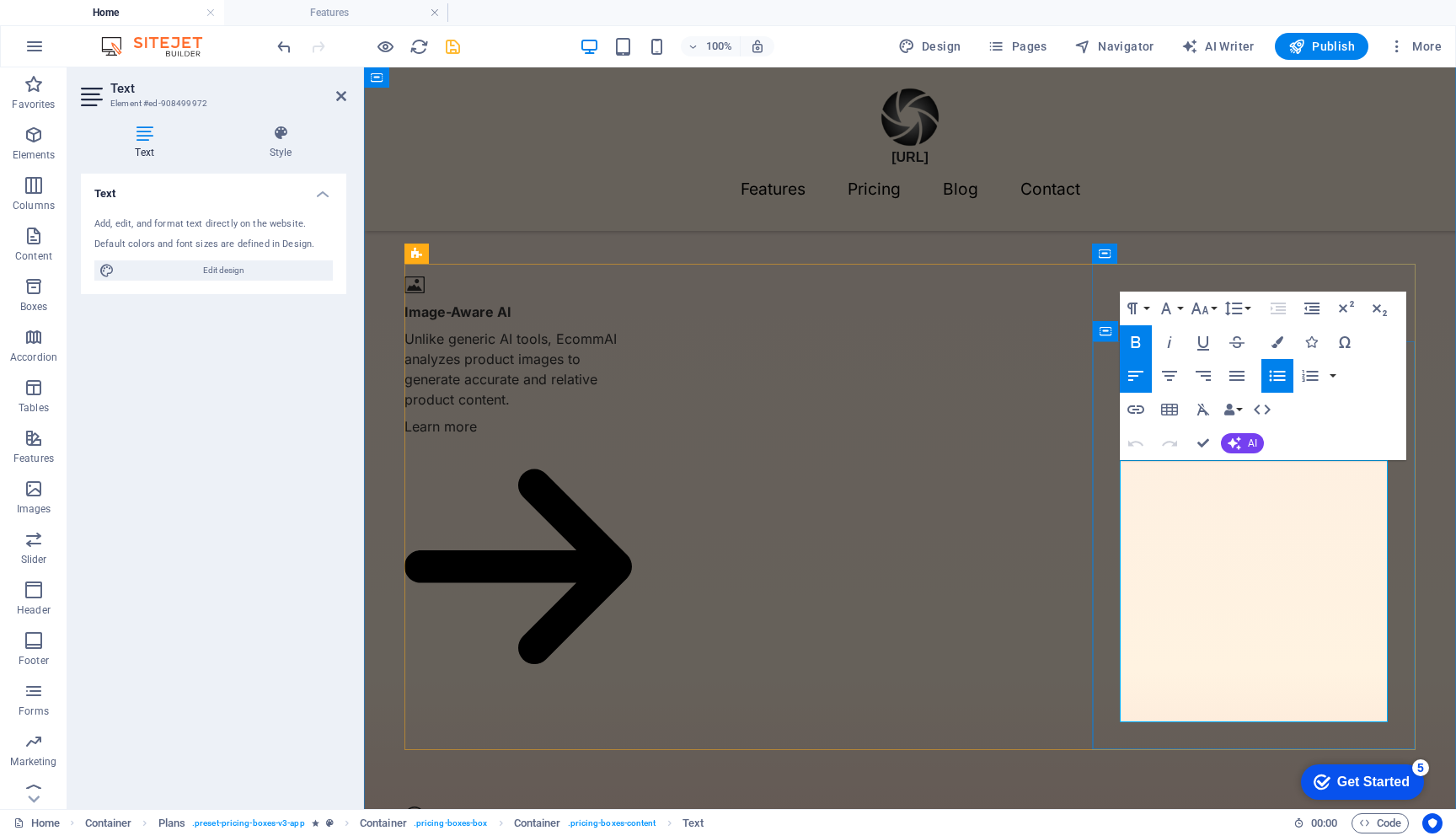
drag, startPoint x: 1247, startPoint y: 573, endPoint x: 1133, endPoint y: 573, distance: 114.0
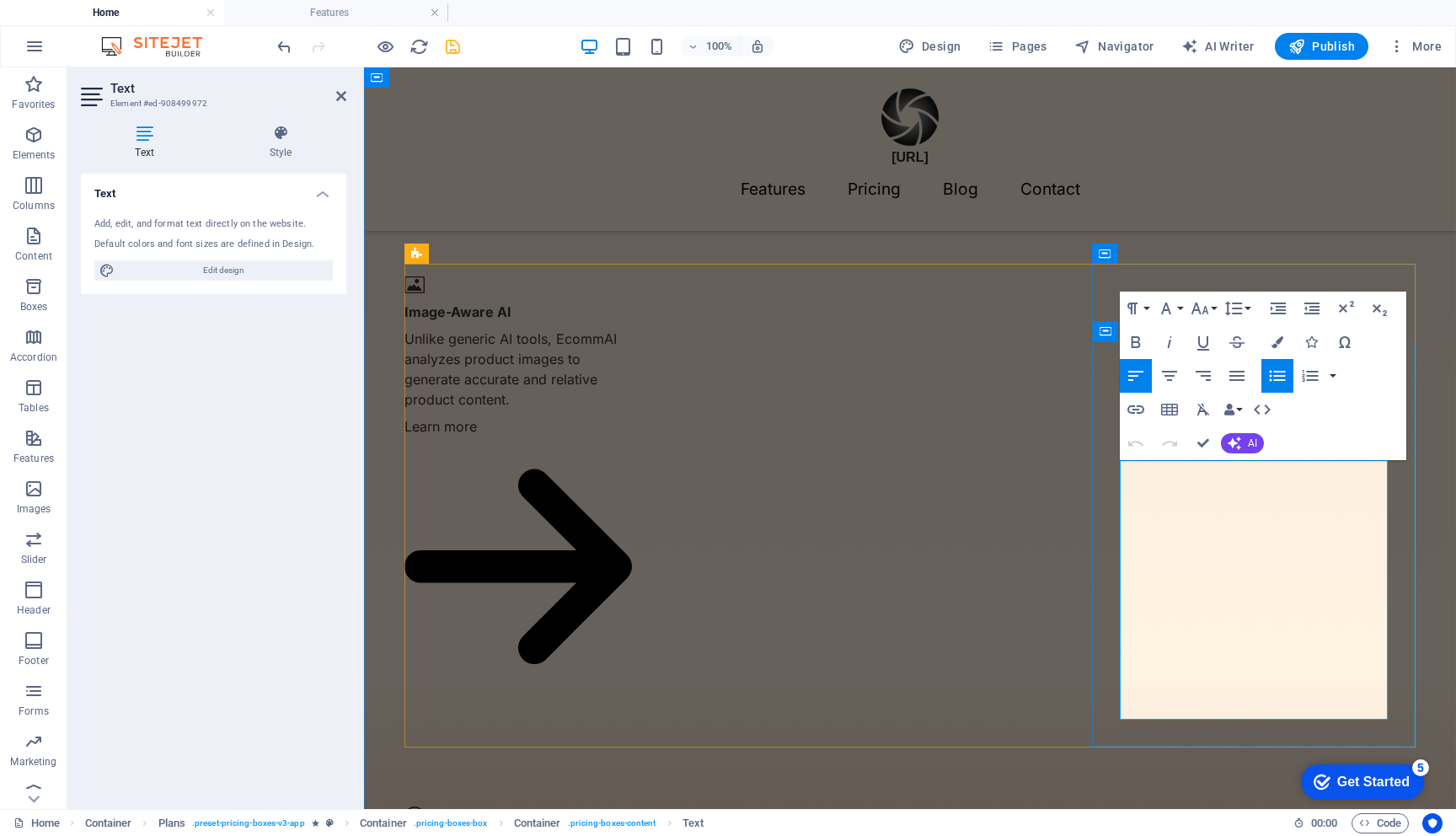
scroll to position [1418, 0]
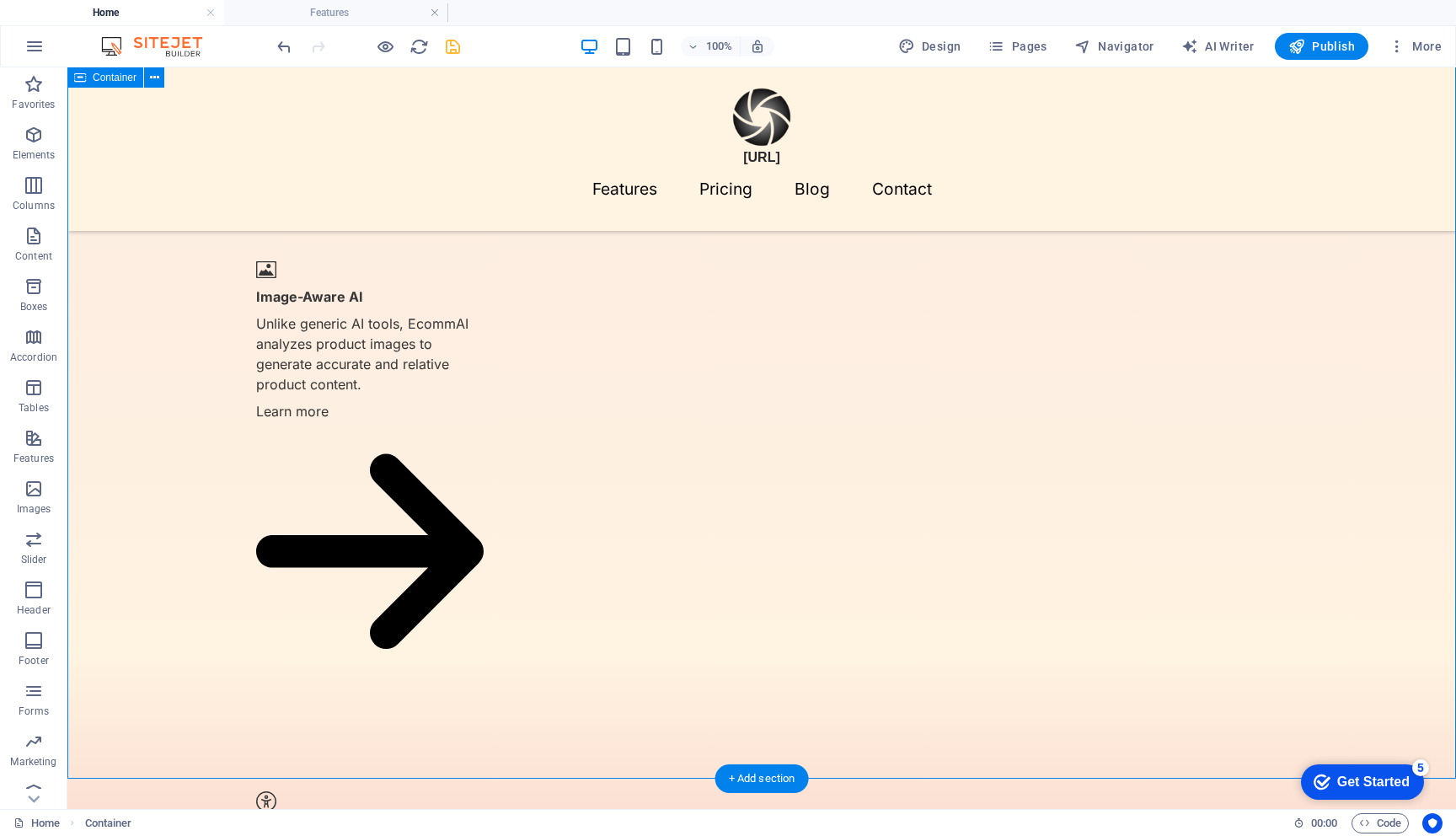
scroll to position [1411, 0]
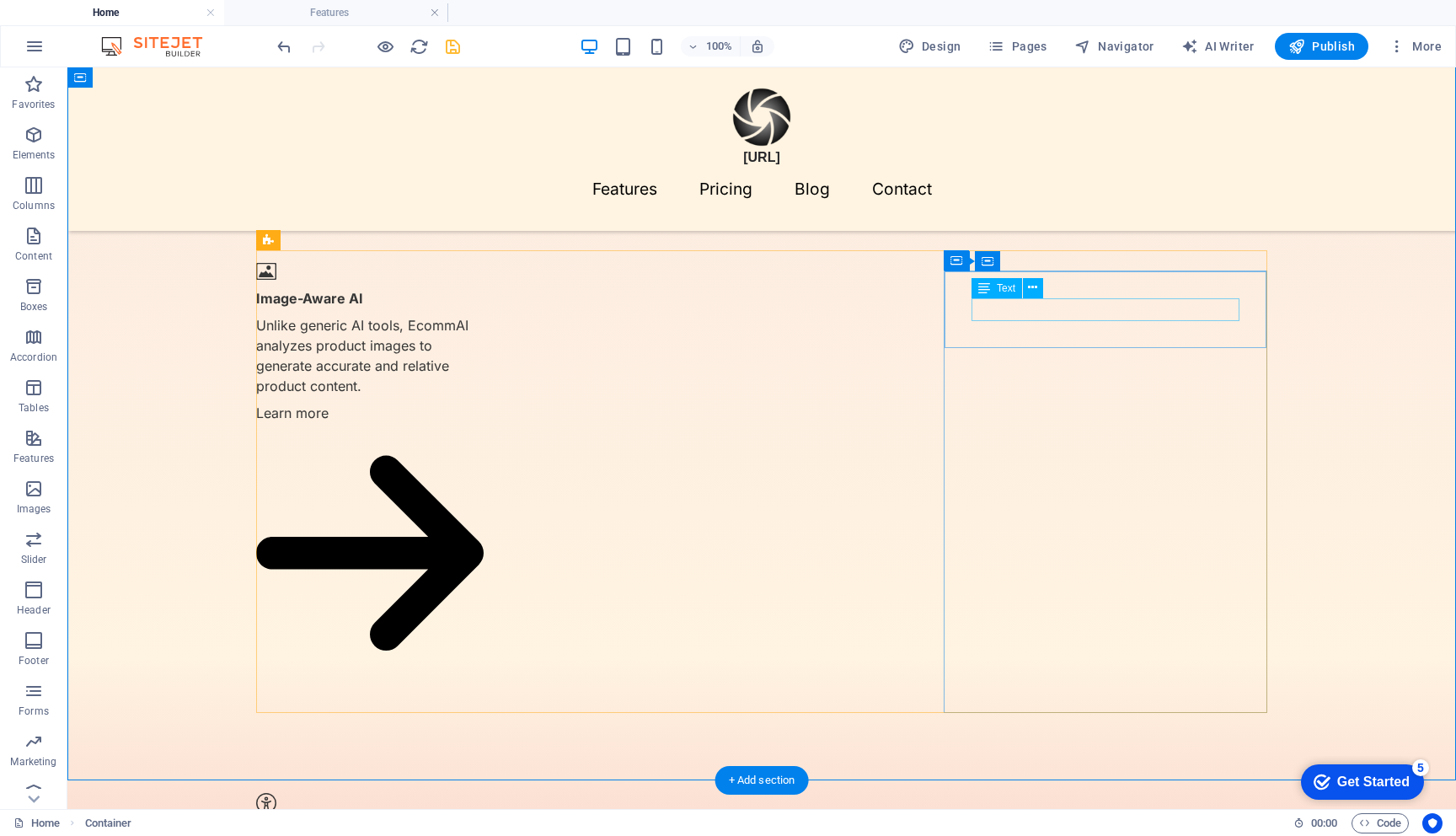
click at [1002, 290] on span "Text" at bounding box center [1007, 288] width 19 height 10
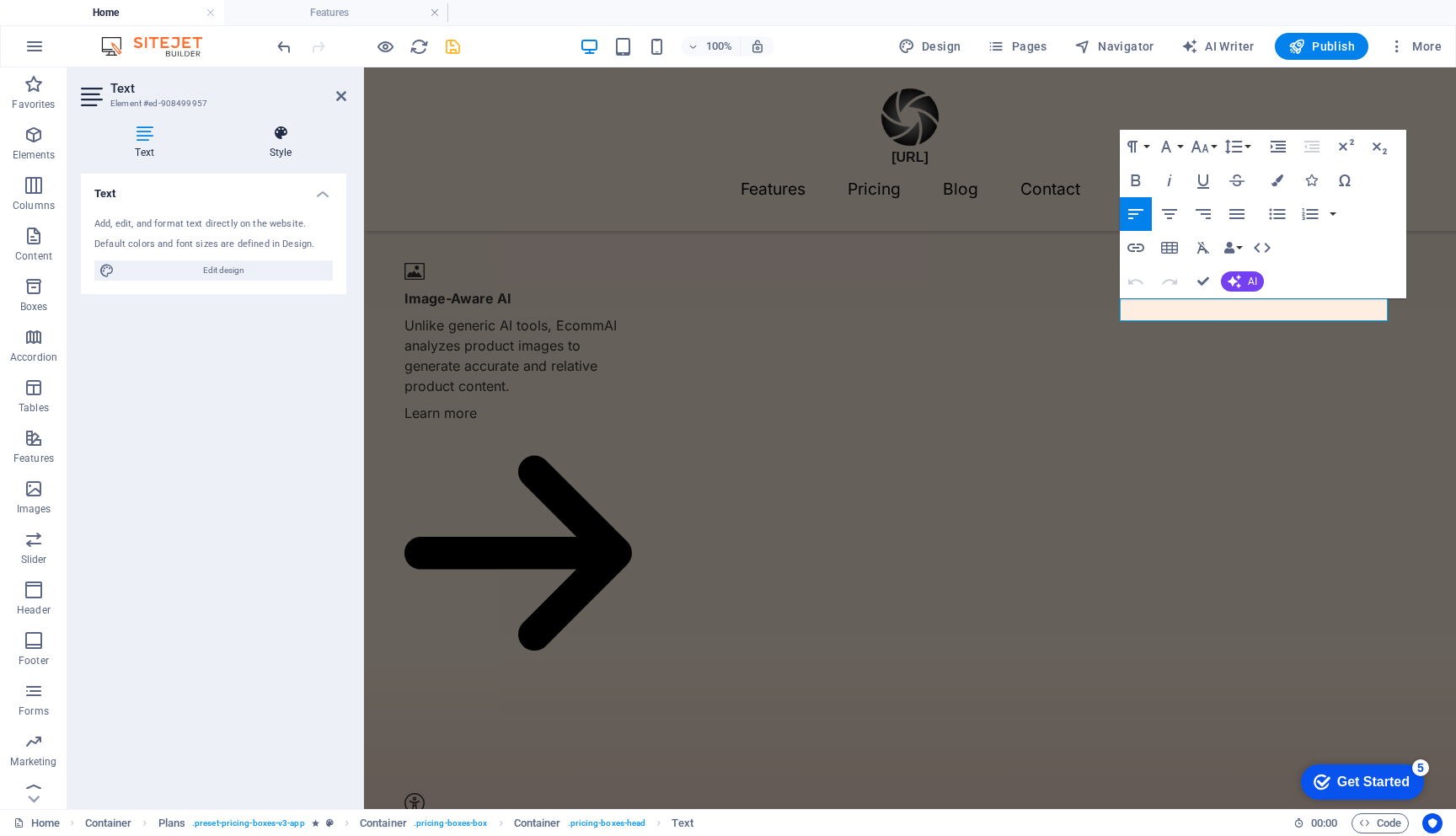
click at [279, 147] on h4 "Style" at bounding box center [281, 143] width 131 height 35
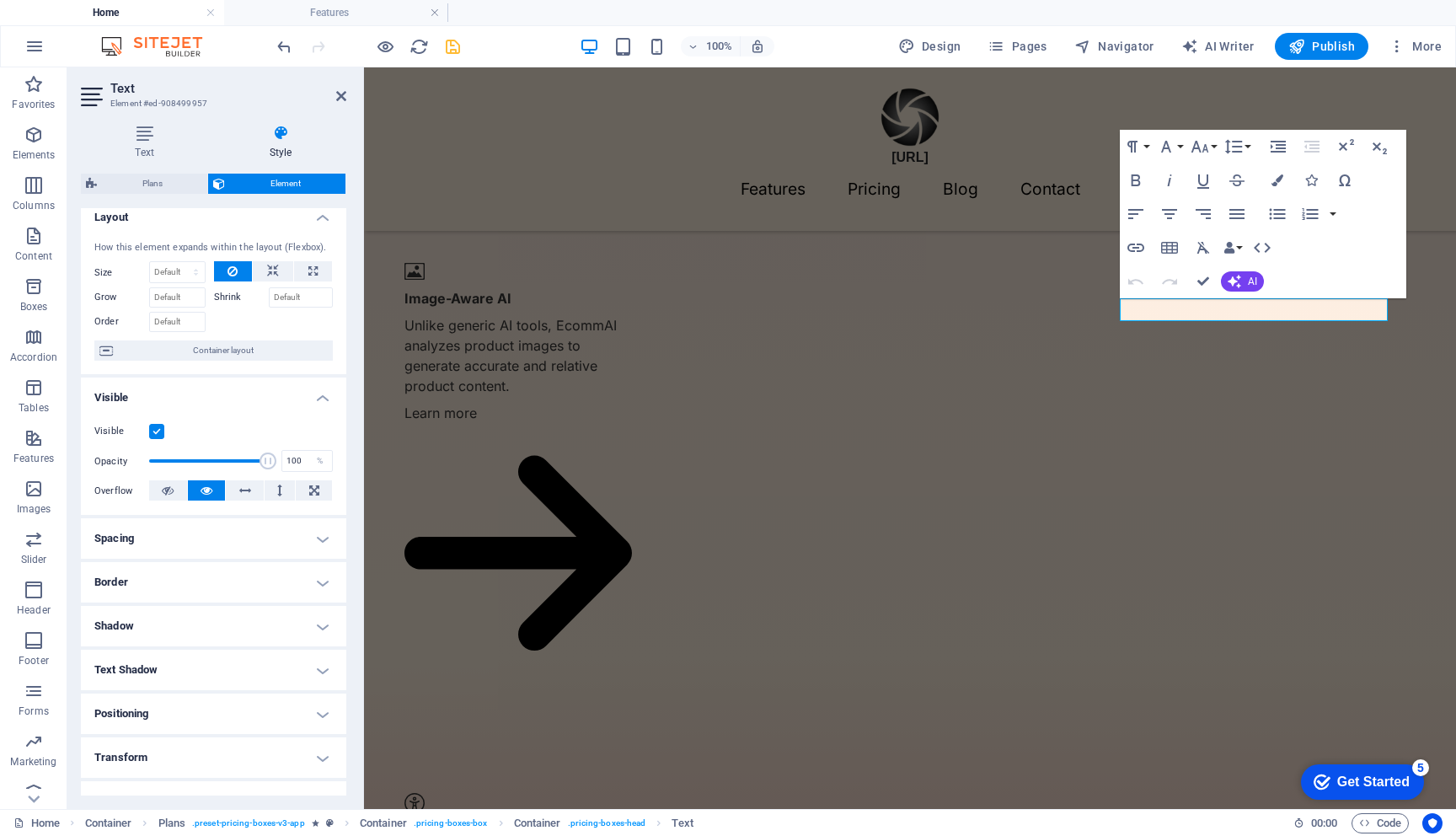
scroll to position [0, 0]
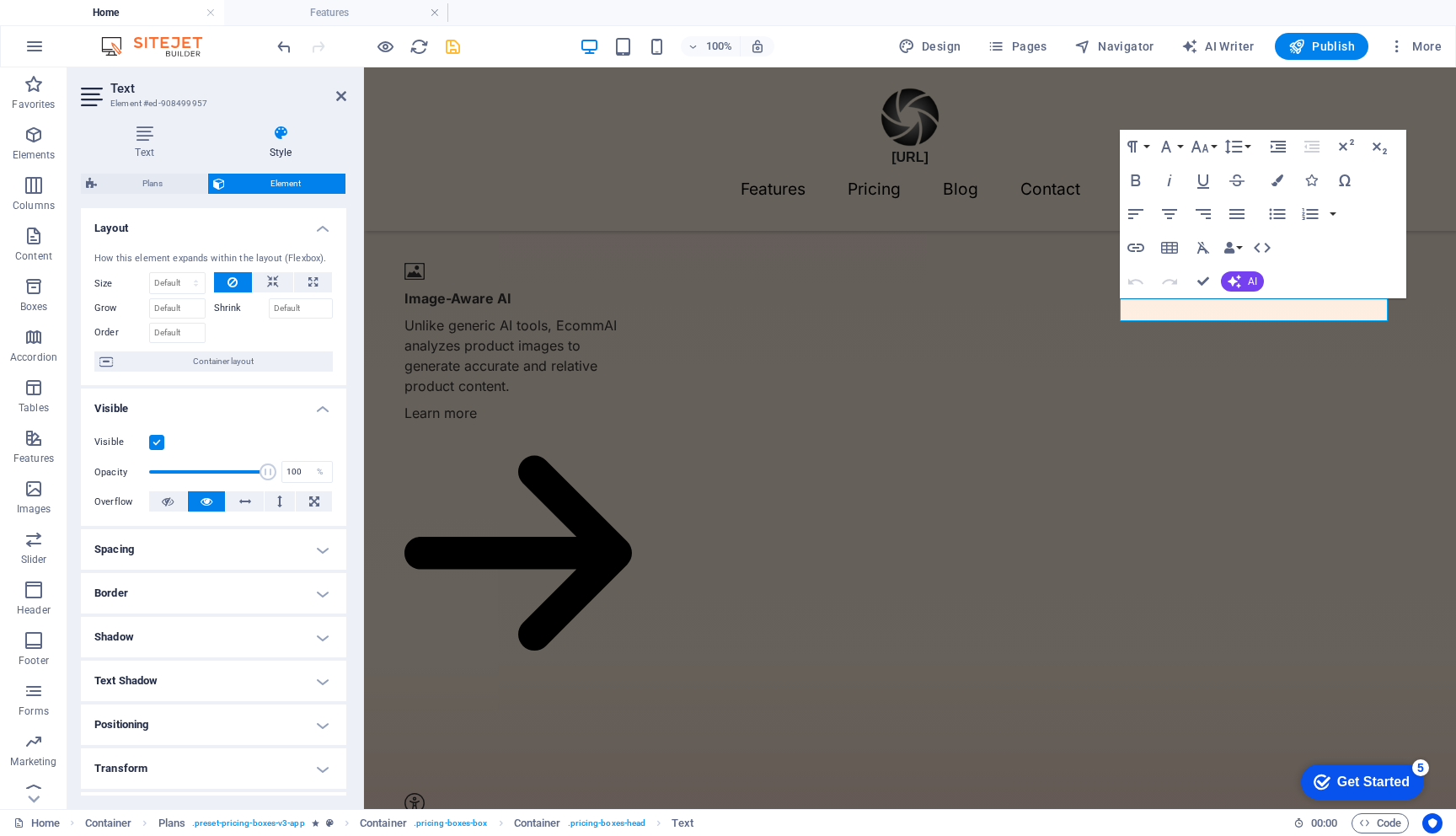
click at [209, 556] on h4 "Spacing" at bounding box center [213, 549] width 266 height 40
click at [211, 585] on select "Default auto px % rem vw vh Custom" at bounding box center [200, 584] width 77 height 21
click at [266, 612] on button "Custom" at bounding box center [292, 612] width 84 height 21
click at [207, 642] on input "number" at bounding box center [223, 641] width 50 height 21
type input "10"
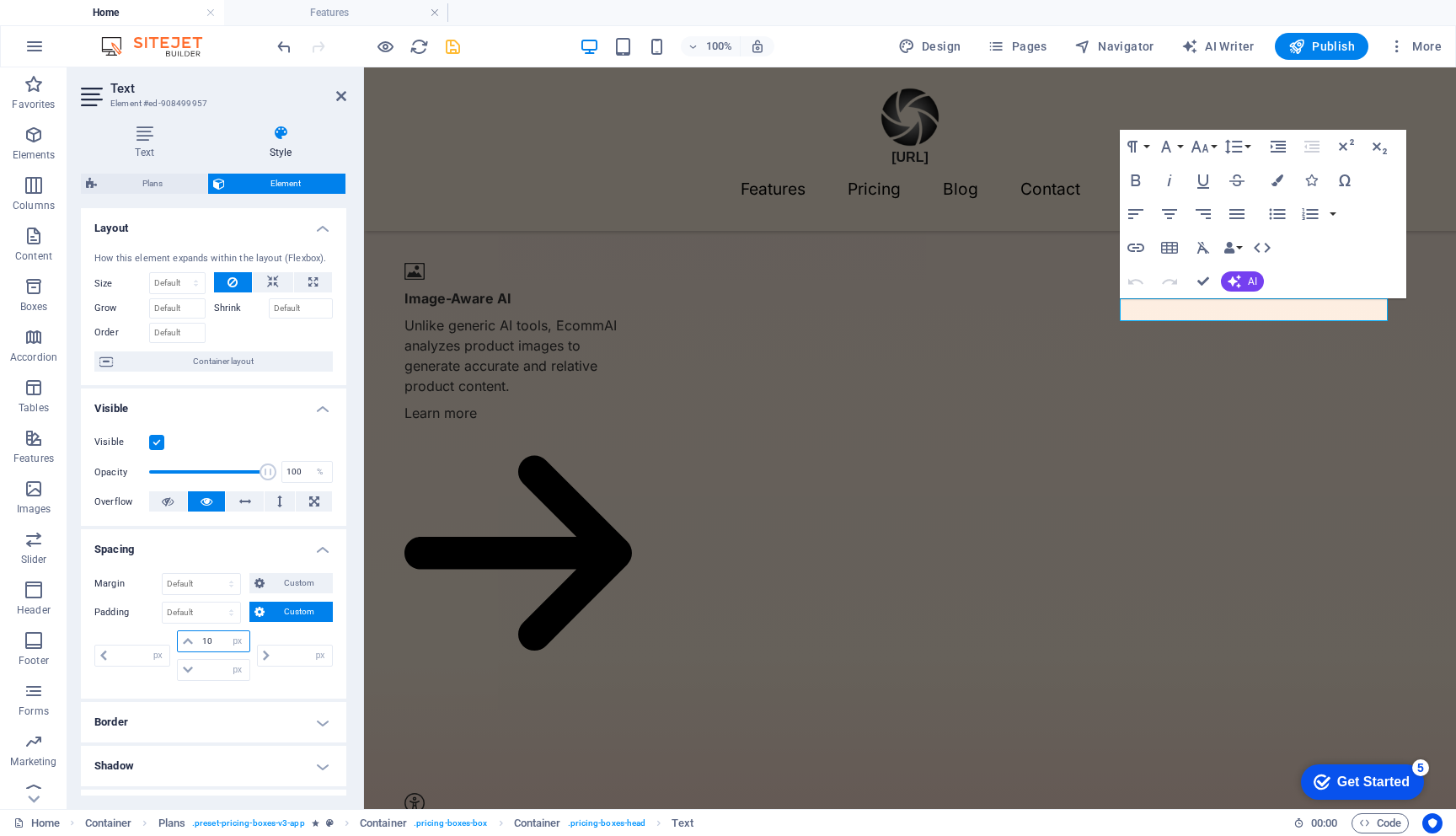
type input "0"
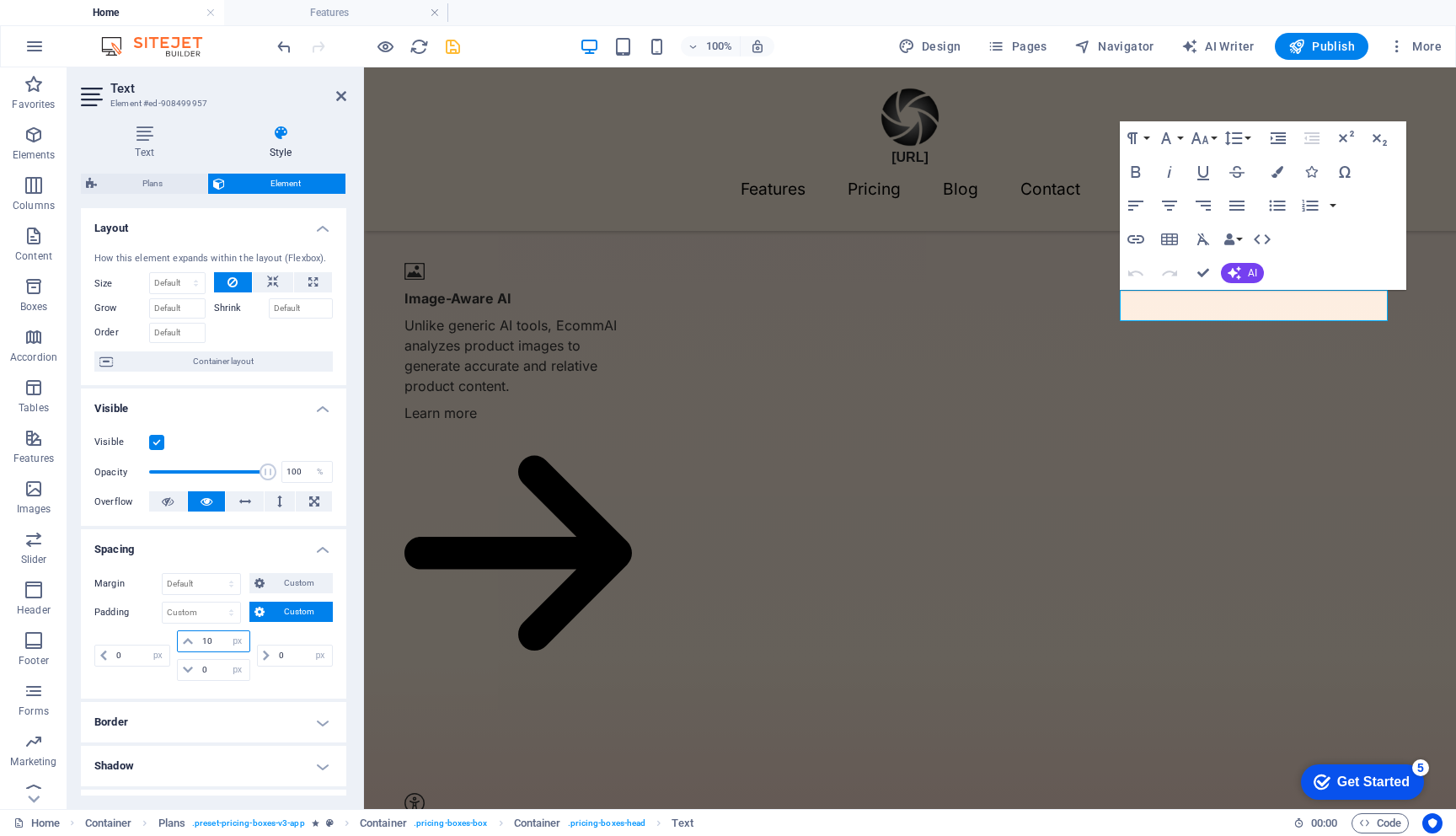
type input "10"
click at [273, 687] on div "Margin Default auto px % rem vw vh Custom Custom auto px % rem vw vh auto px % …" at bounding box center [213, 628] width 266 height 139
click at [293, 661] on input "0" at bounding box center [303, 656] width 57 height 21
click at [205, 666] on input "0" at bounding box center [223, 670] width 50 height 21
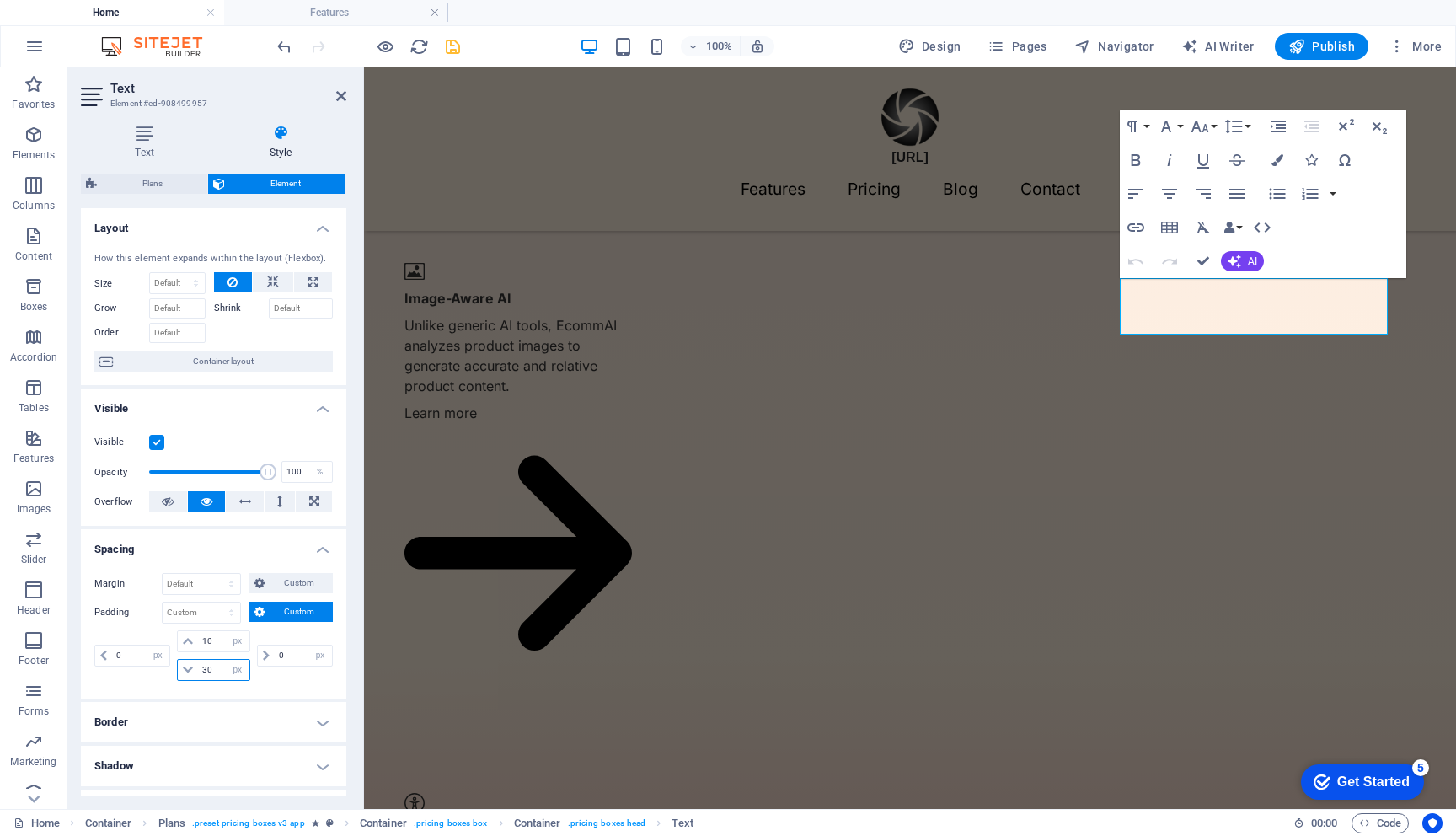
click at [206, 672] on input "30" at bounding box center [223, 670] width 50 height 21
type input "0"
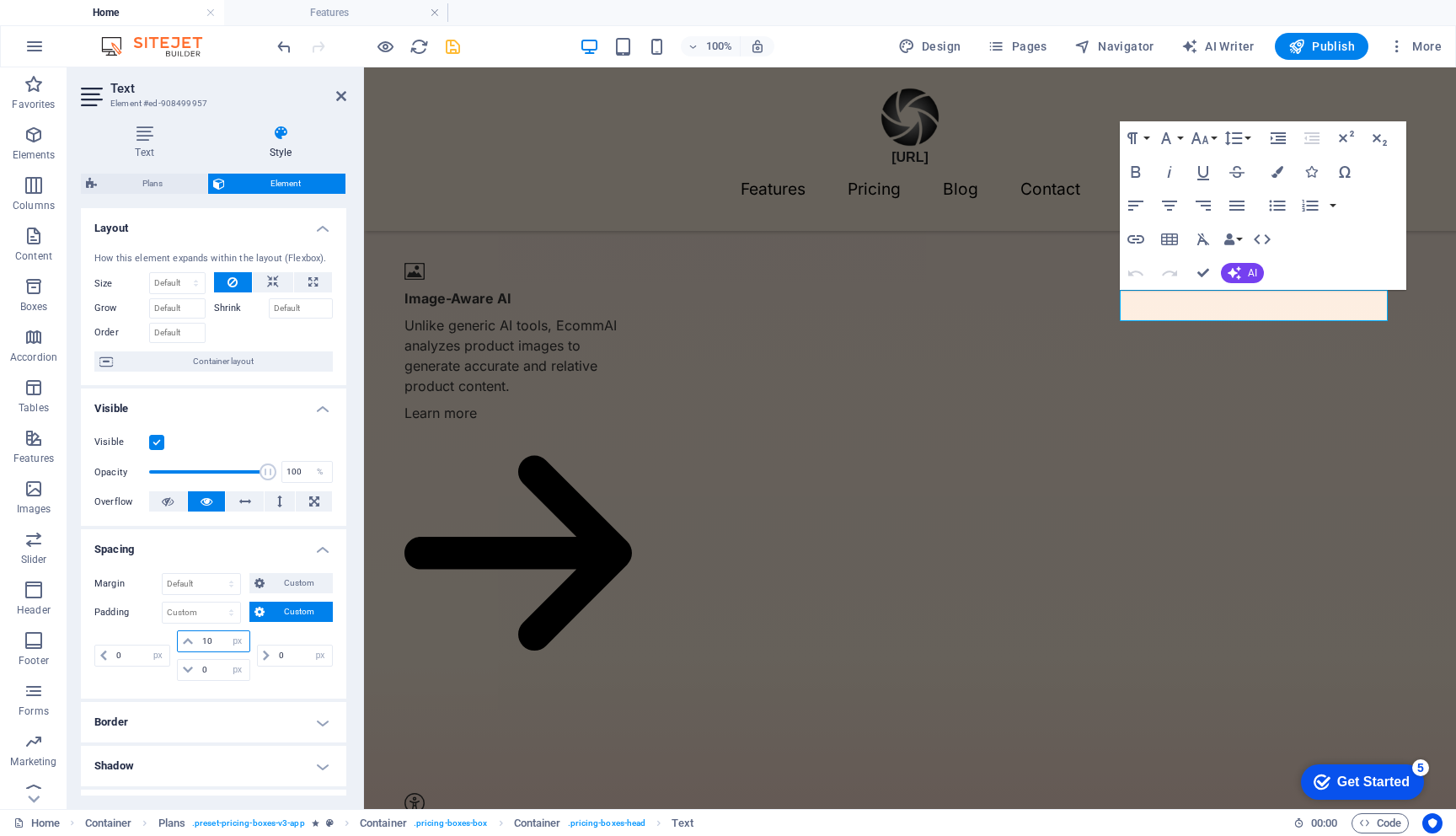
click at [204, 645] on input "10" at bounding box center [223, 641] width 50 height 21
type input "0"
select select "px"
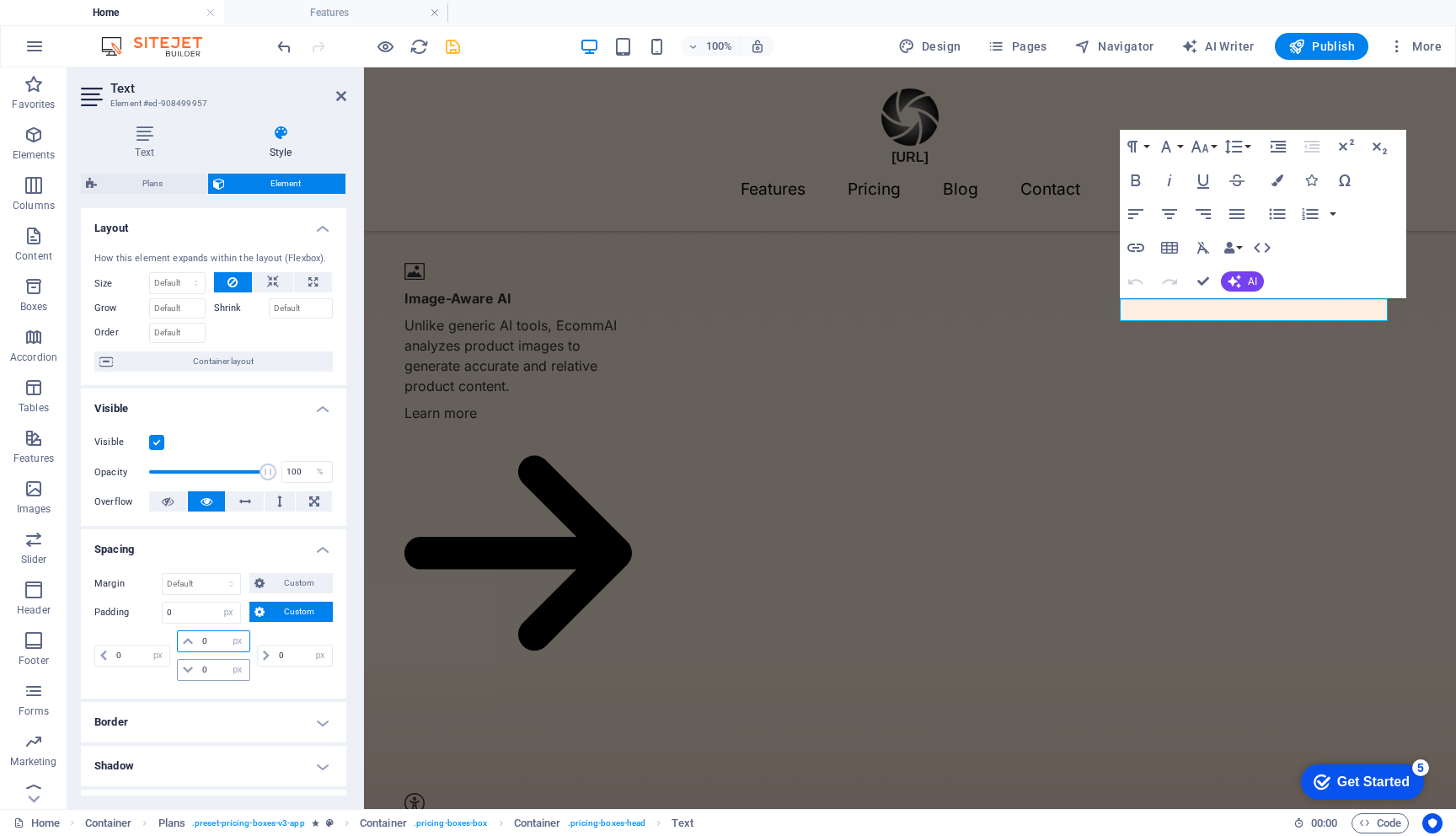
type input "0"
drag, startPoint x: 199, startPoint y: 666, endPoint x: 199, endPoint y: 692, distance: 26.0
click at [199, 673] on input "0" at bounding box center [223, 670] width 50 height 21
type input "10"
select select "DISABLED_OPTION_VALUE"
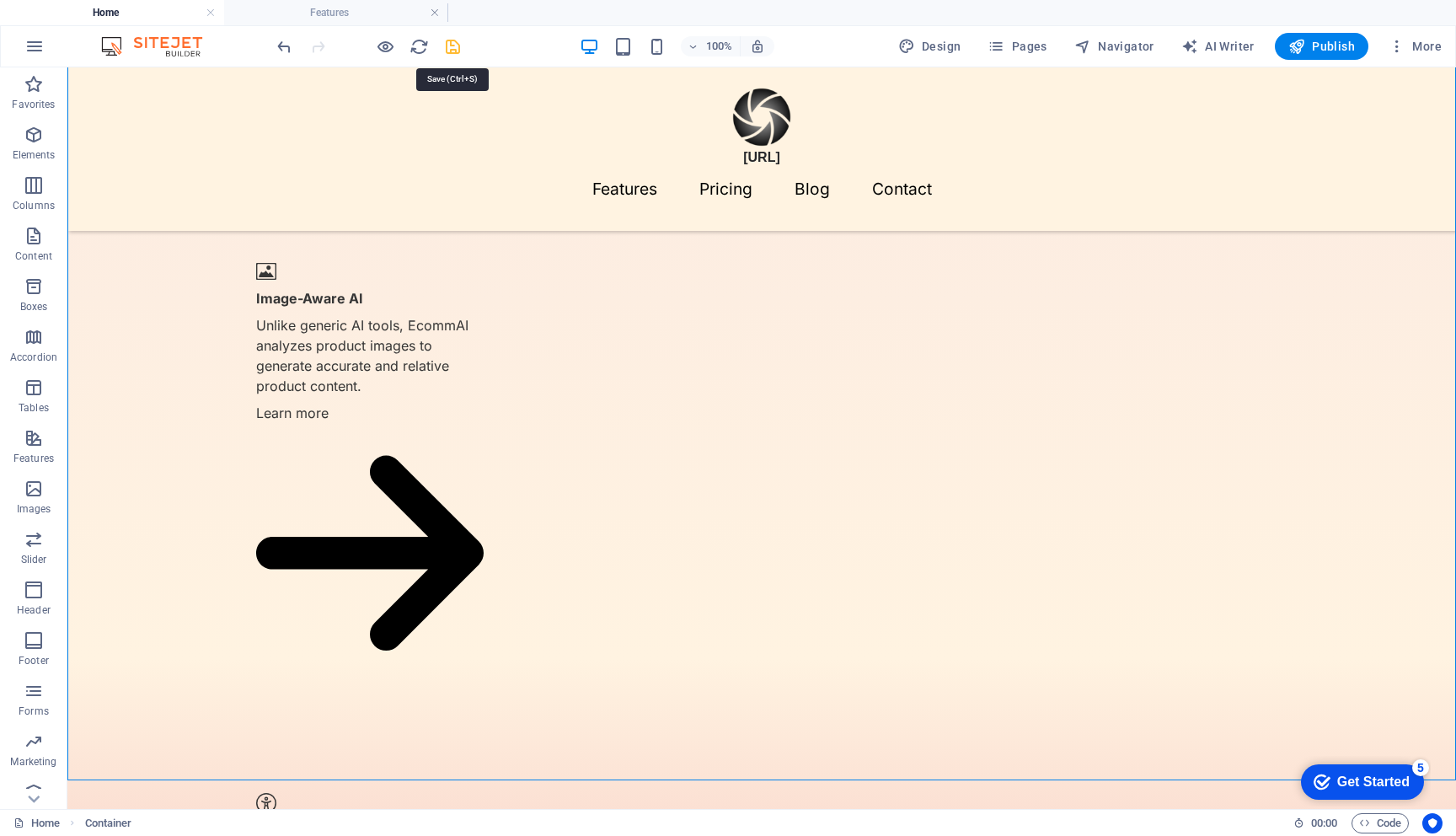
click at [458, 48] on icon "save" at bounding box center [453, 47] width 20 height 20
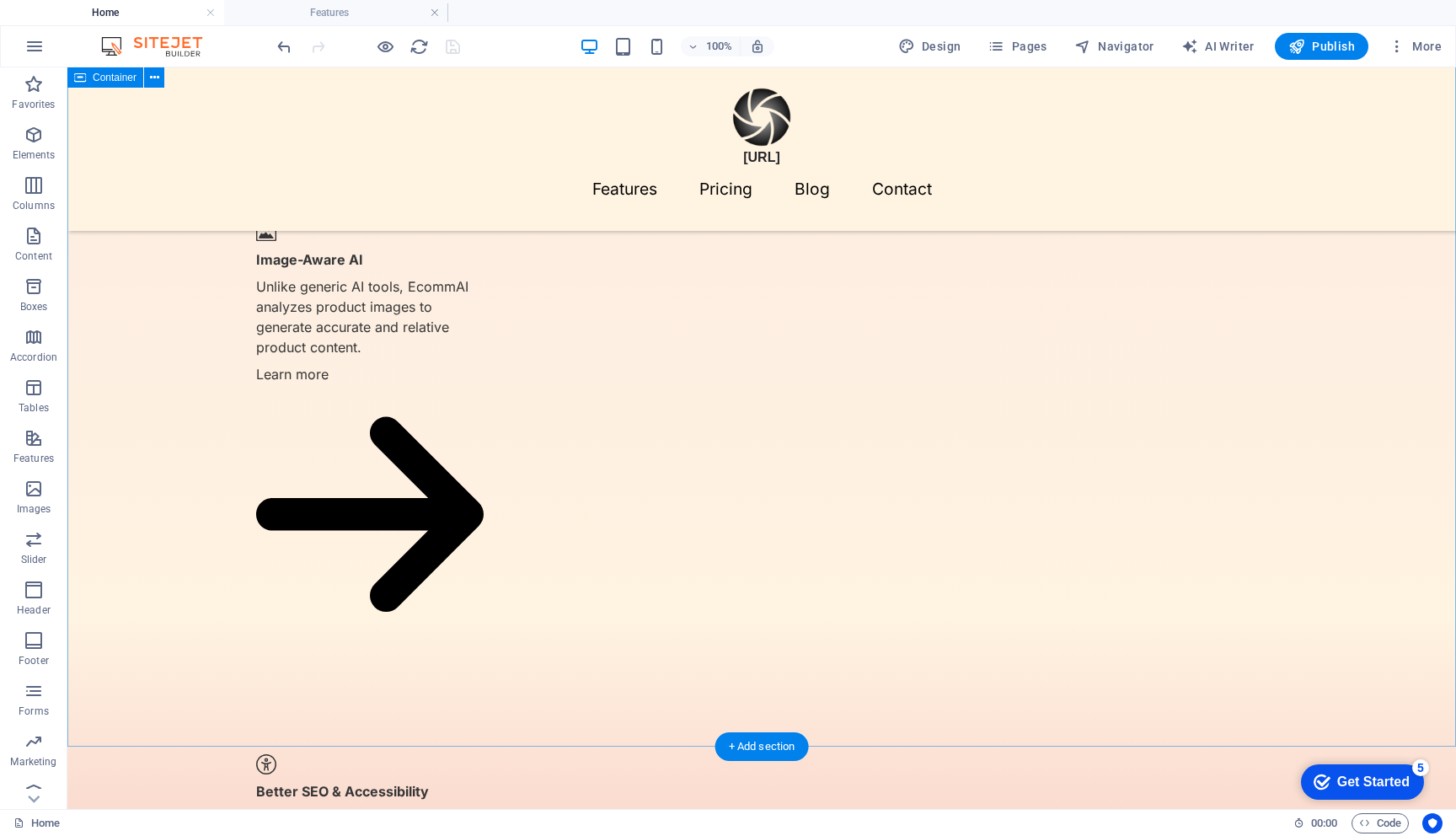
scroll to position [1439, 0]
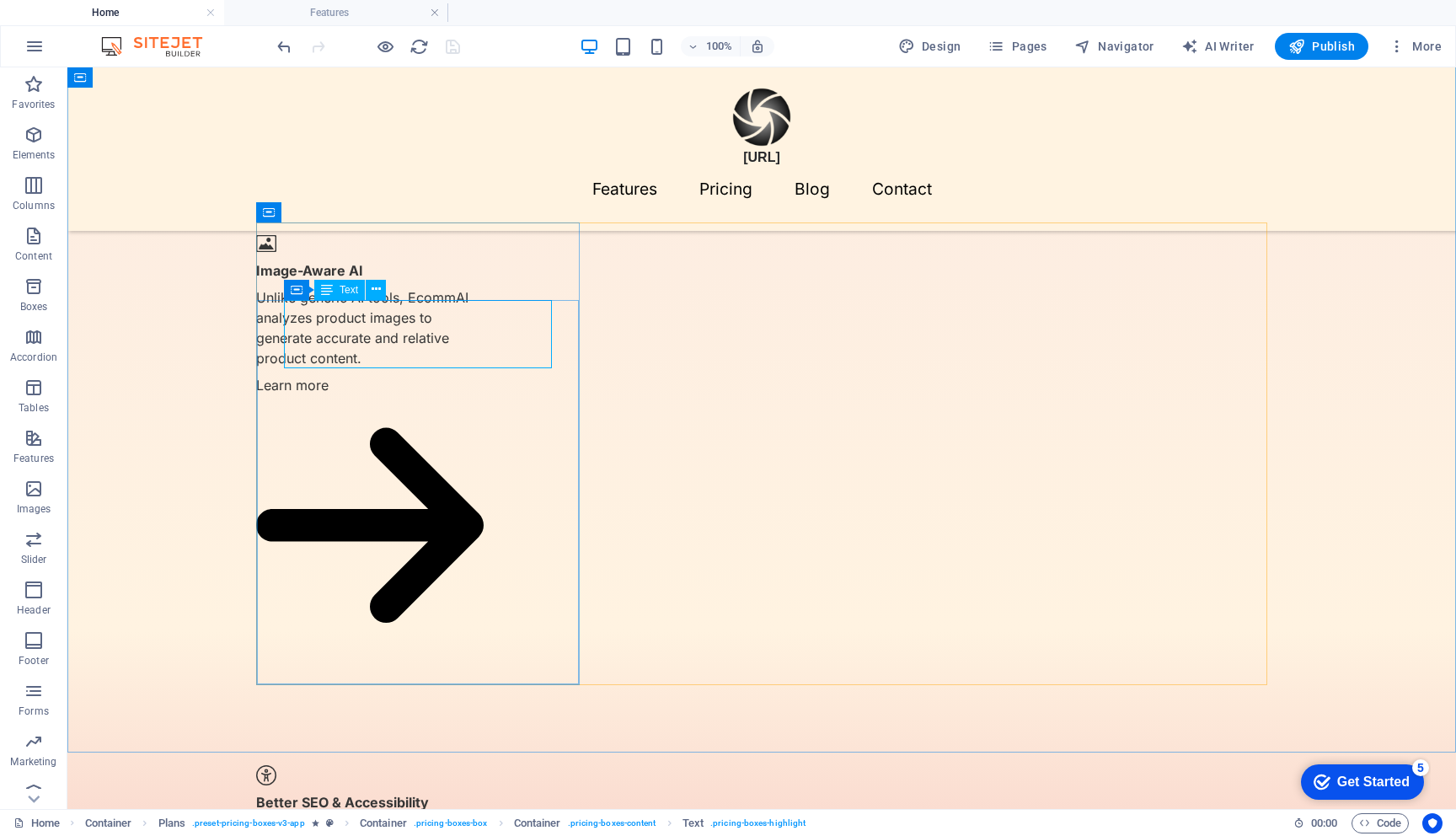
click at [344, 290] on span "Text" at bounding box center [349, 290] width 19 height 10
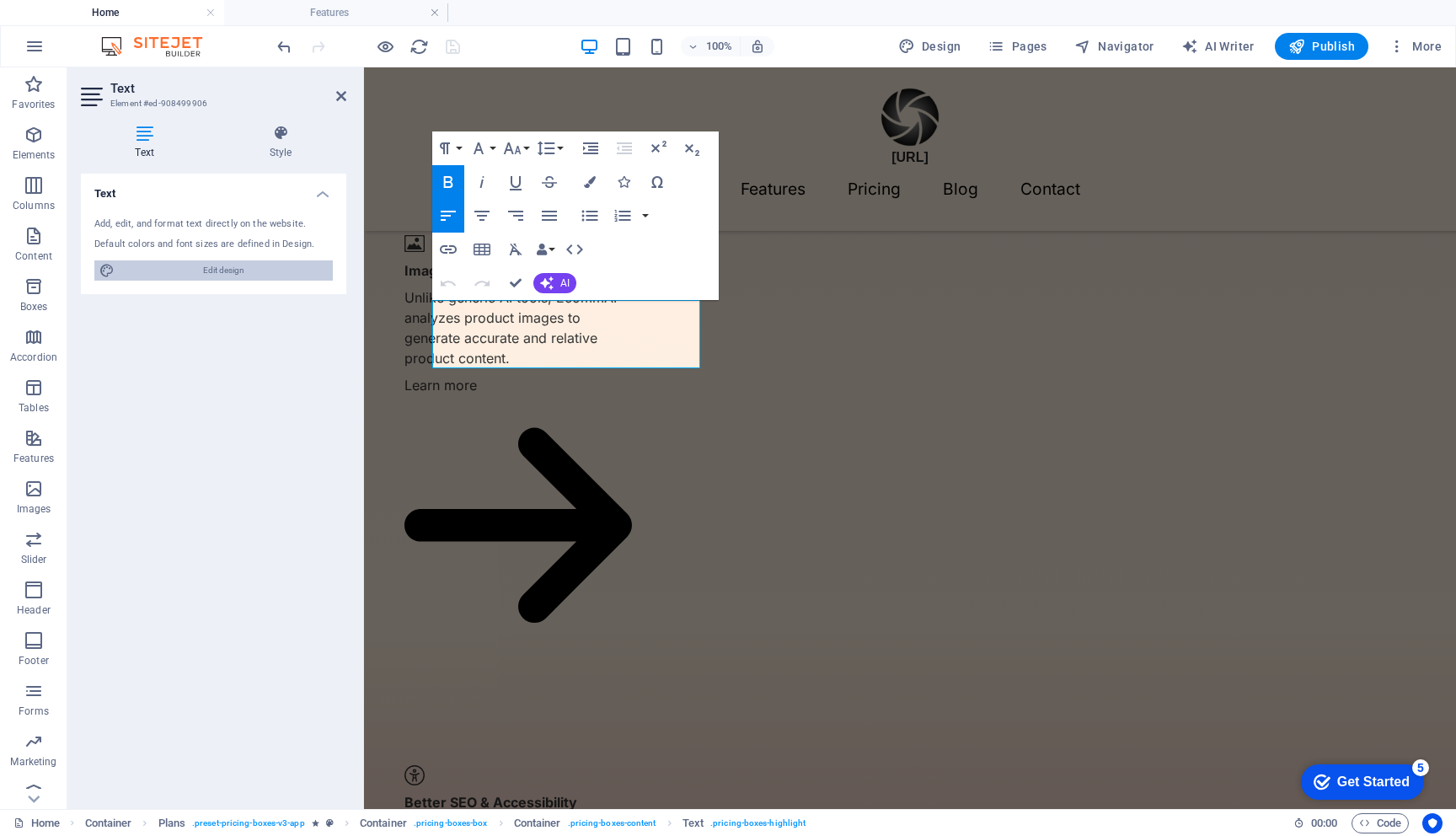
click at [221, 268] on span "Edit design" at bounding box center [223, 270] width 208 height 21
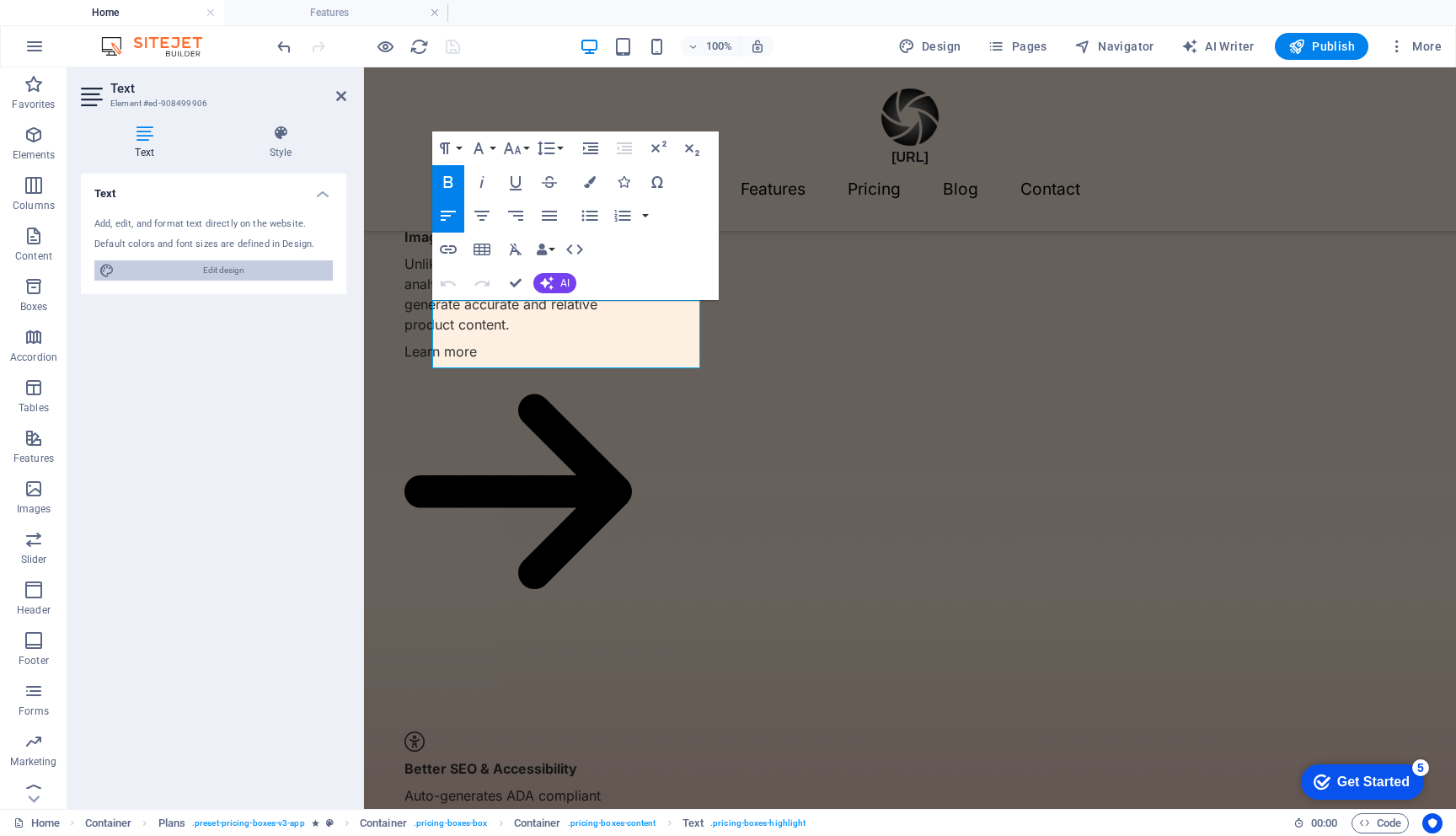
select select "700"
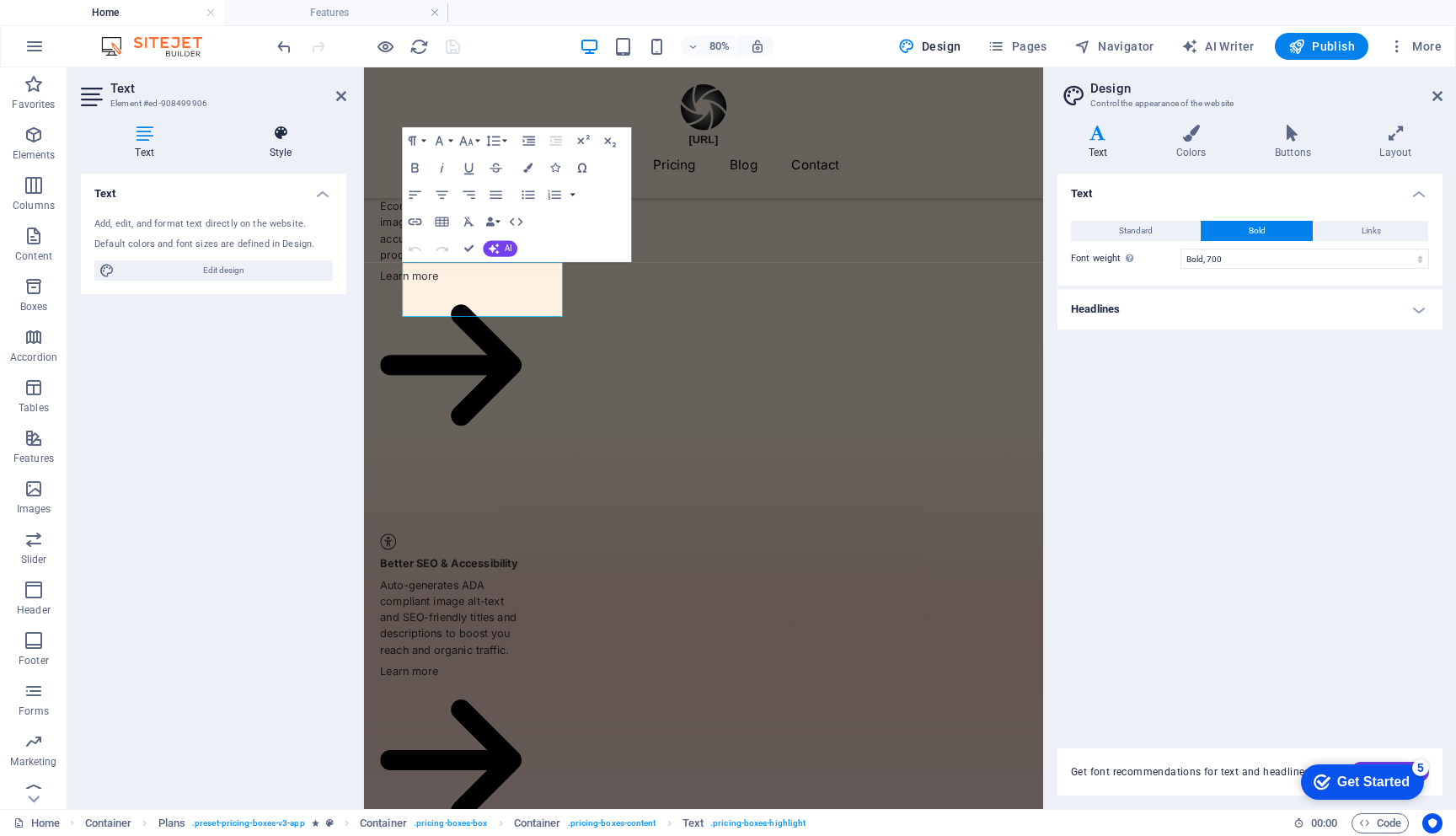
click at [283, 136] on icon at bounding box center [281, 133] width 131 height 17
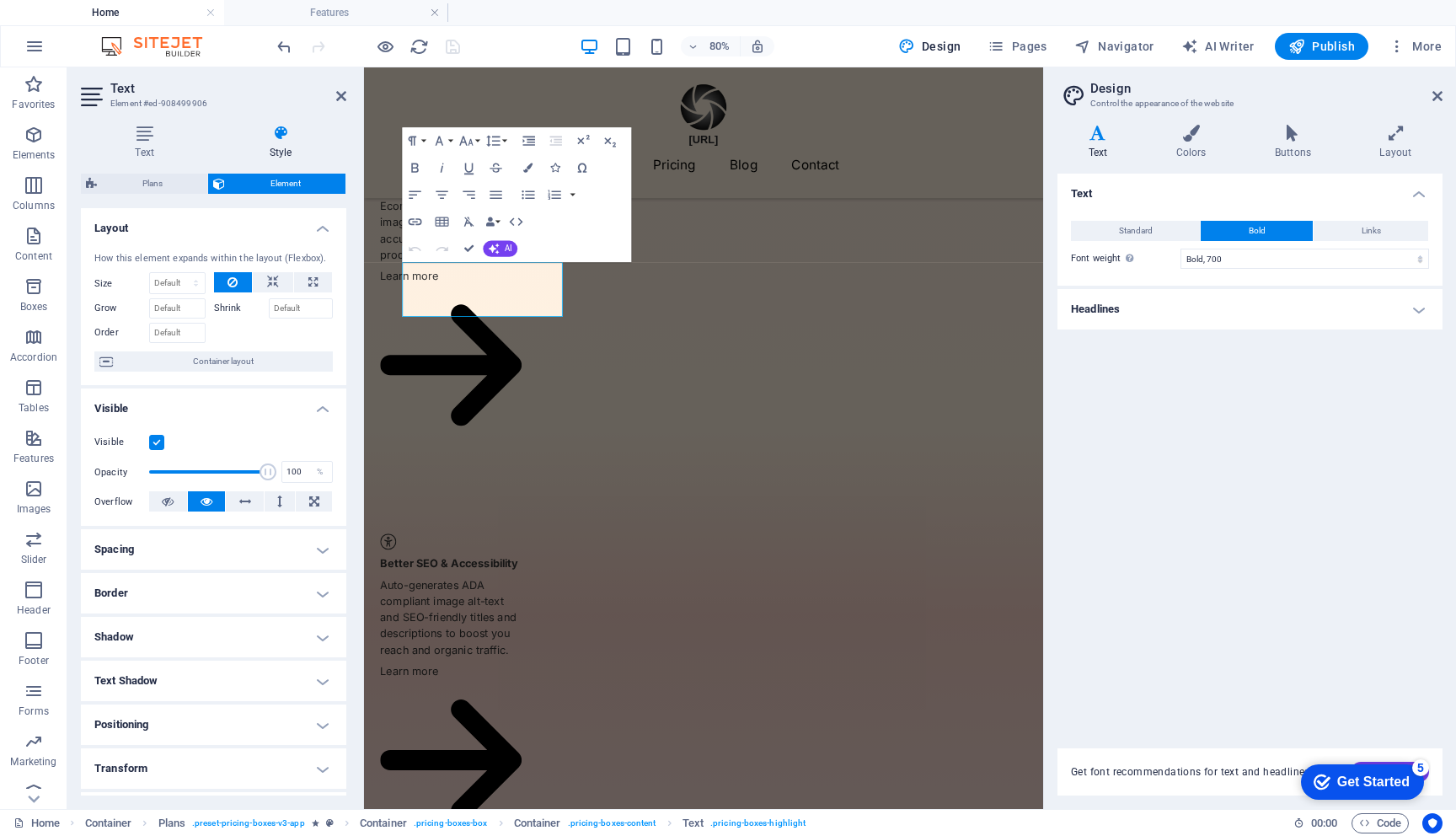
click at [159, 558] on h4 "Spacing" at bounding box center [213, 549] width 266 height 40
click at [212, 611] on input "-2" at bounding box center [223, 612] width 50 height 21
type input "0"
select select "rem"
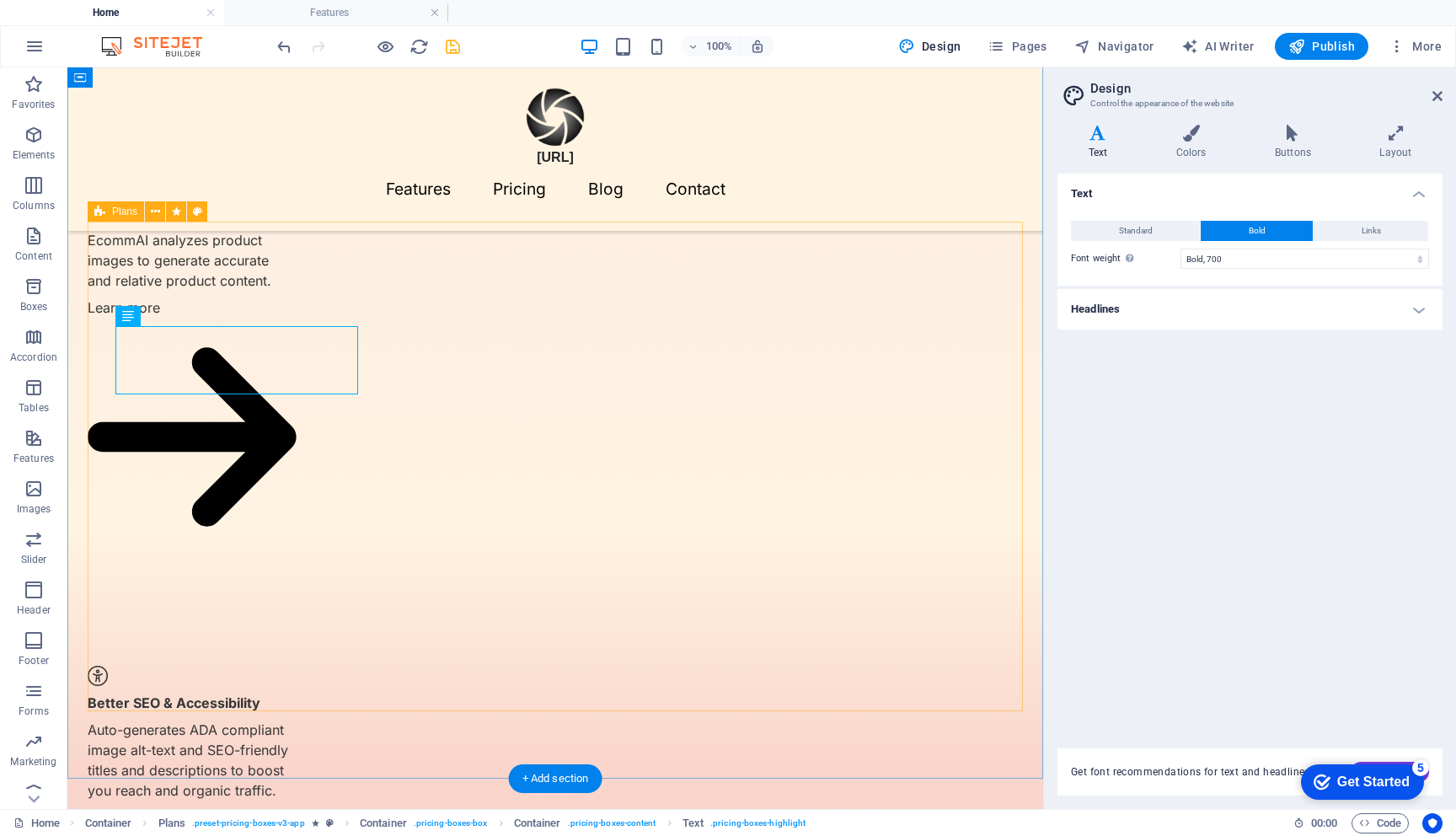
scroll to position [1437, 0]
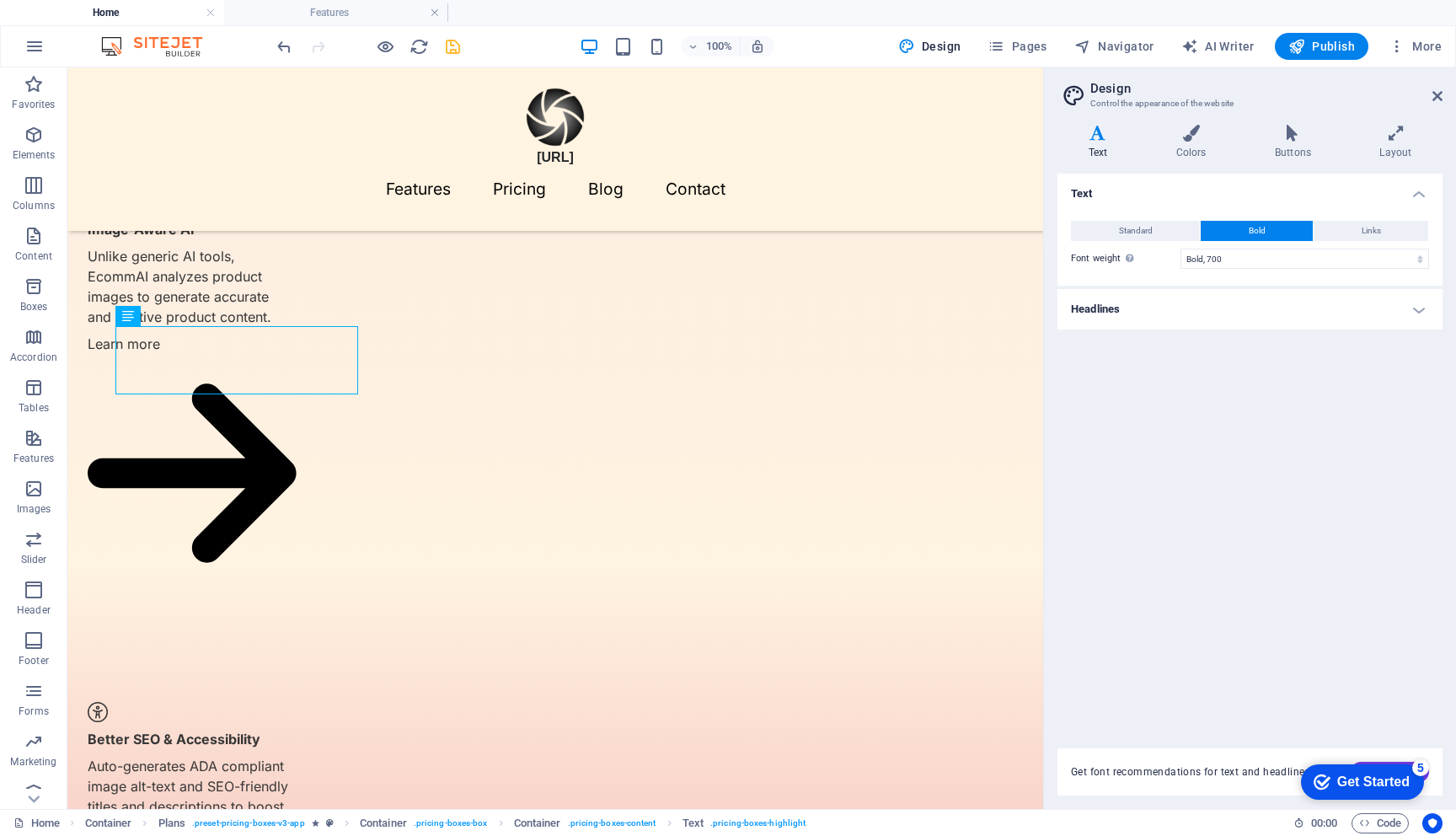
click at [1440, 87] on h2 "Design" at bounding box center [1267, 89] width 352 height 15
click at [1439, 96] on icon at bounding box center [1437, 96] width 10 height 13
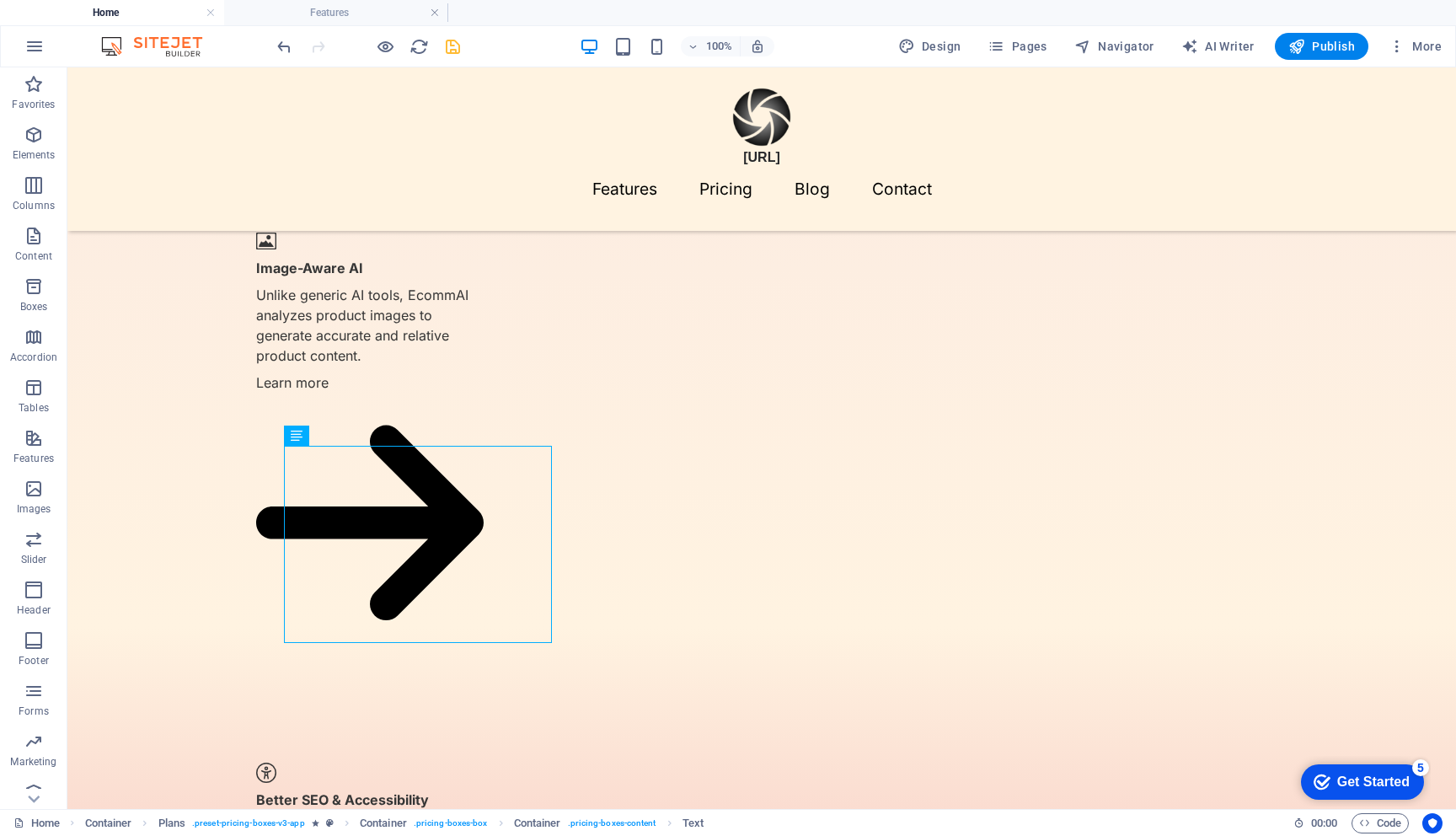
click at [454, 45] on icon "save" at bounding box center [453, 47] width 20 height 20
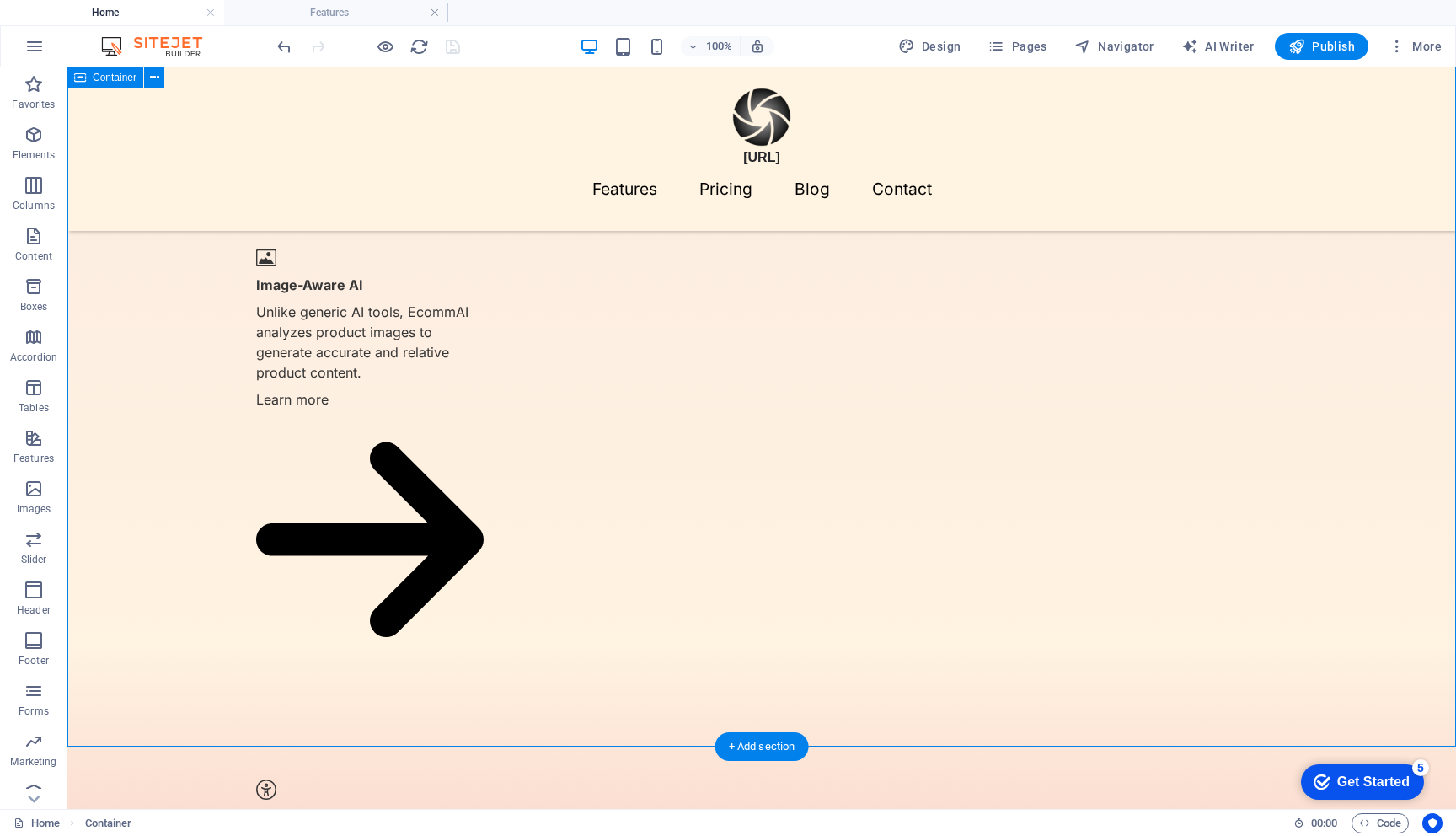
scroll to position [1421, 0]
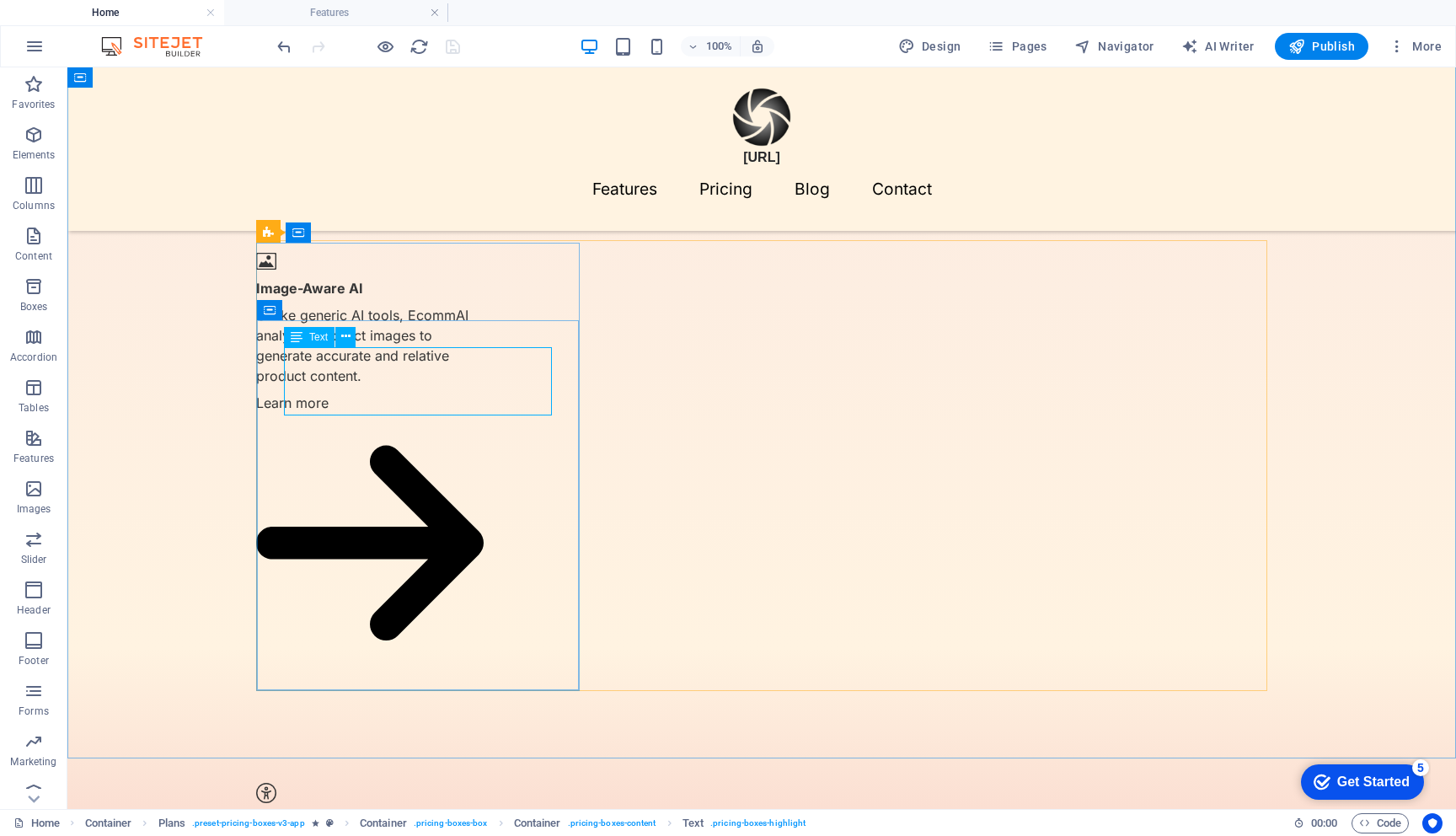
click at [318, 338] on span "Text" at bounding box center [319, 336] width 19 height 10
select select "rem"
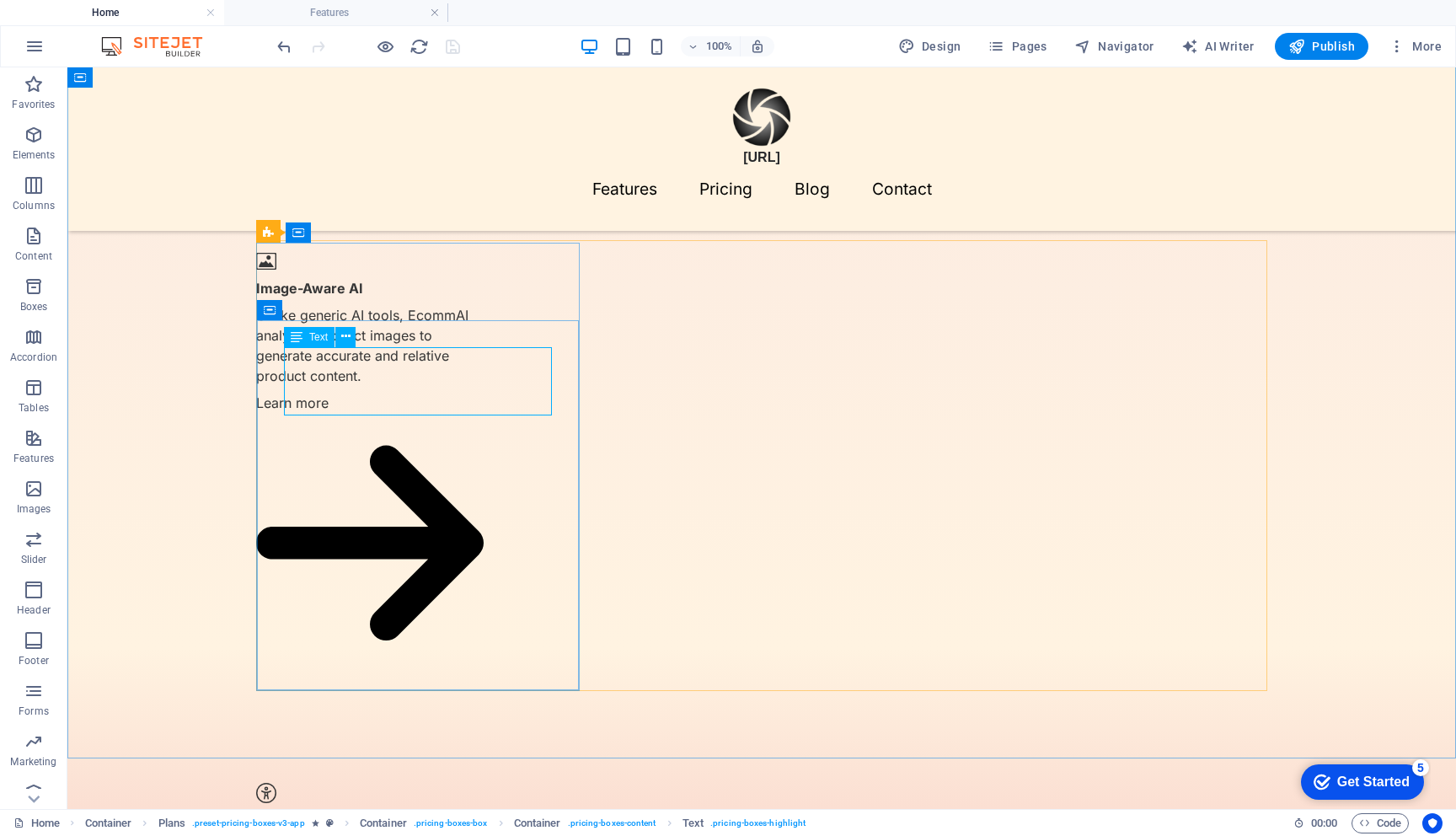
select select "rem"
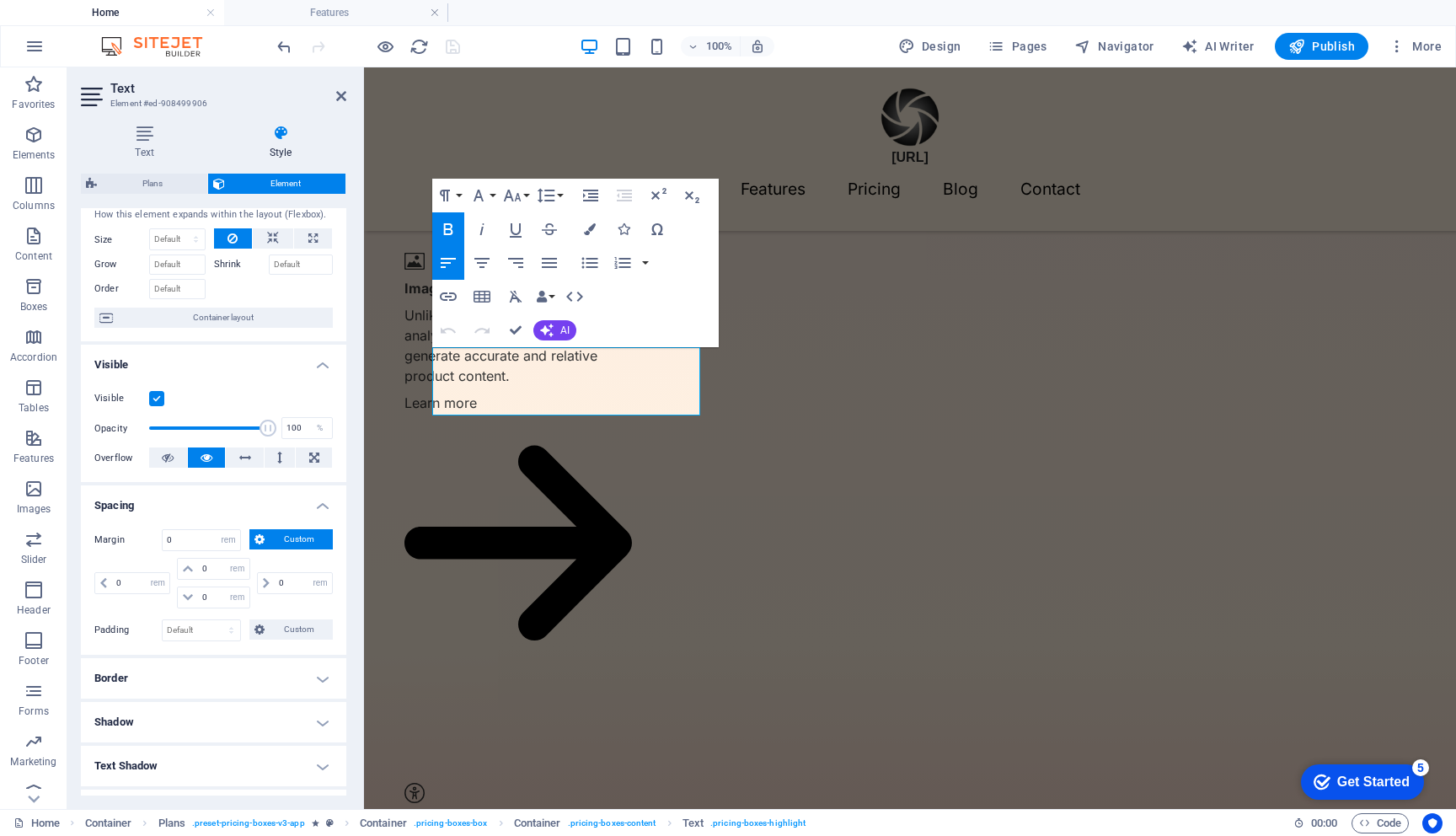
scroll to position [0, 0]
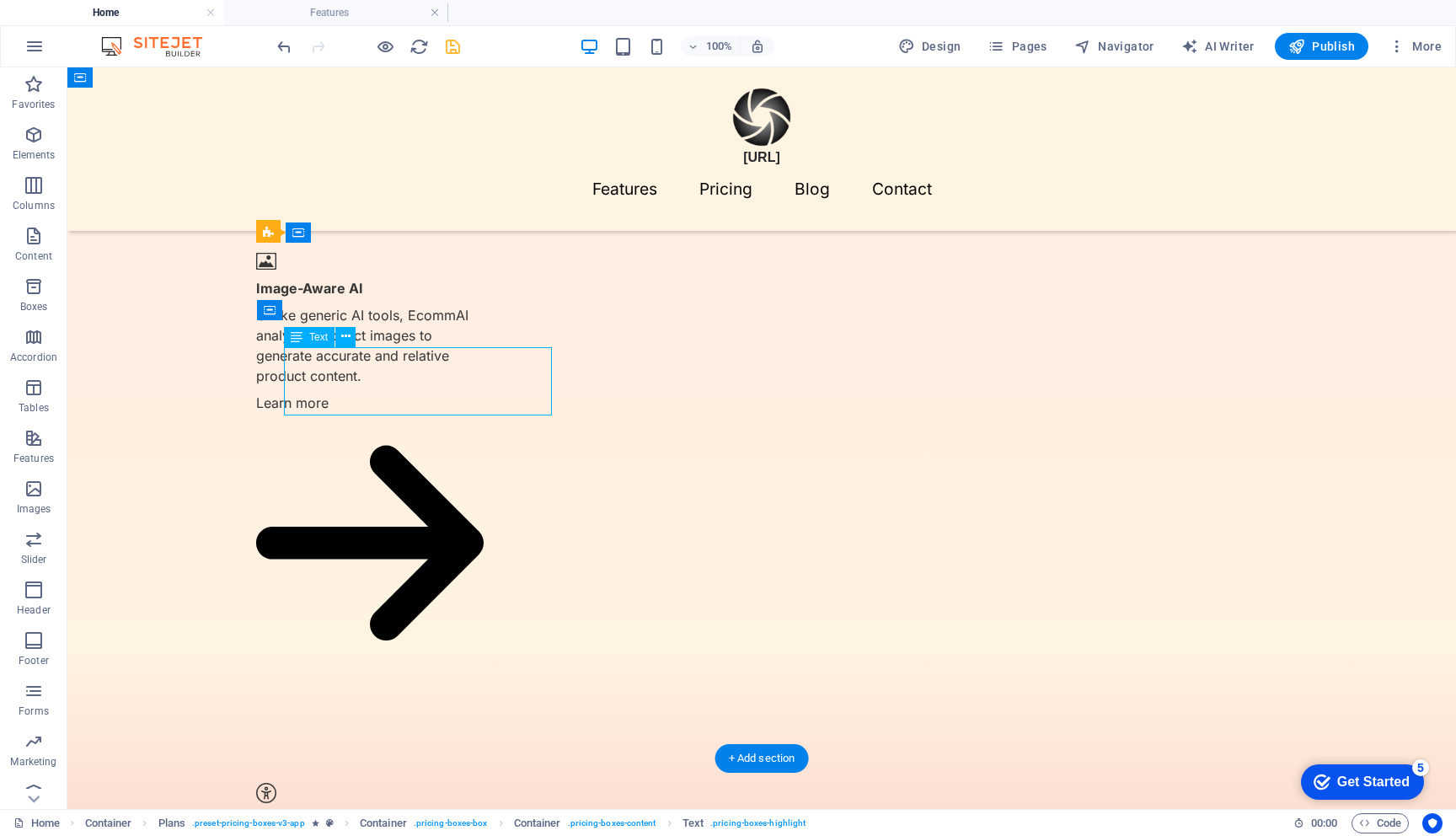
select select "rem"
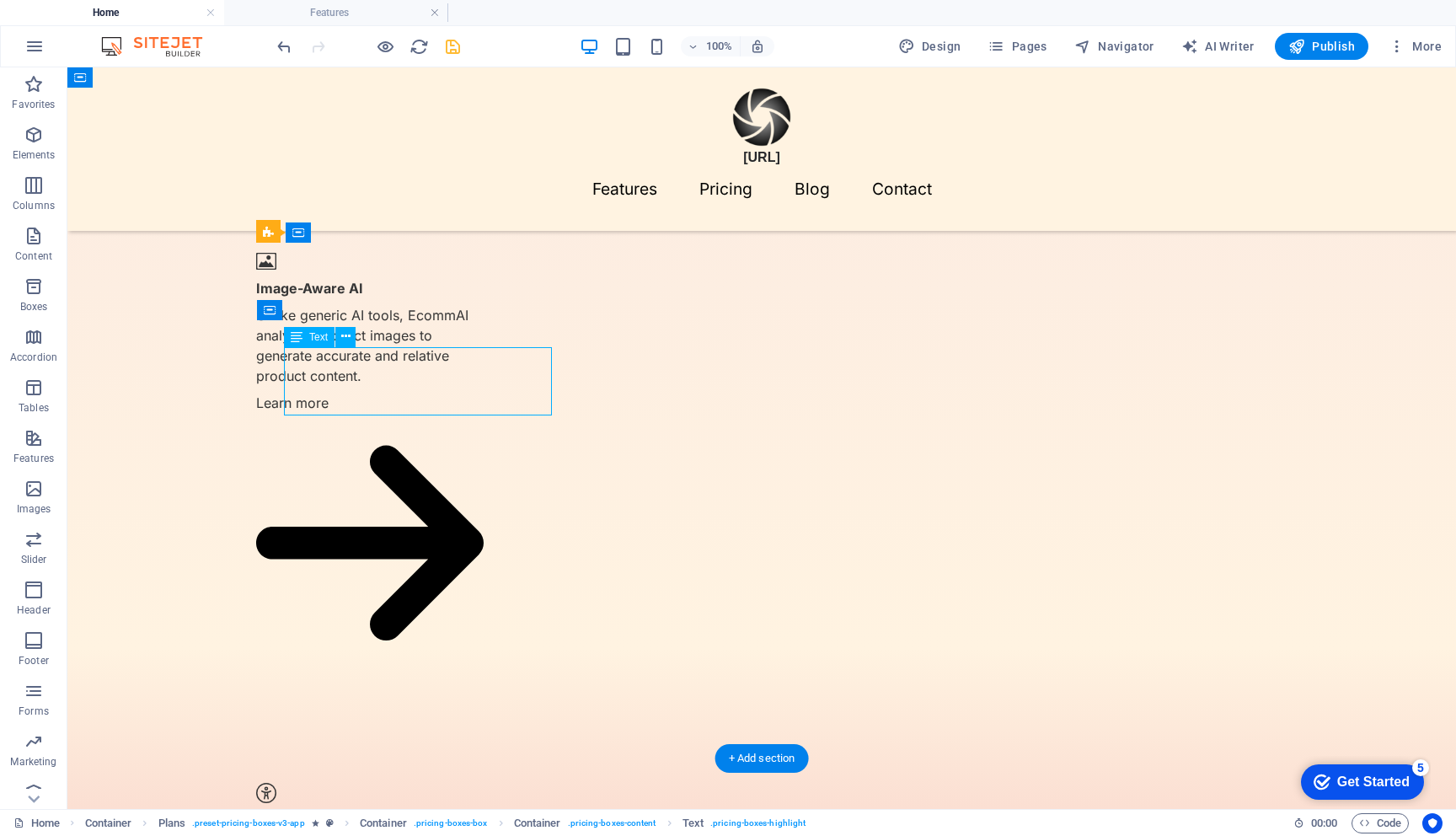
select select "rem"
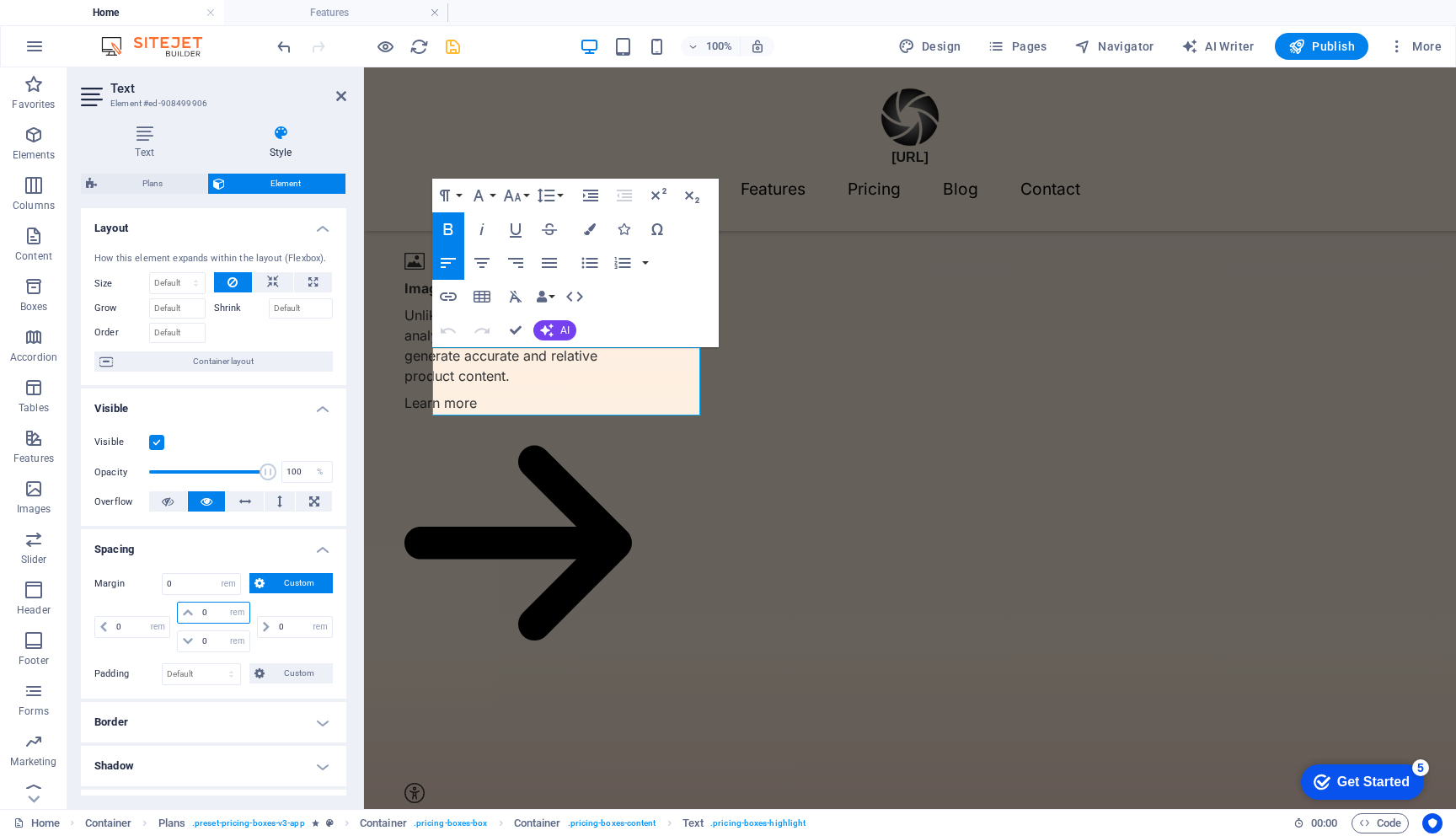
click at [202, 615] on input "0" at bounding box center [223, 612] width 50 height 21
type input "-10"
select select "DISABLED_OPTION_VALUE"
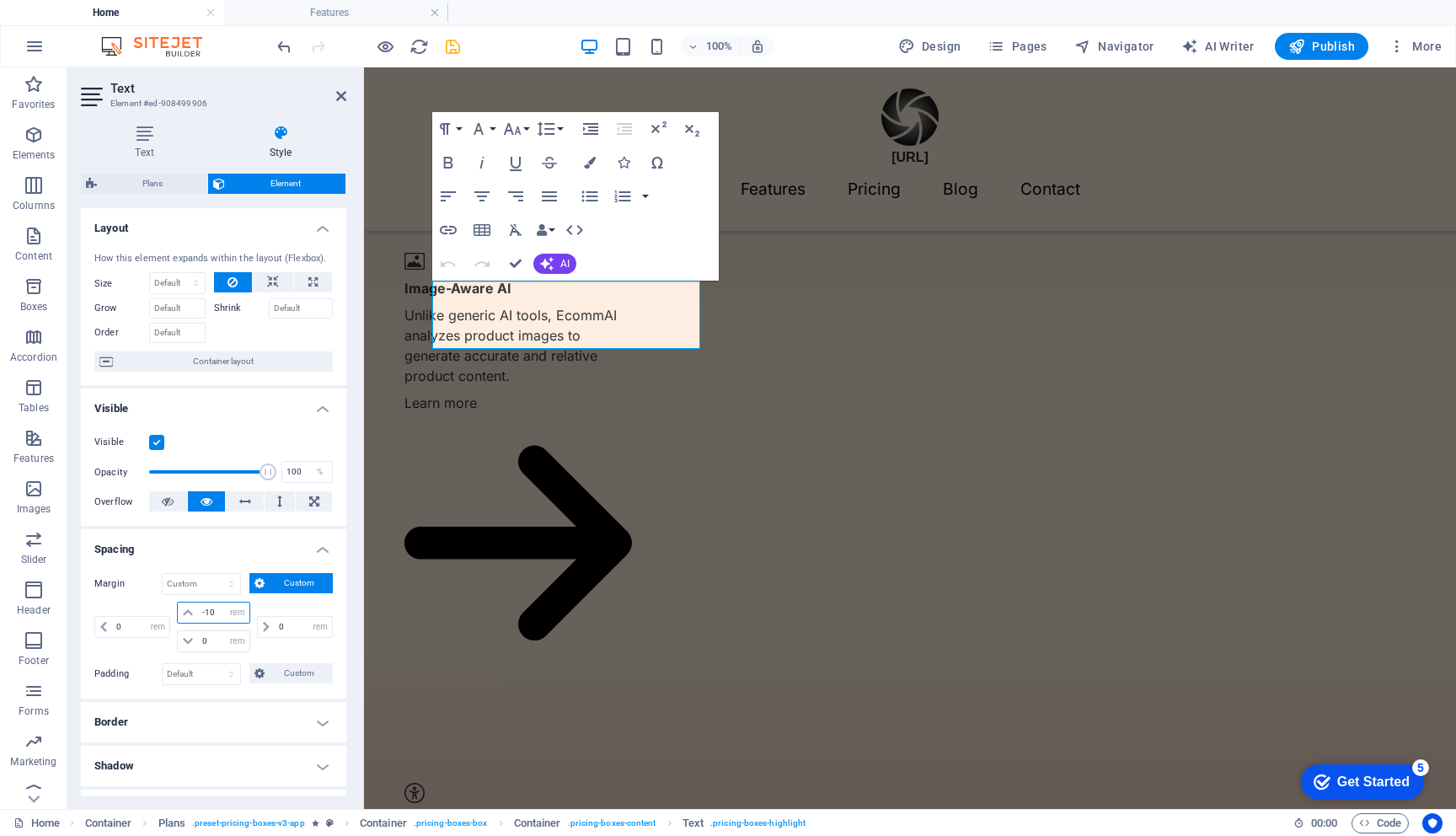
type input "-1"
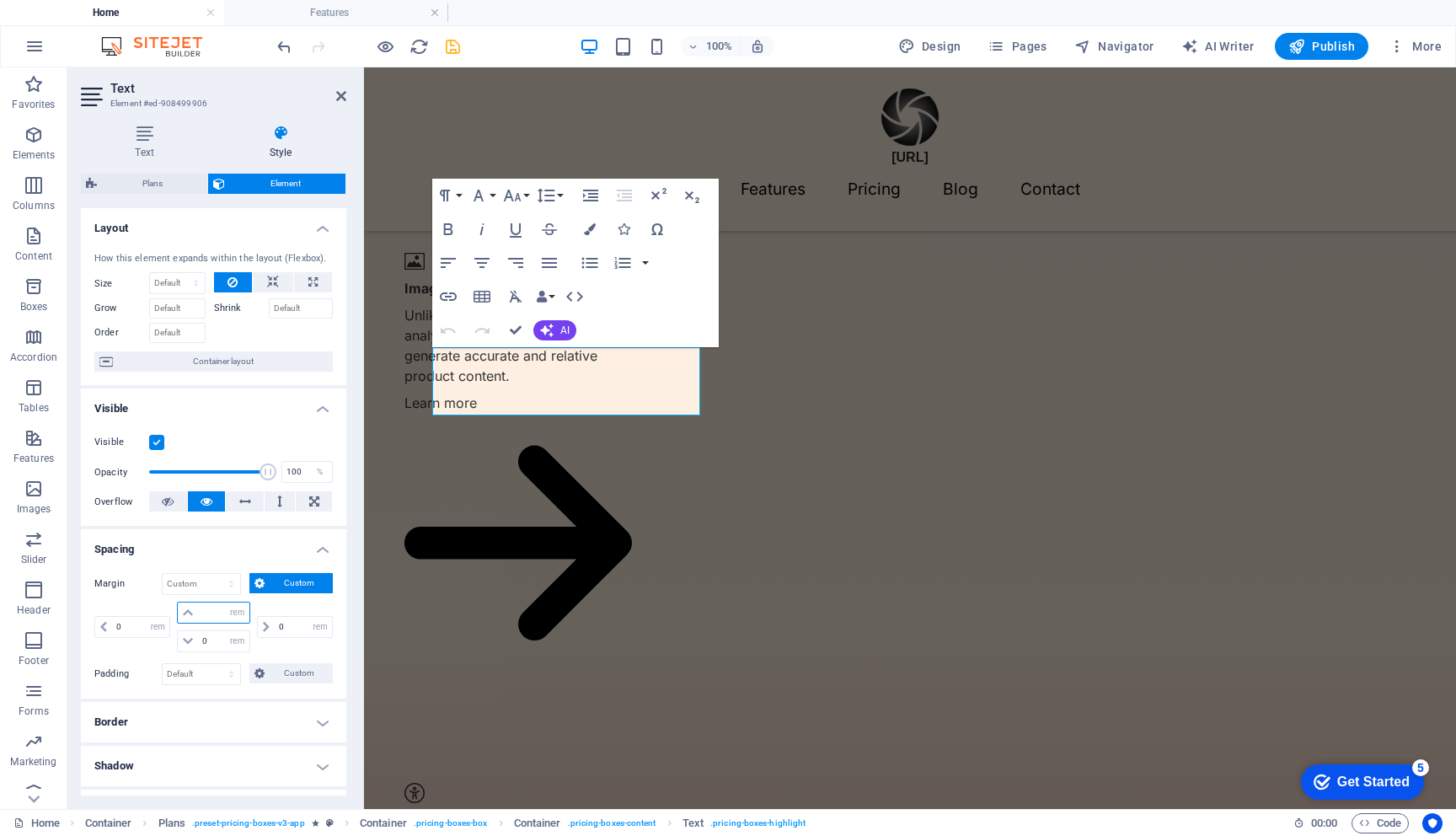
type input "-4"
type input "0"
select select "rem"
click at [213, 552] on h4 "Spacing" at bounding box center [213, 544] width 266 height 31
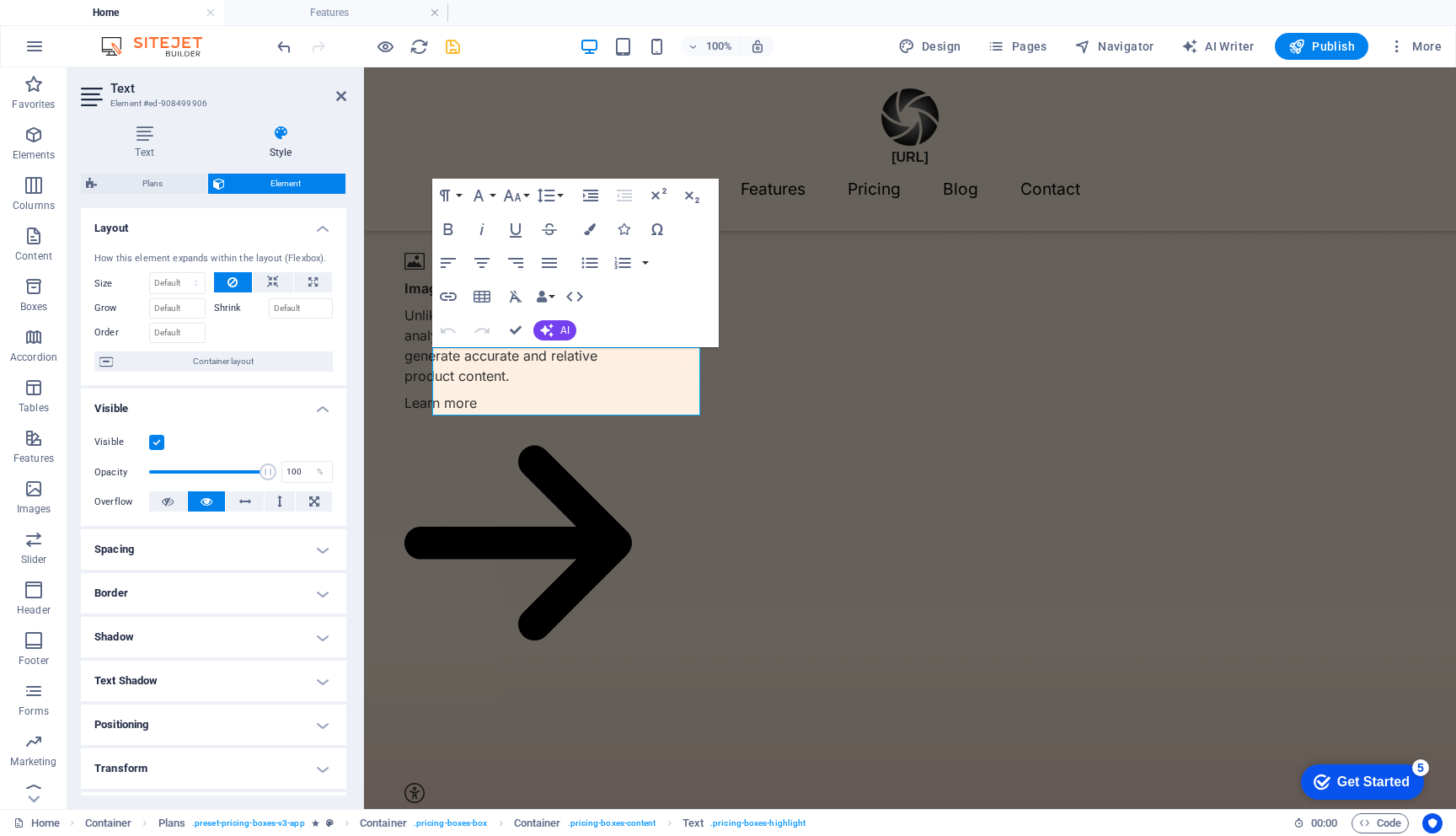
click at [213, 552] on h4 "Spacing" at bounding box center [213, 549] width 266 height 40
click at [272, 589] on span "Custom" at bounding box center [298, 583] width 58 height 21
click at [290, 613] on span "Custom" at bounding box center [298, 612] width 58 height 21
click at [209, 647] on input "number" at bounding box center [223, 641] width 50 height 21
type input "10"
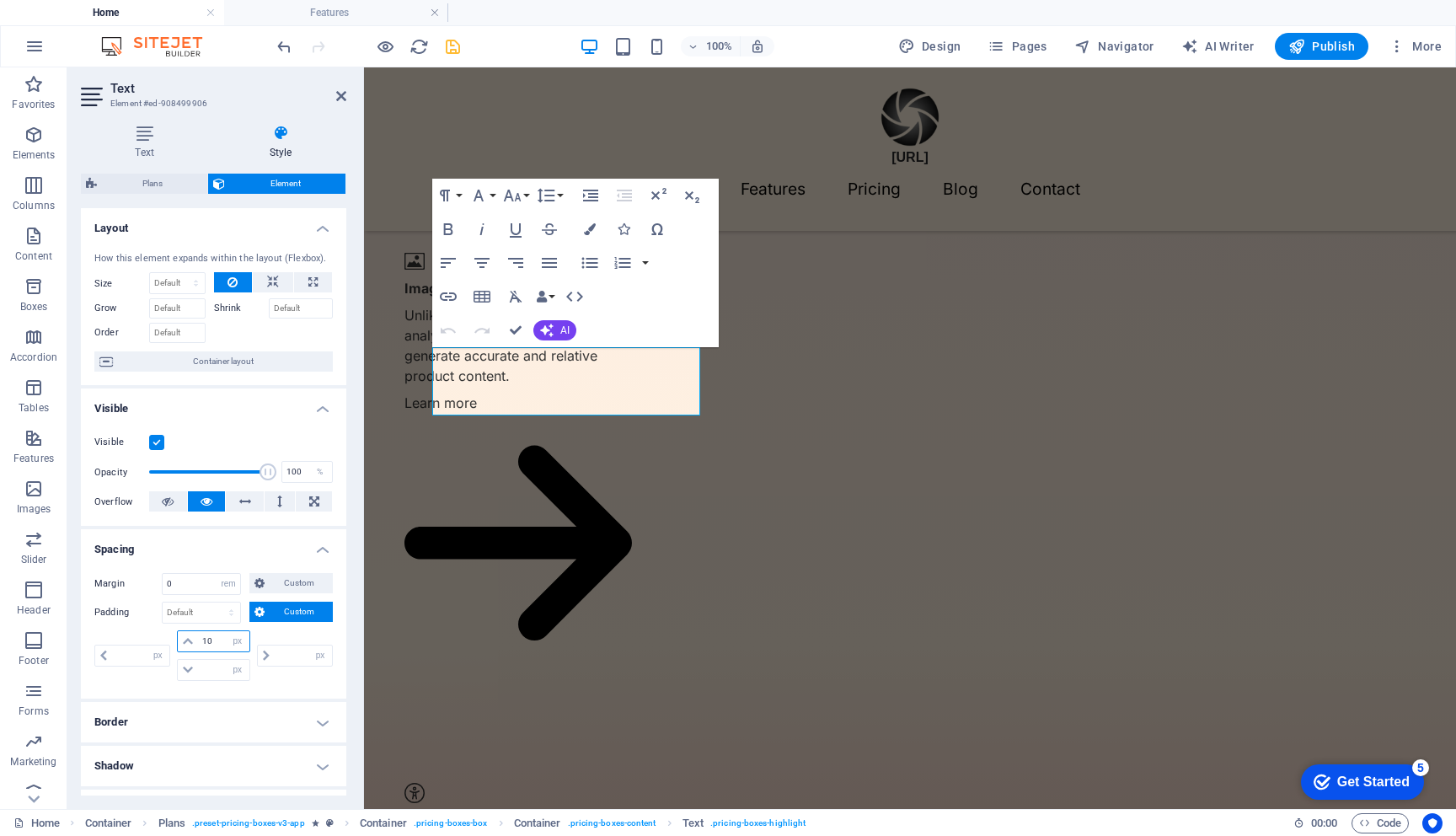
type input "0"
type input "1"
type input "0"
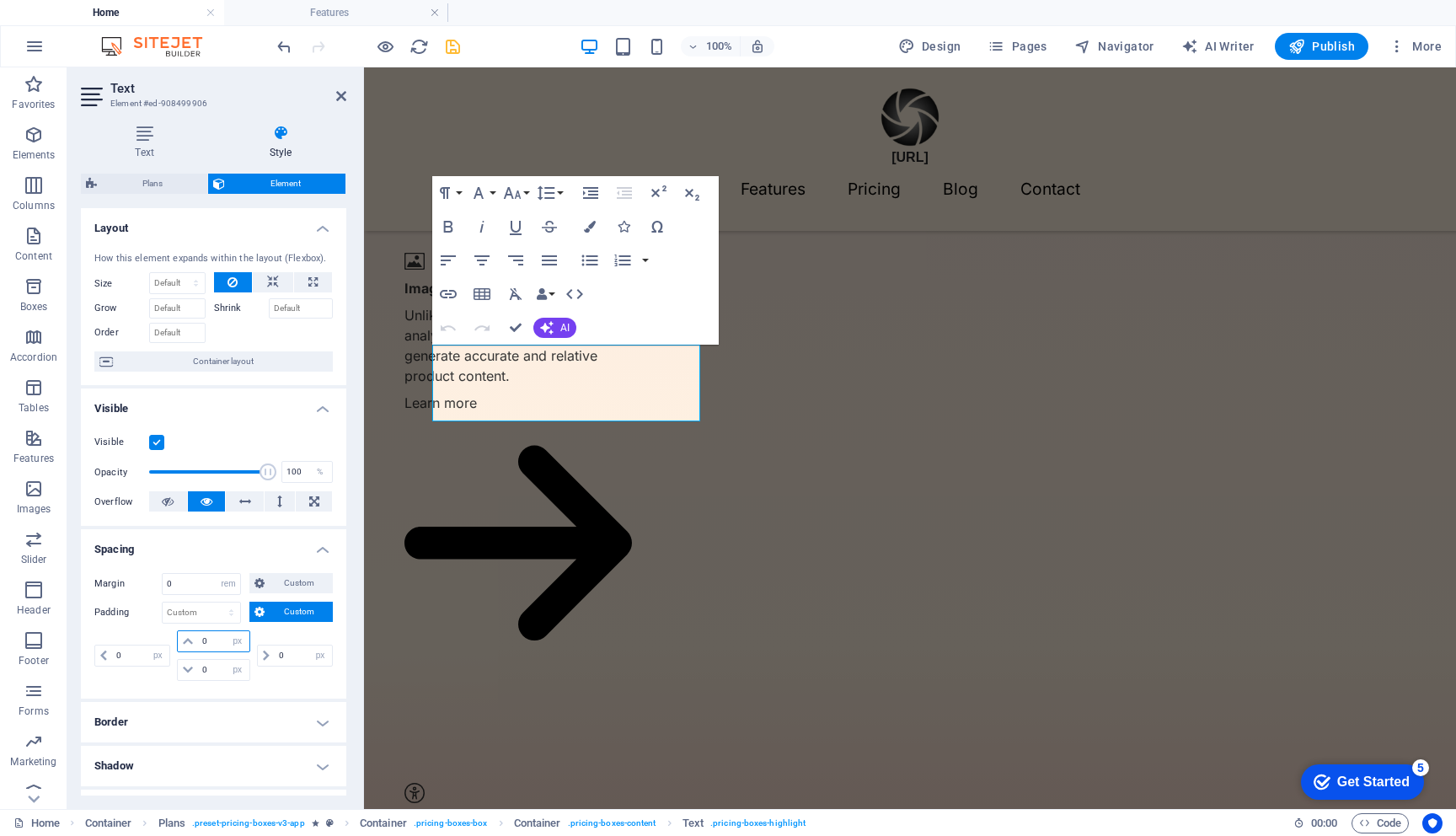
type input "0"
select select "px"
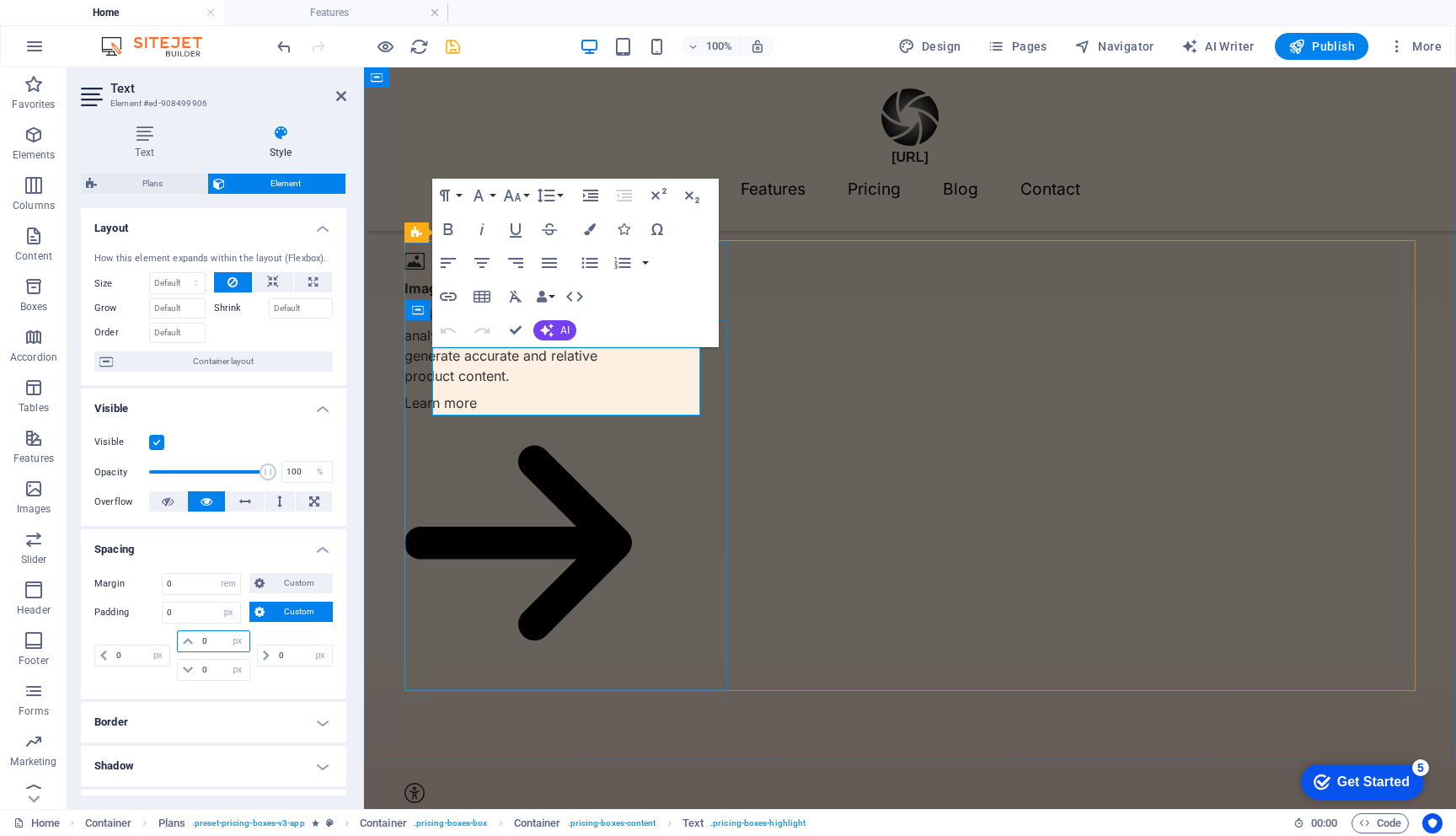
type input "0"
